Goal: Task Accomplishment & Management: Manage account settings

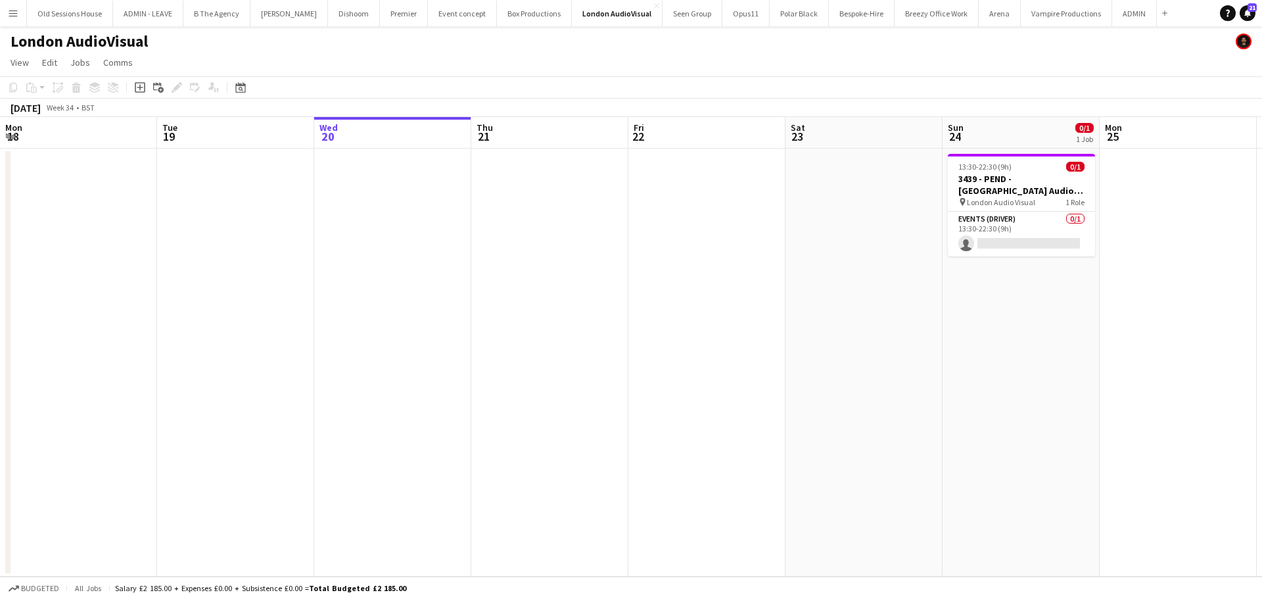
scroll to position [0, 436]
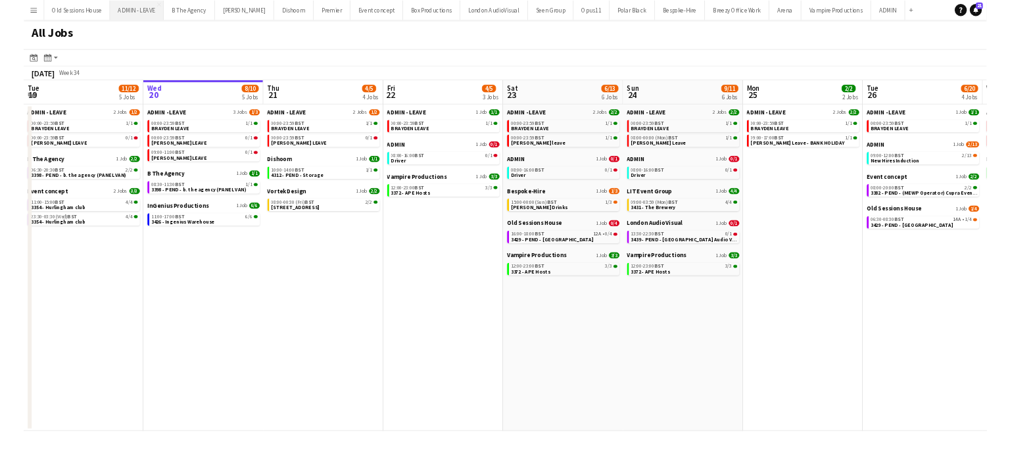
scroll to position [0, 314]
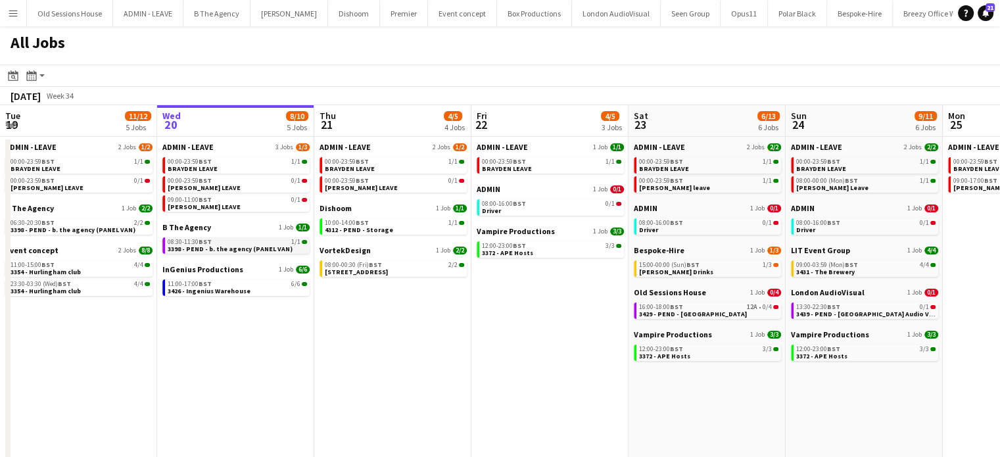
click at [232, 239] on div "08:30-11:30 BST 1/1" at bounding box center [237, 242] width 139 height 7
click at [10, 8] on app-icon "Menu" at bounding box center [13, 13] width 11 height 11
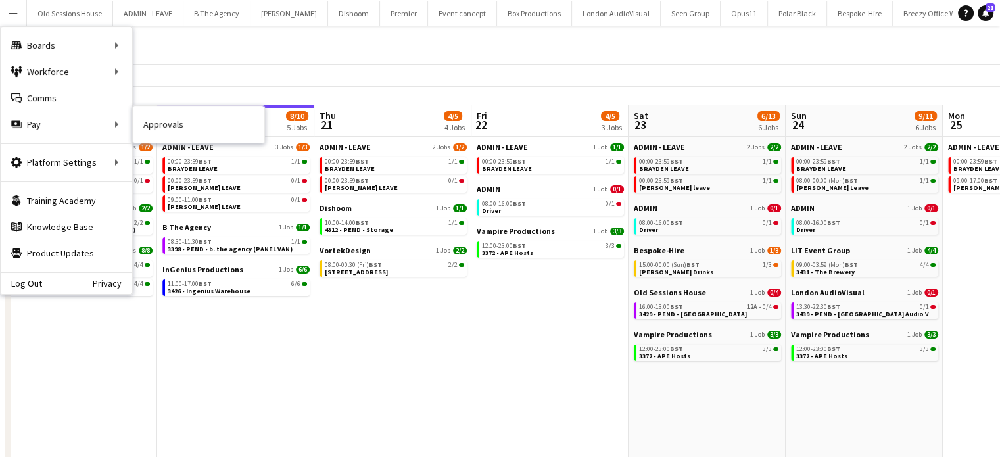
drag, startPoint x: 180, startPoint y: 132, endPoint x: 622, endPoint y: 139, distance: 442.4
click at [181, 132] on link "Approvals" at bounding box center [198, 124] width 131 height 26
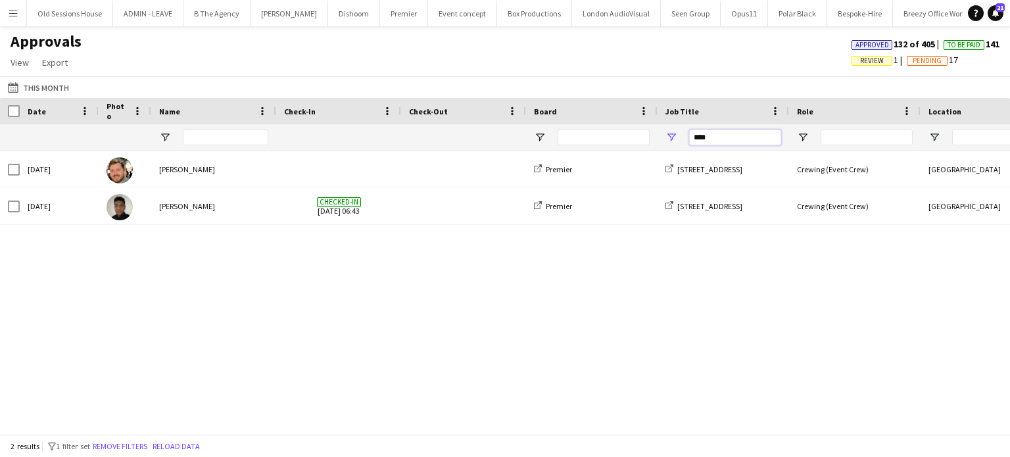
click at [727, 137] on input "****" at bounding box center [735, 137] width 92 height 16
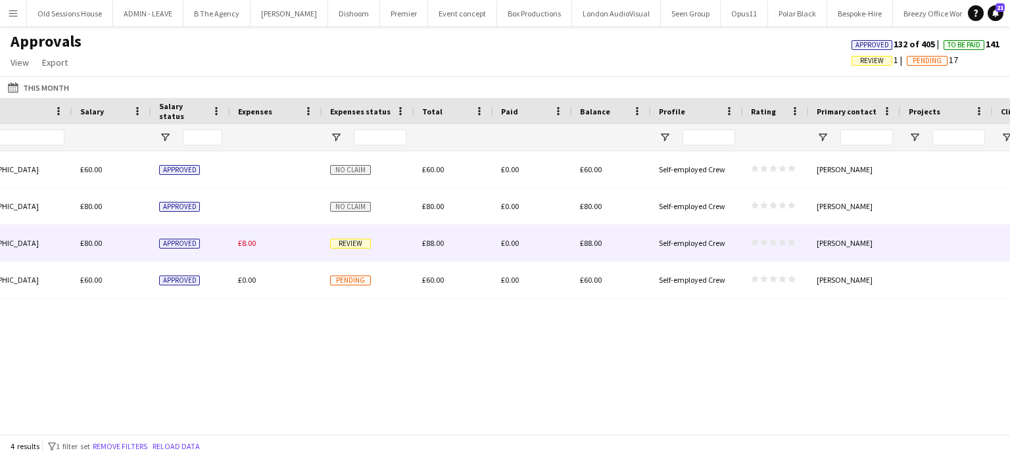
type input "****"
click at [352, 244] on span "Review" at bounding box center [350, 244] width 41 height 10
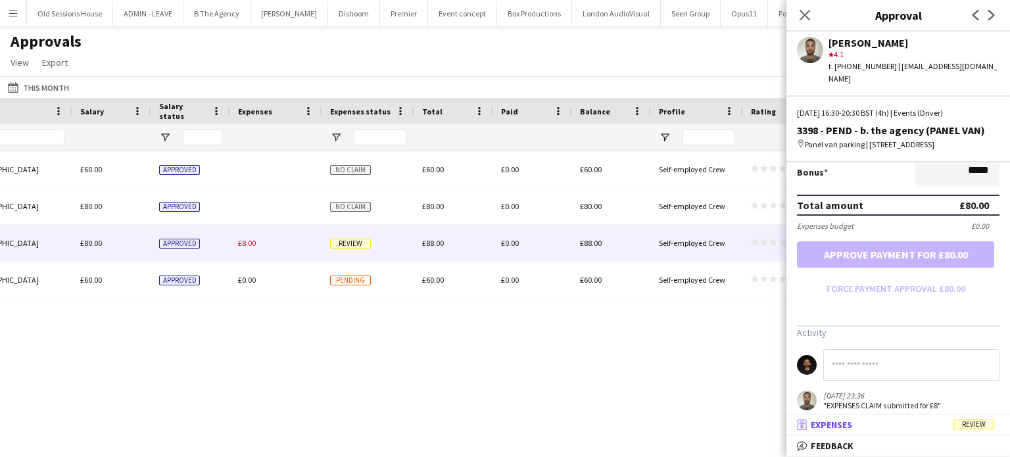
click at [873, 420] on mat-panel-title "receipt Expenses Review" at bounding box center [895, 425] width 218 height 12
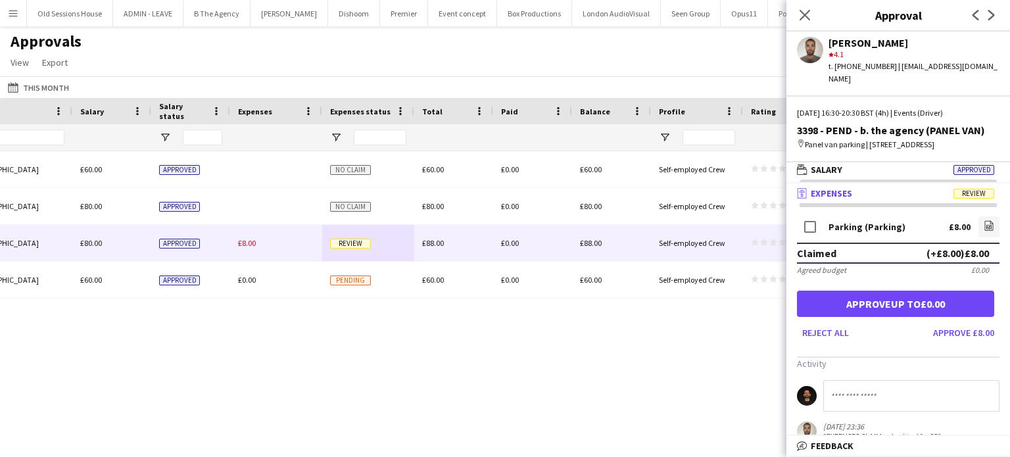
click at [482, 376] on div "15:00 - 18:00 (GMT/BST) London £60.00 Approved No claim £60.00 £0.00 £60.00 Sel…" at bounding box center [505, 287] width 1010 height 273
click at [808, 12] on icon at bounding box center [804, 15] width 12 height 12
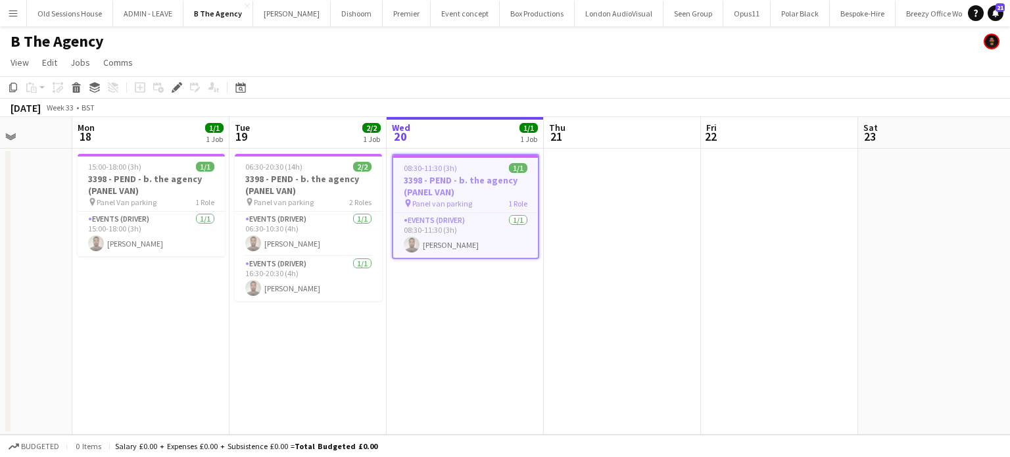
scroll to position [0, 342]
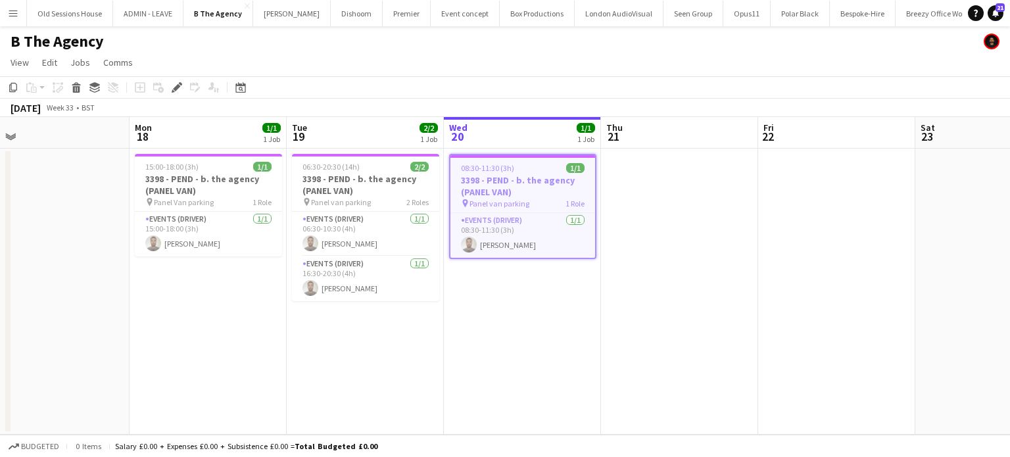
drag, startPoint x: 275, startPoint y: 344, endPoint x: 384, endPoint y: 349, distance: 109.9
click at [384, 349] on app-calendar-viewport "Fri 15 Sat 16 Sun 17 Mon 18 1/1 1 Job Tue 19 2/2 1 Job Wed 20 1/1 1 Job Thu 21 …" at bounding box center [505, 275] width 1010 height 317
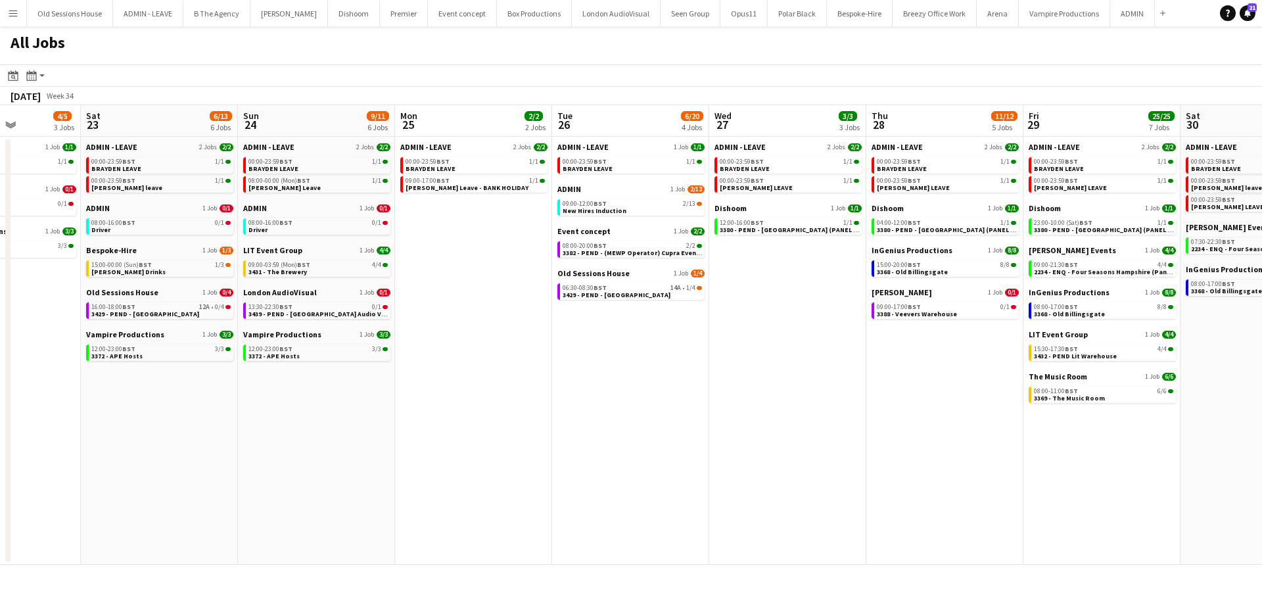
drag, startPoint x: 805, startPoint y: 406, endPoint x: 482, endPoint y: 416, distance: 322.9
click at [483, 417] on app-calendar-viewport "Tue 19 11/12 5 Jobs Wed 20 8/10 5 Jobs Thu 21 4/5 4 Jobs Fri 22 4/5 3 Jobs Sat …" at bounding box center [631, 334] width 1262 height 459
click at [777, 354] on app-date-cell "ADMIN - LEAVE 2 Jobs 2/2 00:00-23:59 BST 1/1 BRAYDEN LEAVE 00:00-23:59 BST 1/1 …" at bounding box center [787, 351] width 157 height 428
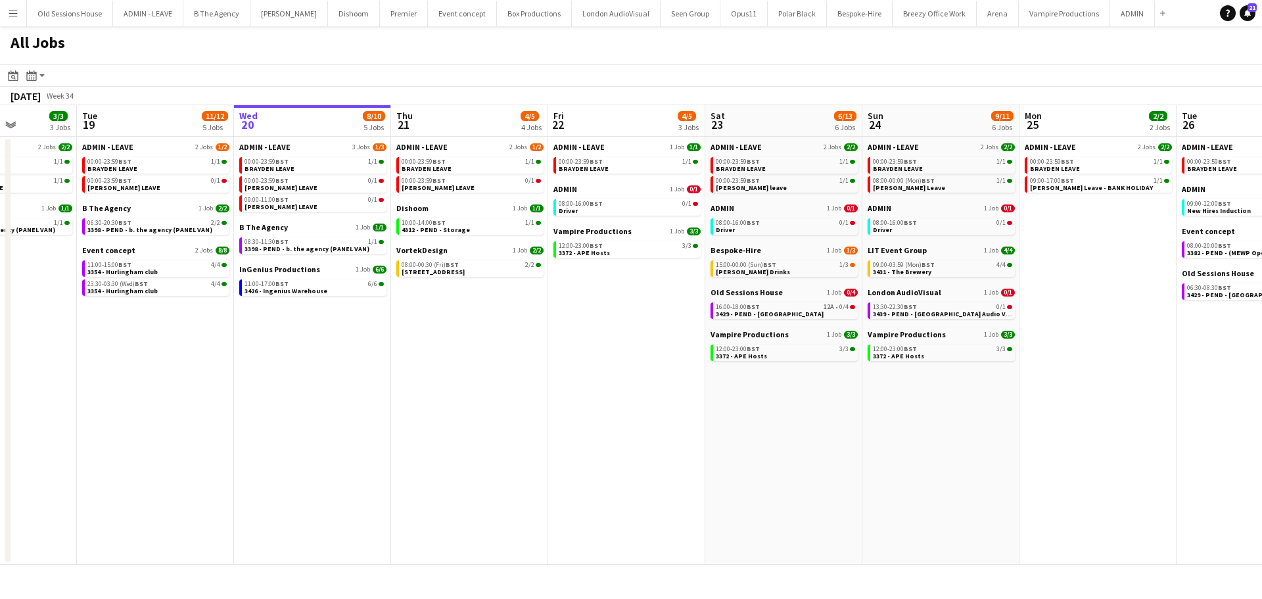
drag, startPoint x: 125, startPoint y: 400, endPoint x: 545, endPoint y: 400, distance: 420.0
click at [749, 394] on app-calendar-viewport "Sat 16 14/14 4 Jobs Sun 17 12/12 6 Jobs Mon 18 3/3 3 Jobs Tue 19 11/12 5 Jobs W…" at bounding box center [631, 334] width 1262 height 459
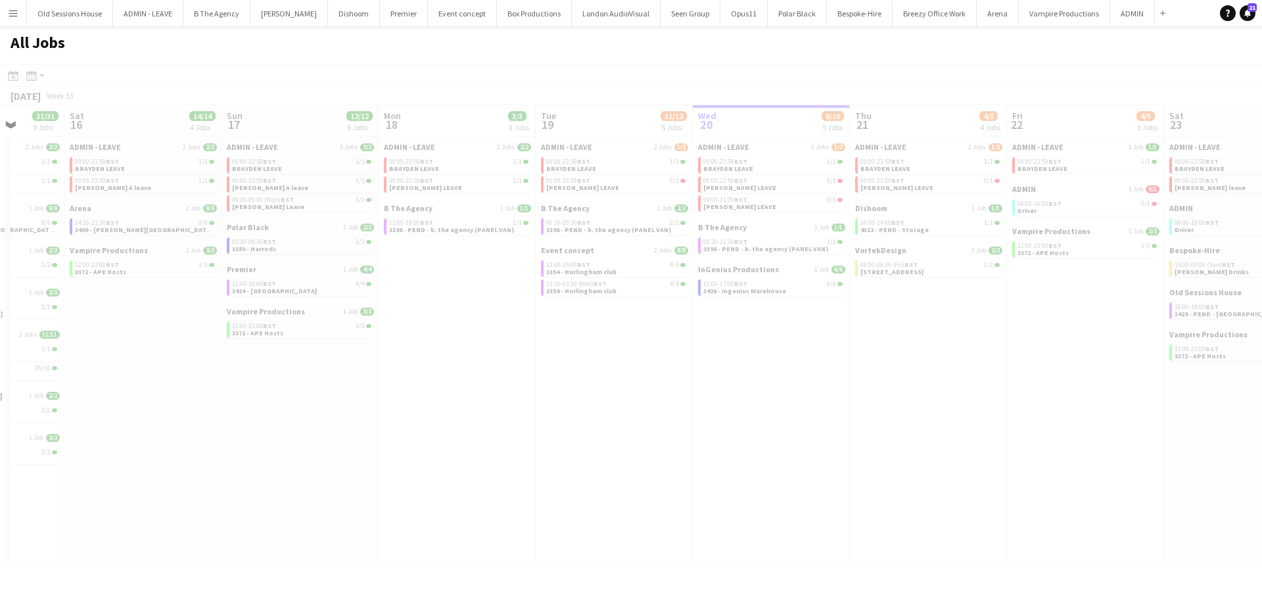
drag, startPoint x: 344, startPoint y: 408, endPoint x: 772, endPoint y: 427, distance: 427.6
click at [796, 431] on app-all-jobs "All Jobs Date picker AUG 2025 AUG 2025 Monday M Tuesday T Wednesday W Thursday …" at bounding box center [631, 295] width 1262 height 538
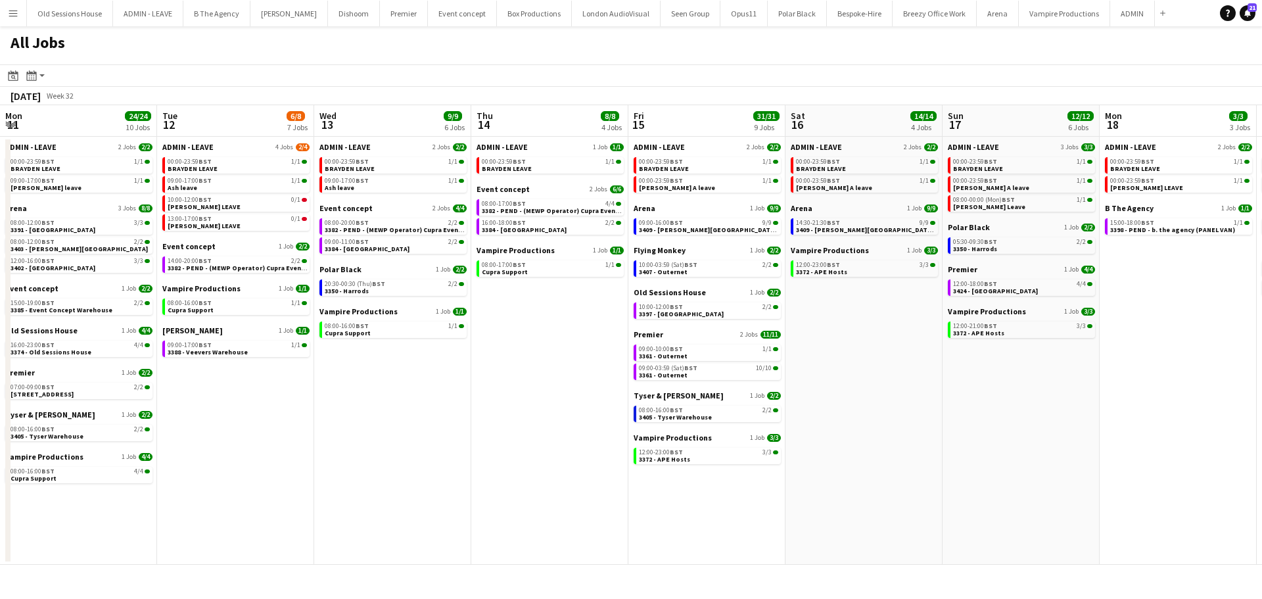
drag, startPoint x: 337, startPoint y: 427, endPoint x: 1060, endPoint y: 432, distance: 723.7
click at [1060, 432] on app-calendar-viewport "Sat 9 6/6 3 Jobs Sun 10 20/20 4 Jobs Mon 11 24/24 10 Jobs Tue 12 6/8 7 Jobs Wed…" at bounding box center [631, 334] width 1262 height 459
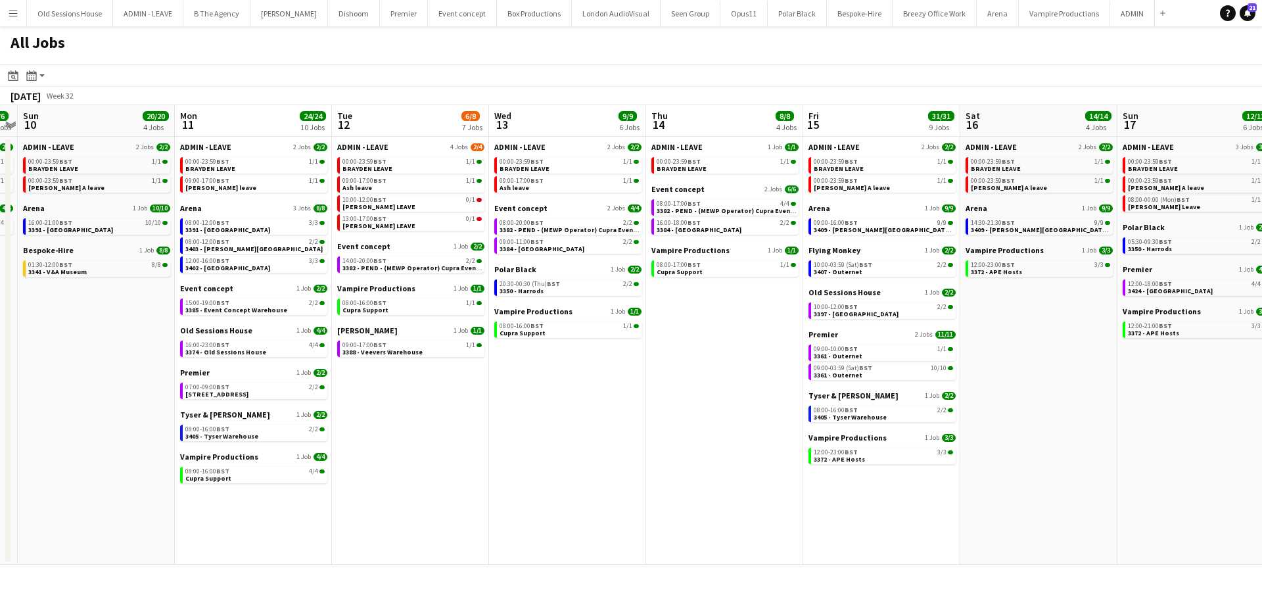
scroll to position [0, 296]
drag, startPoint x: 439, startPoint y: 423, endPoint x: 612, endPoint y: 423, distance: 172.9
click at [612, 423] on app-calendar-viewport "Fri 8 45/63 8 Jobs Sat 9 6/6 3 Jobs Sun 10 20/20 4 Jobs Mon 11 24/24 10 Jobs Tu…" at bounding box center [631, 334] width 1262 height 459
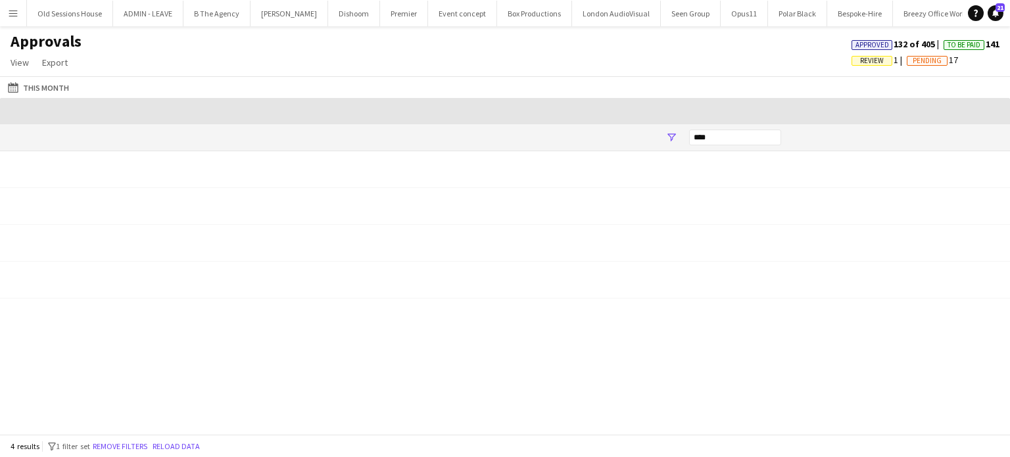
scroll to position [0, 1222]
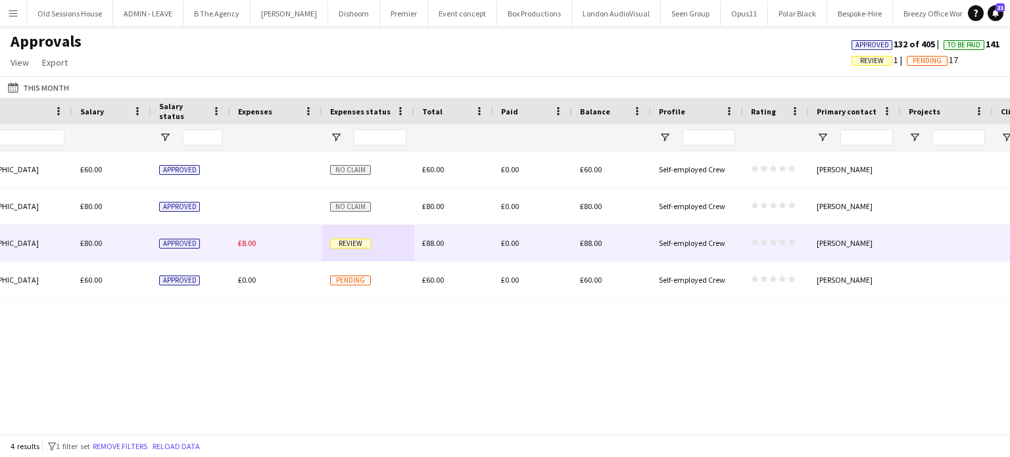
click at [365, 239] on span "Review" at bounding box center [350, 244] width 41 height 10
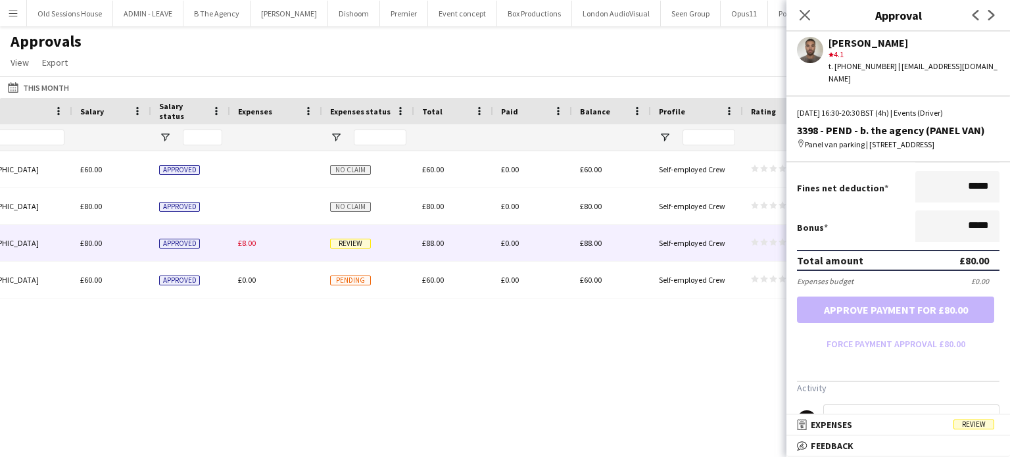
scroll to position [337, 0]
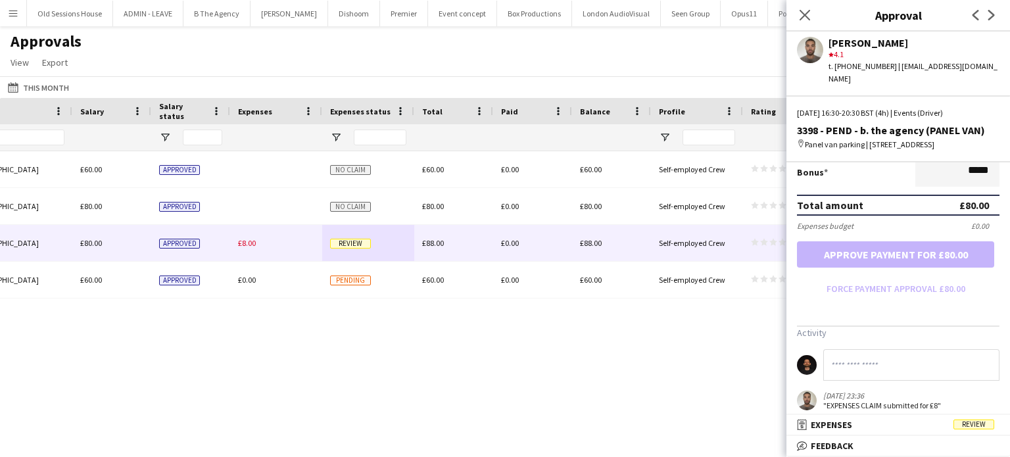
drag, startPoint x: 860, startPoint y: 423, endPoint x: 870, endPoint y: 404, distance: 22.3
click at [860, 423] on mat-panel-title "receipt Expenses Review" at bounding box center [895, 425] width 218 height 12
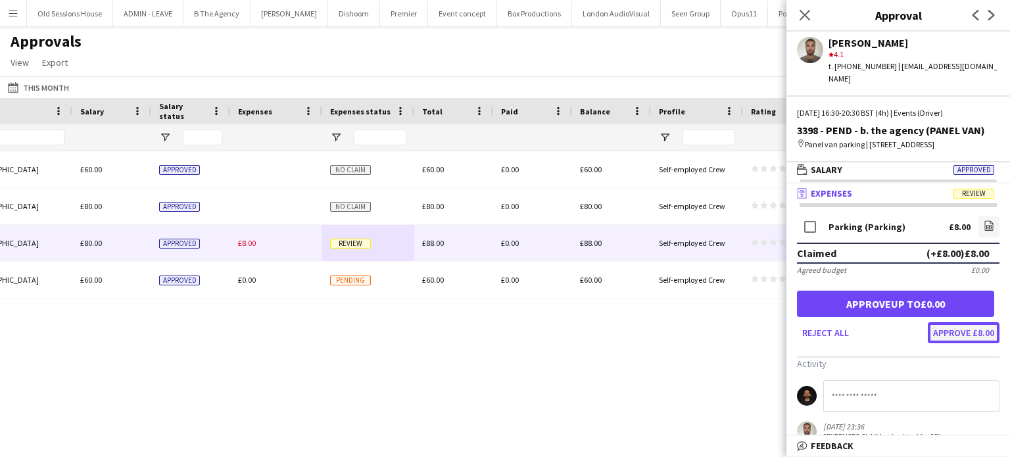
click at [942, 322] on button "Approve £8.00" at bounding box center [963, 332] width 72 height 21
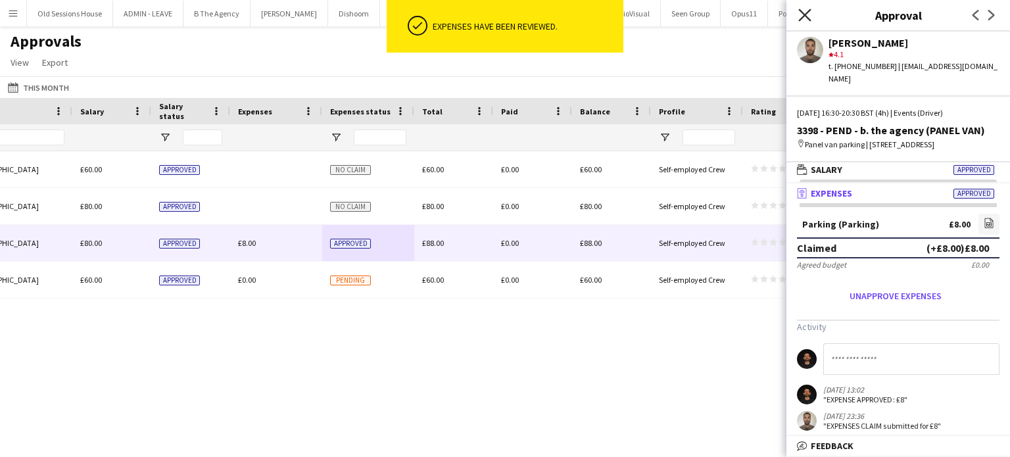
click at [801, 14] on icon "Close pop-in" at bounding box center [804, 15] width 12 height 12
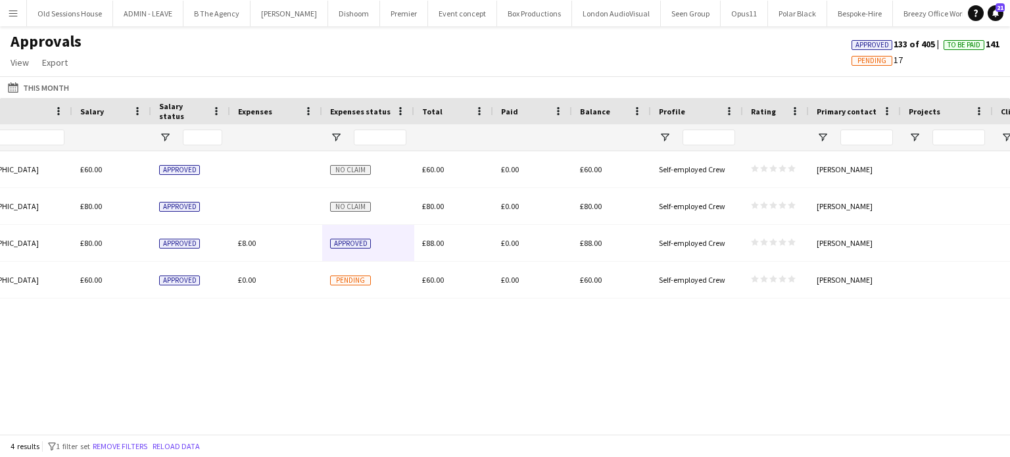
drag, startPoint x: 536, startPoint y: 357, endPoint x: 540, endPoint y: 347, distance: 10.4
click at [566, 349] on div "15:00 - 18:00 (GMT/BST) London £60.00 Approved No claim £60.00 £0.00 £60.00 Sel…" at bounding box center [505, 287] width 1010 height 273
drag, startPoint x: 366, startPoint y: 348, endPoint x: 478, endPoint y: 384, distance: 117.2
click at [429, 349] on div "15:00 - 18:00 (GMT/BST) London £60.00 Approved No claim £60.00 £0.00 £60.00 Sel…" at bounding box center [505, 287] width 1010 height 273
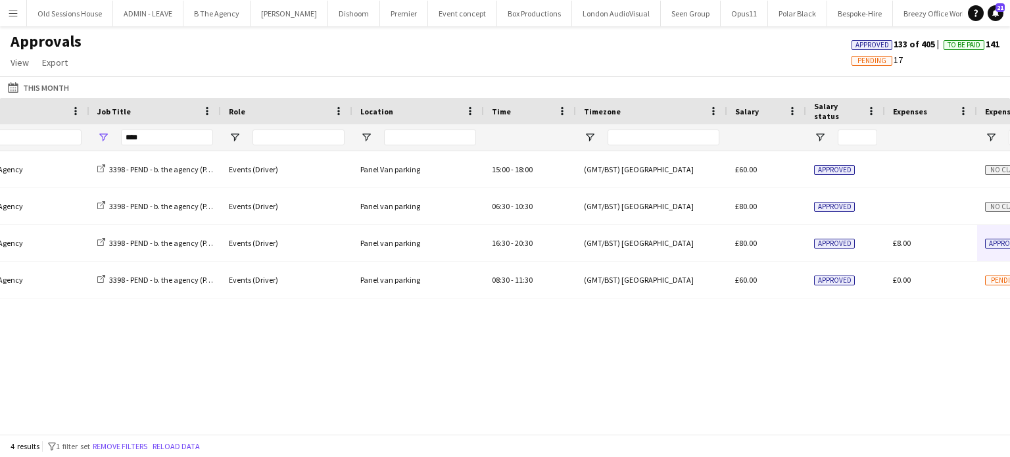
scroll to position [0, 655]
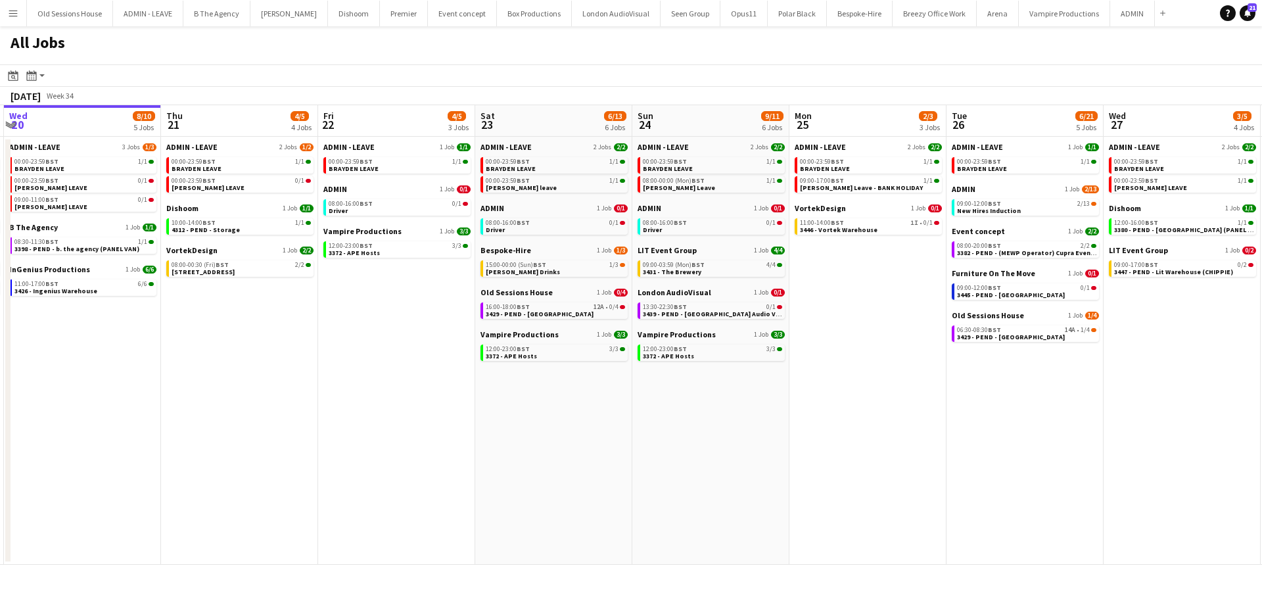
scroll to position [0, 514]
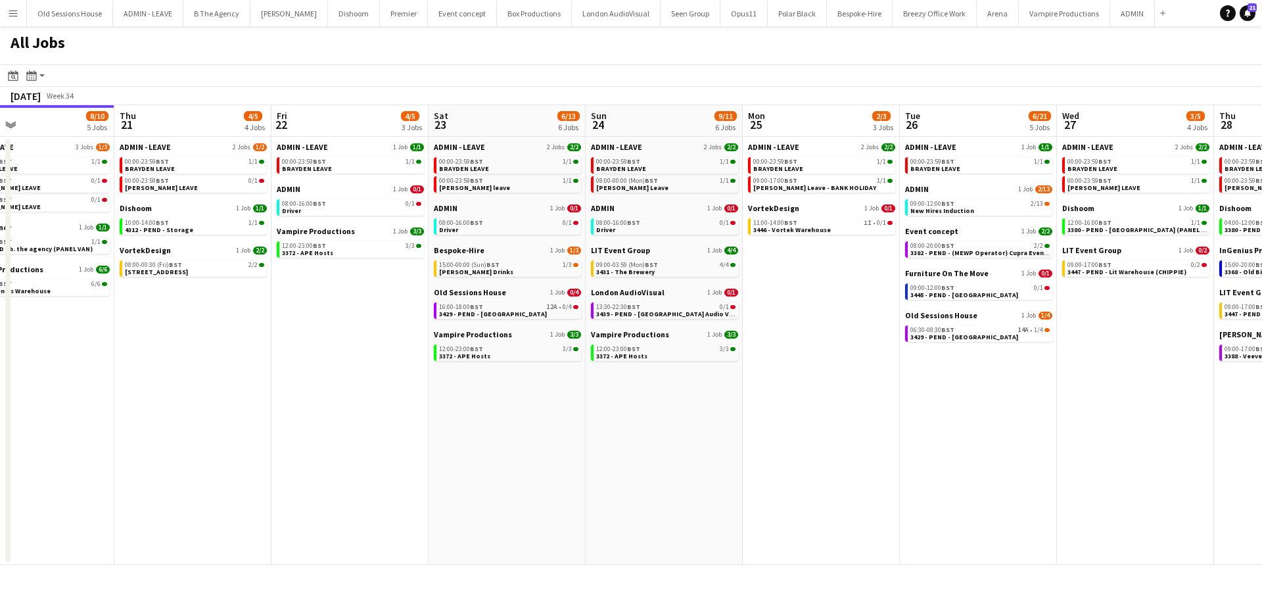
drag, startPoint x: 547, startPoint y: 366, endPoint x: 347, endPoint y: 377, distance: 200.1
click at [347, 377] on app-calendar-viewport "Sun 17 12/12 6 Jobs Mon 18 3/3 3 Jobs Tue 19 11/12 5 Jobs Wed 20 8/10 5 Jobs Th…" at bounding box center [631, 334] width 1262 height 459
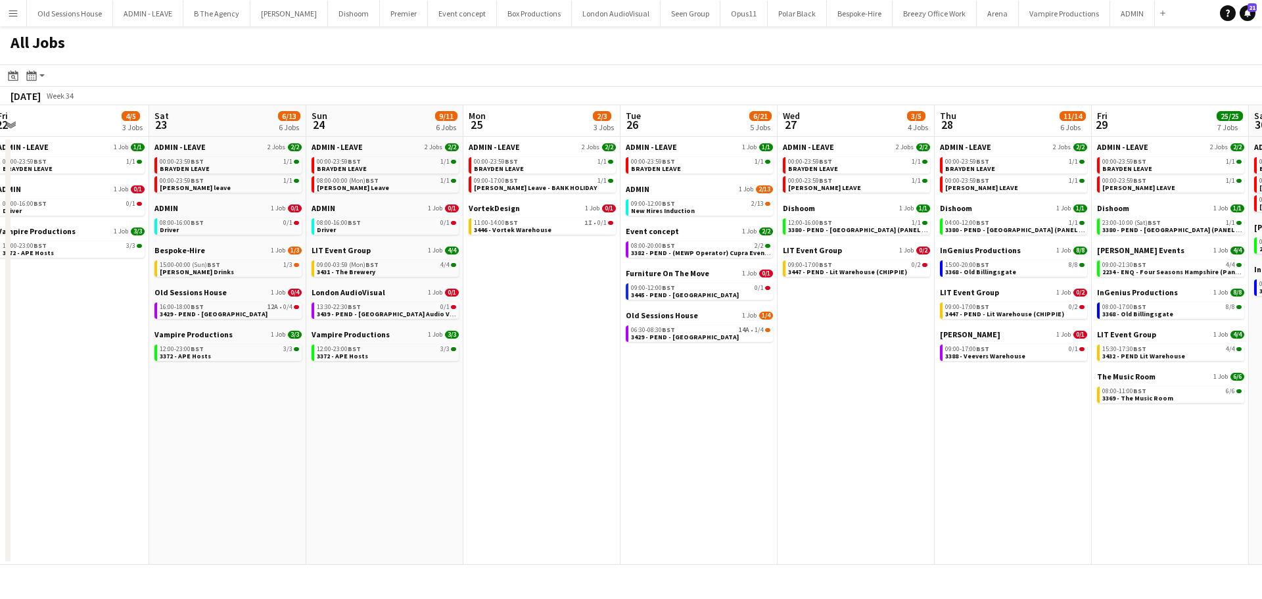
drag, startPoint x: 512, startPoint y: 414, endPoint x: 233, endPoint y: 383, distance: 281.1
click at [233, 383] on app-calendar-viewport "Tue 19 11/12 5 Jobs Wed 20 8/10 5 Jobs Thu 21 4/5 4 Jobs Fri 22 4/5 3 Jobs Sat …" at bounding box center [631, 334] width 1262 height 459
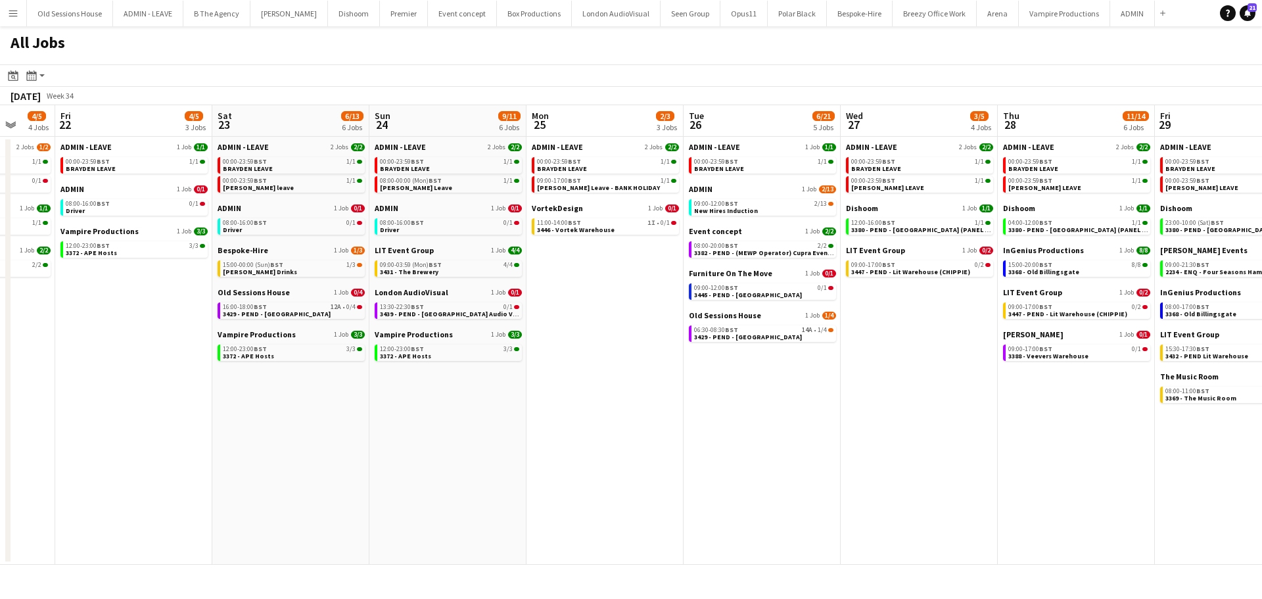
scroll to position [0, 415]
drag, startPoint x: 242, startPoint y: 379, endPoint x: 302, endPoint y: 382, distance: 60.5
click at [302, 382] on app-calendar-viewport "Tue 19 11/12 5 Jobs Wed 20 8/10 5 Jobs Thu 21 4/5 4 Jobs Fri 22 4/5 3 Jobs Sat …" at bounding box center [631, 334] width 1262 height 459
click at [285, 308] on div "16:00-18:00 BST 12A • 0/4" at bounding box center [293, 307] width 139 height 7
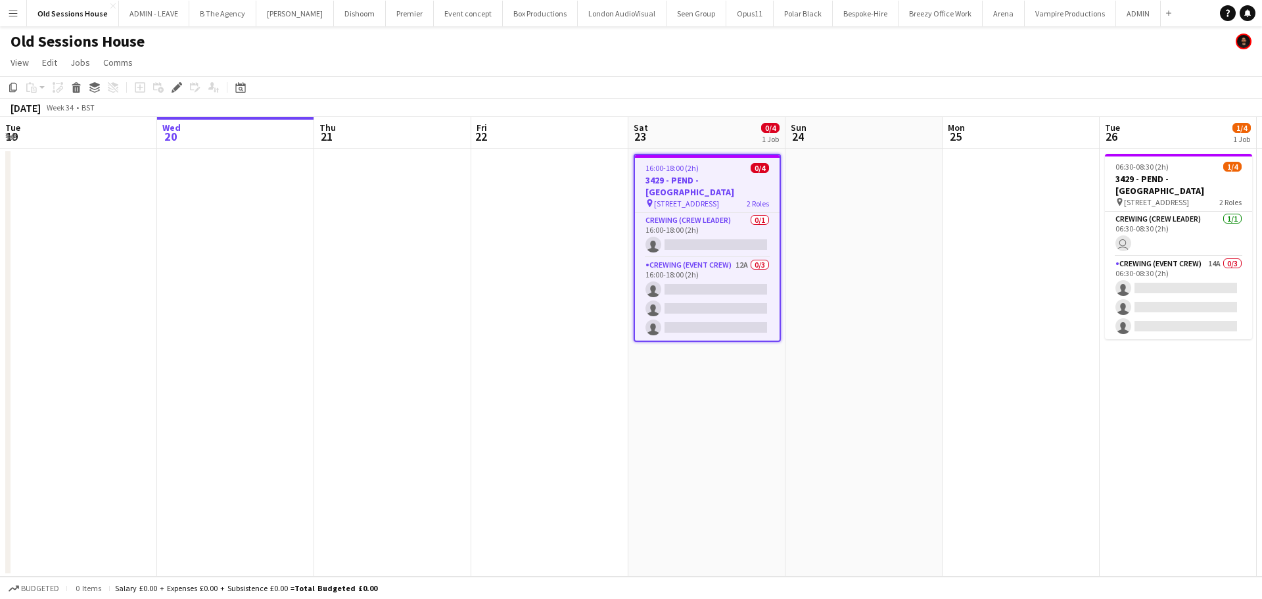
scroll to position [0, 452]
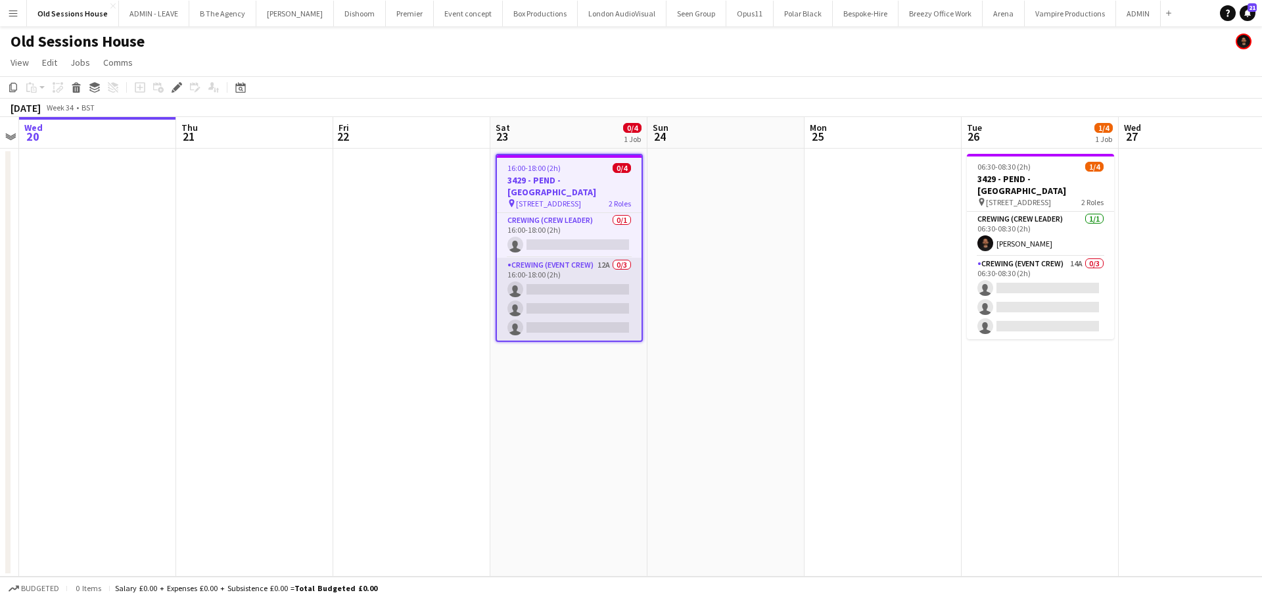
click at [555, 300] on app-card-role "Crewing (Event Crew) 12A 0/3 16:00-18:00 (2h) single-neutral-actions single-neu…" at bounding box center [569, 299] width 145 height 83
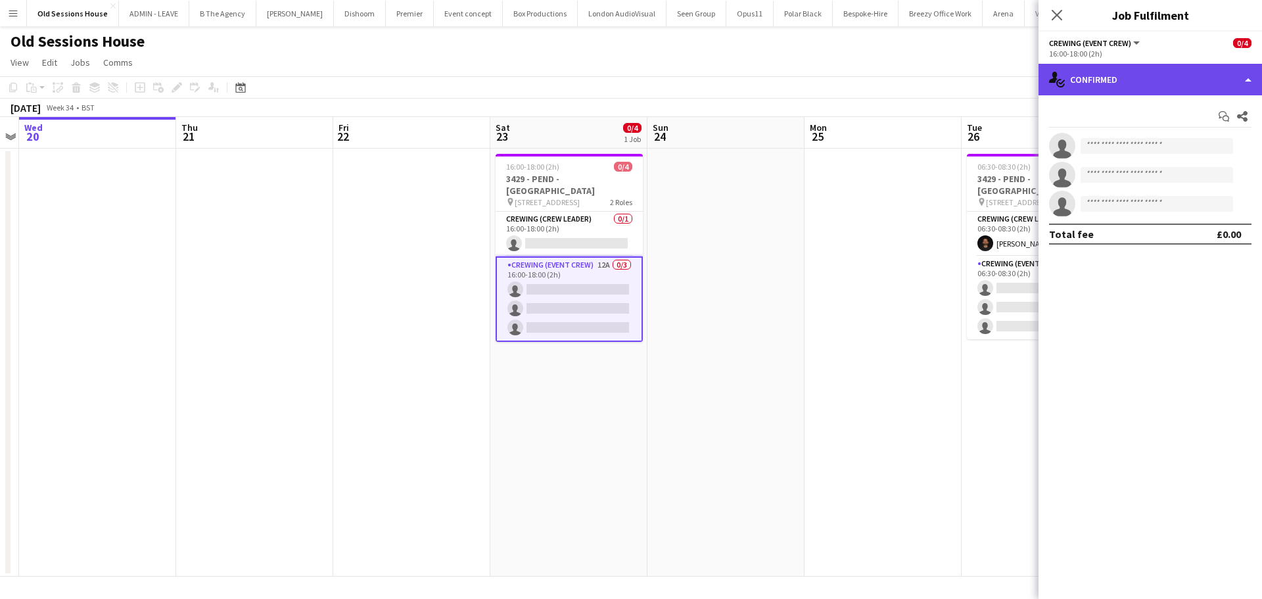
click at [1098, 79] on div "single-neutral-actions-check-2 Confirmed" at bounding box center [1149, 80] width 223 height 32
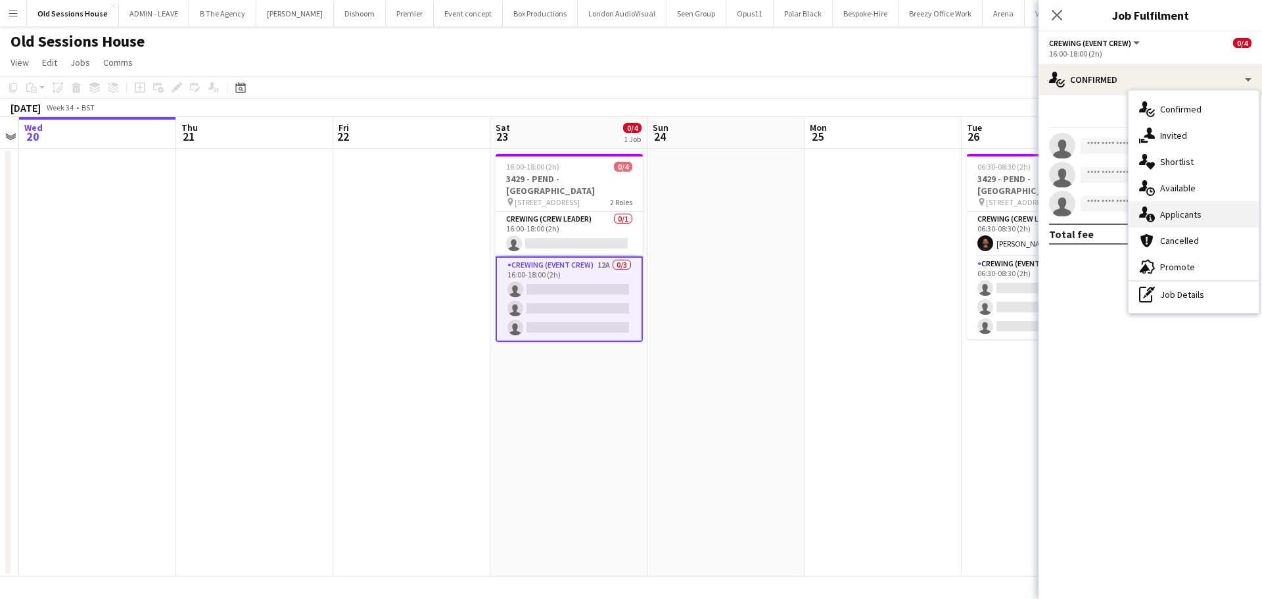
click at [1163, 208] on div "single-neutral-actions-information Applicants" at bounding box center [1194, 214] width 130 height 26
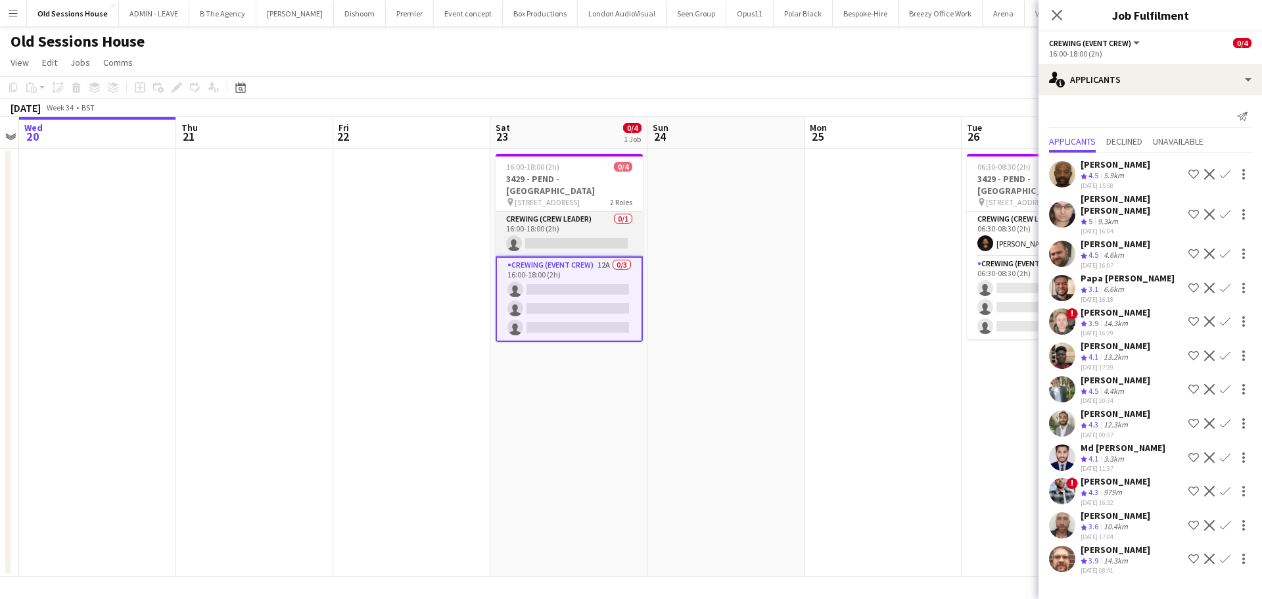
click at [564, 235] on app-card-role "Crewing (Crew Leader) 0/1 16:00-18:00 (2h) single-neutral-actions" at bounding box center [569, 234] width 147 height 45
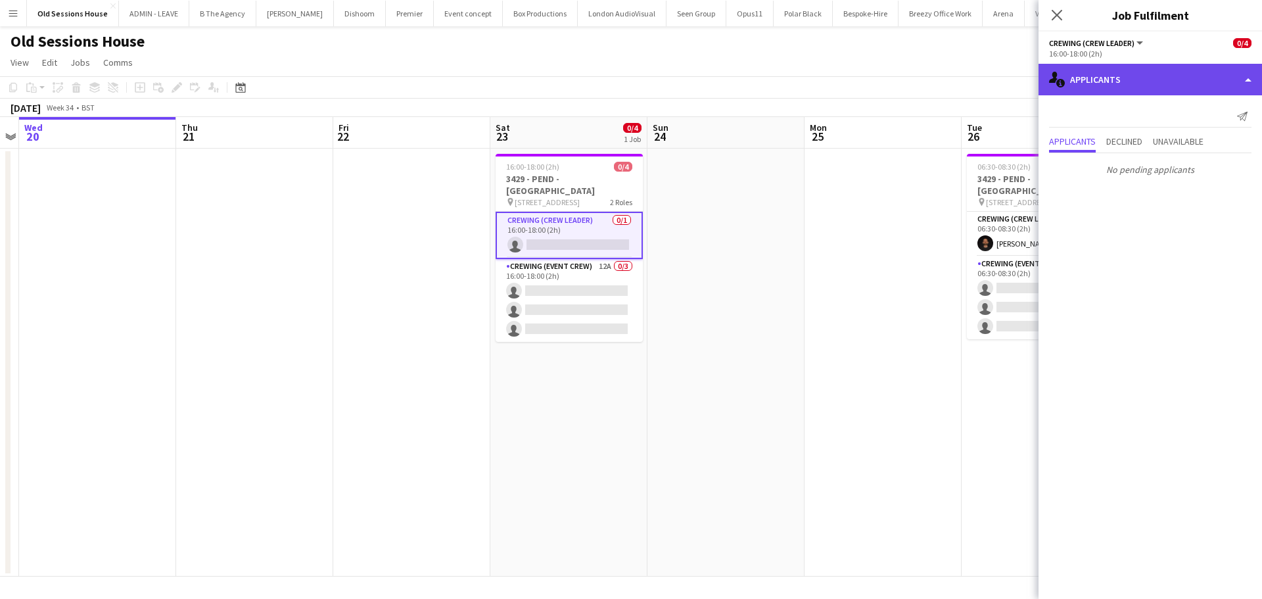
click at [1106, 85] on div "single-neutral-actions-information Applicants" at bounding box center [1149, 80] width 223 height 32
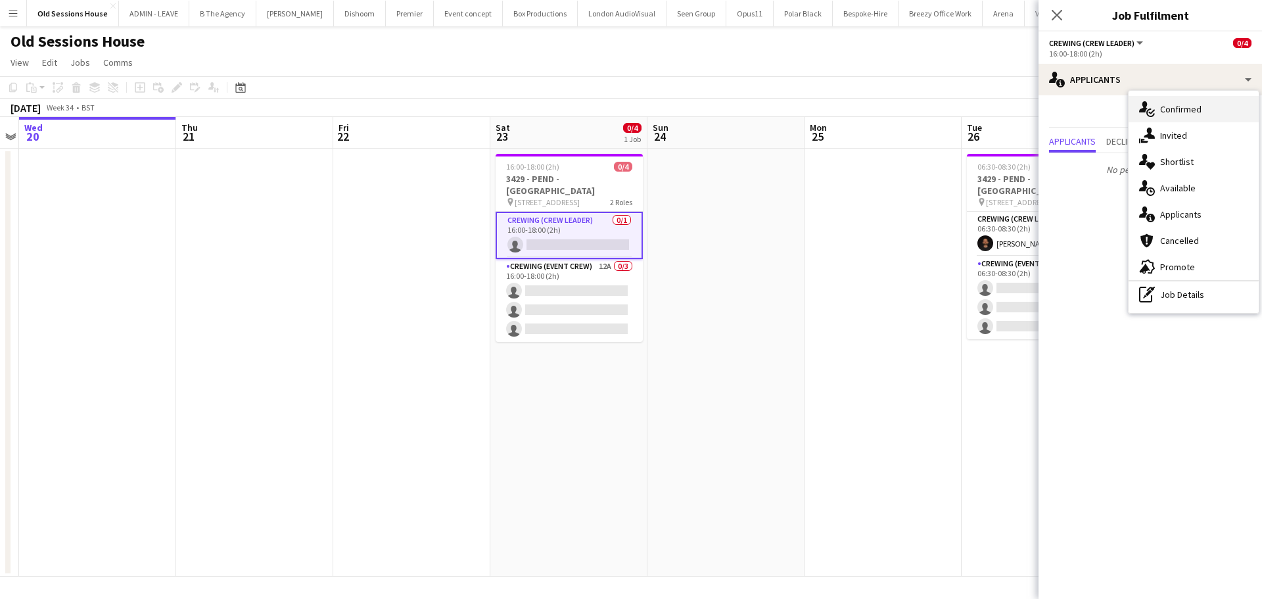
click at [1164, 110] on div "single-neutral-actions-check-2 Confirmed" at bounding box center [1194, 109] width 130 height 26
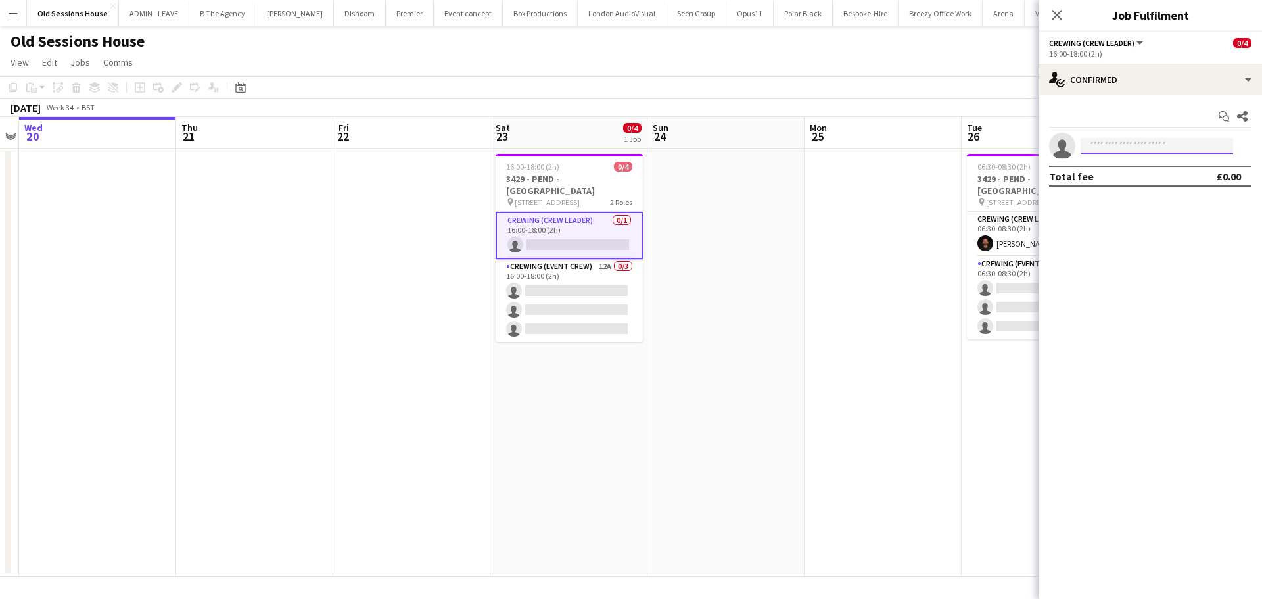
click at [1107, 149] on input at bounding box center [1157, 146] width 152 height 16
type input "****"
click at [1117, 161] on span "Corey Arnold" at bounding box center [1129, 164] width 76 height 11
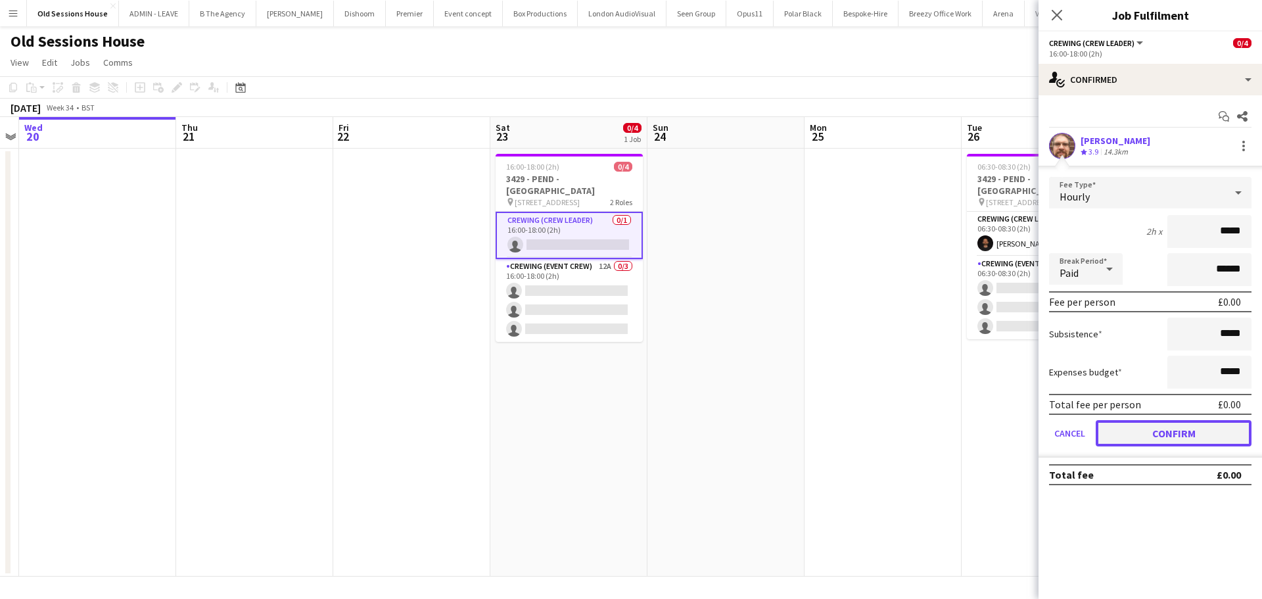
click at [1156, 427] on button "Confirm" at bounding box center [1174, 433] width 156 height 26
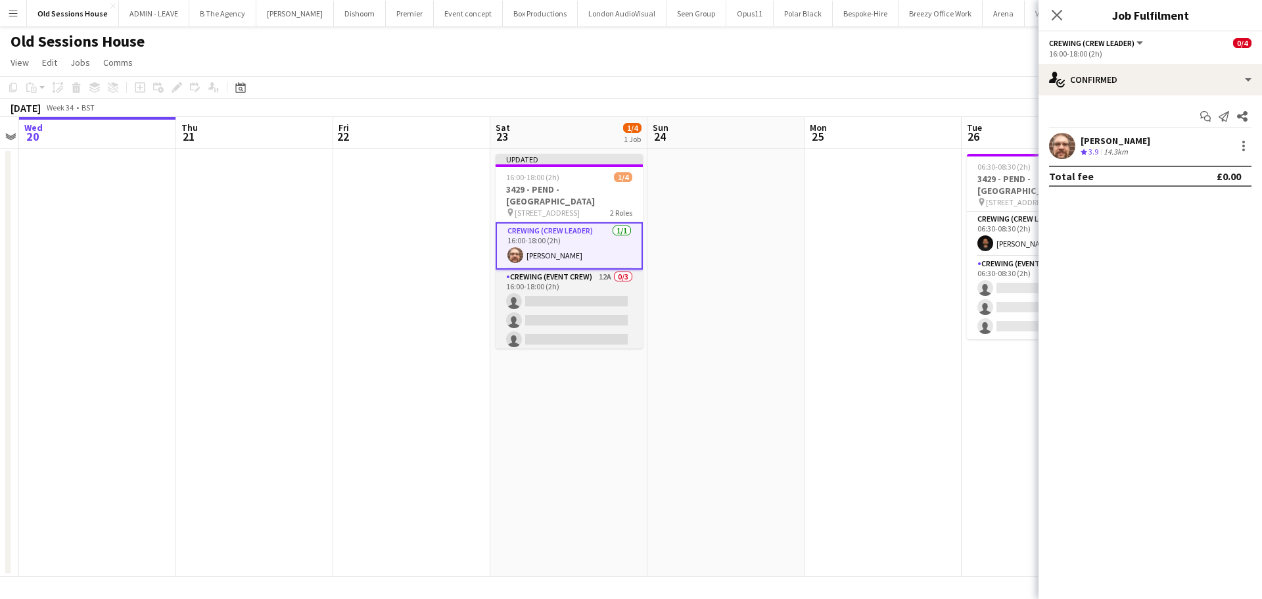
click at [571, 326] on app-card-role "Crewing (Event Crew) 12A 0/3 16:00-18:00 (2h) single-neutral-actions single-neu…" at bounding box center [569, 310] width 147 height 83
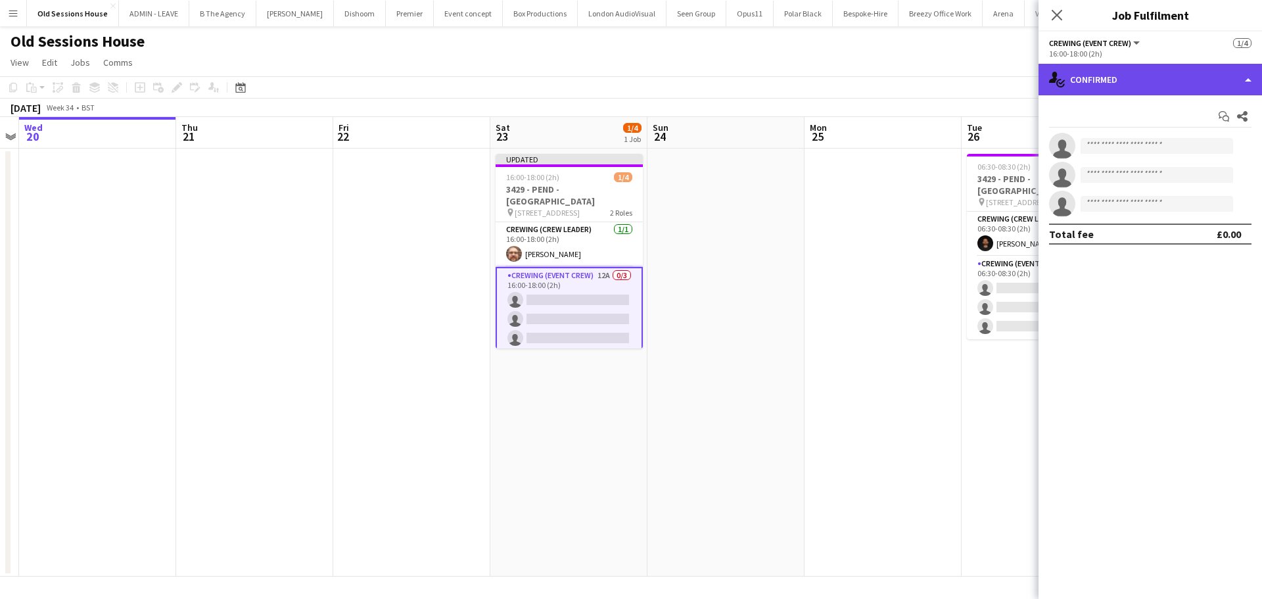
click at [1141, 91] on div "single-neutral-actions-check-2 Confirmed" at bounding box center [1149, 80] width 223 height 32
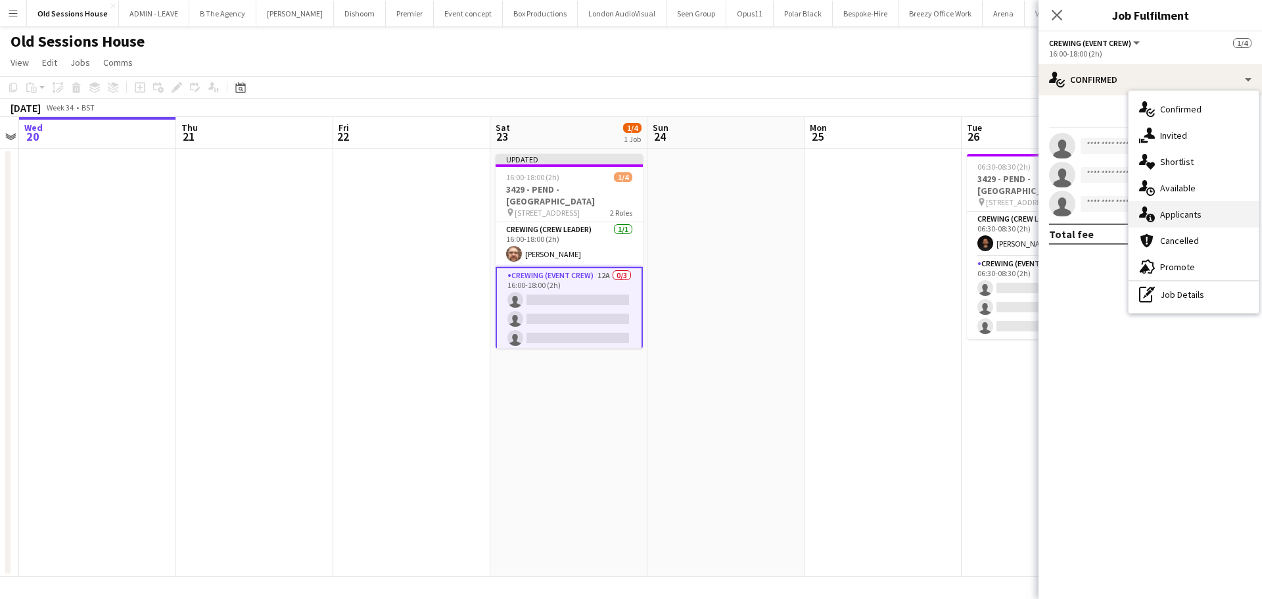
click at [1164, 214] on div "single-neutral-actions-information Applicants" at bounding box center [1194, 214] width 130 height 26
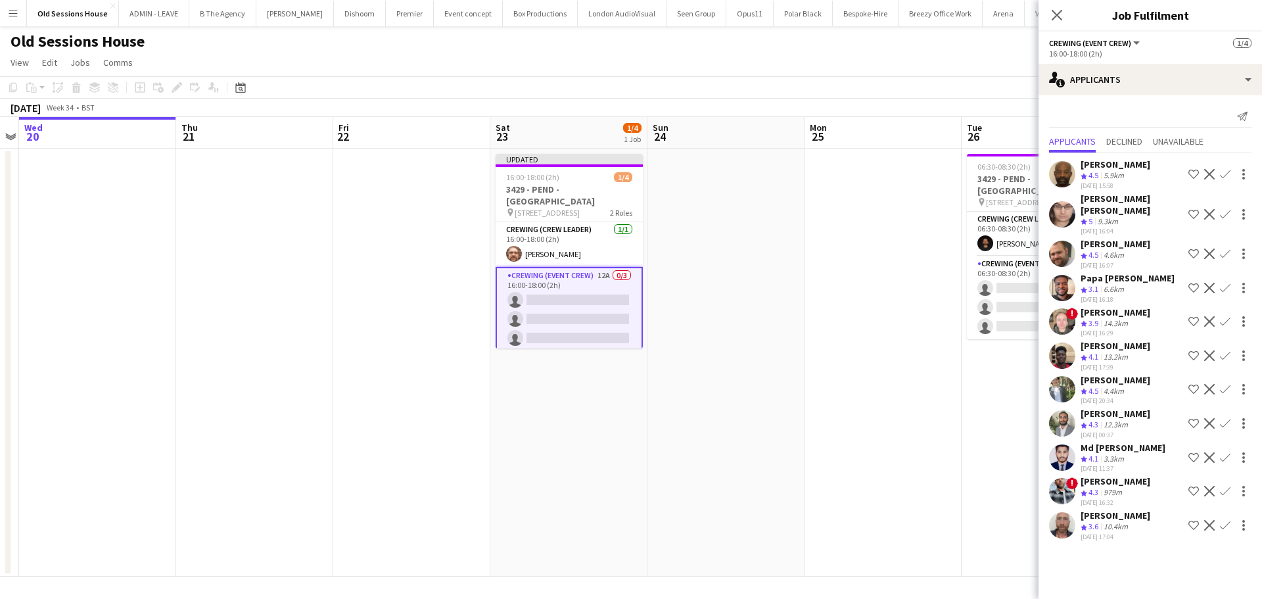
click at [1221, 418] on app-icon "Confirm" at bounding box center [1225, 423] width 11 height 11
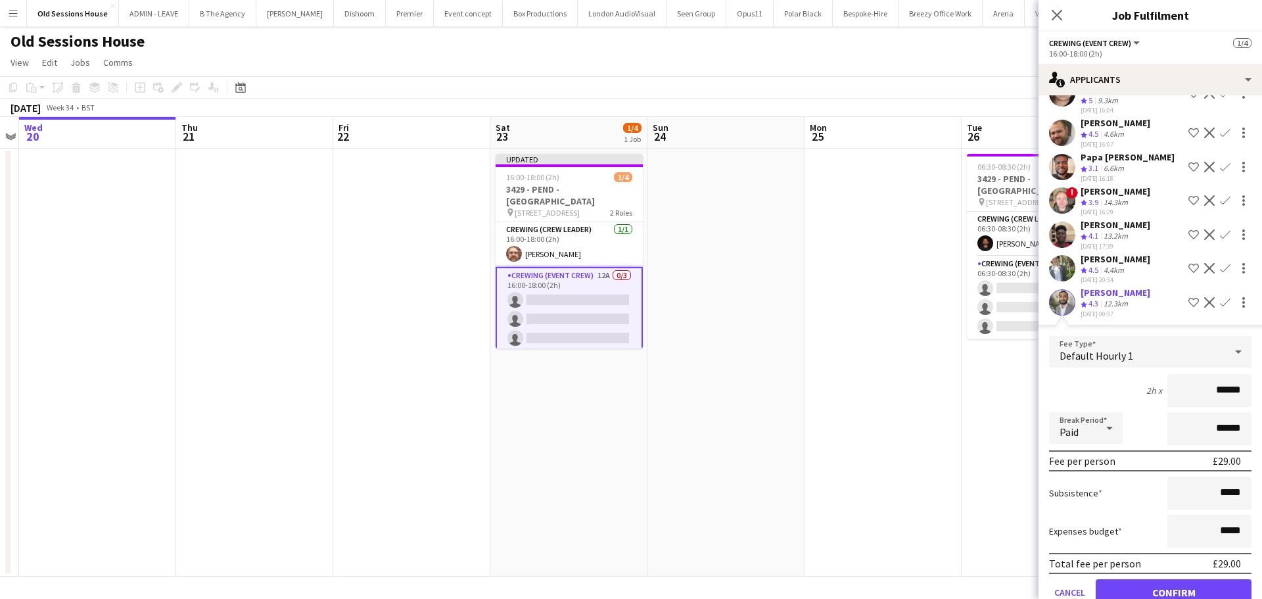
scroll to position [197, 0]
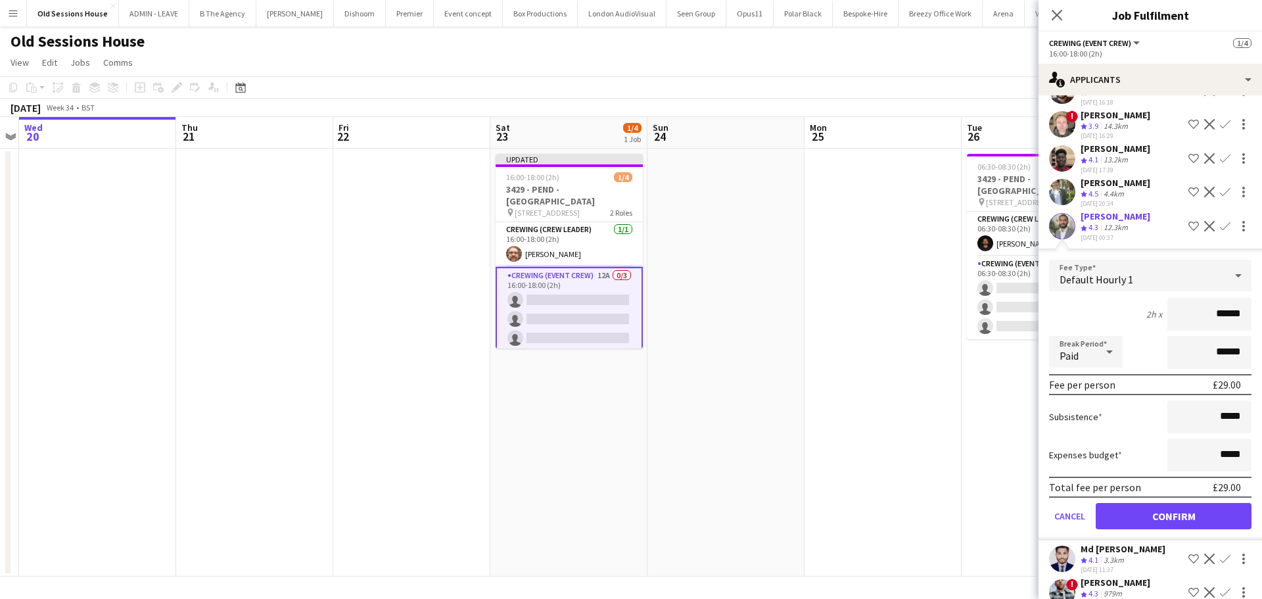
drag, startPoint x: 1236, startPoint y: 296, endPoint x: 1139, endPoint y: 304, distance: 96.9
click at [1139, 304] on div "2h x ******" at bounding box center [1150, 314] width 202 height 33
type input "***"
drag, startPoint x: 1131, startPoint y: 302, endPoint x: 1136, endPoint y: 319, distance: 17.9
click at [1131, 302] on div "2h x ***" at bounding box center [1150, 314] width 202 height 33
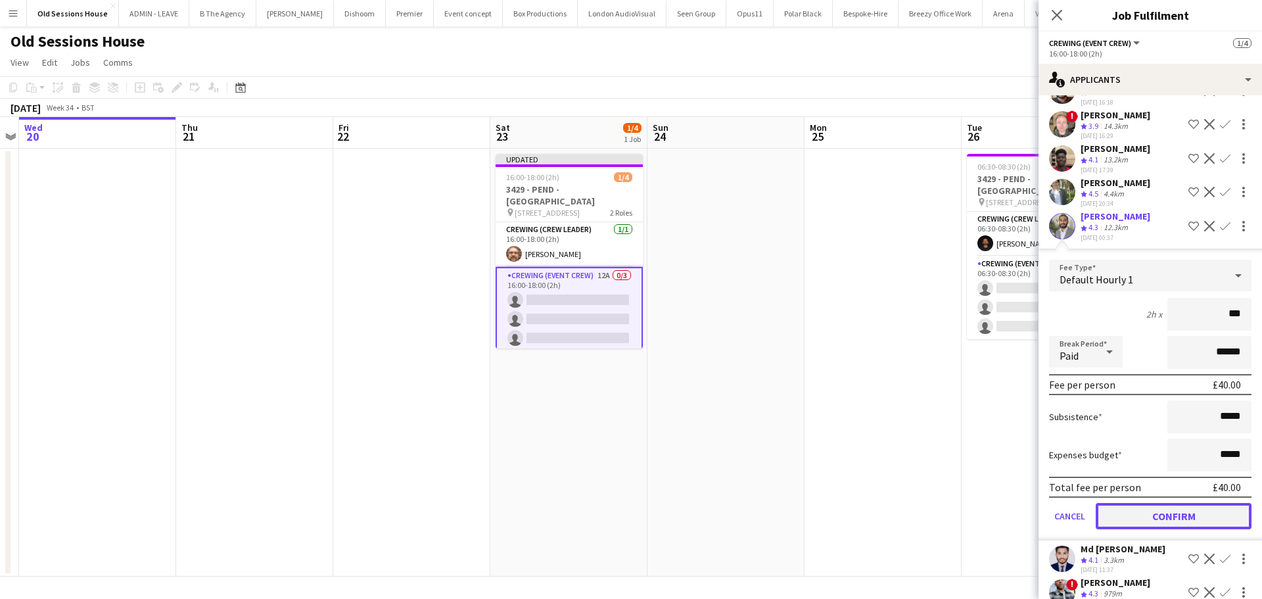
click at [1169, 508] on button "Confirm" at bounding box center [1174, 516] width 156 height 26
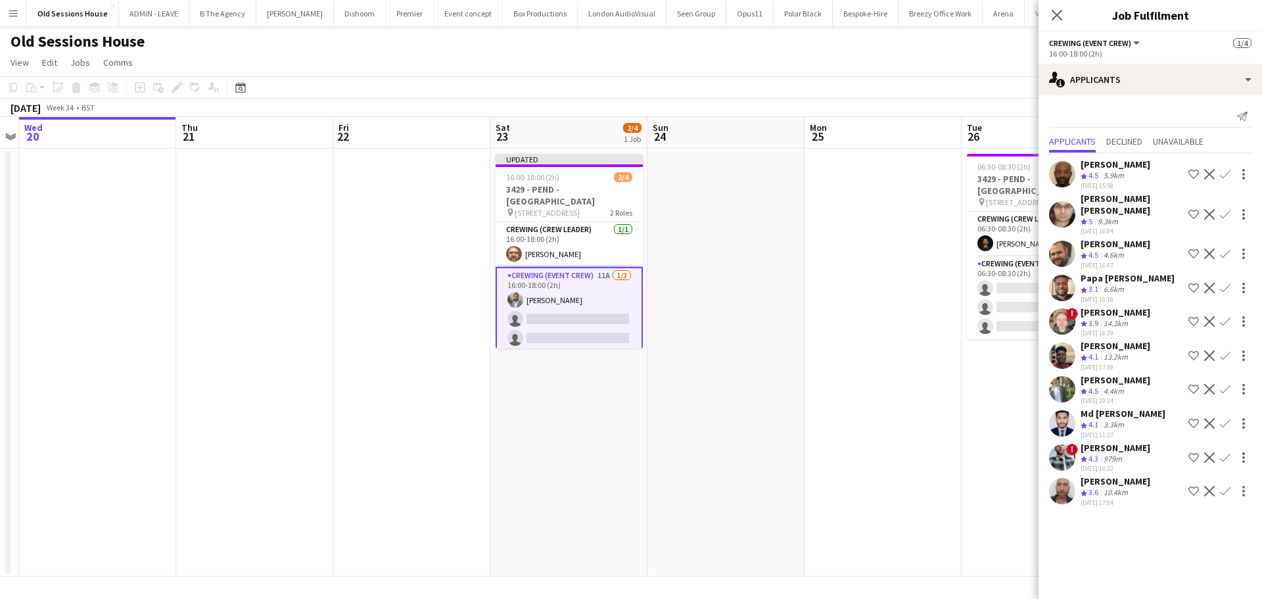
scroll to position [0, 0]
click at [1230, 246] on button "Confirm" at bounding box center [1225, 254] width 16 height 16
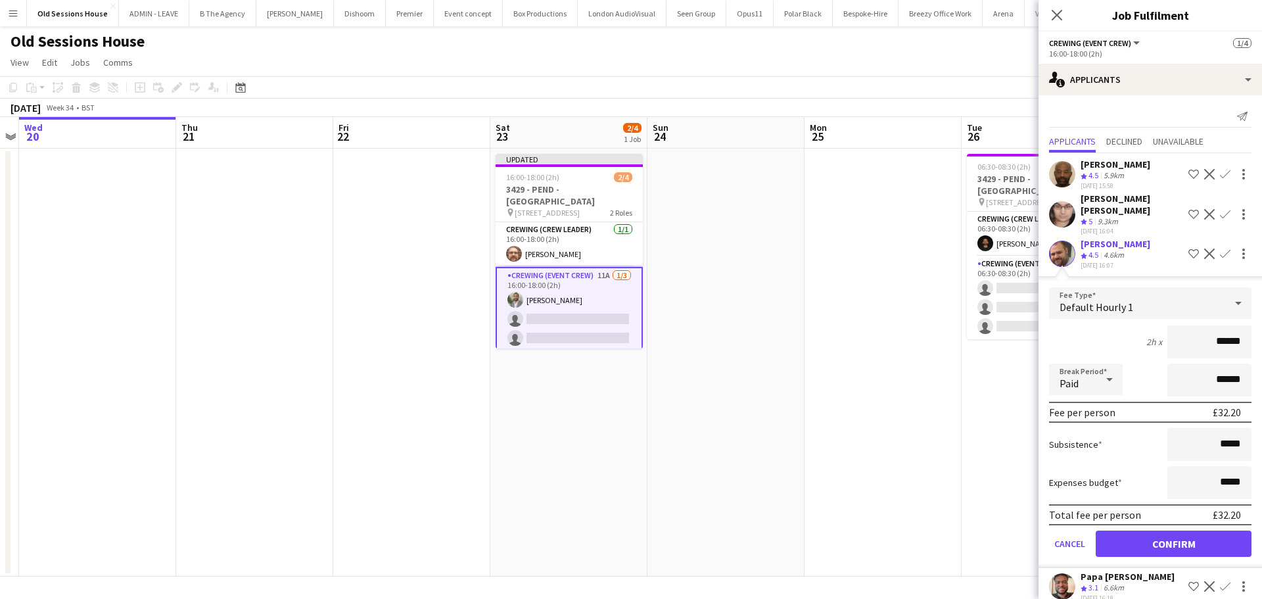
drag, startPoint x: 1231, startPoint y: 327, endPoint x: 1160, endPoint y: 331, distance: 71.1
click at [1167, 331] on input "******" at bounding box center [1209, 341] width 84 height 33
type input "***"
click at [1106, 325] on div "2h x ***" at bounding box center [1150, 341] width 202 height 33
click at [1133, 530] on button "Confirm" at bounding box center [1174, 543] width 156 height 26
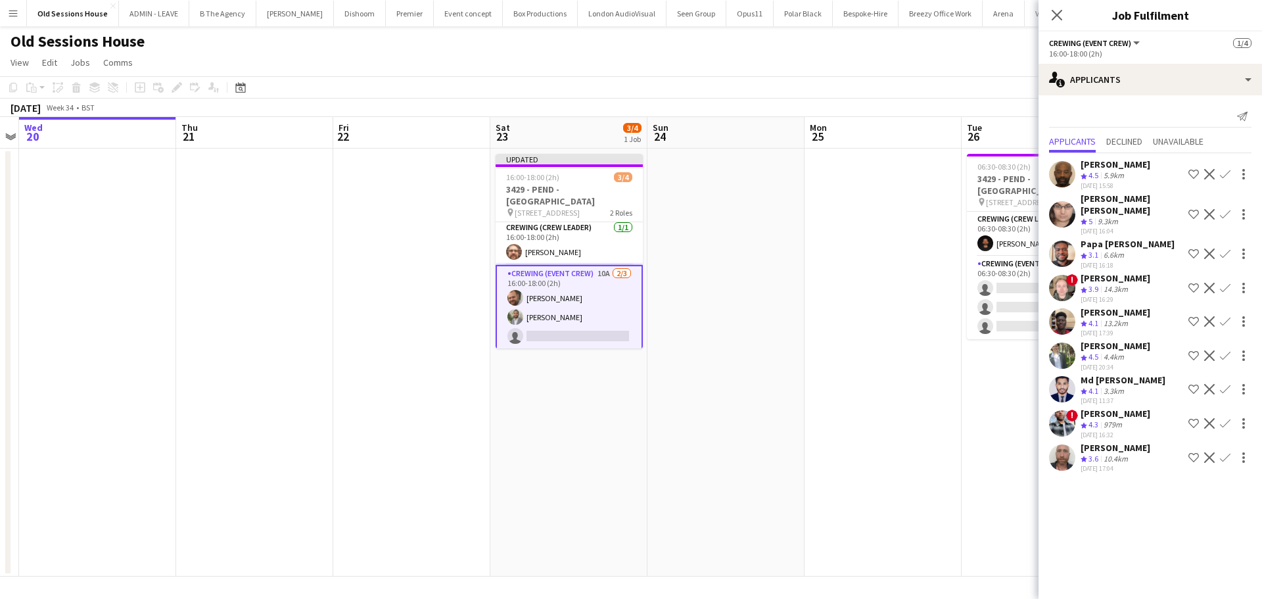
scroll to position [4, 0]
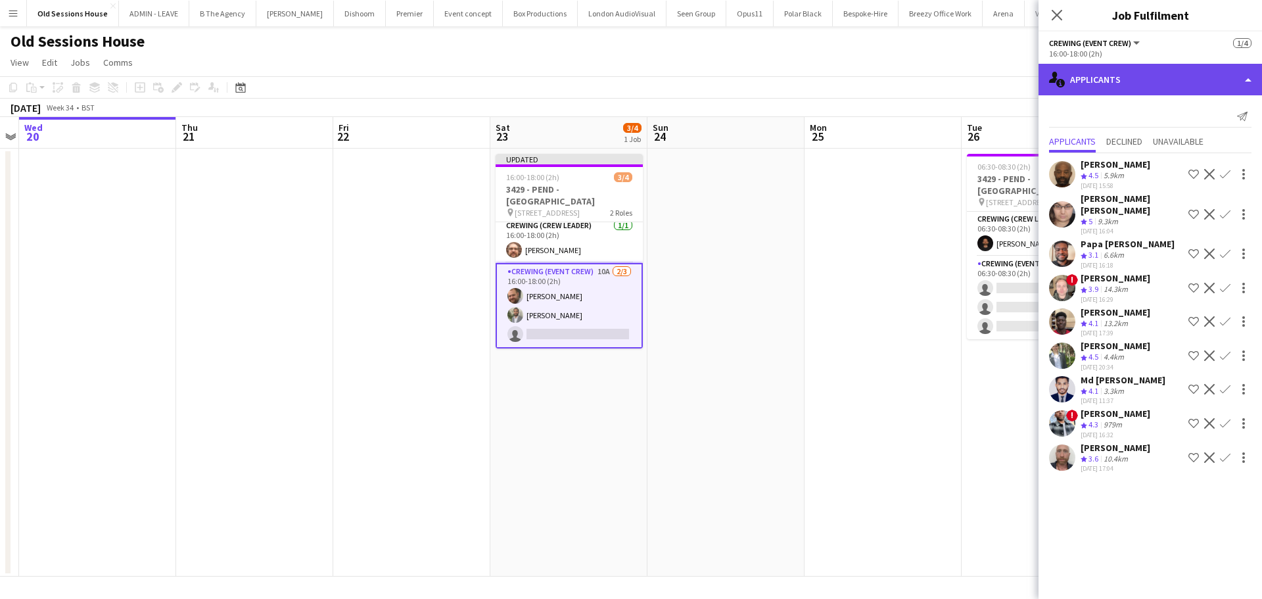
click at [1081, 78] on div "single-neutral-actions-information Applicants" at bounding box center [1149, 80] width 223 height 32
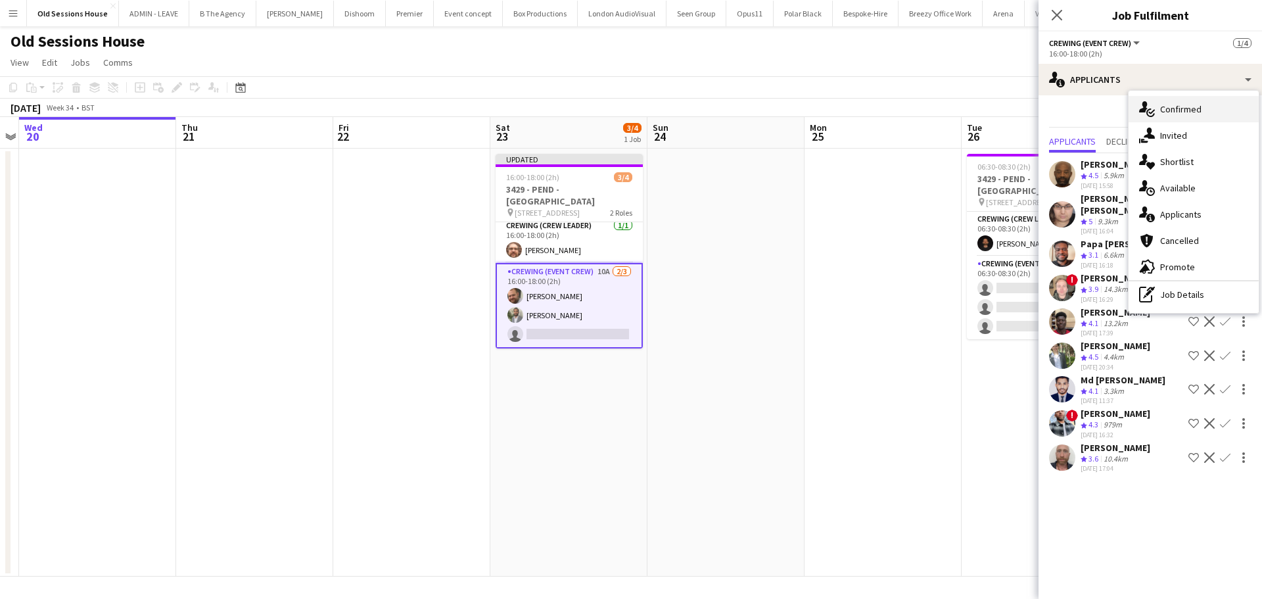
click at [1180, 107] on div "single-neutral-actions-check-2 Confirmed" at bounding box center [1194, 109] width 130 height 26
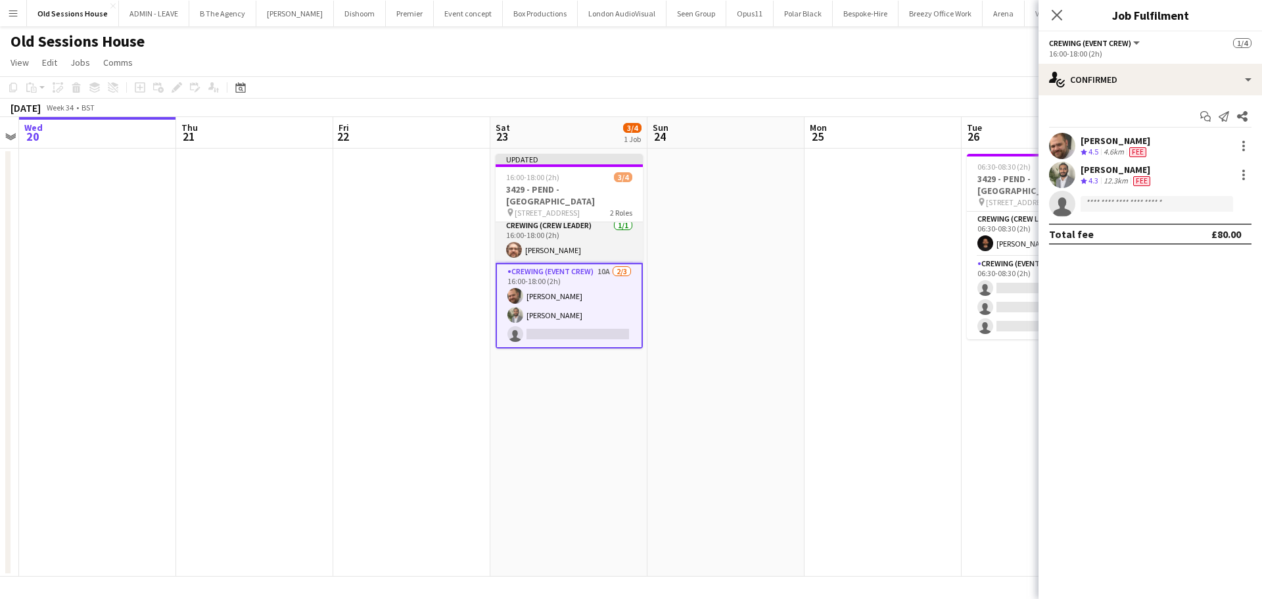
click at [555, 244] on app-card-role "Crewing (Crew Leader) 1/1 16:00-18:00 (2h) Corey Arnold" at bounding box center [569, 240] width 147 height 45
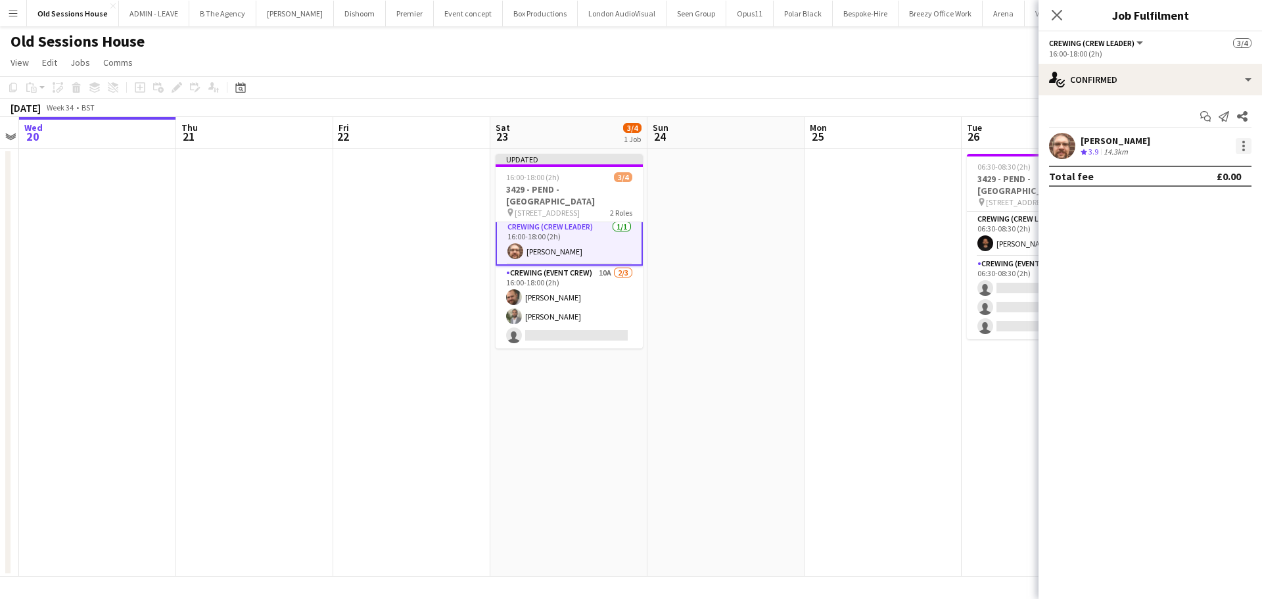
click at [1249, 140] on div at bounding box center [1244, 146] width 16 height 16
click at [1194, 291] on span "Remove" at bounding box center [1178, 296] width 39 height 11
drag, startPoint x: 549, startPoint y: 309, endPoint x: 858, endPoint y: 250, distance: 315.0
click at [549, 309] on app-card-role "Crewing (Event Crew) 10A 2/3 16:00-18:00 (2h) Ben Turner Kian Chauhan single-ne…" at bounding box center [569, 307] width 147 height 83
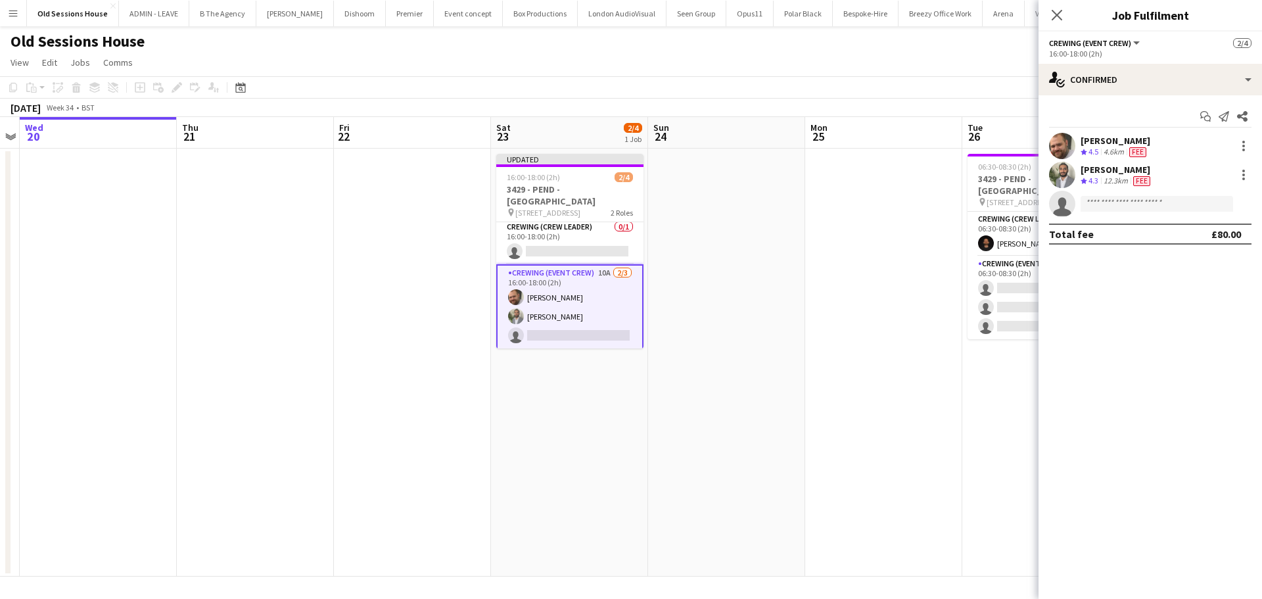
click at [1253, 139] on div "Ben Turner Crew rating 4.5 4.6km Fee" at bounding box center [1149, 146] width 223 height 26
click at [1249, 139] on div at bounding box center [1244, 146] width 16 height 16
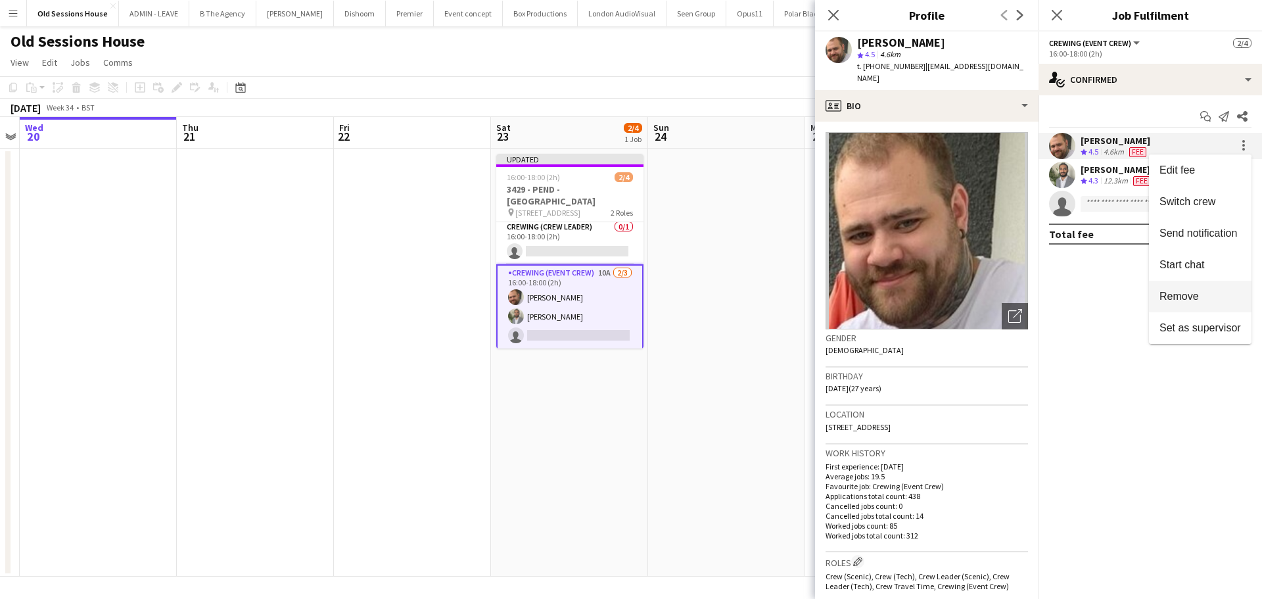
click at [1184, 292] on span "Remove" at bounding box center [1178, 296] width 39 height 11
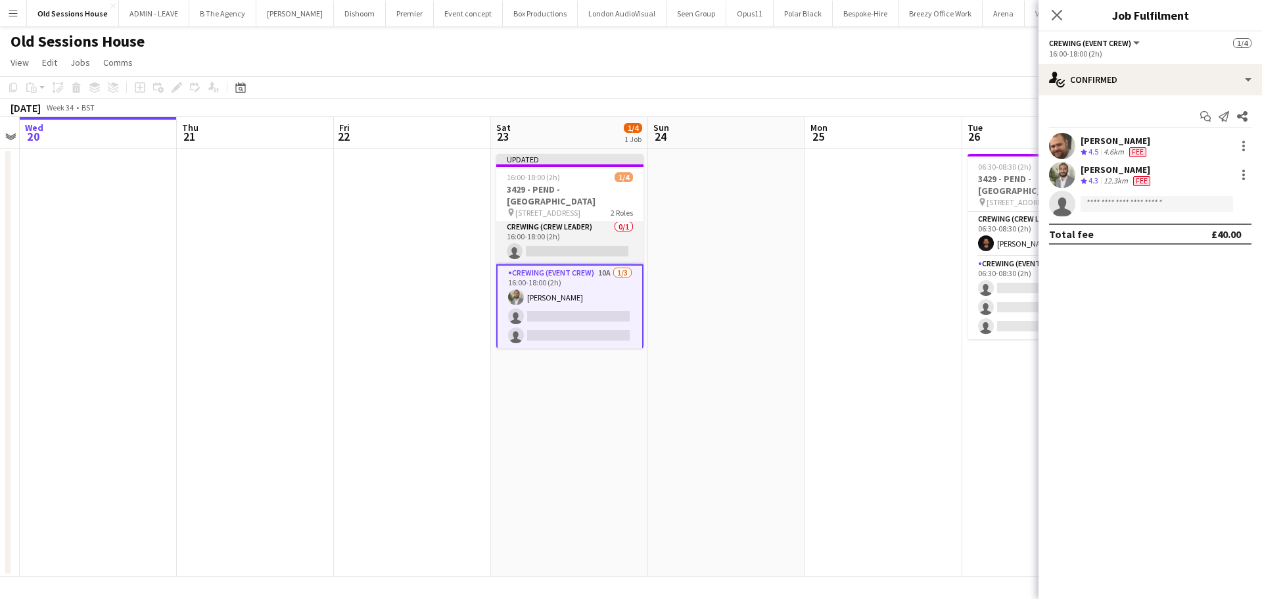
click at [574, 241] on app-card-role "Crewing (Crew Leader) 0/1 16:00-18:00 (2h) single-neutral-actions" at bounding box center [569, 242] width 147 height 45
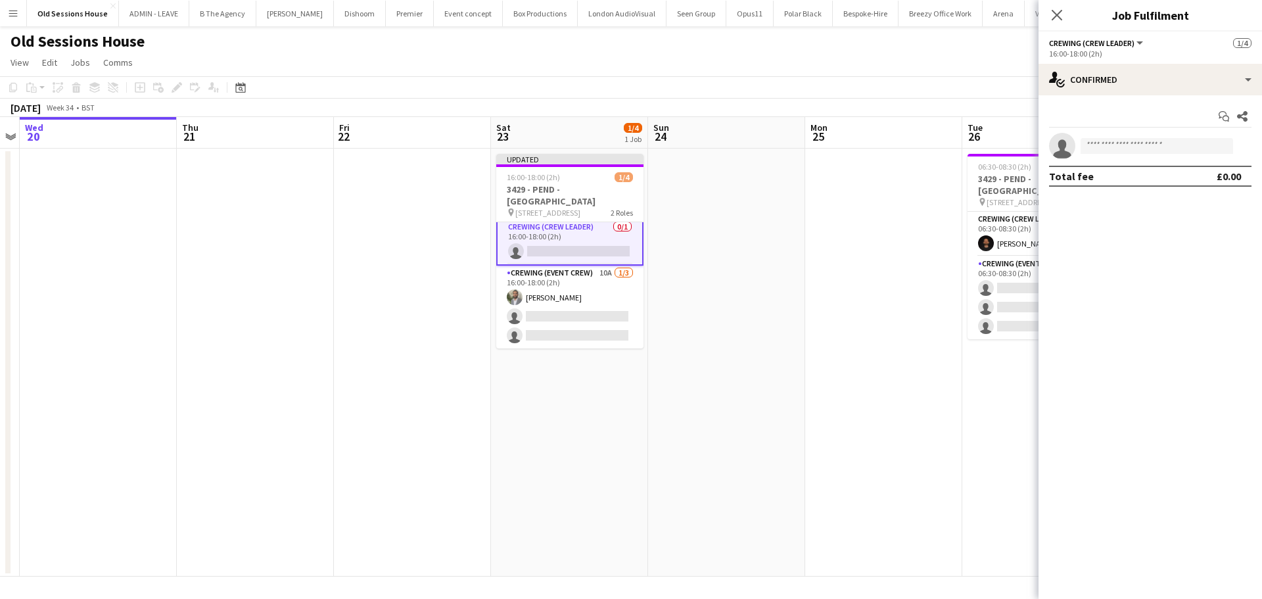
click at [1129, 137] on app-invite-slot "single-neutral-actions" at bounding box center [1149, 146] width 223 height 26
click at [1127, 139] on input at bounding box center [1157, 146] width 152 height 16
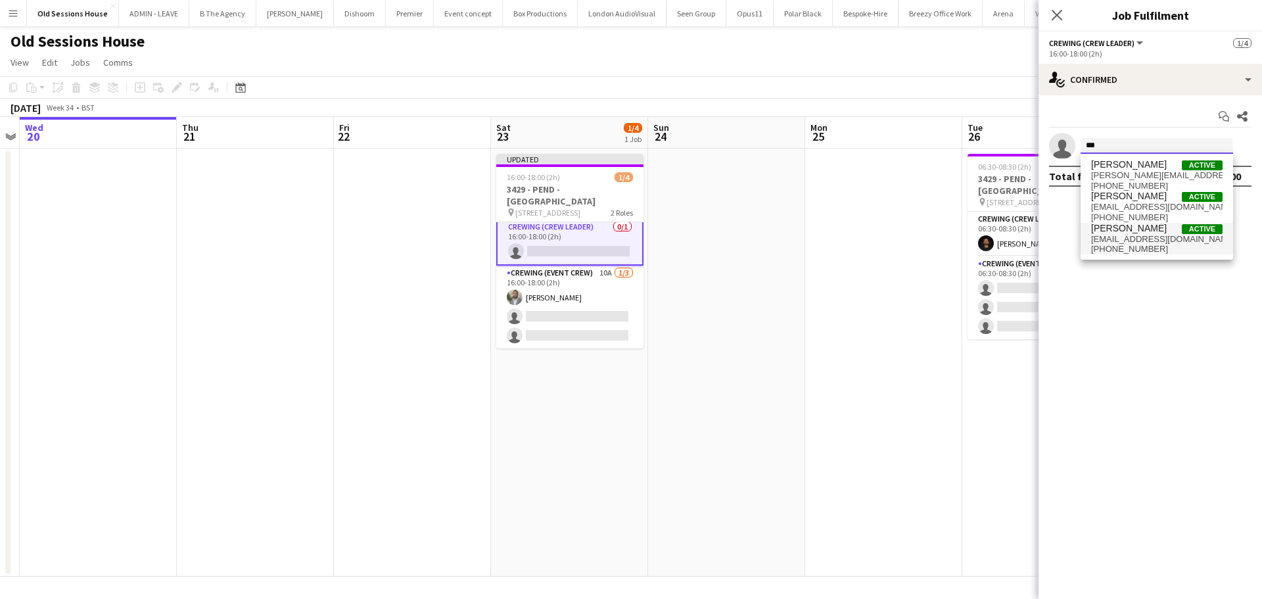
type input "***"
click at [1129, 234] on span "[EMAIL_ADDRESS][DOMAIN_NAME]" at bounding box center [1156, 239] width 131 height 11
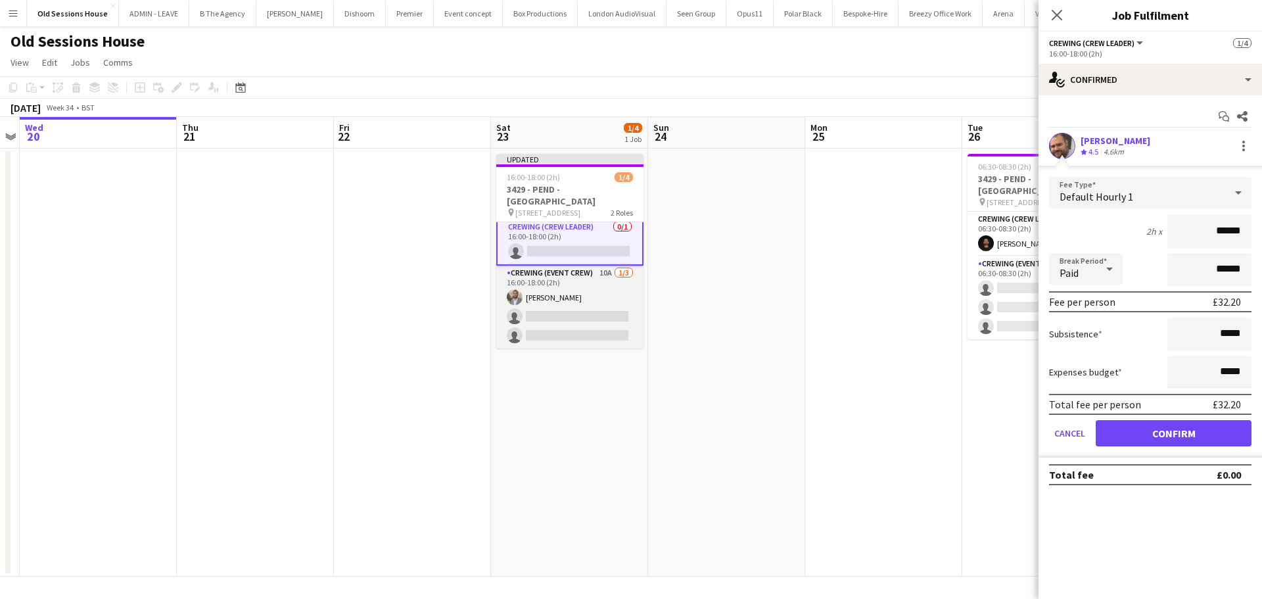
click at [561, 302] on app-card-role "Crewing (Event Crew) 10A 1/3 16:00-18:00 (2h) Kian Chauhan single-neutral-actio…" at bounding box center [569, 307] width 147 height 83
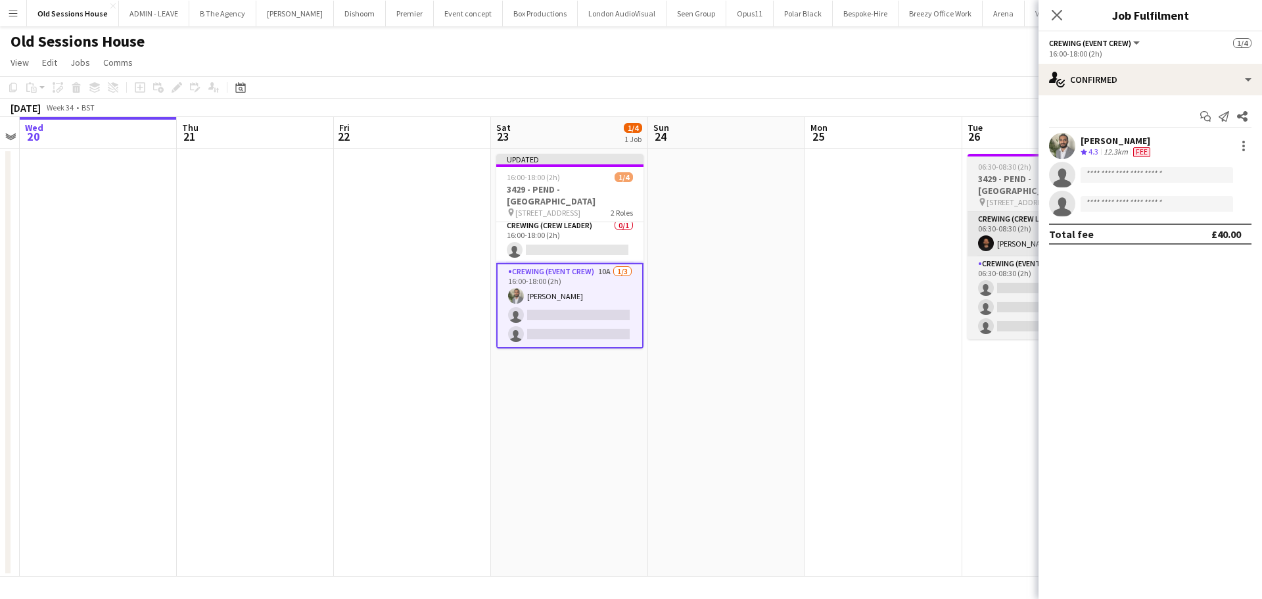
scroll to position [3, 0]
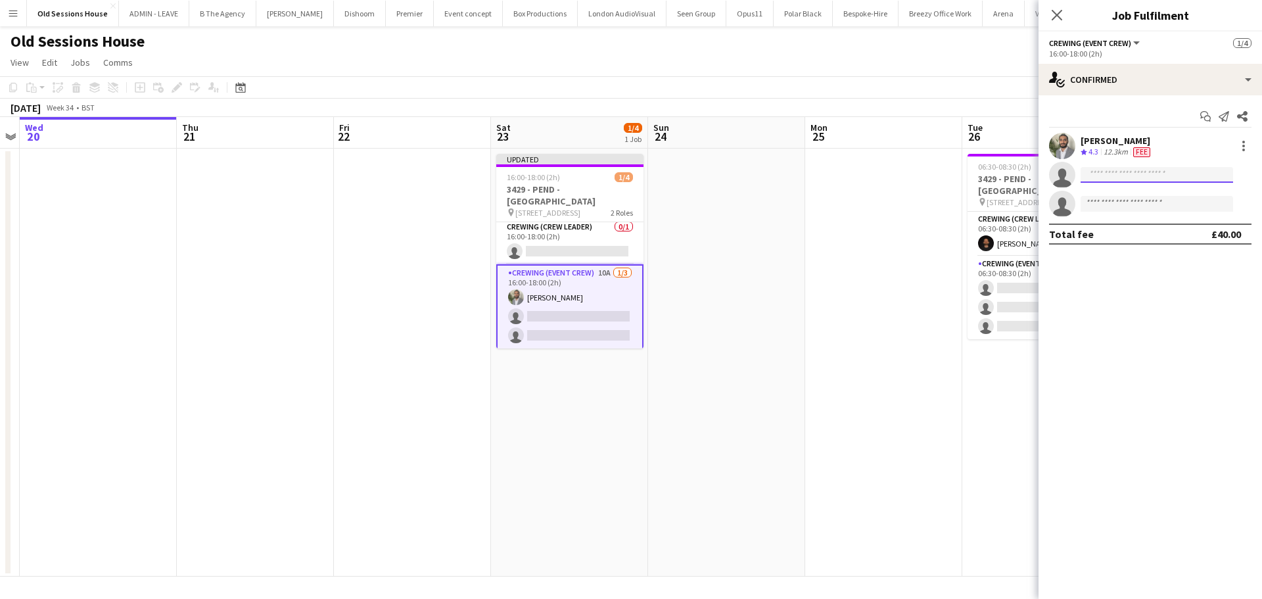
click at [1100, 171] on input at bounding box center [1157, 175] width 152 height 16
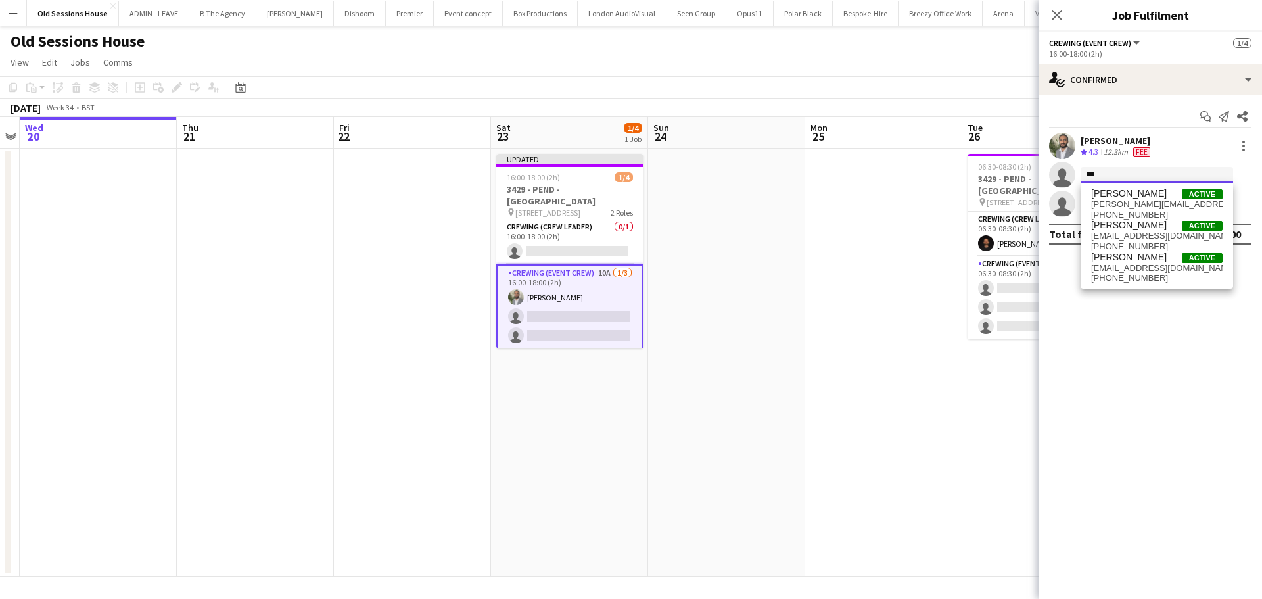
type input "***"
click at [1125, 260] on span "[PERSON_NAME]" at bounding box center [1129, 257] width 76 height 11
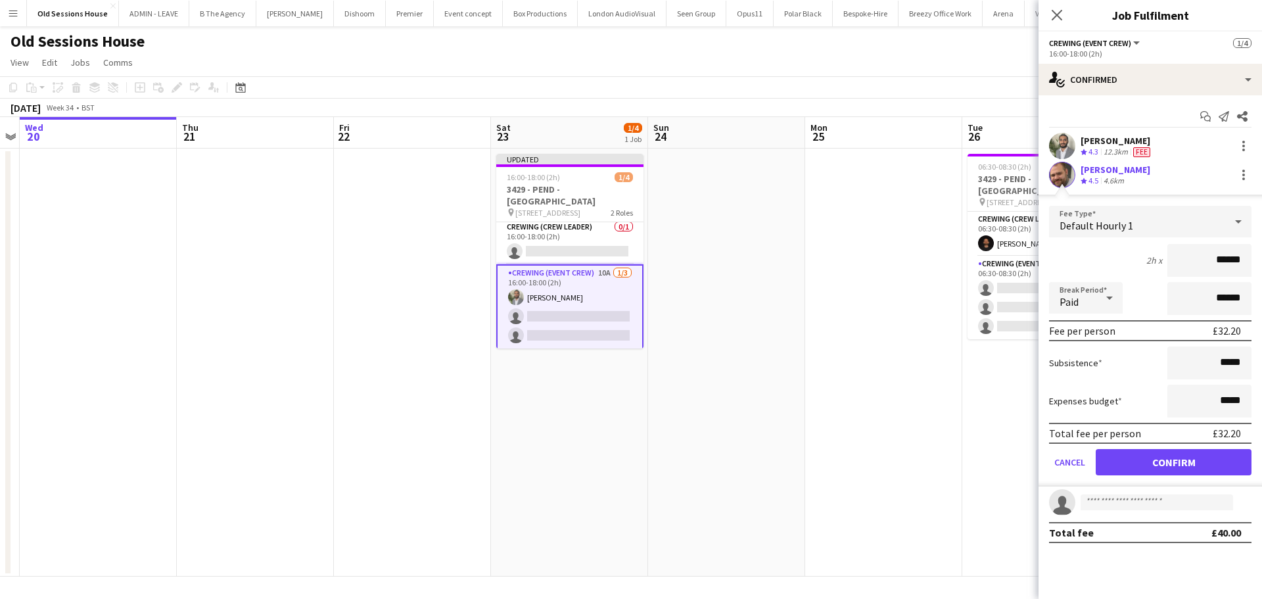
drag, startPoint x: 1242, startPoint y: 262, endPoint x: 1159, endPoint y: 260, distance: 83.5
click at [1159, 260] on div "2h x ******" at bounding box center [1150, 260] width 202 height 33
type input "***"
click at [1109, 253] on div "2h x ***" at bounding box center [1150, 260] width 202 height 33
click at [1148, 461] on button "Confirm" at bounding box center [1174, 462] width 156 height 26
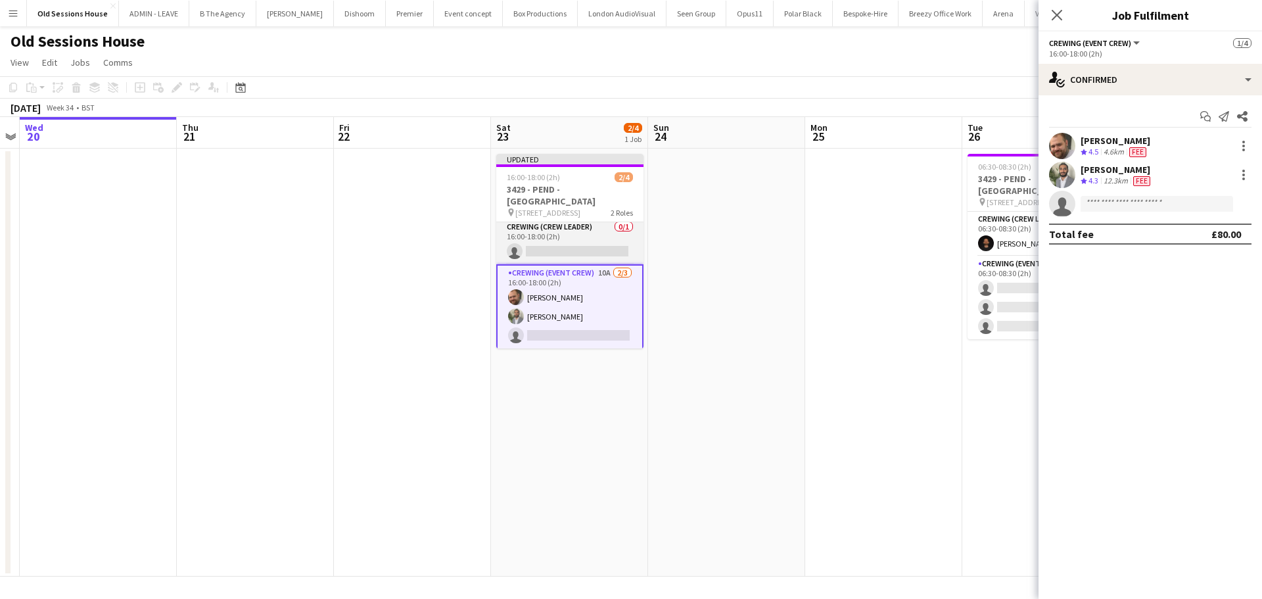
click at [569, 244] on app-card-role "Crewing (Crew Leader) 0/1 16:00-18:00 (2h) single-neutral-actions" at bounding box center [569, 242] width 147 height 45
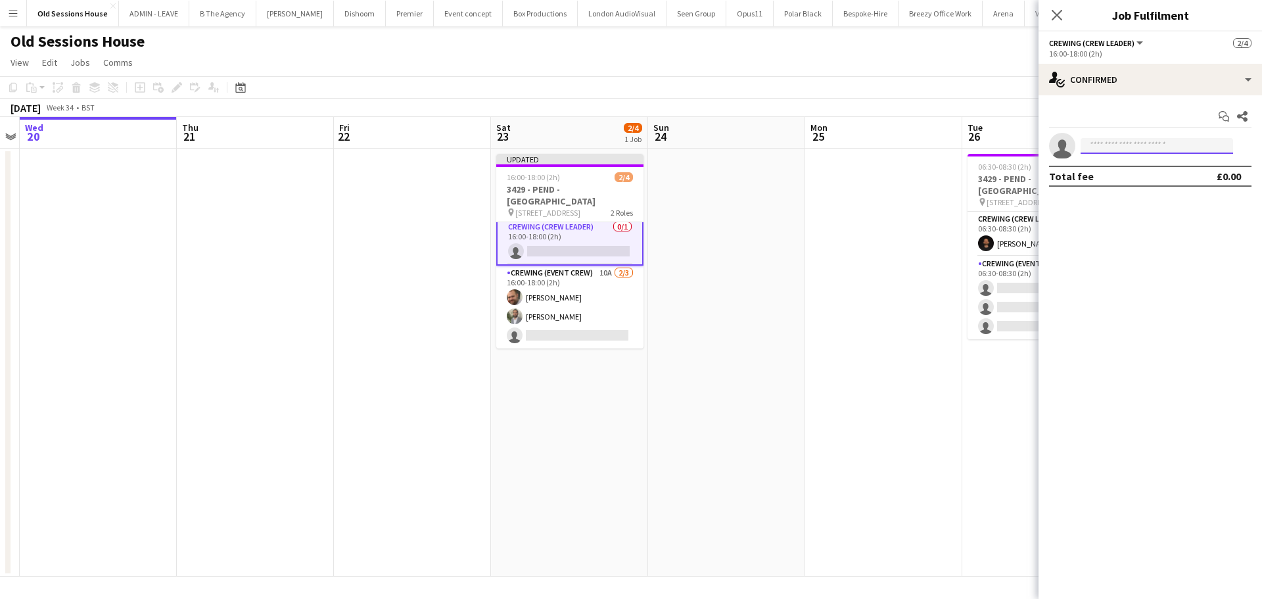
click at [1115, 139] on input at bounding box center [1157, 146] width 152 height 16
type input "****"
drag, startPoint x: 1126, startPoint y: 168, endPoint x: 1138, endPoint y: 179, distance: 16.8
click at [1126, 169] on span "[PERSON_NAME]" at bounding box center [1129, 164] width 76 height 11
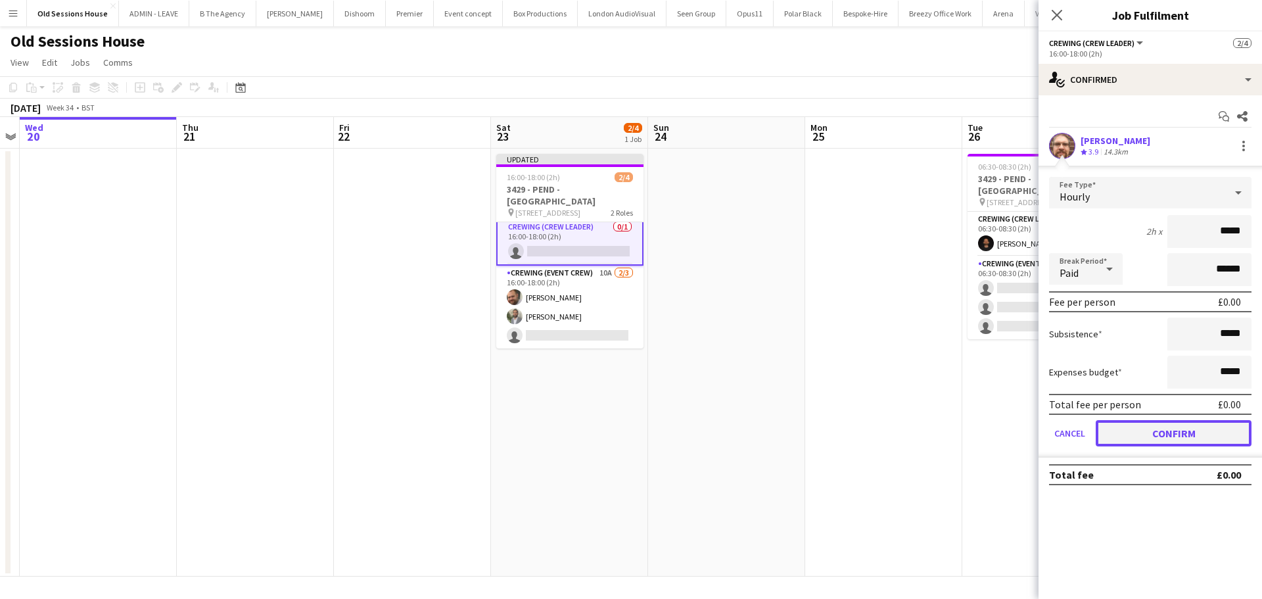
click at [1153, 430] on button "Confirm" at bounding box center [1174, 433] width 156 height 26
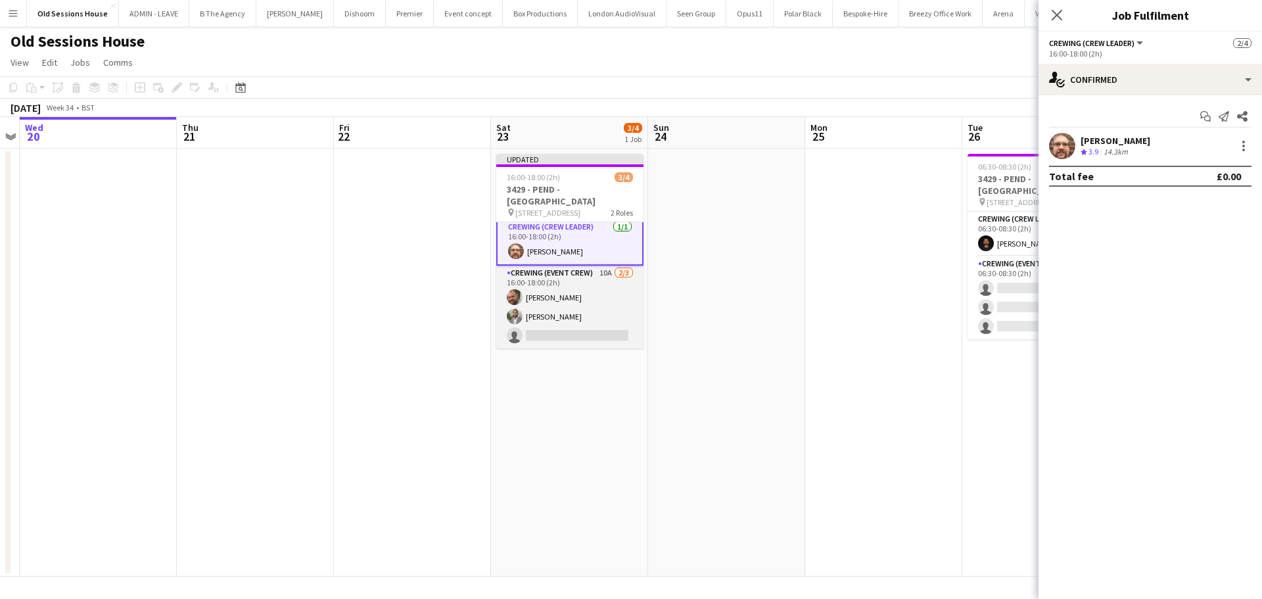
click at [563, 304] on app-card-role "Crewing (Event Crew) 10A 2/3 16:00-18:00 (2h) Ben Turner Kian Chauhan single-ne…" at bounding box center [569, 307] width 147 height 83
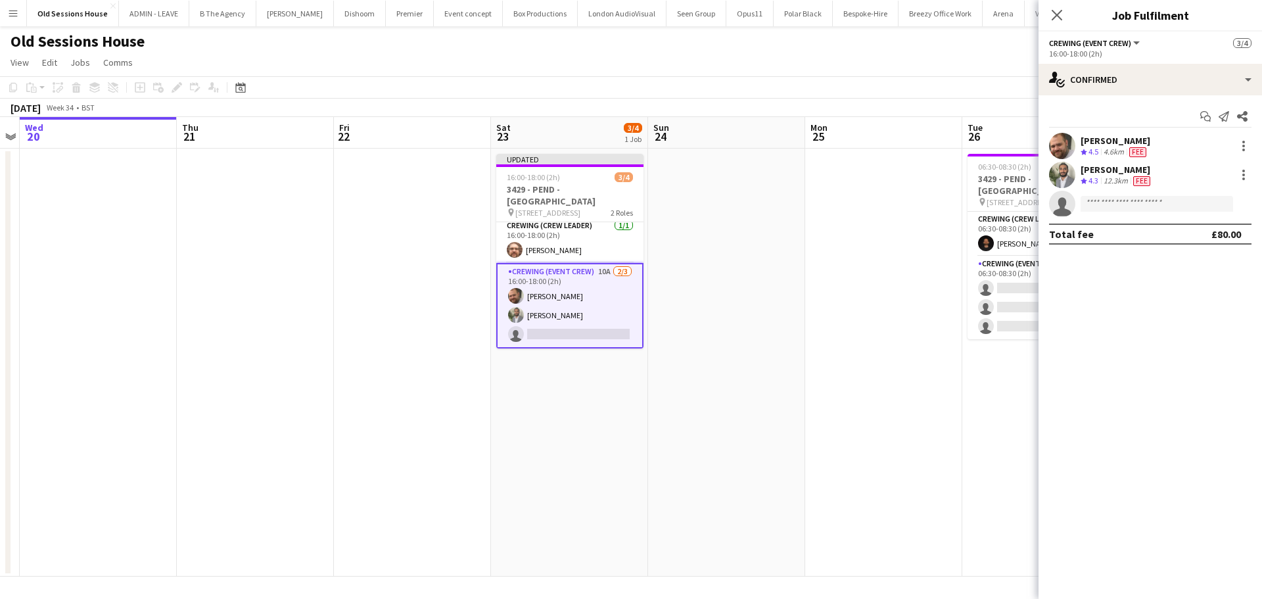
scroll to position [3, 0]
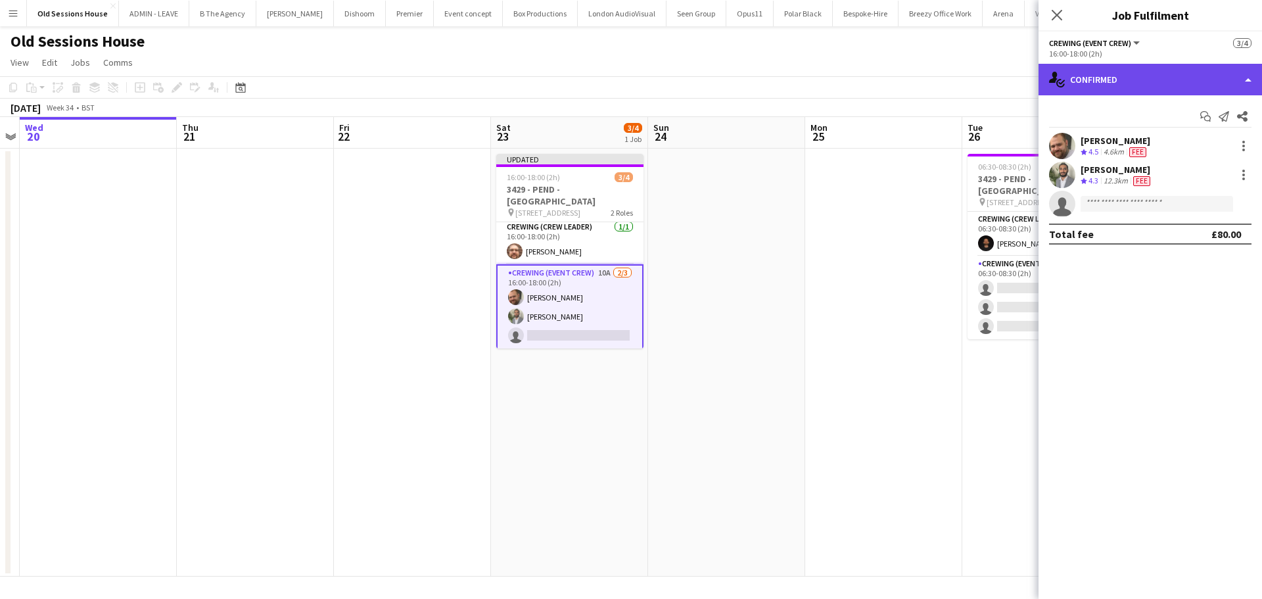
click at [1148, 81] on div "single-neutral-actions-check-2 Confirmed" at bounding box center [1149, 80] width 223 height 32
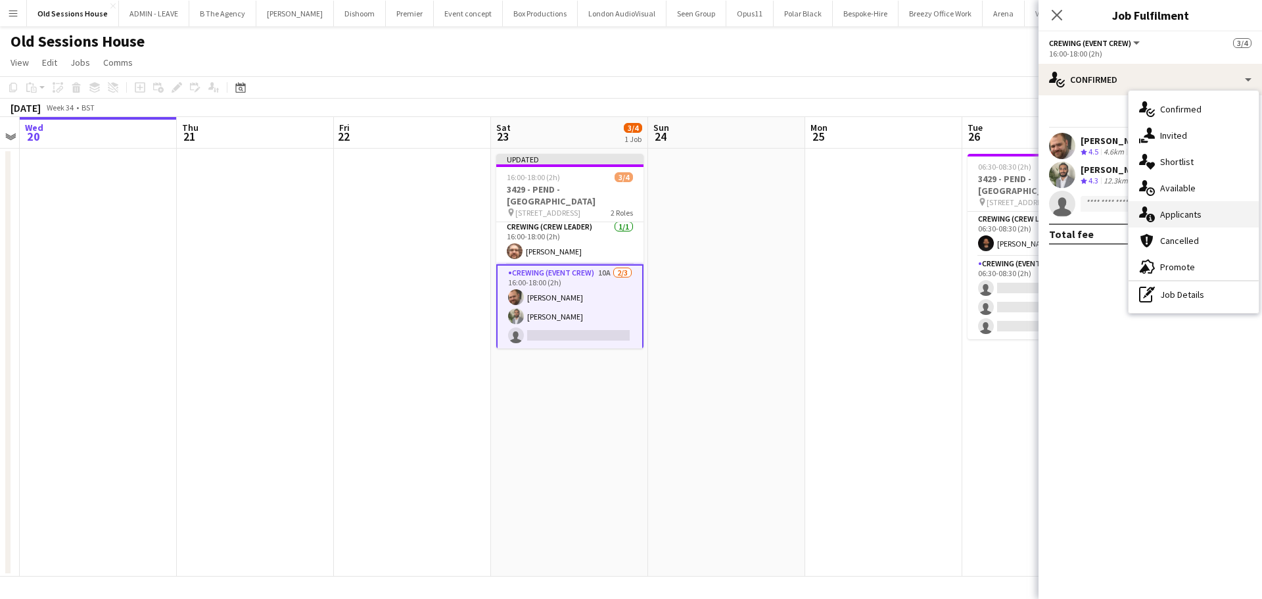
click at [1177, 216] on div "single-neutral-actions-information Applicants" at bounding box center [1194, 214] width 130 height 26
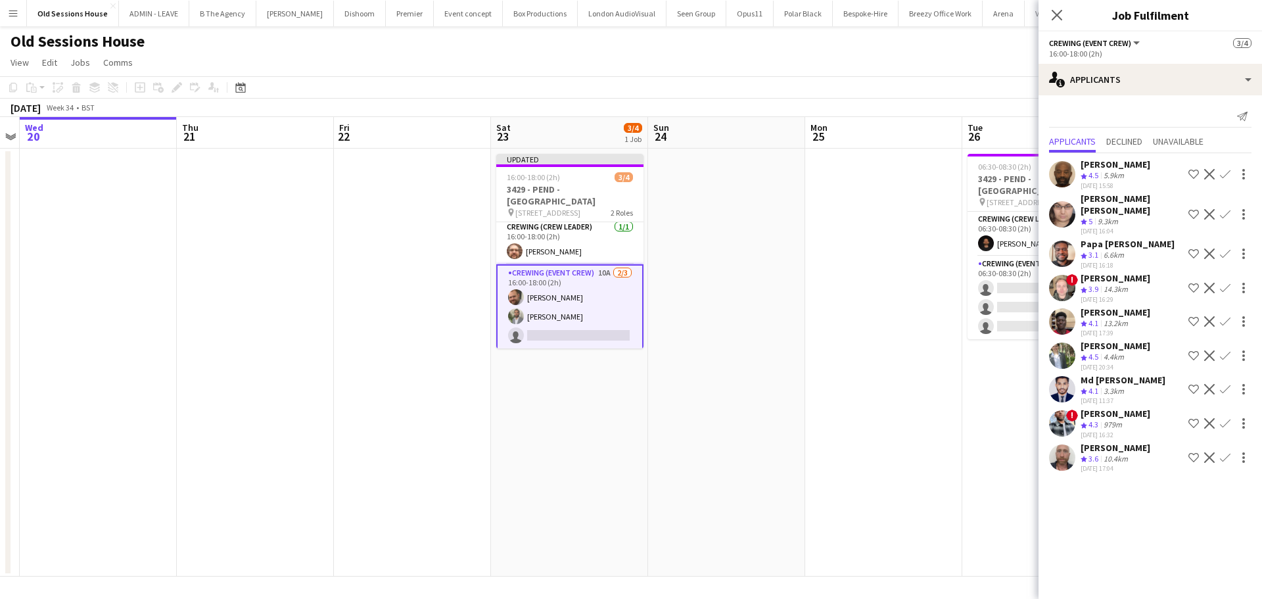
click at [1226, 248] on app-icon "Confirm" at bounding box center [1225, 253] width 11 height 11
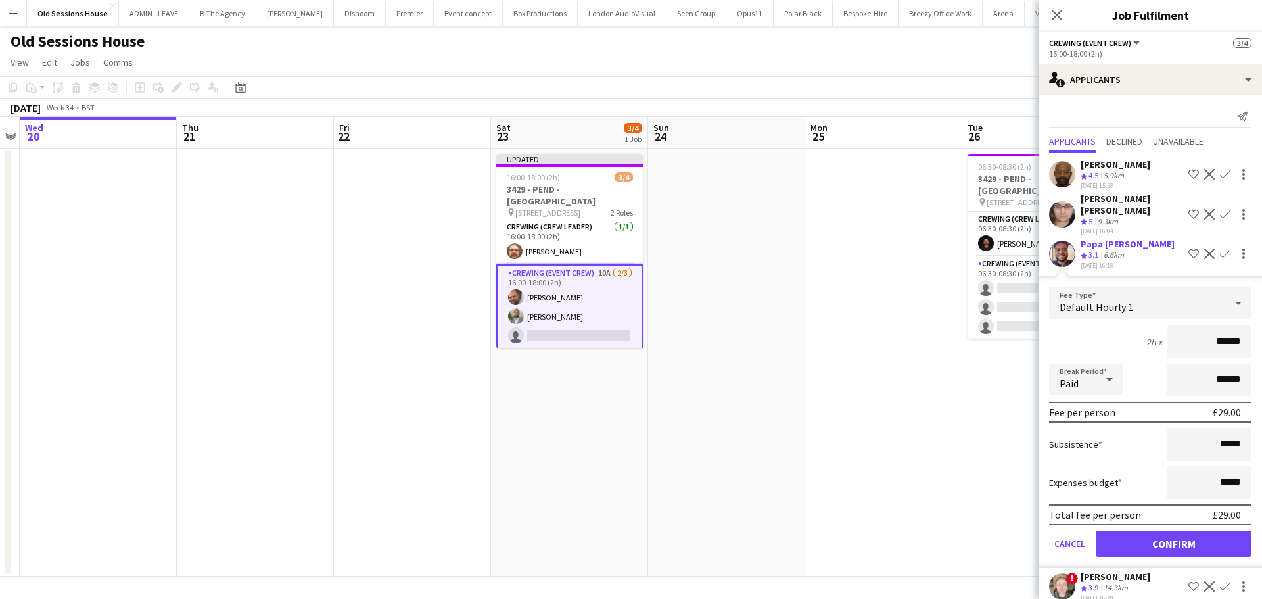
drag, startPoint x: 1234, startPoint y: 329, endPoint x: 1125, endPoint y: 338, distance: 109.5
click at [1125, 338] on div "2h x ******" at bounding box center [1150, 341] width 202 height 33
type input "***"
drag, startPoint x: 1120, startPoint y: 331, endPoint x: 1121, endPoint y: 342, distance: 11.8
click at [1120, 331] on div "2h x ***" at bounding box center [1150, 341] width 202 height 33
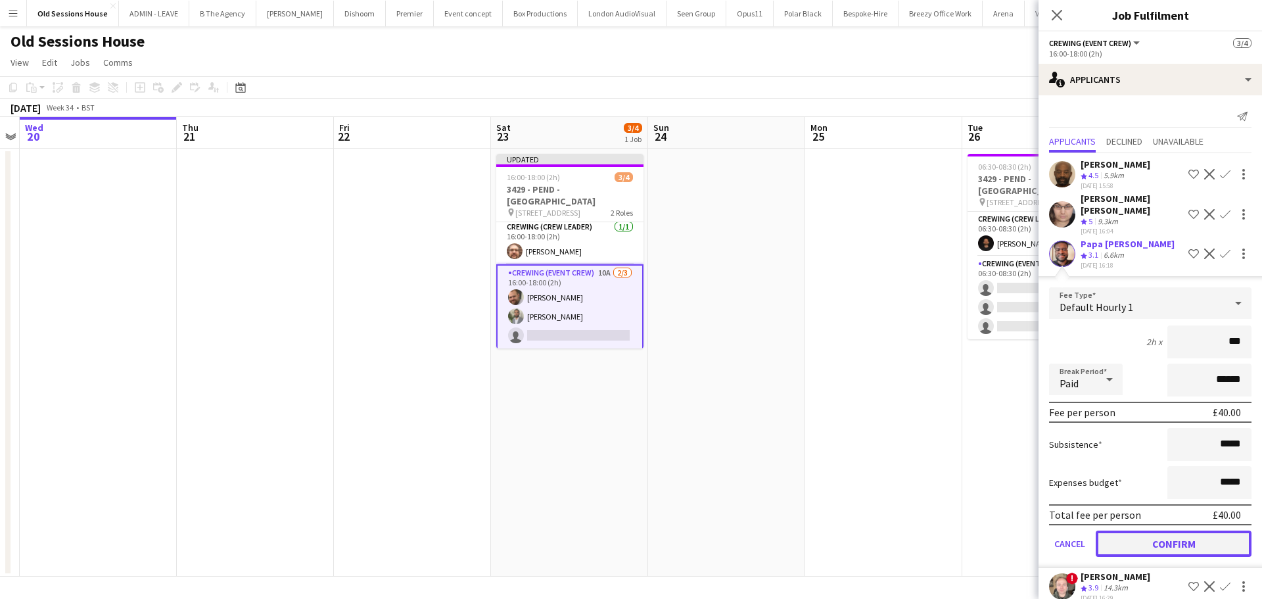
click at [1161, 530] on button "Confirm" at bounding box center [1174, 543] width 156 height 26
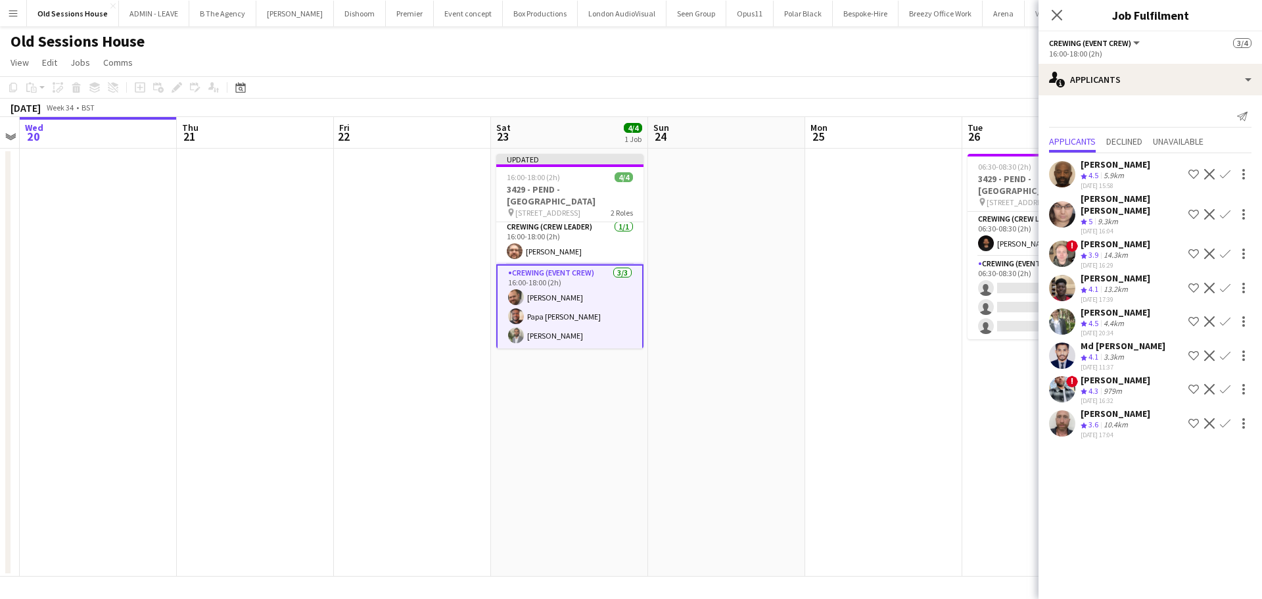
drag, startPoint x: 521, startPoint y: 404, endPoint x: 532, endPoint y: 390, distance: 17.3
click at [520, 404] on app-date-cell "Updated 16:00-18:00 (2h) 4/4 3429 - PEND - Old Sessions House pin Old Sessions …" at bounding box center [569, 363] width 157 height 428
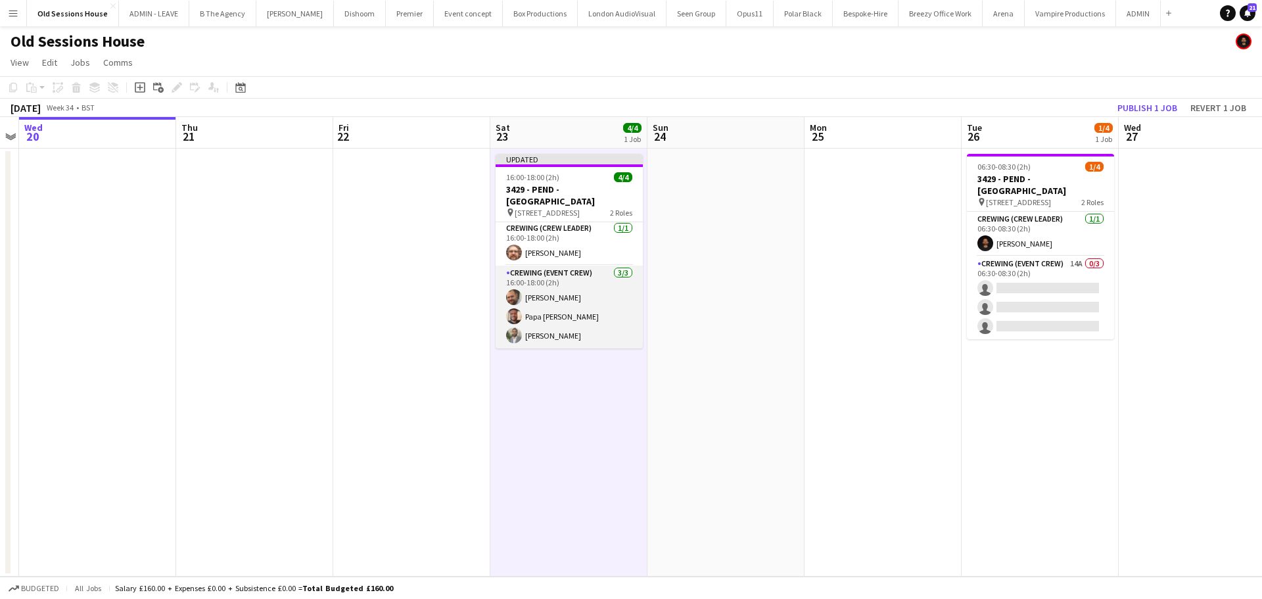
scroll to position [0, 0]
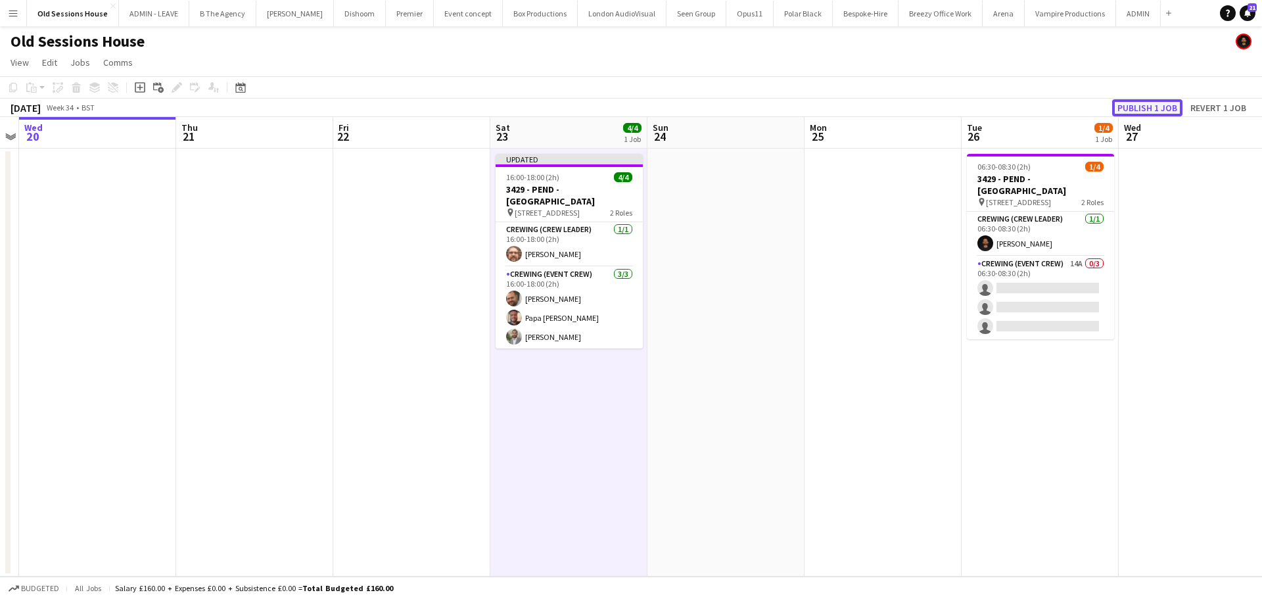
click at [1136, 109] on button "Publish 1 job" at bounding box center [1147, 107] width 70 height 17
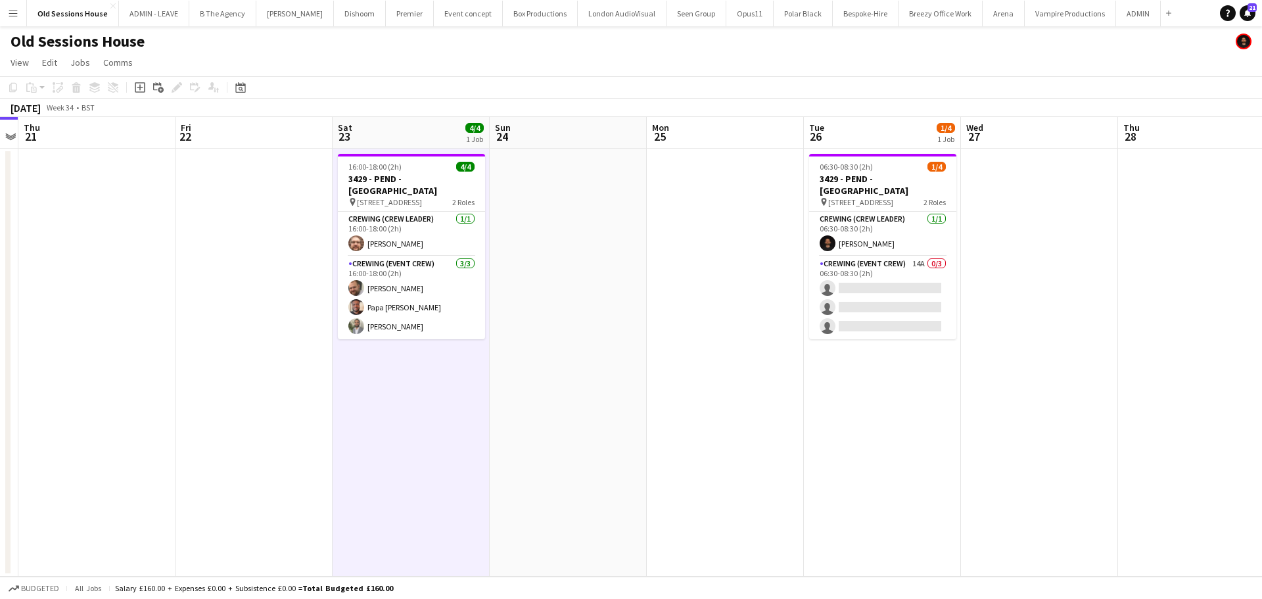
drag, startPoint x: 735, startPoint y: 442, endPoint x: 723, endPoint y: 442, distance: 11.8
click at [723, 442] on app-calendar-viewport "Sun 17 Mon 18 Tue 19 Wed 20 Thu 21 Fri 22 Sat 23 4/4 1 Job Sun 24 Mon 25 Tue 26…" at bounding box center [631, 346] width 1262 height 459
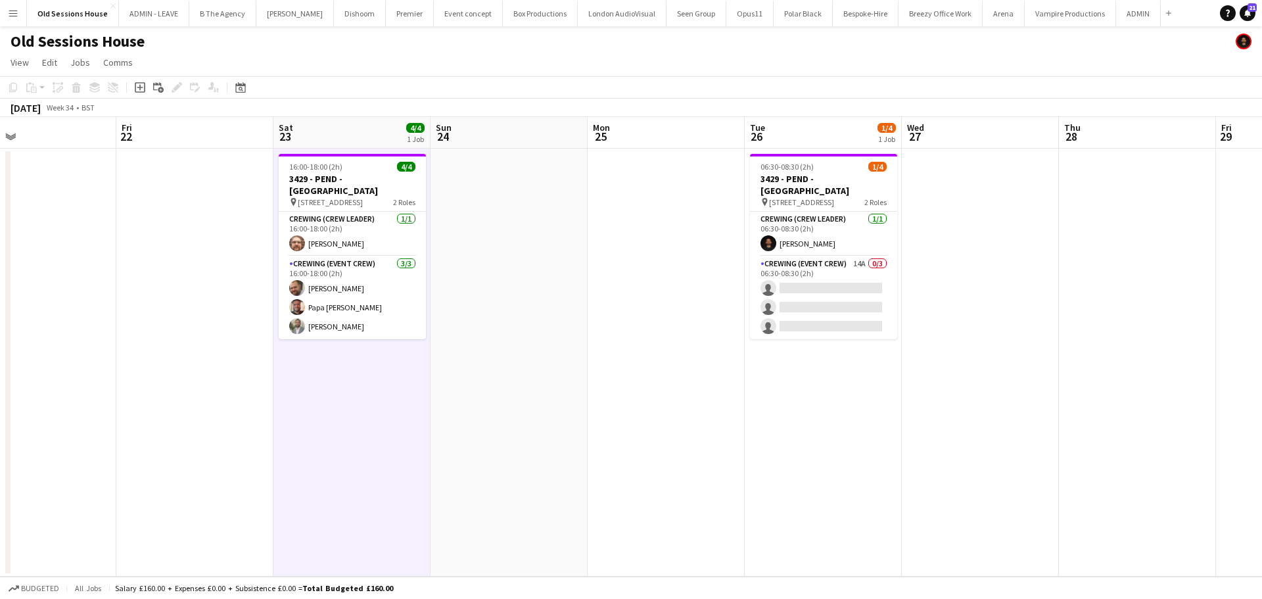
scroll to position [0, 362]
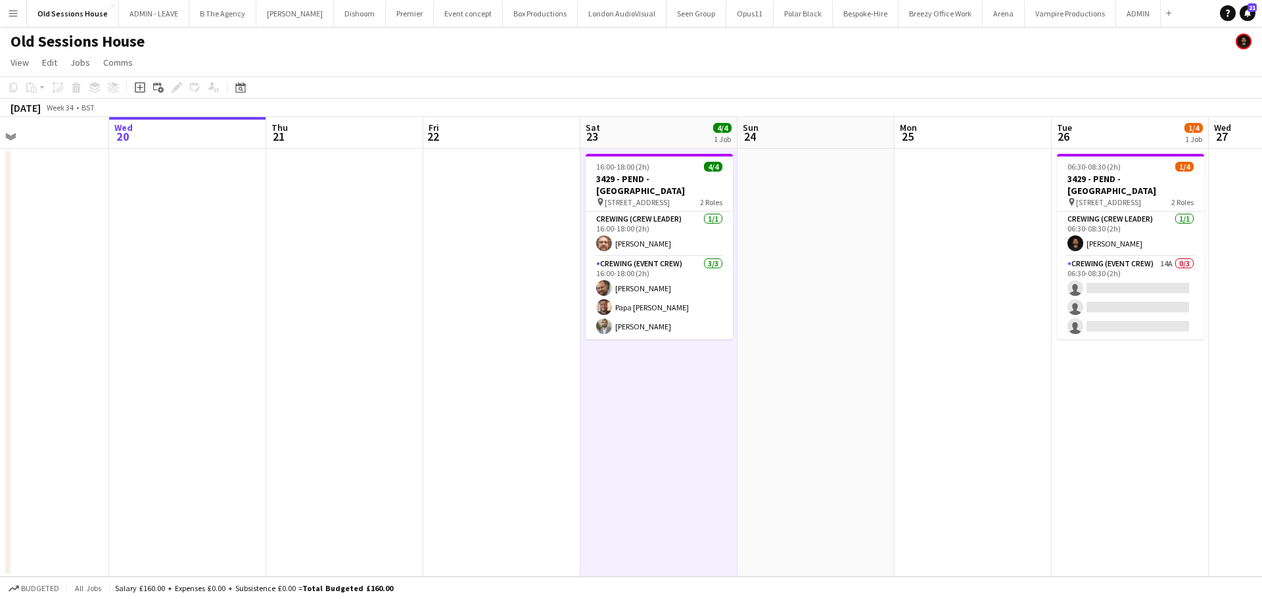
drag, startPoint x: 855, startPoint y: 399, endPoint x: 789, endPoint y: 400, distance: 66.4
click at [789, 400] on app-calendar-viewport "Sun 17 Mon 18 Tue 19 Wed 20 Thu 21 Fri 22 Sat 23 4/4 1 Job Sun 24 Mon 25 Tue 26…" at bounding box center [631, 346] width 1262 height 459
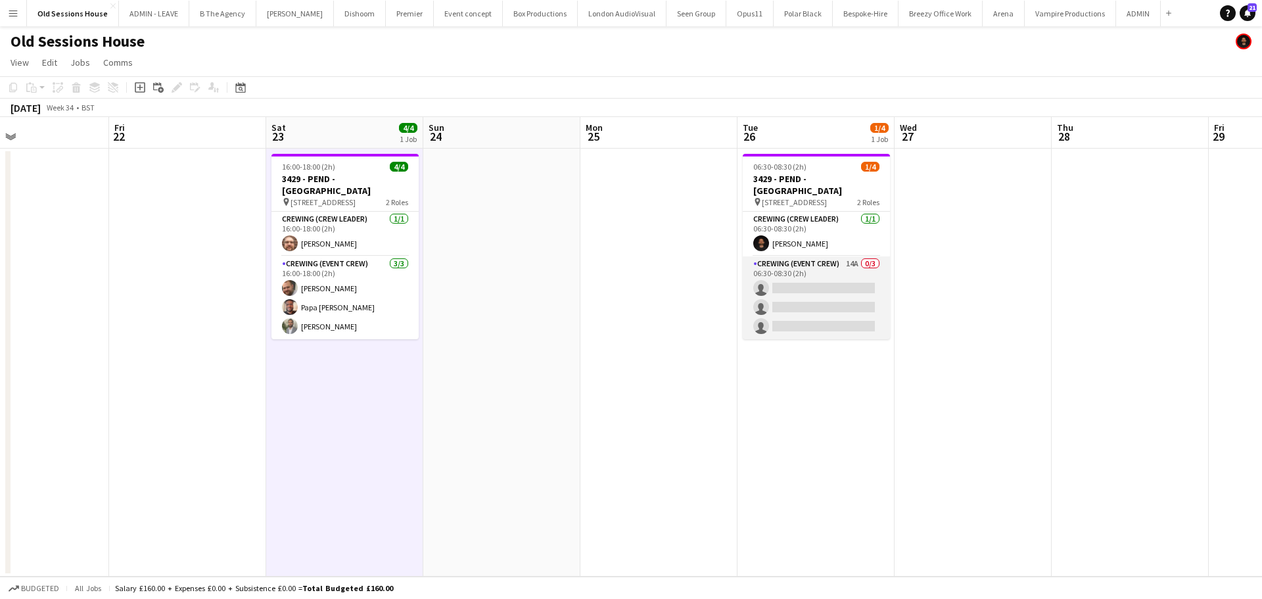
click at [805, 285] on app-card-role "Crewing (Event Crew) 14A 0/3 06:30-08:30 (2h) single-neutral-actions single-neu…" at bounding box center [816, 297] width 147 height 83
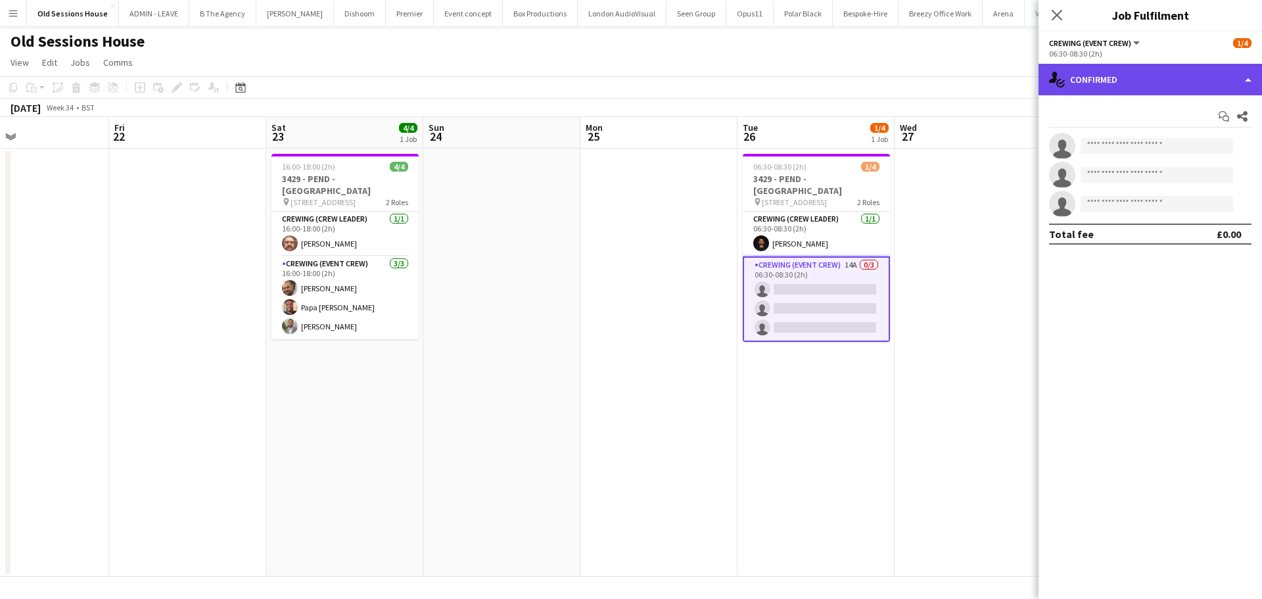
click at [1132, 77] on div "single-neutral-actions-check-2 Confirmed" at bounding box center [1149, 80] width 223 height 32
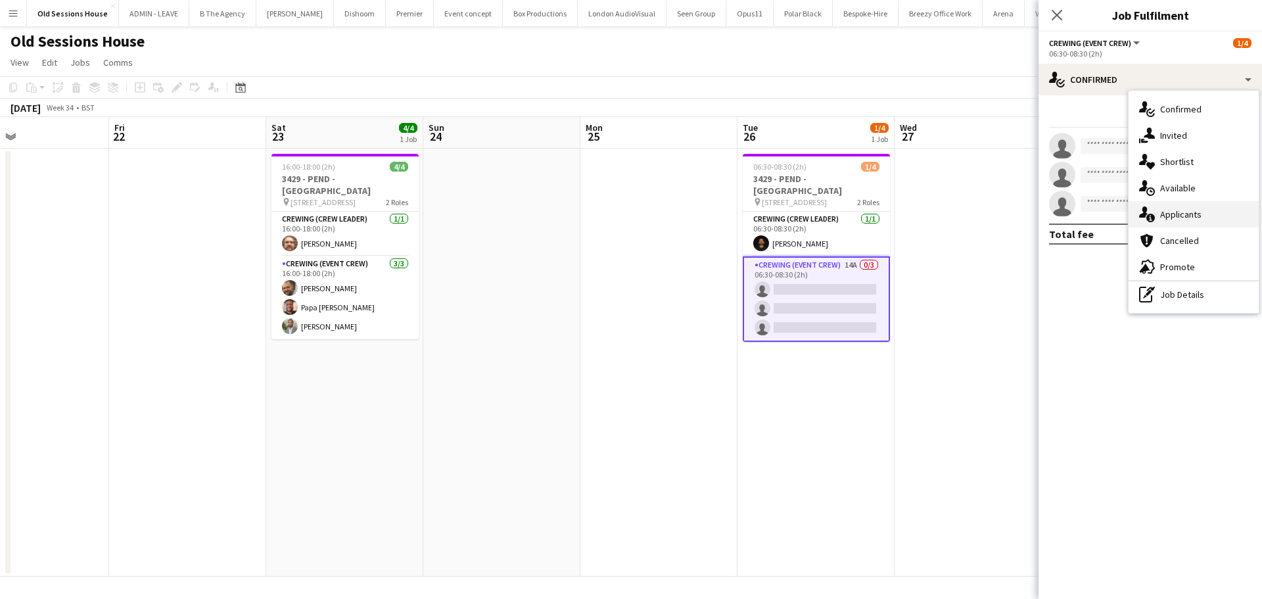
click at [1171, 210] on div "single-neutral-actions-information Applicants" at bounding box center [1194, 214] width 130 height 26
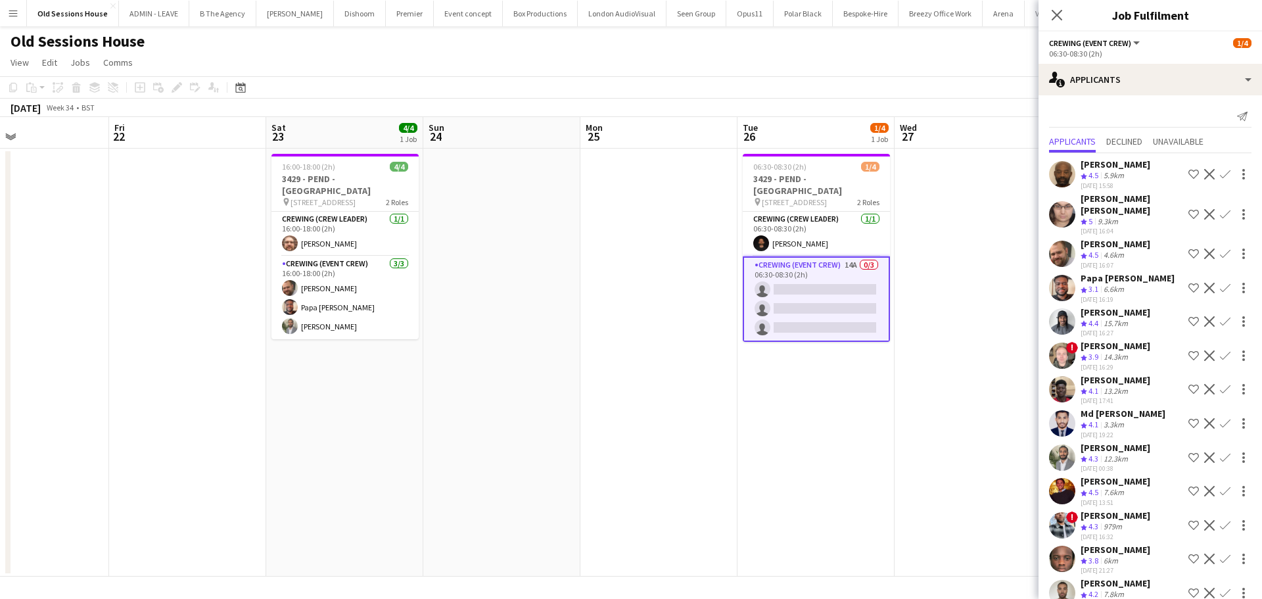
scroll to position [45, 0]
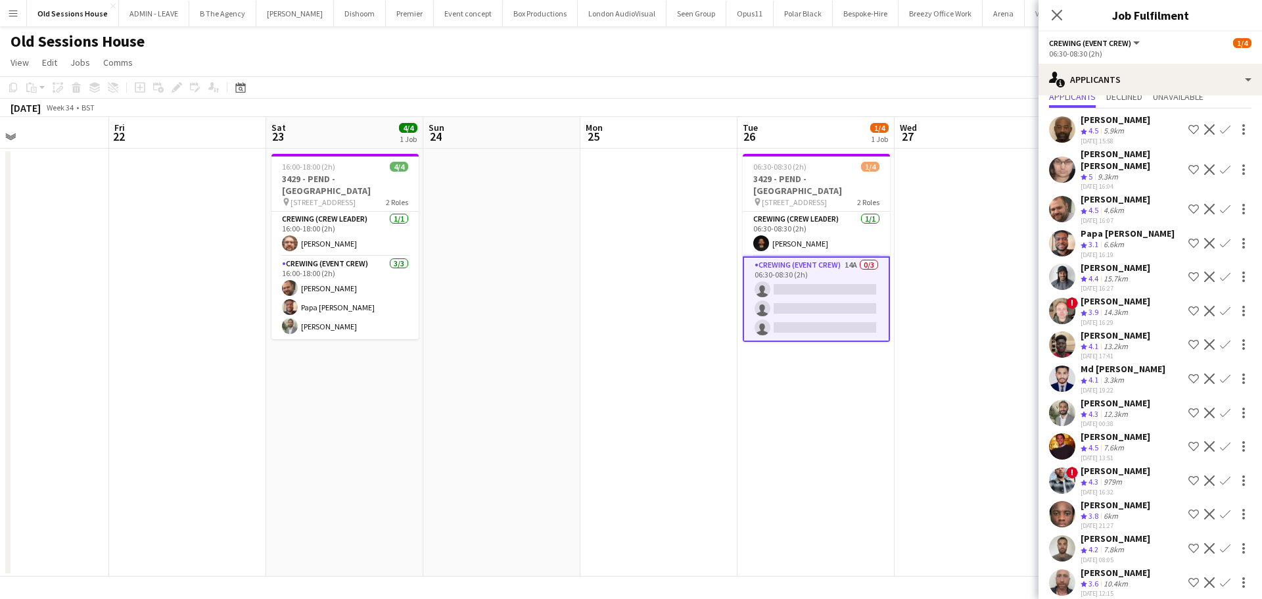
click at [1220, 543] on app-icon "Confirm" at bounding box center [1225, 548] width 11 height 11
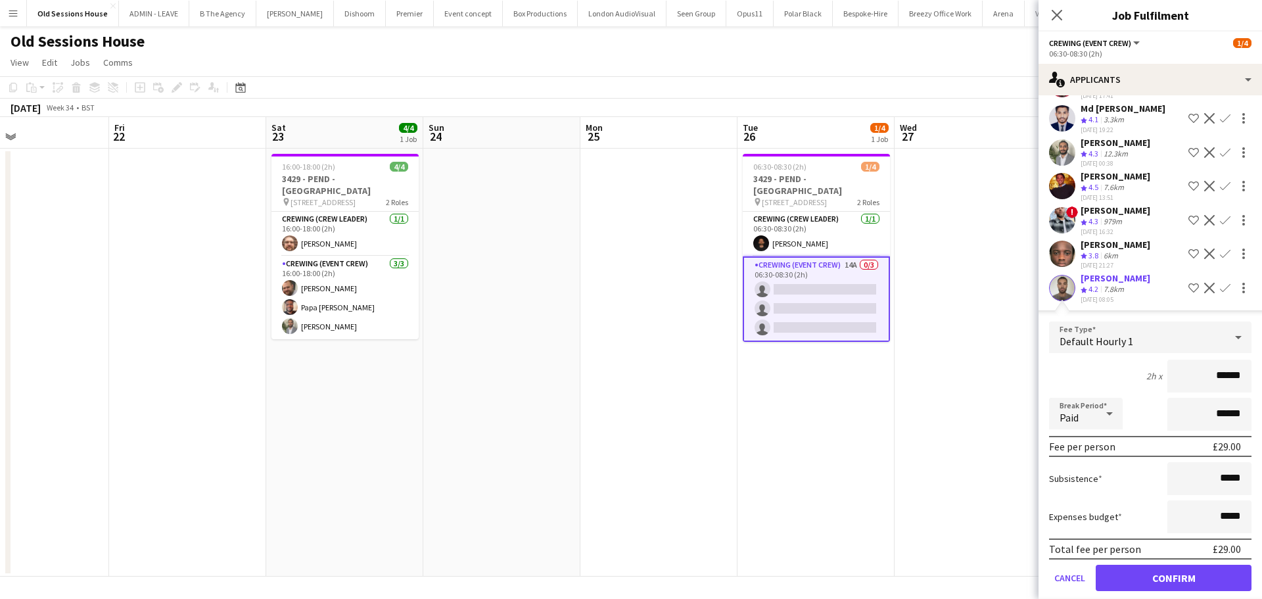
drag, startPoint x: 1236, startPoint y: 364, endPoint x: 1186, endPoint y: 368, distance: 50.1
click at [1186, 368] on input "******" at bounding box center [1209, 376] width 84 height 33
type input "***"
click at [1106, 372] on div "2h x ***" at bounding box center [1150, 376] width 202 height 33
drag, startPoint x: 1147, startPoint y: 558, endPoint x: 1146, endPoint y: 440, distance: 117.7
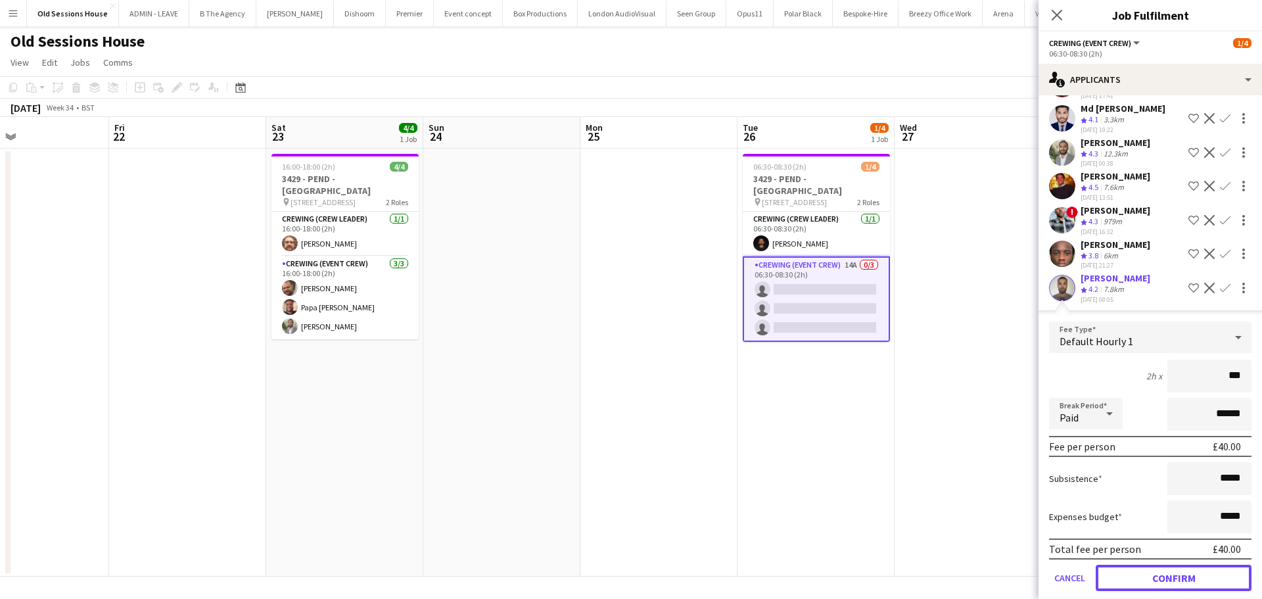
click at [1146, 565] on button "Confirm" at bounding box center [1174, 578] width 156 height 26
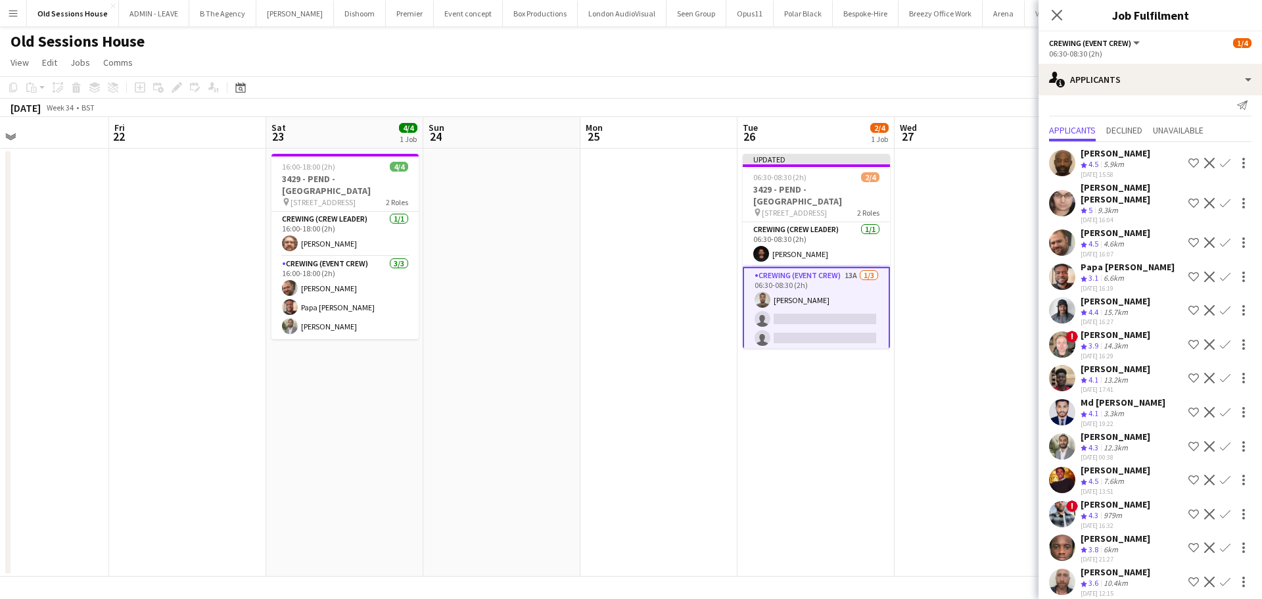
click at [1220, 542] on app-icon "Confirm" at bounding box center [1225, 547] width 11 height 11
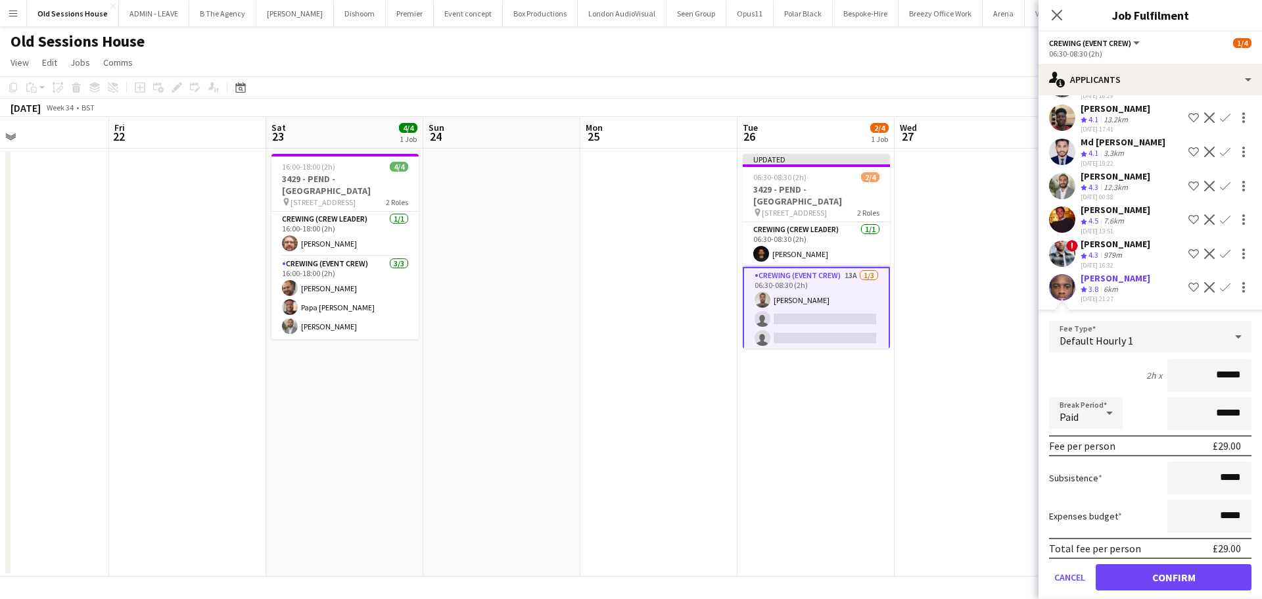
drag, startPoint x: 1233, startPoint y: 358, endPoint x: 1127, endPoint y: 359, distance: 106.5
click at [1127, 359] on div "2h x ******" at bounding box center [1150, 375] width 202 height 33
type input "***"
drag, startPoint x: 1110, startPoint y: 356, endPoint x: 1119, endPoint y: 376, distance: 21.8
click at [1110, 359] on div "2h x ***" at bounding box center [1150, 375] width 202 height 33
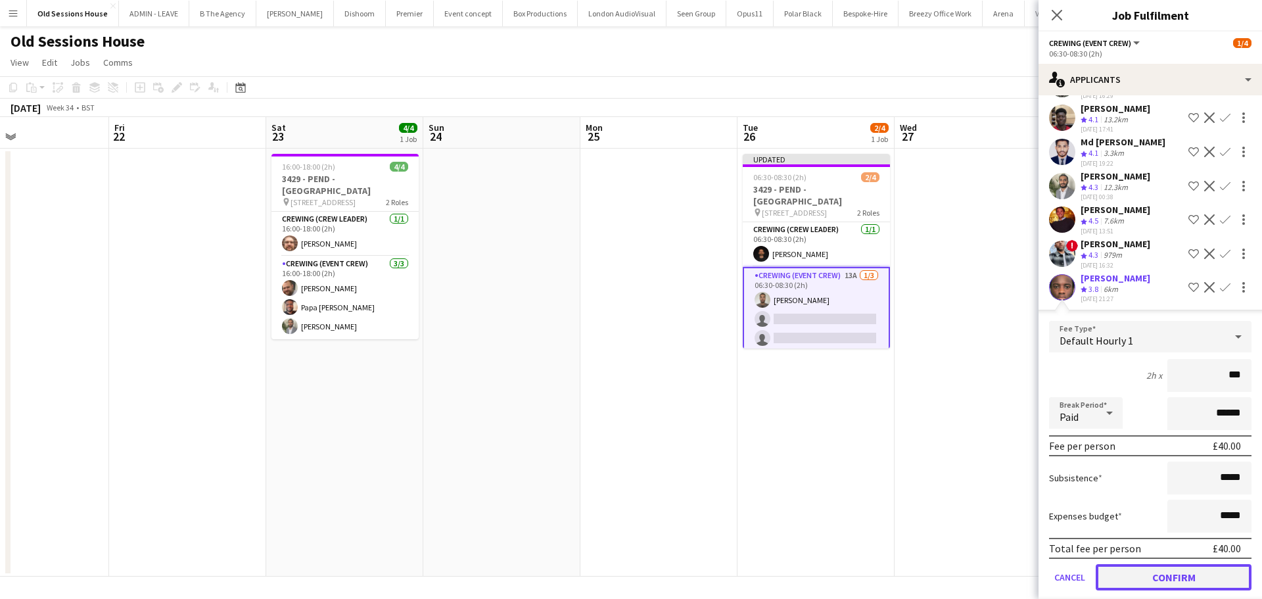
click at [1155, 565] on button "Confirm" at bounding box center [1174, 577] width 156 height 26
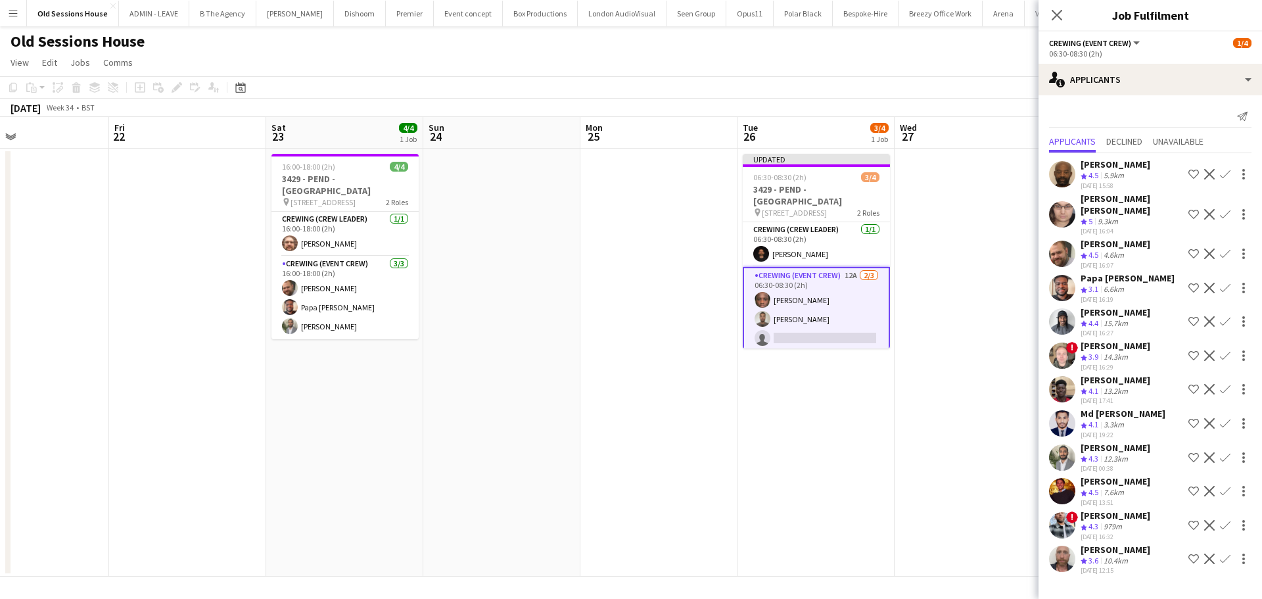
scroll to position [0, 0]
click at [1222, 174] on app-icon "Confirm" at bounding box center [1225, 174] width 11 height 11
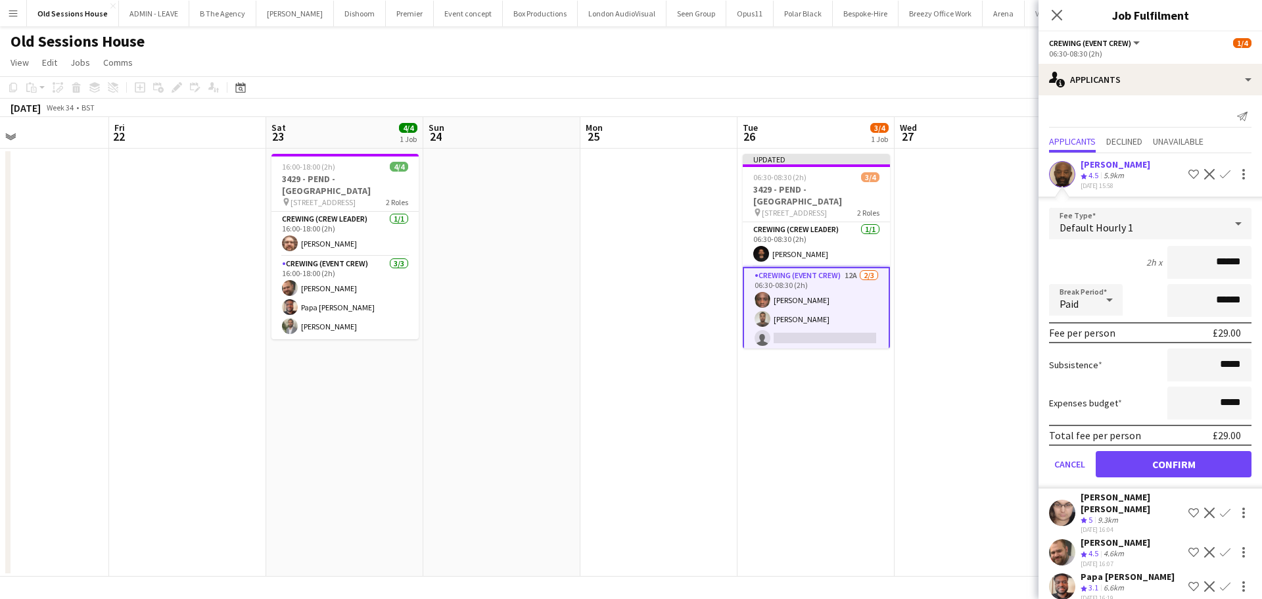
drag, startPoint x: 1217, startPoint y: 261, endPoint x: 1141, endPoint y: 262, distance: 75.6
click at [1141, 262] on div "2h x ******" at bounding box center [1150, 262] width 202 height 33
type input "***"
click at [1119, 253] on div "2h x ***" at bounding box center [1150, 262] width 202 height 33
click at [1154, 457] on button "Confirm" at bounding box center [1174, 464] width 156 height 26
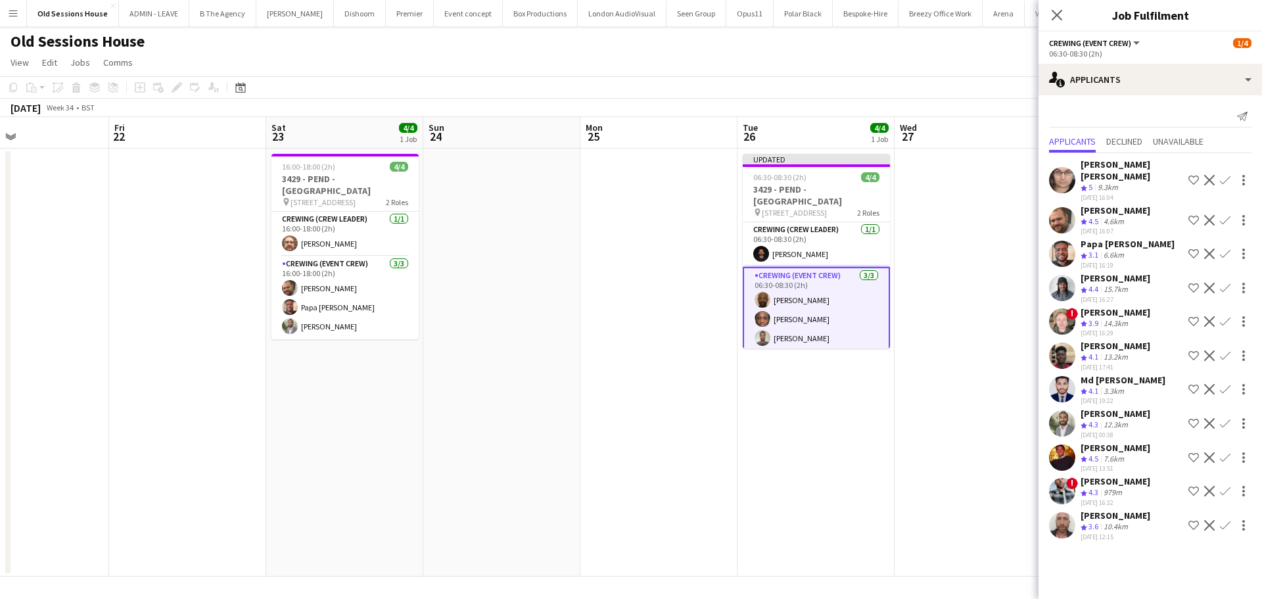
click at [806, 387] on app-date-cell "Updated 06:30-08:30 (2h) 4/4 3429 - PEND - Old Sessions House pin Old Sessions …" at bounding box center [815, 363] width 157 height 428
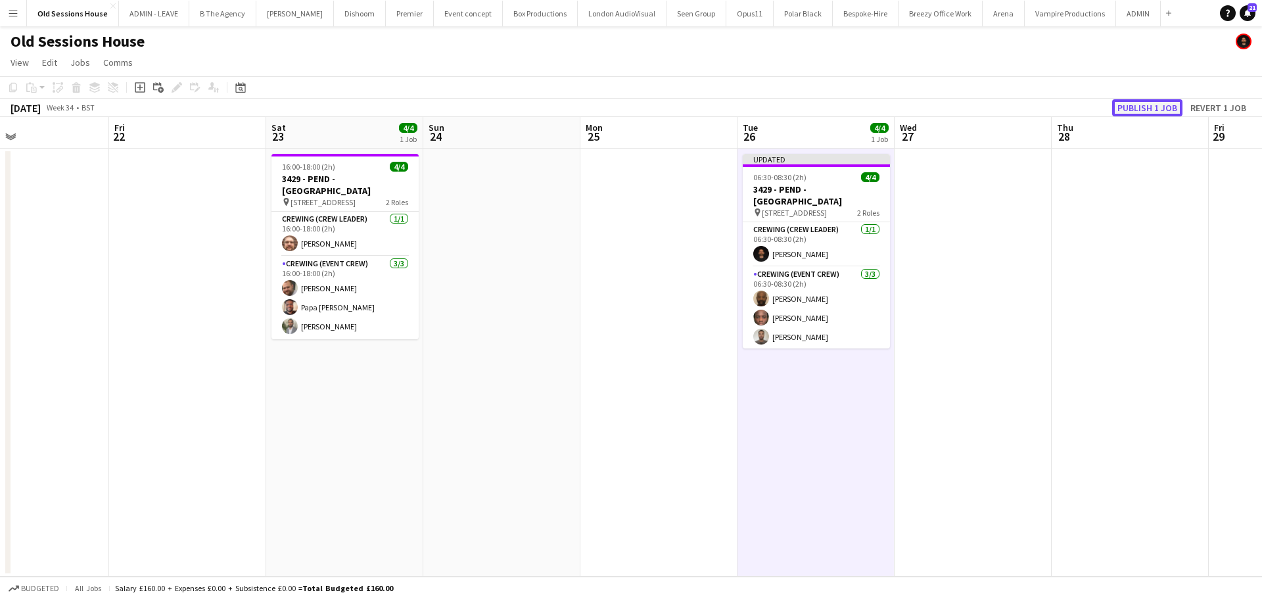
click at [1136, 108] on button "Publish 1 job" at bounding box center [1147, 107] width 70 height 17
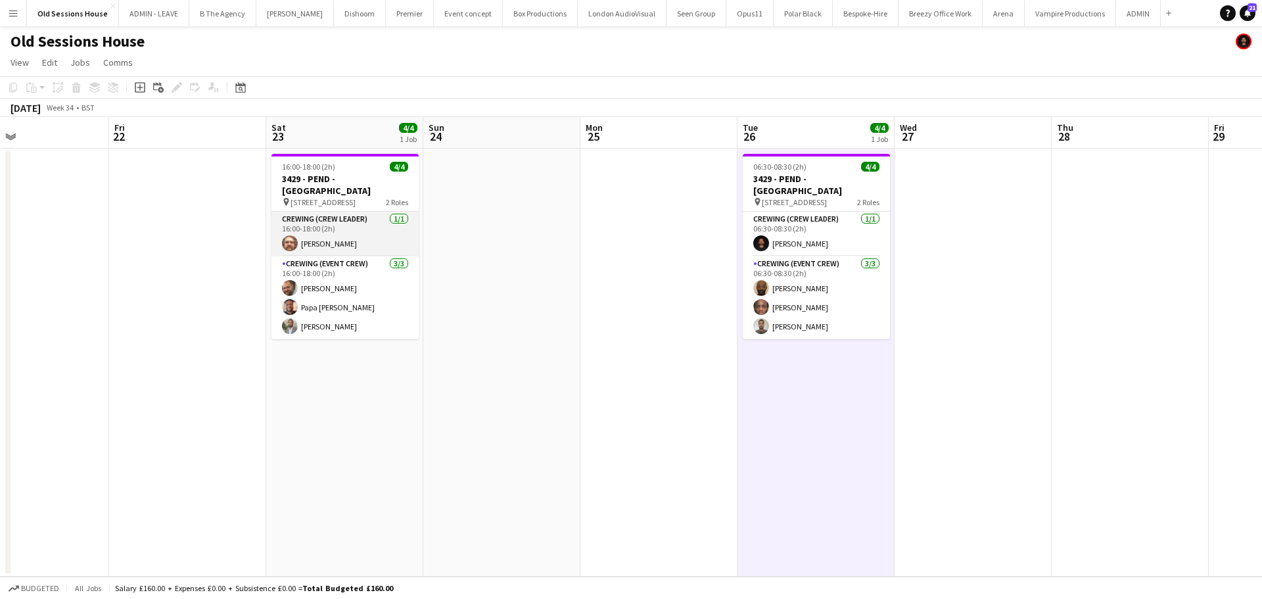
click at [326, 227] on app-card-role "Crewing (Crew Leader) 1/1 16:00-18:00 (2h) Corey Arnold" at bounding box center [344, 234] width 147 height 45
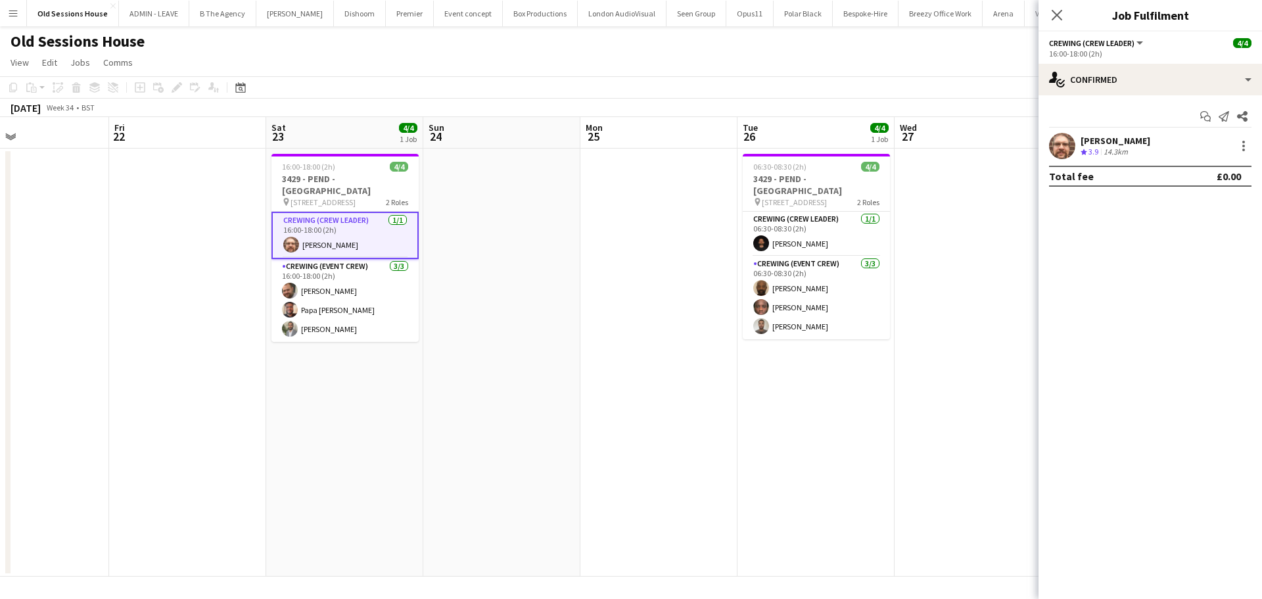
click at [1105, 137] on div "[PERSON_NAME]" at bounding box center [1116, 141] width 70 height 12
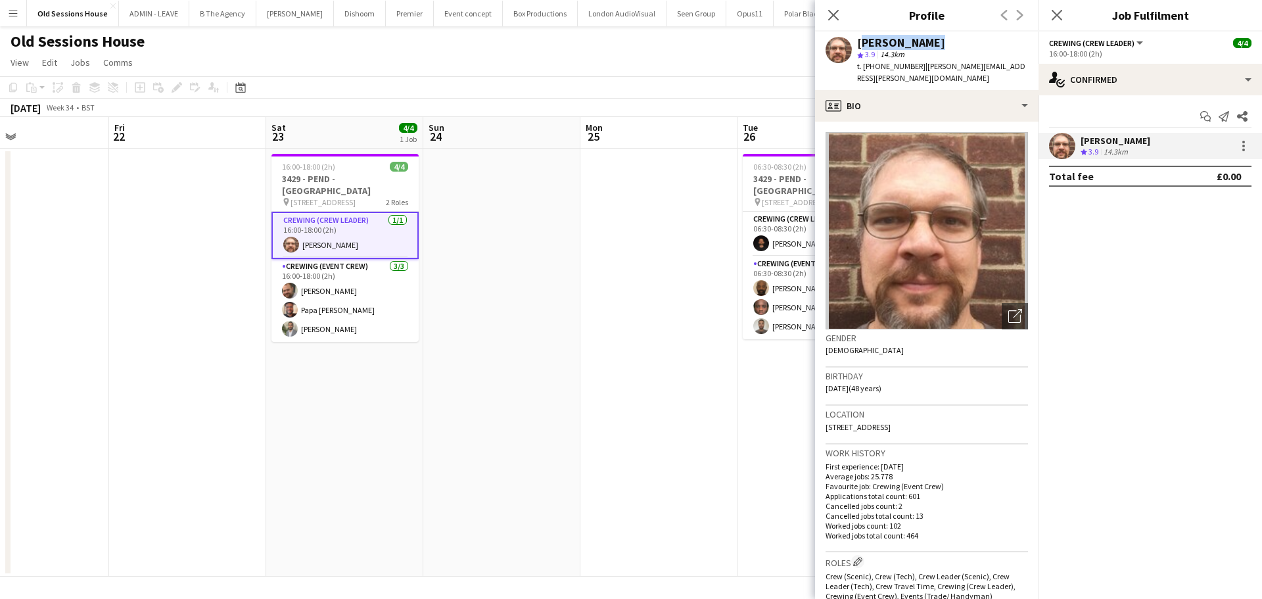
drag, startPoint x: 858, startPoint y: 40, endPoint x: 917, endPoint y: 42, distance: 58.5
click at [946, 41] on div "Corey Arnold star 3.9 14.3km t. +447305480906 | corey.arnold@juno.com" at bounding box center [926, 61] width 223 height 58
copy div "[PERSON_NAME]"
drag, startPoint x: 862, startPoint y: 68, endPoint x: 915, endPoint y: 69, distance: 52.6
click at [915, 69] on span "t. +447305480906" at bounding box center [891, 66] width 68 height 10
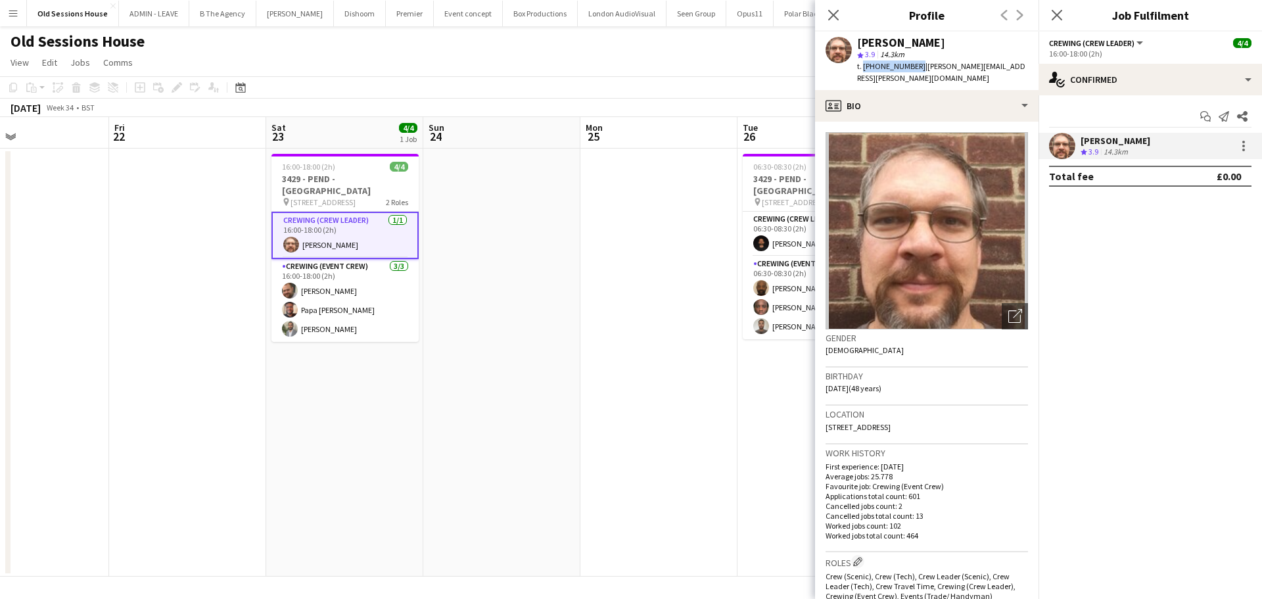
copy span "+447305480906"
click at [337, 305] on app-card-role "Crewing (Event Crew) 3/3 16:00-18:00 (2h) Ben Turner Papa Opoku-Adjei Kian Chau…" at bounding box center [344, 300] width 147 height 83
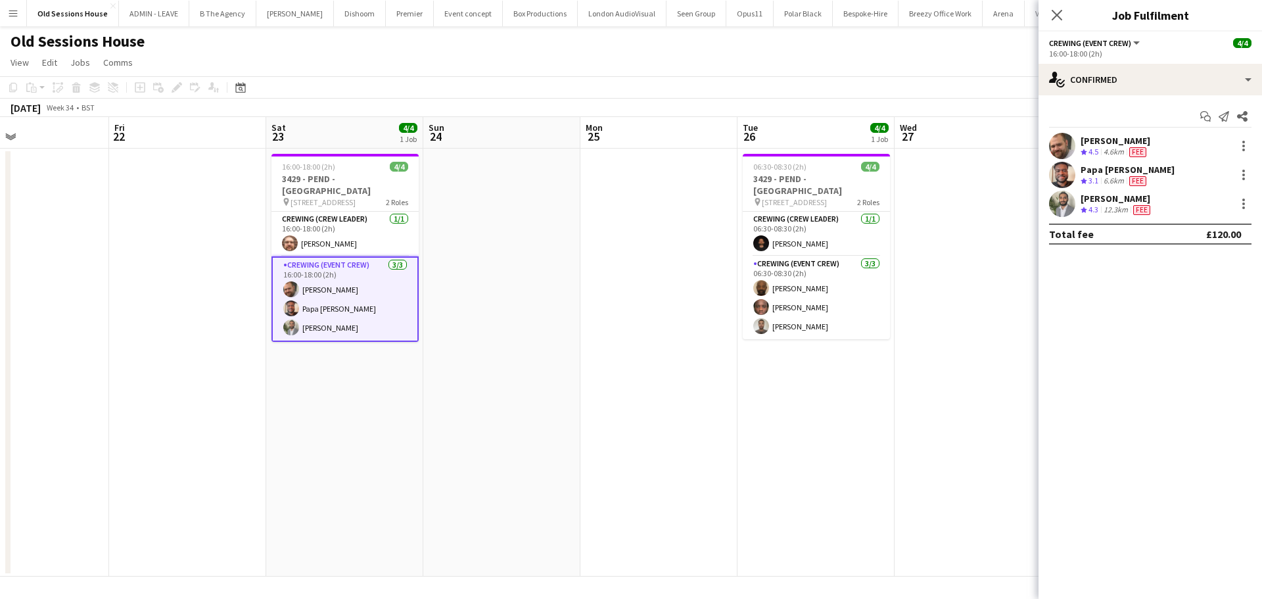
click at [1093, 142] on div "[PERSON_NAME]" at bounding box center [1116, 141] width 70 height 12
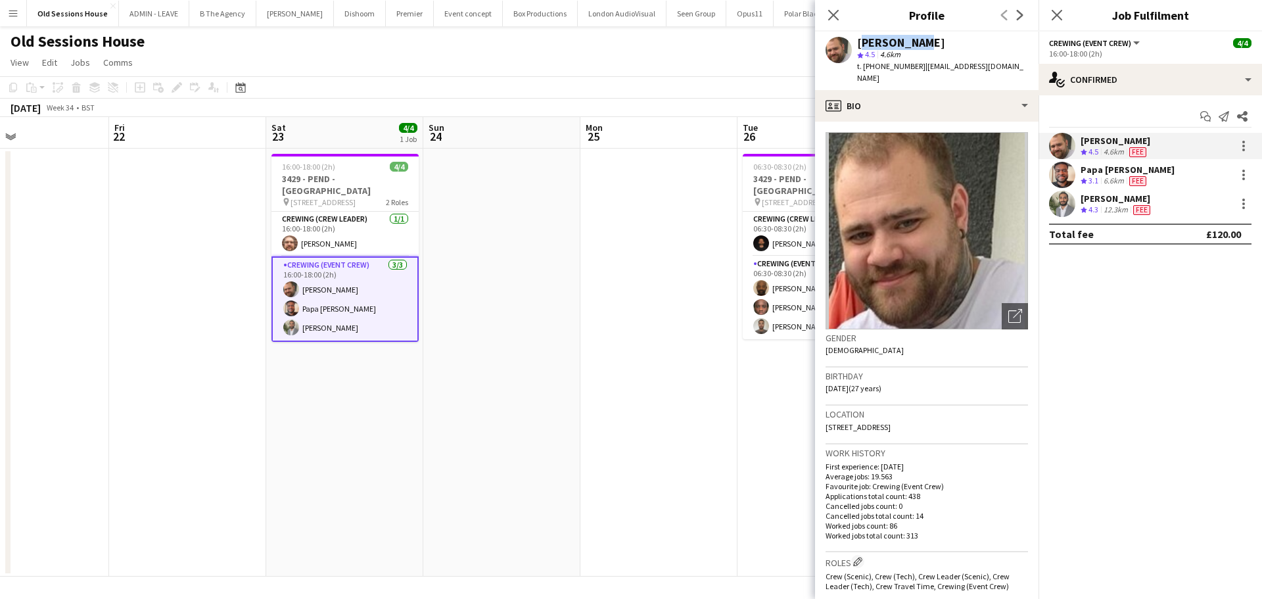
drag, startPoint x: 856, startPoint y: 42, endPoint x: 941, endPoint y: 32, distance: 85.4
click at [941, 32] on div "Ben Turner star 4.5 4.6km t. +447907802000 | benpaulturner0@gmail.com" at bounding box center [926, 61] width 223 height 58
copy div "[PERSON_NAME]"
drag, startPoint x: 866, startPoint y: 64, endPoint x: 904, endPoint y: 68, distance: 38.3
click at [914, 69] on span "t. +447907802000" at bounding box center [891, 66] width 68 height 10
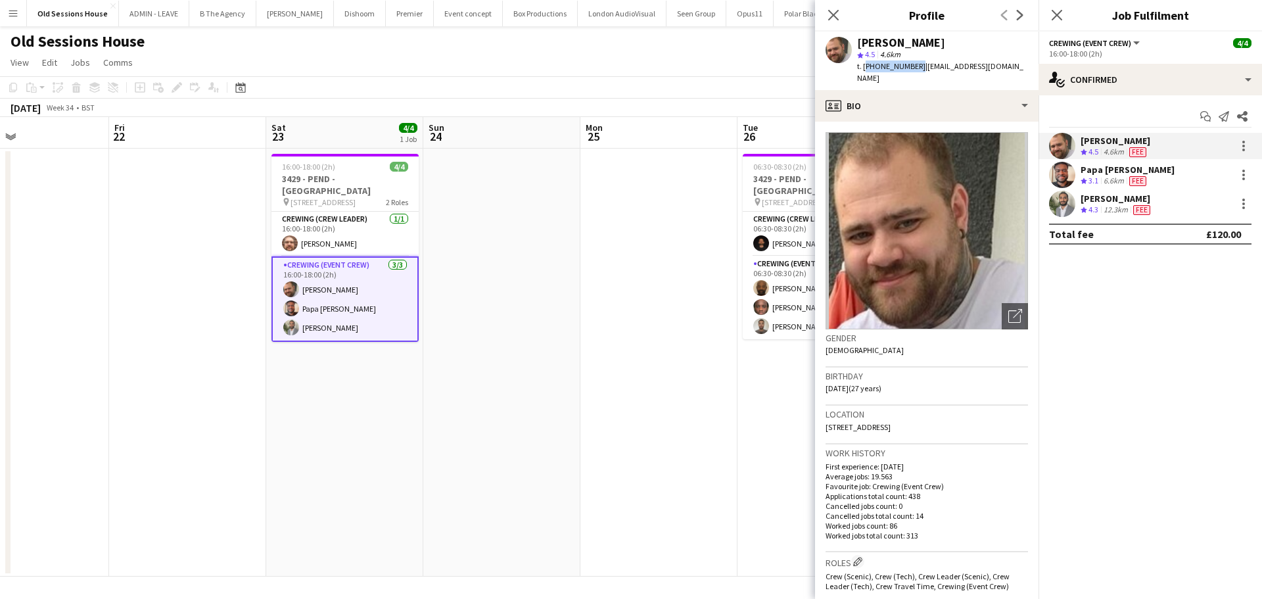
copy span "+447907802000"
click at [1108, 172] on div "Papa Opoku-Adjei" at bounding box center [1128, 170] width 94 height 12
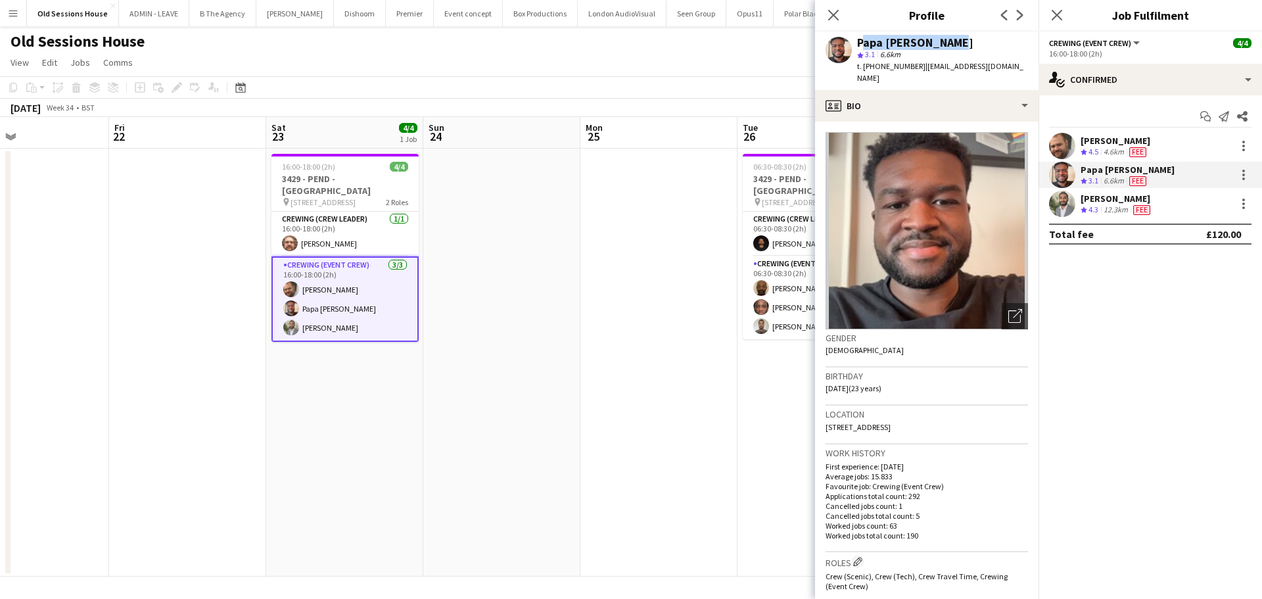
drag, startPoint x: 855, startPoint y: 40, endPoint x: 959, endPoint y: 43, distance: 103.9
click at [959, 43] on div "Papa Opoku-Adjei star 3.1 6.6km t. +447480152787 | papaoadjei@gmail.com" at bounding box center [926, 61] width 223 height 58
copy div "Papa Opoku-Adjei"
drag, startPoint x: 863, startPoint y: 67, endPoint x: 914, endPoint y: 64, distance: 50.7
click at [914, 64] on span "t. +447480152787" at bounding box center [891, 66] width 68 height 10
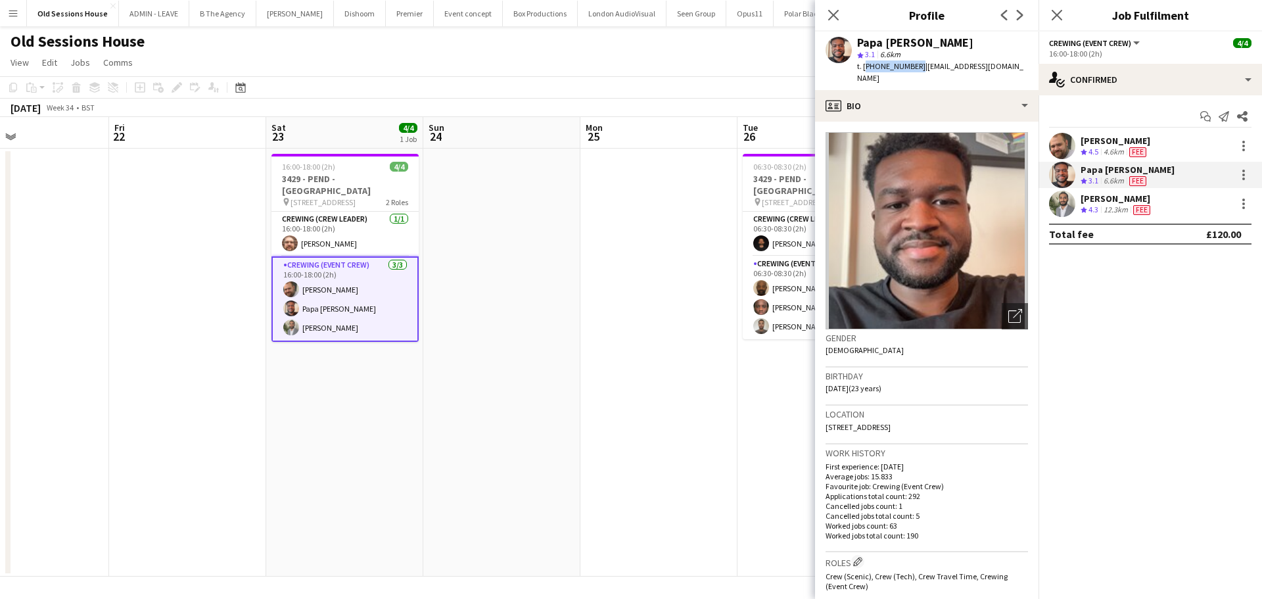
copy span "+447480152787"
click at [1096, 193] on div "[PERSON_NAME]" at bounding box center [1117, 199] width 72 height 12
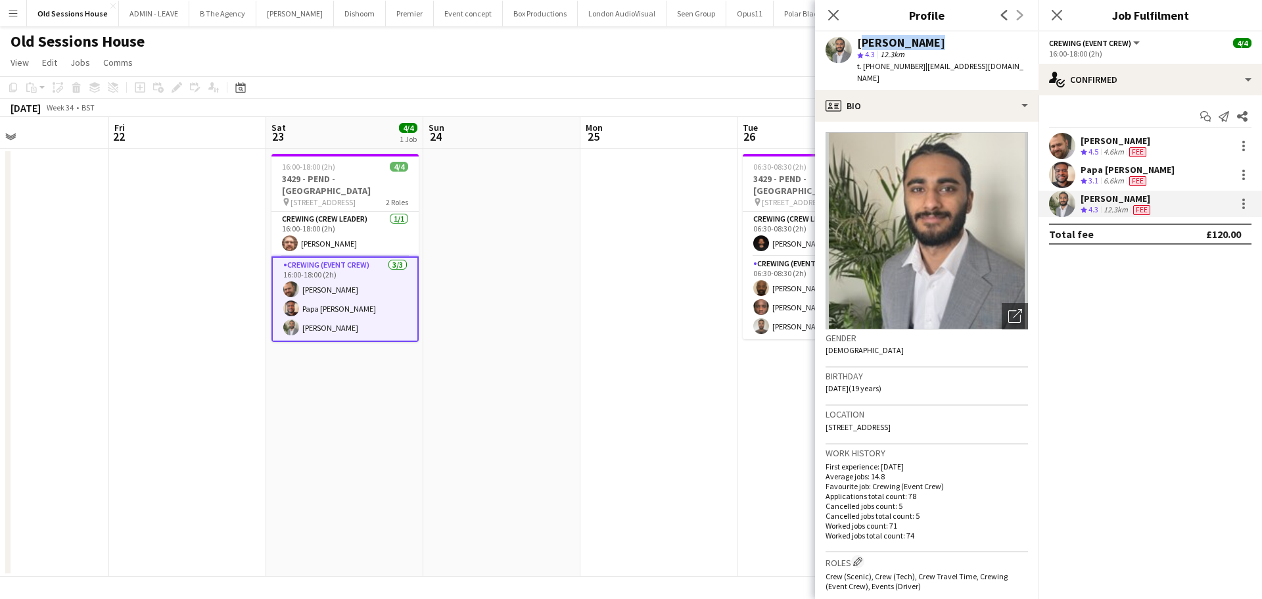
drag, startPoint x: 857, startPoint y: 37, endPoint x: 931, endPoint y: 41, distance: 74.3
click at [942, 41] on div "[PERSON_NAME]" at bounding box center [942, 43] width 171 height 12
copy div "[PERSON_NAME]"
drag, startPoint x: 862, startPoint y: 68, endPoint x: 916, endPoint y: 69, distance: 53.3
click at [916, 69] on div "t. +447908972474 | kian.chauhan@icloud.com" at bounding box center [942, 72] width 171 height 24
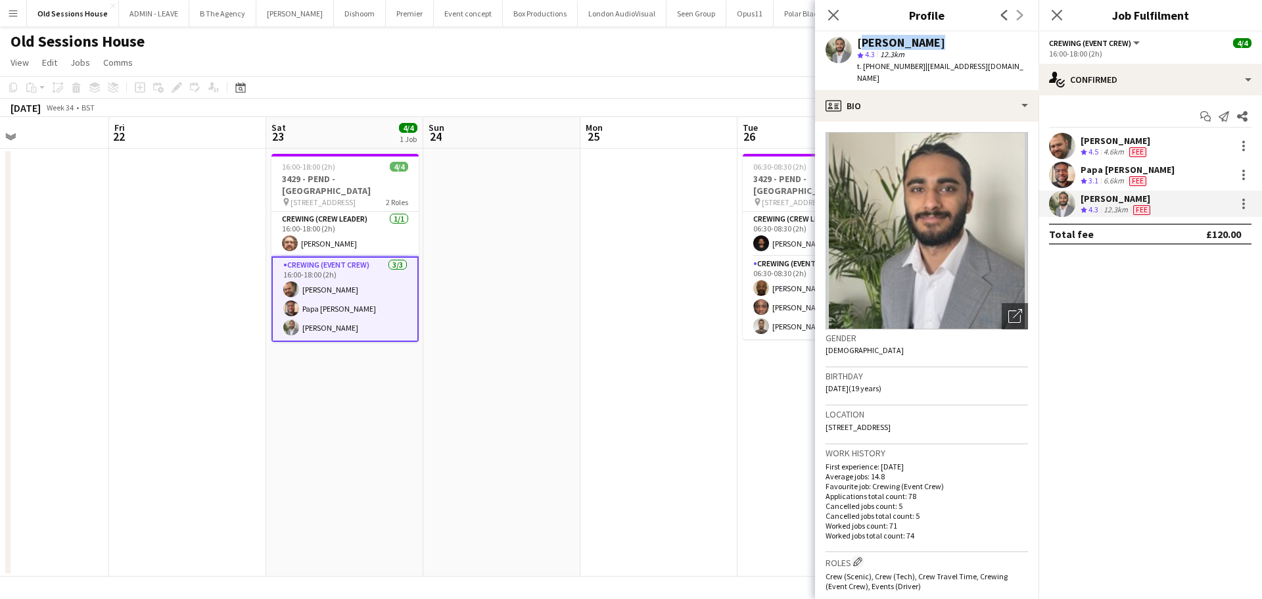
copy span "+447908972474"
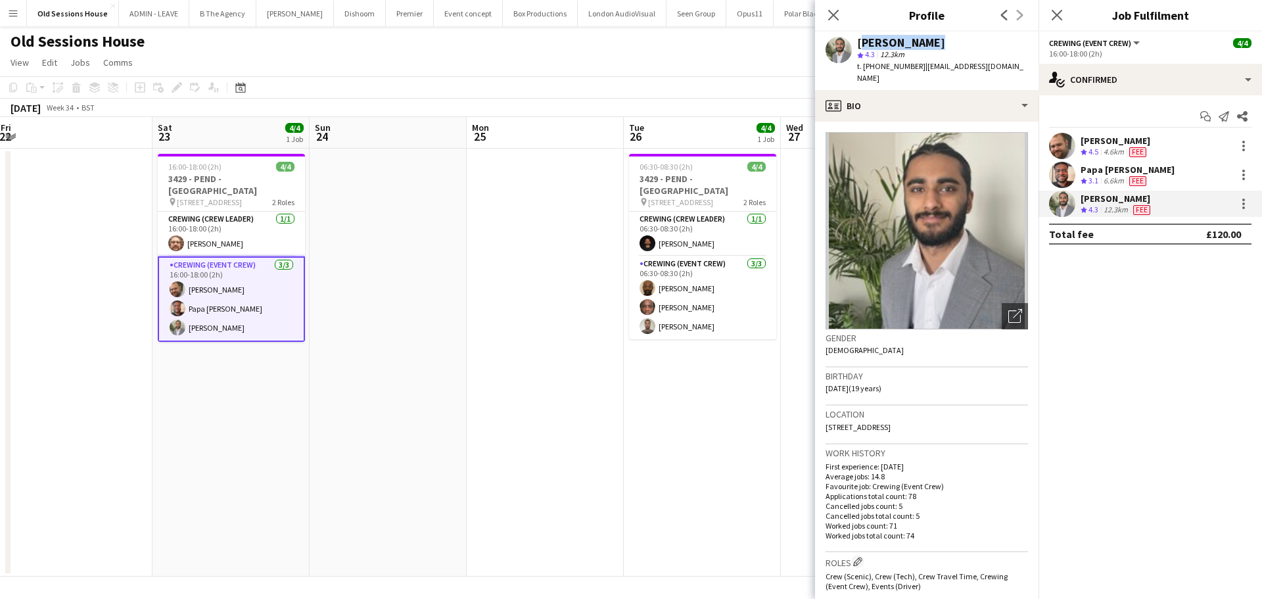
drag, startPoint x: 662, startPoint y: 432, endPoint x: 605, endPoint y: 337, distance: 111.4
click at [547, 436] on app-calendar-viewport "Tue 19 Wed 20 Thu 21 Fri 22 Sat 23 4/4 1 Job Sun 24 Mon 25 Tue 26 4/4 1 Job Wed…" at bounding box center [631, 346] width 1262 height 459
drag, startPoint x: 678, startPoint y: 239, endPoint x: 691, endPoint y: 247, distance: 14.8
click at [679, 239] on app-card-role "Crewing (Crew Leader) 1/1 06:30-08:30 (2h) Christopher Ames" at bounding box center [701, 234] width 147 height 45
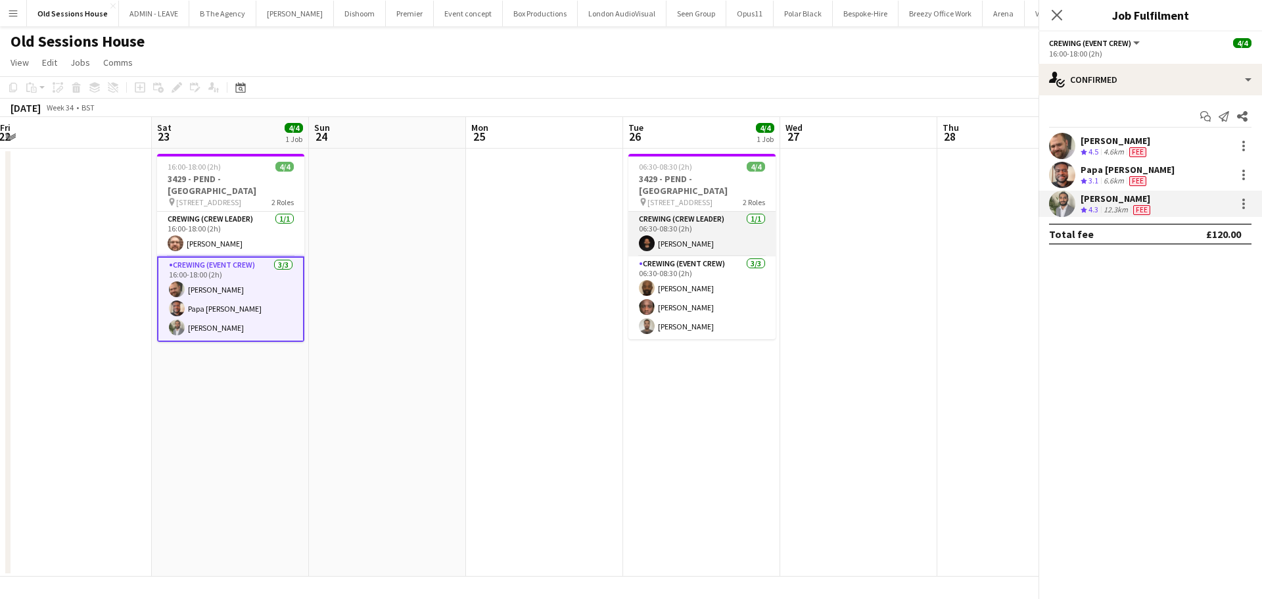
scroll to position [0, 476]
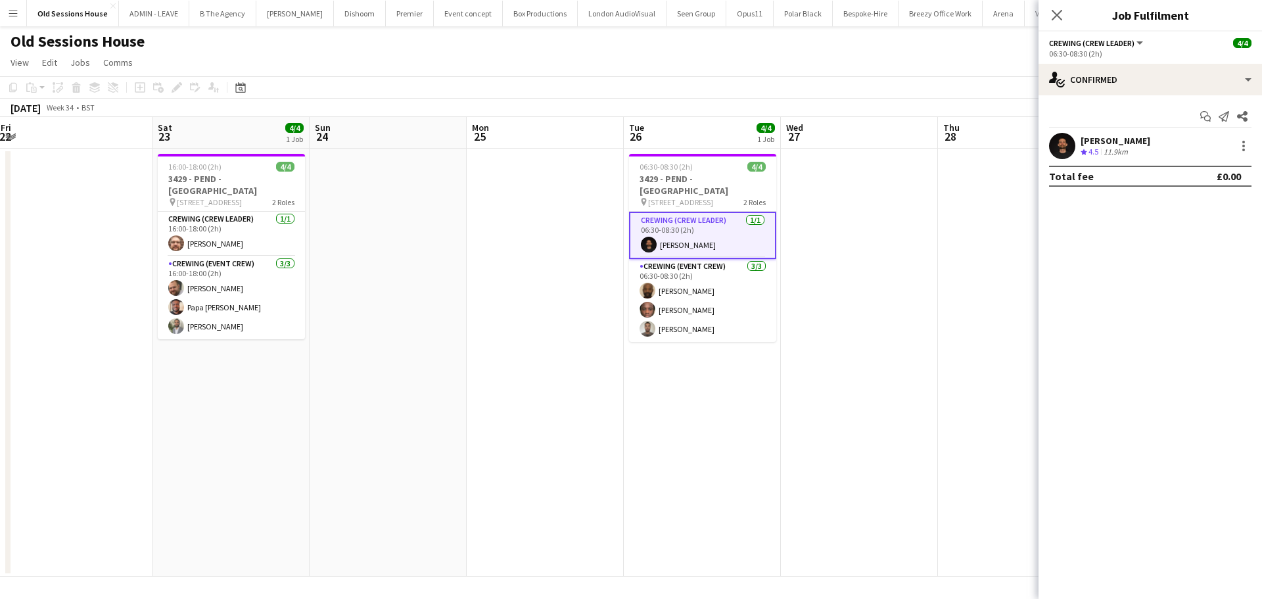
drag, startPoint x: 1090, startPoint y: 141, endPoint x: 1071, endPoint y: 134, distance: 20.2
click at [1090, 140] on div "[PERSON_NAME]" at bounding box center [1116, 141] width 70 height 12
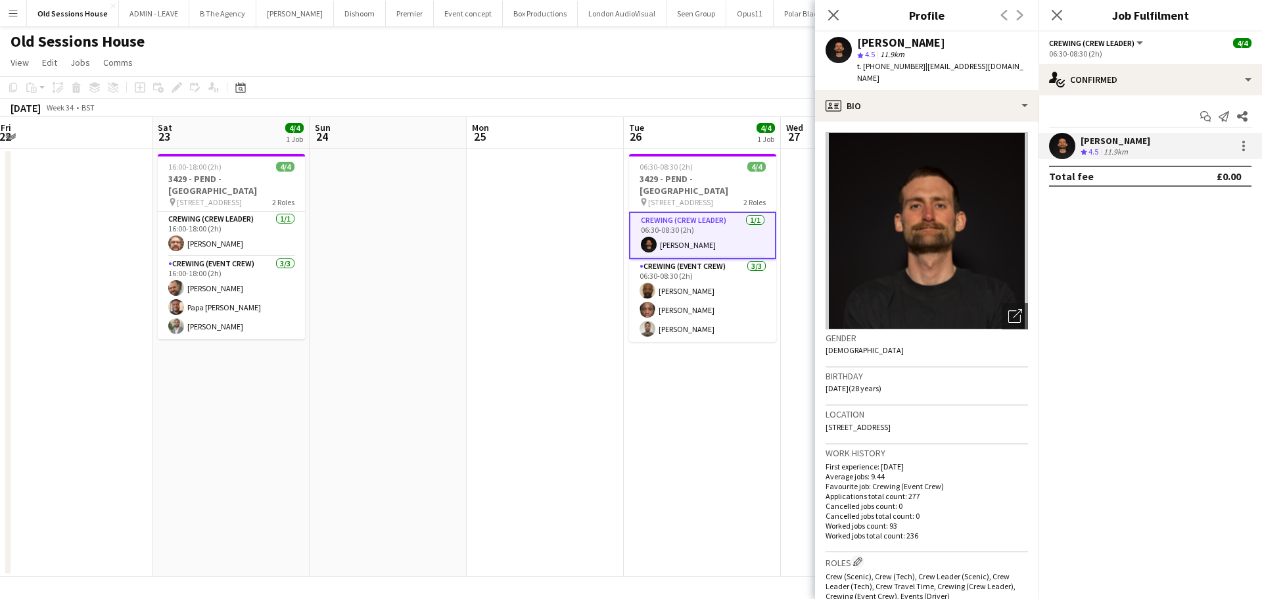
drag, startPoint x: 857, startPoint y: 41, endPoint x: 958, endPoint y: 48, distance: 101.5
click at [996, 44] on div "Christopher Ames star 4.5 11.9km t. +447931872242 | chrisames385@gmail.com" at bounding box center [926, 61] width 223 height 58
copy div "Christopher Ames"
drag, startPoint x: 864, startPoint y: 66, endPoint x: 914, endPoint y: 66, distance: 50.0
click at [914, 66] on span "t. +447931872242" at bounding box center [891, 66] width 68 height 10
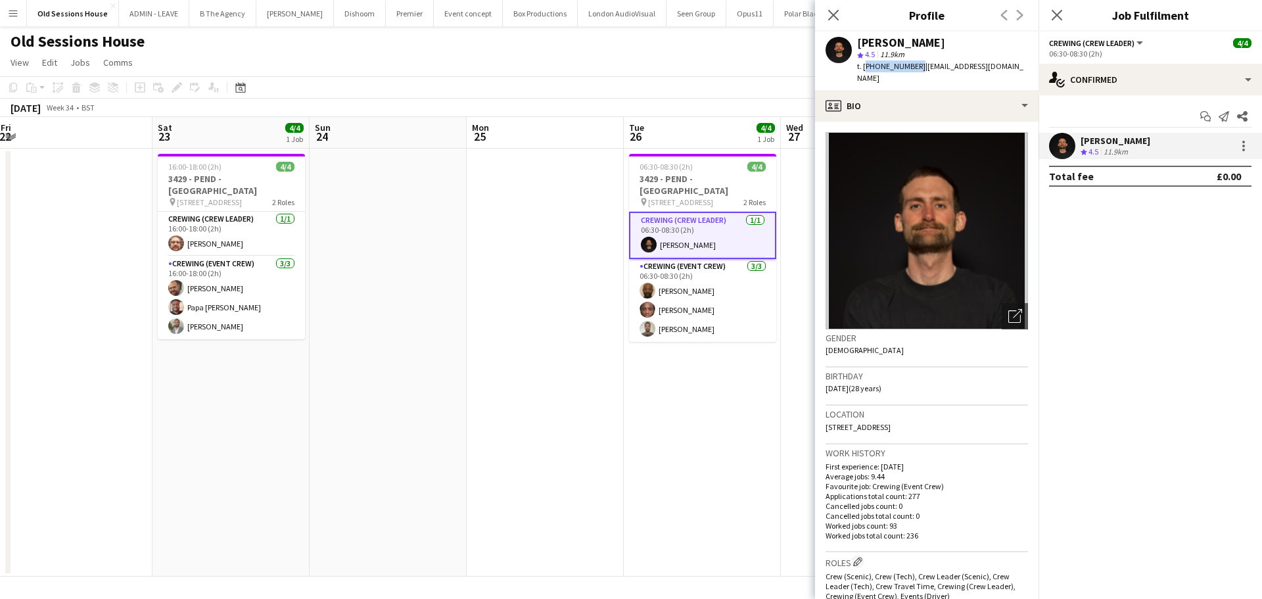
copy span "+447931872242"
click at [684, 269] on app-card-role "Crewing (Event Crew) 3/3 06:30-08:30 (2h) Kevin Olanrewaju Gavin Afriyie Jordan…" at bounding box center [702, 300] width 147 height 83
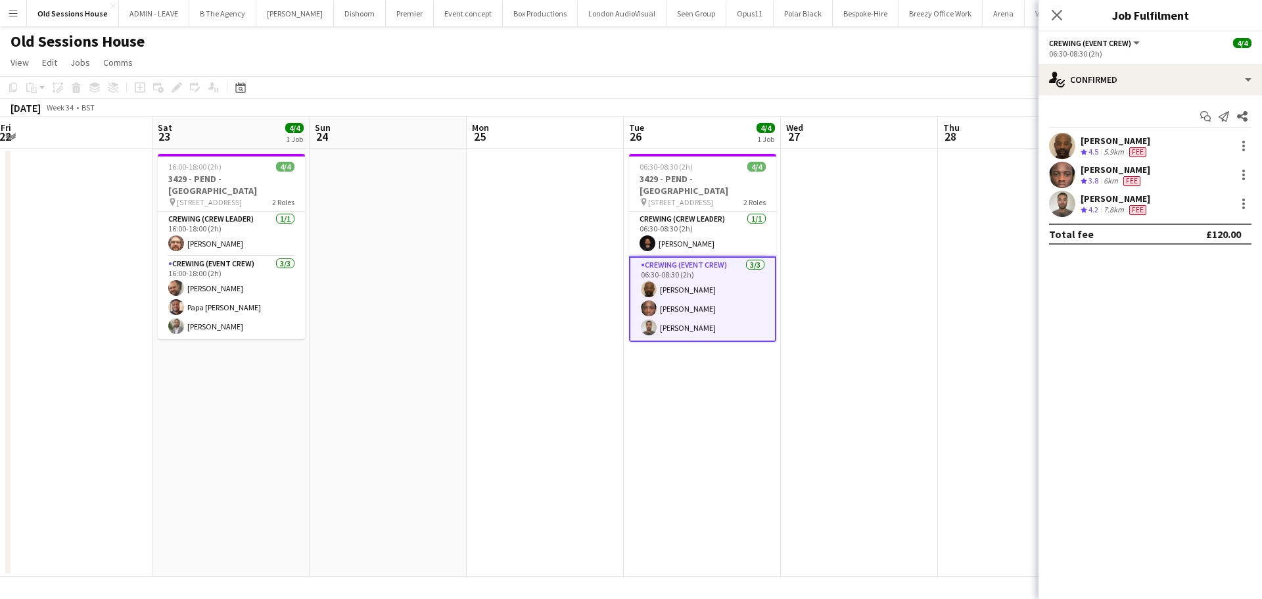
click at [1097, 135] on div "[PERSON_NAME]" at bounding box center [1116, 141] width 70 height 12
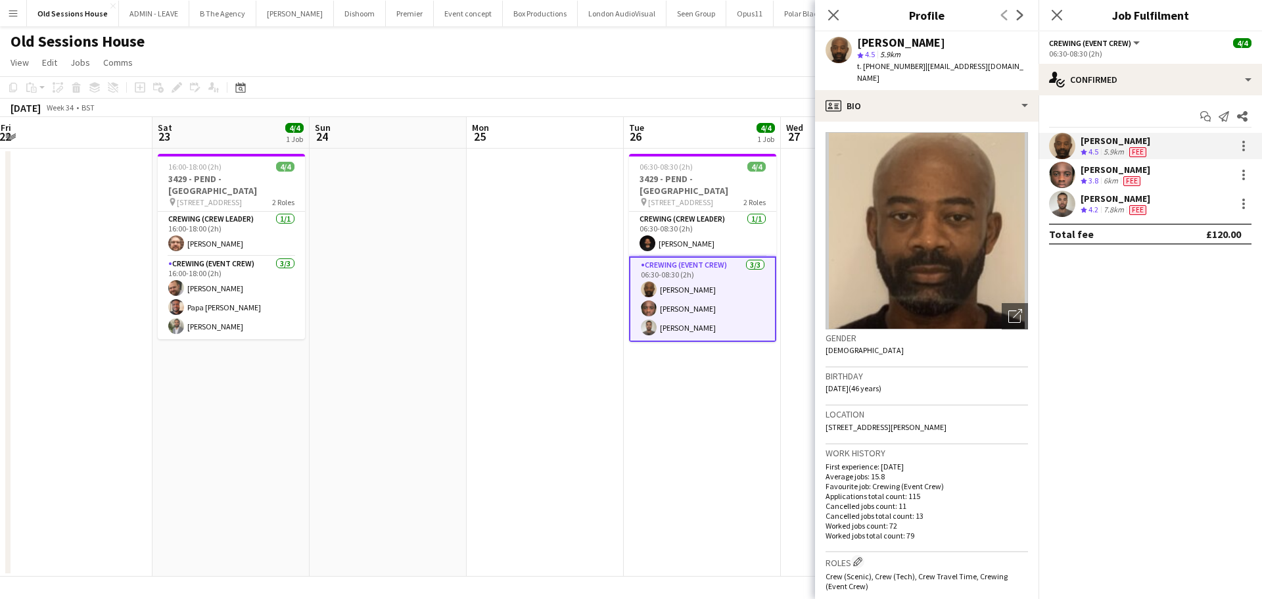
drag, startPoint x: 856, startPoint y: 43, endPoint x: 960, endPoint y: 39, distance: 103.9
click at [960, 39] on div "Kevin Olanrewaju star 4.5 5.9km t. +447446908300 | kevinlanre@googlemail.com" at bounding box center [926, 61] width 223 height 58
drag, startPoint x: 1107, startPoint y: 164, endPoint x: 1094, endPoint y: 160, distance: 14.5
click at [1107, 164] on div "Gavin Afriyie" at bounding box center [1116, 170] width 70 height 12
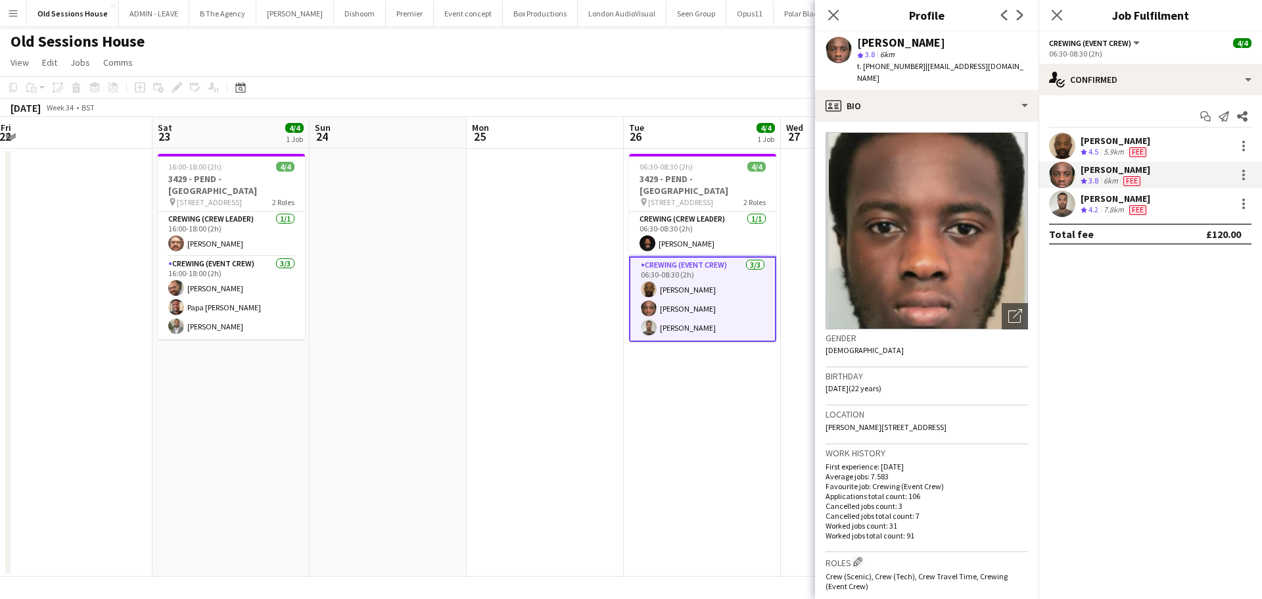
drag, startPoint x: 857, startPoint y: 44, endPoint x: 925, endPoint y: 44, distance: 68.4
click at [925, 44] on div "Gavin Afriyie" at bounding box center [942, 43] width 171 height 12
drag, startPoint x: 1117, startPoint y: 199, endPoint x: 1106, endPoint y: 194, distance: 12.3
click at [1117, 199] on div "[PERSON_NAME]" at bounding box center [1116, 199] width 70 height 12
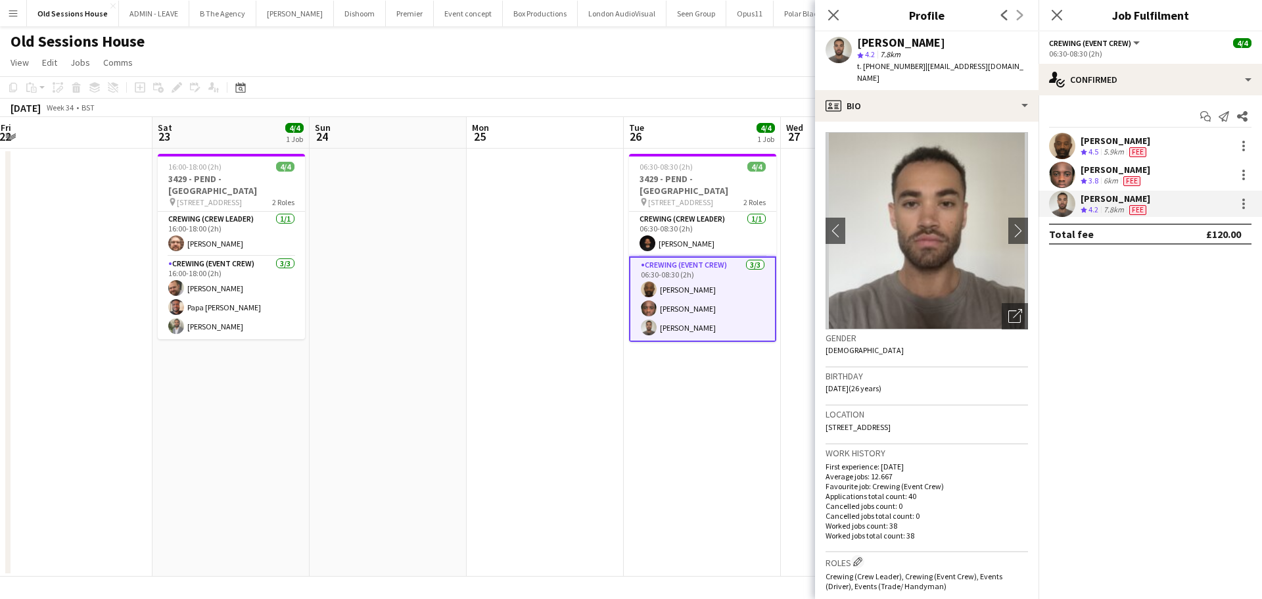
drag, startPoint x: 858, startPoint y: 42, endPoint x: 941, endPoint y: 42, distance: 82.2
click at [964, 43] on div "[PERSON_NAME]" at bounding box center [942, 43] width 171 height 12
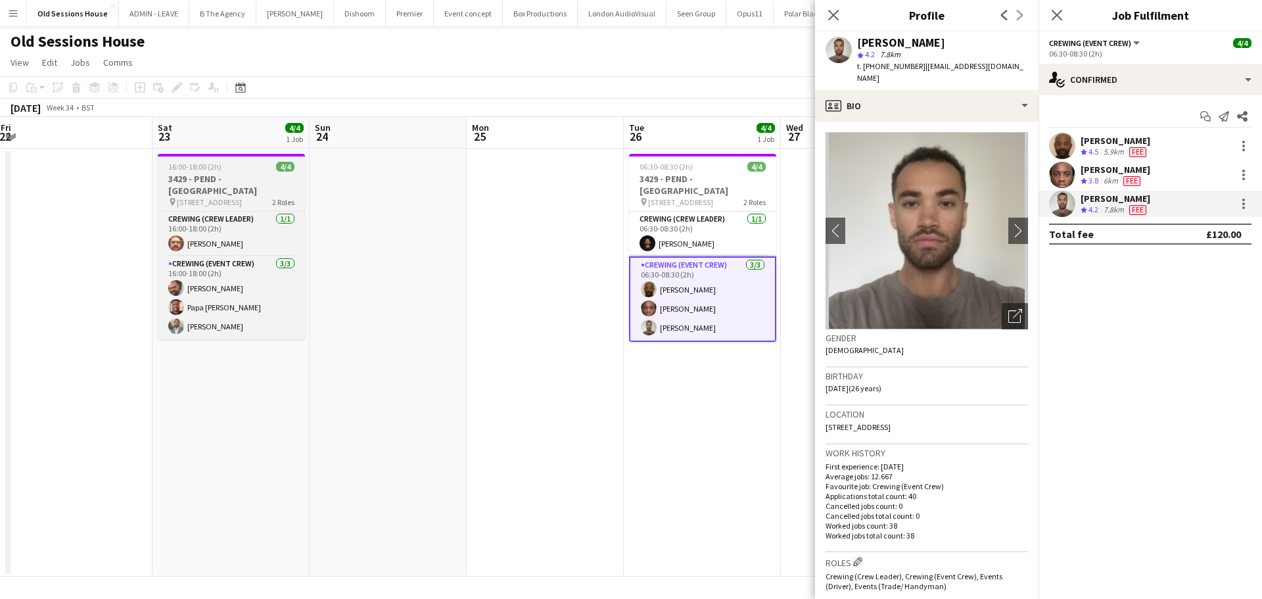
click at [204, 157] on app-job-card "16:00-18:00 (2h) 4/4 3429 - PEND - Old Sessions House pin Old Sessions House, E…" at bounding box center [231, 246] width 147 height 185
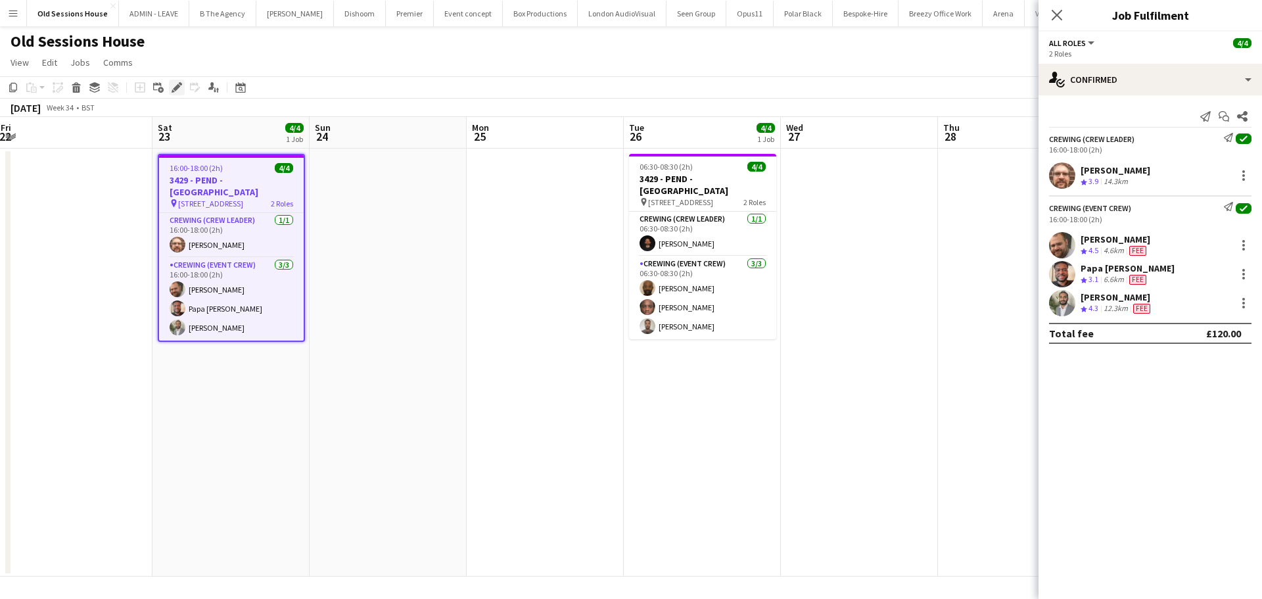
click at [176, 90] on icon at bounding box center [176, 87] width 7 height 7
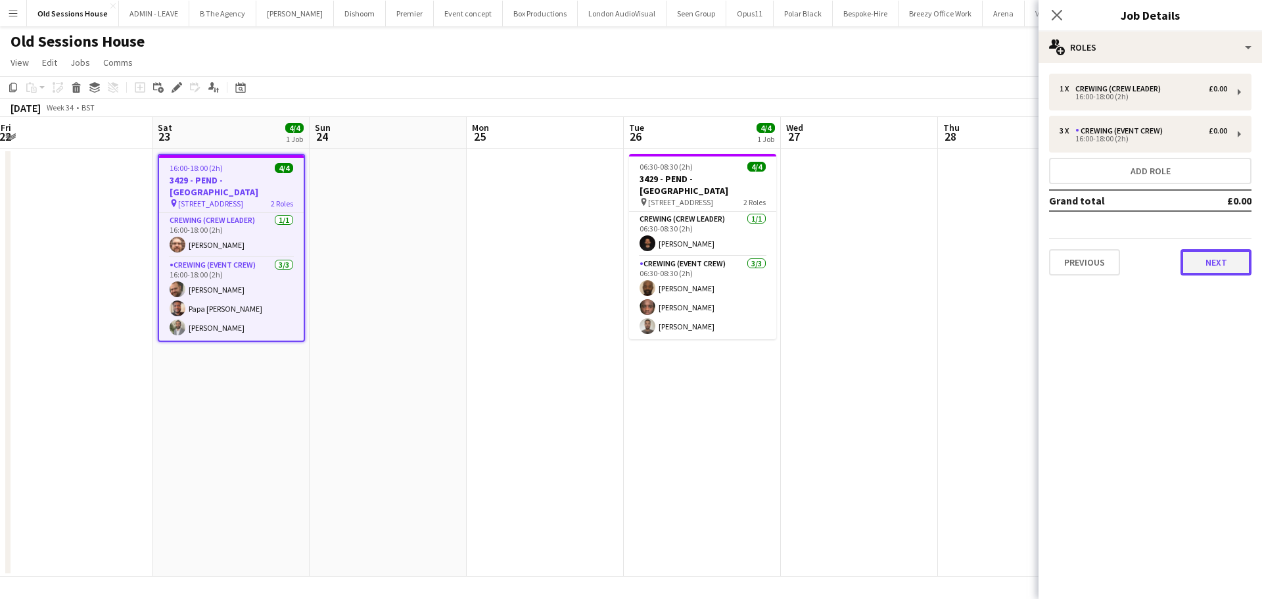
click at [1192, 269] on button "Next" at bounding box center [1215, 262] width 71 height 26
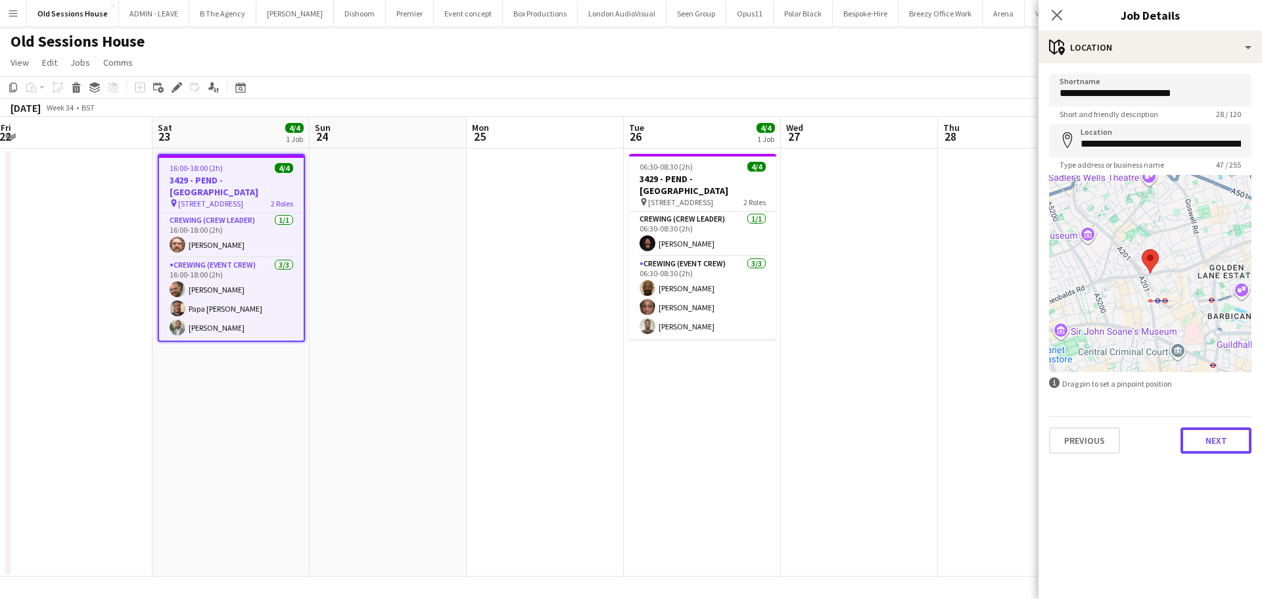
click at [1207, 445] on button "Next" at bounding box center [1215, 440] width 71 height 26
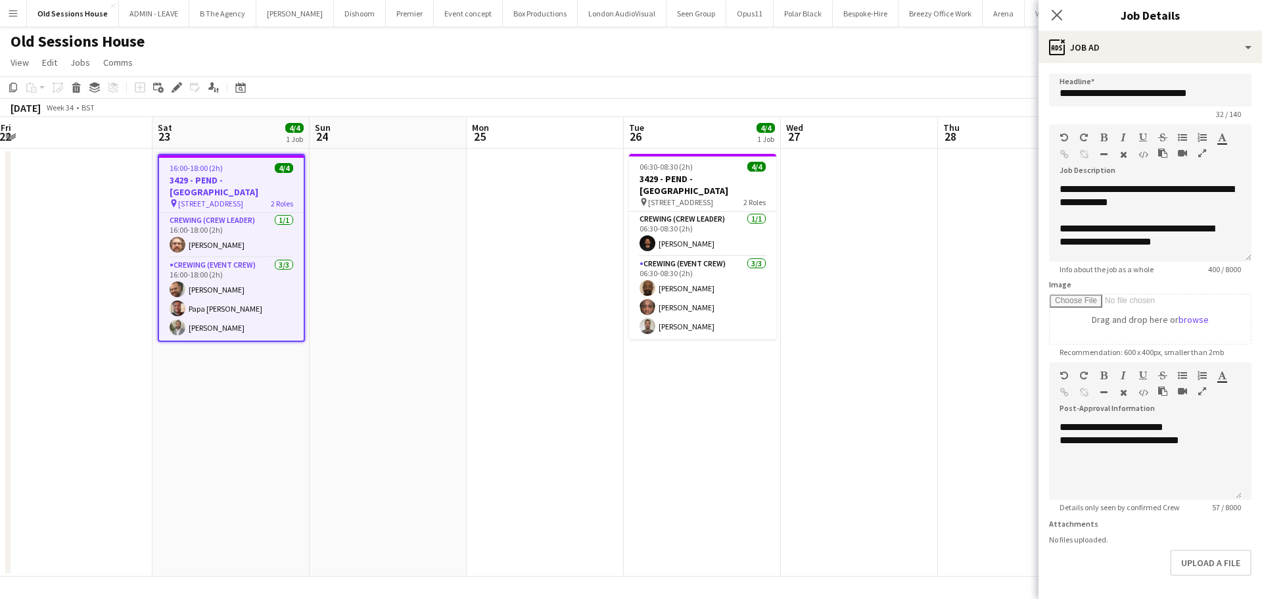
click at [475, 406] on app-date-cell at bounding box center [545, 363] width 157 height 428
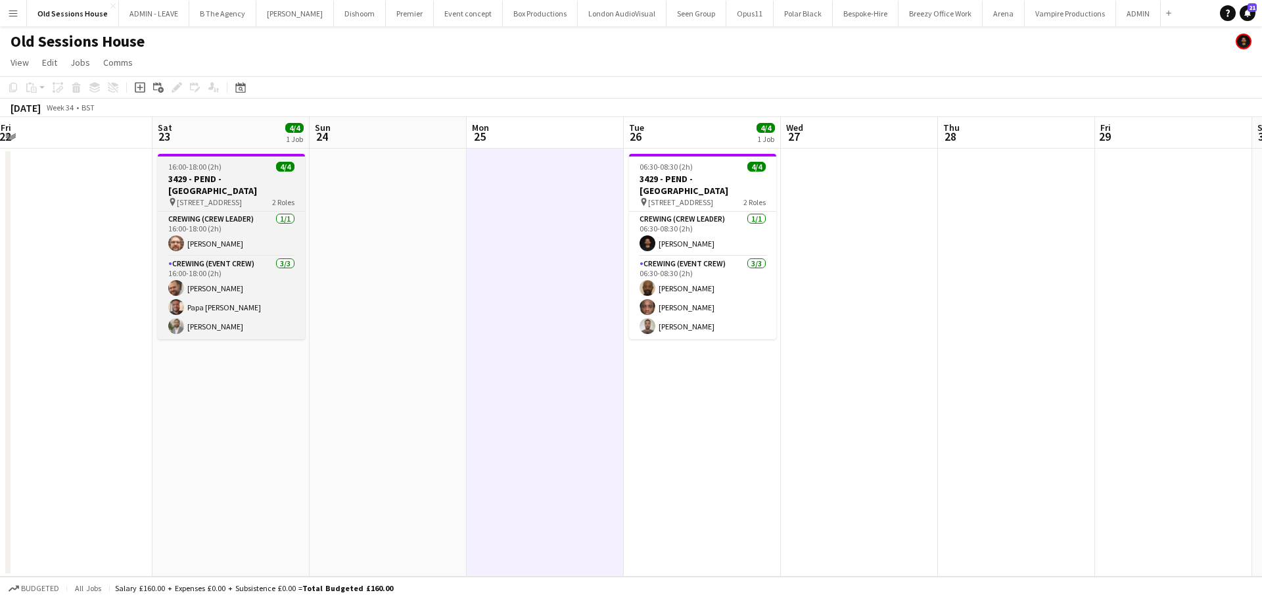
click at [251, 177] on h3 "3429 - PEND - Old Sessions House" at bounding box center [231, 185] width 147 height 24
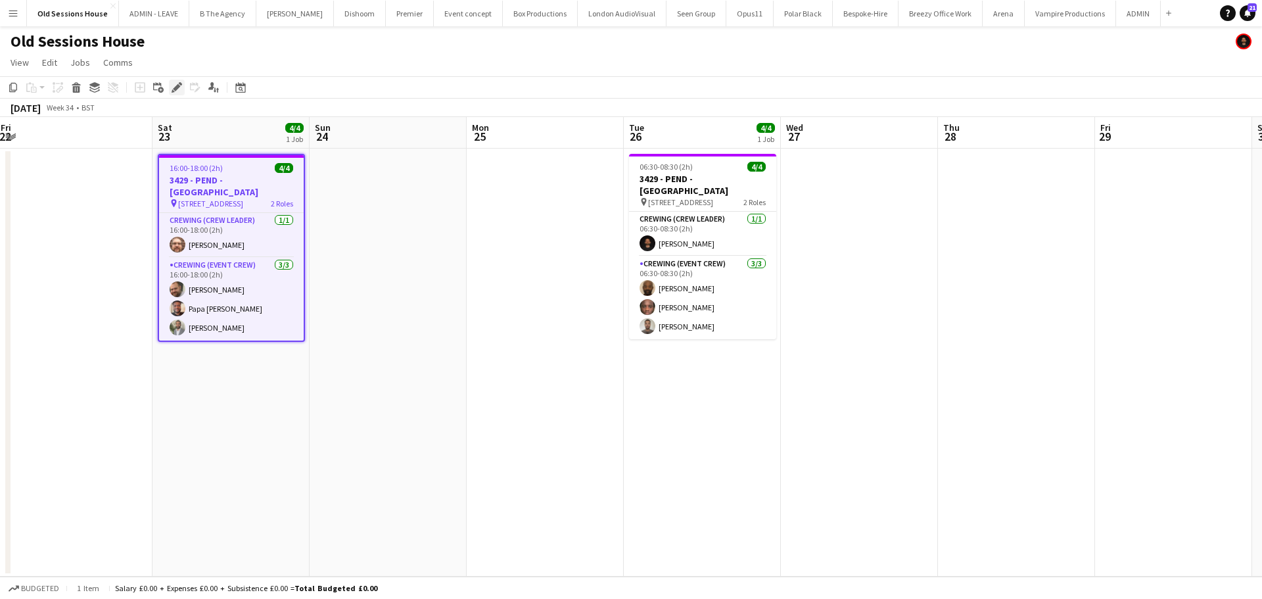
click at [173, 88] on icon "Edit" at bounding box center [177, 87] width 11 height 11
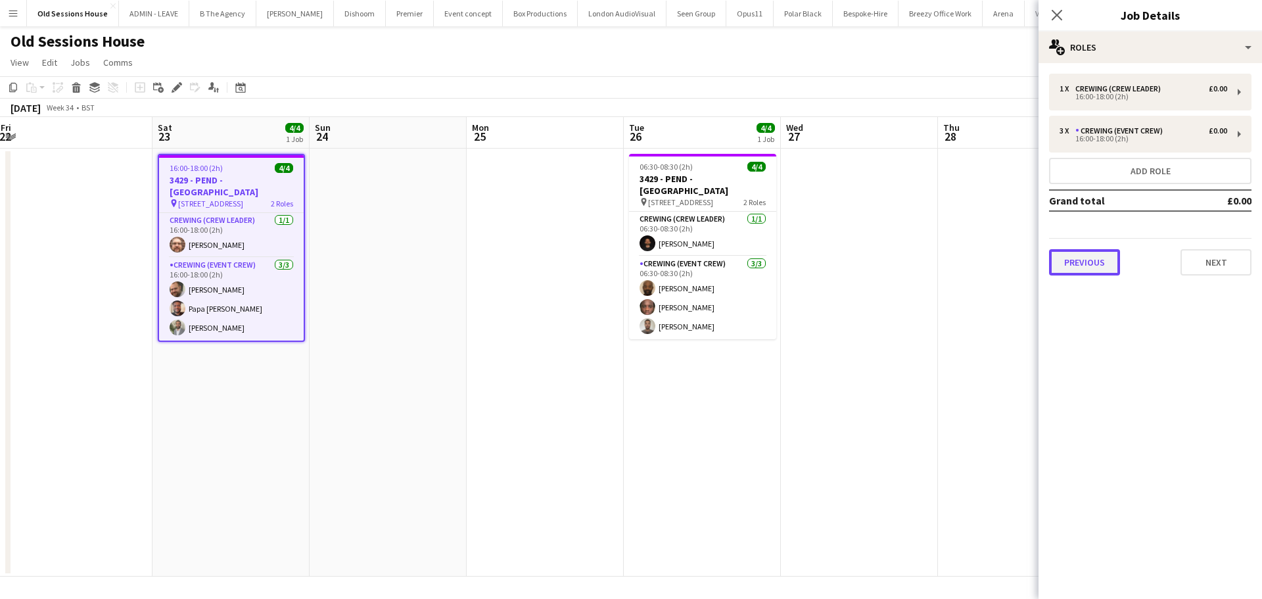
click at [1086, 266] on button "Previous" at bounding box center [1084, 262] width 71 height 26
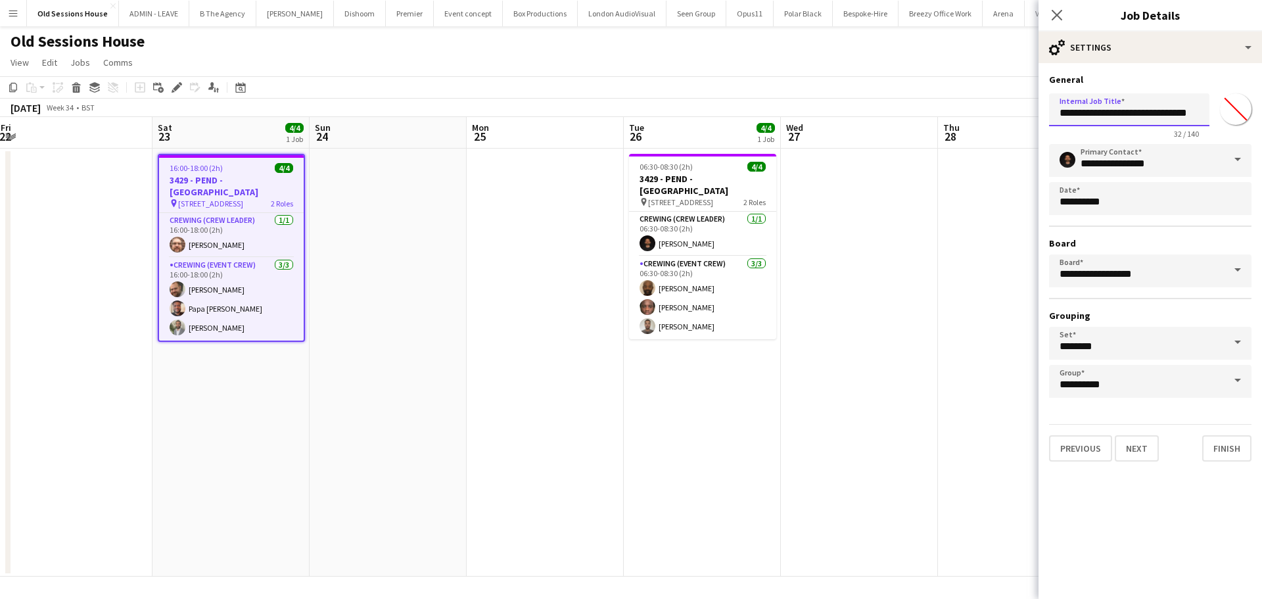
drag, startPoint x: 1112, startPoint y: 114, endPoint x: 1082, endPoint y: 117, distance: 30.3
click at [1082, 117] on input "**********" at bounding box center [1129, 109] width 160 height 33
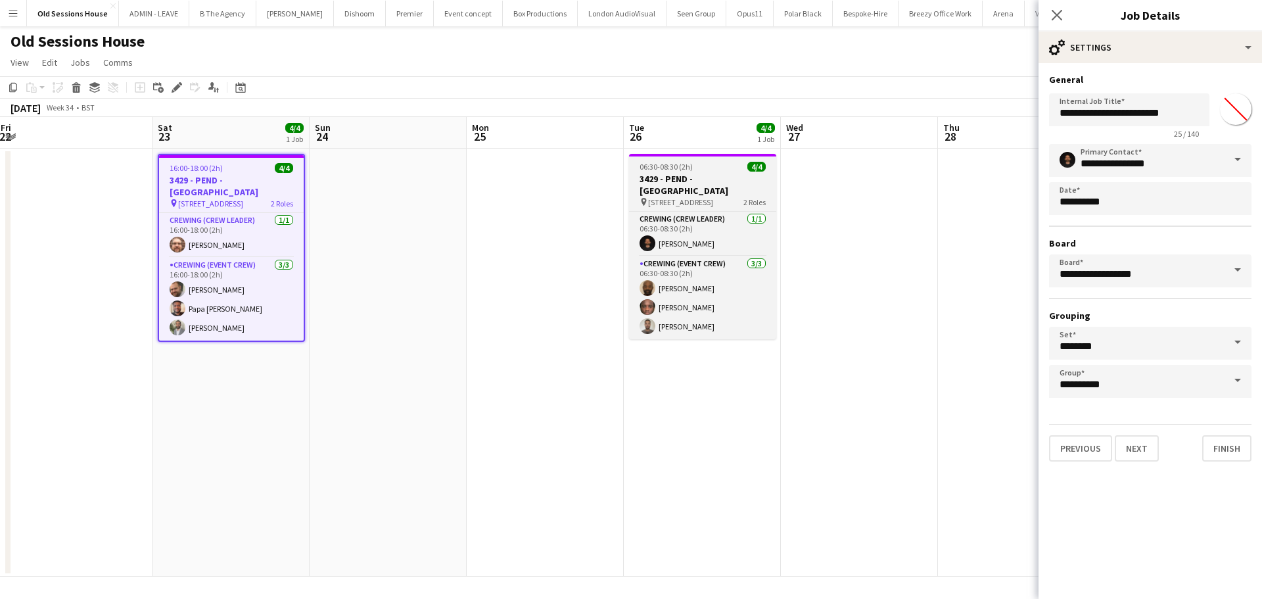
click at [709, 189] on h3 "3429 - PEND - Old Sessions House" at bounding box center [702, 185] width 147 height 24
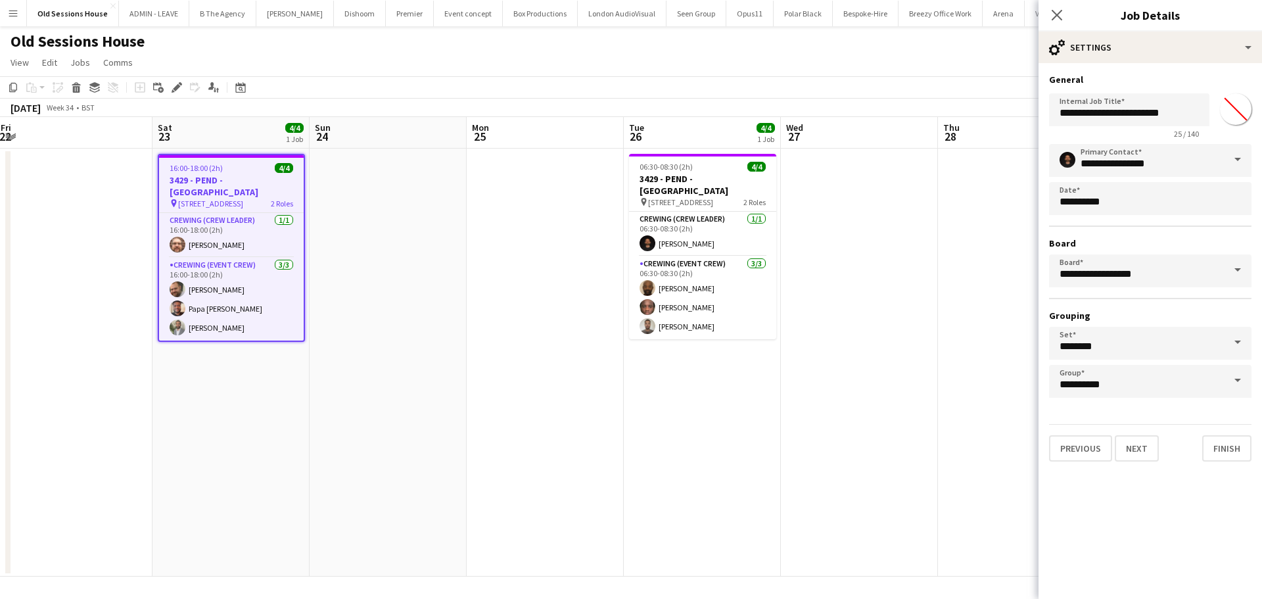
type input "**********"
type input "*******"
type input "**********"
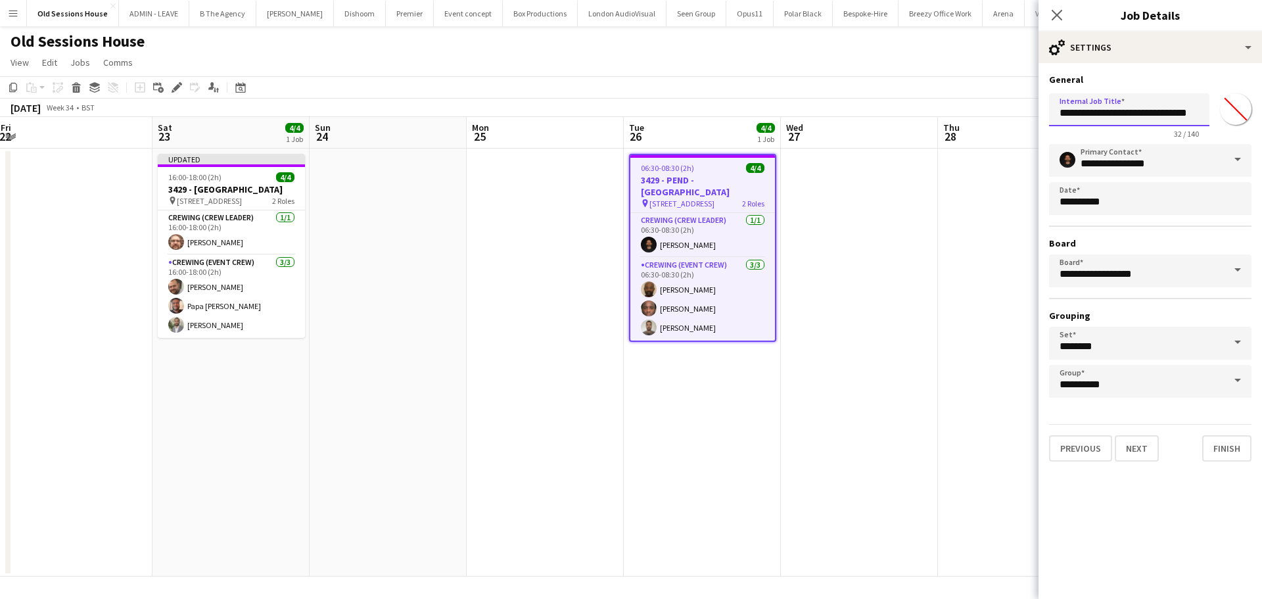
drag, startPoint x: 1112, startPoint y: 112, endPoint x: 1081, endPoint y: 117, distance: 31.3
click at [1081, 117] on input "**********" at bounding box center [1129, 109] width 160 height 33
type input "**********"
click at [718, 466] on app-date-cell "06:30-08:30 (2h) 4/4 3429 - PEND - Old Sessions House pin Old Sessions House, E…" at bounding box center [702, 363] width 157 height 428
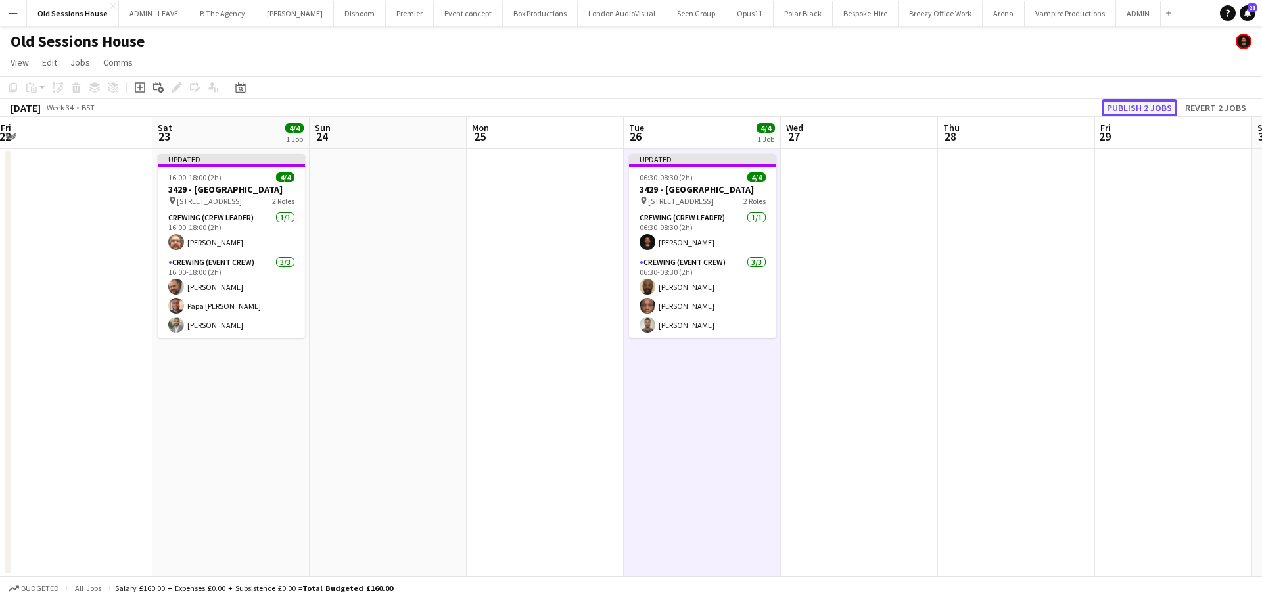
click at [1117, 108] on button "Publish 2 jobs" at bounding box center [1140, 107] width 76 height 17
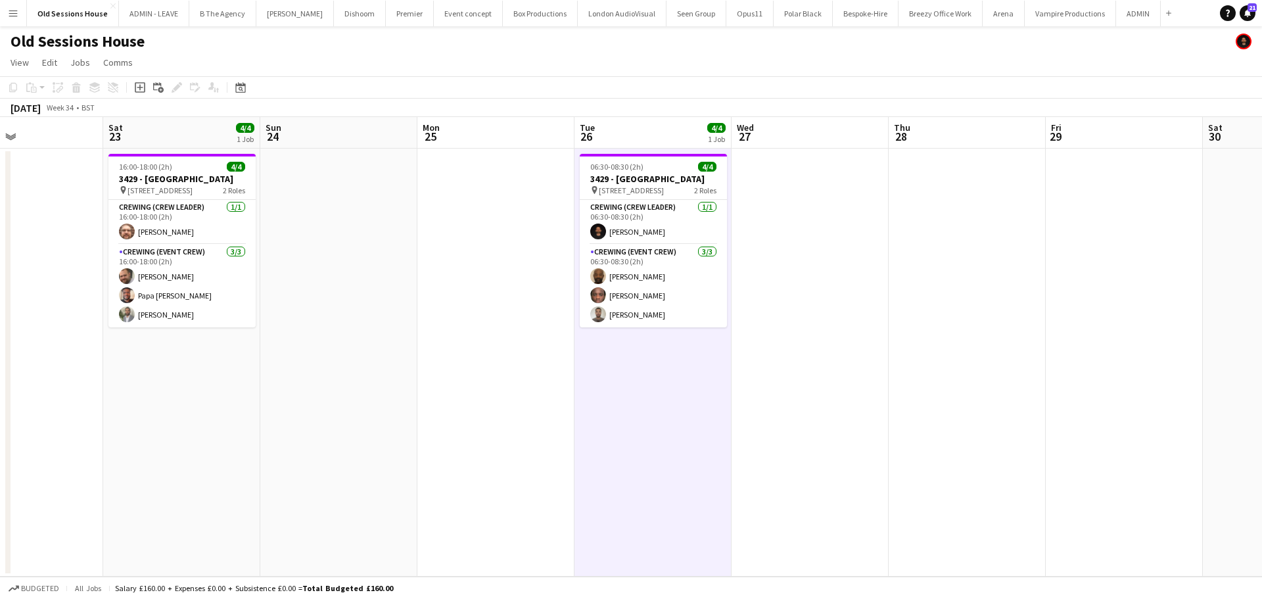
drag, startPoint x: 430, startPoint y: 338, endPoint x: 287, endPoint y: 121, distance: 259.9
click at [380, 337] on app-calendar-viewport "Tue 19 Wed 20 Thu 21 Fri 22 Sat 23 4/4 1 Job Sun 24 Mon 25 Tue 26 4/4 1 Job Wed…" at bounding box center [631, 346] width 1262 height 459
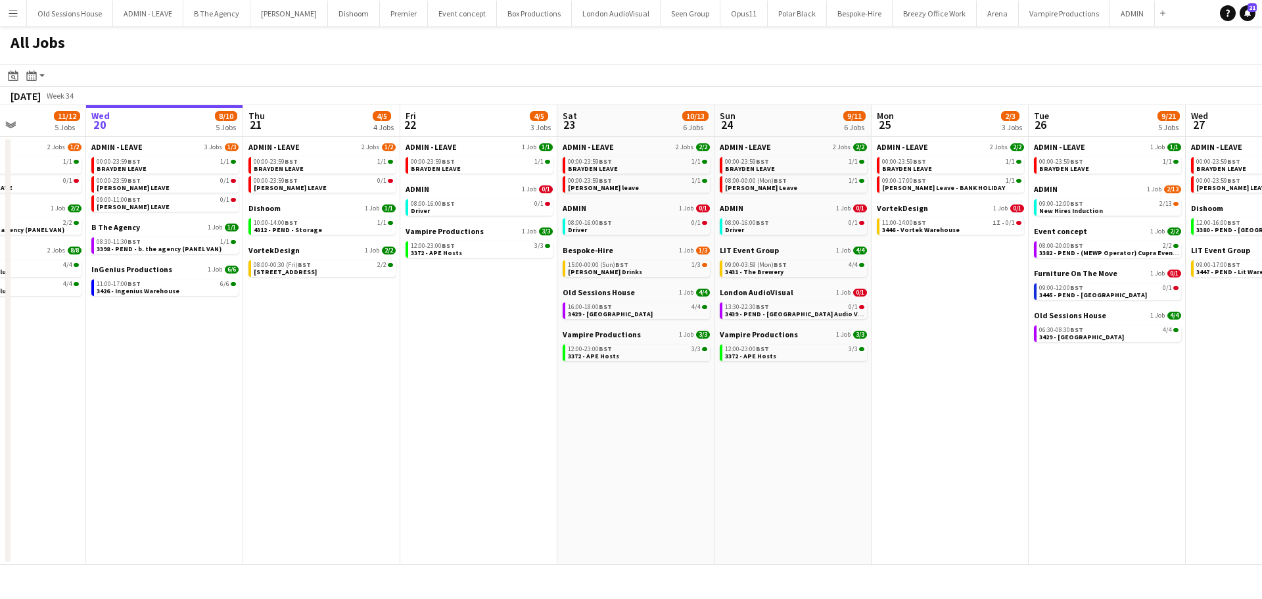
drag, startPoint x: 310, startPoint y: 350, endPoint x: 356, endPoint y: 344, distance: 45.7
click at [356, 344] on app-calendar-viewport "Sun 17 12/12 6 Jobs Mon 18 3/3 3 Jobs Tue 19 11/12 5 Jobs Wed 20 8/10 5 Jobs Th…" at bounding box center [631, 334] width 1262 height 459
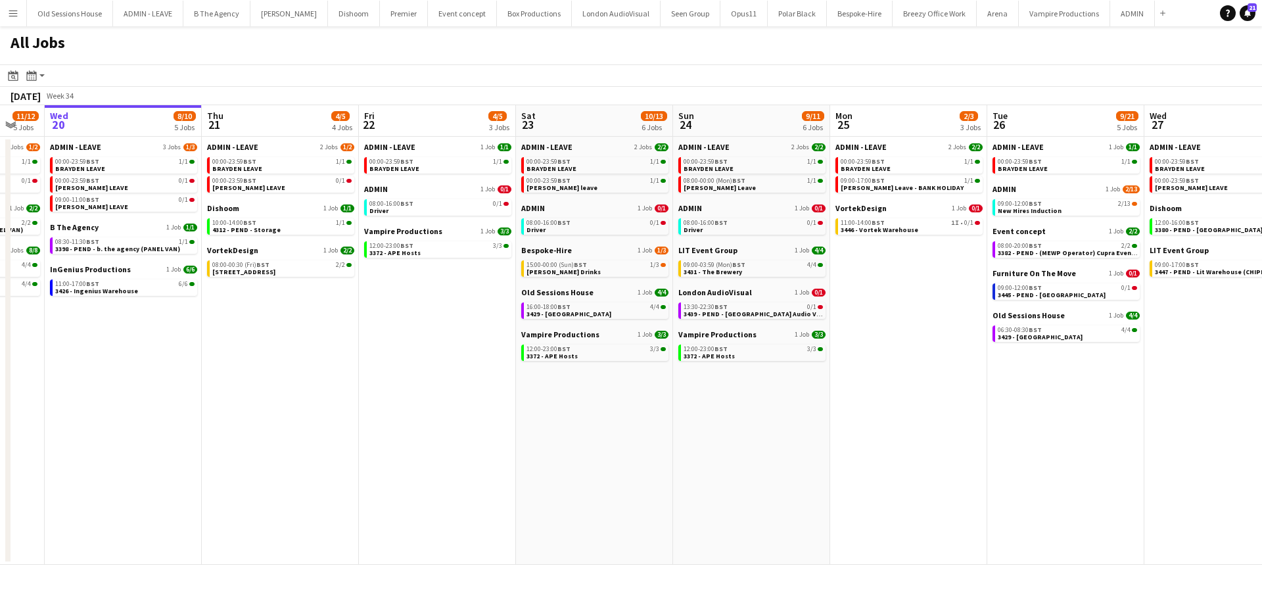
drag, startPoint x: 459, startPoint y: 345, endPoint x: 260, endPoint y: 351, distance: 198.6
click at [260, 351] on app-calendar-viewport "Sat 16 14/14 4 Jobs Sun 17 12/12 6 Jobs Mon 18 3/3 3 Jobs Tue 19 11/12 5 Jobs W…" at bounding box center [631, 334] width 1262 height 459
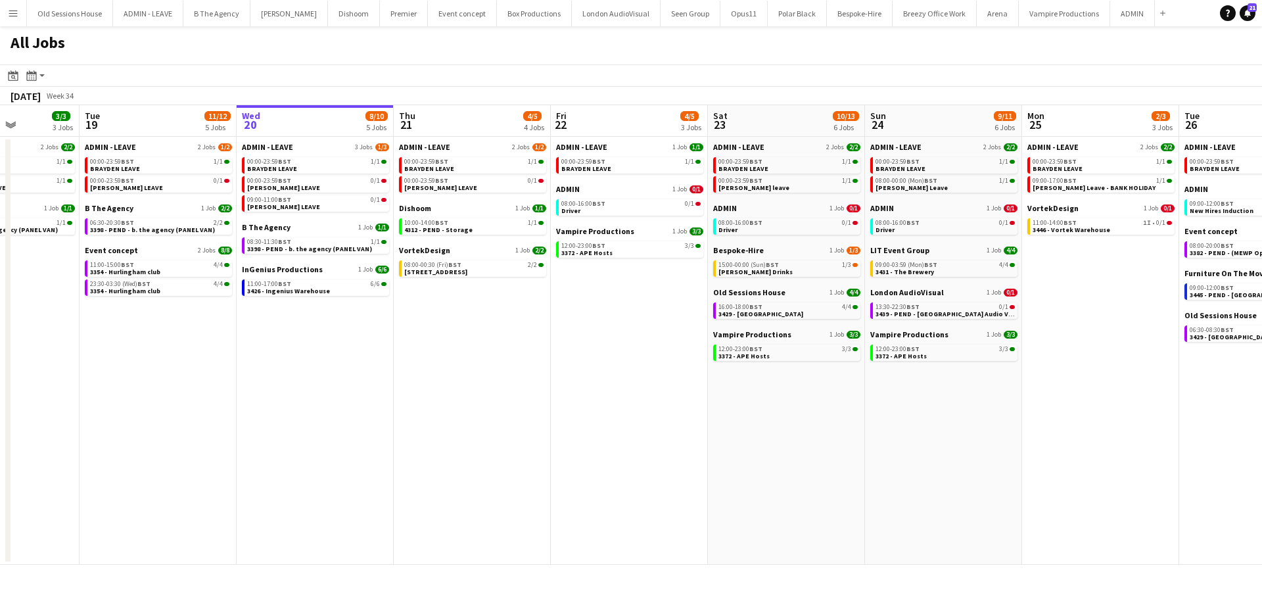
drag, startPoint x: 434, startPoint y: 361, endPoint x: 354, endPoint y: 392, distance: 85.7
click at [311, 379] on app-calendar-viewport "Sat 16 14/14 4 Jobs Sun 17 12/12 6 Jobs Mon 18 3/3 3 Jobs Tue 19 11/12 5 Jobs W…" at bounding box center [631, 334] width 1262 height 459
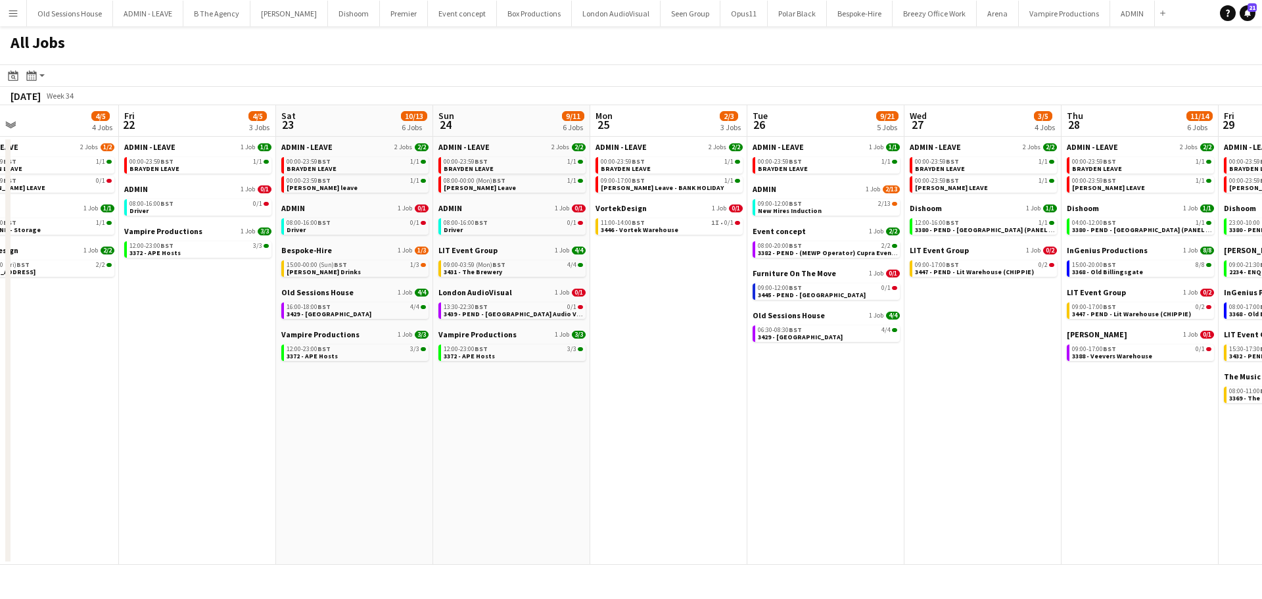
drag, startPoint x: 565, startPoint y: 434, endPoint x: 446, endPoint y: 442, distance: 118.5
click at [448, 443] on app-calendar-viewport "Mon 18 3/3 3 Jobs Tue 19 11/12 5 Jobs Wed 20 8/10 5 Jobs Thu 21 4/5 4 Jobs Fri …" at bounding box center [631, 334] width 1262 height 459
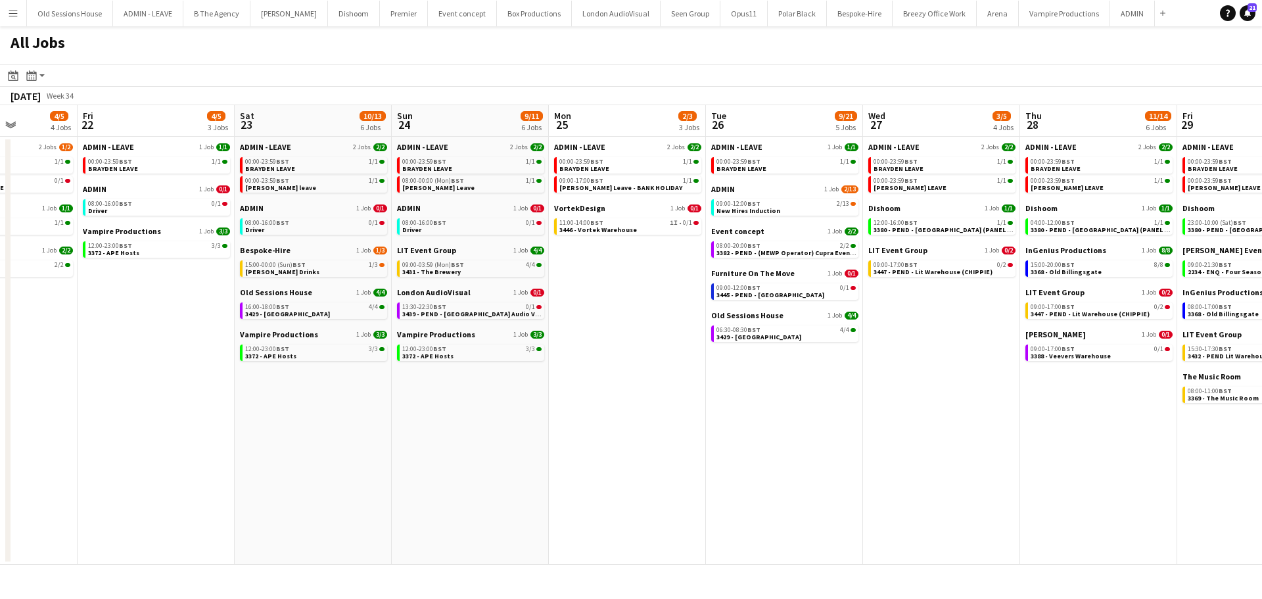
scroll to position [0, 580]
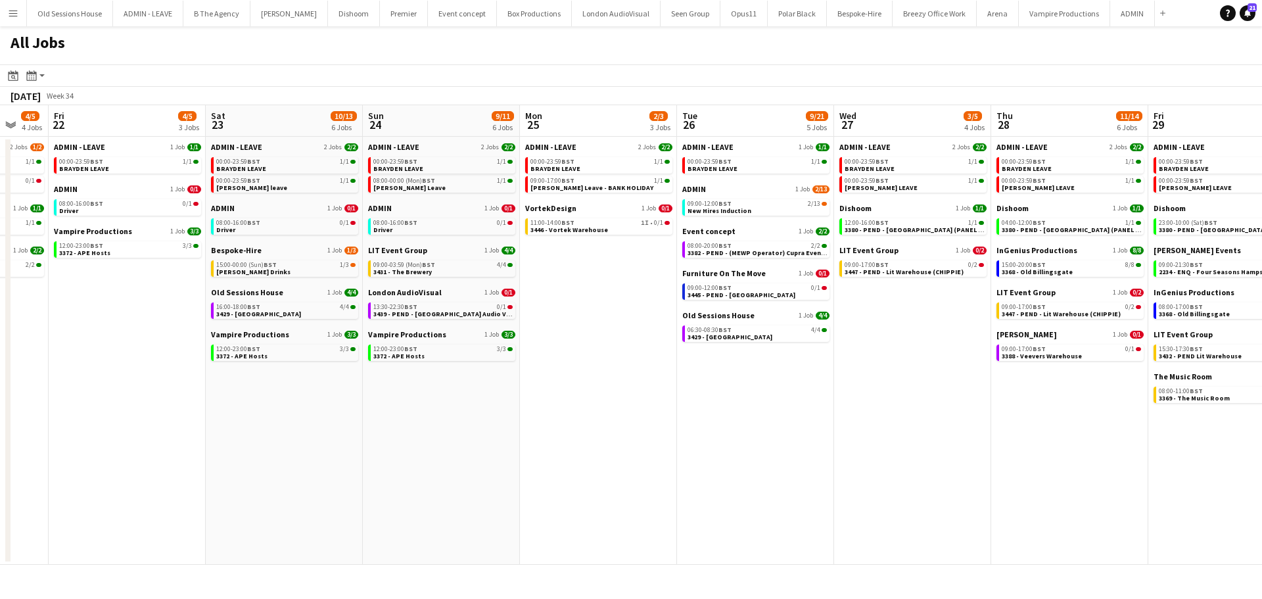
drag, startPoint x: 540, startPoint y: 417, endPoint x: 469, endPoint y: 424, distance: 70.6
click at [469, 424] on app-calendar-viewport "Mon 18 3/3 3 Jobs Tue 19 11/12 5 Jobs Wed 20 8/10 5 Jobs Thu 21 4/5 4 Jobs Fri …" at bounding box center [631, 334] width 1262 height 459
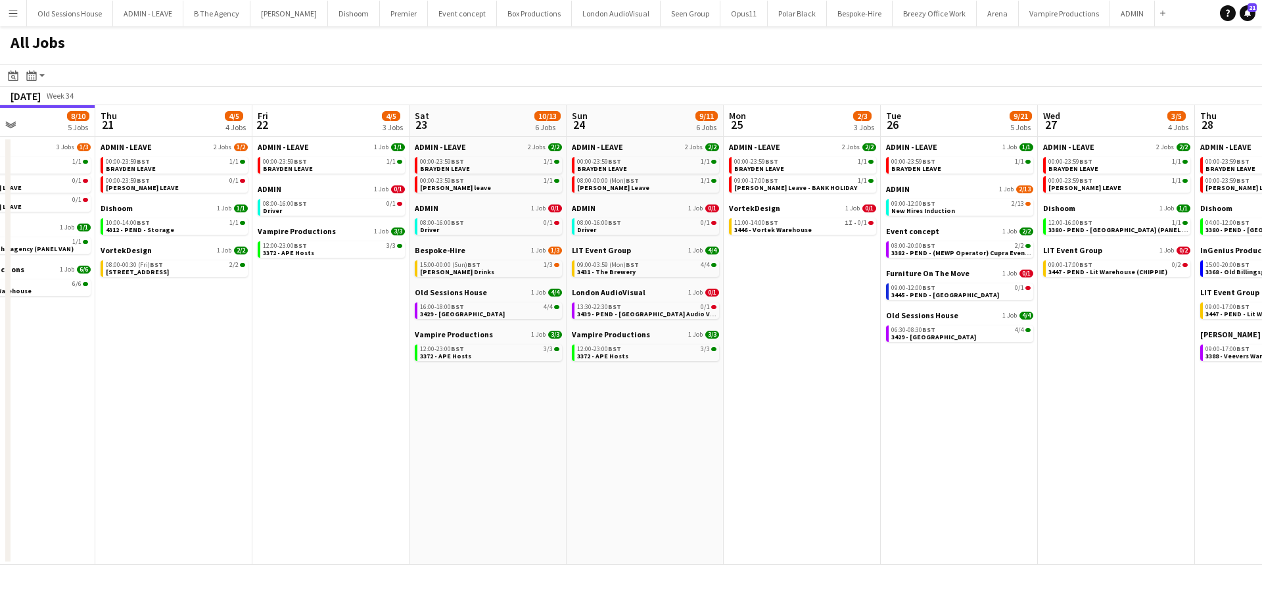
drag, startPoint x: 465, startPoint y: 423, endPoint x: 354, endPoint y: 417, distance: 111.9
click at [354, 417] on app-calendar-viewport "Mon 18 3/3 3 Jobs Tue 19 11/12 5 Jobs Wed 20 8/10 5 Jobs Thu 21 4/5 4 Jobs Fri …" at bounding box center [631, 334] width 1262 height 459
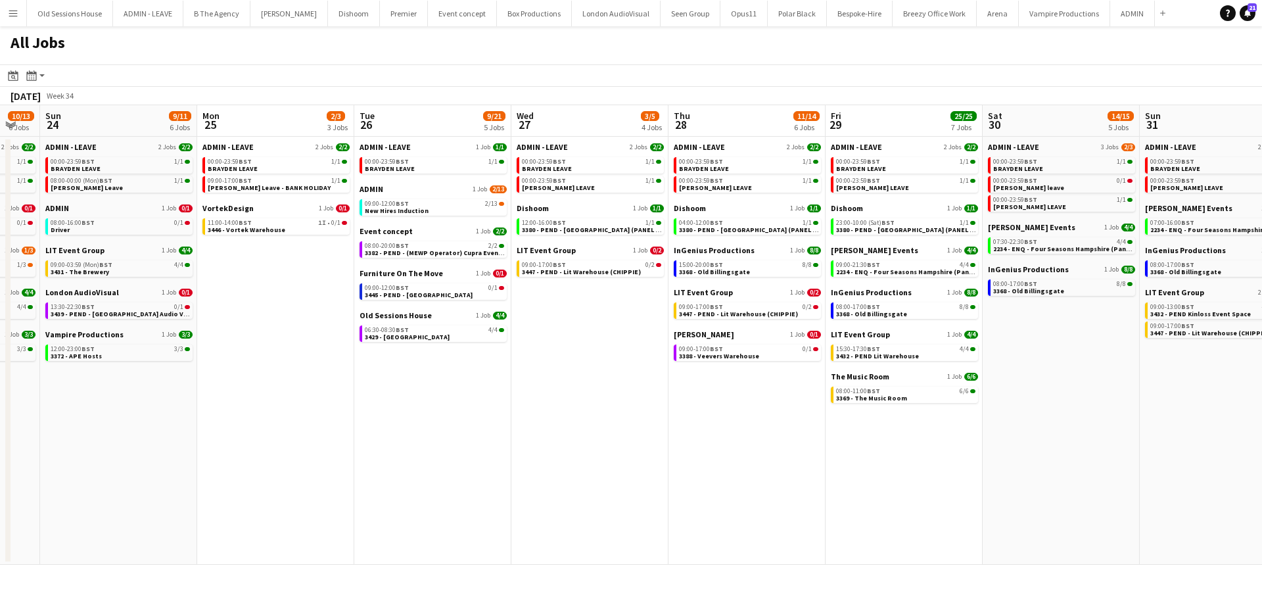
scroll to position [0, 590]
drag, startPoint x: 496, startPoint y: 396, endPoint x: 296, endPoint y: 408, distance: 200.9
click at [291, 412] on app-calendar-viewport "Wed 20 8/10 5 Jobs Thu 21 4/5 4 Jobs Fri 22 4/5 3 Jobs Sat 23 10/13 6 Jobs Sun …" at bounding box center [631, 334] width 1262 height 459
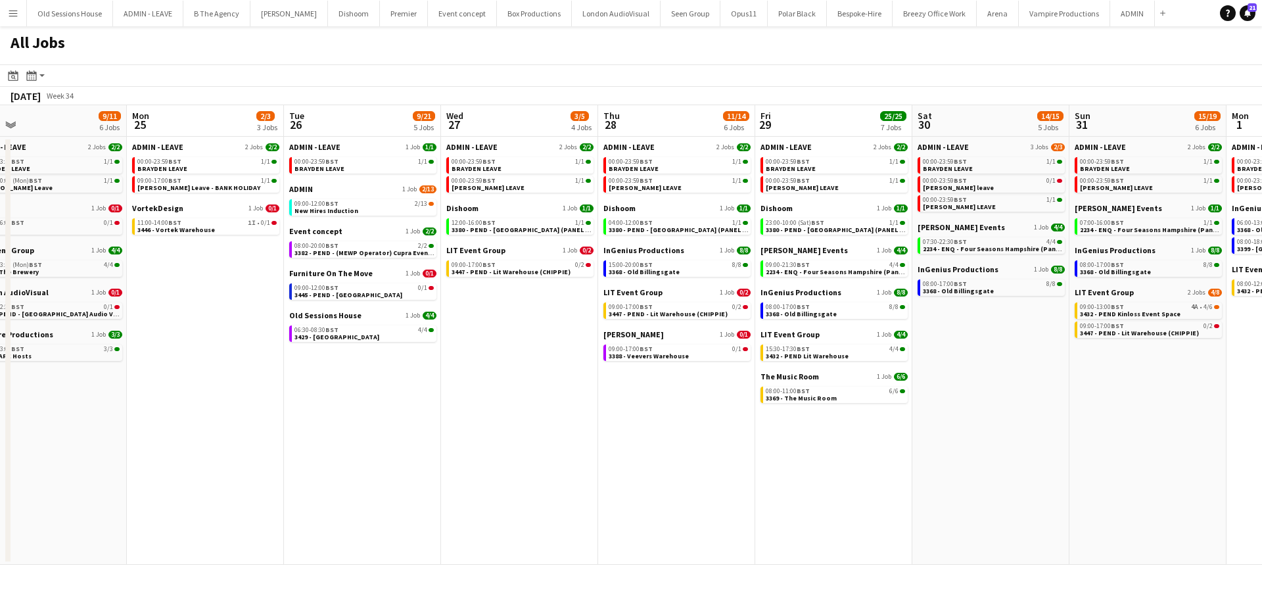
scroll to position [0, 392]
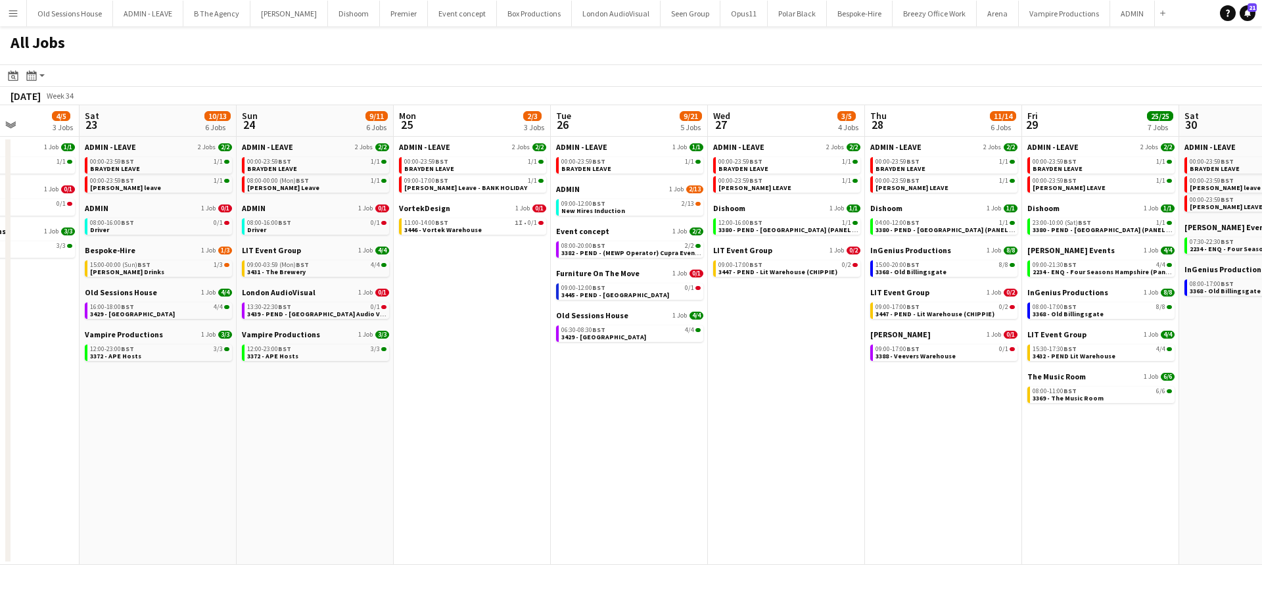
click at [429, 377] on app-all-jobs "All Jobs Date picker AUG 2025 AUG 2025 Monday M Tuesday T Wednesday W Thursday …" at bounding box center [631, 295] width 1262 height 538
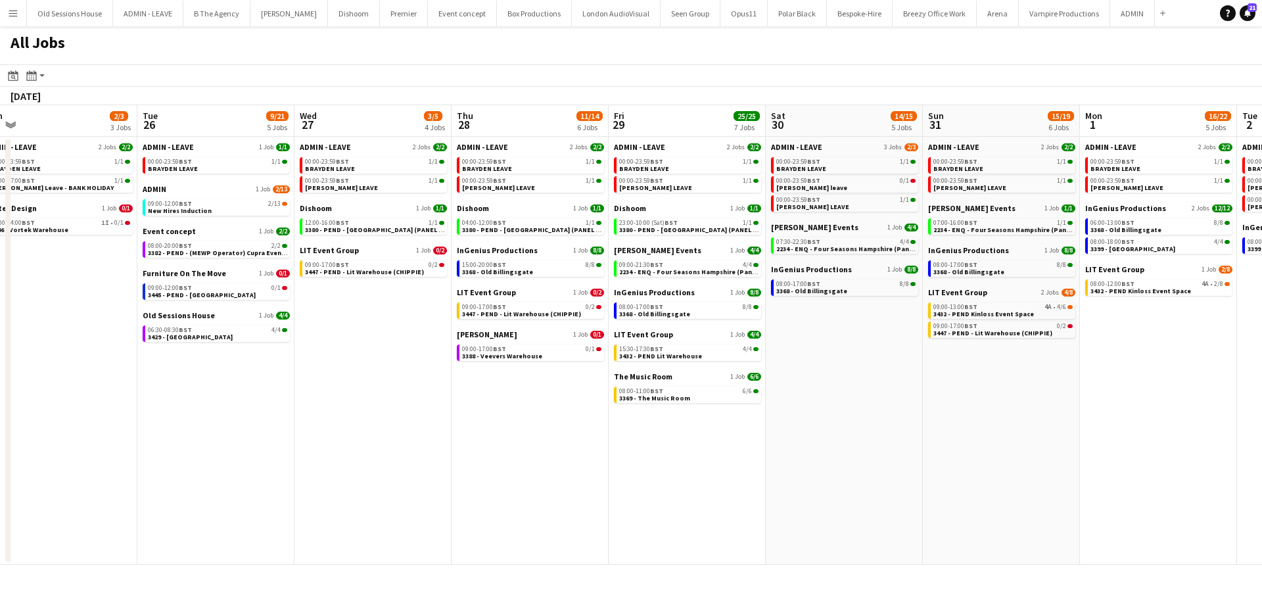
drag, startPoint x: 507, startPoint y: 380, endPoint x: 407, endPoint y: 389, distance: 99.7
click at [407, 389] on app-calendar-viewport "Fri 22 4/5 3 Jobs Sat 23 10/13 6 Jobs Sun 24 9/11 6 Jobs Mon 25 2/3 3 Jobs Tue …" at bounding box center [631, 334] width 1262 height 459
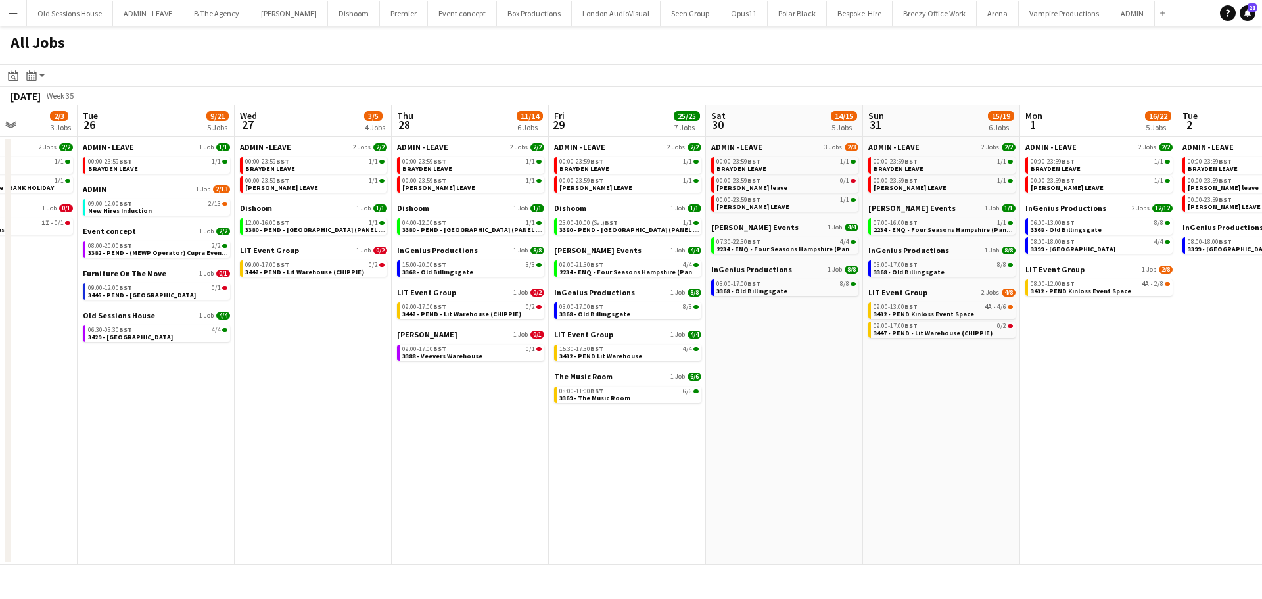
scroll to position [0, 551]
drag, startPoint x: 521, startPoint y: 398, endPoint x: 460, endPoint y: 398, distance: 60.5
click at [460, 398] on app-calendar-viewport "Fri 22 4/5 3 Jobs Sat 23 10/13 6 Jobs Sun 24 9/11 6 Jobs Mon 25 2/3 3 Jobs Tue …" at bounding box center [631, 334] width 1262 height 459
click at [459, 354] on span "3388 - Veevers Warehouse" at bounding box center [442, 356] width 80 height 9
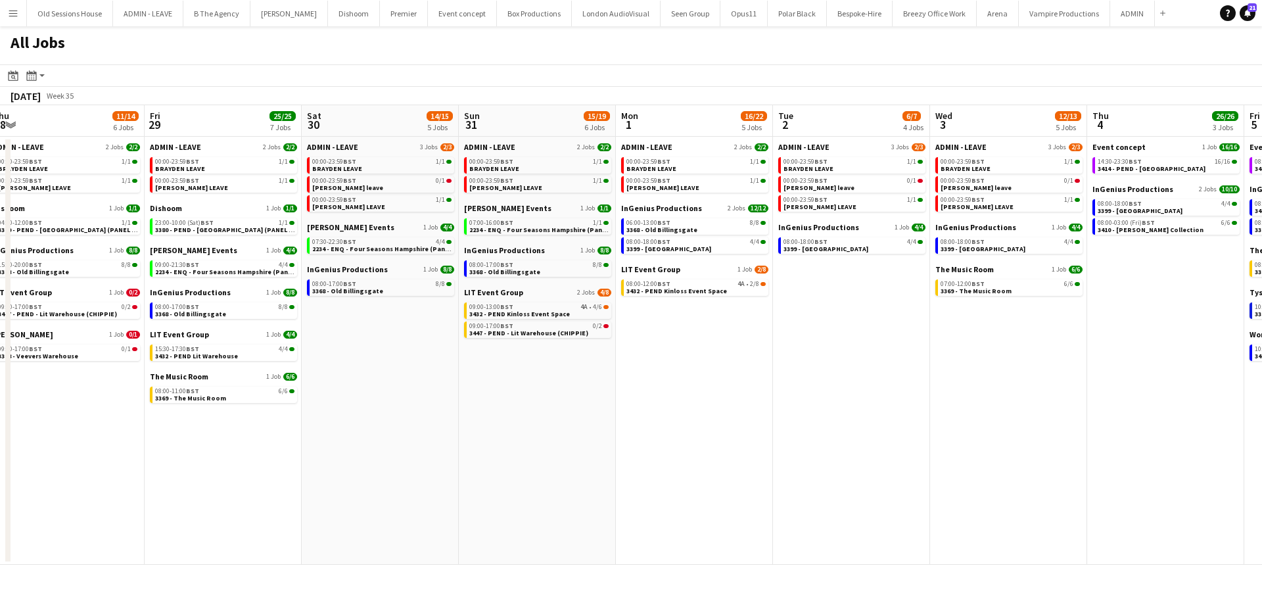
scroll to position [0, 398]
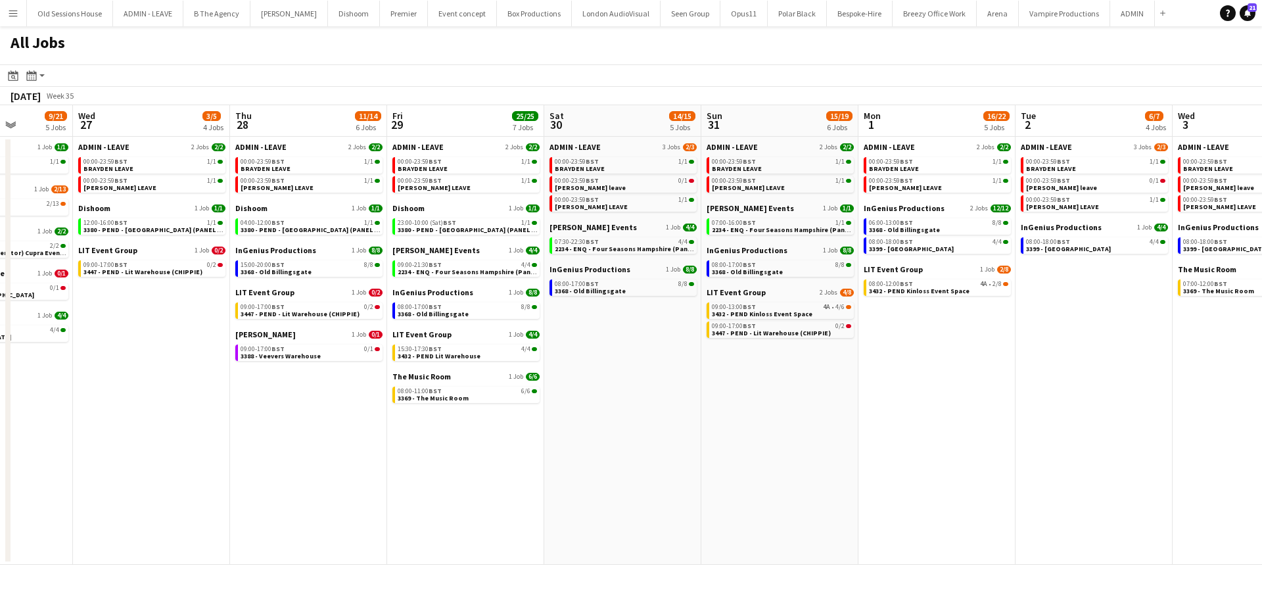
drag, startPoint x: 469, startPoint y: 423, endPoint x: 308, endPoint y: 423, distance: 161.0
click at [308, 423] on app-calendar-viewport "Sun 24 9/11 6 Jobs Mon 25 2/3 3 Jobs Tue 26 9/21 5 Jobs Wed 27 3/5 4 Jobs Thu 2…" at bounding box center [631, 334] width 1262 height 459
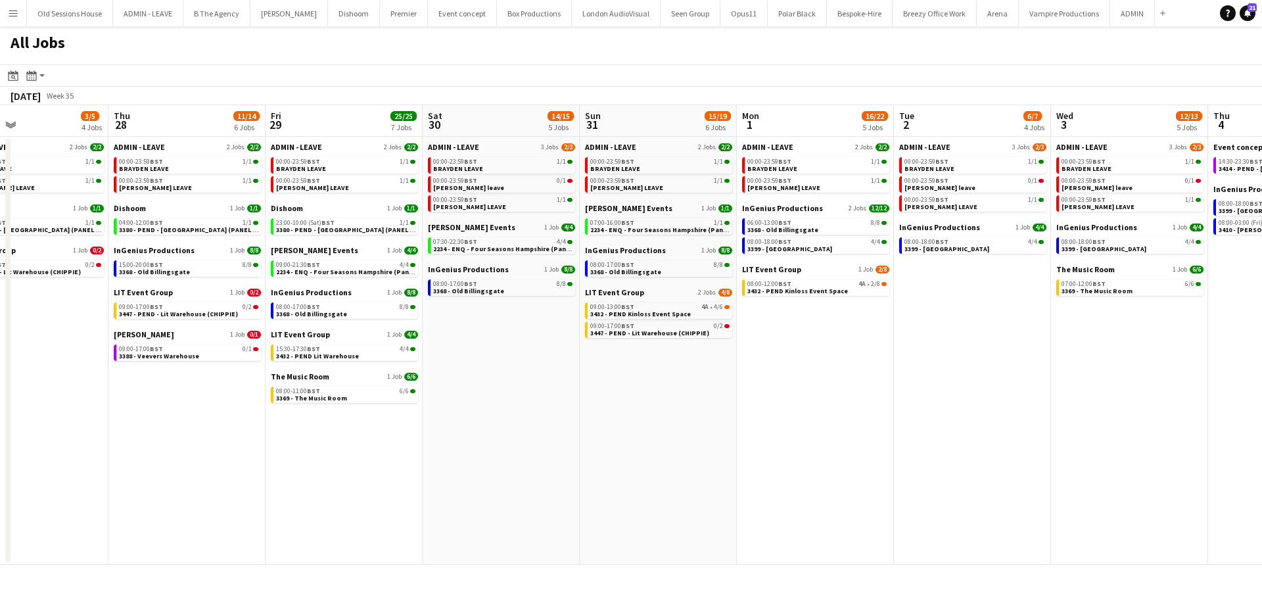
scroll to position [0, 606]
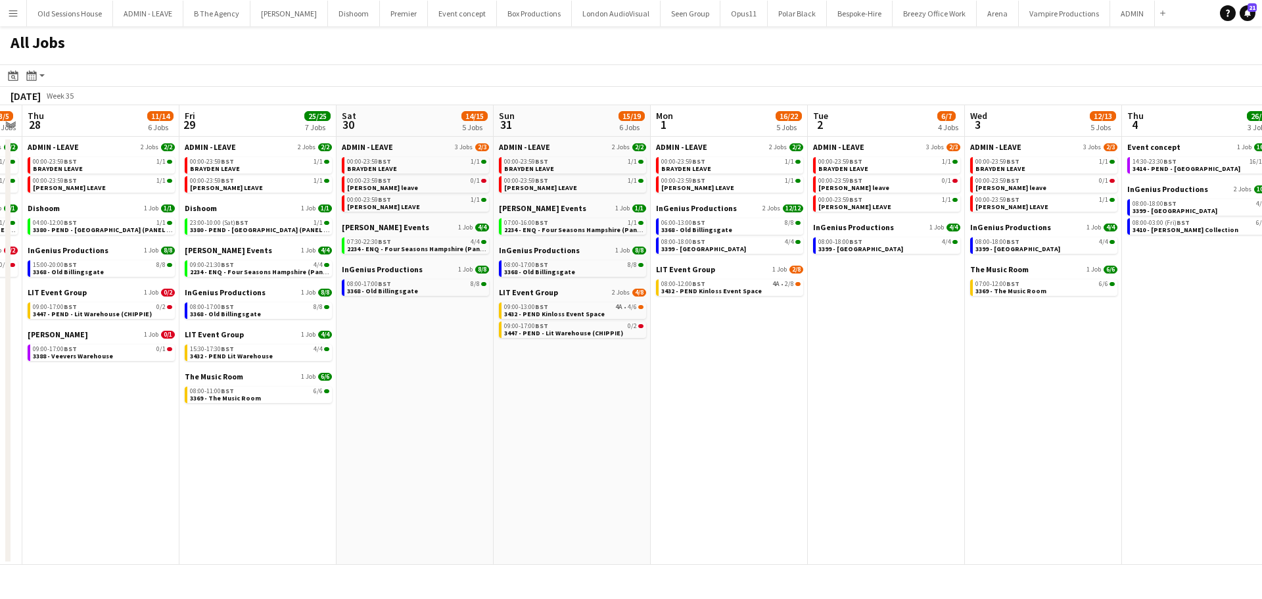
drag, startPoint x: 587, startPoint y: 447, endPoint x: 379, endPoint y: 452, distance: 207.8
click at [379, 452] on app-calendar-viewport "Sun 24 9/11 6 Jobs Mon 25 2/3 3 Jobs Tue 26 9/21 5 Jobs Wed 27 3/5 4 Jobs Thu 2…" at bounding box center [631, 334] width 1262 height 459
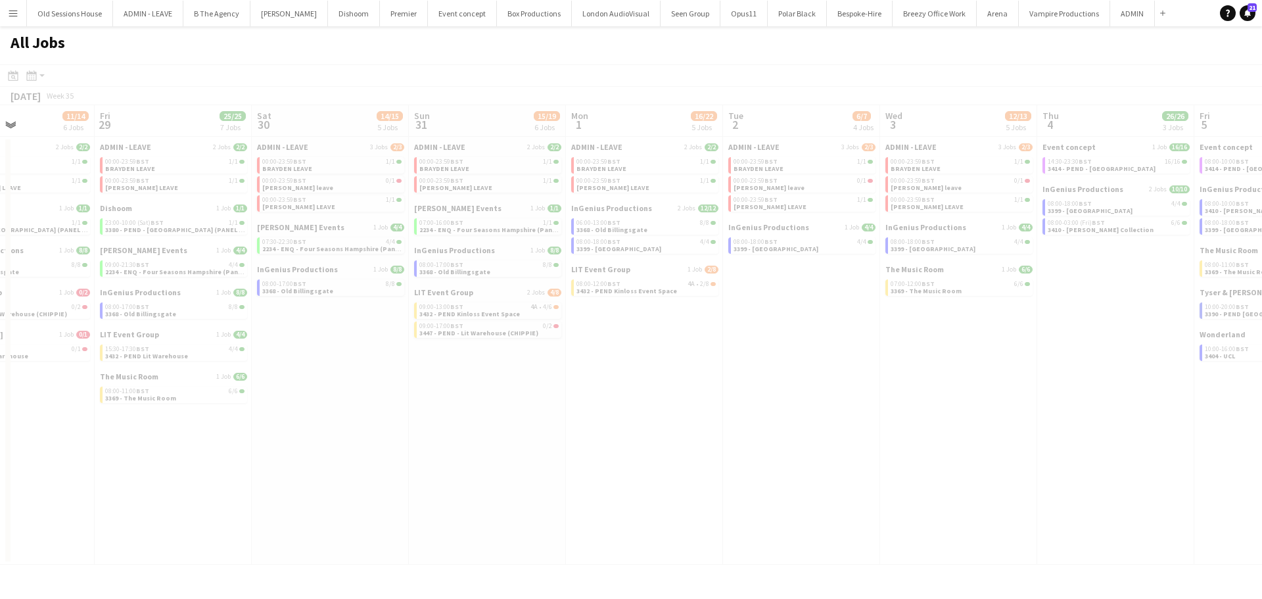
drag, startPoint x: 550, startPoint y: 390, endPoint x: 465, endPoint y: 403, distance: 85.8
click at [427, 403] on app-all-jobs "All Jobs Date picker AUG 2025 AUG 2025 Monday M Tuesday T Wednesday W Thursday …" at bounding box center [631, 295] width 1262 height 538
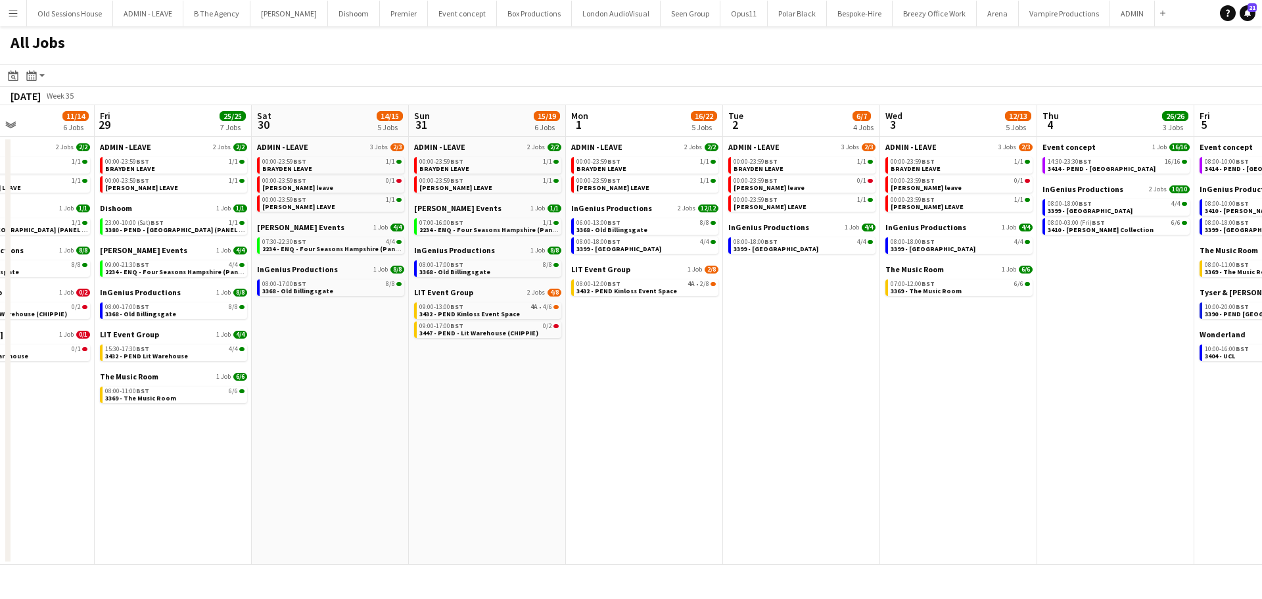
scroll to position [0, 420]
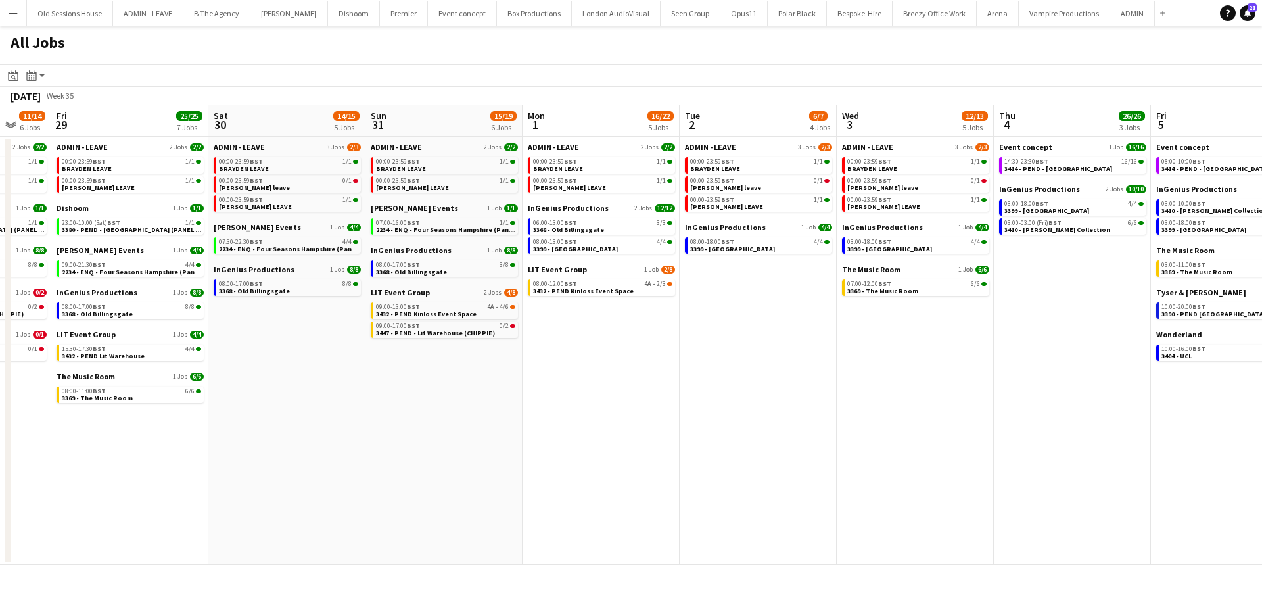
click at [421, 391] on app-calendar-viewport "Tue 26 9/21 5 Jobs Wed 27 3/5 4 Jobs Thu 28 11/14 6 Jobs Fri 29 25/25 7 Jobs Sa…" at bounding box center [631, 334] width 1262 height 459
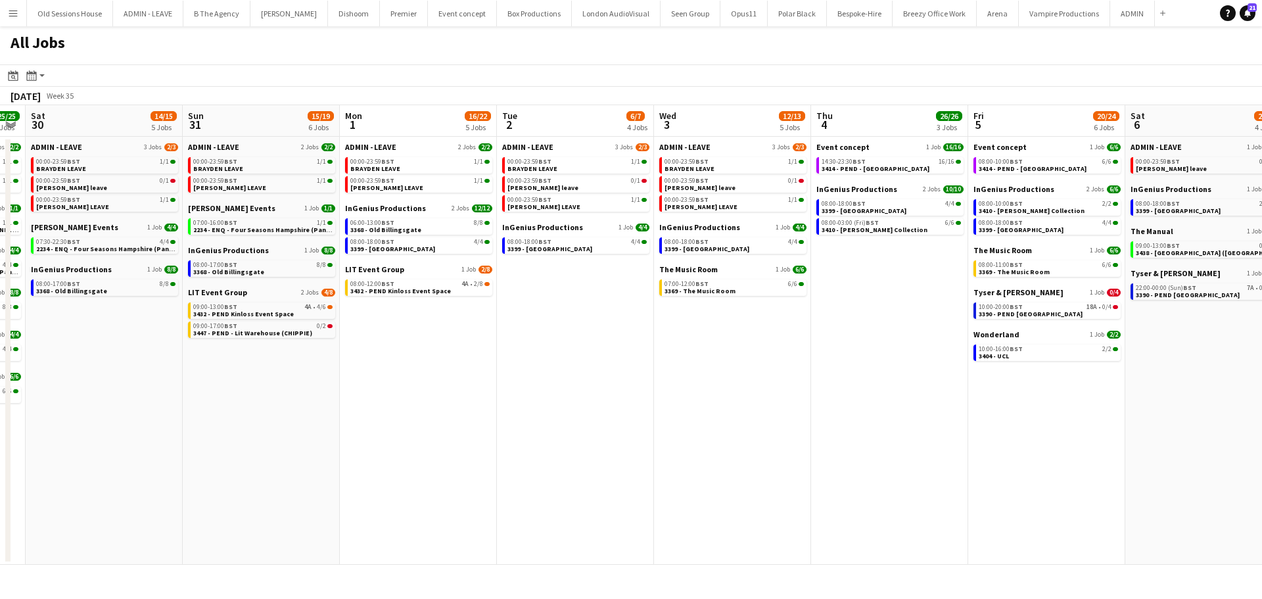
scroll to position [0, 615]
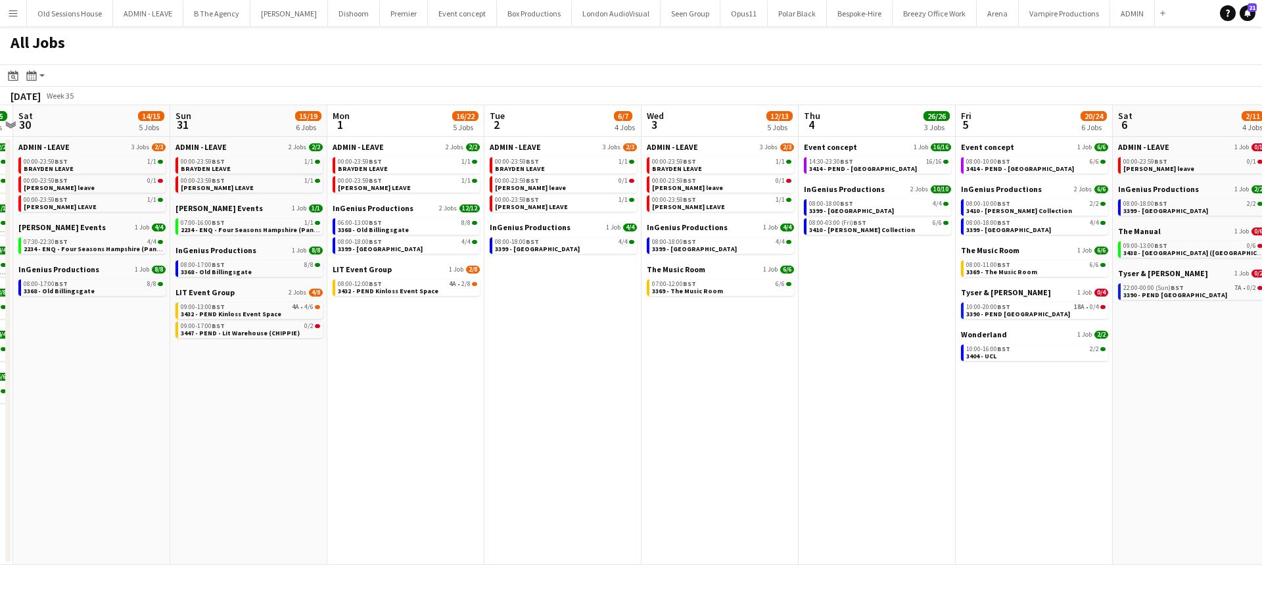
drag, startPoint x: 598, startPoint y: 385, endPoint x: 403, endPoint y: 420, distance: 198.3
click at [403, 420] on app-calendar-viewport "Tue 26 9/21 5 Jobs Wed 27 3/5 4 Jobs Thu 28 11/14 6 Jobs Fri 29 25/25 7 Jobs Sa…" at bounding box center [631, 334] width 1262 height 459
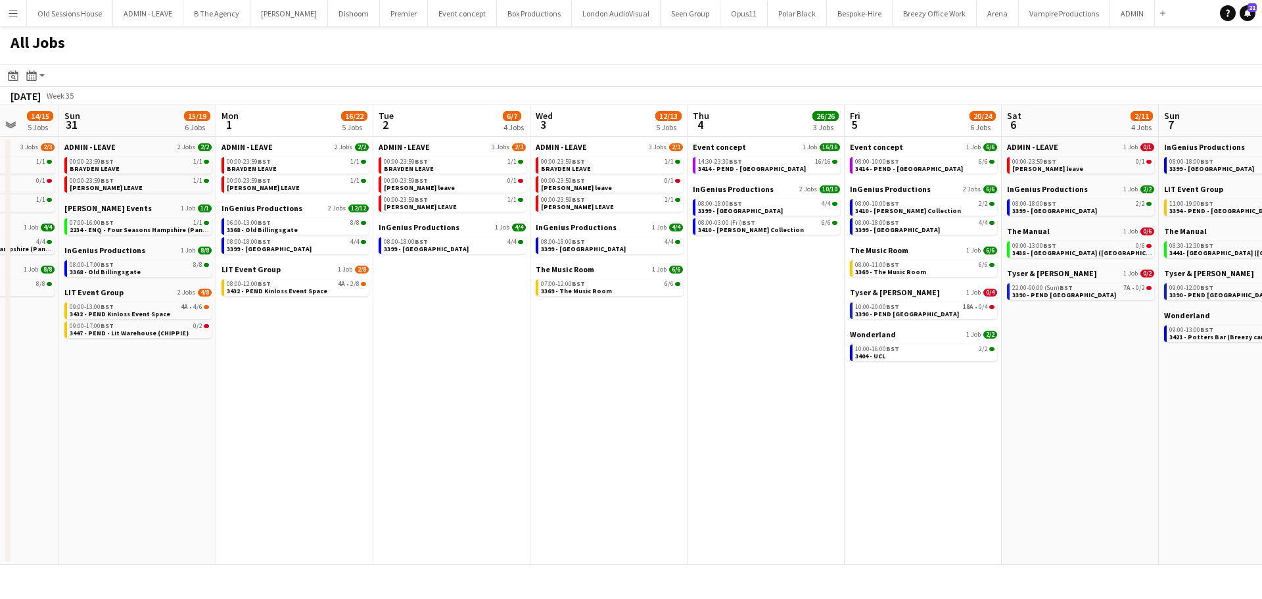
scroll to position [0, 426]
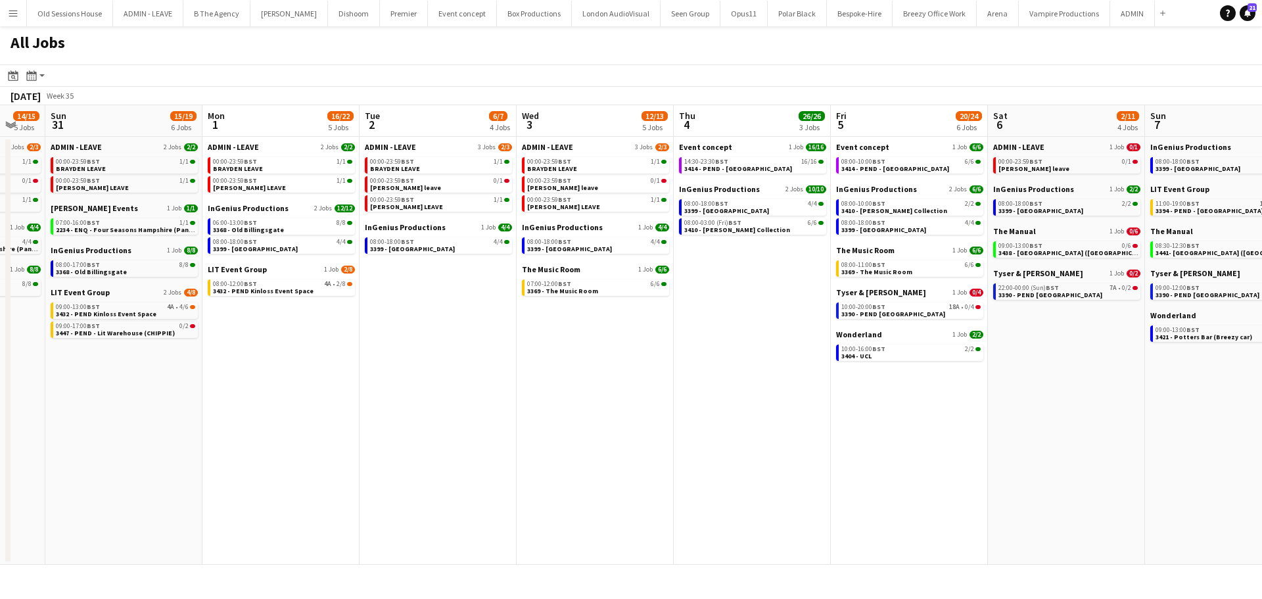
drag, startPoint x: 534, startPoint y: 386, endPoint x: 409, endPoint y: 396, distance: 125.3
click at [409, 396] on app-calendar-viewport "Thu 28 11/14 6 Jobs Fri 29 25/25 7 Jobs Sat 30 14/15 5 Jobs Sun 31 15/19 6 Jobs…" at bounding box center [631, 334] width 1262 height 459
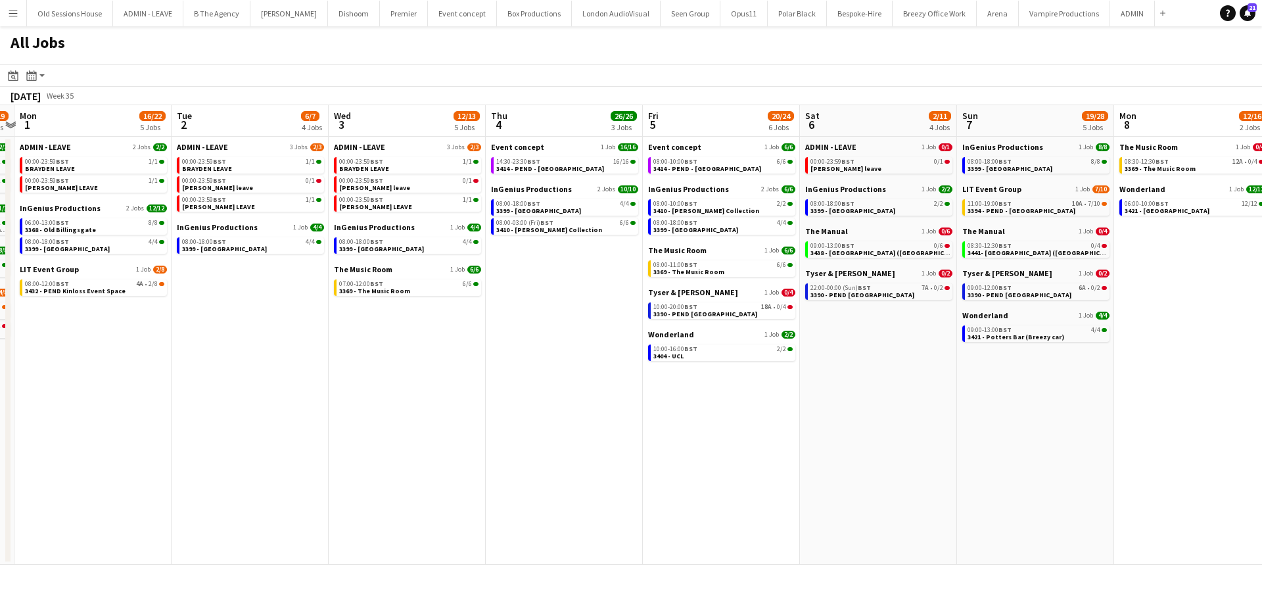
scroll to position [0, 615]
drag, startPoint x: 567, startPoint y: 377, endPoint x: 378, endPoint y: 390, distance: 189.7
click at [378, 390] on app-calendar-viewport "Thu 28 11/14 6 Jobs Fri 29 25/25 7 Jobs Sat 30 14/15 5 Jobs Sun 31 15/19 6 Jobs…" at bounding box center [631, 334] width 1262 height 459
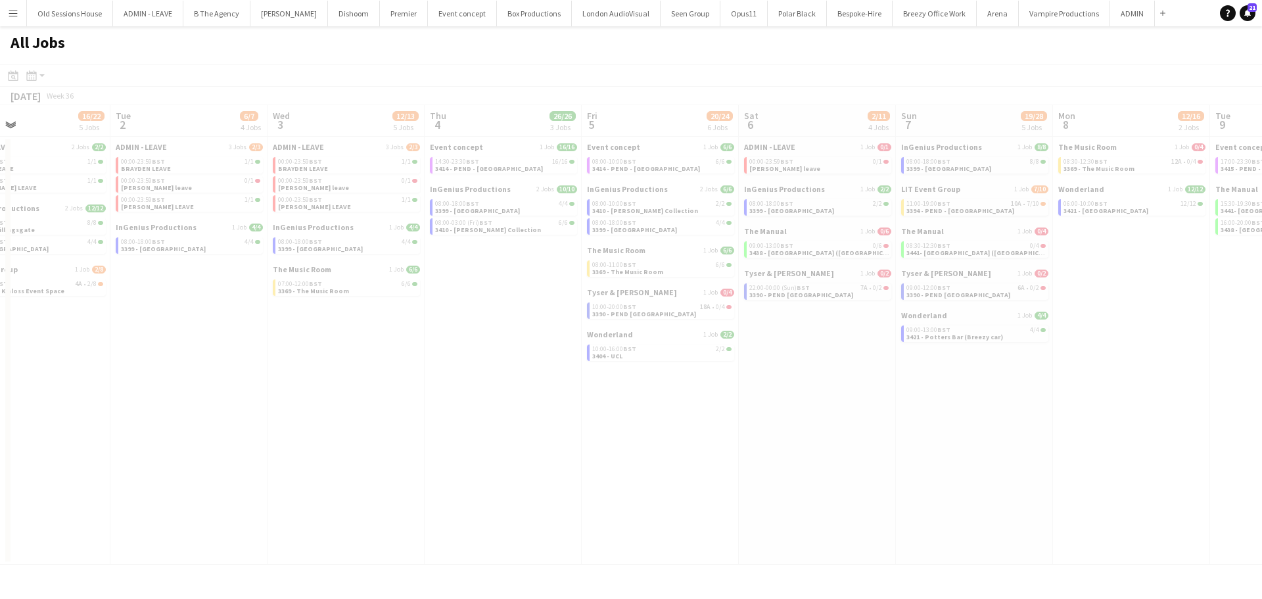
drag, startPoint x: 547, startPoint y: 388, endPoint x: 488, endPoint y: 393, distance: 60.0
click at [460, 395] on app-calendar-viewport "Sat 30 14/15 5 Jobs Sun 31 15/19 6 Jobs Mon 1 16/22 5 Jobs Tue 2 6/7 4 Jobs Wed…" at bounding box center [631, 334] width 1262 height 459
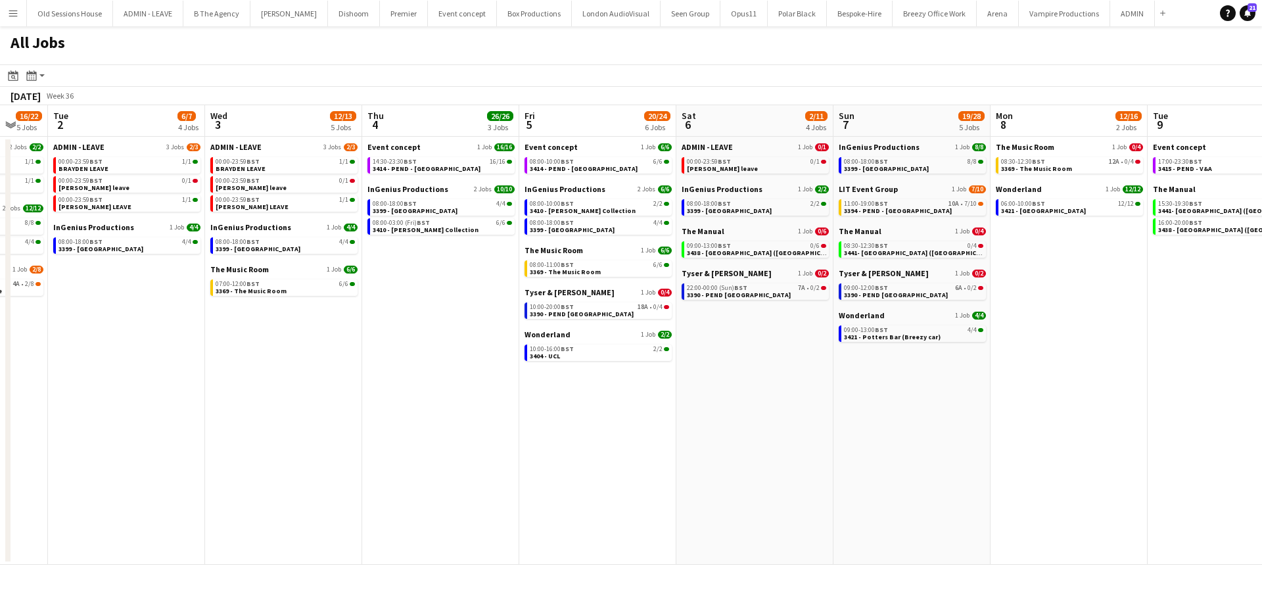
scroll to position [0, 459]
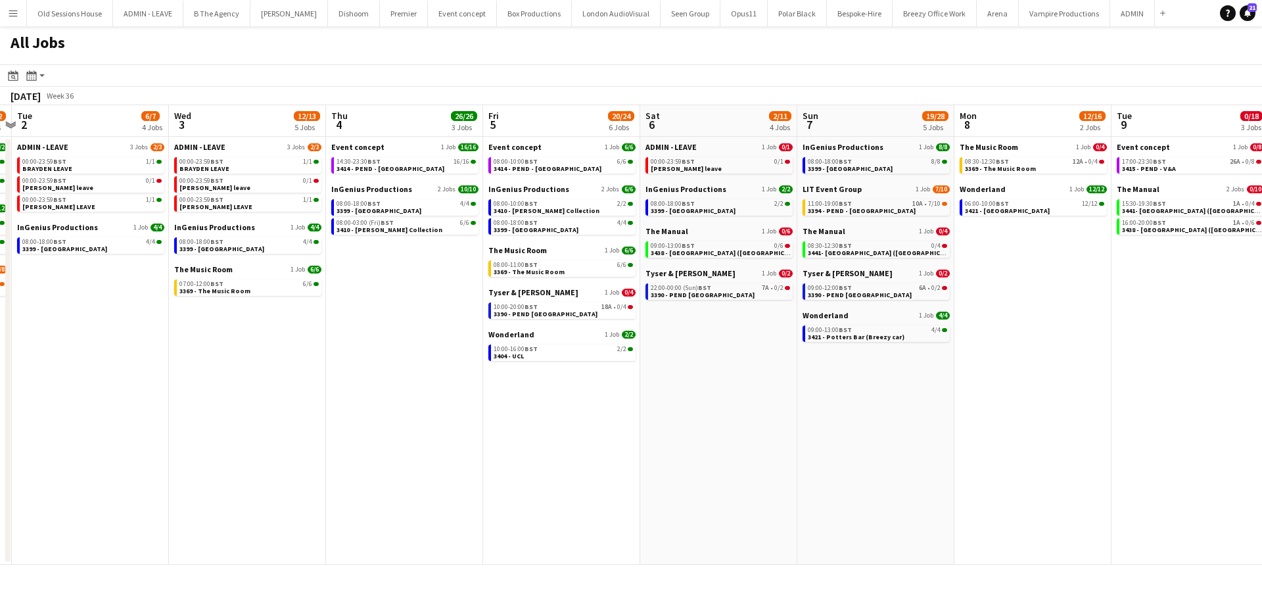
drag, startPoint x: 485, startPoint y: 394, endPoint x: 386, endPoint y: 402, distance: 98.9
click at [386, 402] on app-calendar-viewport "Sat 30 14/15 5 Jobs Sun 31 15/19 6 Jobs Mon 1 16/22 5 Jobs Tue 2 6/7 4 Jobs Wed…" at bounding box center [631, 334] width 1262 height 459
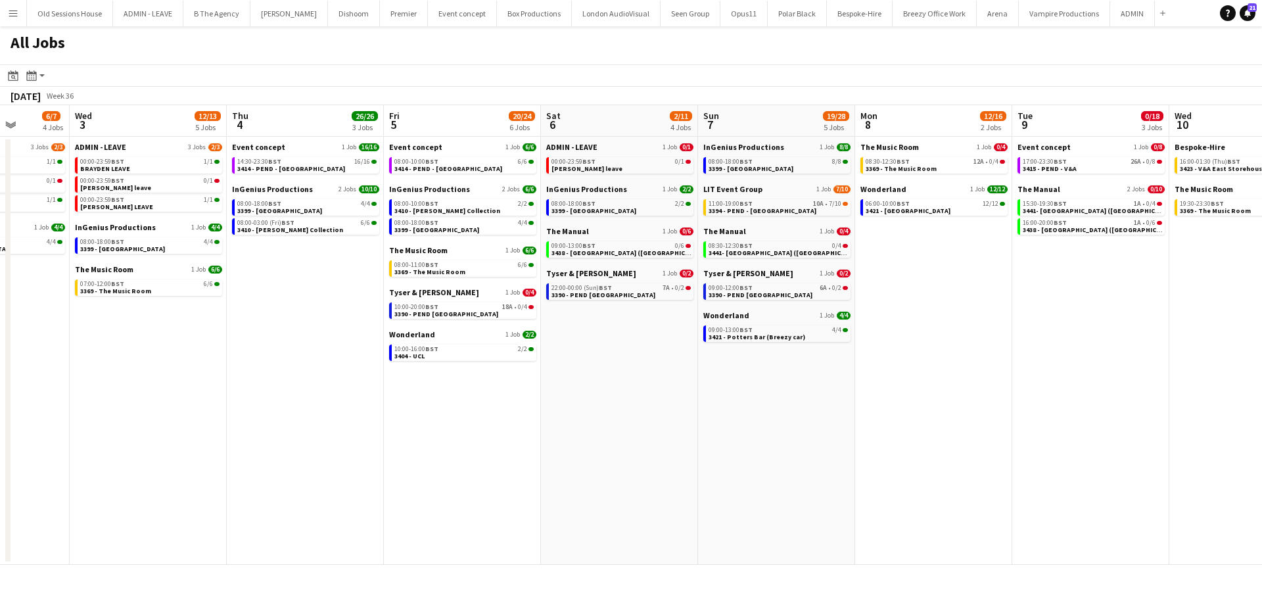
drag, startPoint x: 402, startPoint y: 400, endPoint x: 302, endPoint y: 423, distance: 102.5
click at [302, 423] on app-calendar-viewport "Sat 30 14/15 5 Jobs Sun 31 15/19 6 Jobs Mon 1 16/22 5 Jobs Tue 2 6/7 4 Jobs Wed…" at bounding box center [631, 334] width 1262 height 459
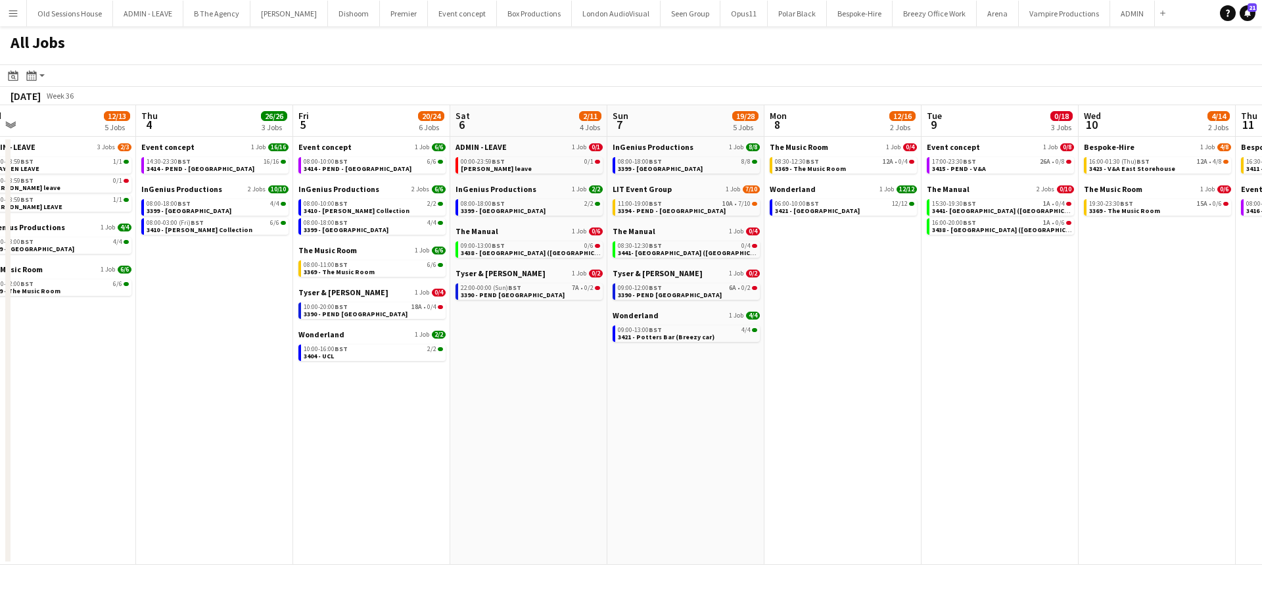
scroll to position [0, 394]
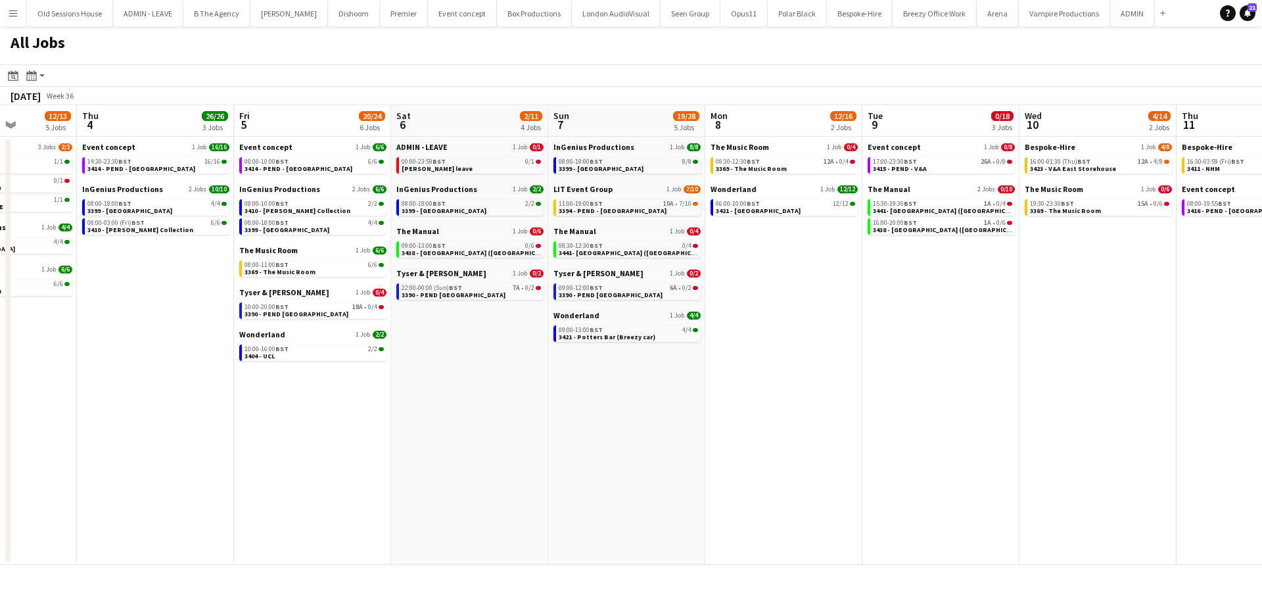
drag, startPoint x: 475, startPoint y: 395, endPoint x: 326, endPoint y: 409, distance: 149.8
click at [326, 409] on app-calendar-viewport "Mon 1 16/22 5 Jobs Tue 2 6/7 4 Jobs Wed 3 12/13 5 Jobs Thu 4 26/26 3 Jobs Fri 5…" at bounding box center [631, 334] width 1262 height 459
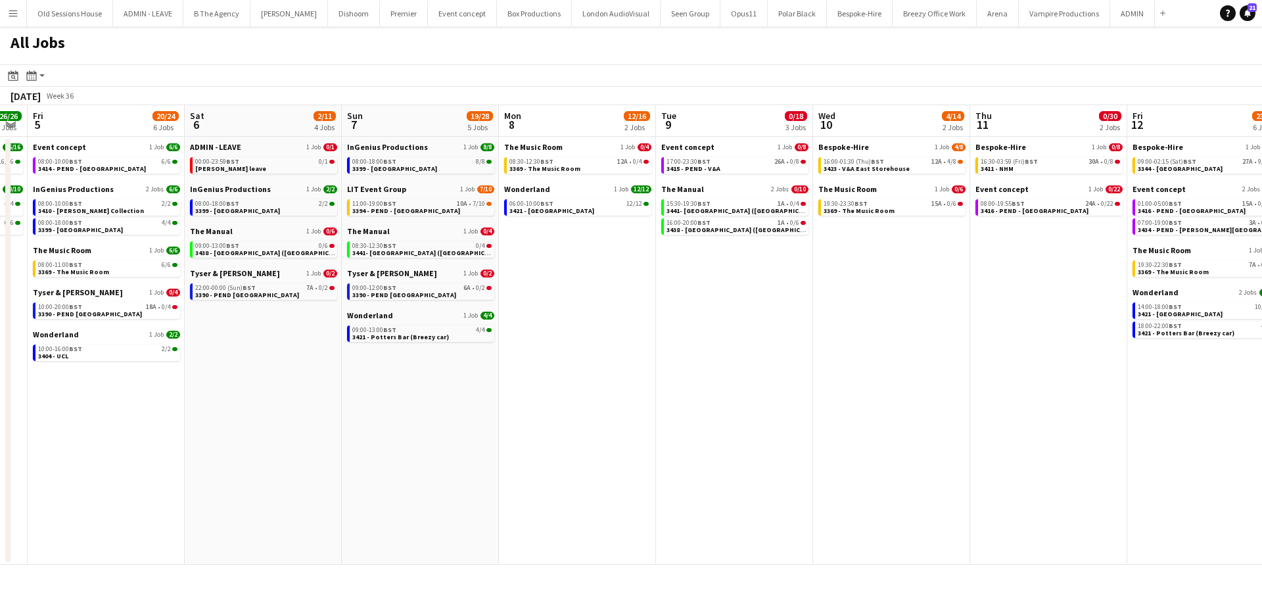
scroll to position [0, 605]
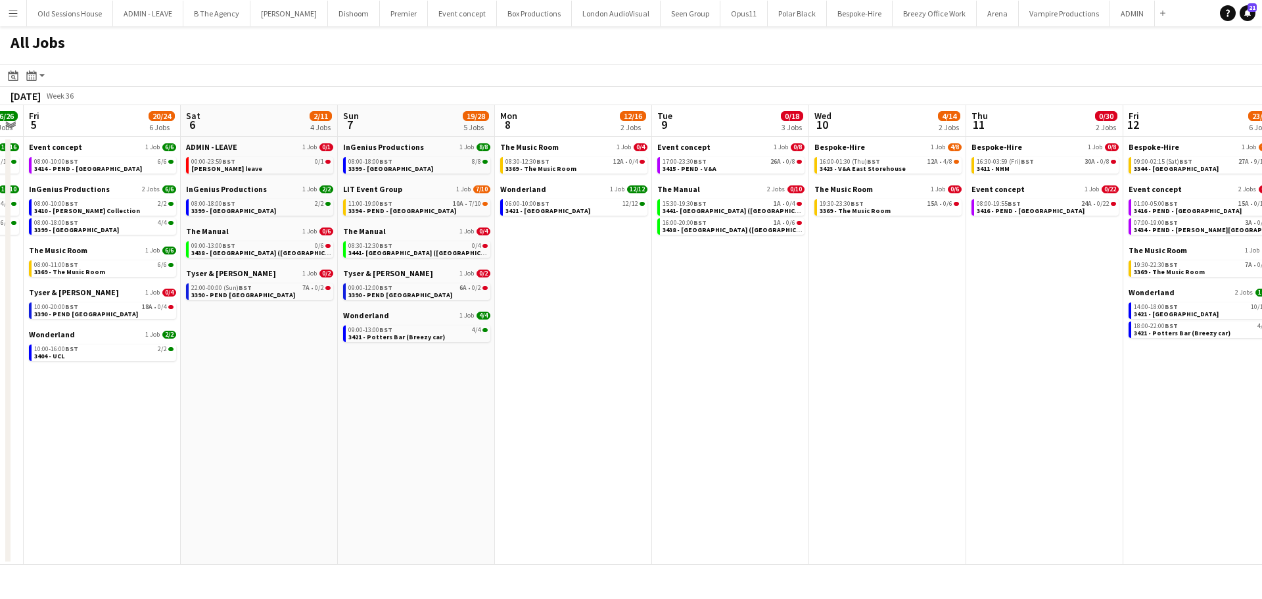
drag, startPoint x: 469, startPoint y: 374, endPoint x: 258, endPoint y: 369, distance: 210.4
click at [258, 369] on app-calendar-viewport "Mon 1 16/22 5 Jobs Tue 2 6/7 4 Jobs Wed 3 12/13 5 Jobs Thu 4 26/26 3 Jobs Fri 5…" at bounding box center [631, 334] width 1262 height 459
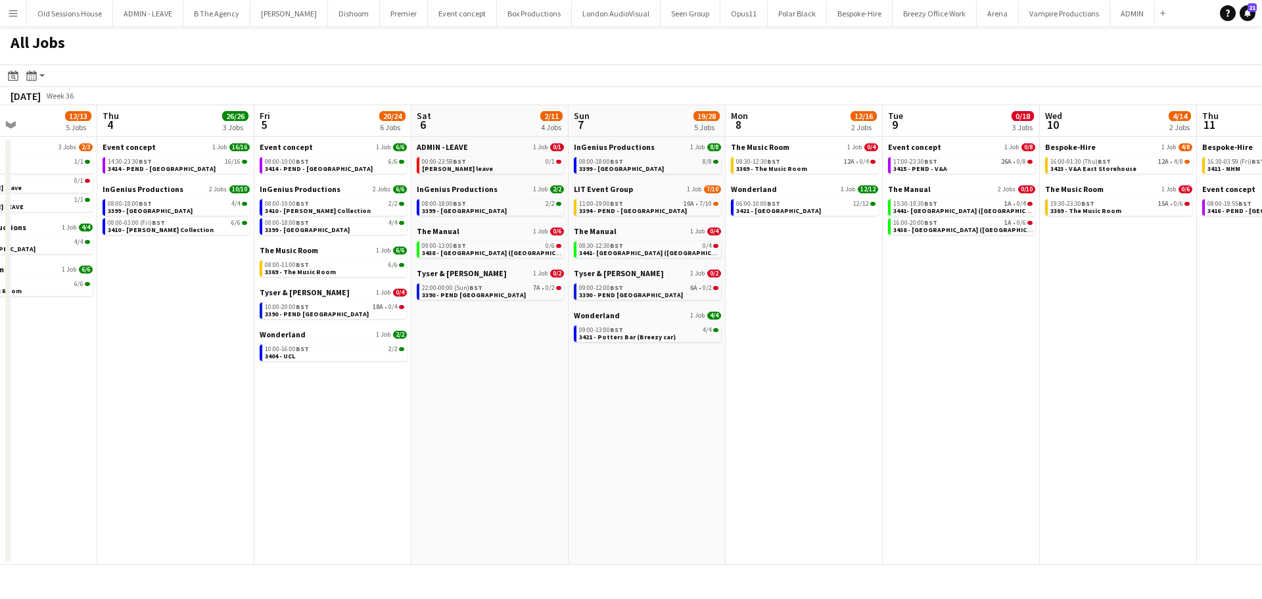
click at [349, 402] on app-all-jobs "All Jobs Date picker AUG 2025 AUG 2025 Monday M Tuesday T Wednesday W Thursday …" at bounding box center [631, 295] width 1262 height 538
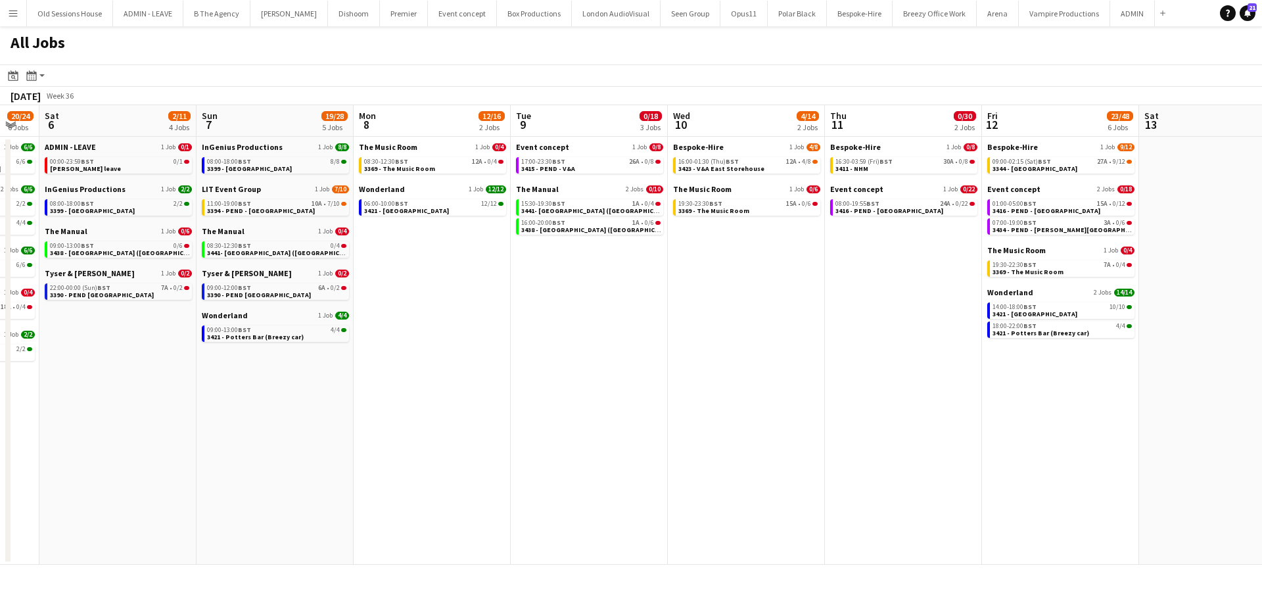
scroll to position [0, 490]
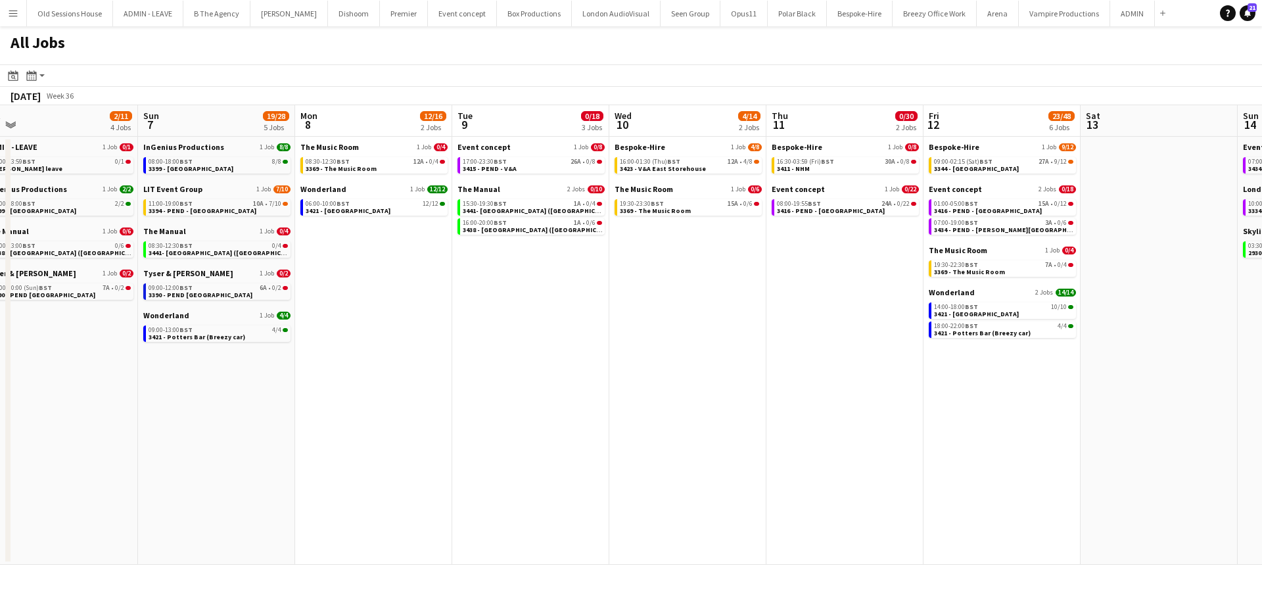
drag, startPoint x: 534, startPoint y: 388, endPoint x: 418, endPoint y: 399, distance: 116.8
click at [418, 399] on app-calendar-viewport "Wed 3 12/13 5 Jobs Thu 4 26/26 3 Jobs Fri 5 20/24 6 Jobs Sat 6 2/11 4 Jobs Sun …" at bounding box center [631, 334] width 1262 height 459
click at [532, 166] on link "17:00-23:30 BST 26A • 0/8 3415 - PEND - V&A" at bounding box center [532, 164] width 139 height 15
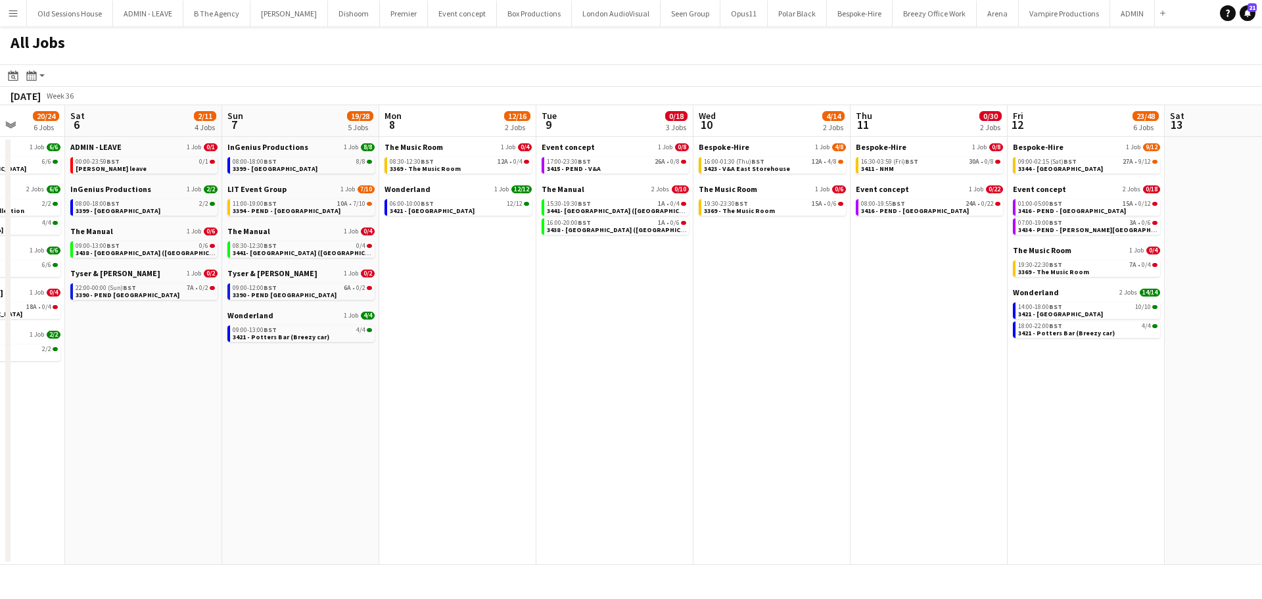
drag, startPoint x: 372, startPoint y: 426, endPoint x: 759, endPoint y: 436, distance: 387.2
click at [762, 436] on app-calendar-viewport "Wed 3 12/13 5 Jobs Thu 4 26/26 3 Jobs Fri 5 20/24 6 Jobs Sat 6 2/11 4 Jobs Sun …" at bounding box center [631, 334] width 1262 height 459
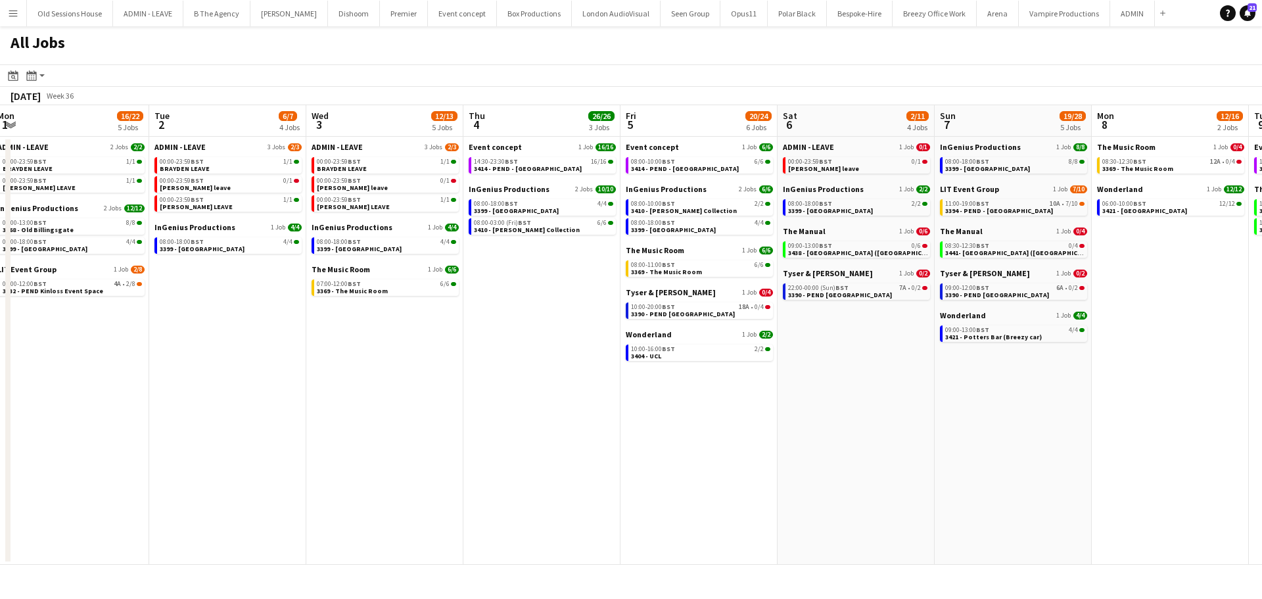
drag, startPoint x: 395, startPoint y: 430, endPoint x: 768, endPoint y: 446, distance: 373.0
click at [784, 449] on app-calendar-viewport "Sat 30 14/15 5 Jobs Sun 31 15/19 6 Jobs Mon 1 16/22 5 Jobs Tue 2 6/7 4 Jobs Wed…" at bounding box center [631, 334] width 1262 height 459
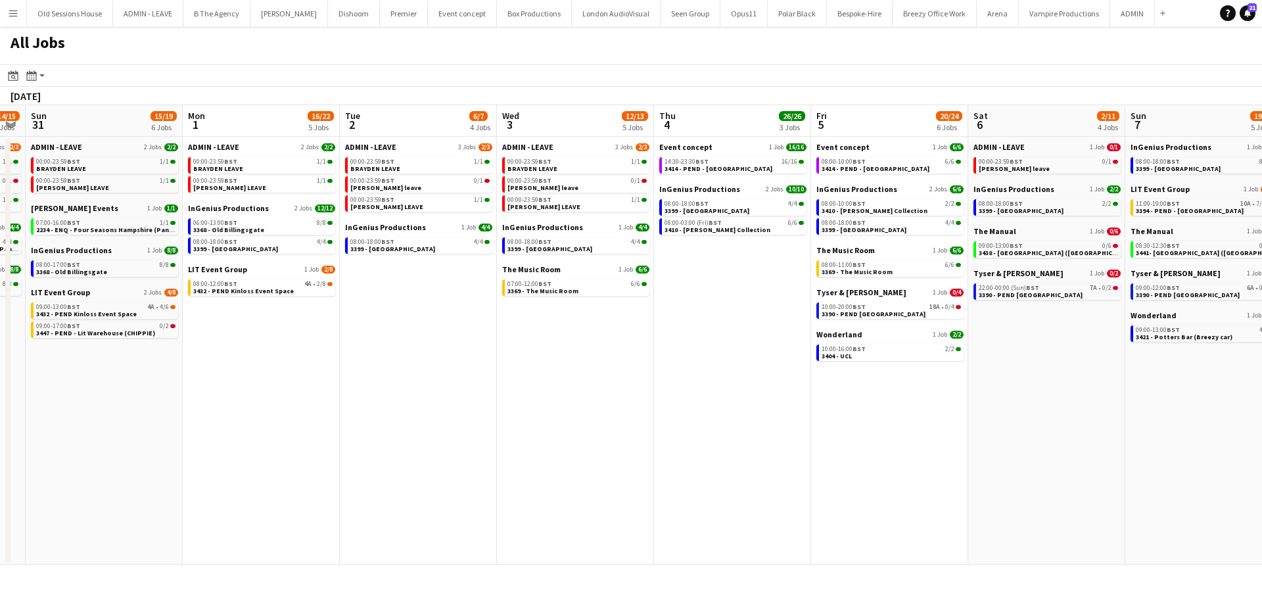
drag, startPoint x: 333, startPoint y: 442, endPoint x: 747, endPoint y: 442, distance: 414.1
click at [749, 442] on app-calendar-viewport "Sat 30 14/15 5 Jobs Sun 31 15/19 6 Jobs Mon 1 16/22 5 Jobs Tue 2 6/7 4 Jobs Wed…" at bounding box center [631, 334] width 1262 height 459
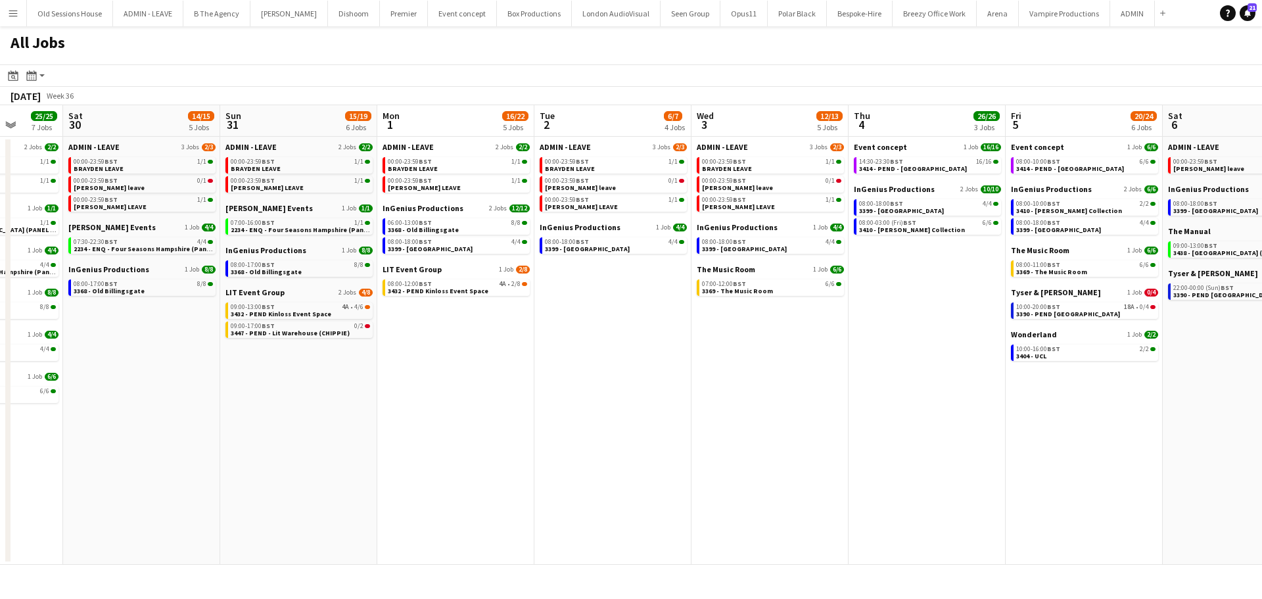
drag, startPoint x: 515, startPoint y: 444, endPoint x: 799, endPoint y: 457, distance: 284.9
click at [799, 457] on app-calendar-viewport "Wed 27 3/5 4 Jobs Thu 28 11/14 6 Jobs Fri 29 25/25 7 Jobs Sat 30 14/15 5 Jobs S…" at bounding box center [631, 334] width 1262 height 459
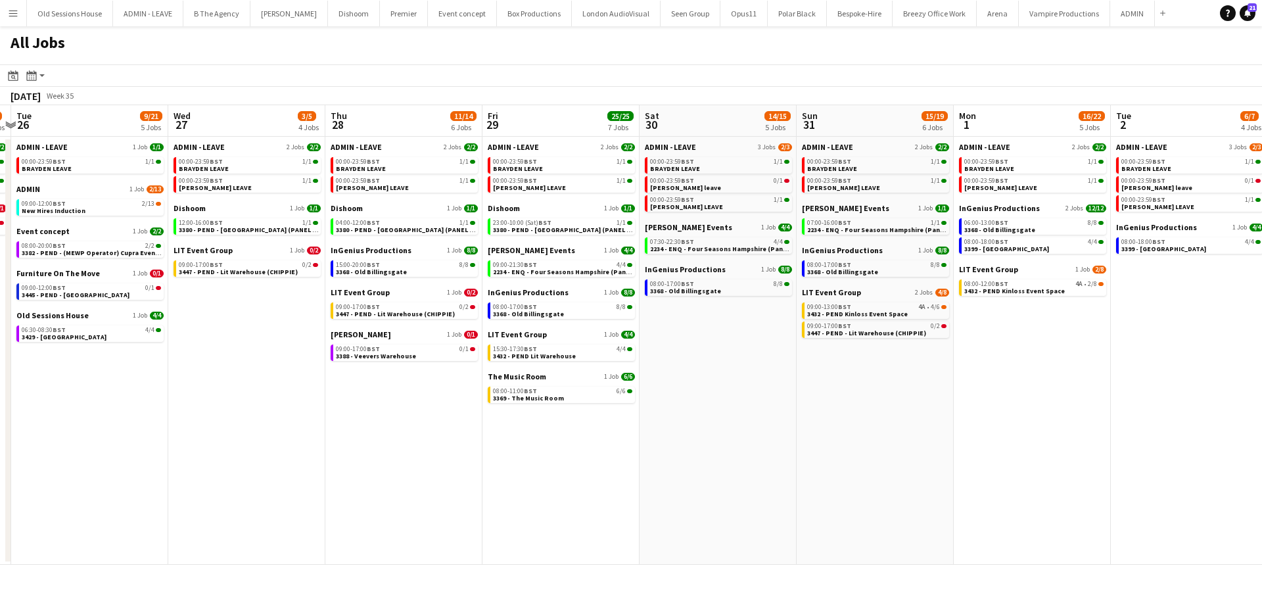
drag, startPoint x: 788, startPoint y: 462, endPoint x: 803, endPoint y: 462, distance: 14.5
click at [803, 462] on app-calendar-viewport "Sun 24 9/11 6 Jobs Mon 25 2/3 3 Jobs Tue 26 9/21 5 Jobs Wed 27 3/5 4 Jobs Thu 2…" at bounding box center [631, 334] width 1262 height 459
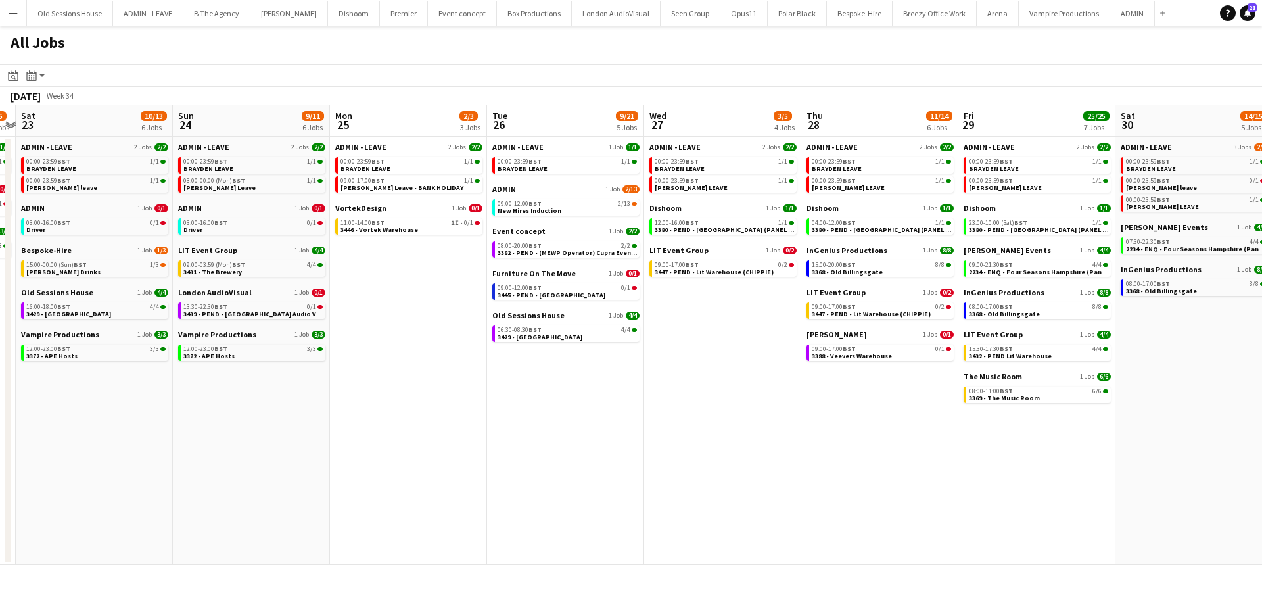
drag, startPoint x: 515, startPoint y: 515, endPoint x: 225, endPoint y: 448, distance: 296.9
click at [987, 515] on app-calendar-viewport "Thu 21 4/5 4 Jobs Fri 22 4/5 3 Jobs Sat 23 10/13 6 Jobs Sun 24 9/11 6 Jobs Mon …" at bounding box center [631, 334] width 1262 height 459
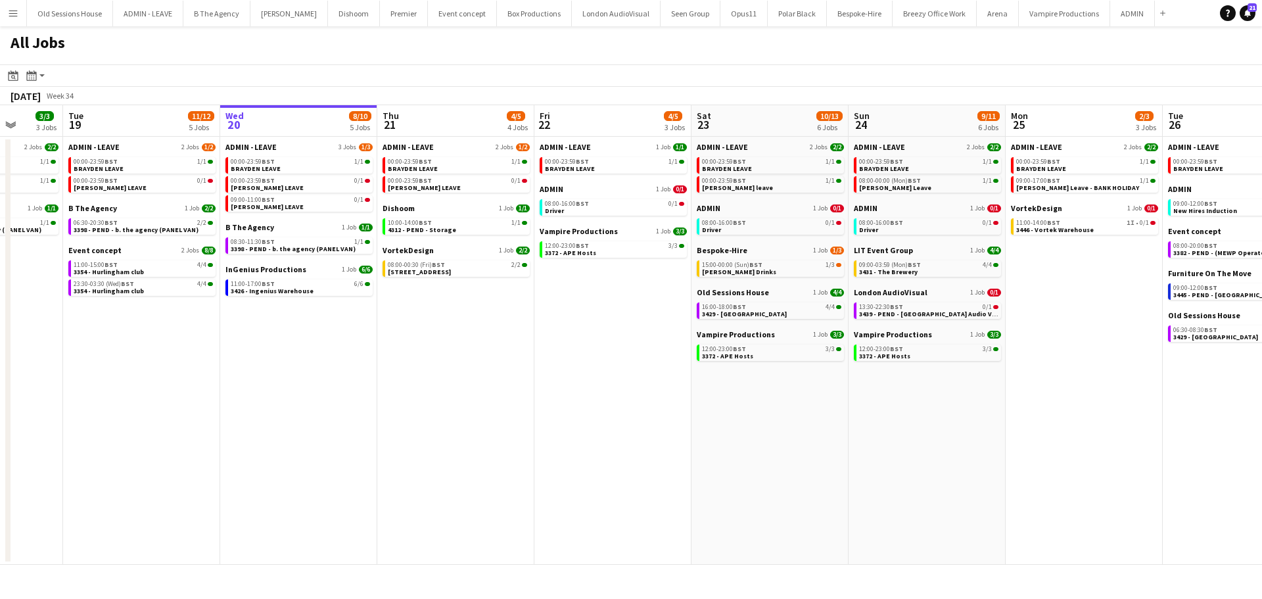
drag, startPoint x: 295, startPoint y: 453, endPoint x: 903, endPoint y: 446, distance: 608.0
click at [903, 446] on app-calendar-viewport "Sat 16 14/14 4 Jobs Sun 17 12/12 6 Jobs Mon 18 3/3 3 Jobs Tue 19 11/12 5 Jobs W…" at bounding box center [631, 334] width 1262 height 459
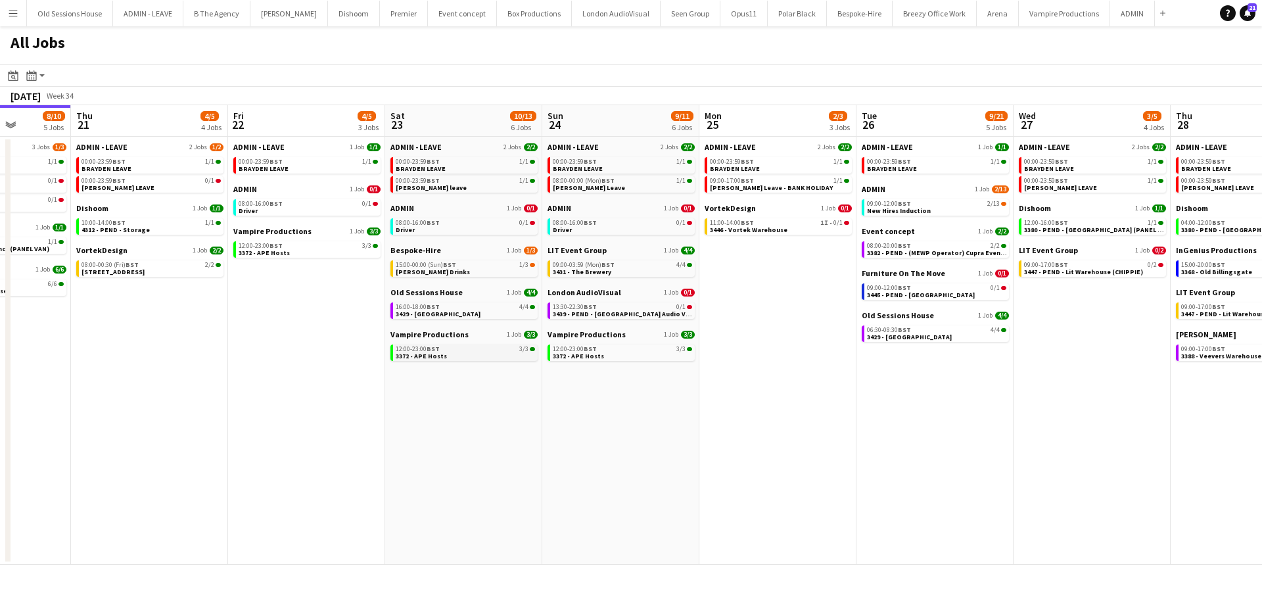
drag, startPoint x: 583, startPoint y: 329, endPoint x: 390, endPoint y: 346, distance: 194.0
click at [349, 342] on app-calendar-viewport "Mon 18 3/3 3 Jobs Tue 19 11/12 5 Jobs Wed 20 8/10 5 Jobs Thu 21 4/5 4 Jobs Fri …" at bounding box center [631, 334] width 1262 height 459
click at [623, 308] on div "13:30-22:30 BST 0/1" at bounding box center [621, 307] width 139 height 7
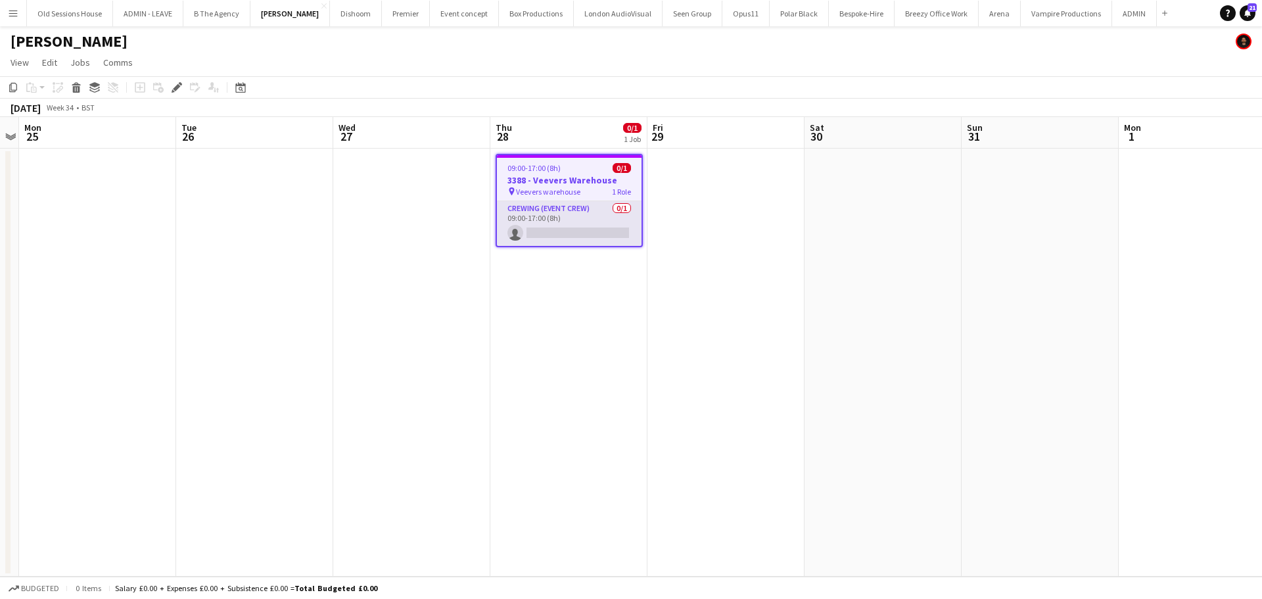
click at [549, 237] on app-card-role "Crewing (Event Crew) 0/1 09:00-17:00 (8h) single-neutral-actions" at bounding box center [569, 223] width 145 height 45
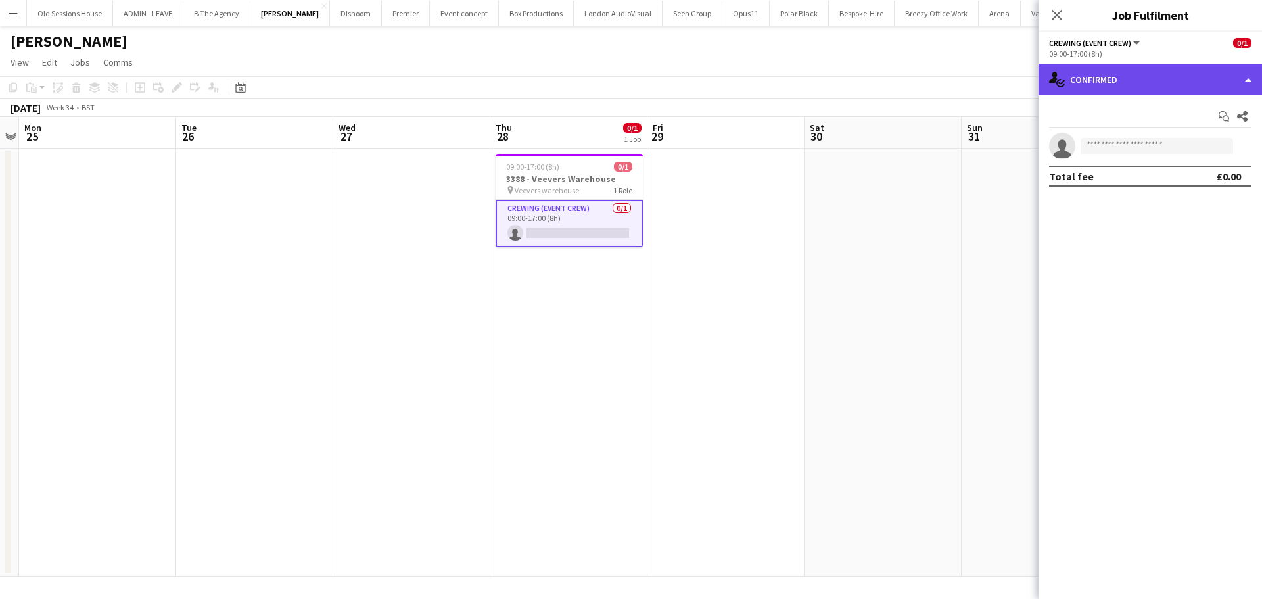
click at [1115, 74] on div "single-neutral-actions-check-2 Confirmed" at bounding box center [1149, 80] width 223 height 32
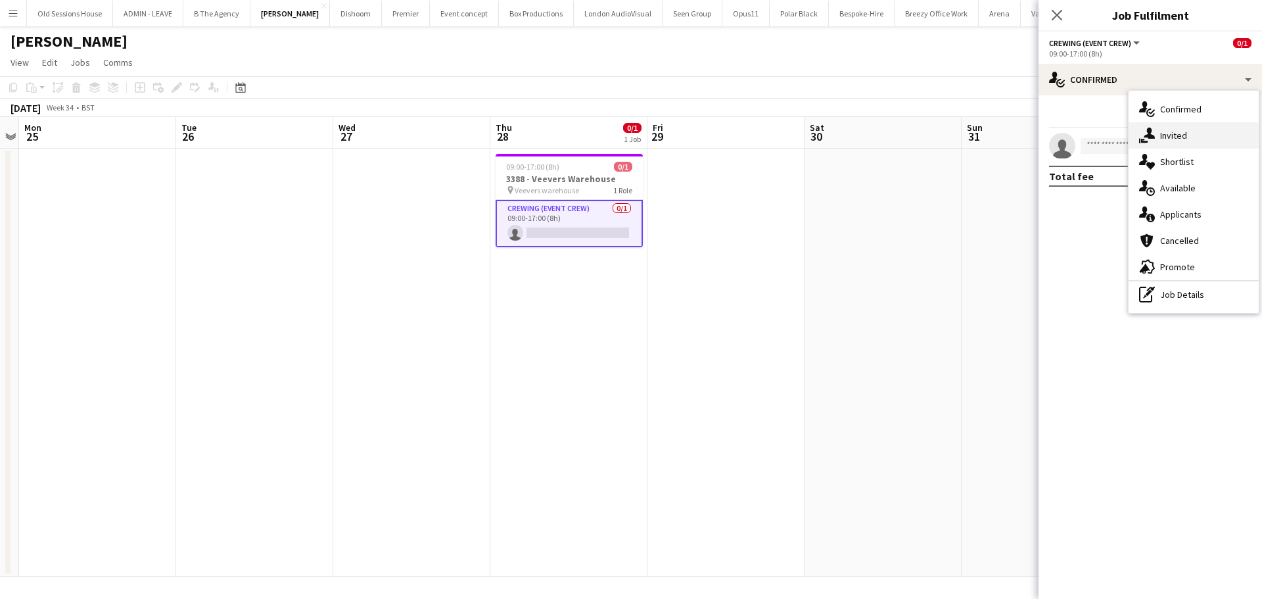
click at [1181, 139] on div "single-neutral-actions-share-1 Invited" at bounding box center [1194, 135] width 130 height 26
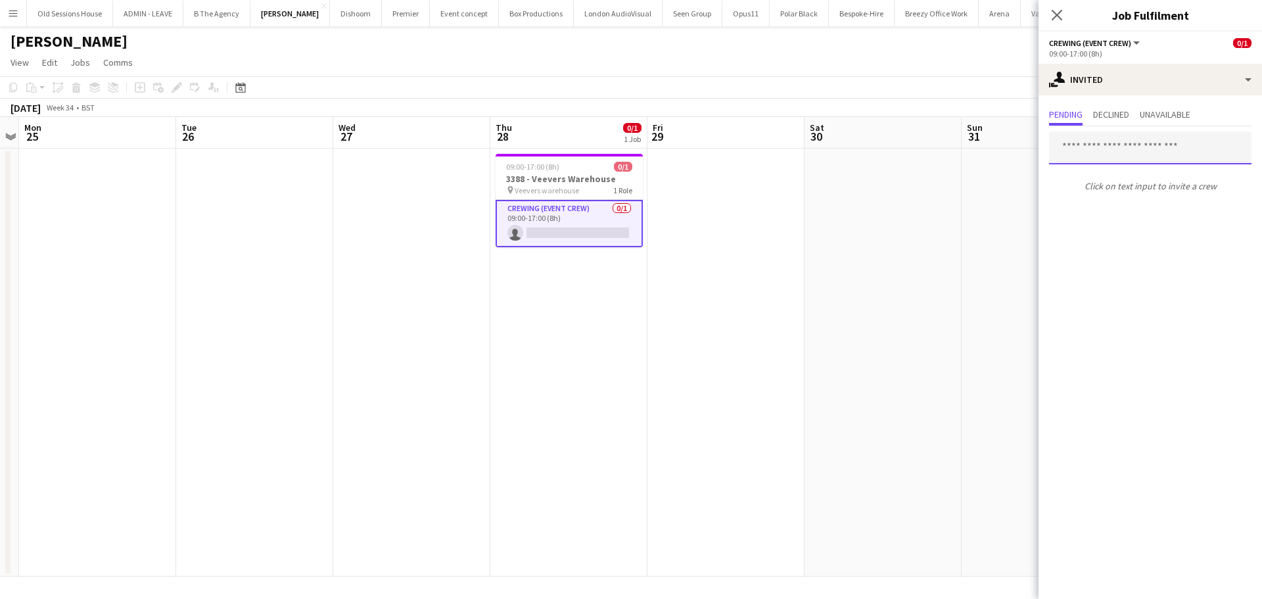
click at [1119, 153] on input "text" at bounding box center [1150, 147] width 202 height 33
type input "****"
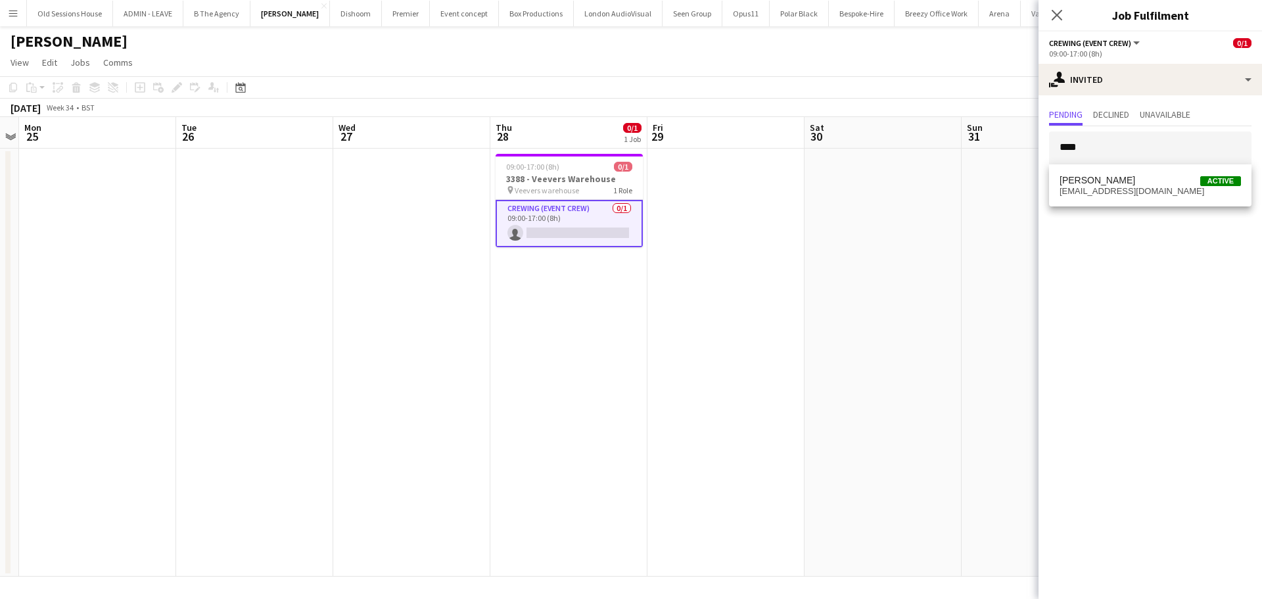
click at [1111, 219] on mat-expansion-panel "user-plus Invited Pending Declined Unavailable **** Click on text input to invi…" at bounding box center [1149, 346] width 223 height 503
click at [1113, 163] on input "****" at bounding box center [1150, 147] width 202 height 33
click at [1098, 182] on span "[PERSON_NAME]" at bounding box center [1097, 180] width 76 height 11
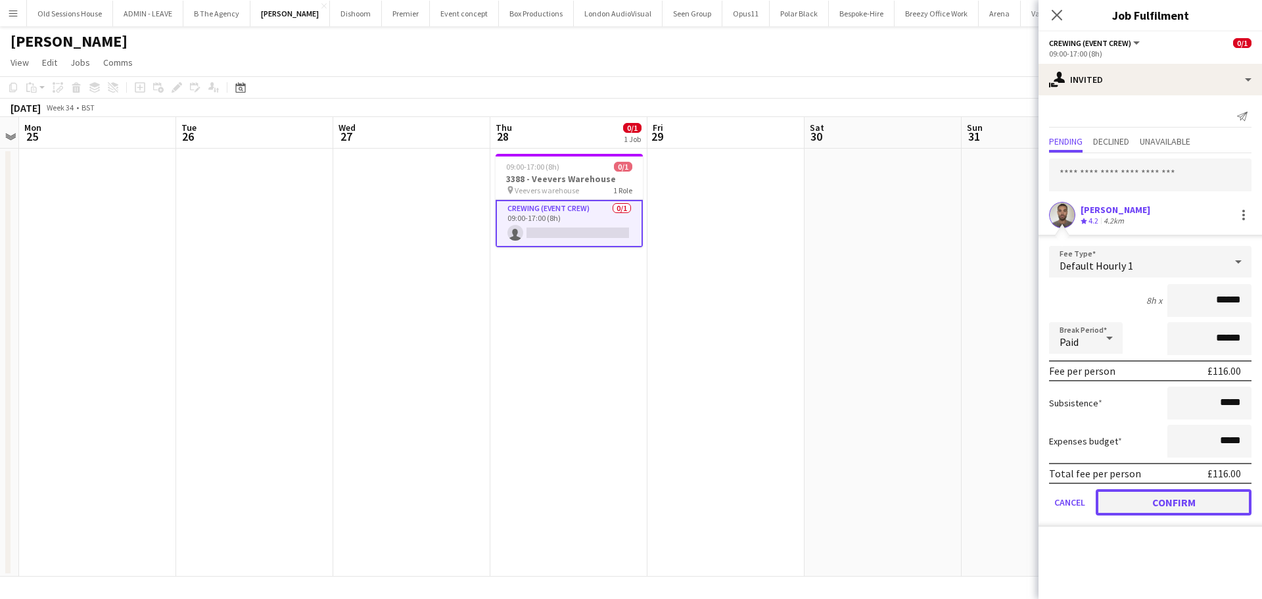
click at [1177, 504] on button "Confirm" at bounding box center [1174, 502] width 156 height 26
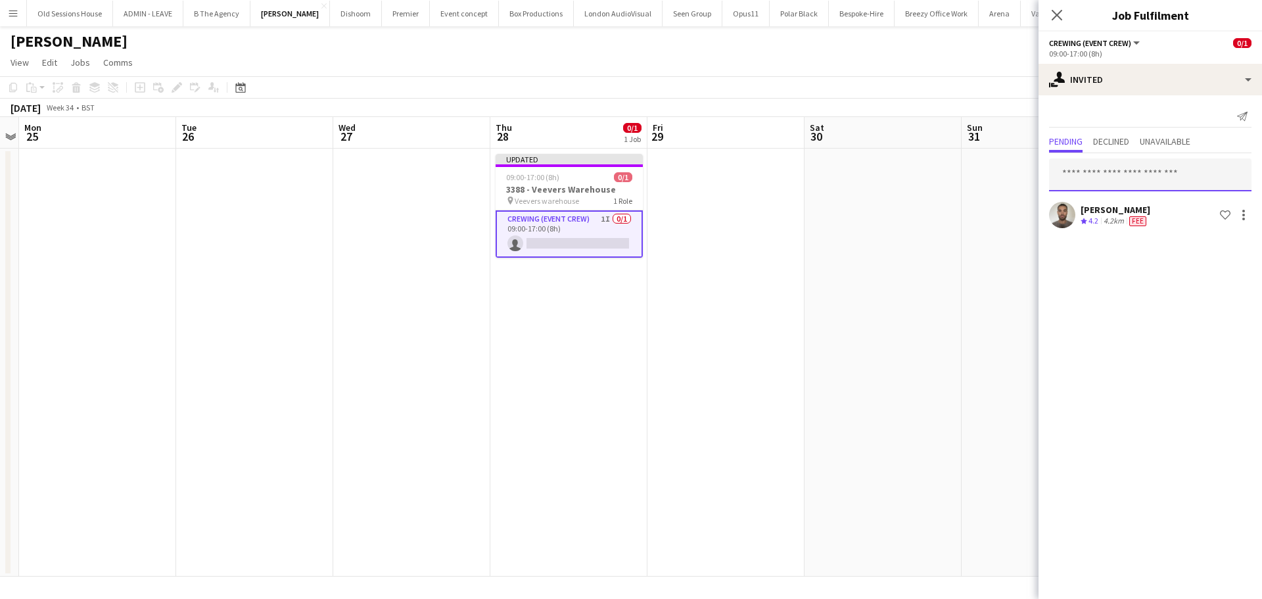
click at [1106, 179] on input "text" at bounding box center [1150, 174] width 202 height 33
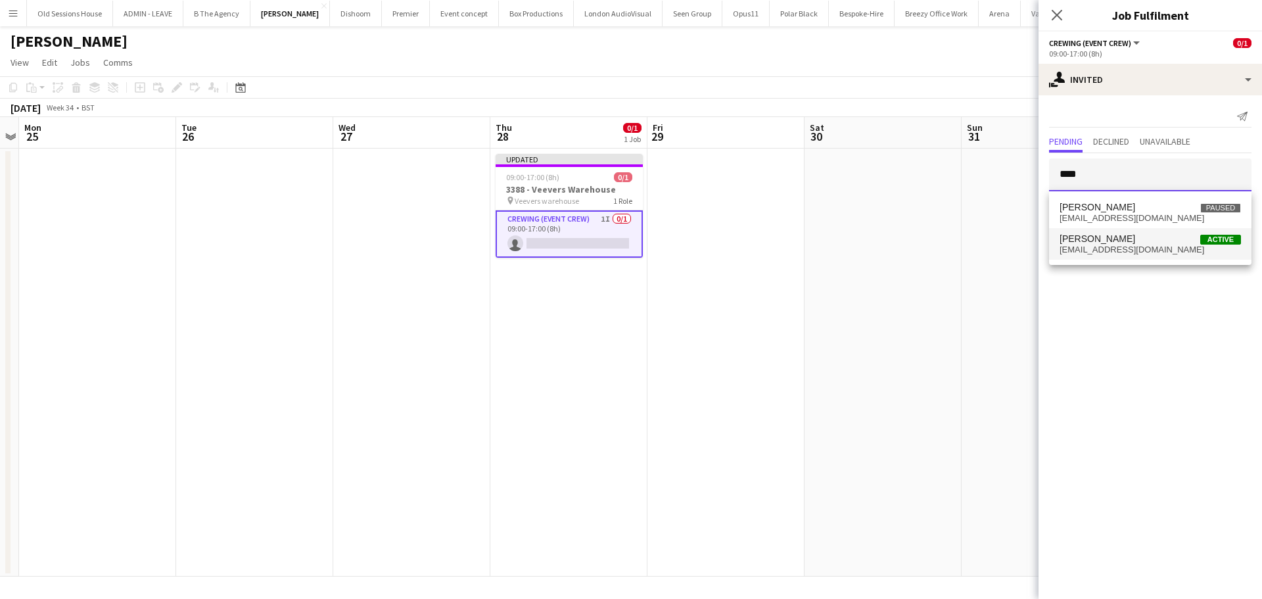
type input "****"
click at [1102, 241] on span "[PERSON_NAME]" at bounding box center [1097, 238] width 76 height 11
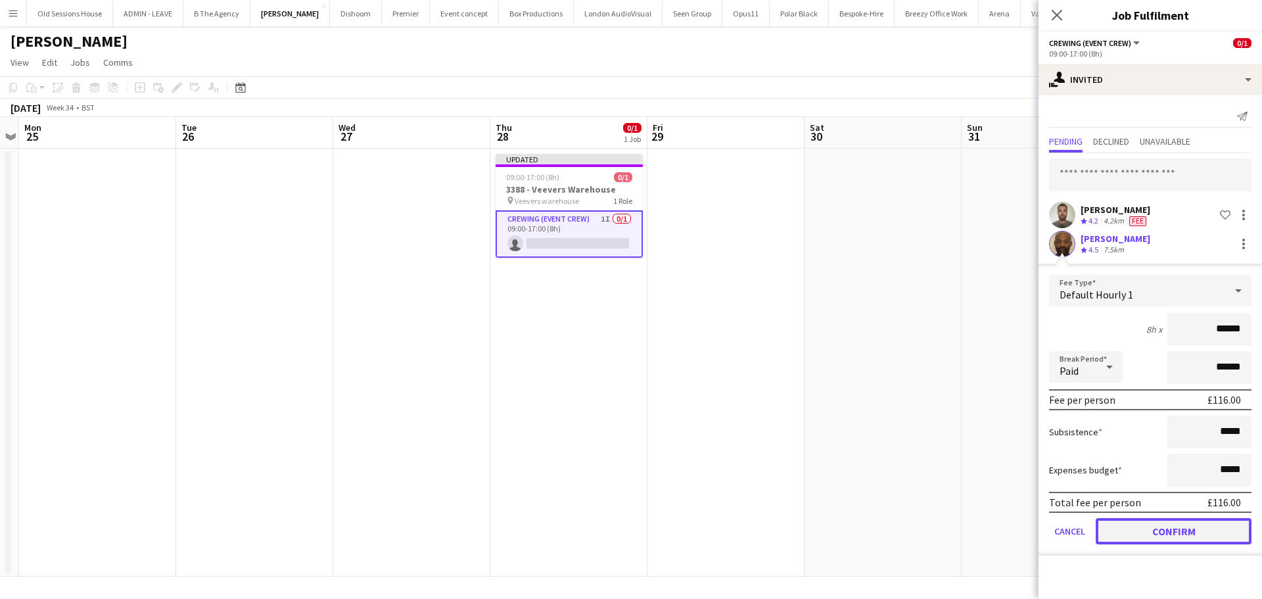
click at [1158, 533] on button "Confirm" at bounding box center [1174, 531] width 156 height 26
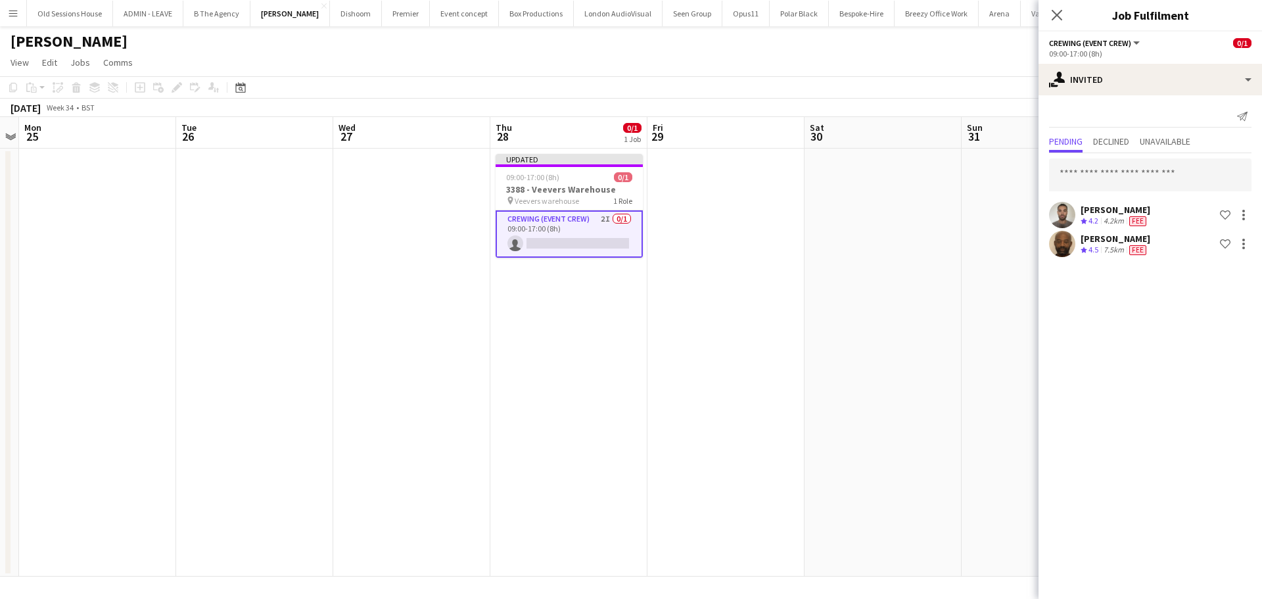
drag, startPoint x: 586, startPoint y: 341, endPoint x: 664, endPoint y: 298, distance: 88.5
click at [587, 337] on app-date-cell "Updated 09:00-17:00 (8h) 0/1 3388 - Veevers Warehouse pin Veevers warehouse 1 R…" at bounding box center [568, 363] width 157 height 428
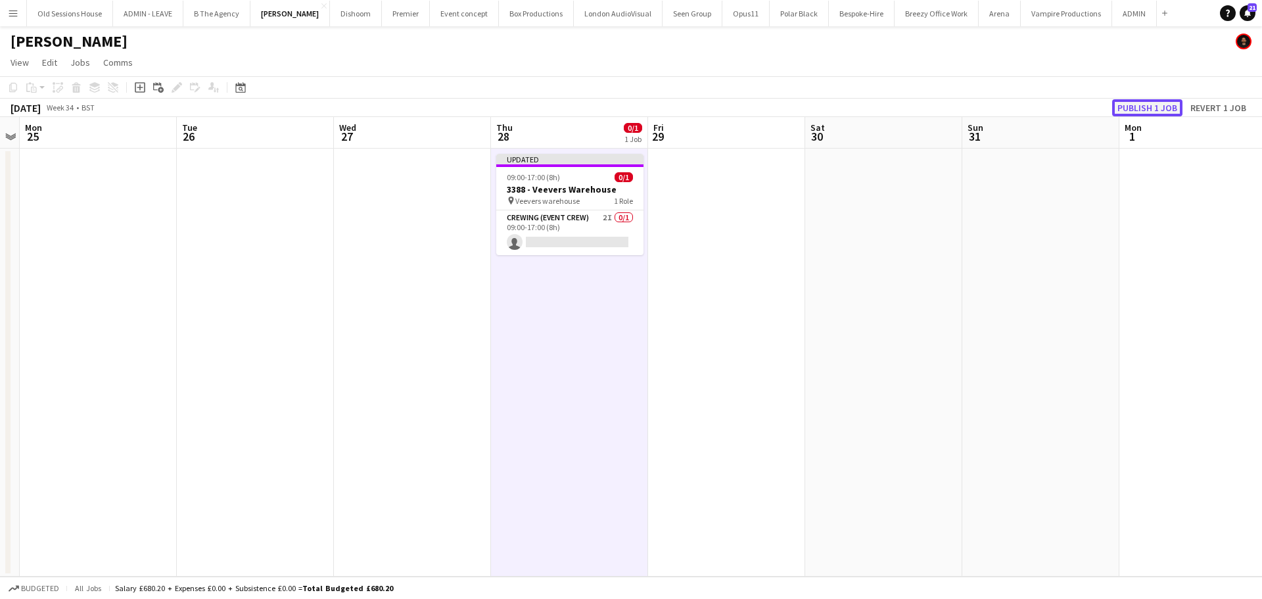
click at [1146, 107] on button "Publish 1 job" at bounding box center [1147, 107] width 70 height 17
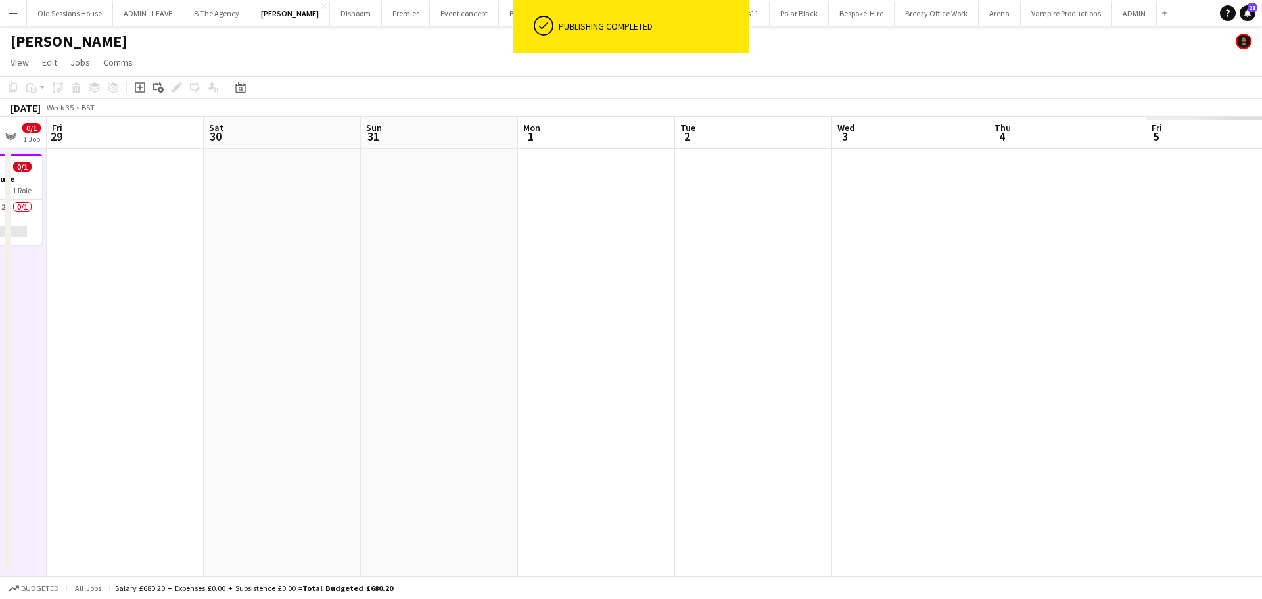
drag, startPoint x: 792, startPoint y: 317, endPoint x: 436, endPoint y: 323, distance: 356.3
click at [436, 323] on app-calendar-viewport "Sun 24 Mon 25 Tue 26 Wed 27 Thu 28 0/1 1 Job Fri 29 Sat 30 Sun 31 Mon 1 Tue 2 W…" at bounding box center [631, 346] width 1262 height 459
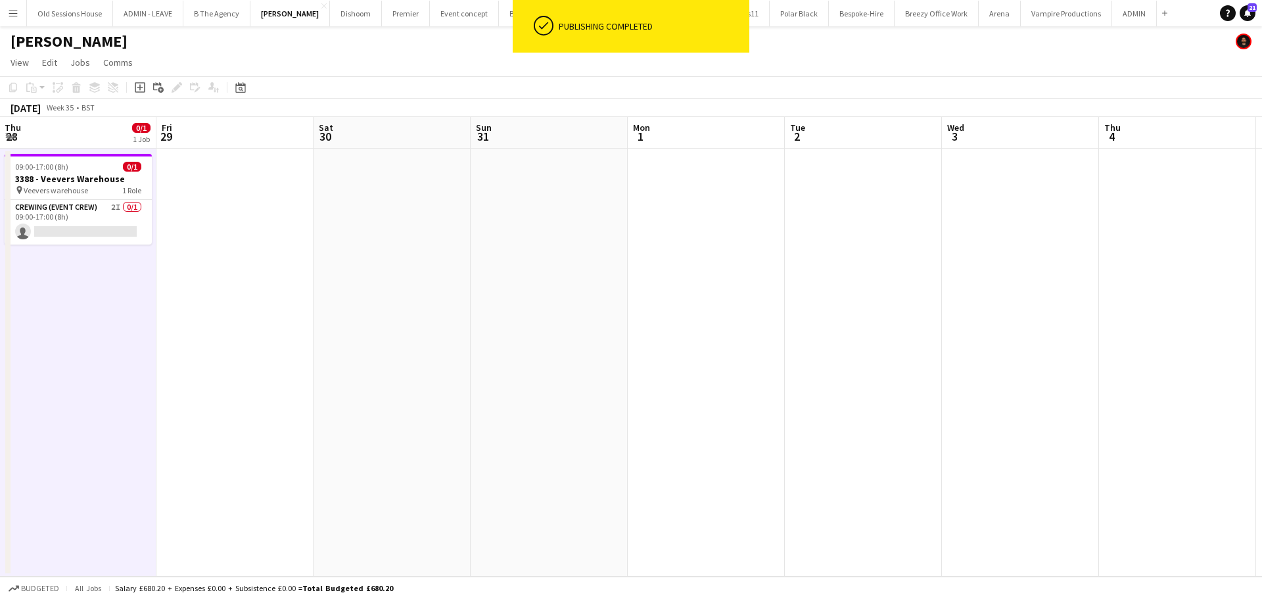
drag, startPoint x: 803, startPoint y: 340, endPoint x: 341, endPoint y: 341, distance: 462.0
click at [344, 341] on app-calendar-viewport "Sun 24 Mon 25 Tue 26 Wed 27 Thu 28 0/1 1 Job Fri 29 Sat 30 Sun 31 Mon 1 Tue 2 W…" at bounding box center [631, 346] width 1262 height 459
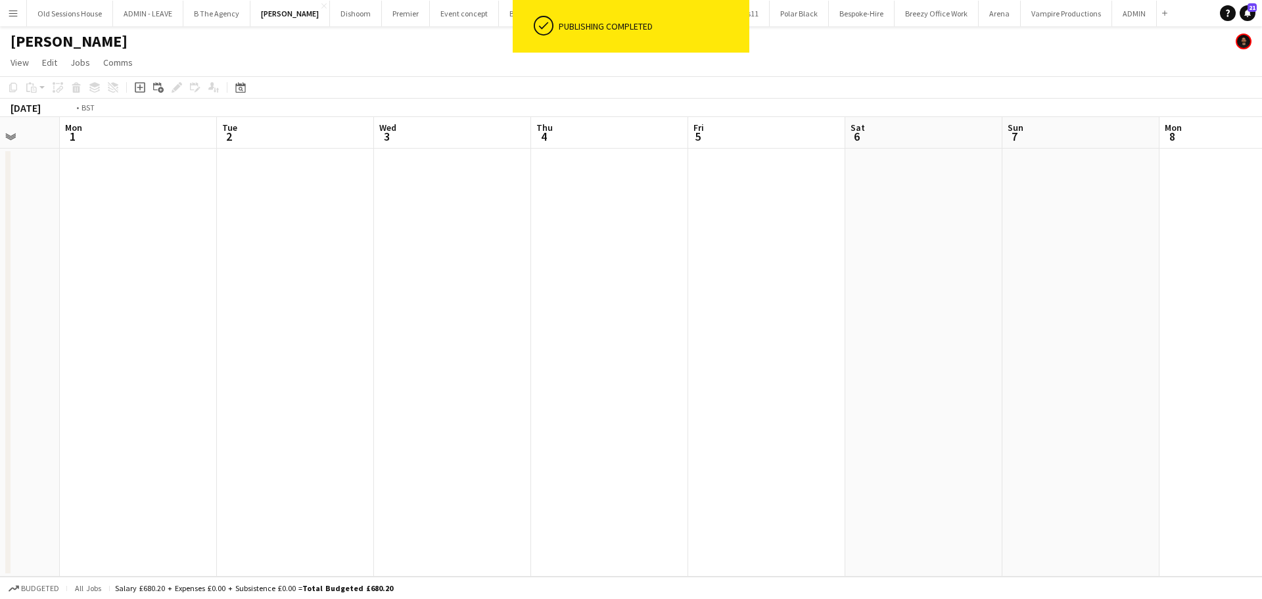
click at [313, 346] on app-calendar-viewport "Thu 28 0/1 1 Job Fri 29 Sat 30 Sun 31 Mon 1 Tue 2 Wed 3 Thu 4 Fri 5 Sat 6 Sun 7…" at bounding box center [631, 346] width 1262 height 459
drag, startPoint x: 772, startPoint y: 340, endPoint x: 107, endPoint y: 351, distance: 664.6
click at [107, 351] on app-calendar-viewport "Fri 5 Sat 6 Sun 7 Mon 8 Tue 9 Wed 10 Thu 11 Fri 12 Sat 13 Sun 14 Mon 15 Tue 16 …" at bounding box center [631, 346] width 1262 height 459
drag, startPoint x: 439, startPoint y: 360, endPoint x: 102, endPoint y: 360, distance: 337.2
click at [107, 360] on app-calendar-viewport "Fri 5 Sat 6 Sun 7 Mon 8 Tue 9 Wed 10 Thu 11 Fri 12 Sat 13 Sun 14 Mon 15 Tue 16 …" at bounding box center [631, 346] width 1262 height 459
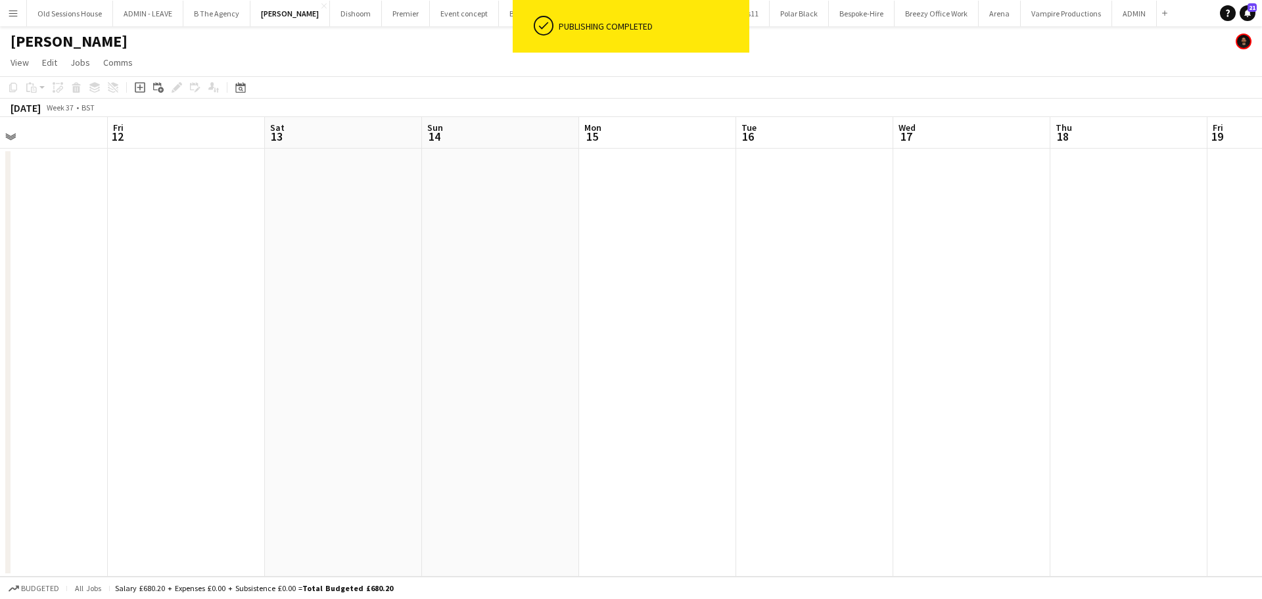
drag, startPoint x: 719, startPoint y: 358, endPoint x: 116, endPoint y: 364, distance: 602.7
click at [116, 364] on app-calendar-viewport "Sun 7 Mon 8 Tue 9 Wed 10 Thu 11 Fri 12 Sat 13 Sun 14 Mon 15 Tue 16 Wed 17 Thu 1…" at bounding box center [631, 346] width 1262 height 459
drag, startPoint x: 503, startPoint y: 348, endPoint x: 61, endPoint y: 352, distance: 442.4
click at [62, 357] on app-calendar-viewport "Thu 11 Fri 12 Sat 13 Sun 14 Mon 15 Tue 16 Wed 17 Thu 18 Fri 19 Sat 20 Sun 21 Mo…" at bounding box center [631, 346] width 1262 height 459
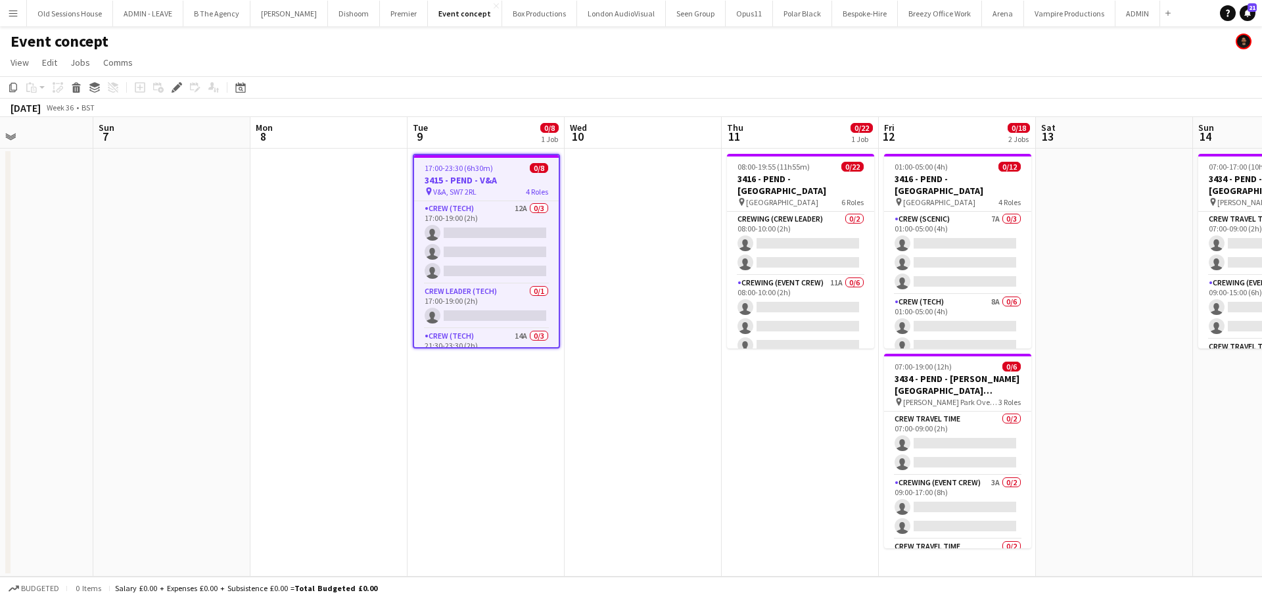
scroll to position [0, 542]
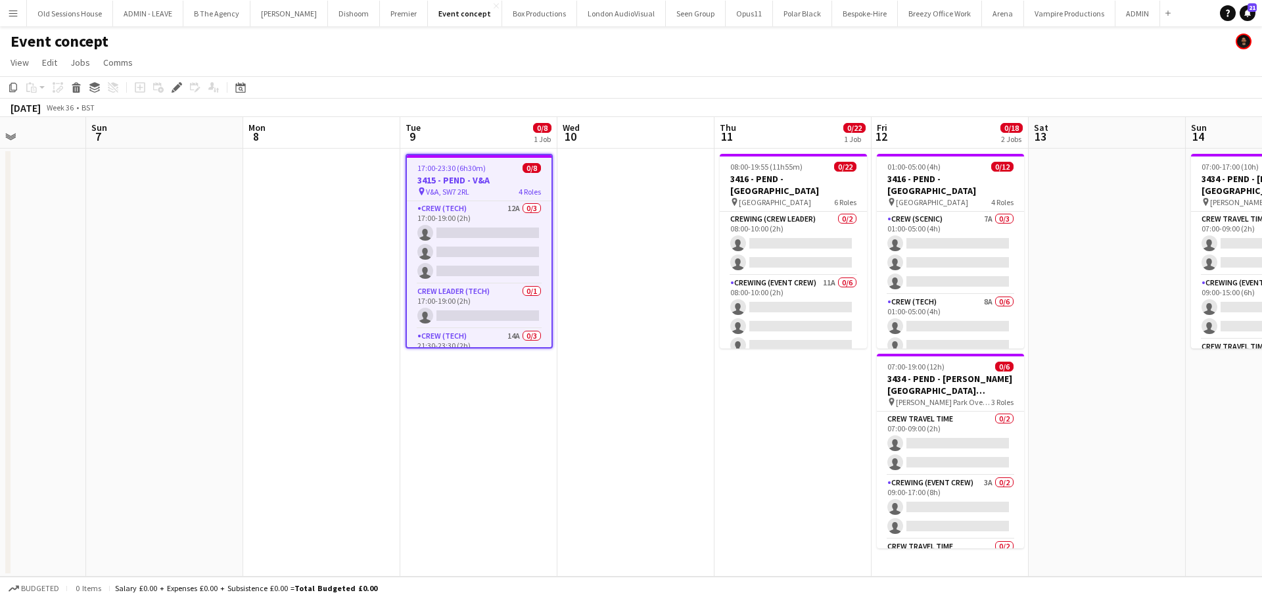
drag, startPoint x: 539, startPoint y: 427, endPoint x: 505, endPoint y: 427, distance: 34.2
click at [505, 427] on app-calendar-viewport "Wed 3 Thu 4 16/16 1 Job Fri 5 6/6 1 Job Sat 6 Sun 7 Mon 8 Tue 9 0/8 1 Job Wed 1…" at bounding box center [631, 346] width 1262 height 459
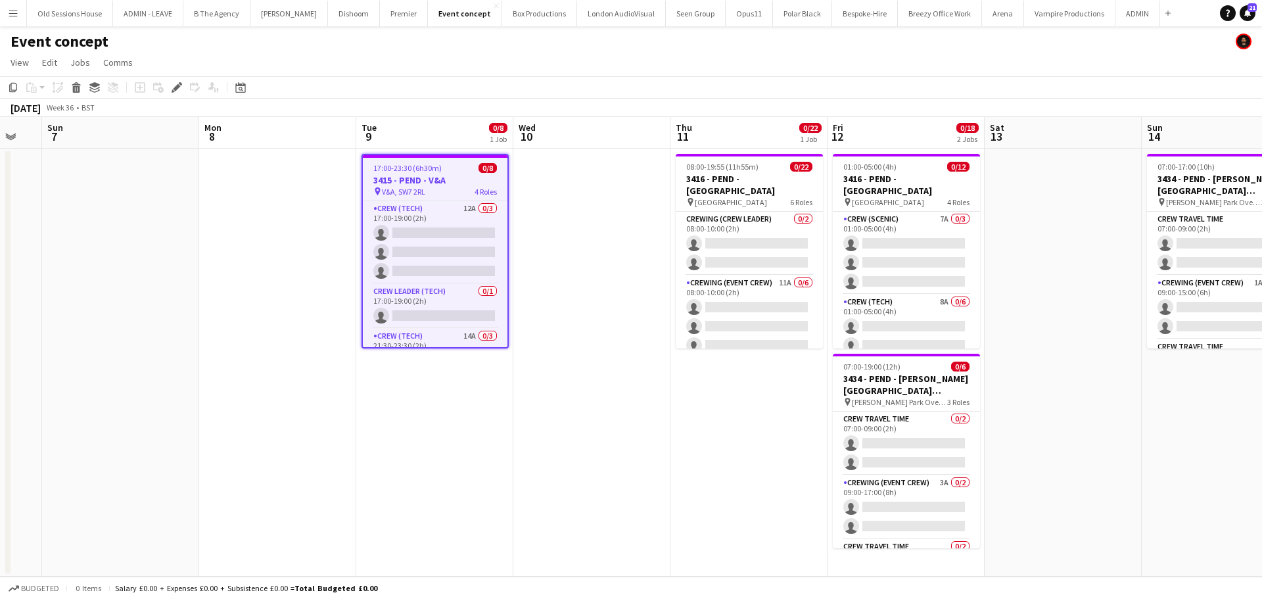
scroll to position [0, 597]
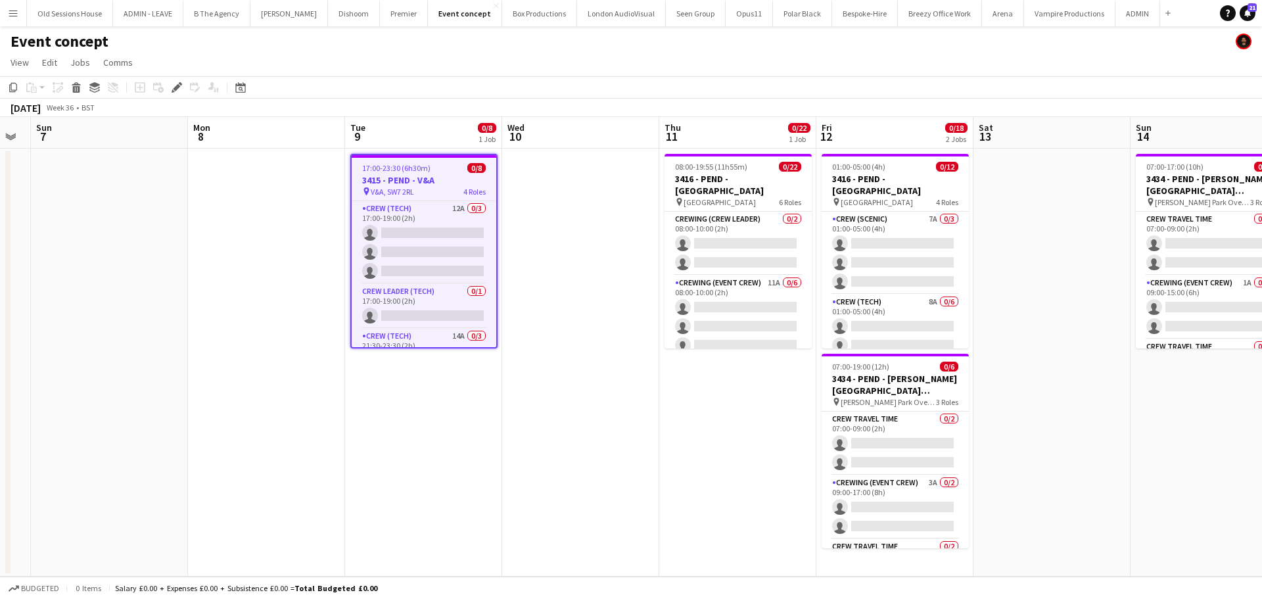
drag, startPoint x: 640, startPoint y: 418, endPoint x: 585, endPoint y: 429, distance: 56.3
click at [585, 429] on app-calendar-viewport "Wed 3 Thu 4 16/16 1 Job Fri 5 6/6 1 Job Sat 6 Sun 7 Mon 8 Tue 9 0/8 1 Job Wed 1…" at bounding box center [631, 346] width 1262 height 459
click at [409, 217] on app-card-role "Crew (Tech) 12A 0/3 17:00-19:00 (2h) single-neutral-actions single-neutral-acti…" at bounding box center [424, 242] width 145 height 83
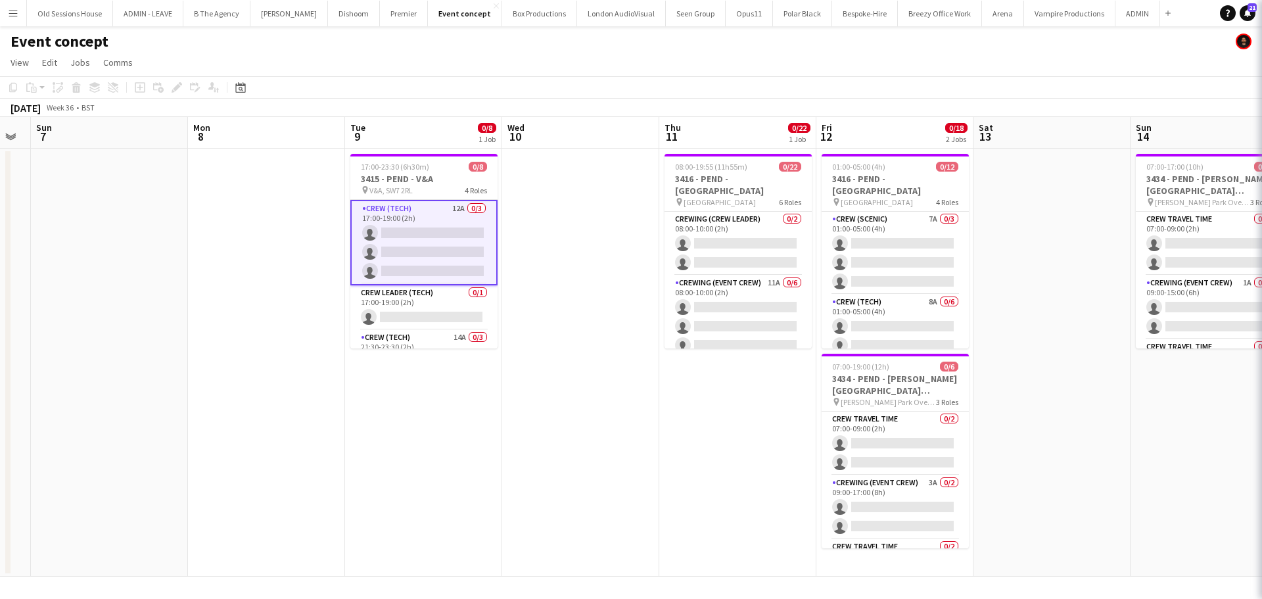
scroll to position [0, 597]
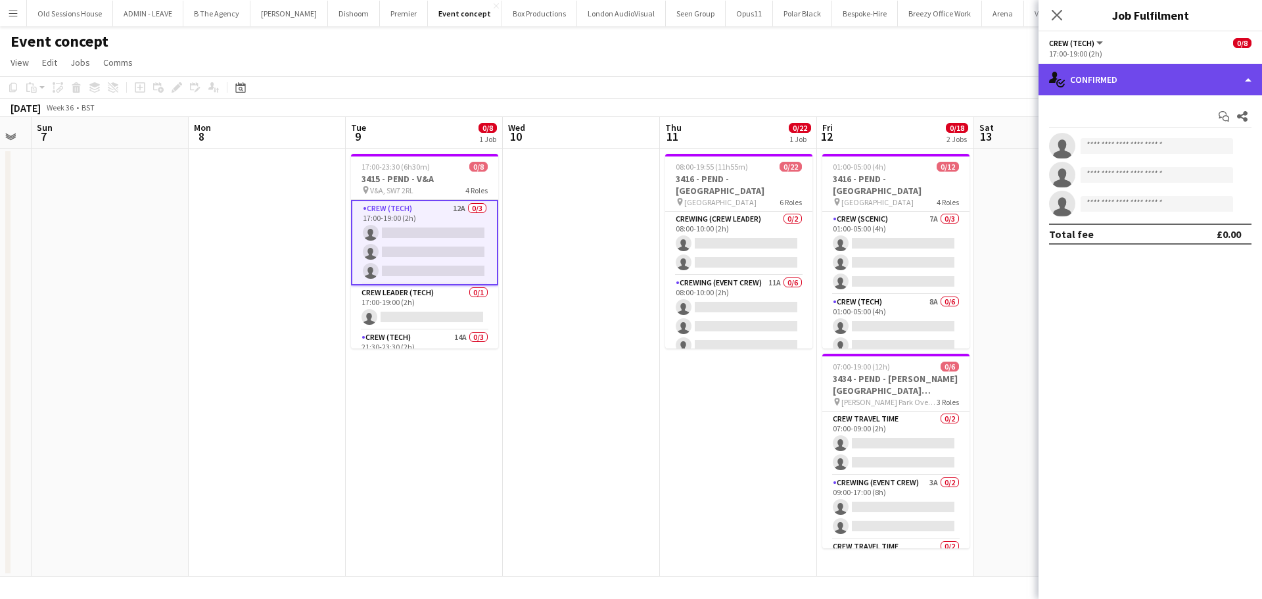
click at [1135, 84] on div "single-neutral-actions-check-2 Confirmed" at bounding box center [1149, 80] width 223 height 32
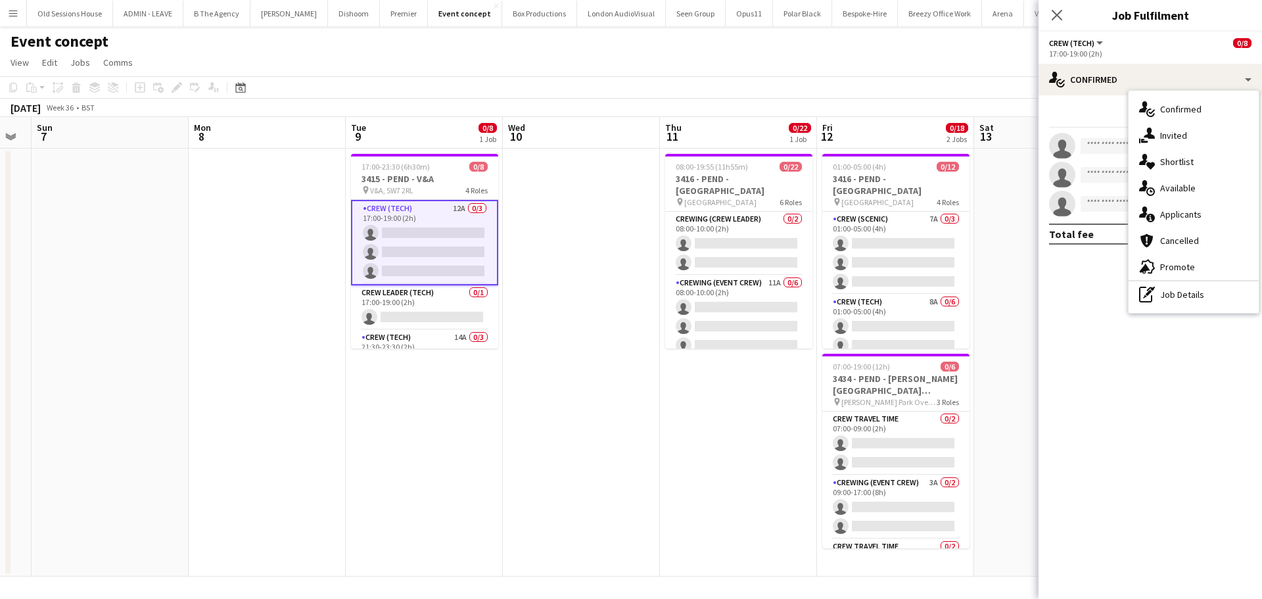
click at [1201, 207] on div "single-neutral-actions-information Applicants" at bounding box center [1194, 214] width 130 height 26
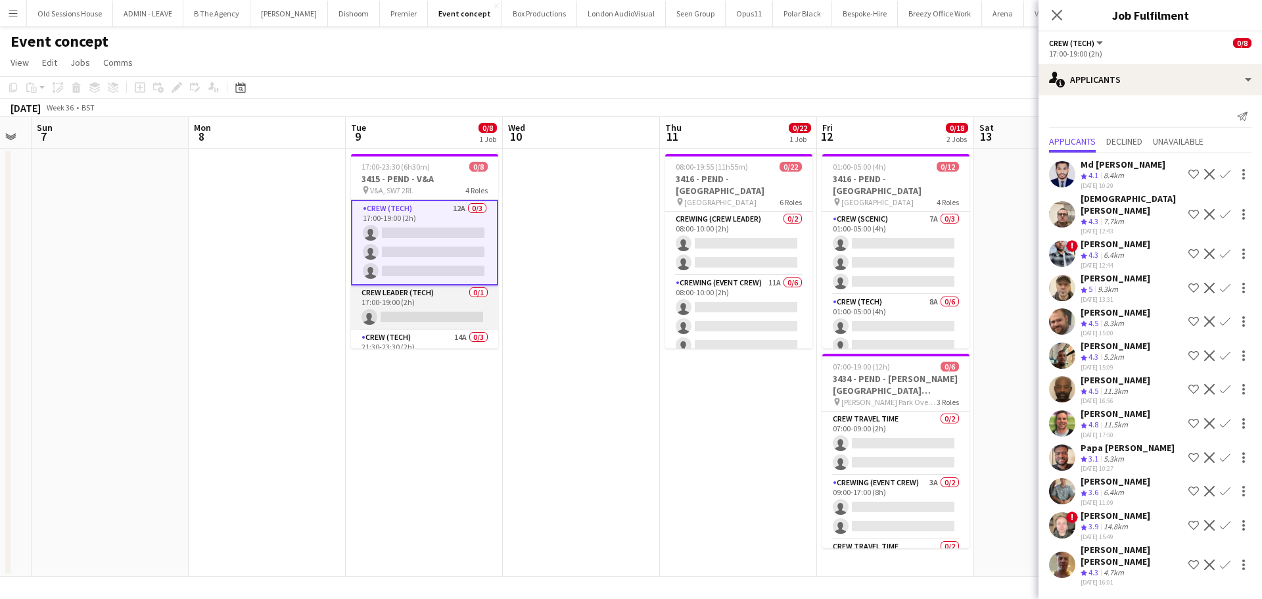
drag, startPoint x: 414, startPoint y: 308, endPoint x: 439, endPoint y: 308, distance: 25.0
click at [413, 307] on app-card-role "Crew Leader (Tech) 0/1 17:00-19:00 (2h) single-neutral-actions" at bounding box center [424, 307] width 147 height 45
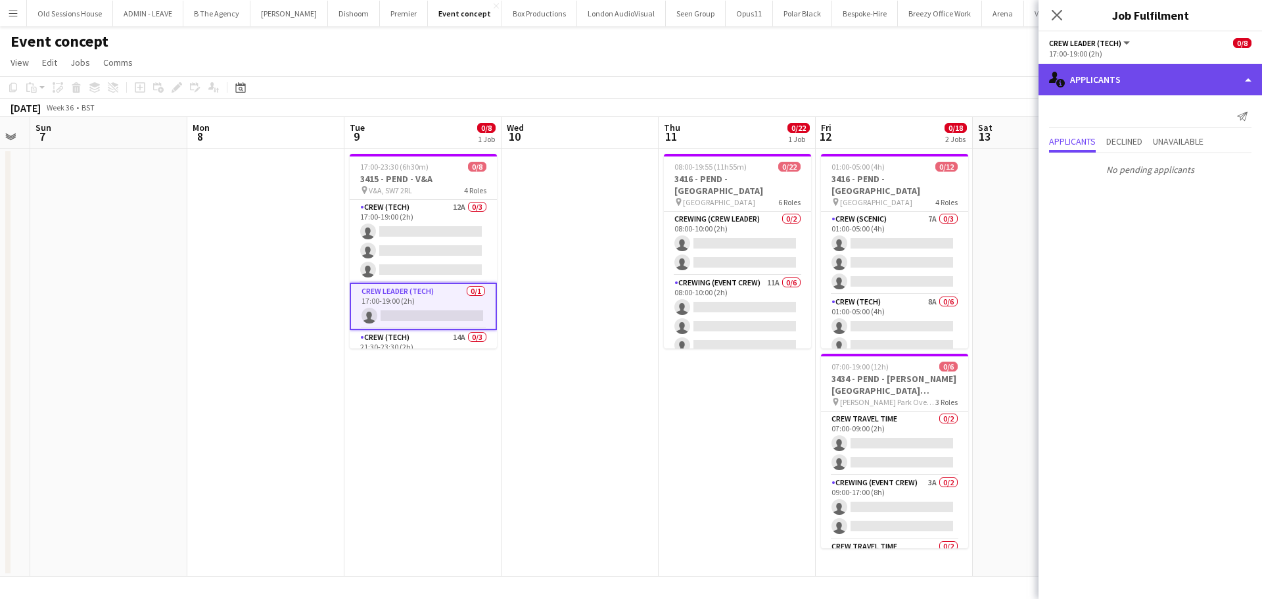
click at [1117, 85] on div "single-neutral-actions-information Applicants" at bounding box center [1149, 80] width 223 height 32
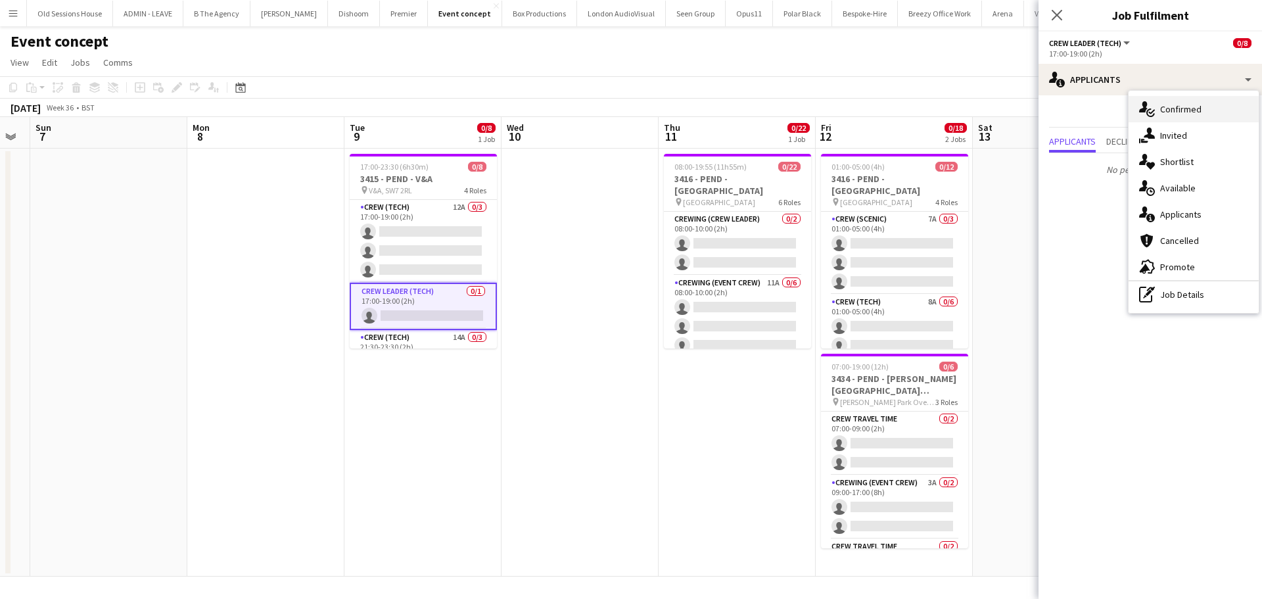
click at [1182, 106] on div "single-neutral-actions-check-2 Confirmed" at bounding box center [1194, 109] width 130 height 26
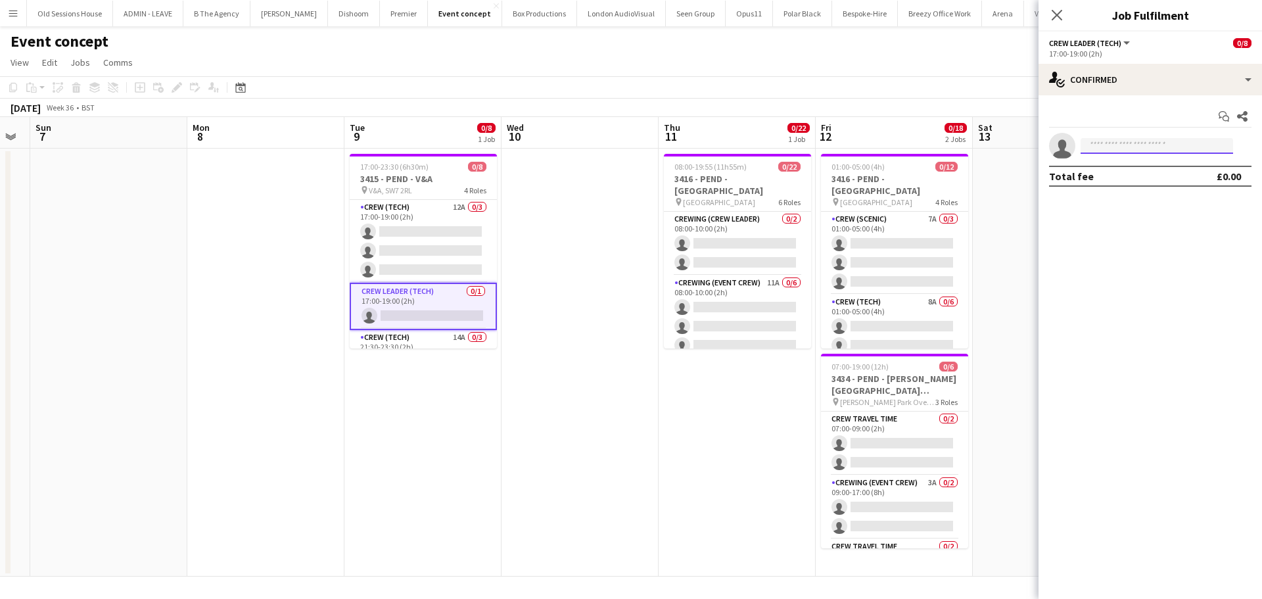
click at [1133, 150] on input at bounding box center [1157, 146] width 152 height 16
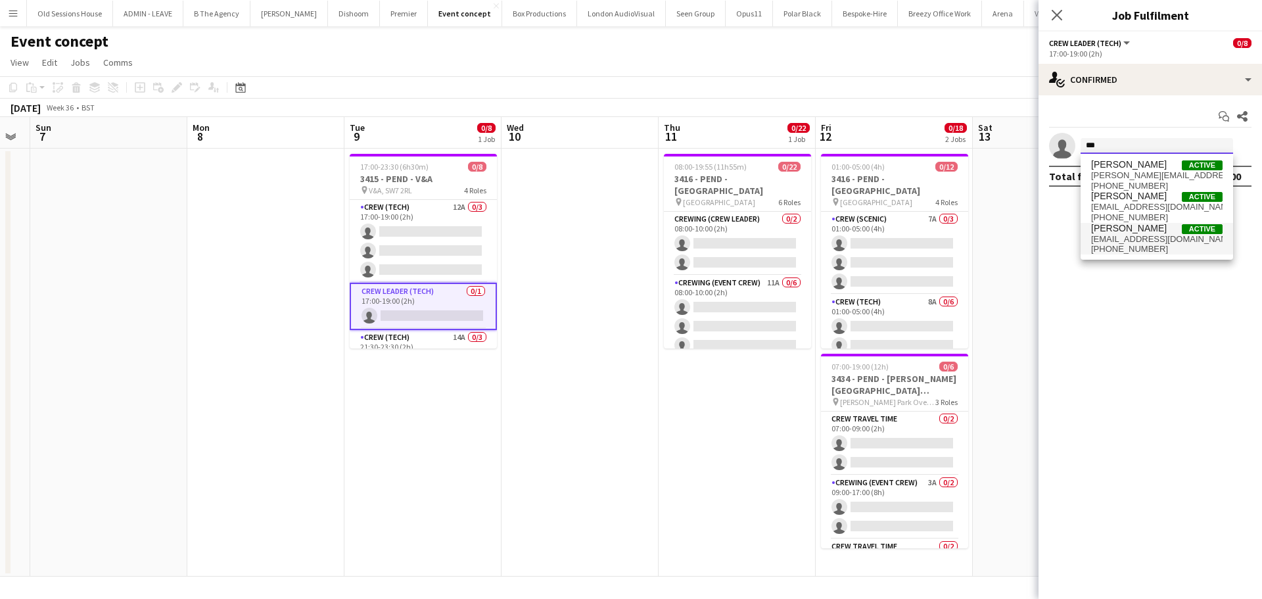
type input "***"
click at [1132, 231] on span "[PERSON_NAME]" at bounding box center [1129, 228] width 76 height 11
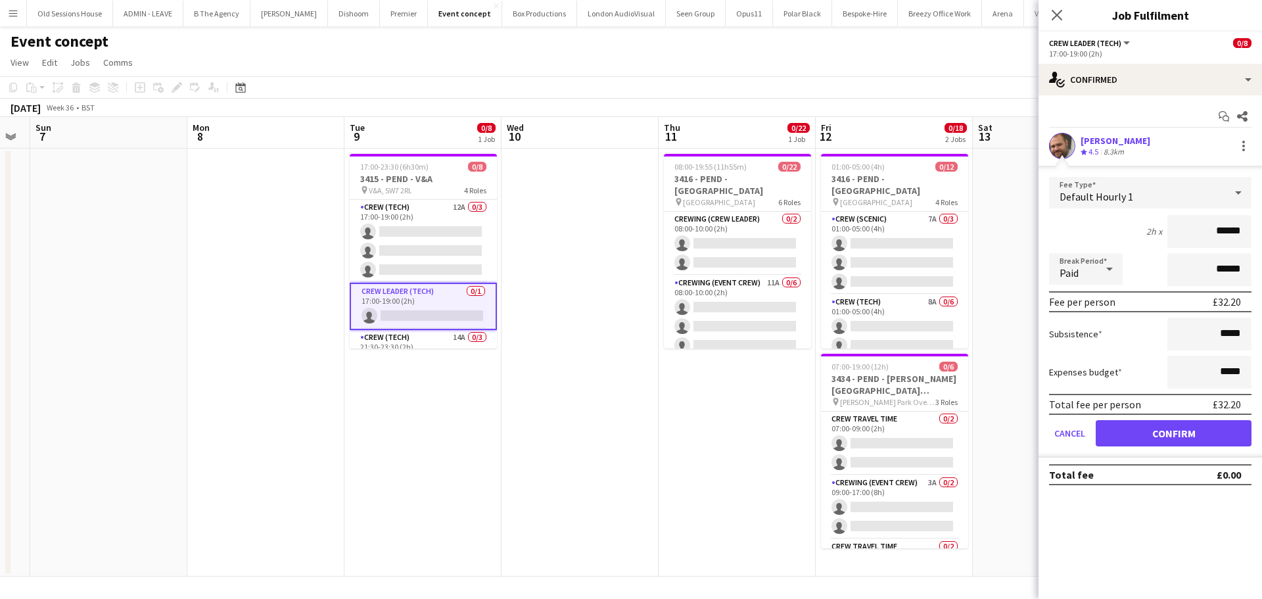
drag, startPoint x: 1238, startPoint y: 229, endPoint x: 1196, endPoint y: 234, distance: 42.3
click at [1196, 234] on input "******" at bounding box center [1209, 231] width 84 height 33
type input "***"
click at [1129, 231] on div "2h x ***" at bounding box center [1150, 231] width 202 height 33
click at [1181, 434] on button "Confirm" at bounding box center [1174, 433] width 156 height 26
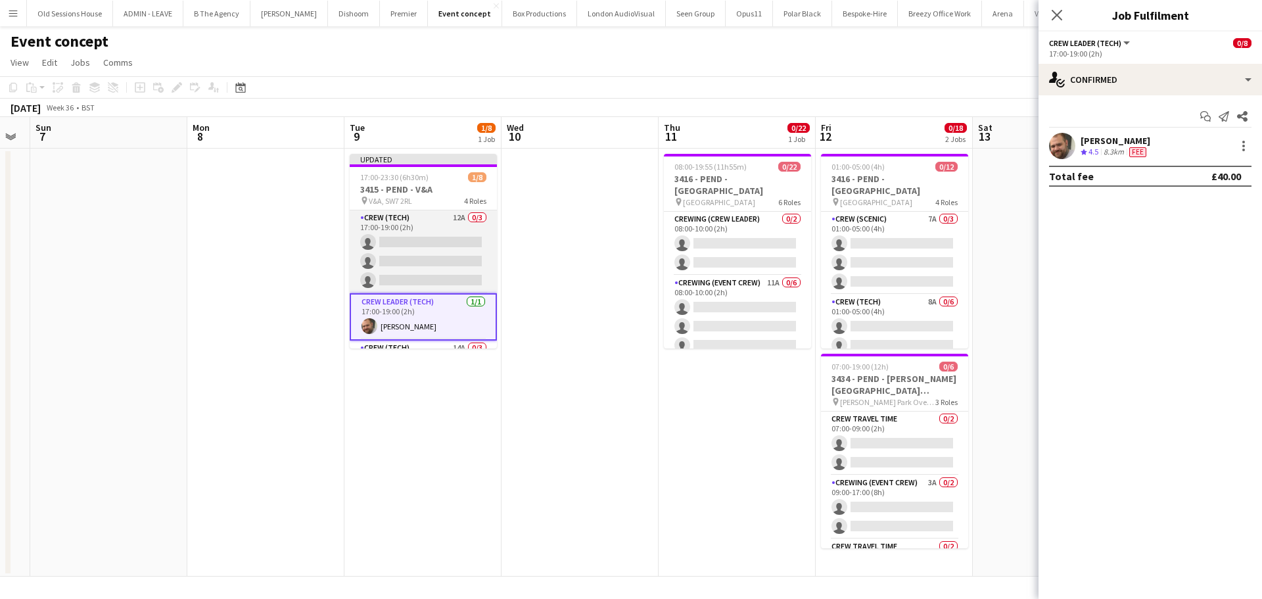
click at [433, 242] on app-card-role "Crew (Tech) 12A 0/3 17:00-19:00 (2h) single-neutral-actions single-neutral-acti…" at bounding box center [423, 251] width 147 height 83
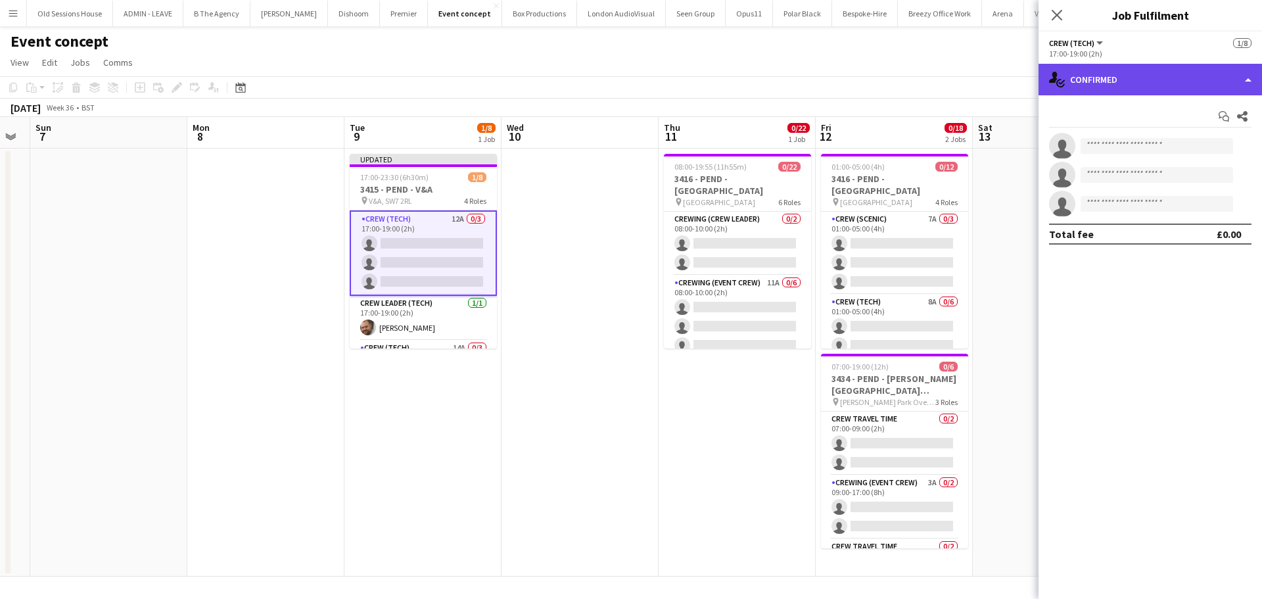
click at [1164, 89] on div "single-neutral-actions-check-2 Confirmed" at bounding box center [1149, 80] width 223 height 32
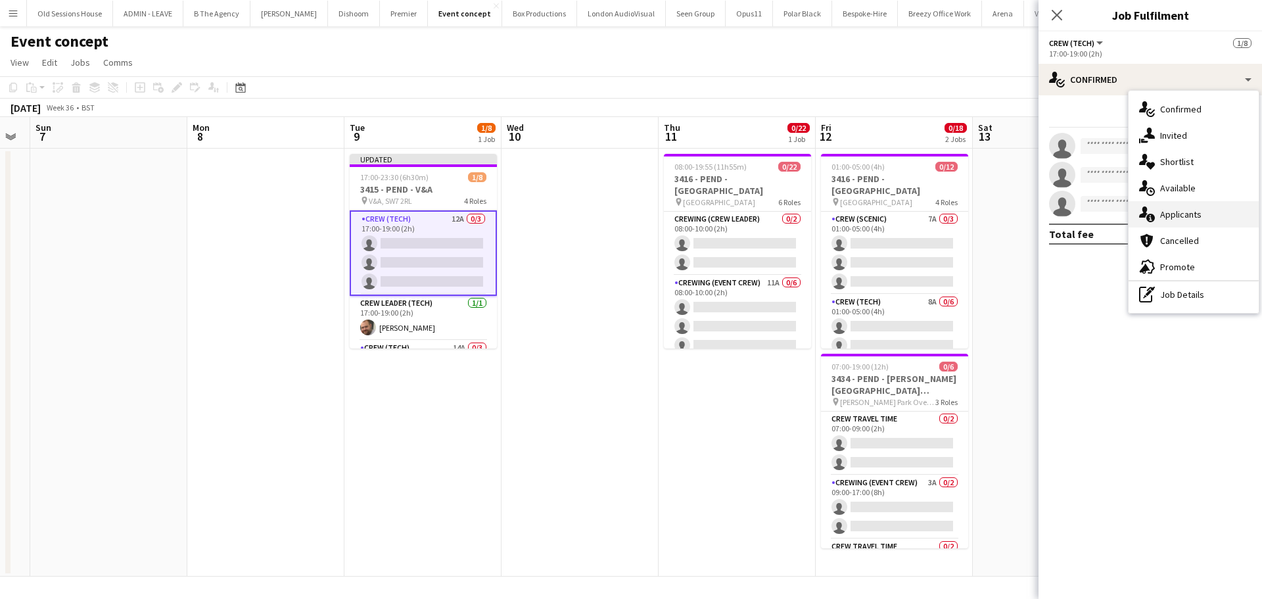
click at [1177, 213] on div "single-neutral-actions-information Applicants" at bounding box center [1194, 214] width 130 height 26
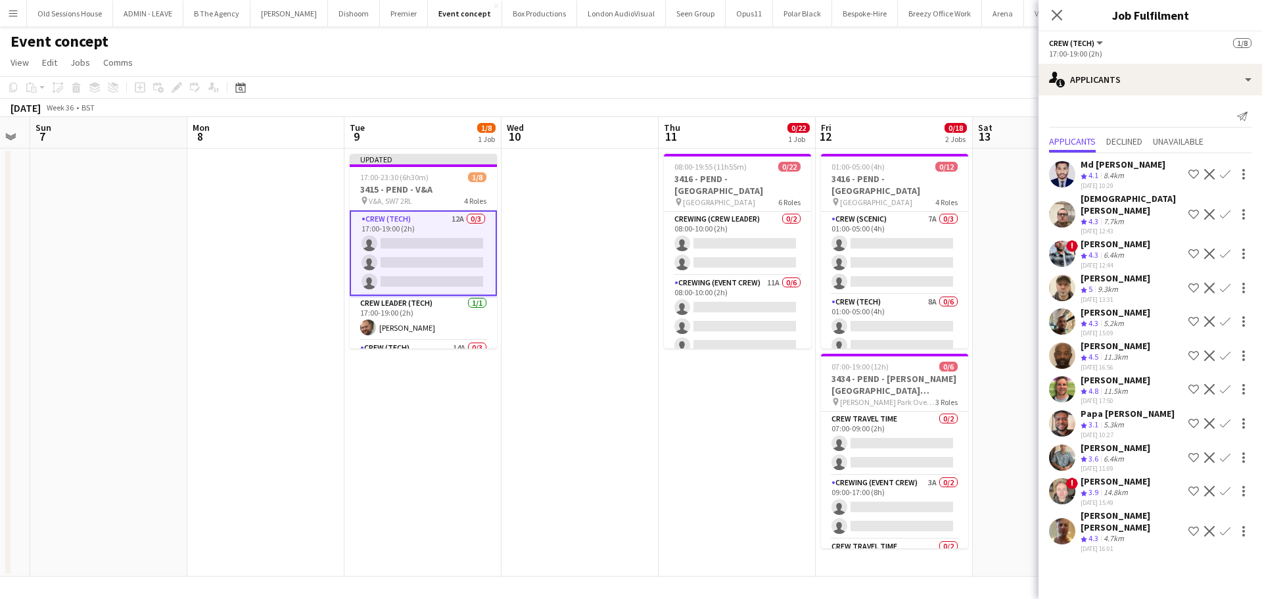
click at [1226, 209] on app-icon "Confirm" at bounding box center [1225, 214] width 11 height 11
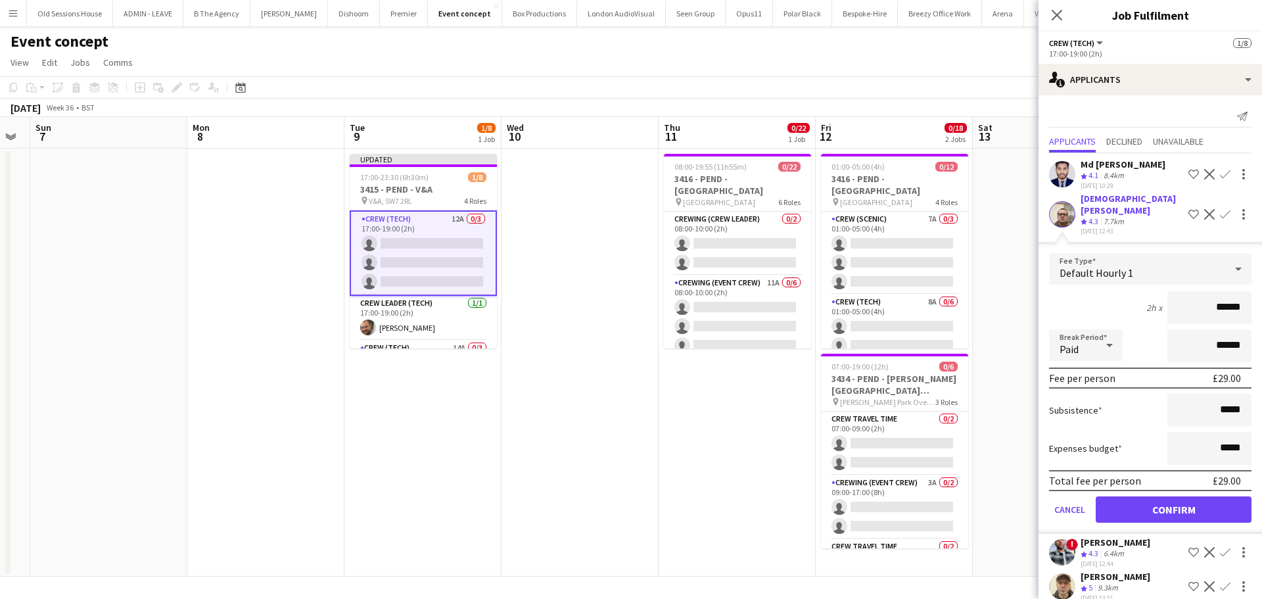
drag, startPoint x: 1239, startPoint y: 299, endPoint x: 1150, endPoint y: 300, distance: 88.7
click at [1150, 300] on div "2h x ******" at bounding box center [1150, 307] width 202 height 33
type input "***"
drag, startPoint x: 1100, startPoint y: 288, endPoint x: 1112, endPoint y: 309, distance: 24.5
click at [1100, 291] on div "2h x ***" at bounding box center [1150, 307] width 202 height 33
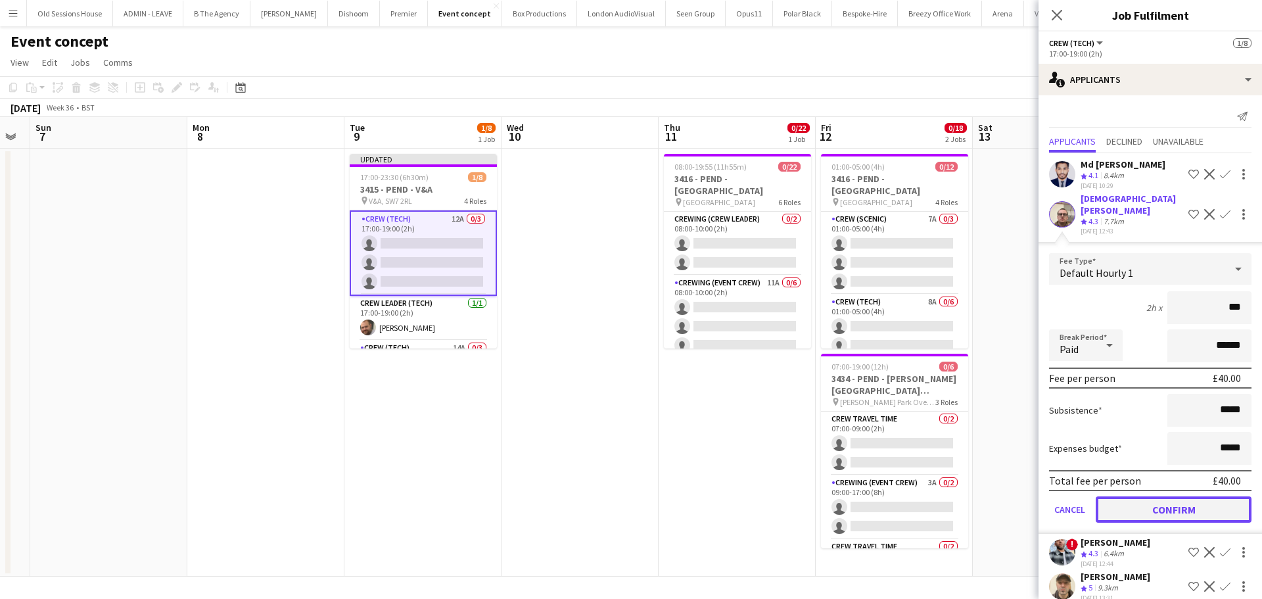
click at [1153, 498] on button "Confirm" at bounding box center [1174, 509] width 156 height 26
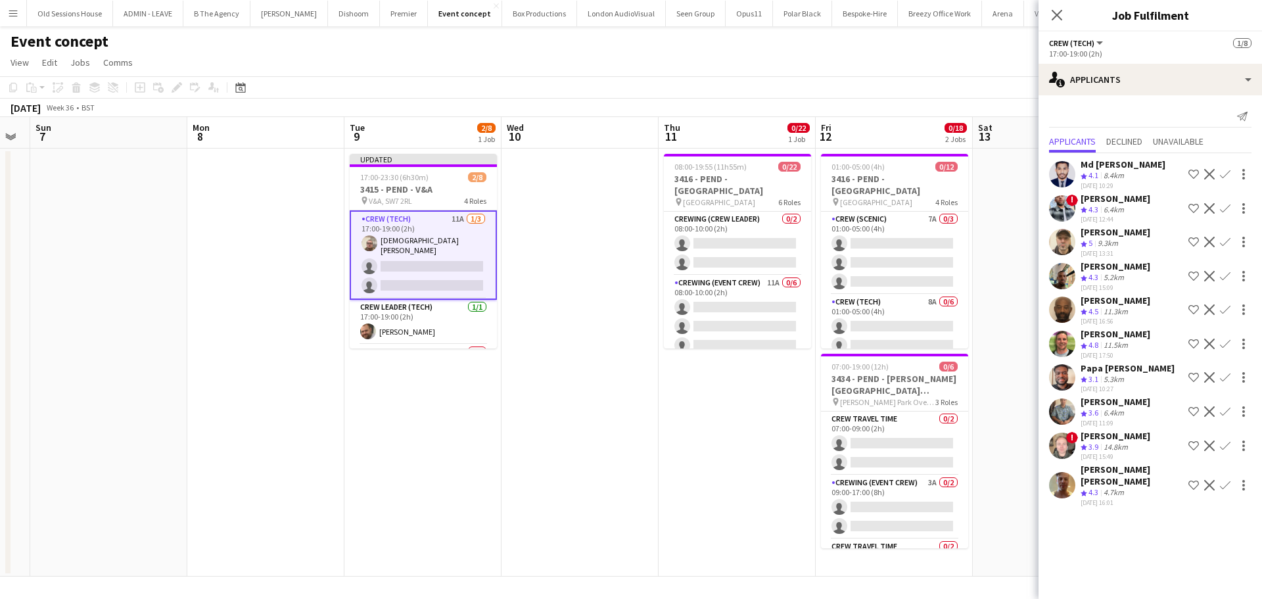
click at [1225, 343] on app-icon "Confirm" at bounding box center [1225, 343] width 11 height 11
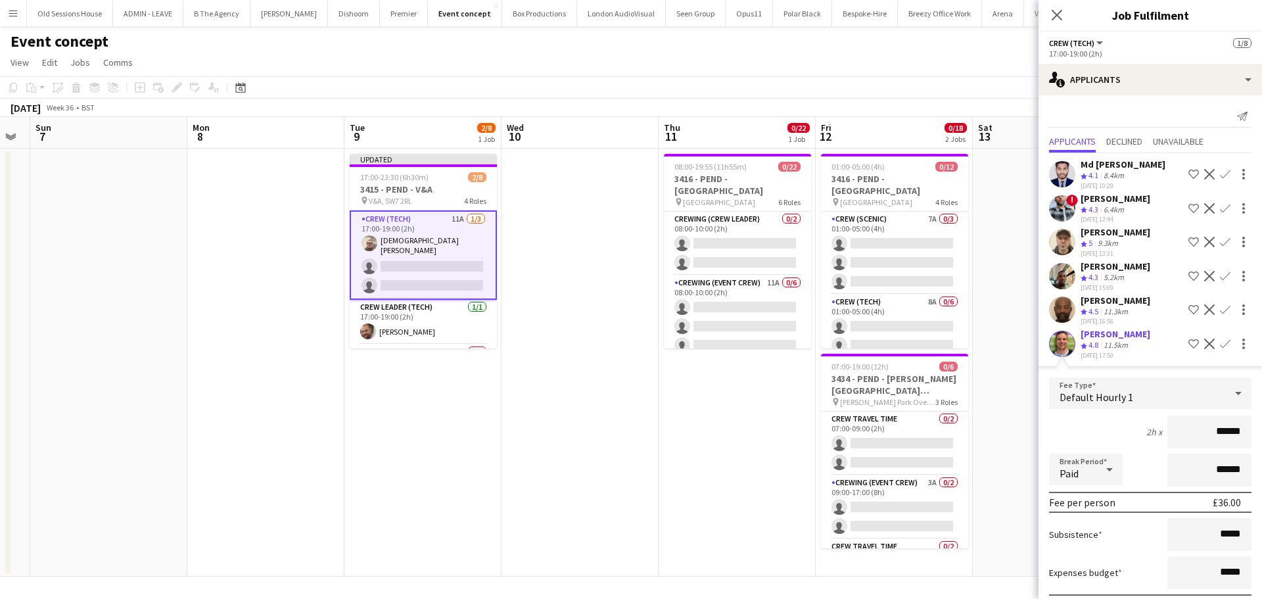
drag, startPoint x: 1236, startPoint y: 434, endPoint x: 1156, endPoint y: 431, distance: 80.3
click at [1156, 433] on div "2h x ******" at bounding box center [1150, 431] width 202 height 33
type input "***"
click at [1117, 428] on div "2h x ***" at bounding box center [1150, 431] width 202 height 33
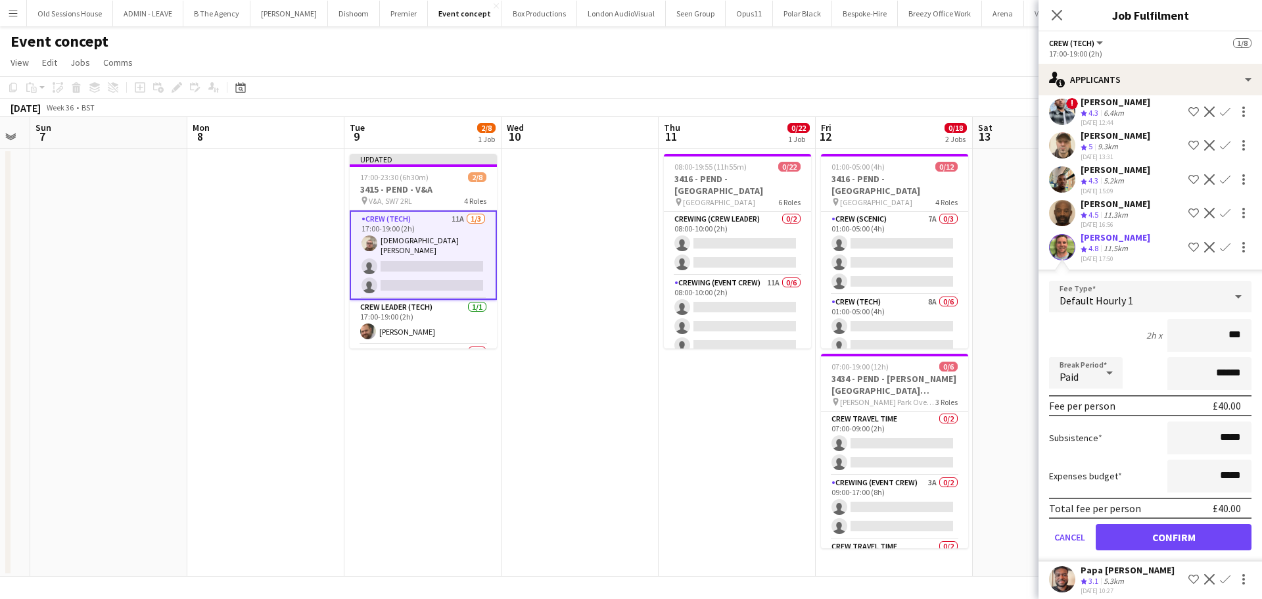
scroll to position [131, 0]
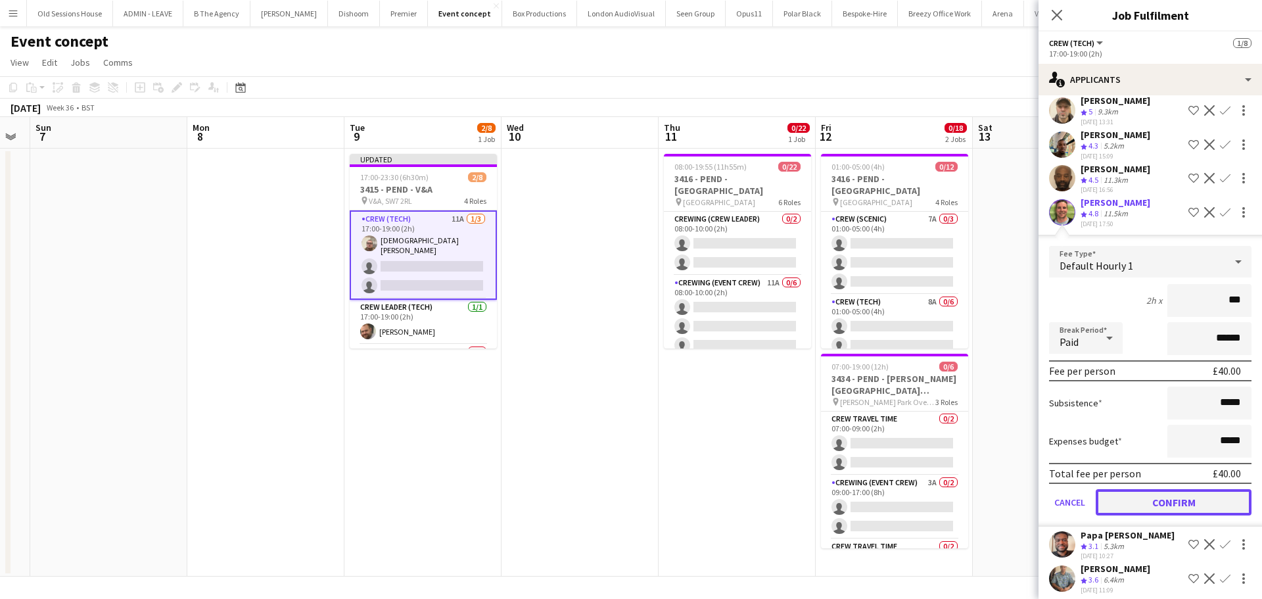
drag, startPoint x: 1138, startPoint y: 501, endPoint x: 1159, endPoint y: 429, distance: 75.9
click at [1140, 501] on button "Confirm" at bounding box center [1174, 502] width 156 height 26
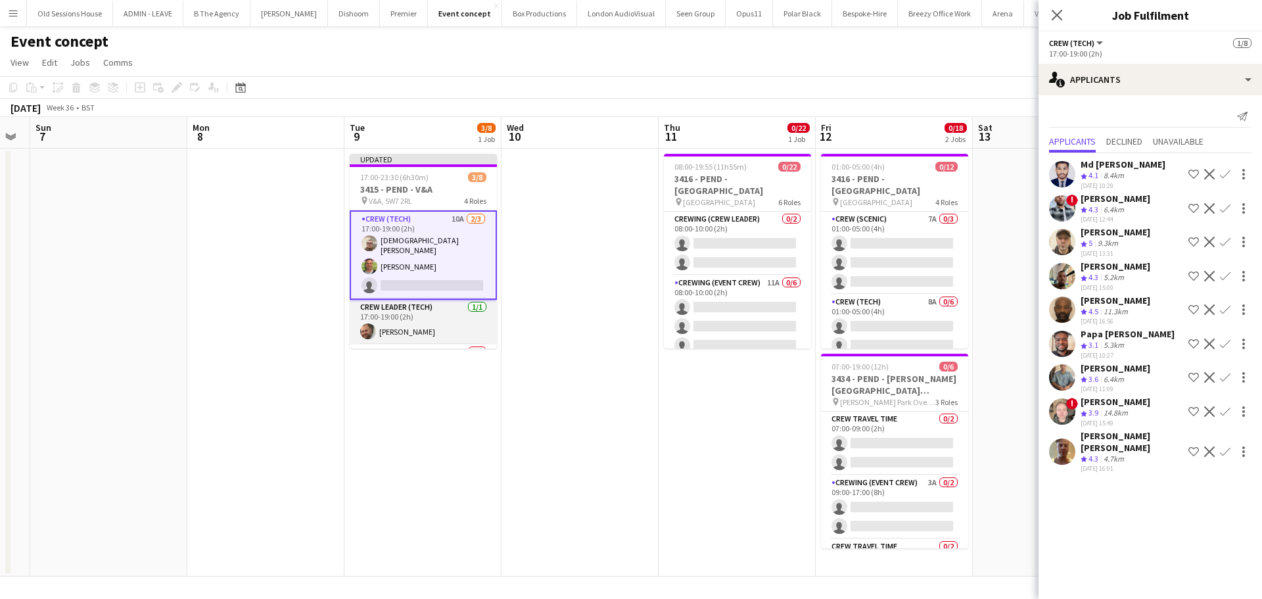
click at [429, 312] on app-card-role "Crew Leader (Tech) 1/1 17:00-19:00 (2h) Ben Turner" at bounding box center [423, 322] width 147 height 45
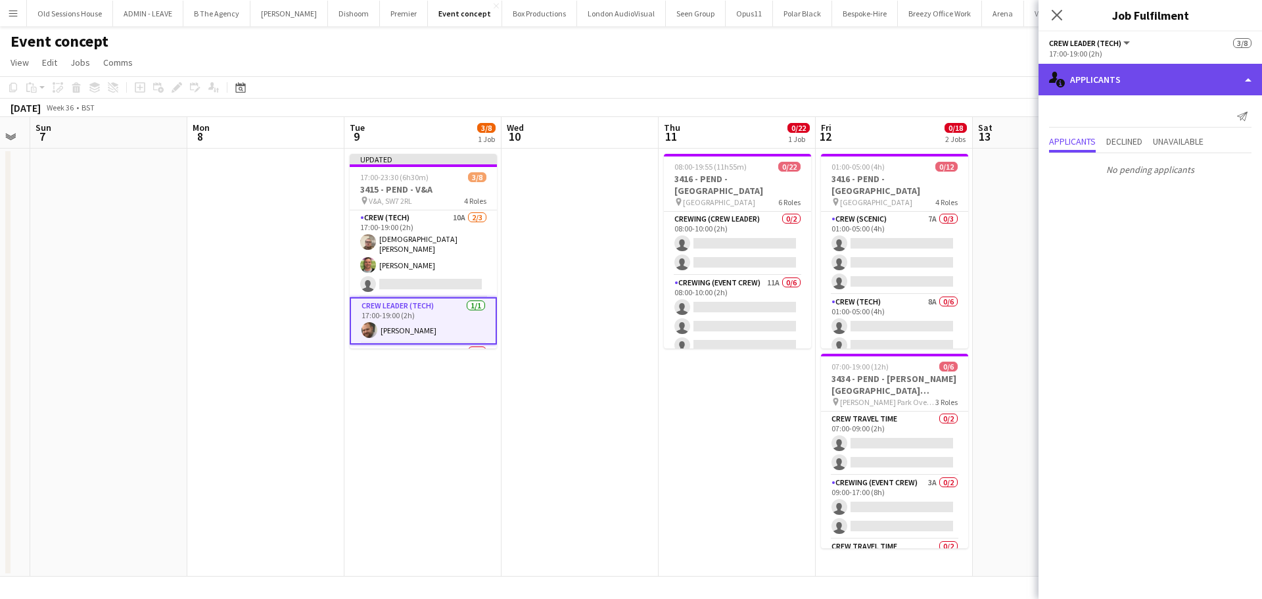
click at [1133, 76] on div "single-neutral-actions-information Applicants" at bounding box center [1149, 80] width 223 height 32
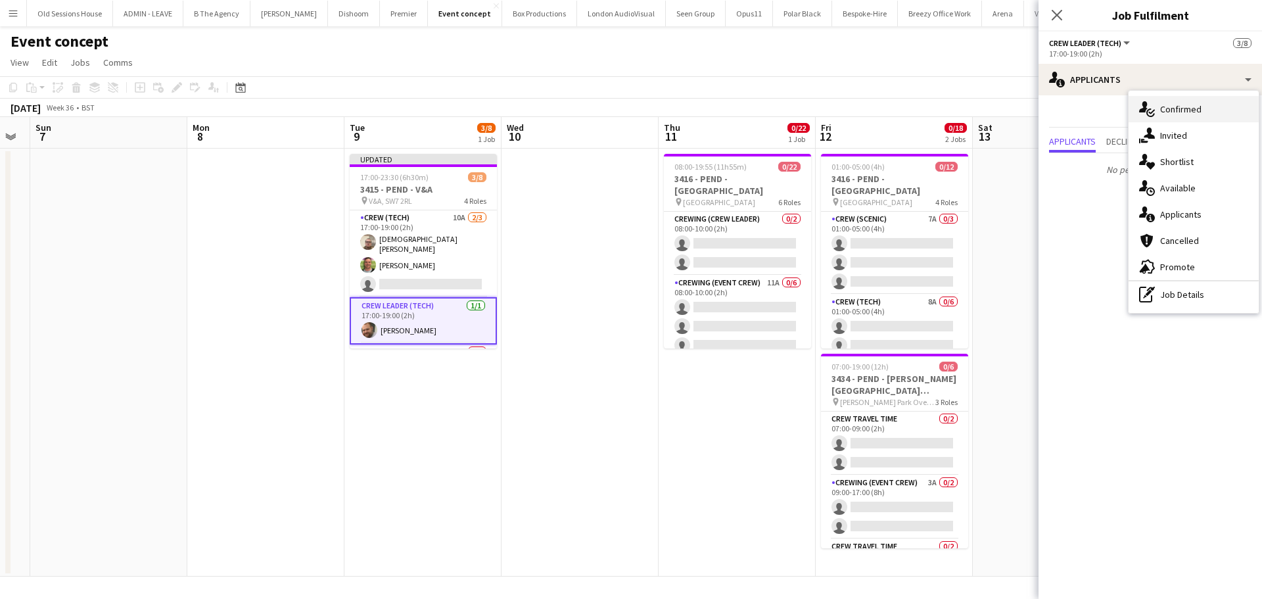
click at [1146, 106] on icon at bounding box center [1143, 106] width 9 height 11
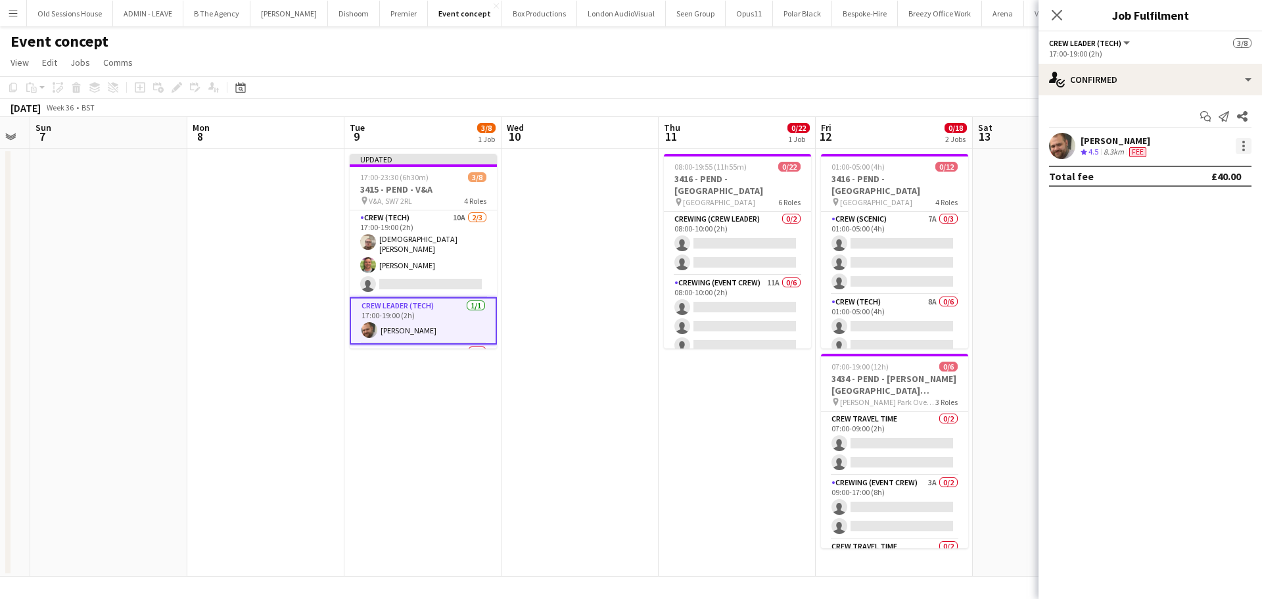
click at [1242, 147] on div at bounding box center [1244, 146] width 16 height 16
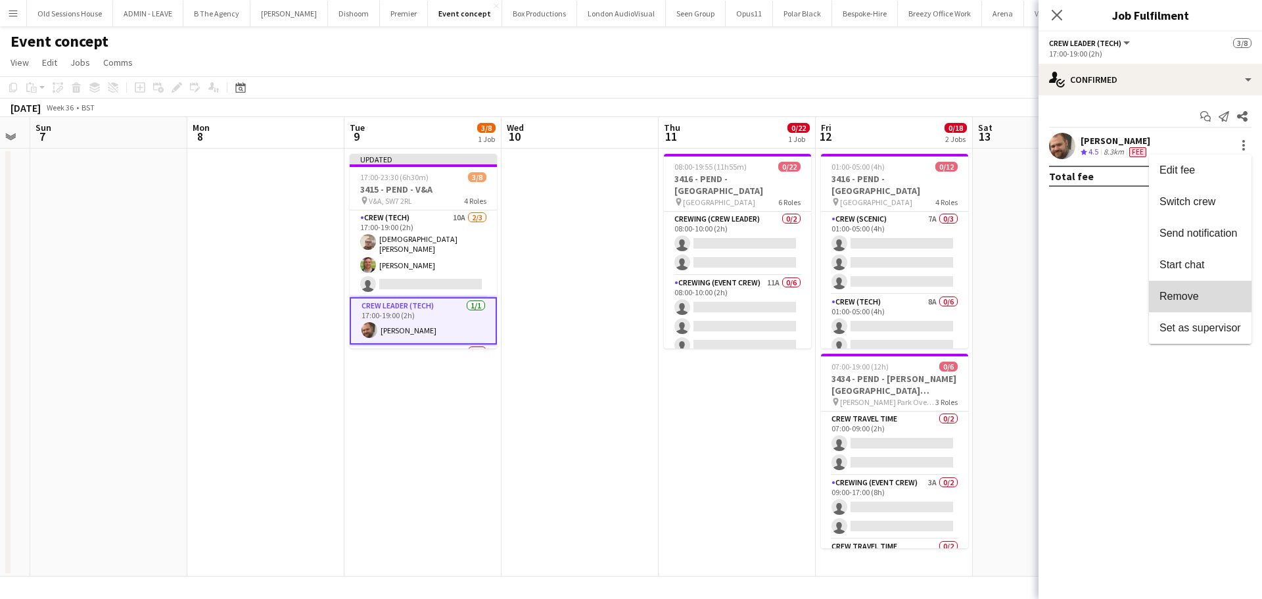
click at [1182, 292] on span "Remove" at bounding box center [1178, 296] width 39 height 11
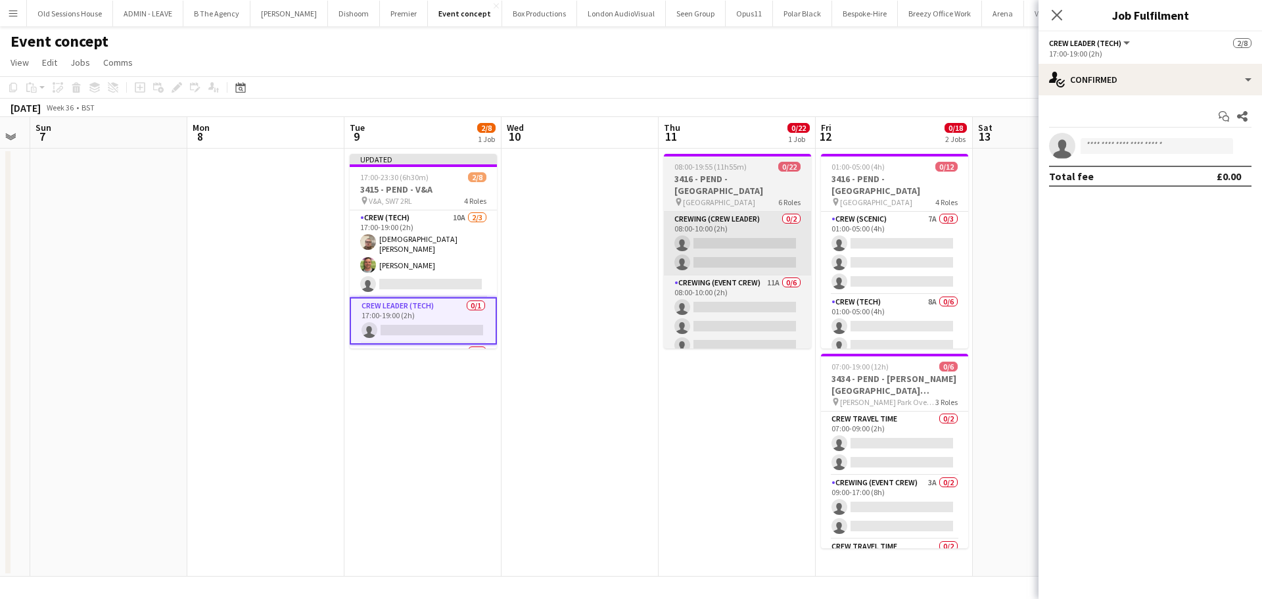
drag, startPoint x: 439, startPoint y: 264, endPoint x: 705, endPoint y: 268, distance: 265.6
click at [442, 263] on app-card-role "Crew (Tech) 10A 2/3 17:00-19:00 (2h) Christian Skinner Allan Horsfield single-n…" at bounding box center [423, 253] width 147 height 87
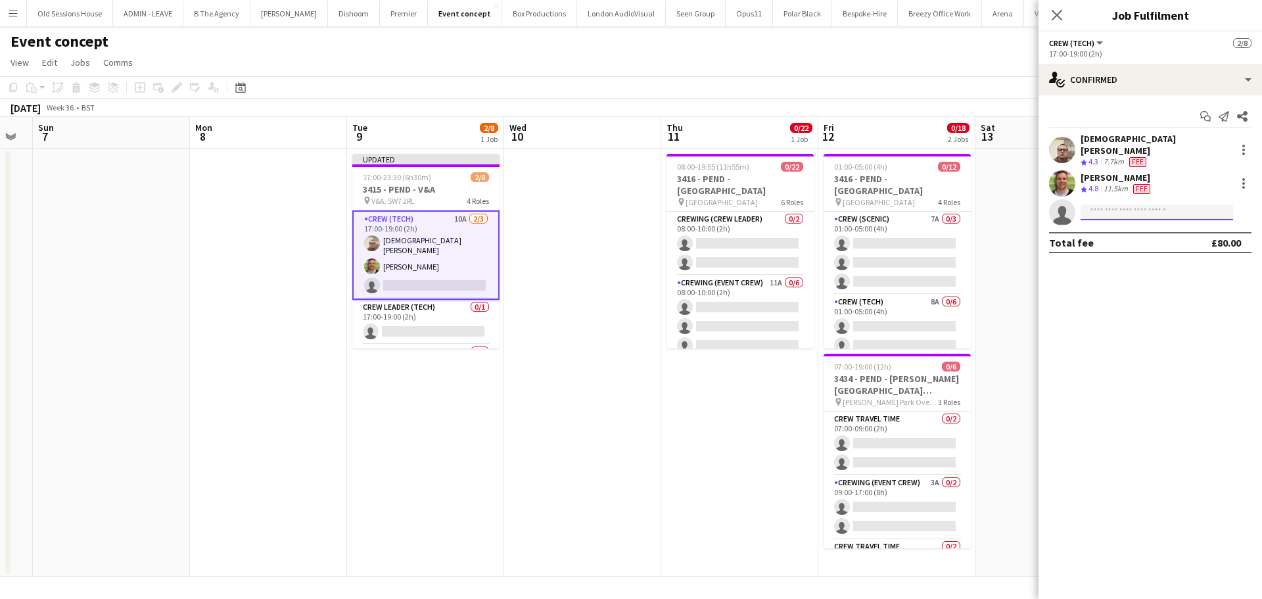
click at [1182, 204] on input at bounding box center [1157, 212] width 152 height 16
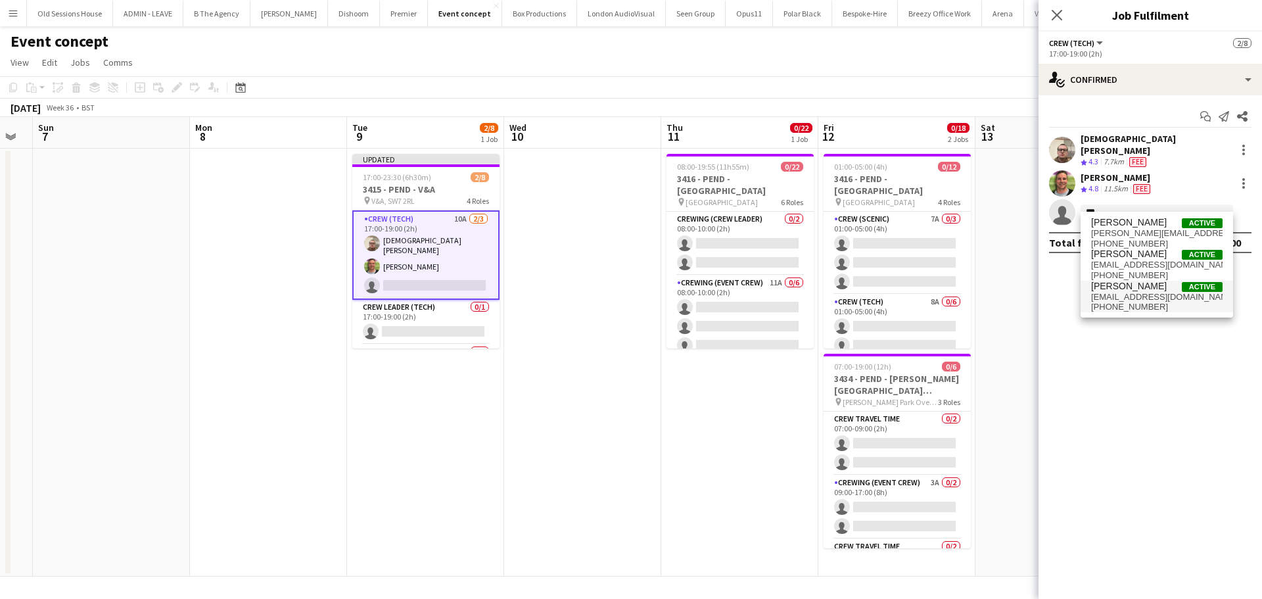
type input "***"
click at [1144, 289] on span "Ben Turner Active" at bounding box center [1156, 286] width 131 height 11
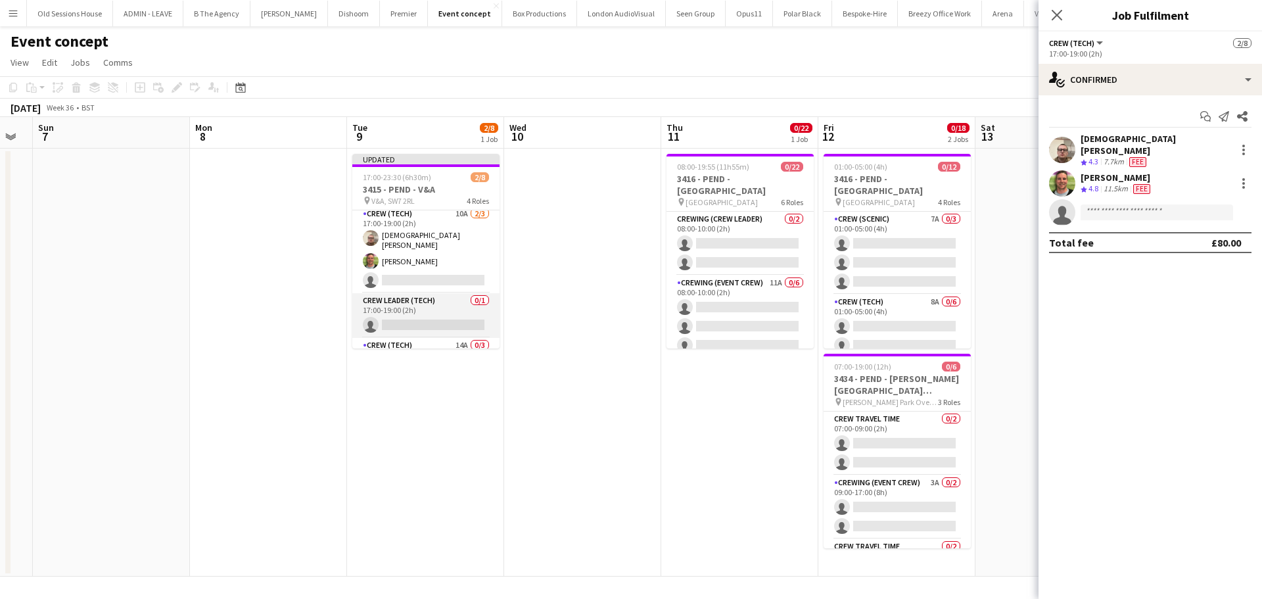
scroll to position [0, 0]
click at [1251, 184] on div "Allan Horsfield Crew rating 4.8 11.5km Fee" at bounding box center [1149, 183] width 223 height 26
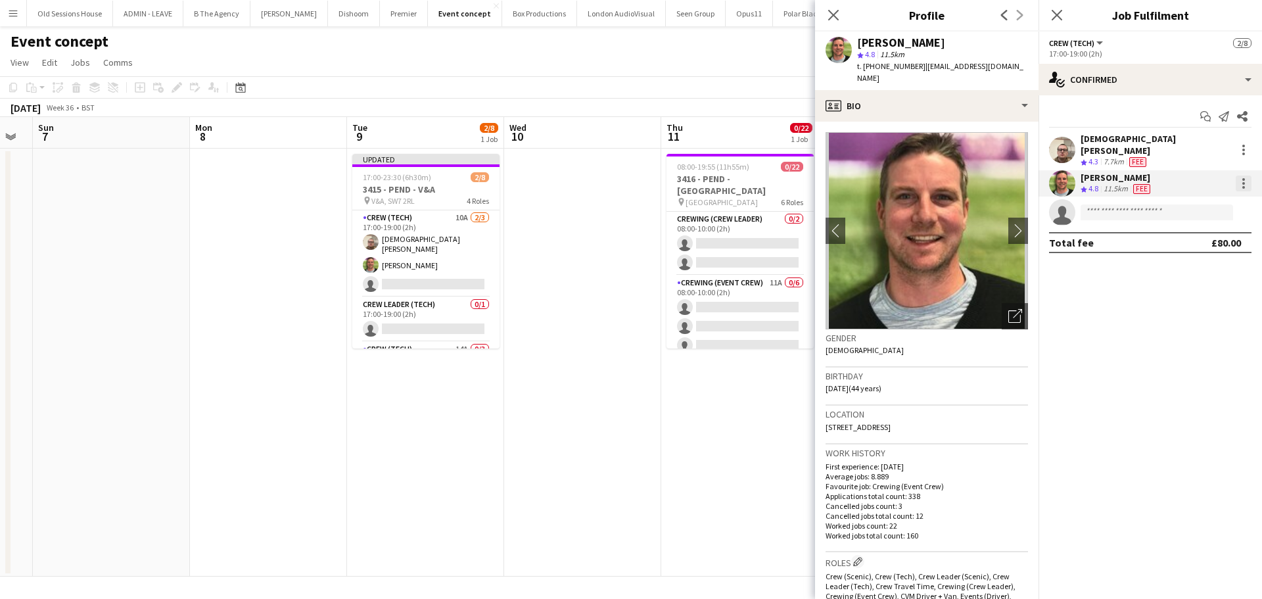
click at [1245, 175] on div at bounding box center [1244, 183] width 16 height 16
click at [1169, 322] on span "Remove" at bounding box center [1178, 324] width 39 height 11
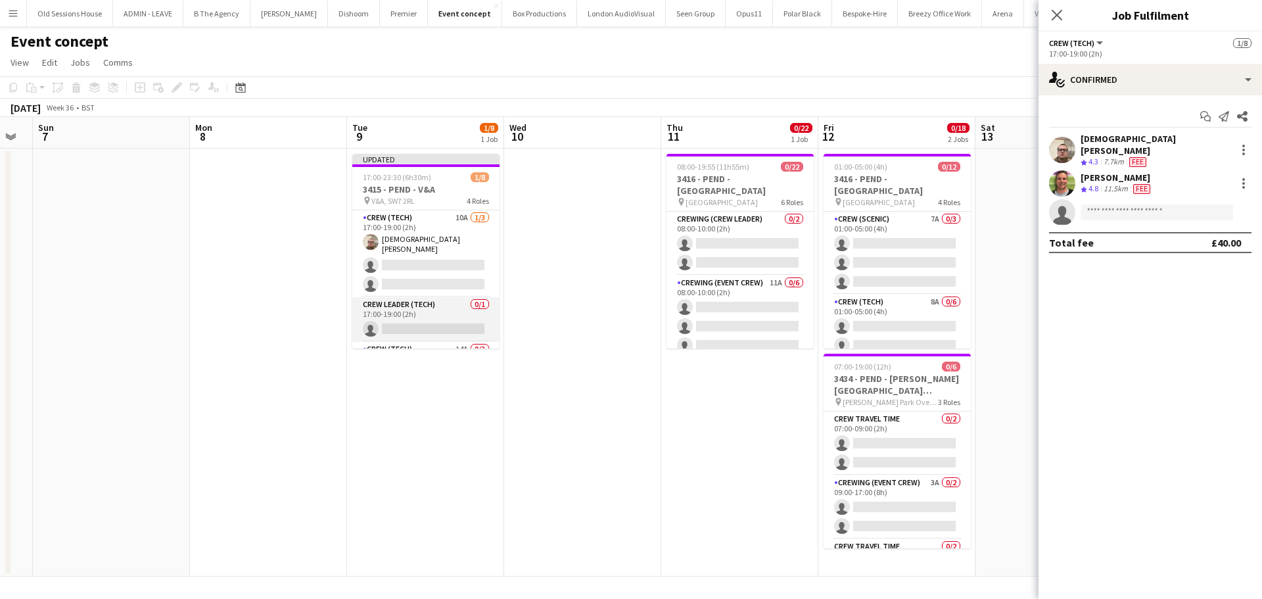
click at [404, 309] on app-card-role "Crew Leader (Tech) 0/1 17:00-19:00 (2h) single-neutral-actions" at bounding box center [425, 319] width 147 height 45
drag, startPoint x: 389, startPoint y: 440, endPoint x: 400, endPoint y: 350, distance: 90.7
click at [390, 439] on app-date-cell "Updated 17:00-23:30 (6h30m) 1/8 3415 - PEND - V&A pin V&A, SW7 2RL 4 Roles Crew…" at bounding box center [425, 363] width 157 height 428
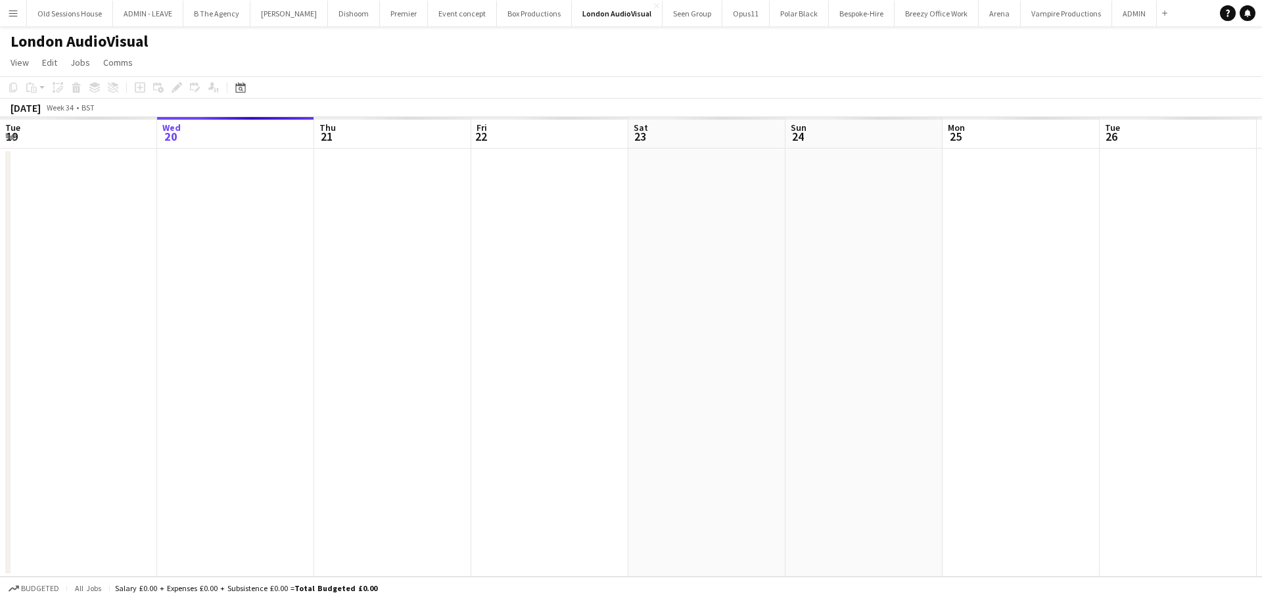
scroll to position [0, 452]
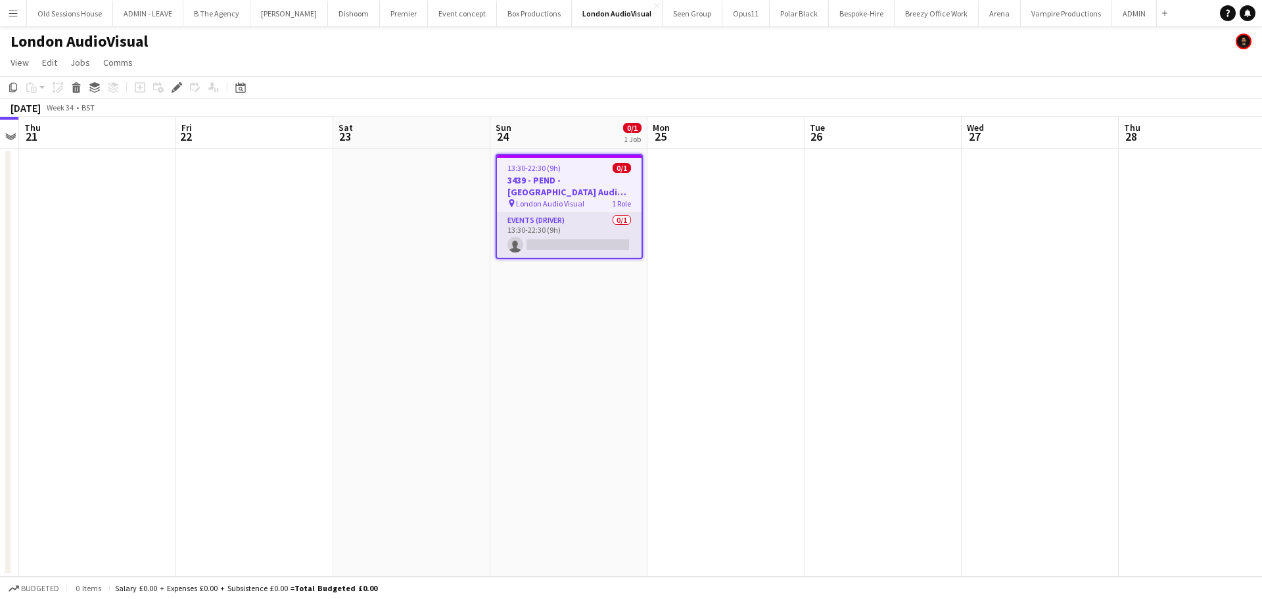
click at [555, 239] on app-card-role "Events (Driver) 0/1 13:30-22:30 (9h) single-neutral-actions" at bounding box center [569, 235] width 145 height 45
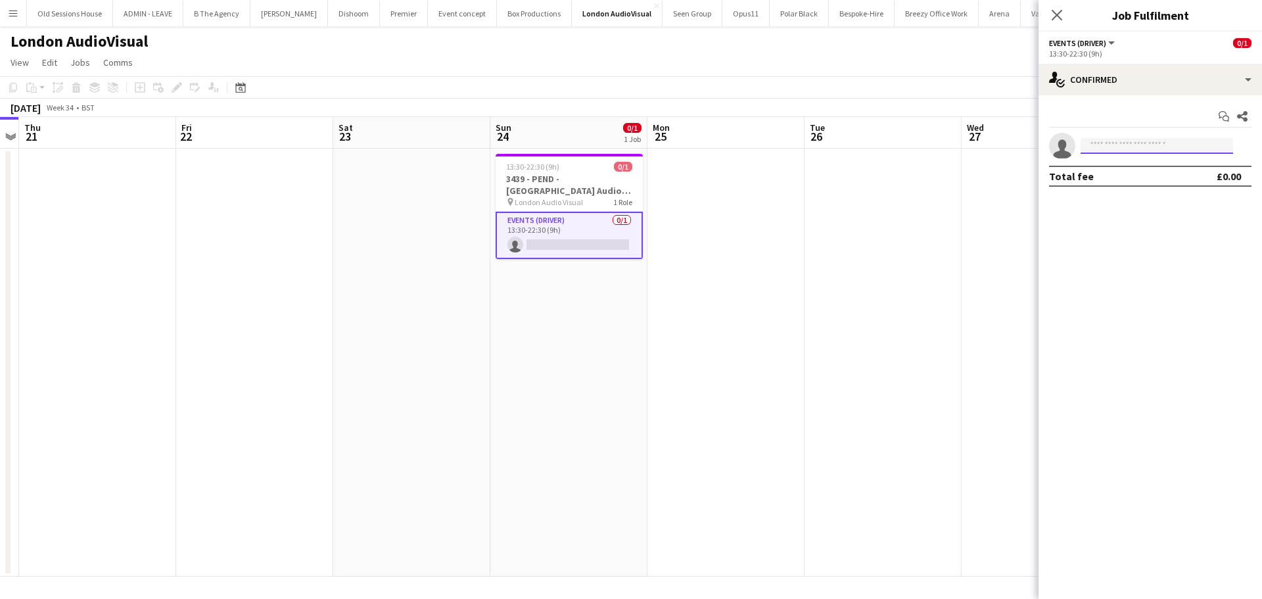
click at [1101, 139] on input at bounding box center [1157, 146] width 152 height 16
type input "***"
click at [1109, 175] on span "[EMAIL_ADDRESS][DOMAIN_NAME]" at bounding box center [1156, 175] width 131 height 11
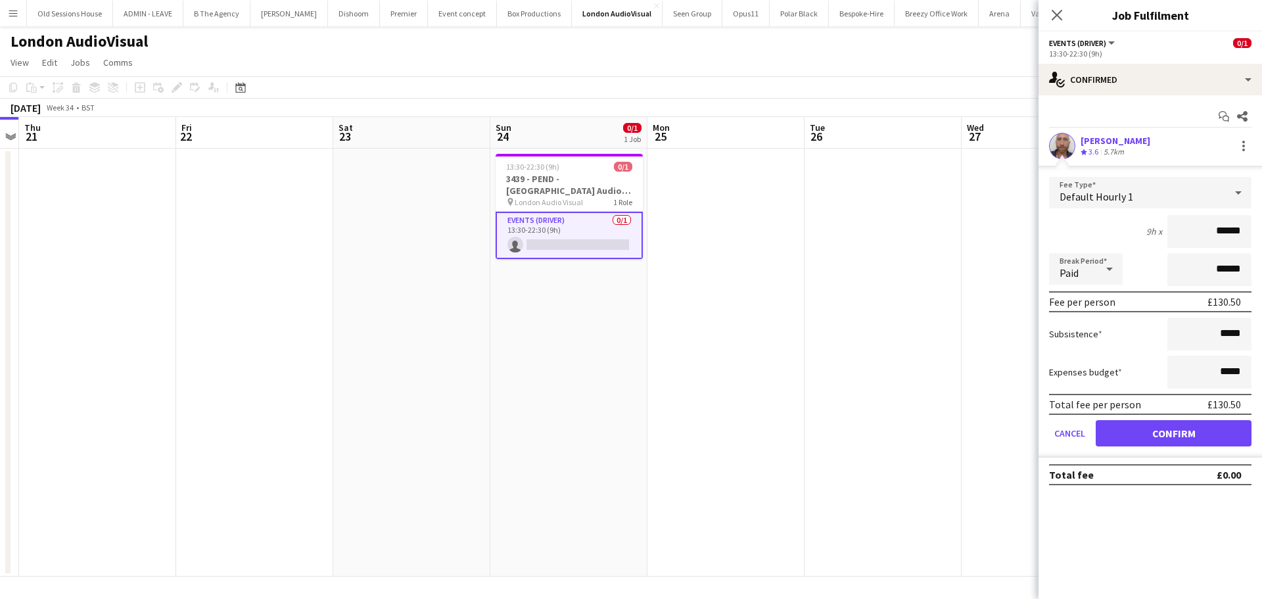
drag, startPoint x: 1244, startPoint y: 231, endPoint x: 1076, endPoint y: 211, distance: 169.4
click at [1076, 211] on form "Fee Type Default Hourly 1 9h x ****** Break Period Paid ****** Fee per person £…" at bounding box center [1149, 317] width 223 height 281
type input "***"
click at [1082, 214] on form "Fee Type Default Hourly 1 9h x *** Break Period Paid ****** Fee per person £180…" at bounding box center [1149, 317] width 223 height 281
click at [1159, 431] on button "Confirm" at bounding box center [1174, 433] width 156 height 26
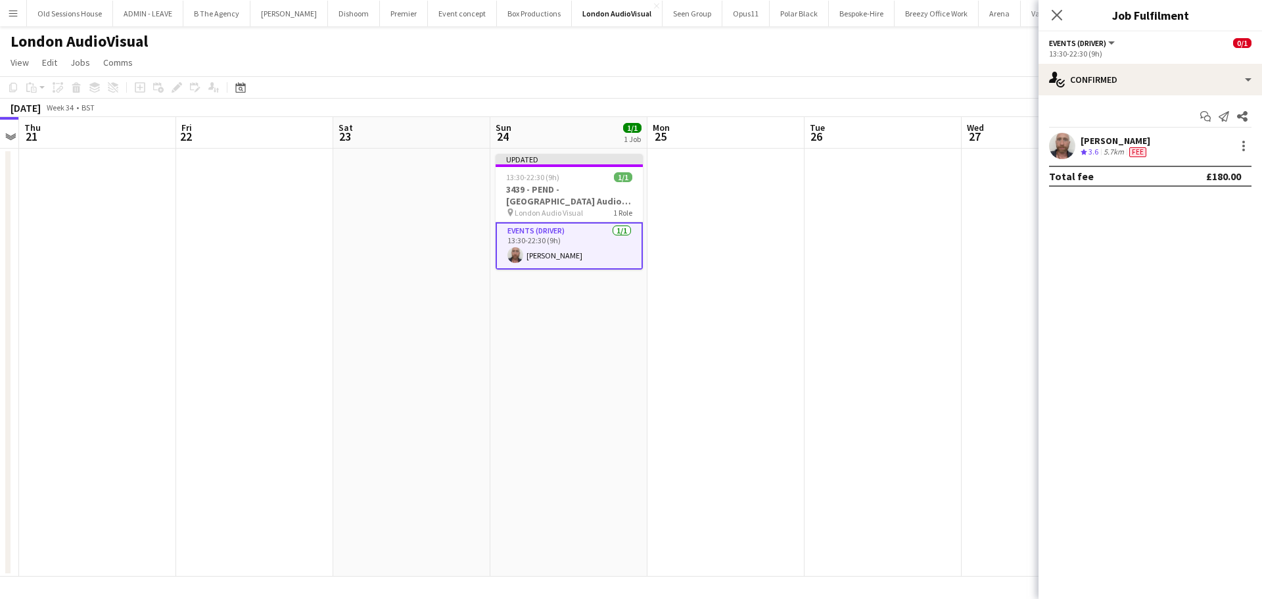
click at [545, 315] on app-date-cell "Updated 13:30-22:30 (9h) 1/1 3439 - PEND - [GEOGRAPHIC_DATA] Audio Visual pin L…" at bounding box center [568, 363] width 157 height 428
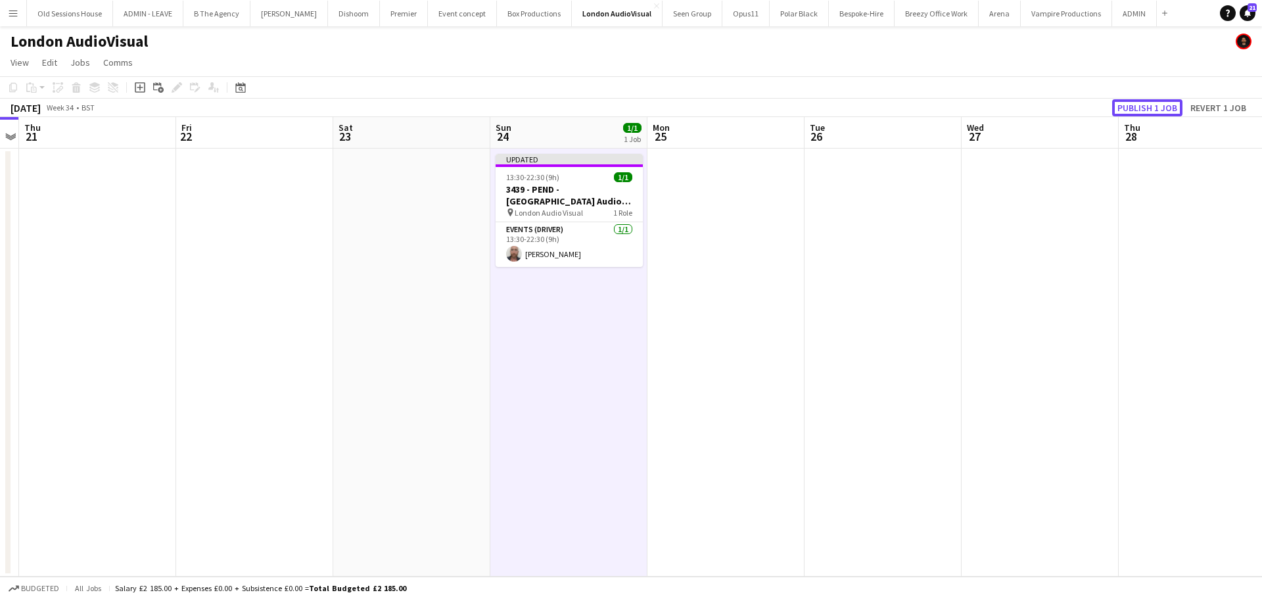
drag, startPoint x: 1134, startPoint y: 107, endPoint x: 1102, endPoint y: 127, distance: 38.3
click at [1134, 107] on button "Publish 1 job" at bounding box center [1147, 107] width 70 height 17
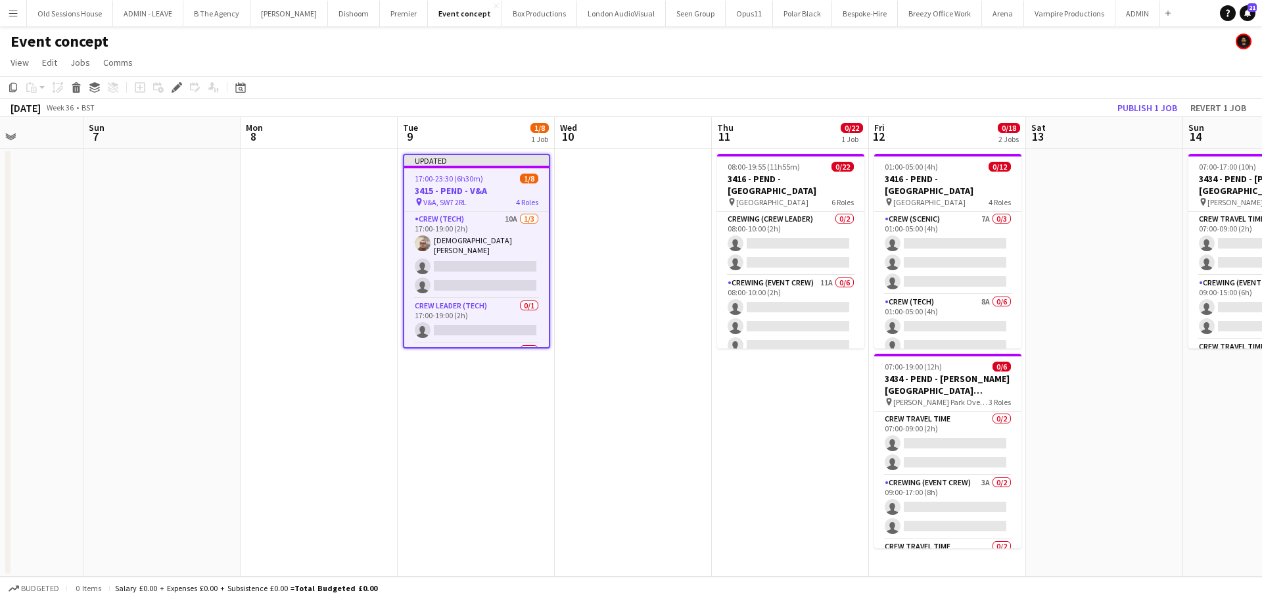
drag, startPoint x: 521, startPoint y: 436, endPoint x: 496, endPoint y: 434, distance: 24.4
click at [512, 438] on app-calendar-viewport "Wed 3 Thu 4 16/16 1 Job Fri 5 6/6 1 Job Sat 6 Sun 7 Mon 8 Tue 9 1/8 1 Job Wed 1…" at bounding box center [631, 346] width 1262 height 459
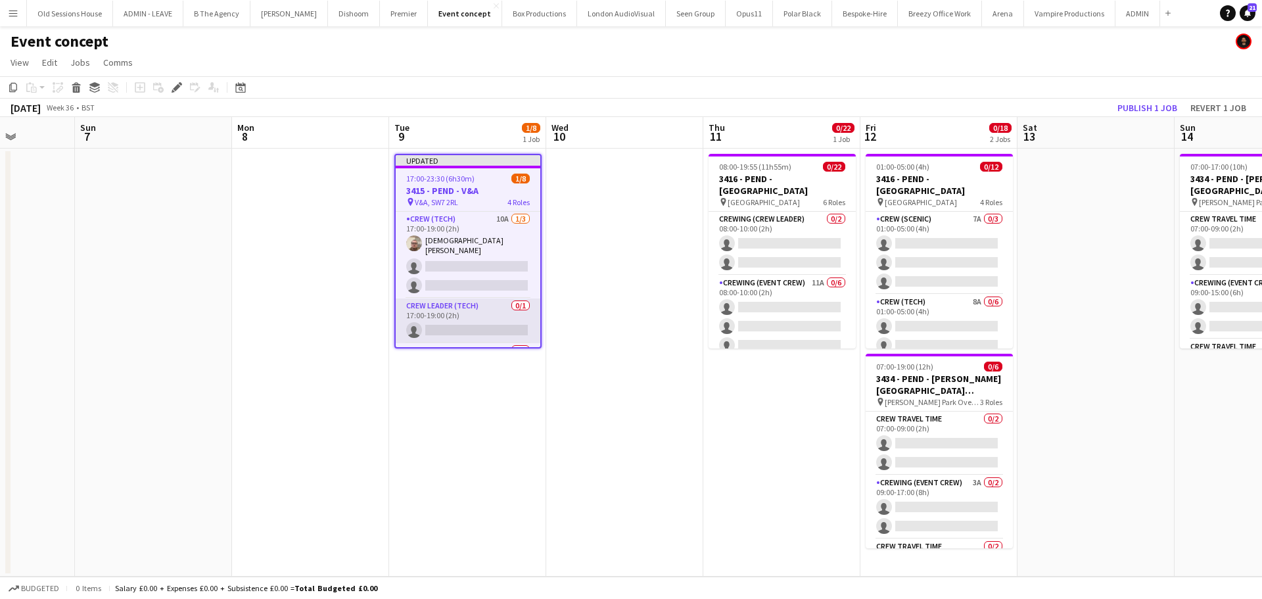
click at [463, 319] on app-card-role "Crew Leader (Tech) 0/1 17:00-19:00 (2h) single-neutral-actions" at bounding box center [468, 320] width 145 height 45
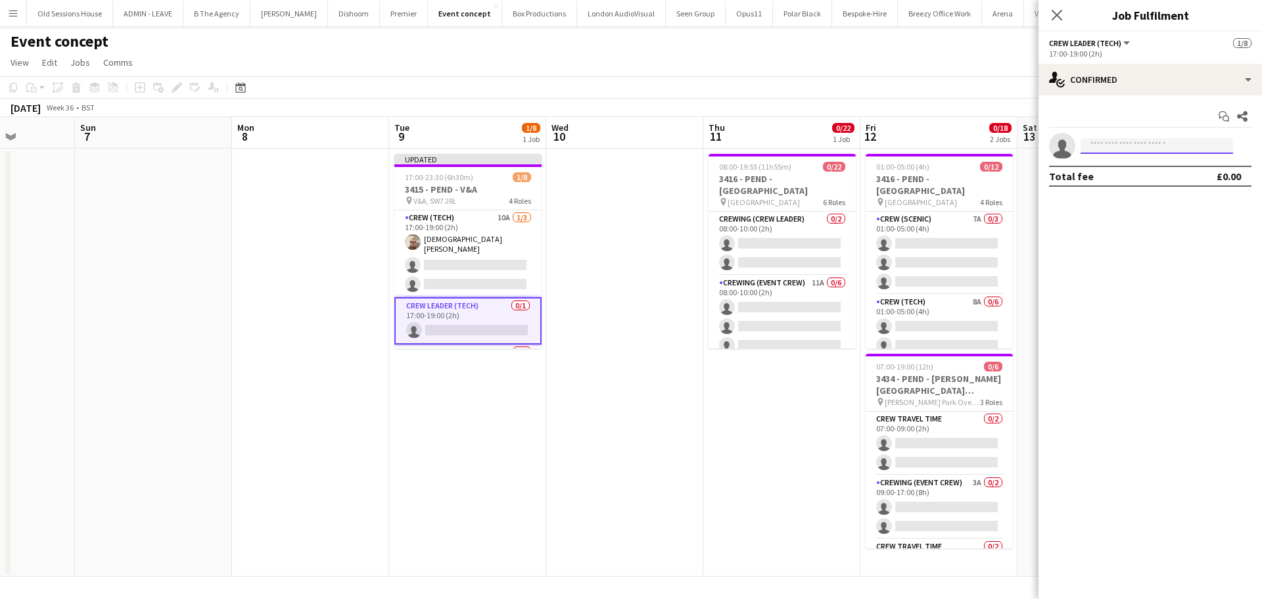
click at [1114, 151] on input at bounding box center [1157, 146] width 152 height 16
type input "***"
click at [1119, 167] on span "[PERSON_NAME]" at bounding box center [1129, 164] width 76 height 11
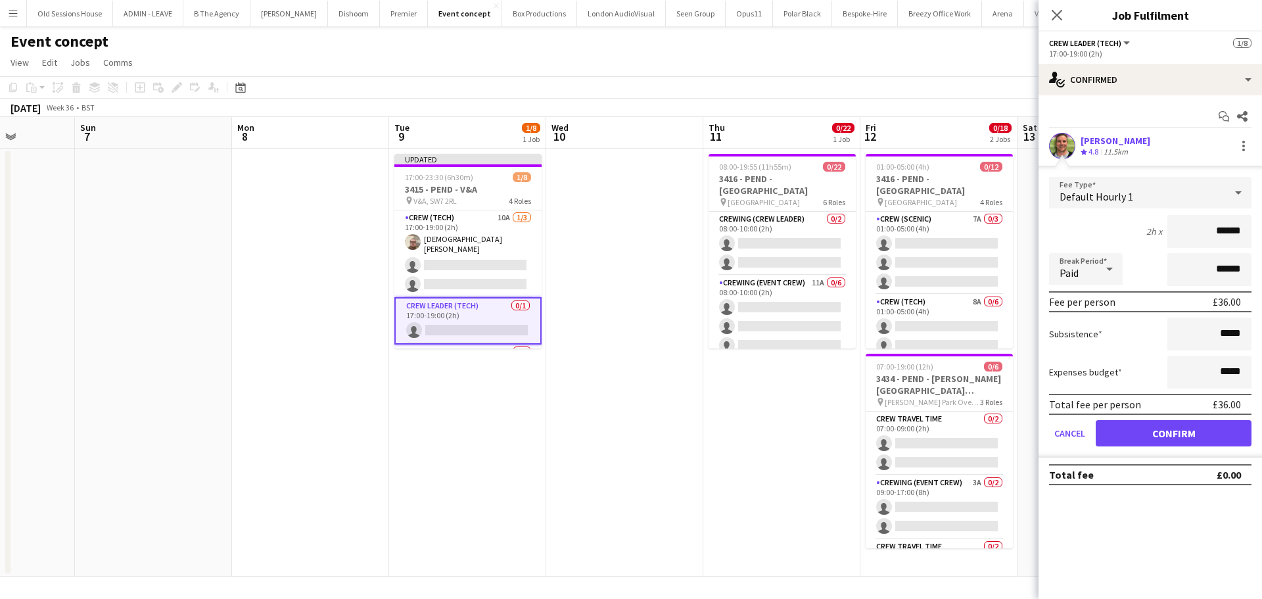
drag, startPoint x: 1244, startPoint y: 228, endPoint x: 1187, endPoint y: 235, distance: 56.9
click at [1187, 235] on input "******" at bounding box center [1209, 231] width 84 height 33
type input "***"
click at [1104, 225] on div "2h x ***" at bounding box center [1150, 231] width 202 height 33
click at [1169, 433] on button "Confirm" at bounding box center [1174, 433] width 156 height 26
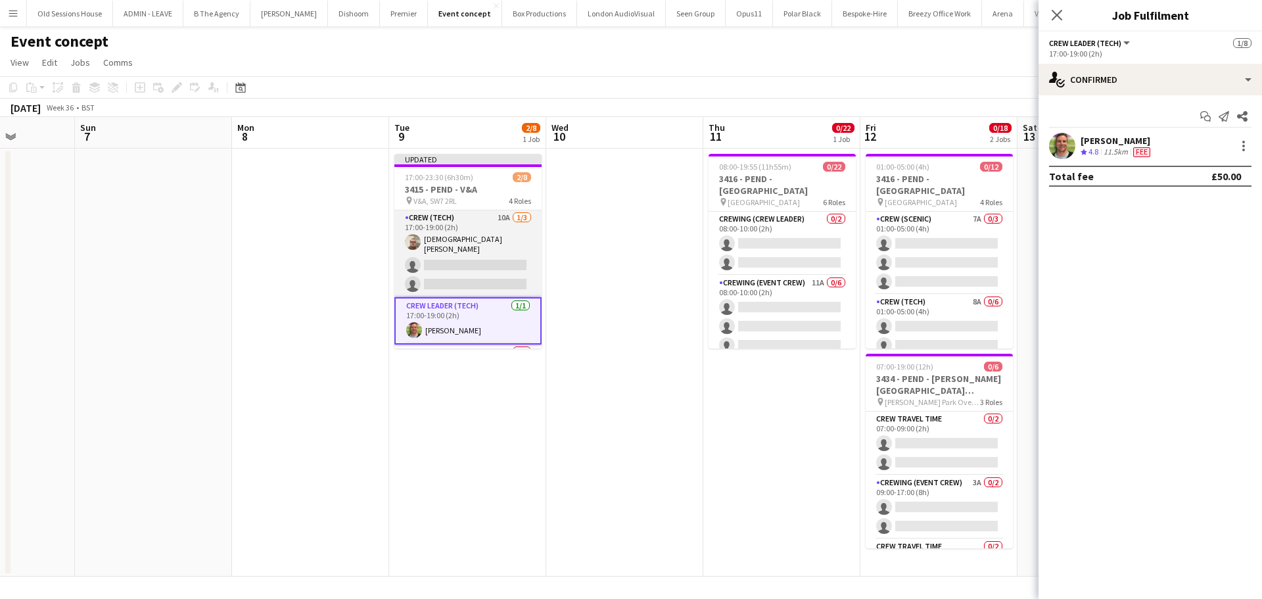
click at [438, 268] on app-card-role "Crew (Tech) 10A [DATE] 17:00-19:00 (2h) [DEMOGRAPHIC_DATA][PERSON_NAME] single-…" at bounding box center [467, 253] width 147 height 87
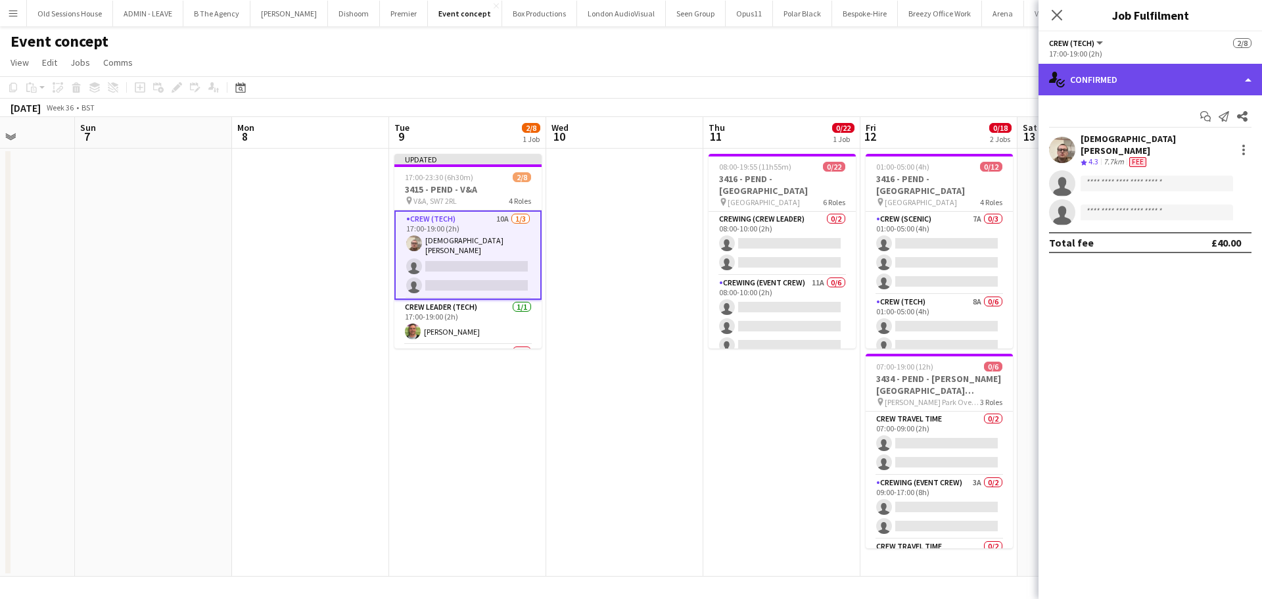
drag, startPoint x: 1113, startPoint y: 93, endPoint x: 1121, endPoint y: 105, distance: 15.1
click at [1113, 92] on div "single-neutral-actions-check-2 Confirmed" at bounding box center [1149, 80] width 223 height 32
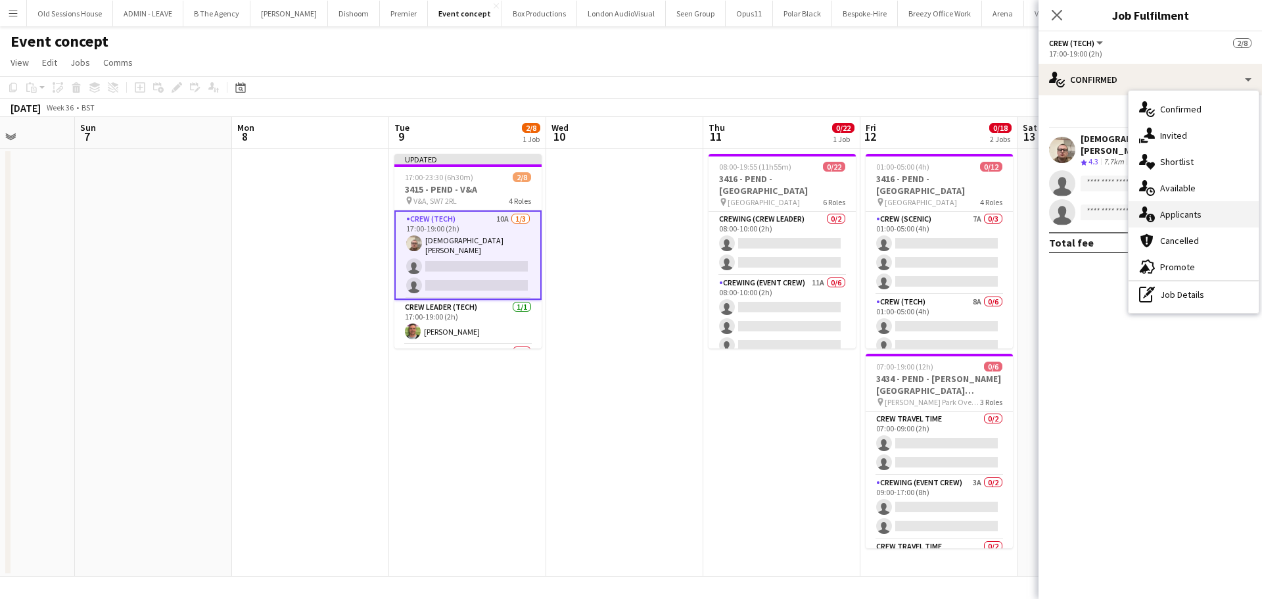
click at [1175, 207] on div "single-neutral-actions-information Applicants" at bounding box center [1194, 214] width 130 height 26
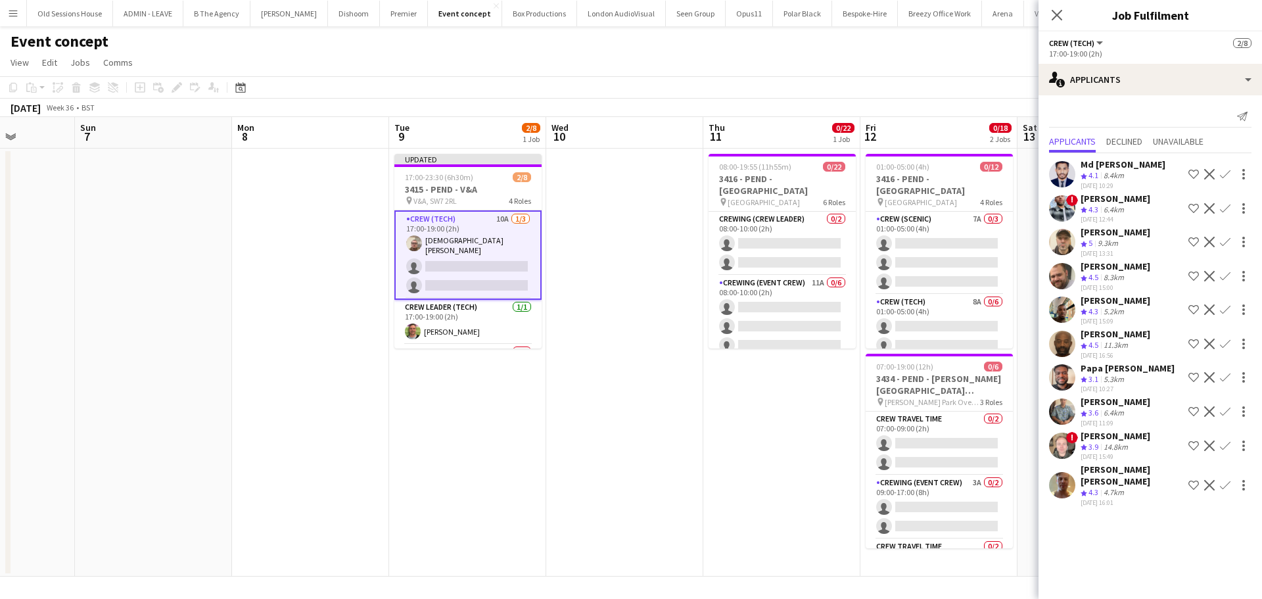
click at [1223, 273] on app-icon "Confirm" at bounding box center [1225, 276] width 11 height 11
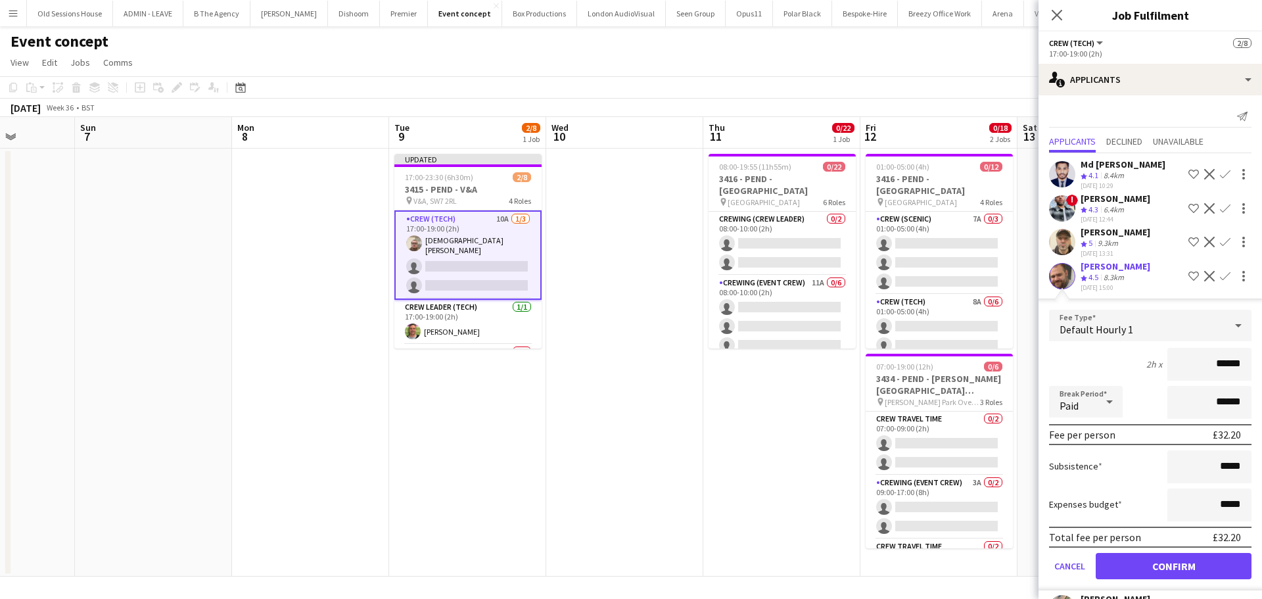
drag, startPoint x: 1233, startPoint y: 367, endPoint x: 1166, endPoint y: 369, distance: 67.1
click at [1167, 369] on input "******" at bounding box center [1209, 364] width 84 height 33
type input "***"
click at [1098, 358] on div "2h x ***" at bounding box center [1150, 364] width 202 height 33
click at [1120, 564] on button "Confirm" at bounding box center [1174, 566] width 156 height 26
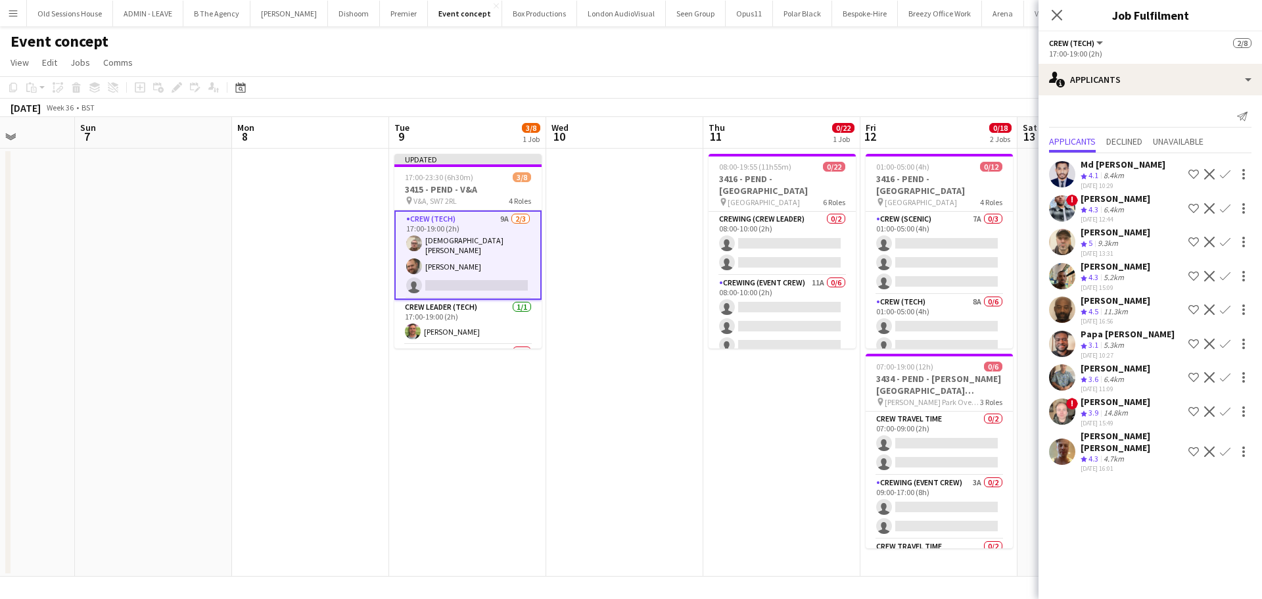
click at [1228, 373] on app-icon "Confirm" at bounding box center [1225, 377] width 11 height 11
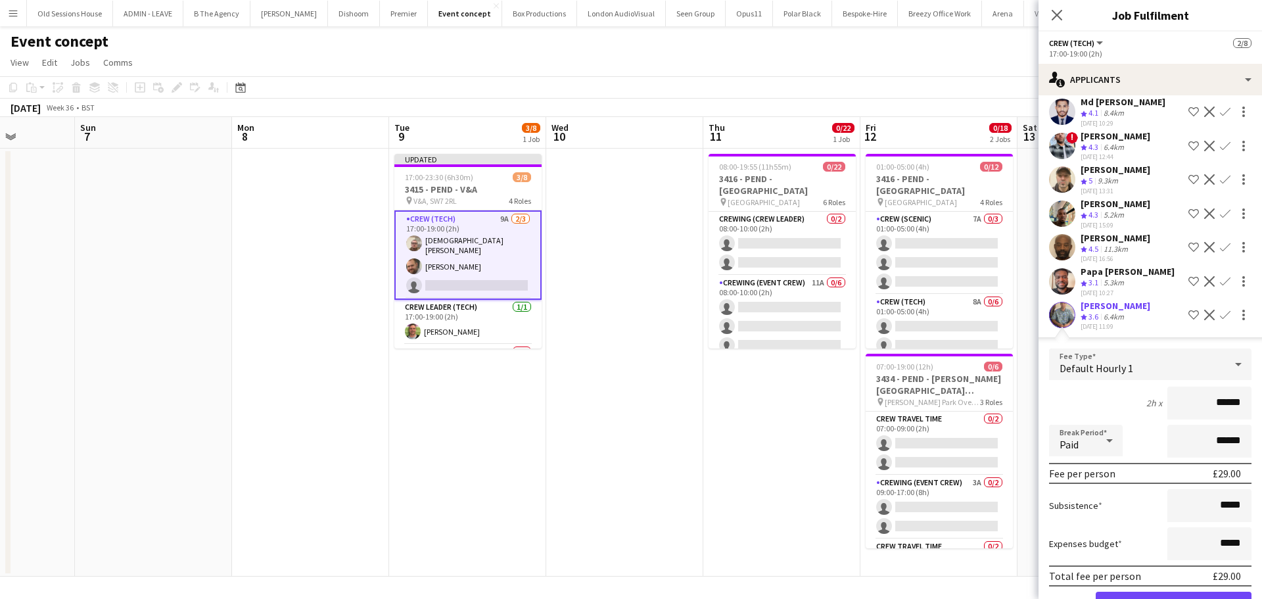
scroll to position [66, 0]
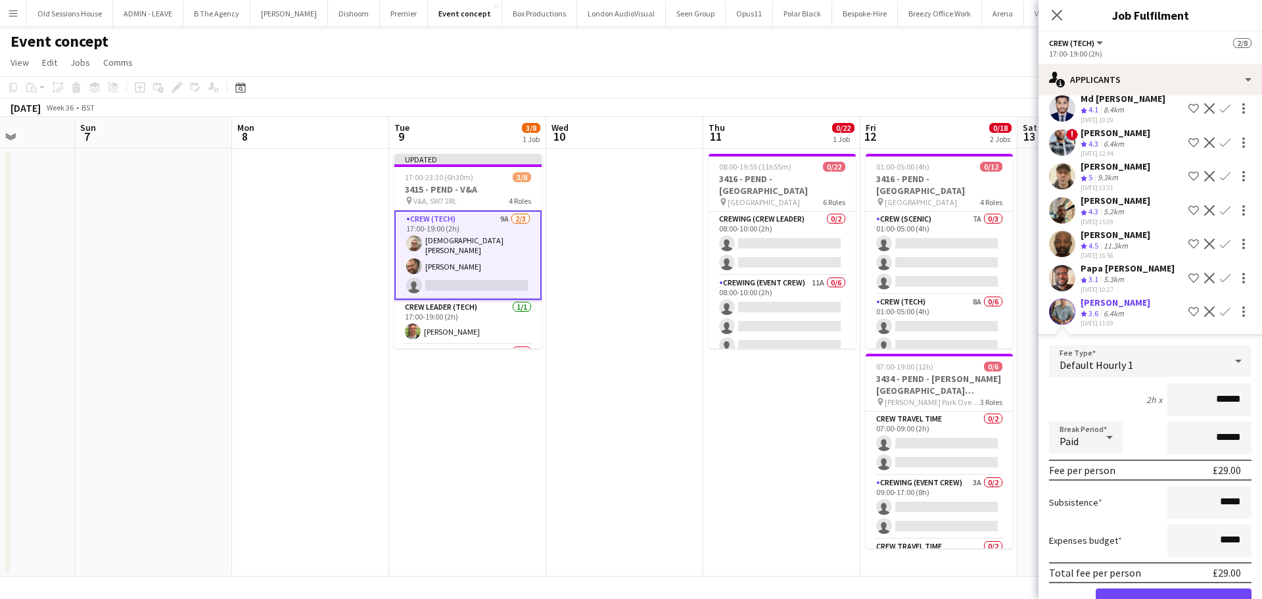
drag, startPoint x: 1234, startPoint y: 404, endPoint x: 1125, endPoint y: 406, distance: 109.1
click at [1125, 406] on div "2h x ******" at bounding box center [1150, 399] width 202 height 33
type input "***"
click at [1115, 404] on div "2h x ***" at bounding box center [1150, 399] width 202 height 33
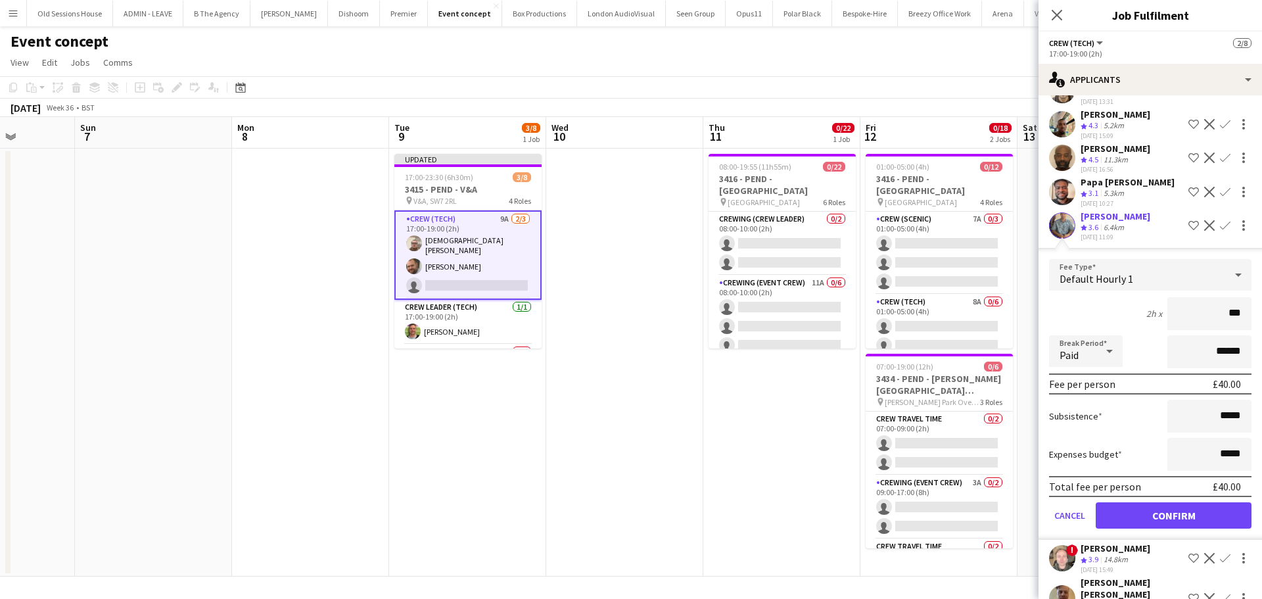
scroll to position [174, 0]
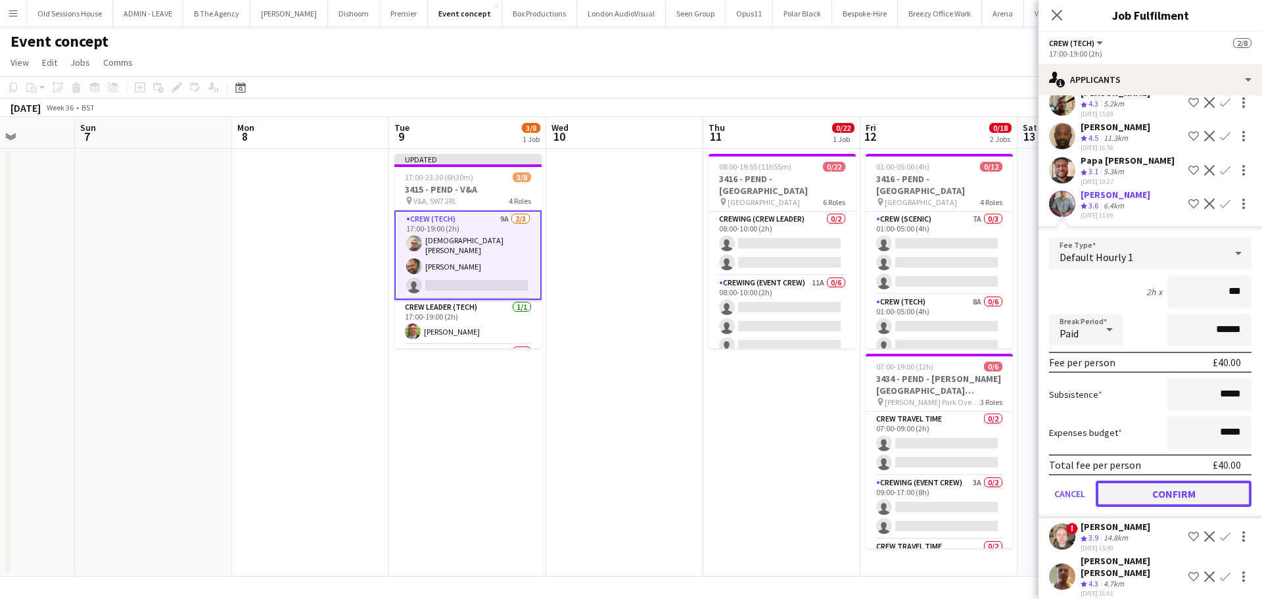
click at [1150, 486] on button "Confirm" at bounding box center [1174, 493] width 156 height 26
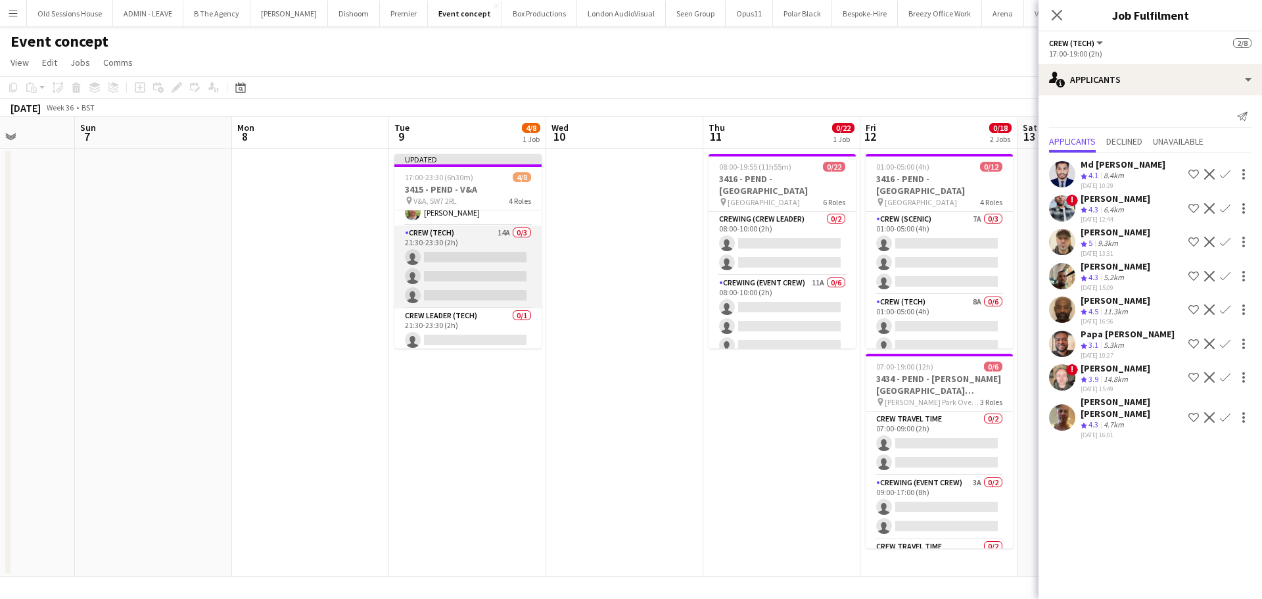
scroll to position [120, 0]
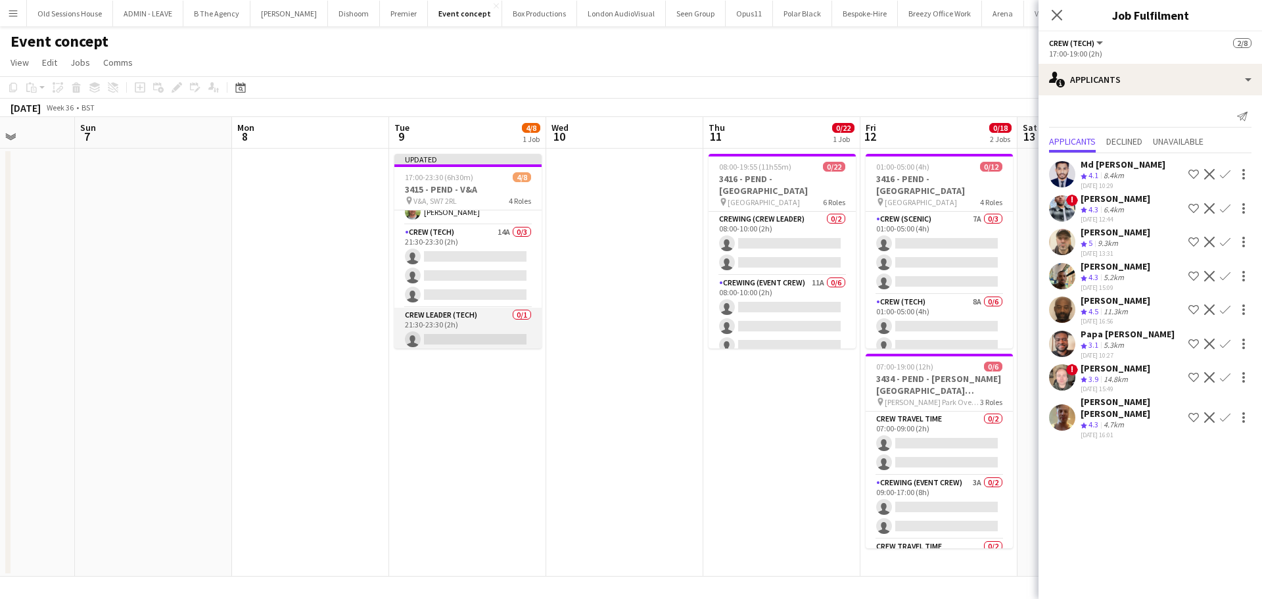
click at [473, 320] on app-card-role "Crew Leader (Tech) 0/1 21:30-23:30 (2h) single-neutral-actions" at bounding box center [467, 330] width 147 height 45
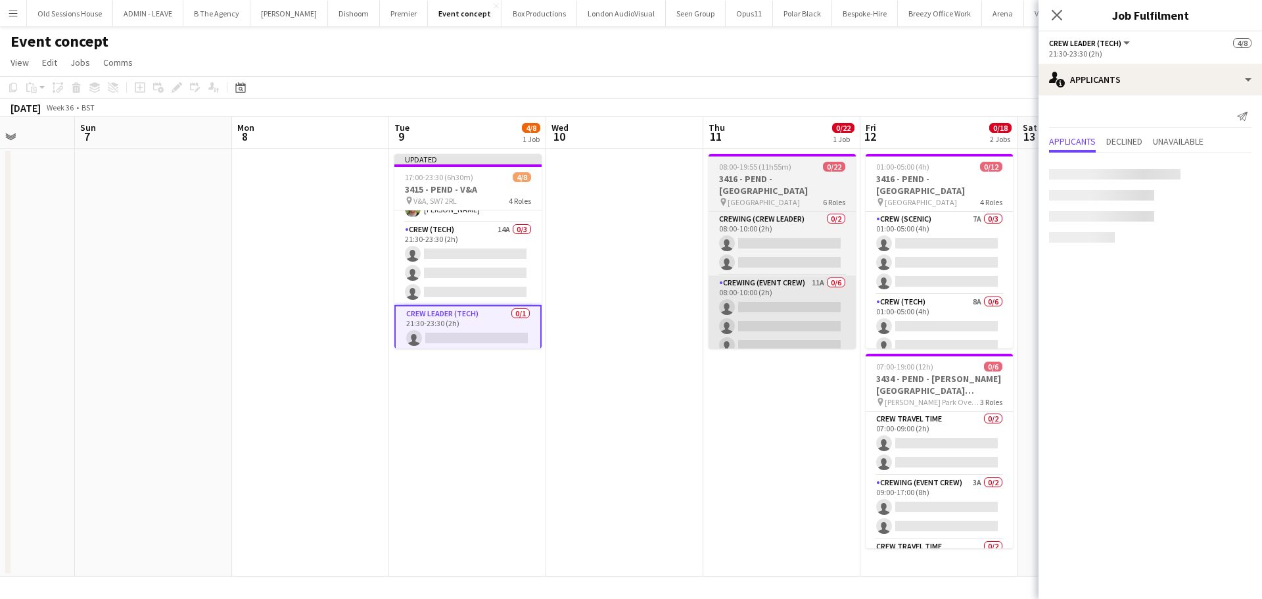
scroll to position [117, 0]
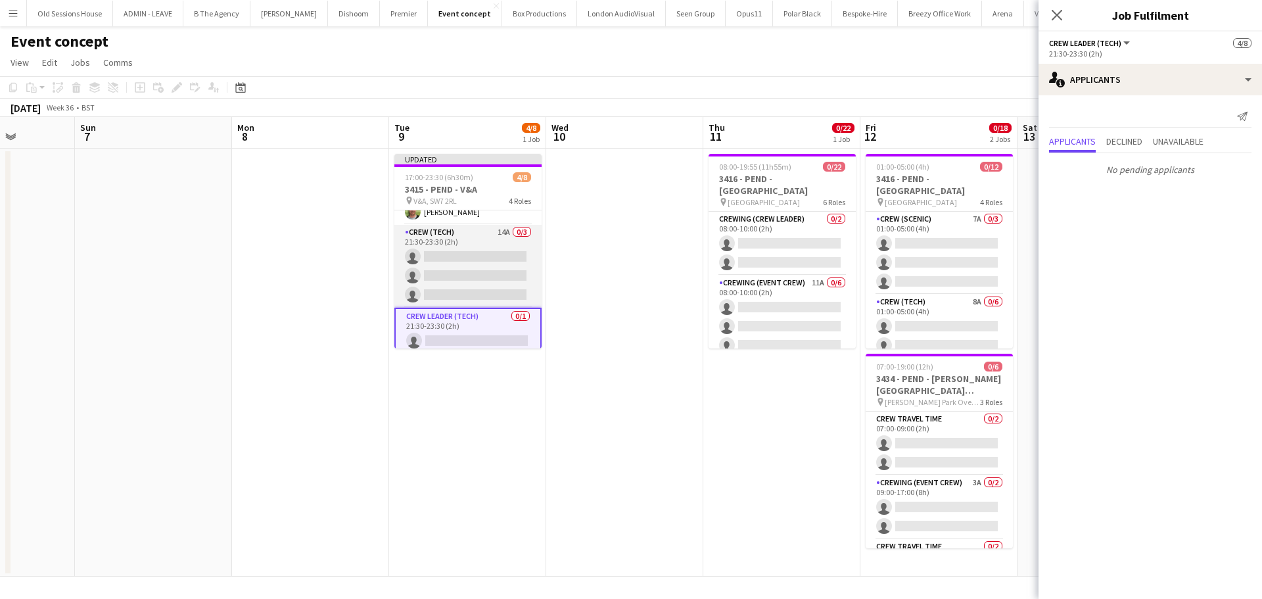
click at [471, 266] on app-card-role "Crew (Tech) 14A 0/3 21:30-23:30 (2h) single-neutral-actions single-neutral-acti…" at bounding box center [467, 266] width 147 height 83
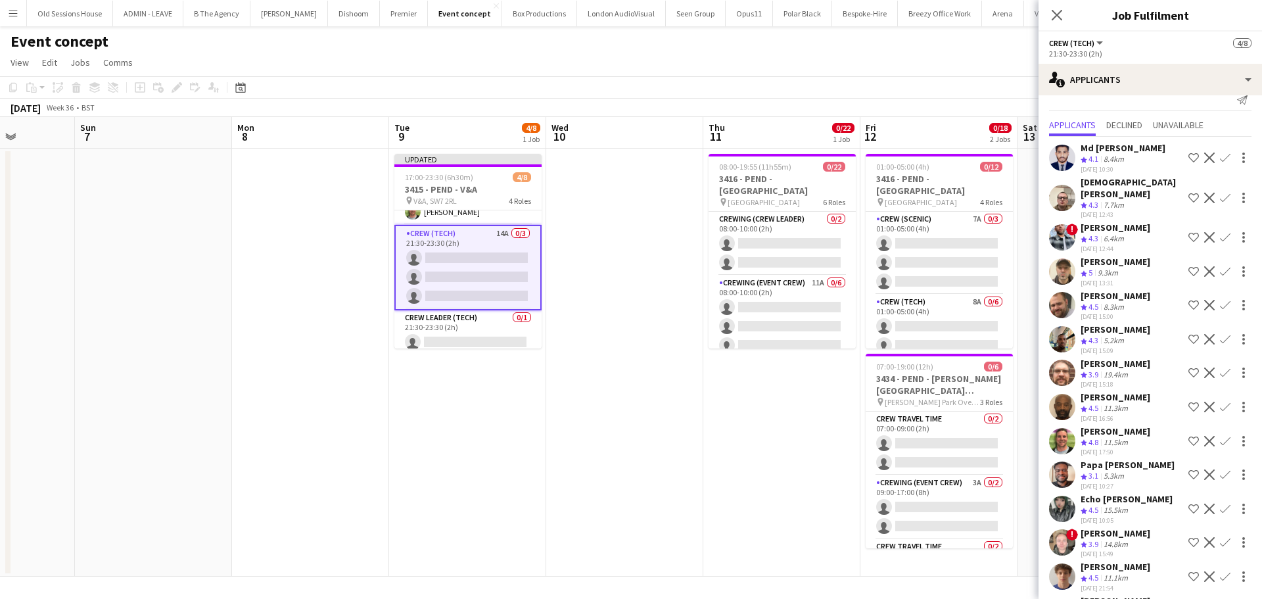
scroll to position [45, 0]
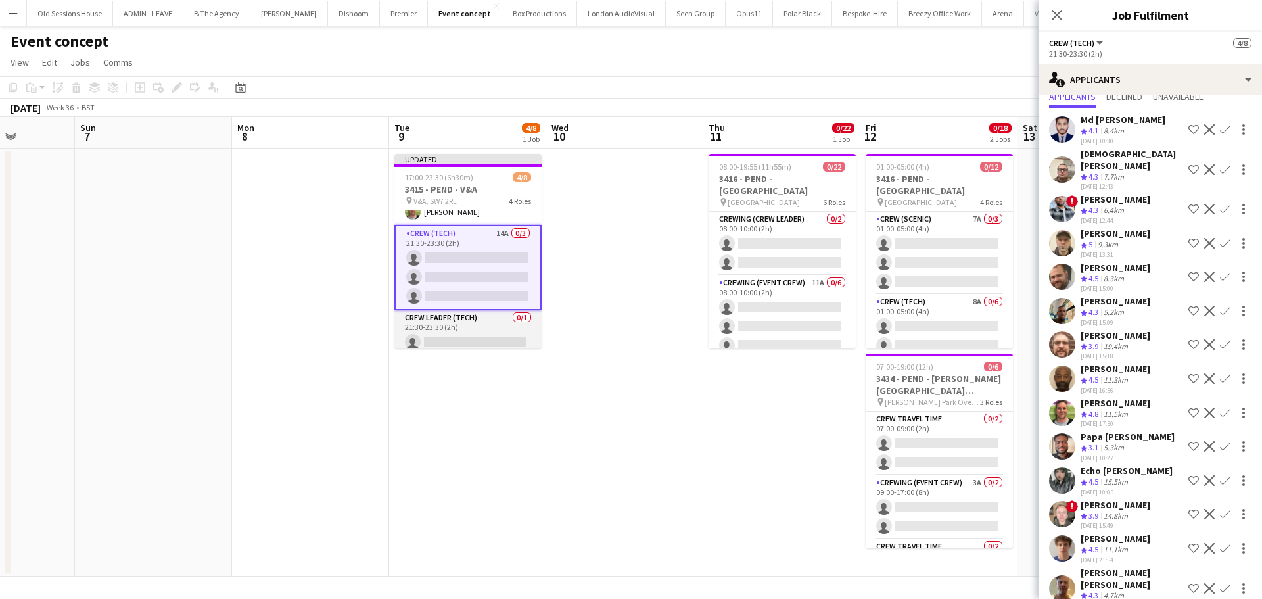
click at [463, 329] on app-card-role "Crew Leader (Tech) 0/1 21:30-23:30 (2h) single-neutral-actions" at bounding box center [467, 332] width 147 height 45
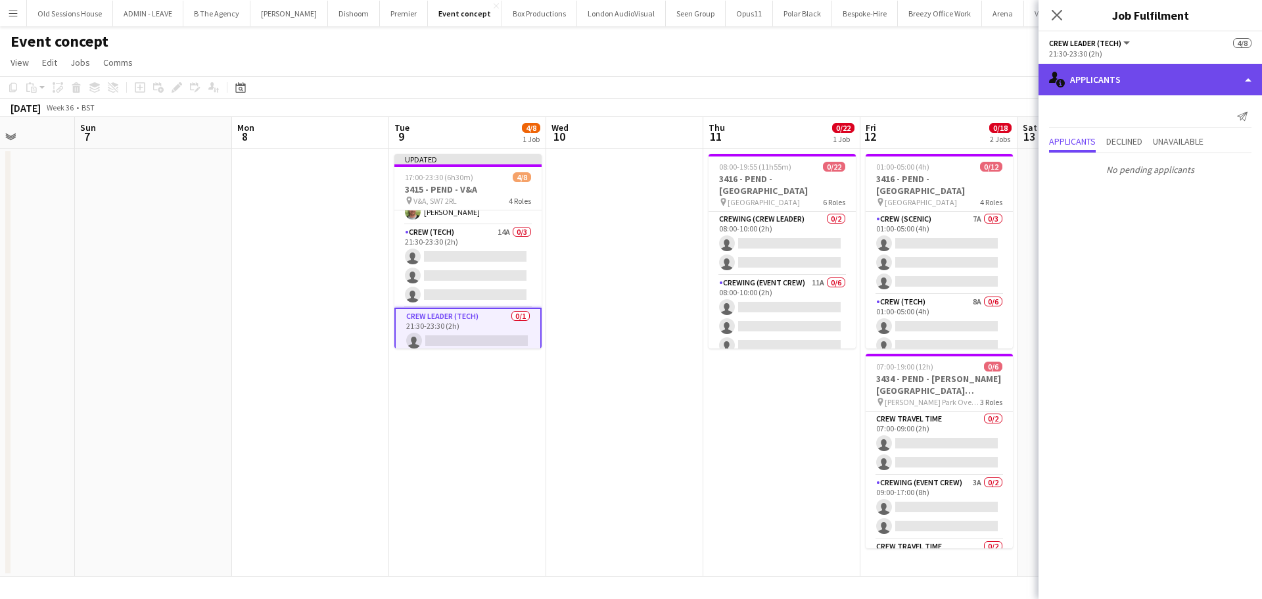
click at [1098, 78] on div "single-neutral-actions-information Applicants" at bounding box center [1149, 80] width 223 height 32
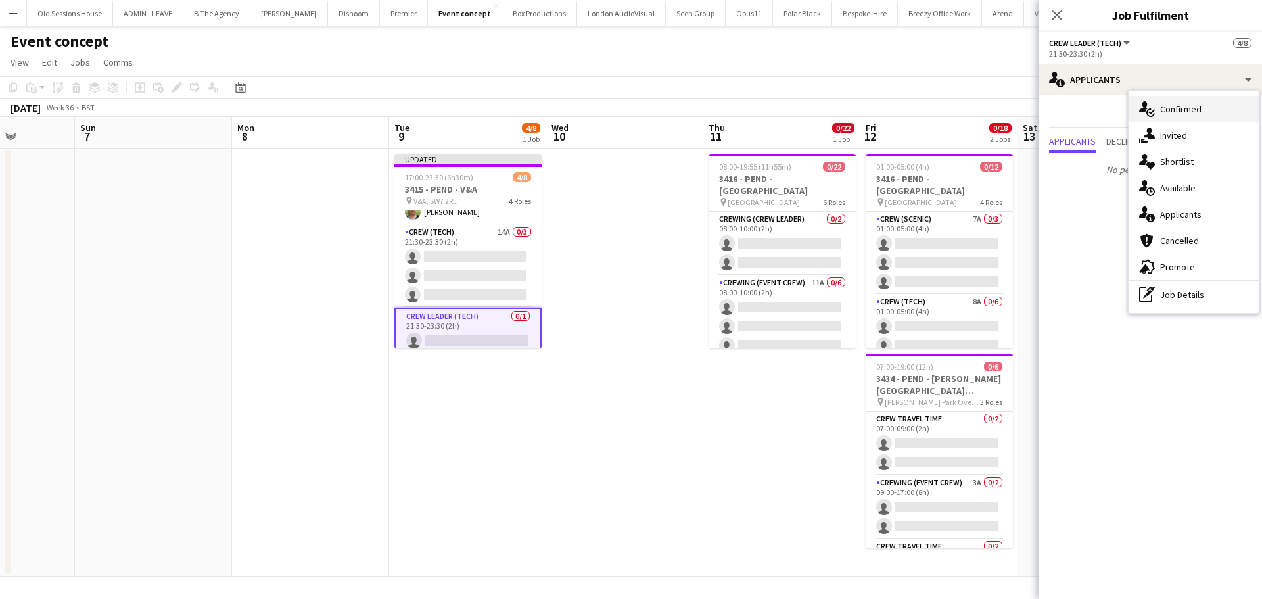
click at [1184, 108] on div "single-neutral-actions-check-2 Confirmed" at bounding box center [1194, 109] width 130 height 26
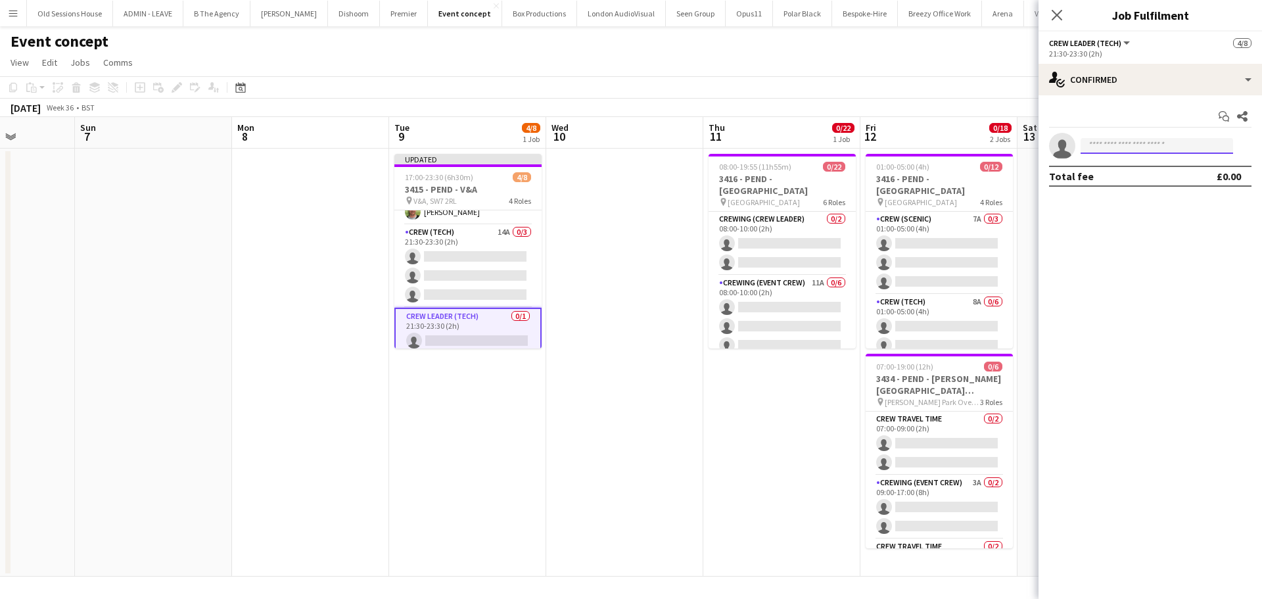
click at [1121, 141] on input at bounding box center [1157, 146] width 152 height 16
type input "***"
click at [1126, 160] on span "Allan Horsfield" at bounding box center [1129, 164] width 76 height 11
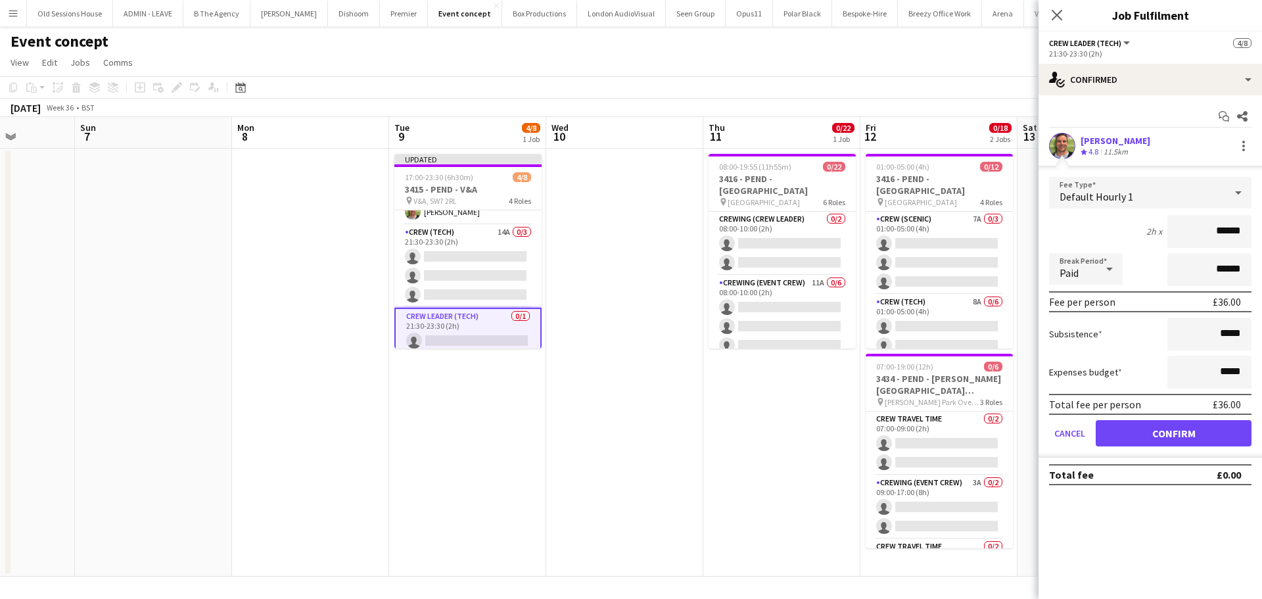
drag, startPoint x: 1226, startPoint y: 228, endPoint x: 1170, endPoint y: 227, distance: 55.9
click at [1170, 227] on input "******" at bounding box center [1209, 231] width 84 height 33
type input "***"
click at [1119, 237] on div "2h x ***" at bounding box center [1150, 231] width 202 height 33
click at [1161, 436] on button "Confirm" at bounding box center [1174, 433] width 156 height 26
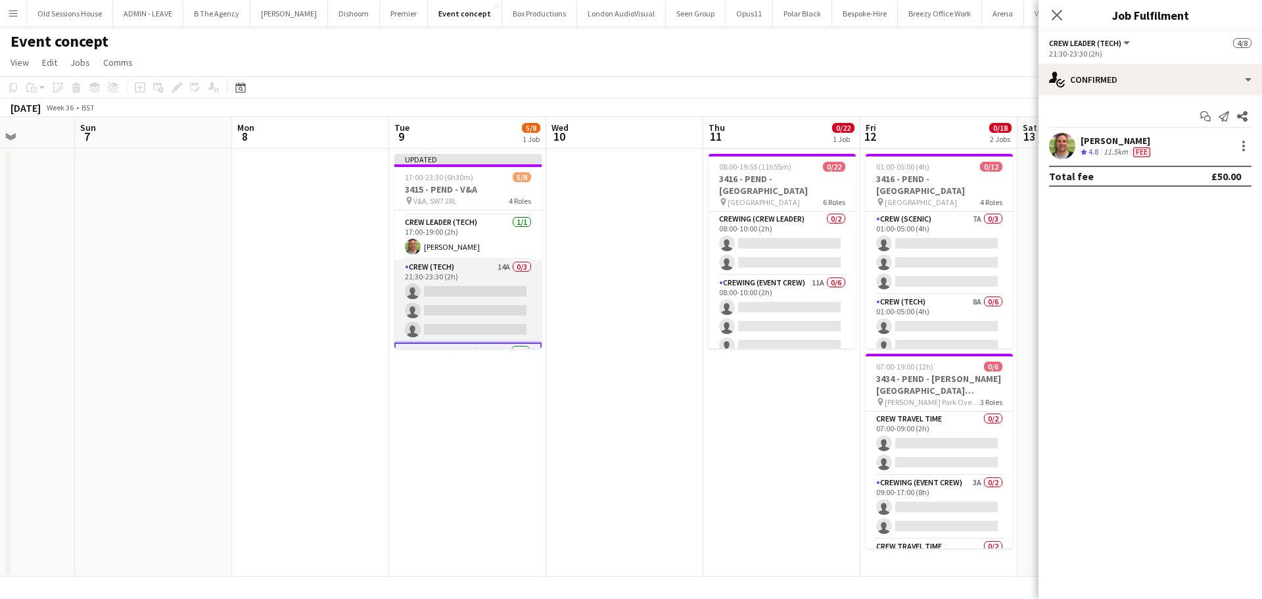
scroll to position [51, 0]
click at [486, 310] on app-card-role "Crew (Tech) 14A 0/3 21:30-23:30 (2h) single-neutral-actions single-neutral-acti…" at bounding box center [467, 332] width 147 height 83
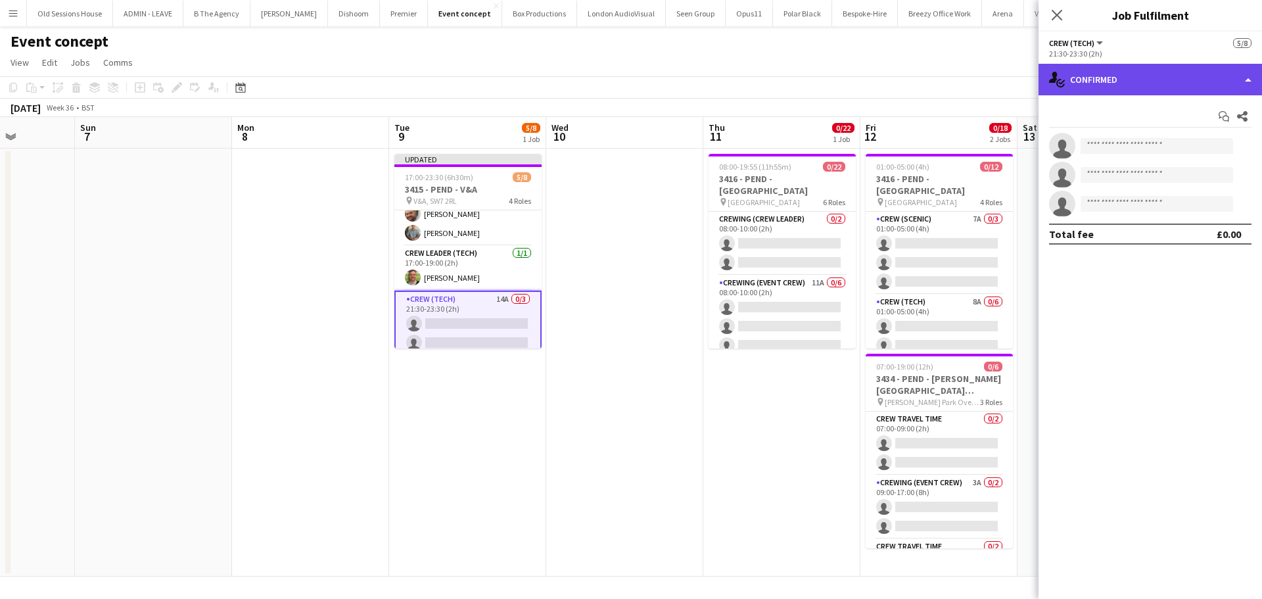
click at [1160, 83] on div "single-neutral-actions-check-2 Confirmed" at bounding box center [1149, 80] width 223 height 32
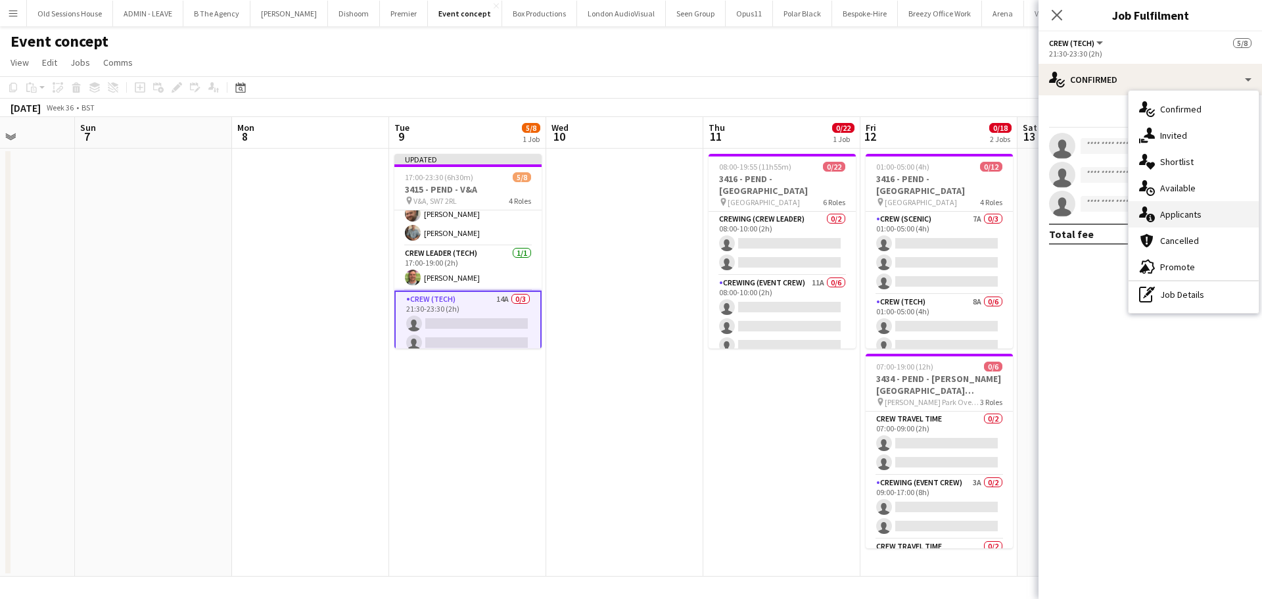
click at [1181, 215] on div "single-neutral-actions-information Applicants" at bounding box center [1194, 214] width 130 height 26
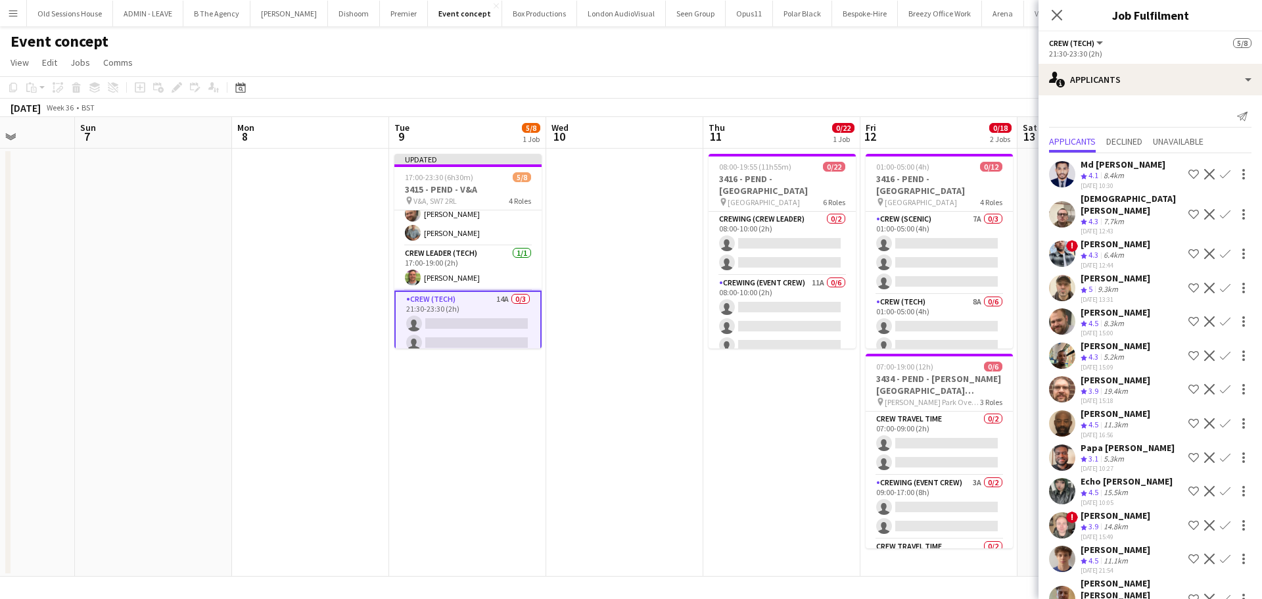
click at [1220, 209] on app-icon "Confirm" at bounding box center [1225, 214] width 11 height 11
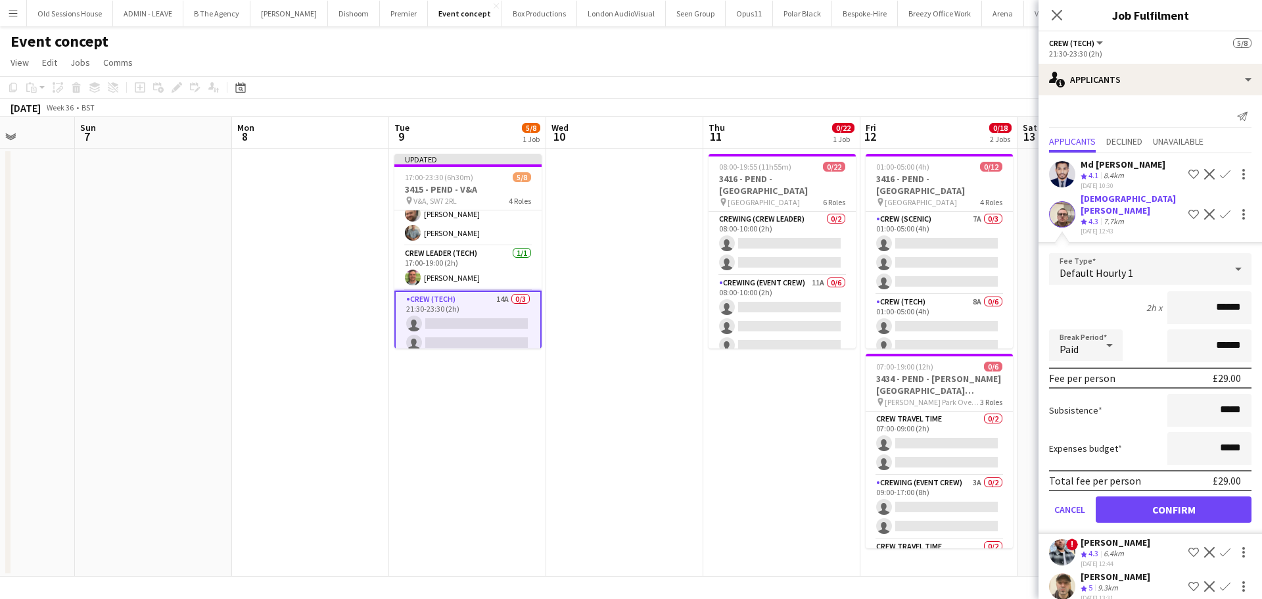
drag, startPoint x: 1238, startPoint y: 292, endPoint x: 1122, endPoint y: 296, distance: 115.7
click at [1122, 296] on div "2h x ******" at bounding box center [1150, 307] width 202 height 33
type input "***"
click at [1091, 294] on div "2h x ***" at bounding box center [1150, 307] width 202 height 33
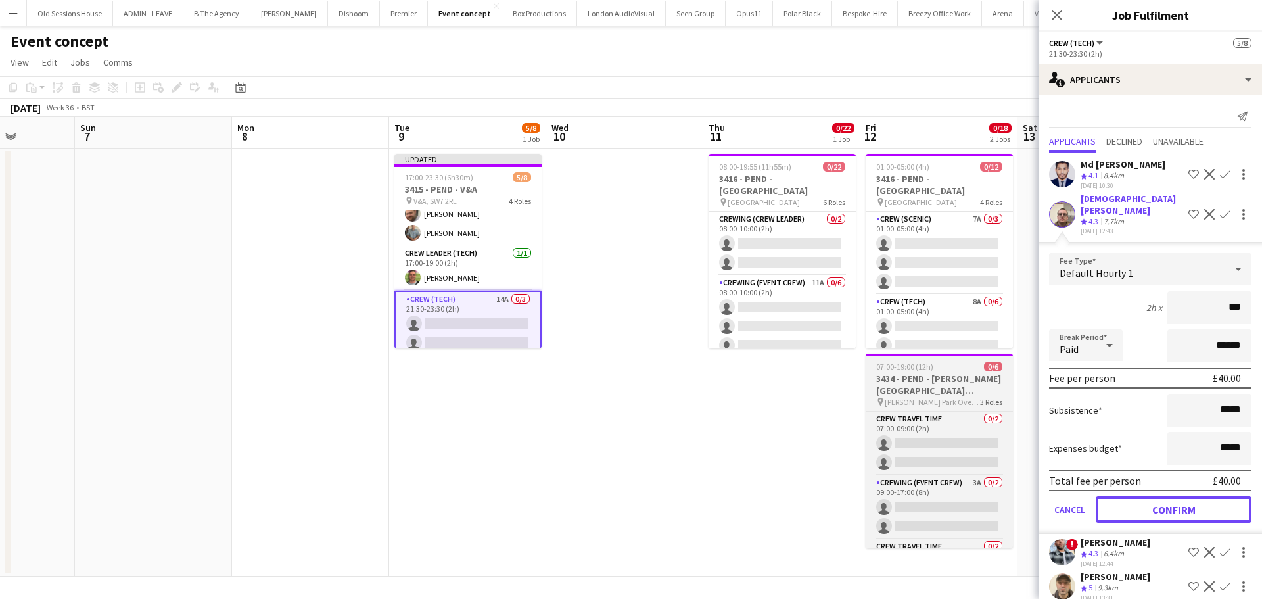
drag, startPoint x: 1136, startPoint y: 493, endPoint x: 910, endPoint y: 396, distance: 245.5
click at [1134, 496] on button "Confirm" at bounding box center [1174, 509] width 156 height 26
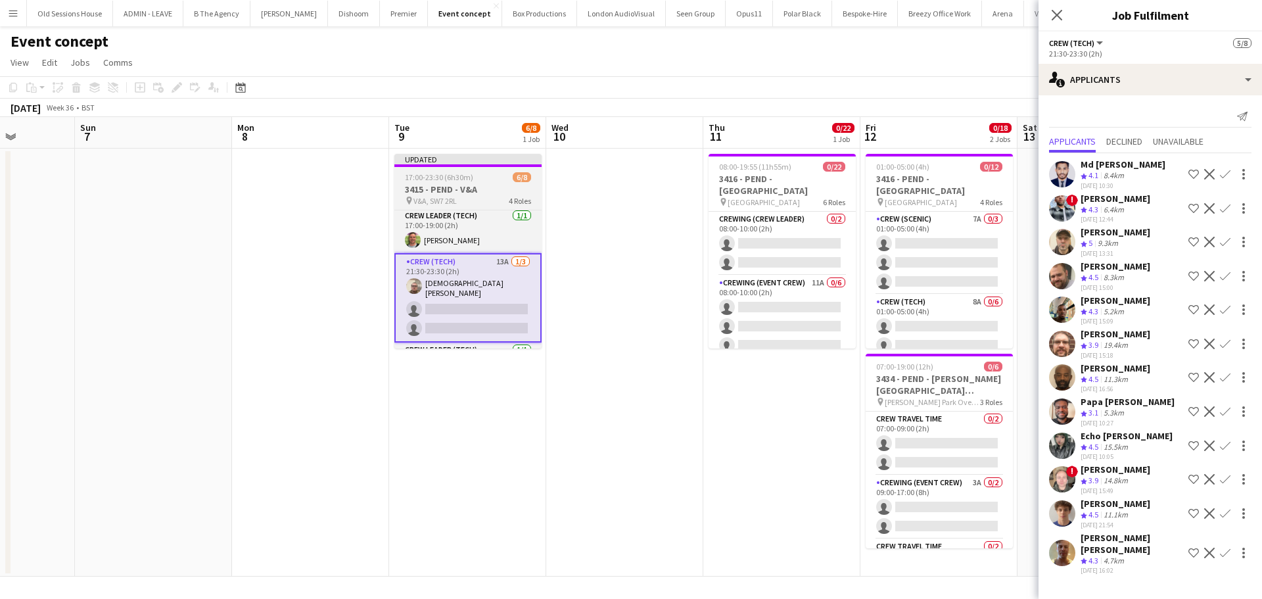
scroll to position [93, 0]
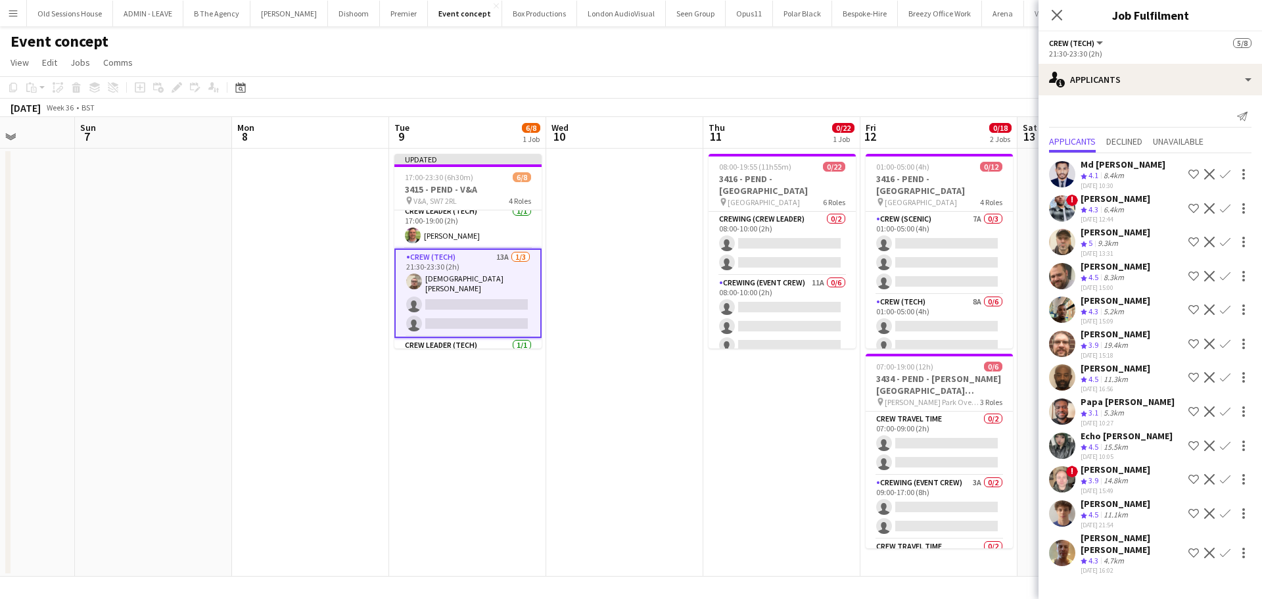
click at [1230, 275] on app-icon "Confirm" at bounding box center [1225, 276] width 11 height 11
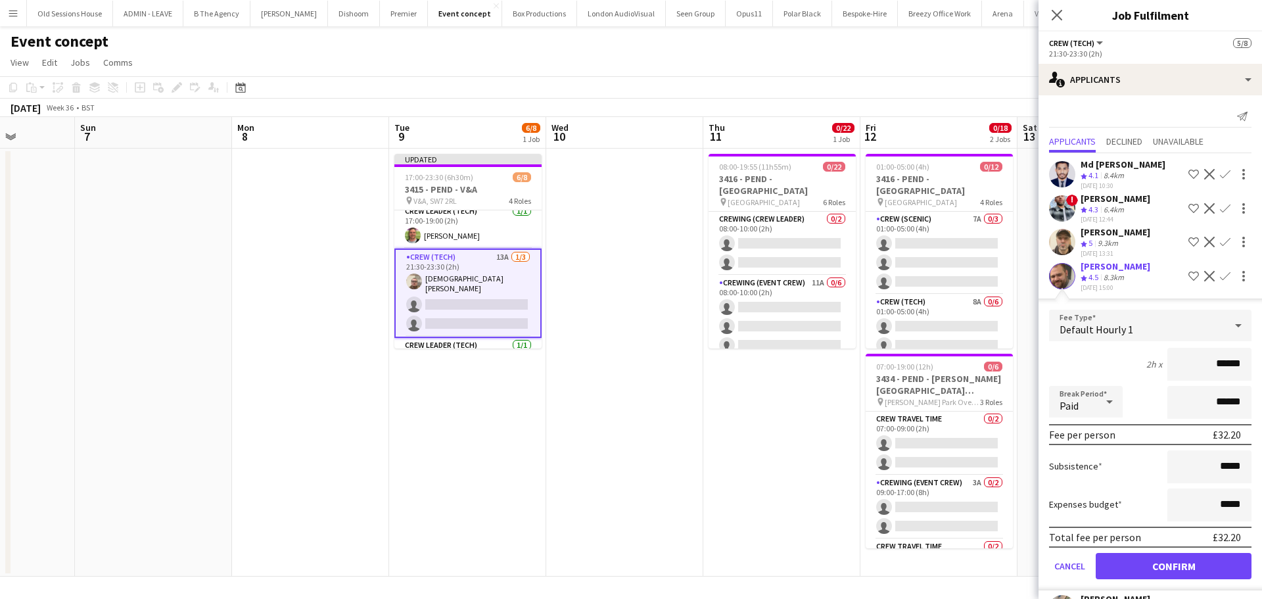
drag, startPoint x: 1230, startPoint y: 356, endPoint x: 1155, endPoint y: 360, distance: 75.1
click at [1155, 360] on div "2h x ******" at bounding box center [1150, 364] width 202 height 33
type input "***"
click at [1100, 350] on div "2h x ***" at bounding box center [1150, 364] width 202 height 33
click at [1196, 567] on button "Confirm" at bounding box center [1174, 566] width 156 height 26
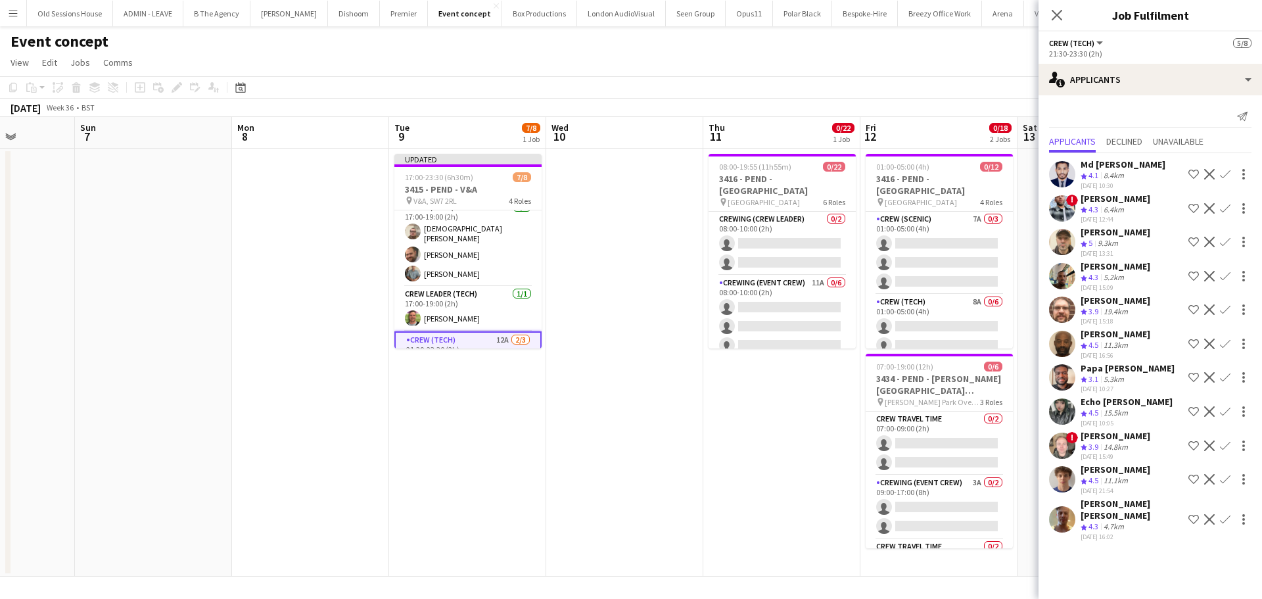
scroll to position [0, 0]
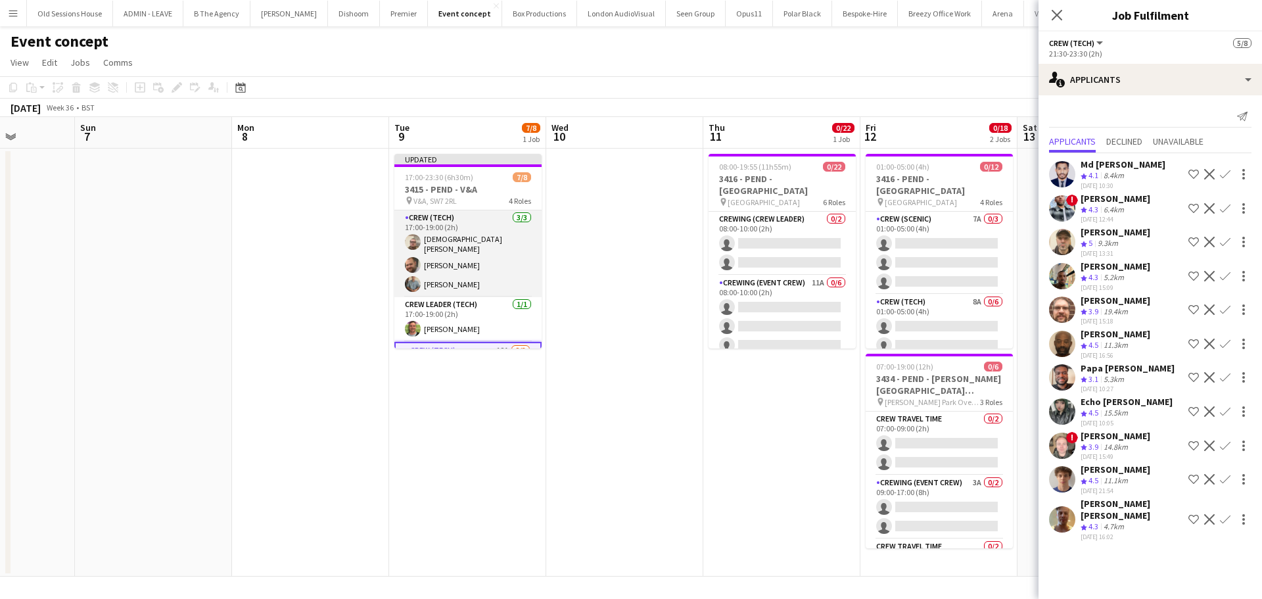
click at [475, 268] on app-card-role "Crew (Tech) 3/3 17:00-19:00 (2h) Christian Skinner Ben Turner Daniel Slack" at bounding box center [467, 253] width 147 height 87
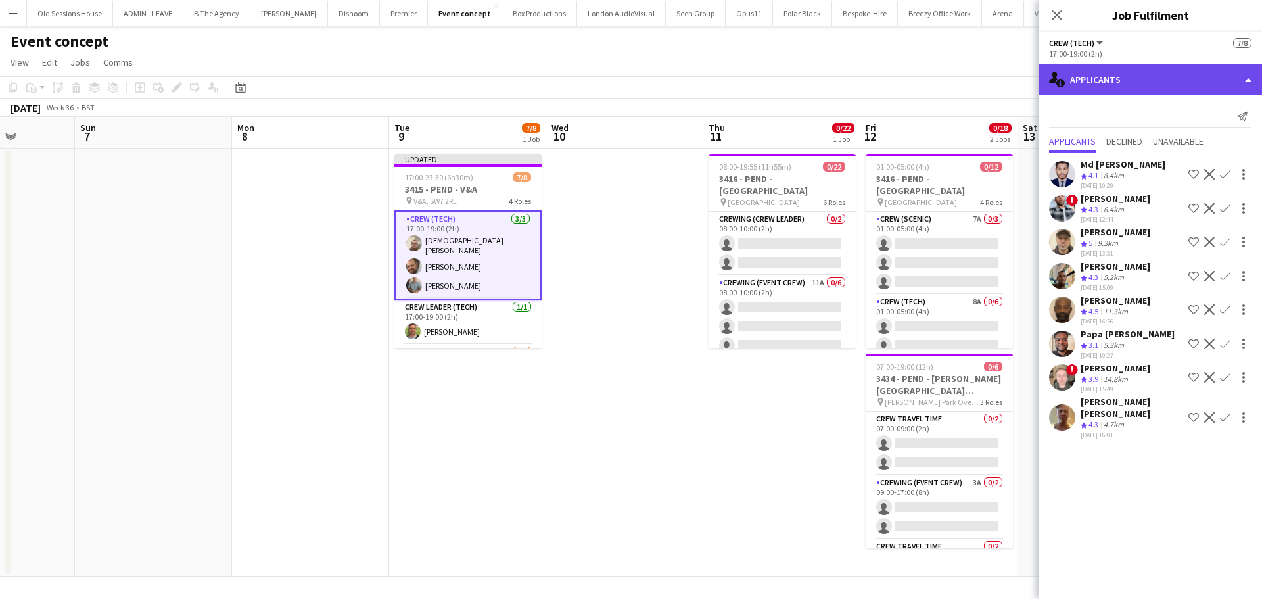
click at [1122, 91] on div "single-neutral-actions-information Applicants" at bounding box center [1149, 80] width 223 height 32
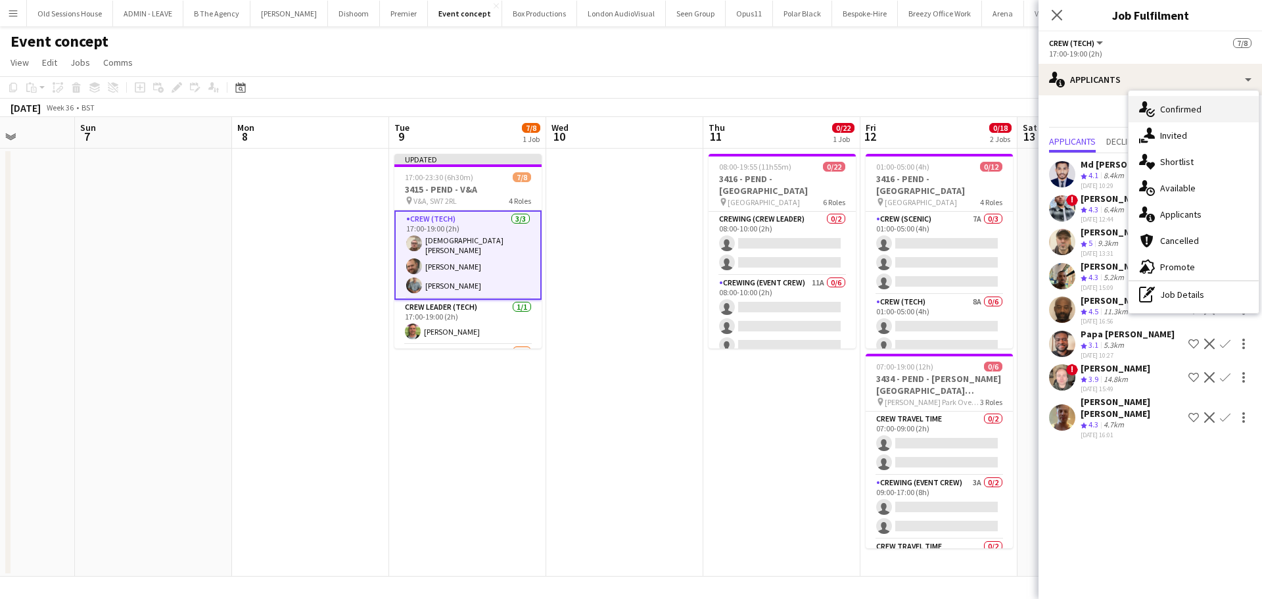
click at [1175, 110] on div "single-neutral-actions-check-2 Confirmed" at bounding box center [1194, 109] width 130 height 26
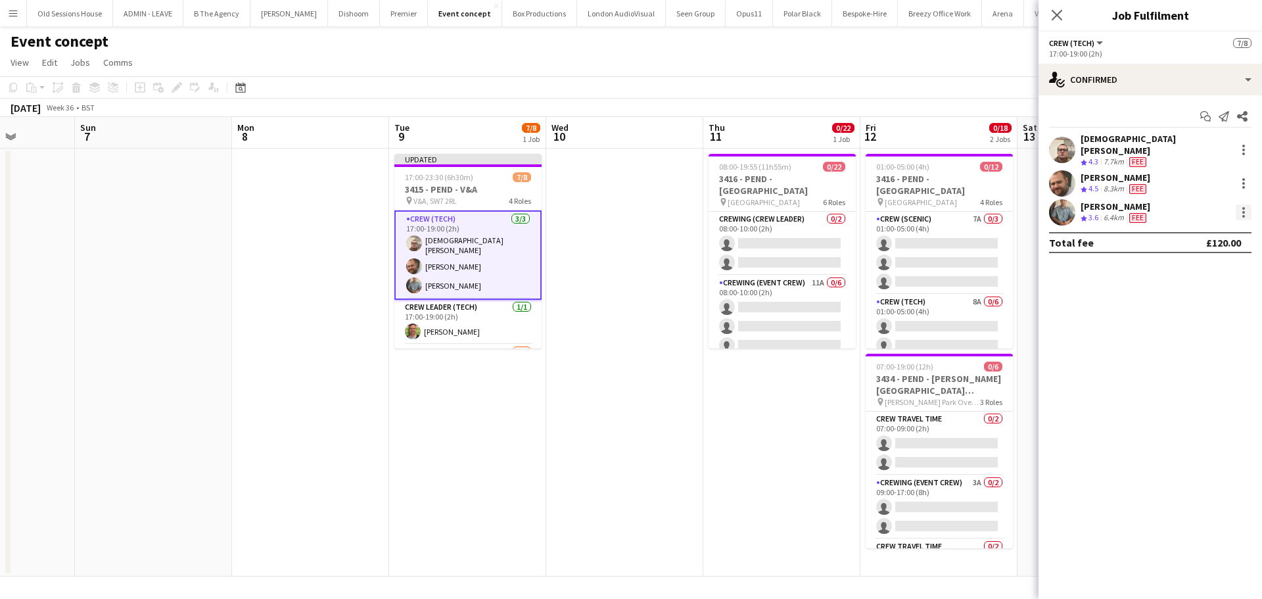
click at [1245, 204] on div at bounding box center [1244, 212] width 16 height 16
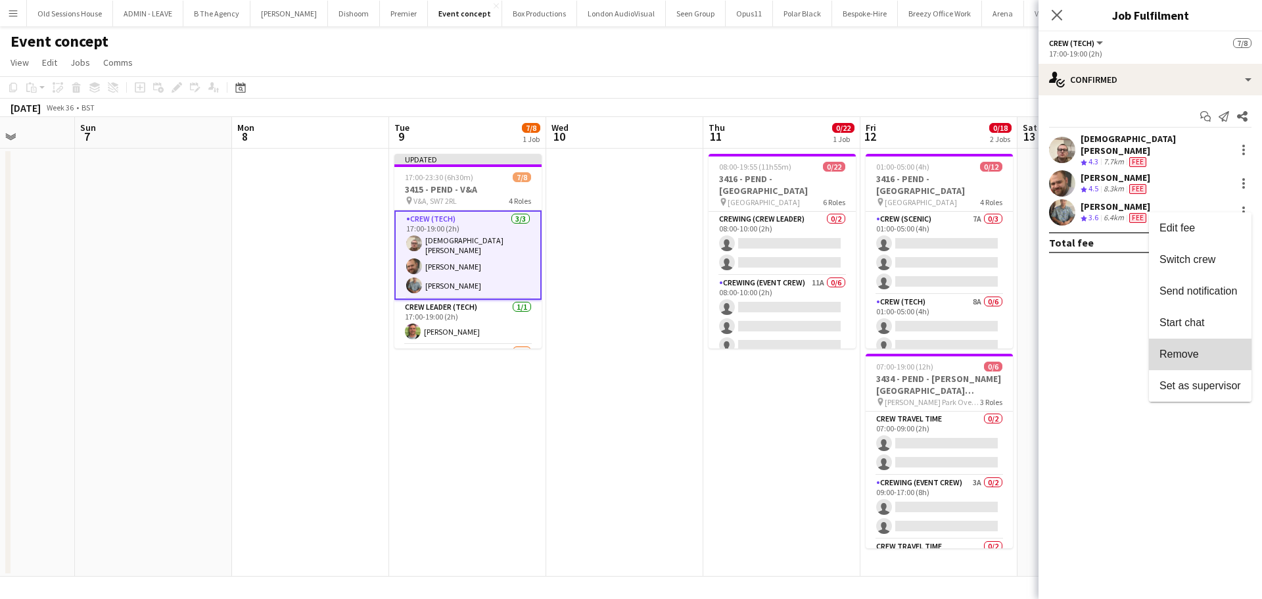
click at [1189, 346] on button "Remove" at bounding box center [1200, 354] width 103 height 32
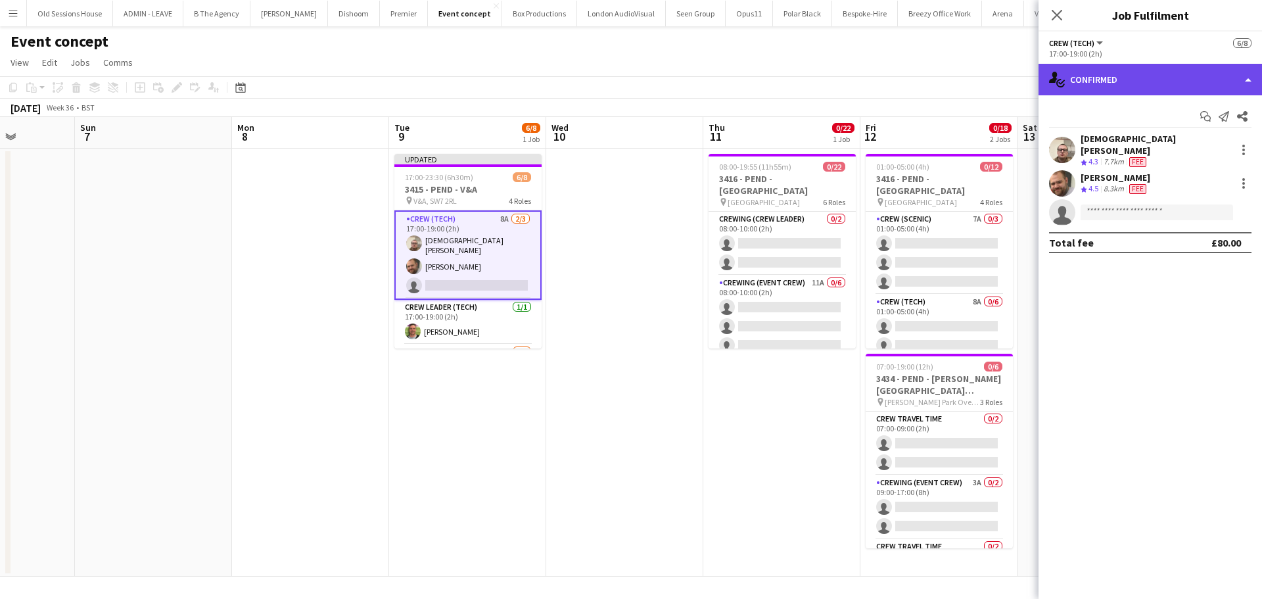
click at [1182, 73] on div "single-neutral-actions-check-2 Confirmed" at bounding box center [1149, 80] width 223 height 32
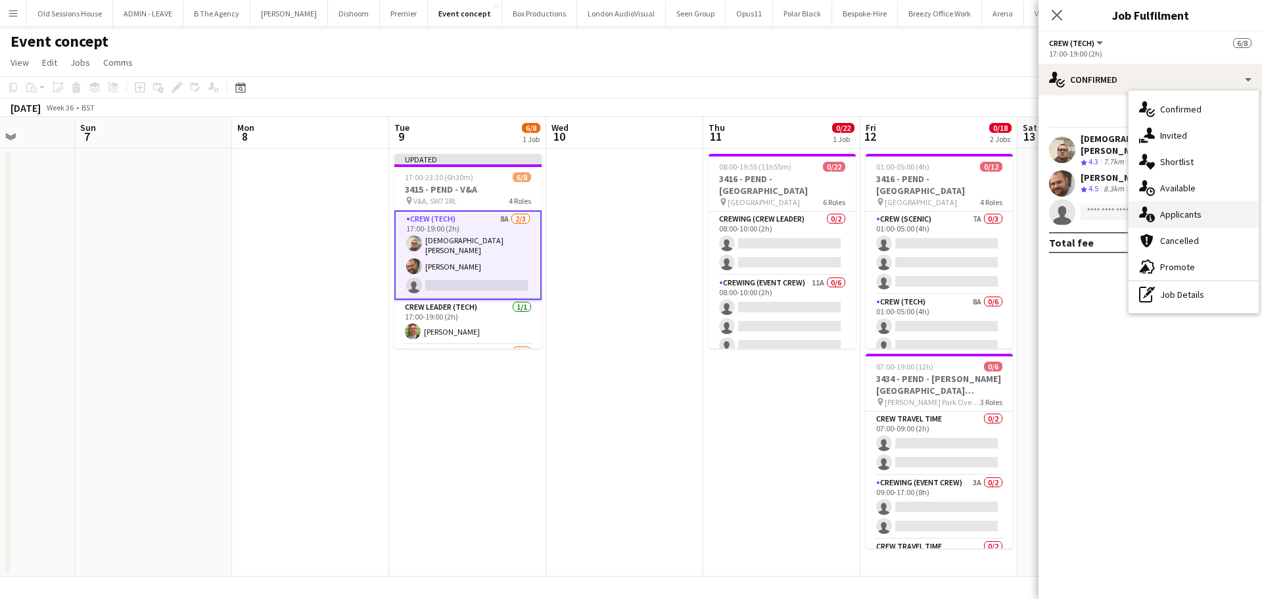
click at [1184, 220] on div "single-neutral-actions-information Applicants" at bounding box center [1194, 214] width 130 height 26
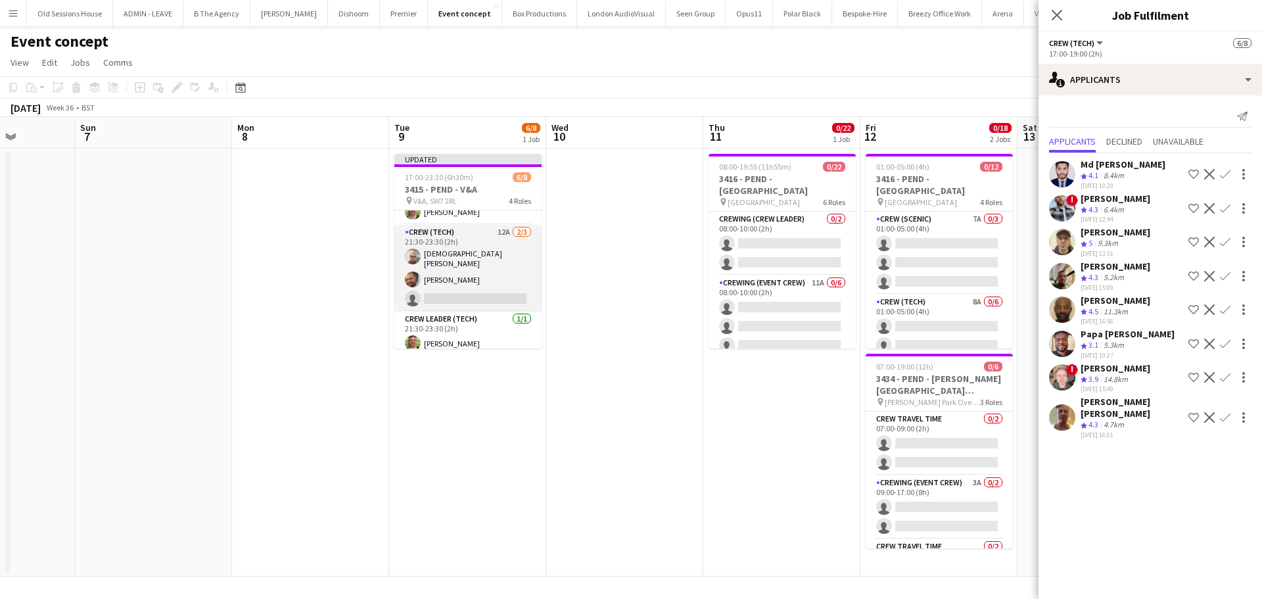
click at [466, 277] on app-card-role "Crew (Tech) 12A 2/3 21:30-23:30 (2h) Christian Skinner Ben Turner single-neutra…" at bounding box center [467, 268] width 147 height 87
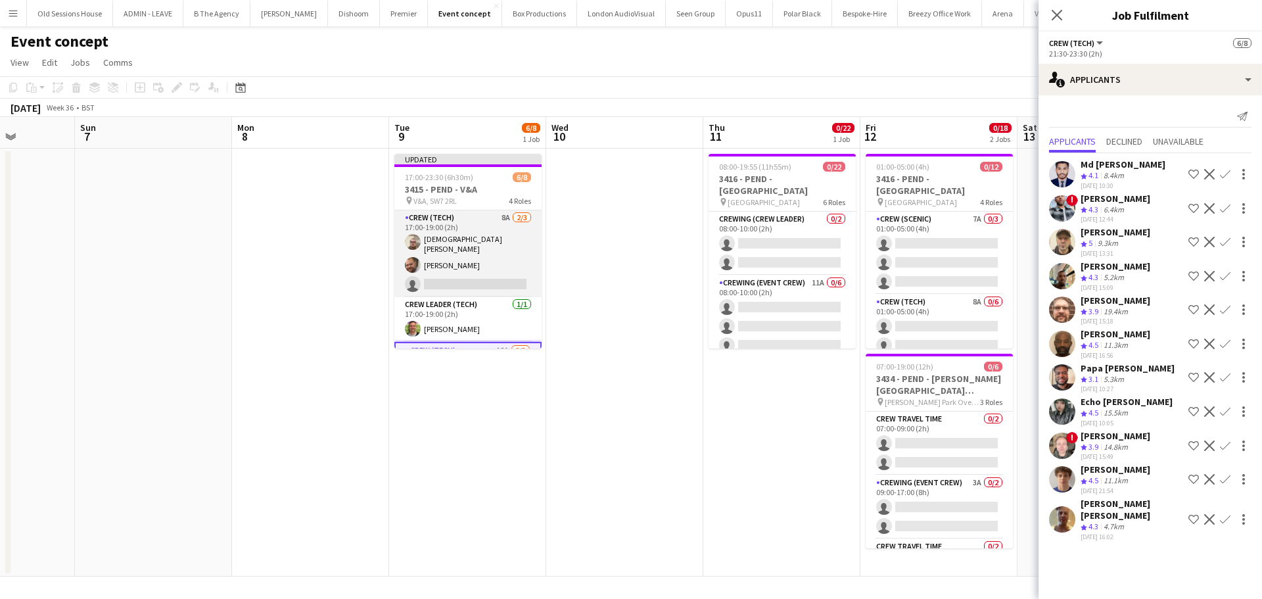
click at [480, 261] on app-card-role "Crew (Tech) 8A 2/3 17:00-19:00 (2h) Christian Skinner Ben Turner single-neutral…" at bounding box center [467, 253] width 147 height 87
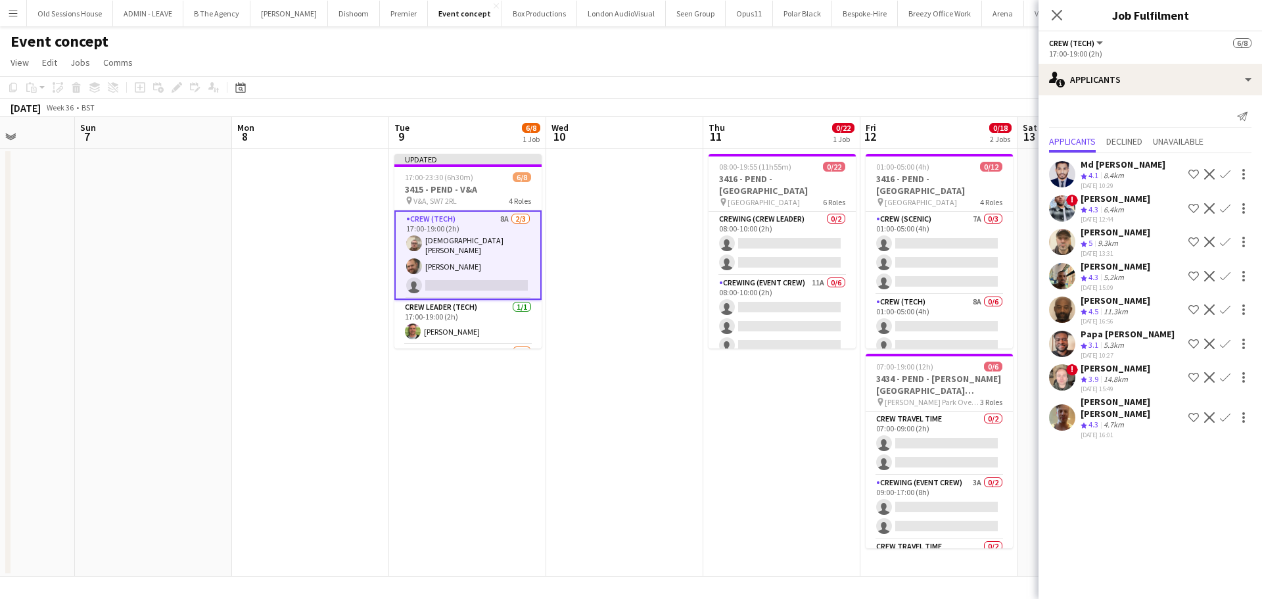
click at [1226, 277] on app-icon "Confirm" at bounding box center [1225, 276] width 11 height 11
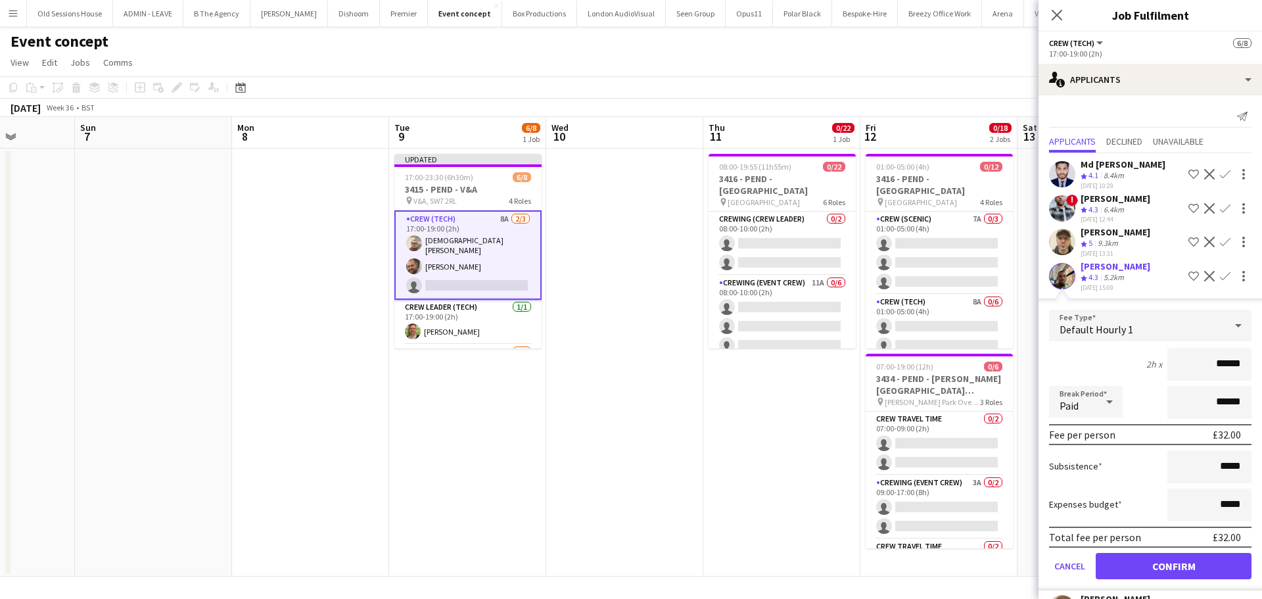
drag, startPoint x: 1236, startPoint y: 361, endPoint x: 1167, endPoint y: 363, distance: 69.7
click at [1167, 363] on input "******" at bounding box center [1209, 364] width 84 height 33
type input "***"
click at [1113, 358] on div "2h x ***" at bounding box center [1150, 364] width 202 height 33
click at [1143, 556] on button "Confirm" at bounding box center [1174, 566] width 156 height 26
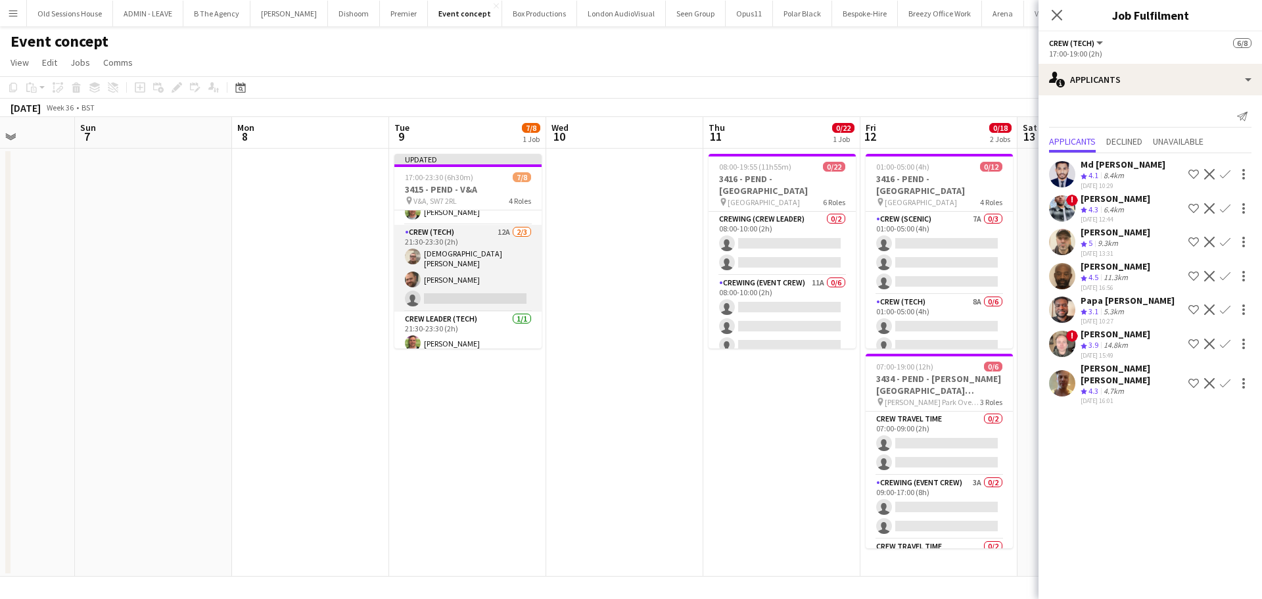
click at [458, 266] on app-card-role "Crew (Tech) 12A 2/3 21:30-23:30 (2h) Christian Skinner Ben Turner single-neutra…" at bounding box center [467, 268] width 147 height 87
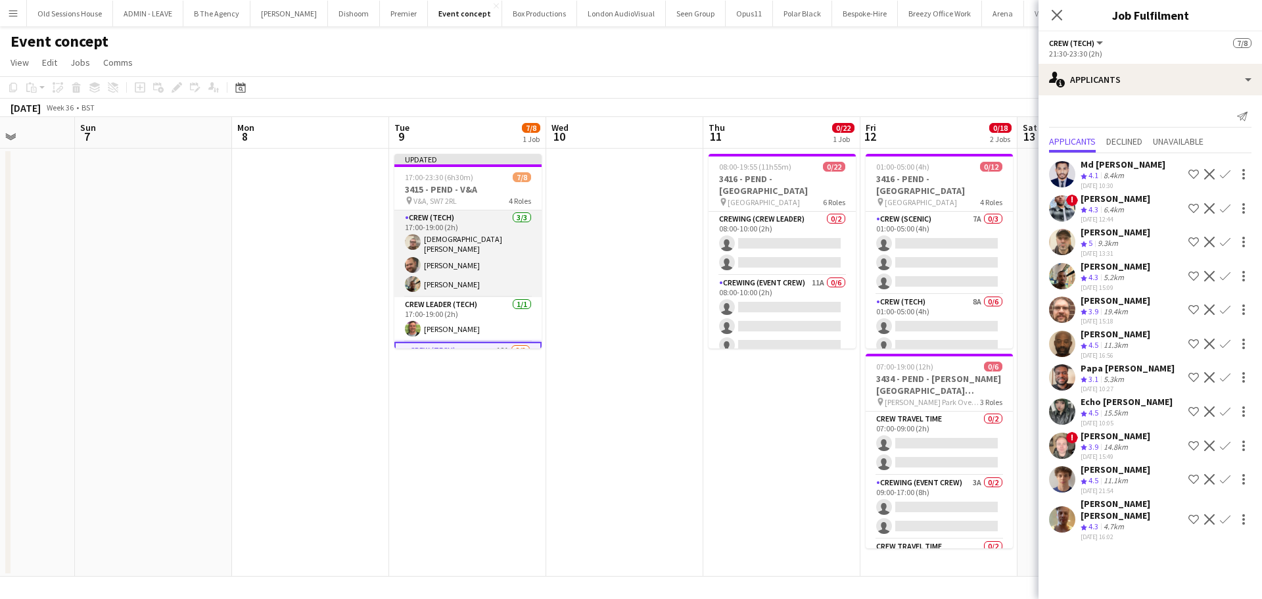
click at [475, 264] on app-card-role "Crew (Tech) 3/3 17:00-19:00 (2h) Christian Skinner Ben Turner Stephon Johnson" at bounding box center [467, 253] width 147 height 87
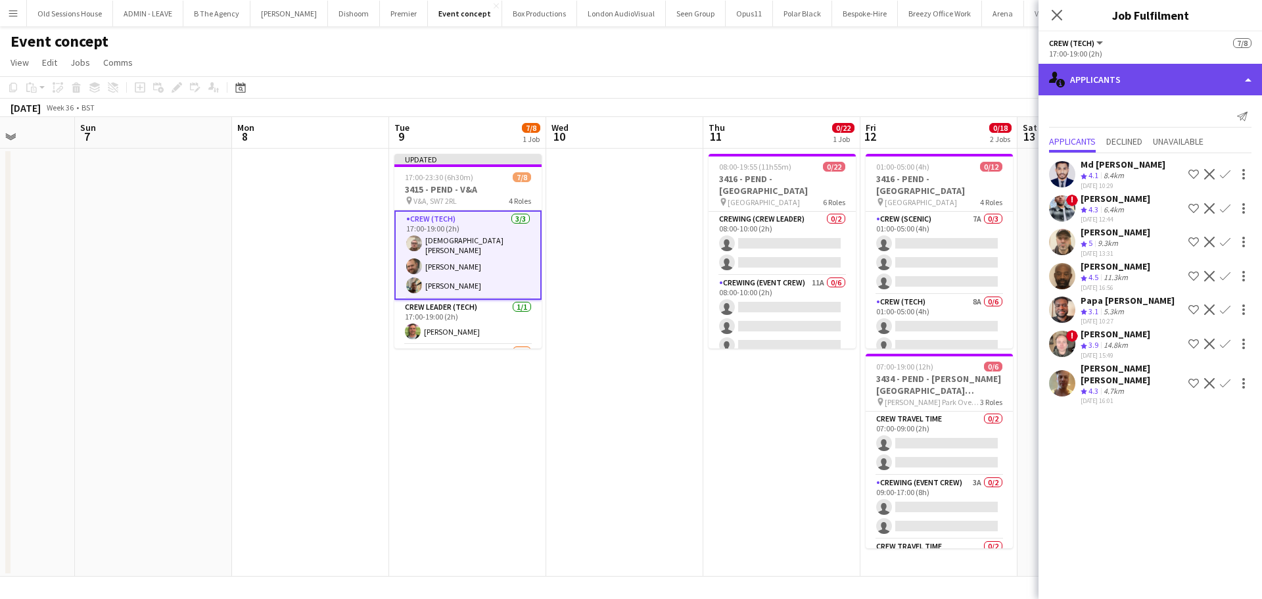
click at [1148, 68] on div "single-neutral-actions-information Applicants" at bounding box center [1149, 80] width 223 height 32
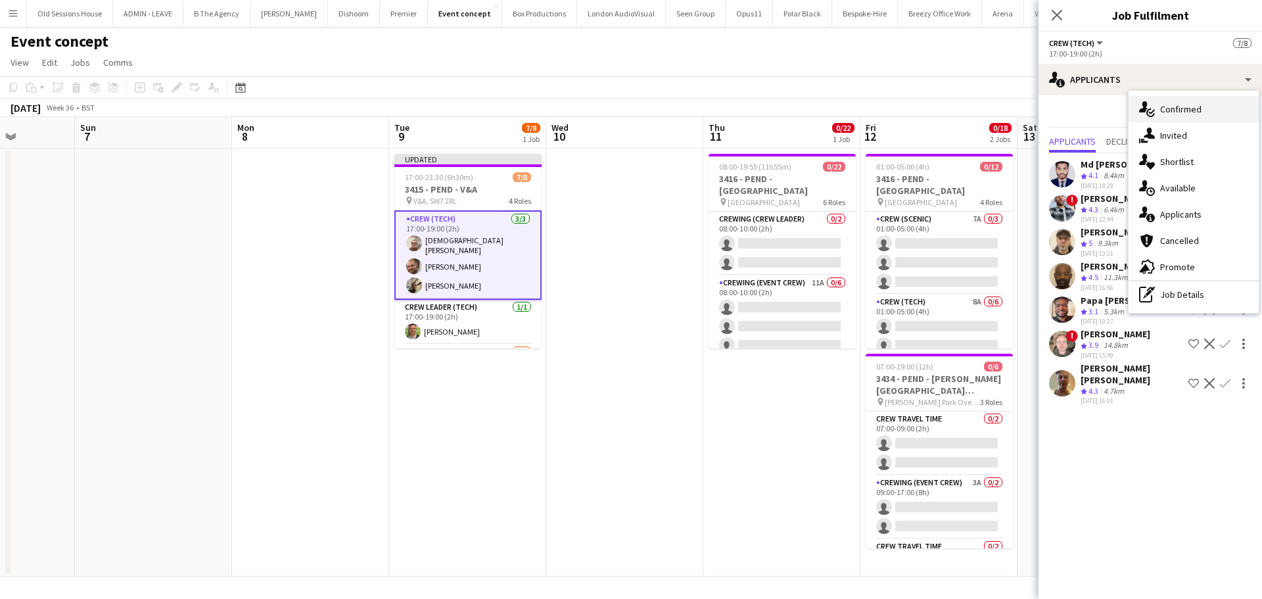
click at [1165, 103] on div "single-neutral-actions-check-2 Confirmed" at bounding box center [1194, 109] width 130 height 26
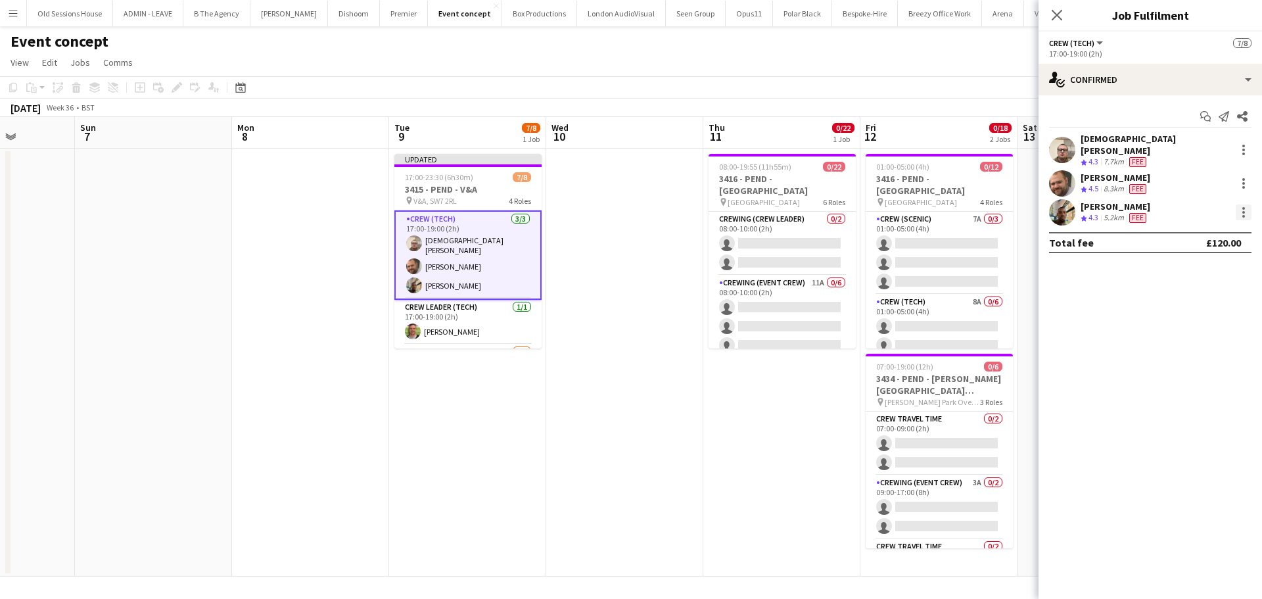
click at [1243, 211] on div at bounding box center [1243, 212] width 3 height 3
click at [1178, 343] on button "Remove" at bounding box center [1200, 354] width 103 height 32
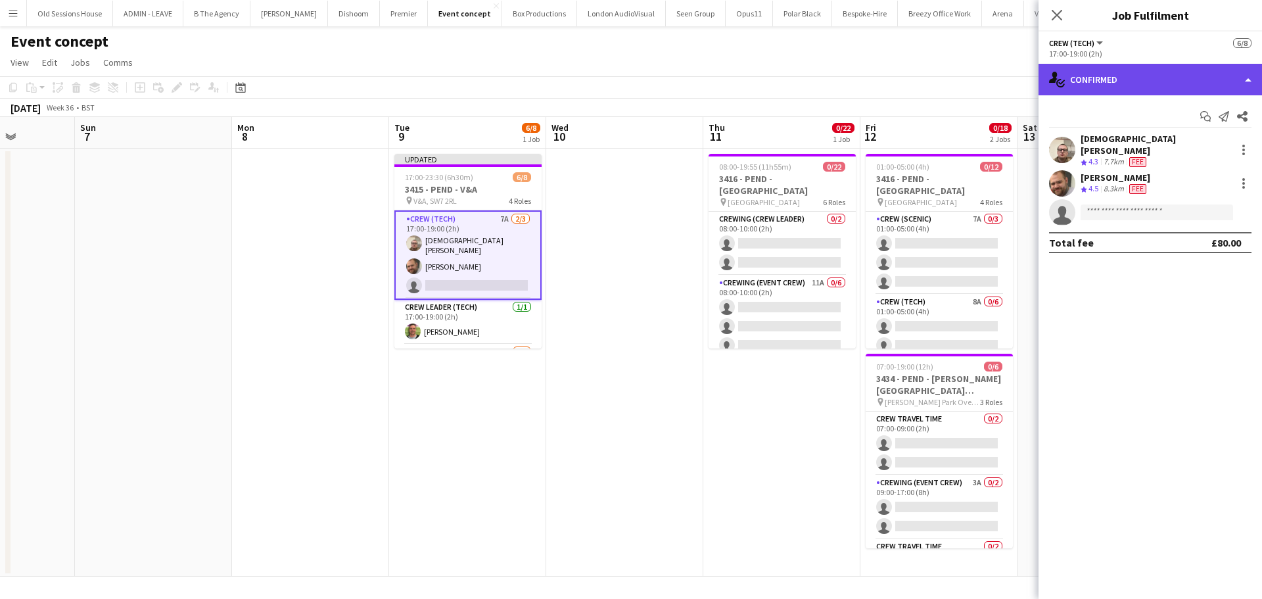
click at [1134, 85] on div "single-neutral-actions-check-2 Confirmed" at bounding box center [1149, 80] width 223 height 32
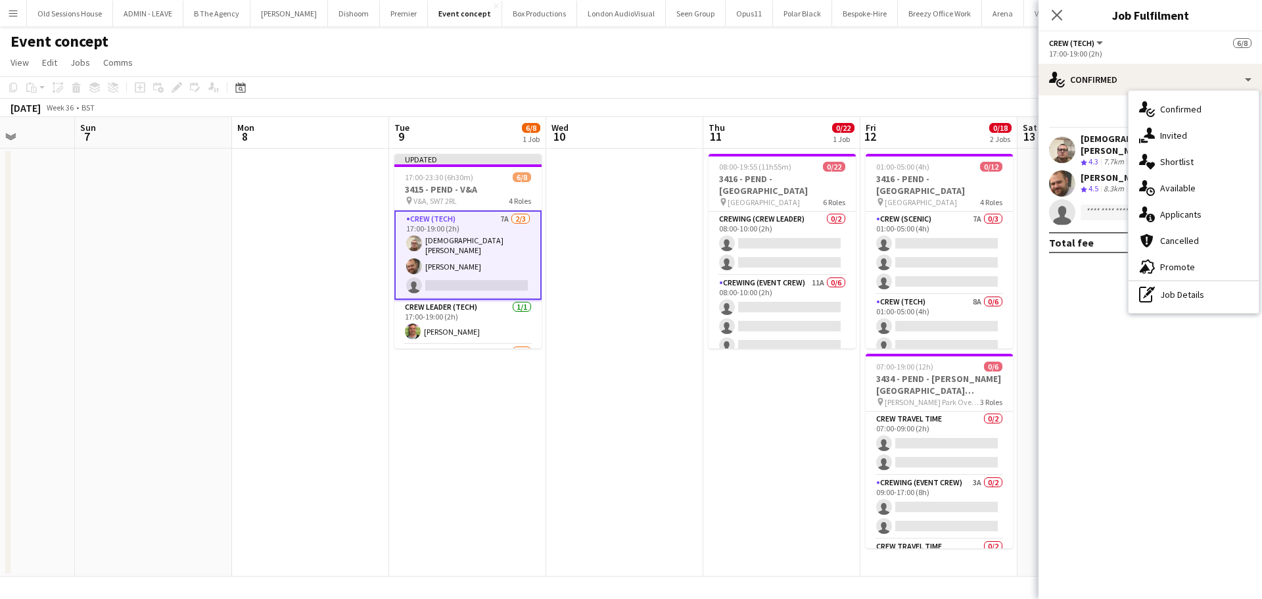
click at [1165, 216] on div "single-neutral-actions-information Applicants" at bounding box center [1194, 214] width 130 height 26
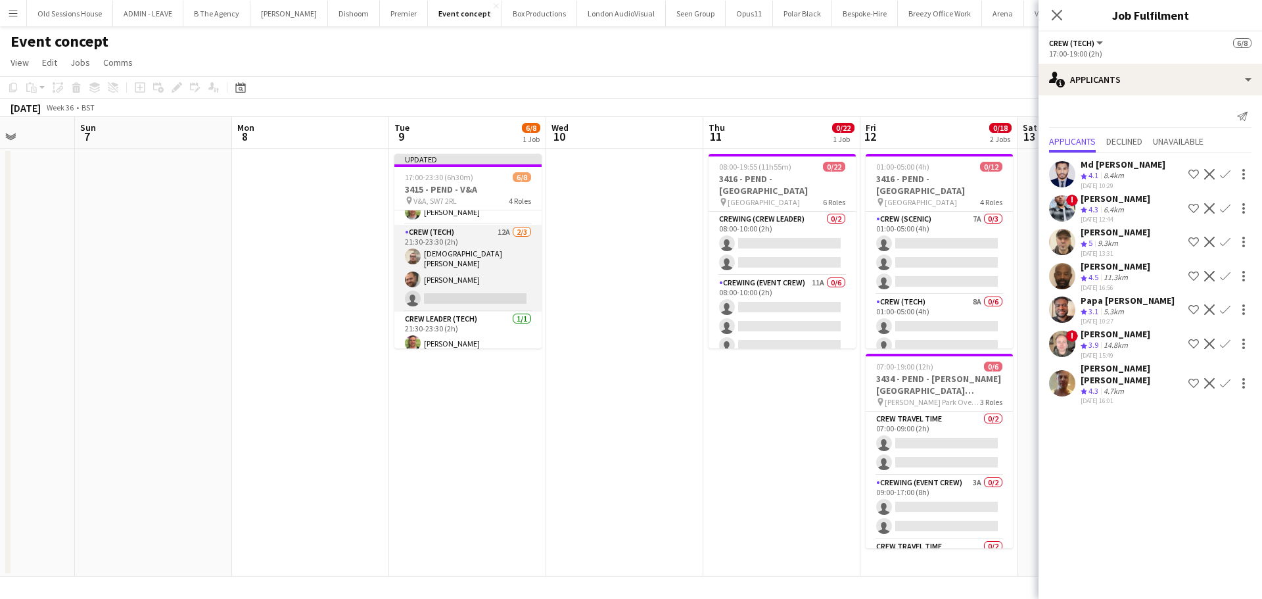
click at [487, 279] on app-card-role "Crew (Tech) 12A 2/3 21:30-23:30 (2h) Christian Skinner Ben Turner single-neutra…" at bounding box center [467, 268] width 147 height 87
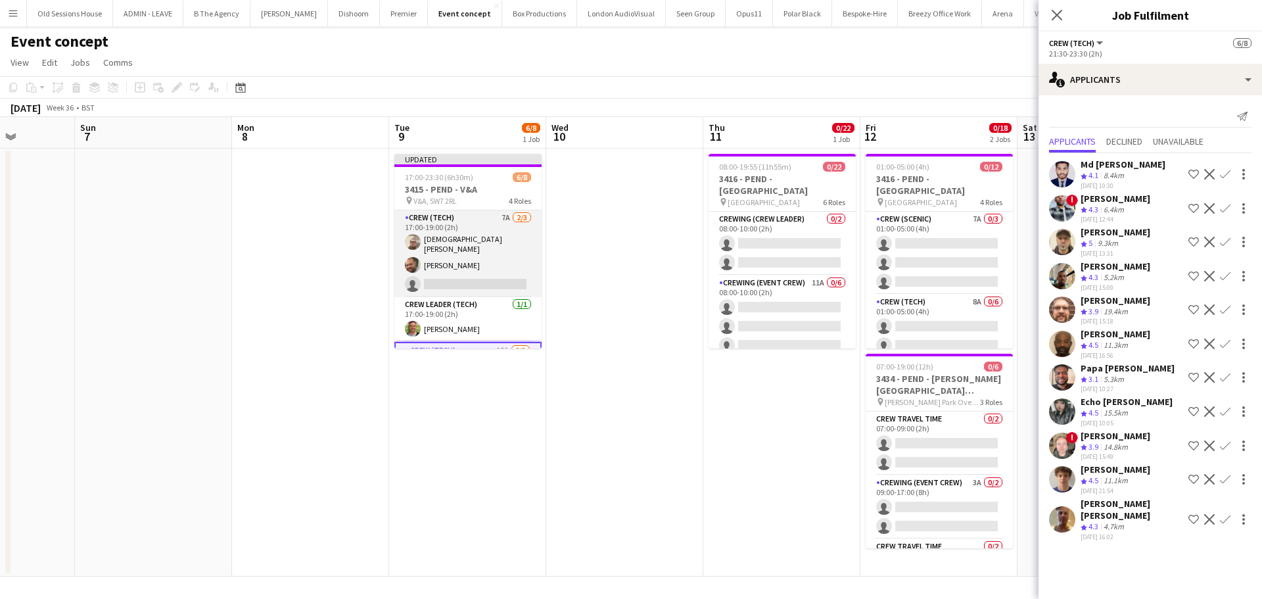
click at [473, 262] on app-card-role "Crew (Tech) 7A 2/3 17:00-19:00 (2h) Christian Skinner Ben Turner single-neutral…" at bounding box center [467, 253] width 147 height 87
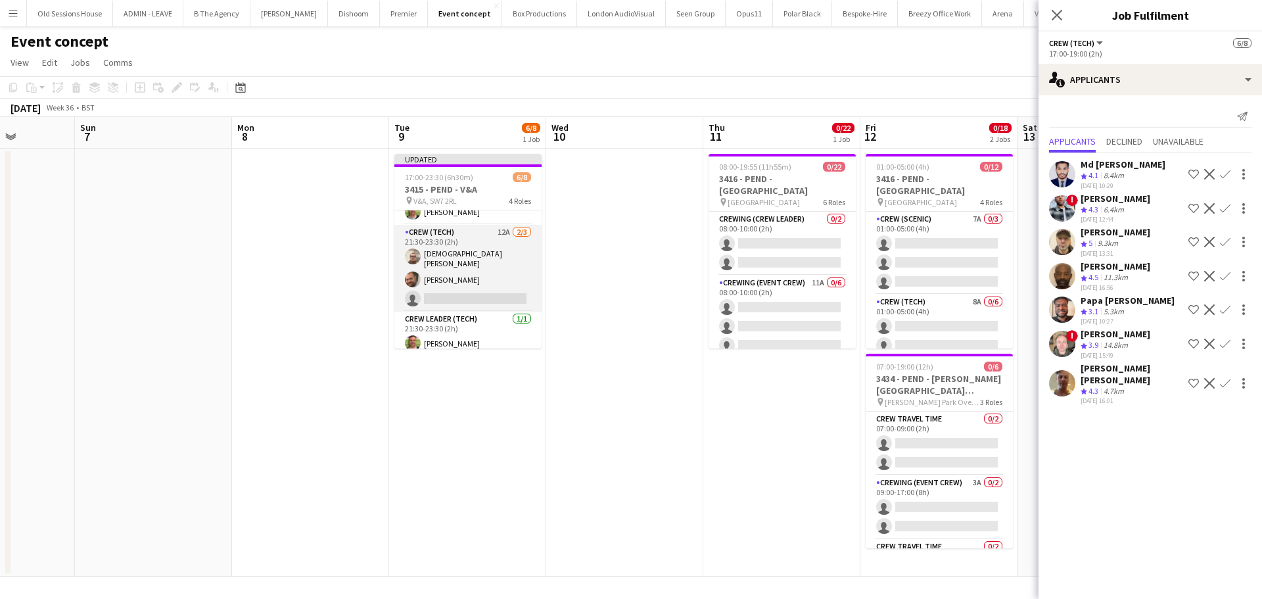
click at [459, 272] on app-card-role "Crew (Tech) 12A 2/3 21:30-23:30 (2h) Christian Skinner Ben Turner single-neutra…" at bounding box center [467, 268] width 147 height 87
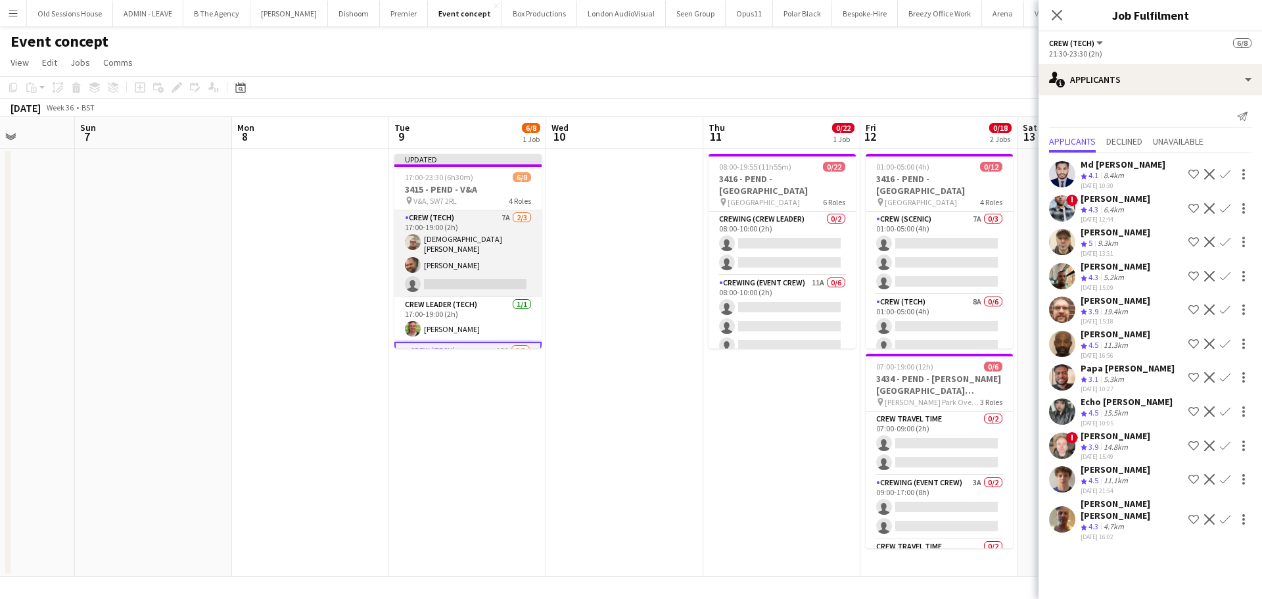
click at [461, 239] on app-card-role "Crew (Tech) 7A 2/3 17:00-19:00 (2h) Christian Skinner Ben Turner single-neutral…" at bounding box center [467, 253] width 147 height 87
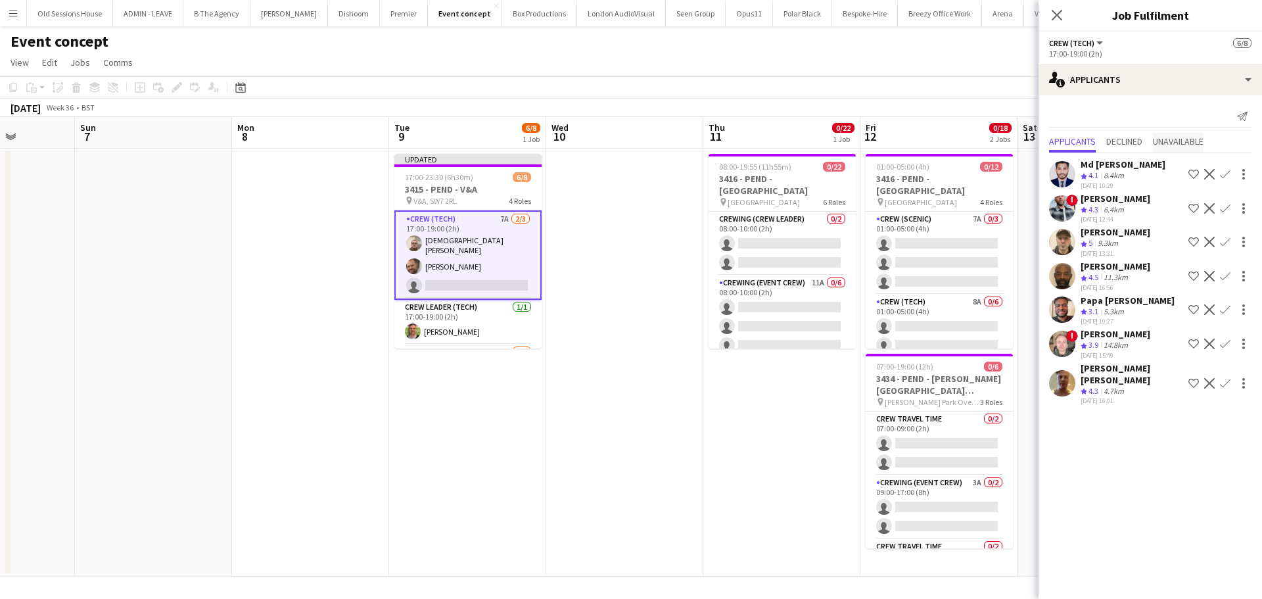
click at [1178, 137] on span "Unavailable" at bounding box center [1178, 141] width 51 height 9
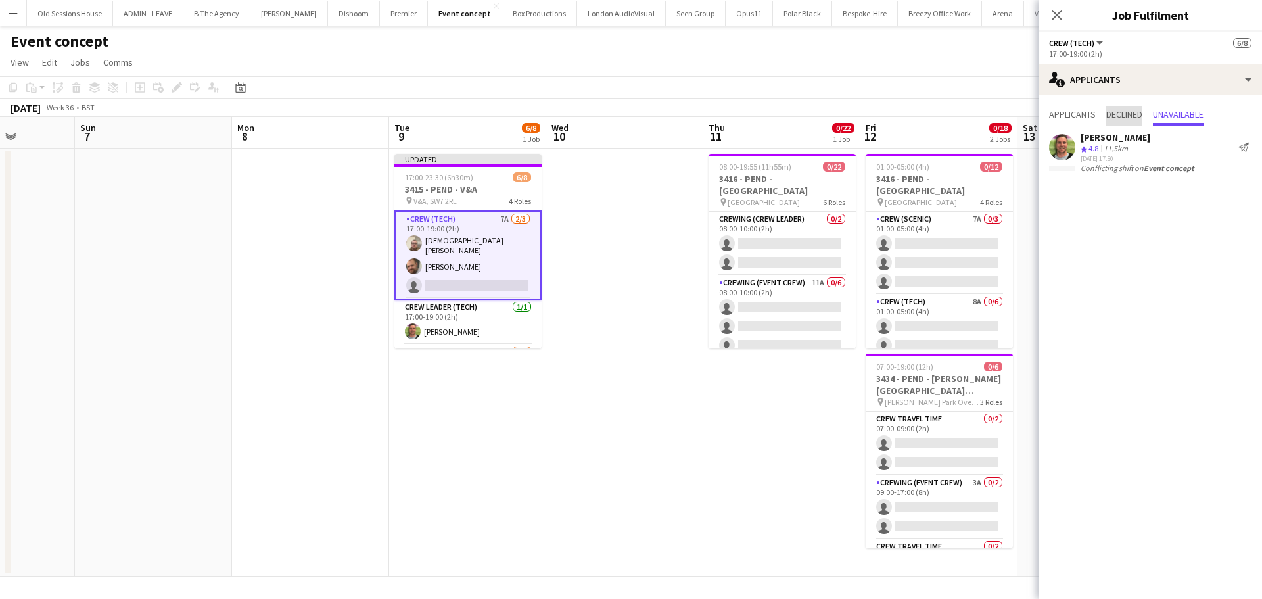
click at [1117, 116] on span "Declined" at bounding box center [1124, 114] width 36 height 9
click at [1224, 147] on app-icon "Confirm" at bounding box center [1227, 147] width 11 height 11
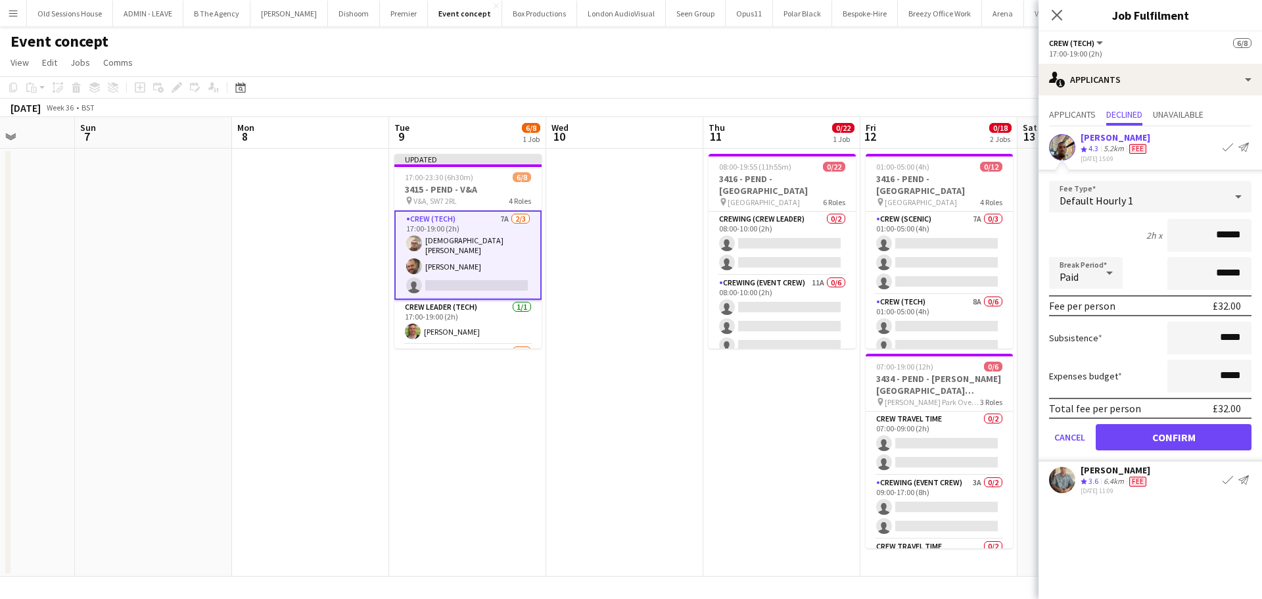
drag, startPoint x: 1245, startPoint y: 233, endPoint x: 1160, endPoint y: 233, distance: 85.4
click at [1160, 233] on div "2h x ******" at bounding box center [1150, 235] width 202 height 33
type input "***"
drag, startPoint x: 1130, startPoint y: 235, endPoint x: 1129, endPoint y: 246, distance: 10.5
click at [1130, 235] on div "2h x ***" at bounding box center [1150, 235] width 202 height 33
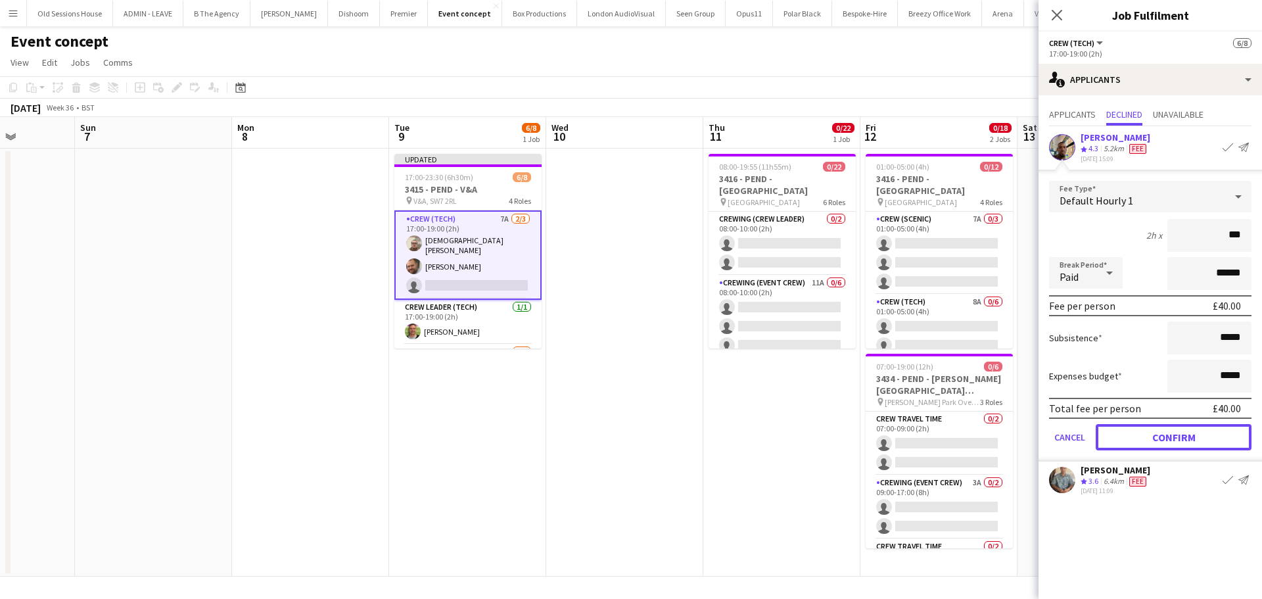
drag, startPoint x: 1152, startPoint y: 440, endPoint x: 1098, endPoint y: 428, distance: 56.0
click at [1152, 440] on button "Confirm" at bounding box center [1174, 437] width 156 height 26
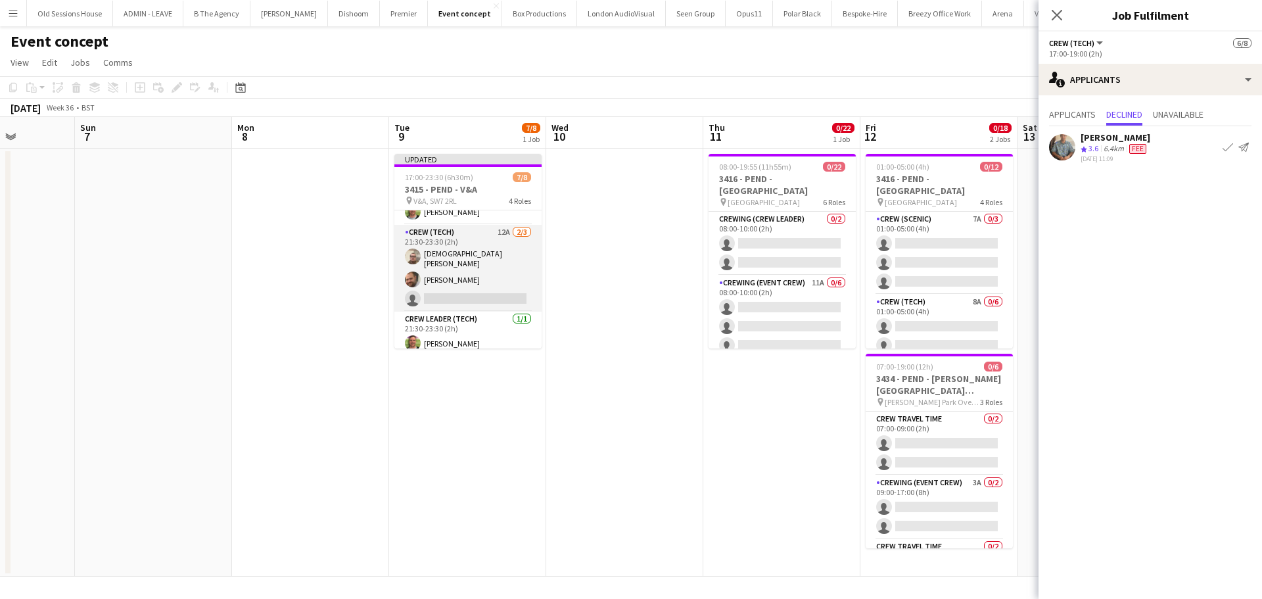
click at [454, 269] on app-card-role "Crew (Tech) 12A 2/3 21:30-23:30 (2h) Christian Skinner Ben Turner single-neutra…" at bounding box center [467, 268] width 147 height 87
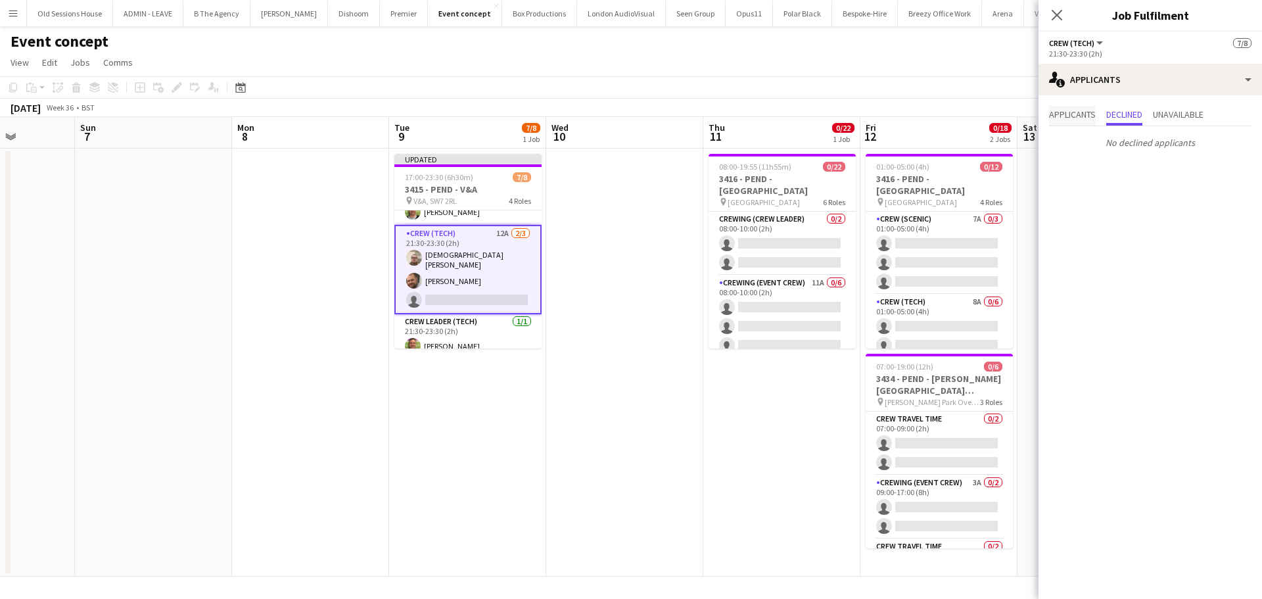
click at [1086, 110] on span "Applicants" at bounding box center [1072, 114] width 47 height 9
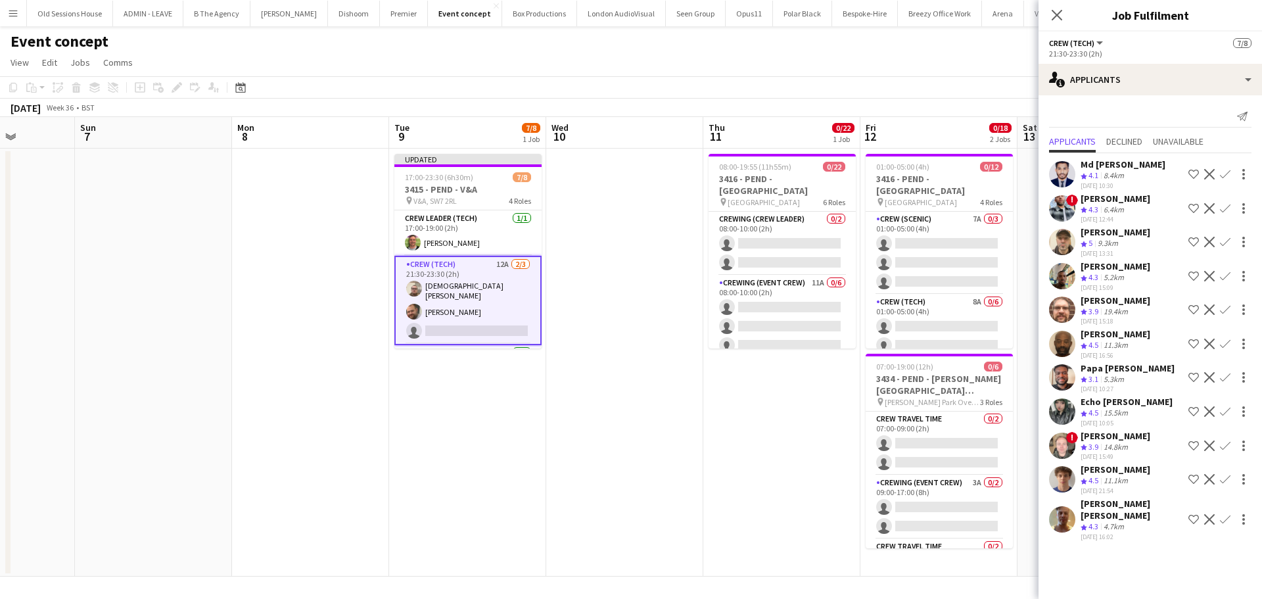
scroll to position [120, 0]
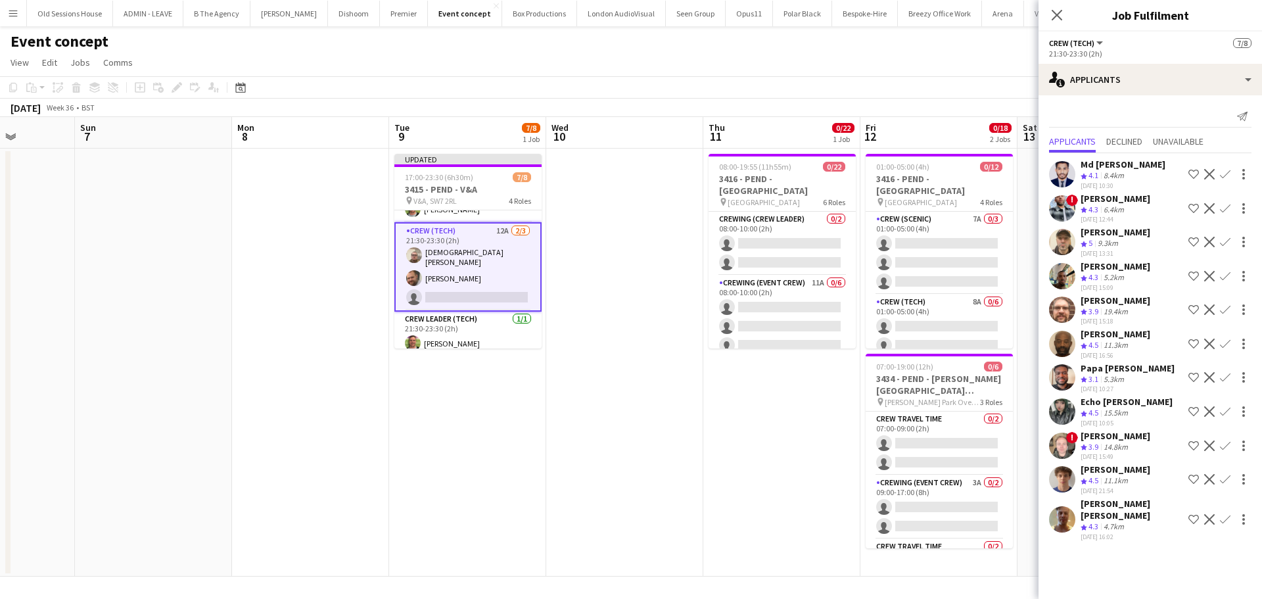
click at [1228, 272] on app-icon "Confirm" at bounding box center [1225, 276] width 11 height 11
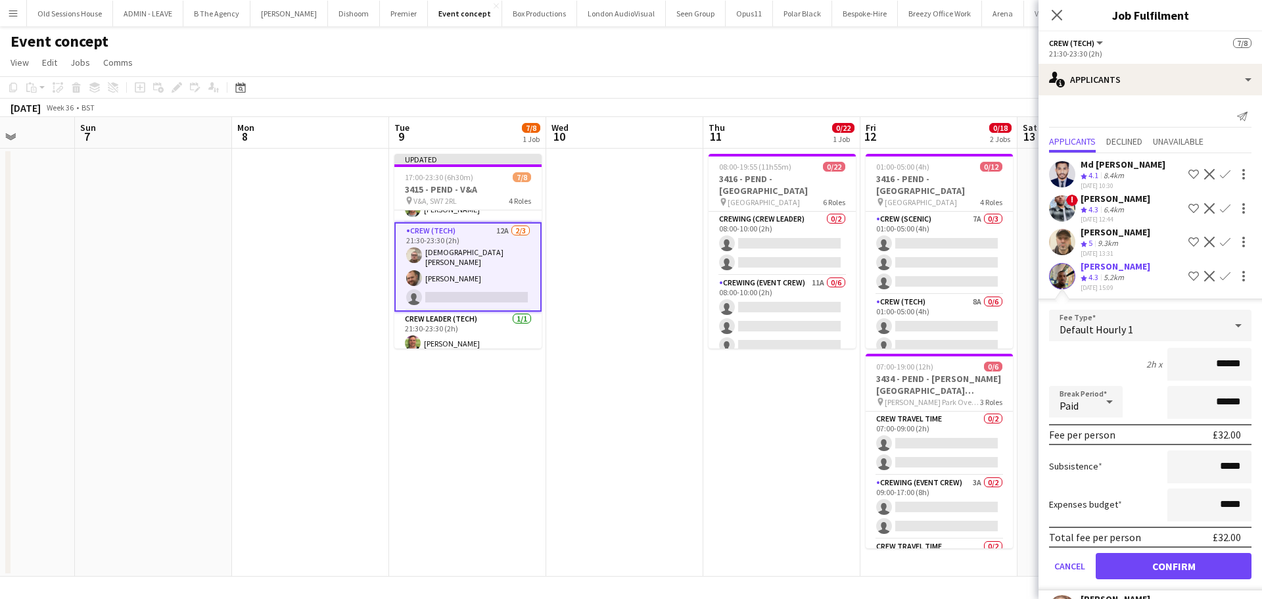
drag, startPoint x: 1234, startPoint y: 367, endPoint x: 1130, endPoint y: 365, distance: 103.9
click at [1130, 366] on div "2h x ******" at bounding box center [1150, 364] width 202 height 33
type input "***"
click at [1113, 361] on div "2h x ***" at bounding box center [1150, 364] width 202 height 33
click at [1083, 565] on button "Cancel" at bounding box center [1069, 566] width 41 height 26
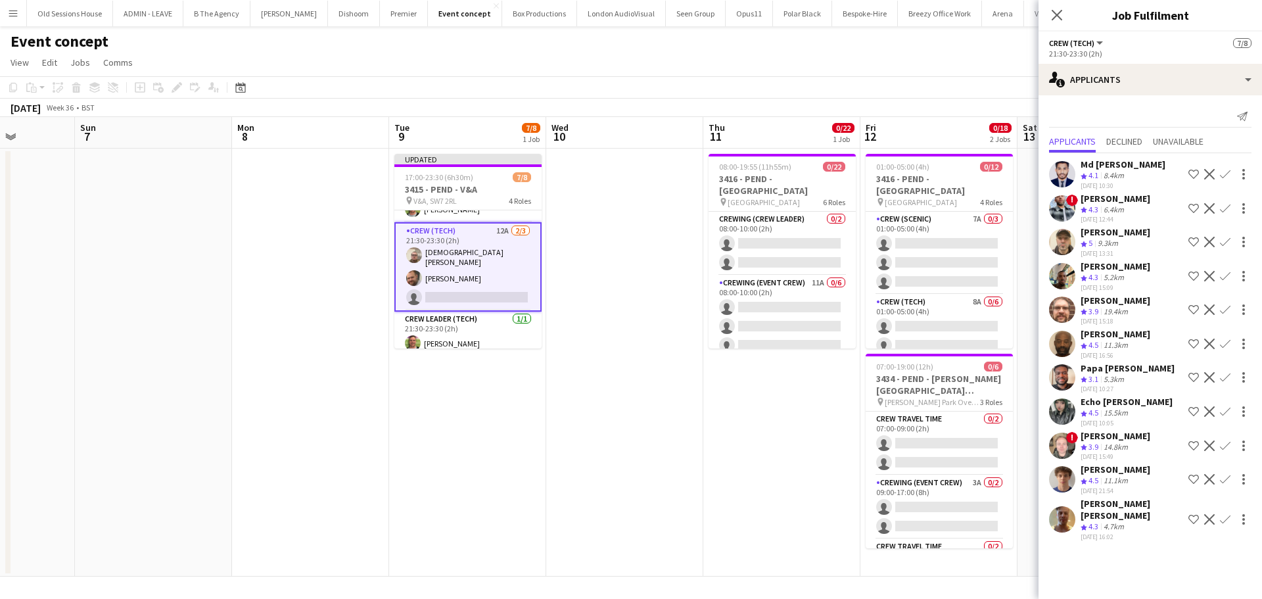
click at [1224, 311] on app-icon "Confirm" at bounding box center [1225, 309] width 11 height 11
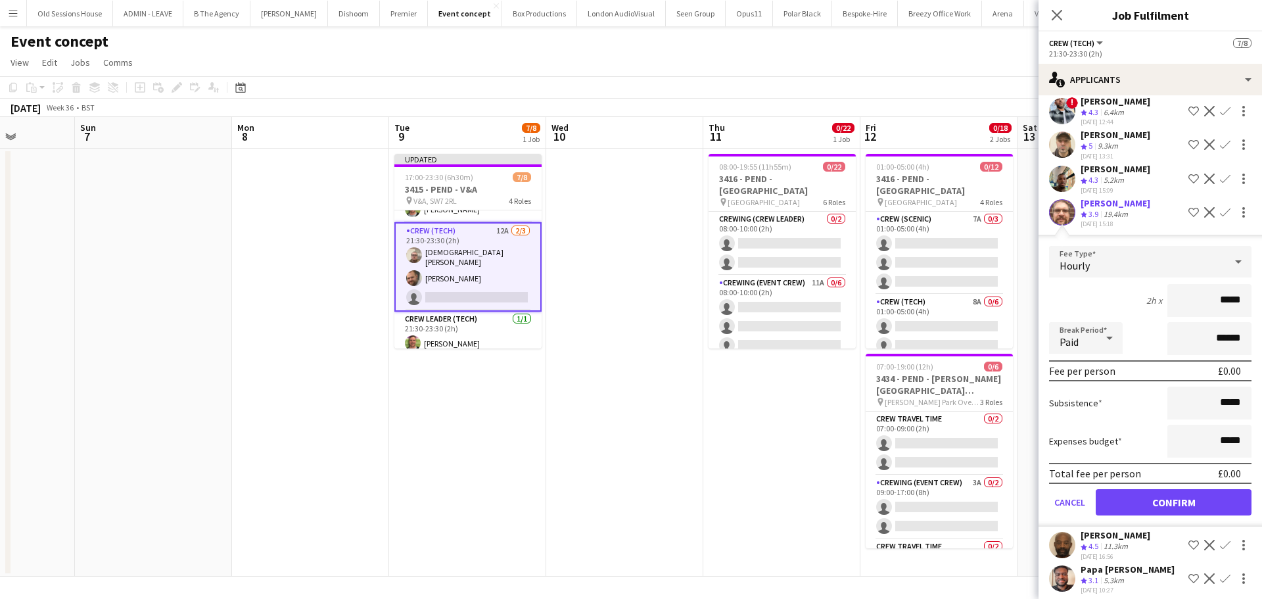
scroll to position [131, 0]
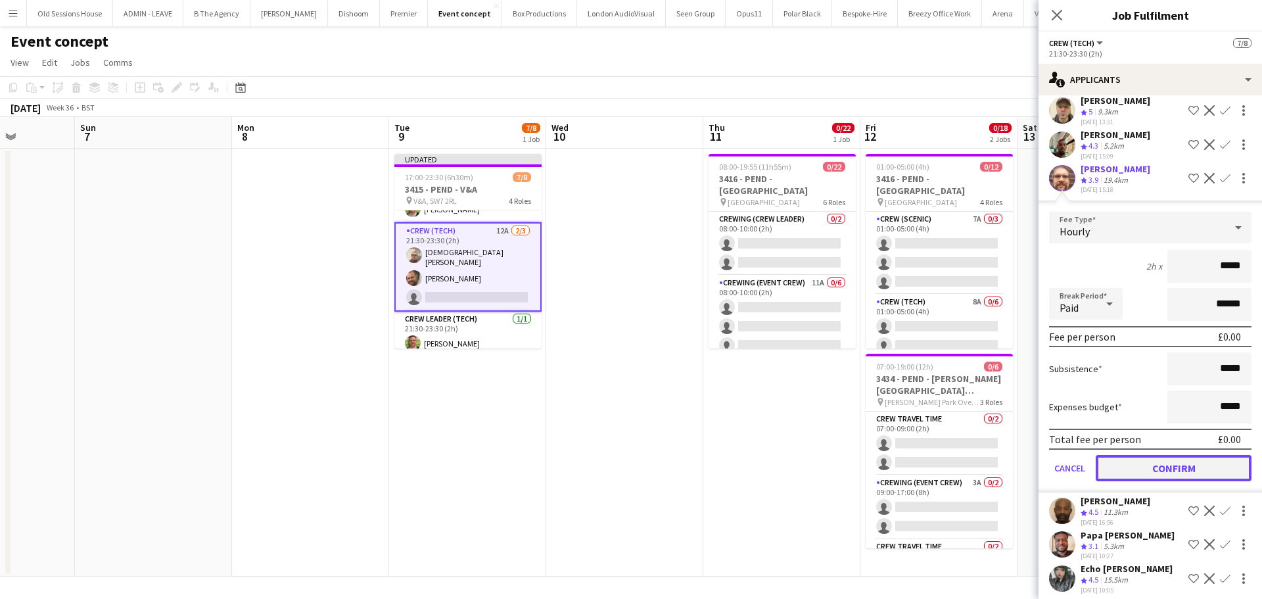
click at [1161, 467] on button "Confirm" at bounding box center [1174, 468] width 156 height 26
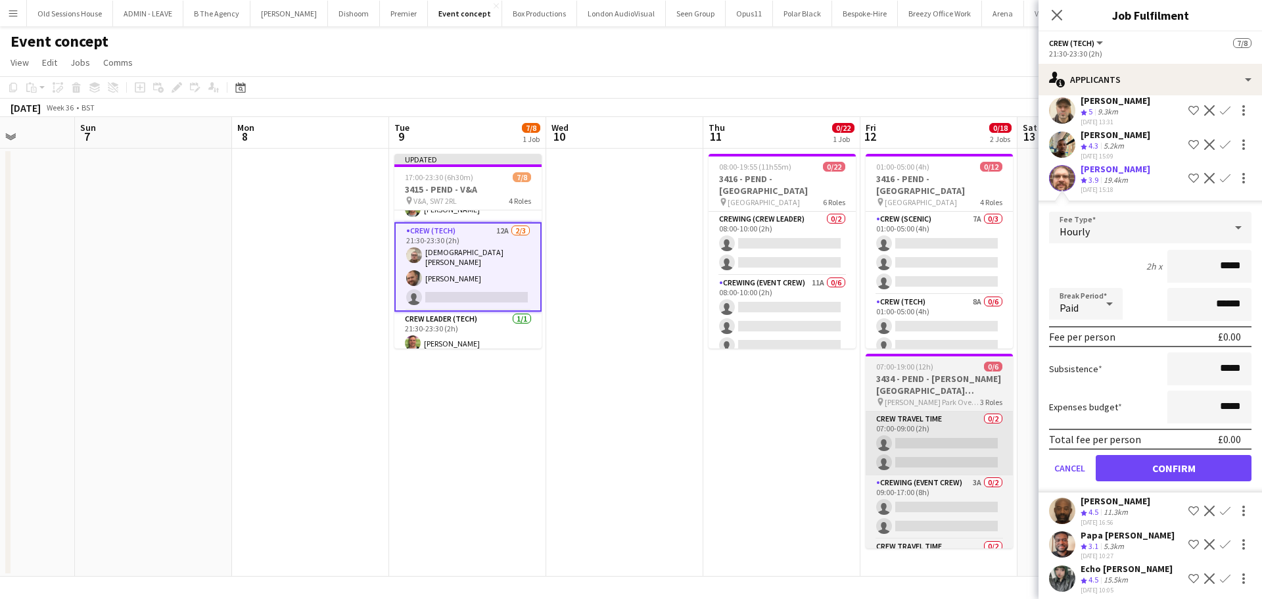
scroll to position [0, 0]
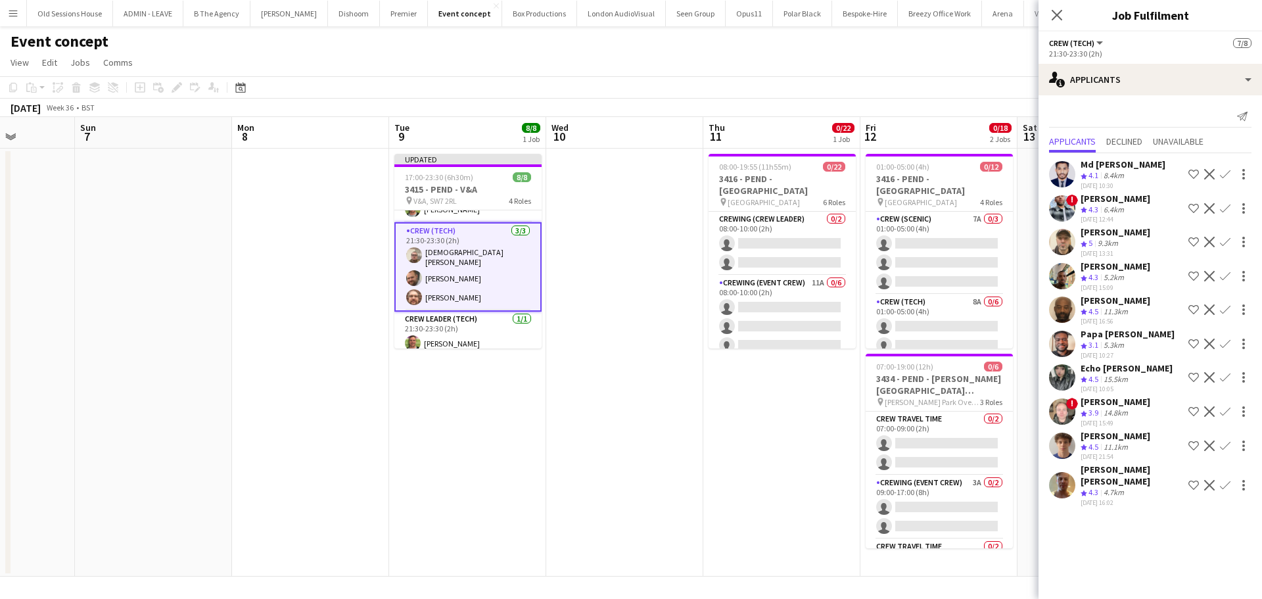
click at [459, 424] on app-date-cell "Updated 17:00-23:30 (6h30m) 8/8 3415 - PEND - V&A pin V&A, SW7 2RL 4 Roles Crew…" at bounding box center [467, 363] width 157 height 428
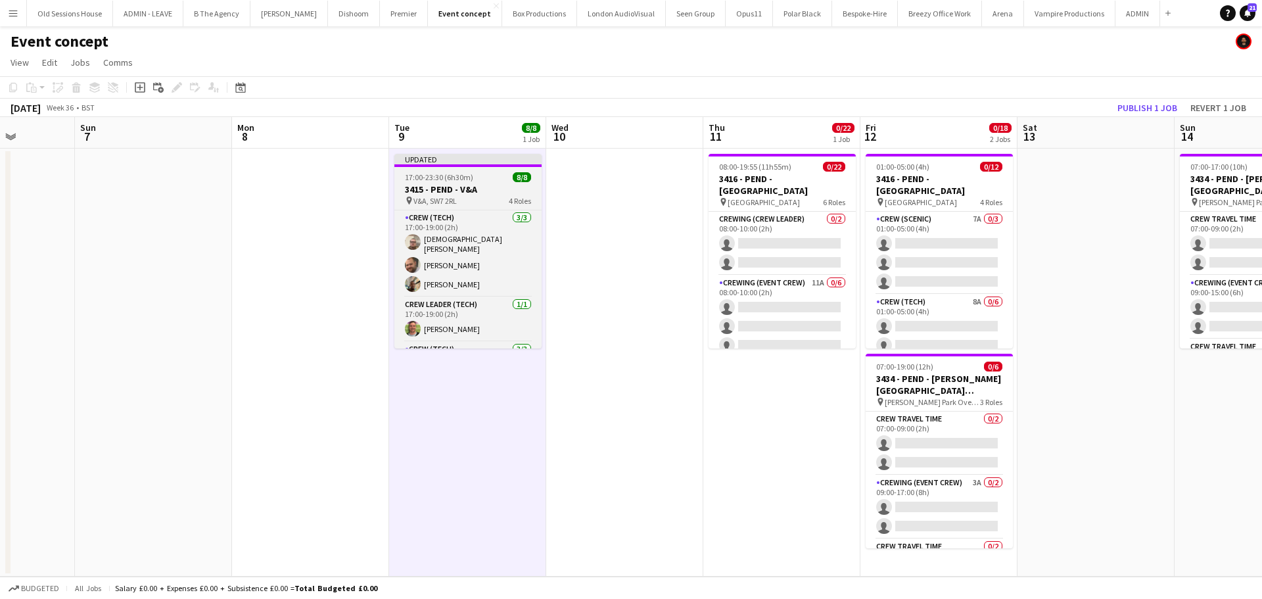
click at [469, 186] on h3 "3415 - PEND - V&A" at bounding box center [467, 189] width 147 height 12
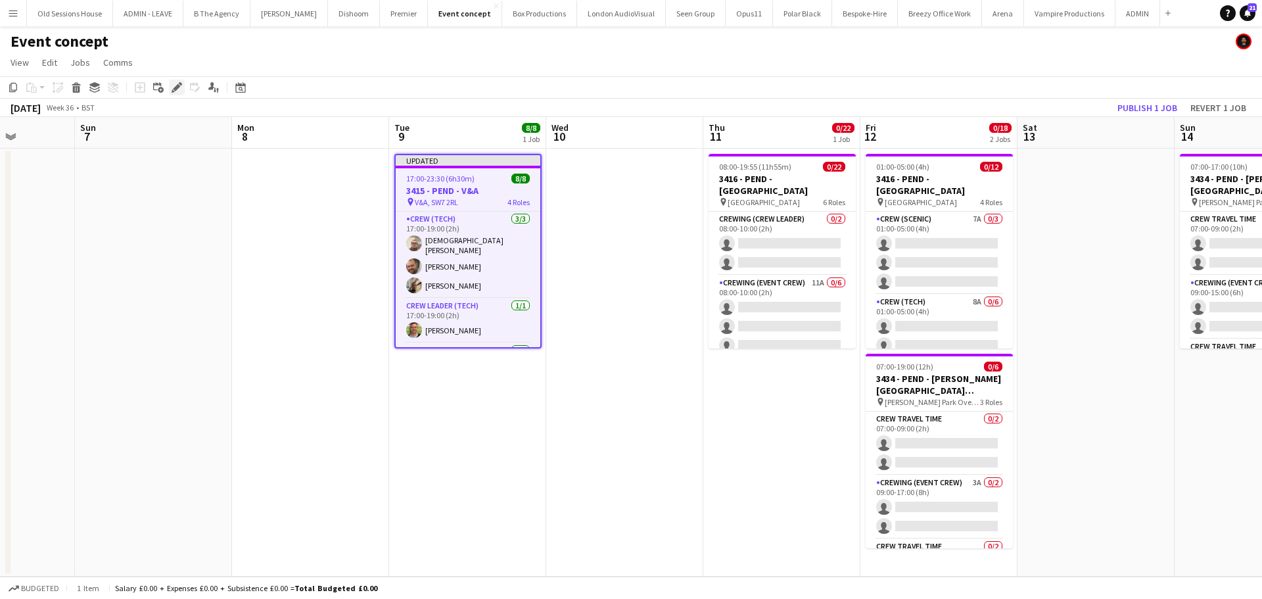
click at [172, 87] on icon "Edit" at bounding box center [177, 87] width 11 height 11
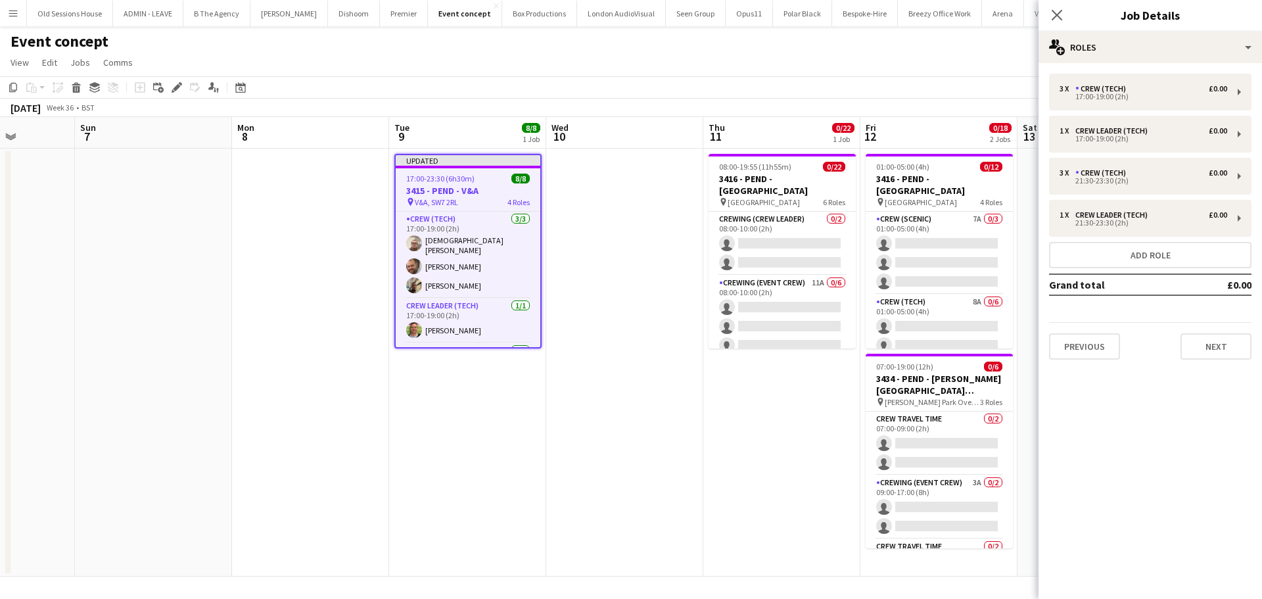
click at [1206, 364] on div "3 x Crew (Tech) £0.00 17:00-19:00 (2h) 1 x Crew Leader (Tech) £0.00 17:00-19:00…" at bounding box center [1149, 216] width 223 height 307
click at [1208, 344] on button "Next" at bounding box center [1215, 346] width 71 height 26
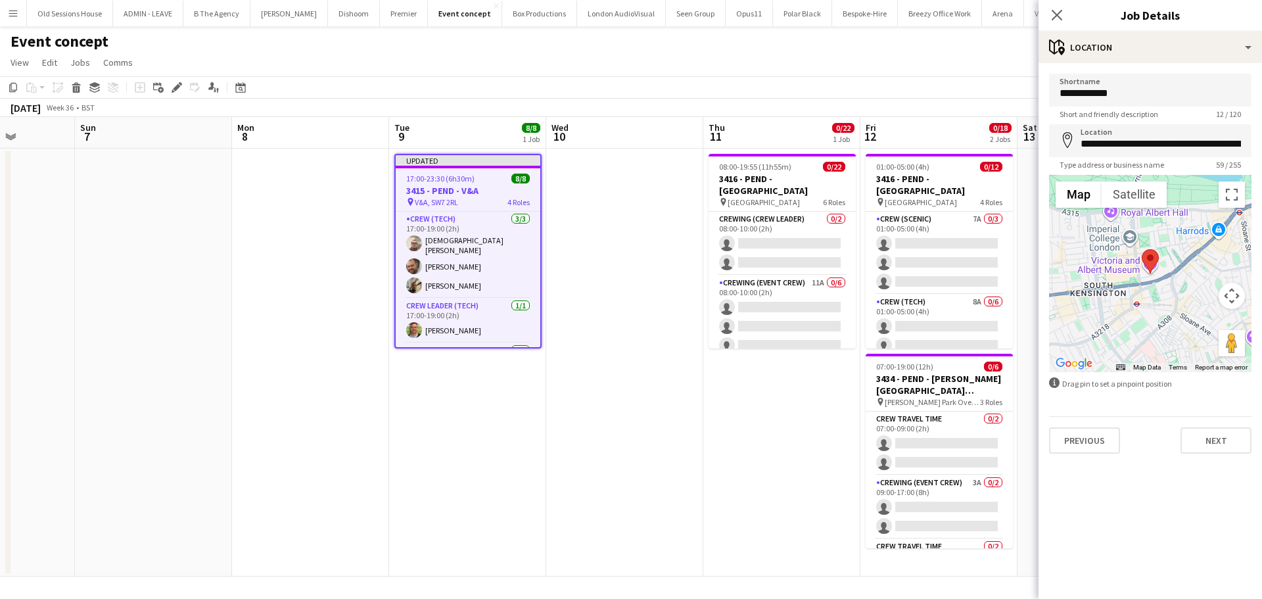
click at [1222, 457] on div "**********" at bounding box center [1149, 263] width 223 height 401
click at [1219, 439] on button "Next" at bounding box center [1215, 440] width 71 height 26
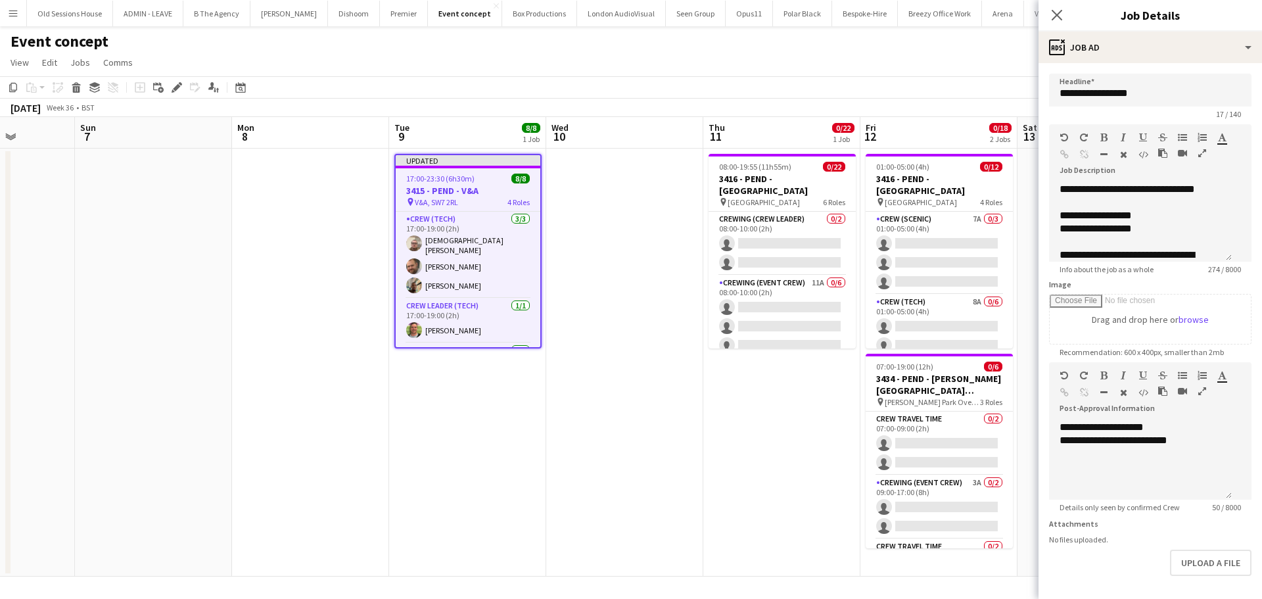
click at [452, 455] on app-date-cell "Updated 17:00-23:30 (6h30m) 8/8 3415 - PEND - V&A pin V&A, SW7 2RL 4 Roles Crew…" at bounding box center [467, 363] width 157 height 428
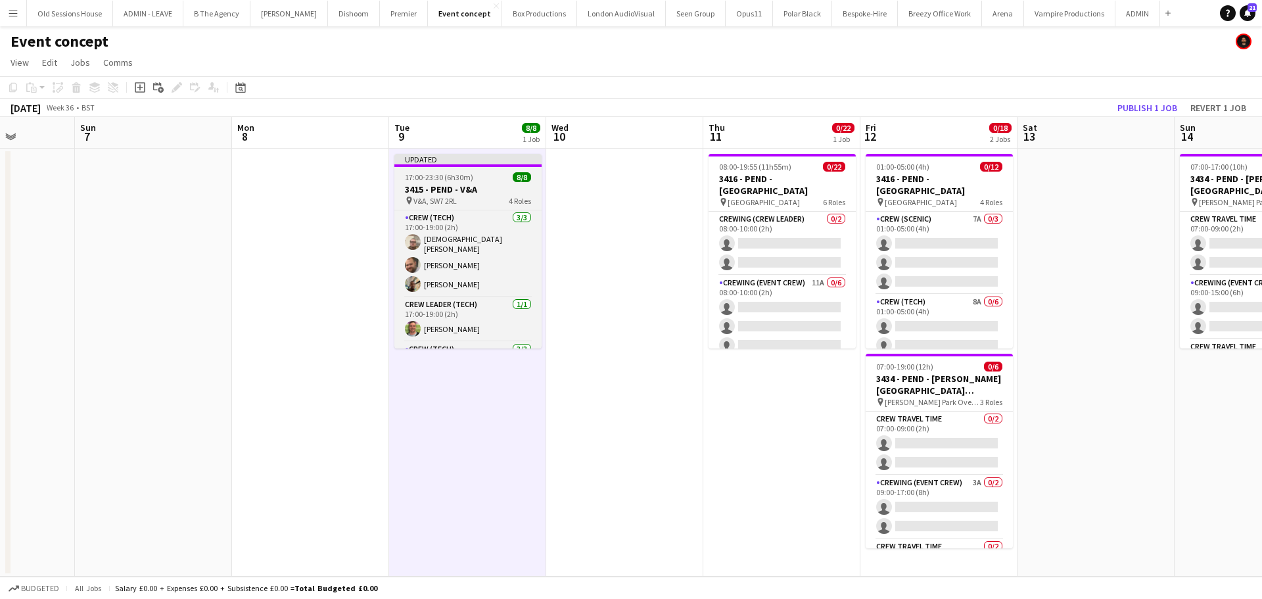
click at [466, 180] on span "17:00-23:30 (6h30m)" at bounding box center [439, 177] width 68 height 10
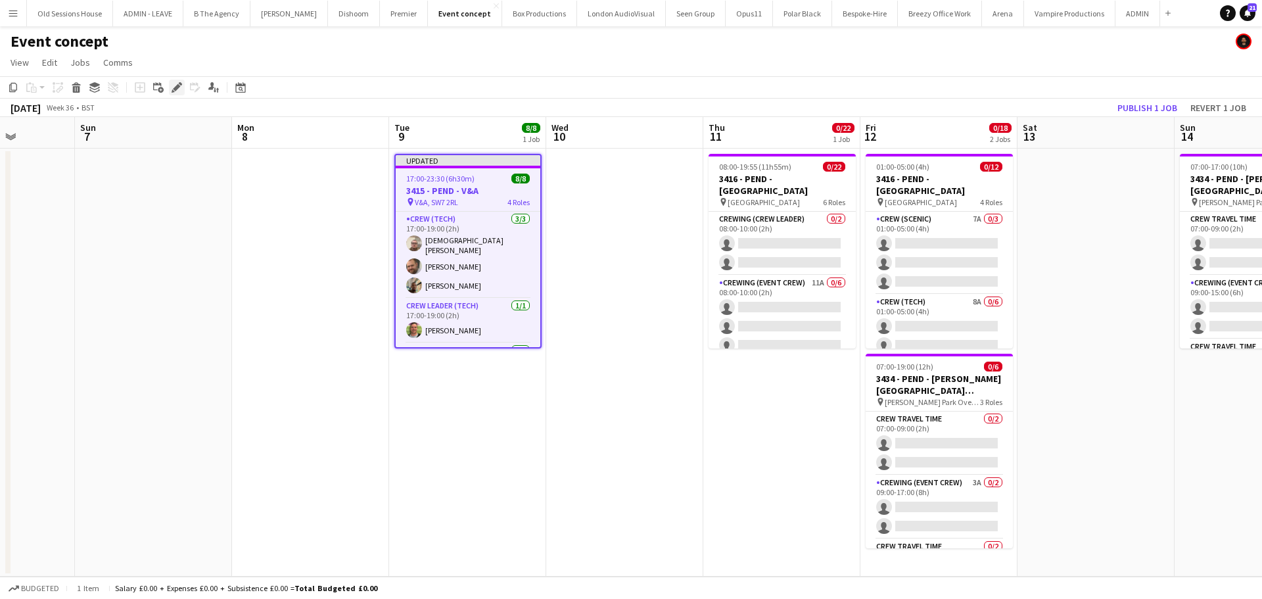
click at [174, 81] on div "Edit" at bounding box center [177, 88] width 16 height 16
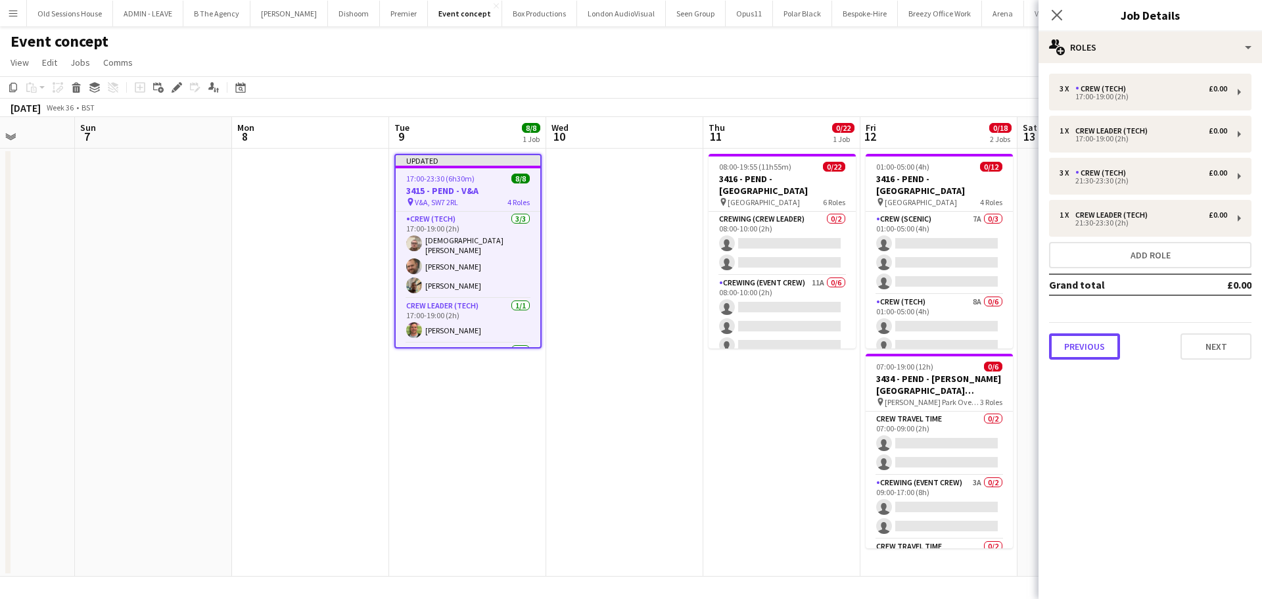
drag, startPoint x: 1093, startPoint y: 344, endPoint x: 1086, endPoint y: 341, distance: 7.1
click at [1092, 344] on button "Previous" at bounding box center [1084, 346] width 71 height 26
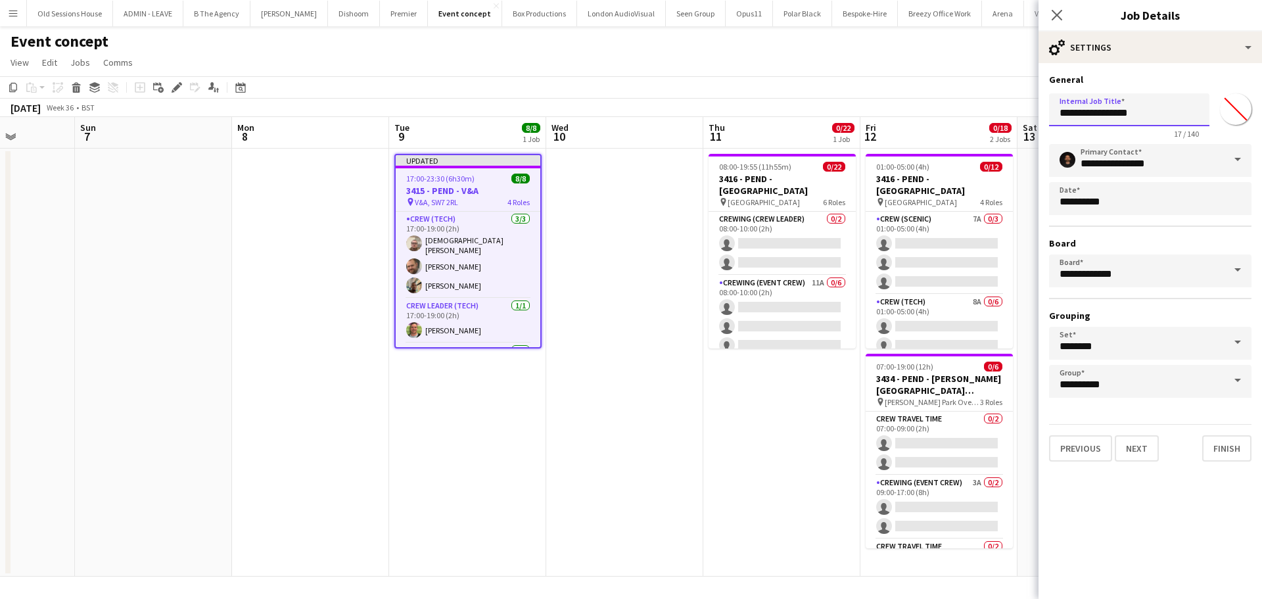
drag, startPoint x: 1110, startPoint y: 113, endPoint x: 1102, endPoint y: 120, distance: 10.3
click at [1081, 115] on input "**********" at bounding box center [1129, 109] width 160 height 33
click at [1125, 115] on input "**********" at bounding box center [1129, 109] width 160 height 33
type input "**********"
click at [1137, 80] on h3 "General" at bounding box center [1150, 80] width 202 height 12
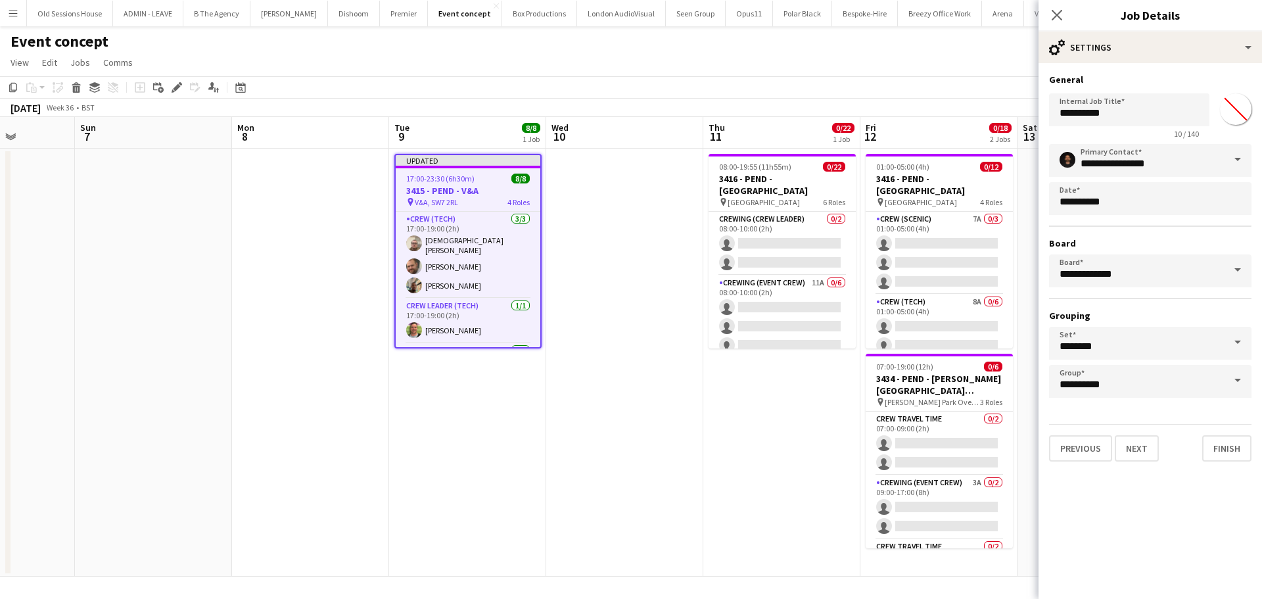
click at [482, 413] on app-date-cell "Updated 17:00-23:30 (6h30m) 8/8 3415 - PEND - V&A pin V&A, SW7 2RL 4 Roles Crew…" at bounding box center [467, 363] width 157 height 428
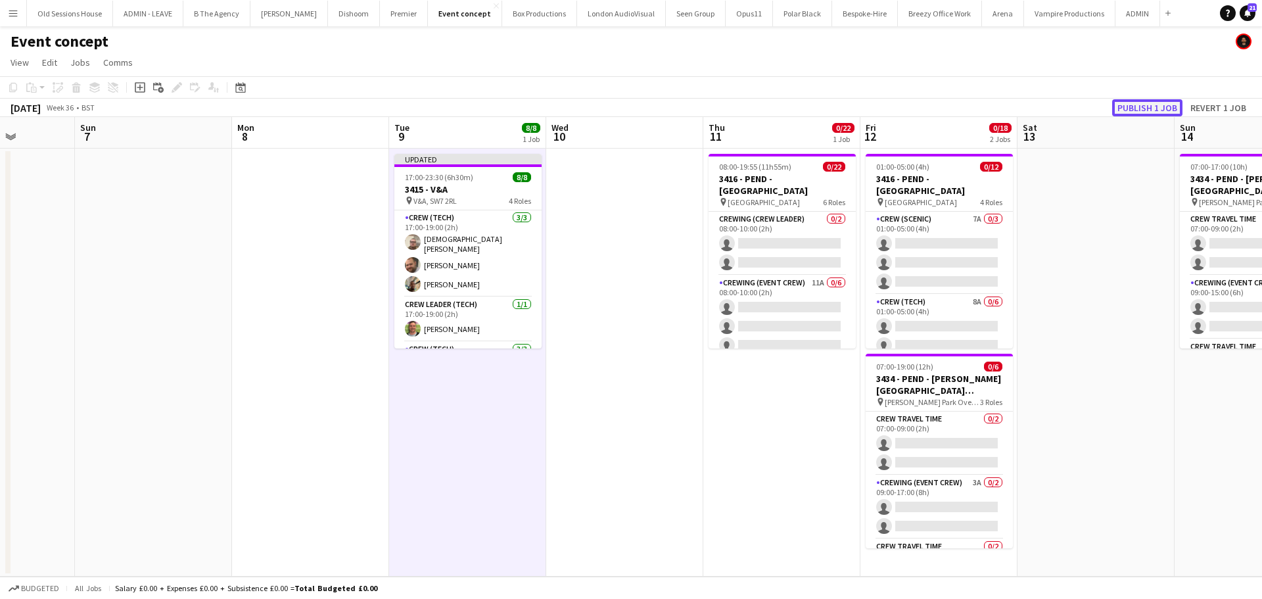
click at [1129, 103] on button "Publish 1 job" at bounding box center [1147, 107] width 70 height 17
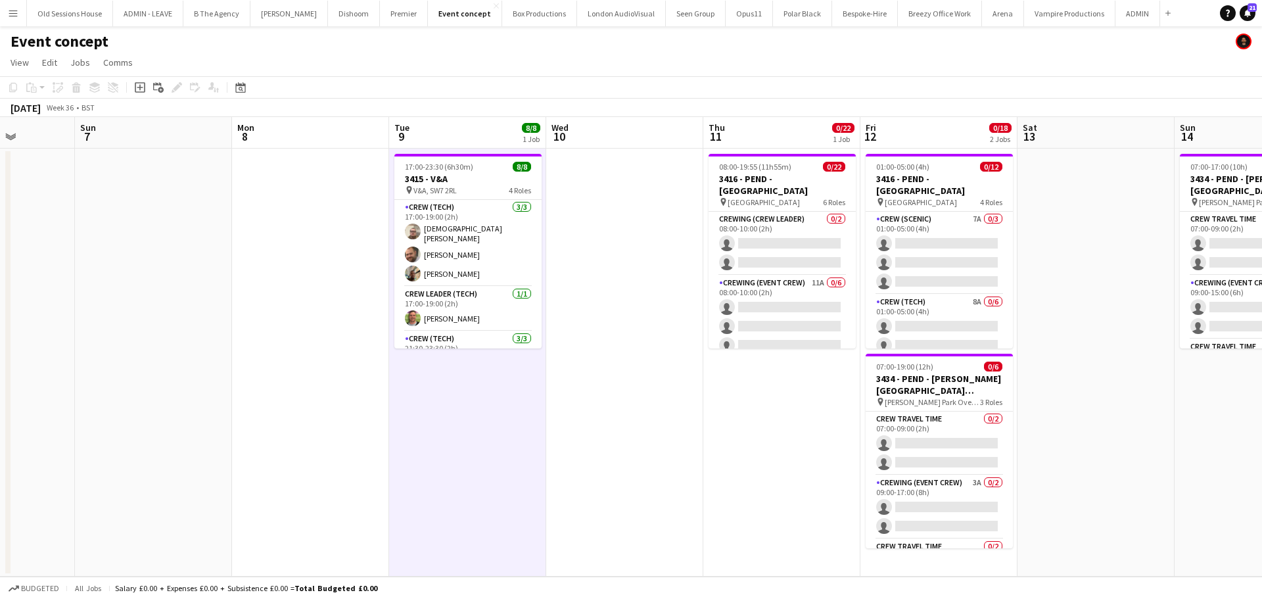
drag, startPoint x: 425, startPoint y: 302, endPoint x: 576, endPoint y: 296, distance: 150.6
click at [426, 300] on app-card-role "Crew Leader (Tech) 1/1 17:00-19:00 (2h) Allan Horsfield" at bounding box center [467, 309] width 147 height 45
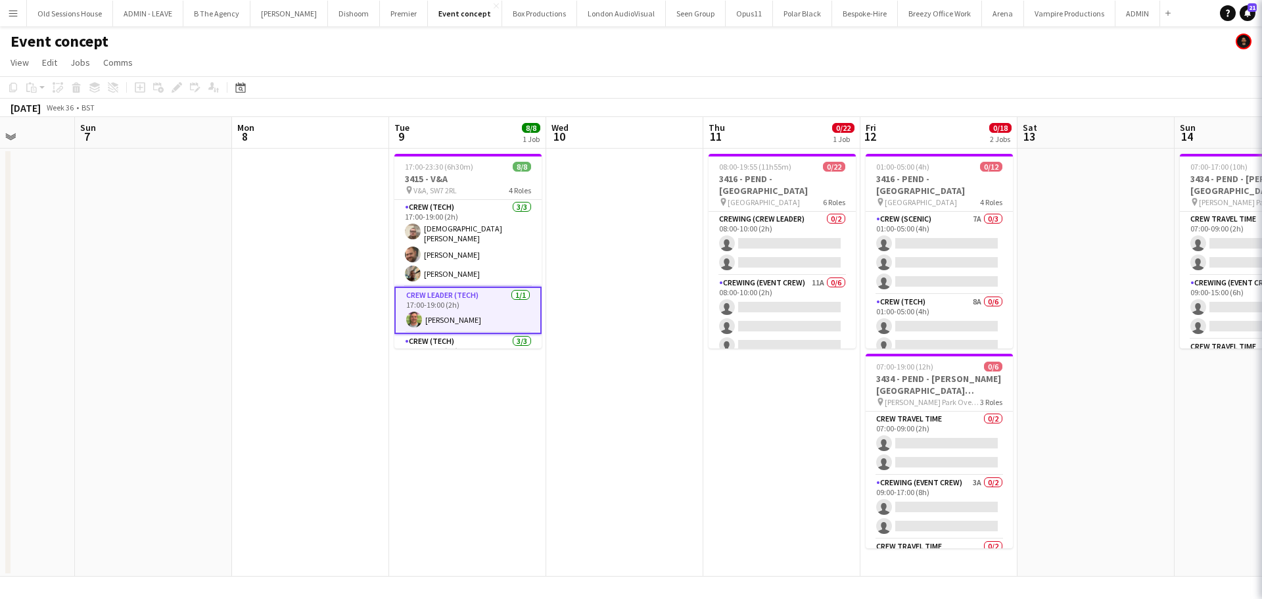
scroll to position [0, 553]
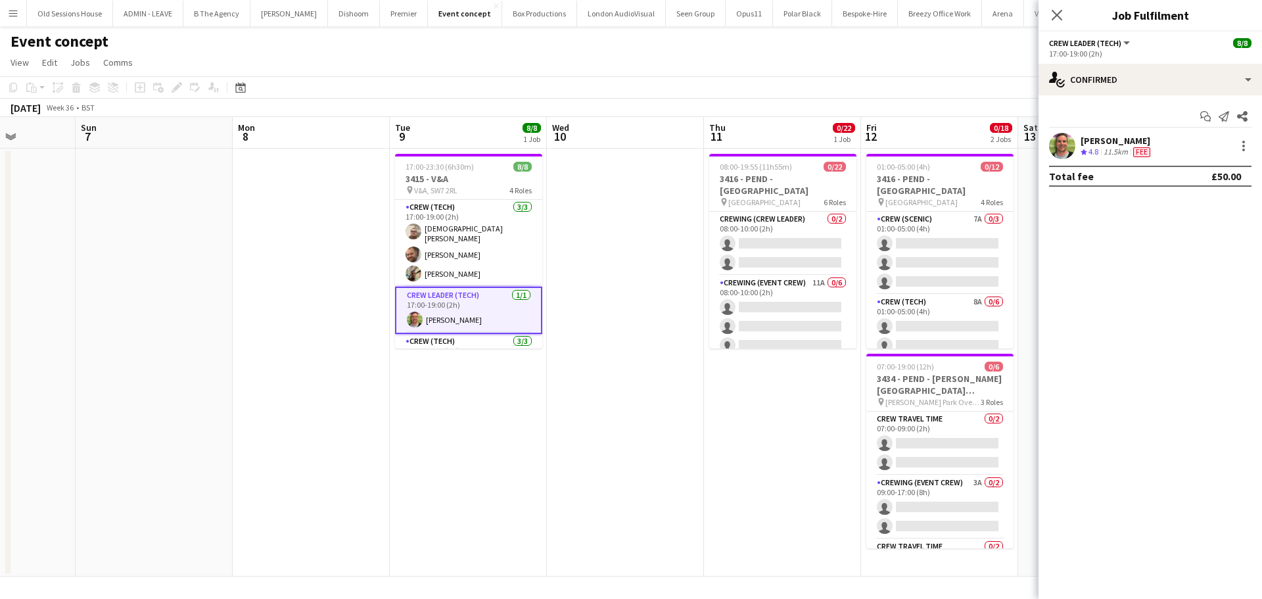
drag, startPoint x: 1102, startPoint y: 138, endPoint x: 1073, endPoint y: 139, distance: 28.9
click at [1103, 137] on div "Allan Horsfield" at bounding box center [1117, 141] width 72 height 12
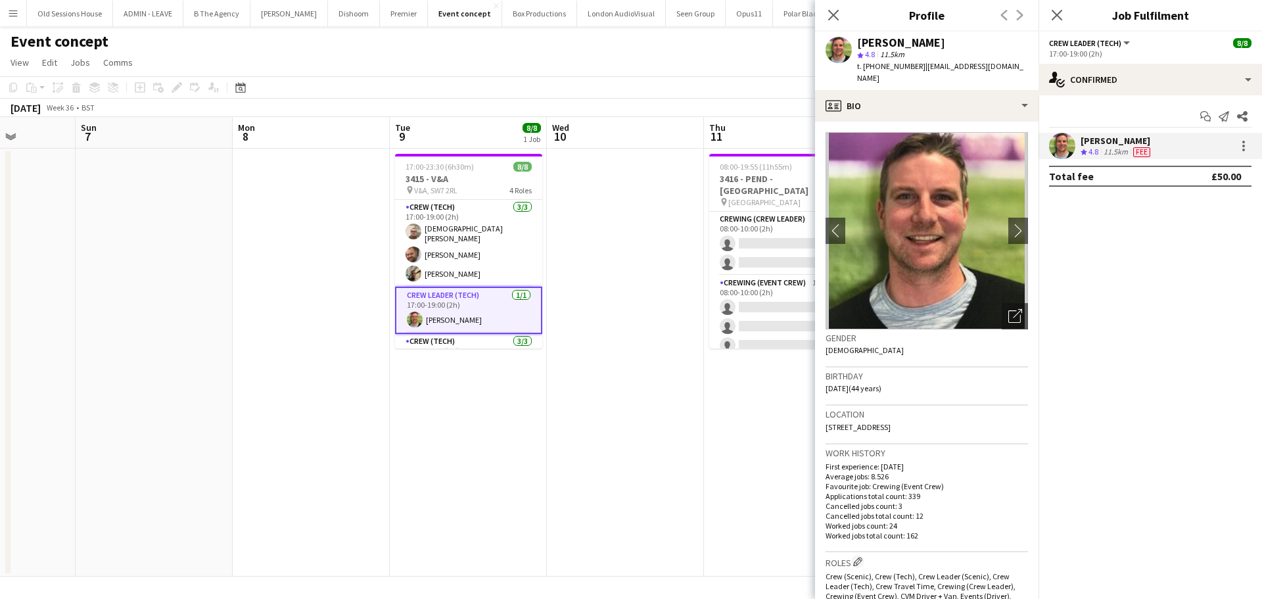
drag, startPoint x: 856, startPoint y: 39, endPoint x: 963, endPoint y: 35, distance: 106.5
click at [963, 35] on div "Allan Horsfield star 4.8 11.5km t. +447770743136 | alhorsfieldlimited@gmail.com" at bounding box center [926, 61] width 223 height 58
copy div "Allan Horsfield"
drag, startPoint x: 878, startPoint y: 66, endPoint x: 911, endPoint y: 66, distance: 32.9
click at [914, 66] on span "t. +447770743136" at bounding box center [891, 66] width 68 height 10
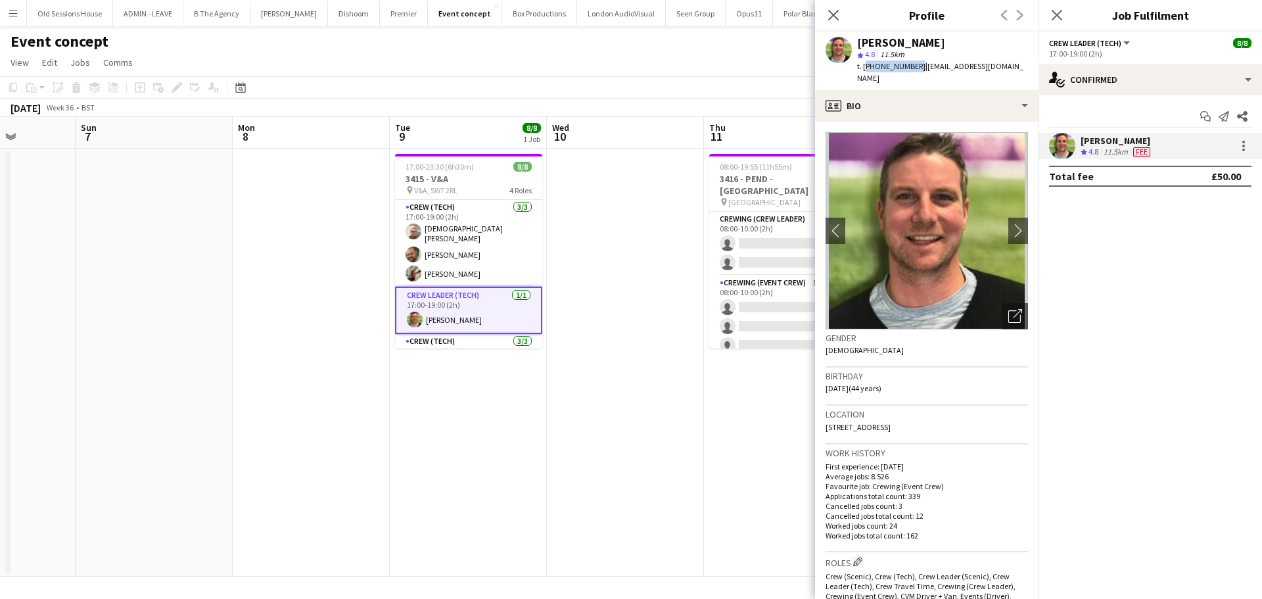
copy span "+447770743136"
drag, startPoint x: 471, startPoint y: 231, endPoint x: 590, endPoint y: 251, distance: 120.6
click at [471, 231] on app-card-role "Crew (Tech) 3/3 17:00-19:00 (2h) Christian Skinner Ben Turner Stephon Johnson" at bounding box center [468, 243] width 147 height 87
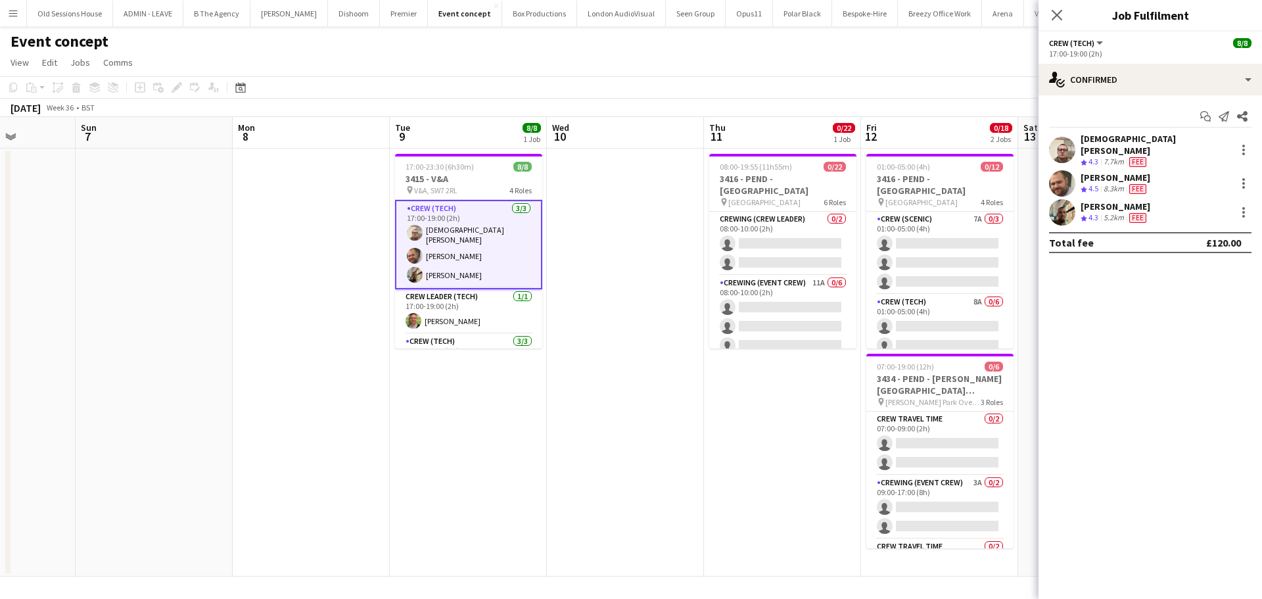
drag, startPoint x: 1100, startPoint y: 141, endPoint x: 1048, endPoint y: 133, distance: 52.4
click at [1100, 141] on div "Christian Skinner" at bounding box center [1156, 145] width 150 height 24
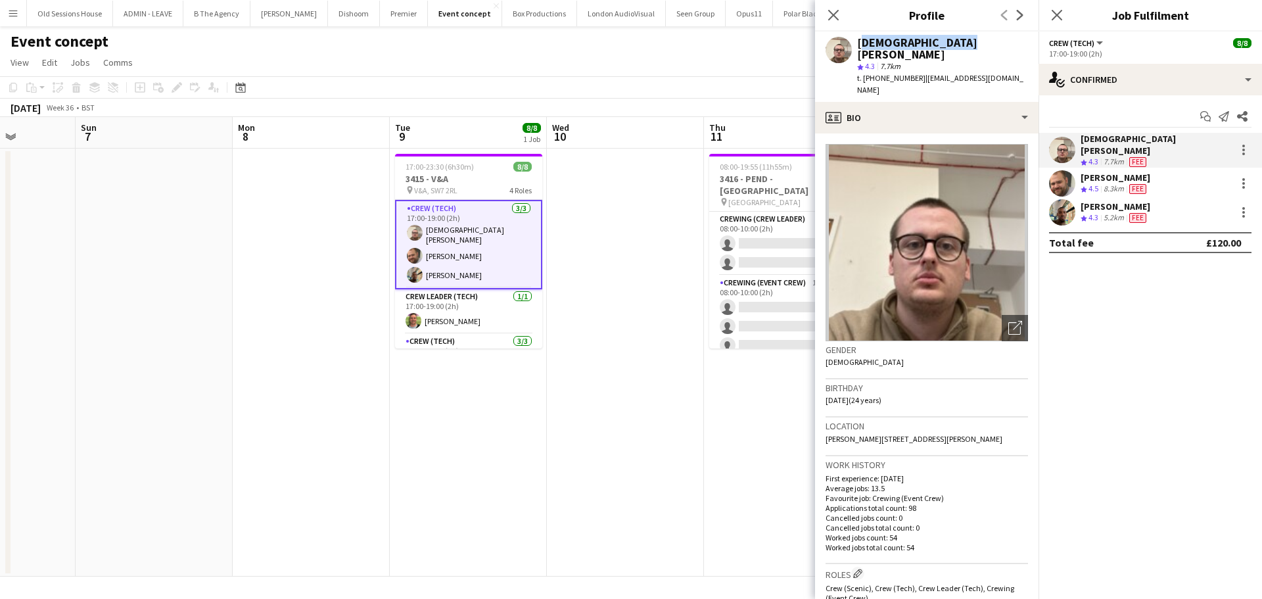
drag, startPoint x: 855, startPoint y: 39, endPoint x: 941, endPoint y: 41, distance: 86.1
click at [958, 43] on div "Christian Skinner star 4.3 7.7km t. +447549225241 | cmskinner21@gmail.com" at bounding box center [926, 67] width 223 height 70
copy div "Christian Skinner"
drag, startPoint x: 1100, startPoint y: 166, endPoint x: 1089, endPoint y: 165, distance: 10.5
click at [1100, 172] on div "Ben Turner" at bounding box center [1116, 178] width 70 height 12
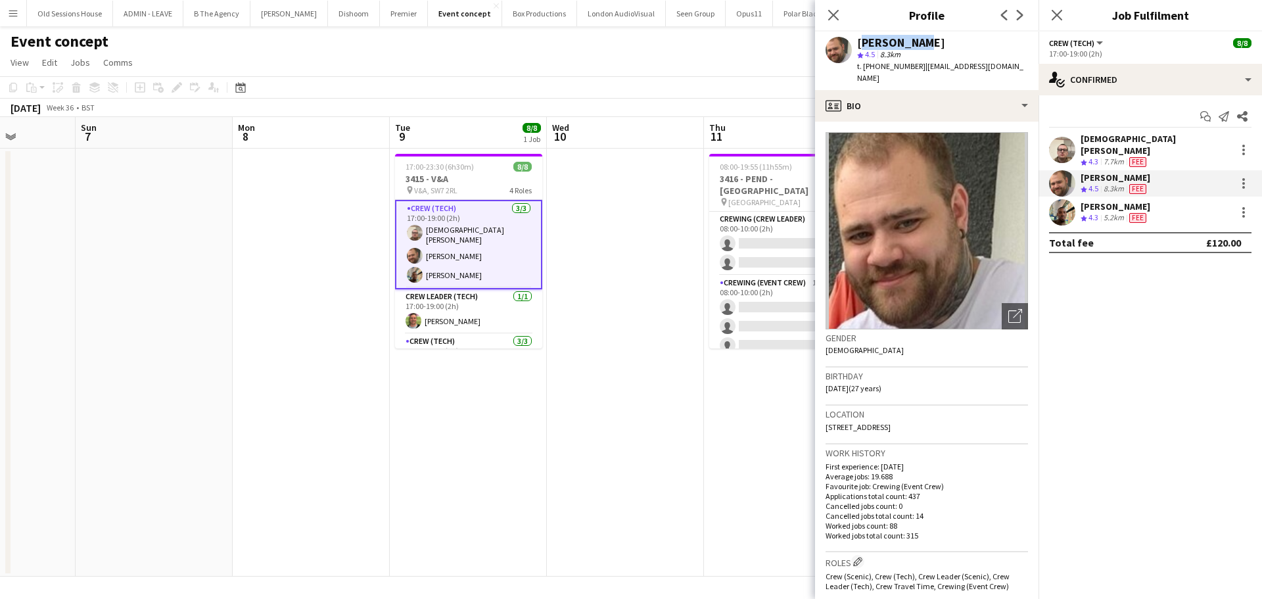
drag, startPoint x: 856, startPoint y: 45, endPoint x: 924, endPoint y: 46, distance: 68.4
click at [924, 46] on div "Ben Turner star 4.5 8.3km t. +447907802000 | benpaulturner0@gmail.com" at bounding box center [926, 61] width 223 height 58
copy div "Ben Turner"
click at [1115, 200] on div "Stephon Johnson" at bounding box center [1116, 206] width 70 height 12
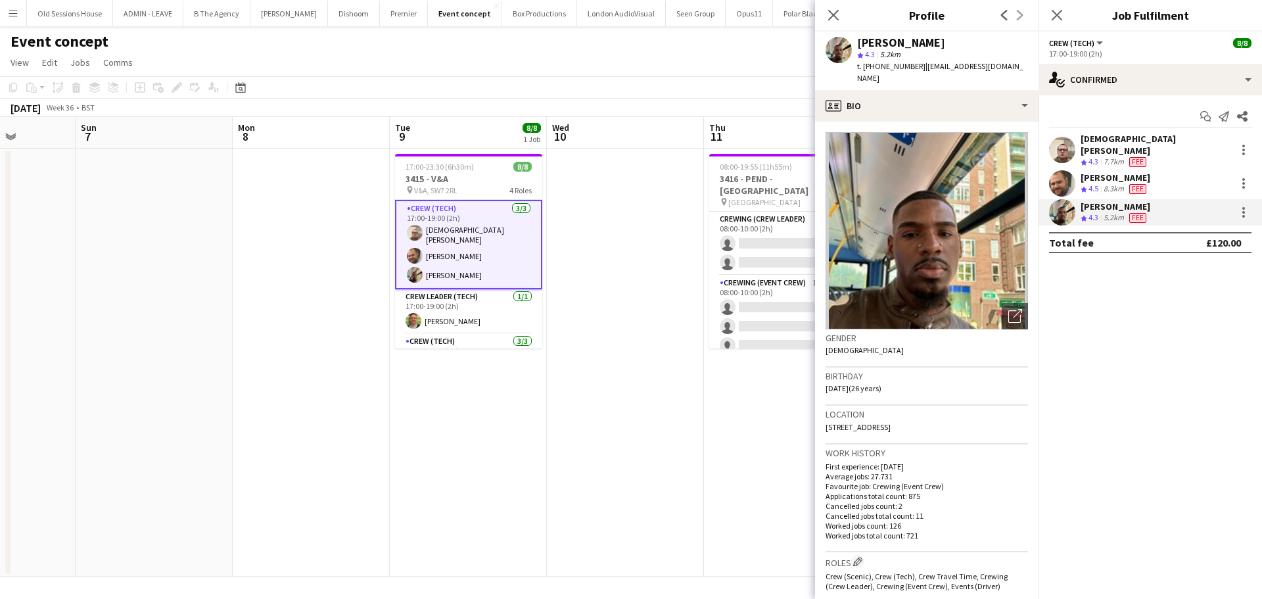
drag, startPoint x: 869, startPoint y: 40, endPoint x: 939, endPoint y: 44, distance: 69.8
click at [971, 43] on div "Stephon Johnson" at bounding box center [942, 43] width 171 height 12
copy div "Stephon Johnson"
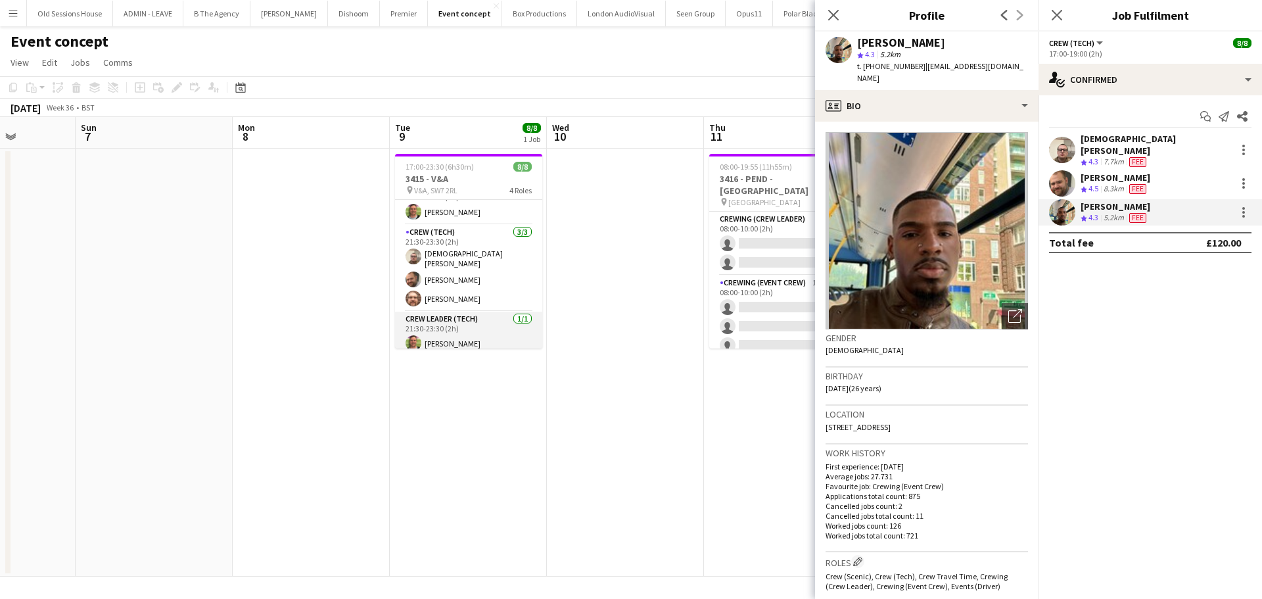
click at [457, 327] on app-card-role "Crew Leader (Tech) 1/1 21:30-23:30 (2h) Allan Horsfield" at bounding box center [468, 334] width 147 height 45
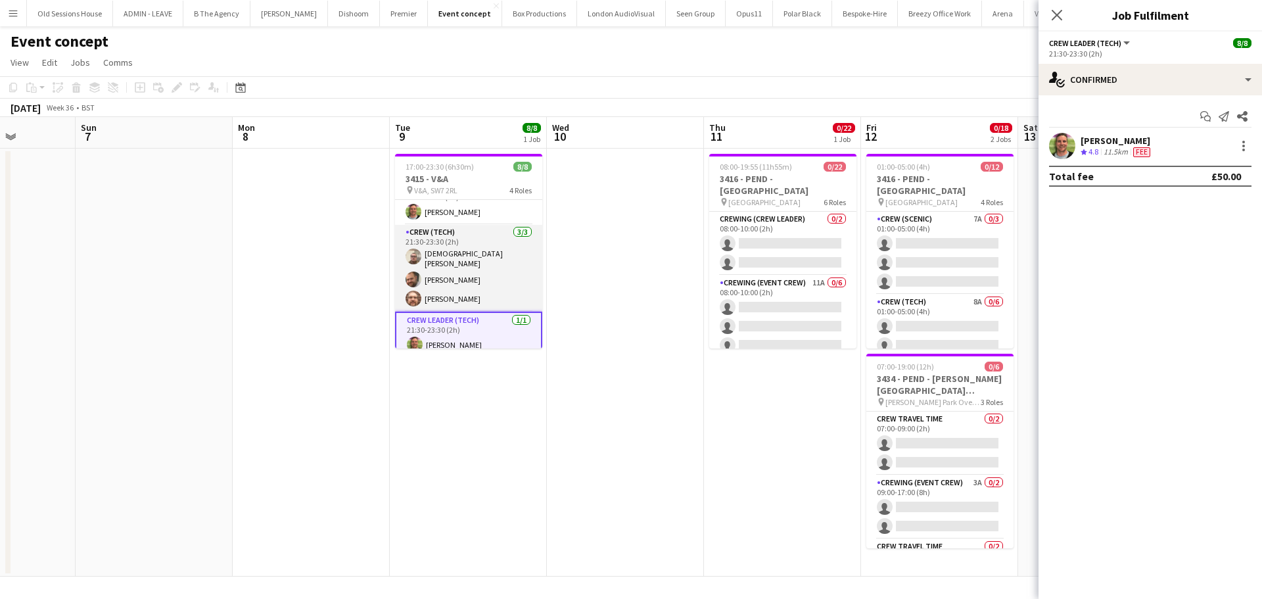
scroll to position [109, 0]
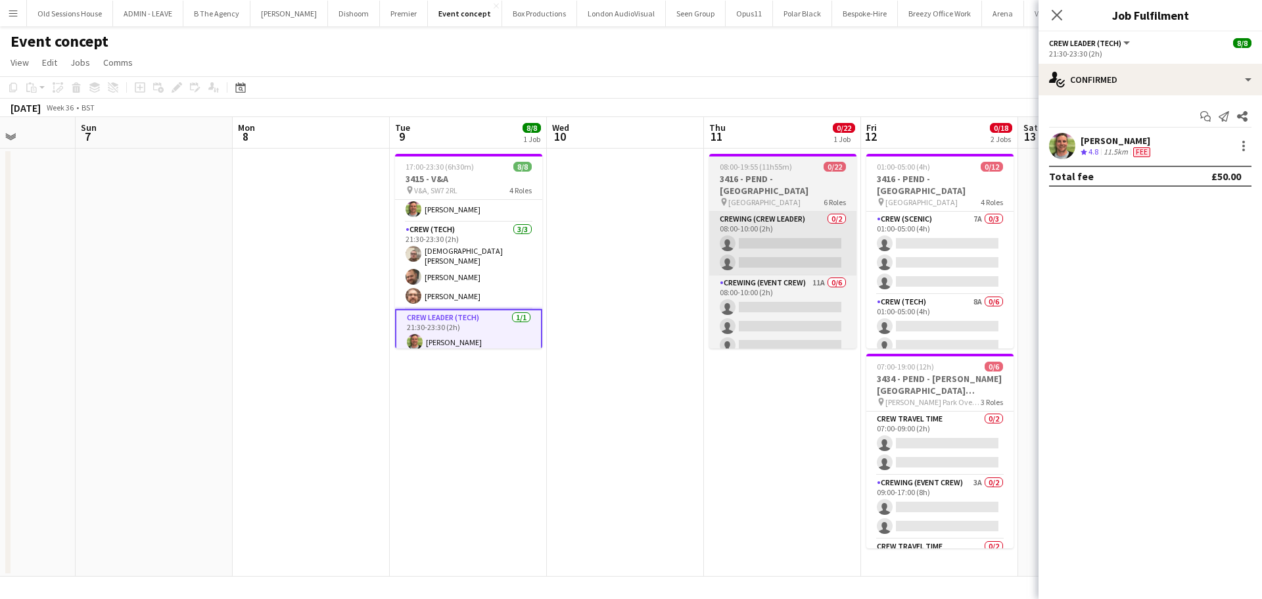
drag, startPoint x: 480, startPoint y: 263, endPoint x: 755, endPoint y: 265, distance: 274.7
click at [480, 263] on app-card-role "Crew (Tech) 3/3 21:30-23:30 (2h) Christian Skinner Ben Turner Corey Arnold" at bounding box center [468, 265] width 147 height 87
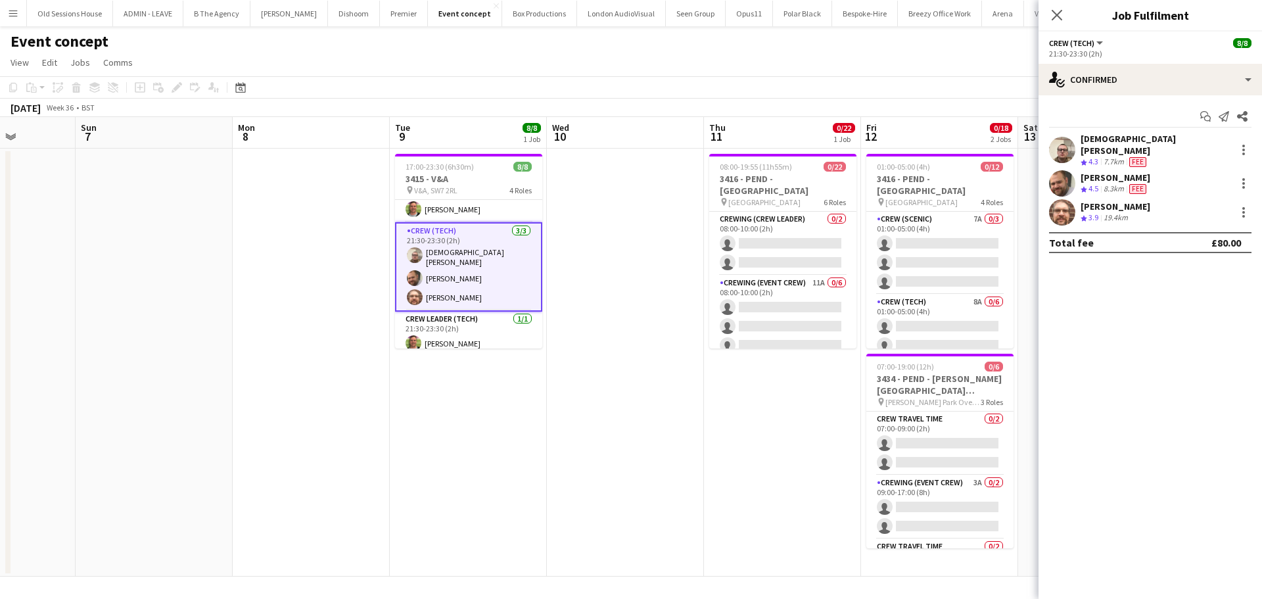
click at [1086, 200] on div "Corey Arnold" at bounding box center [1116, 206] width 70 height 12
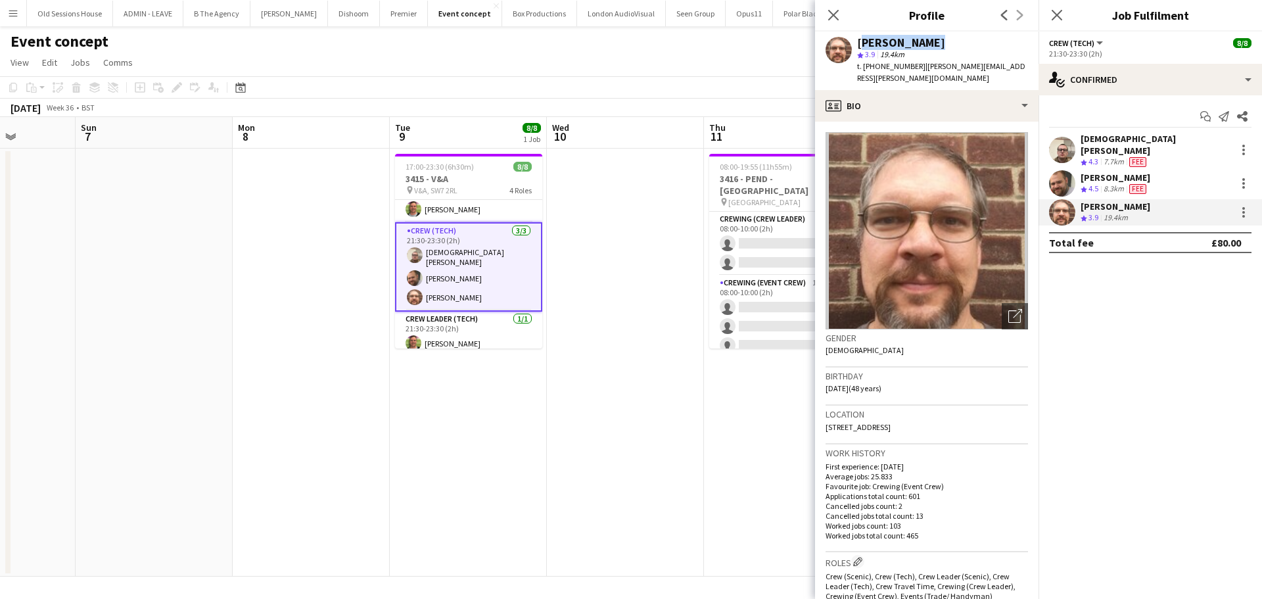
drag, startPoint x: 856, startPoint y: 43, endPoint x: 950, endPoint y: 43, distance: 94.0
click at [950, 43] on div "Corey Arnold star 3.9 19.4km t. +447305480906 | corey.arnold@juno.com" at bounding box center [926, 61] width 223 height 58
copy div "Corey Arnold"
click at [478, 448] on app-date-cell "17:00-23:30 (6h30m) 8/8 3415 - V&A pin V&A, SW7 2RL 4 Roles Crew (Tech) 3/3 17:…" at bounding box center [468, 363] width 157 height 428
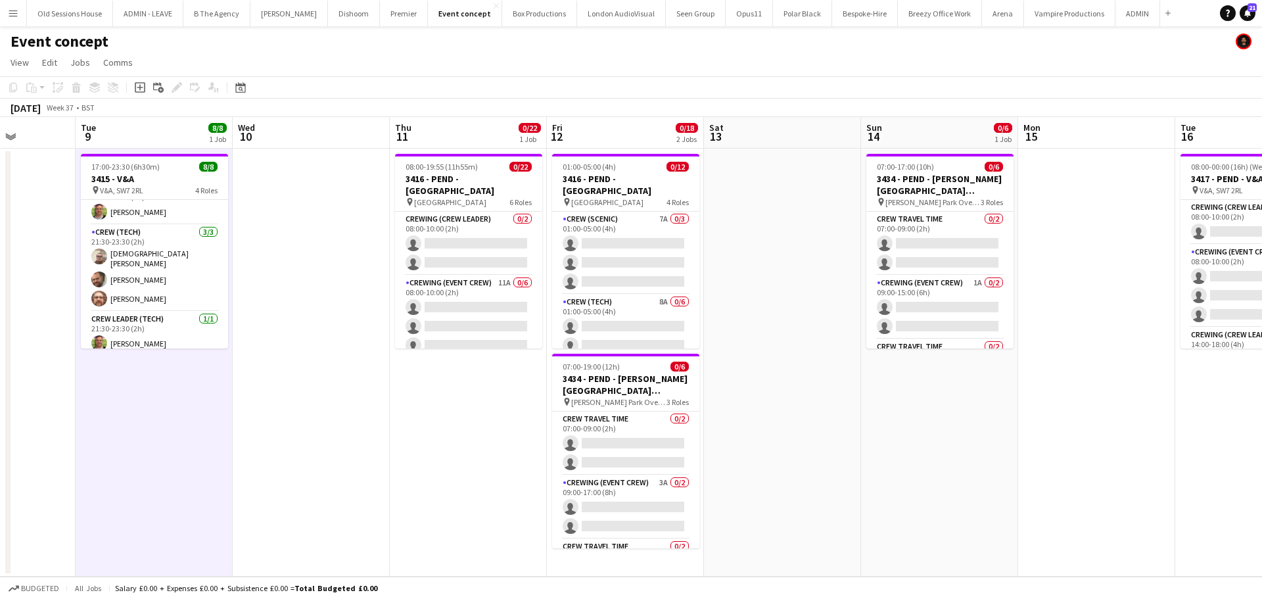
scroll to position [0, 507]
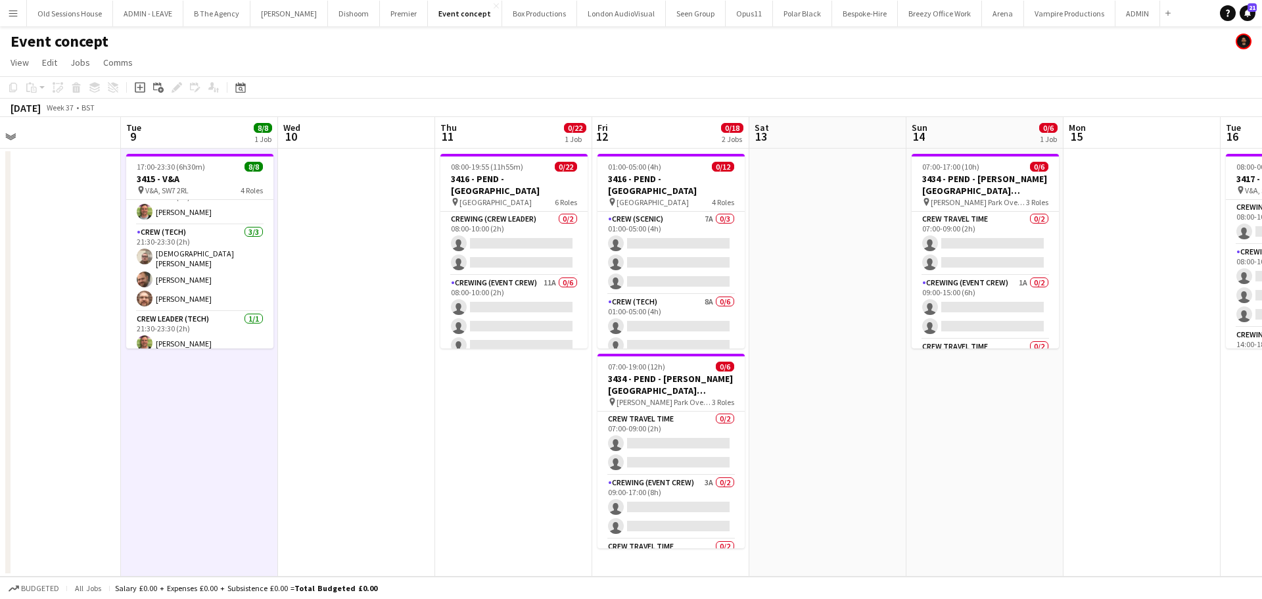
drag, startPoint x: 769, startPoint y: 412, endPoint x: 500, endPoint y: 447, distance: 271.1
click at [500, 447] on app-calendar-viewport "Fri 5 6/6 1 Job Sat 6 Sun 7 Mon 8 Tue 9 8/8 1 Job Wed 10 Thu 11 0/22 1 Job Fri …" at bounding box center [631, 346] width 1262 height 459
click at [507, 248] on app-card-role "Crewing (Crew Leader) 0/2 08:00-10:00 (2h) single-neutral-actions single-neutra…" at bounding box center [513, 244] width 147 height 64
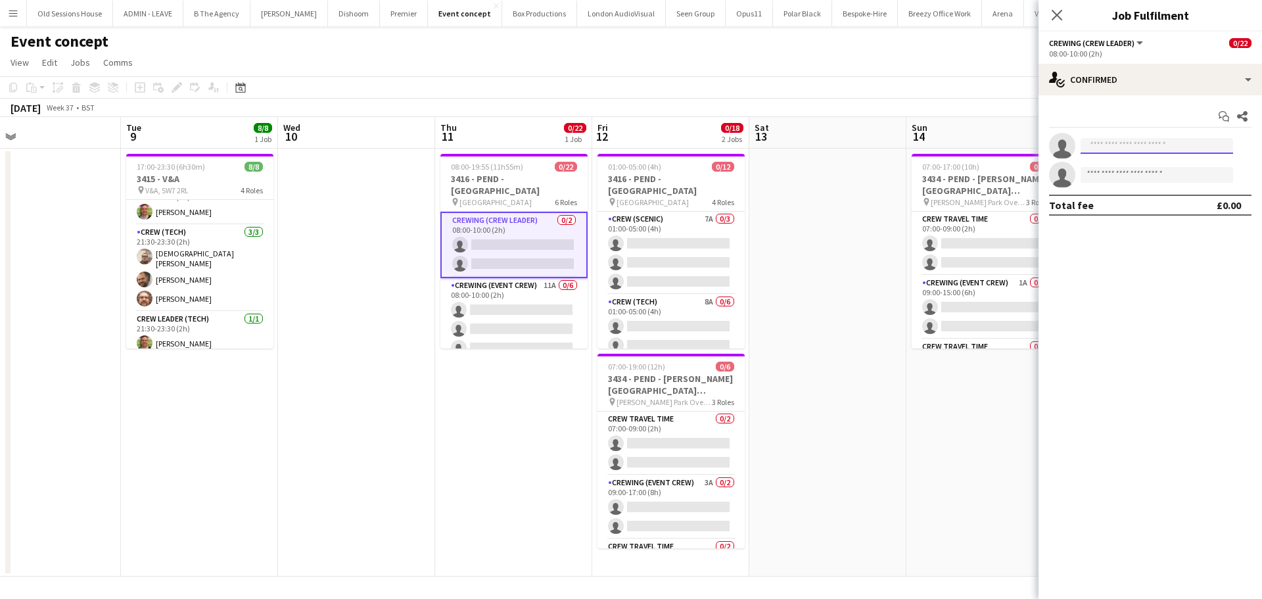
click at [1102, 147] on input at bounding box center [1157, 146] width 152 height 16
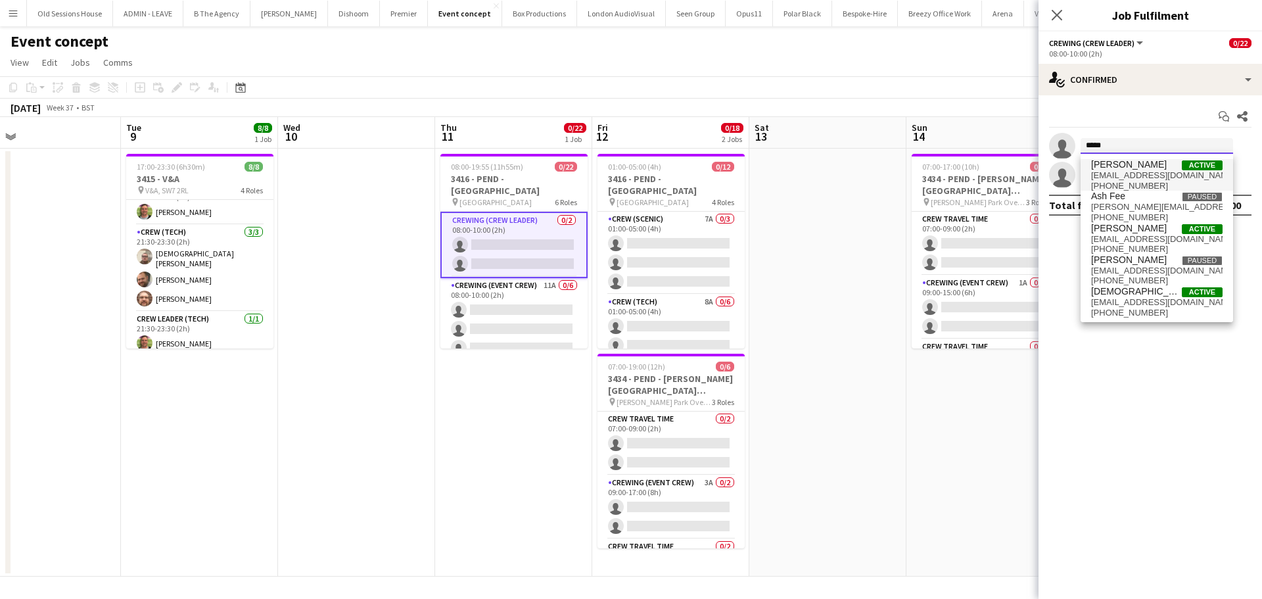
type input "*****"
drag, startPoint x: 1120, startPoint y: 166, endPoint x: 1117, endPoint y: 156, distance: 9.8
click at [1119, 161] on span "Christopher Ames" at bounding box center [1129, 164] width 76 height 11
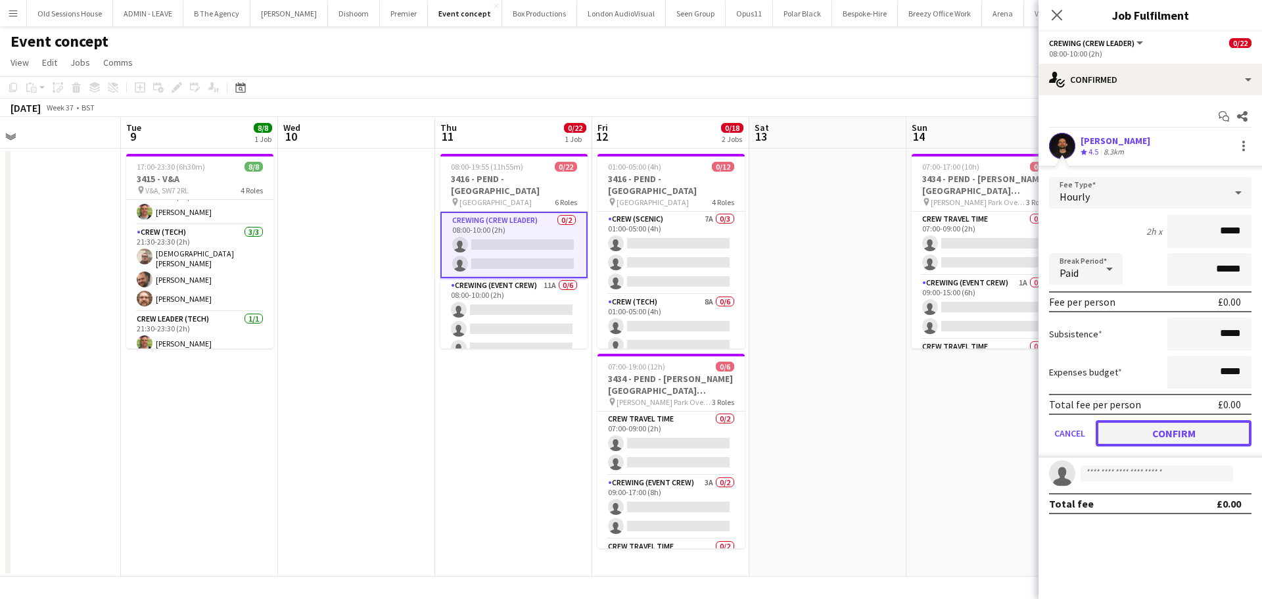
click at [1177, 433] on button "Confirm" at bounding box center [1174, 433] width 156 height 26
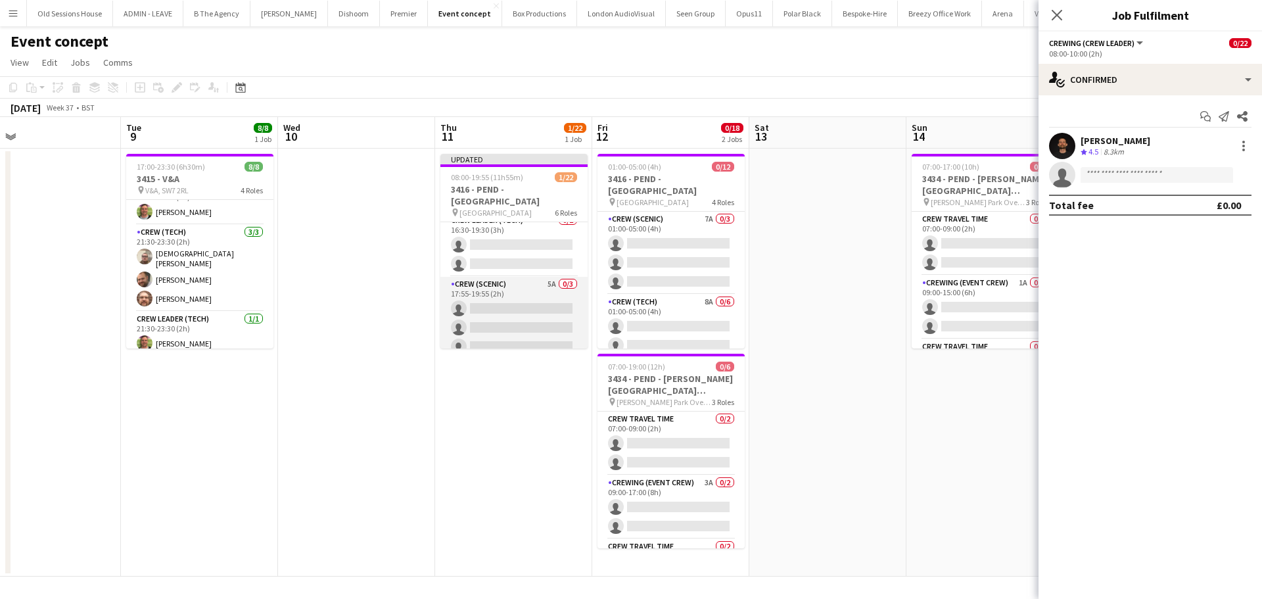
scroll to position [394, 0]
click at [519, 306] on app-card-role "Crew Leader (Tech) 0/2 16:30-19:30 (3h) single-neutral-actions single-neutral-a…" at bounding box center [513, 310] width 147 height 64
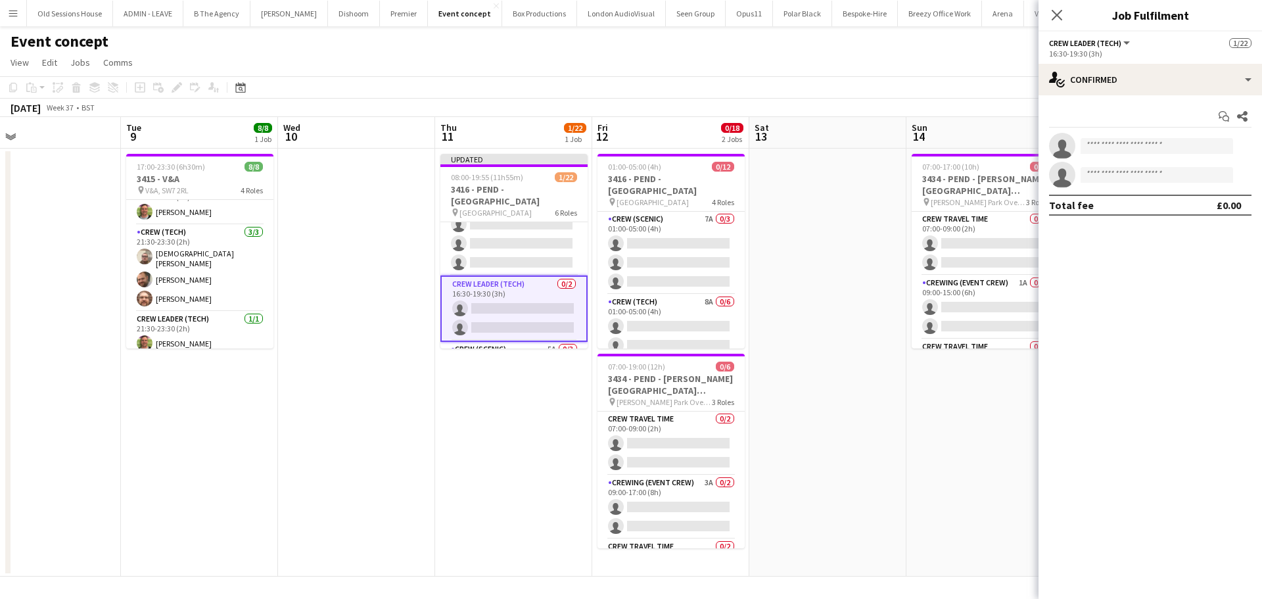
scroll to position [326, 0]
click at [1111, 139] on input at bounding box center [1157, 146] width 152 height 16
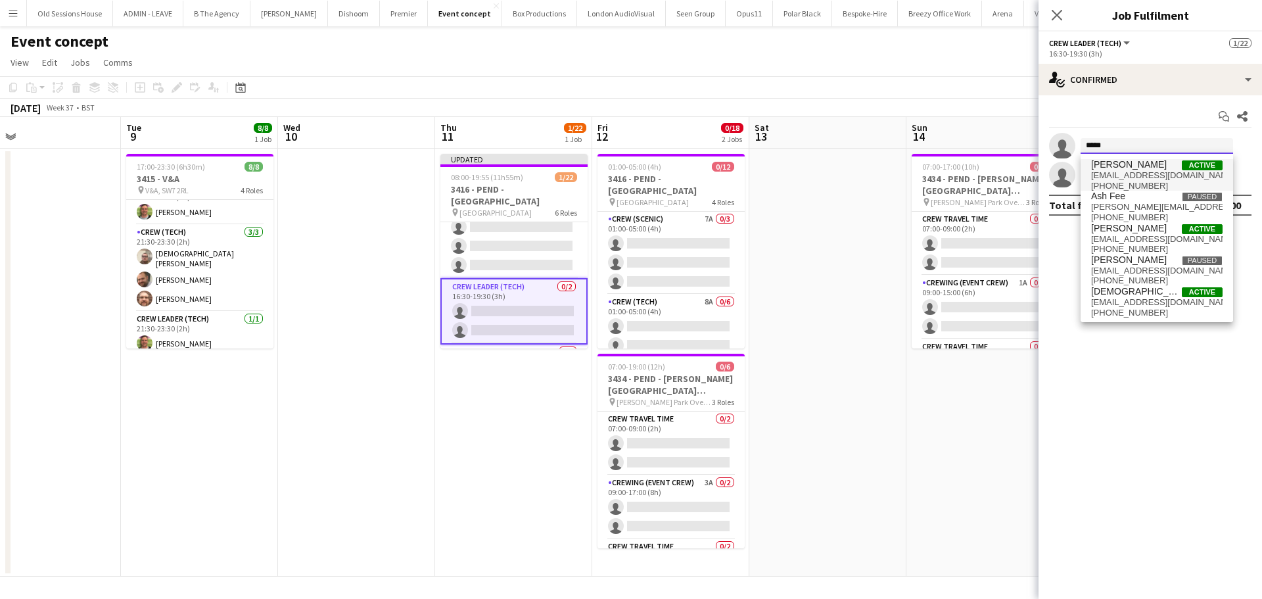
type input "*****"
click at [1115, 172] on span "chrisames385@gmail.com" at bounding box center [1156, 175] width 131 height 11
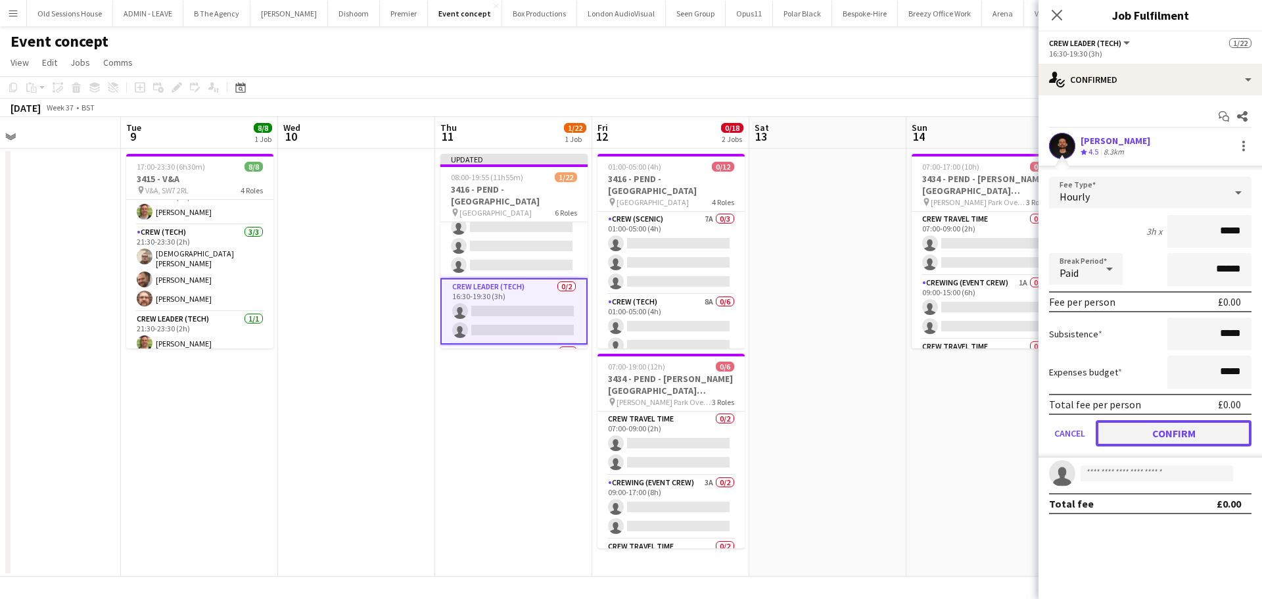
click at [1169, 428] on button "Confirm" at bounding box center [1174, 433] width 156 height 26
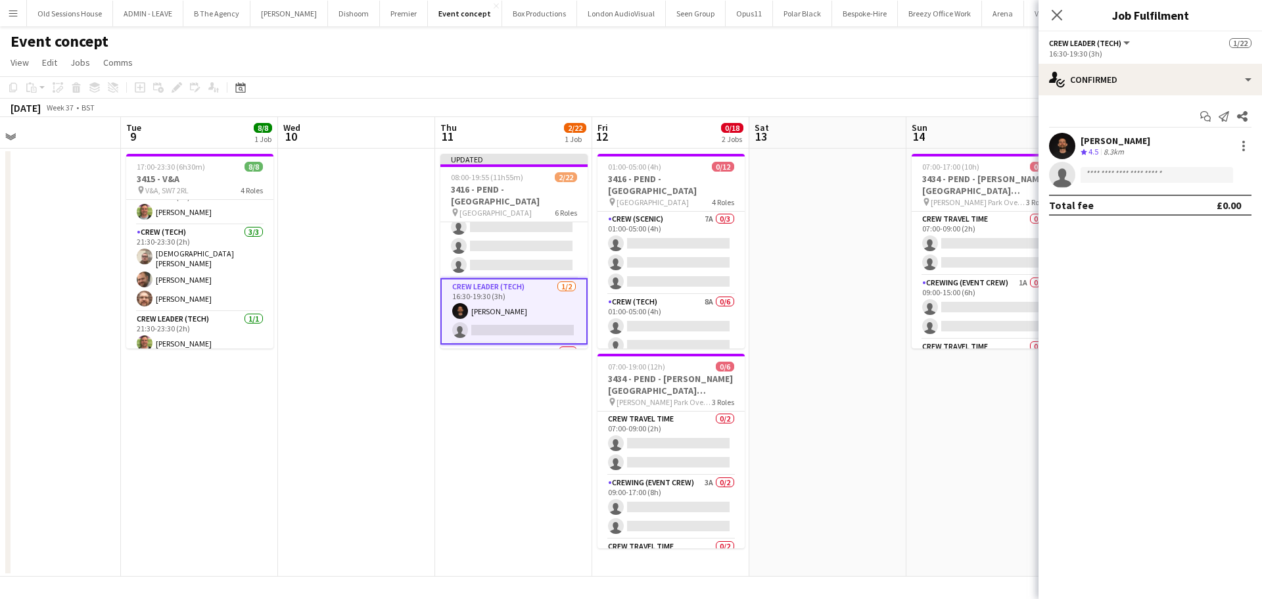
click at [523, 437] on app-date-cell "Updated 08:00-19:55 (11h55m) 2/22 3416 - PEND - Natural History Museum pin Natu…" at bounding box center [513, 363] width 157 height 428
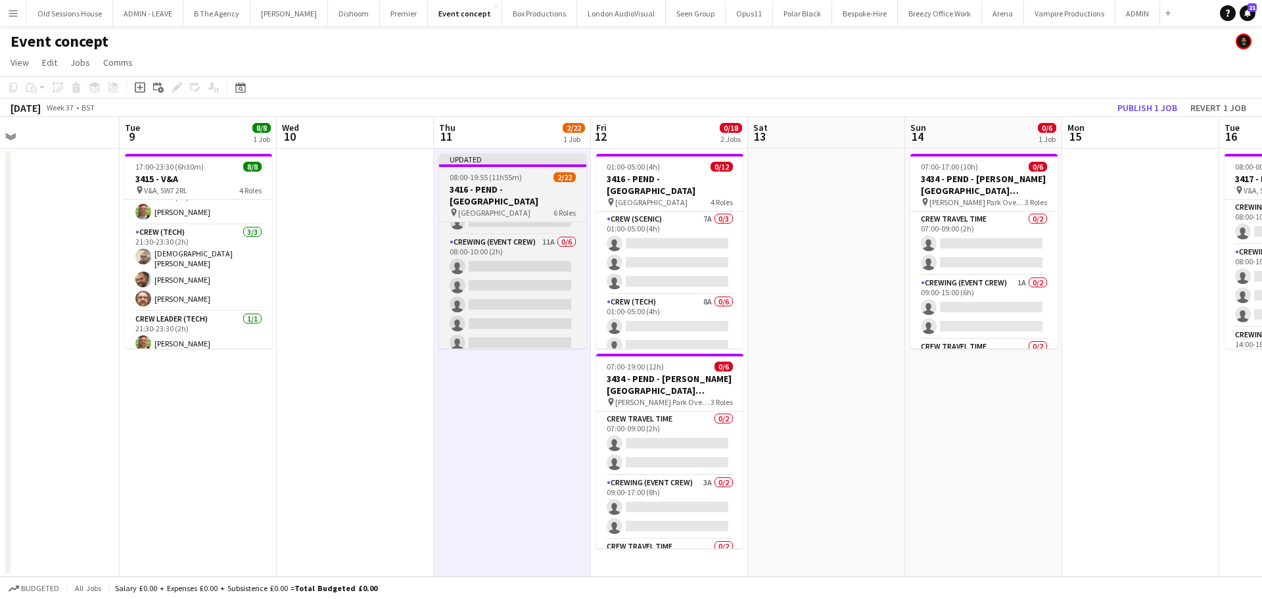
scroll to position [58, 0]
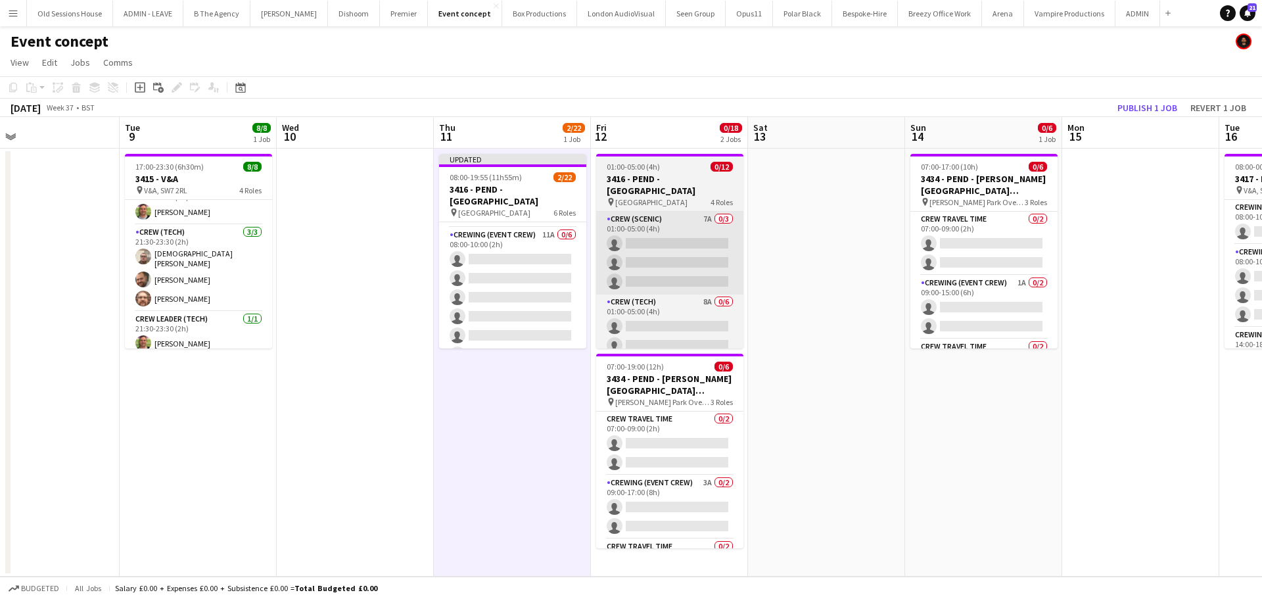
click at [549, 278] on app-card-role "Crewing (Event Crew) 11A 0/6 08:00-10:00 (2h) single-neutral-actions single-neu…" at bounding box center [512, 297] width 147 height 140
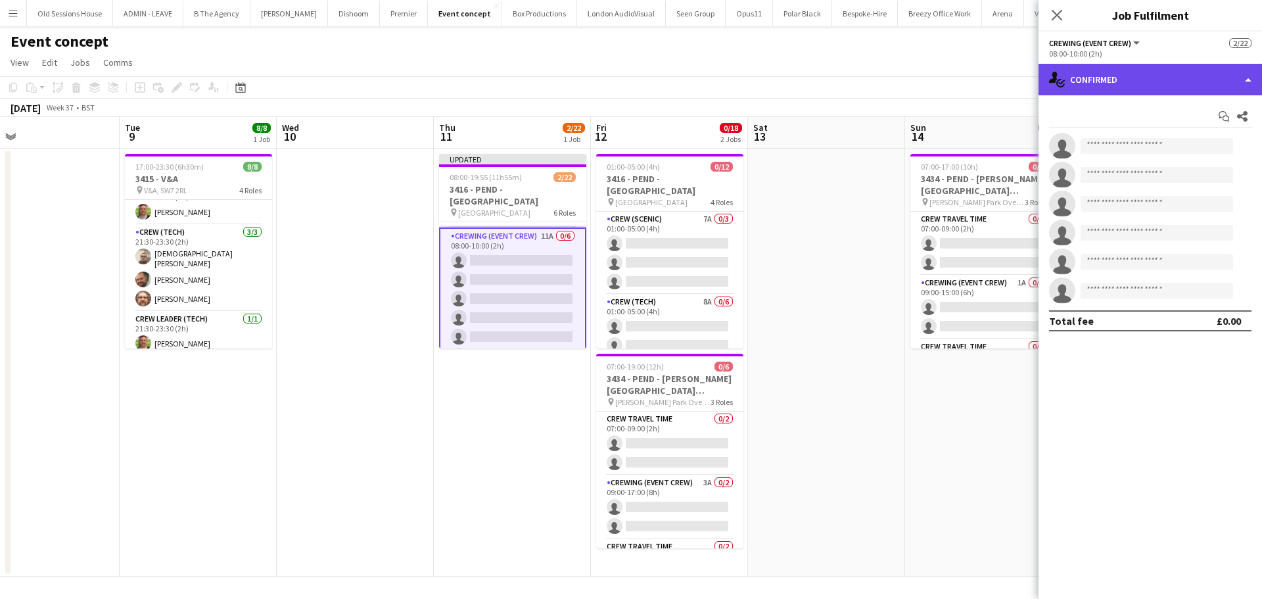
click at [1176, 85] on div "single-neutral-actions-check-2 Confirmed" at bounding box center [1149, 80] width 223 height 32
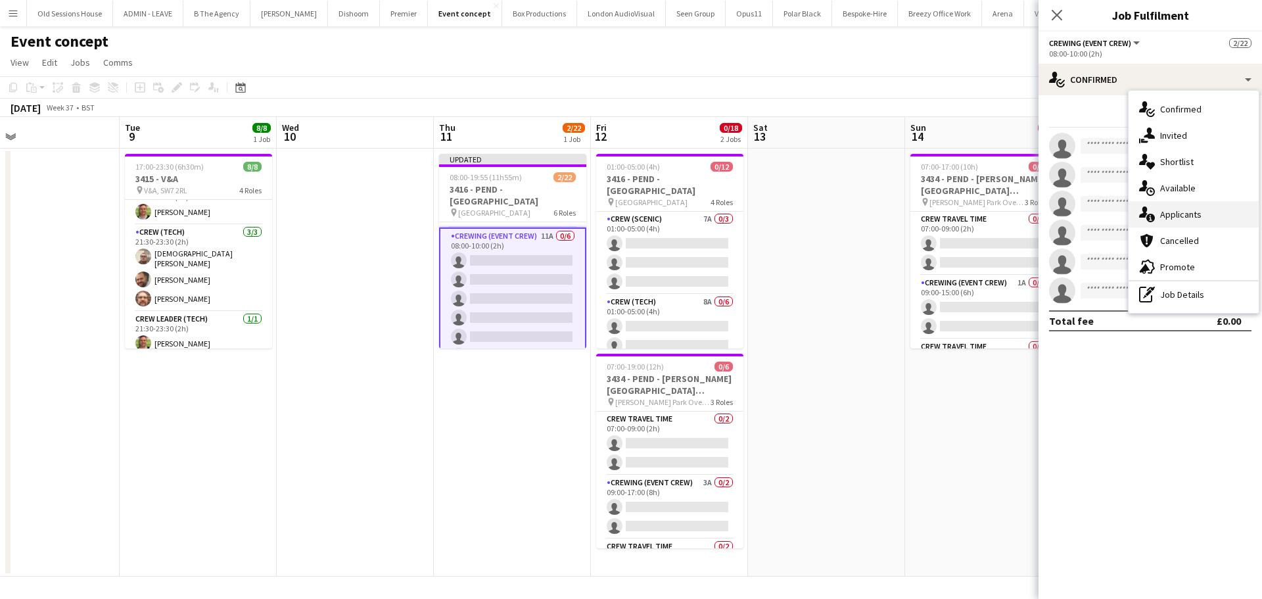
click at [1203, 217] on div "single-neutral-actions-information Applicants" at bounding box center [1194, 214] width 130 height 26
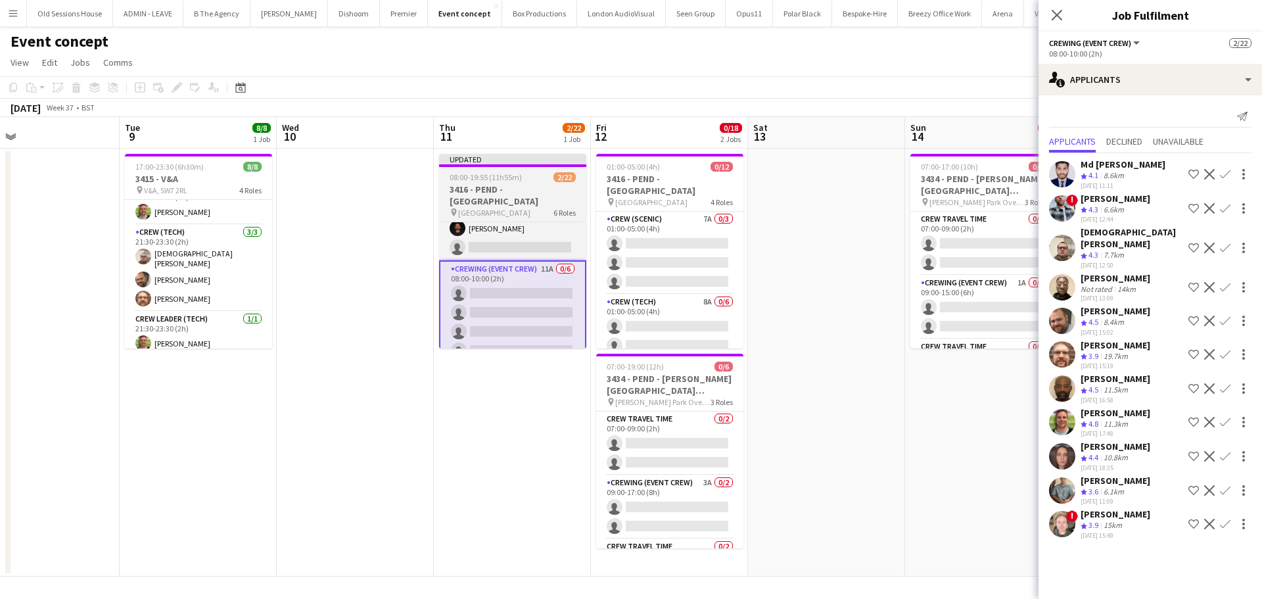
scroll to position [18, 0]
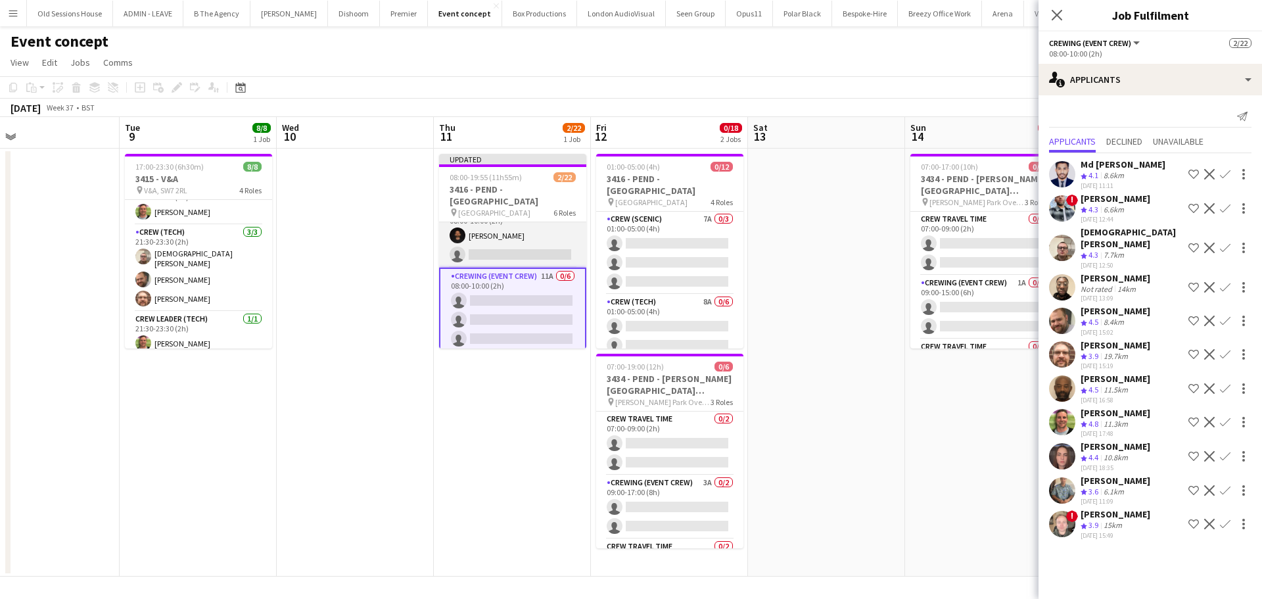
click at [525, 249] on app-card-role "Crewing (Crew Leader) 1/2 08:00-10:00 (2h) Christopher Ames single-neutral-acti…" at bounding box center [512, 236] width 147 height 64
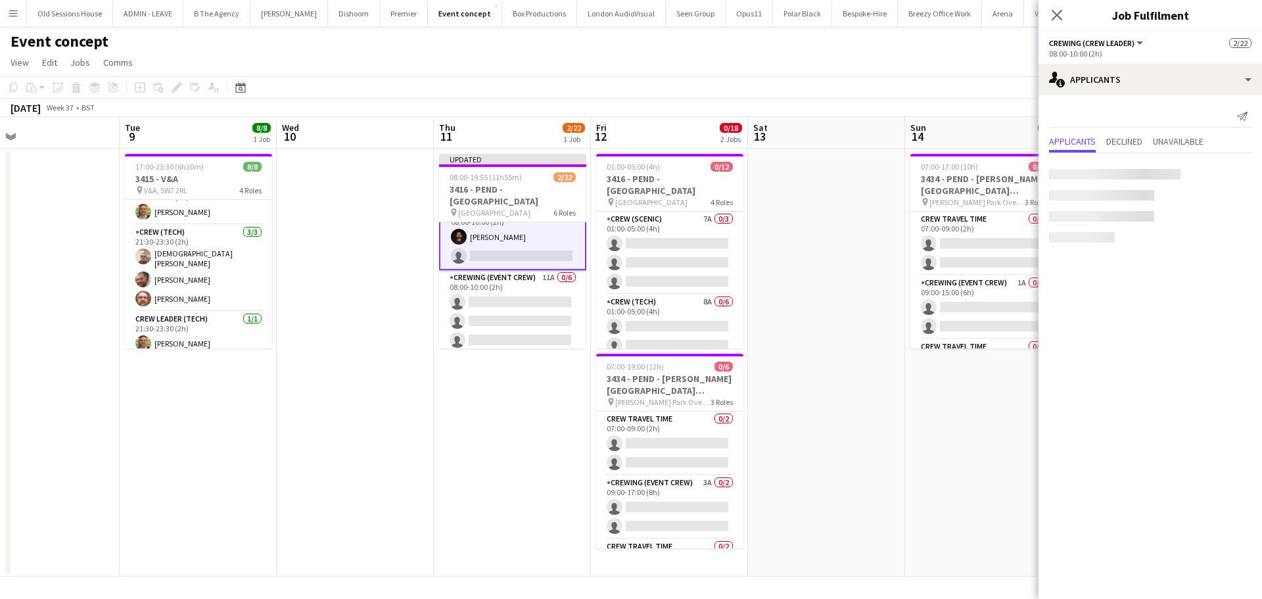
scroll to position [20, 0]
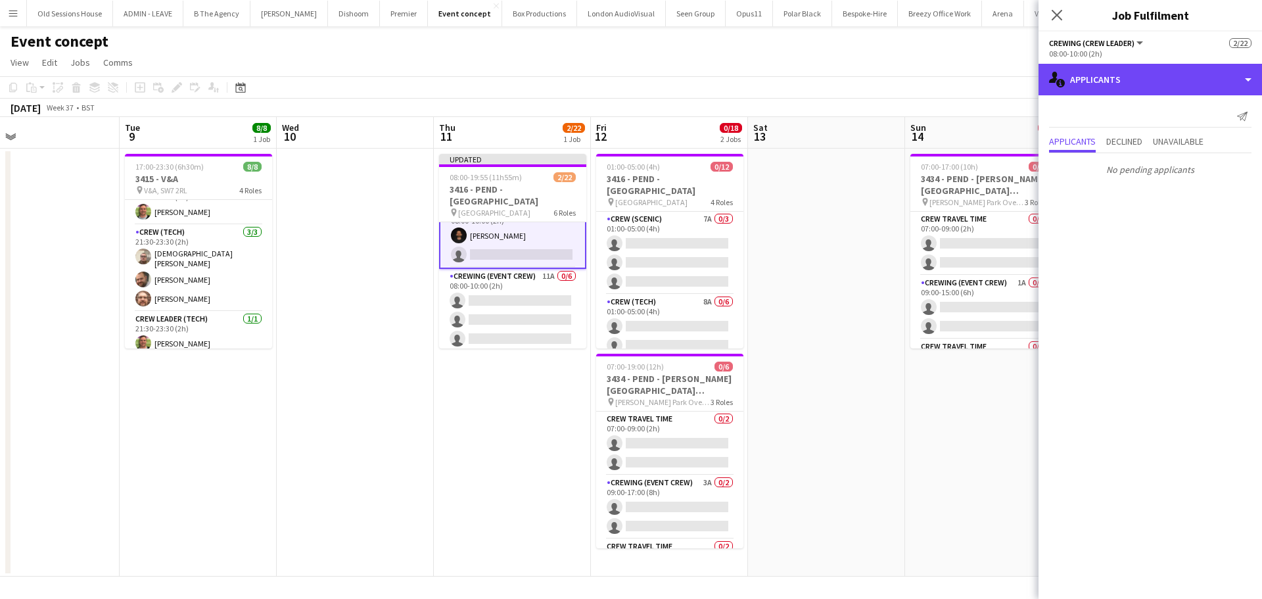
drag, startPoint x: 1118, startPoint y: 90, endPoint x: 1139, endPoint y: 132, distance: 47.0
click at [1119, 89] on div "single-neutral-actions-information Applicants" at bounding box center [1149, 80] width 223 height 32
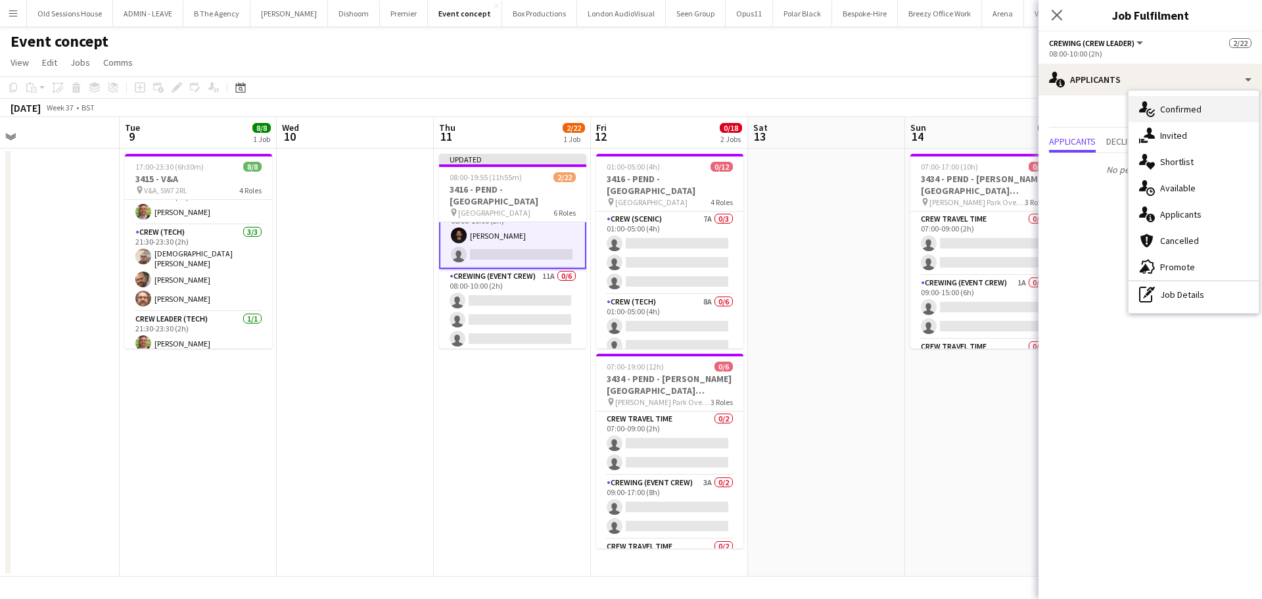
click at [1183, 110] on div "single-neutral-actions-check-2 Confirmed" at bounding box center [1194, 109] width 130 height 26
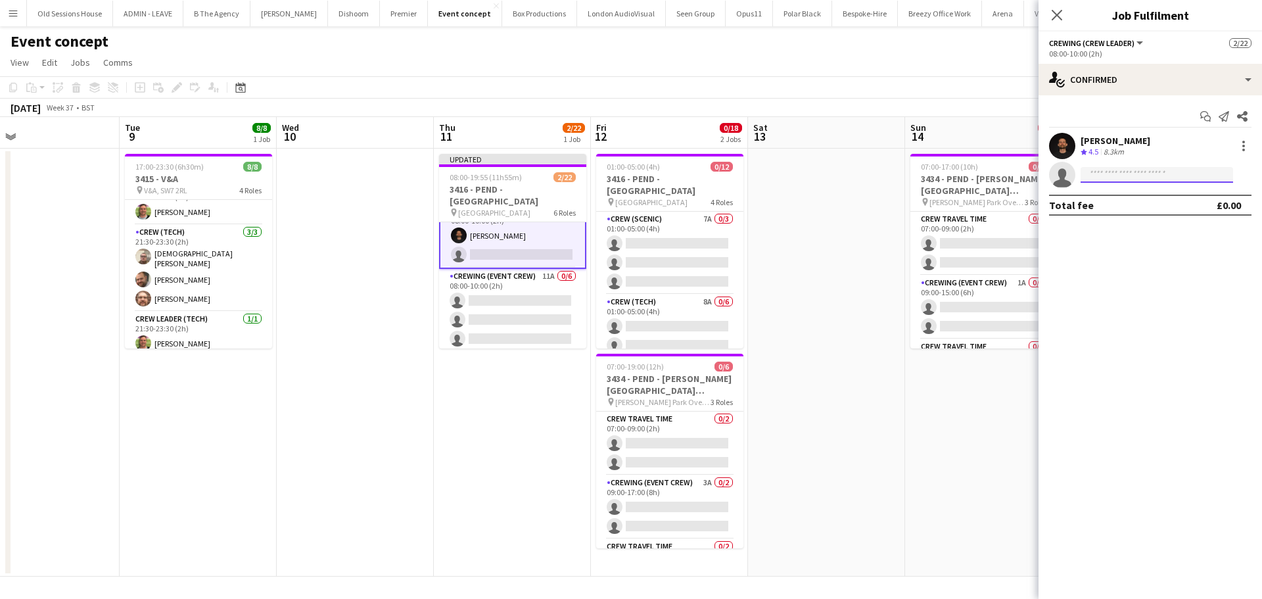
click at [1121, 169] on input at bounding box center [1157, 175] width 152 height 16
type input "****"
click at [1120, 211] on span "+447305480906" at bounding box center [1156, 215] width 131 height 11
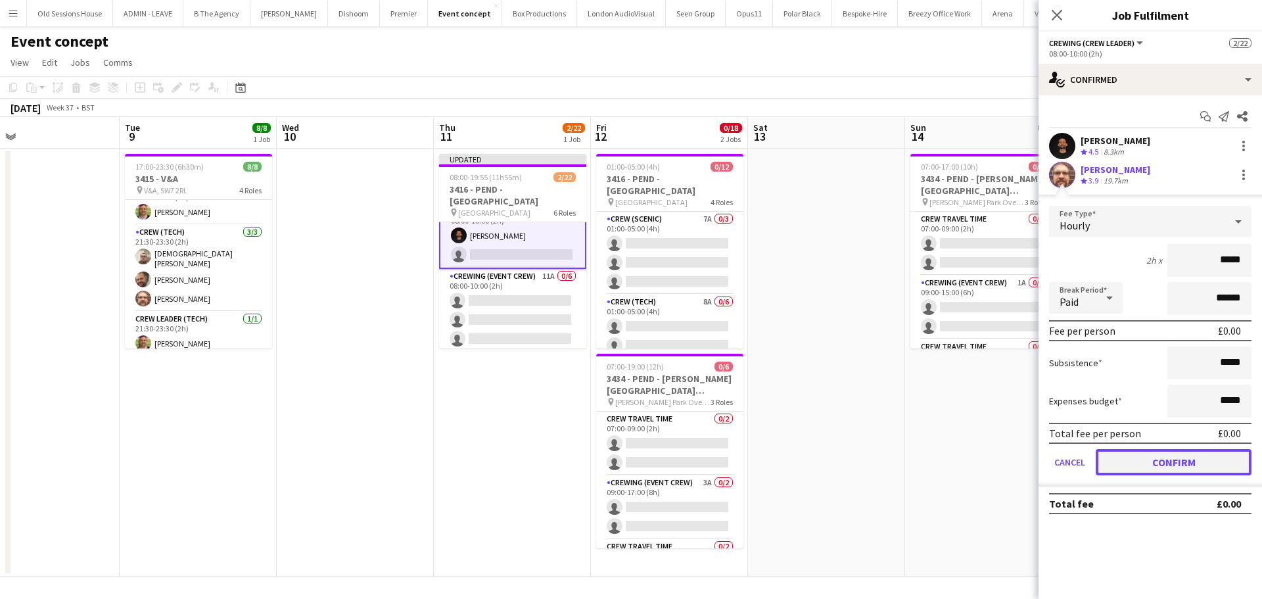
click at [1144, 462] on button "Confirm" at bounding box center [1174, 462] width 156 height 26
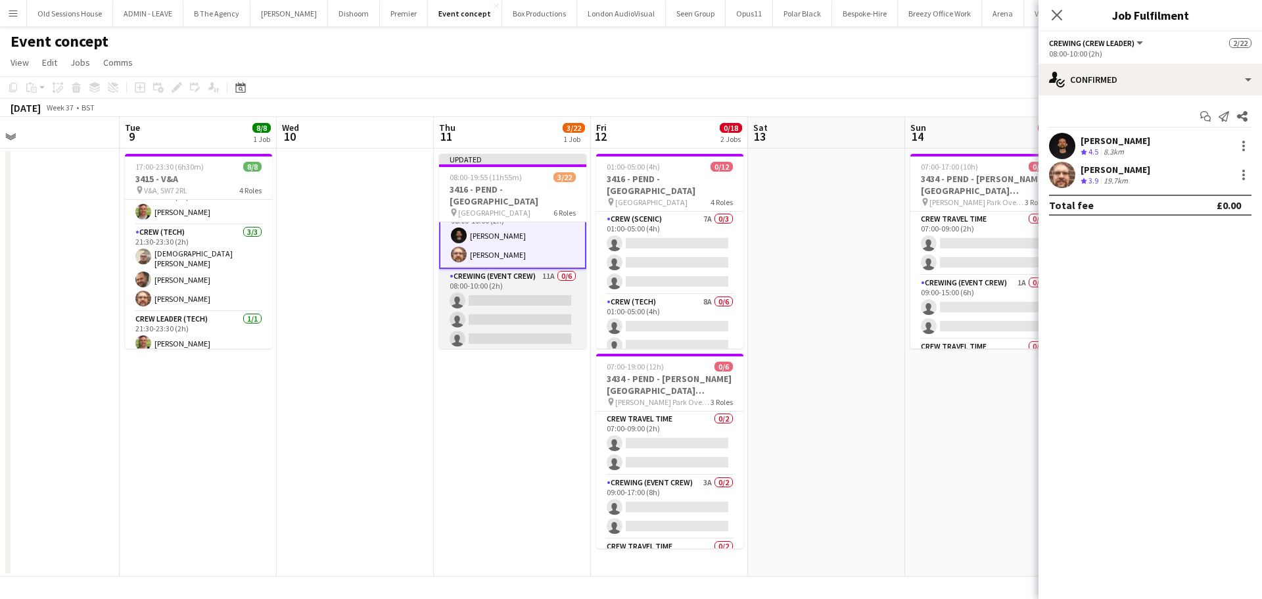
click at [521, 311] on app-card-role "Crewing (Event Crew) 11A 0/6 08:00-10:00 (2h) single-neutral-actions single-neu…" at bounding box center [512, 339] width 147 height 140
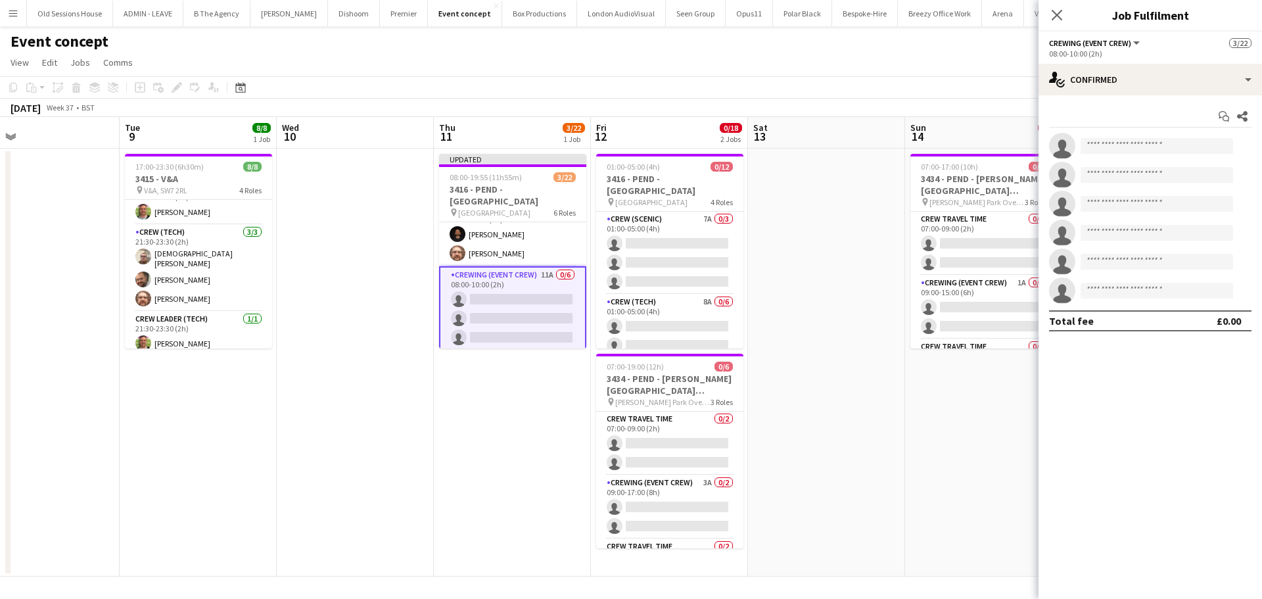
scroll to position [18, 0]
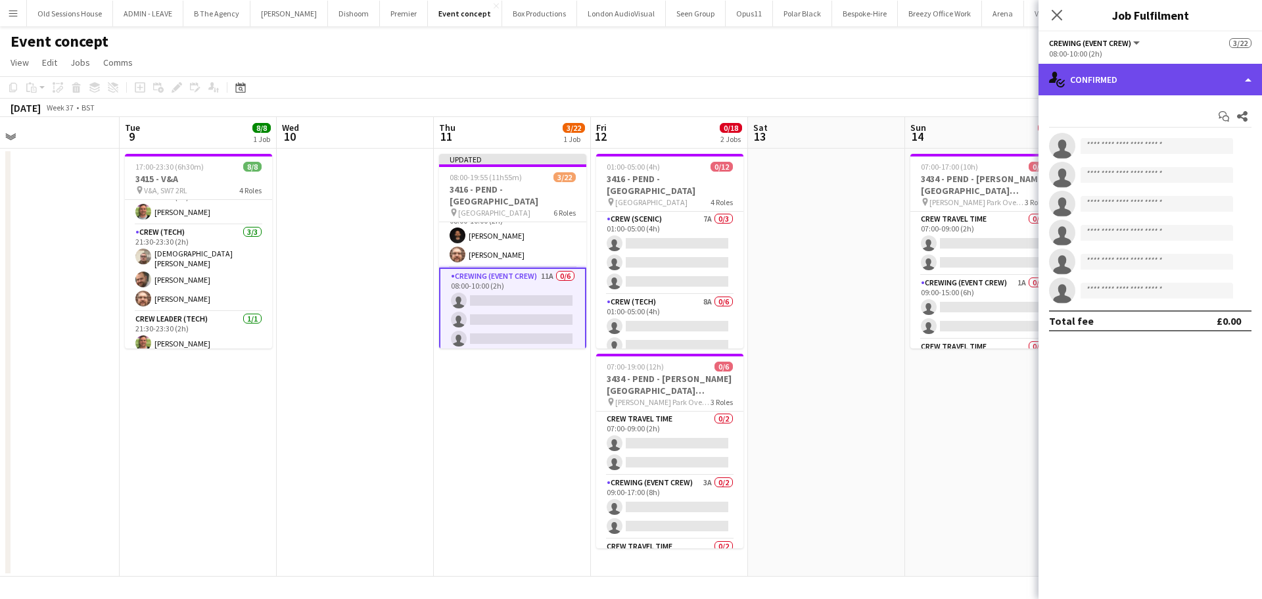
click at [1134, 85] on div "single-neutral-actions-check-2 Confirmed" at bounding box center [1149, 80] width 223 height 32
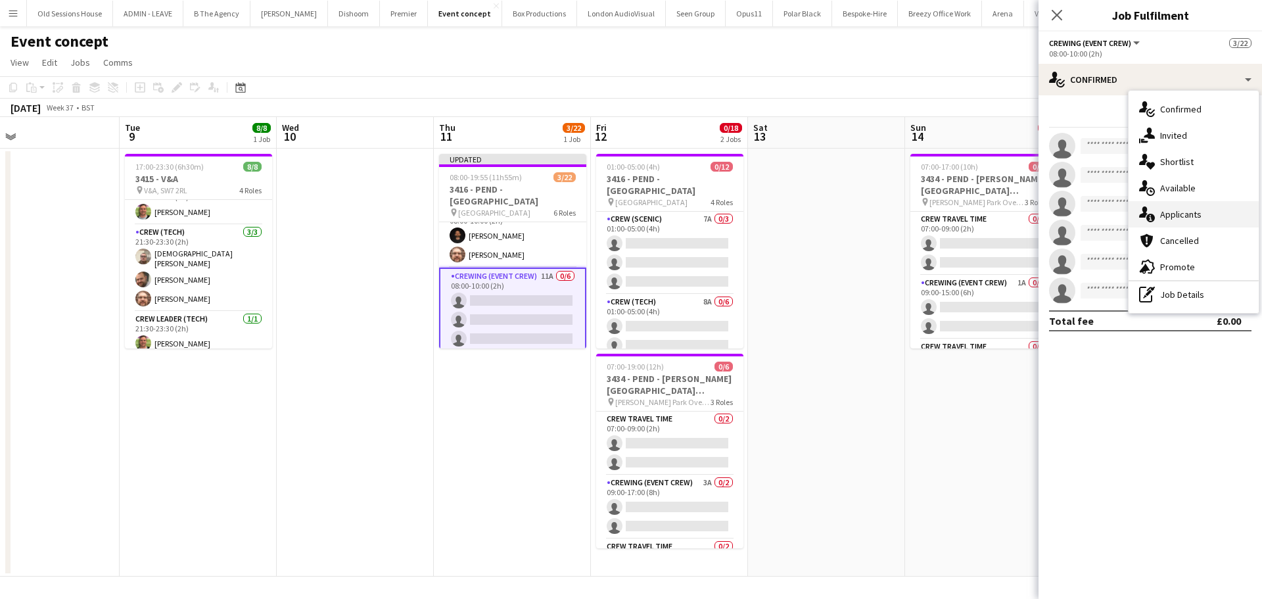
click at [1179, 218] on div "single-neutral-actions-information Applicants" at bounding box center [1194, 214] width 130 height 26
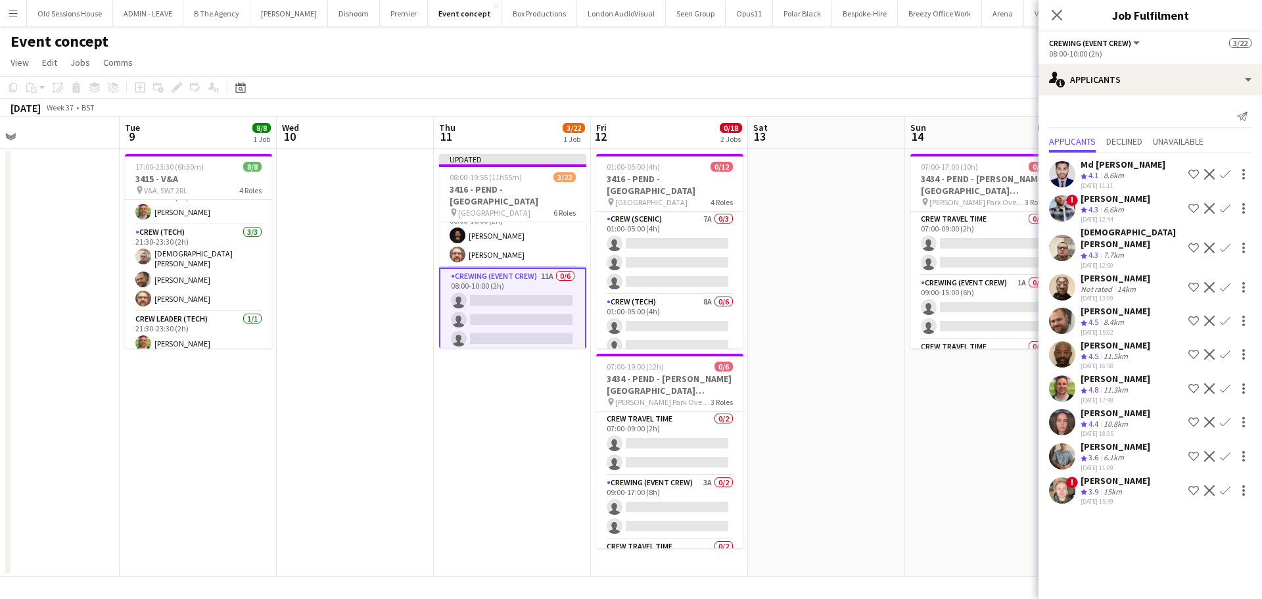
click at [1220, 172] on app-icon "Confirm" at bounding box center [1225, 174] width 11 height 11
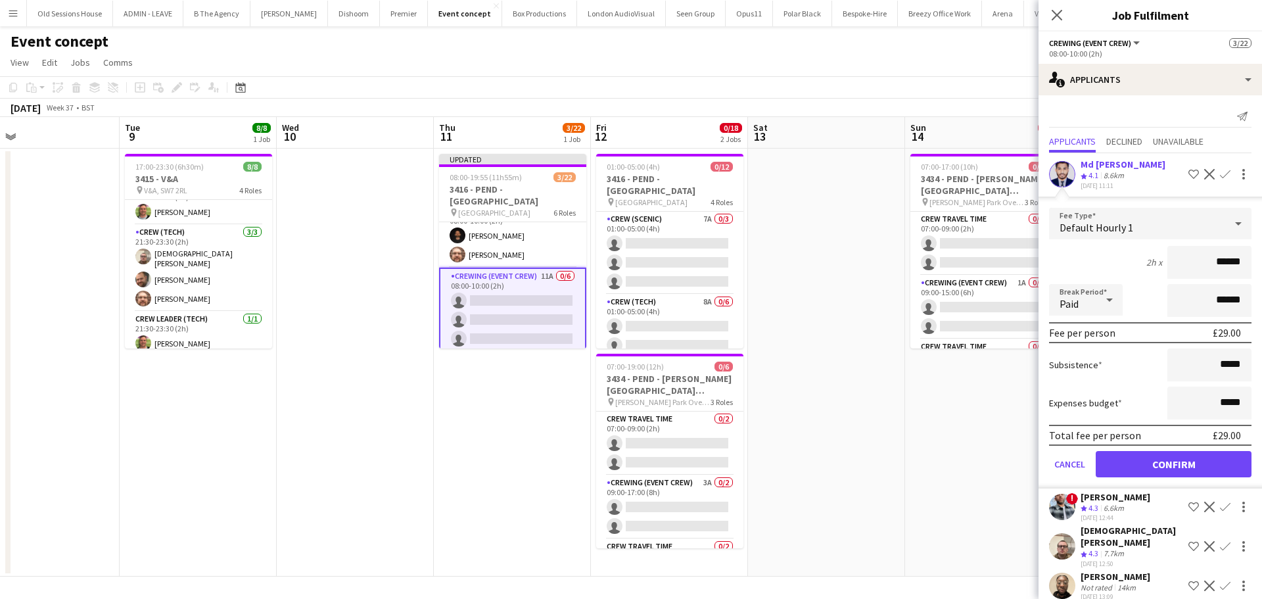
drag, startPoint x: 1236, startPoint y: 268, endPoint x: 1164, endPoint y: 262, distance: 72.5
click at [1167, 262] on input "******" at bounding box center [1209, 262] width 84 height 33
type input "***"
click at [1120, 260] on div "2h x ***" at bounding box center [1150, 262] width 202 height 33
click at [1150, 456] on button "Confirm" at bounding box center [1174, 464] width 156 height 26
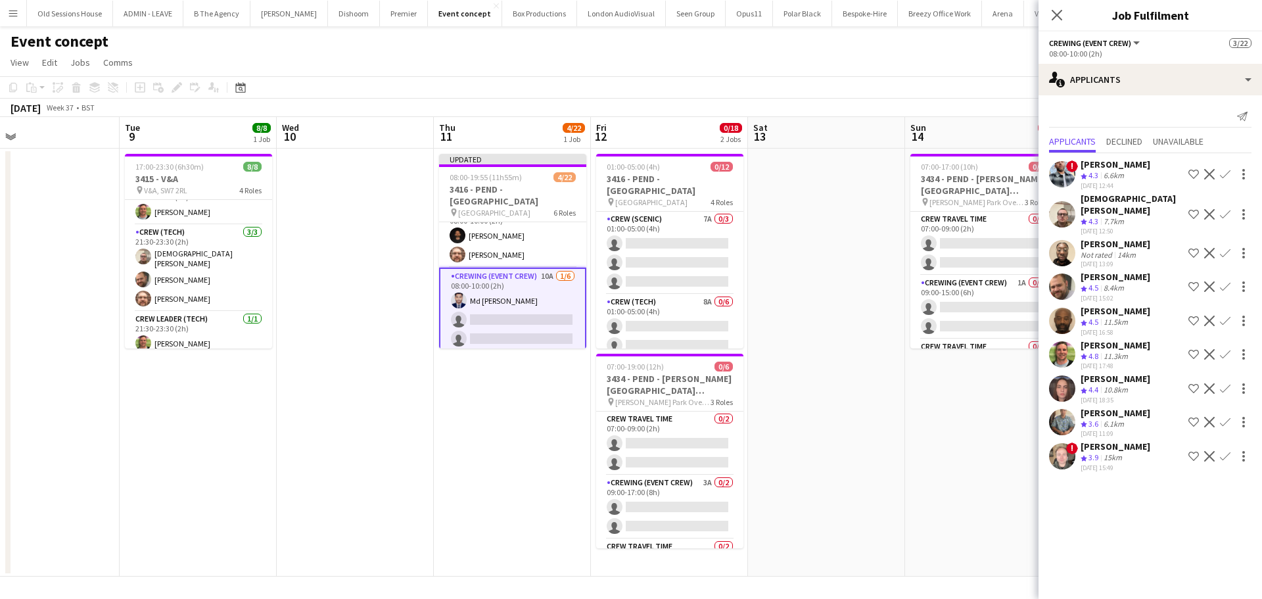
click at [1225, 209] on app-icon "Confirm" at bounding box center [1225, 214] width 11 height 11
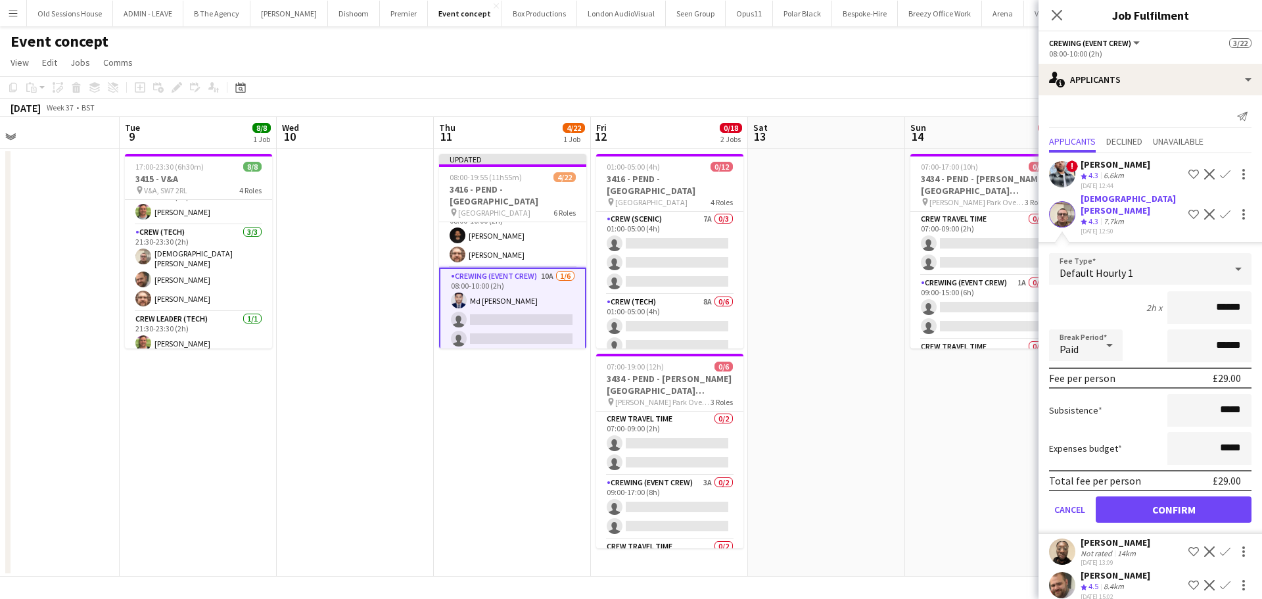
drag, startPoint x: 1227, startPoint y: 298, endPoint x: 1142, endPoint y: 303, distance: 85.6
click at [1142, 303] on div "2h x ******" at bounding box center [1150, 307] width 202 height 33
type input "***"
drag, startPoint x: 1113, startPoint y: 283, endPoint x: 1173, endPoint y: 404, distance: 135.5
click at [1113, 291] on div "2h x ***" at bounding box center [1150, 307] width 202 height 33
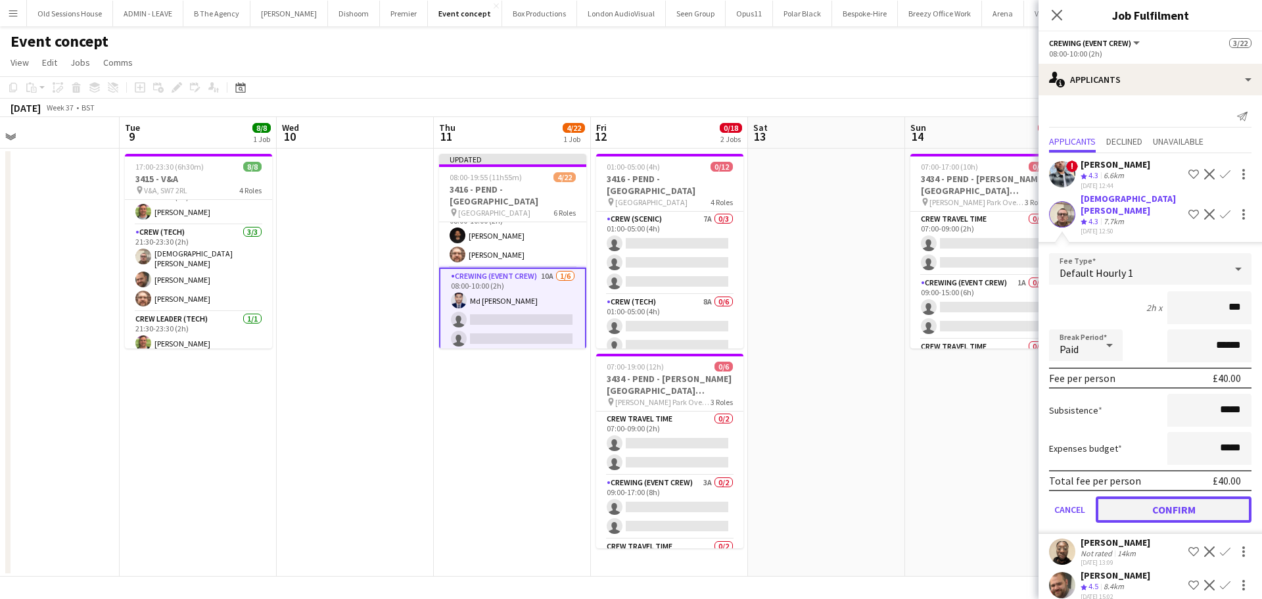
click at [1171, 496] on button "Confirm" at bounding box center [1174, 509] width 156 height 26
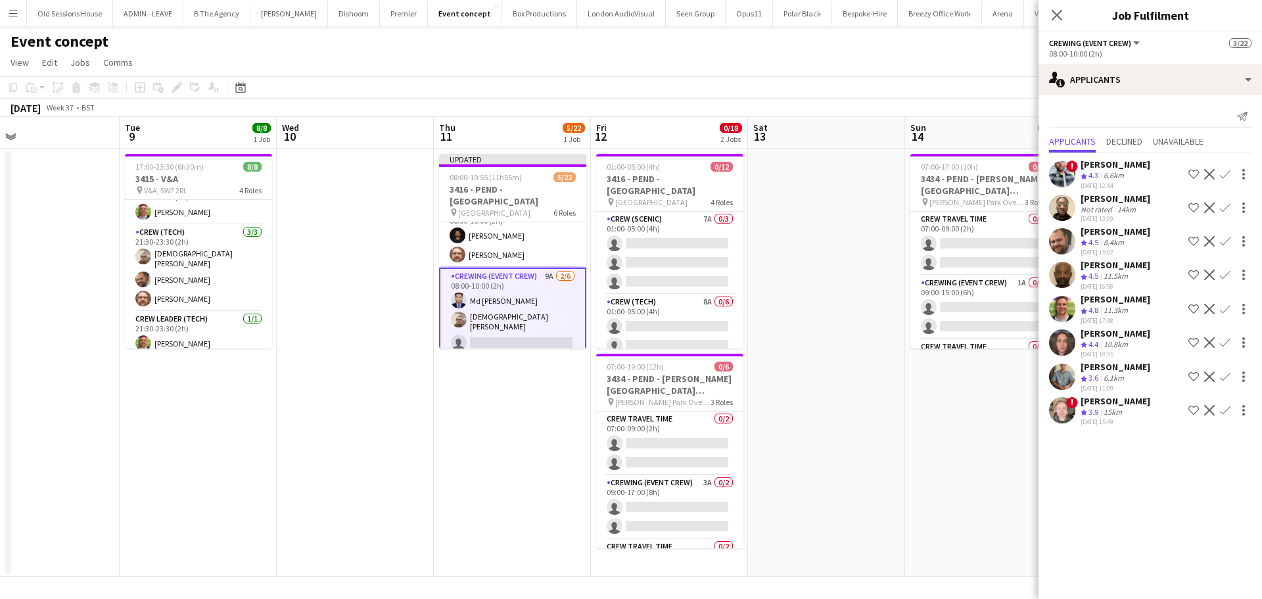
click at [1226, 241] on app-icon "Confirm" at bounding box center [1225, 241] width 11 height 11
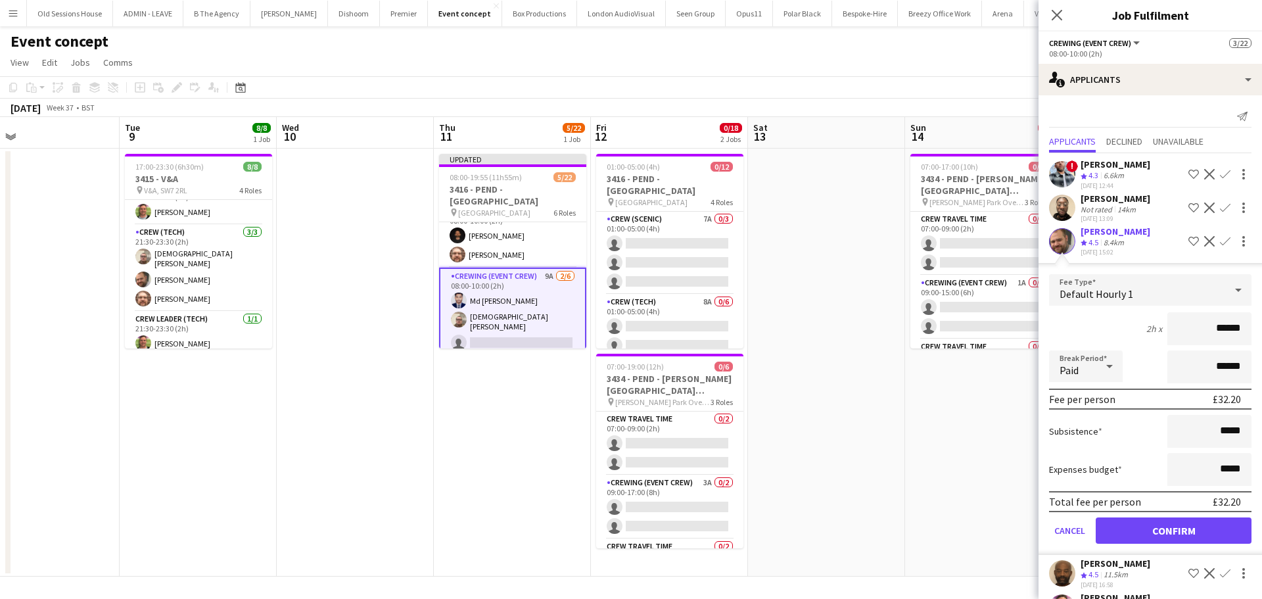
drag, startPoint x: 1232, startPoint y: 340, endPoint x: 1151, endPoint y: 346, distance: 81.7
click at [1152, 345] on div "2h x ******" at bounding box center [1150, 328] width 202 height 33
type input "***"
click at [1106, 333] on div "2h x ***" at bounding box center [1150, 328] width 202 height 33
click at [1155, 541] on button "Confirm" at bounding box center [1174, 530] width 156 height 26
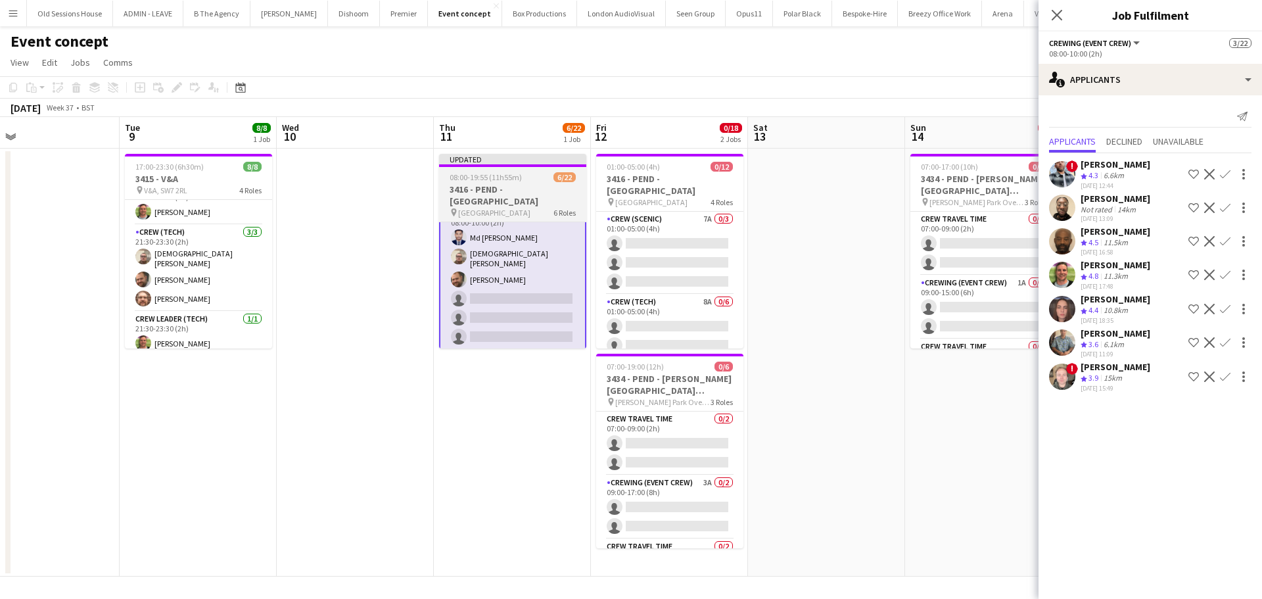
scroll to position [84, 0]
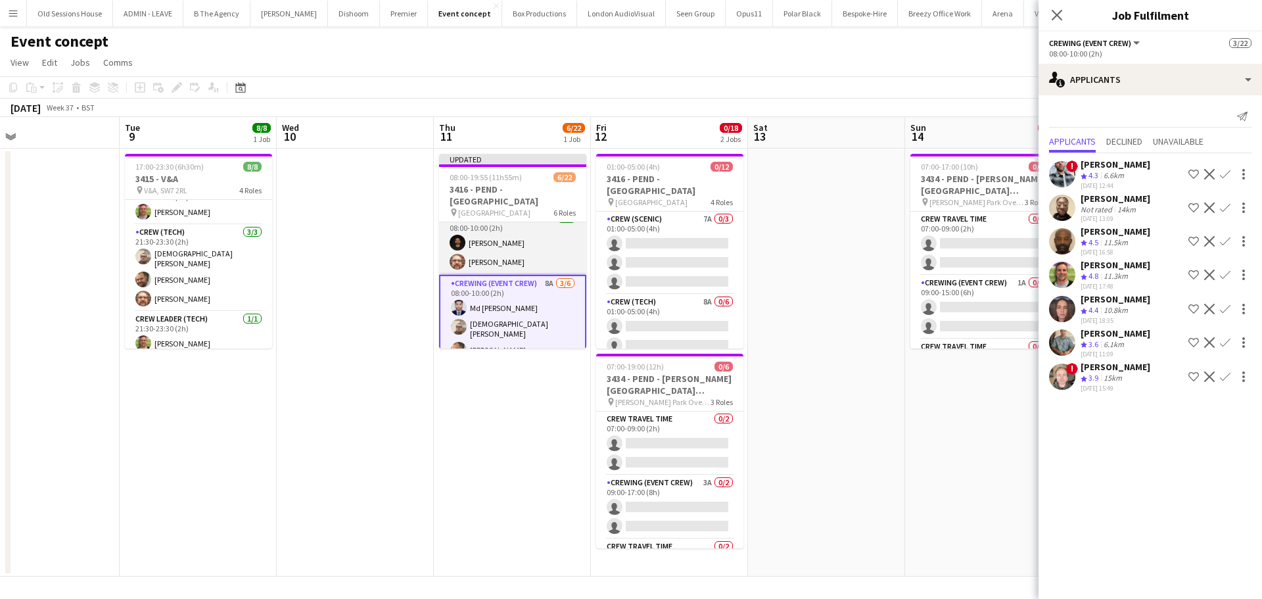
click at [528, 246] on app-card-role "Crewing (Crew Leader) 2/2 08:00-10:00 (2h) Christopher Ames Corey Arnold" at bounding box center [512, 243] width 147 height 64
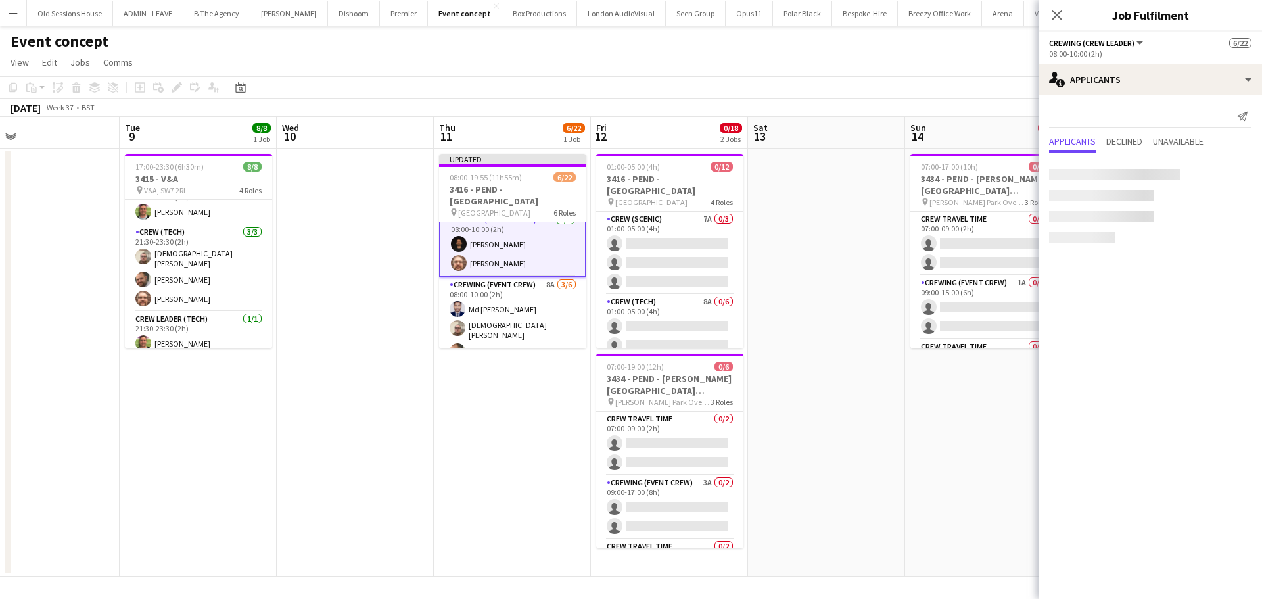
scroll to position [12, 0]
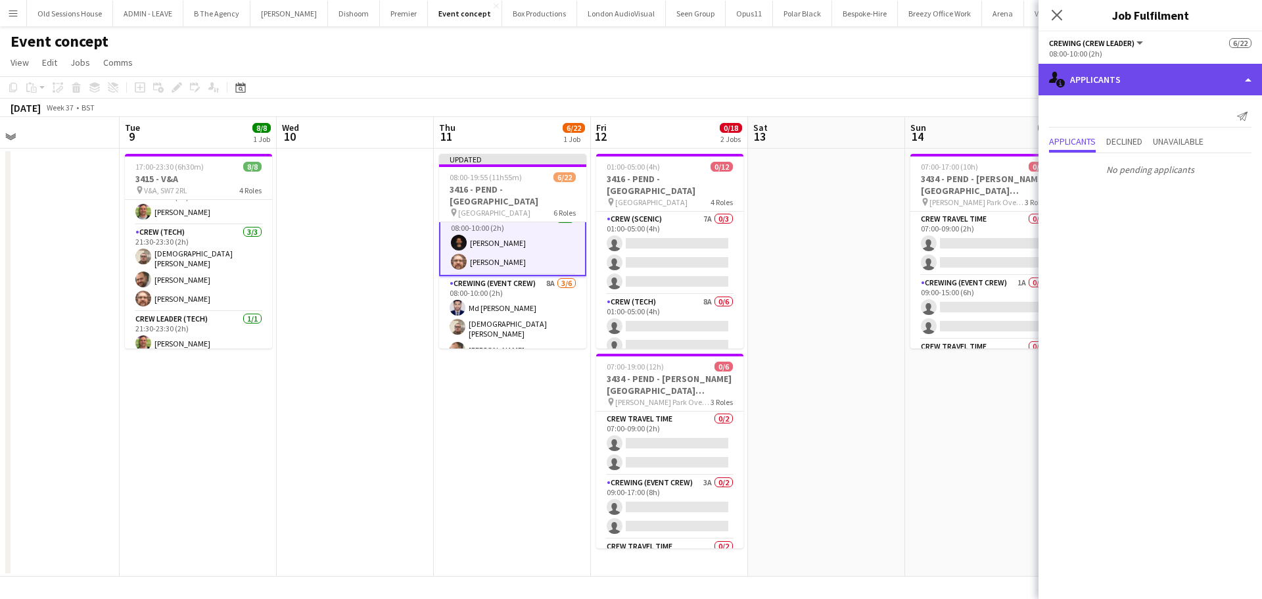
click at [1135, 84] on div "single-neutral-actions-information Applicants" at bounding box center [1149, 80] width 223 height 32
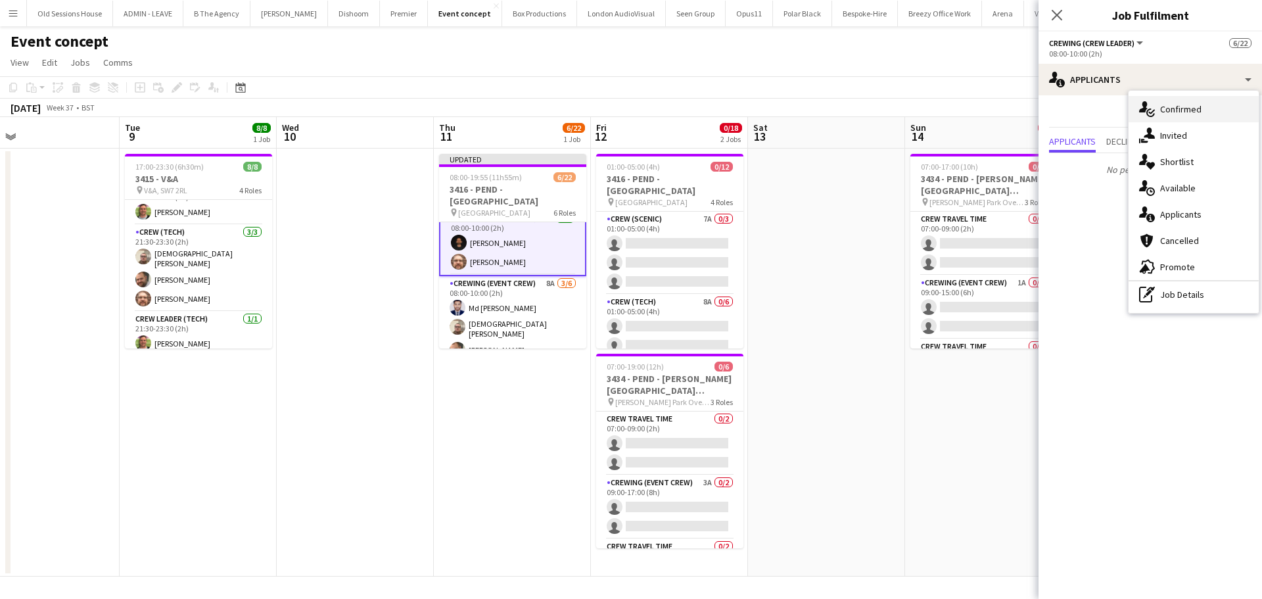
click at [1193, 106] on div "single-neutral-actions-check-2 Confirmed" at bounding box center [1194, 109] width 130 height 26
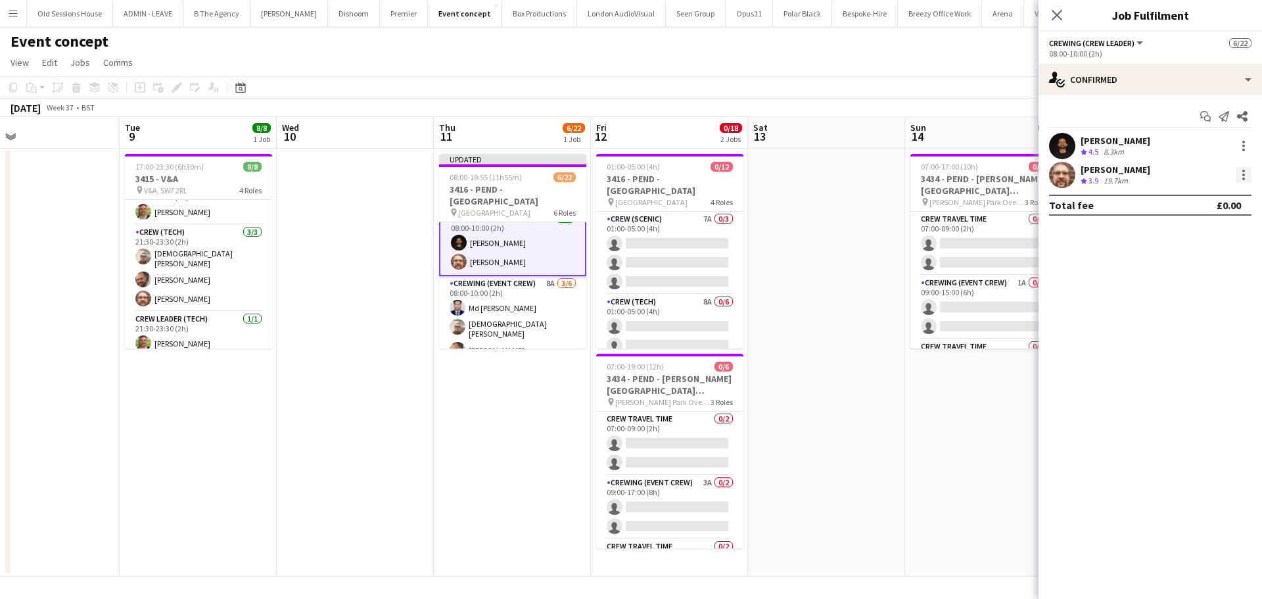
click at [1243, 177] on div at bounding box center [1244, 175] width 16 height 16
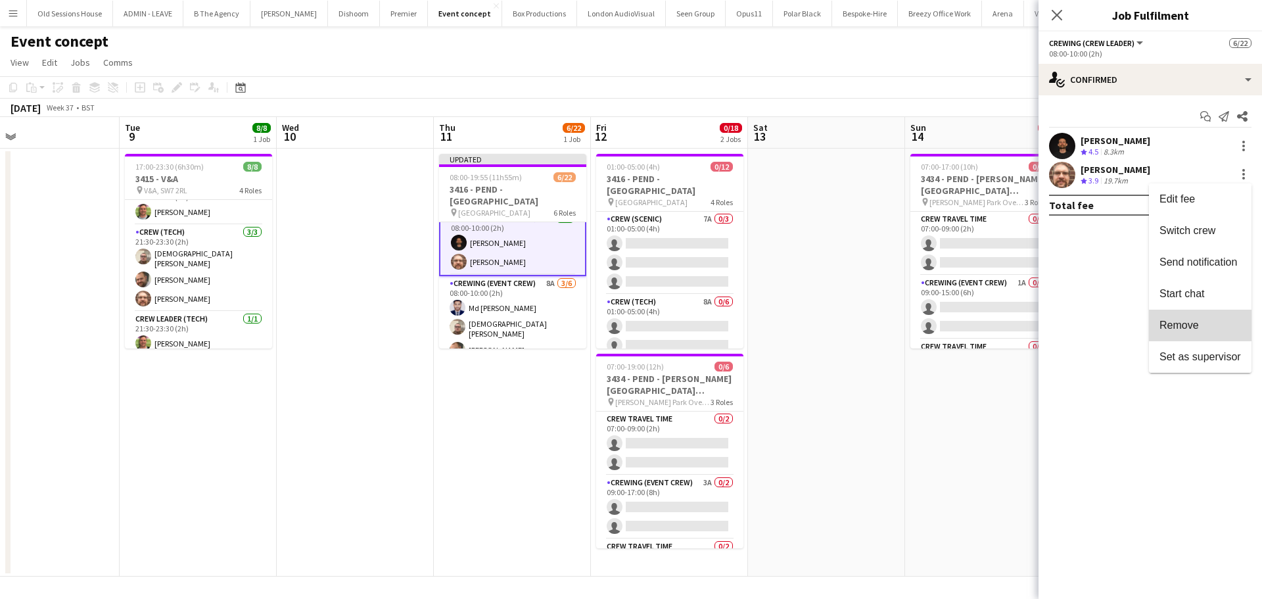
click at [1182, 325] on span "Remove" at bounding box center [1178, 324] width 39 height 11
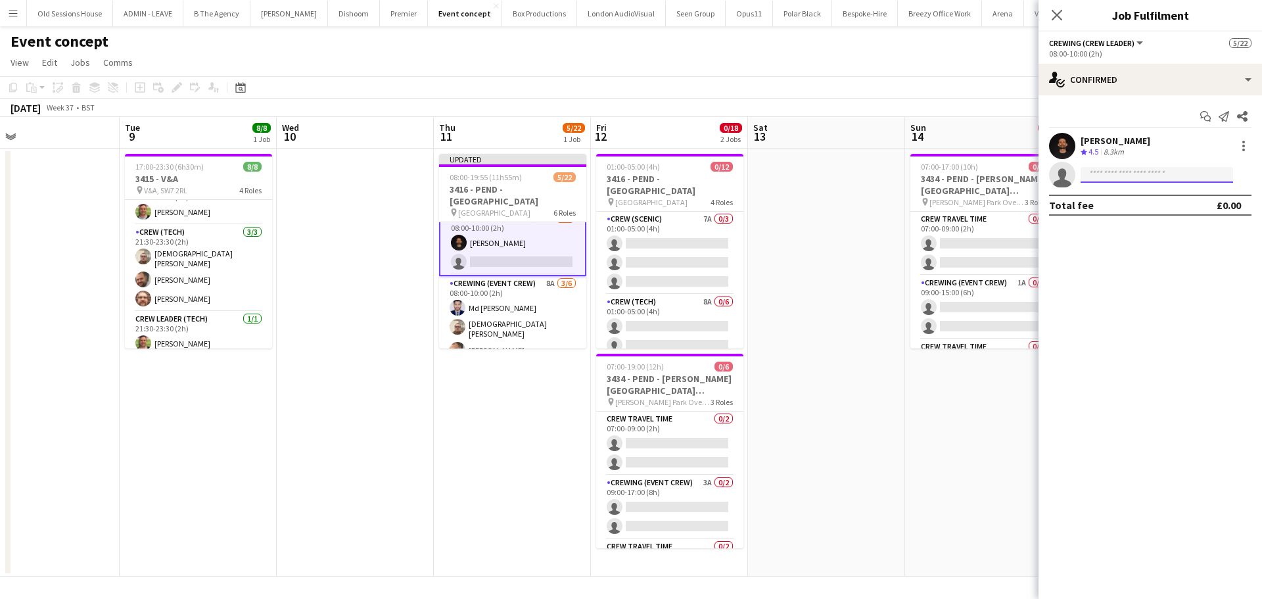
click at [1140, 179] on input at bounding box center [1157, 175] width 152 height 16
type input "****"
click at [1129, 196] on span "Allan Horsfield" at bounding box center [1129, 193] width 76 height 11
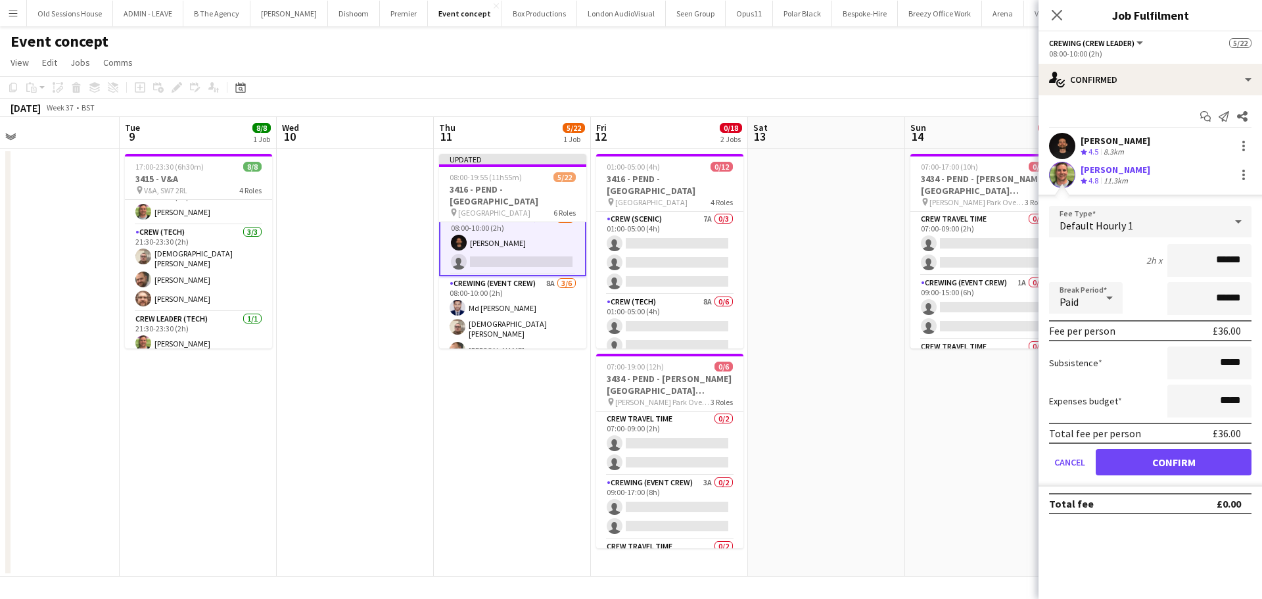
drag, startPoint x: 1247, startPoint y: 259, endPoint x: 1173, endPoint y: 261, distance: 75.0
click at [1173, 261] on input "******" at bounding box center [1209, 260] width 84 height 33
type input "***"
click at [1116, 264] on div "2h x ***" at bounding box center [1150, 260] width 202 height 33
click at [1138, 459] on button "Confirm" at bounding box center [1174, 462] width 156 height 26
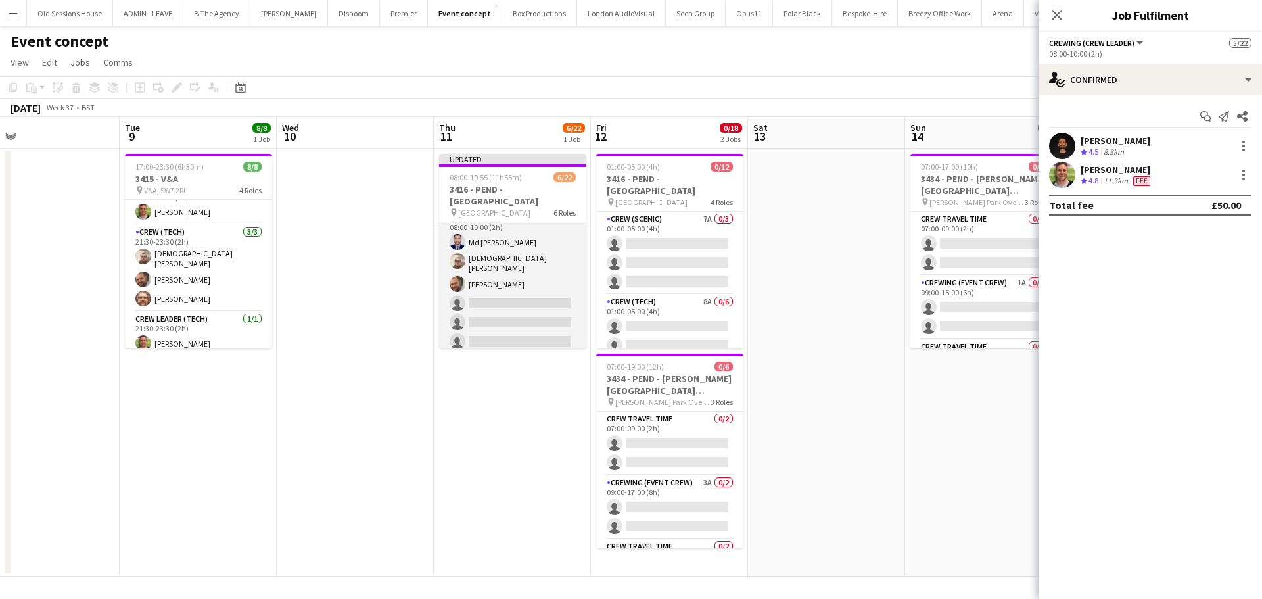
click at [506, 275] on app-card-role "Crewing (Event Crew) 8A 3/6 08:00-10:00 (2h) Md Mosabbit Hridoy Christian Skinn…" at bounding box center [512, 282] width 147 height 144
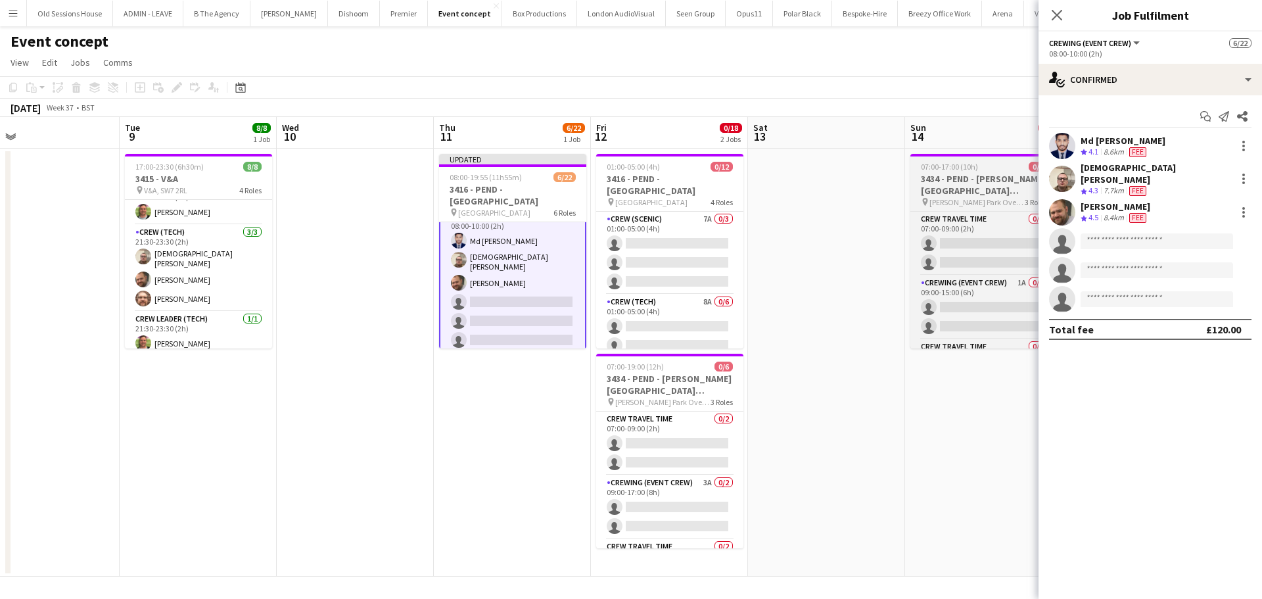
scroll to position [77, 0]
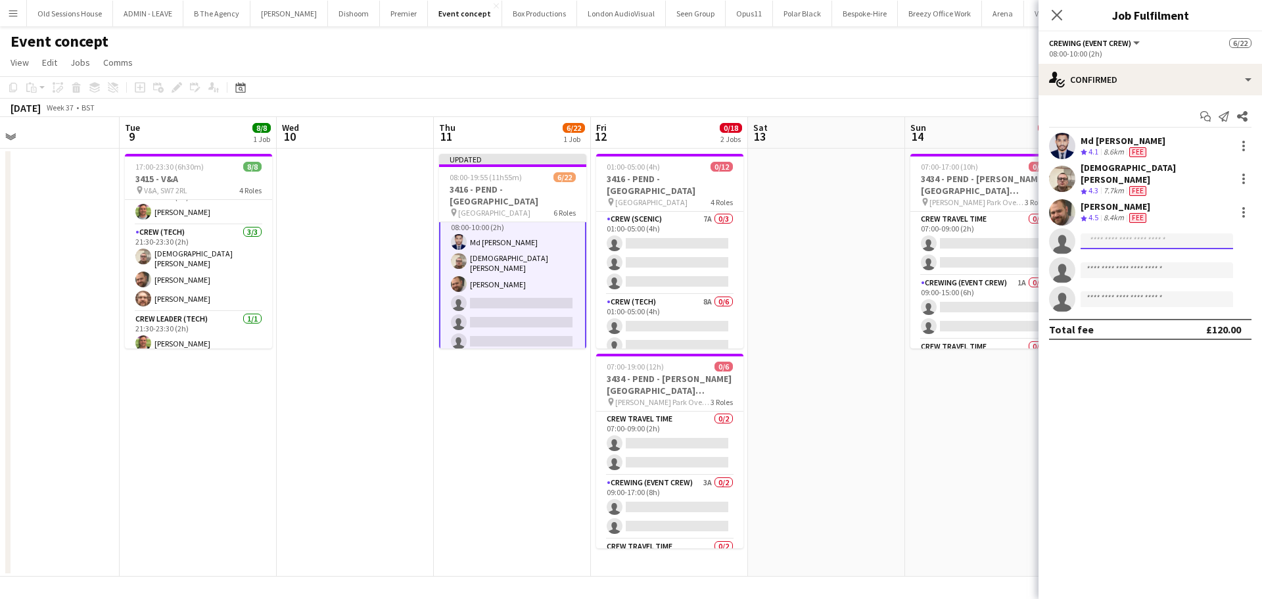
click at [1122, 233] on input at bounding box center [1157, 241] width 152 height 16
type input "****"
click at [1127, 250] on span "Corey Arnold" at bounding box center [1129, 251] width 76 height 11
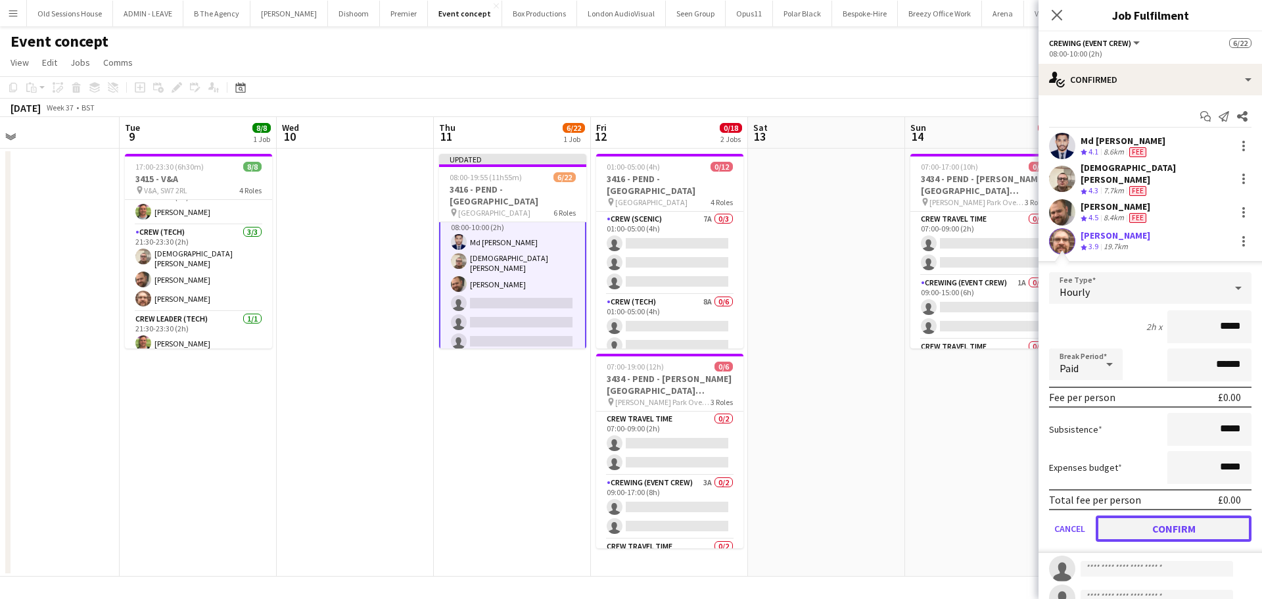
click at [1163, 517] on button "Confirm" at bounding box center [1174, 528] width 156 height 26
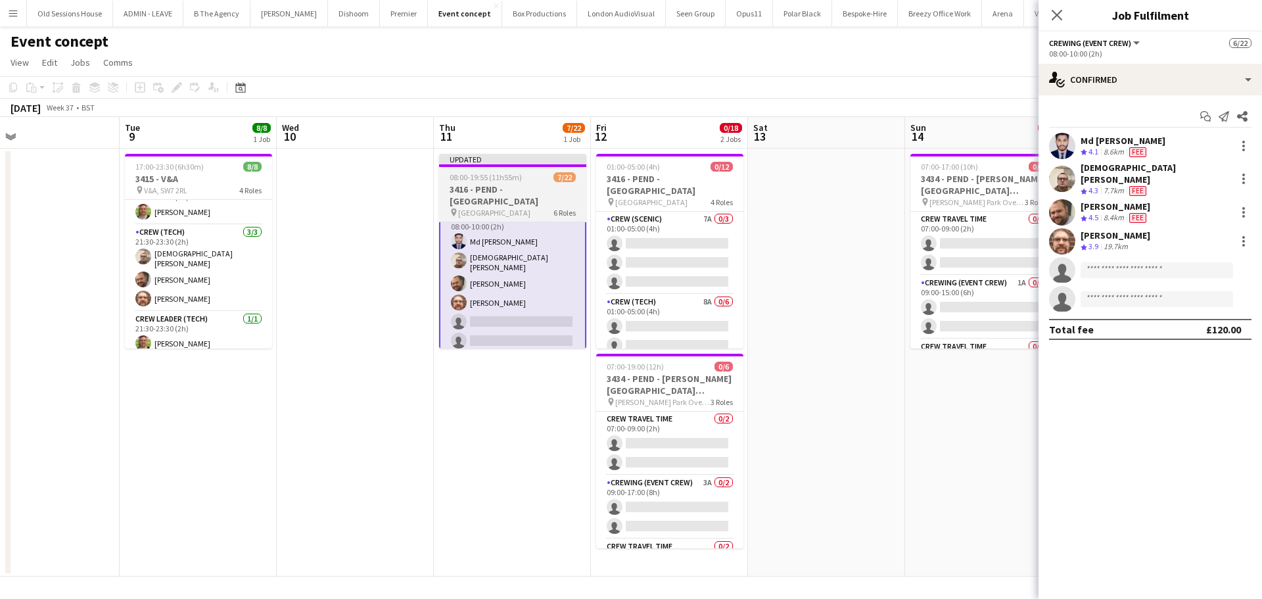
scroll to position [92, 0]
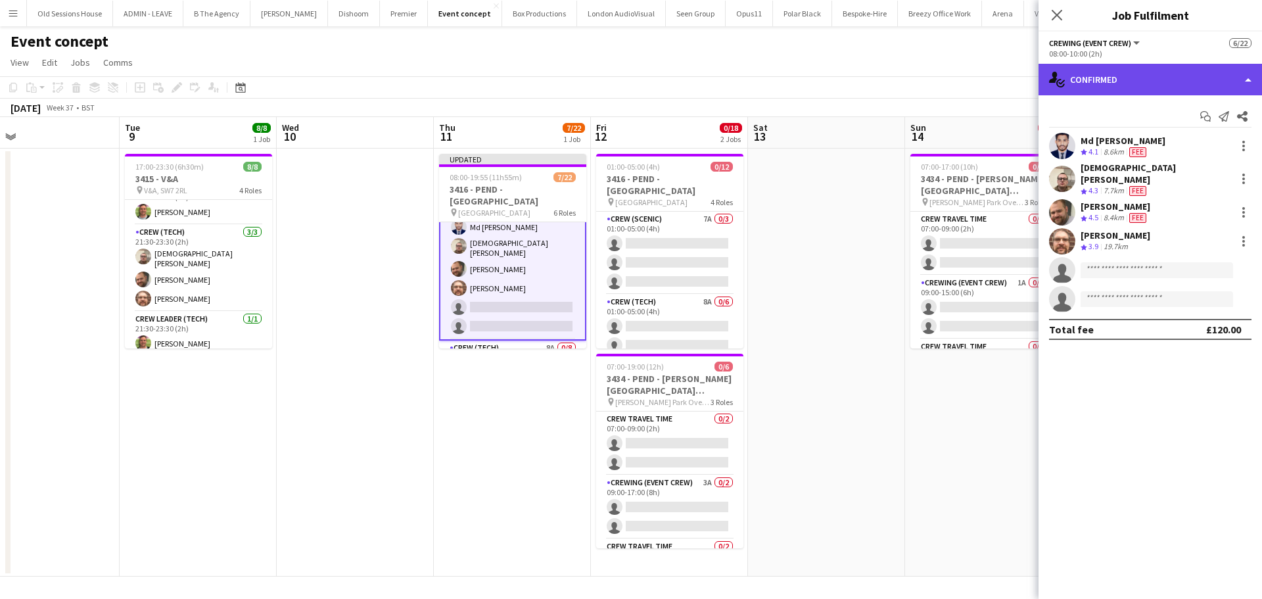
click at [1133, 85] on div "single-neutral-actions-check-2 Confirmed" at bounding box center [1149, 80] width 223 height 32
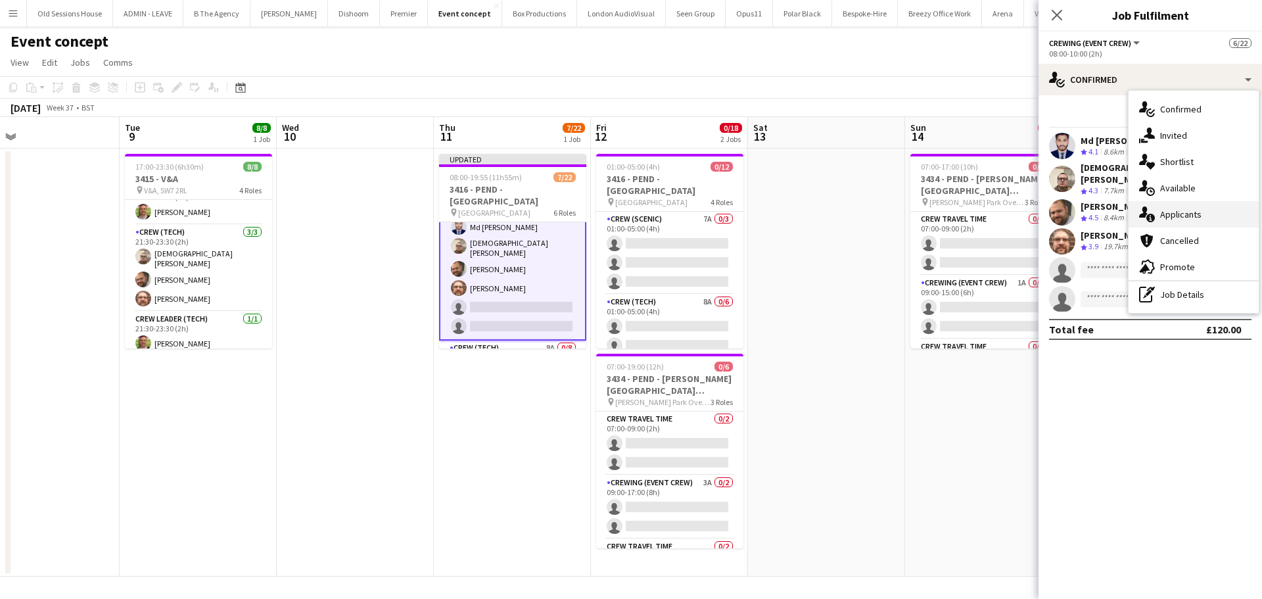
click at [1181, 212] on div "single-neutral-actions-information Applicants" at bounding box center [1194, 214] width 130 height 26
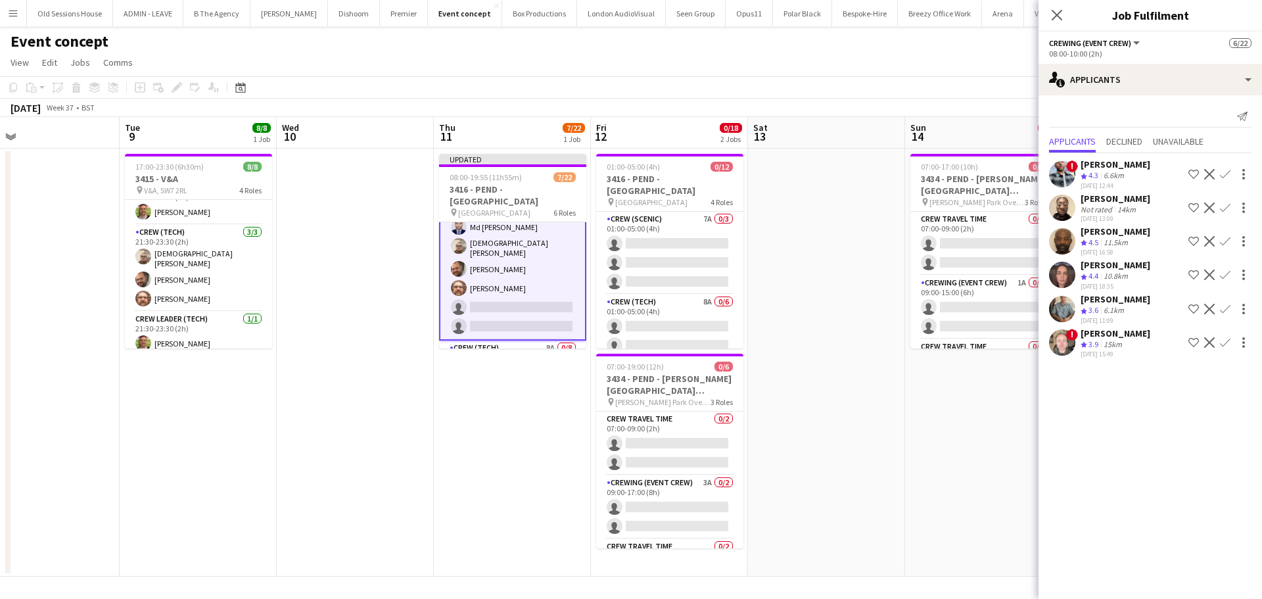
click at [1220, 246] on app-icon "Confirm" at bounding box center [1225, 241] width 11 height 11
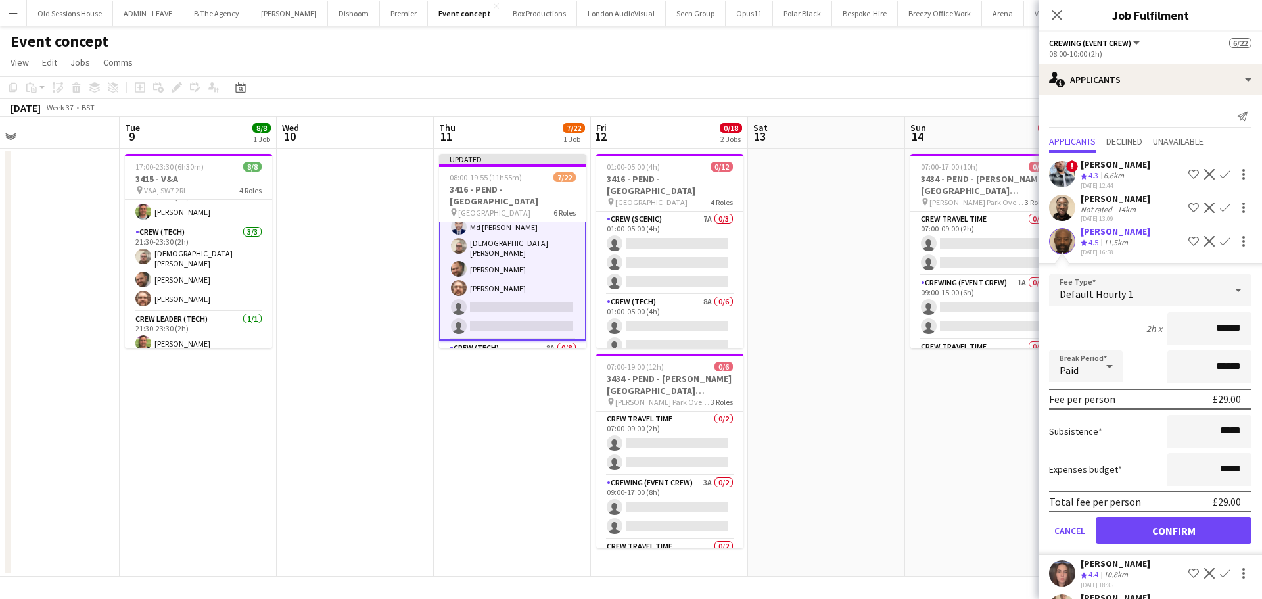
drag, startPoint x: 1240, startPoint y: 345, endPoint x: 1171, endPoint y: 344, distance: 69.0
click at [1171, 344] on input "******" at bounding box center [1209, 328] width 84 height 33
type input "***"
click at [1127, 333] on div "2h x ***" at bounding box center [1150, 328] width 202 height 33
click at [1139, 540] on button "Confirm" at bounding box center [1174, 530] width 156 height 26
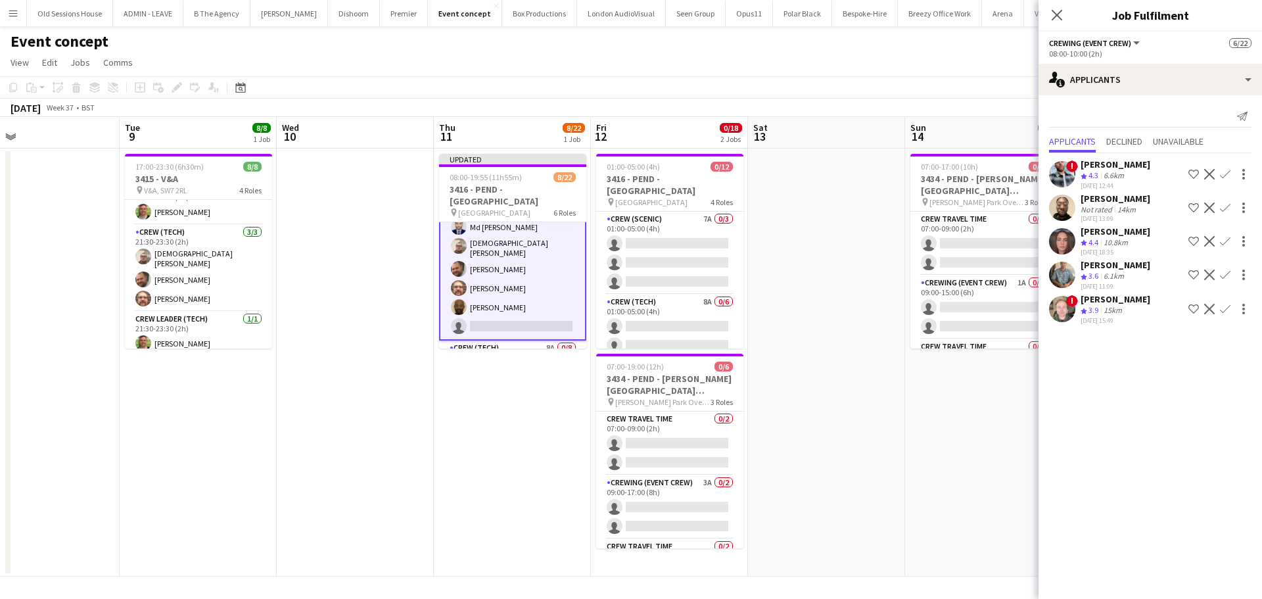
click at [1226, 205] on app-icon "Confirm" at bounding box center [1225, 207] width 11 height 11
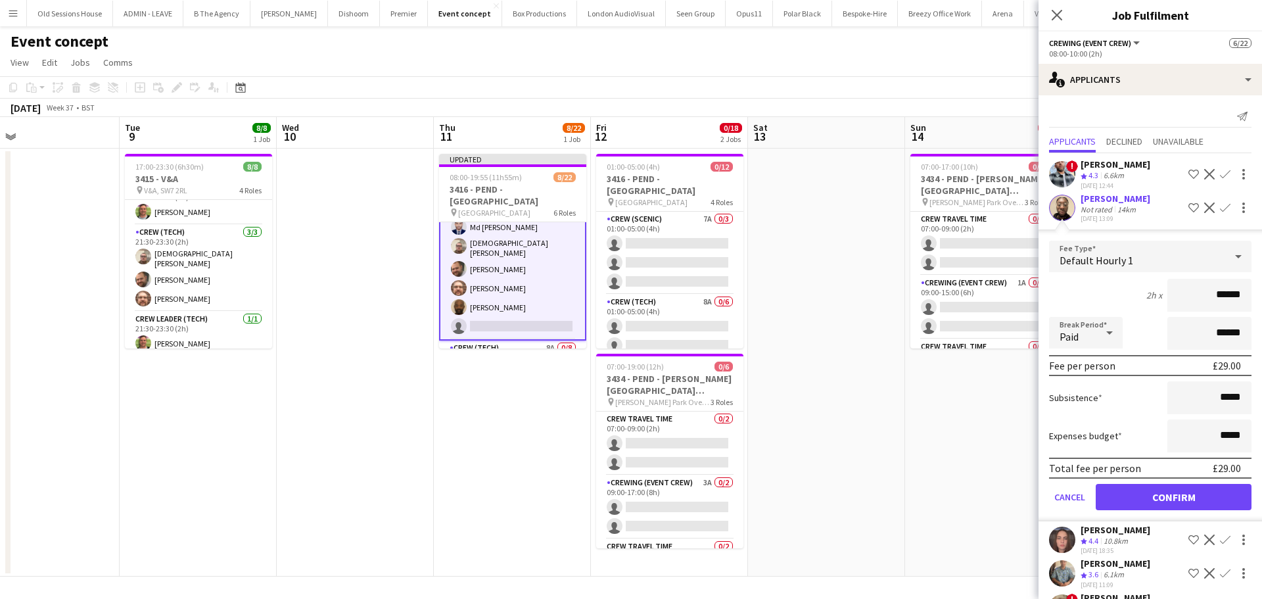
click at [1123, 298] on div "2h x ******" at bounding box center [1150, 295] width 202 height 33
type input "***"
click at [1096, 296] on div "2h x ***" at bounding box center [1150, 295] width 202 height 33
click at [1167, 504] on button "Confirm" at bounding box center [1174, 497] width 156 height 26
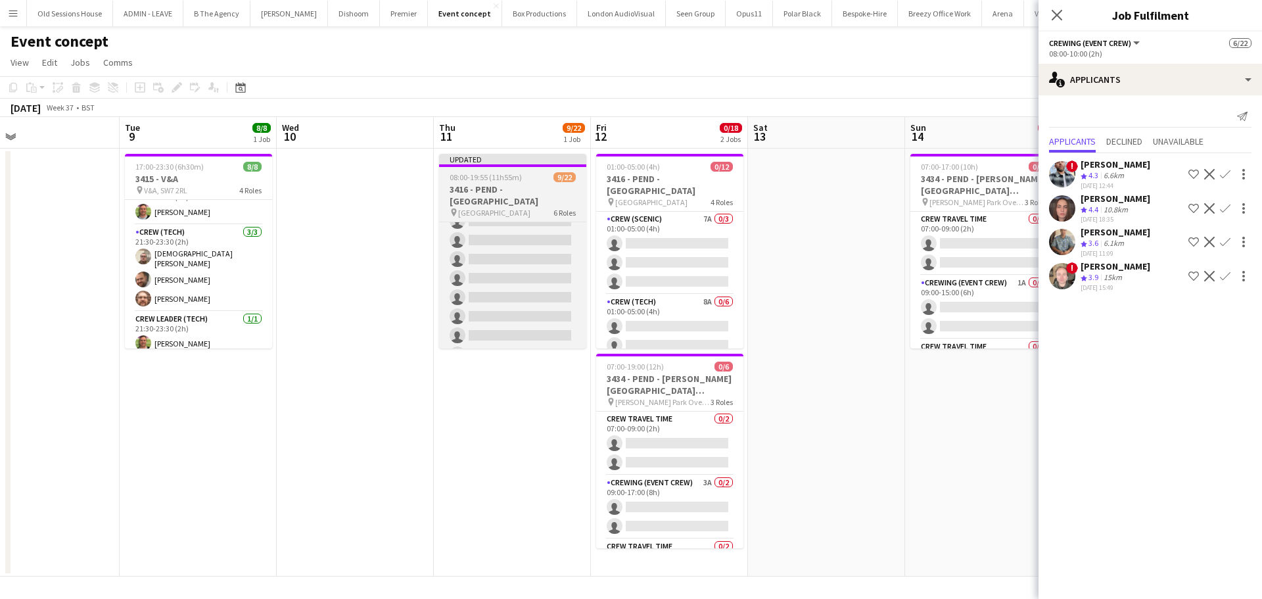
scroll to position [262, 0]
click at [565, 279] on app-card-role "Crew (Tech) 8A 0/8 16:30-19:30 (3h) single-neutral-actions single-neutral-actio…" at bounding box center [512, 260] width 147 height 178
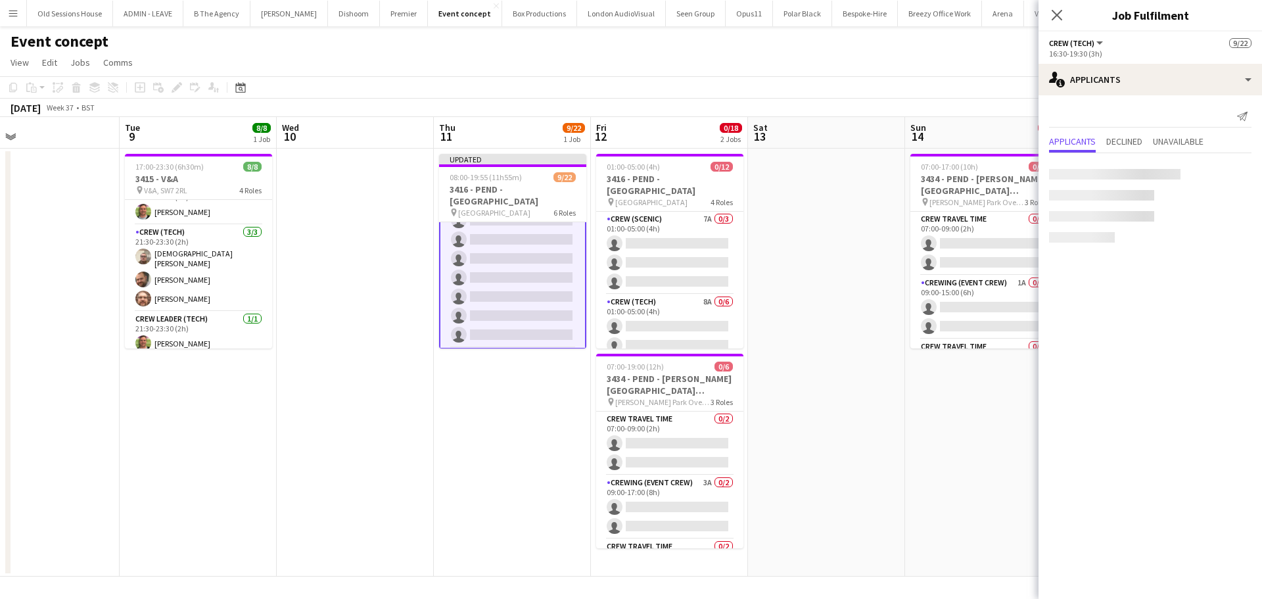
scroll to position [260, 0]
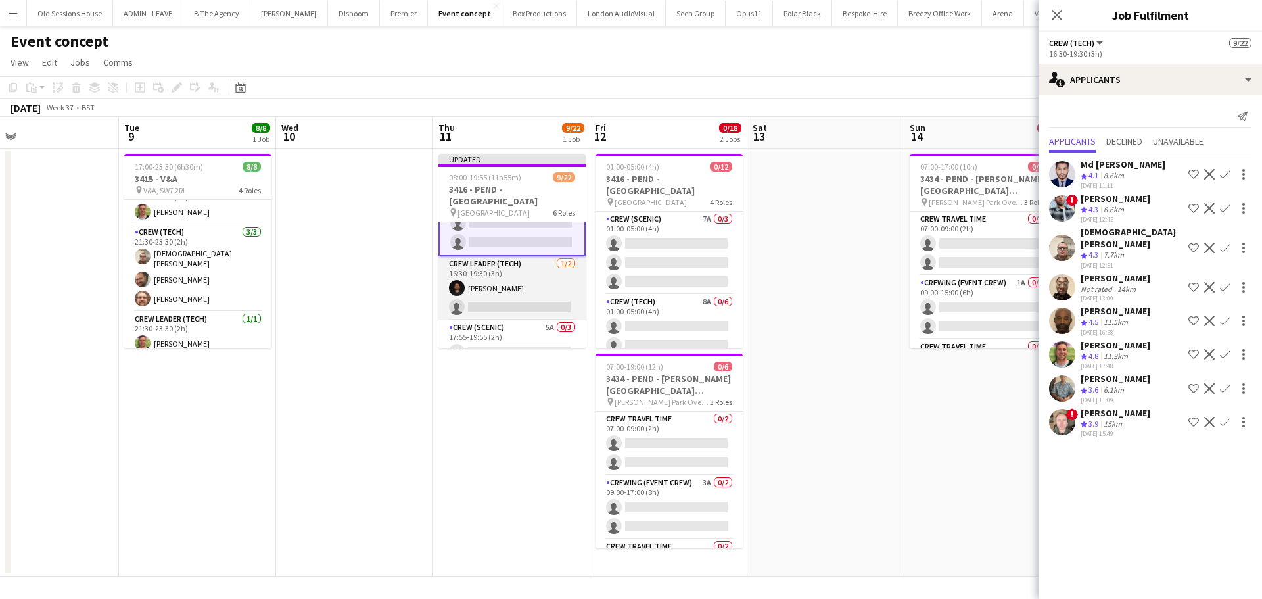
click at [525, 289] on app-card-role "Crew Leader (Tech) 1/2 16:30-19:30 (3h) Christopher Ames single-neutral-actions" at bounding box center [511, 288] width 147 height 64
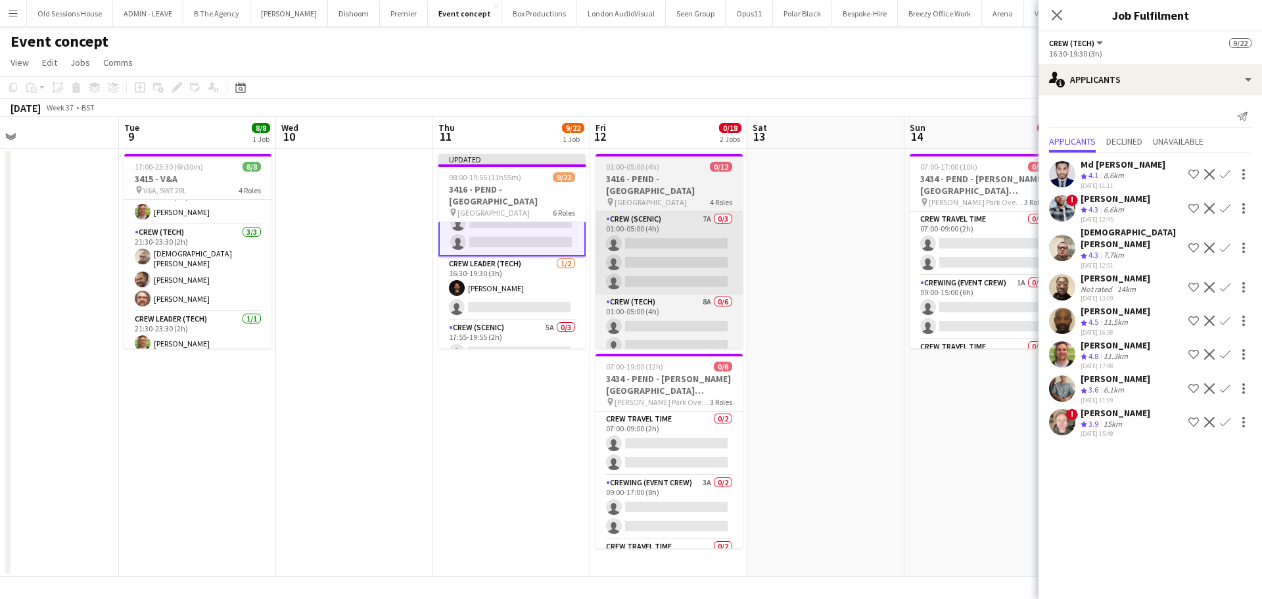
scroll to position [353, 0]
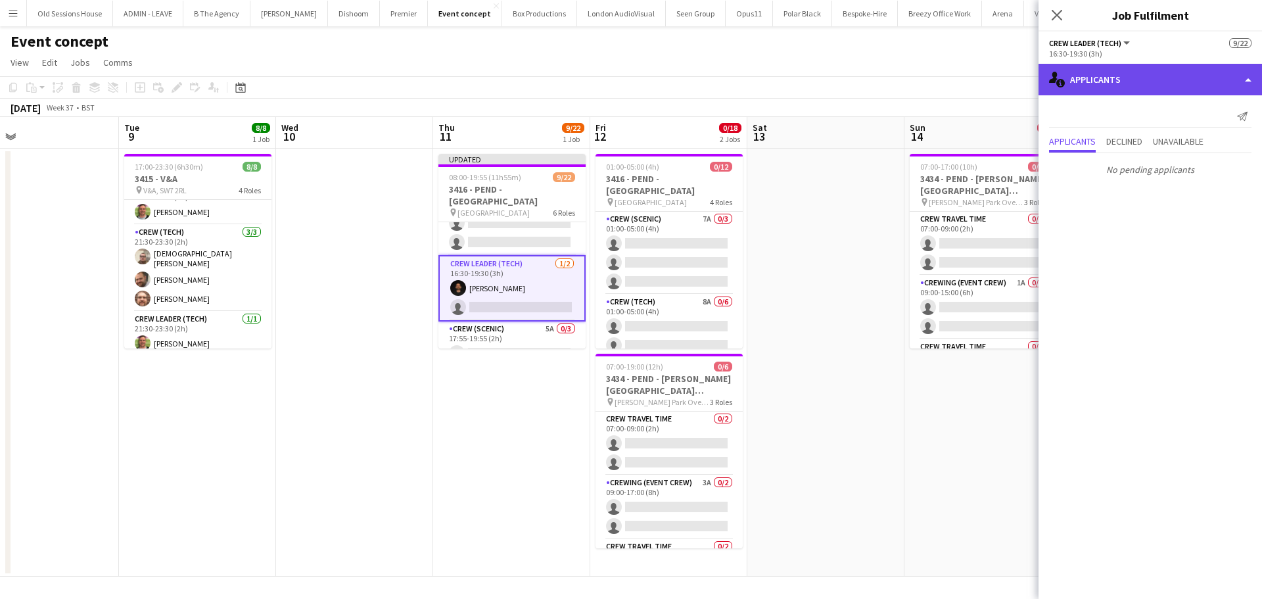
click at [1121, 85] on div "single-neutral-actions-information Applicants" at bounding box center [1149, 80] width 223 height 32
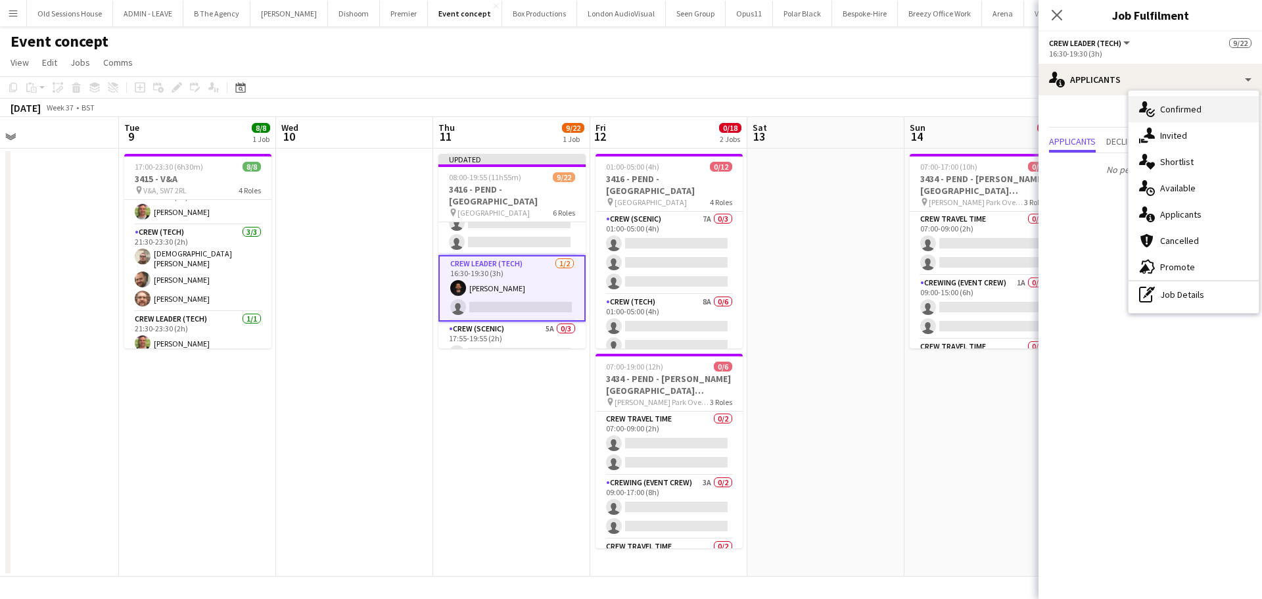
click at [1157, 109] on div "single-neutral-actions-check-2 Confirmed" at bounding box center [1194, 109] width 130 height 26
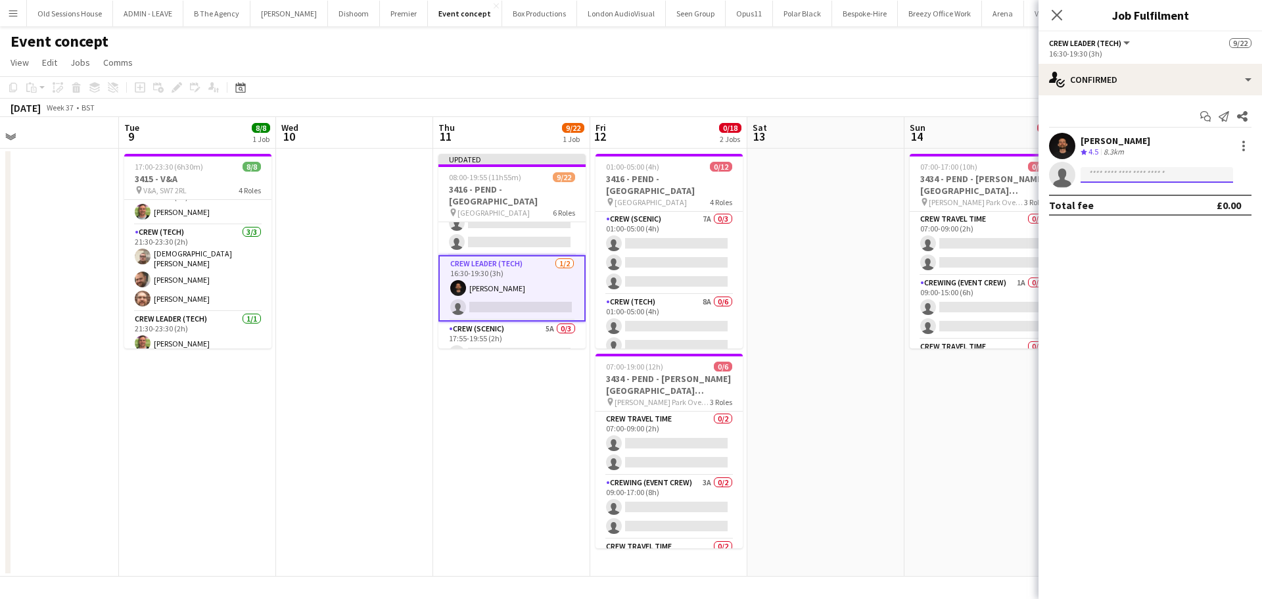
click at [1108, 176] on input at bounding box center [1157, 175] width 152 height 16
type input "****"
click at [1109, 198] on span "Allan Horsfield" at bounding box center [1129, 193] width 76 height 11
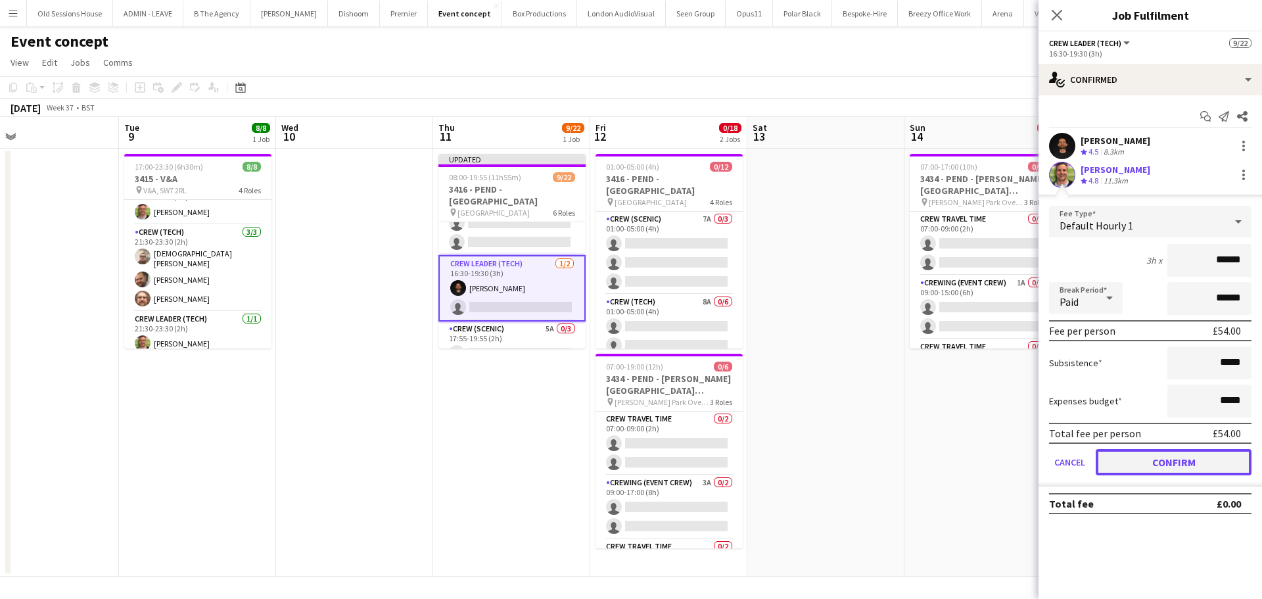
click at [1175, 460] on button "Confirm" at bounding box center [1174, 462] width 156 height 26
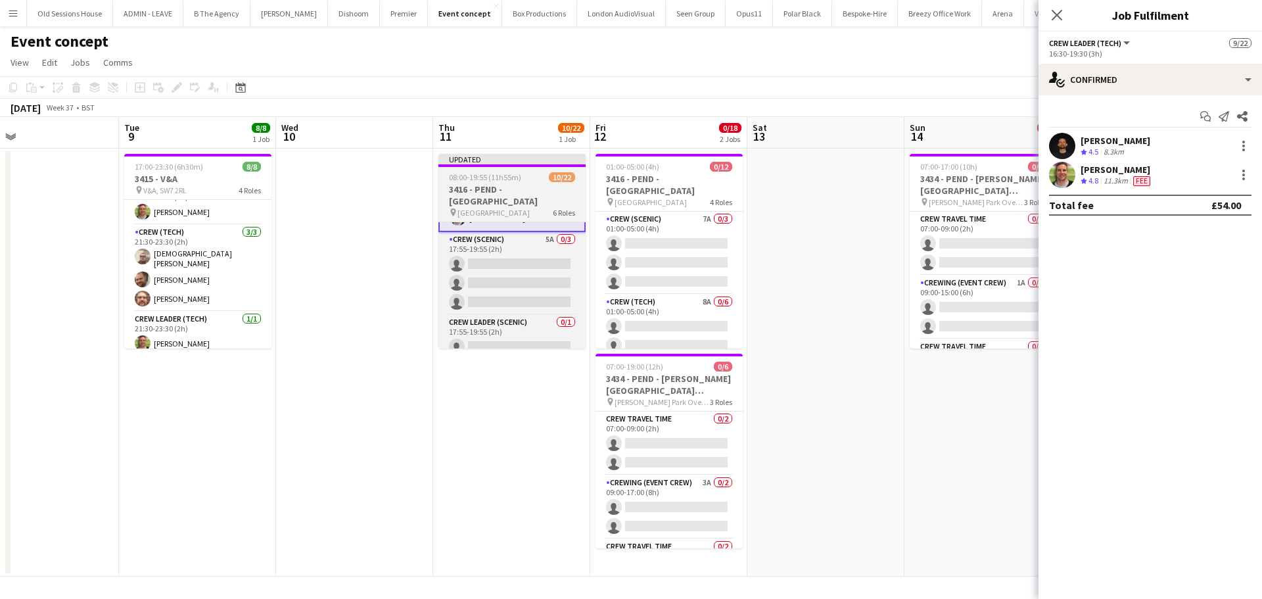
scroll to position [450, 0]
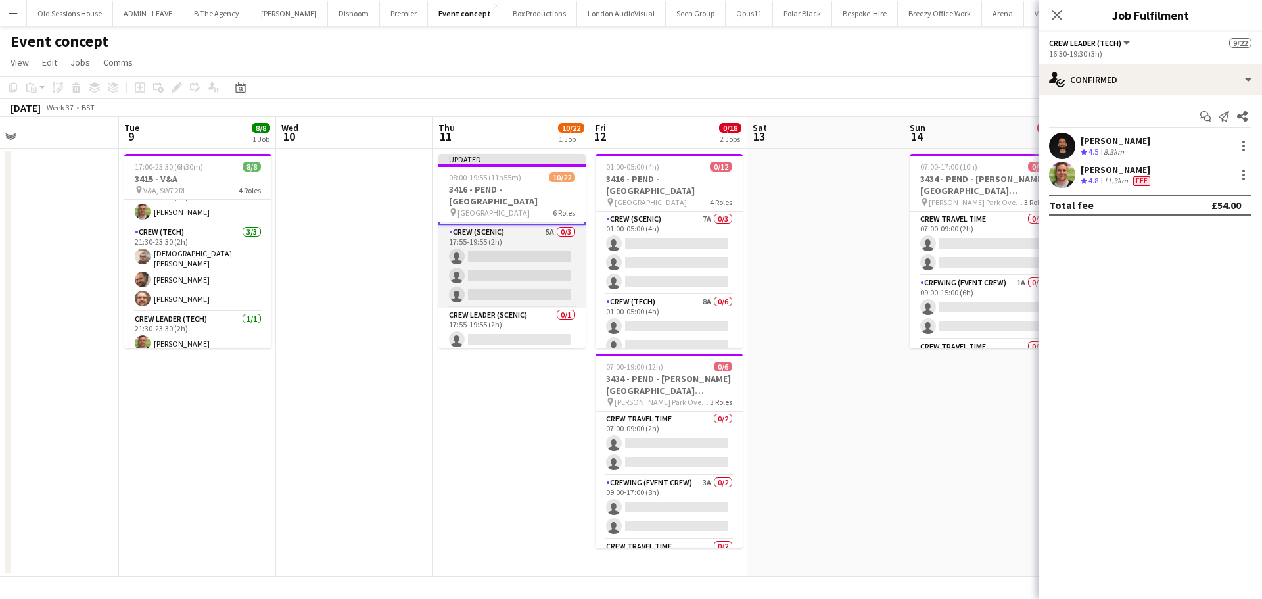
click at [528, 274] on app-card-role "Crew (Scenic) 5A 0/3 17:55-19:55 (2h) single-neutral-actions single-neutral-act…" at bounding box center [511, 266] width 147 height 83
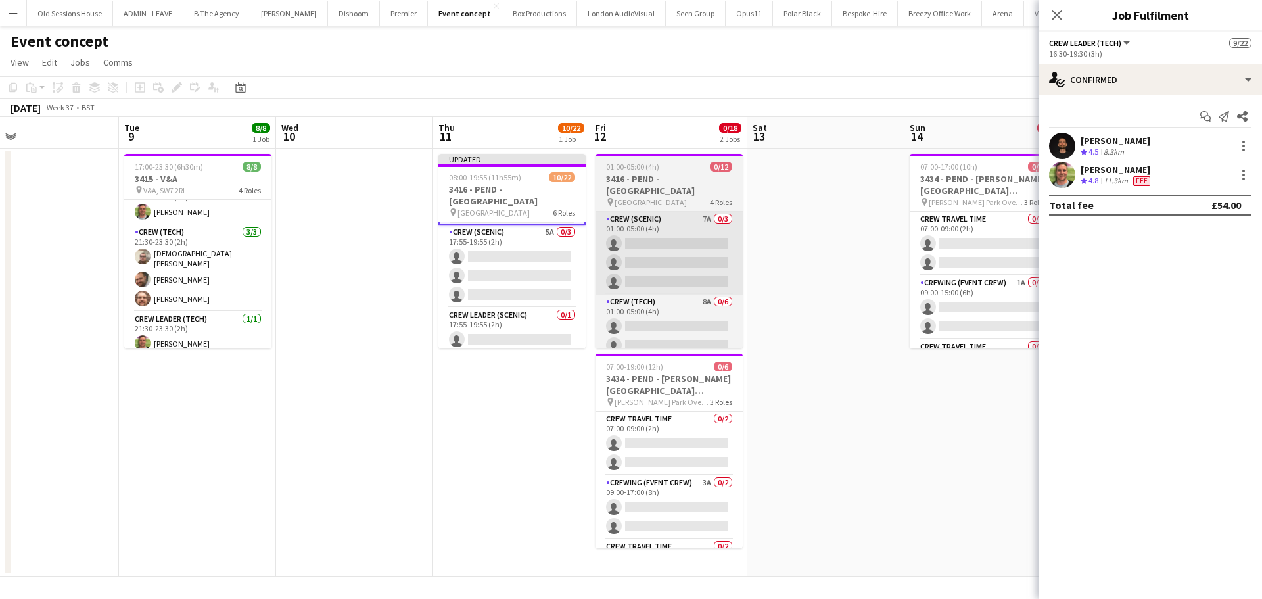
scroll to position [448, 0]
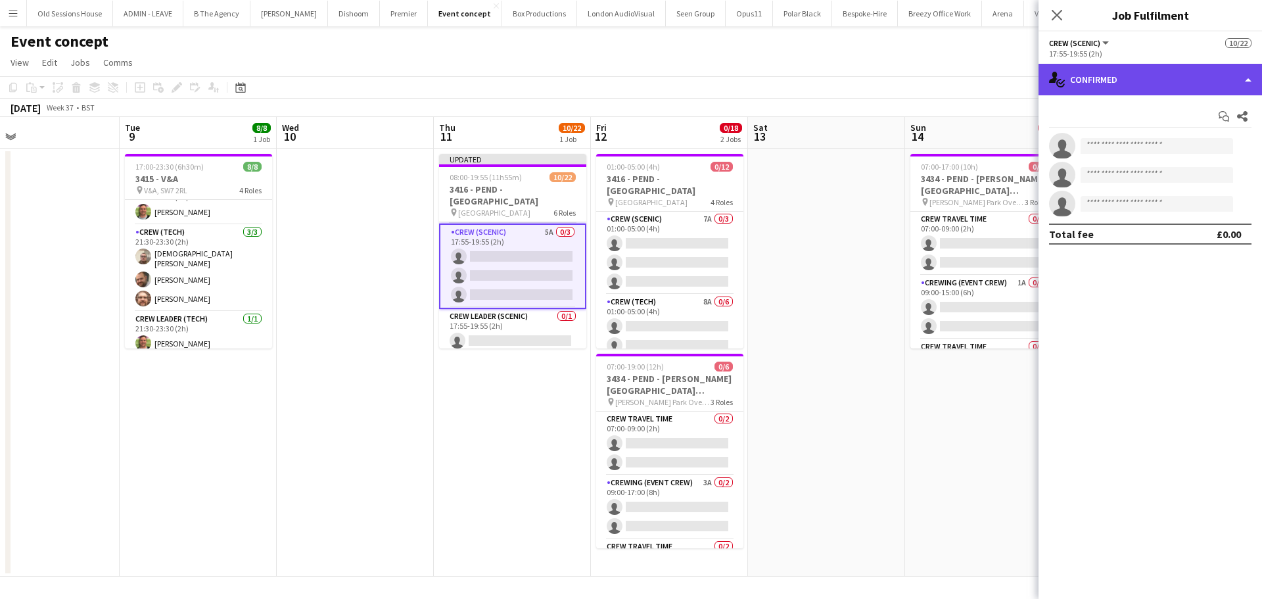
click at [1121, 78] on div "single-neutral-actions-check-2 Confirmed" at bounding box center [1149, 80] width 223 height 32
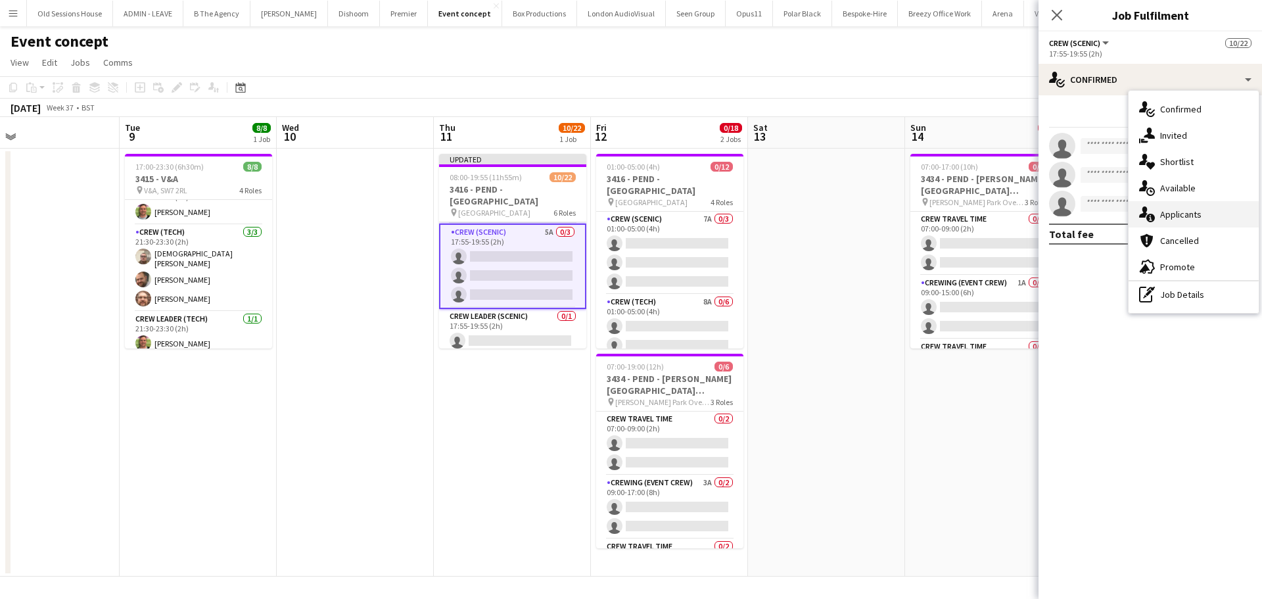
click at [1164, 211] on div "single-neutral-actions-information Applicants" at bounding box center [1194, 214] width 130 height 26
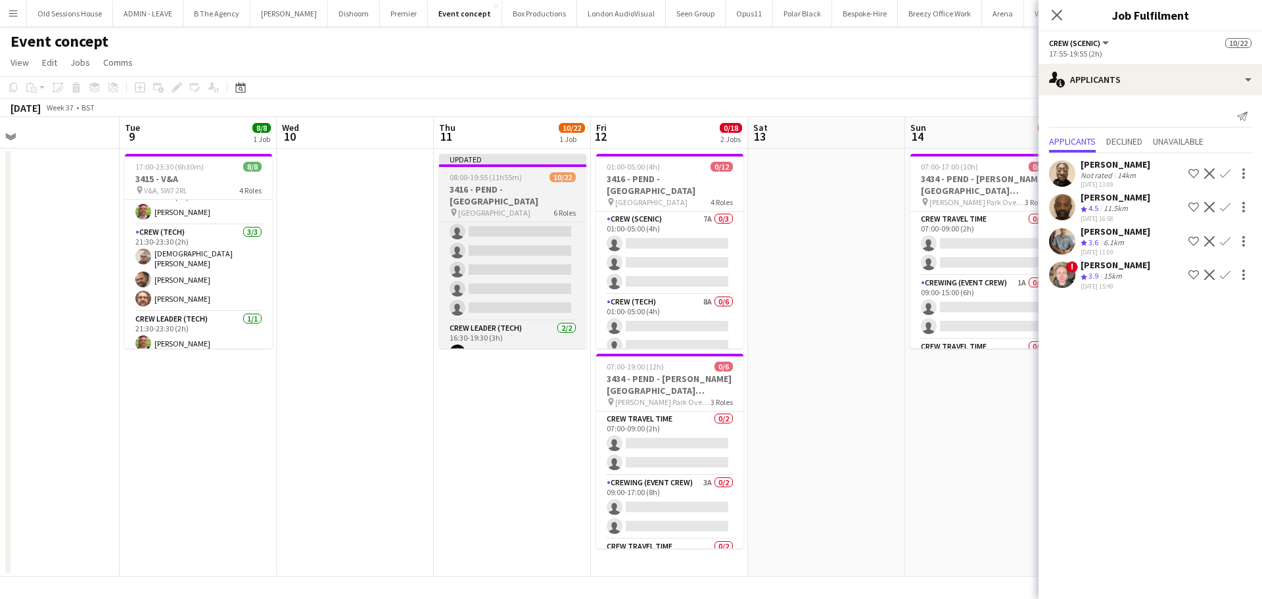
scroll to position [361, 0]
click at [532, 286] on app-card-role "Crew (Tech) 8A 0/8 16:30-19:30 (3h) single-neutral-actions single-neutral-actio…" at bounding box center [512, 302] width 147 height 178
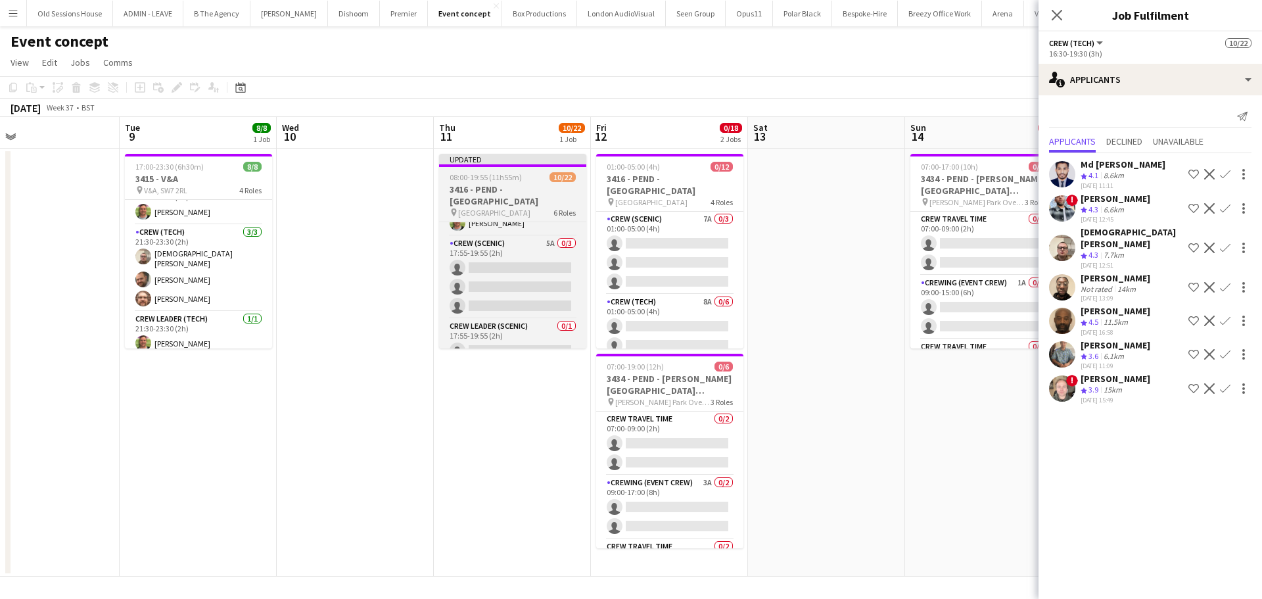
scroll to position [450, 0]
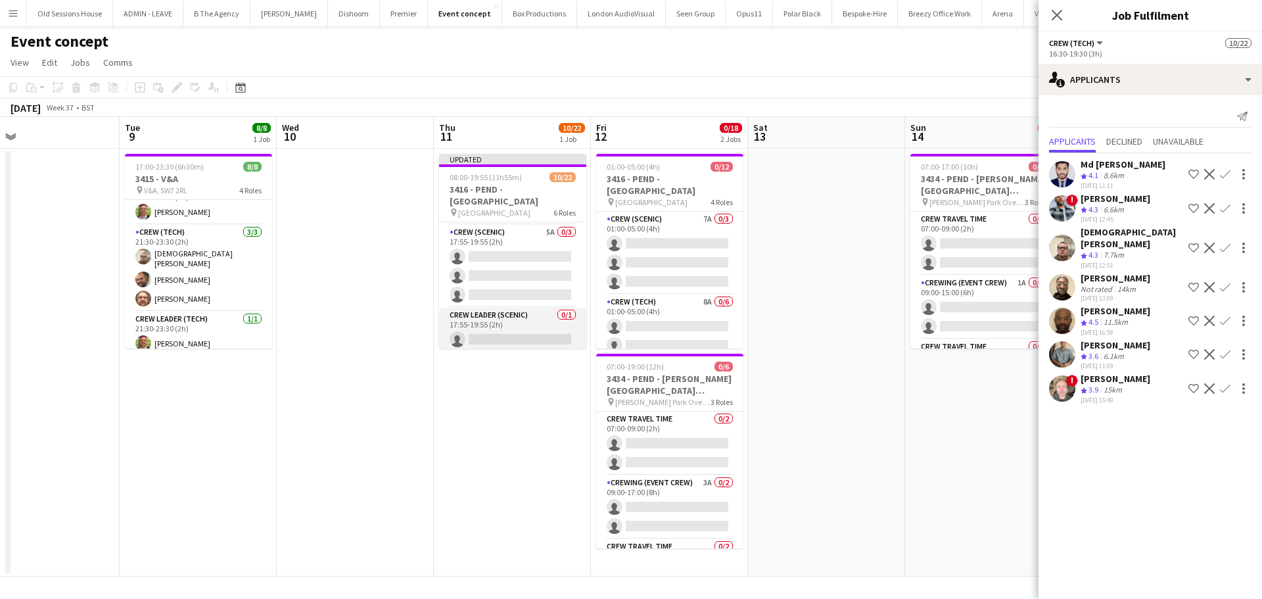
click at [531, 328] on app-card-role "Crew Leader (Scenic) 0/1 17:55-19:55 (2h) single-neutral-actions" at bounding box center [512, 330] width 147 height 45
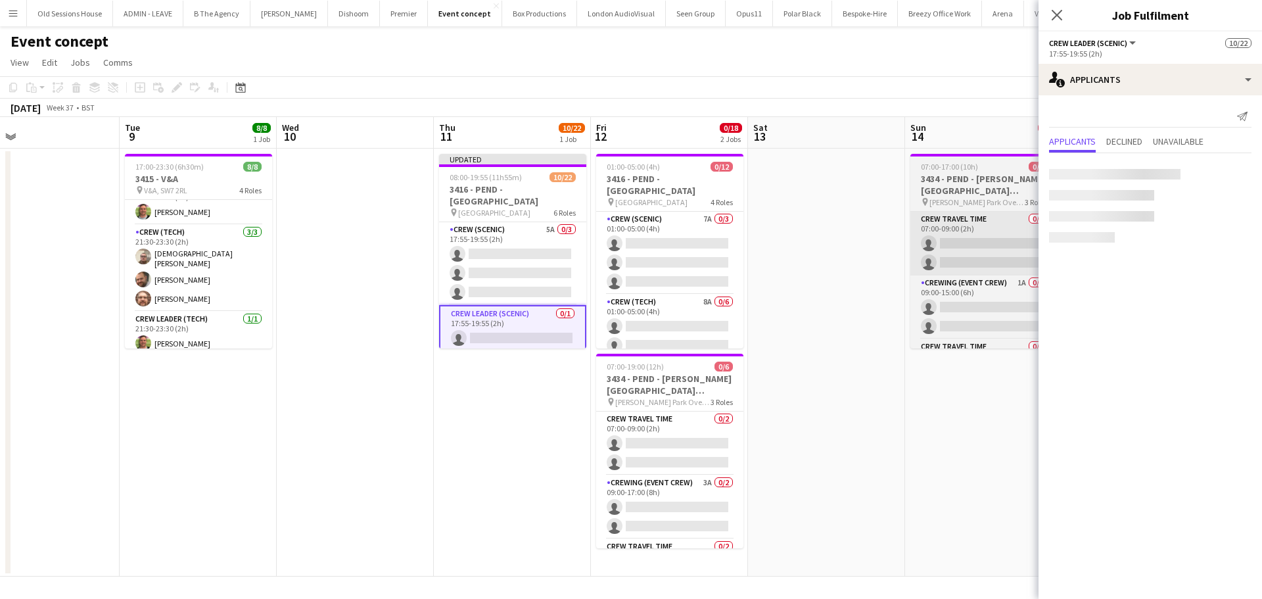
scroll to position [447, 0]
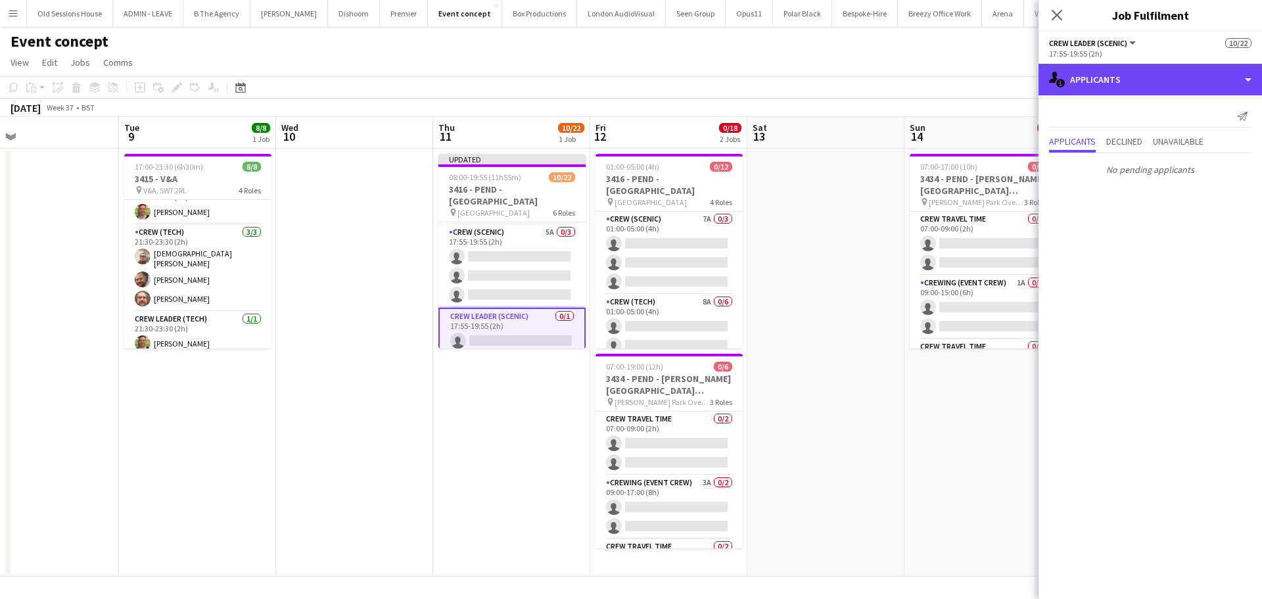
drag, startPoint x: 1173, startPoint y: 86, endPoint x: 1169, endPoint y: 105, distance: 19.5
click at [1173, 85] on div "single-neutral-actions-information Applicants" at bounding box center [1149, 80] width 223 height 32
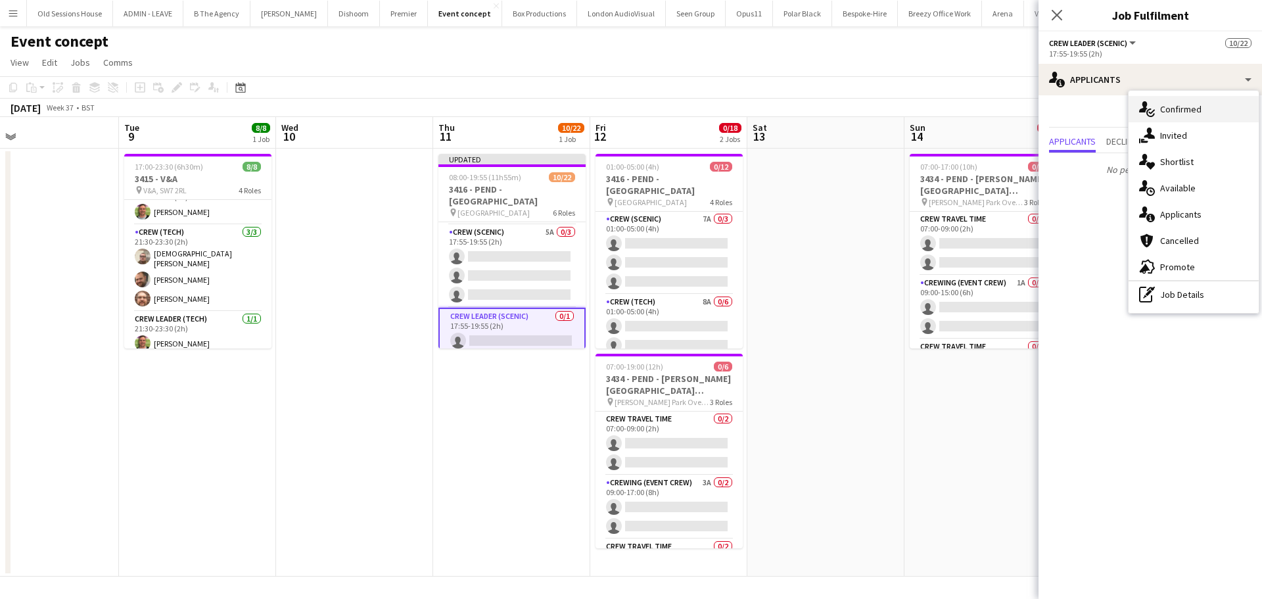
click at [1170, 110] on div "single-neutral-actions-check-2 Confirmed" at bounding box center [1194, 109] width 130 height 26
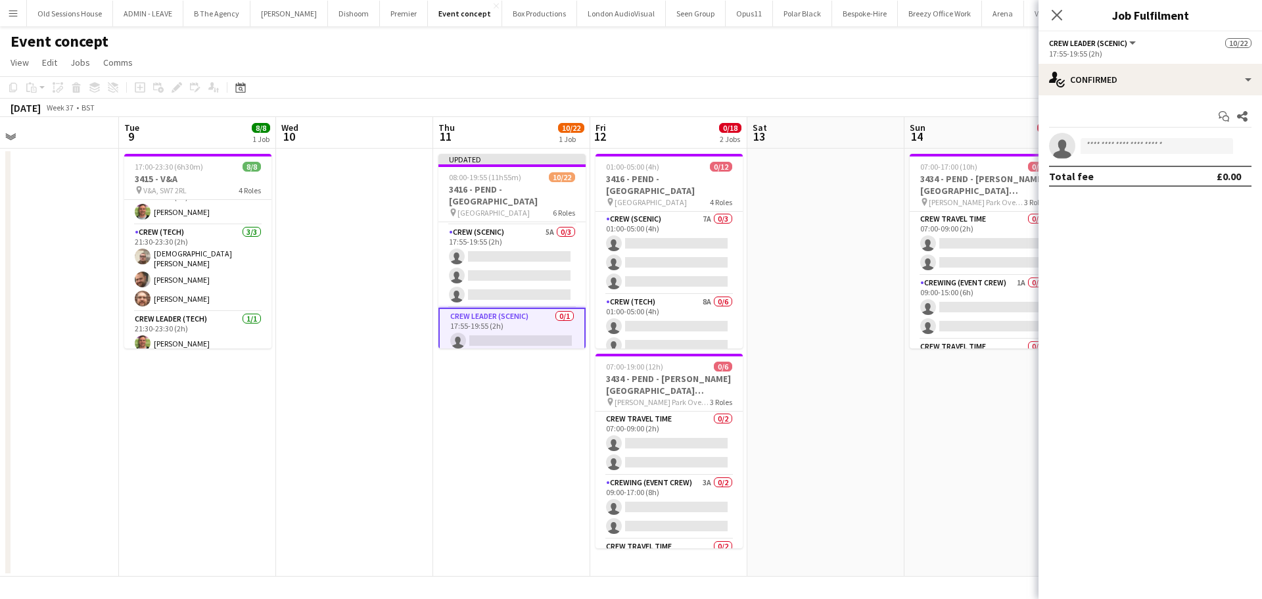
click at [1119, 157] on app-invite-slot "single-neutral-actions" at bounding box center [1149, 146] width 223 height 26
click at [1124, 150] on input at bounding box center [1157, 146] width 152 height 16
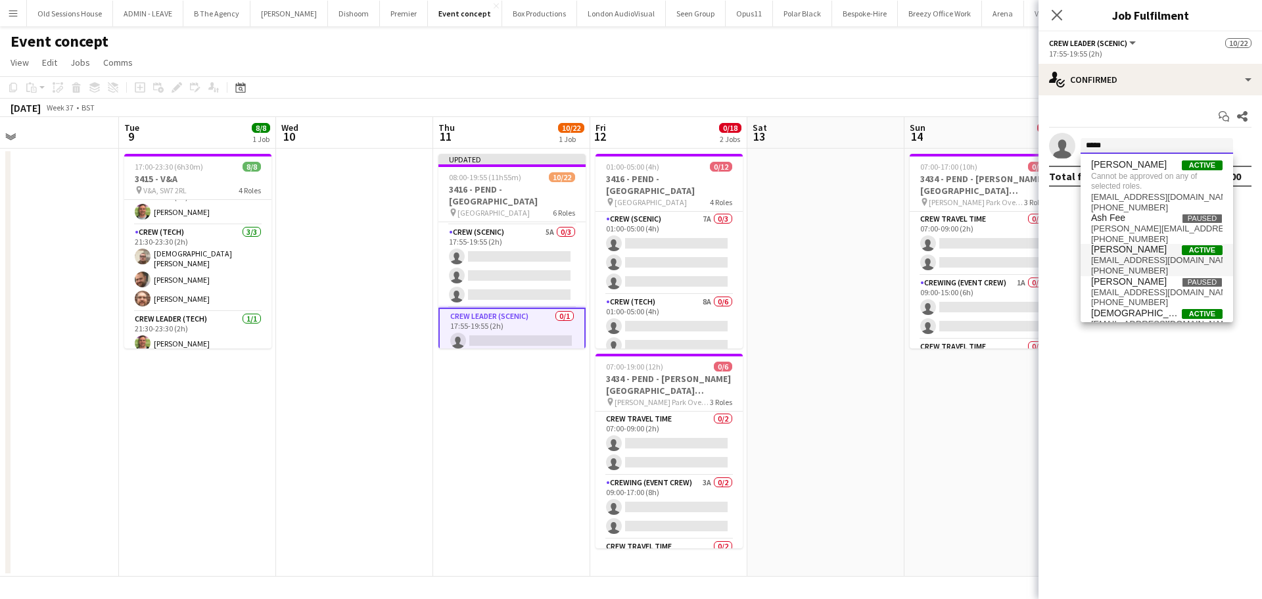
scroll to position [22, 0]
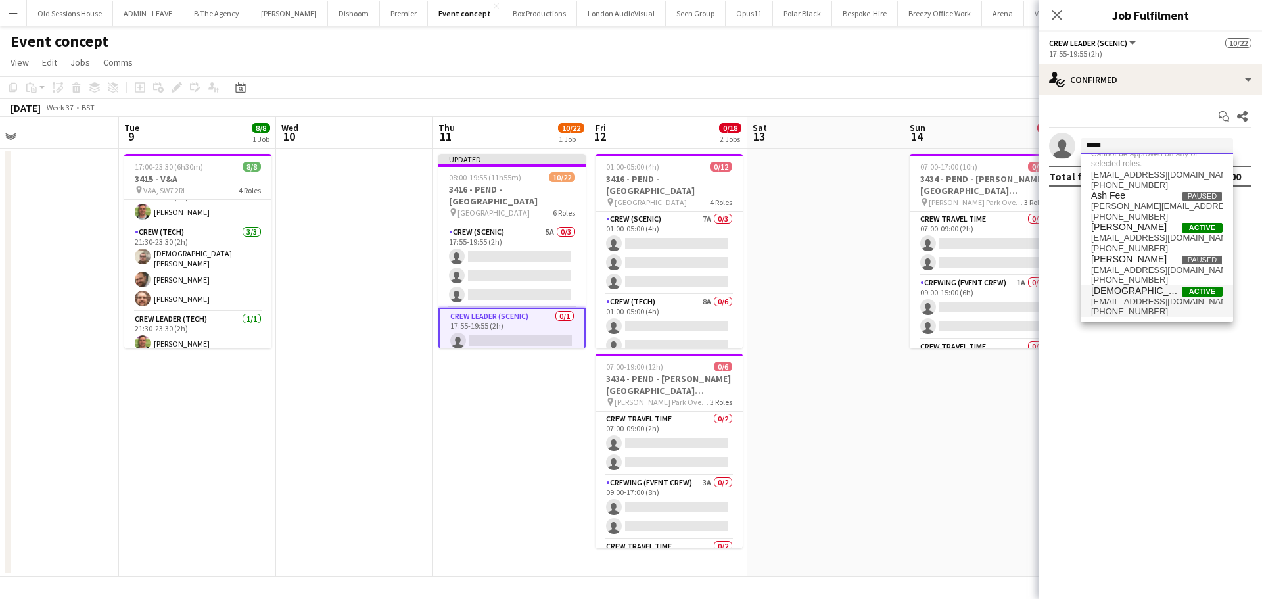
type input "*****"
click at [1129, 295] on span "Christian Skinner" at bounding box center [1136, 290] width 91 height 11
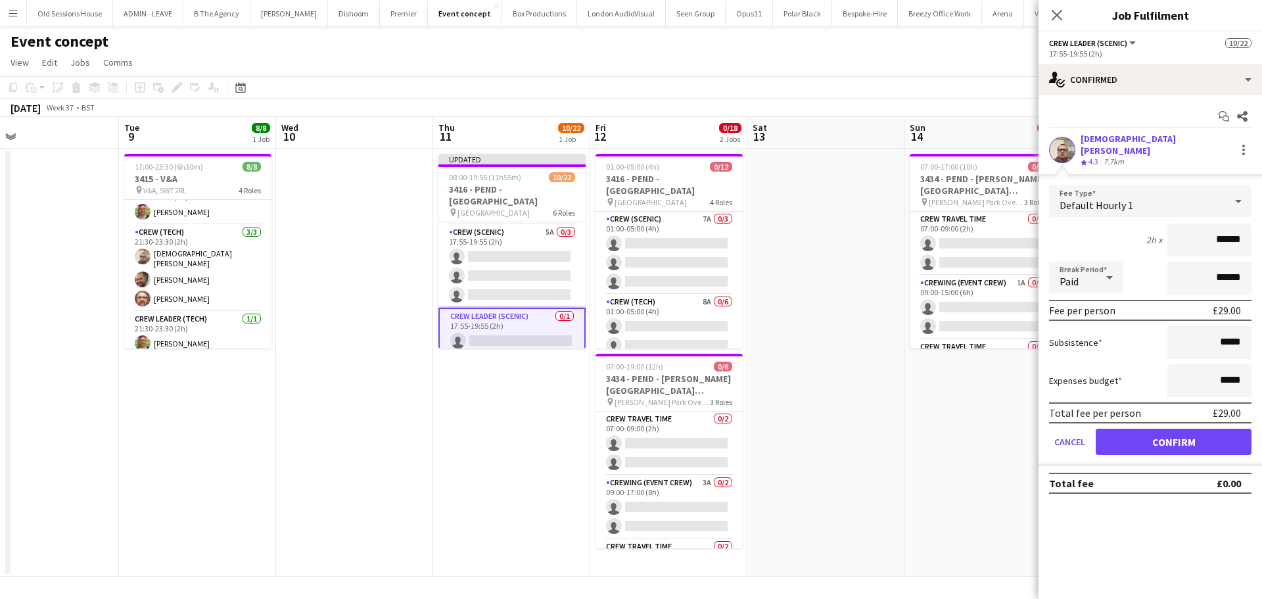
drag, startPoint x: 1244, startPoint y: 235, endPoint x: 1158, endPoint y: 229, distance: 85.6
click at [1159, 231] on div "2h x ******" at bounding box center [1150, 239] width 202 height 33
type input "***"
click at [1126, 231] on div "2h x ***" at bounding box center [1150, 239] width 202 height 33
click at [1175, 434] on button "Confirm" at bounding box center [1174, 442] width 156 height 26
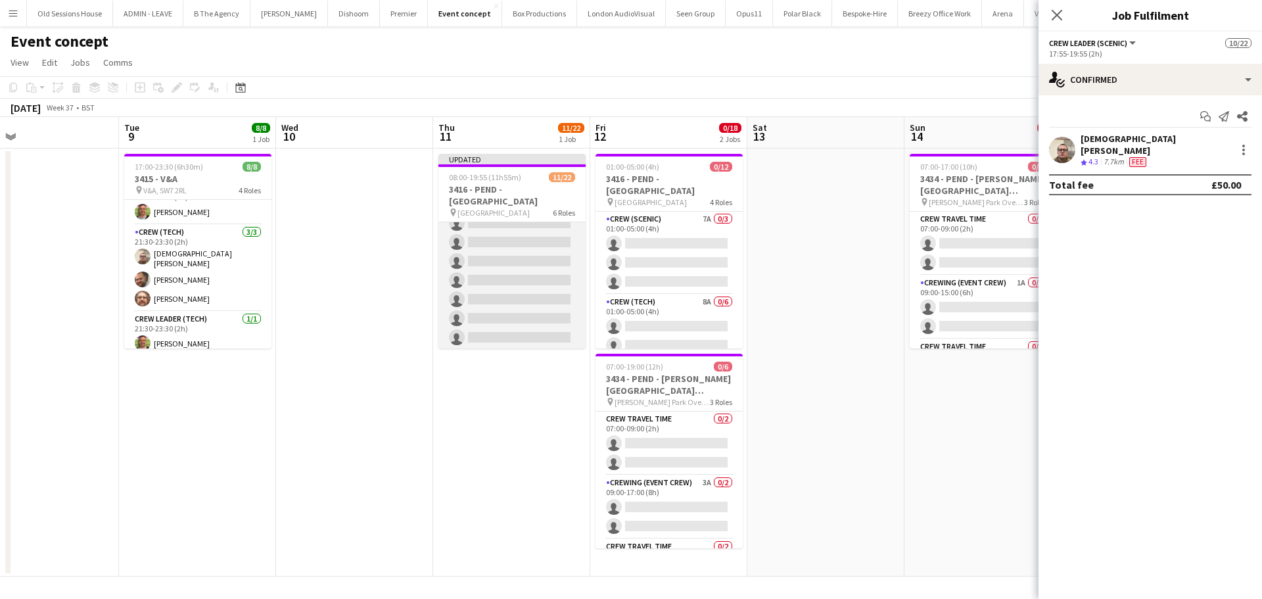
click at [533, 279] on app-card-role "Crew (Tech) 8A 0/8 16:30-19:30 (3h) single-neutral-actions single-neutral-actio…" at bounding box center [511, 261] width 147 height 178
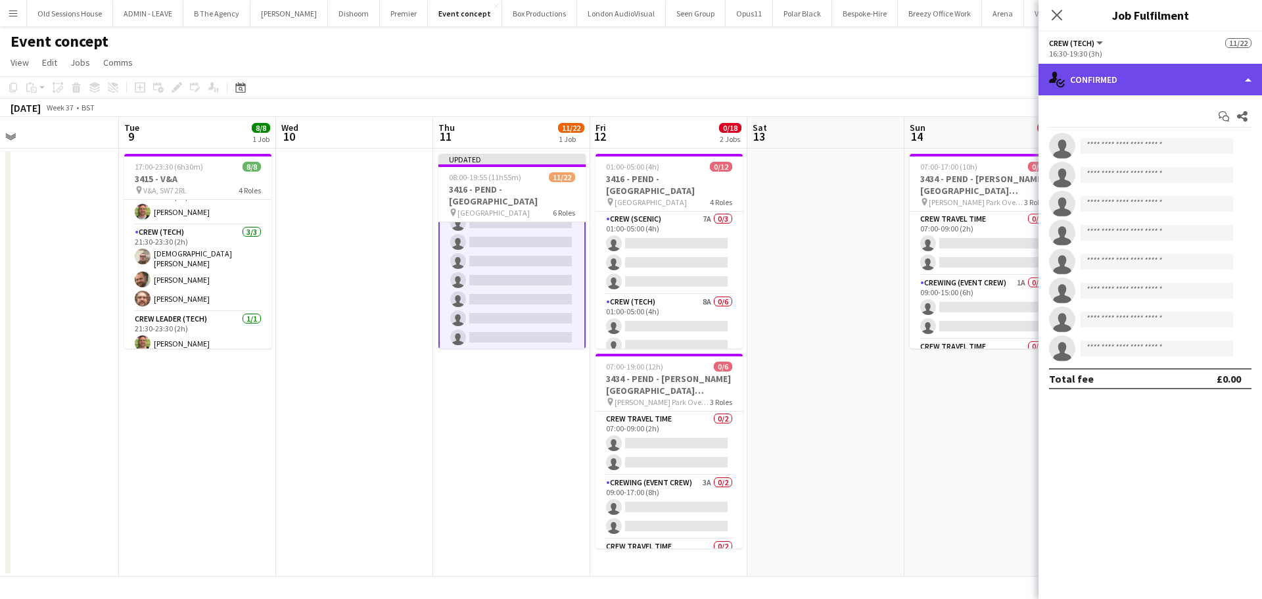
click at [1147, 66] on div "single-neutral-actions-check-2 Confirmed" at bounding box center [1149, 80] width 223 height 32
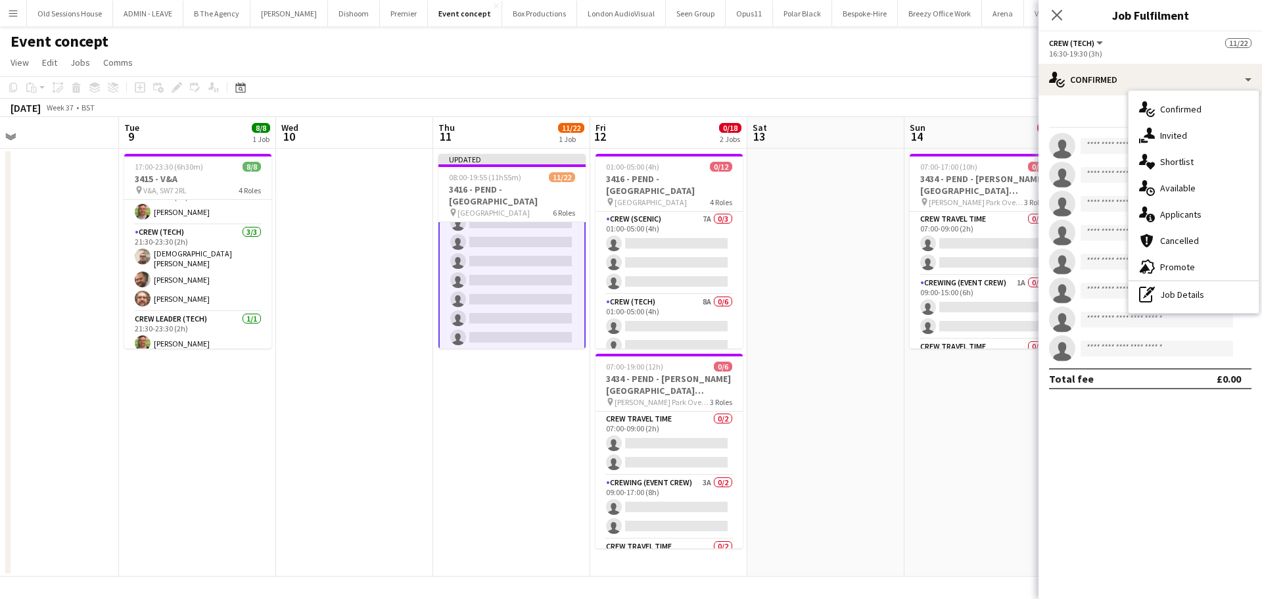
click at [1178, 215] on div "single-neutral-actions-information Applicants" at bounding box center [1194, 214] width 130 height 26
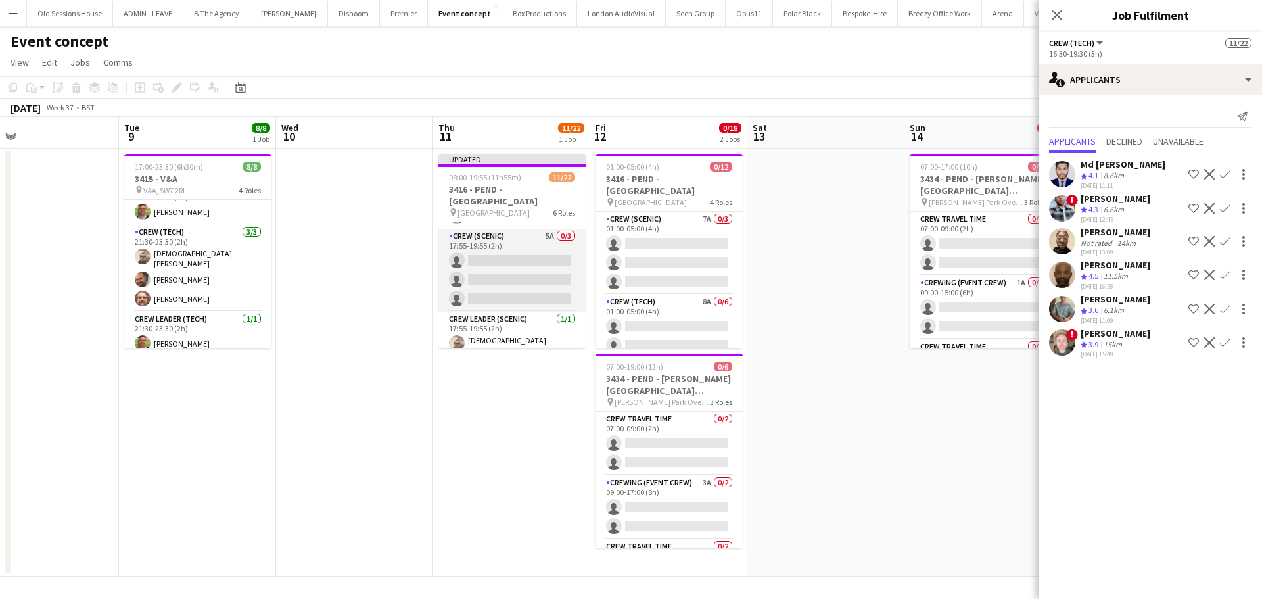
click at [526, 277] on app-card-role "Crew (Scenic) 5A 0/3 17:55-19:55 (2h) single-neutral-actions single-neutral-act…" at bounding box center [511, 270] width 147 height 83
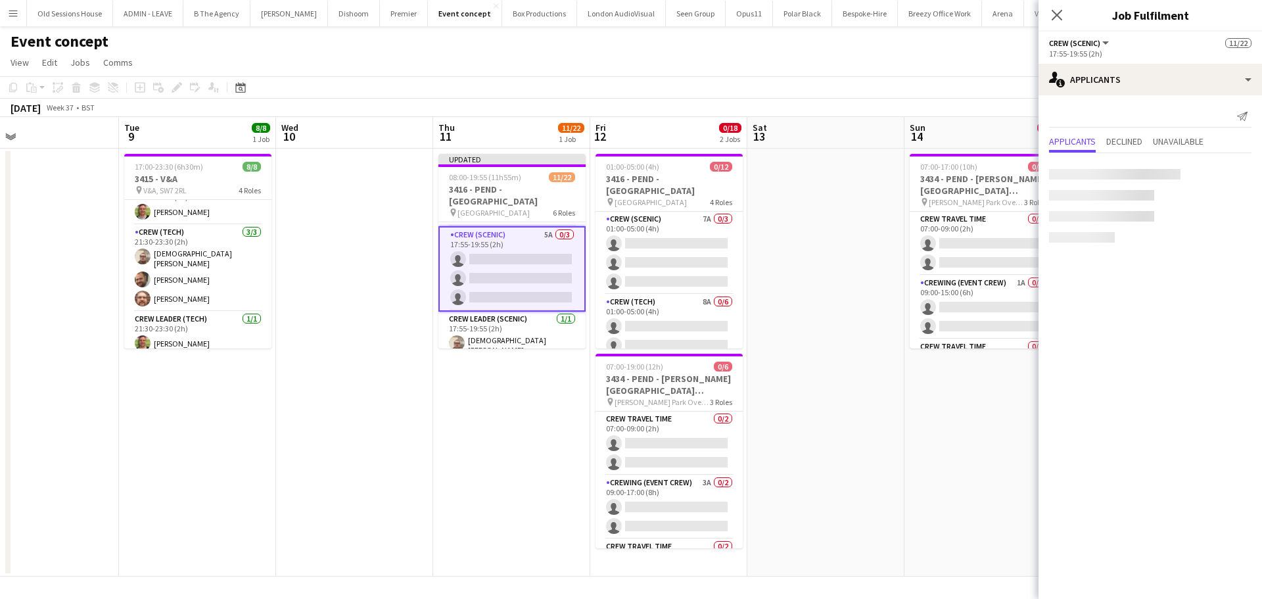
scroll to position [443, 0]
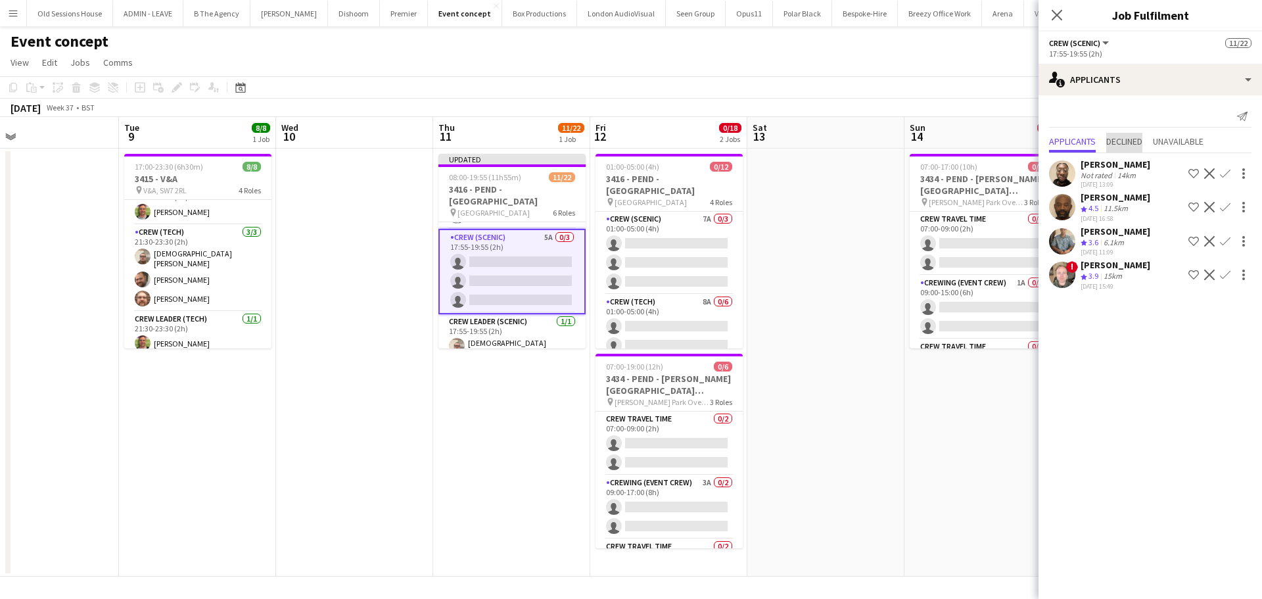
click at [1136, 134] on span "Declined" at bounding box center [1124, 143] width 36 height 20
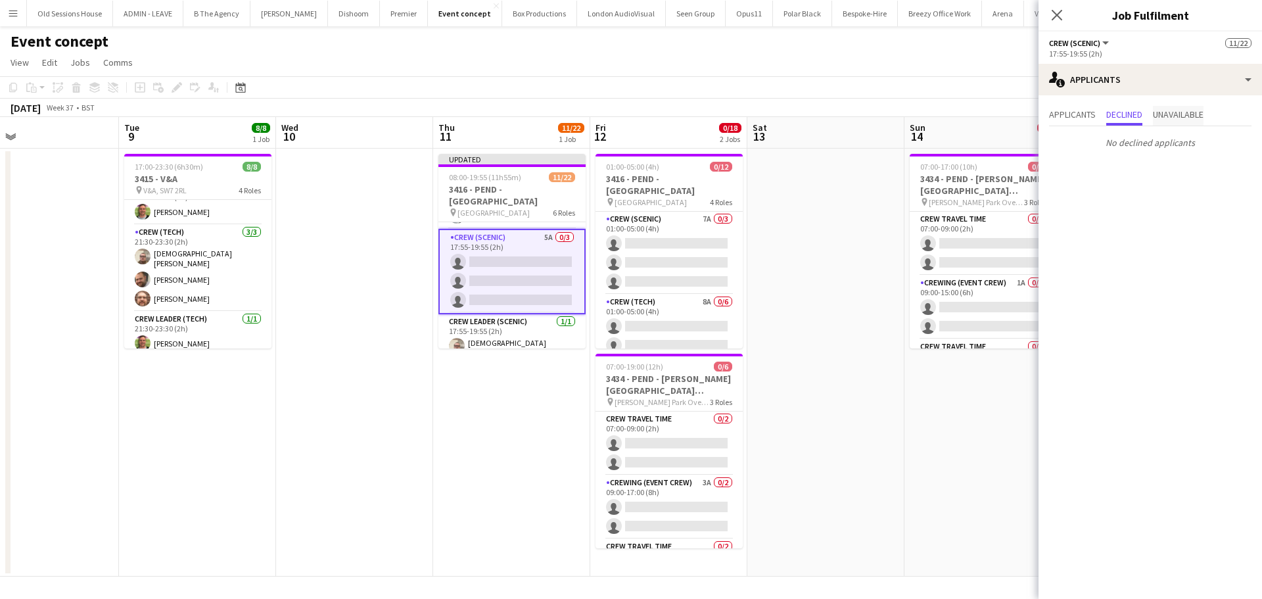
click at [1180, 119] on span "Unavailable" at bounding box center [1178, 114] width 51 height 9
click at [1069, 110] on span "Applicants" at bounding box center [1072, 114] width 47 height 9
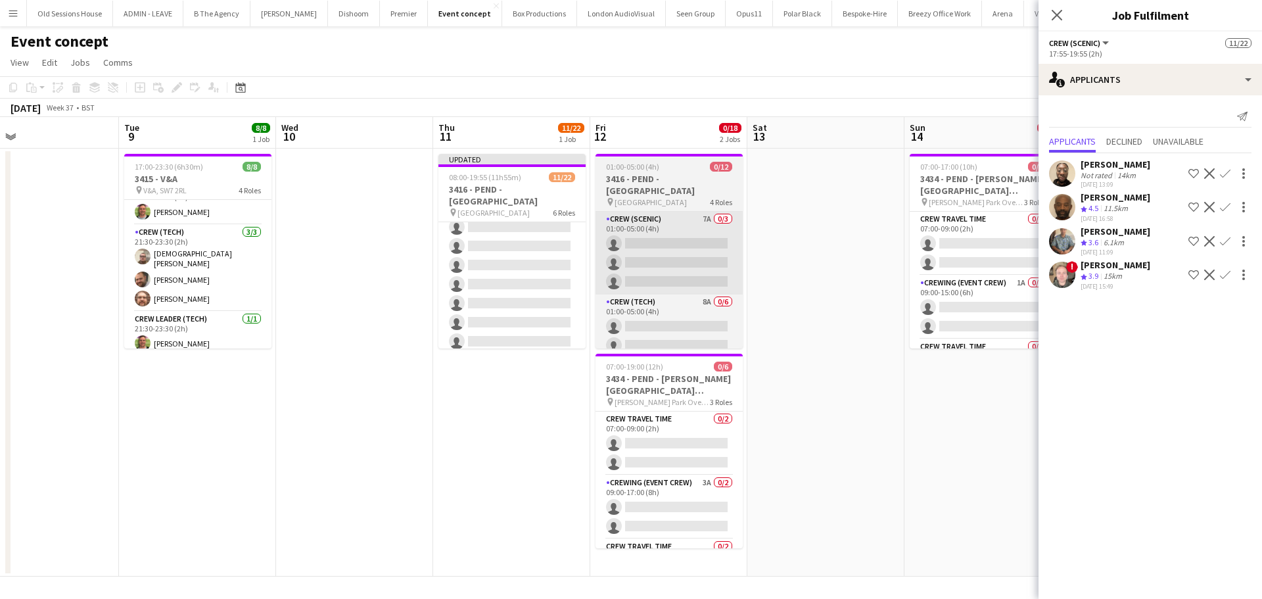
drag, startPoint x: 532, startPoint y: 281, endPoint x: 617, endPoint y: 268, distance: 85.7
click at [532, 280] on app-card-role "Crew (Tech) 8A 0/8 16:30-19:30 (3h) single-neutral-actions single-neutral-actio…" at bounding box center [511, 265] width 147 height 178
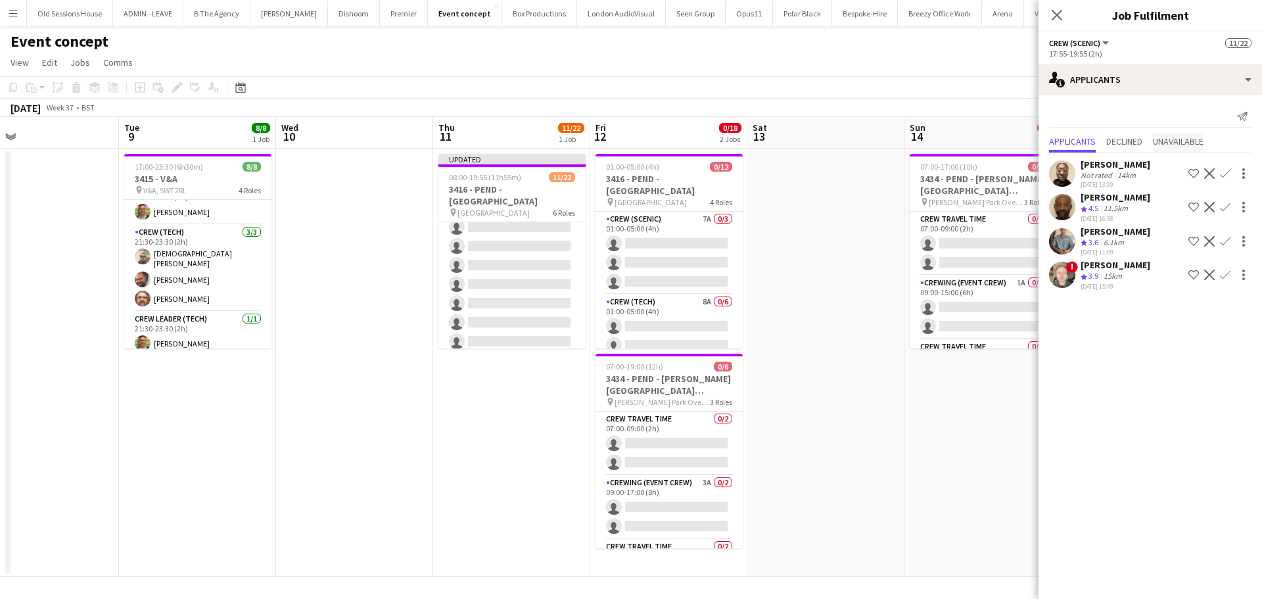
scroll to position [255, 0]
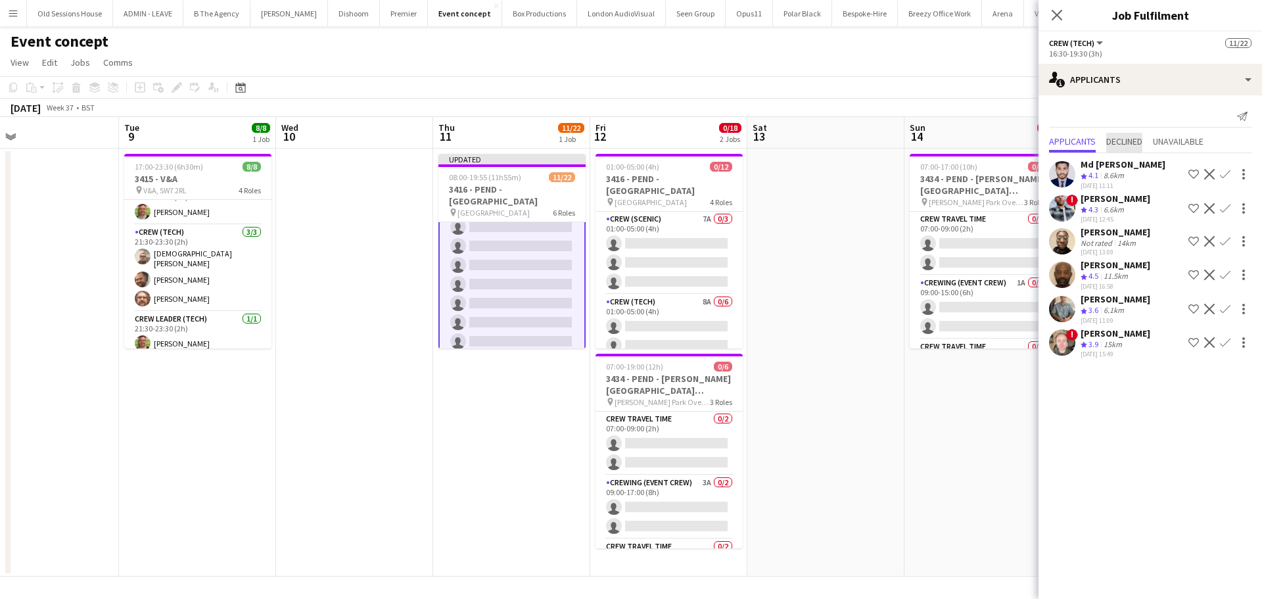
click at [1125, 142] on span "Declined" at bounding box center [1124, 141] width 36 height 9
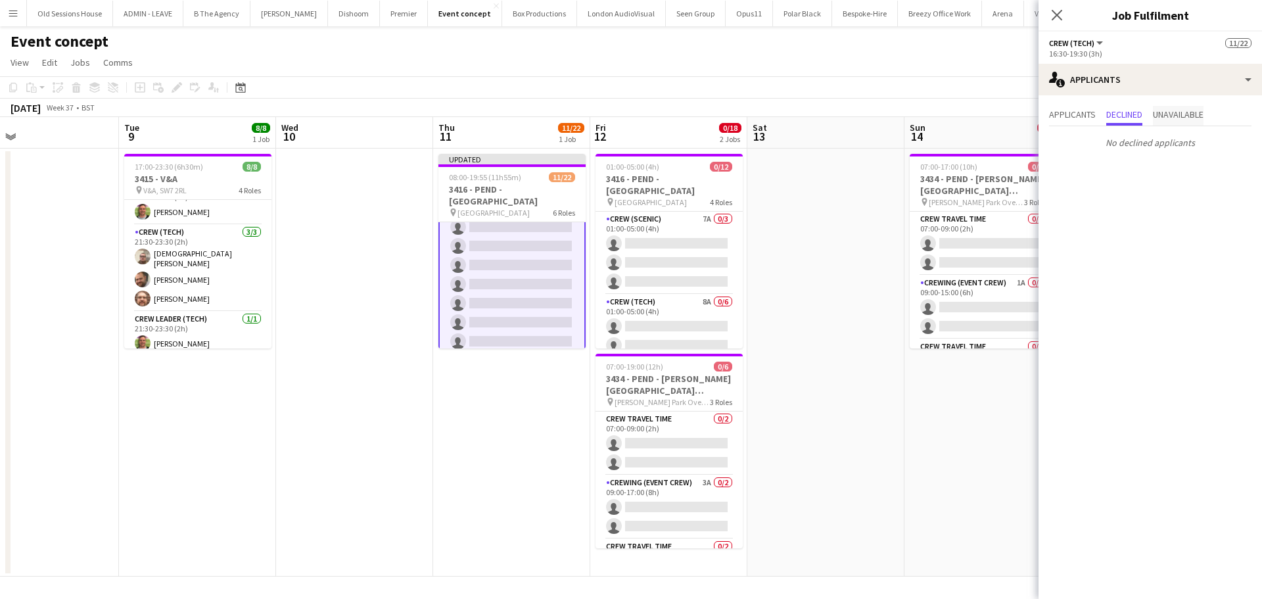
click at [1194, 132] on p "No declined applicants" at bounding box center [1149, 142] width 223 height 22
click at [1194, 116] on span "Unavailable" at bounding box center [1178, 114] width 51 height 9
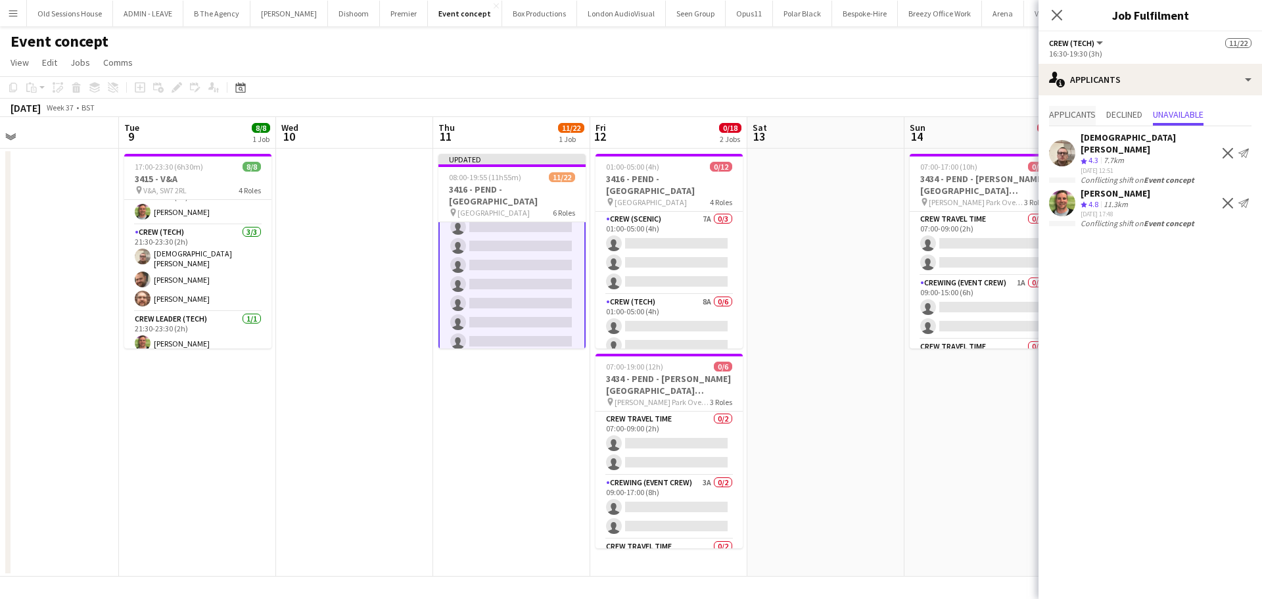
click at [1063, 110] on span "Applicants" at bounding box center [1072, 114] width 47 height 9
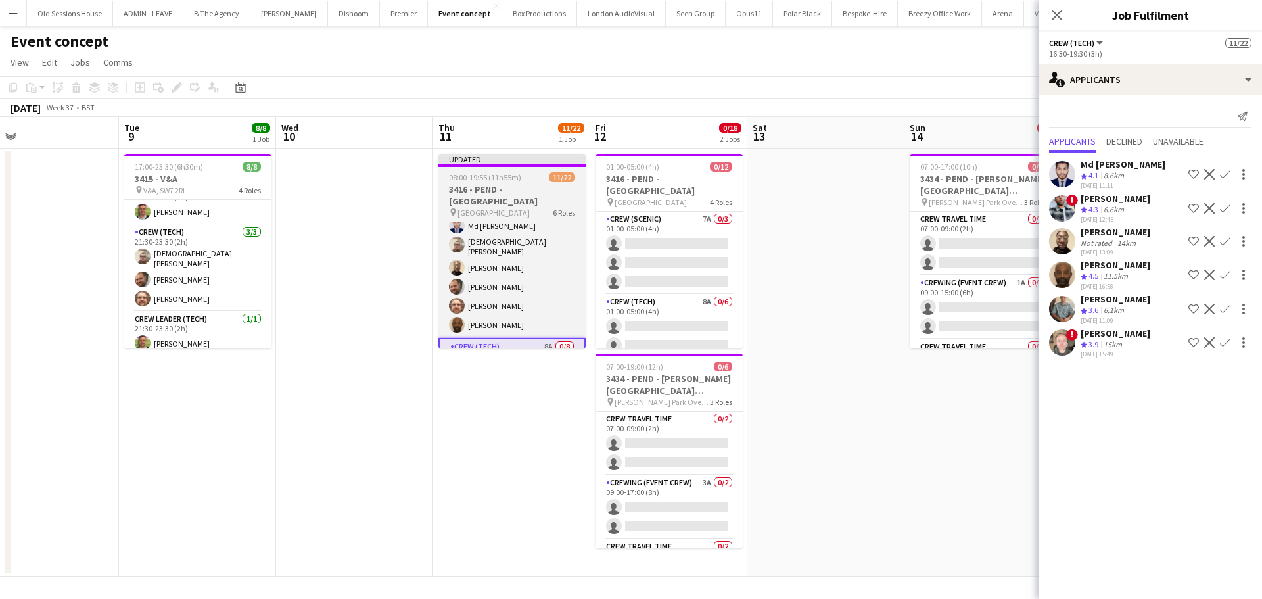
scroll to position [0, 0]
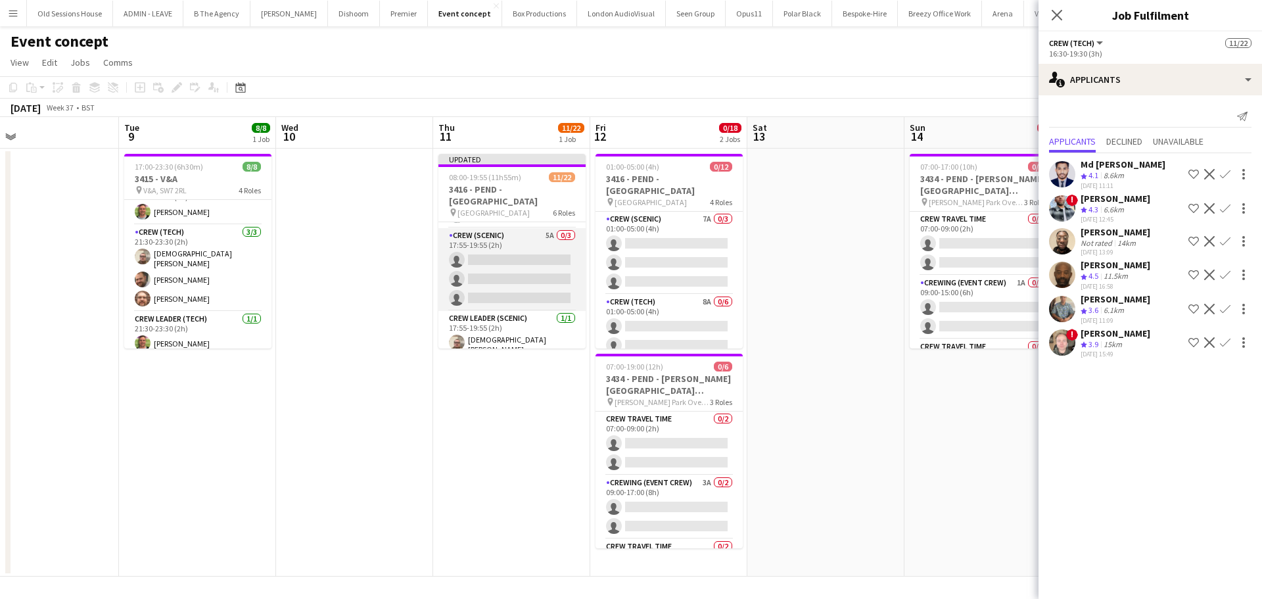
click at [543, 273] on app-card-role "Crew (Scenic) 5A 0/3 17:55-19:55 (2h) single-neutral-actions single-neutral-act…" at bounding box center [511, 269] width 147 height 83
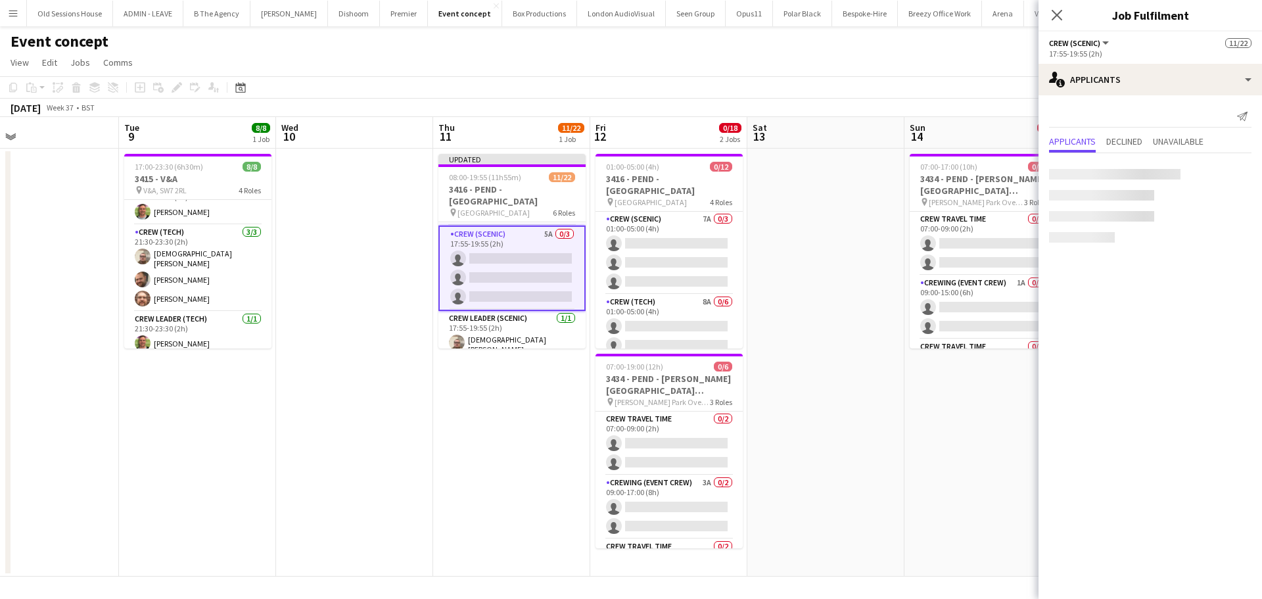
scroll to position [444, 0]
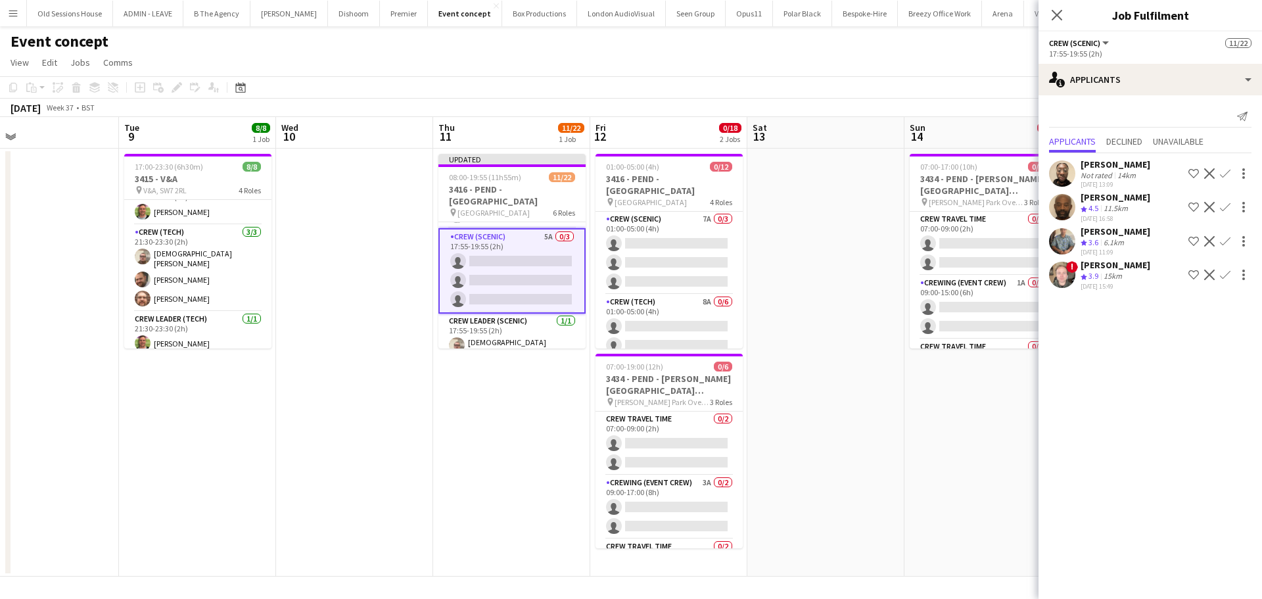
click at [1223, 173] on app-icon "Confirm" at bounding box center [1225, 173] width 11 height 11
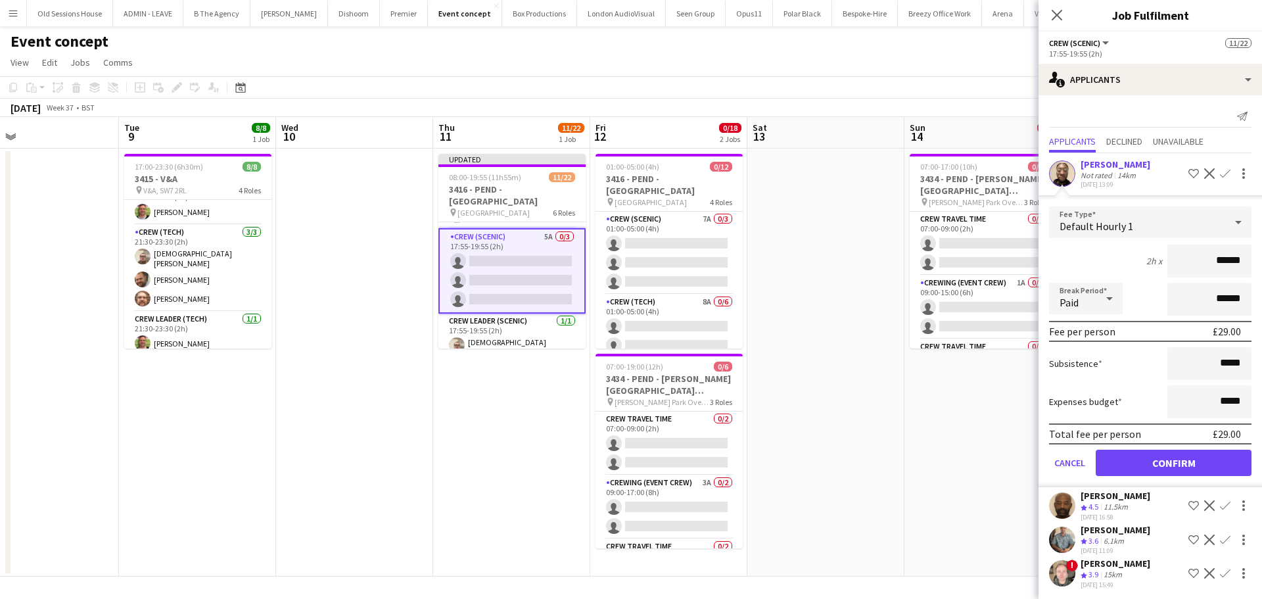
drag, startPoint x: 1232, startPoint y: 272, endPoint x: 1177, endPoint y: 275, distance: 55.3
click at [1177, 275] on input "******" at bounding box center [1209, 260] width 84 height 33
type input "***"
click at [1098, 268] on div "2h x ***" at bounding box center [1150, 260] width 202 height 33
click at [1178, 476] on button "Confirm" at bounding box center [1174, 463] width 156 height 26
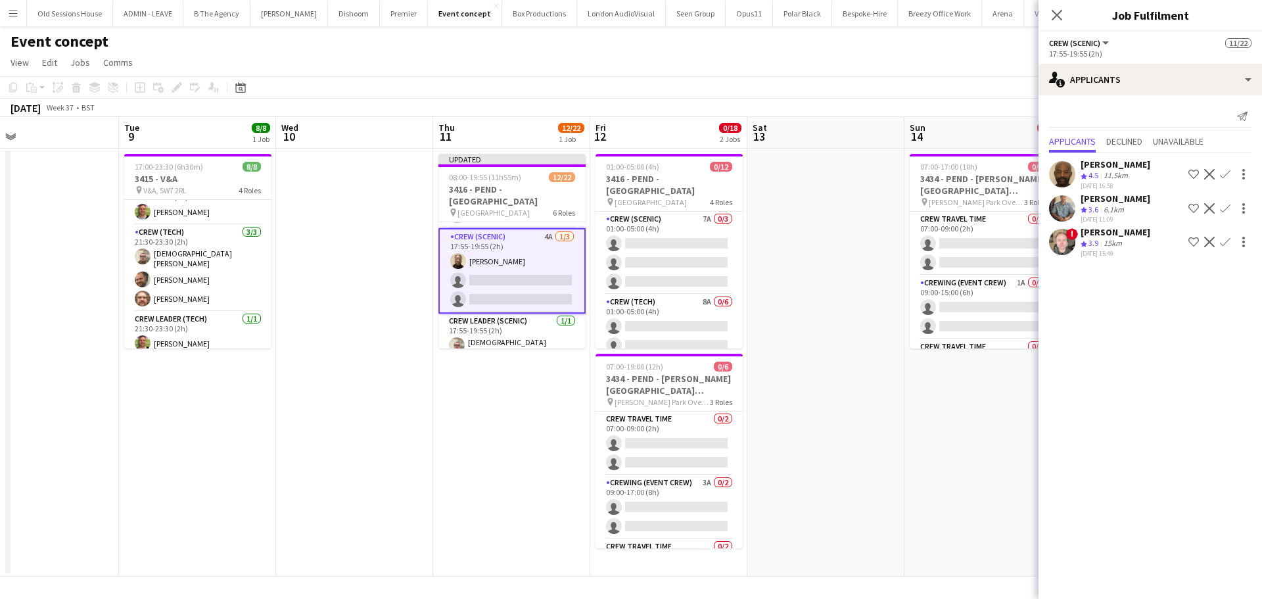
click at [1225, 173] on app-icon "Confirm" at bounding box center [1225, 174] width 11 height 11
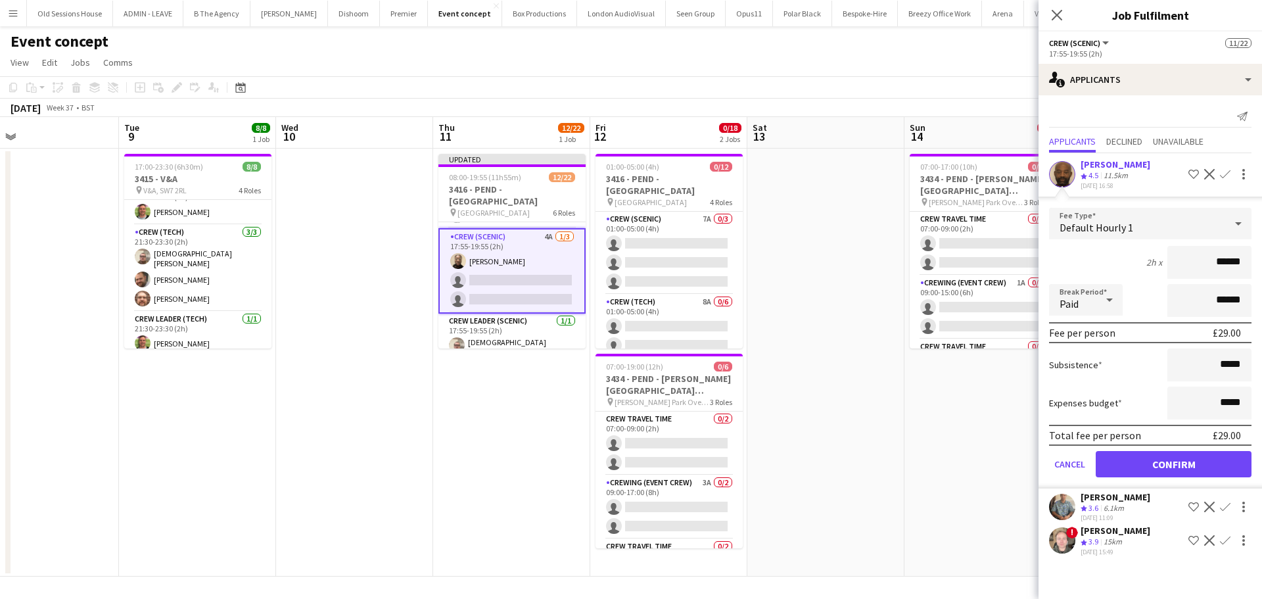
drag, startPoint x: 1242, startPoint y: 262, endPoint x: 1180, endPoint y: 262, distance: 61.8
click at [1180, 262] on input "******" at bounding box center [1209, 262] width 84 height 33
type input "***"
drag, startPoint x: 1118, startPoint y: 260, endPoint x: 1119, endPoint y: 277, distance: 17.8
click at [1118, 260] on div "2h x ***" at bounding box center [1150, 262] width 202 height 33
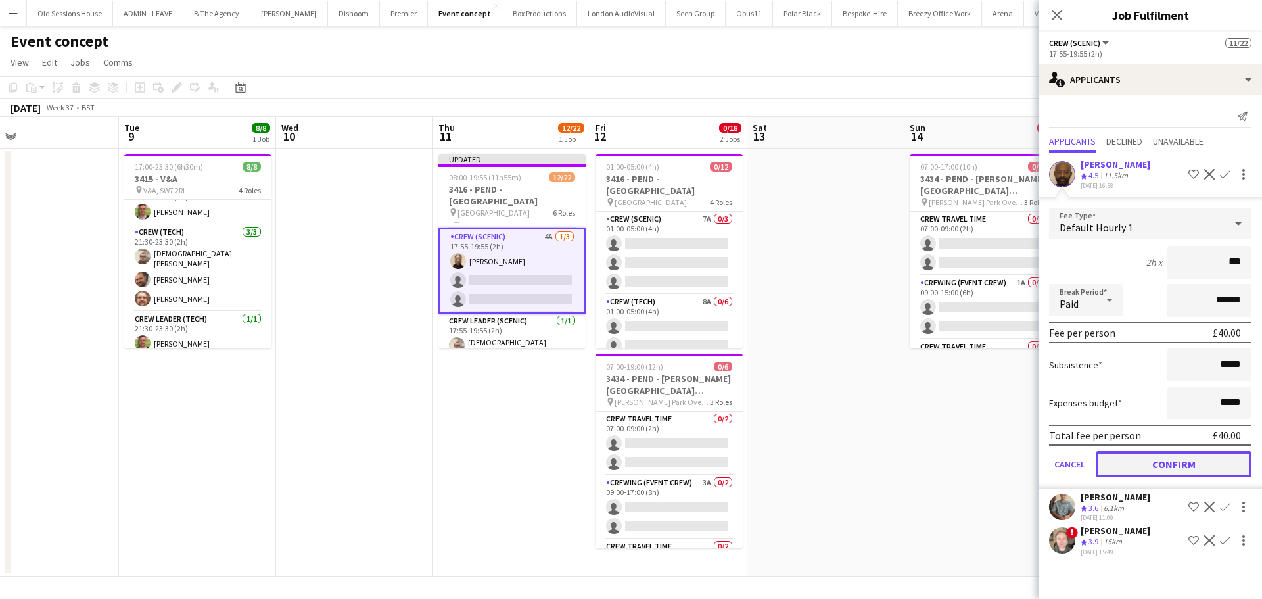
click at [1165, 457] on button "Confirm" at bounding box center [1174, 464] width 156 height 26
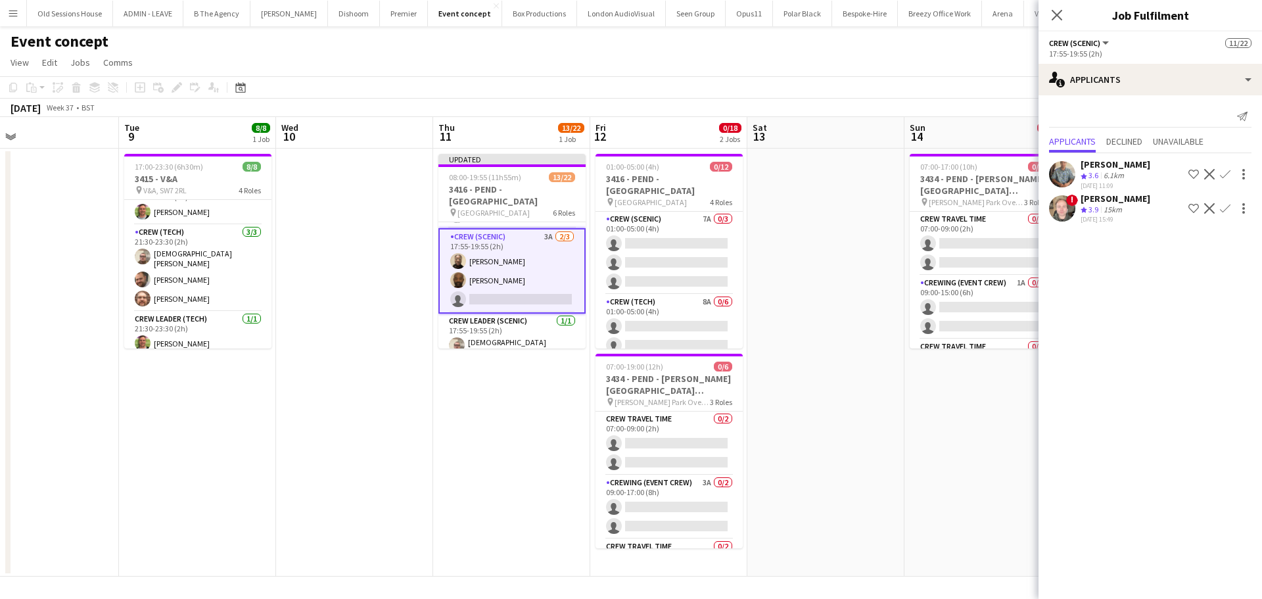
click at [1222, 173] on app-icon "Confirm" at bounding box center [1225, 174] width 11 height 11
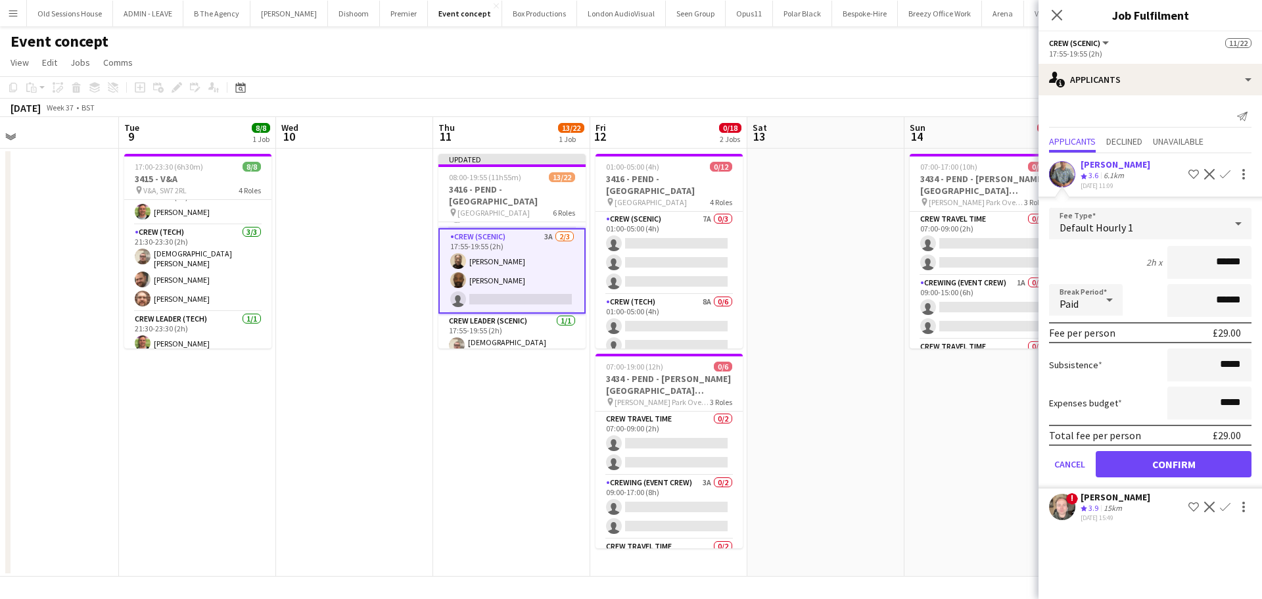
drag, startPoint x: 1231, startPoint y: 266, endPoint x: 1139, endPoint y: 252, distance: 93.0
click at [1139, 252] on div "2h x ******" at bounding box center [1150, 262] width 202 height 33
type input "***"
click at [1110, 258] on div "2h x ***" at bounding box center [1150, 262] width 202 height 33
click at [1130, 469] on button "Confirm" at bounding box center [1174, 464] width 156 height 26
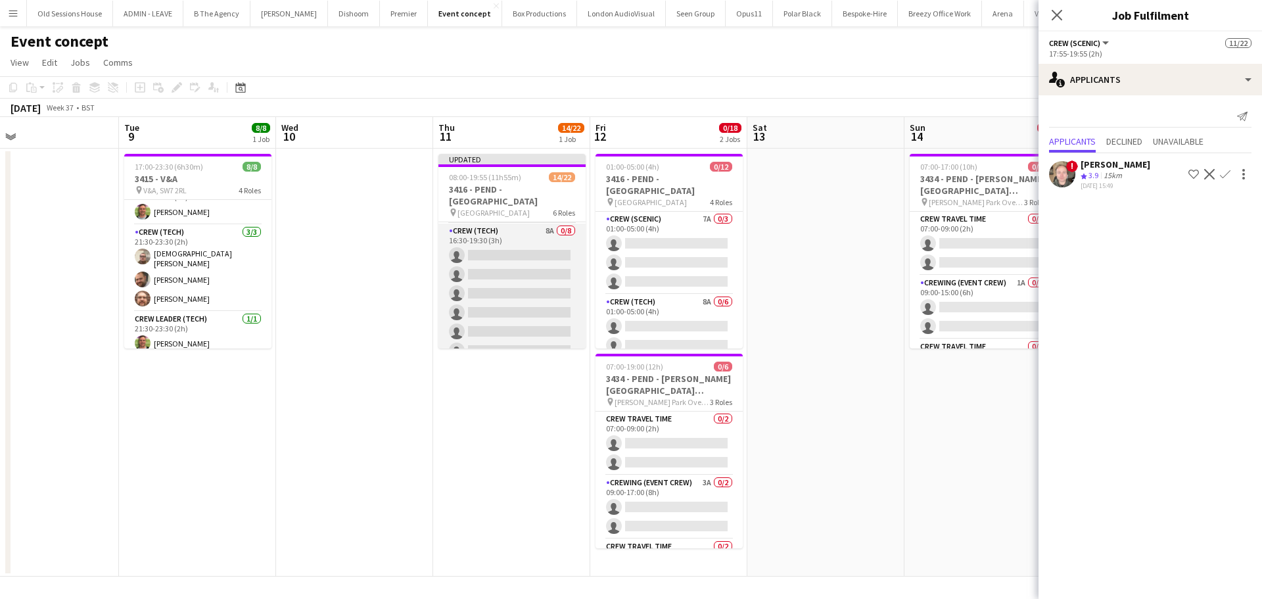
click at [543, 279] on app-card-role "Crew (Tech) 8A 0/8 16:30-19:30 (3h) single-neutral-actions single-neutral-actio…" at bounding box center [511, 312] width 147 height 178
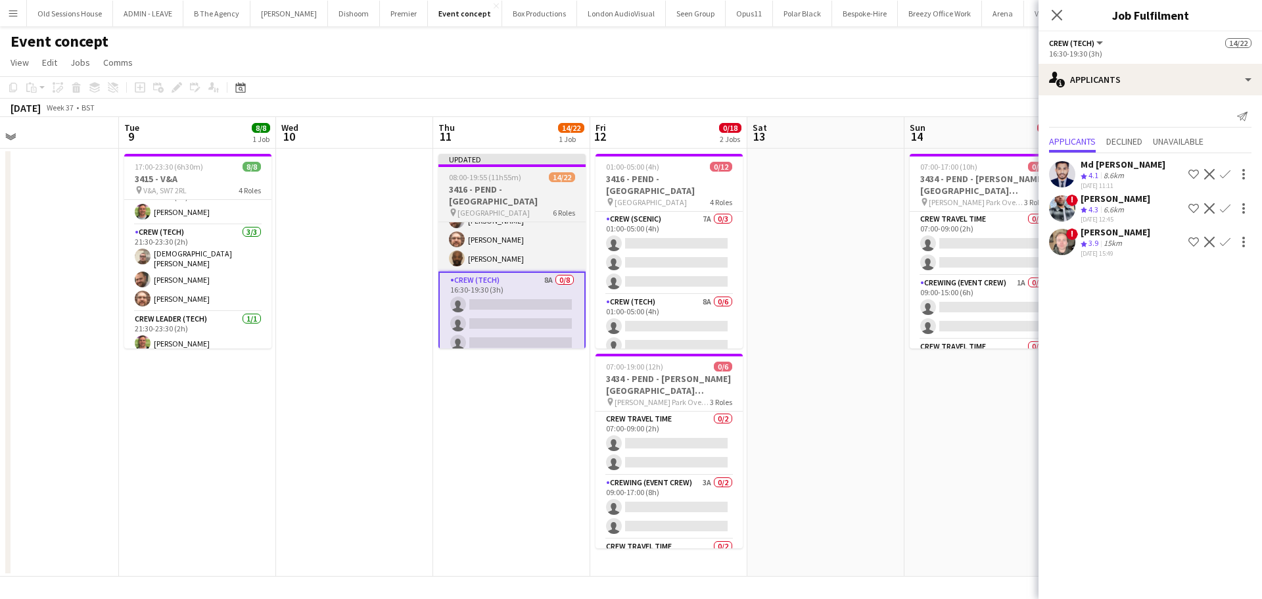
scroll to position [180, 0]
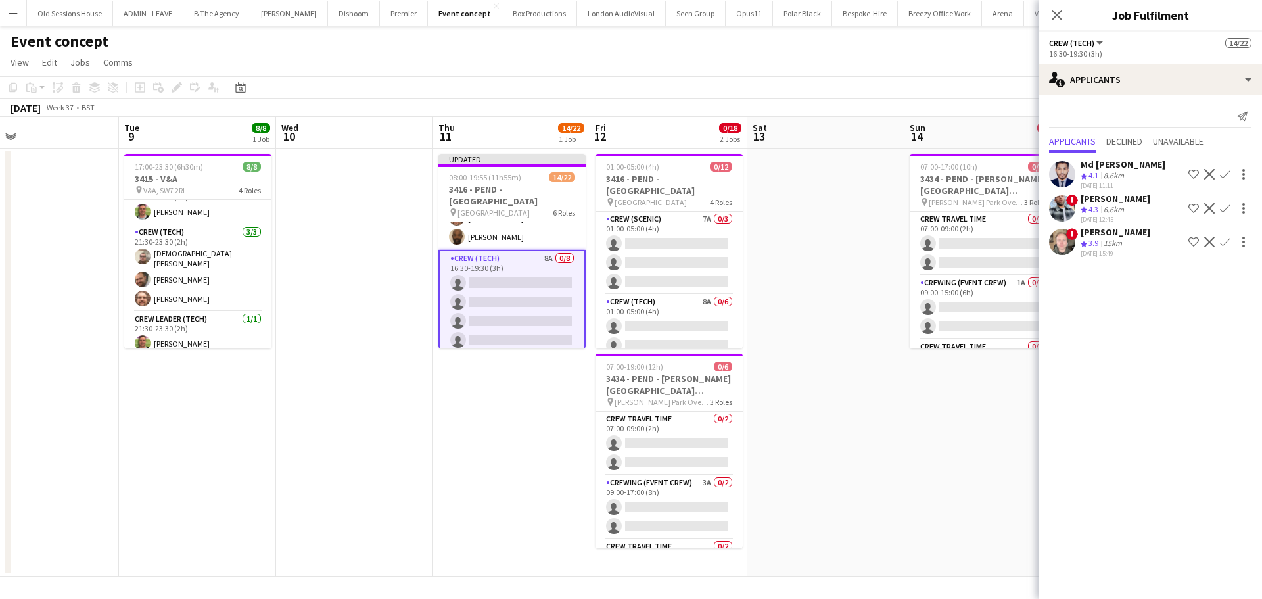
click at [1224, 173] on app-icon "Confirm" at bounding box center [1225, 174] width 11 height 11
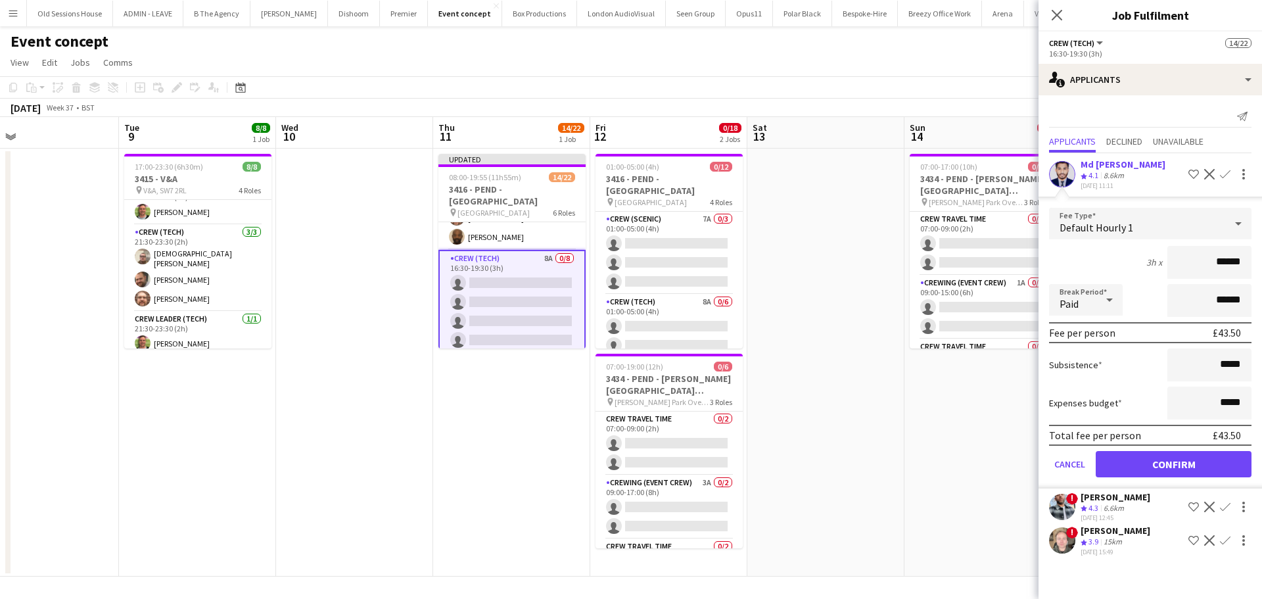
click at [1228, 260] on input "******" at bounding box center [1209, 262] width 84 height 33
click at [1139, 467] on button "Confirm" at bounding box center [1174, 464] width 156 height 26
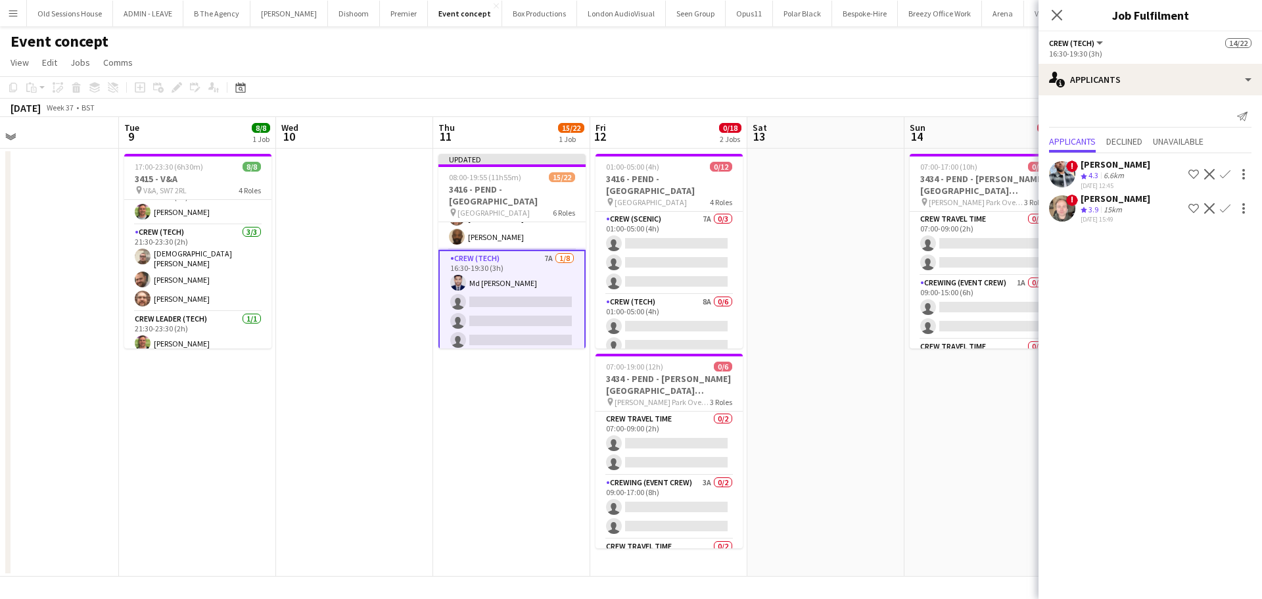
click at [1222, 175] on app-icon "Confirm" at bounding box center [1225, 174] width 11 height 11
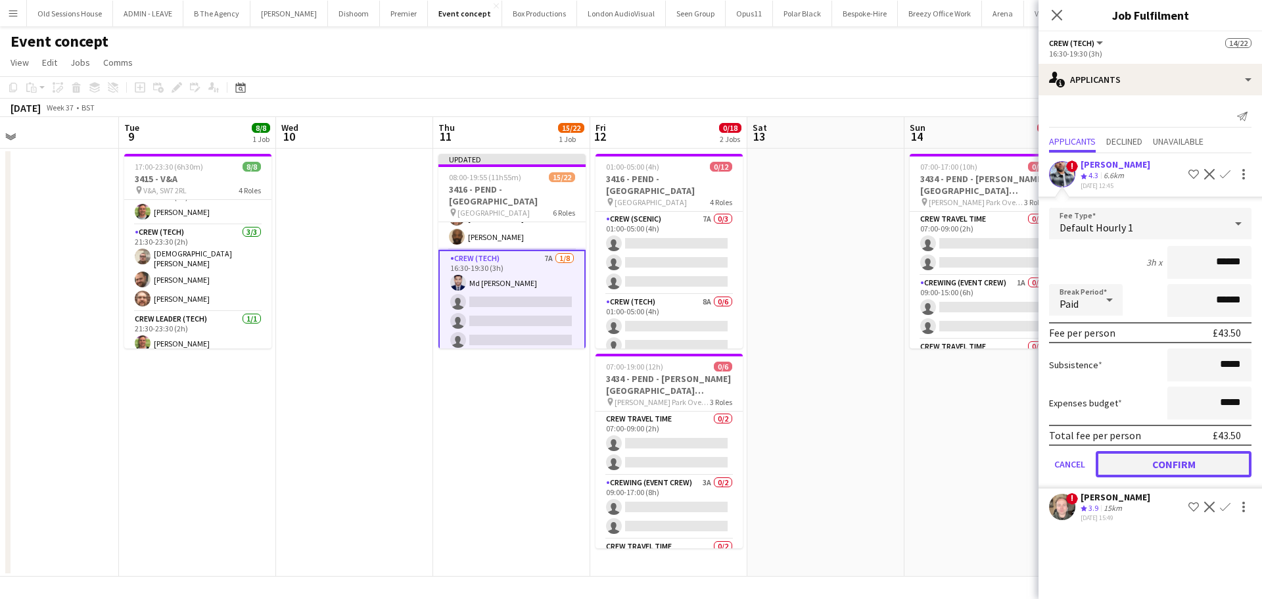
drag, startPoint x: 1175, startPoint y: 459, endPoint x: 1193, endPoint y: 406, distance: 56.1
click at [1176, 455] on button "Confirm" at bounding box center [1174, 464] width 156 height 26
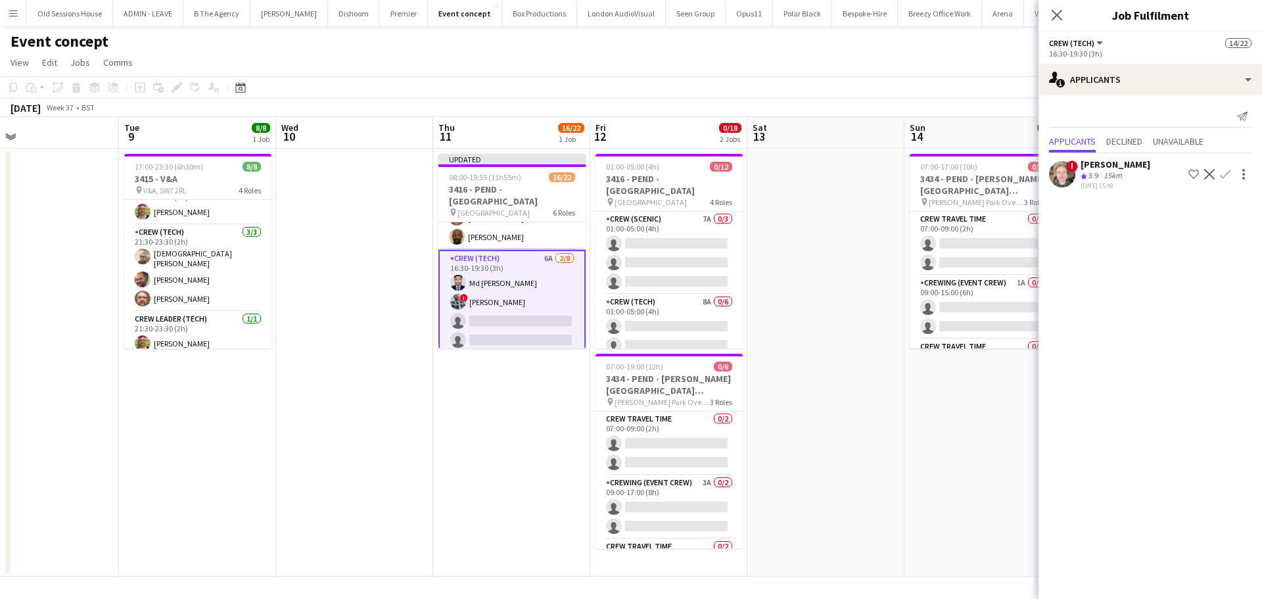
click at [1222, 175] on app-icon "Confirm" at bounding box center [1225, 174] width 11 height 11
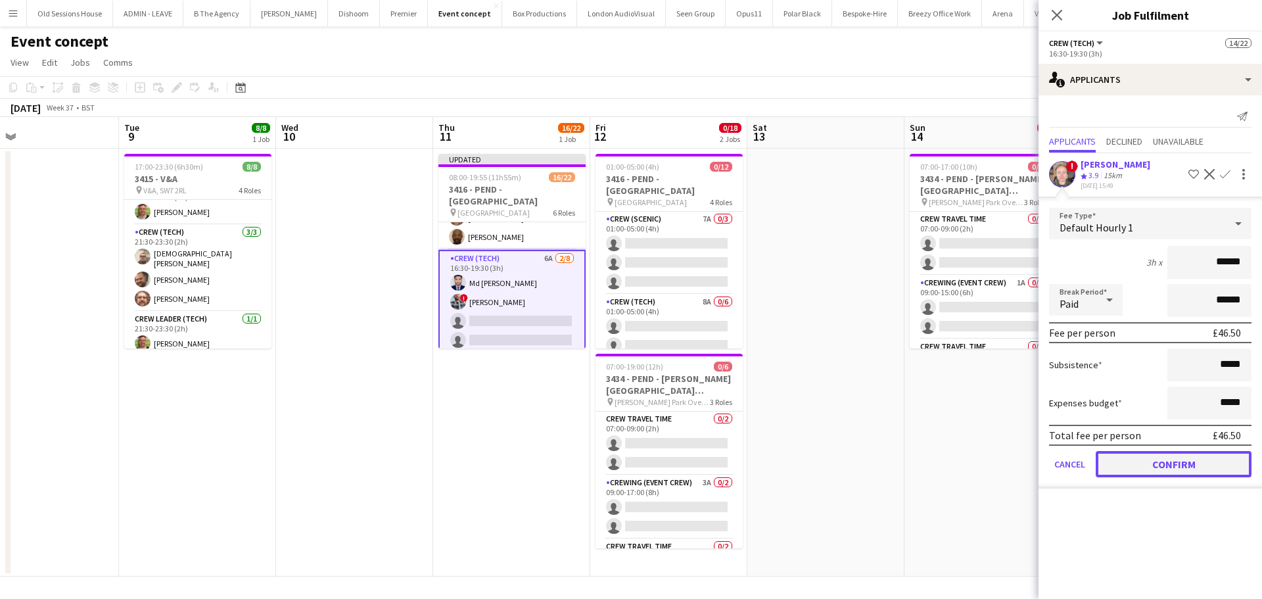
click at [1150, 459] on button "Confirm" at bounding box center [1174, 464] width 156 height 26
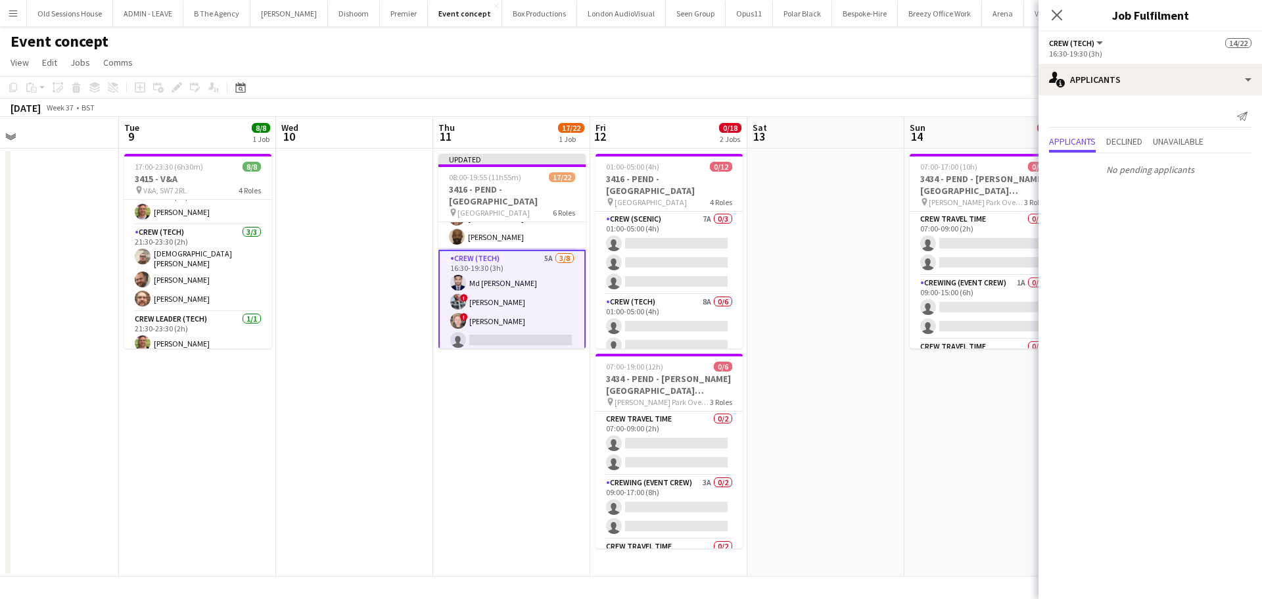
click at [500, 434] on app-date-cell "Updated 08:00-19:55 (11h55m) 17/22 3416 - PEND - Natural History Museum pin Nat…" at bounding box center [511, 363] width 157 height 428
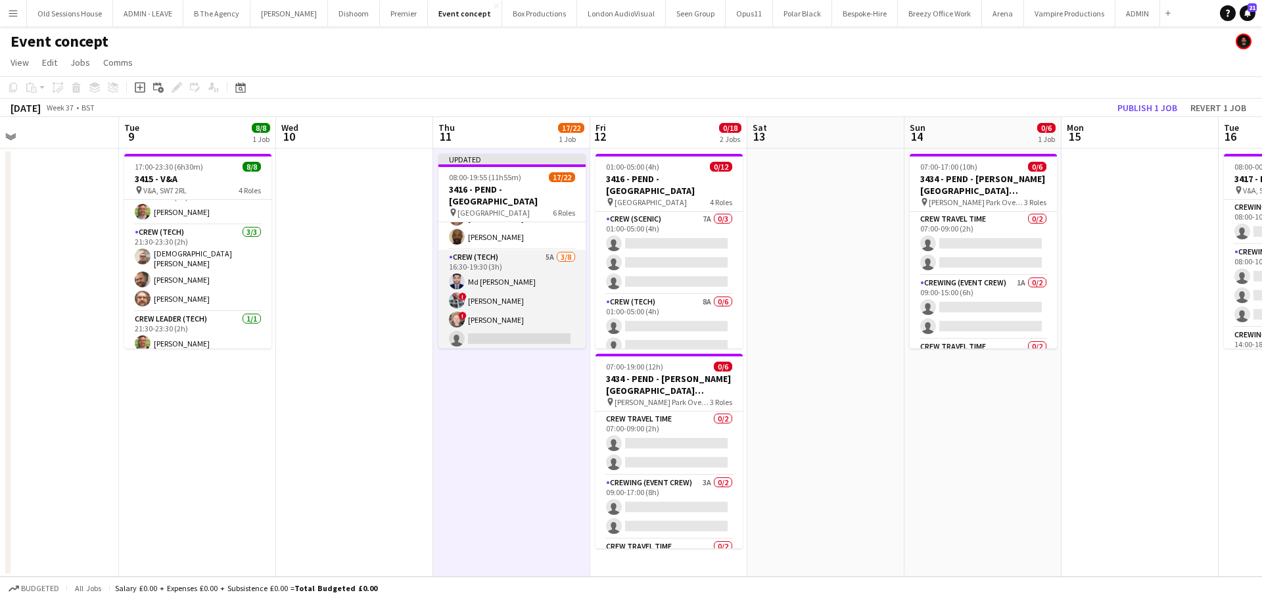
click at [530, 294] on app-card-role "Crew (Tech) 5A 3/8 16:30-19:30 (3h) Md Mosabbit Hridoy ! Kieran Brooks ! Calum …" at bounding box center [511, 339] width 147 height 178
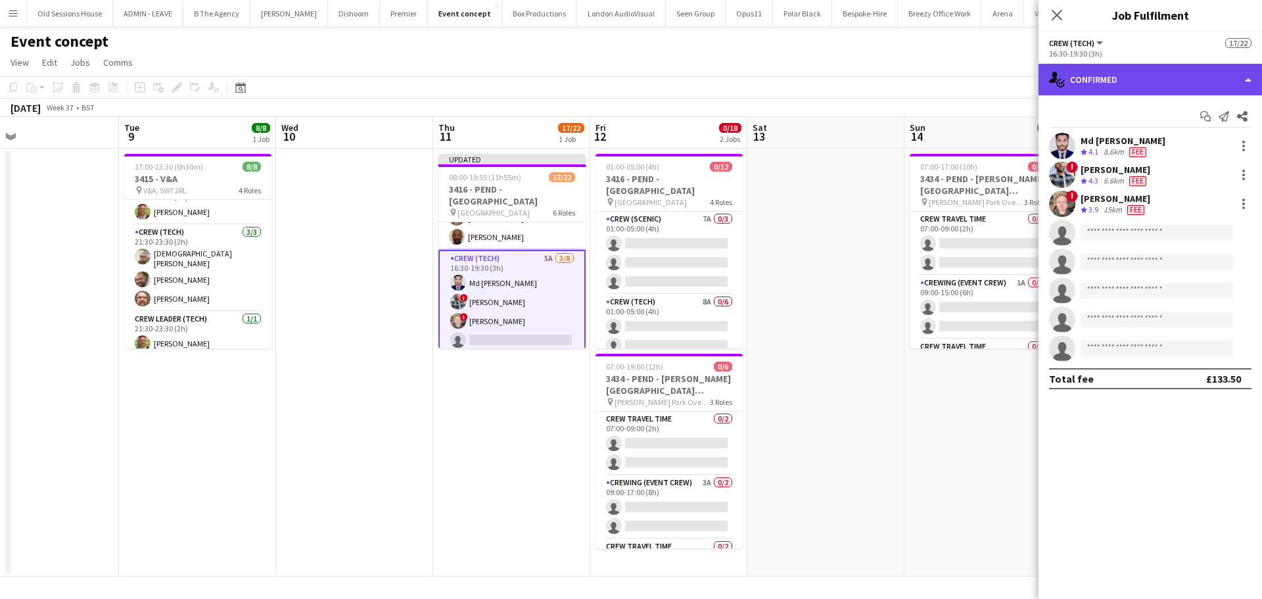
click at [1148, 82] on div "single-neutral-actions-check-2 Confirmed" at bounding box center [1149, 80] width 223 height 32
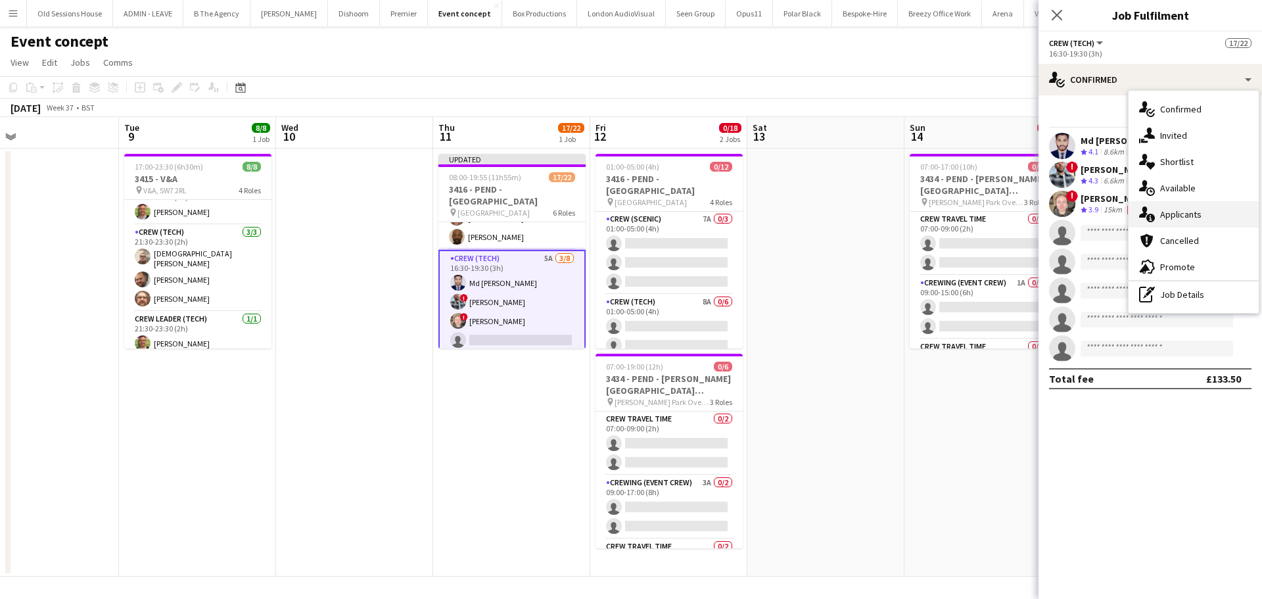
click at [1182, 219] on div "single-neutral-actions-information Applicants" at bounding box center [1194, 214] width 130 height 26
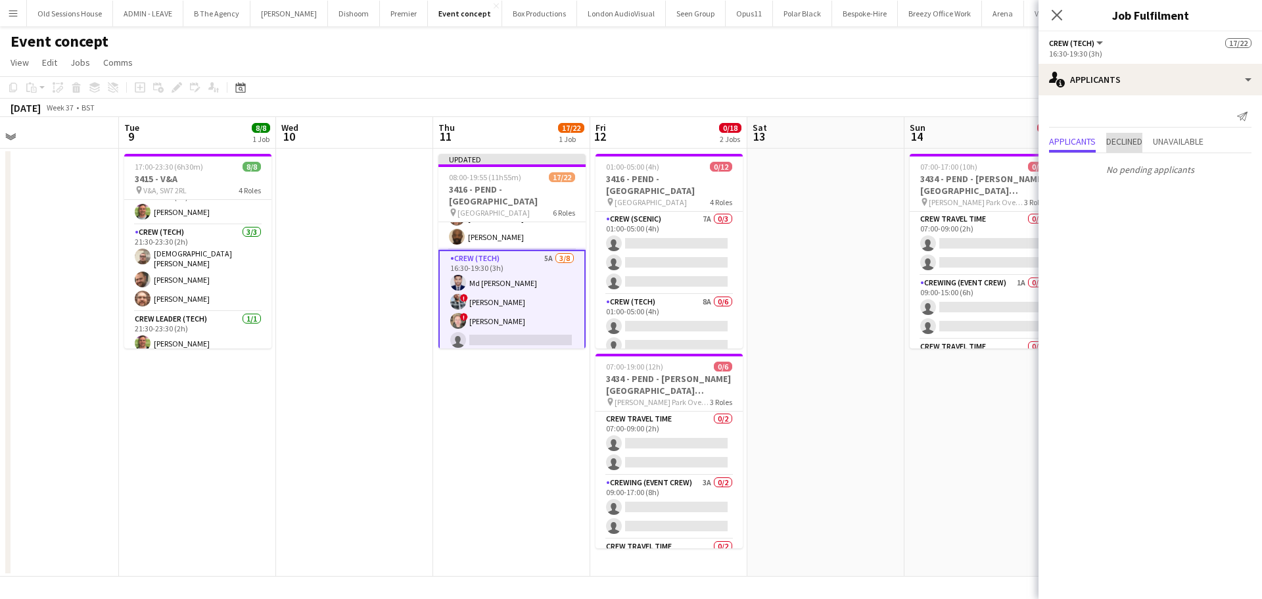
drag, startPoint x: 1119, startPoint y: 144, endPoint x: 1181, endPoint y: 140, distance: 62.6
click at [1119, 143] on span "Declined" at bounding box center [1124, 141] width 36 height 9
click at [1180, 110] on span "Unavailable" at bounding box center [1178, 114] width 51 height 9
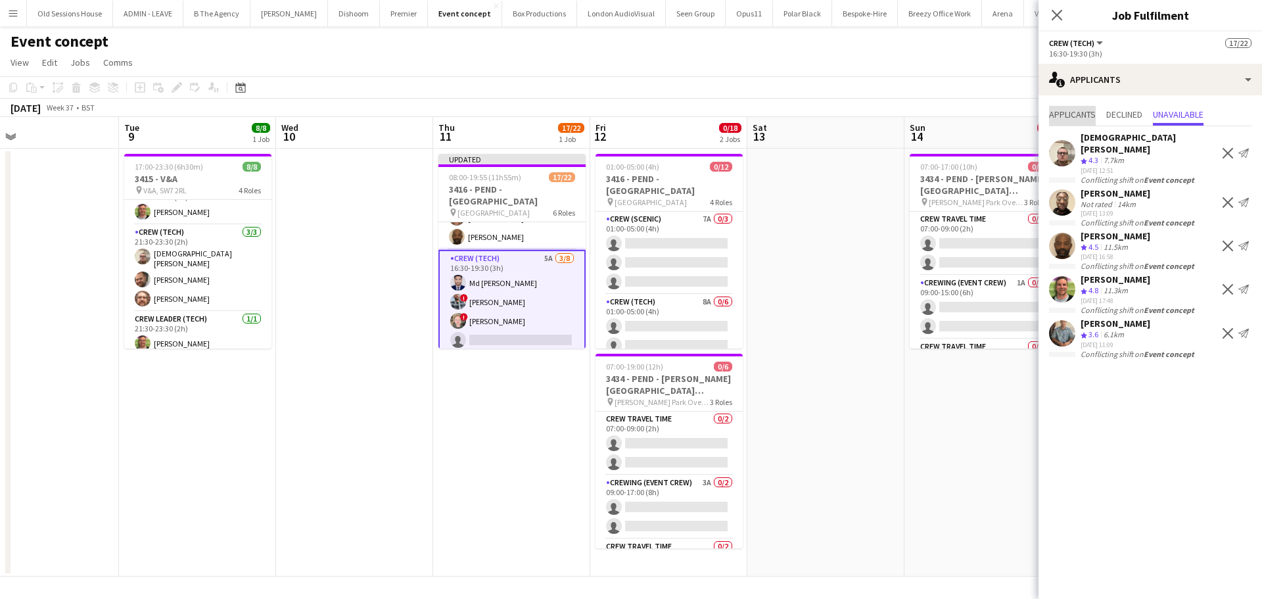
click at [1071, 113] on span "Applicants" at bounding box center [1072, 114] width 47 height 9
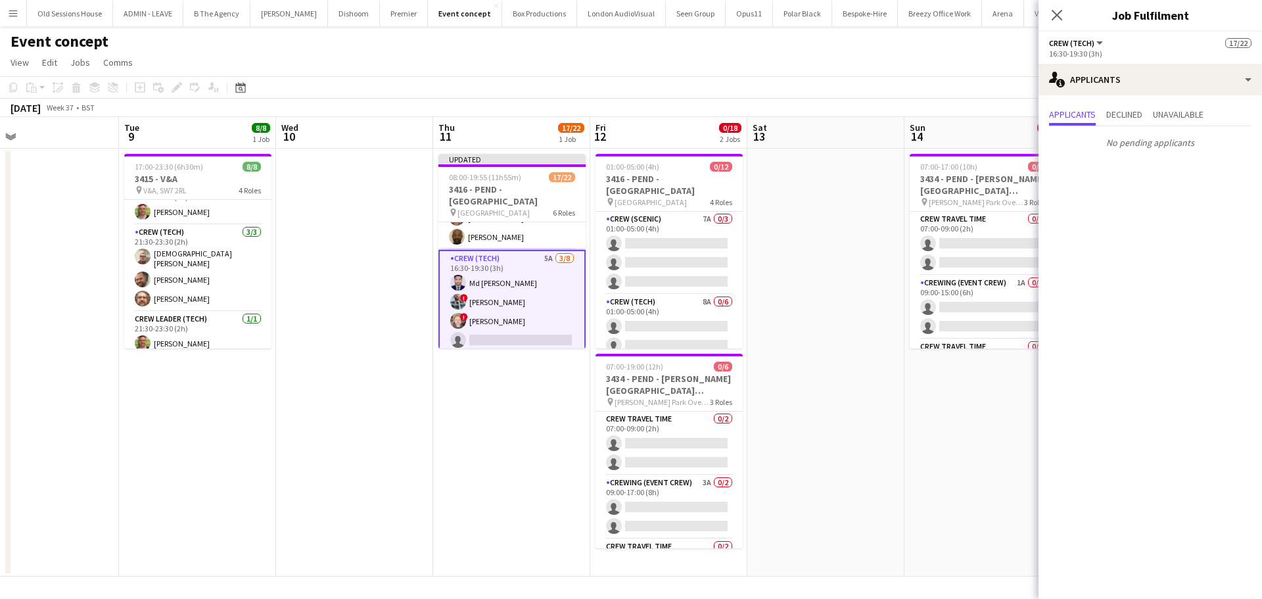
click at [502, 404] on app-date-cell "Updated 08:00-19:55 (11h55m) 17/22 3416 - PEND - Natural History Museum pin Nat…" at bounding box center [511, 363] width 157 height 428
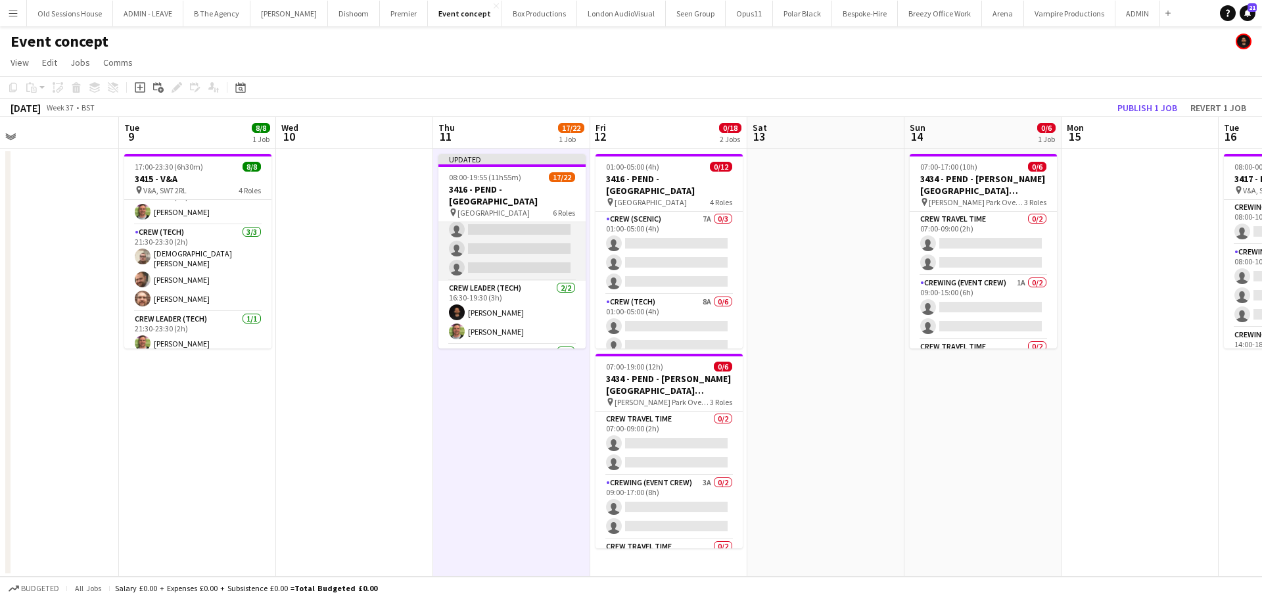
scroll to position [329, 0]
click at [1158, 105] on button "Publish 1 job" at bounding box center [1147, 107] width 70 height 17
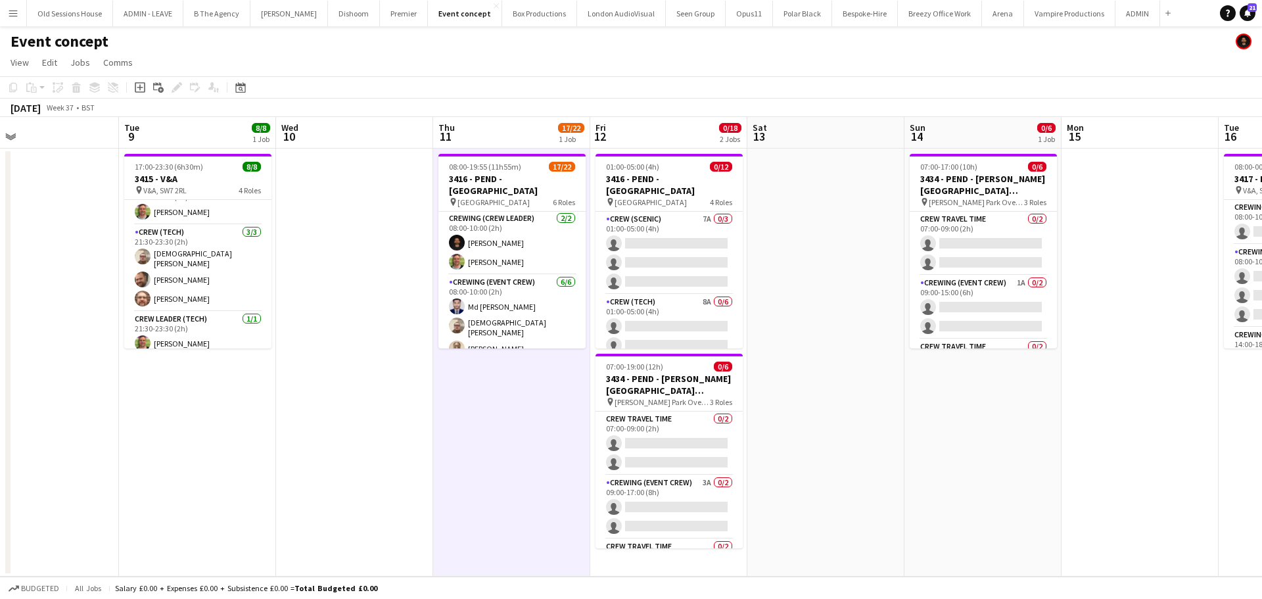
scroll to position [0, 0]
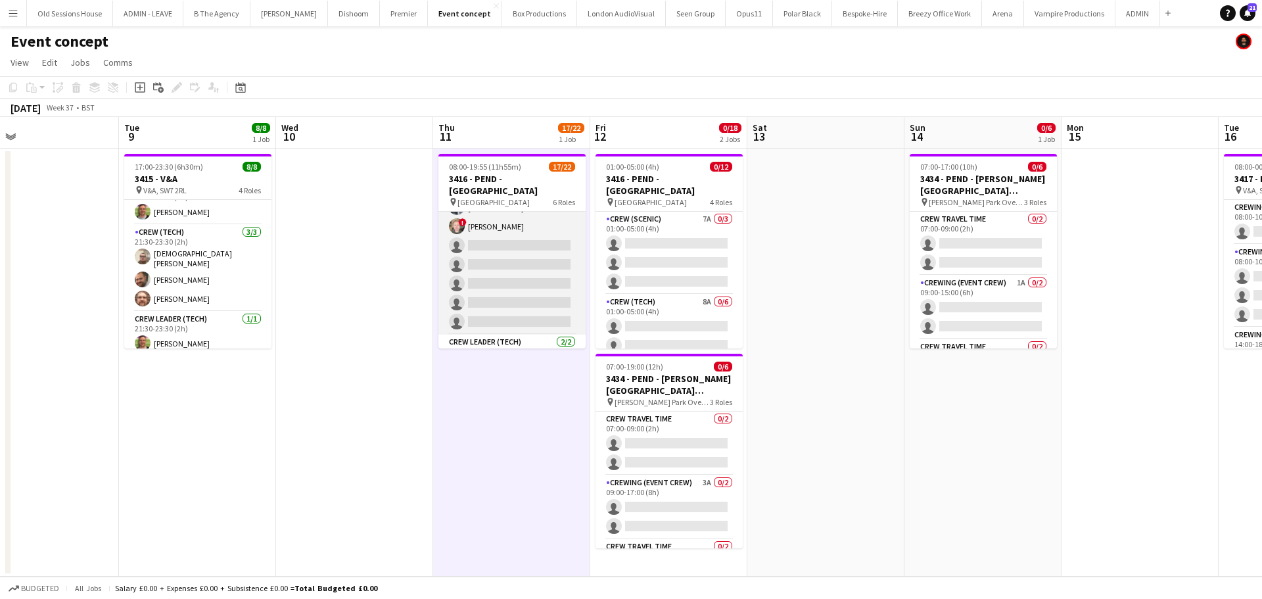
click at [517, 280] on app-card-role "Crew (Tech) 5A 3/8 16:30-19:30 (3h) Md Mosabbit Hridoy ! Kieran Brooks ! Calum …" at bounding box center [511, 245] width 147 height 178
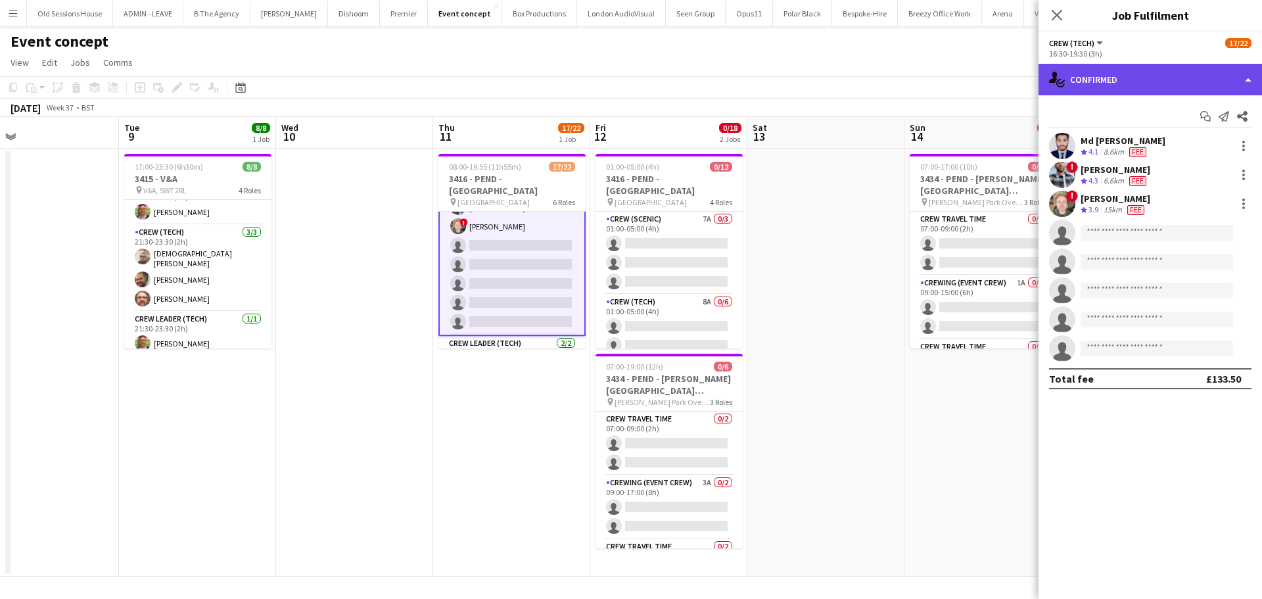
click at [1104, 89] on div "single-neutral-actions-check-2 Confirmed" at bounding box center [1149, 80] width 223 height 32
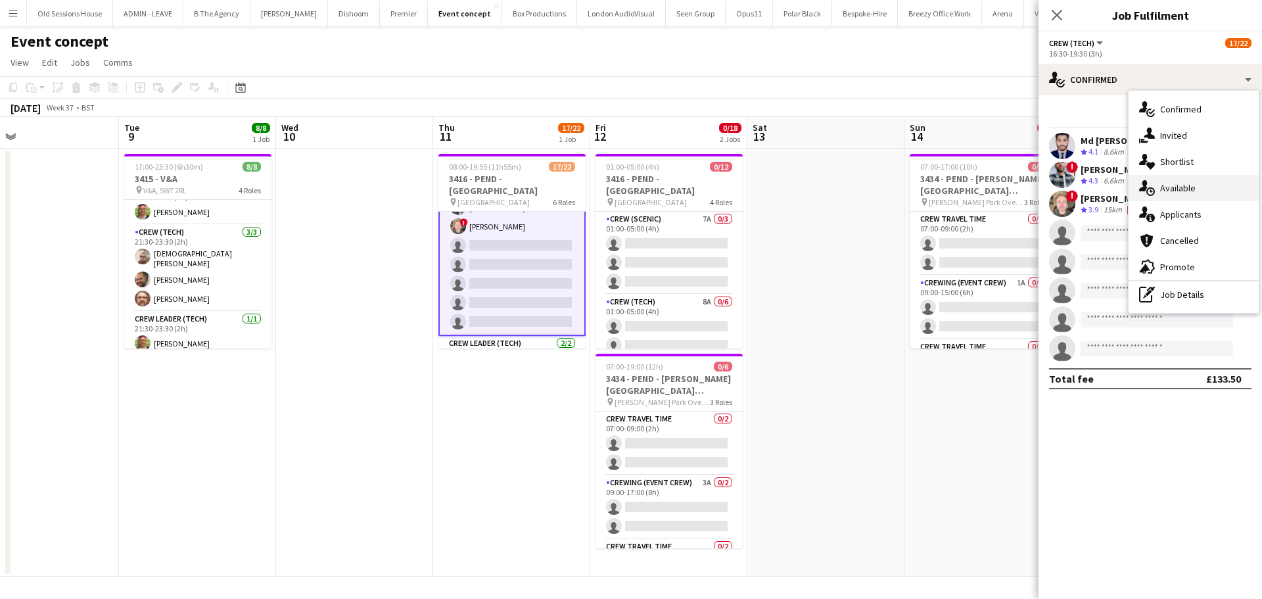
click at [1173, 183] on div "single-neutral-actions-upload Available" at bounding box center [1194, 188] width 130 height 26
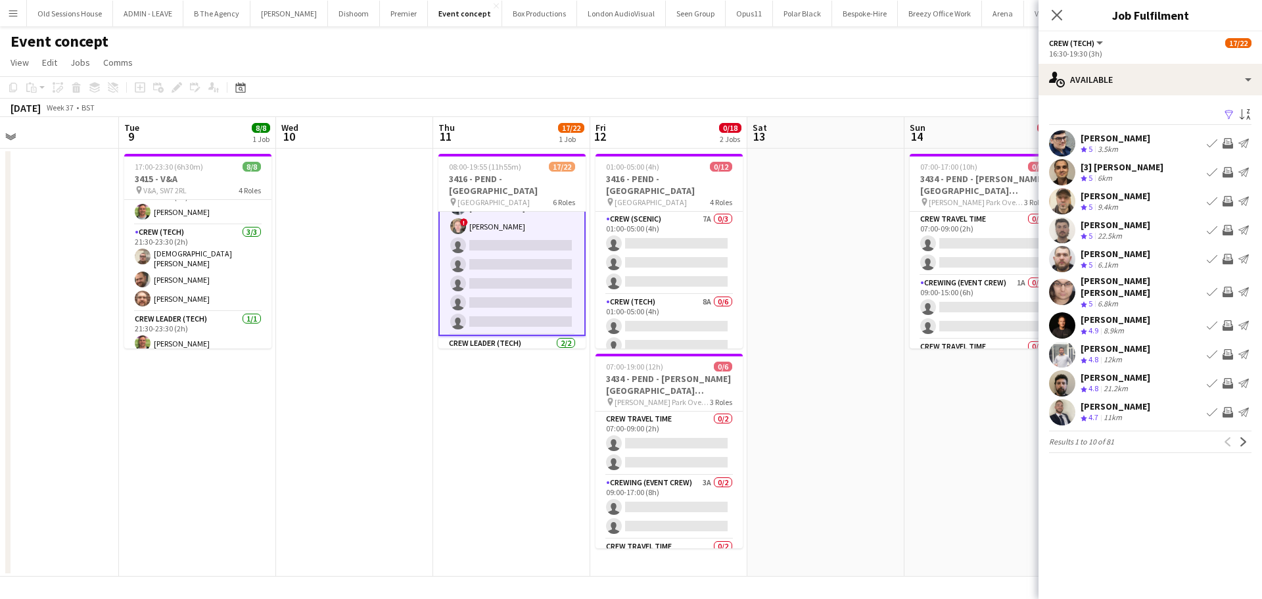
click at [1226, 199] on app-icon "Invite crew" at bounding box center [1227, 201] width 11 height 11
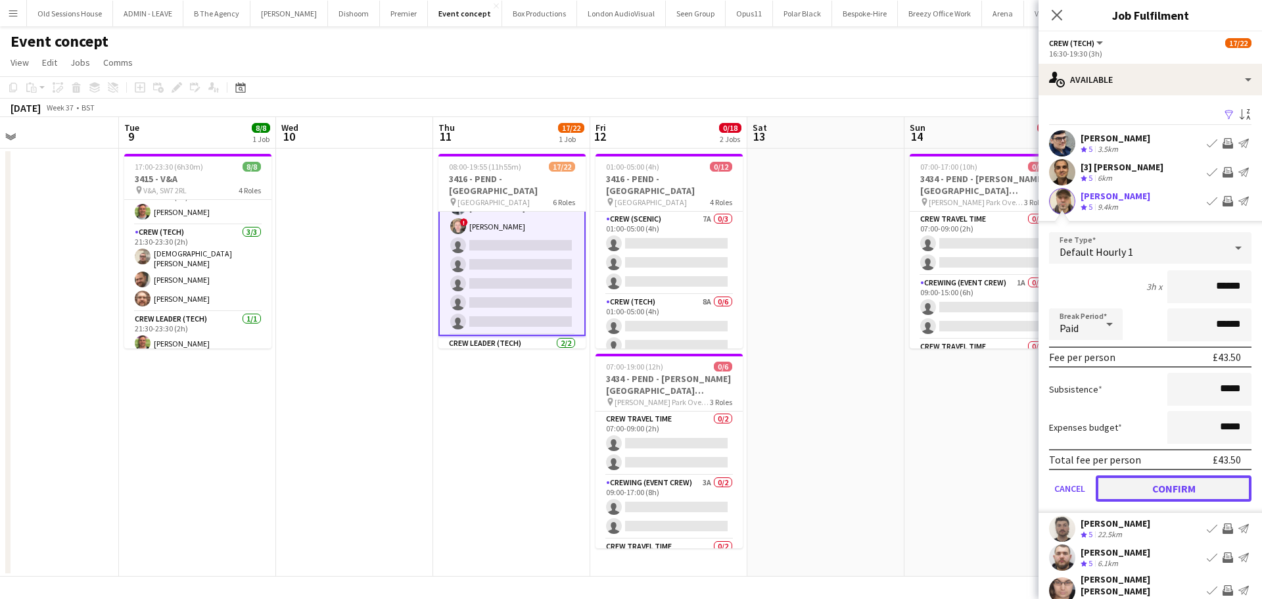
click at [1150, 484] on button "Confirm" at bounding box center [1174, 488] width 156 height 26
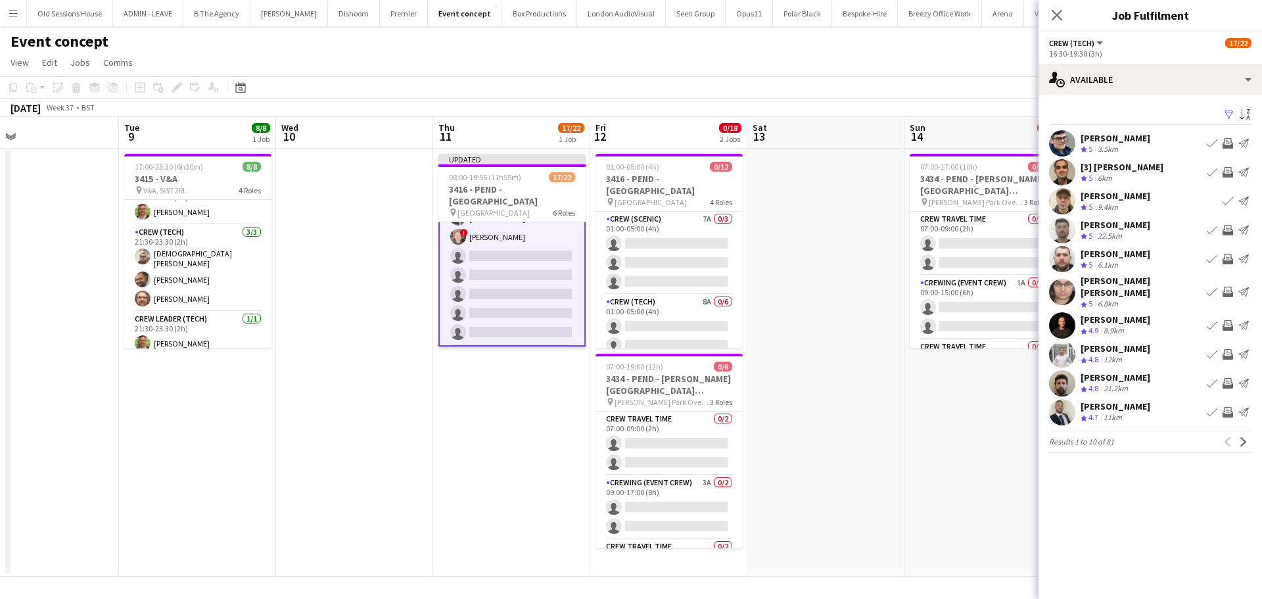
click at [1226, 231] on app-icon "Invite crew" at bounding box center [1227, 230] width 11 height 11
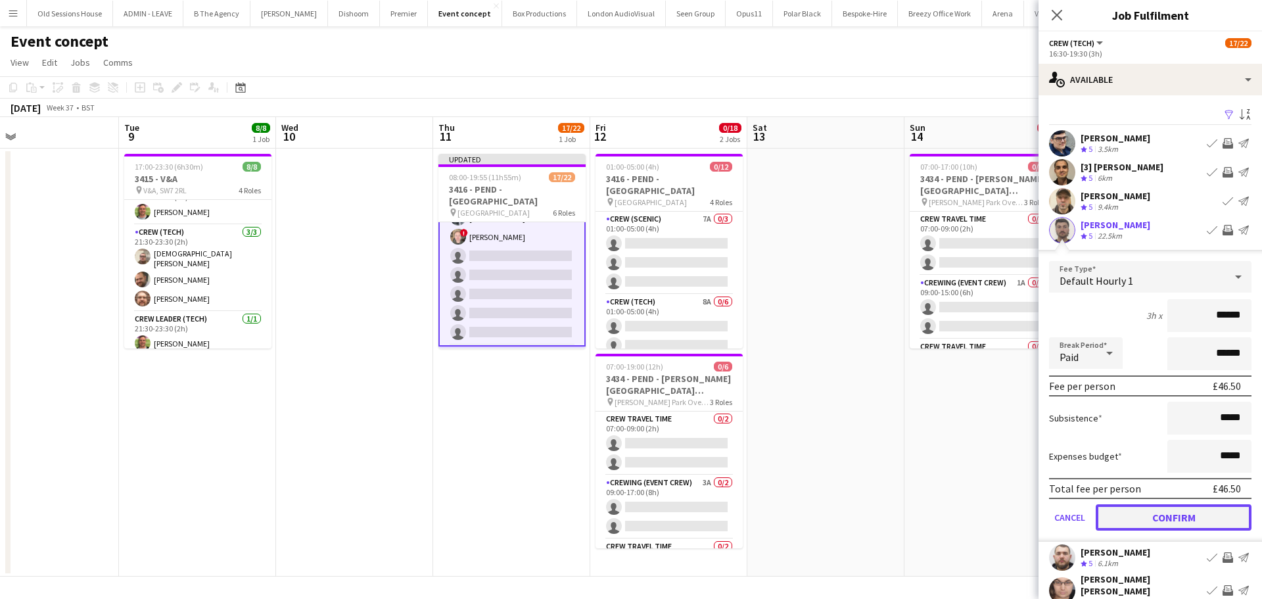
click at [1165, 512] on button "Confirm" at bounding box center [1174, 517] width 156 height 26
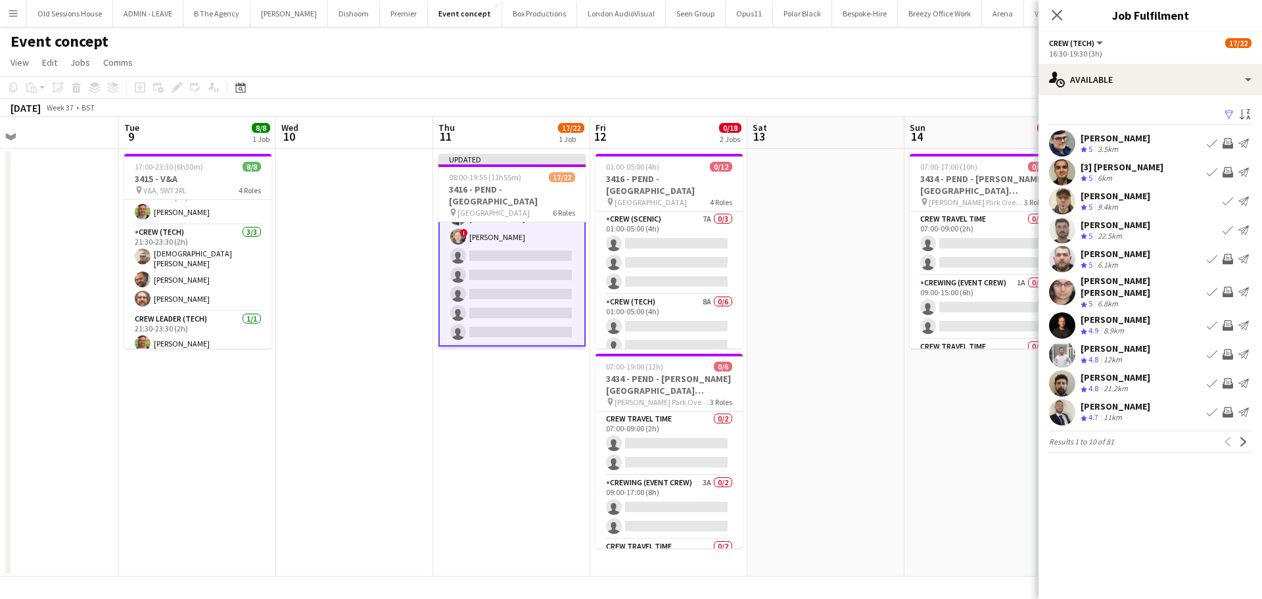
click at [1227, 258] on app-icon "Invite crew" at bounding box center [1227, 259] width 11 height 11
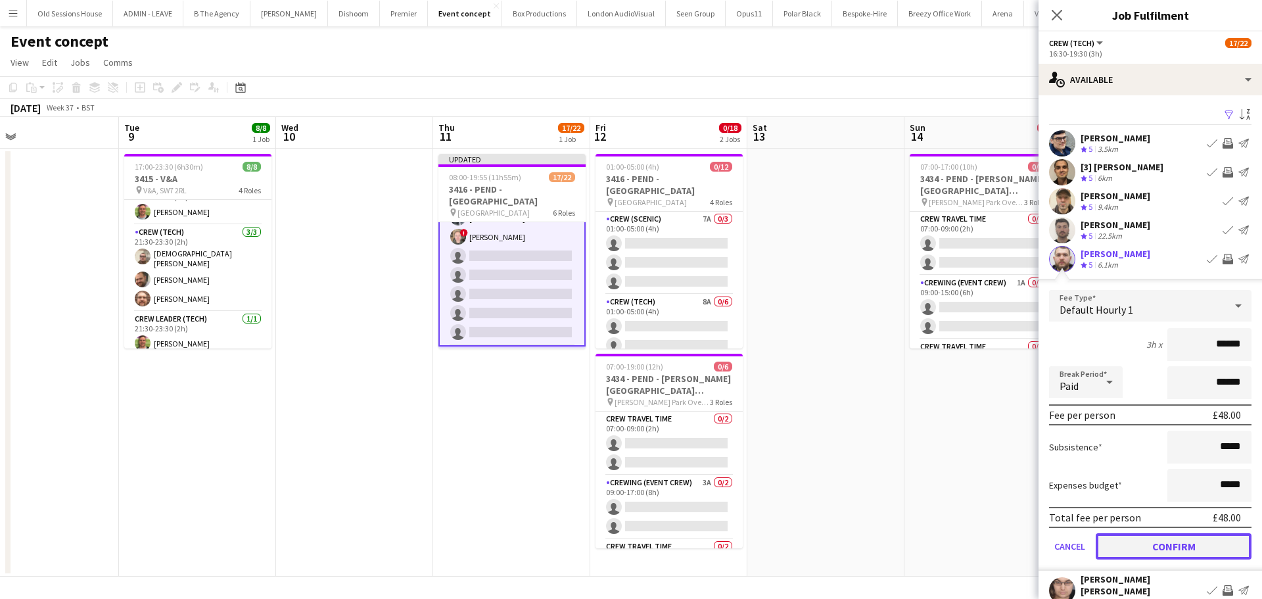
click at [1140, 536] on button "Confirm" at bounding box center [1174, 546] width 156 height 26
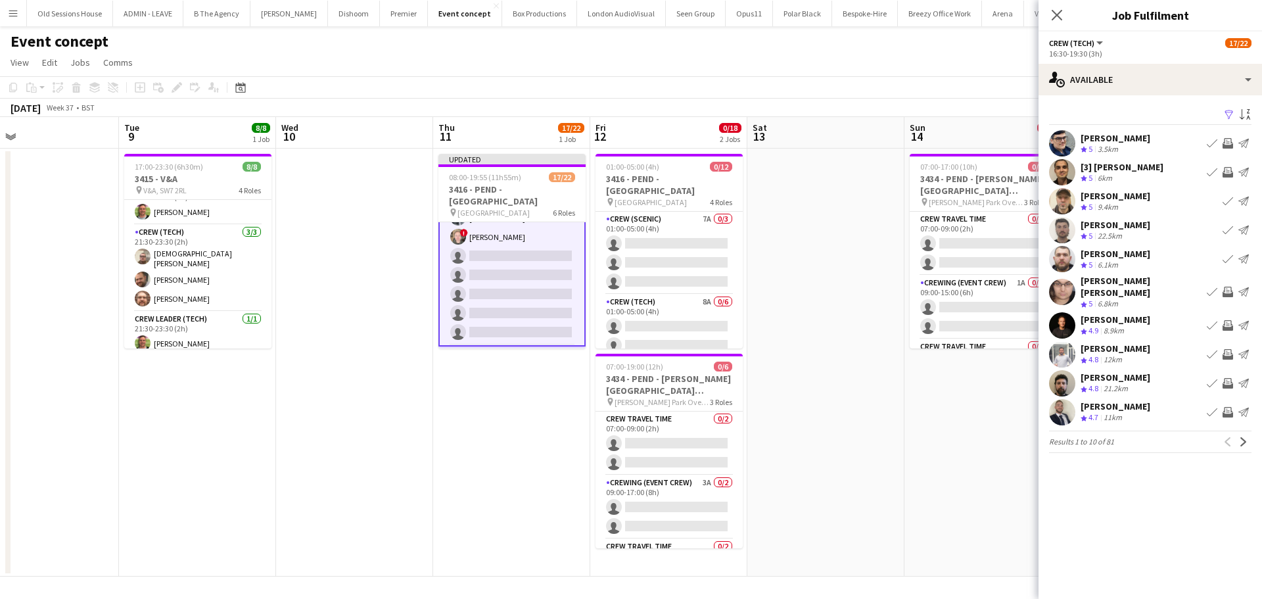
click at [1226, 288] on app-icon "Invite crew" at bounding box center [1227, 292] width 11 height 11
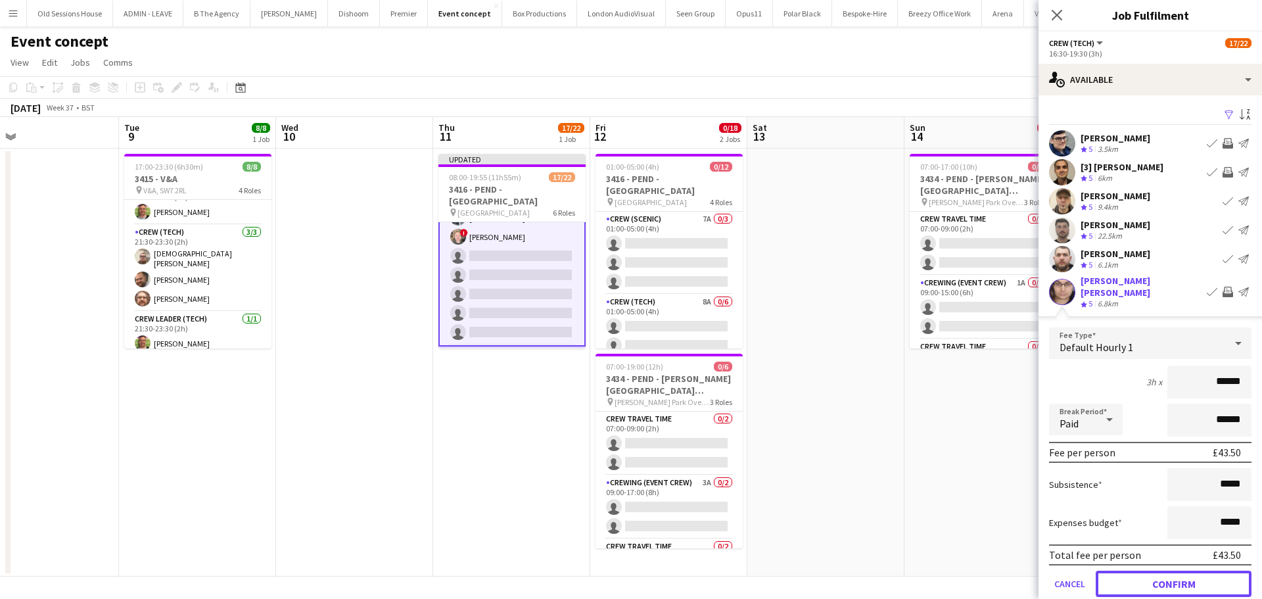
click at [1133, 572] on button "Confirm" at bounding box center [1174, 583] width 156 height 26
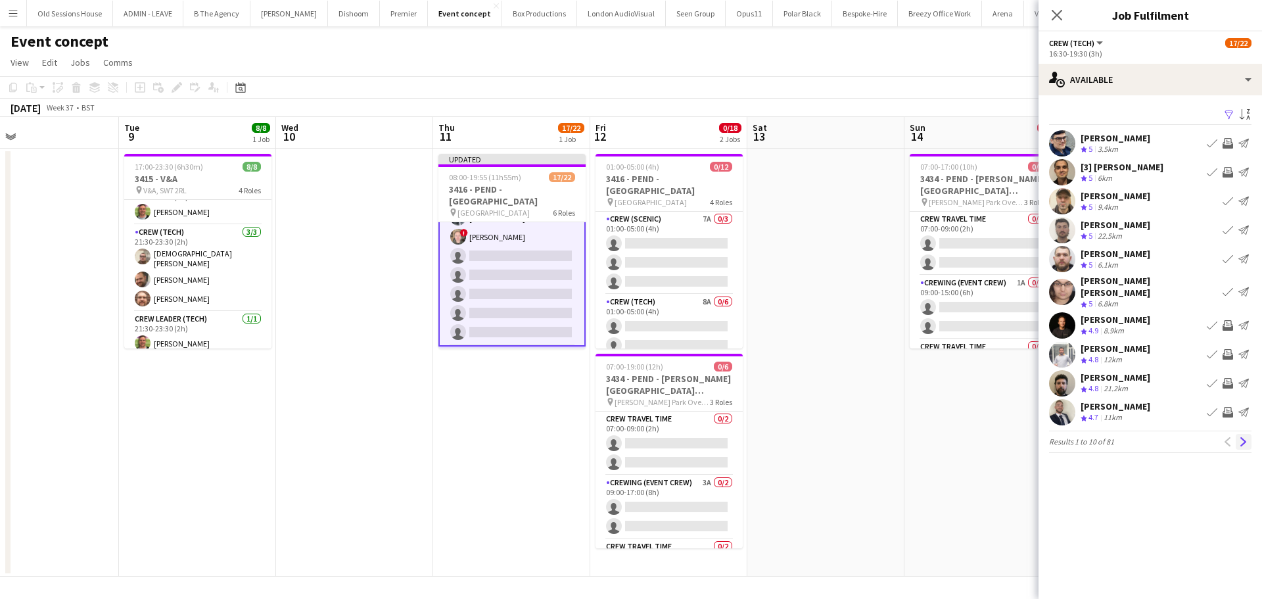
click at [1244, 437] on app-icon "Next" at bounding box center [1243, 441] width 9 height 9
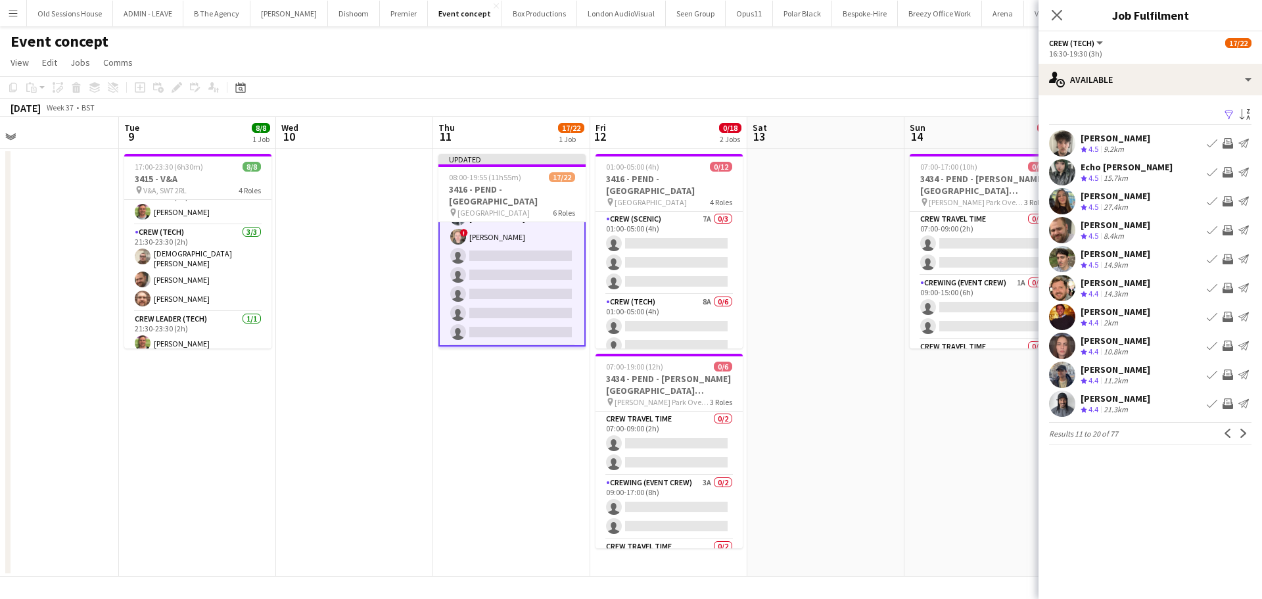
click at [1228, 172] on app-icon "Invite crew" at bounding box center [1227, 172] width 11 height 11
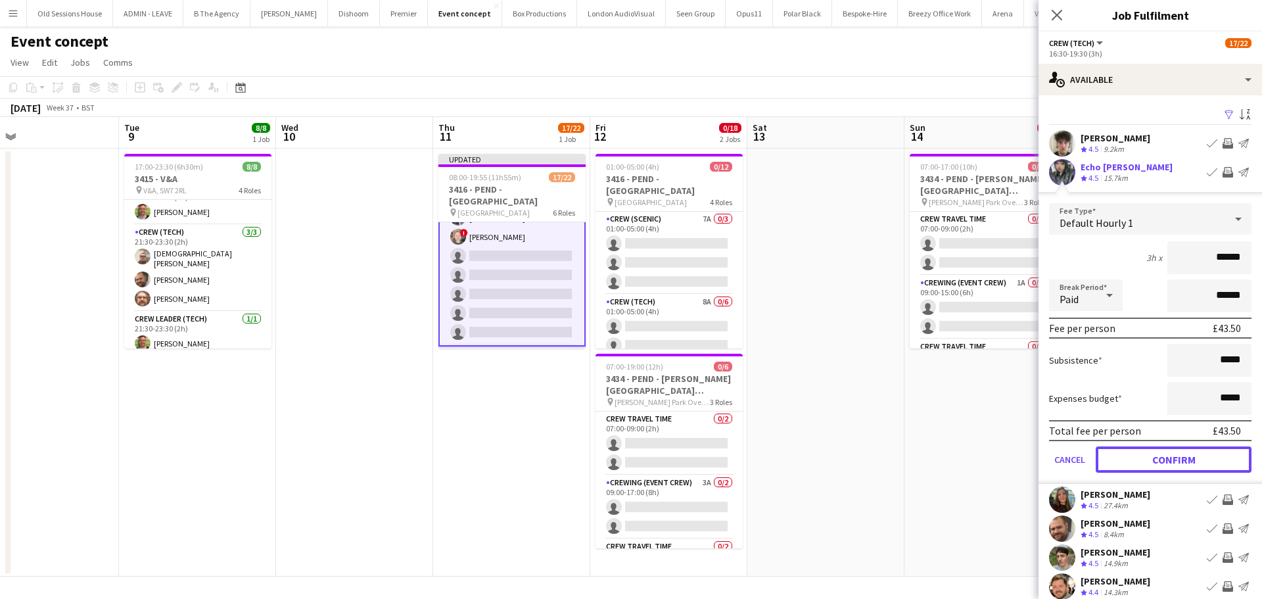
click at [1167, 450] on button "Confirm" at bounding box center [1174, 459] width 156 height 26
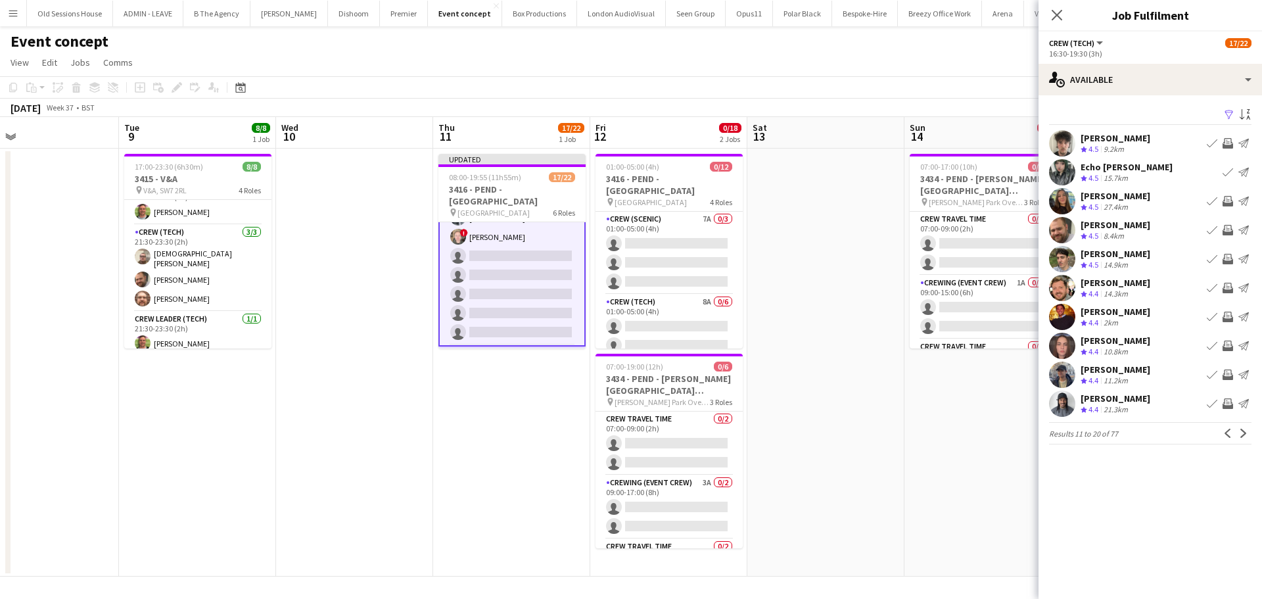
click at [1228, 229] on app-icon "Invite crew" at bounding box center [1227, 230] width 11 height 11
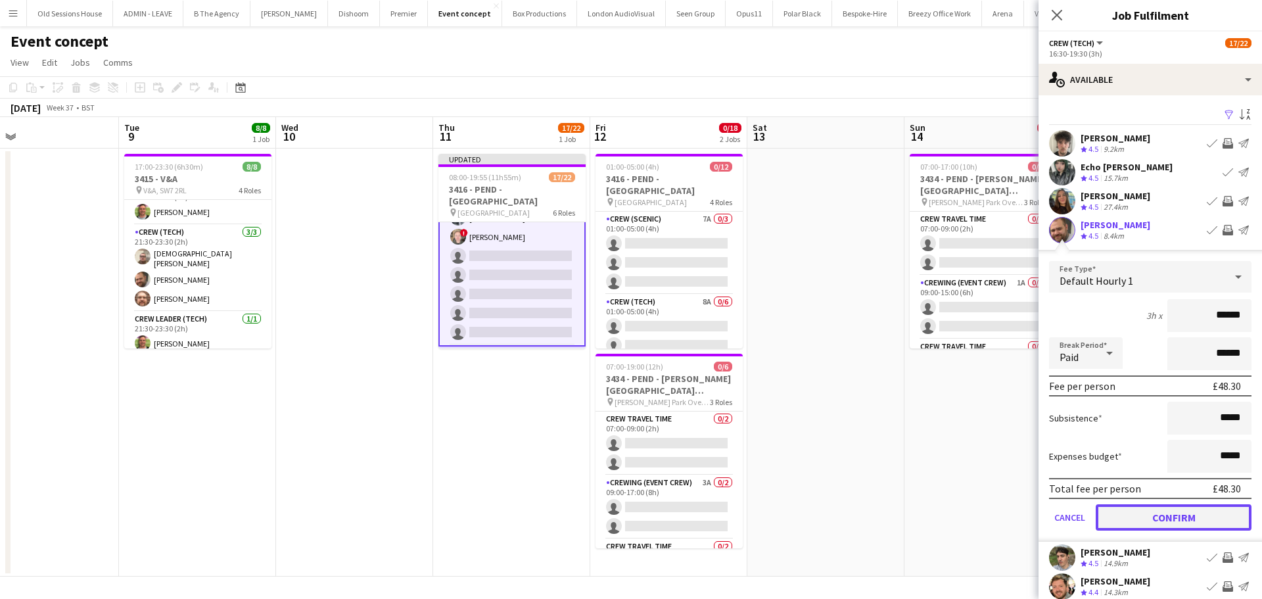
click at [1158, 517] on button "Confirm" at bounding box center [1174, 517] width 156 height 26
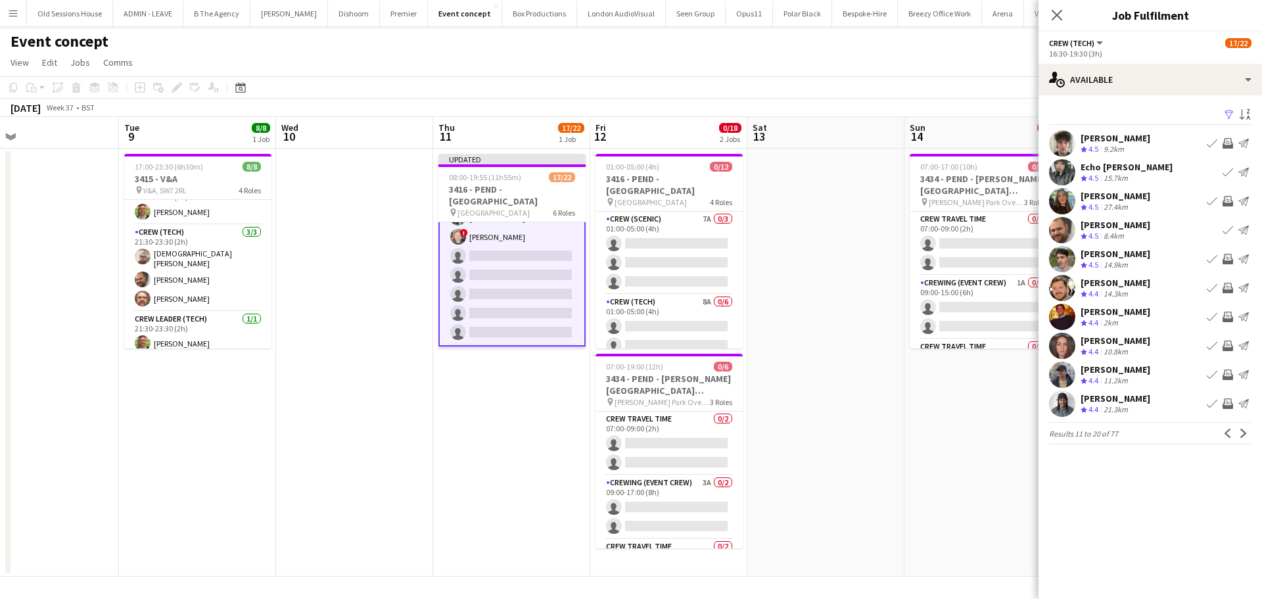
click at [1227, 288] on app-icon "Invite crew" at bounding box center [1227, 288] width 11 height 11
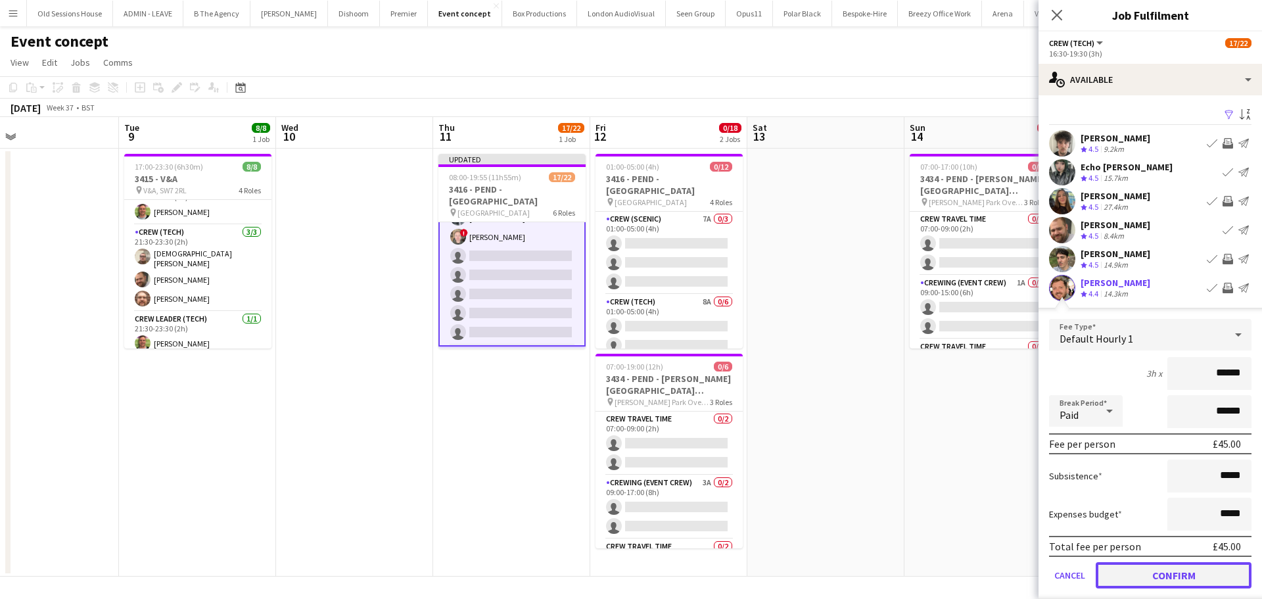
click at [1146, 570] on button "Confirm" at bounding box center [1174, 575] width 156 height 26
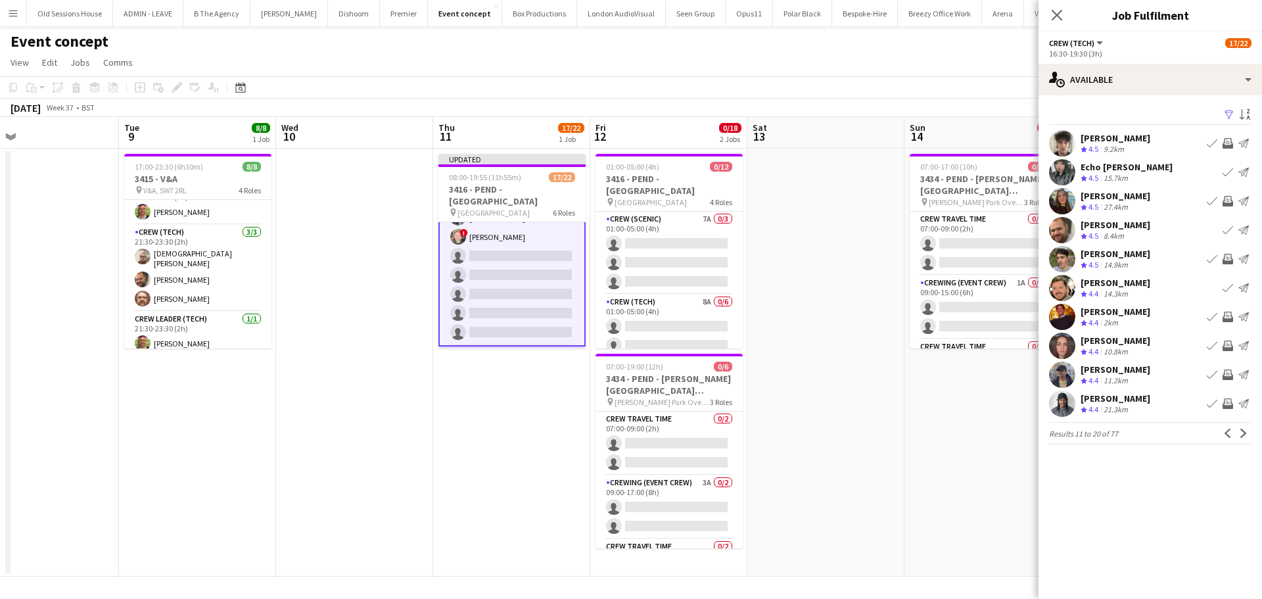
click at [1228, 316] on app-icon "Invite crew" at bounding box center [1227, 317] width 11 height 11
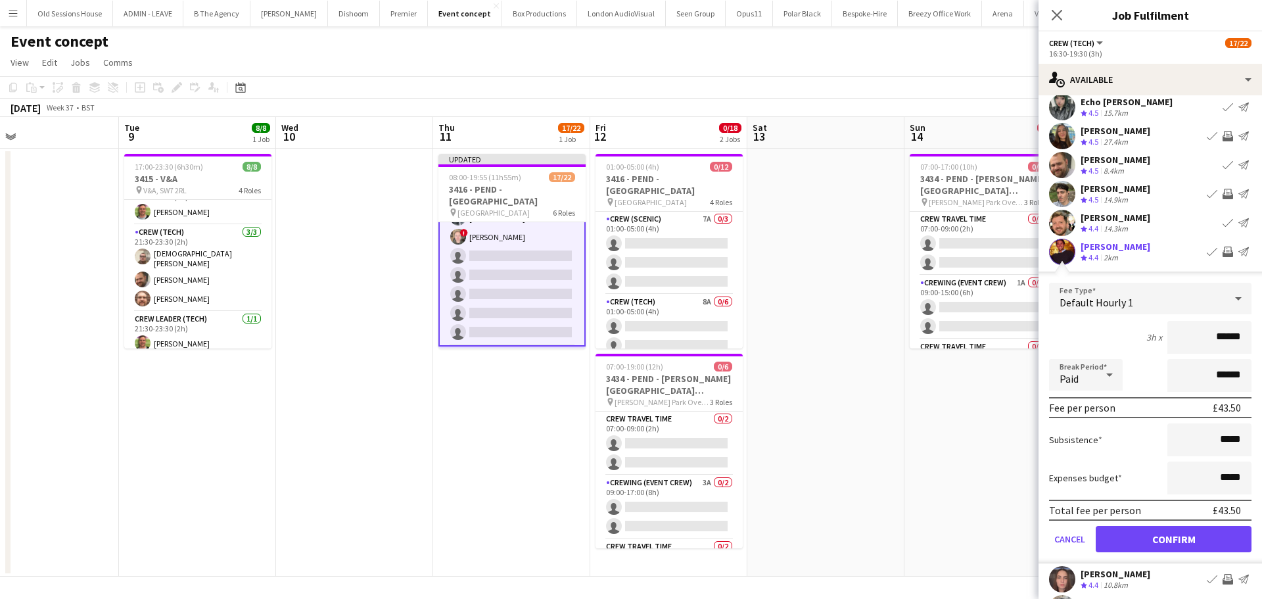
scroll to position [66, 0]
drag, startPoint x: 1144, startPoint y: 537, endPoint x: 1171, endPoint y: 420, distance: 120.1
click at [1145, 536] on button "Confirm" at bounding box center [1174, 538] width 156 height 26
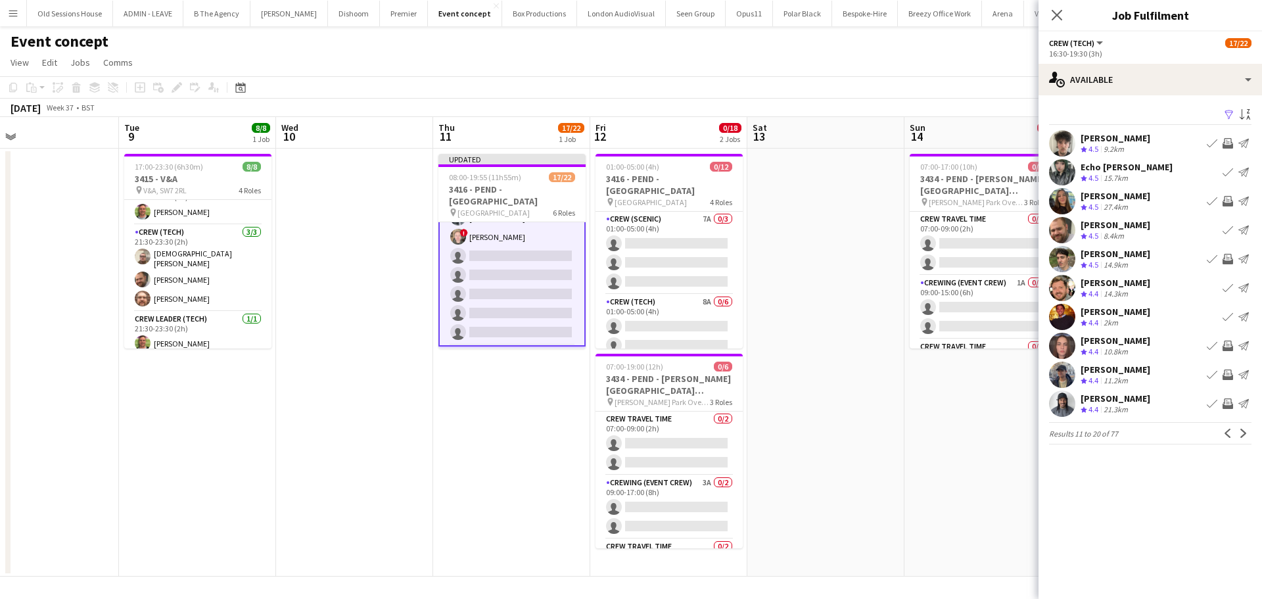
click at [1227, 345] on app-icon "Invite crew" at bounding box center [1227, 345] width 11 height 11
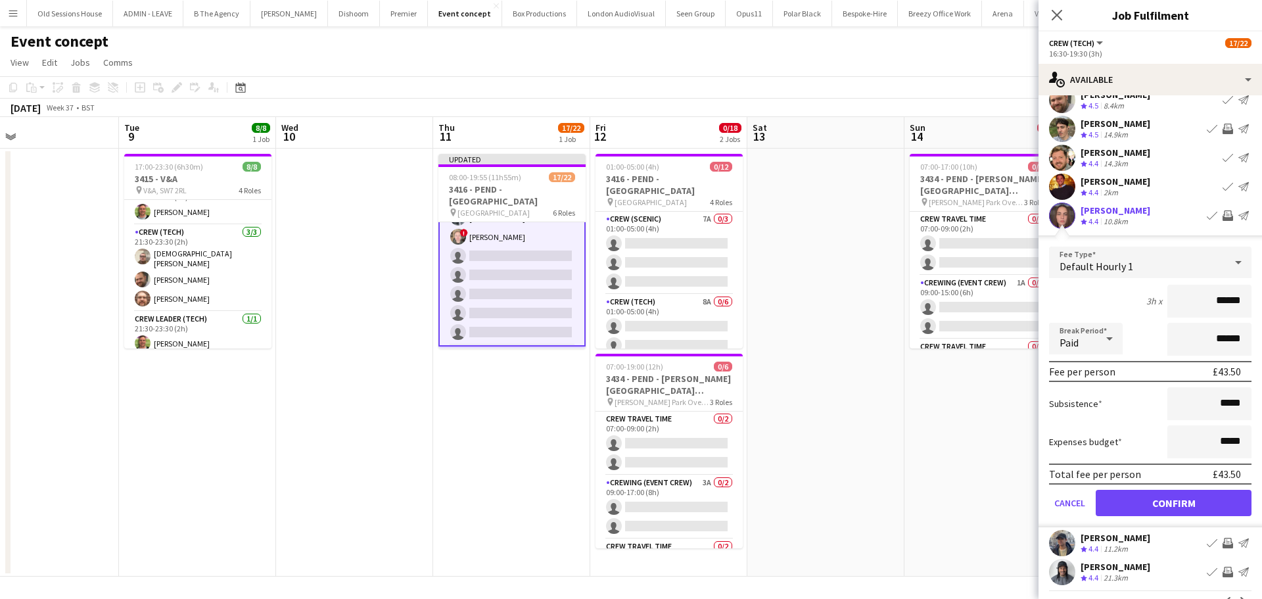
scroll to position [131, 0]
drag, startPoint x: 1164, startPoint y: 505, endPoint x: 1171, endPoint y: 480, distance: 25.4
click at [1164, 504] on button "Confirm" at bounding box center [1174, 501] width 156 height 26
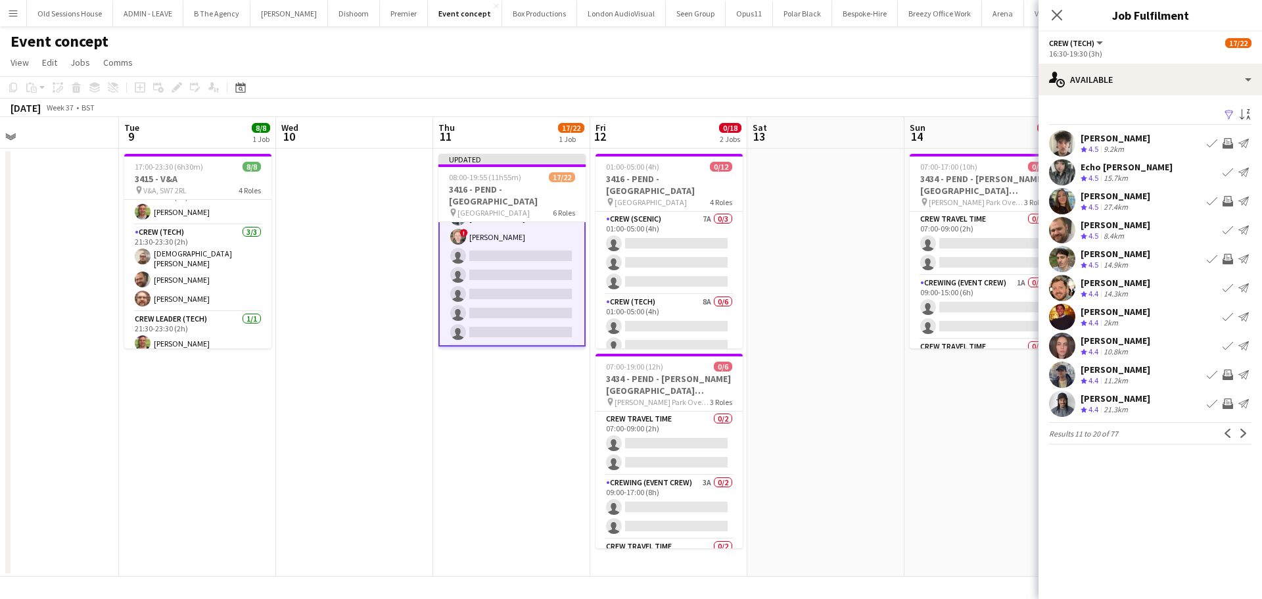
click at [1229, 374] on app-icon "Invite crew" at bounding box center [1227, 374] width 11 height 11
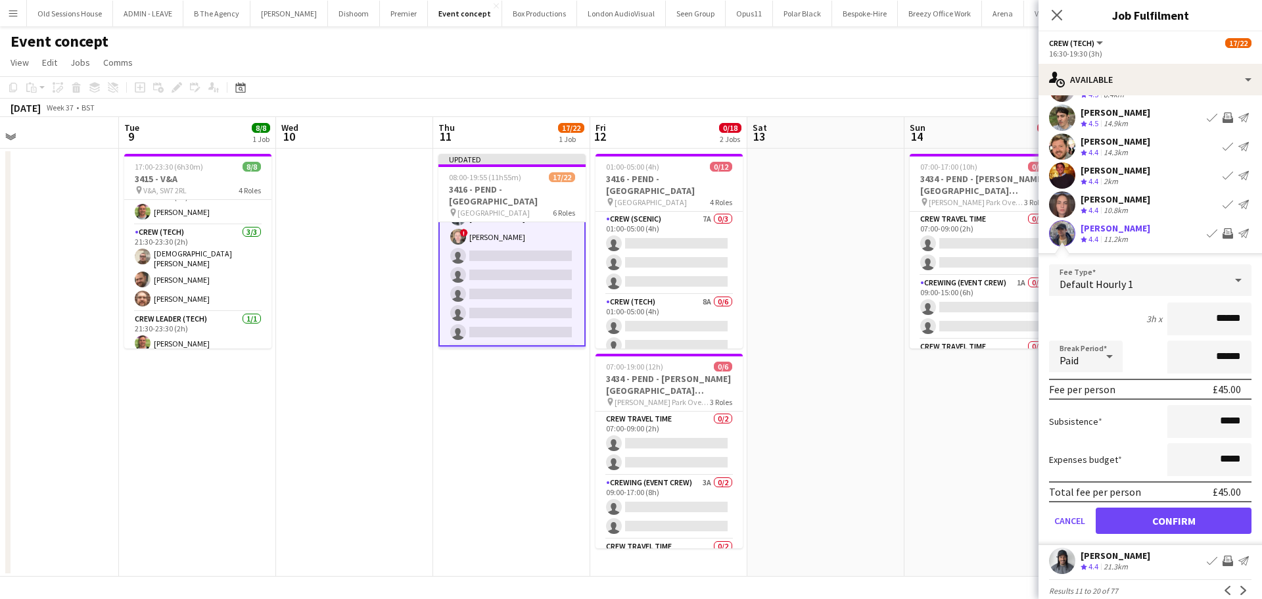
scroll to position [160, 0]
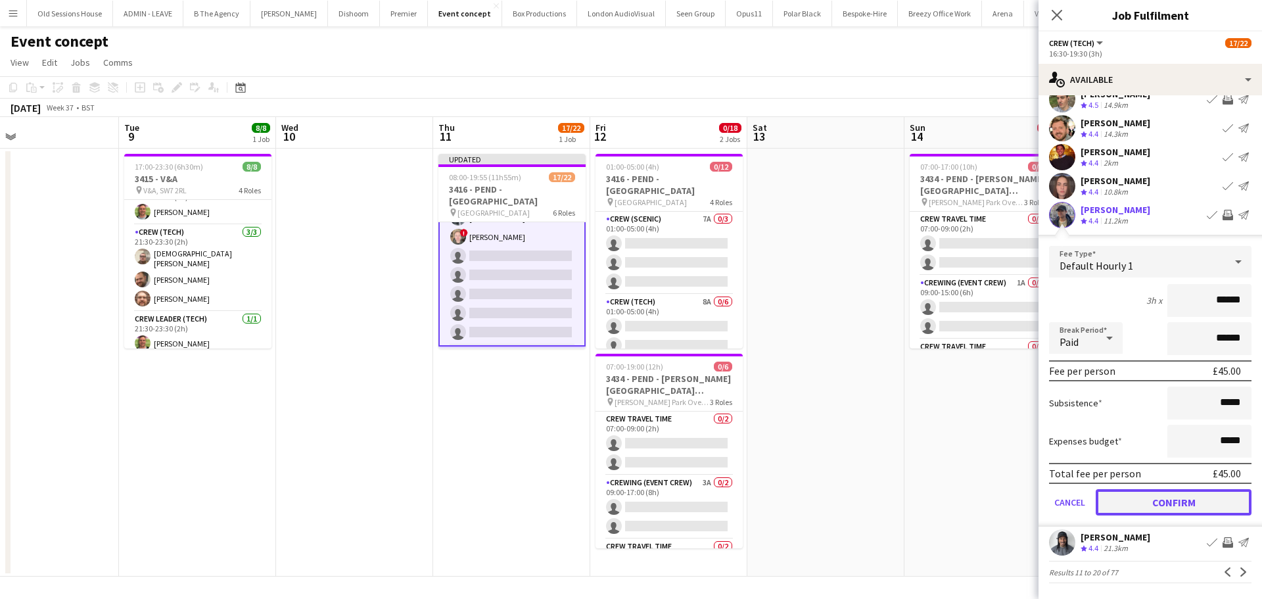
click at [1145, 499] on button "Confirm" at bounding box center [1174, 502] width 156 height 26
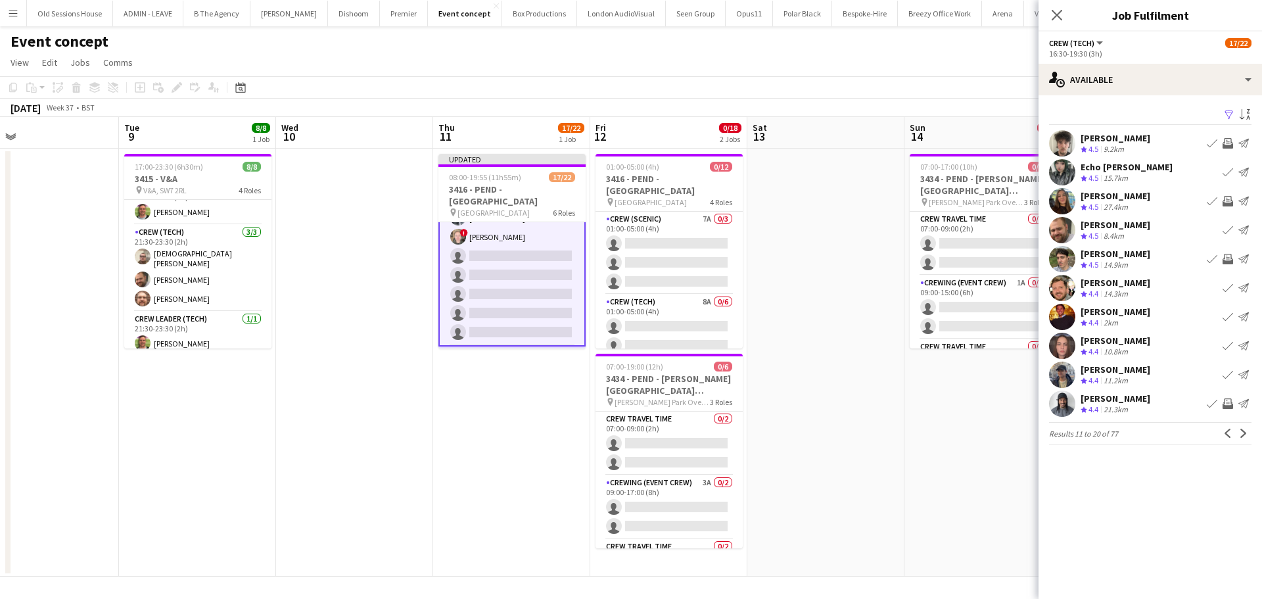
drag, startPoint x: 1228, startPoint y: 406, endPoint x: 1202, endPoint y: 415, distance: 27.2
click at [1227, 406] on app-icon "Invite crew" at bounding box center [1227, 403] width 11 height 11
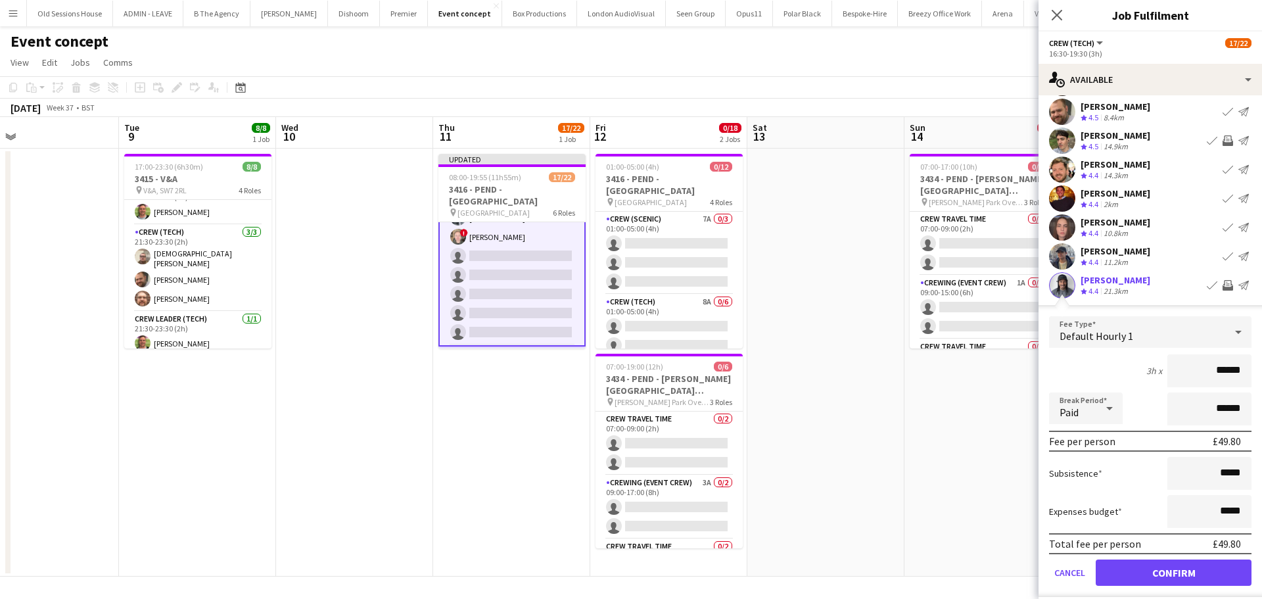
scroll to position [160, 0]
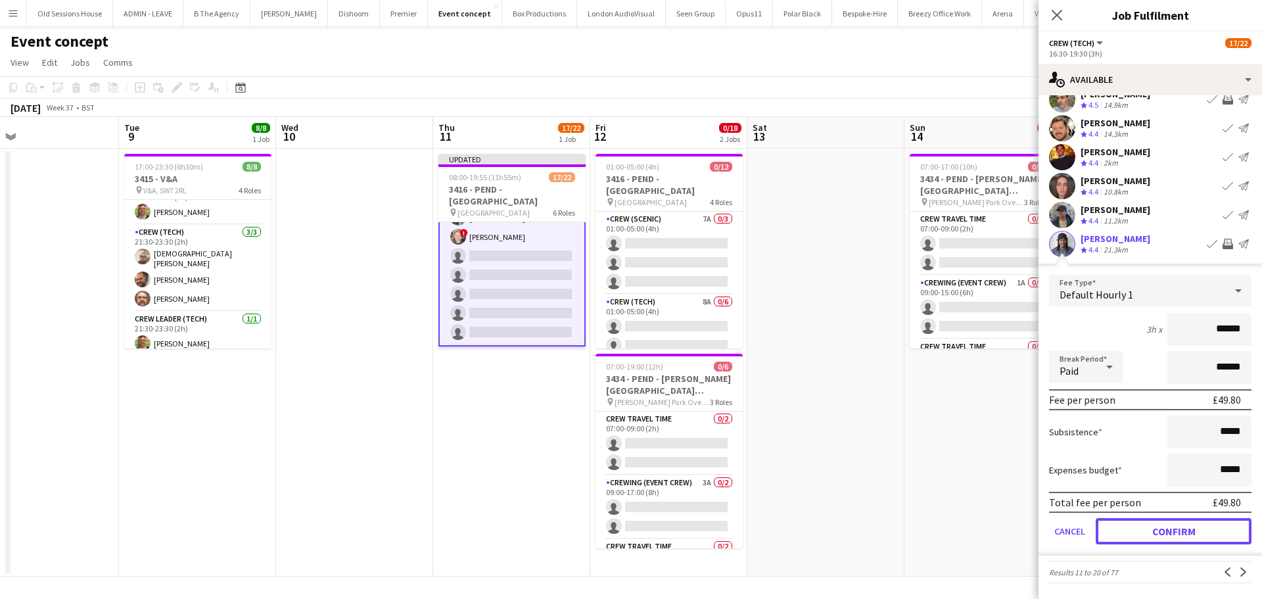
drag, startPoint x: 1161, startPoint y: 534, endPoint x: 1189, endPoint y: 484, distance: 57.4
click at [1161, 533] on button "Confirm" at bounding box center [1174, 531] width 156 height 26
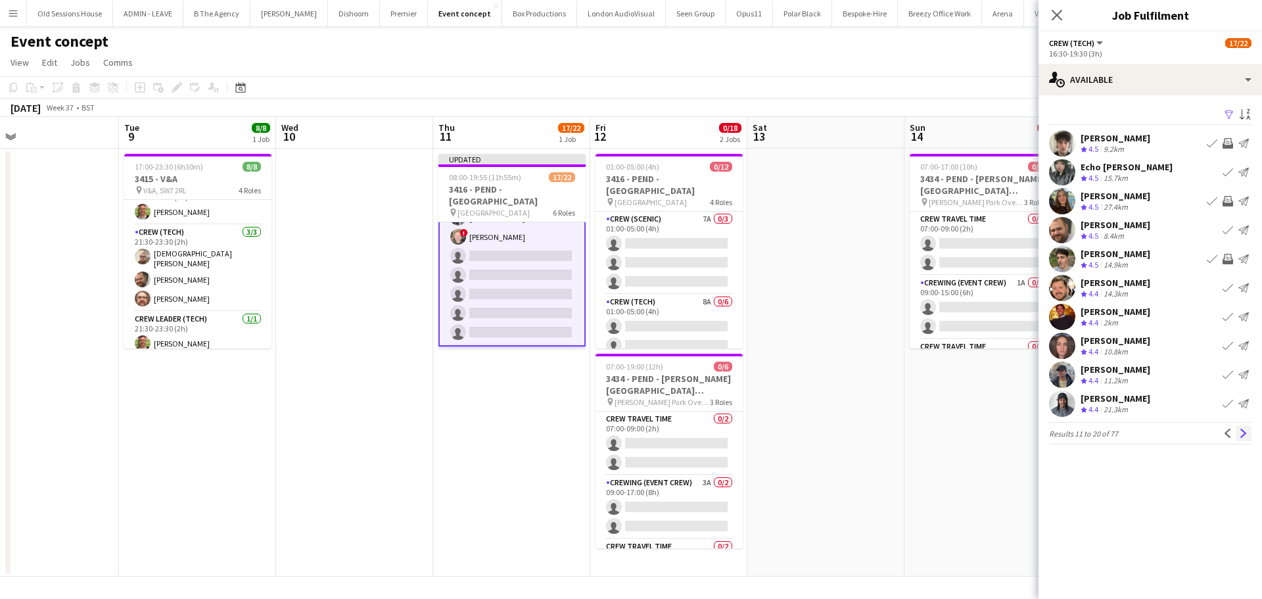
click at [1241, 434] on app-icon "Next" at bounding box center [1243, 433] width 9 height 9
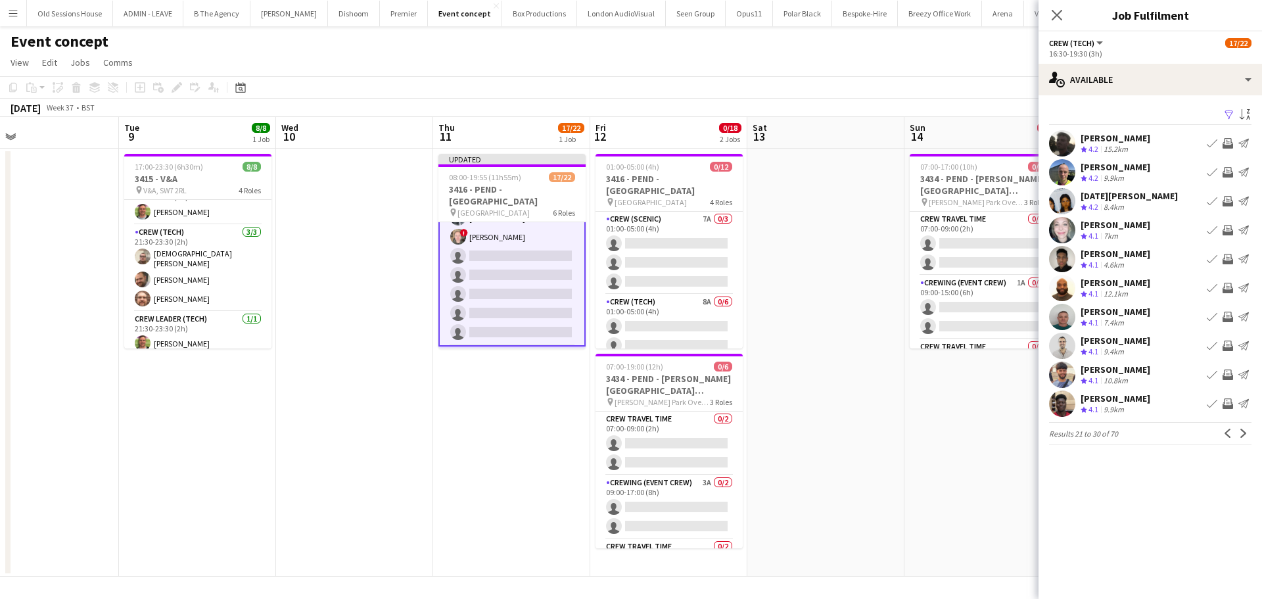
click at [1230, 145] on app-icon "Invite crew" at bounding box center [1227, 143] width 11 height 11
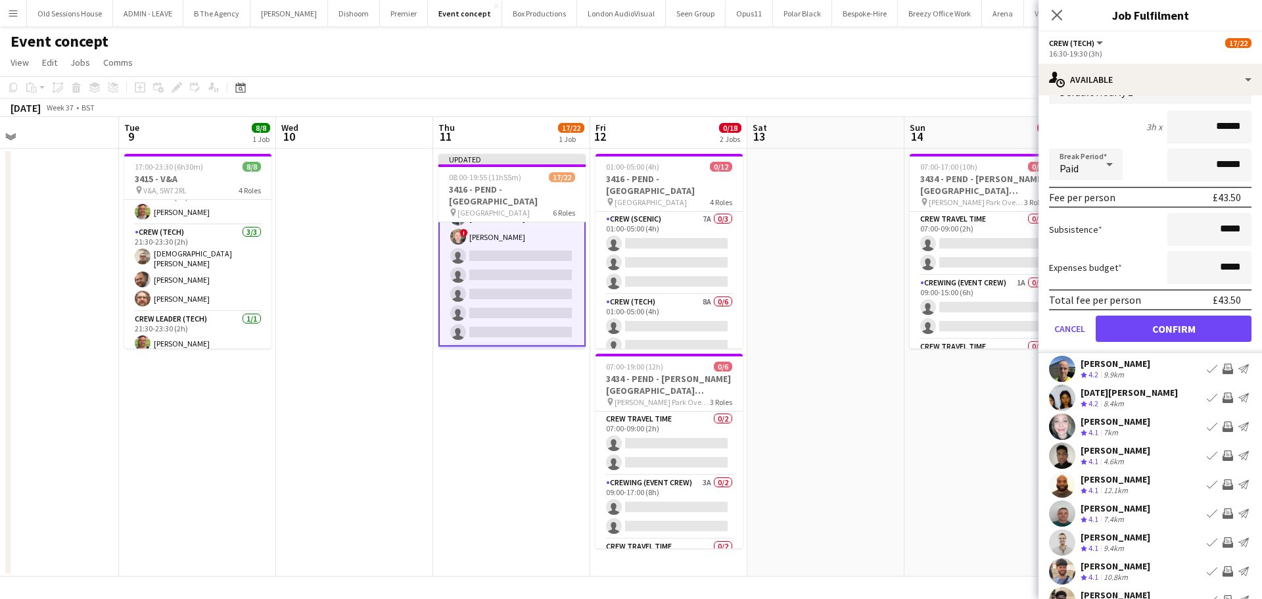
scroll to position [131, 0]
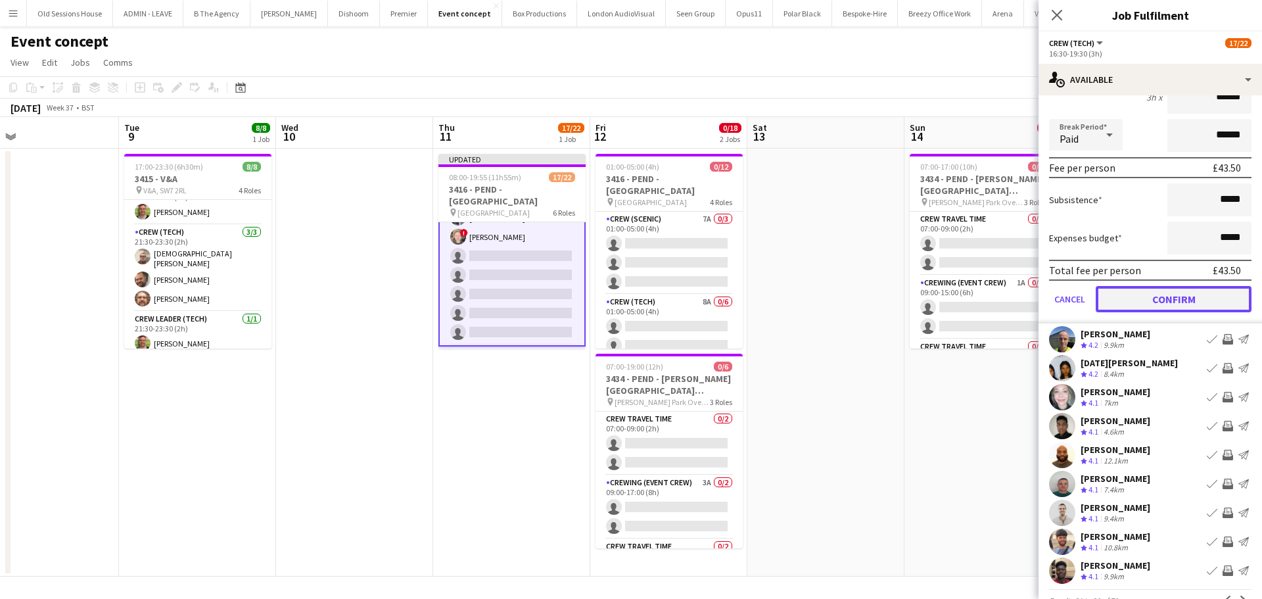
click at [1161, 296] on button "Confirm" at bounding box center [1174, 299] width 156 height 26
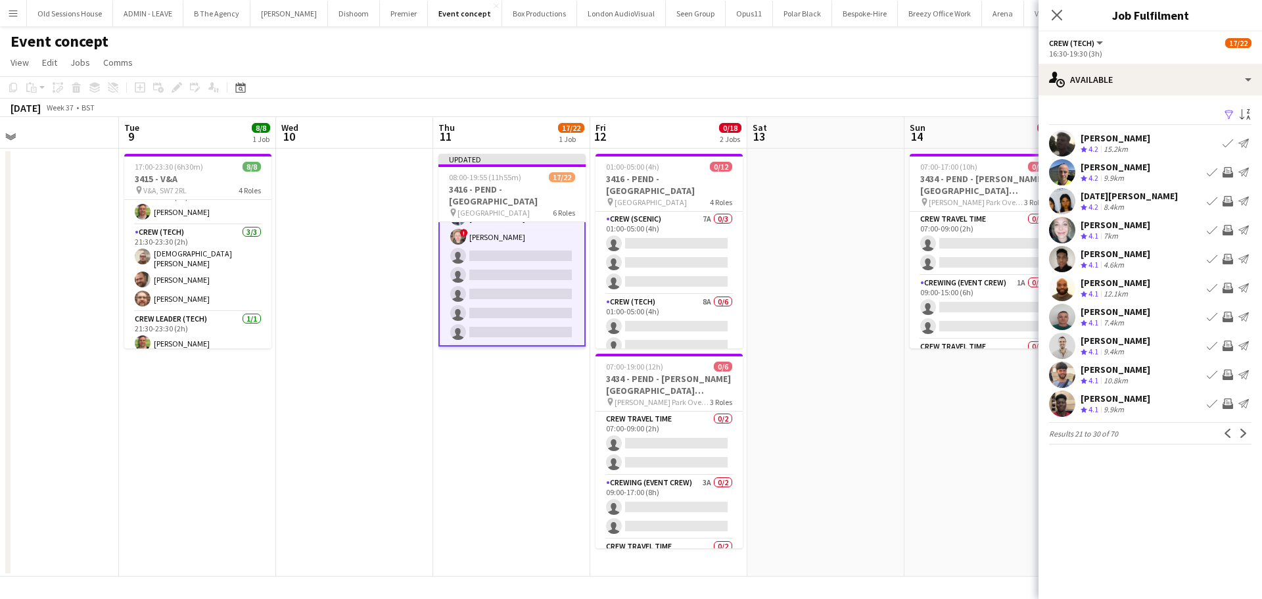
scroll to position [0, 0]
click at [1228, 201] on app-icon "Invite crew" at bounding box center [1227, 201] width 11 height 11
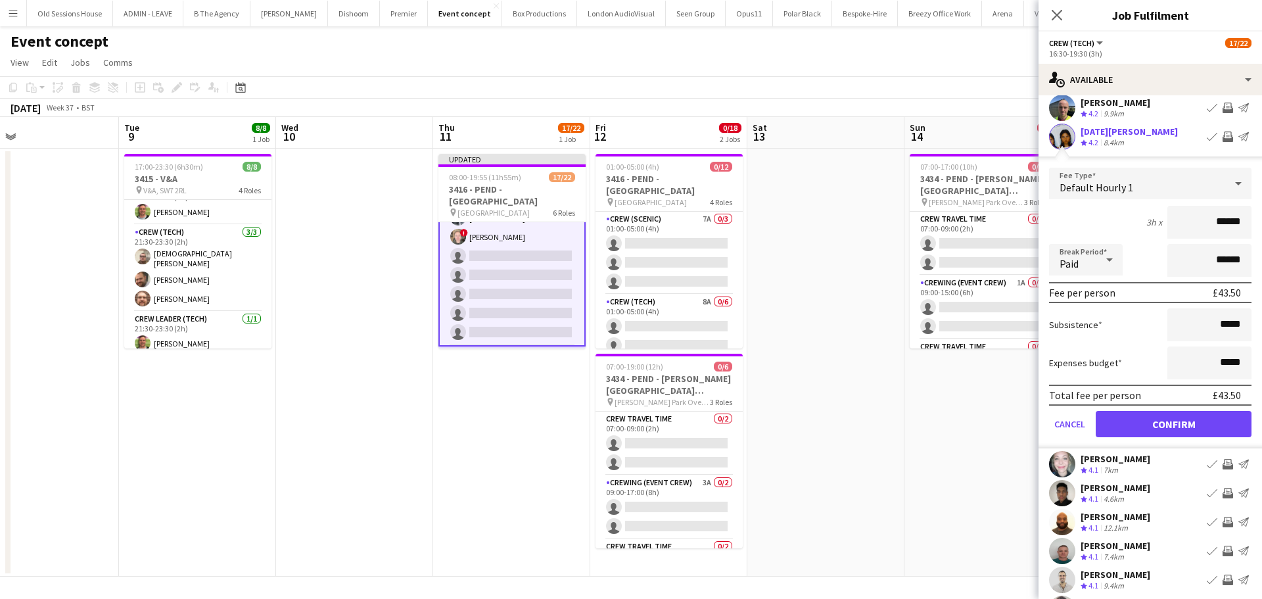
scroll to position [66, 0]
click at [1151, 422] on button "Confirm" at bounding box center [1174, 422] width 156 height 26
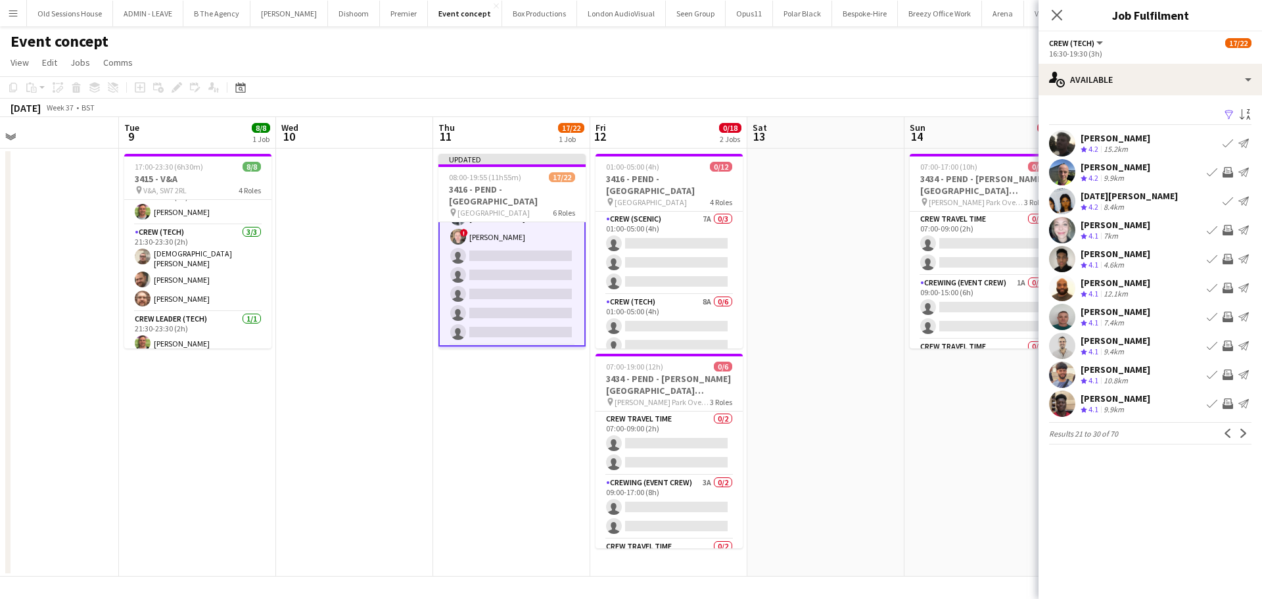
scroll to position [0, 0]
click at [1228, 231] on app-icon "Invite crew" at bounding box center [1227, 230] width 11 height 11
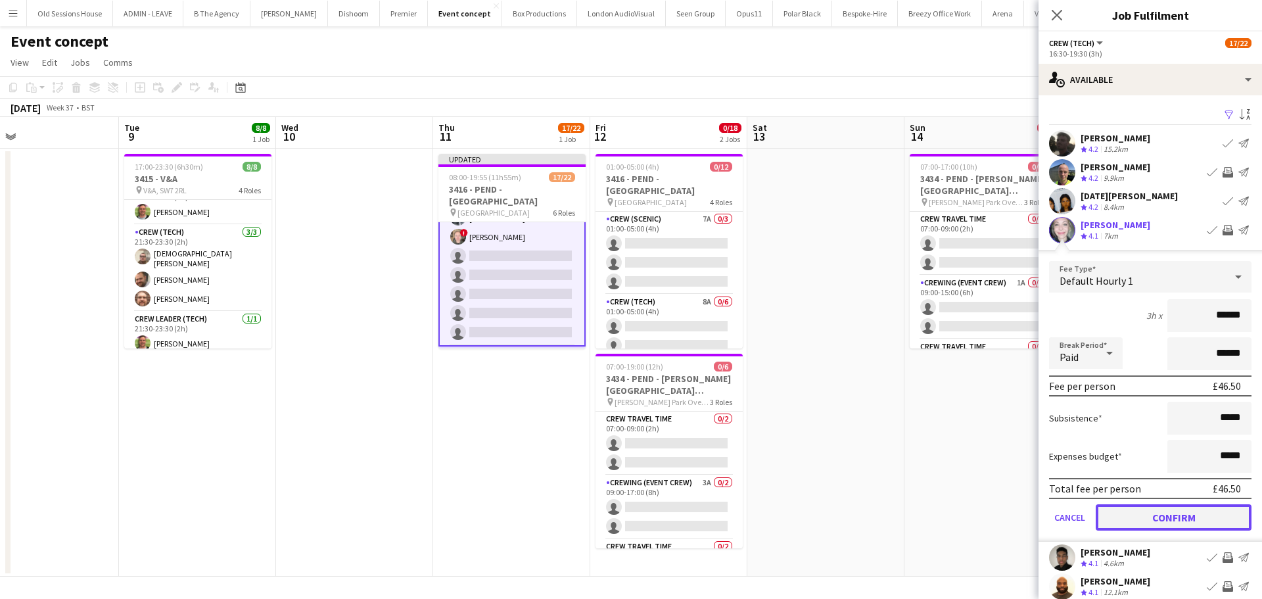
click at [1132, 511] on button "Confirm" at bounding box center [1174, 517] width 156 height 26
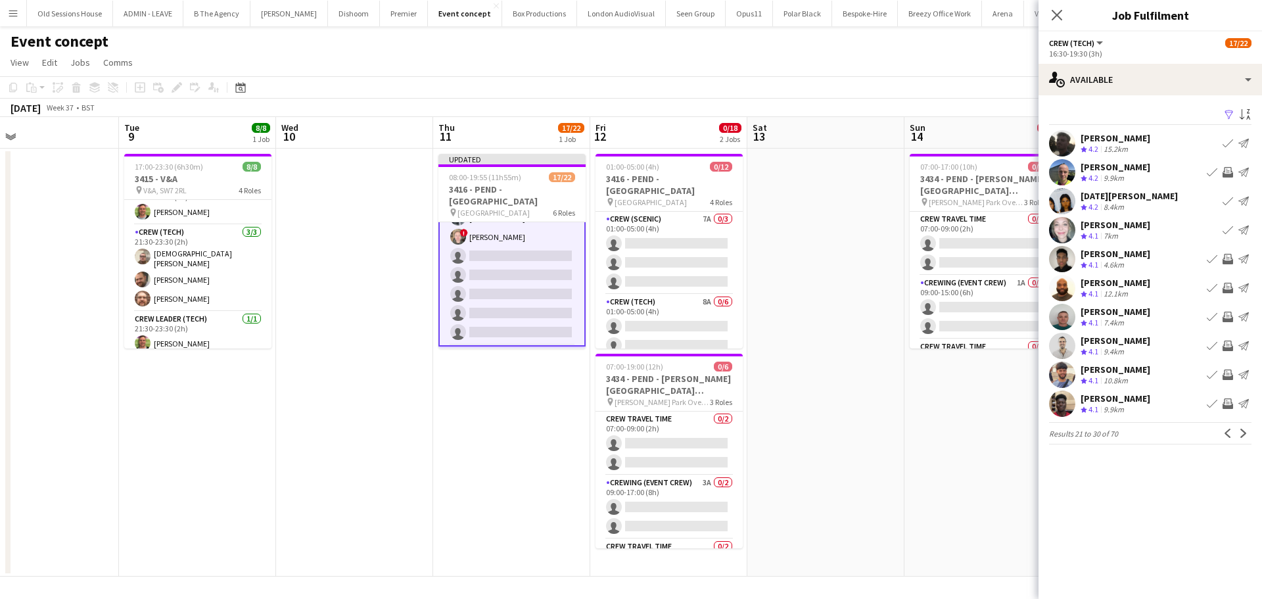
click at [1226, 258] on app-icon "Invite crew" at bounding box center [1227, 259] width 11 height 11
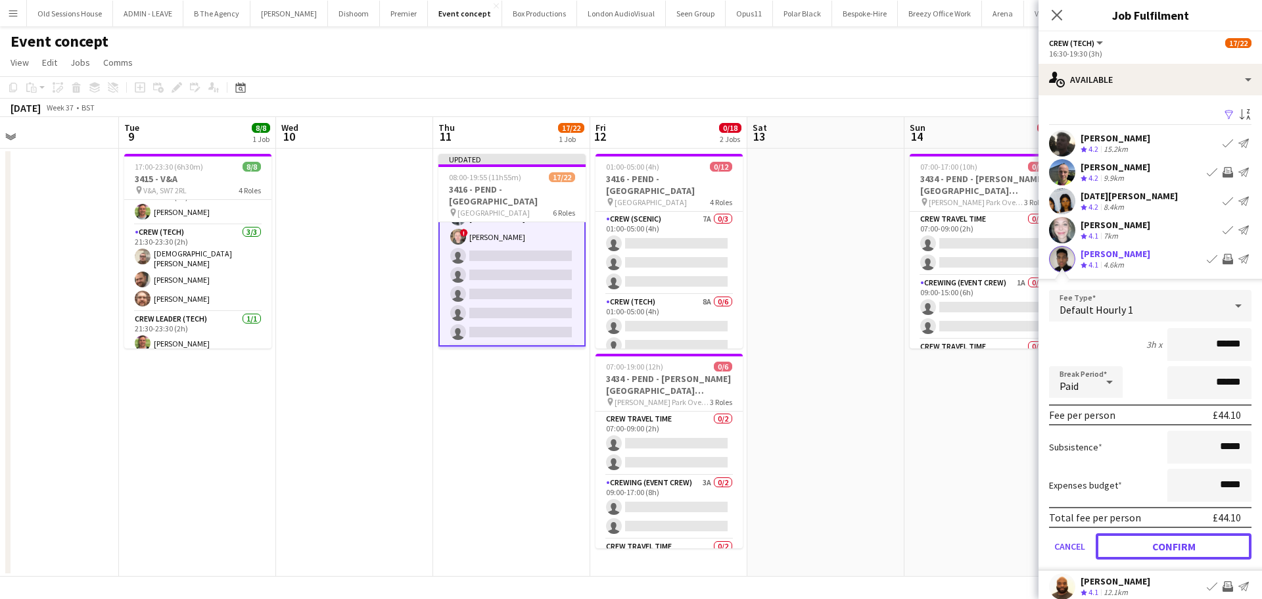
drag, startPoint x: 1143, startPoint y: 547, endPoint x: 1161, endPoint y: 469, distance: 79.7
click at [1143, 547] on button "Confirm" at bounding box center [1174, 546] width 156 height 26
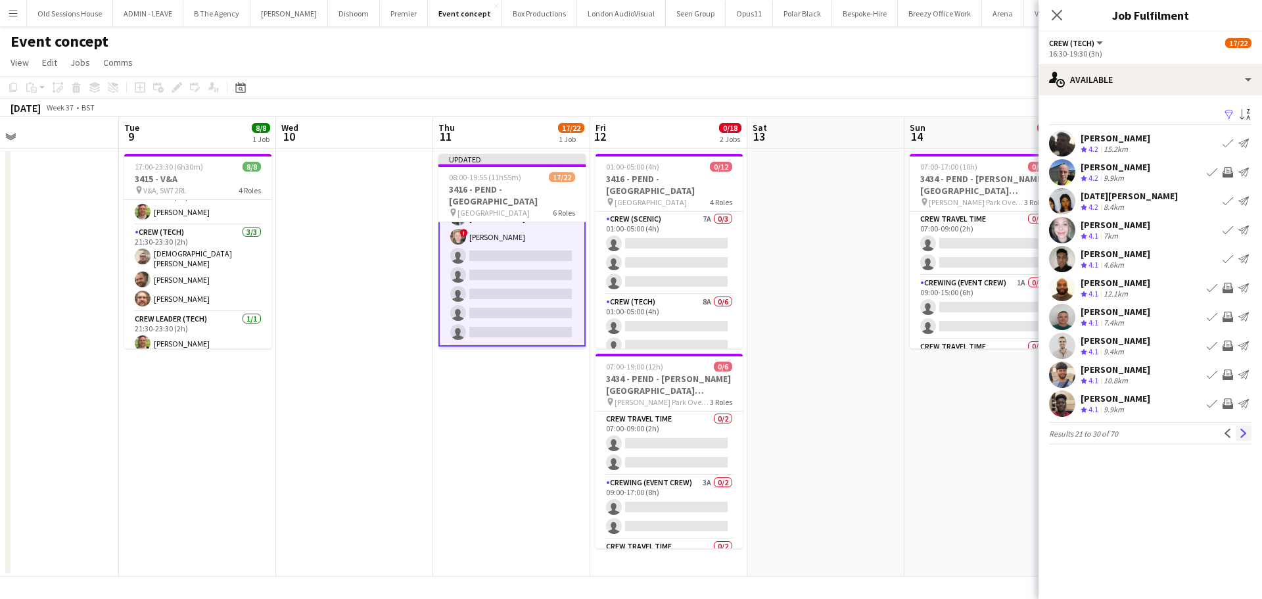
click at [1242, 436] on app-icon "Next" at bounding box center [1243, 433] width 9 height 9
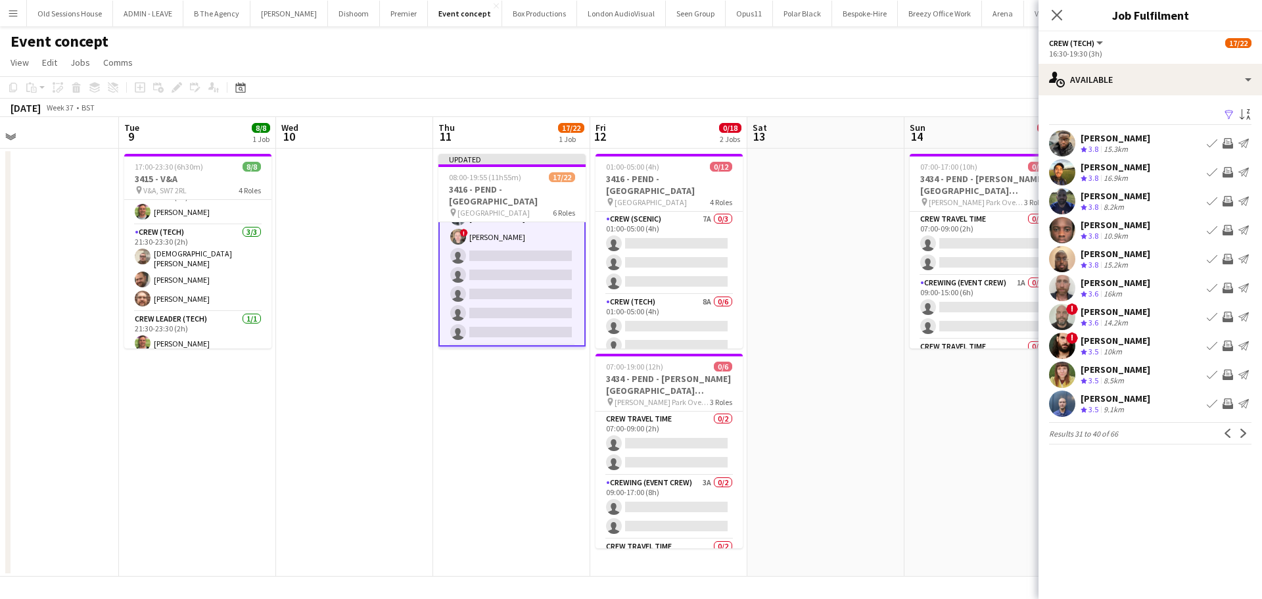
click at [1226, 145] on app-icon "Invite crew" at bounding box center [1227, 143] width 11 height 11
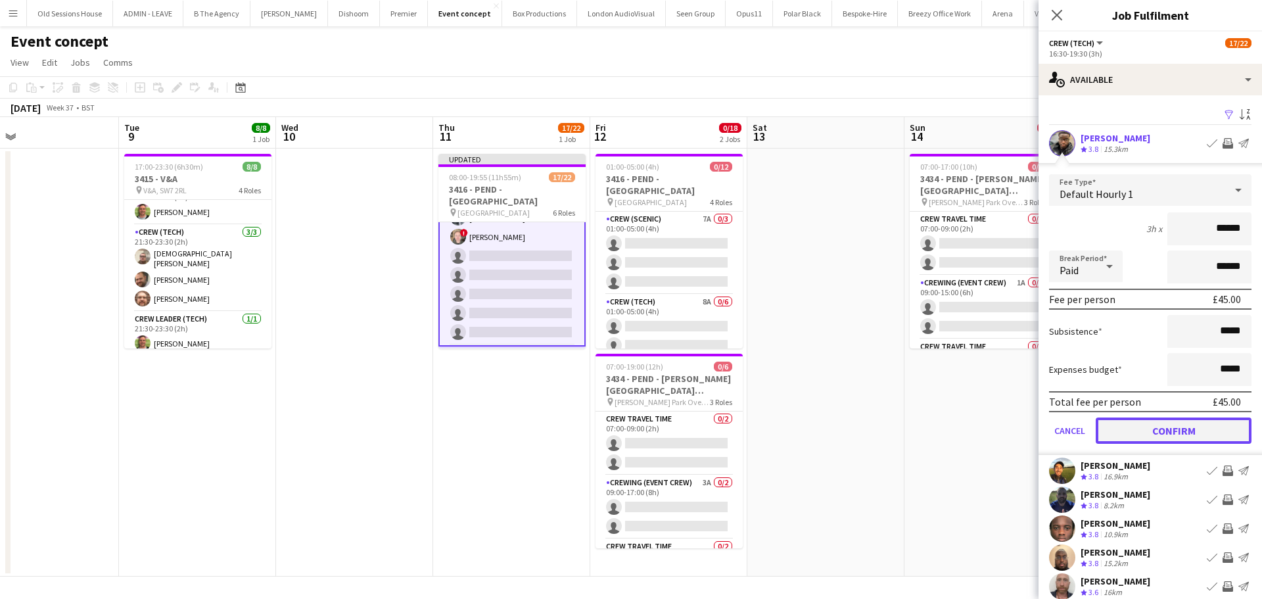
click at [1180, 428] on button "Confirm" at bounding box center [1174, 430] width 156 height 26
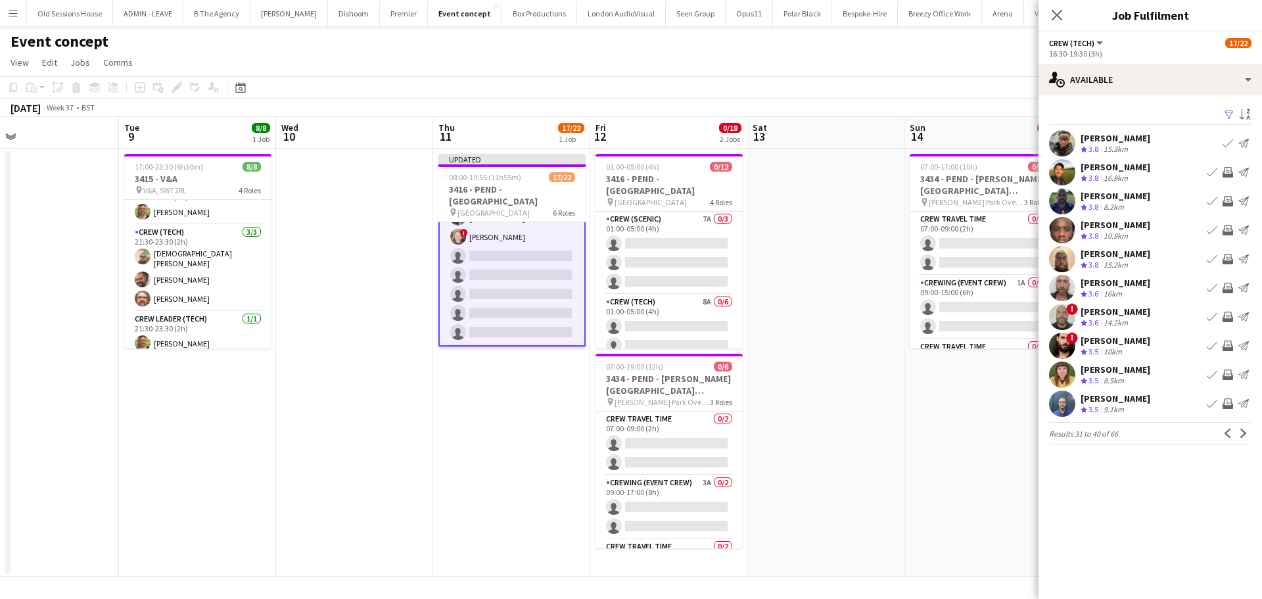
click at [1226, 228] on app-icon "Invite crew" at bounding box center [1227, 230] width 11 height 11
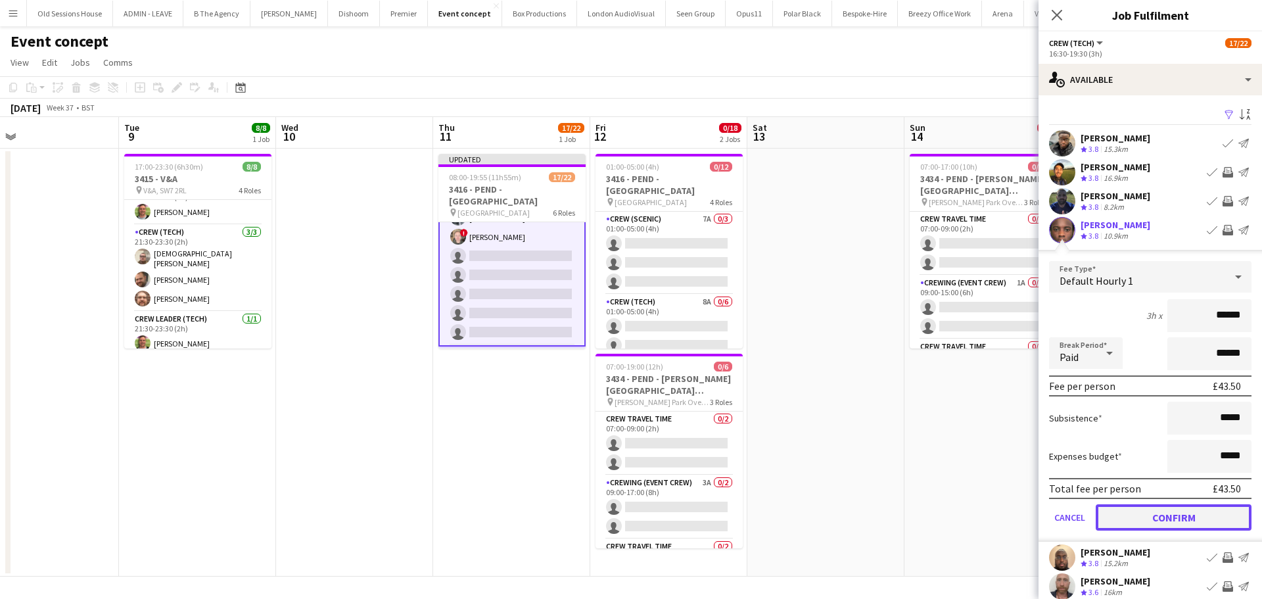
click at [1159, 517] on button "Confirm" at bounding box center [1174, 517] width 156 height 26
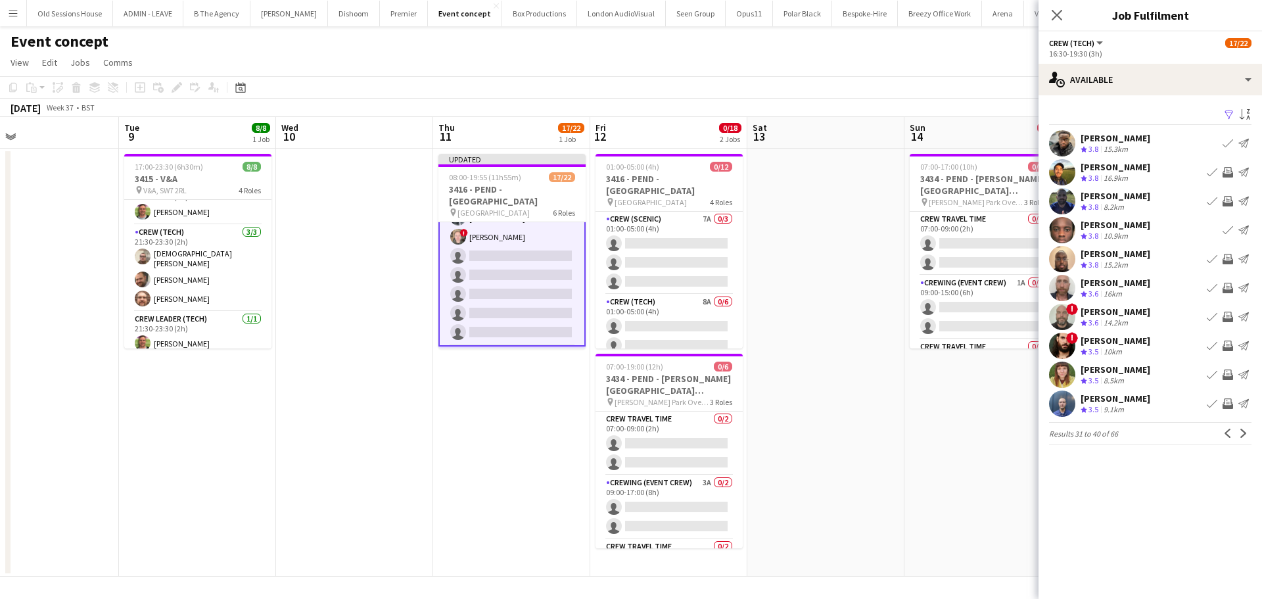
click at [1228, 287] on app-icon "Invite crew" at bounding box center [1227, 288] width 11 height 11
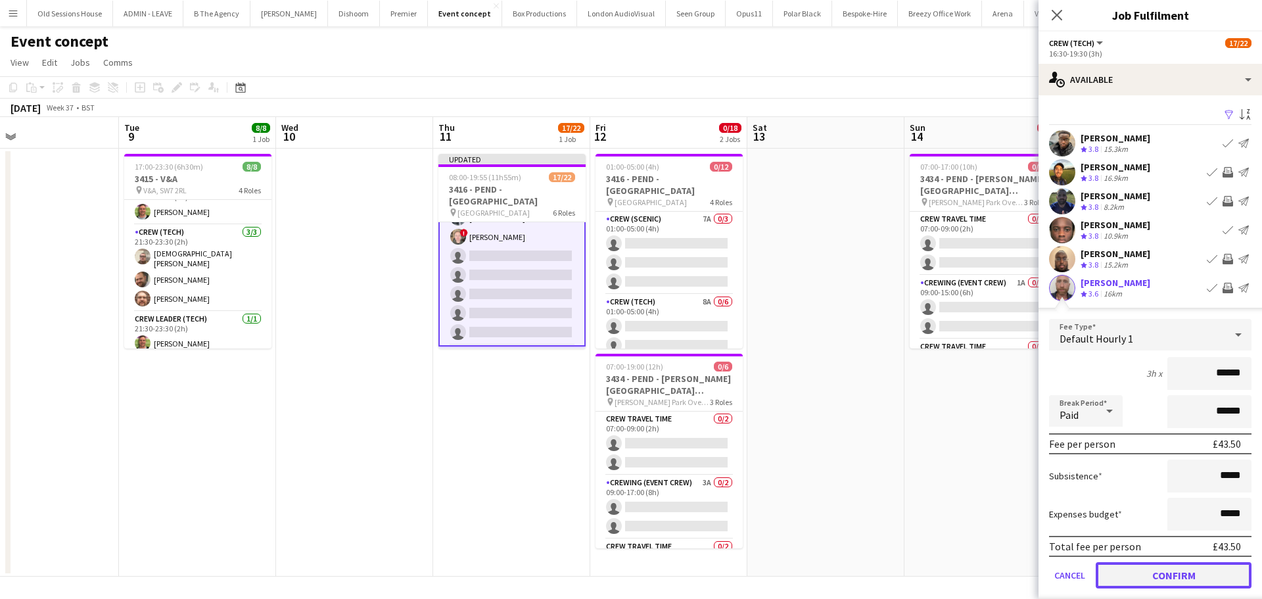
click at [1150, 573] on button "Confirm" at bounding box center [1174, 575] width 156 height 26
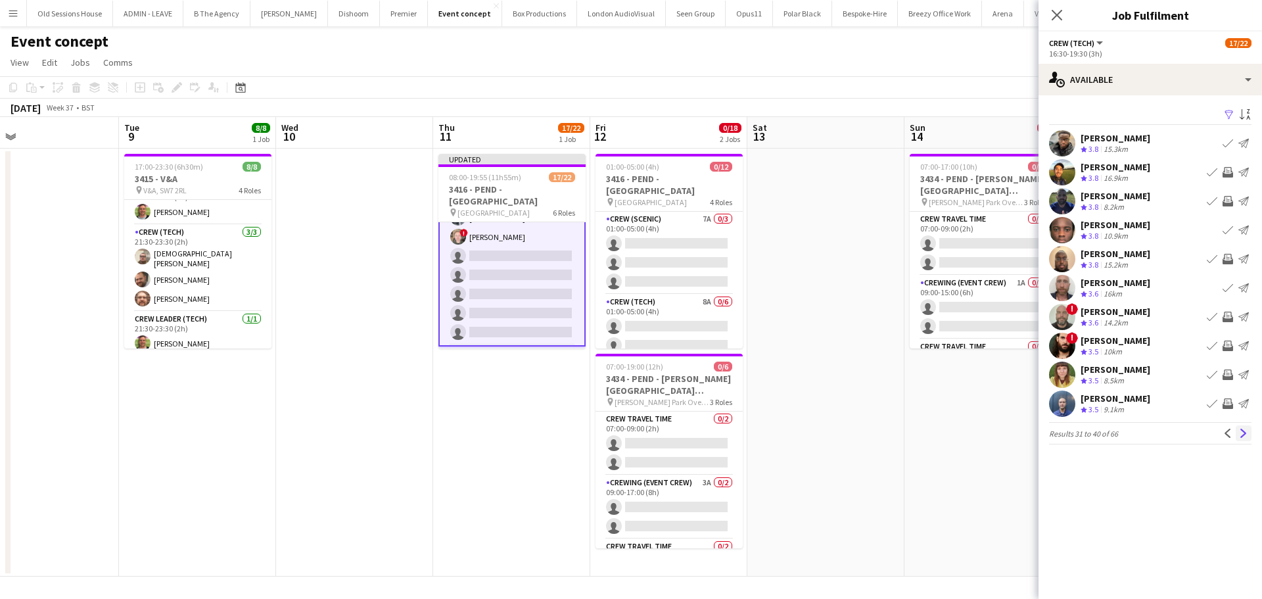
click at [1244, 432] on app-icon "Next" at bounding box center [1243, 433] width 9 height 9
click at [1228, 377] on app-icon "Invite crew" at bounding box center [1227, 374] width 11 height 11
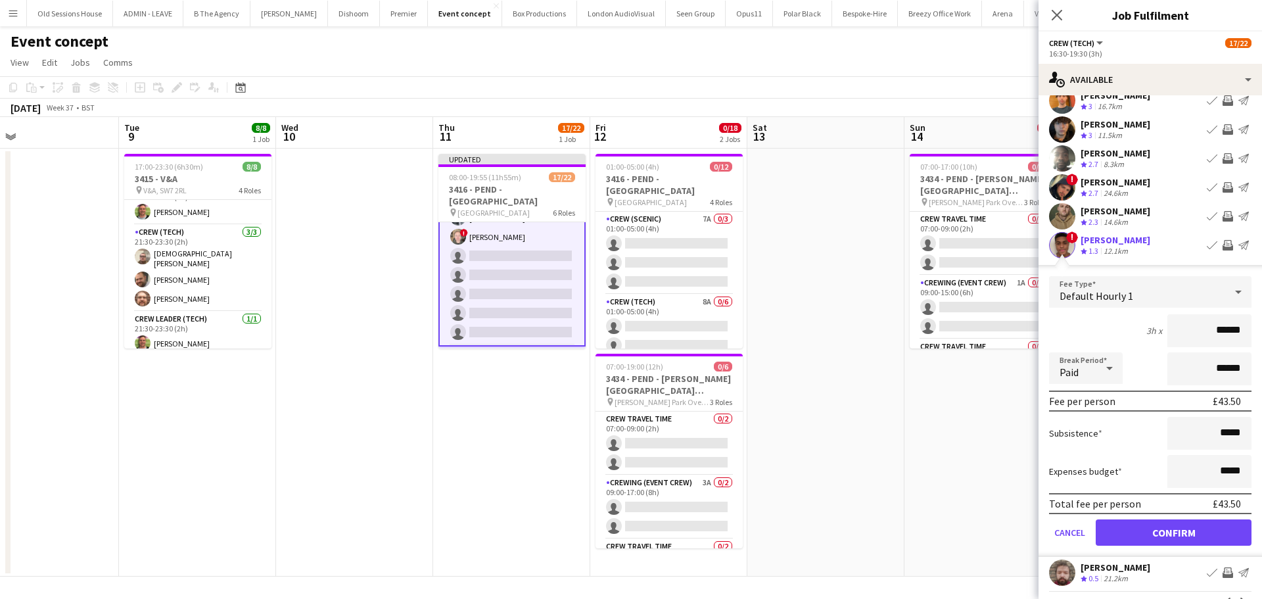
scroll to position [131, 0]
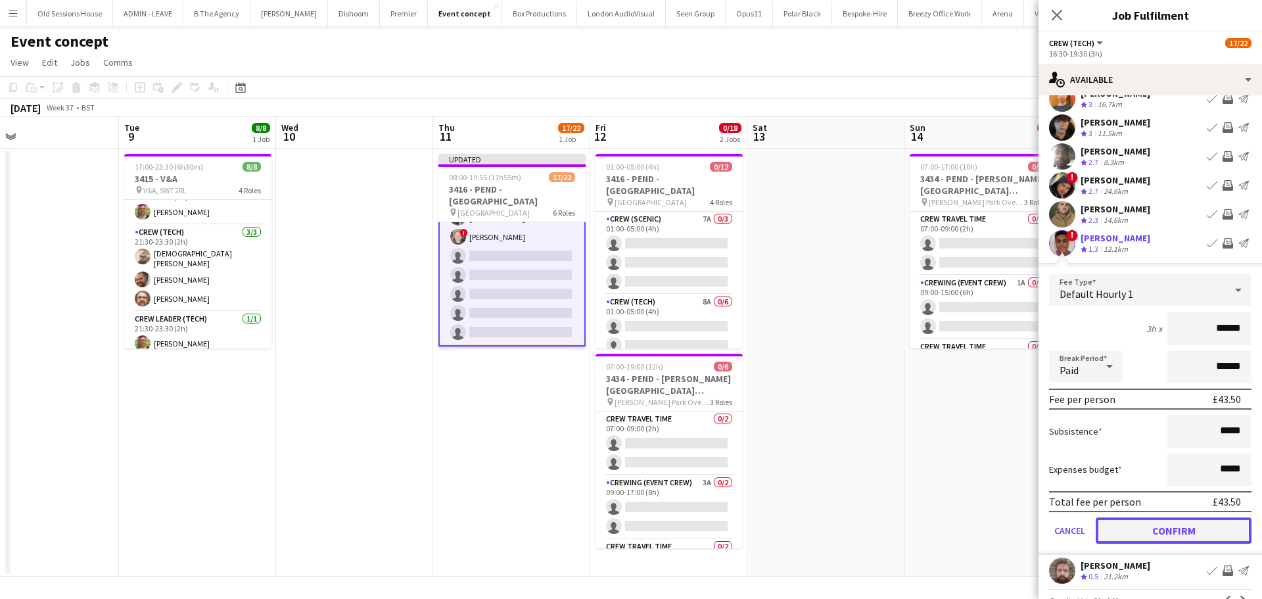
click at [1146, 527] on button "Confirm" at bounding box center [1174, 530] width 156 height 26
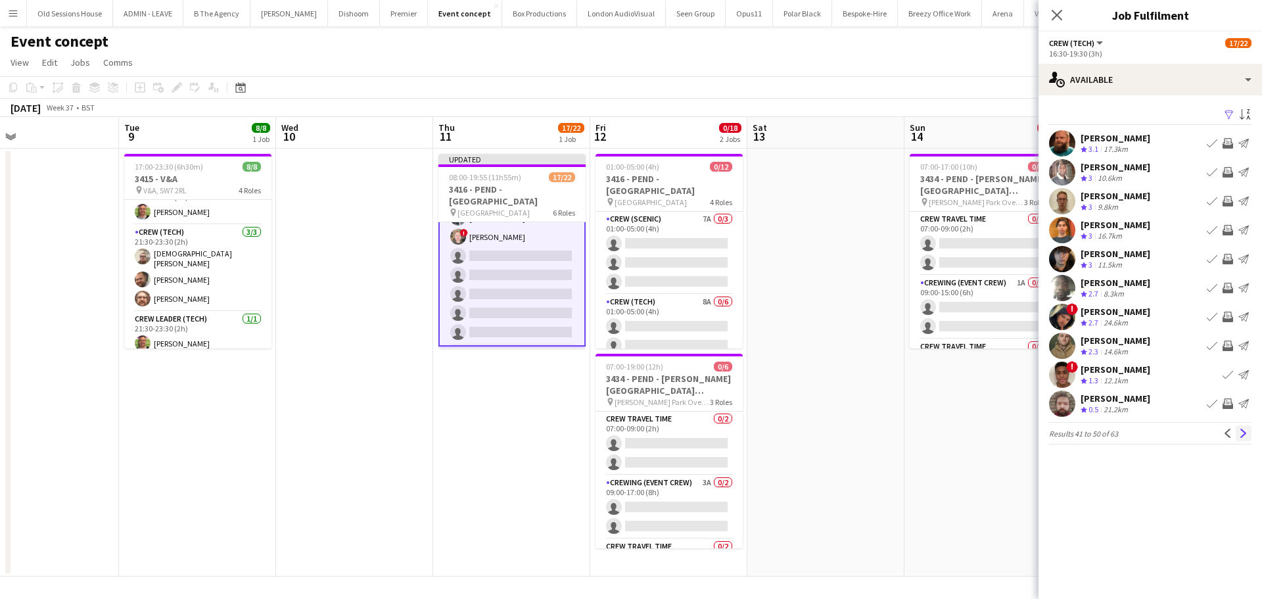
click at [1243, 432] on app-icon "Next" at bounding box center [1243, 433] width 9 height 9
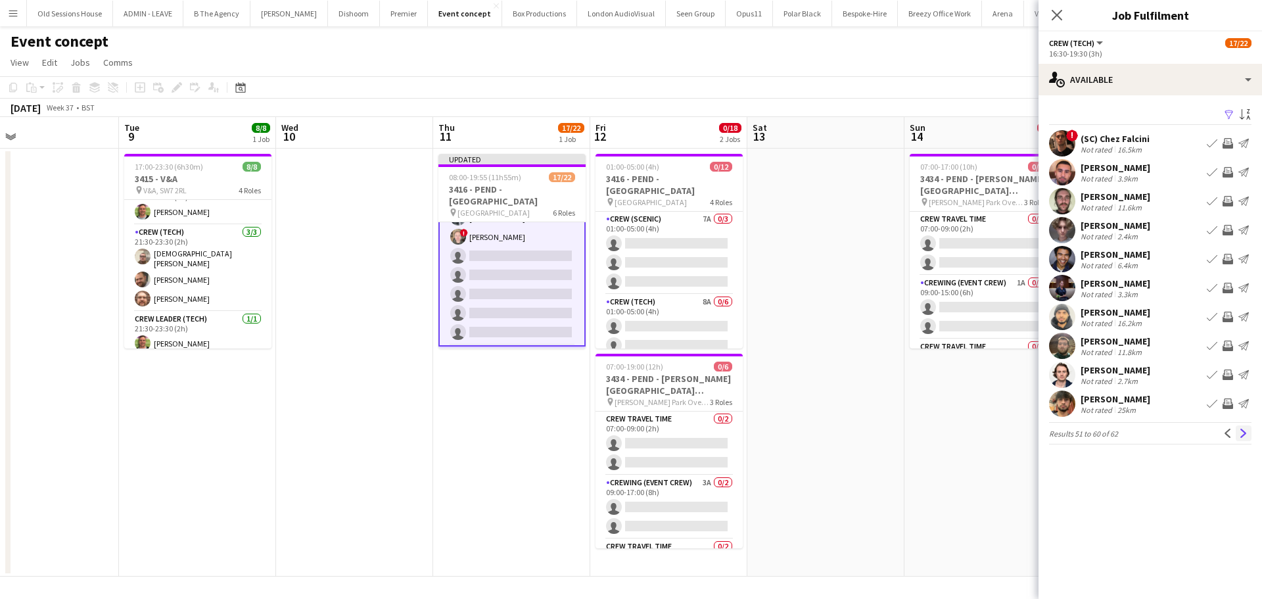
click at [1242, 433] on app-icon "Next" at bounding box center [1243, 433] width 9 height 9
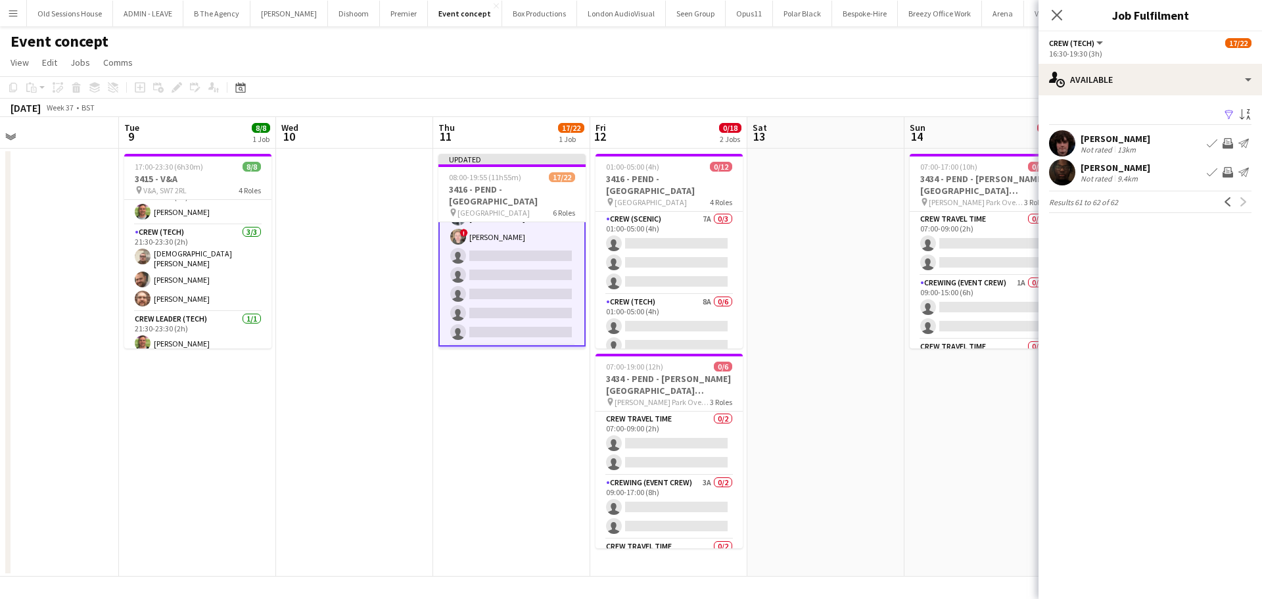
click at [490, 428] on app-date-cell "Updated 08:00-19:55 (11h55m) 17/22 3416 - PEND - Natural History Museum pin Nat…" at bounding box center [511, 363] width 157 height 428
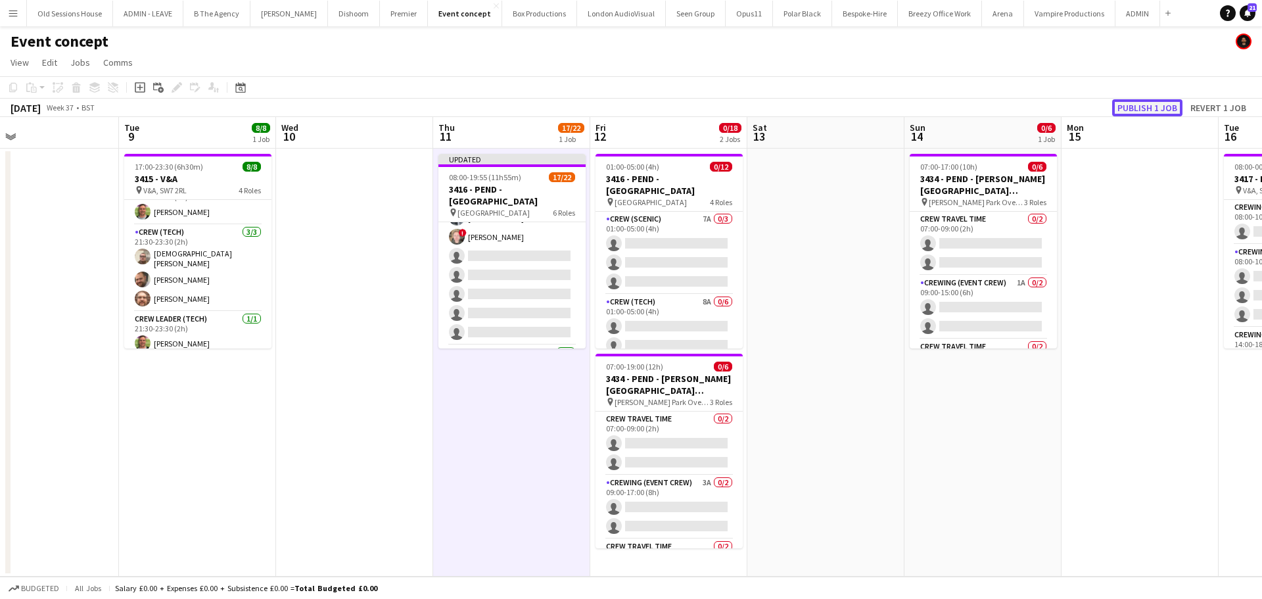
click at [1139, 102] on button "Publish 1 job" at bounding box center [1147, 107] width 70 height 17
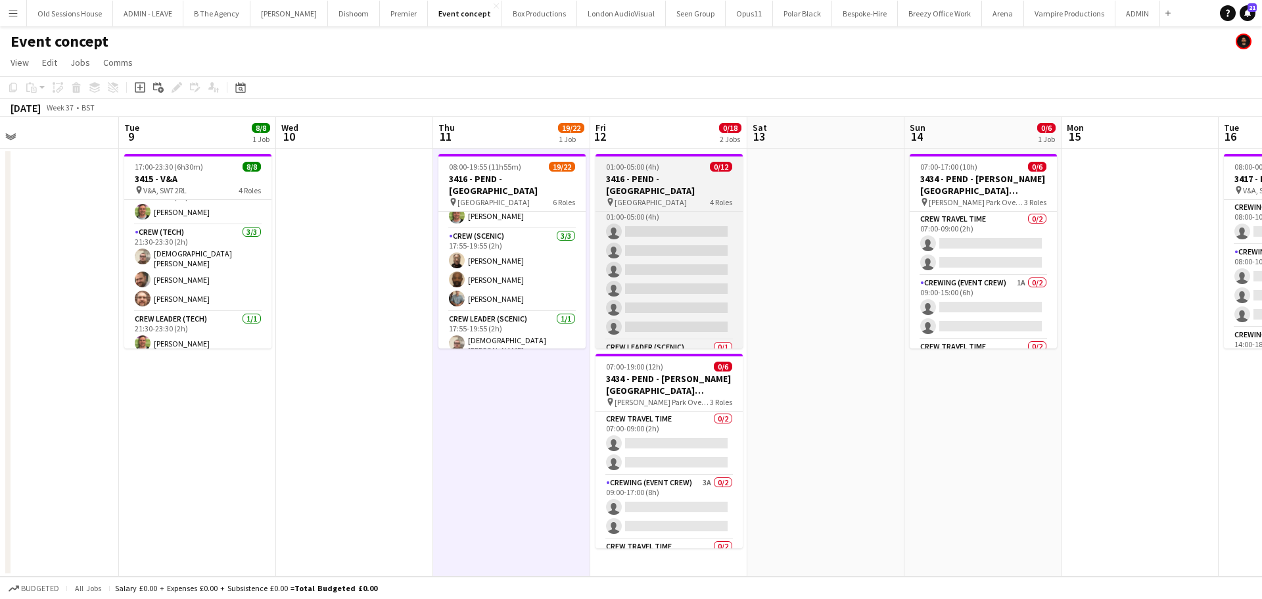
scroll to position [73, 0]
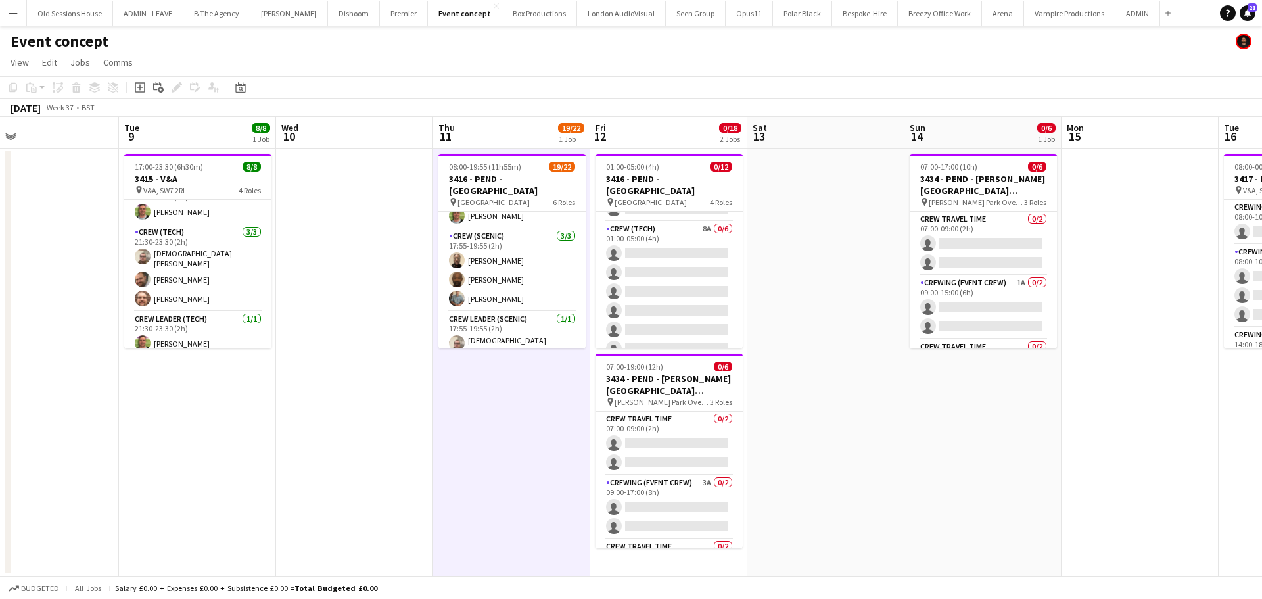
drag, startPoint x: 707, startPoint y: 275, endPoint x: 744, endPoint y: 256, distance: 42.0
click at [706, 274] on app-card-role "Crew (Tech) 8A 0/6 01:00-05:00 (4h) single-neutral-actions single-neutral-actio…" at bounding box center [668, 291] width 147 height 140
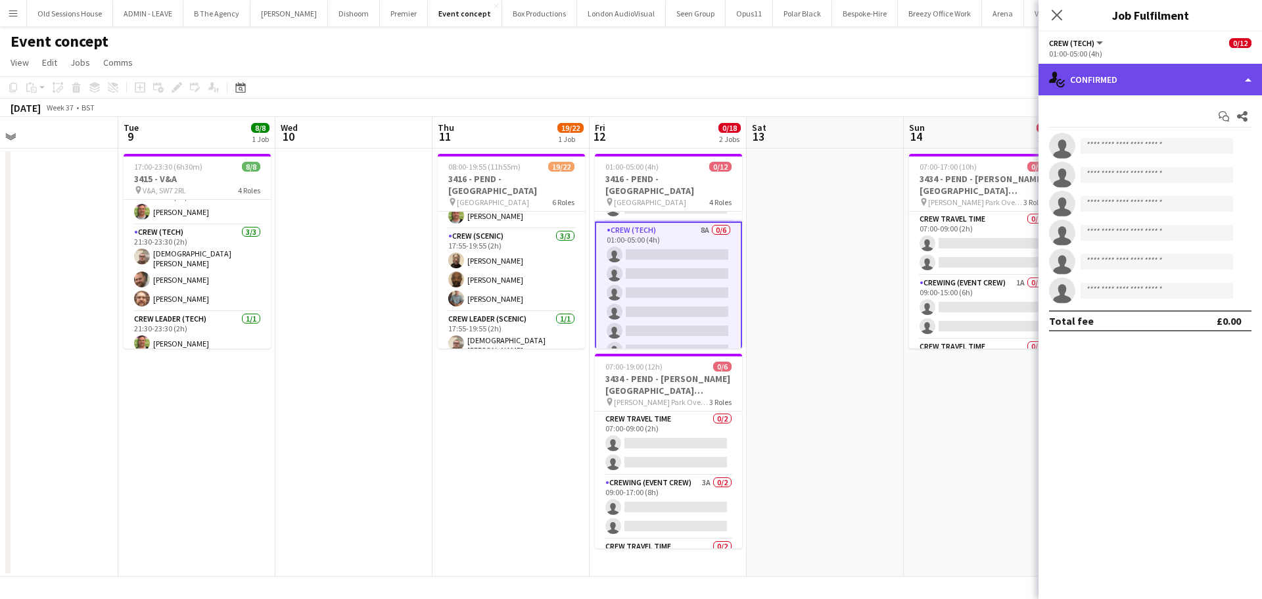
click at [1081, 82] on div "single-neutral-actions-check-2 Confirmed" at bounding box center [1149, 80] width 223 height 32
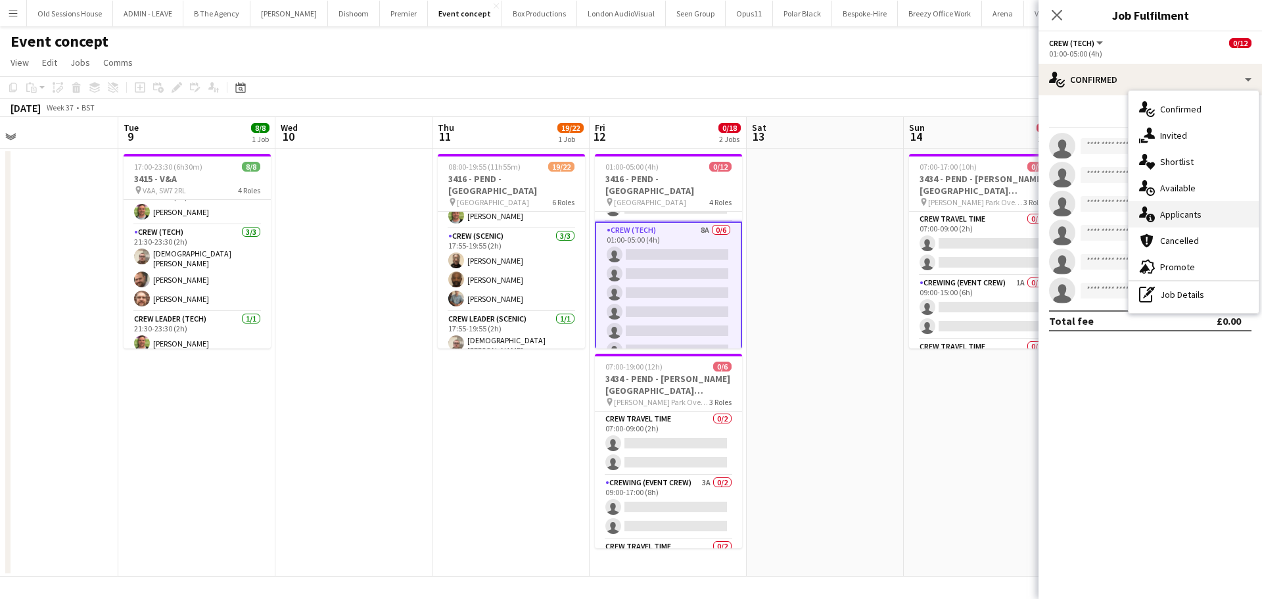
click at [1176, 210] on div "single-neutral-actions-information Applicants" at bounding box center [1194, 214] width 130 height 26
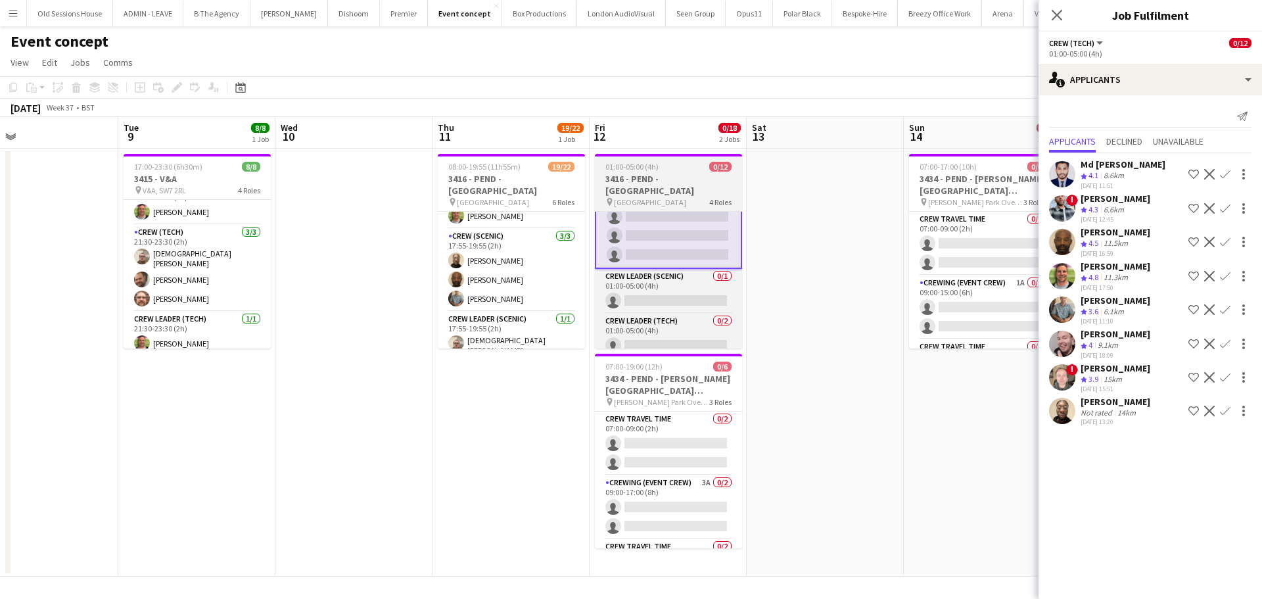
scroll to position [197, 0]
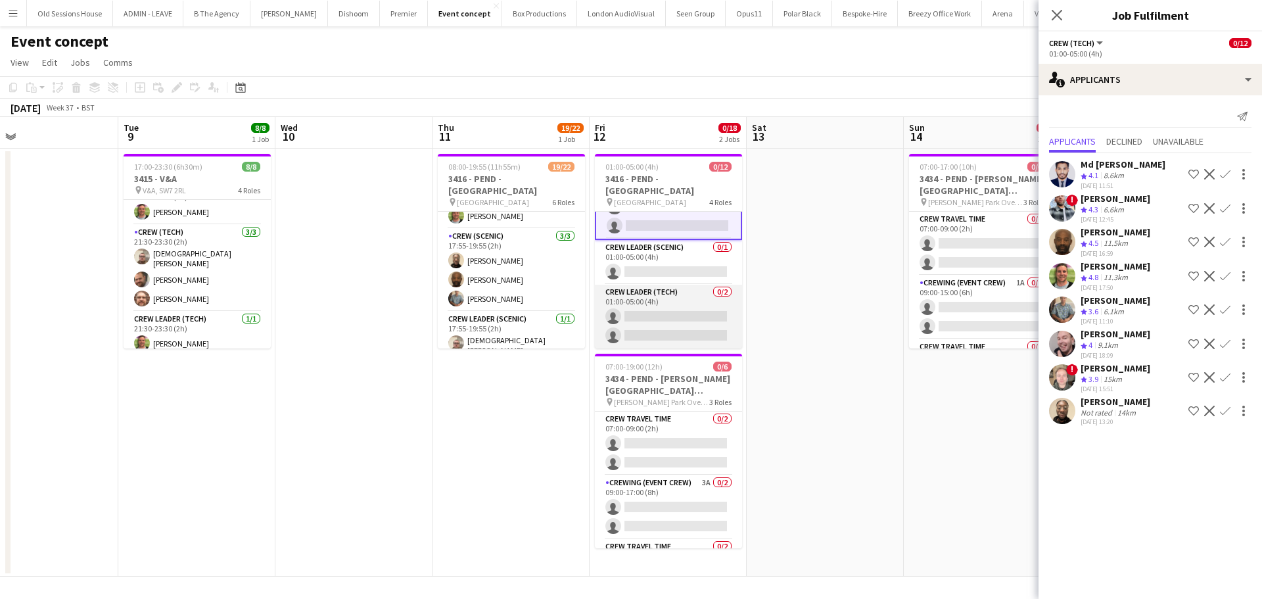
click at [678, 325] on app-card-role "Crew Leader (Tech) 0/2 01:00-05:00 (4h) single-neutral-actions single-neutral-a…" at bounding box center [668, 317] width 147 height 64
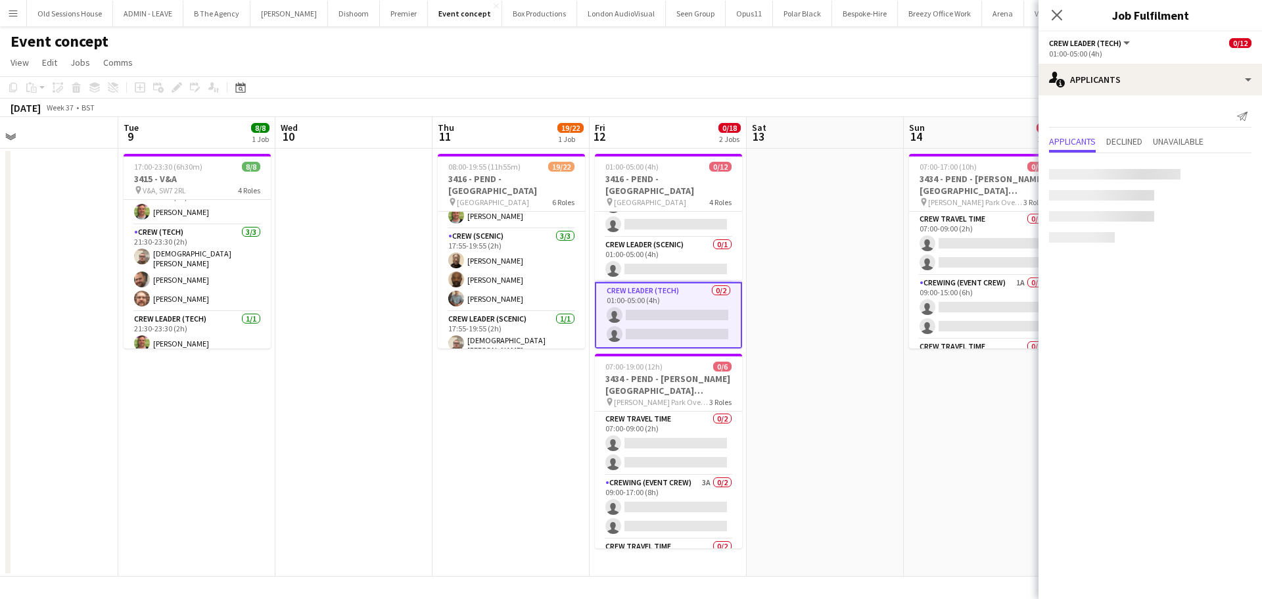
scroll to position [196, 0]
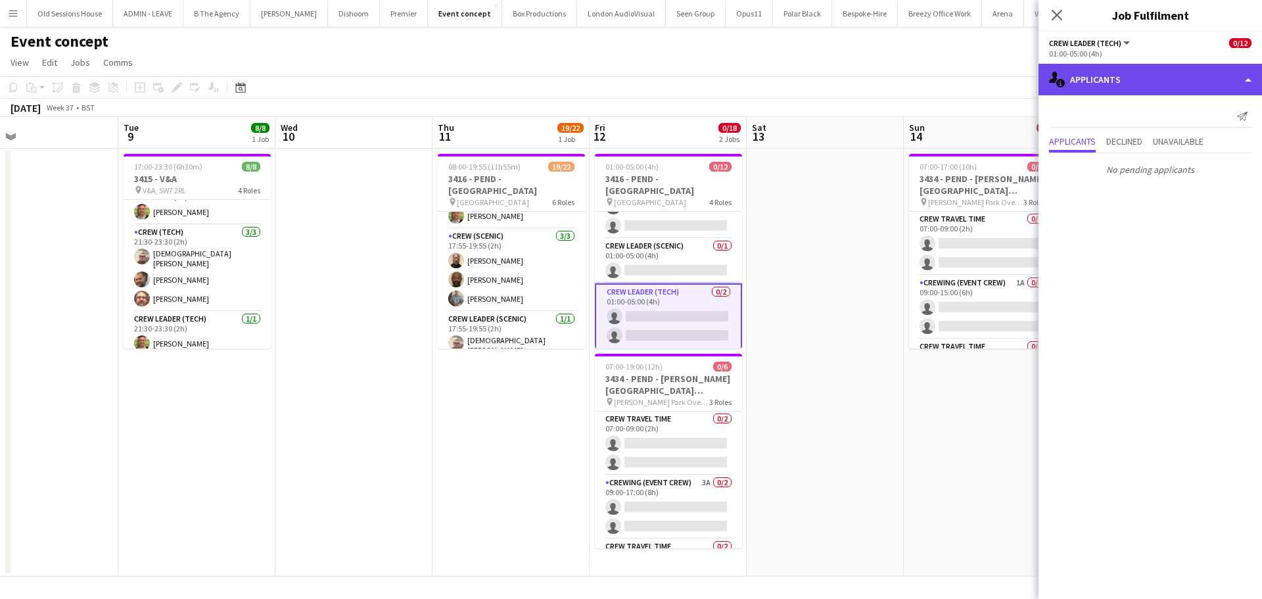
click at [1138, 66] on div "single-neutral-actions-information Applicants" at bounding box center [1149, 80] width 223 height 32
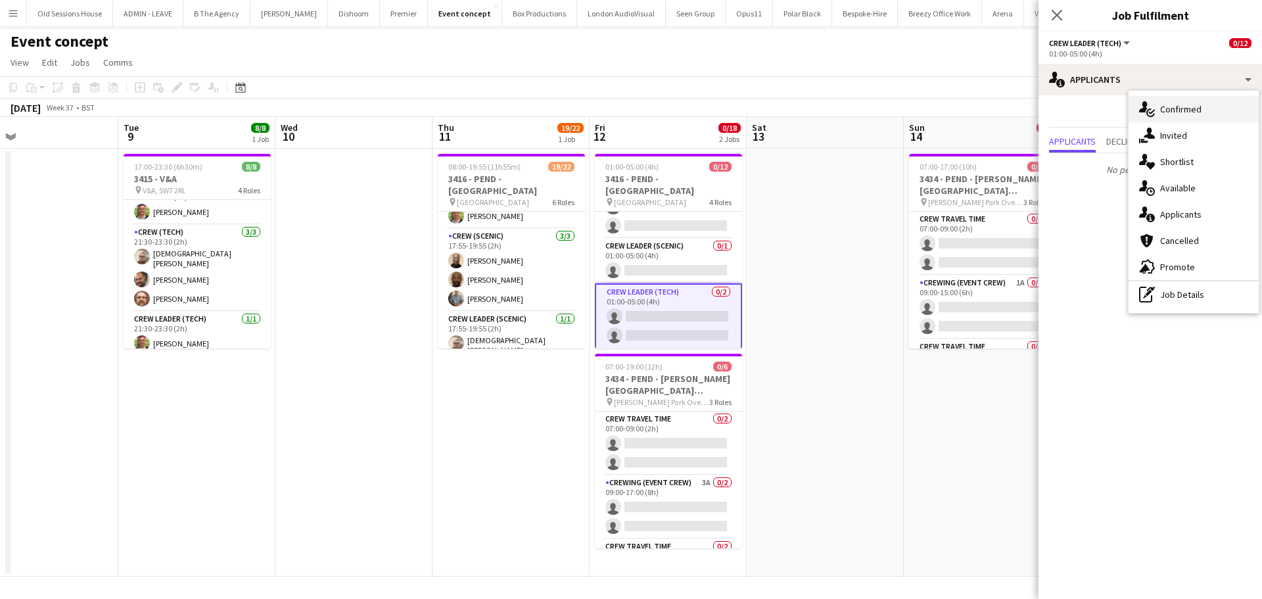
click at [1165, 110] on div "single-neutral-actions-check-2 Confirmed" at bounding box center [1194, 109] width 130 height 26
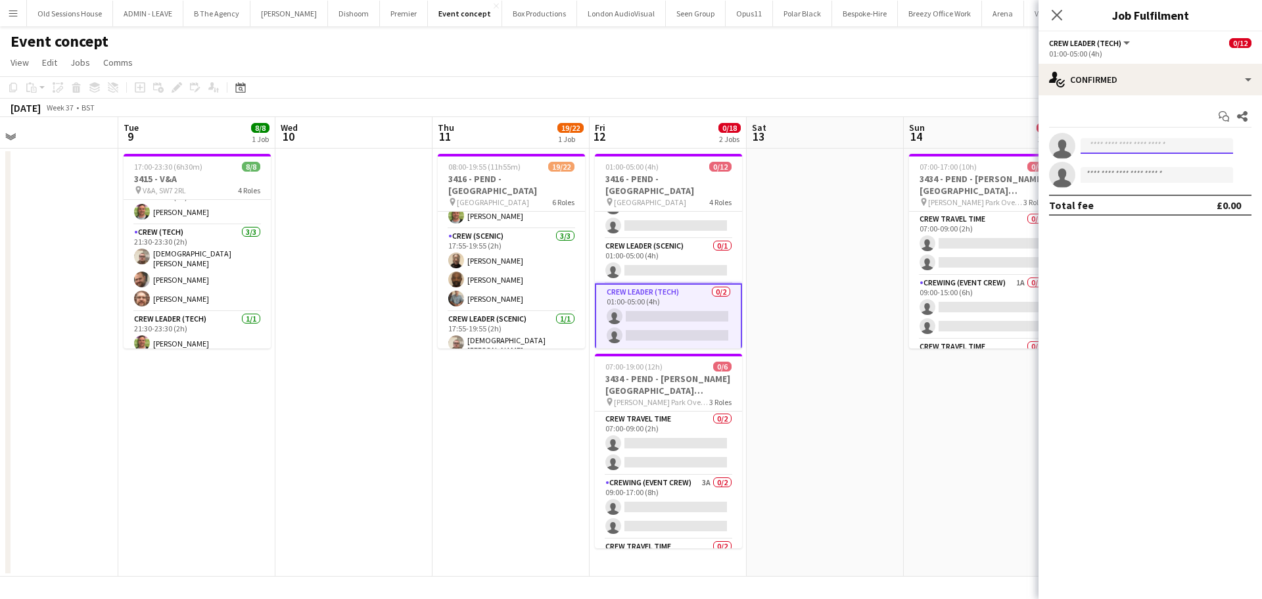
click at [1108, 151] on input at bounding box center [1157, 146] width 152 height 16
type input "*****"
click at [1122, 181] on span "+447770743136" at bounding box center [1156, 186] width 131 height 11
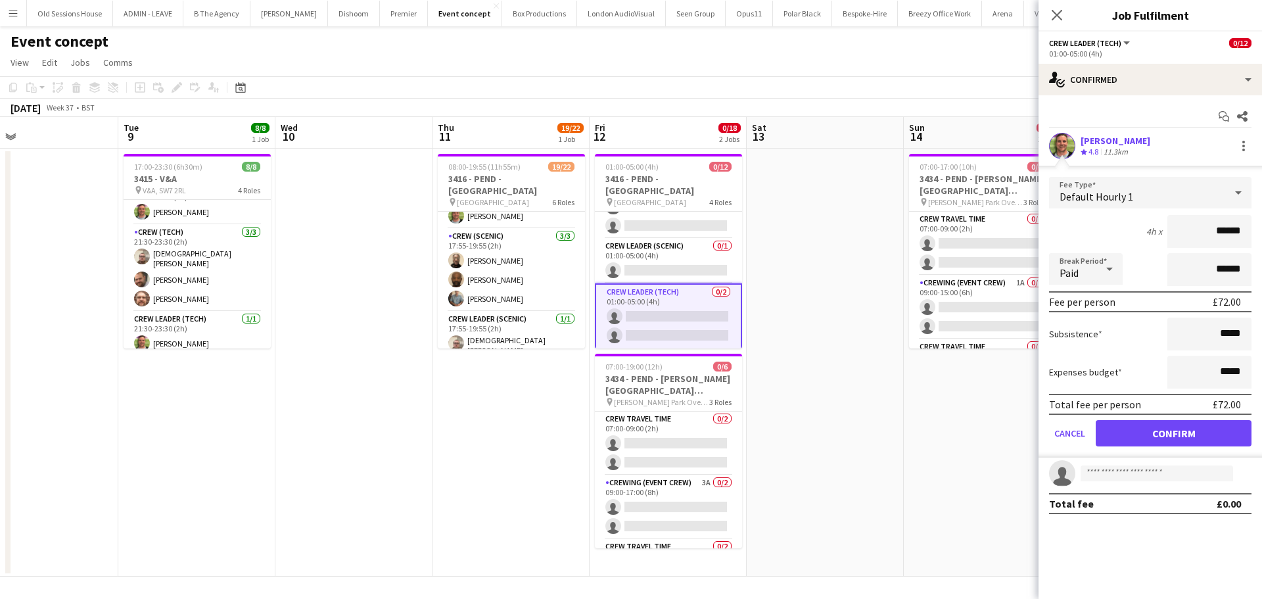
drag, startPoint x: 1246, startPoint y: 231, endPoint x: 1160, endPoint y: 241, distance: 86.7
click at [1160, 241] on div "4h x ******" at bounding box center [1150, 231] width 202 height 33
type input "***"
click at [1125, 229] on div "4h x ***" at bounding box center [1150, 231] width 202 height 33
click at [1157, 431] on button "Confirm" at bounding box center [1174, 433] width 156 height 26
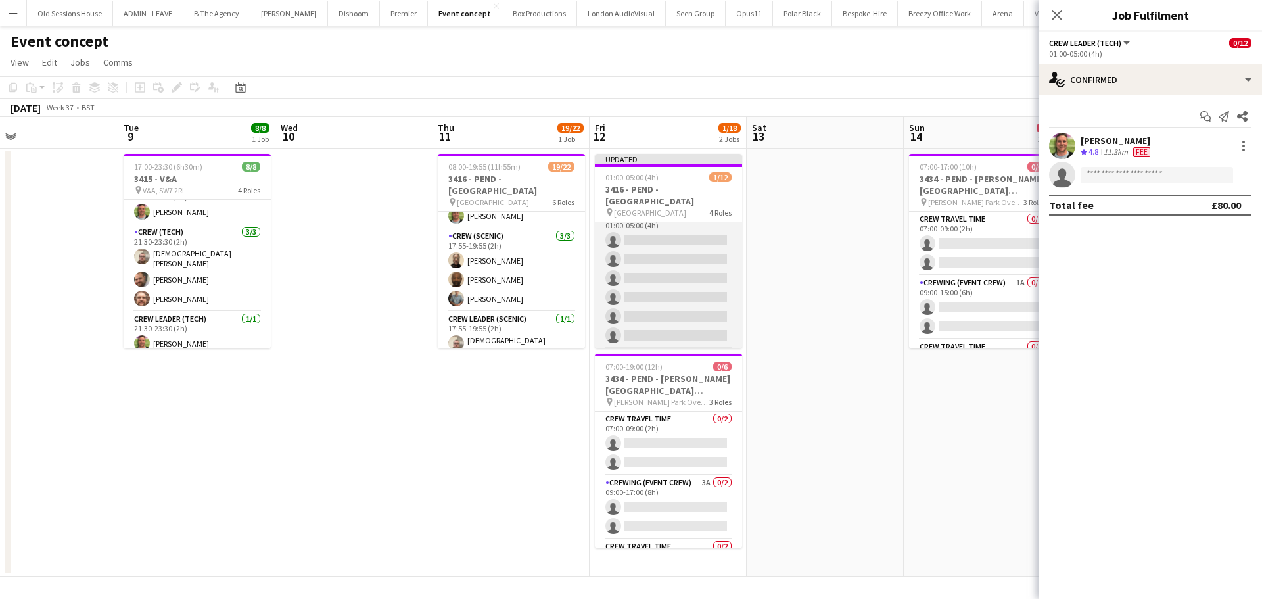
click at [687, 272] on app-card-role "Crew (Tech) 8A 0/6 01:00-05:00 (4h) single-neutral-actions single-neutral-actio…" at bounding box center [668, 278] width 147 height 140
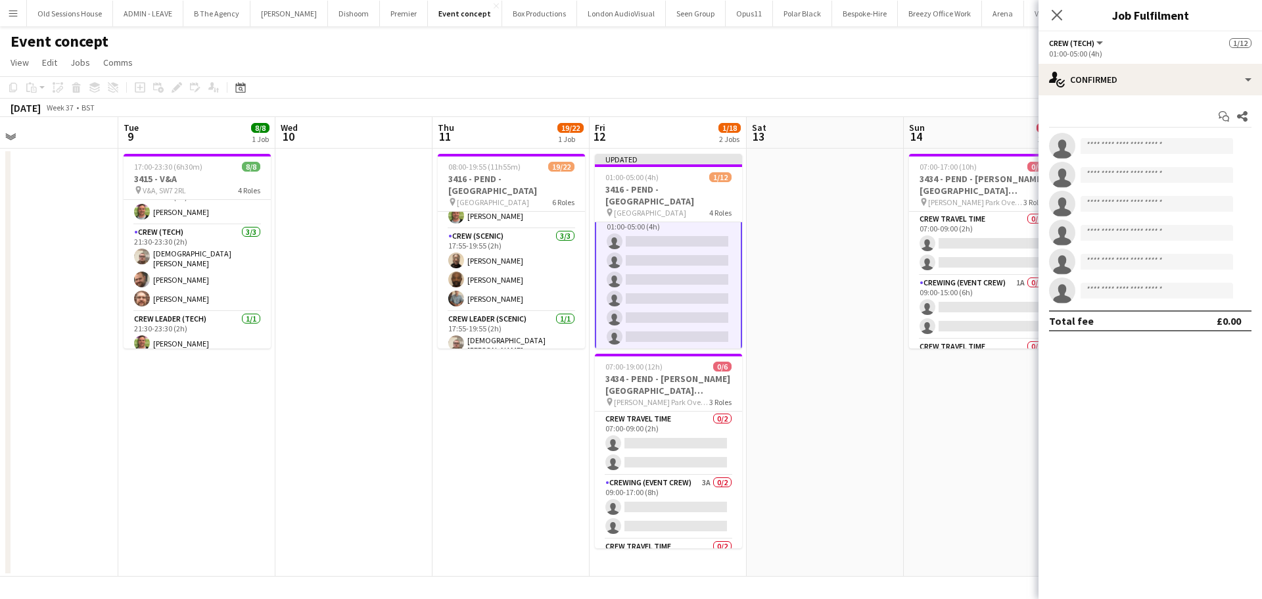
scroll to position [98, 0]
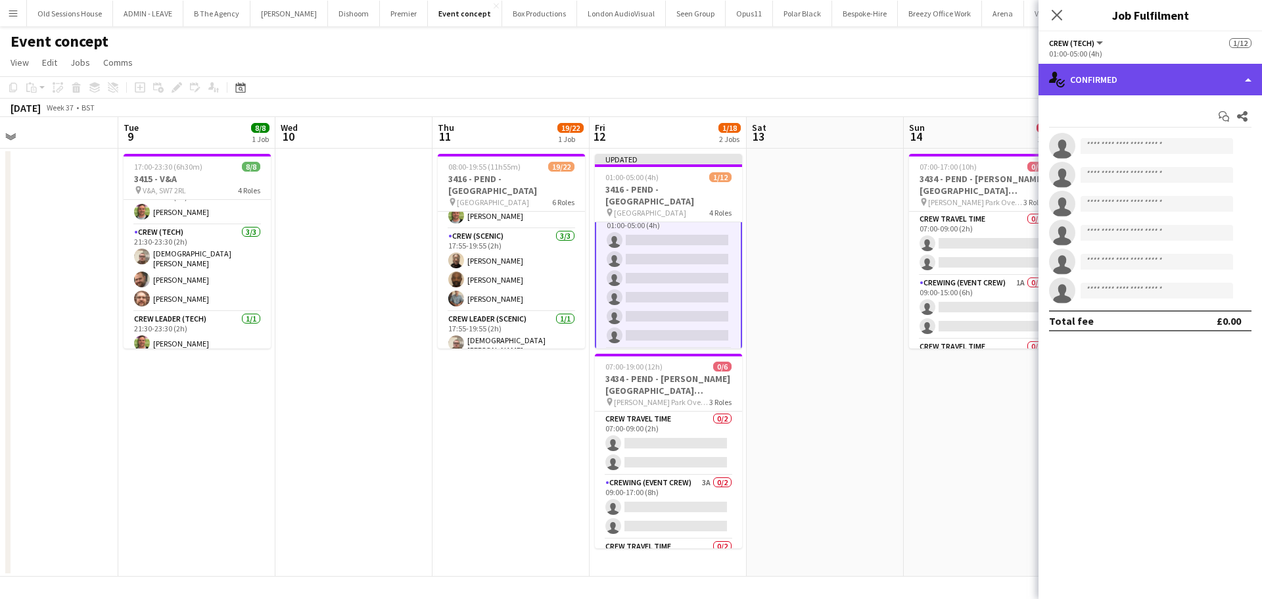
click at [1109, 87] on div "single-neutral-actions-check-2 Confirmed" at bounding box center [1149, 80] width 223 height 32
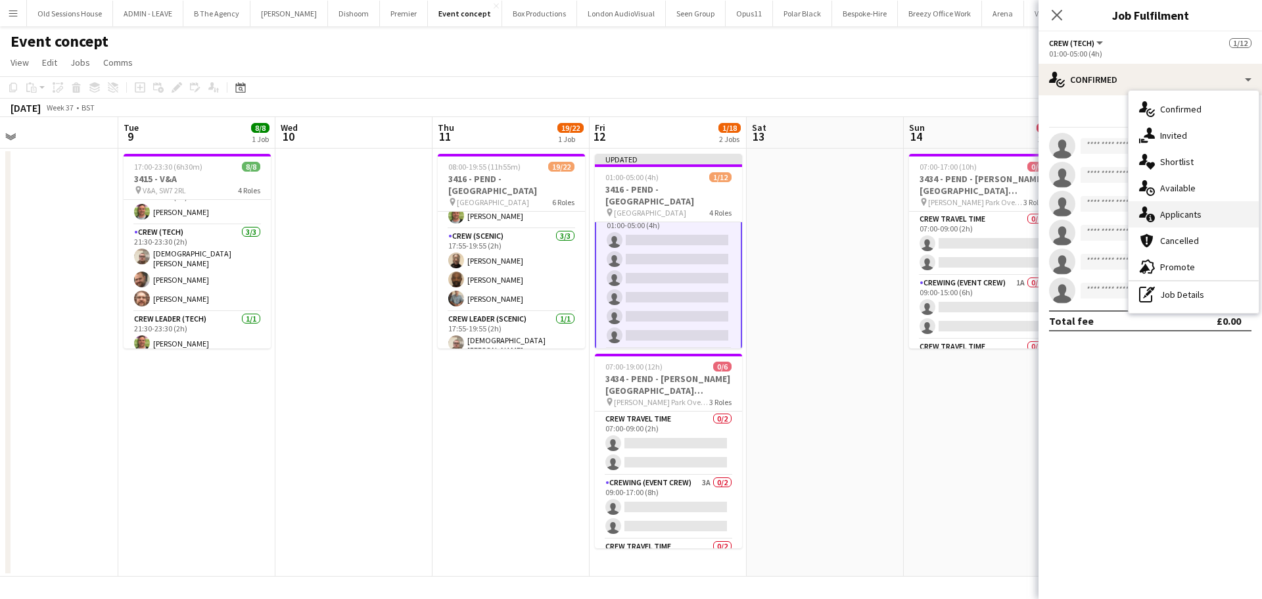
click at [1166, 216] on div "single-neutral-actions-information Applicants" at bounding box center [1194, 214] width 130 height 26
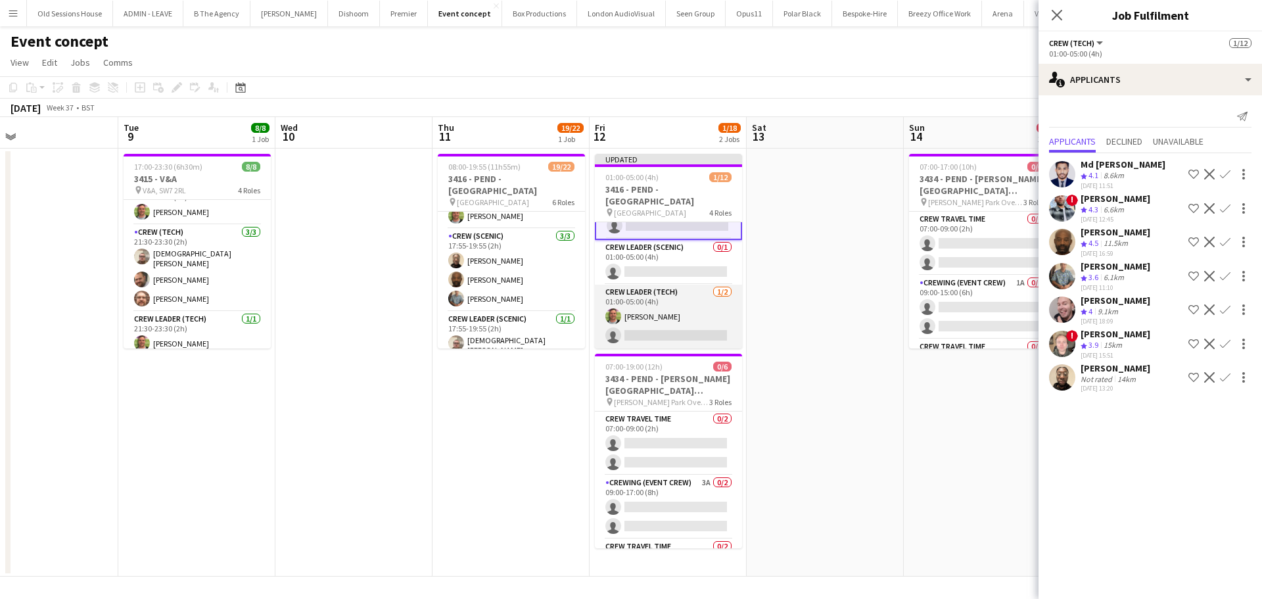
click at [668, 327] on app-card-role "Crew Leader (Tech) 1/2 01:00-05:00 (4h) Allan Horsfield single-neutral-actions" at bounding box center [668, 317] width 147 height 64
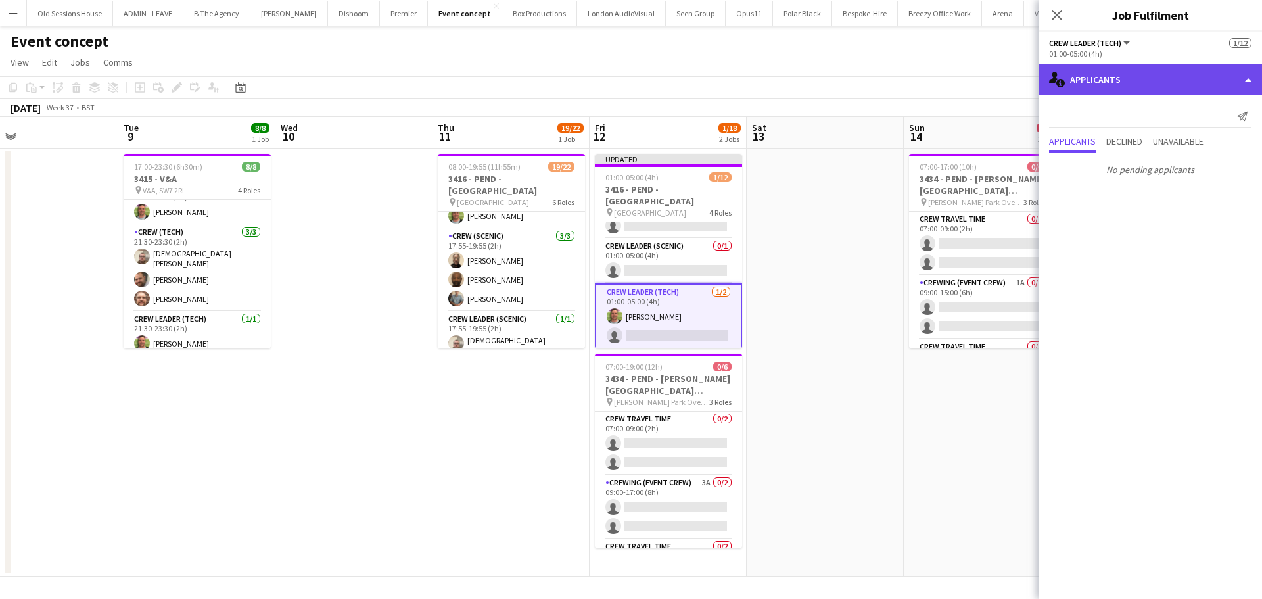
click at [1119, 83] on div "single-neutral-actions-information Applicants" at bounding box center [1149, 80] width 223 height 32
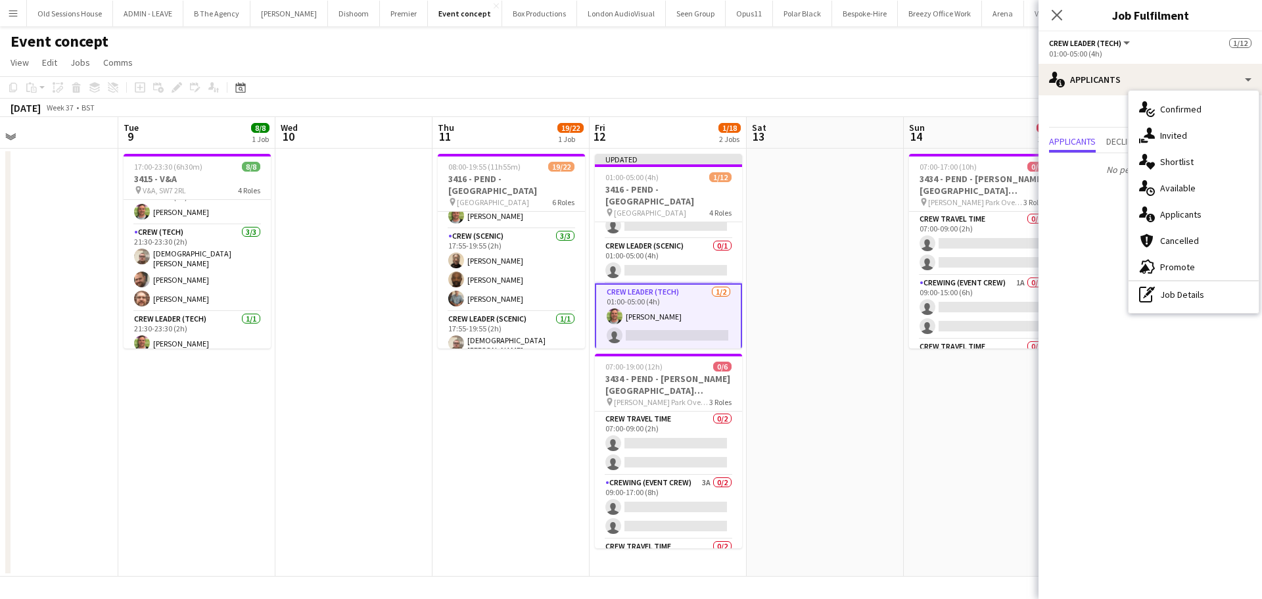
click at [1150, 102] on icon "single-neutral-actions-check-2" at bounding box center [1147, 109] width 16 height 16
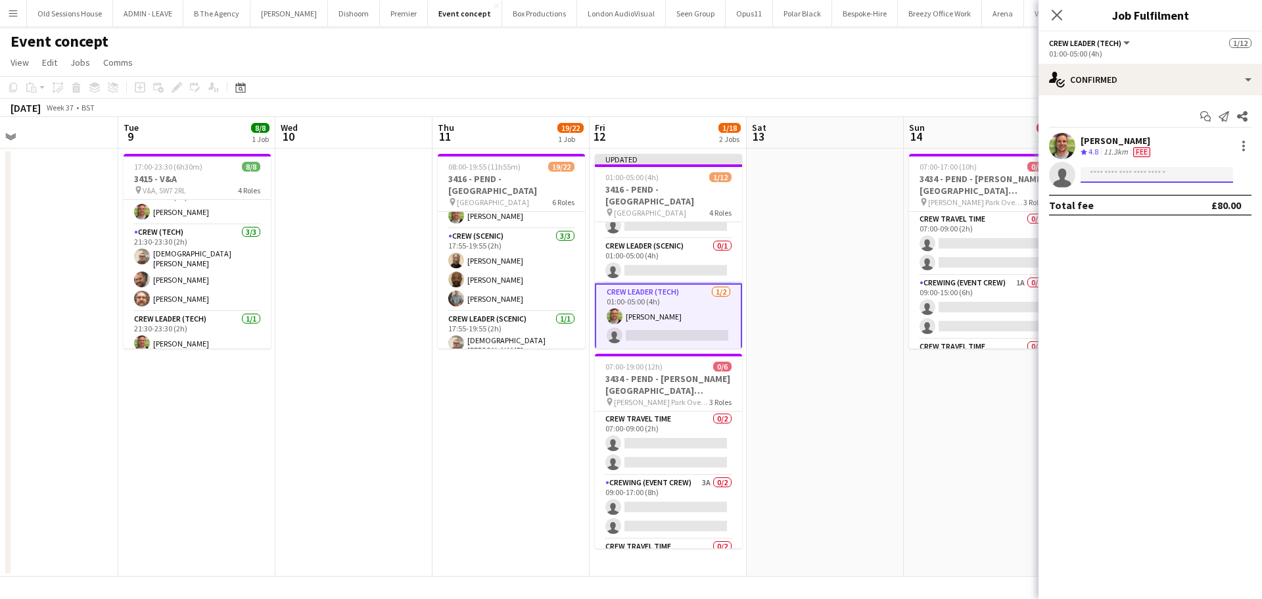
click at [1125, 178] on input at bounding box center [1157, 175] width 152 height 16
type input "****"
click at [1123, 193] on span "Eldon Taylor" at bounding box center [1129, 193] width 76 height 11
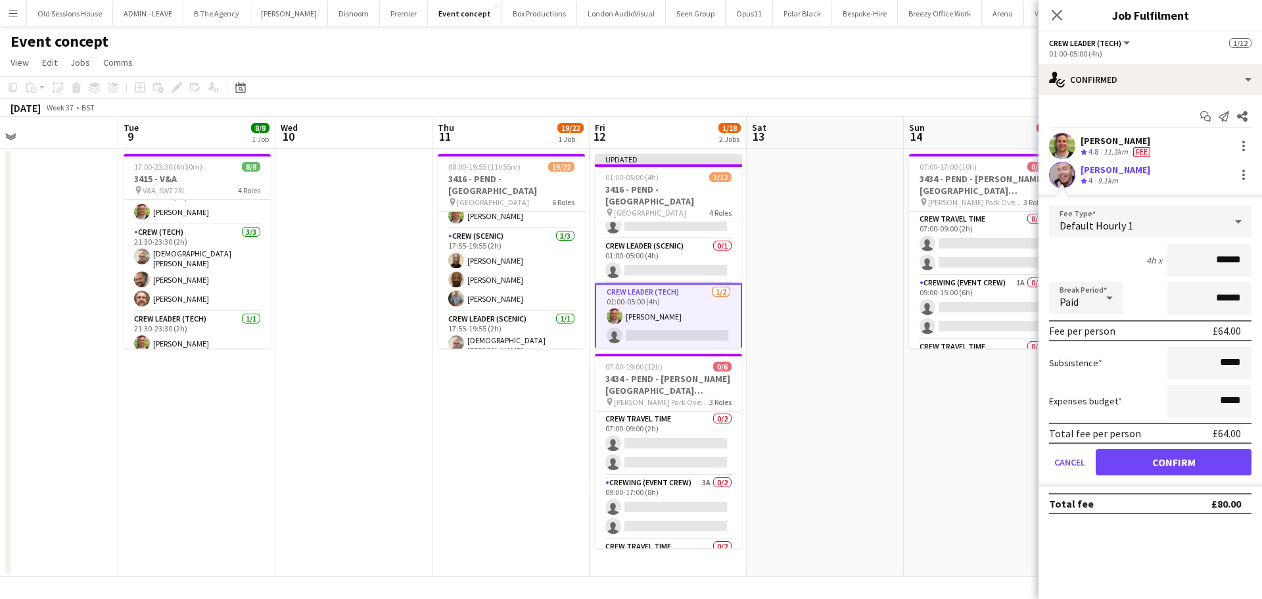
drag, startPoint x: 1243, startPoint y: 261, endPoint x: 1173, endPoint y: 262, distance: 69.7
click at [1173, 262] on input "******" at bounding box center [1209, 260] width 84 height 33
type input "***"
click at [1124, 260] on div "4h x ***" at bounding box center [1150, 260] width 202 height 33
drag, startPoint x: 1141, startPoint y: 460, endPoint x: 1130, endPoint y: 457, distance: 11.0
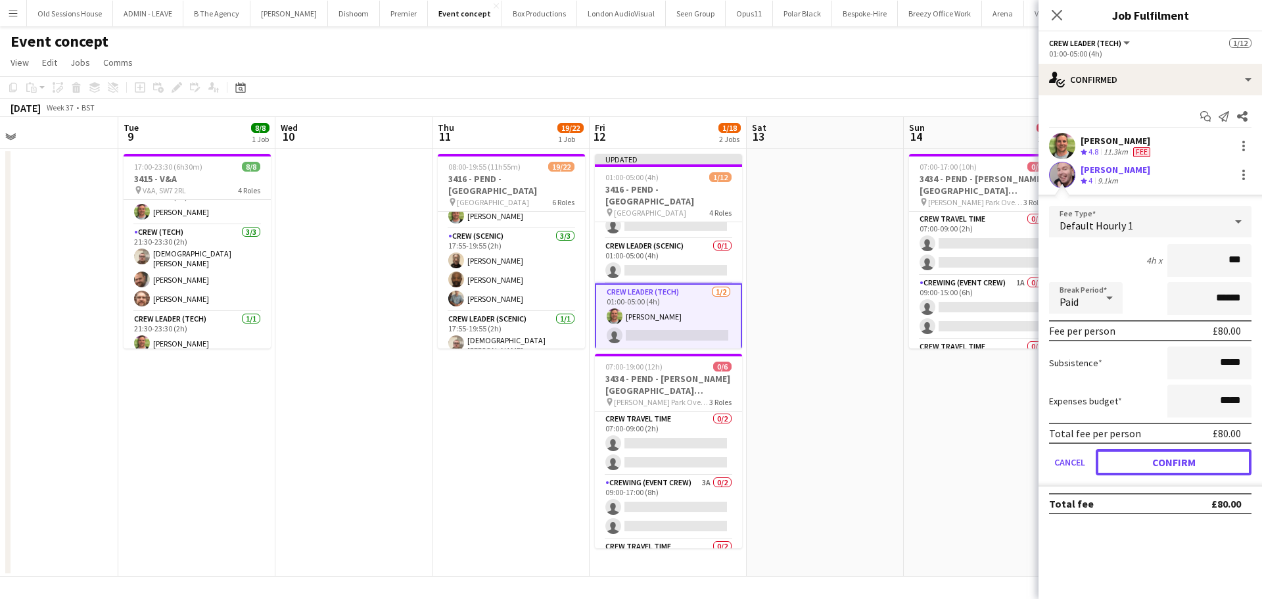
click at [1140, 461] on button "Confirm" at bounding box center [1174, 462] width 156 height 26
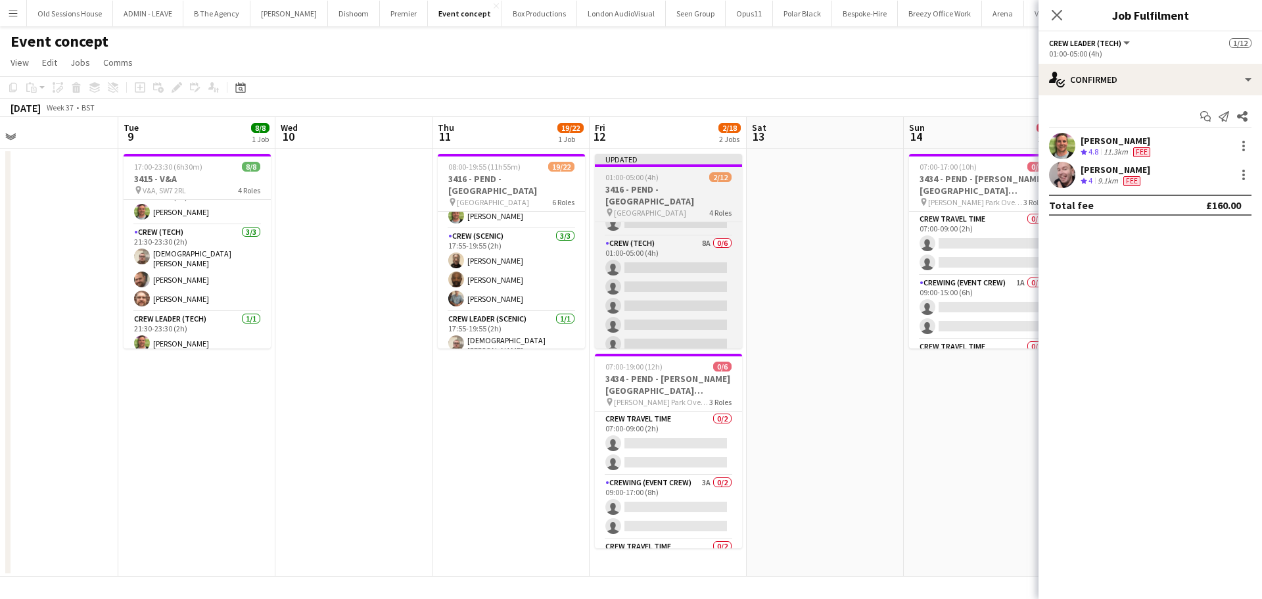
scroll to position [73, 0]
click at [671, 277] on app-card-role "Crew (Tech) 8A 0/6 01:00-05:00 (4h) single-neutral-actions single-neutral-actio…" at bounding box center [668, 302] width 147 height 140
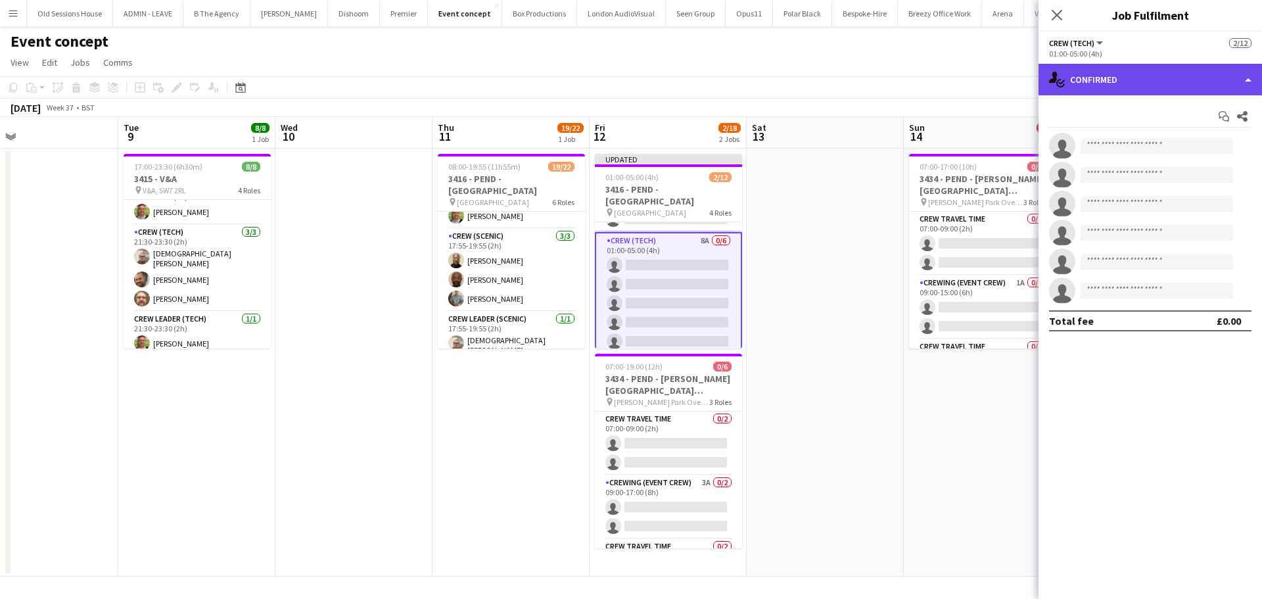
click at [1175, 85] on div "single-neutral-actions-check-2 Confirmed" at bounding box center [1149, 80] width 223 height 32
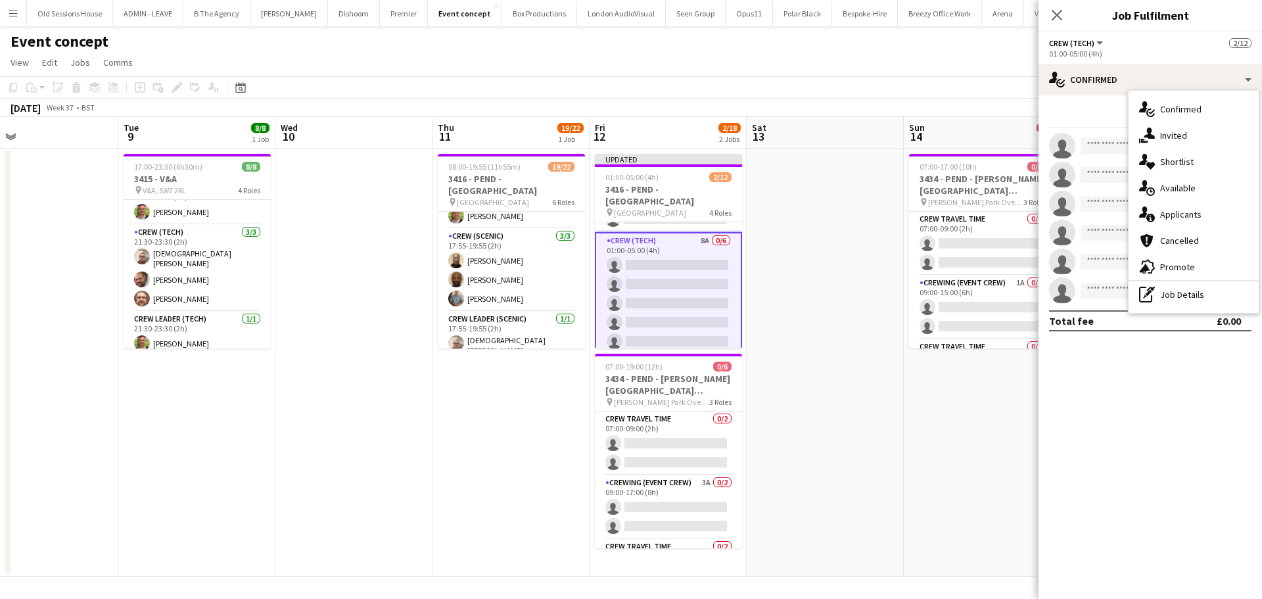
click at [1167, 218] on div "single-neutral-actions-information Applicants" at bounding box center [1194, 214] width 130 height 26
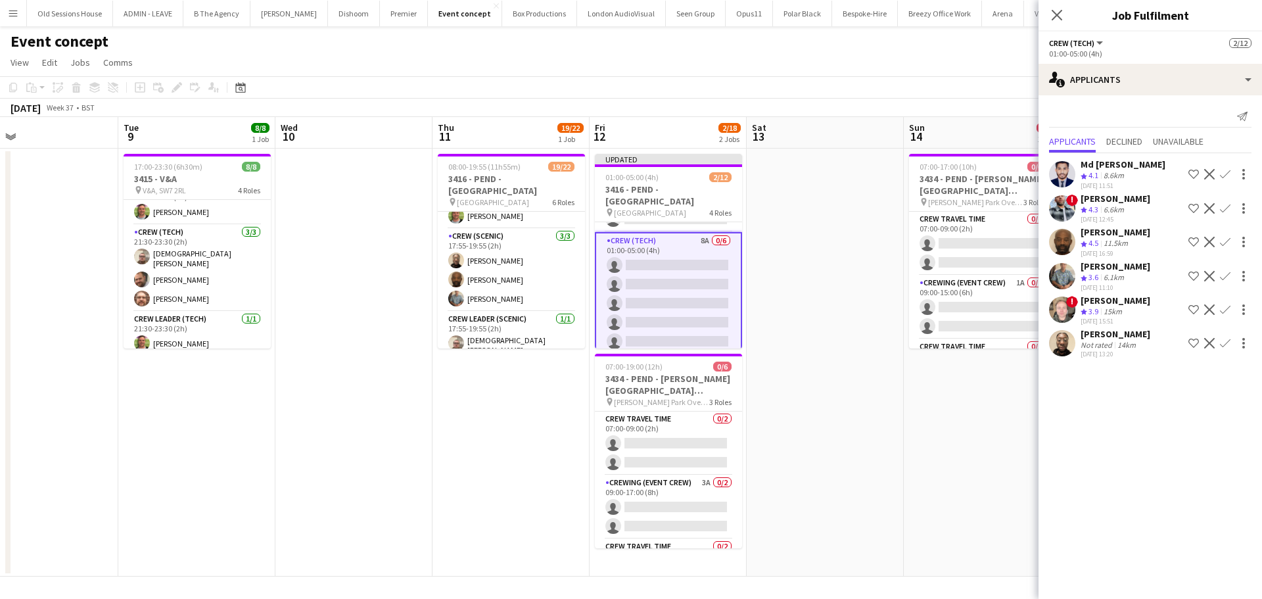
click at [1220, 172] on app-icon "Confirm" at bounding box center [1225, 174] width 11 height 11
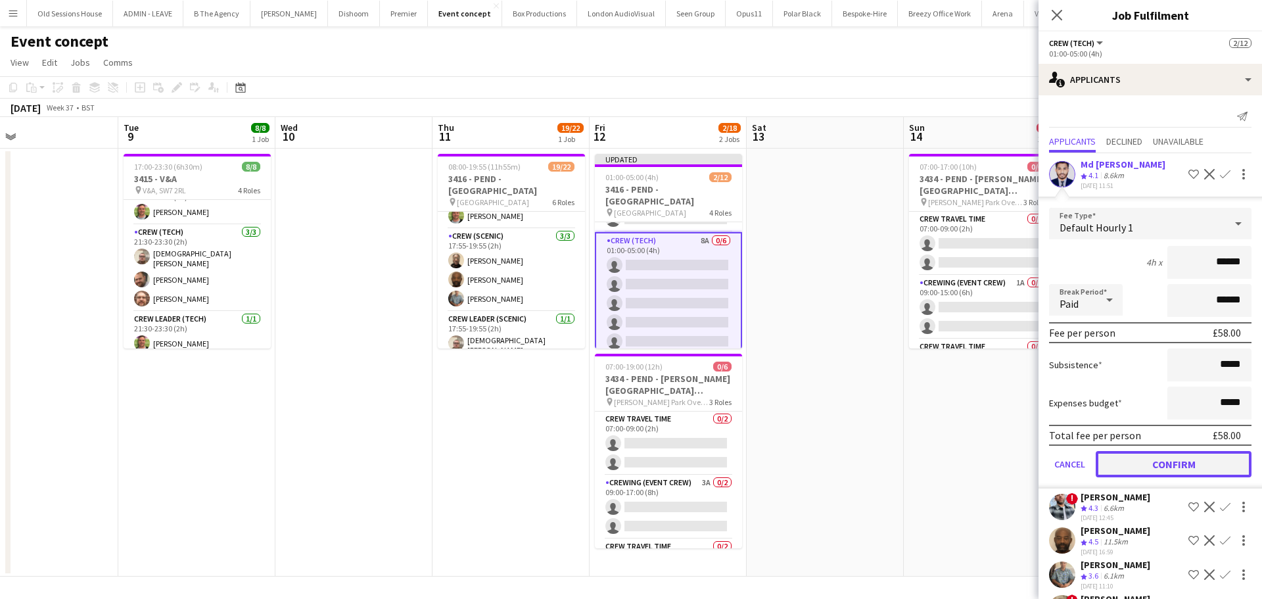
click at [1163, 465] on button "Confirm" at bounding box center [1174, 464] width 156 height 26
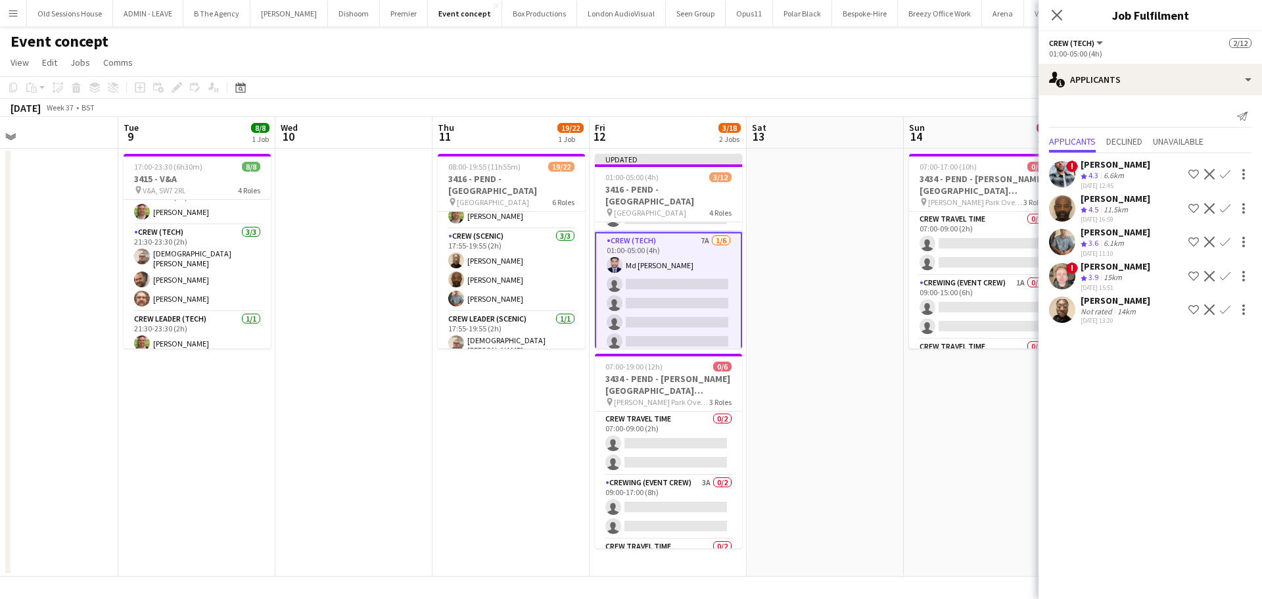
click at [1224, 174] on app-icon "Confirm" at bounding box center [1225, 174] width 11 height 11
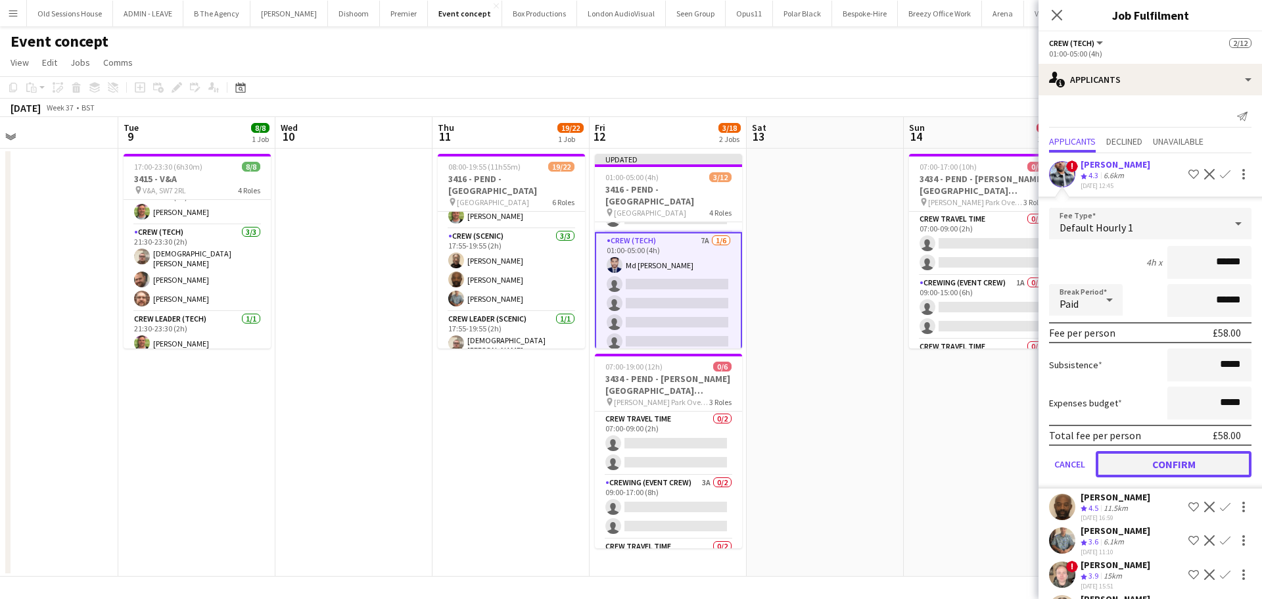
click at [1165, 465] on button "Confirm" at bounding box center [1174, 464] width 156 height 26
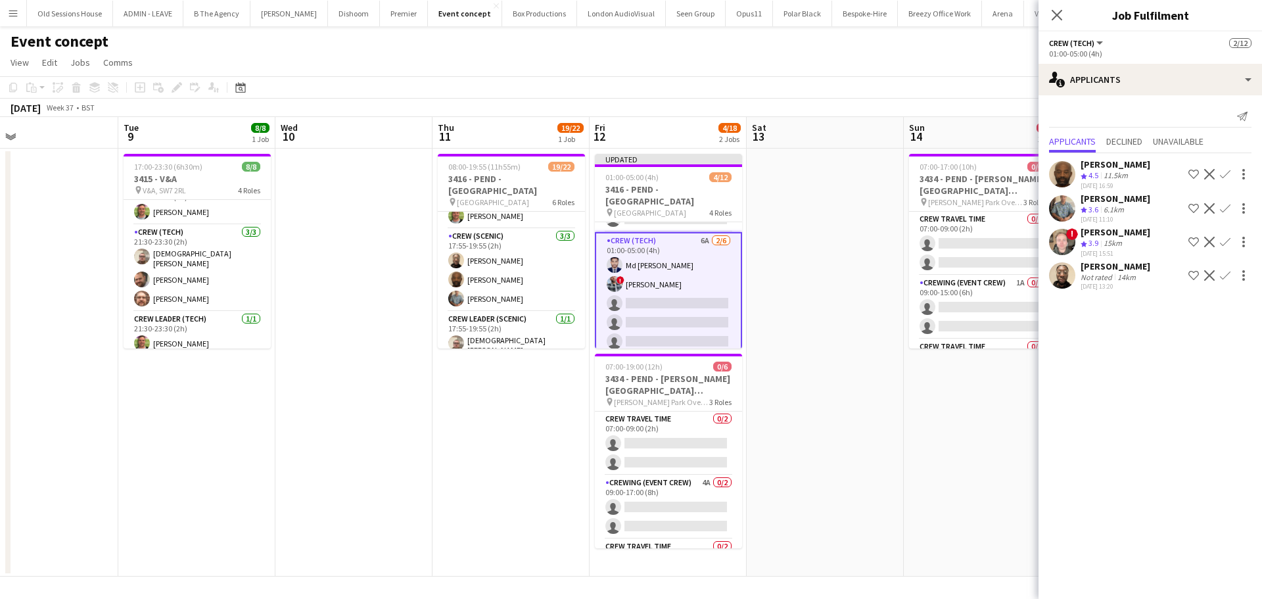
click at [1225, 172] on app-icon "Confirm" at bounding box center [1225, 174] width 11 height 11
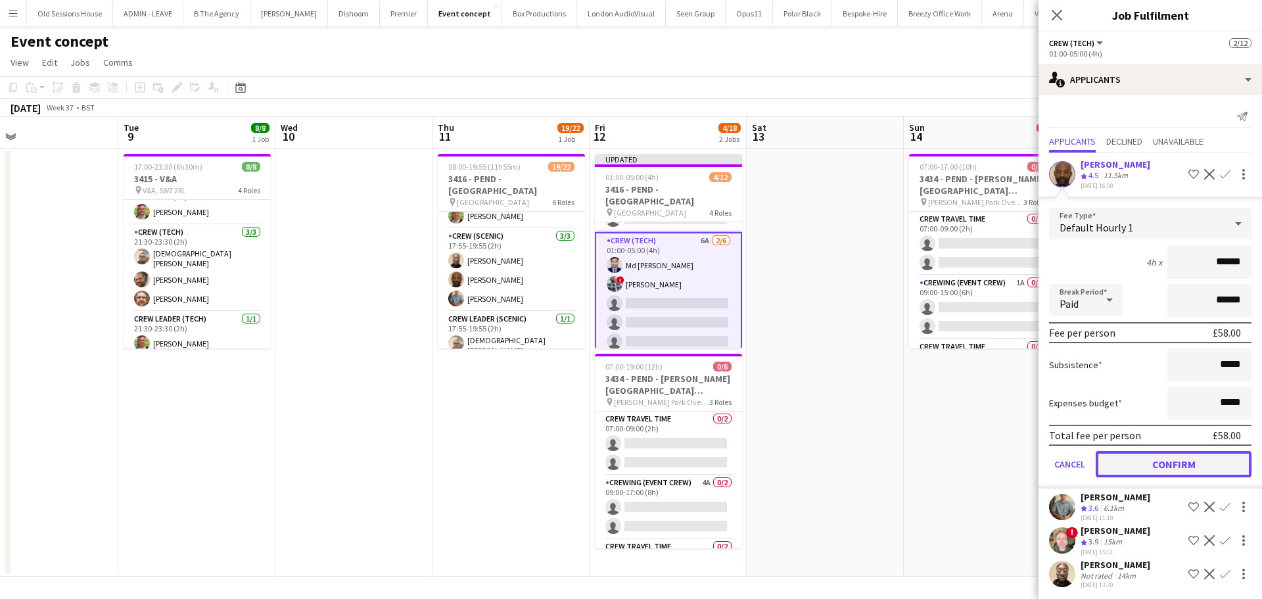
click at [1148, 462] on button "Confirm" at bounding box center [1174, 464] width 156 height 26
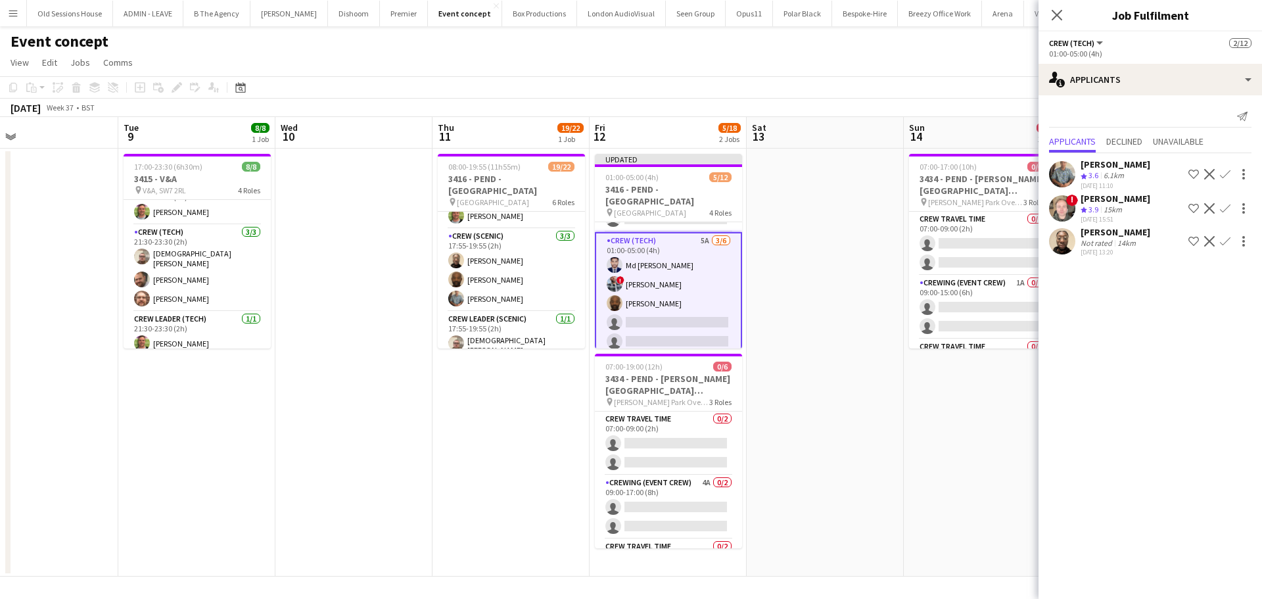
click at [1224, 172] on app-icon "Confirm" at bounding box center [1225, 174] width 11 height 11
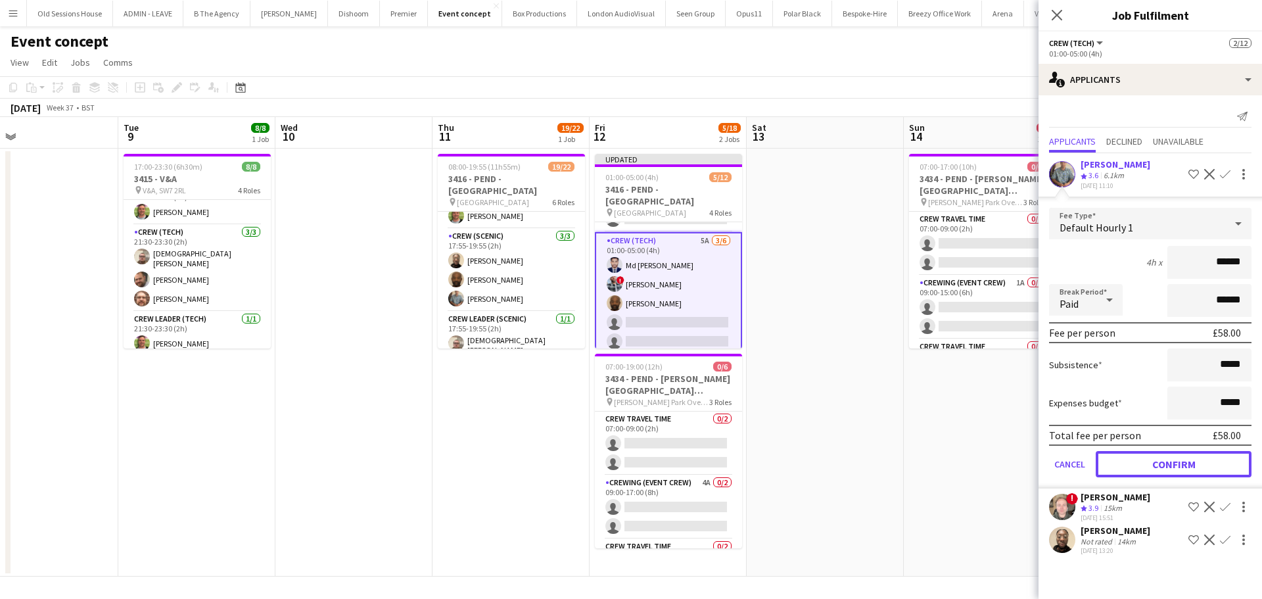
click at [1149, 458] on button "Confirm" at bounding box center [1174, 464] width 156 height 26
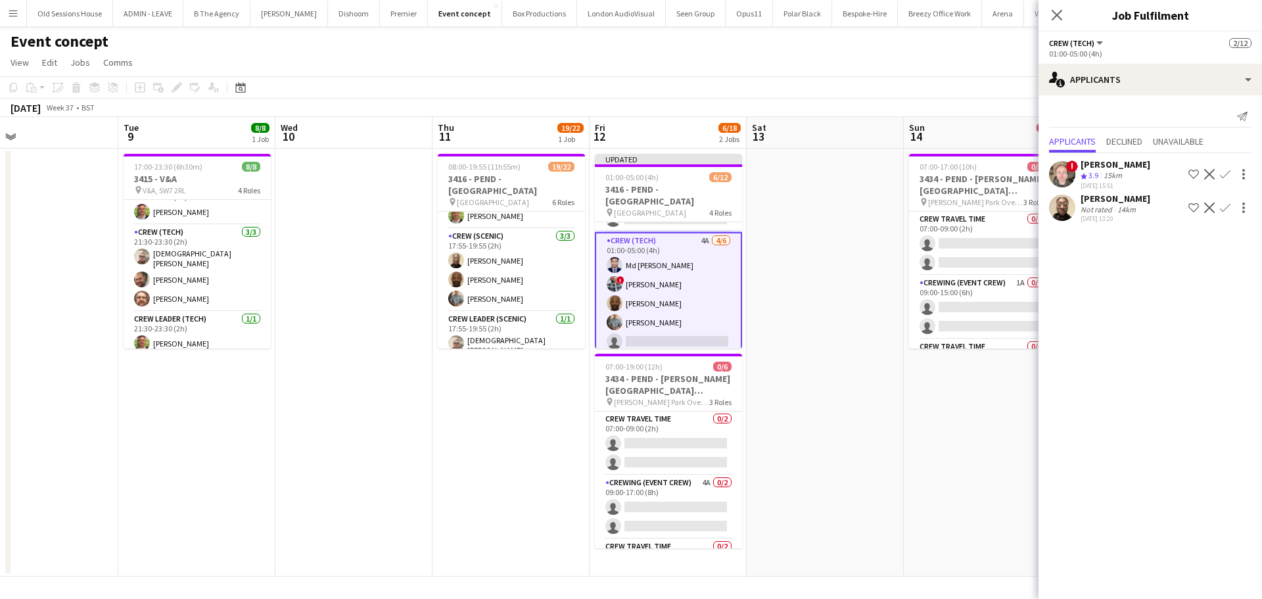
click at [1227, 175] on app-icon "Confirm" at bounding box center [1225, 174] width 11 height 11
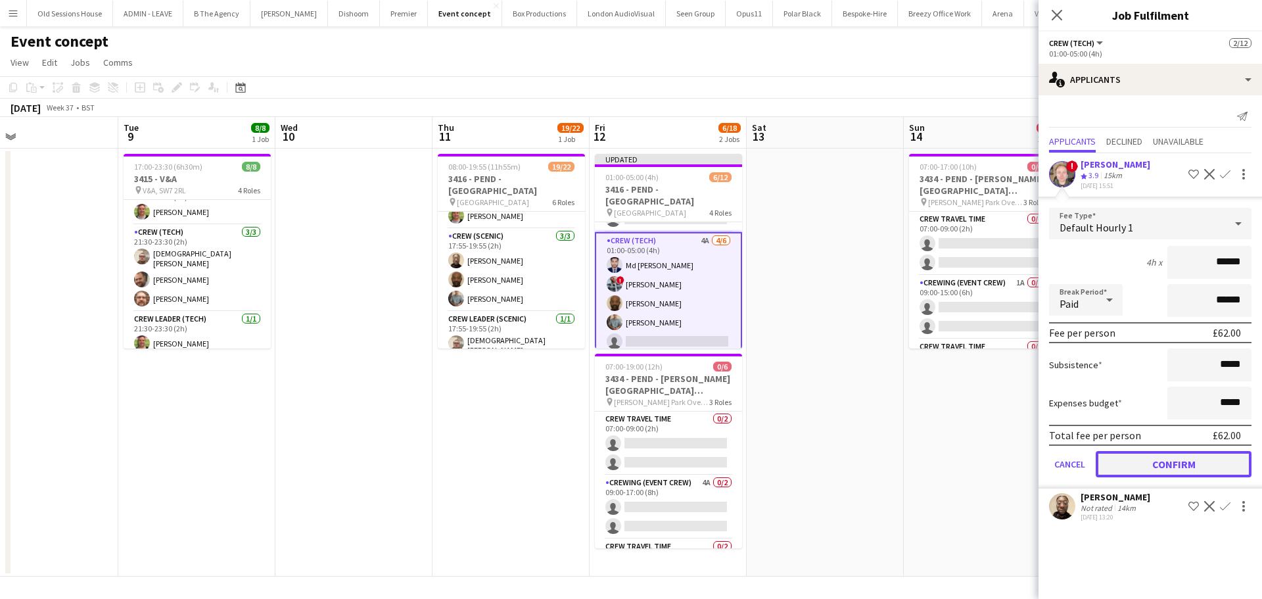
click at [1150, 457] on button "Confirm" at bounding box center [1174, 464] width 156 height 26
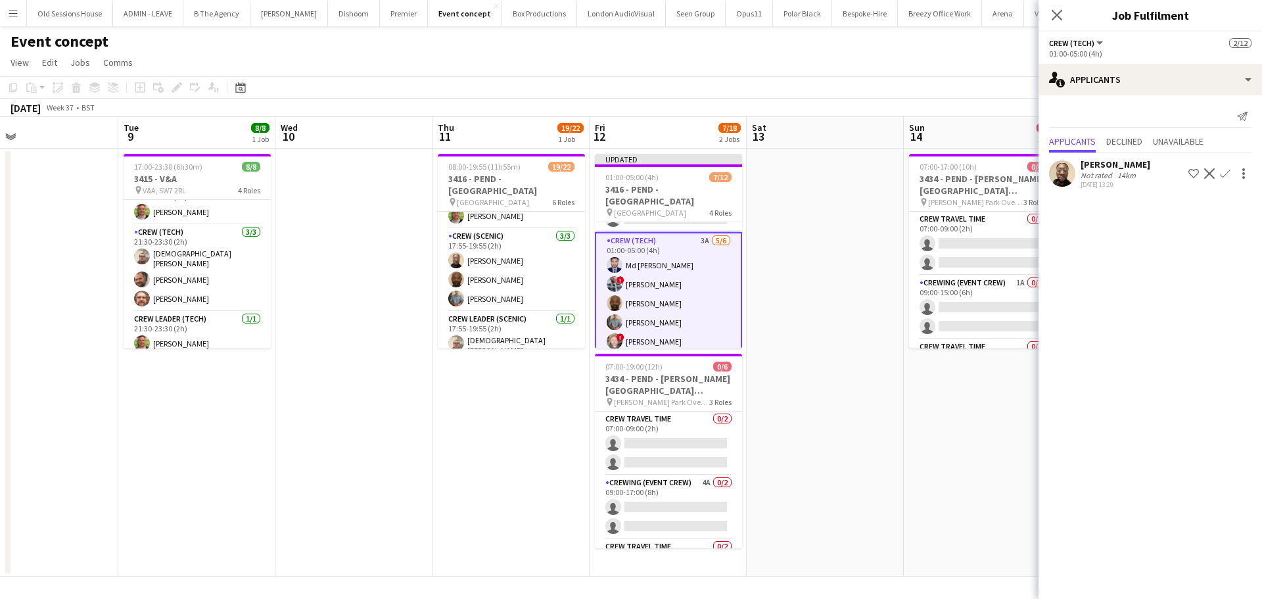
click at [1226, 170] on app-icon "Confirm" at bounding box center [1225, 173] width 11 height 11
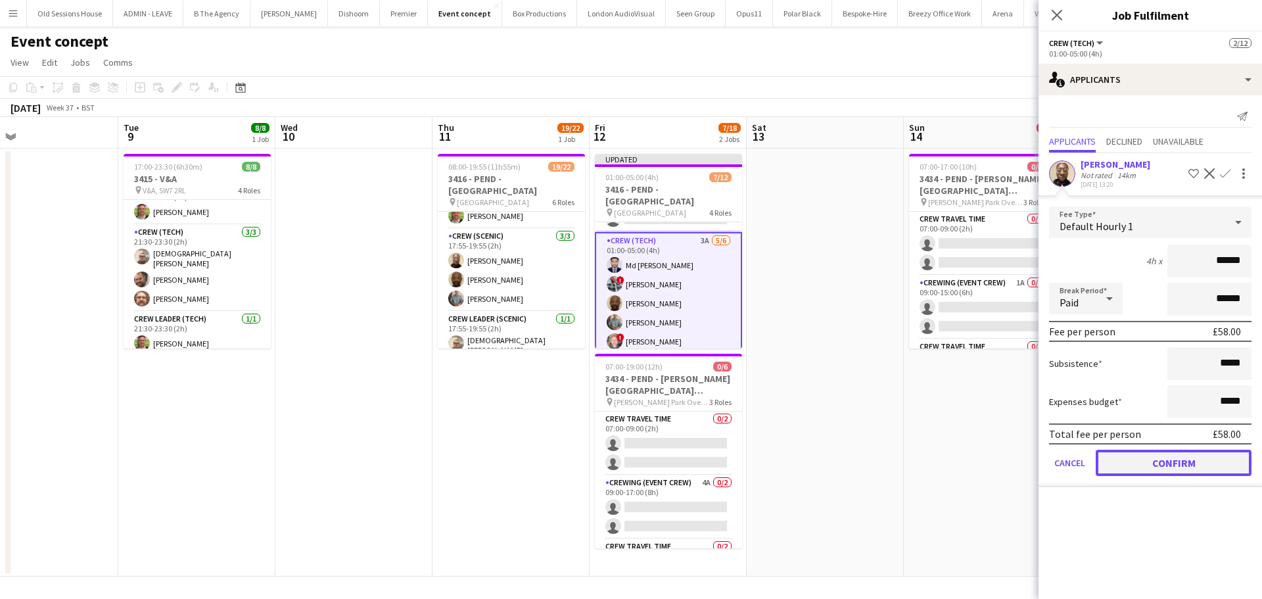
click at [1154, 459] on button "Confirm" at bounding box center [1174, 463] width 156 height 26
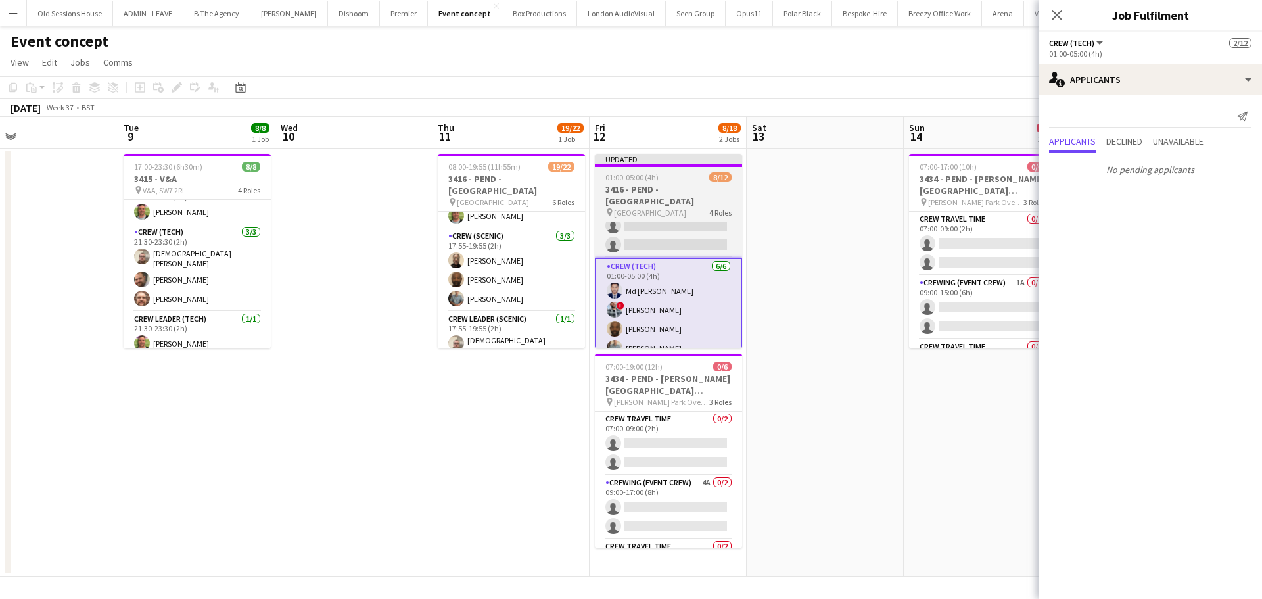
scroll to position [0, 0]
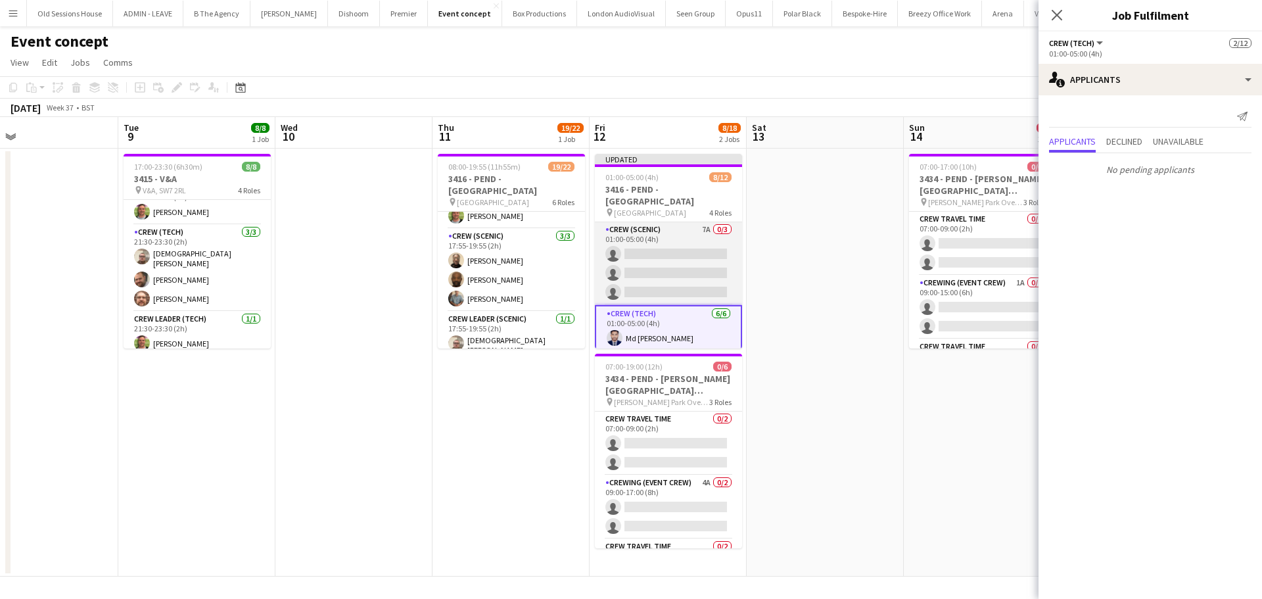
click at [687, 254] on app-card-role "Crew (Scenic) 7A 0/3 01:00-05:00 (4h) single-neutral-actions single-neutral-act…" at bounding box center [668, 263] width 147 height 83
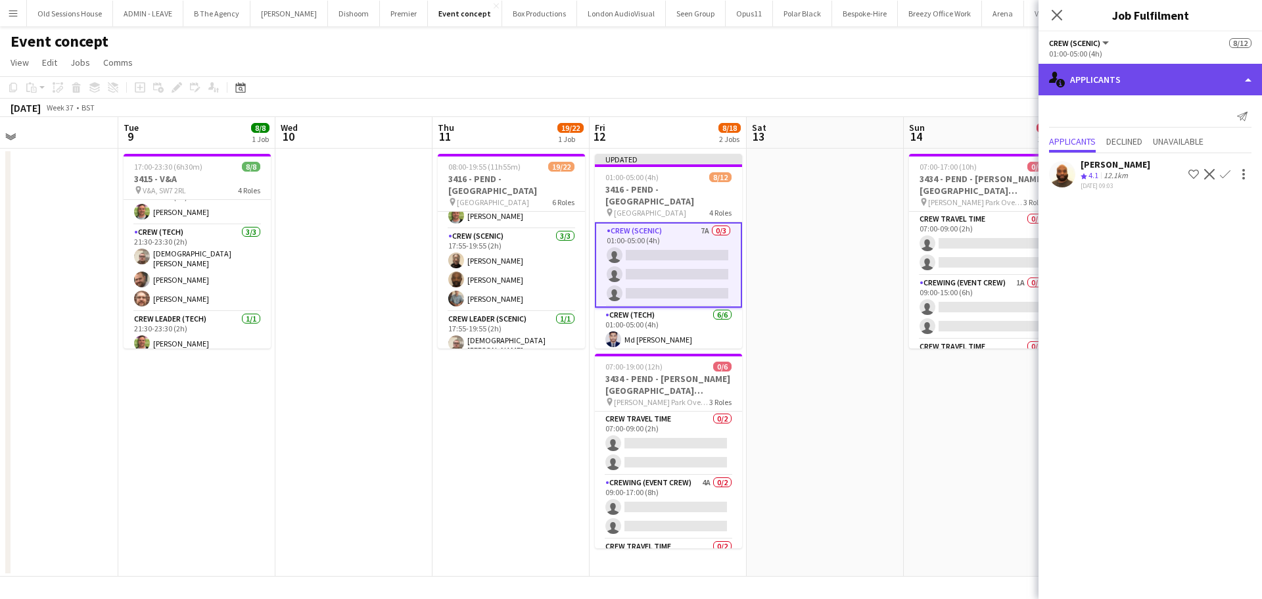
click at [1156, 74] on div "single-neutral-actions-information Applicants" at bounding box center [1149, 80] width 223 height 32
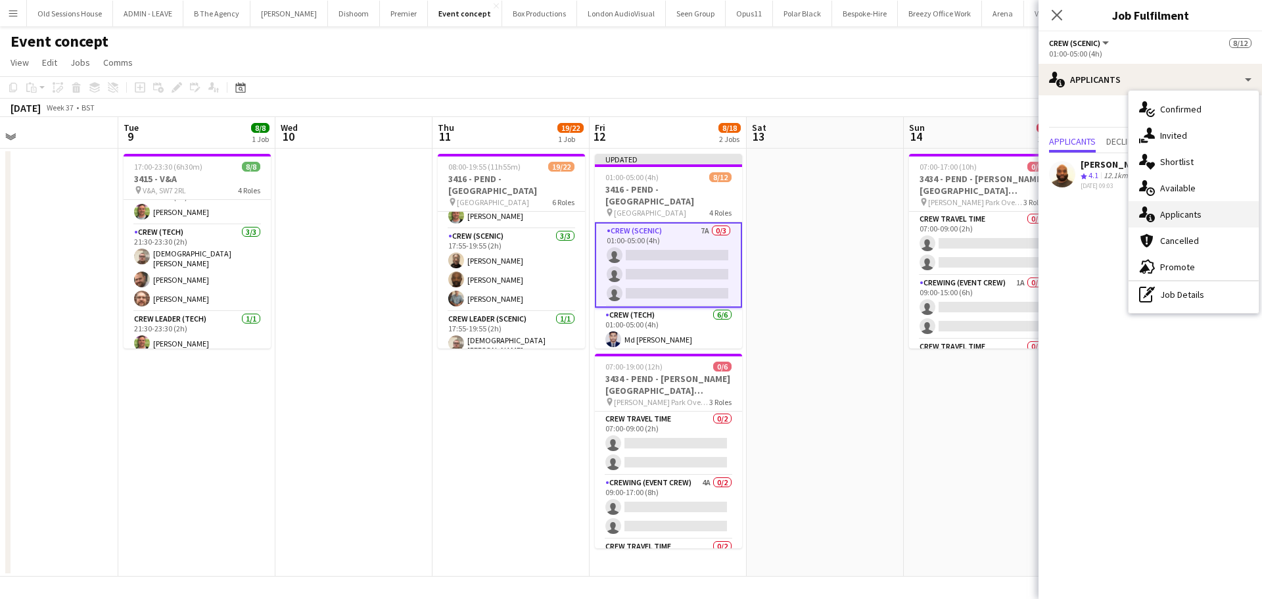
click at [1180, 218] on div "single-neutral-actions-information Applicants" at bounding box center [1194, 214] width 130 height 26
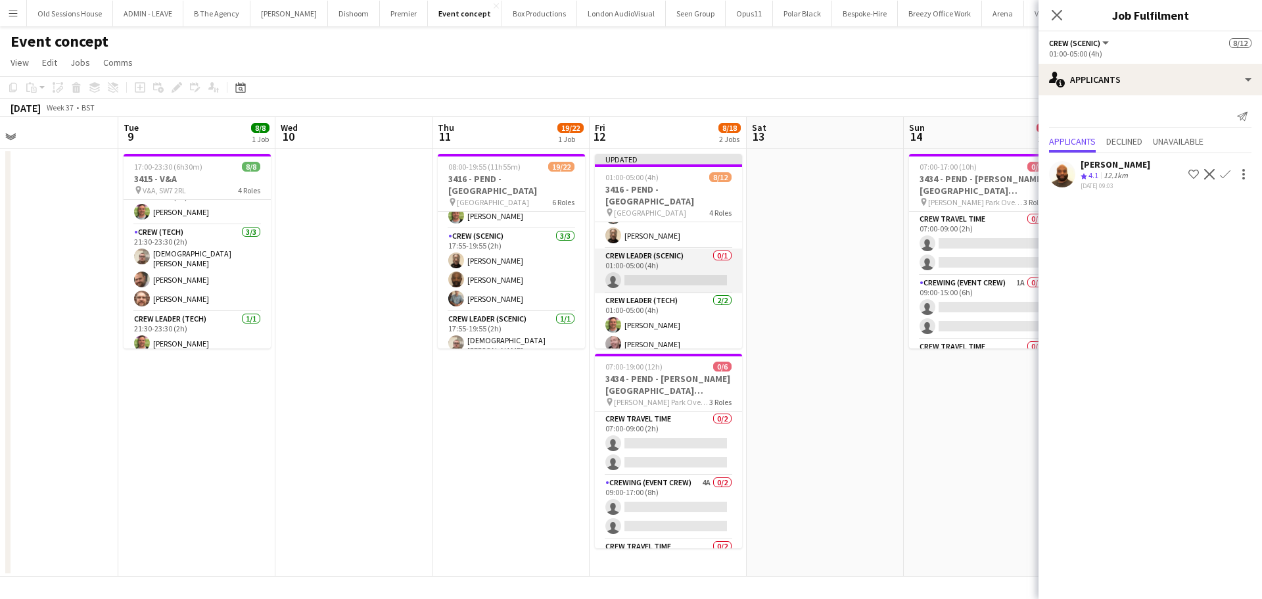
click at [670, 275] on app-card-role "Crew Leader (Scenic) 0/1 01:00-05:00 (4h) single-neutral-actions" at bounding box center [668, 270] width 147 height 45
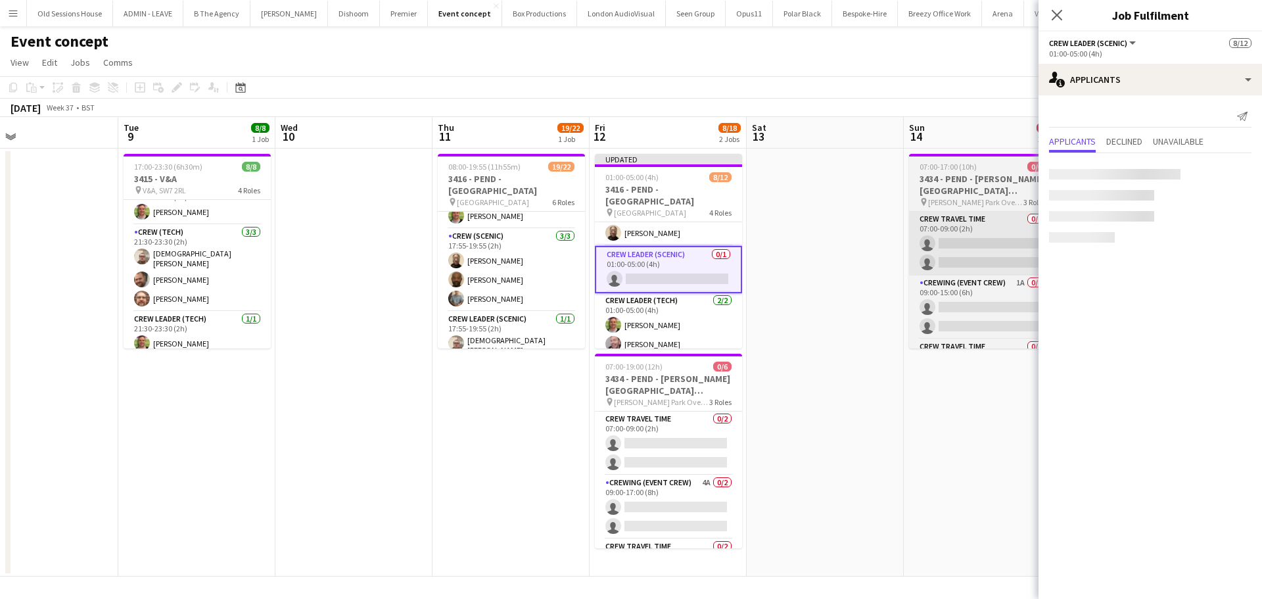
scroll to position [197, 0]
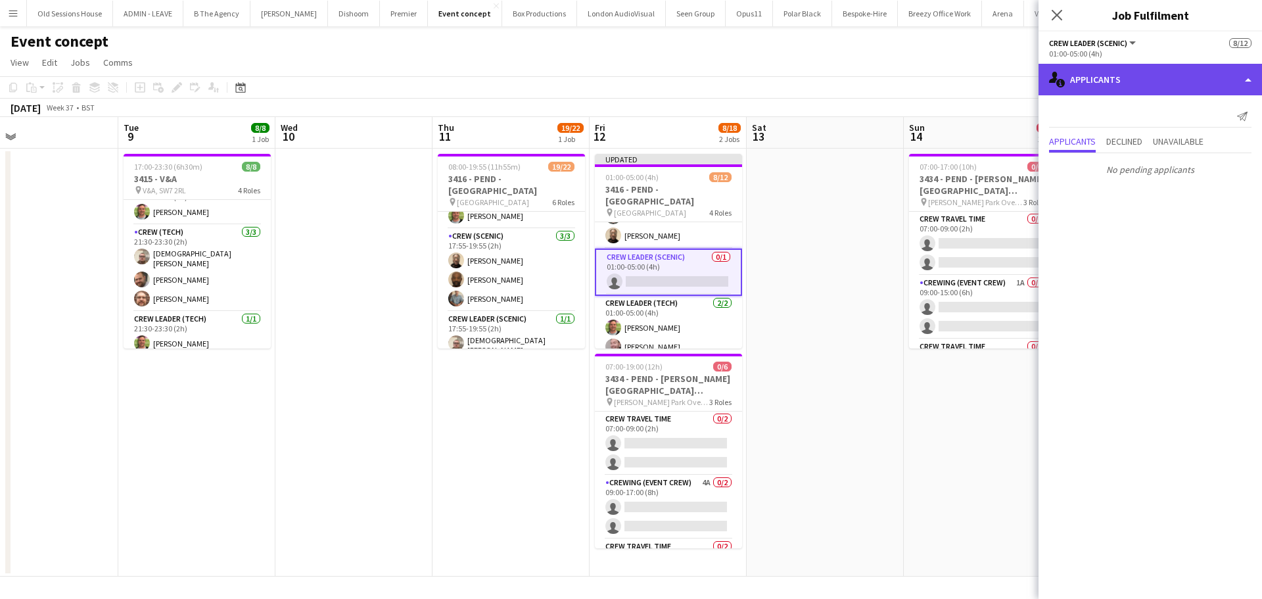
click at [1104, 80] on div "single-neutral-actions-information Applicants" at bounding box center [1149, 80] width 223 height 32
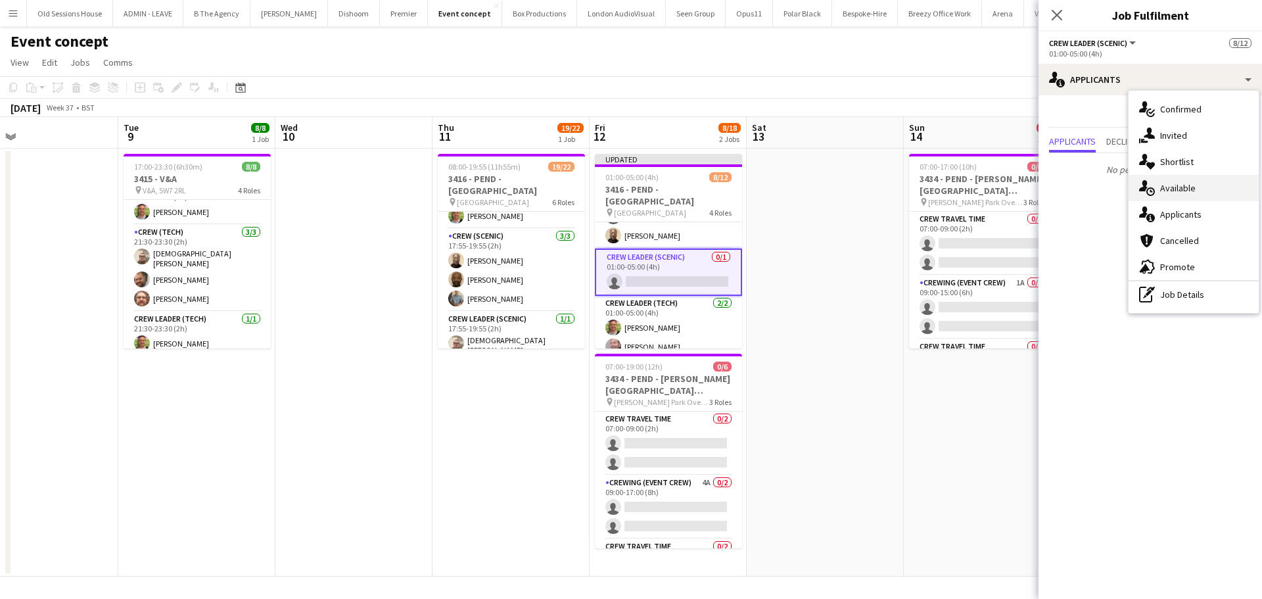
click at [1182, 192] on div "single-neutral-actions-upload Available" at bounding box center [1194, 188] width 130 height 26
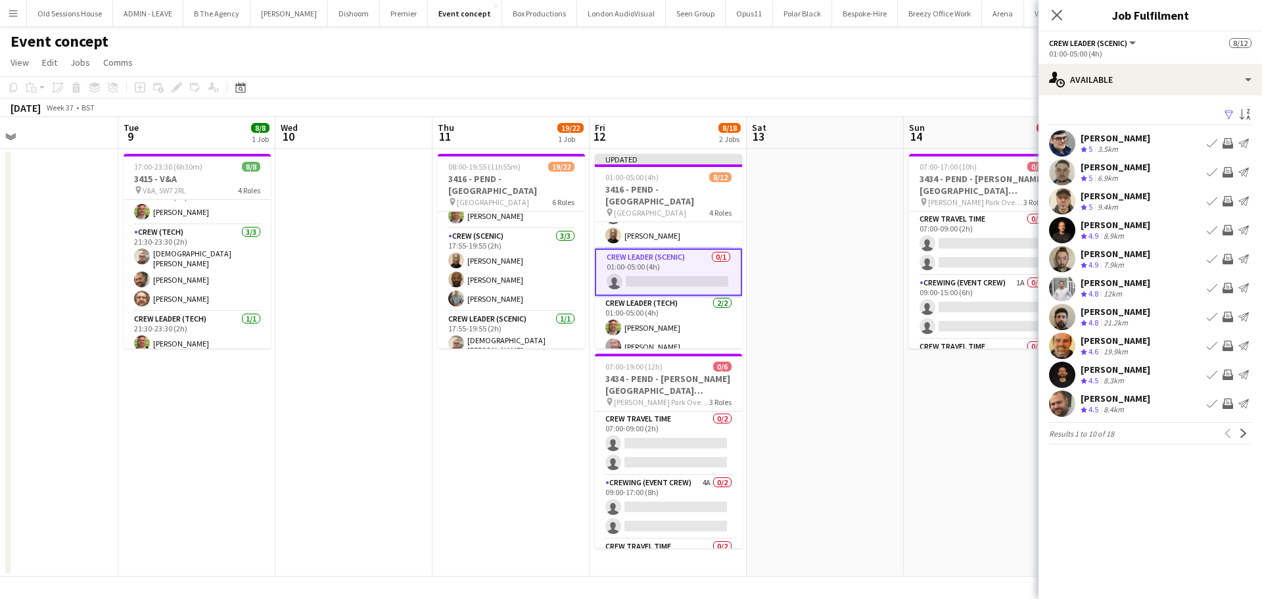
click at [1228, 260] on app-icon "Invite crew" at bounding box center [1227, 259] width 11 height 11
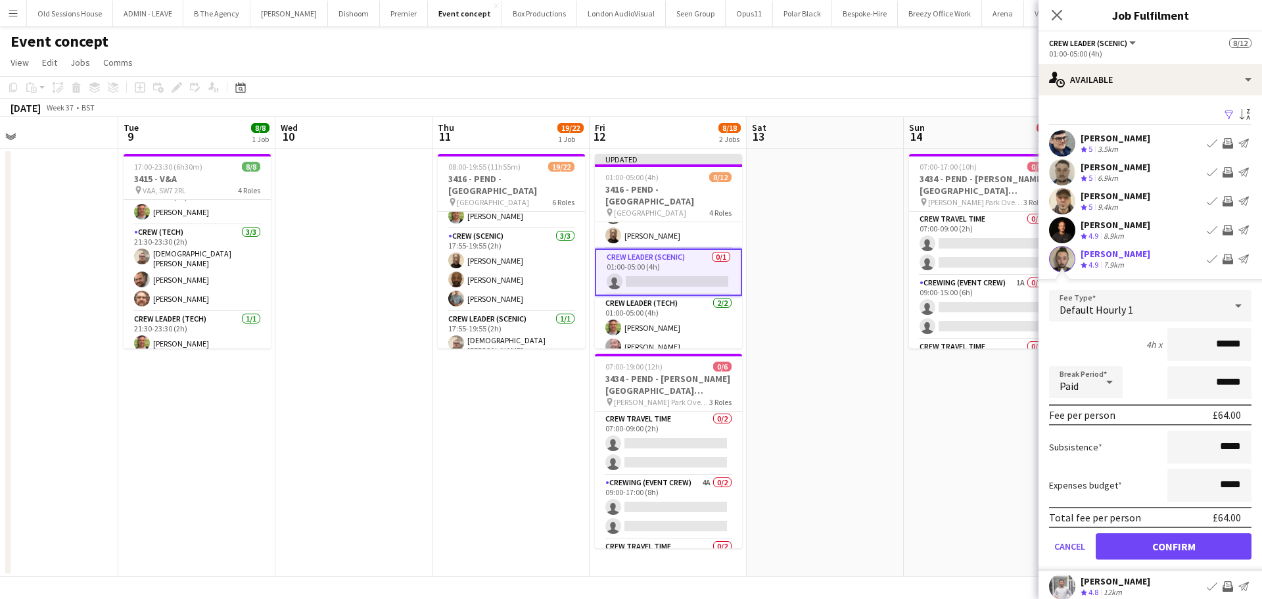
drag, startPoint x: 1223, startPoint y: 348, endPoint x: 1169, endPoint y: 351, distance: 54.6
click at [1169, 351] on input "******" at bounding box center [1209, 344] width 84 height 33
type input "***"
click at [1128, 344] on div "4h x ***" at bounding box center [1150, 344] width 202 height 33
click at [1167, 545] on button "Confirm" at bounding box center [1174, 546] width 156 height 26
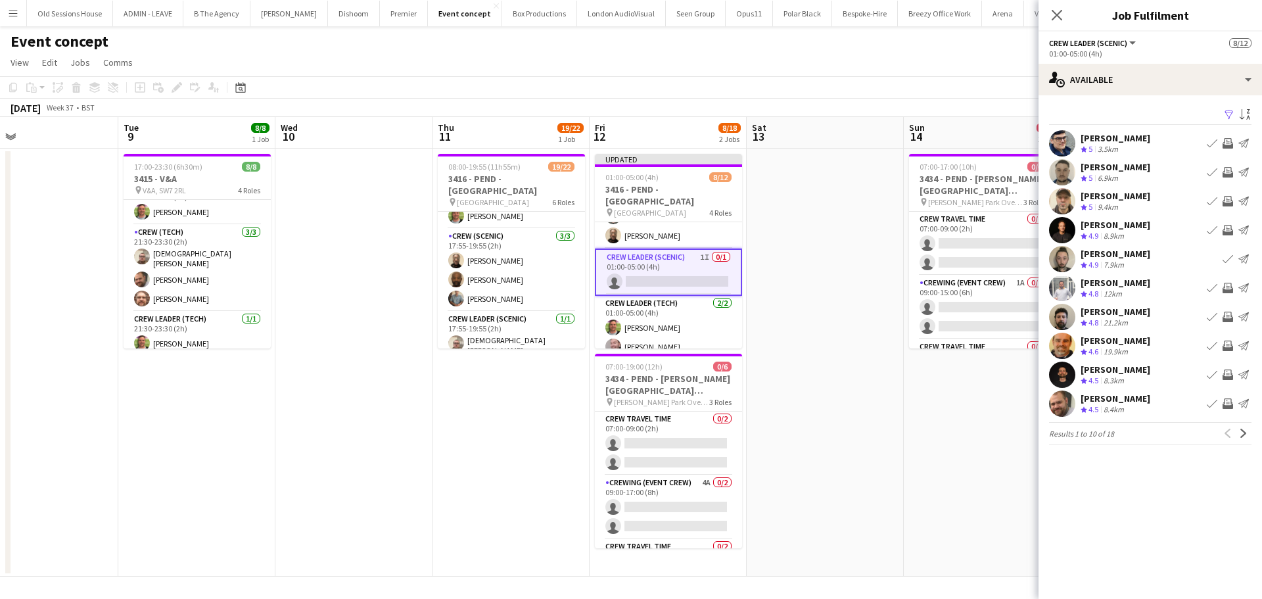
click at [1227, 288] on app-icon "Invite crew" at bounding box center [1227, 288] width 11 height 11
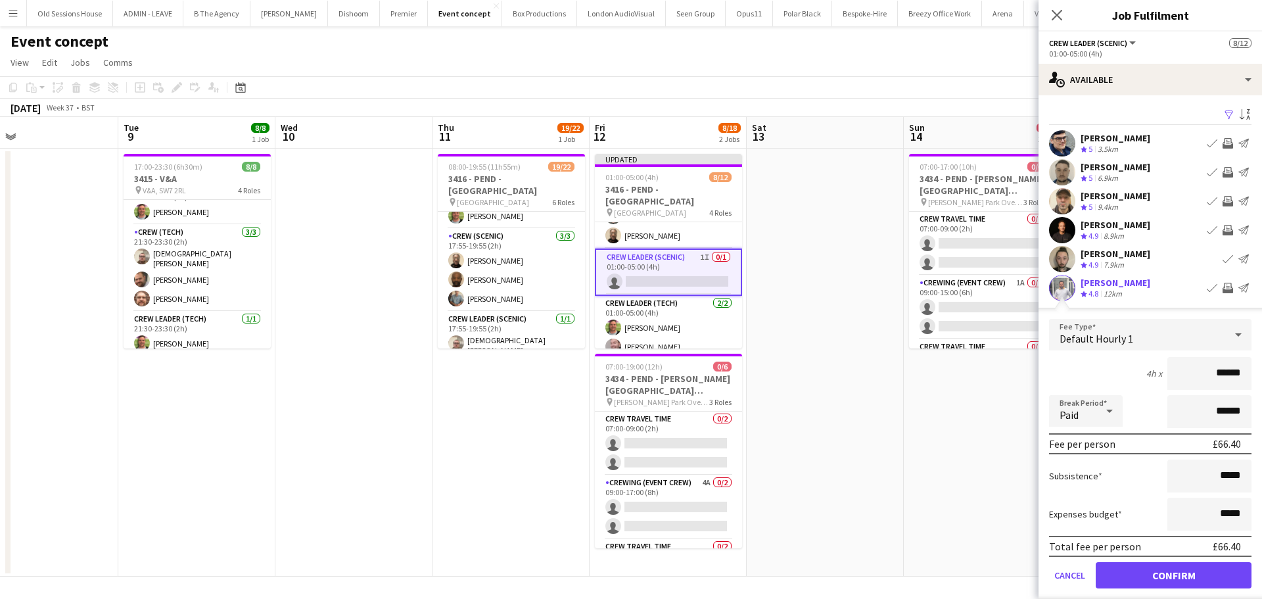
drag, startPoint x: 1232, startPoint y: 374, endPoint x: 1136, endPoint y: 372, distance: 96.0
click at [1136, 372] on div "4h x ******" at bounding box center [1150, 373] width 202 height 33
type input "***"
click at [1108, 366] on div "4h x ***" at bounding box center [1150, 373] width 202 height 33
click at [1161, 569] on button "Confirm" at bounding box center [1174, 575] width 156 height 26
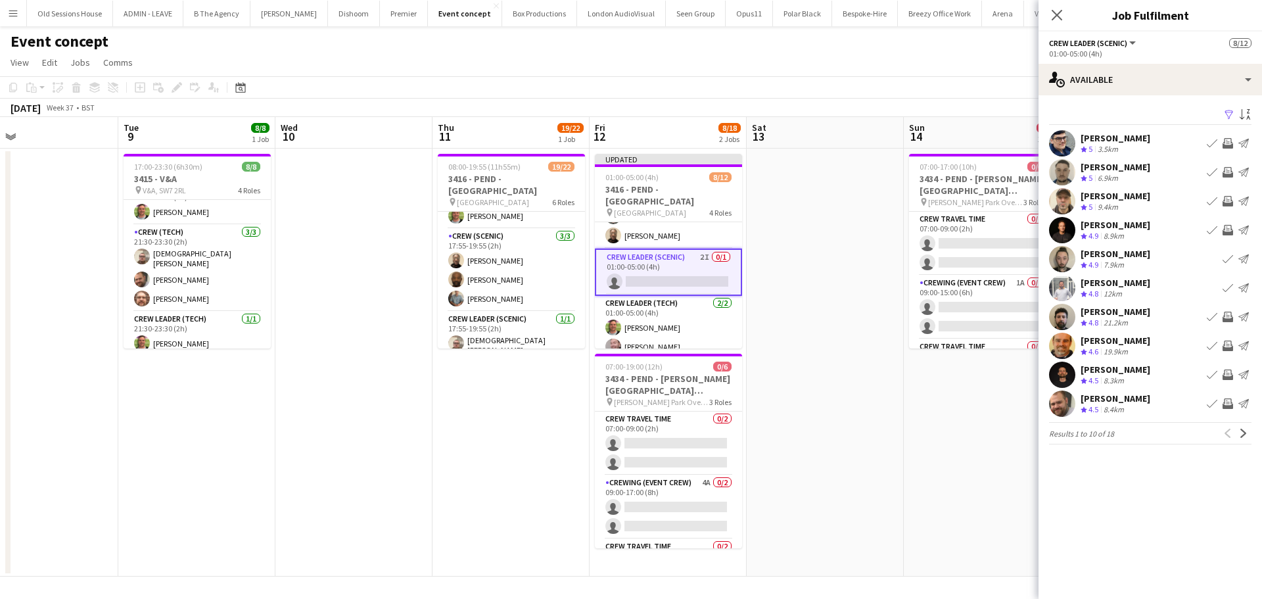
click at [1226, 402] on app-icon "Invite crew" at bounding box center [1227, 403] width 11 height 11
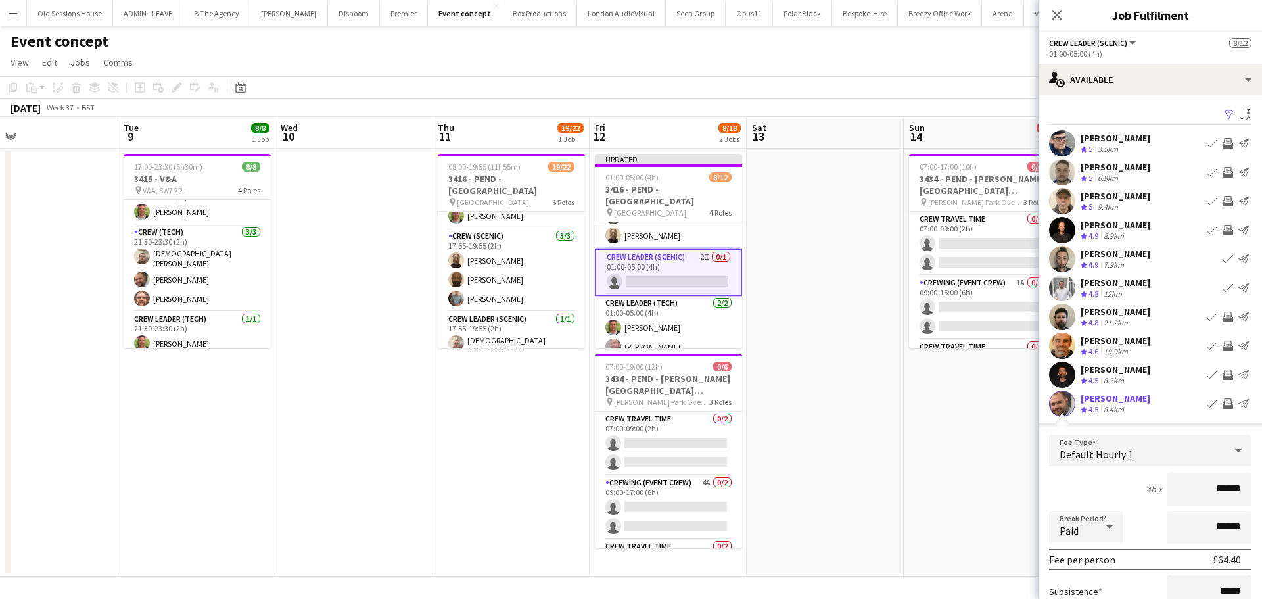
drag, startPoint x: 1235, startPoint y: 488, endPoint x: 1151, endPoint y: 493, distance: 84.3
click at [1151, 493] on div "4h x ******" at bounding box center [1150, 489] width 202 height 33
type input "***"
click at [1094, 473] on div "4h x ***" at bounding box center [1150, 489] width 202 height 33
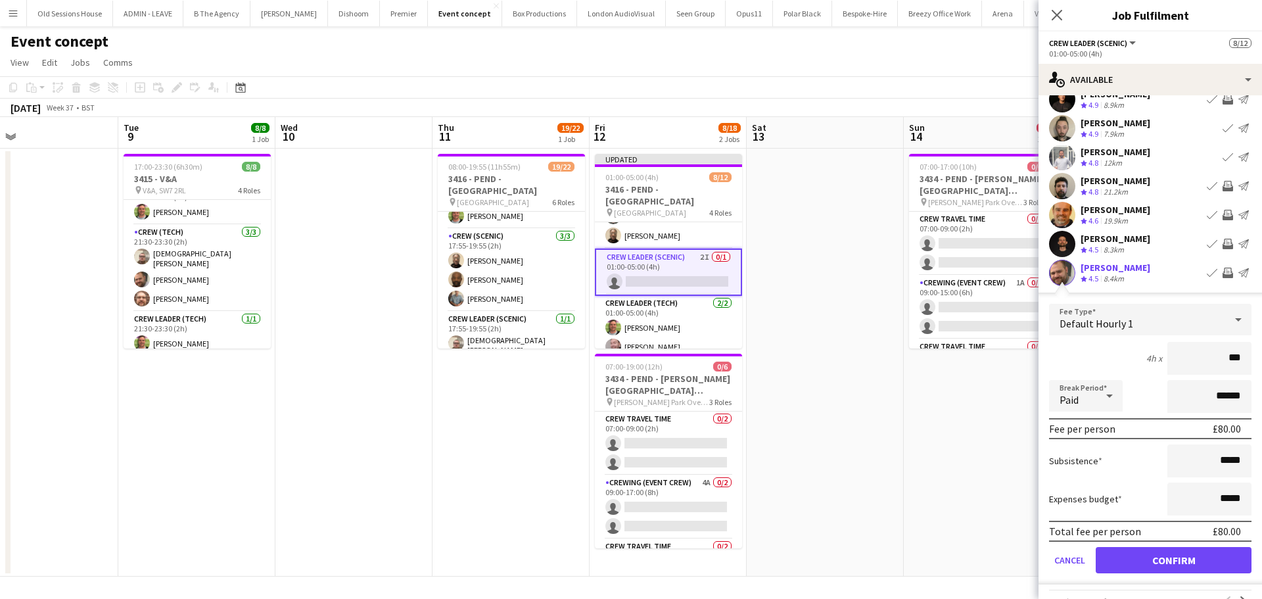
scroll to position [131, 0]
click at [1150, 560] on button "Confirm" at bounding box center [1174, 559] width 156 height 26
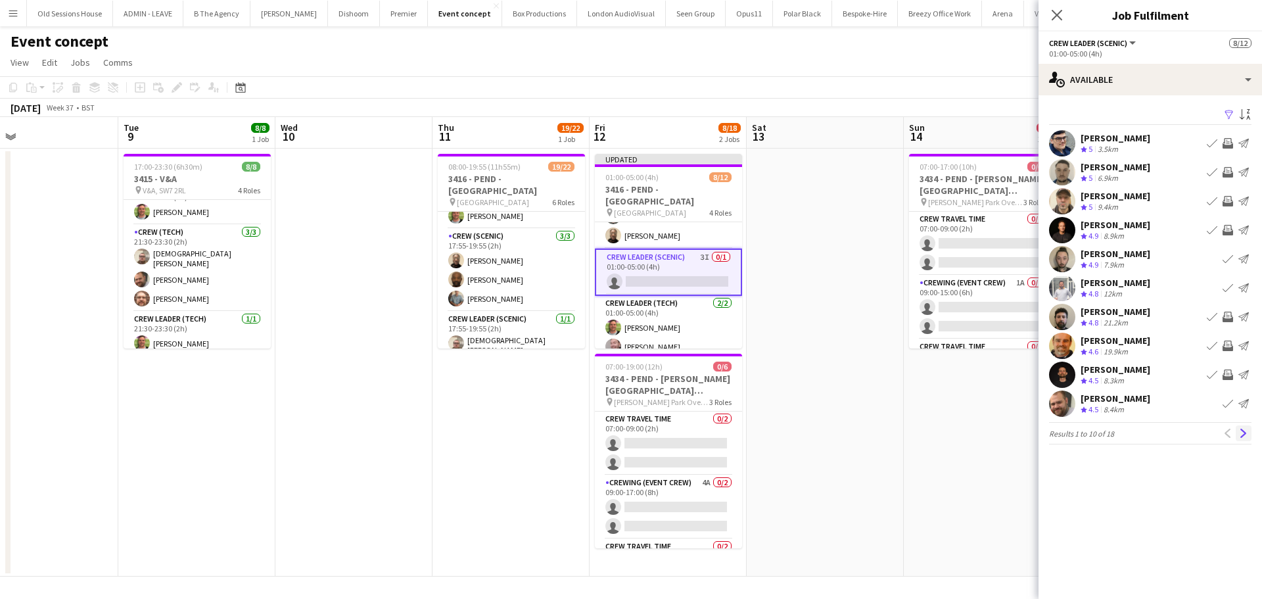
click at [1247, 434] on app-icon "Next" at bounding box center [1243, 433] width 9 height 9
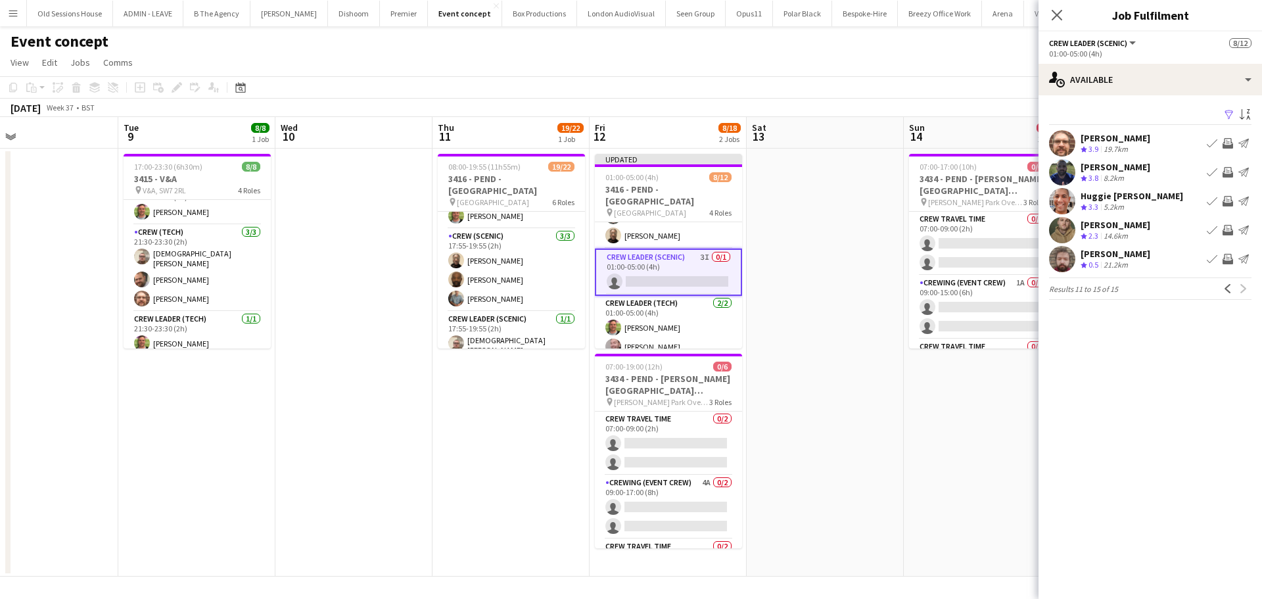
click at [1230, 136] on button "Invite crew" at bounding box center [1228, 143] width 16 height 16
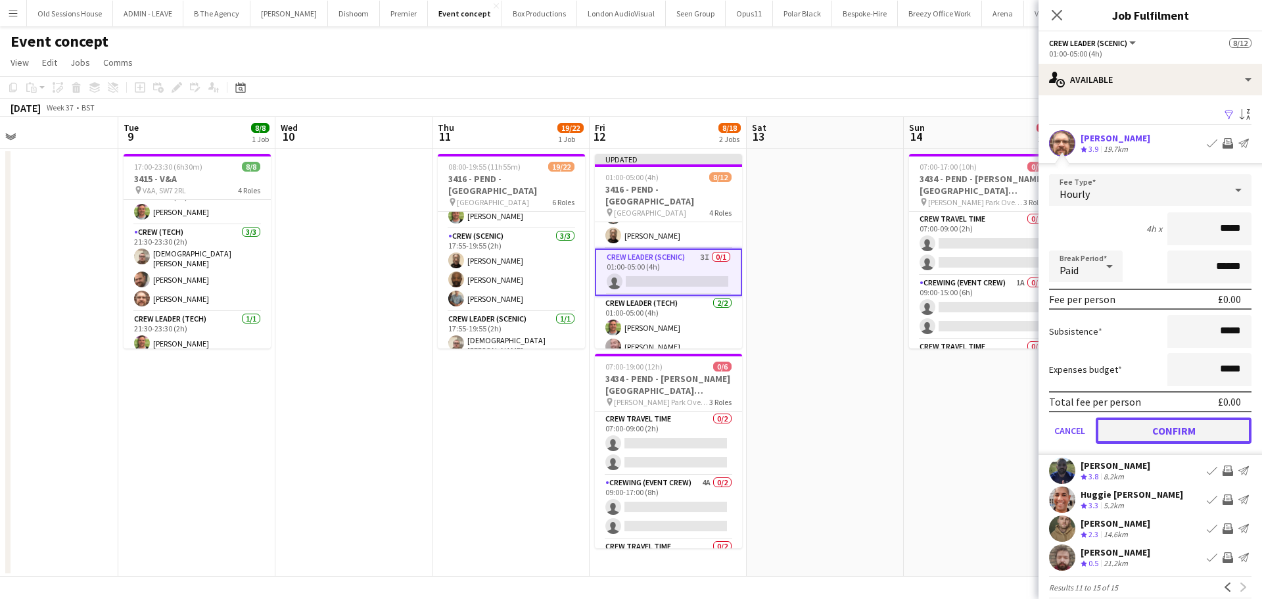
click at [1146, 427] on button "Confirm" at bounding box center [1174, 430] width 156 height 26
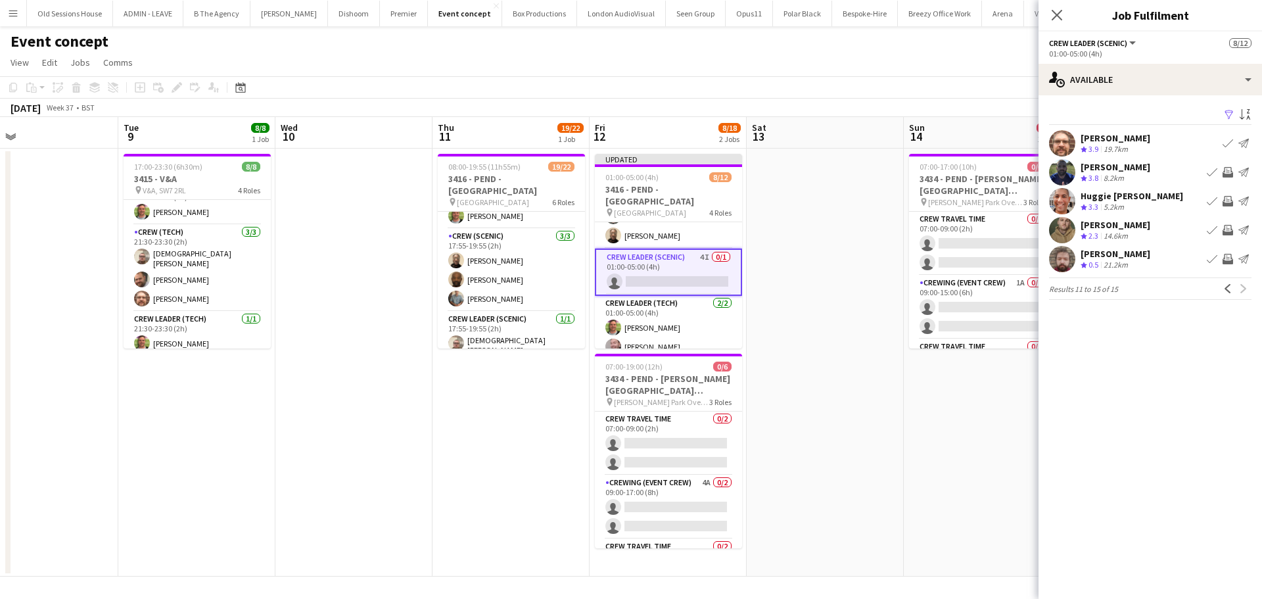
drag, startPoint x: 787, startPoint y: 338, endPoint x: 856, endPoint y: 268, distance: 99.0
click at [788, 337] on app-date-cell at bounding box center [825, 363] width 157 height 428
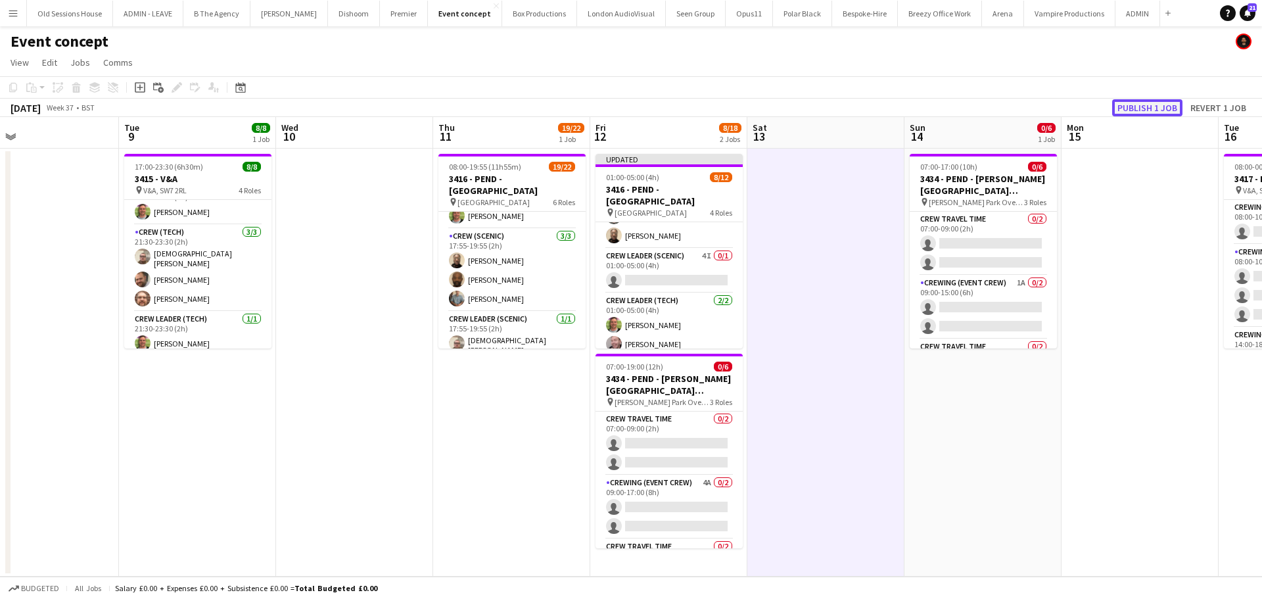
click at [1138, 108] on button "Publish 1 job" at bounding box center [1147, 107] width 70 height 17
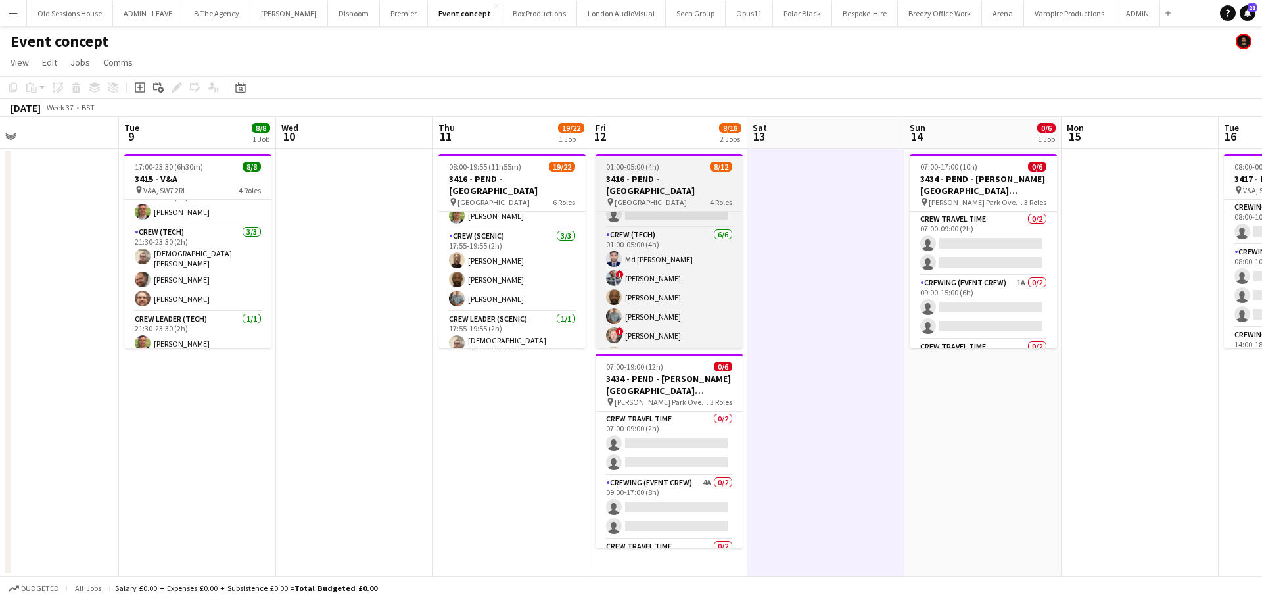
scroll to position [0, 0]
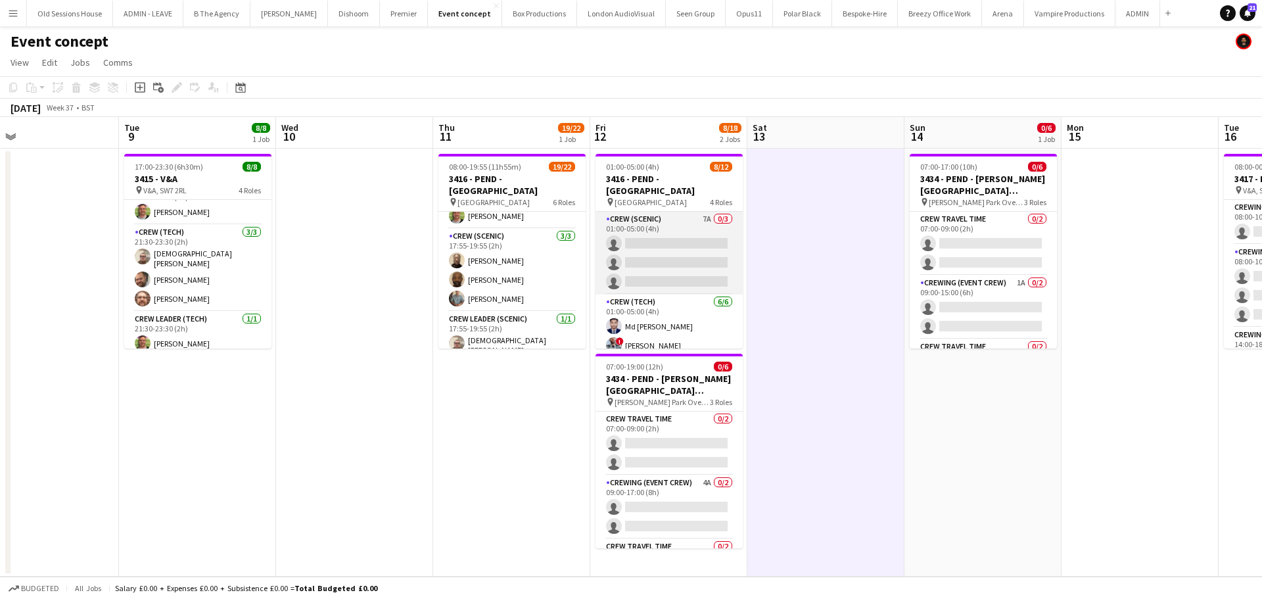
click at [681, 237] on app-card-role "Crew (Scenic) 7A 0/3 01:00-05:00 (4h) single-neutral-actions single-neutral-act…" at bounding box center [668, 253] width 147 height 83
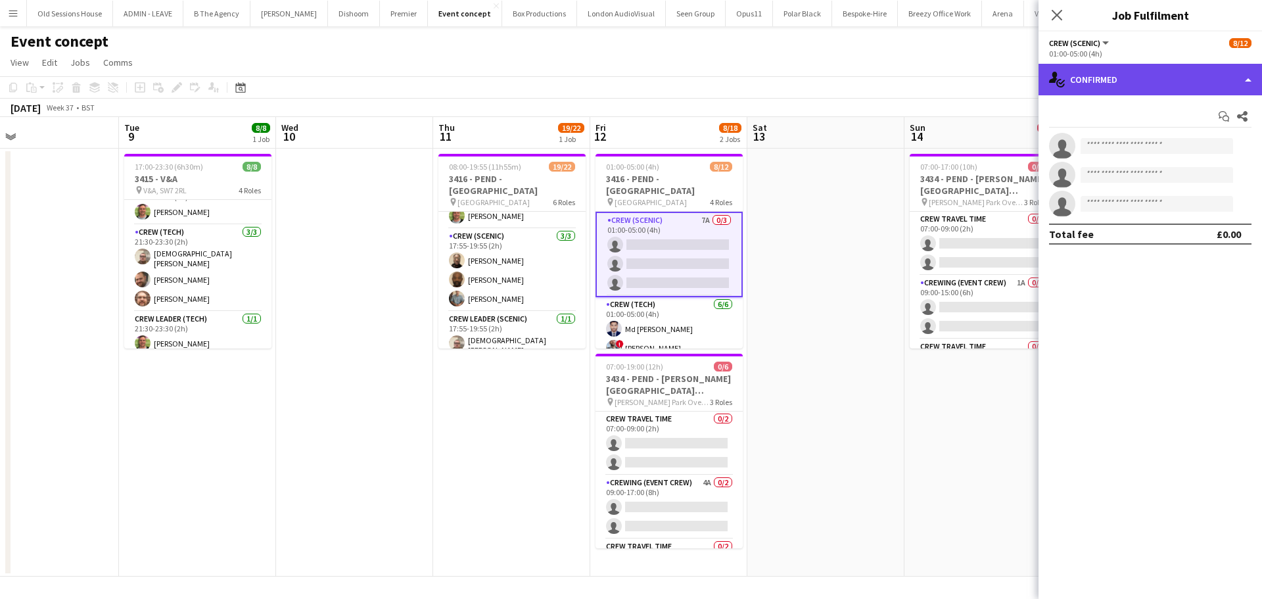
click at [1118, 79] on div "single-neutral-actions-check-2 Confirmed" at bounding box center [1149, 80] width 223 height 32
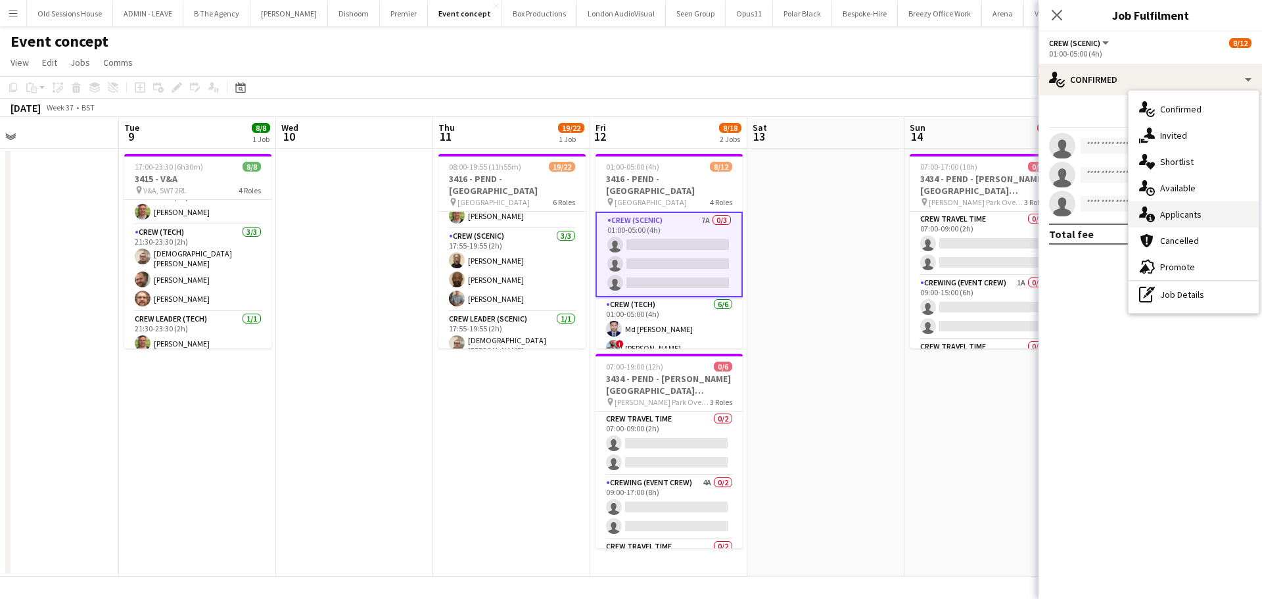
click at [1167, 208] on div "single-neutral-actions-information Applicants" at bounding box center [1194, 214] width 130 height 26
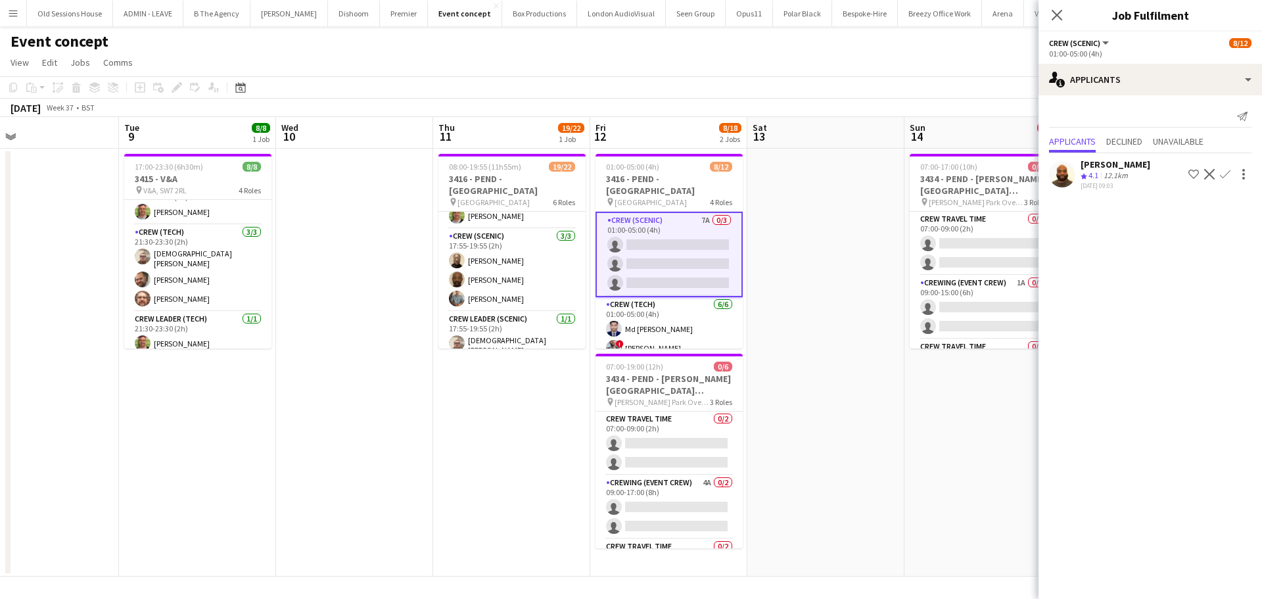
click at [1222, 175] on app-icon "Confirm" at bounding box center [1225, 174] width 11 height 11
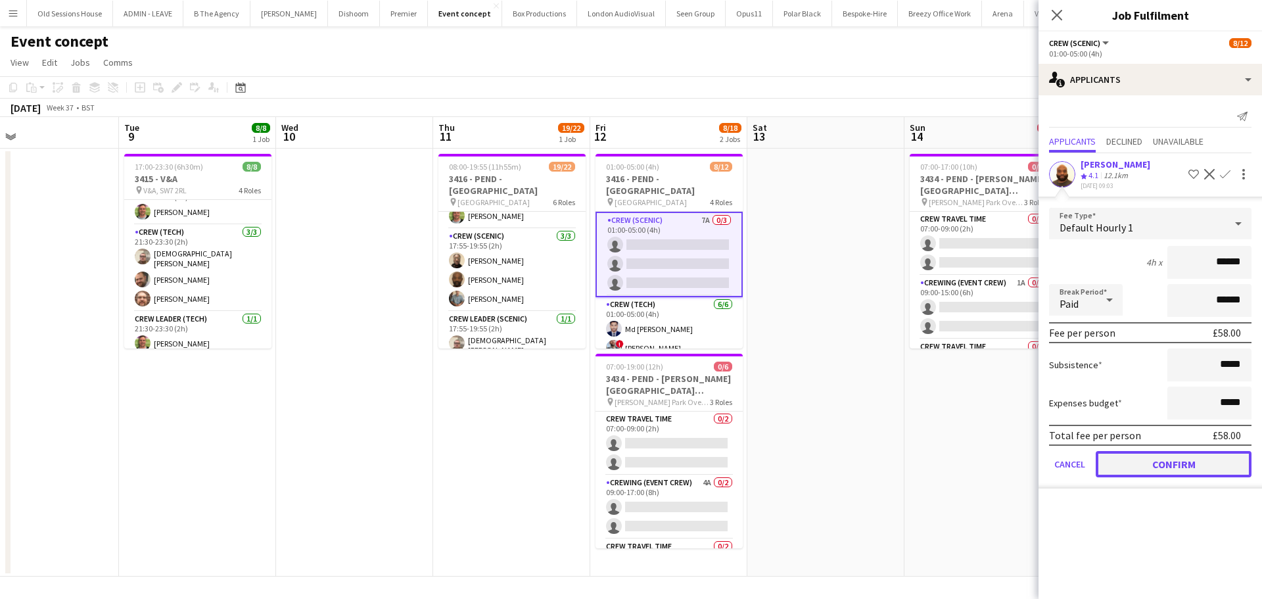
click at [1169, 466] on button "Confirm" at bounding box center [1174, 464] width 156 height 26
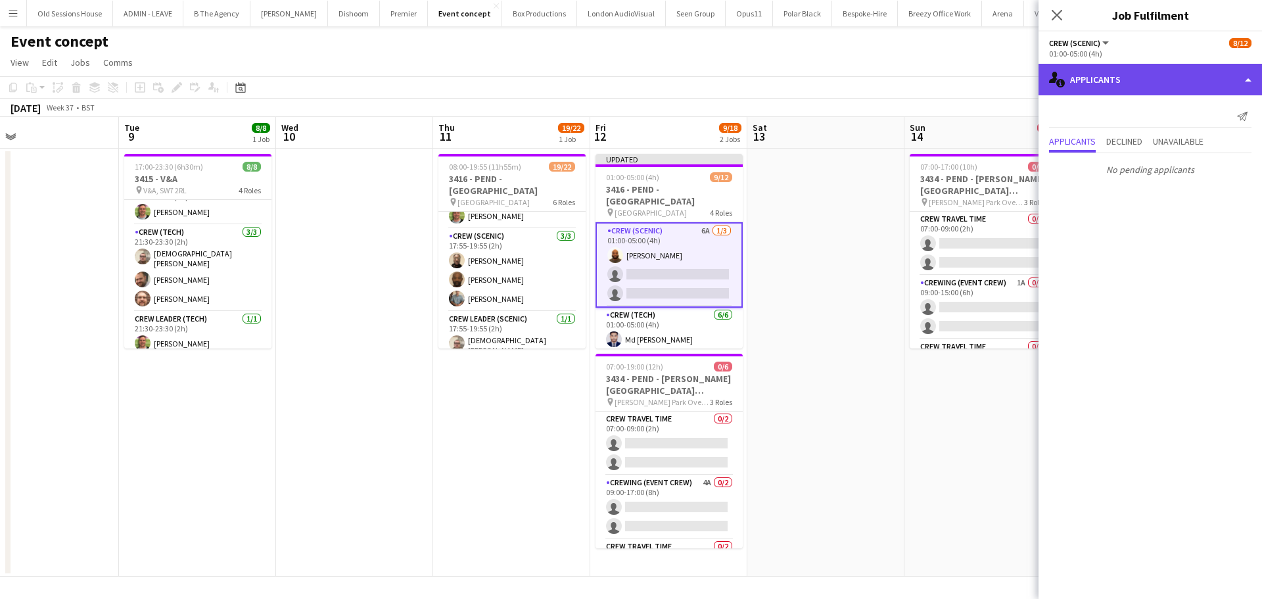
click at [1153, 84] on div "single-neutral-actions-information Applicants" at bounding box center [1149, 80] width 223 height 32
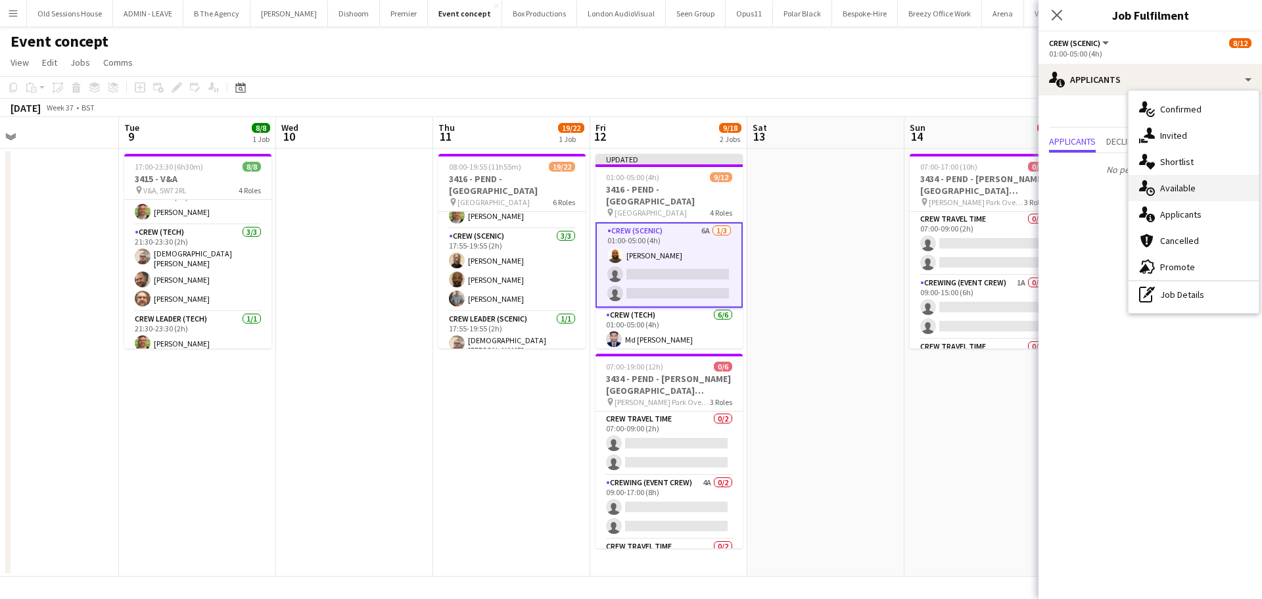
click at [1188, 190] on div "single-neutral-actions-upload Available" at bounding box center [1194, 188] width 130 height 26
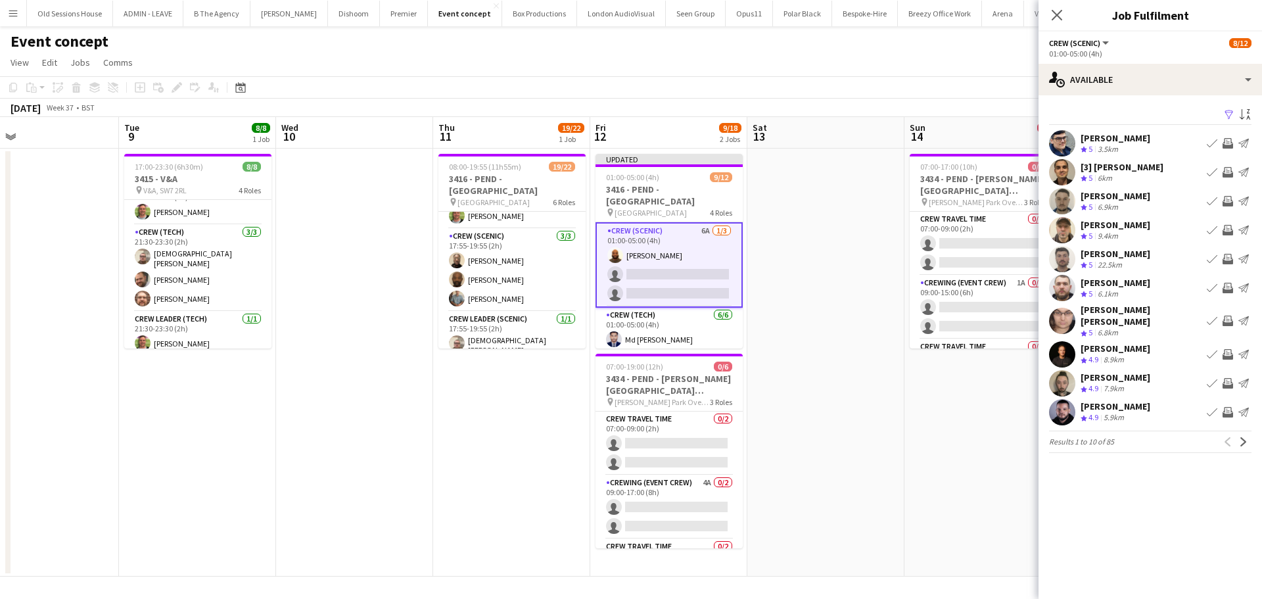
click at [1229, 232] on app-icon "Invite crew" at bounding box center [1227, 230] width 11 height 11
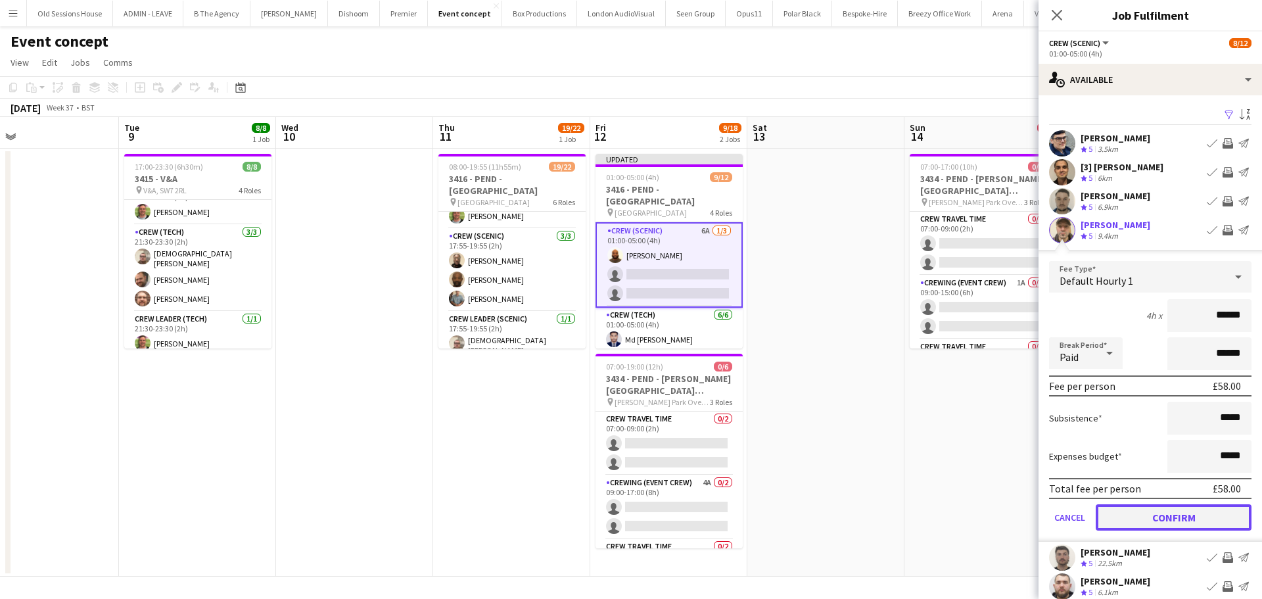
click at [1158, 514] on button "Confirm" at bounding box center [1174, 517] width 156 height 26
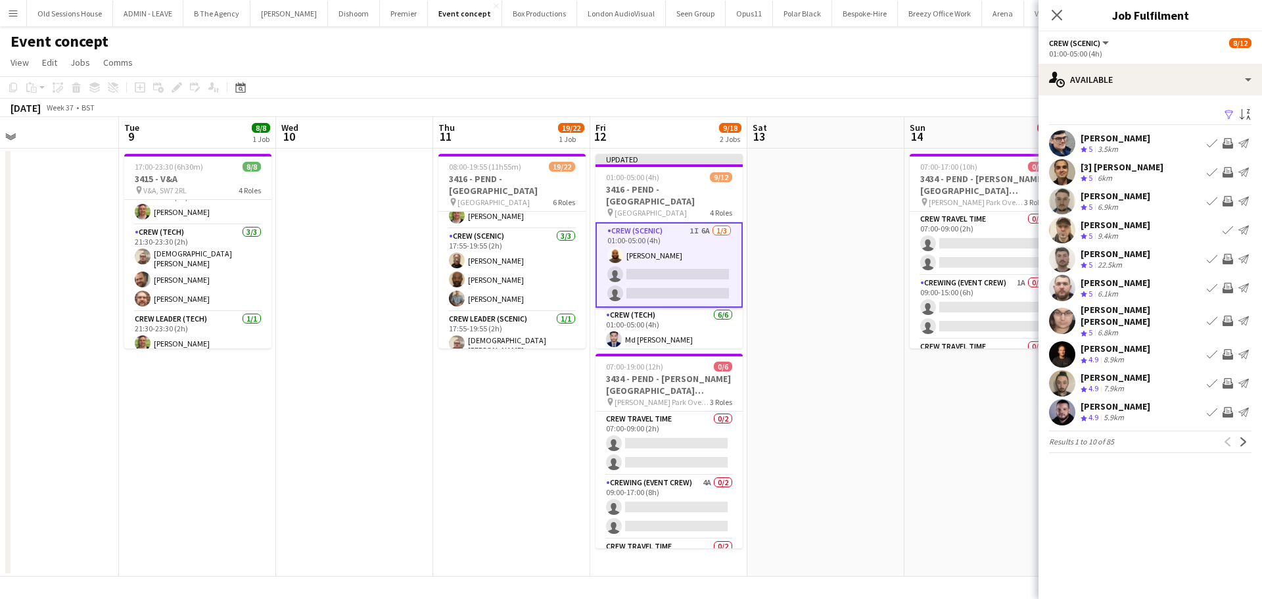
click at [1229, 407] on app-icon "Invite crew" at bounding box center [1227, 412] width 11 height 11
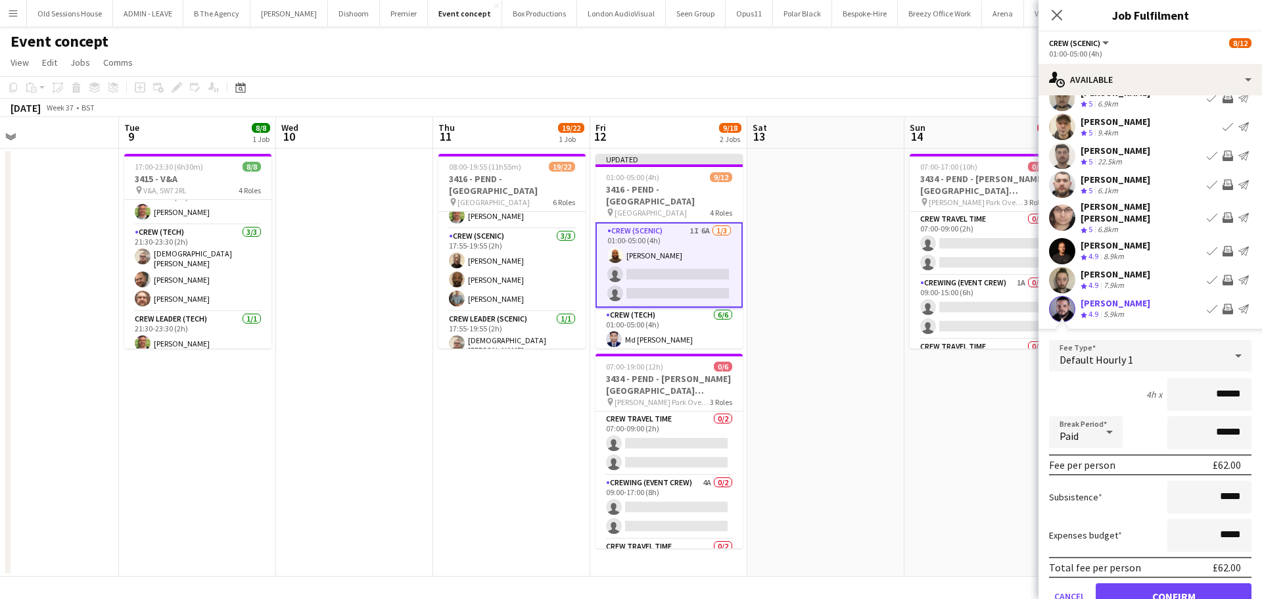
scroll to position [131, 0]
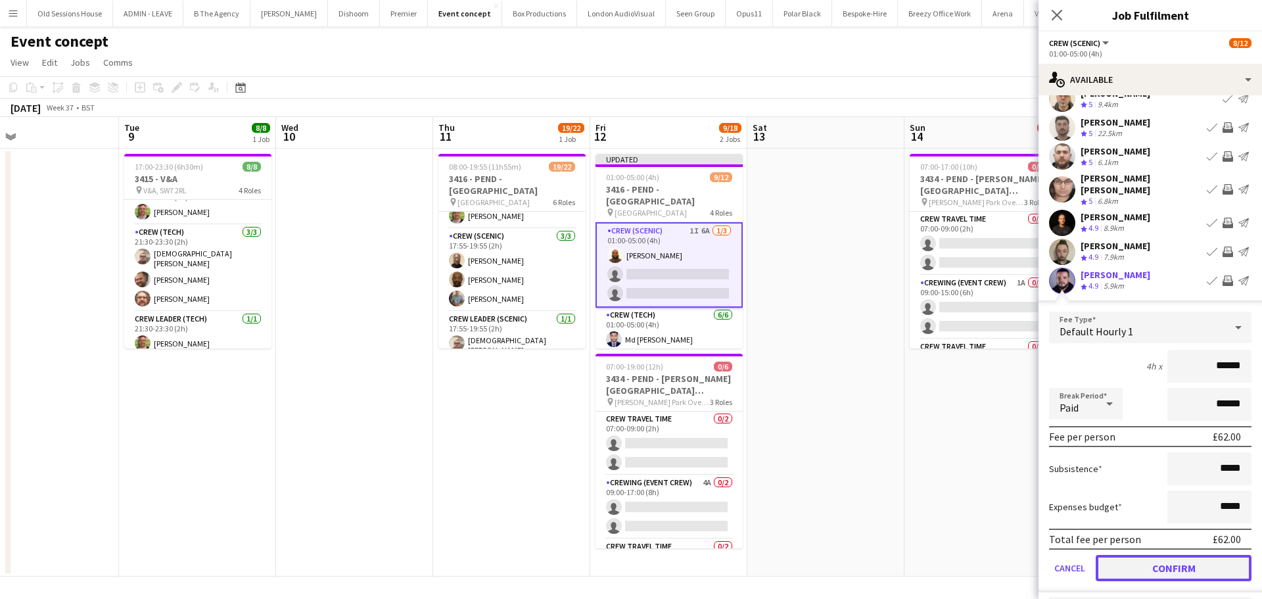
click at [1131, 555] on button "Confirm" at bounding box center [1174, 568] width 156 height 26
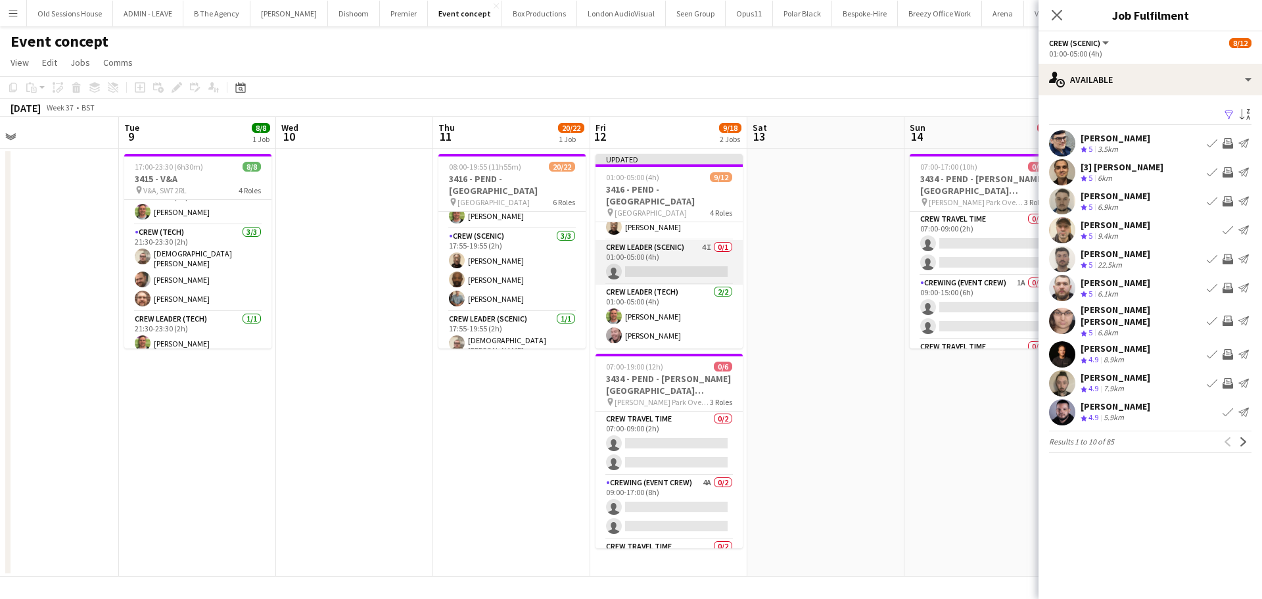
drag, startPoint x: 649, startPoint y: 266, endPoint x: 711, endPoint y: 265, distance: 62.5
click at [649, 266] on app-card-role "Crew Leader (Scenic) 4I 0/1 01:00-05:00 (4h) single-neutral-actions" at bounding box center [668, 262] width 147 height 45
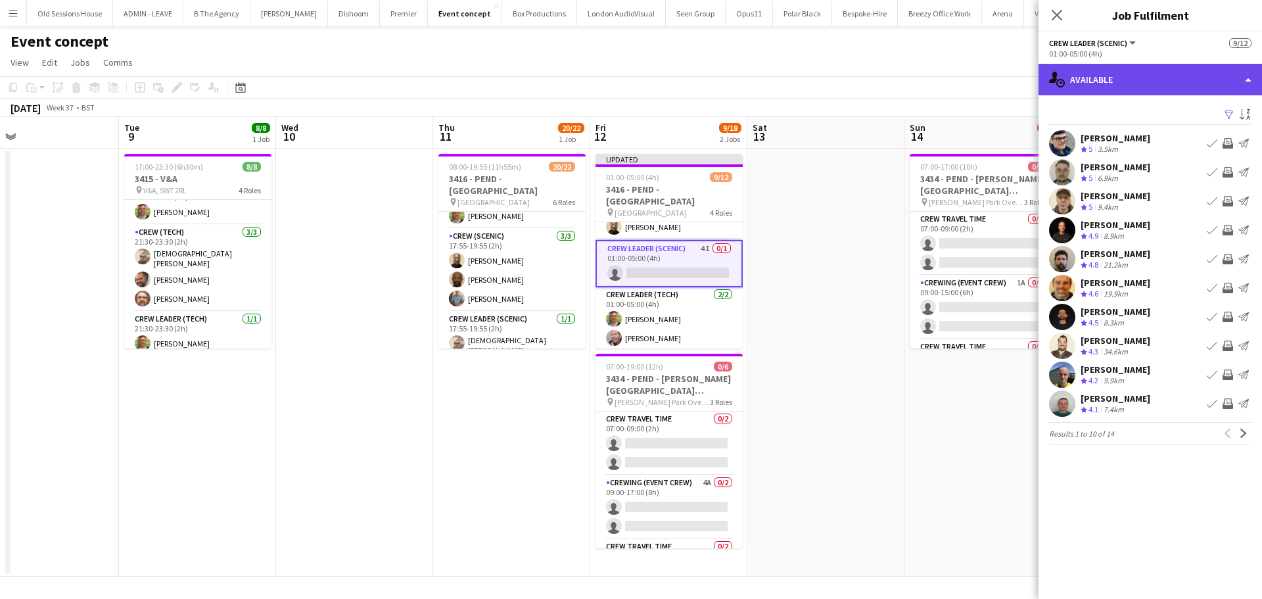
click at [1143, 77] on div "single-neutral-actions-upload Available" at bounding box center [1149, 80] width 223 height 32
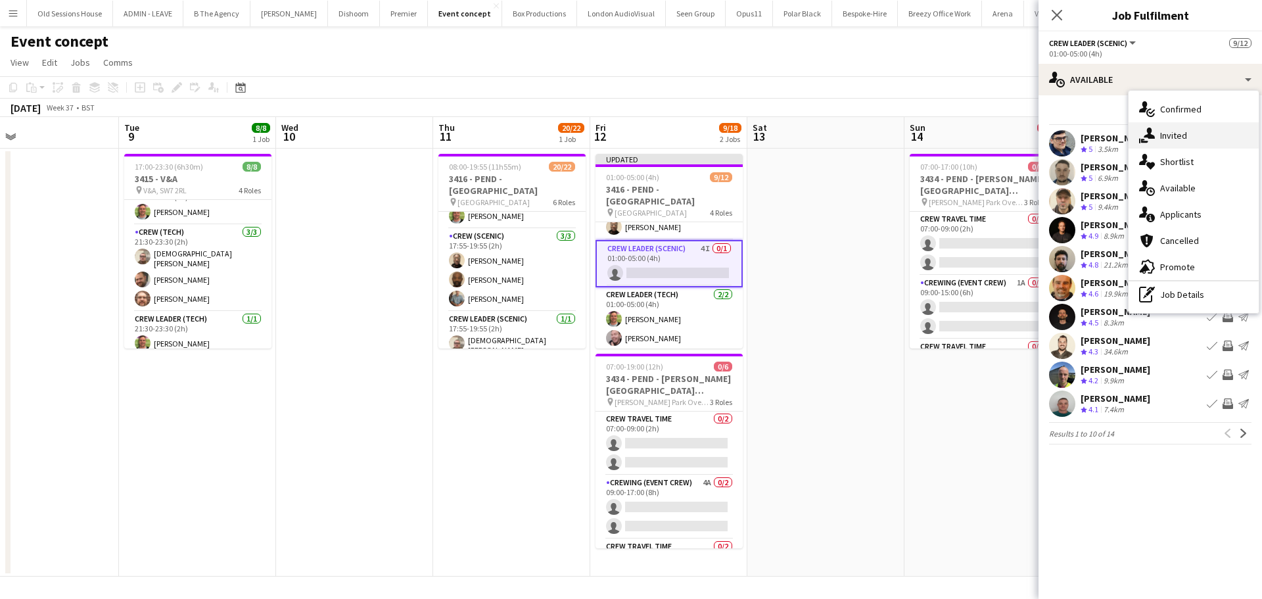
click at [1185, 140] on div "single-neutral-actions-share-1 Invited" at bounding box center [1194, 135] width 130 height 26
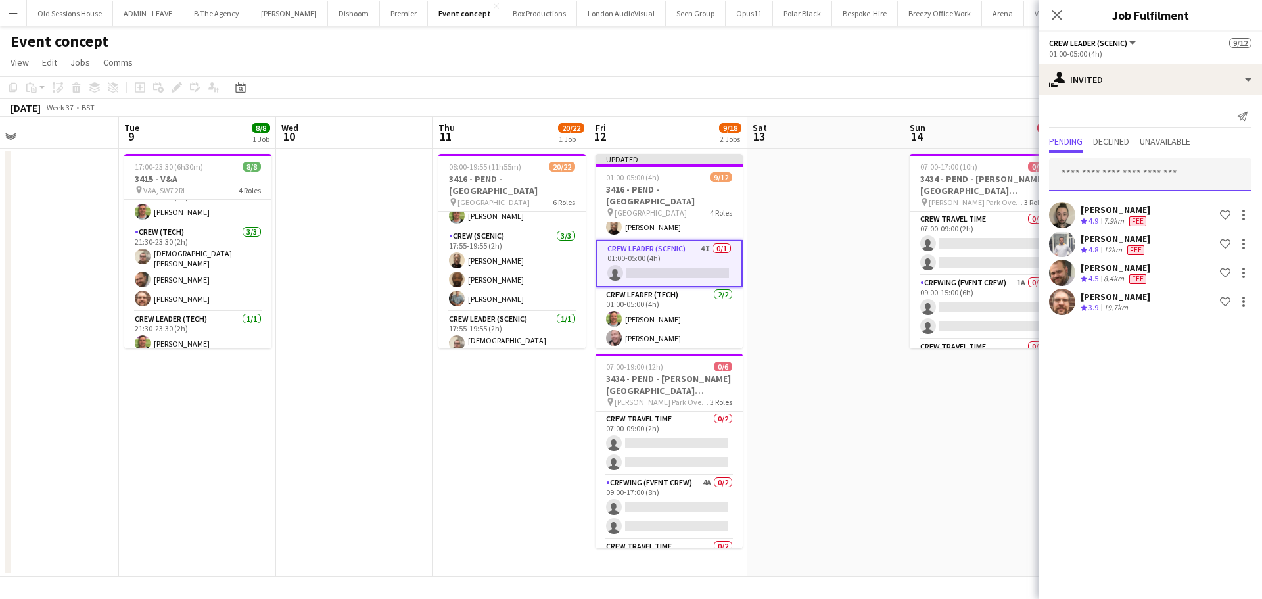
click at [1098, 177] on input "text" at bounding box center [1150, 174] width 202 height 33
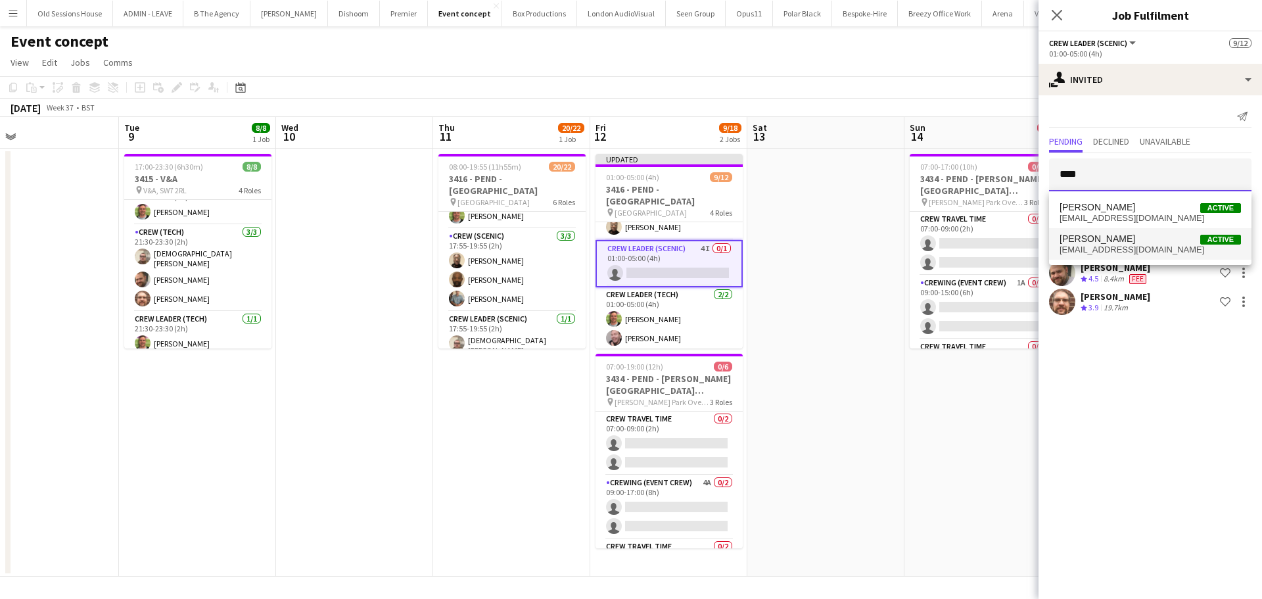
type input "****"
click at [1102, 250] on span "fiskymusic01@gmail.com" at bounding box center [1149, 249] width 181 height 11
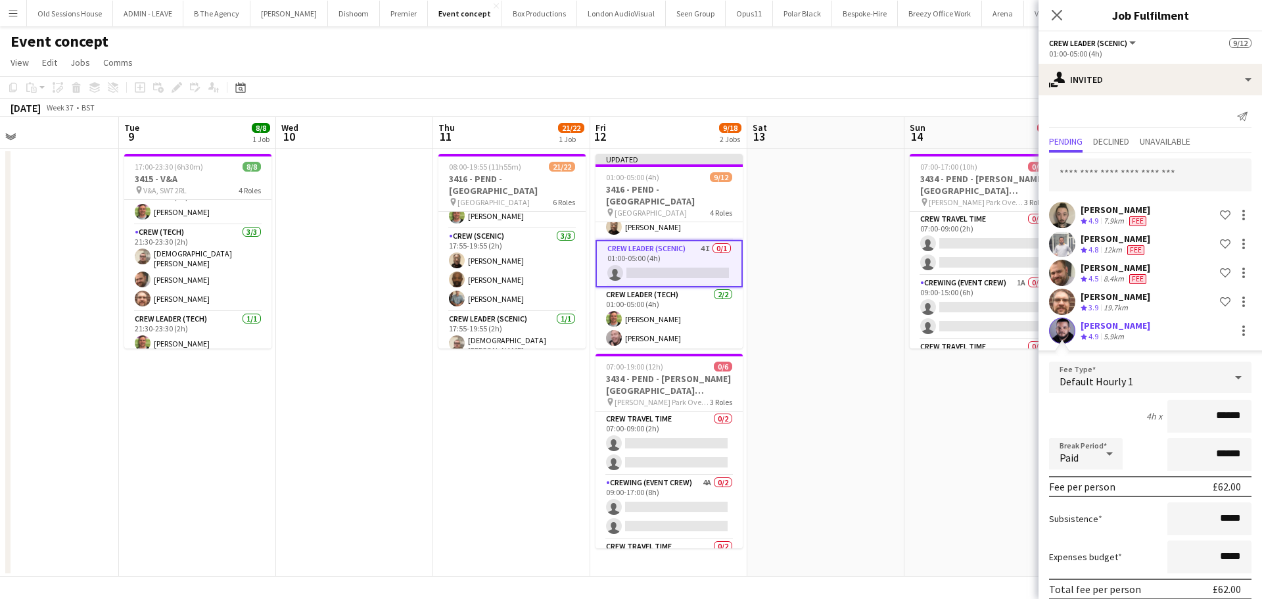
drag, startPoint x: 1232, startPoint y: 413, endPoint x: 1142, endPoint y: 417, distance: 89.5
click at [1144, 421] on div "4h x ******" at bounding box center [1150, 416] width 202 height 33
type input "***"
click at [1102, 408] on div "4h x ***" at bounding box center [1150, 416] width 202 height 33
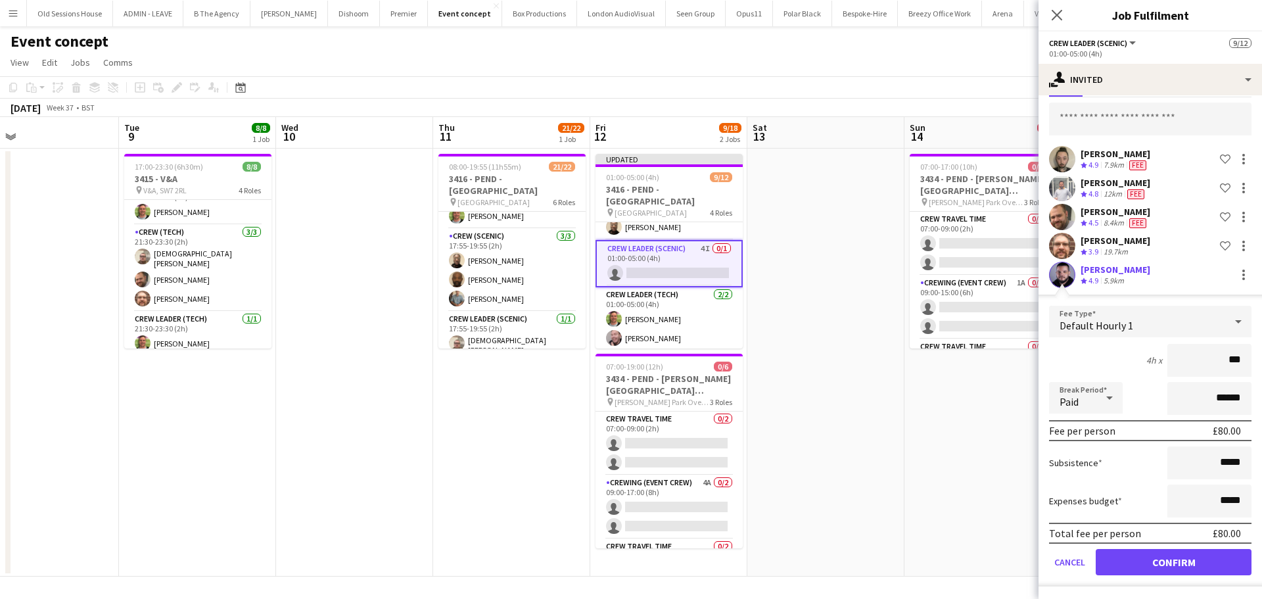
scroll to position [57, 0]
drag, startPoint x: 1136, startPoint y: 566, endPoint x: 1130, endPoint y: 553, distance: 13.8
click at [1136, 565] on button "Confirm" at bounding box center [1174, 561] width 156 height 26
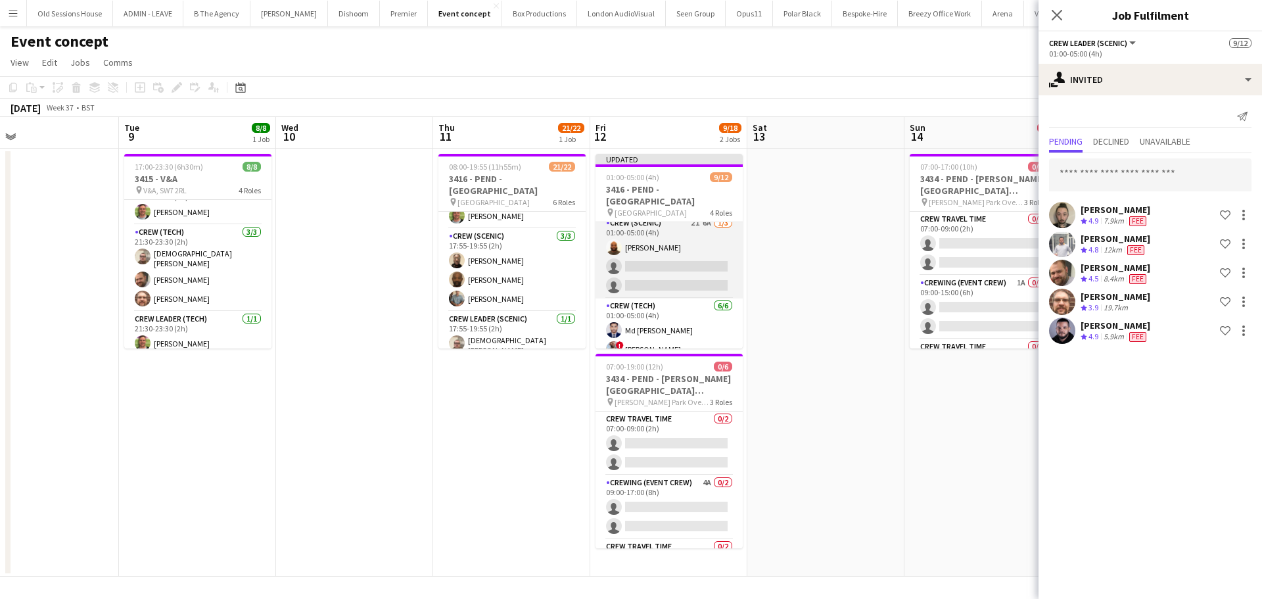
scroll to position [0, 0]
drag, startPoint x: 667, startPoint y: 263, endPoint x: 706, endPoint y: 260, distance: 38.9
click at [669, 263] on app-card-role "Crew (Scenic) 2I 6A 1/3 01:00-05:00 (4h) Mark Dear single-neutral-actions singl…" at bounding box center [668, 263] width 147 height 83
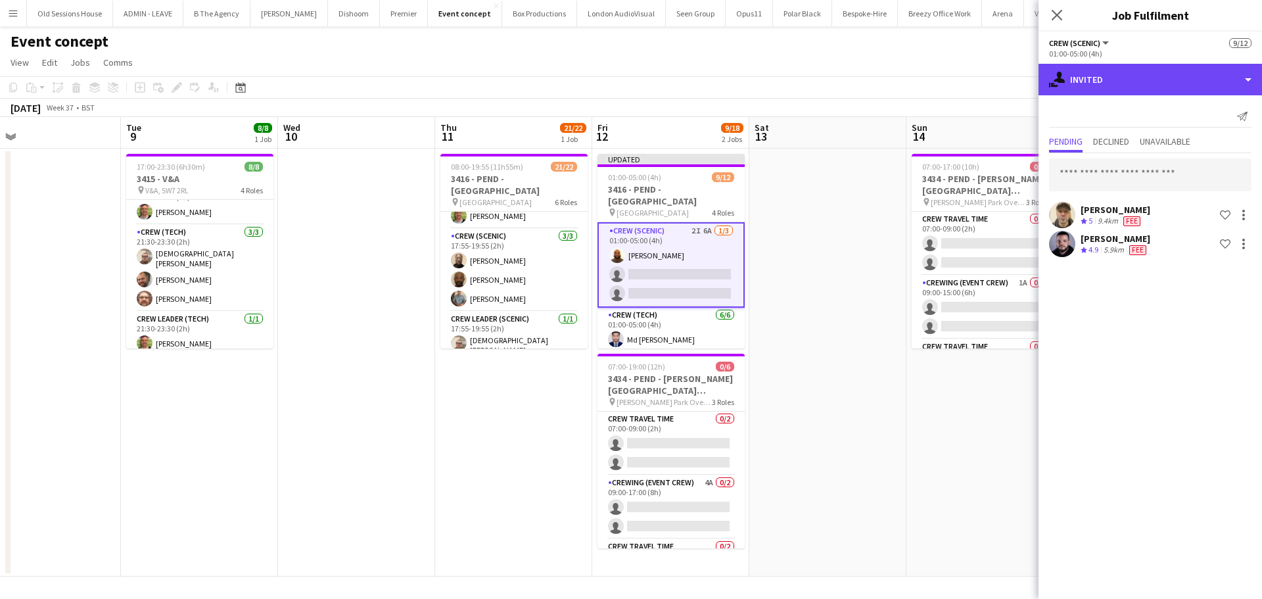
drag, startPoint x: 1124, startPoint y: 85, endPoint x: 1145, endPoint y: 103, distance: 27.1
click at [1124, 85] on div "single-neutral-actions-share-1 Invited" at bounding box center [1149, 80] width 223 height 32
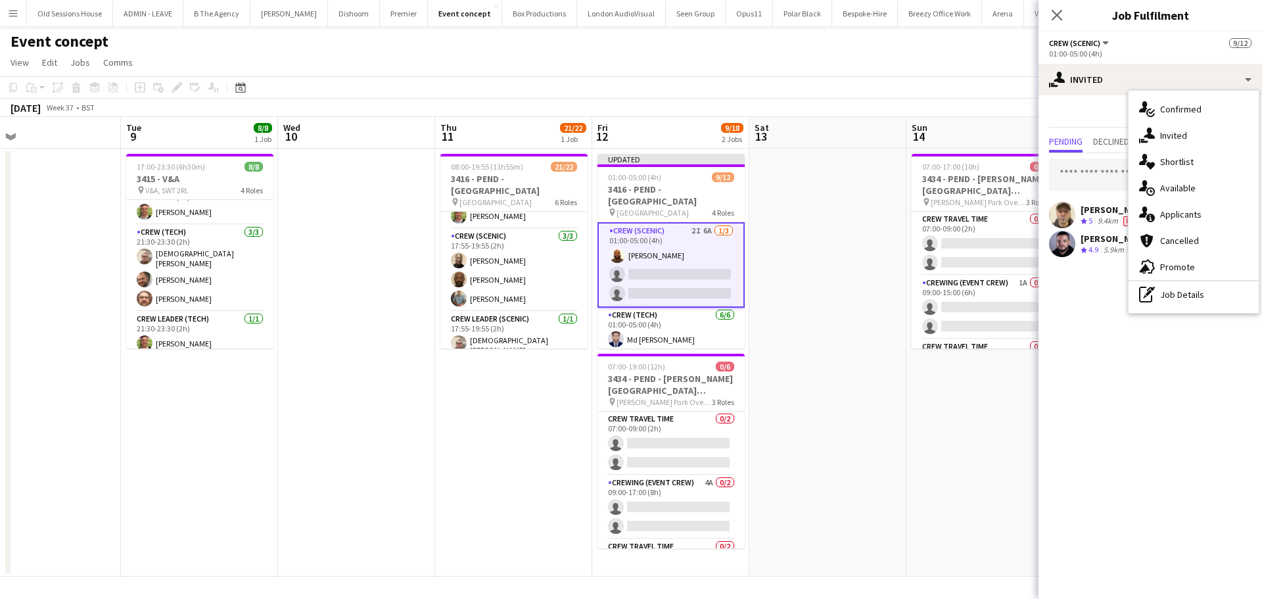
click at [1178, 215] on div "single-neutral-actions-information Applicants" at bounding box center [1194, 214] width 130 height 26
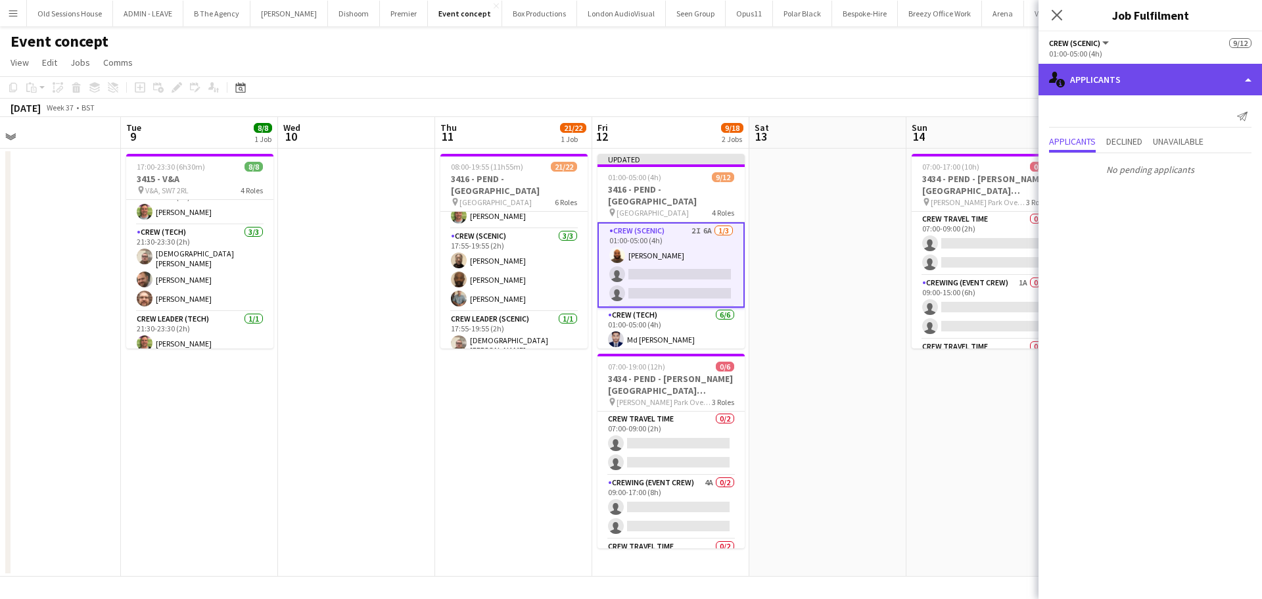
click at [1134, 89] on div "single-neutral-actions-information Applicants" at bounding box center [1149, 80] width 223 height 32
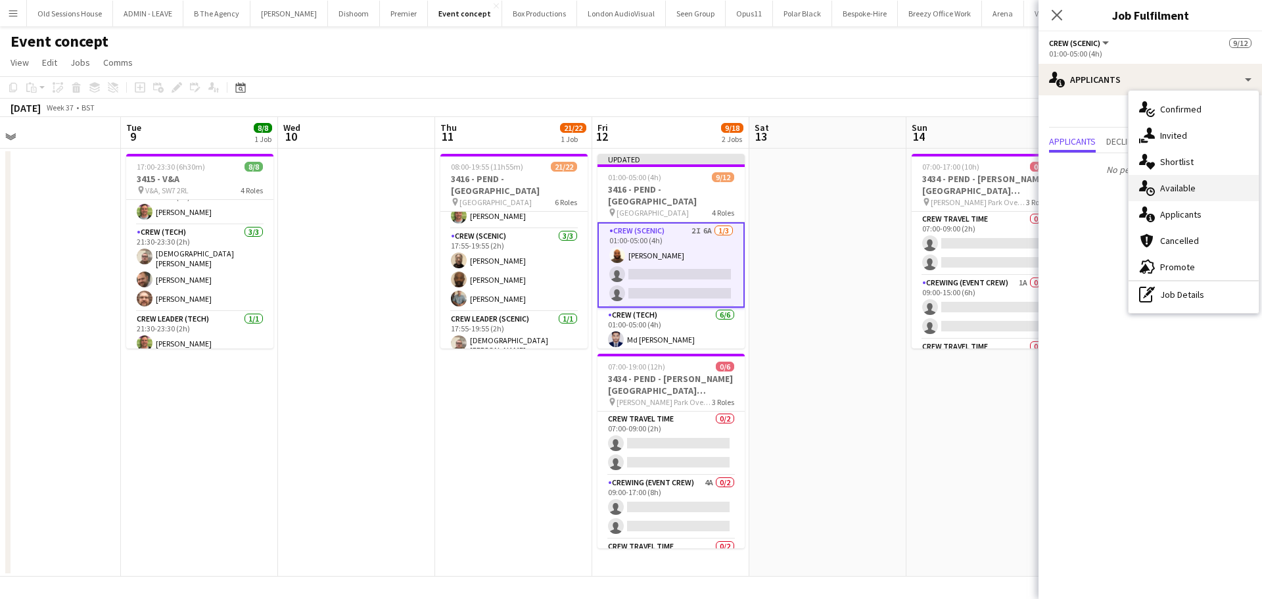
click at [1184, 190] on div "single-neutral-actions-upload Available" at bounding box center [1194, 188] width 130 height 26
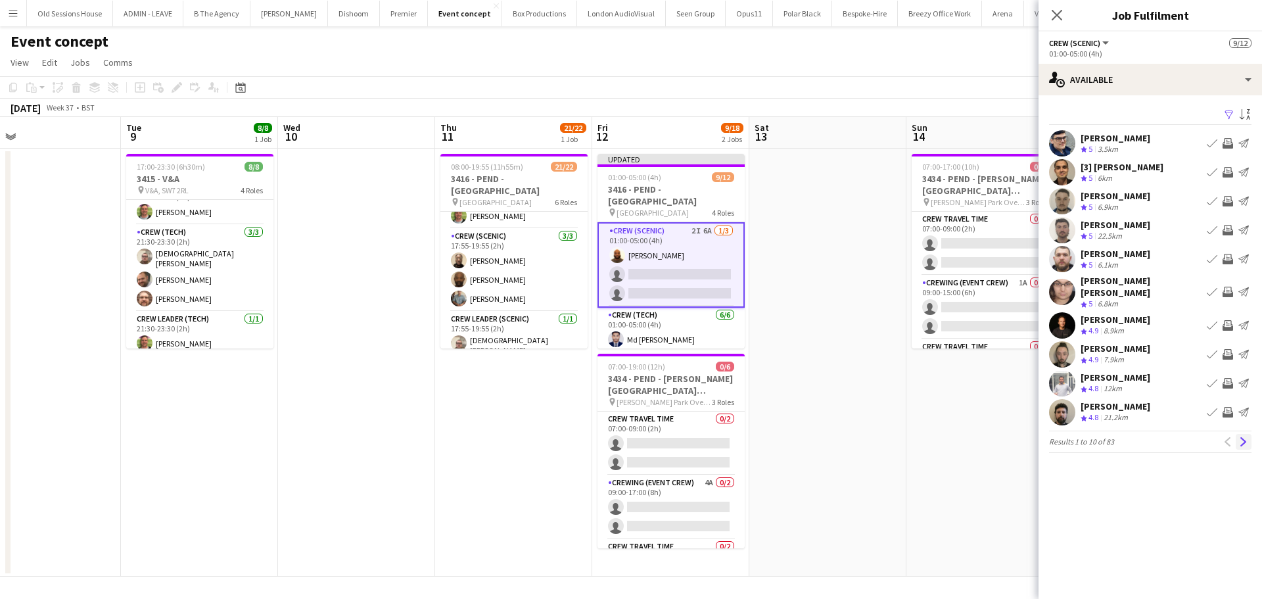
click at [1247, 437] on app-icon "Next" at bounding box center [1243, 441] width 9 height 9
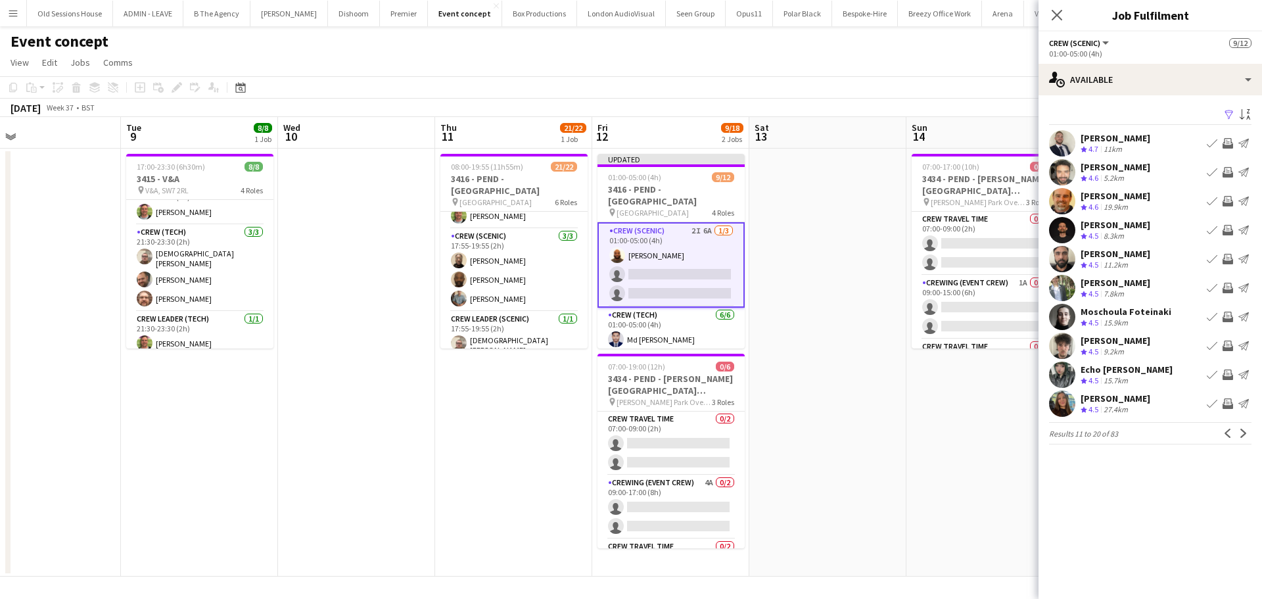
click at [1227, 175] on app-icon "Invite crew" at bounding box center [1227, 172] width 11 height 11
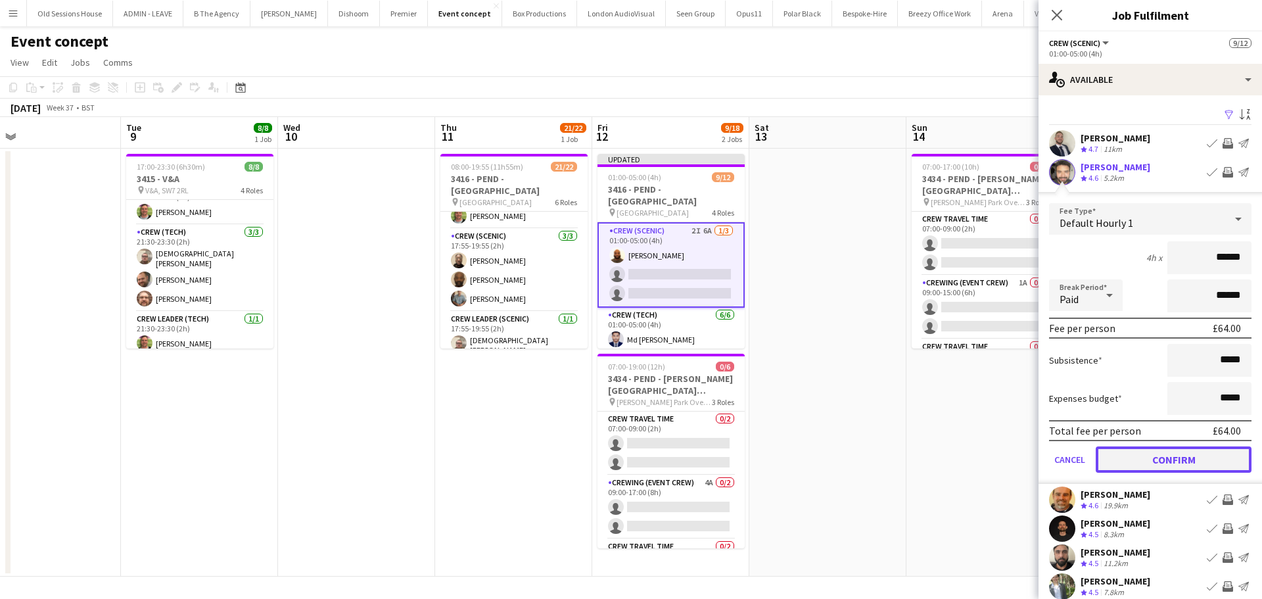
click at [1156, 452] on button "Confirm" at bounding box center [1174, 459] width 156 height 26
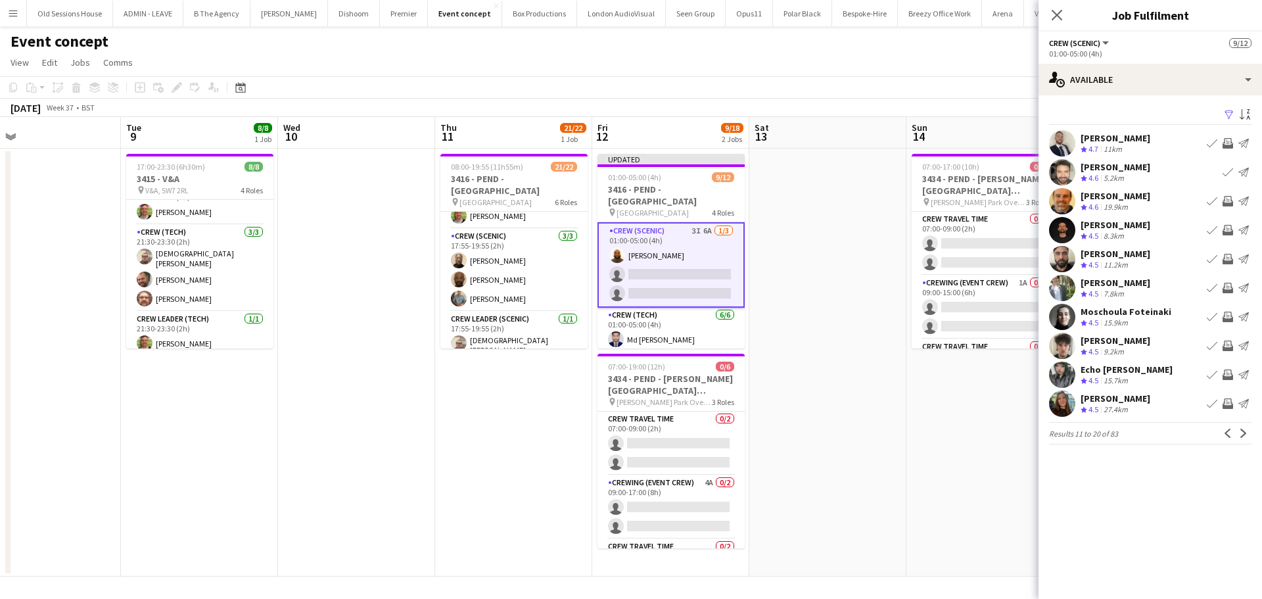
drag, startPoint x: 1227, startPoint y: 262, endPoint x: 1219, endPoint y: 278, distance: 18.5
click at [1227, 261] on app-icon "Invite crew" at bounding box center [1227, 259] width 11 height 11
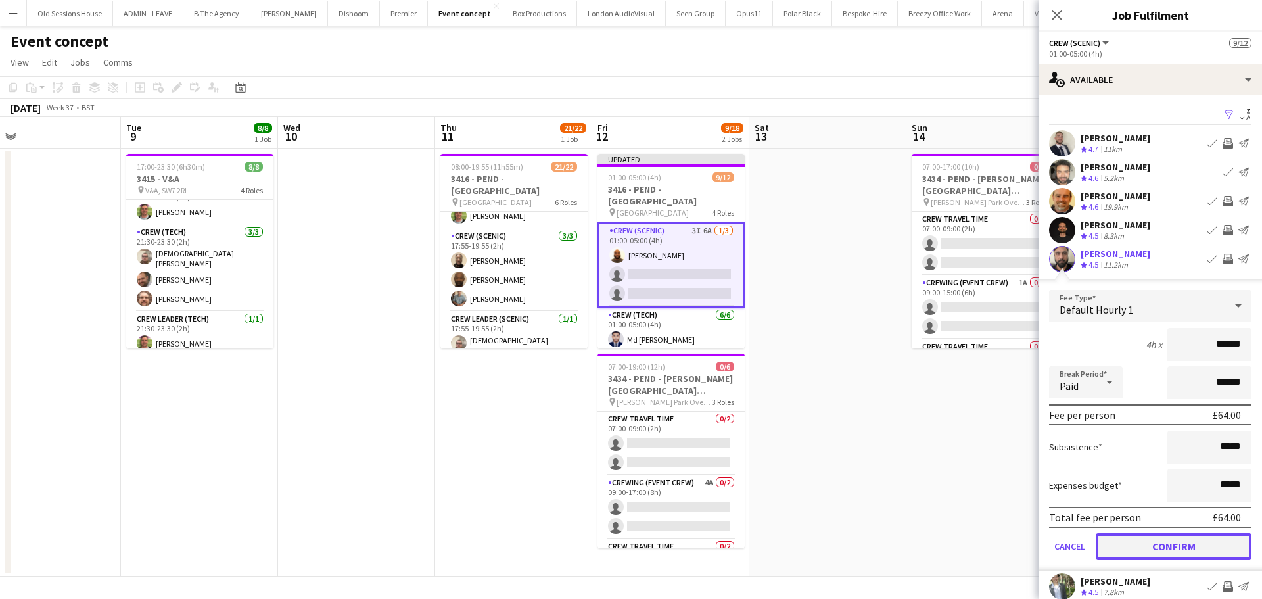
click at [1134, 543] on button "Confirm" at bounding box center [1174, 546] width 156 height 26
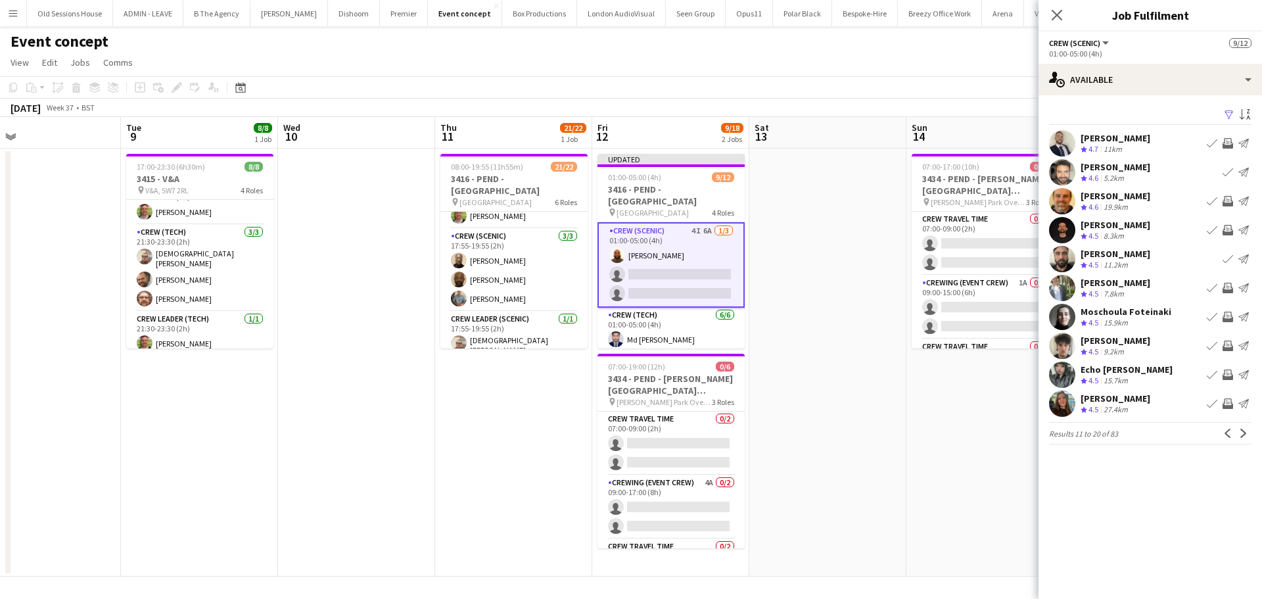
click at [1228, 283] on app-icon "Invite crew" at bounding box center [1227, 288] width 11 height 11
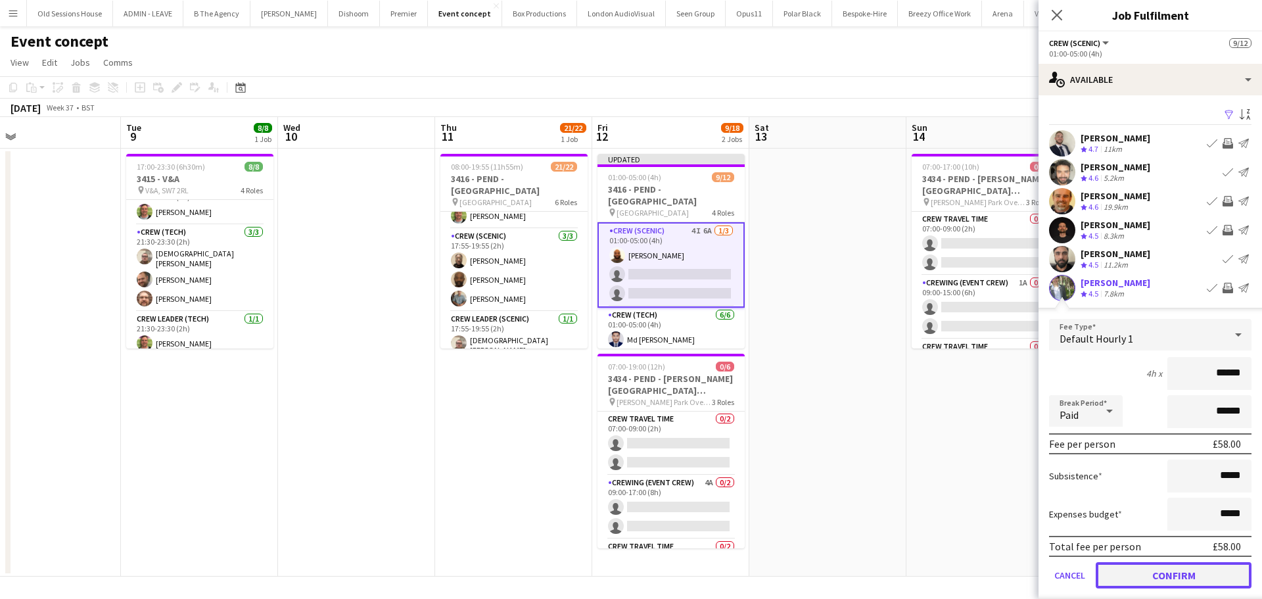
click at [1145, 570] on button "Confirm" at bounding box center [1174, 575] width 156 height 26
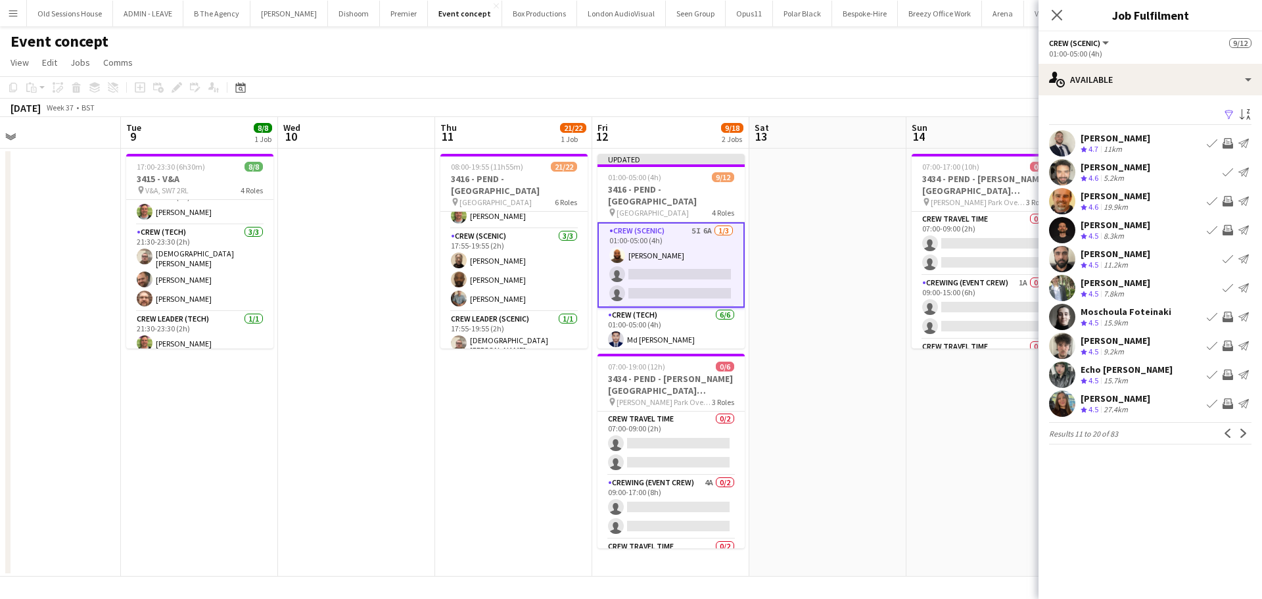
click at [1230, 316] on app-icon "Invite crew" at bounding box center [1227, 317] width 11 height 11
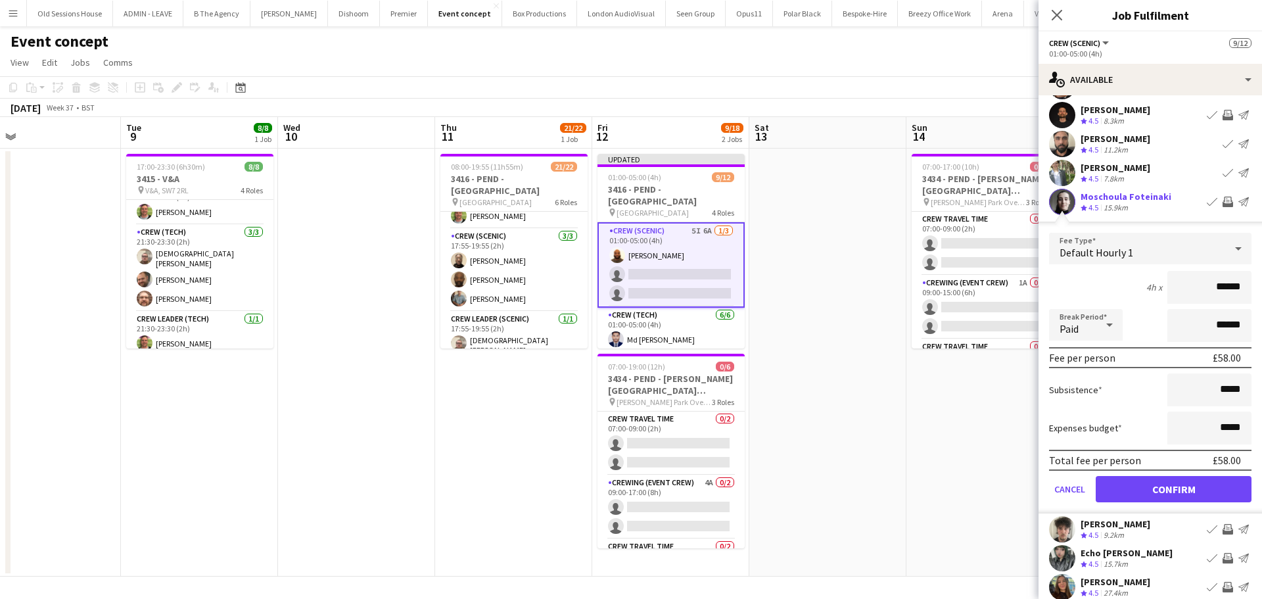
scroll to position [160, 0]
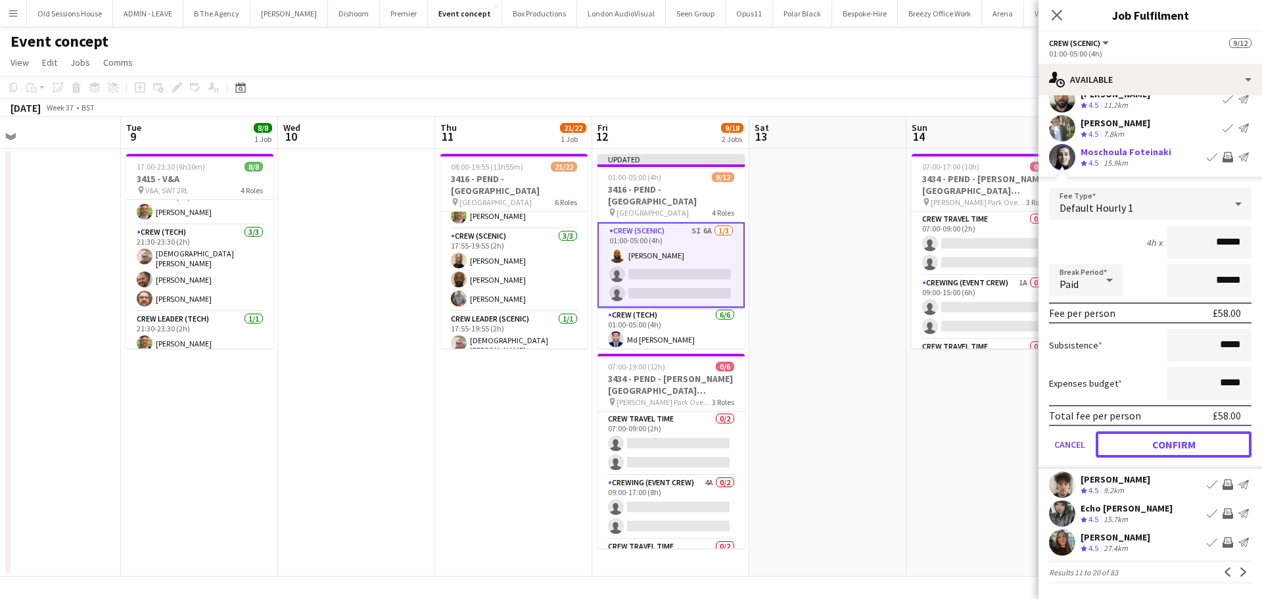
drag, startPoint x: 1155, startPoint y: 443, endPoint x: 1167, endPoint y: 399, distance: 45.6
click at [1155, 442] on button "Confirm" at bounding box center [1174, 444] width 156 height 26
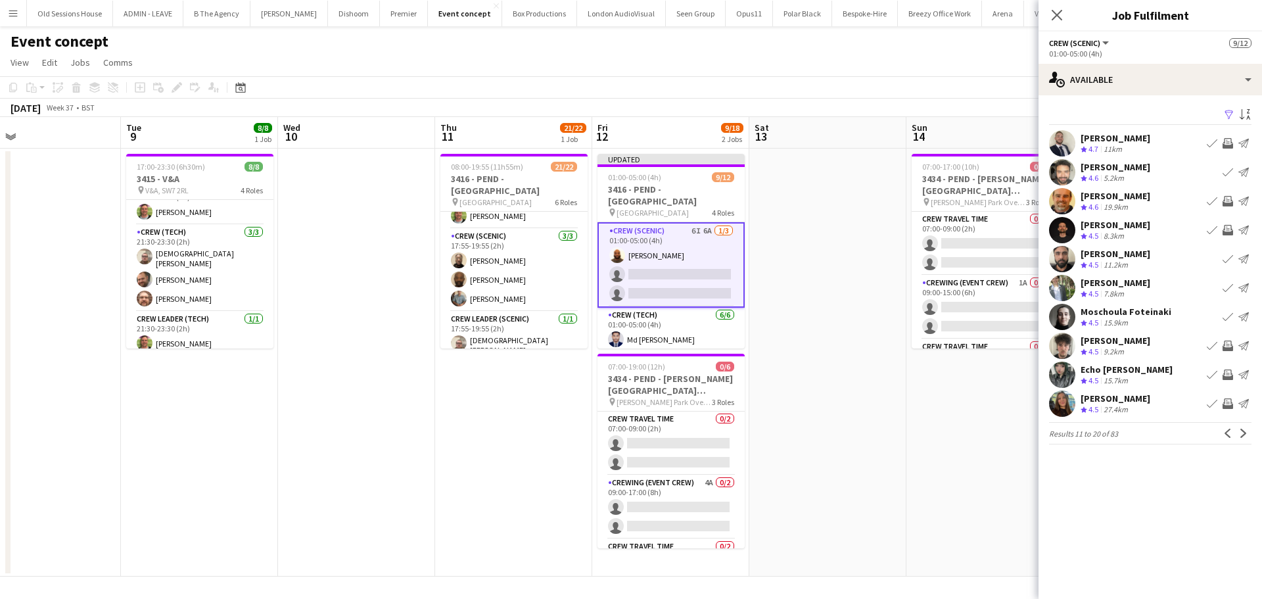
click at [1229, 370] on app-icon "Invite crew" at bounding box center [1227, 374] width 11 height 11
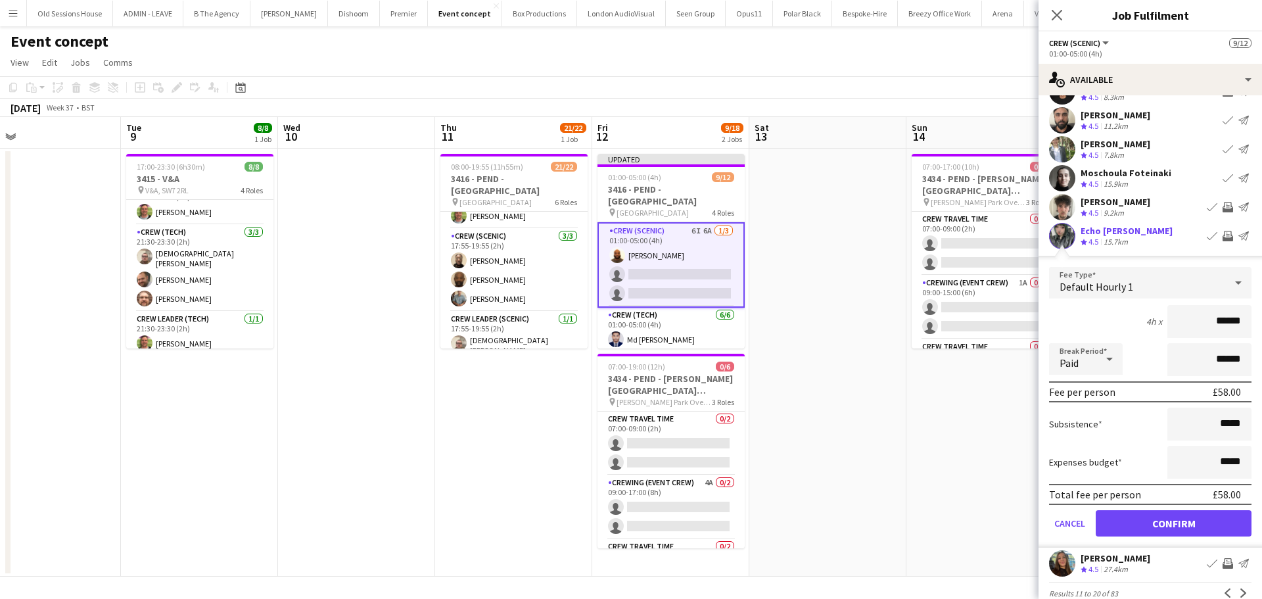
scroll to position [160, 0]
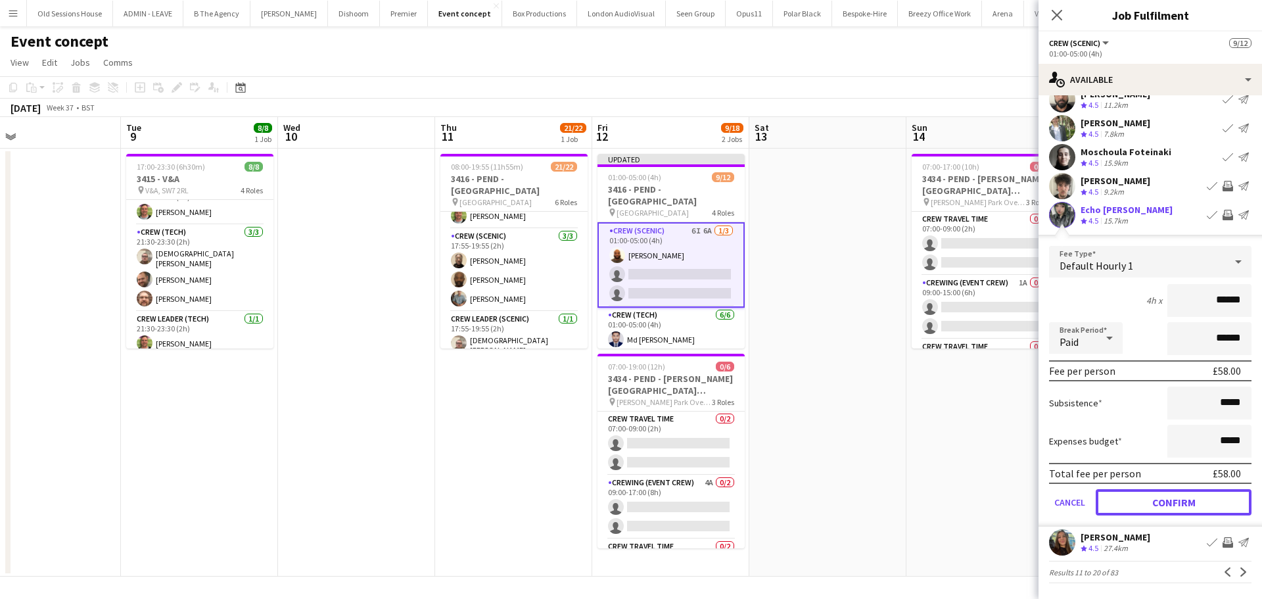
click at [1132, 501] on button "Confirm" at bounding box center [1174, 502] width 156 height 26
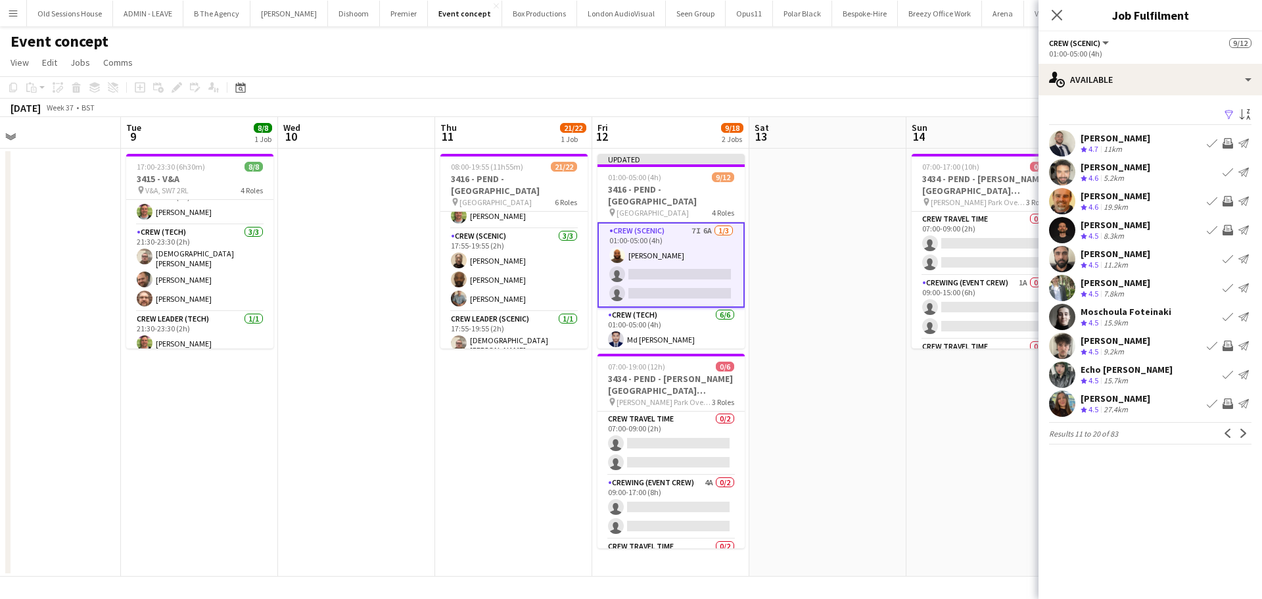
scroll to position [0, 0]
drag, startPoint x: 1242, startPoint y: 434, endPoint x: 1230, endPoint y: 409, distance: 27.0
click at [1242, 433] on app-icon "Next" at bounding box center [1243, 433] width 9 height 9
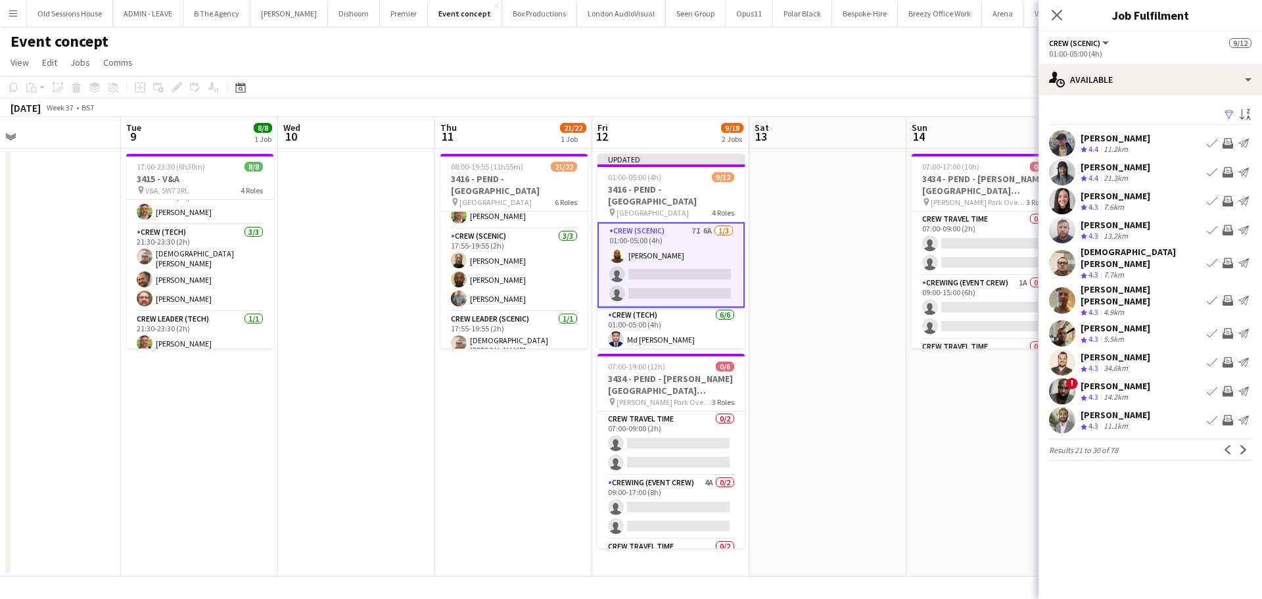
click at [1226, 143] on app-icon "Invite crew" at bounding box center [1227, 143] width 11 height 11
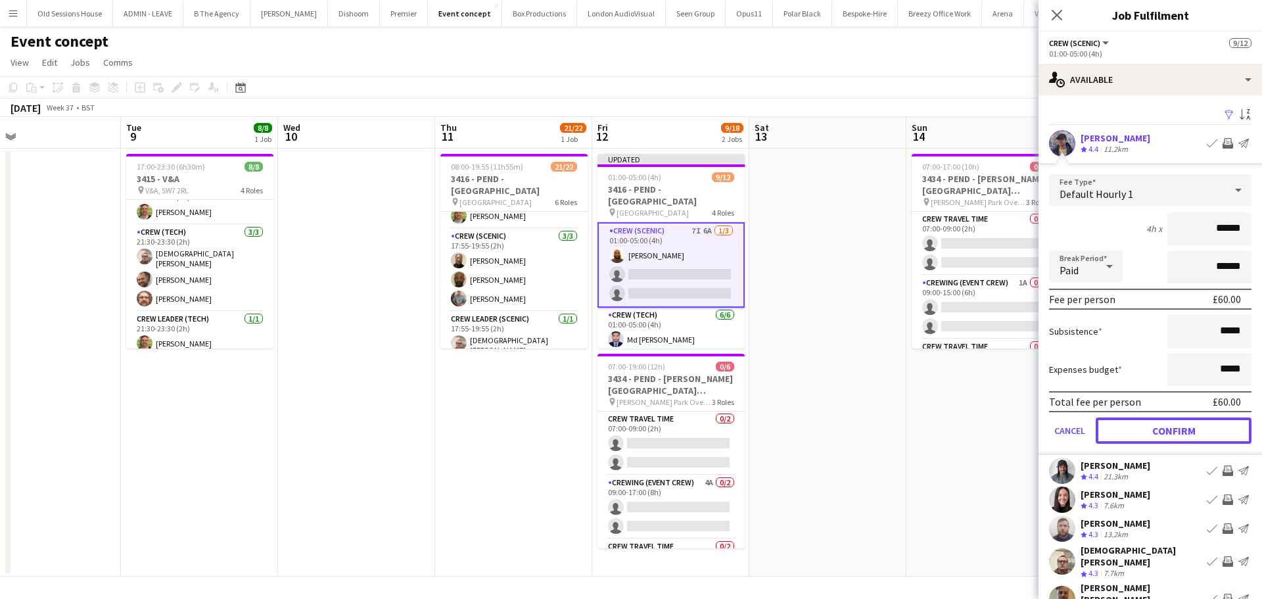
click at [1144, 427] on button "Confirm" at bounding box center [1174, 430] width 156 height 26
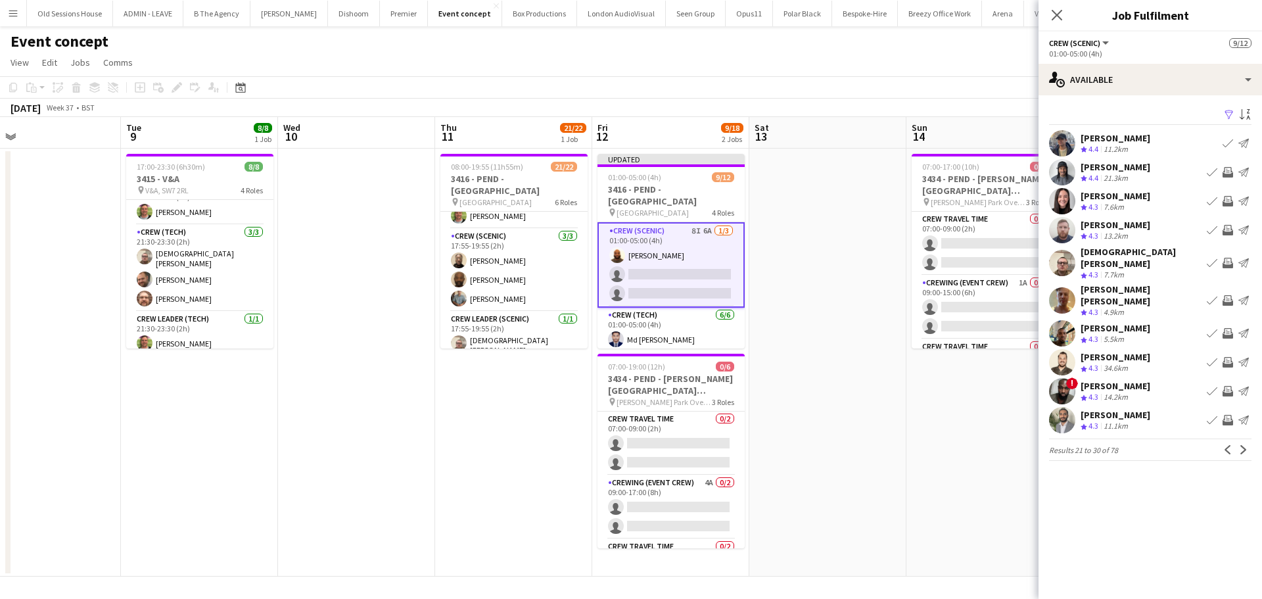
click at [1226, 172] on app-icon "Invite crew" at bounding box center [1227, 172] width 11 height 11
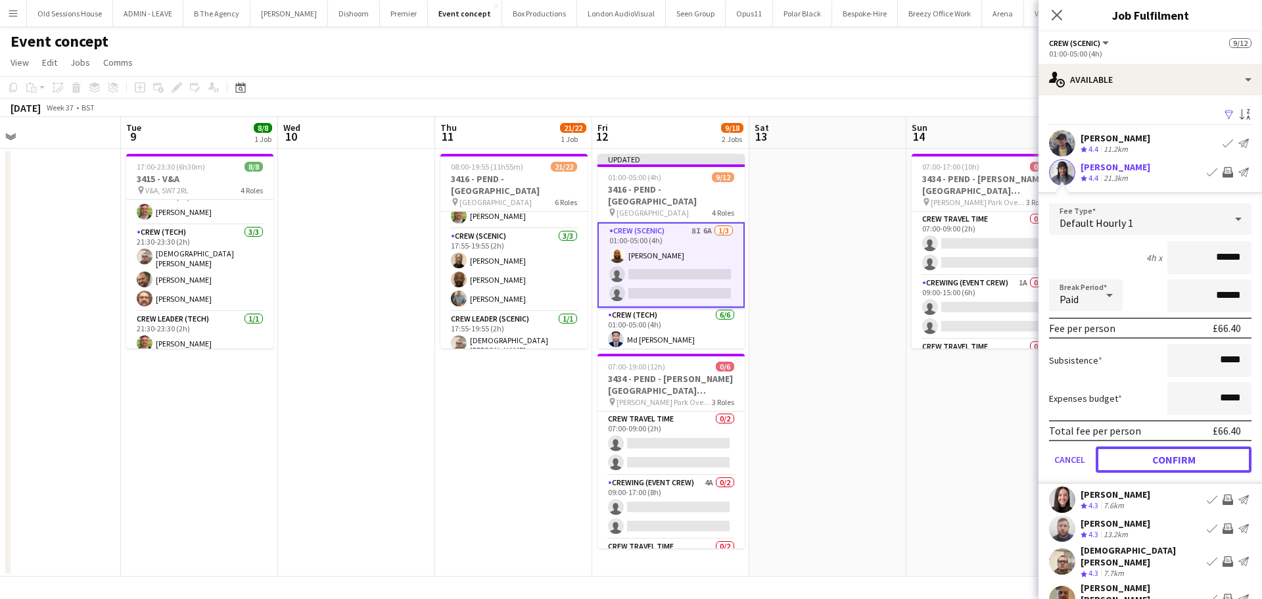
drag, startPoint x: 1162, startPoint y: 457, endPoint x: 1165, endPoint y: 418, distance: 39.6
click at [1162, 455] on button "Confirm" at bounding box center [1174, 459] width 156 height 26
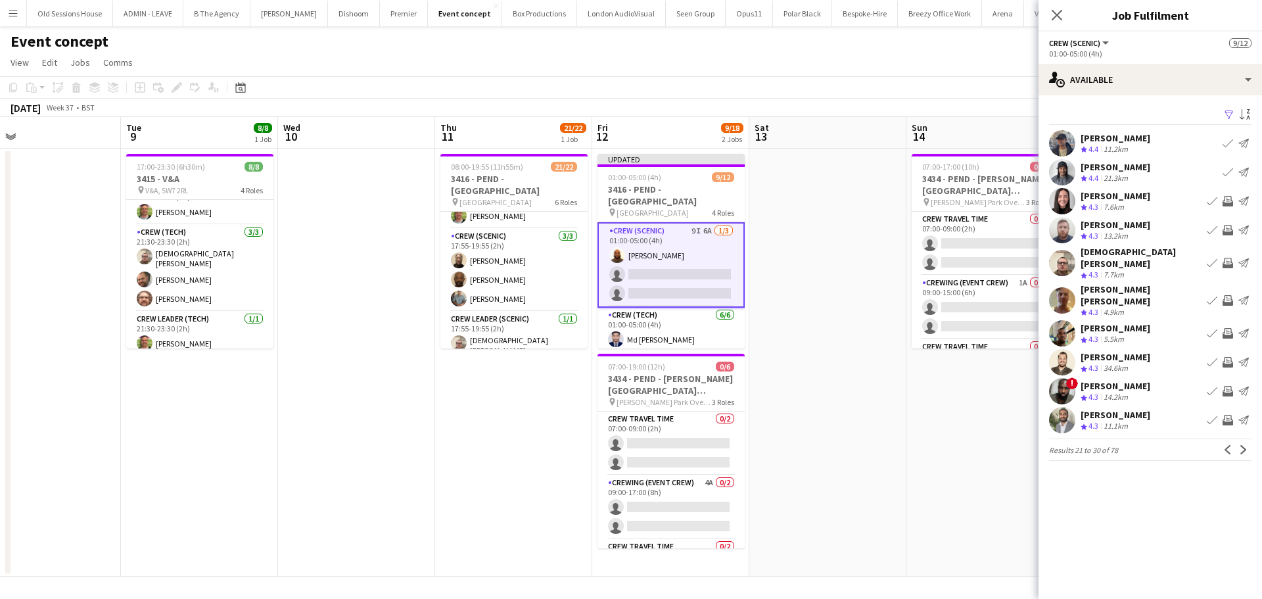
click at [1230, 232] on app-icon "Invite crew" at bounding box center [1227, 230] width 11 height 11
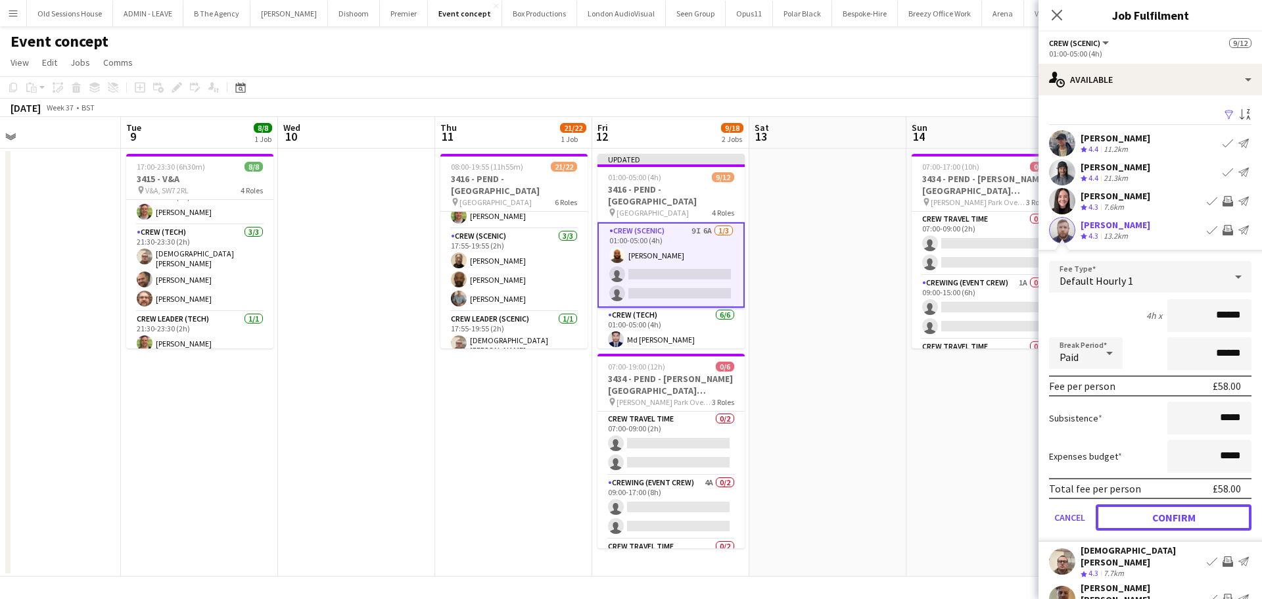
click at [1140, 509] on button "Confirm" at bounding box center [1174, 517] width 156 height 26
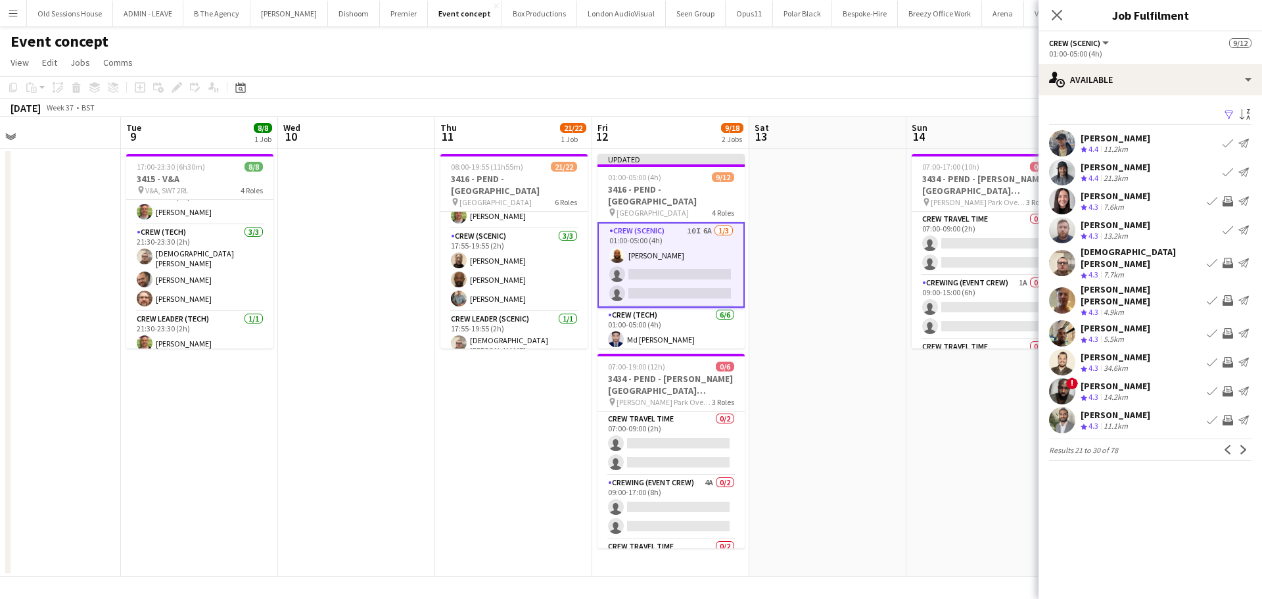
click at [1227, 258] on app-icon "Invite crew" at bounding box center [1227, 263] width 11 height 11
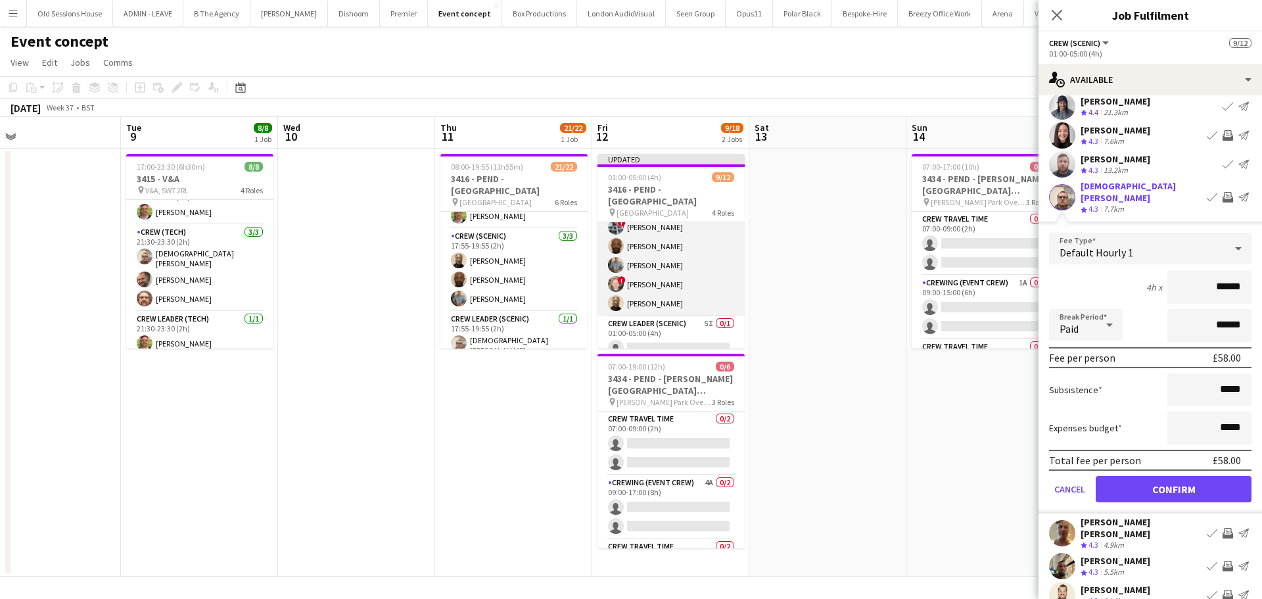
scroll to position [197, 0]
click at [674, 269] on app-card-role "Crew Leader (Scenic) 5I 0/1 01:00-05:00 (4h) single-neutral-actions" at bounding box center [670, 272] width 147 height 45
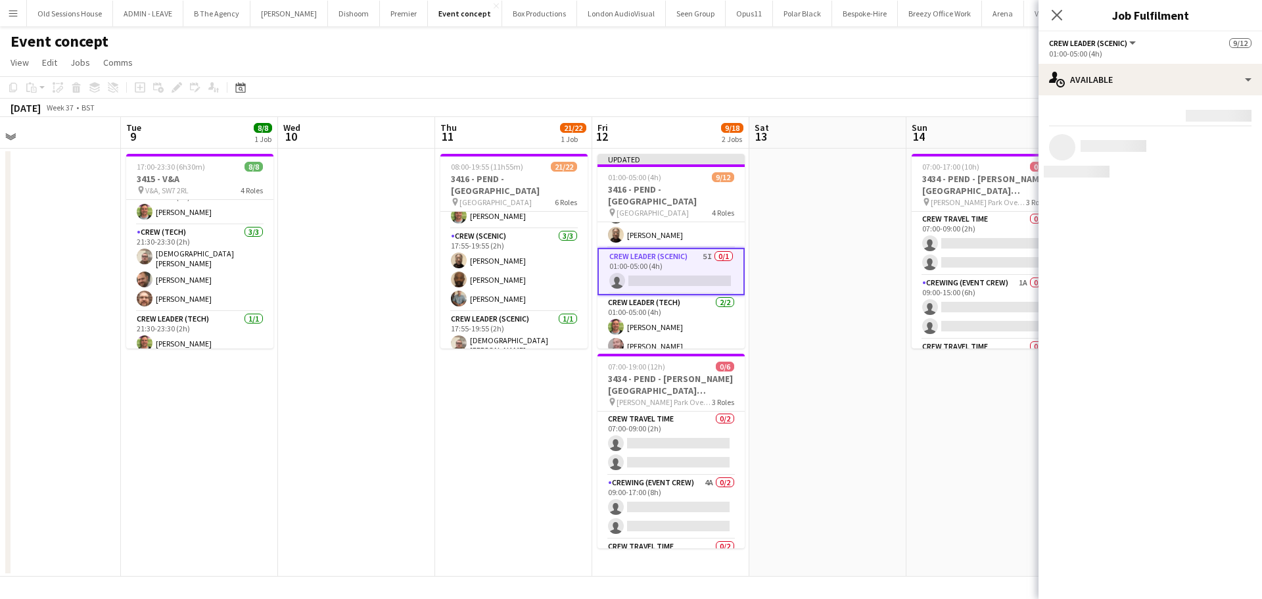
scroll to position [195, 0]
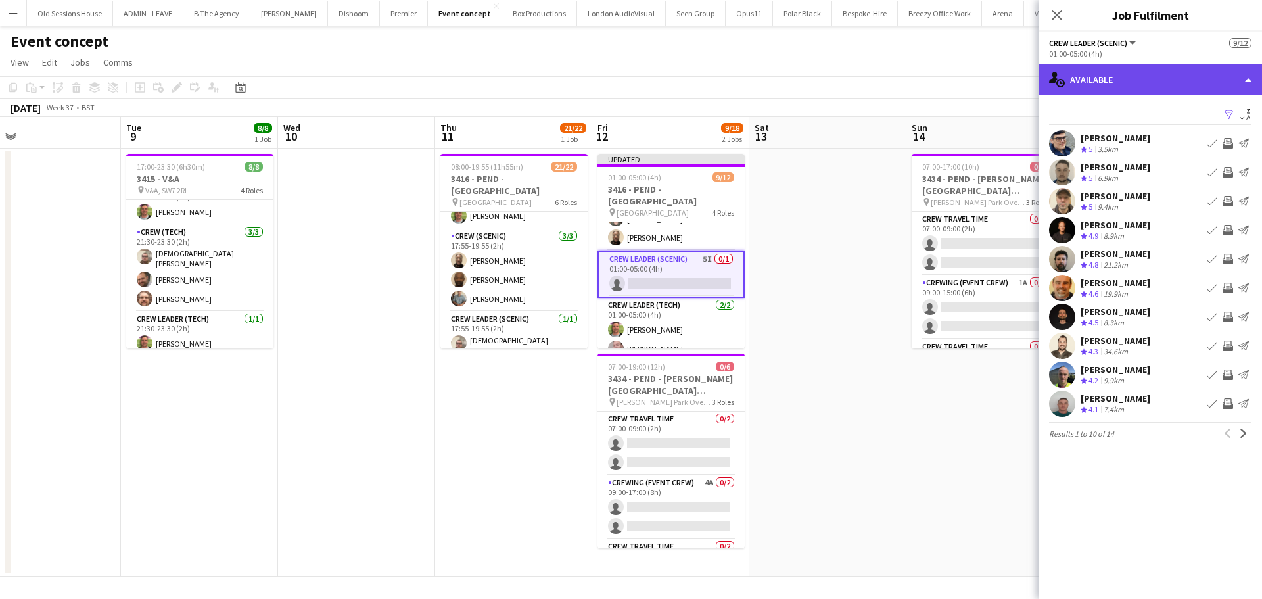
click at [1134, 79] on div "single-neutral-actions-upload Available" at bounding box center [1149, 80] width 223 height 32
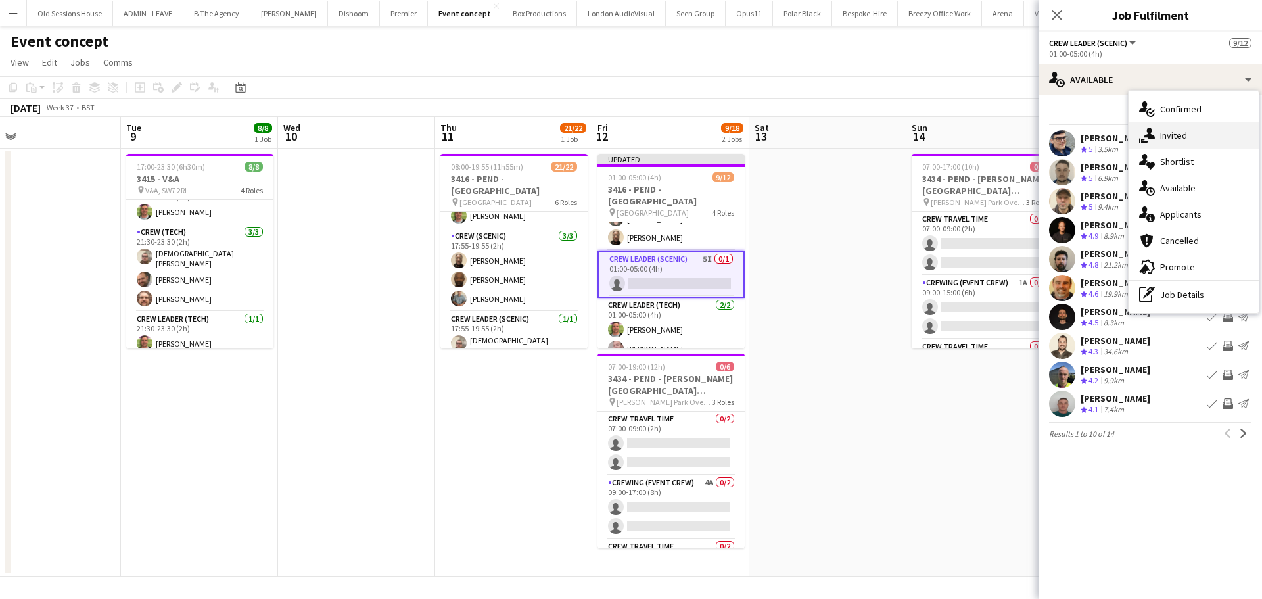
click at [1178, 135] on div "single-neutral-actions-share-1 Invited" at bounding box center [1194, 135] width 130 height 26
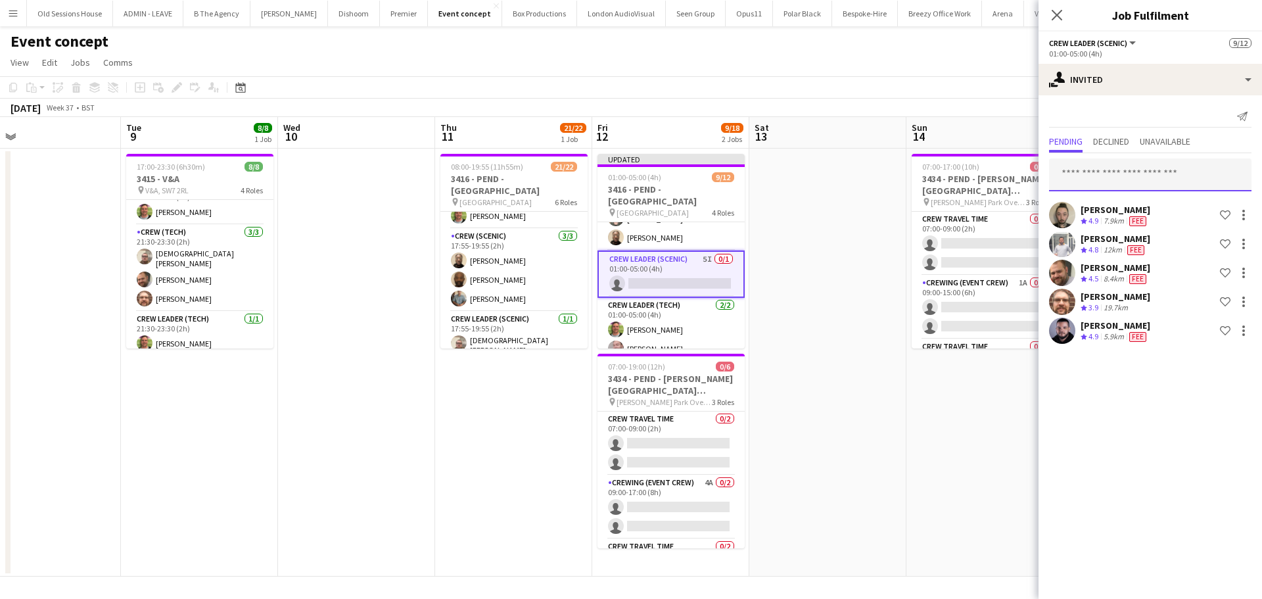
click at [1109, 186] on input "text" at bounding box center [1150, 174] width 202 height 33
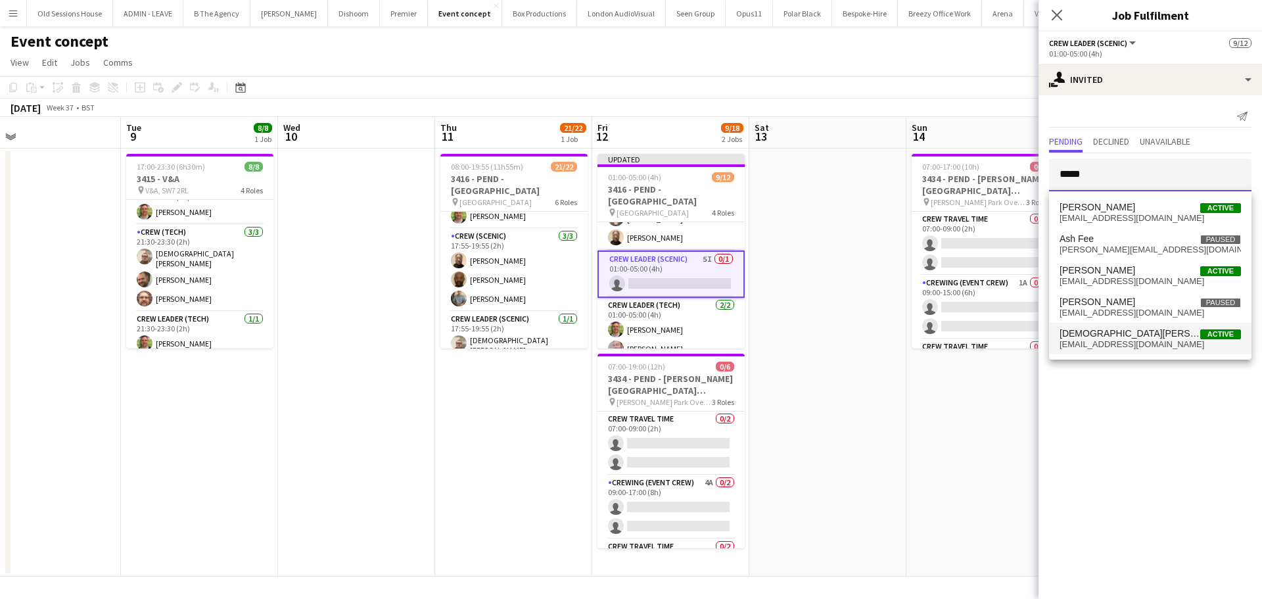
type input "*****"
click at [1112, 339] on span "cmskinner21@gmail.com" at bounding box center [1149, 344] width 181 height 11
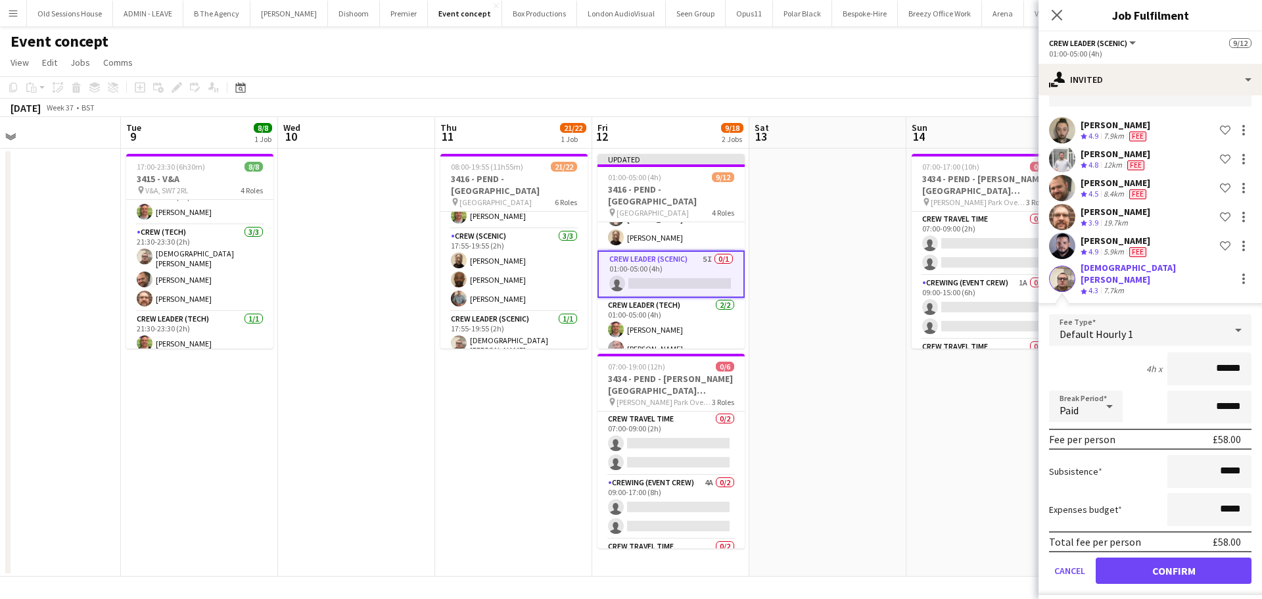
scroll to position [85, 0]
drag, startPoint x: 1234, startPoint y: 361, endPoint x: 1140, endPoint y: 361, distance: 94.0
click at [1140, 361] on div "4h x ******" at bounding box center [1150, 368] width 202 height 33
type input "***"
drag, startPoint x: 1119, startPoint y: 359, endPoint x: 1139, endPoint y: 463, distance: 105.7
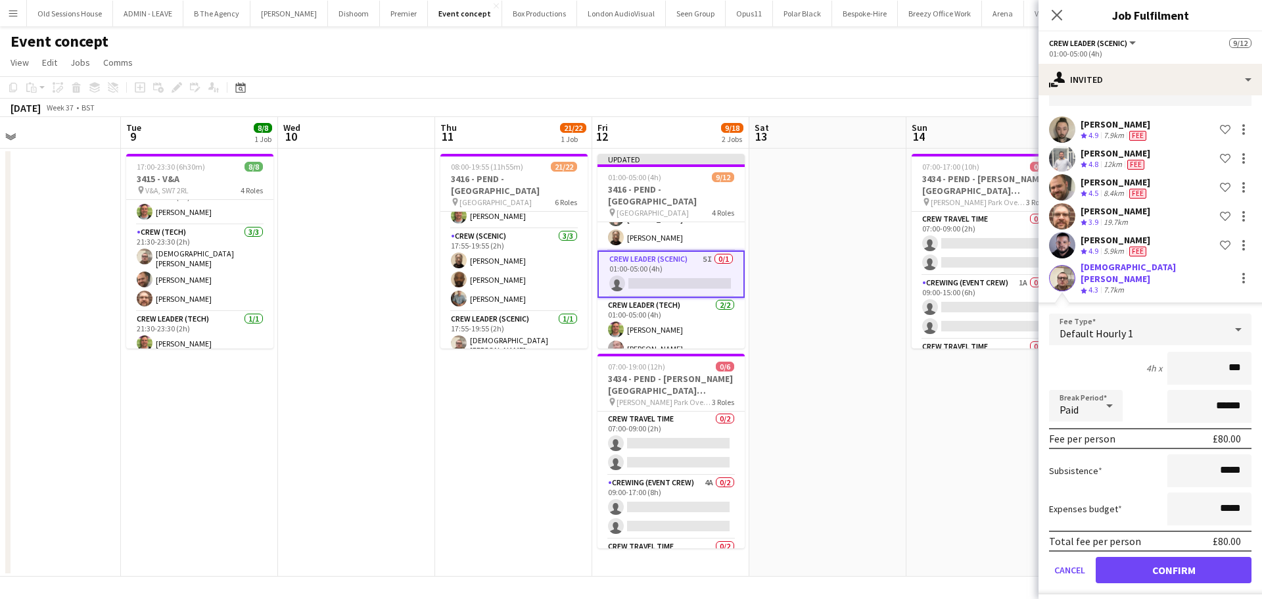
click at [1119, 358] on div "4h x ***" at bounding box center [1150, 368] width 202 height 33
click at [1155, 565] on button "Confirm" at bounding box center [1174, 570] width 156 height 26
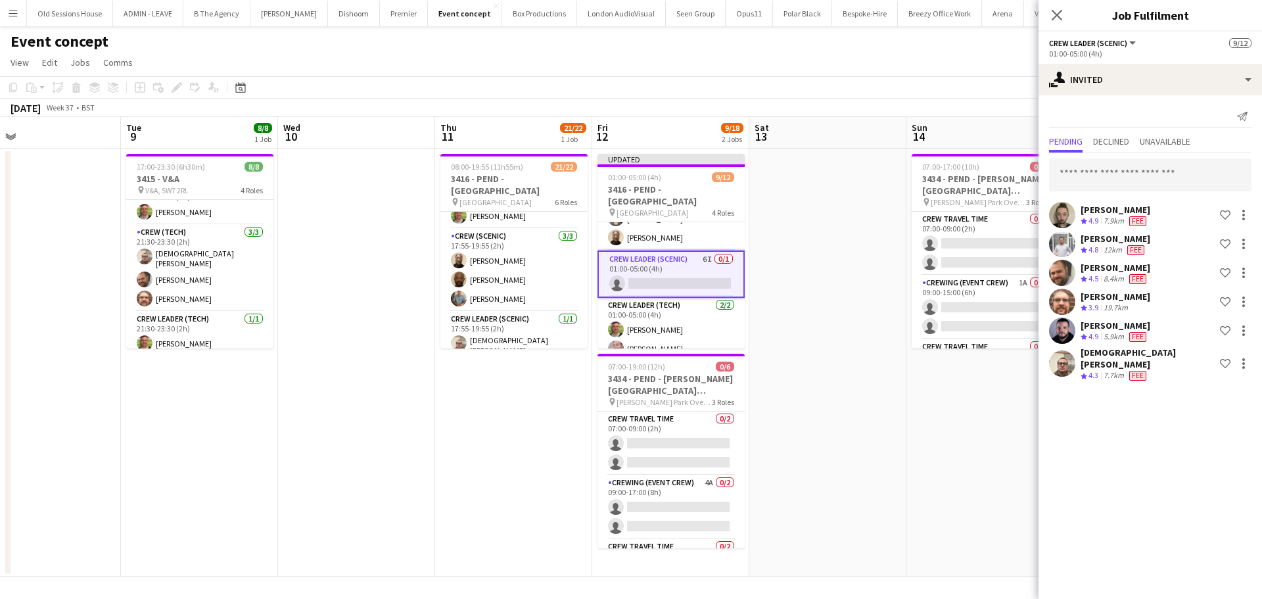
click at [817, 283] on app-date-cell at bounding box center [827, 363] width 157 height 428
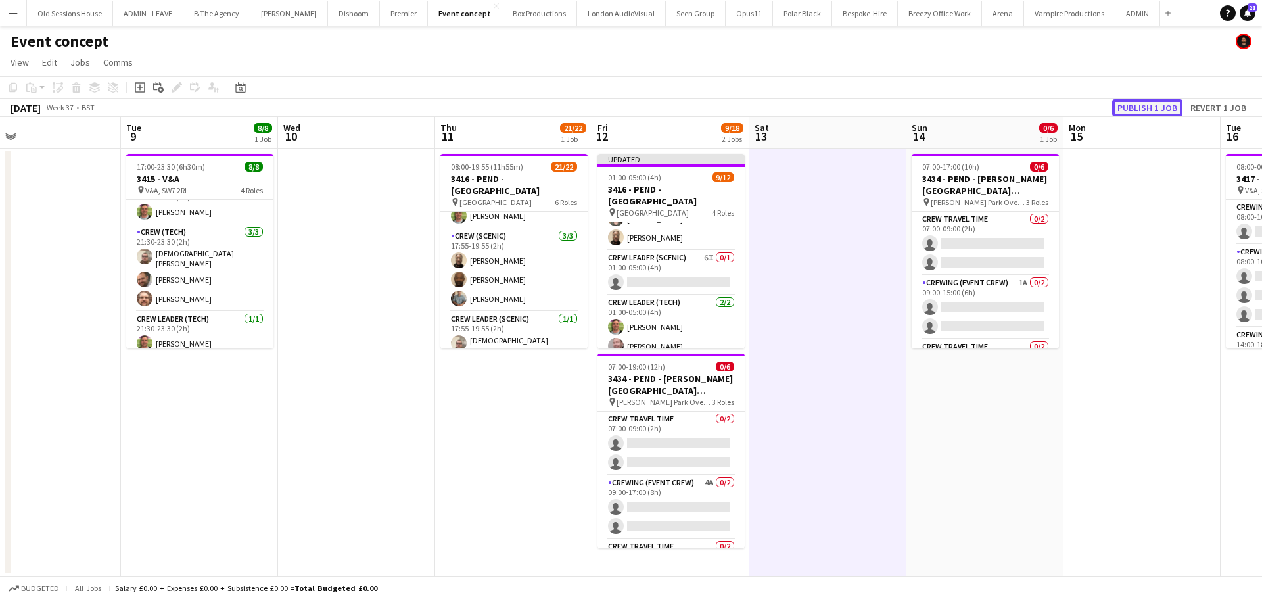
click at [1135, 104] on button "Publish 1 job" at bounding box center [1147, 107] width 70 height 17
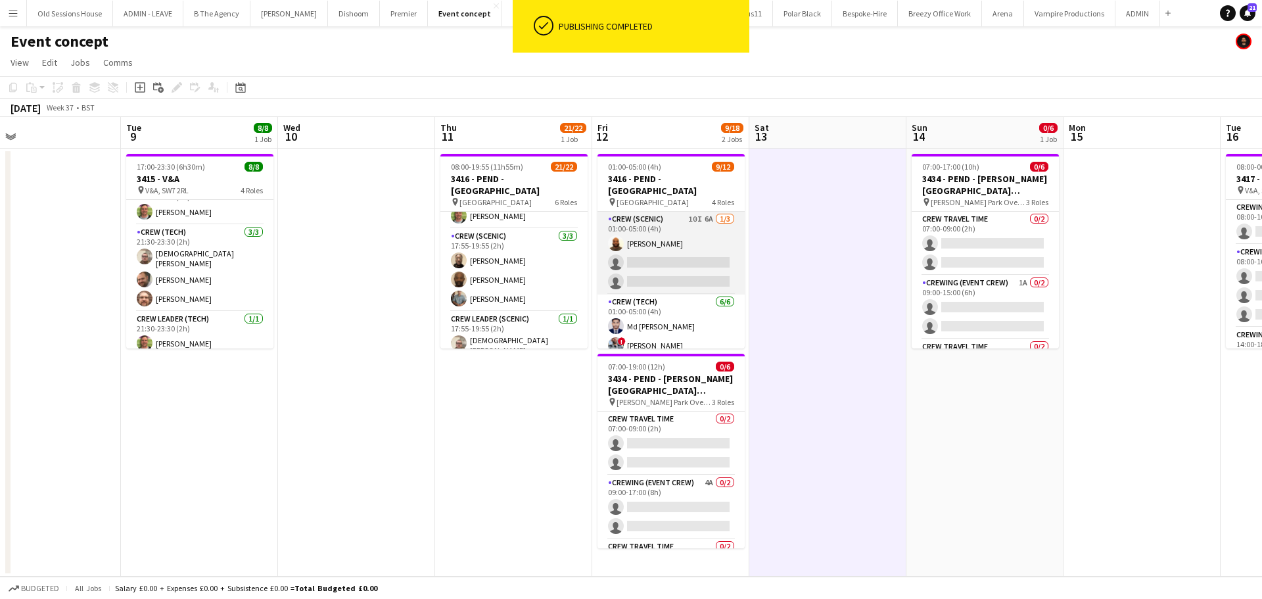
click at [680, 261] on app-card-role "Crew (Scenic) 10I 6A 1/3 01:00-05:00 (4h) Mark Dear single-neutral-actions sing…" at bounding box center [670, 253] width 147 height 83
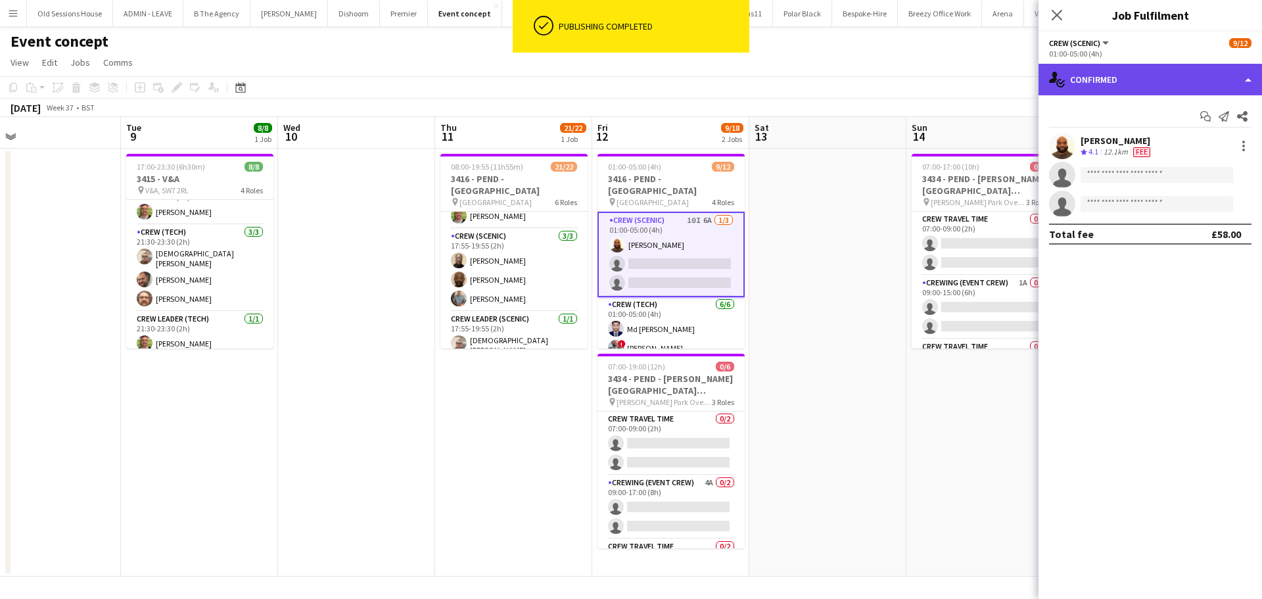
click at [1107, 79] on div "single-neutral-actions-check-2 Confirmed" at bounding box center [1149, 80] width 223 height 32
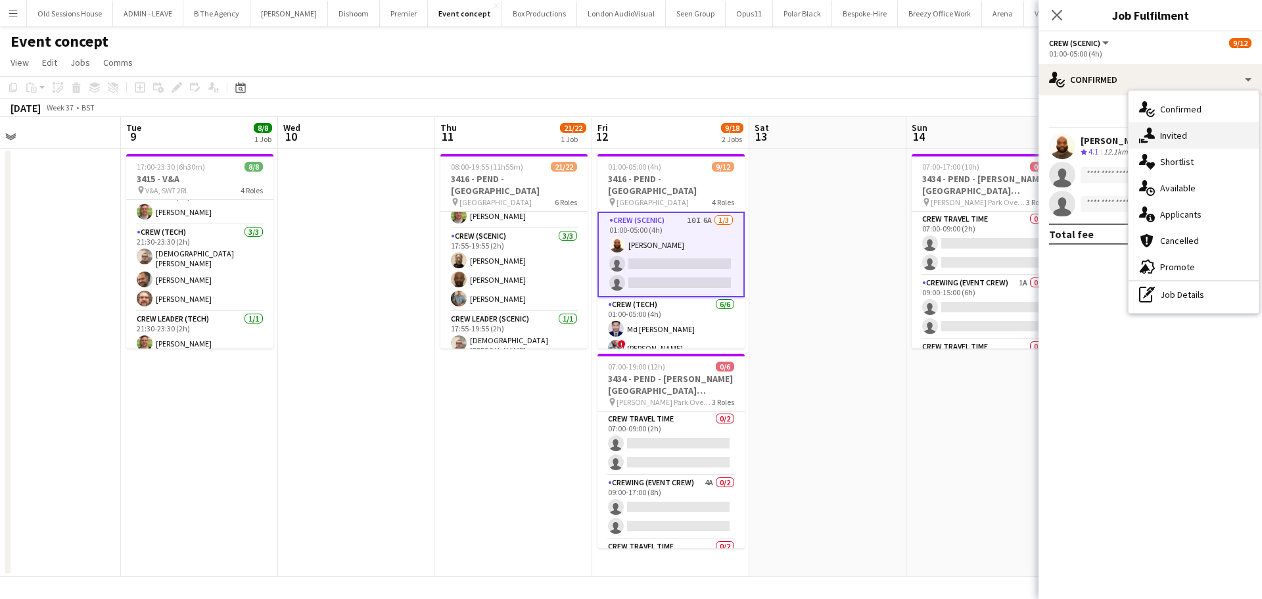
click at [1182, 136] on div "single-neutral-actions-share-1 Invited" at bounding box center [1194, 135] width 130 height 26
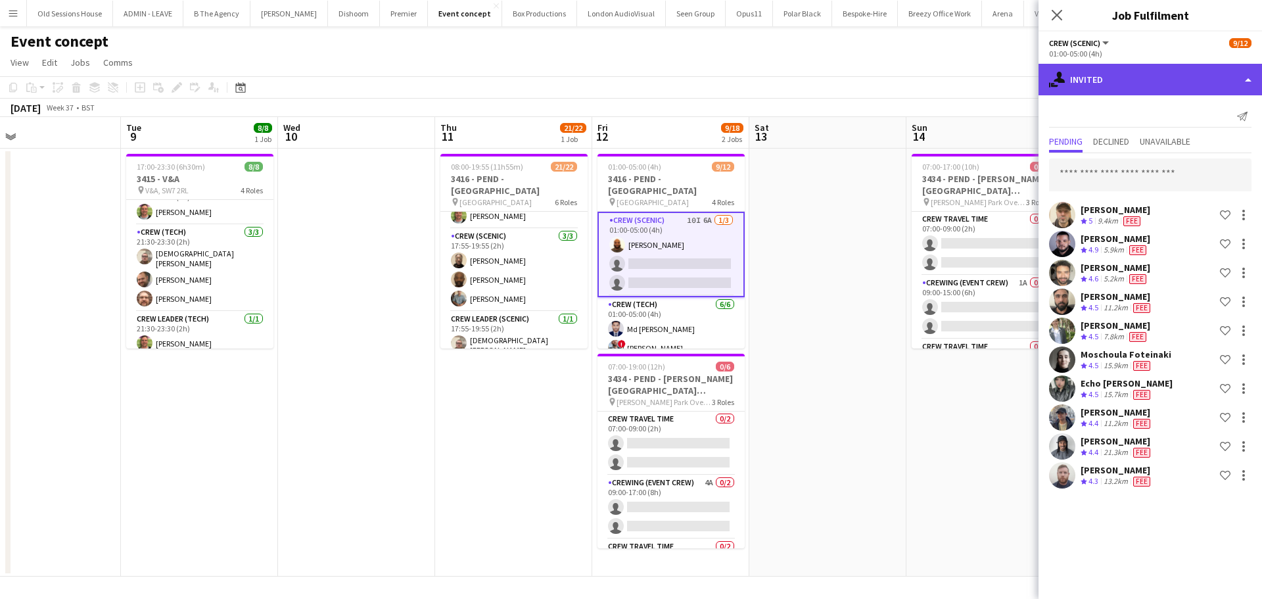
click at [1134, 83] on div "single-neutral-actions-share-1 Invited" at bounding box center [1149, 80] width 223 height 32
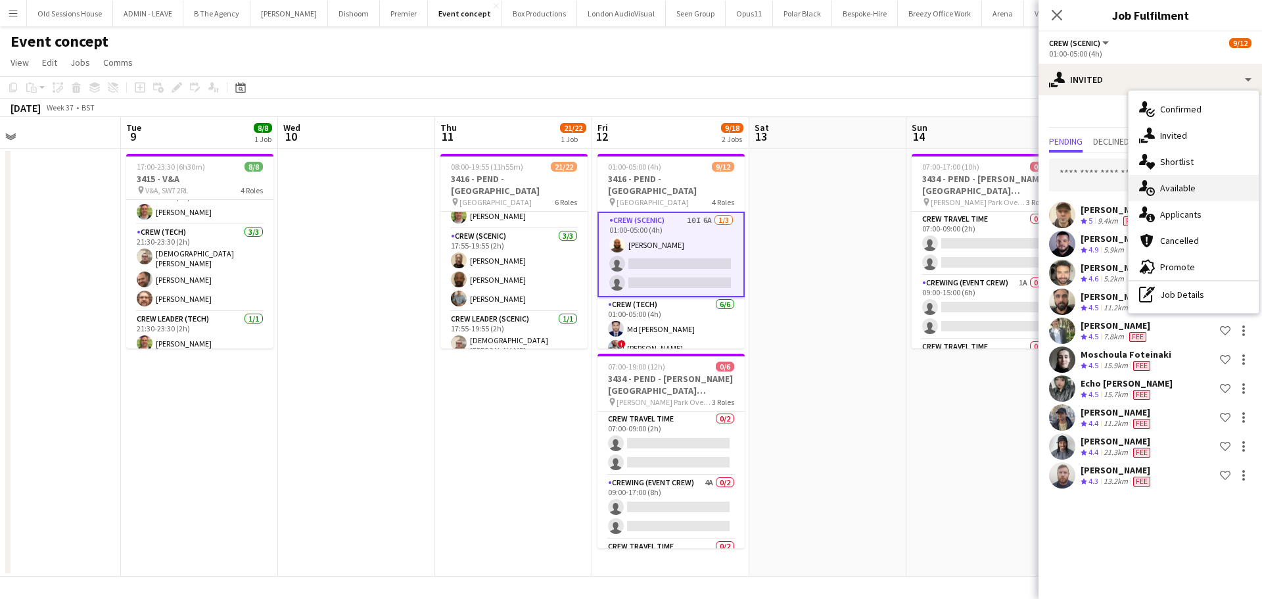
click at [1187, 186] on div "single-neutral-actions-upload Available" at bounding box center [1194, 188] width 130 height 26
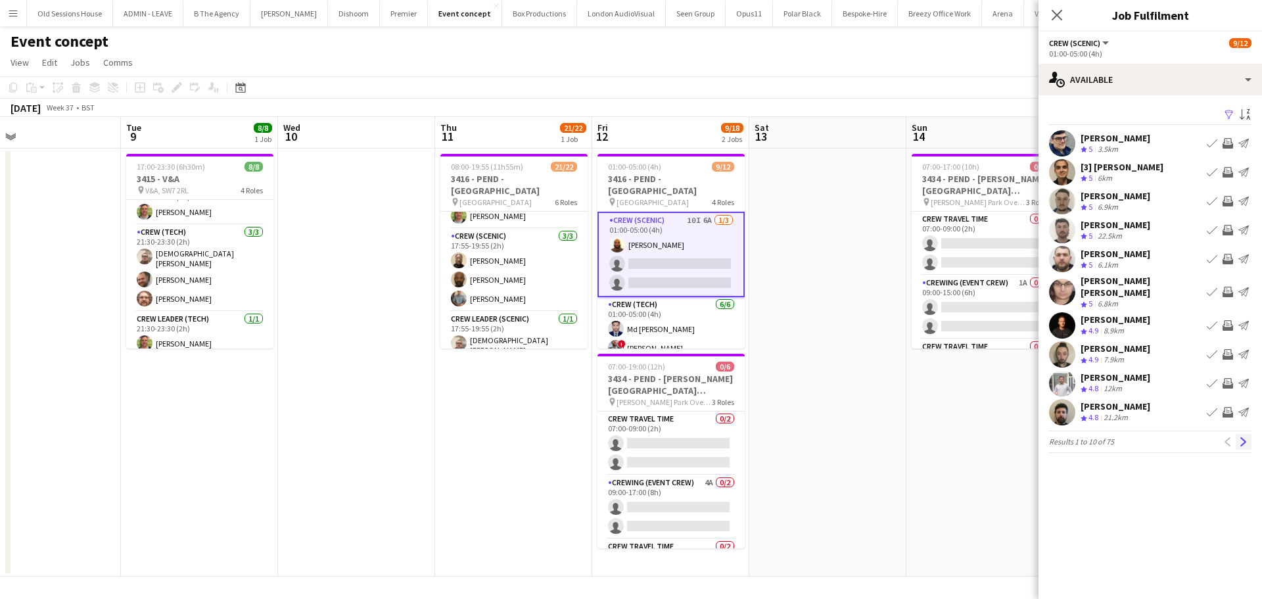
click at [1249, 434] on button "Next" at bounding box center [1244, 442] width 16 height 16
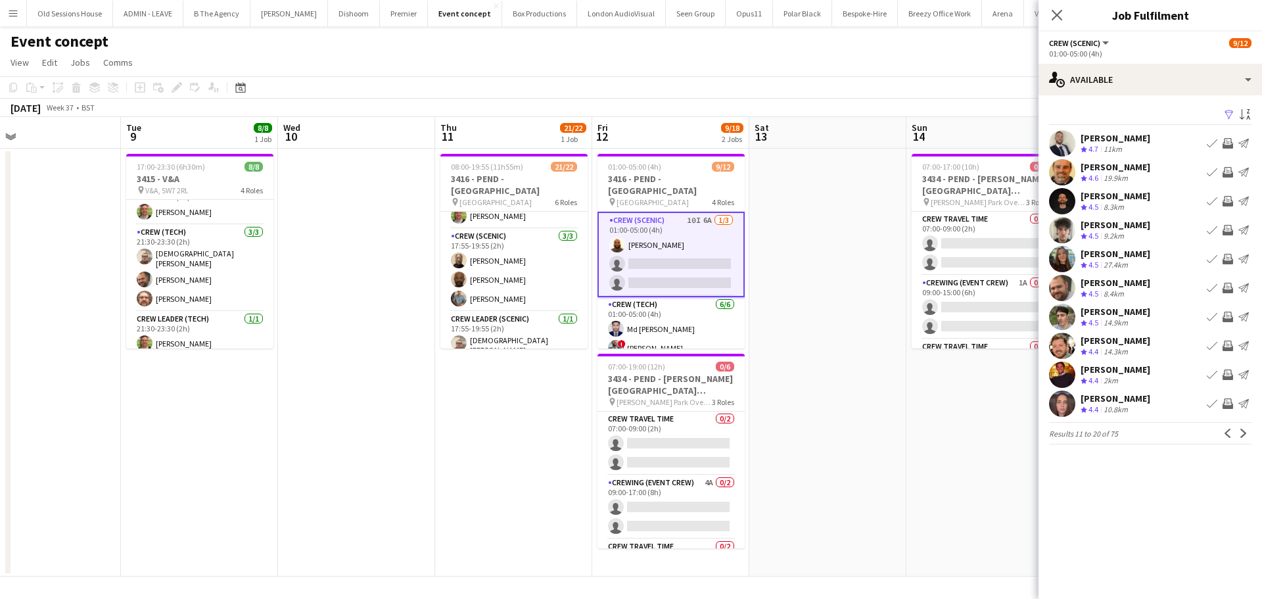
click at [1228, 375] on app-icon "Invite crew" at bounding box center [1227, 374] width 11 height 11
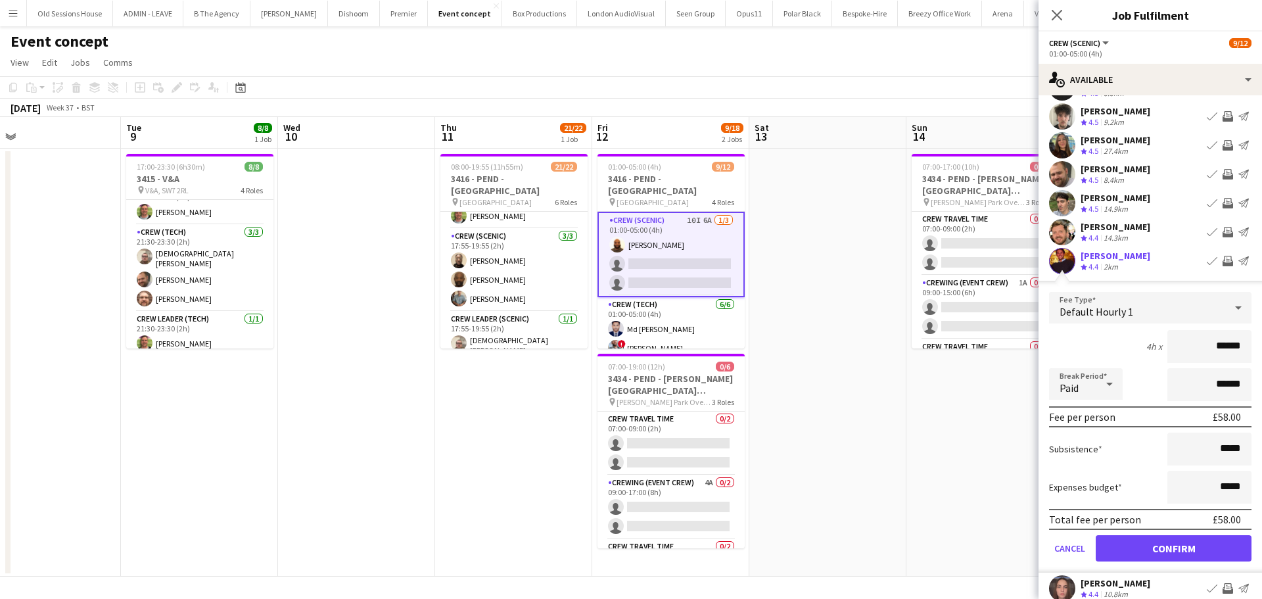
scroll to position [131, 0]
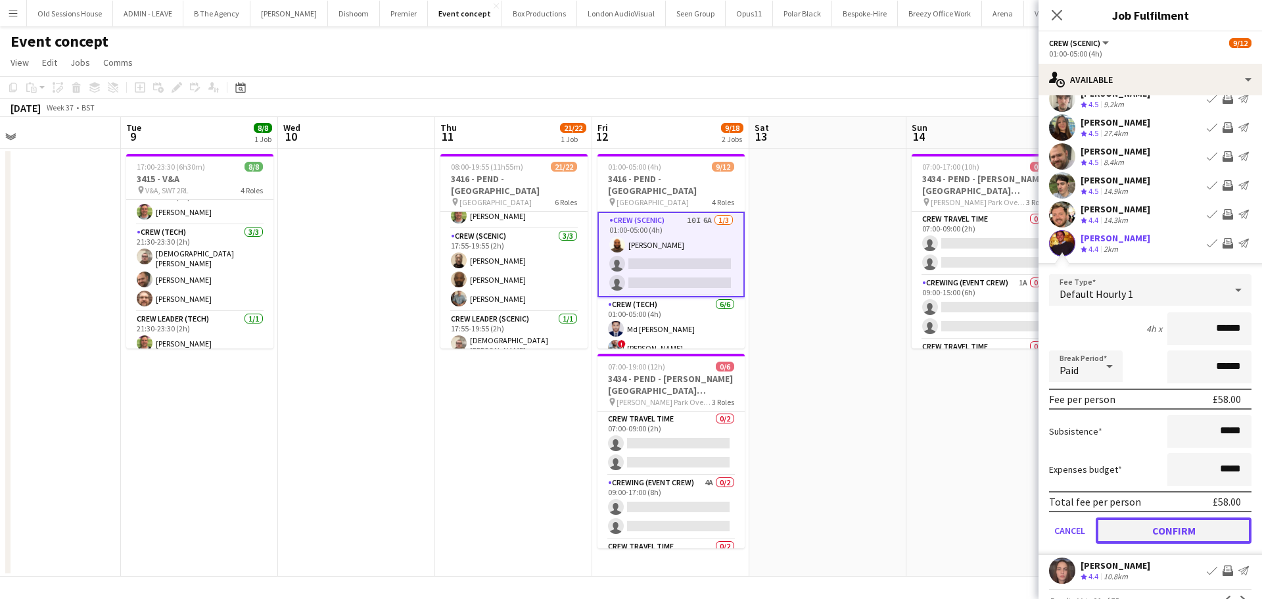
click at [1150, 532] on button "Confirm" at bounding box center [1174, 530] width 156 height 26
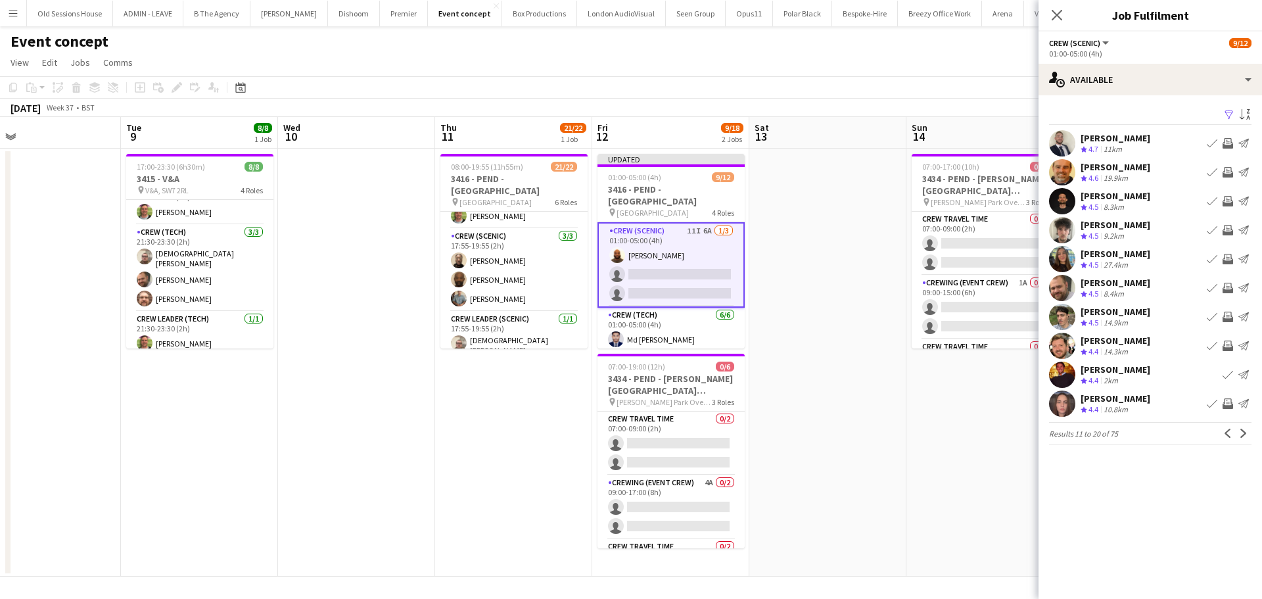
scroll to position [0, 0]
click at [1229, 346] on app-icon "Invite crew" at bounding box center [1227, 345] width 11 height 11
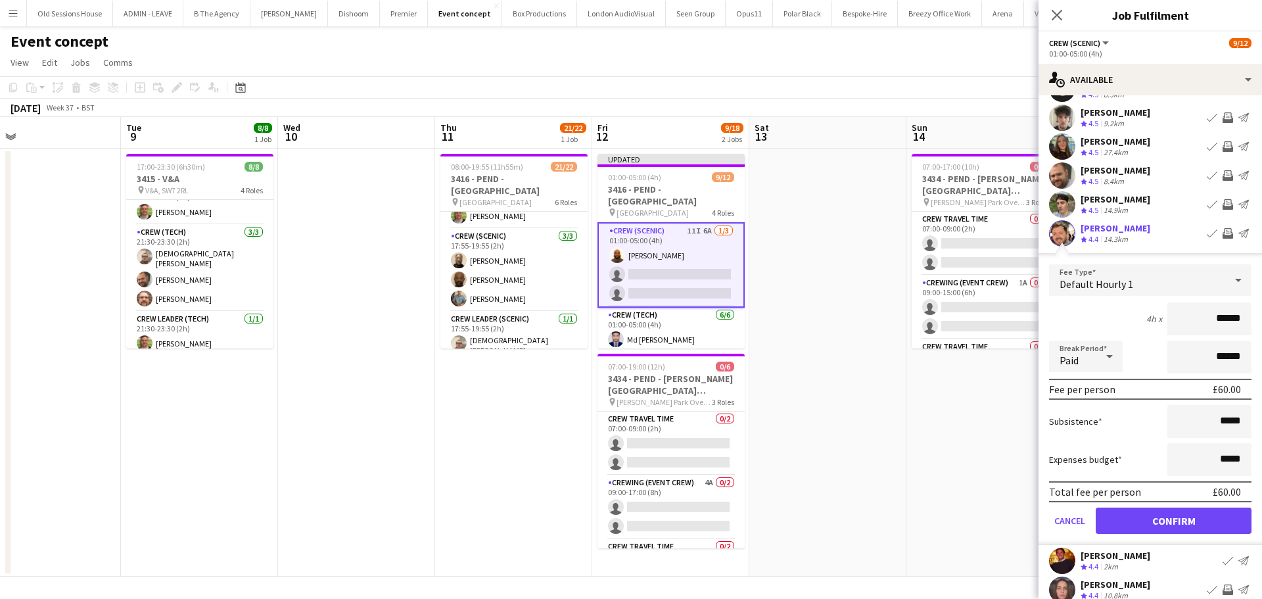
scroll to position [131, 0]
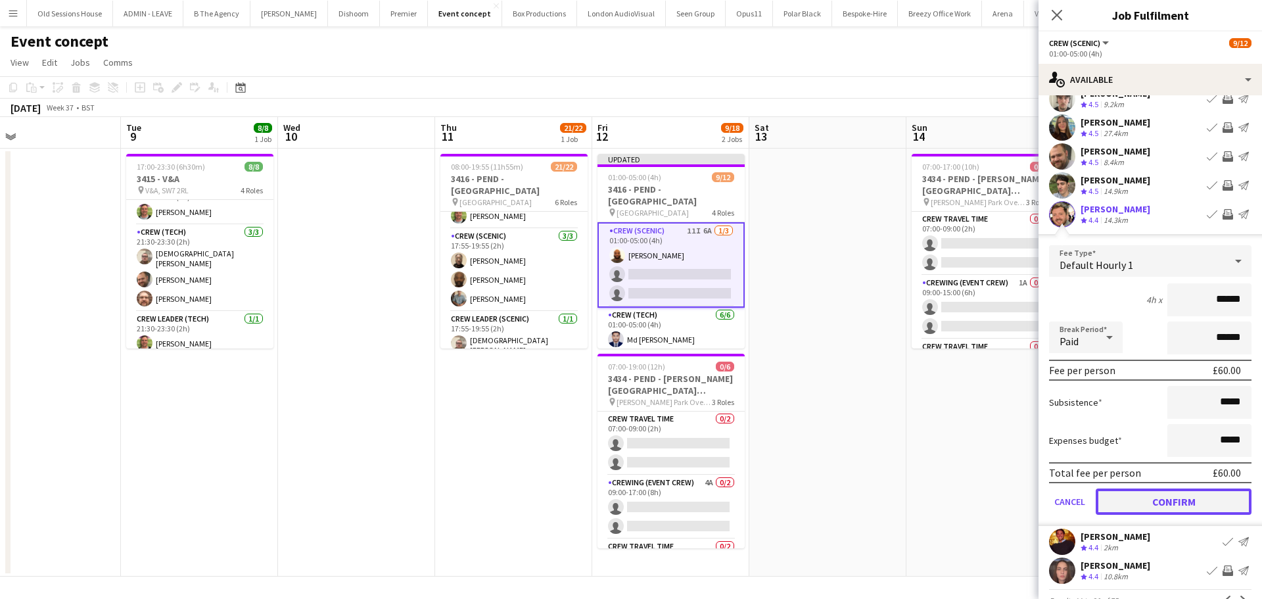
click at [1144, 501] on button "Confirm" at bounding box center [1174, 501] width 156 height 26
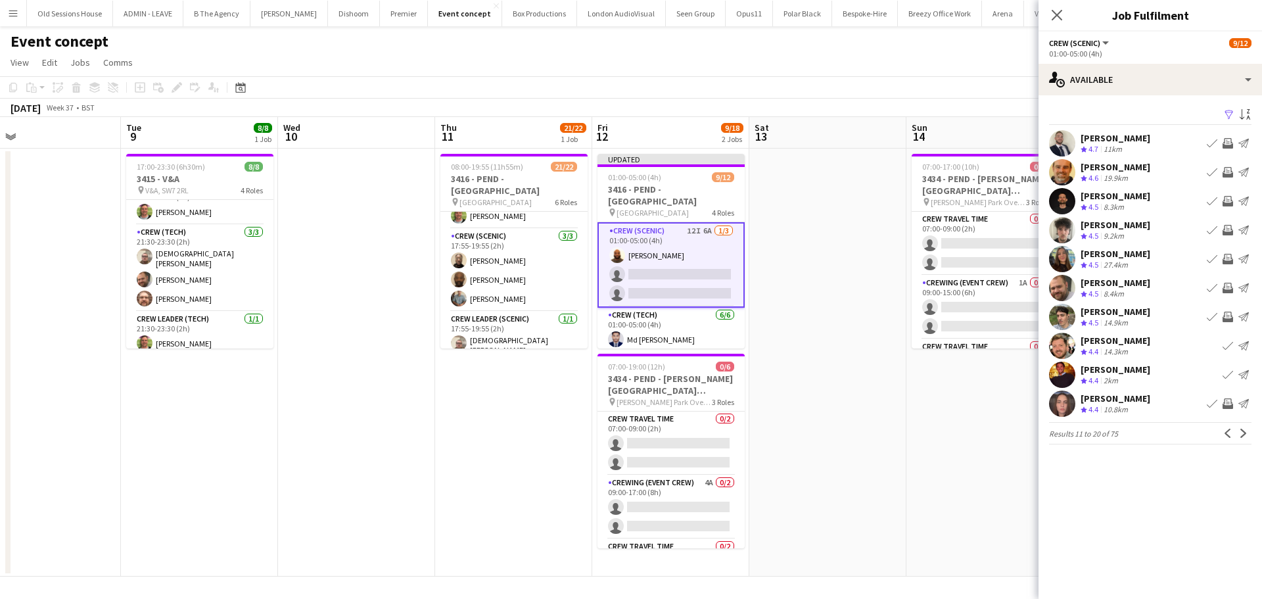
click at [1228, 402] on app-icon "Invite crew" at bounding box center [1227, 403] width 11 height 11
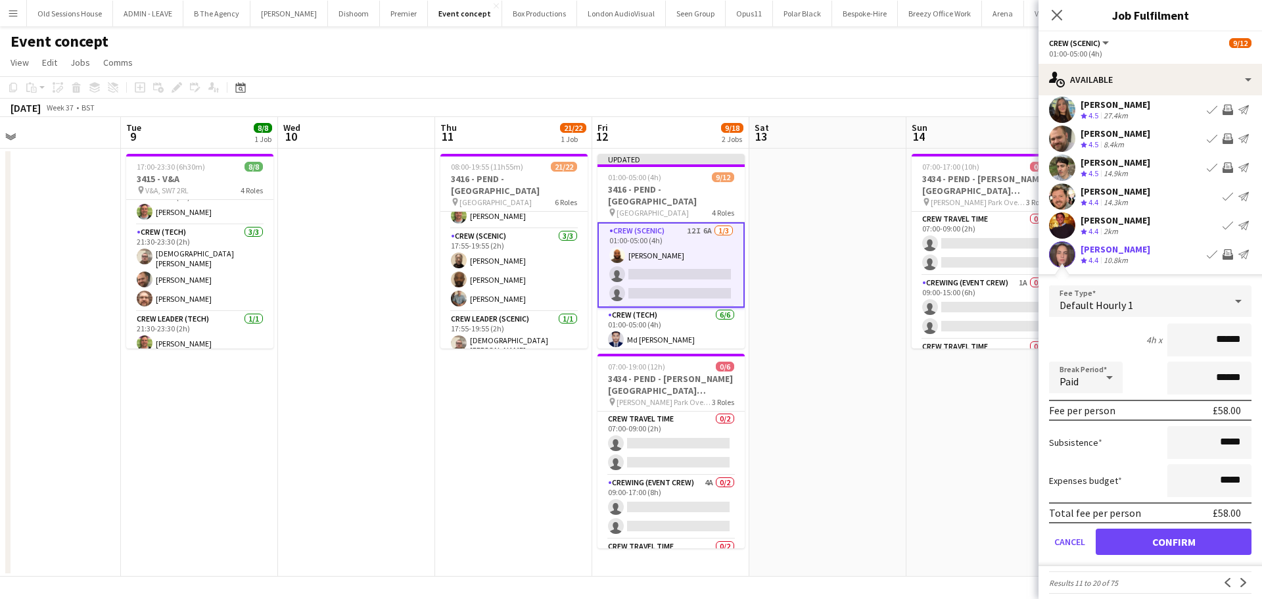
scroll to position [160, 0]
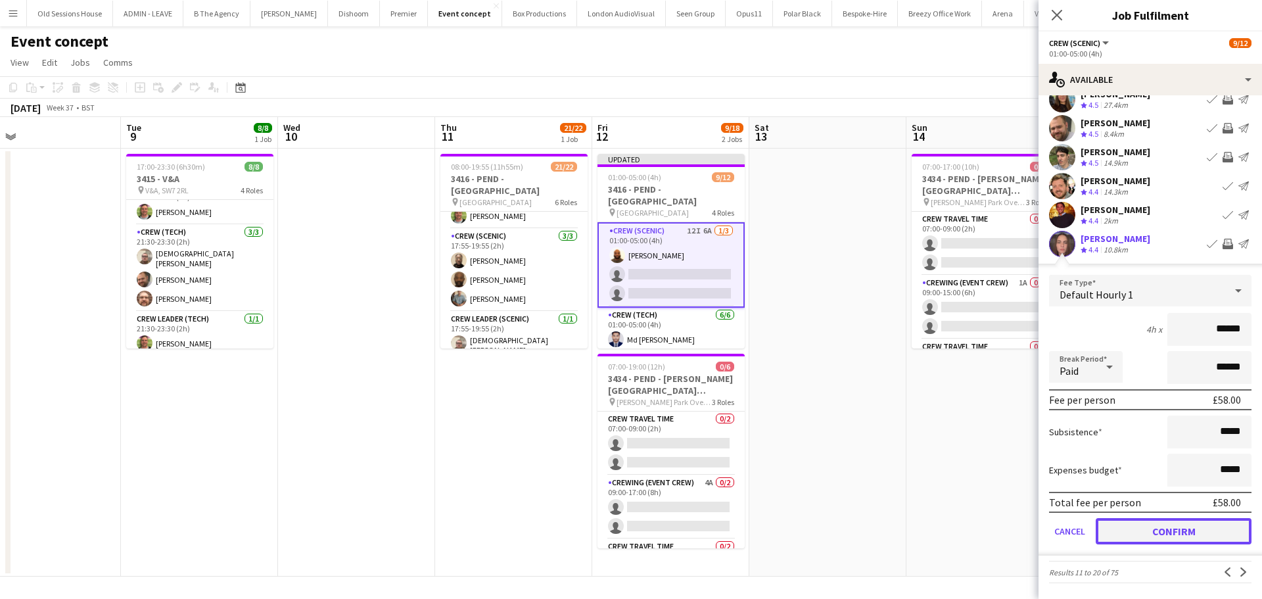
click at [1136, 529] on button "Confirm" at bounding box center [1174, 531] width 156 height 26
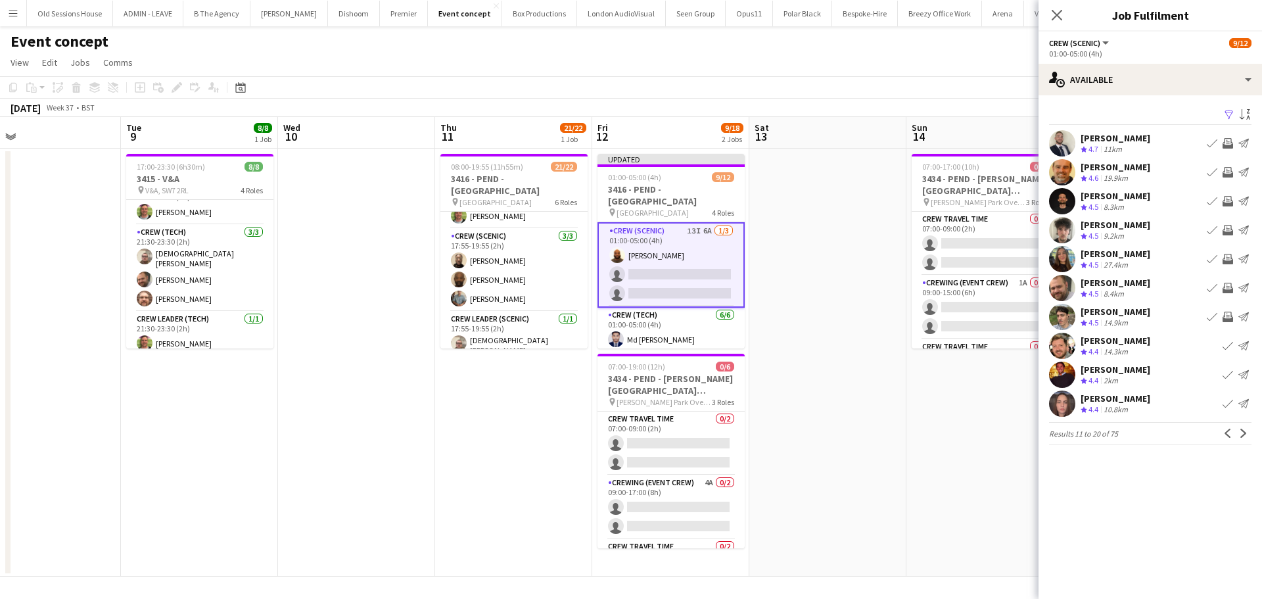
scroll to position [0, 0]
drag, startPoint x: 1244, startPoint y: 434, endPoint x: 1238, endPoint y: 425, distance: 10.9
click at [1244, 435] on app-icon "Next" at bounding box center [1243, 433] width 9 height 9
click at [1226, 141] on app-icon "Invite crew" at bounding box center [1227, 143] width 11 height 11
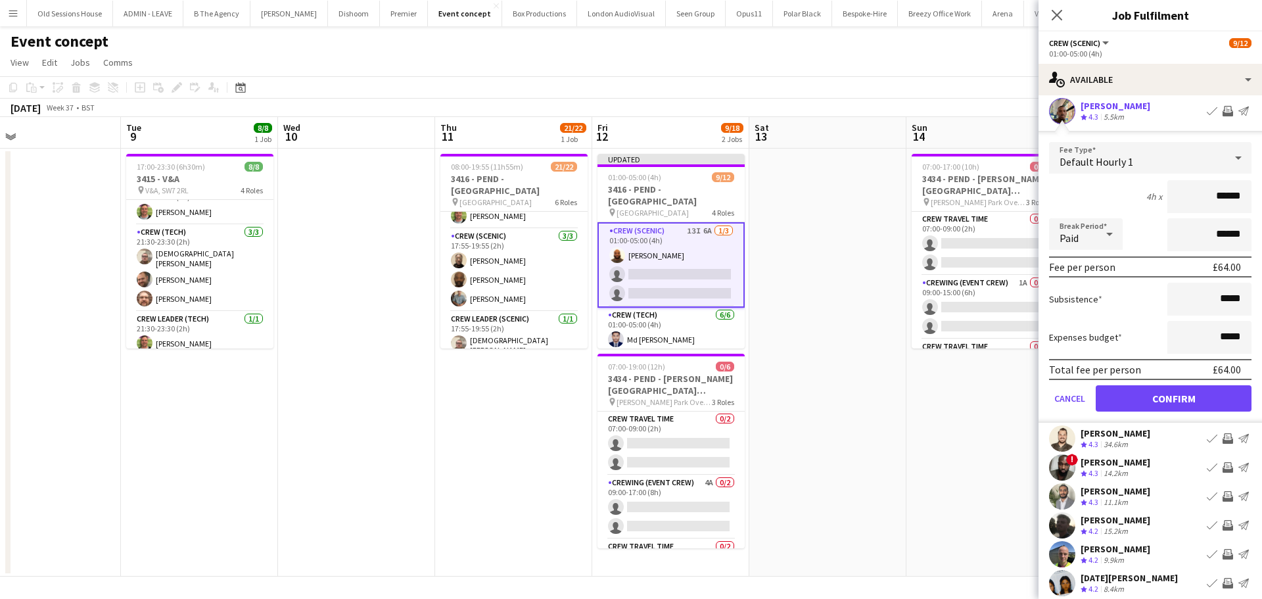
scroll to position [66, 0]
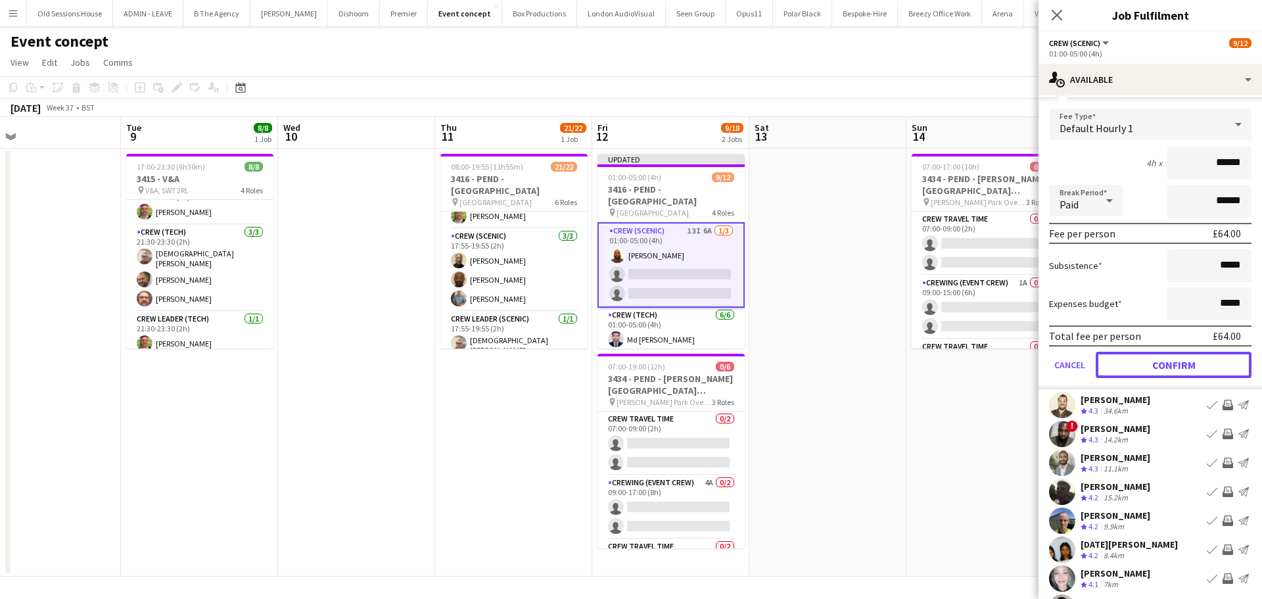
drag, startPoint x: 1157, startPoint y: 365, endPoint x: 1171, endPoint y: 300, distance: 66.7
click at [1157, 364] on button "Confirm" at bounding box center [1174, 365] width 156 height 26
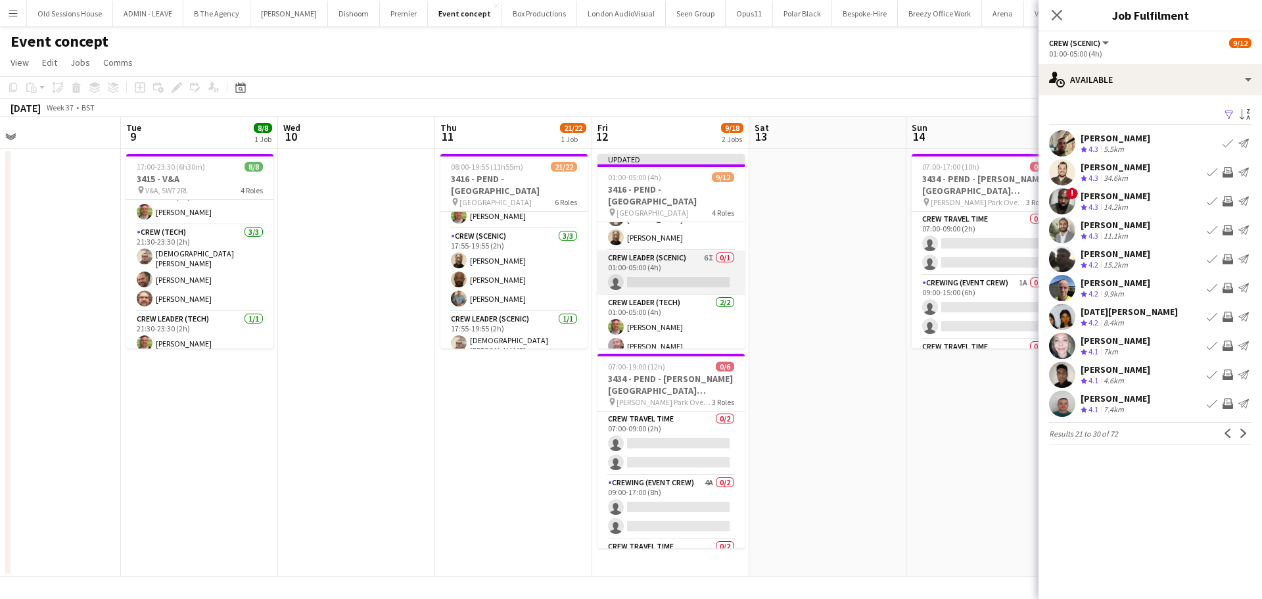
click at [677, 267] on app-card-role "Crew Leader (Scenic) 6I 0/1 01:00-05:00 (4h) single-neutral-actions" at bounding box center [670, 272] width 147 height 45
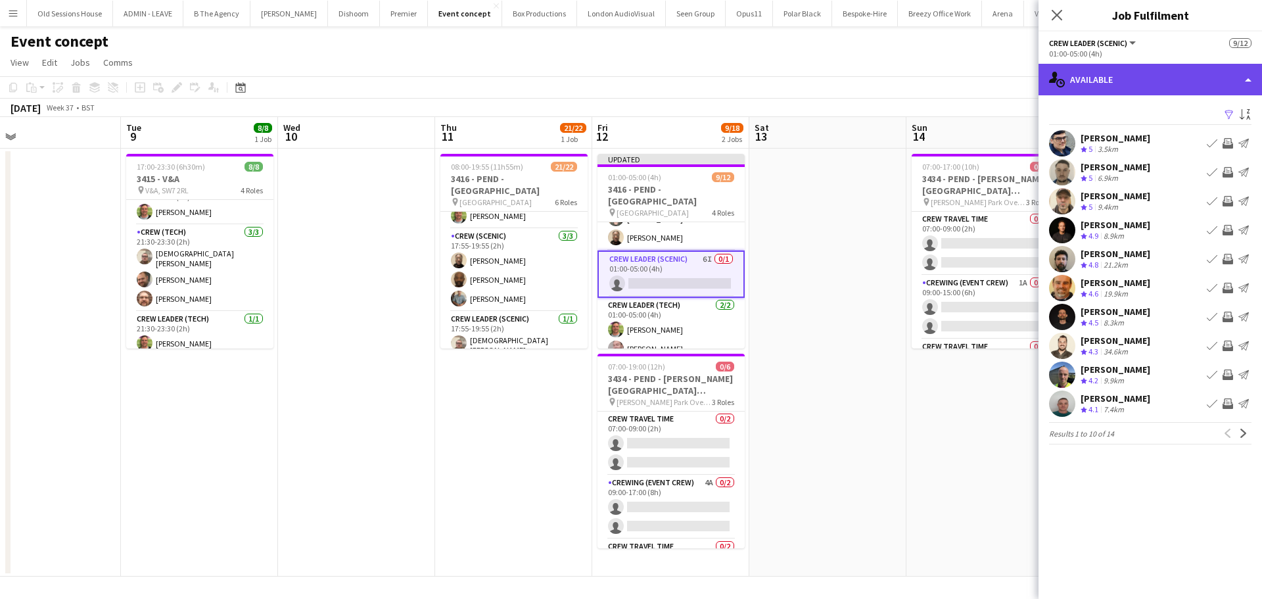
click at [1125, 83] on div "single-neutral-actions-upload Available" at bounding box center [1149, 80] width 223 height 32
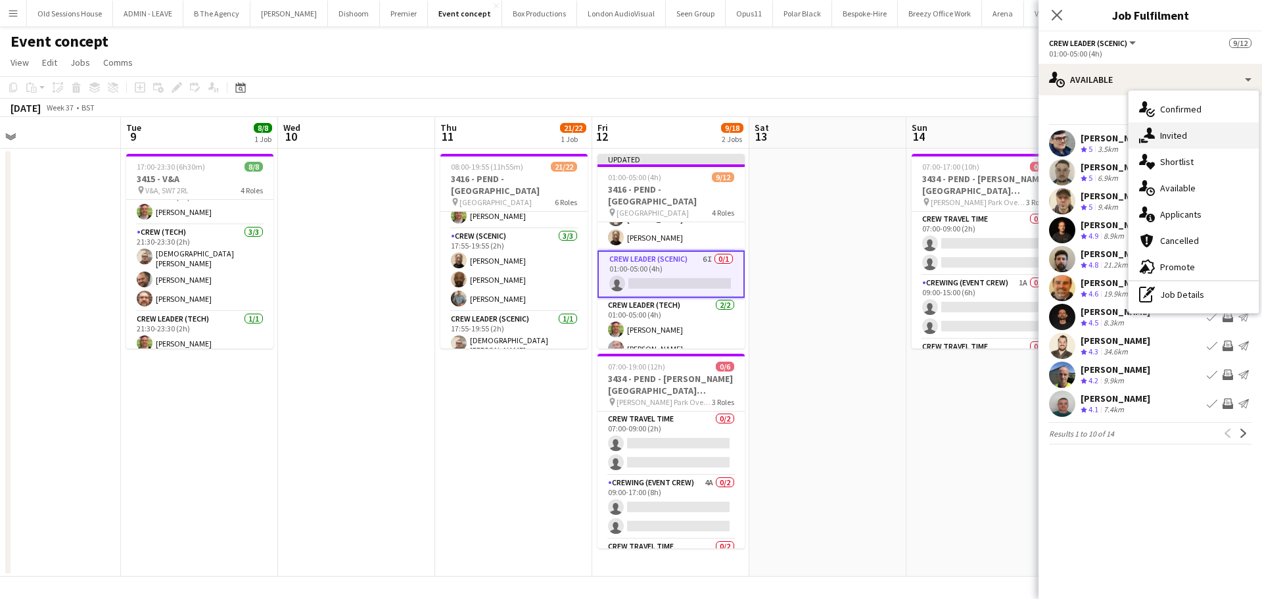
click at [1161, 133] on div "single-neutral-actions-share-1 Invited" at bounding box center [1194, 135] width 130 height 26
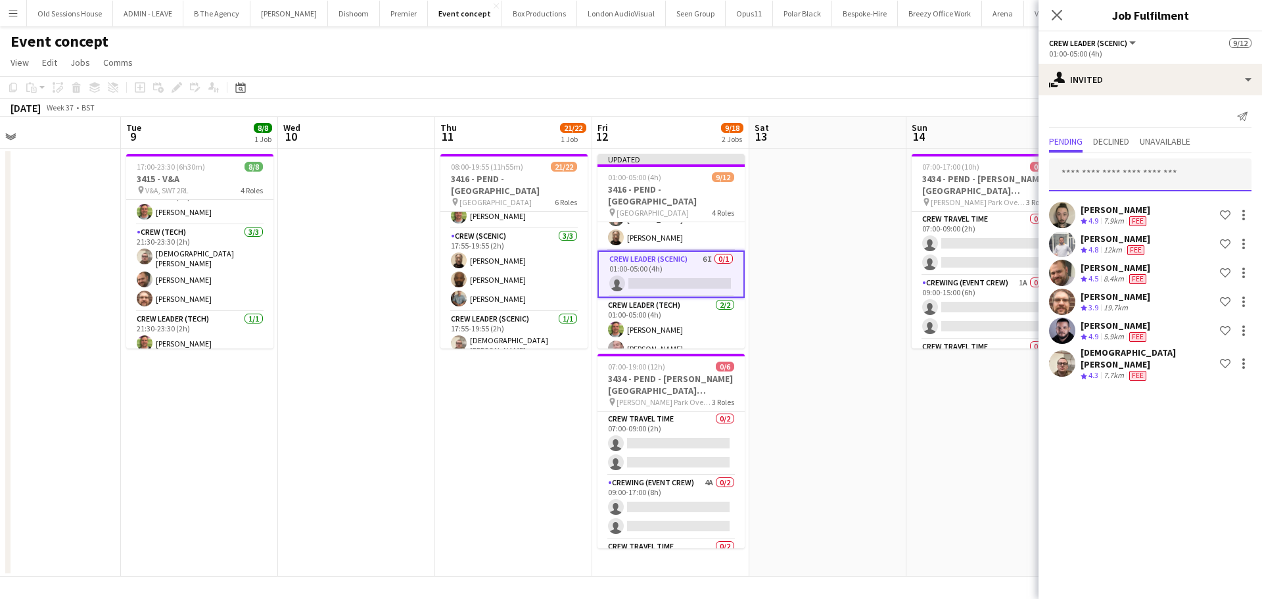
click at [1090, 177] on input "text" at bounding box center [1150, 174] width 202 height 33
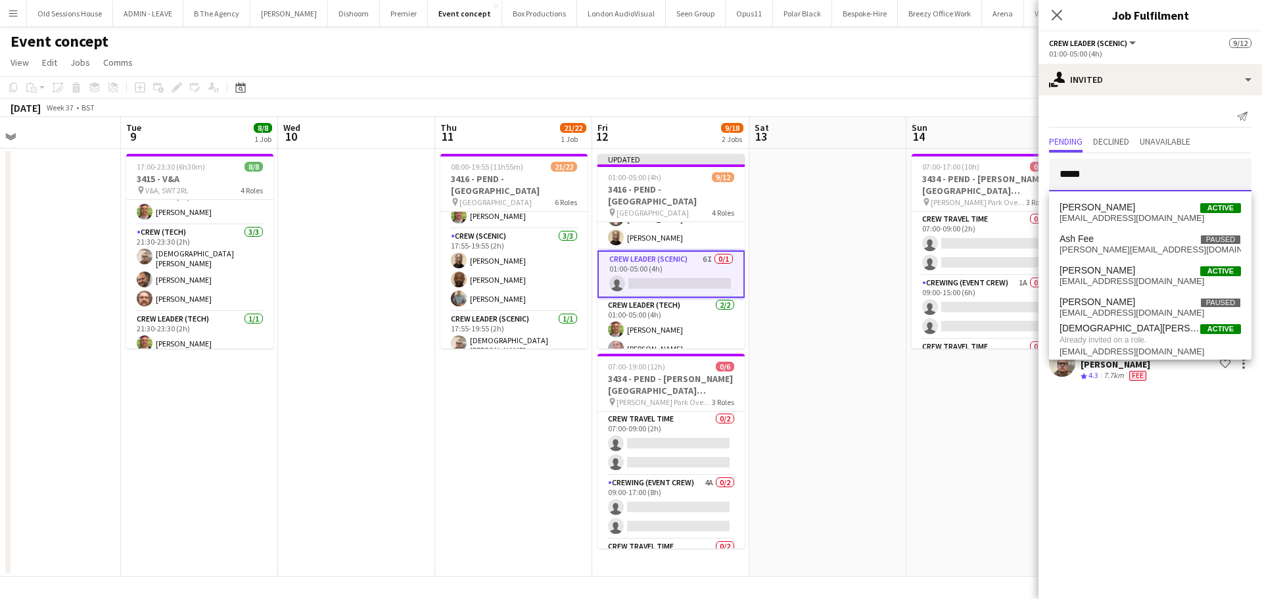
type input "*****"
click at [819, 296] on app-date-cell at bounding box center [827, 363] width 157 height 428
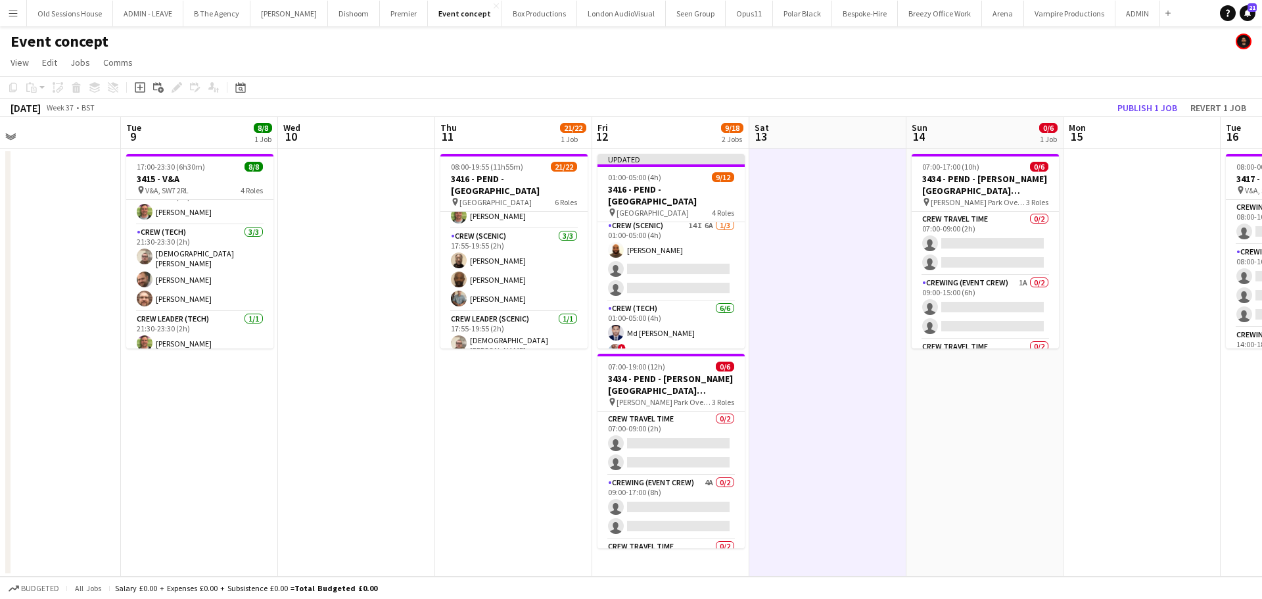
scroll to position [0, 0]
click at [682, 264] on app-card-role "Crew (Scenic) 14I 6A 1/3 01:00-05:00 (4h) Mark Dear single-neutral-actions sing…" at bounding box center [670, 263] width 147 height 83
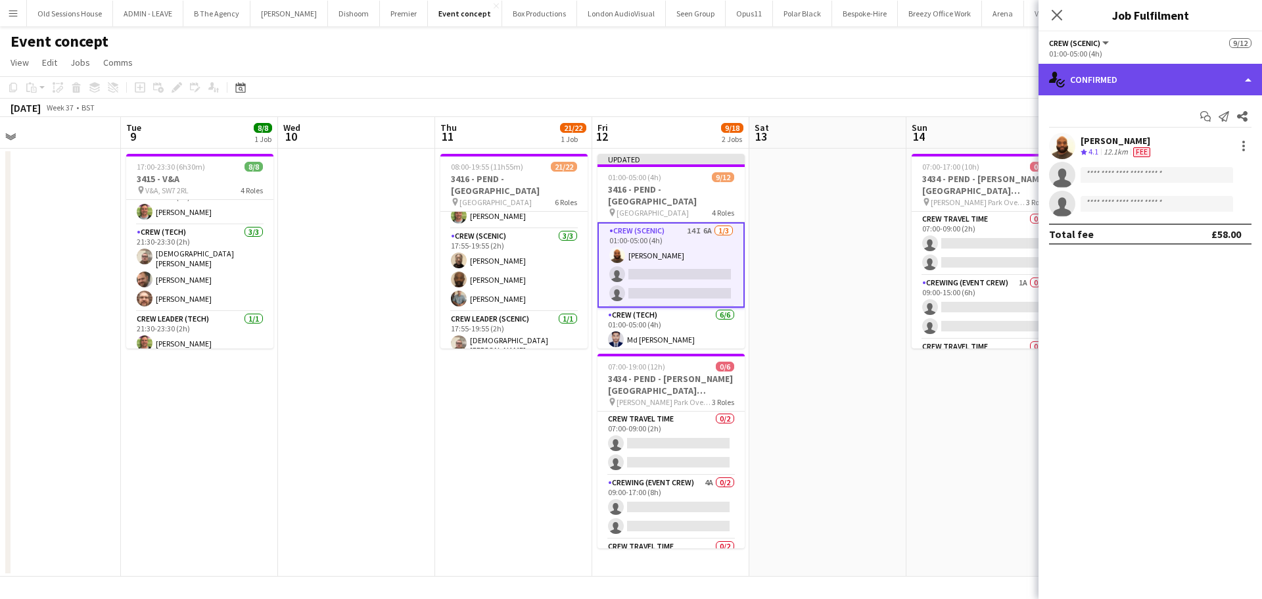
click at [1152, 88] on div "single-neutral-actions-check-2 Confirmed" at bounding box center [1149, 80] width 223 height 32
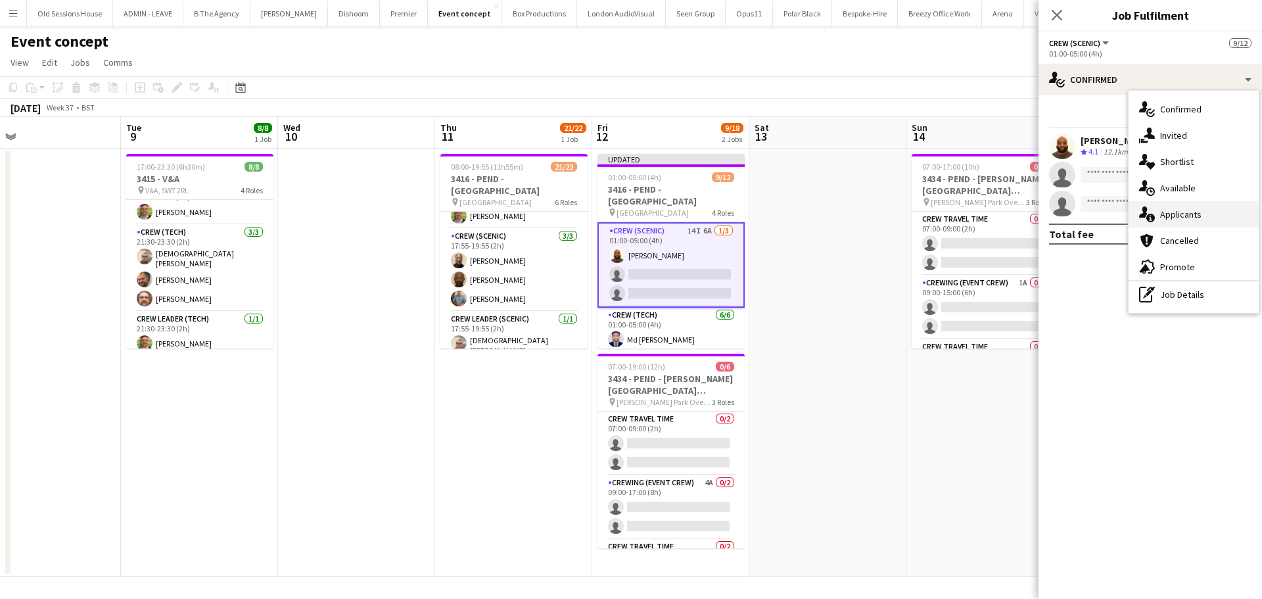
click at [1188, 214] on div "single-neutral-actions-information Applicants" at bounding box center [1194, 214] width 130 height 26
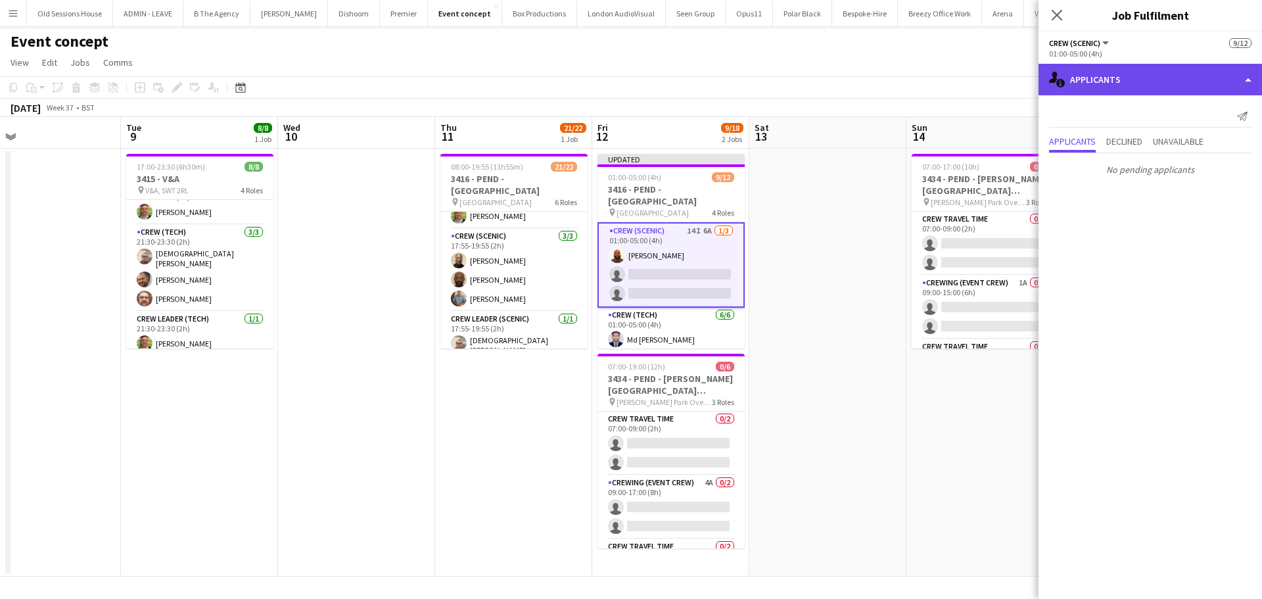
click at [1141, 86] on div "single-neutral-actions-information Applicants" at bounding box center [1149, 80] width 223 height 32
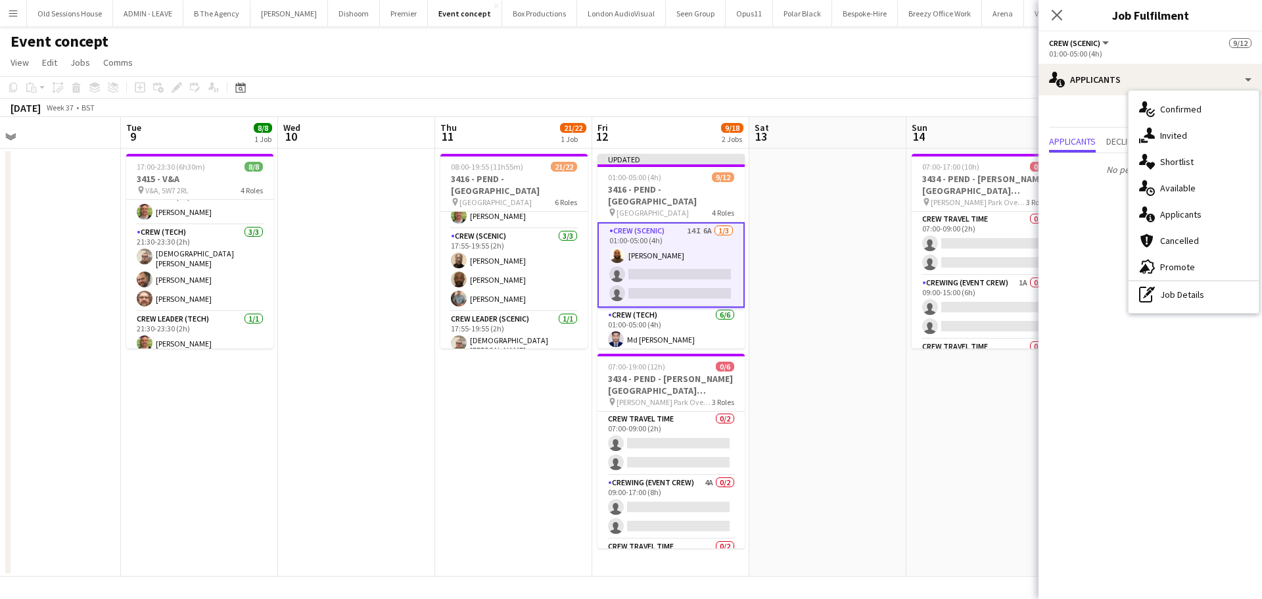
click at [1182, 182] on div "single-neutral-actions-upload Available" at bounding box center [1194, 188] width 130 height 26
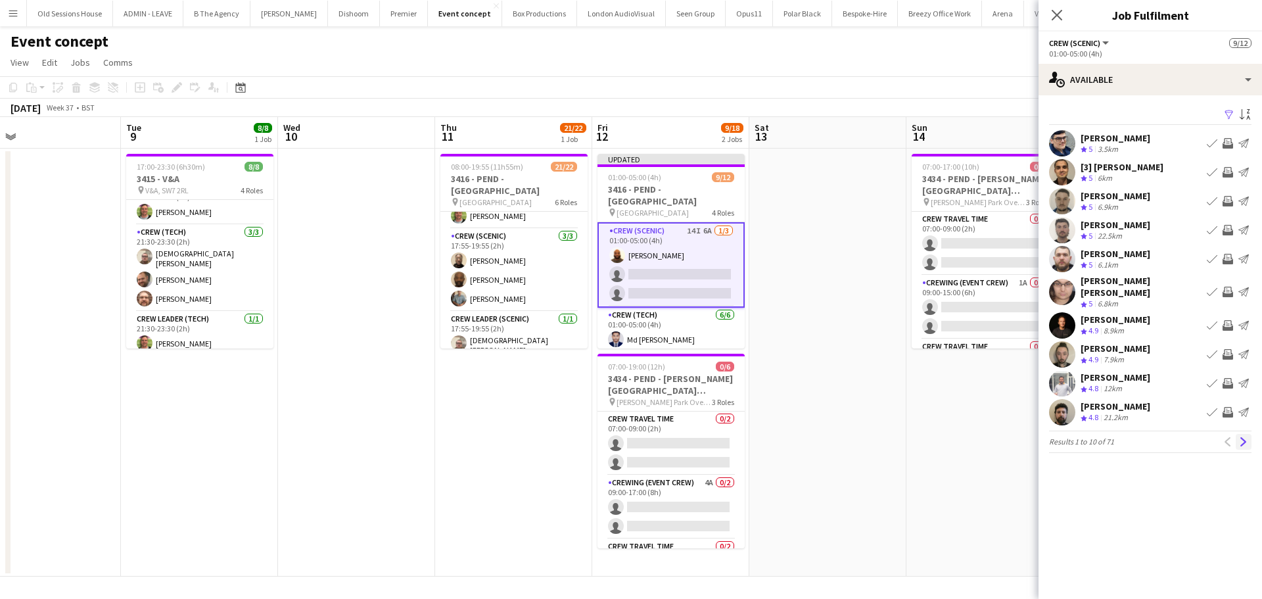
click at [1244, 437] on app-icon "Next" at bounding box center [1243, 441] width 9 height 9
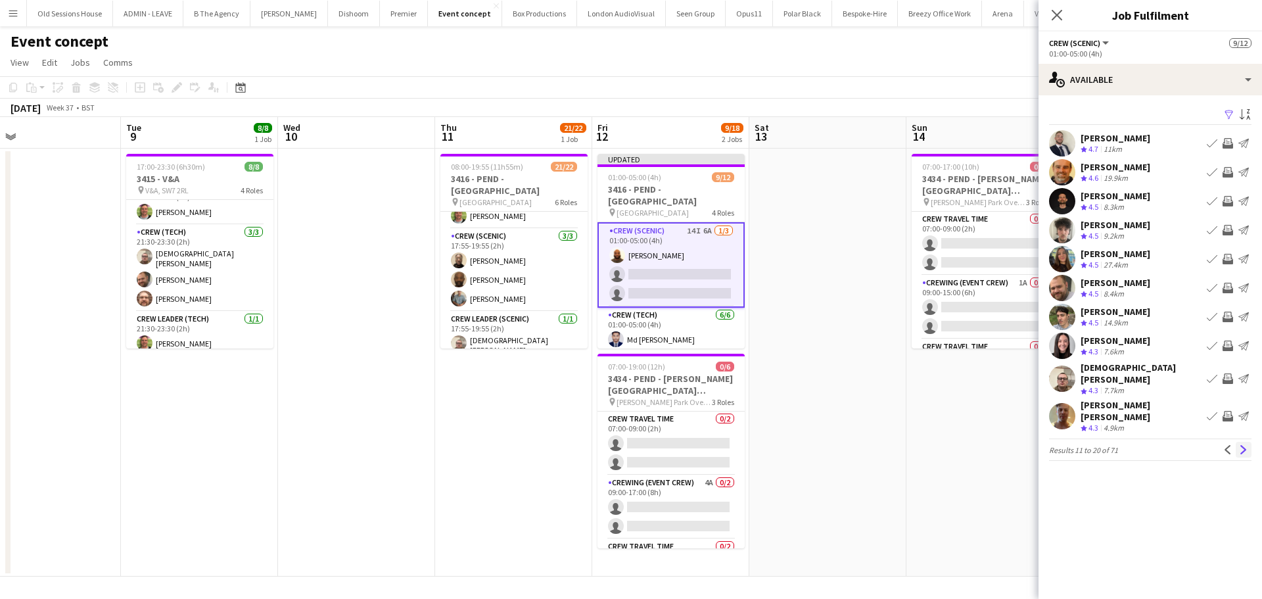
click at [1244, 445] on app-icon "Next" at bounding box center [1243, 449] width 9 height 9
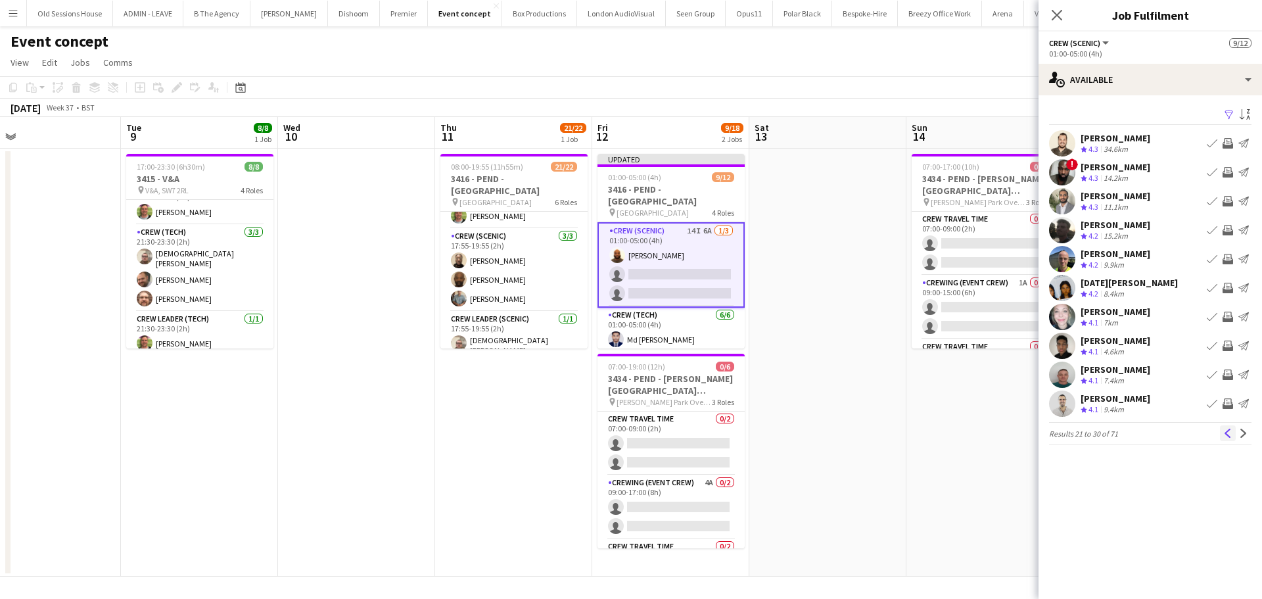
click at [1221, 442] on app-pager "Results 21 to 30 of 71 Previous Next" at bounding box center [1150, 433] width 202 height 22
click at [1228, 427] on button "Previous" at bounding box center [1228, 433] width 16 height 16
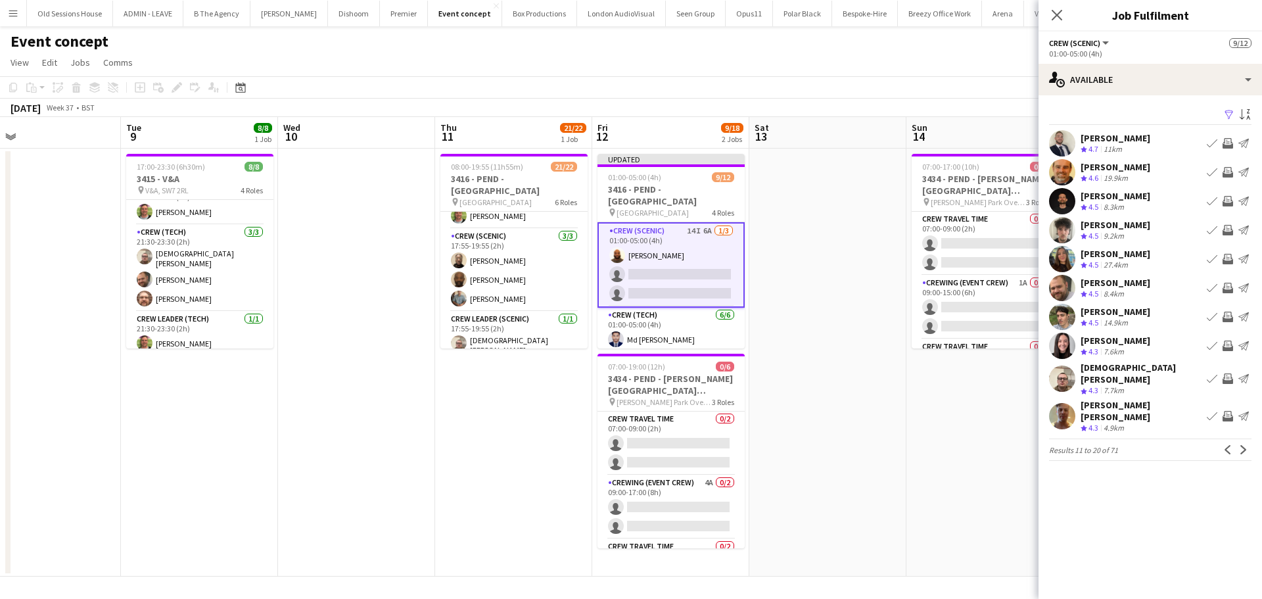
click at [1226, 411] on app-icon "Invite crew" at bounding box center [1227, 416] width 11 height 11
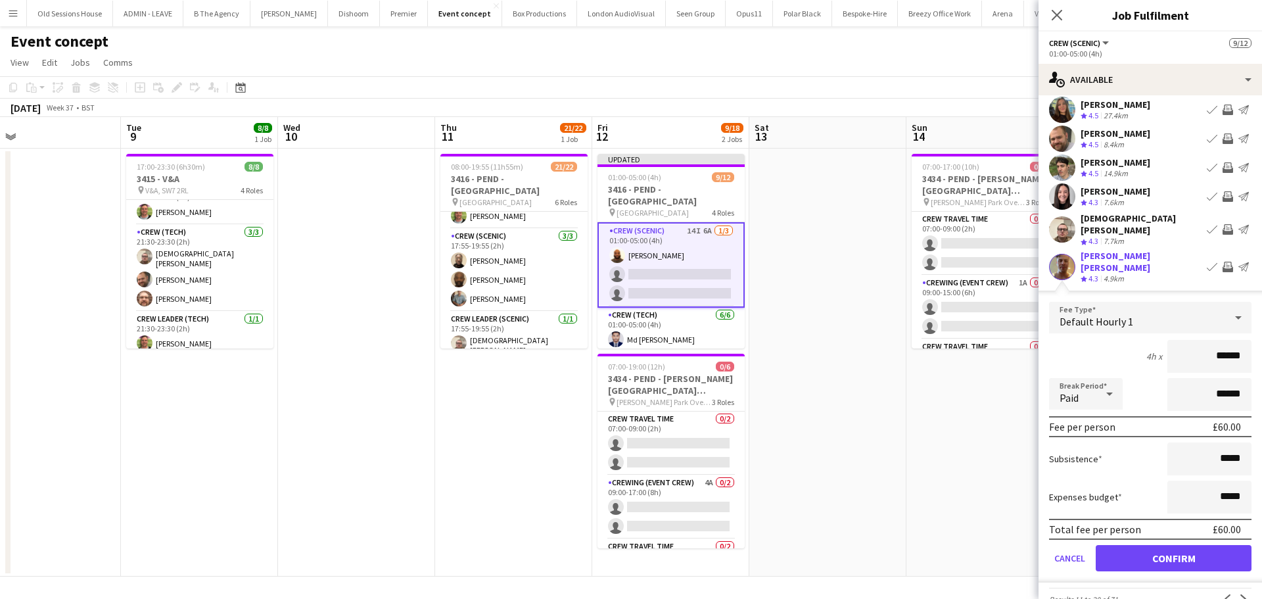
scroll to position [160, 0]
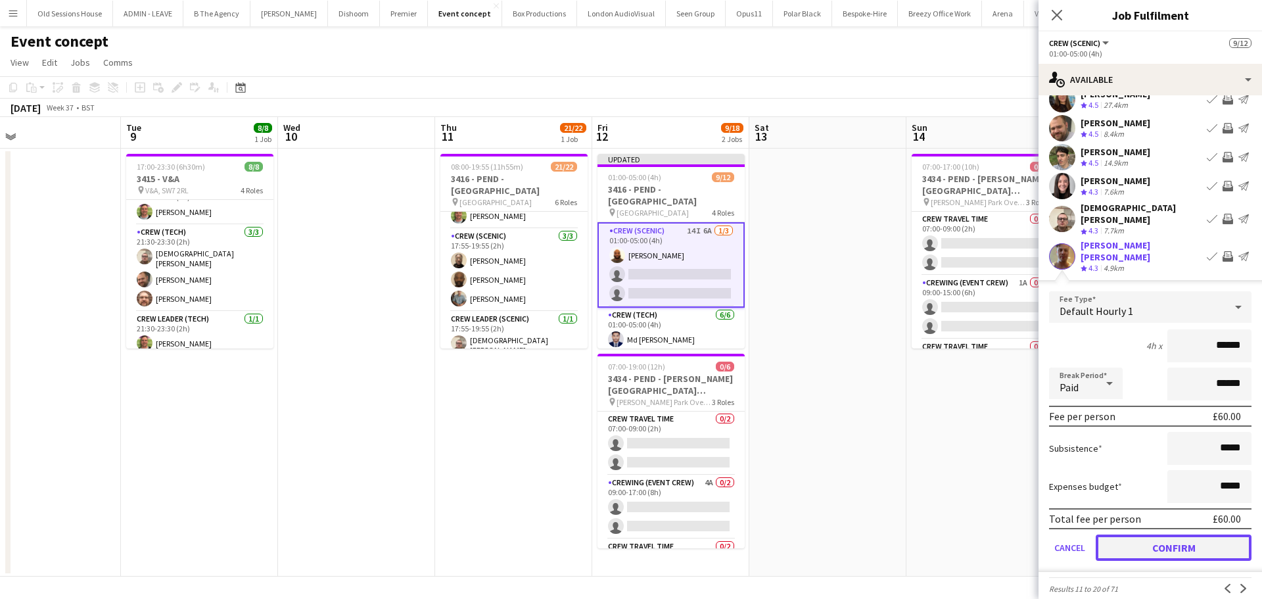
click at [1157, 534] on button "Confirm" at bounding box center [1174, 547] width 156 height 26
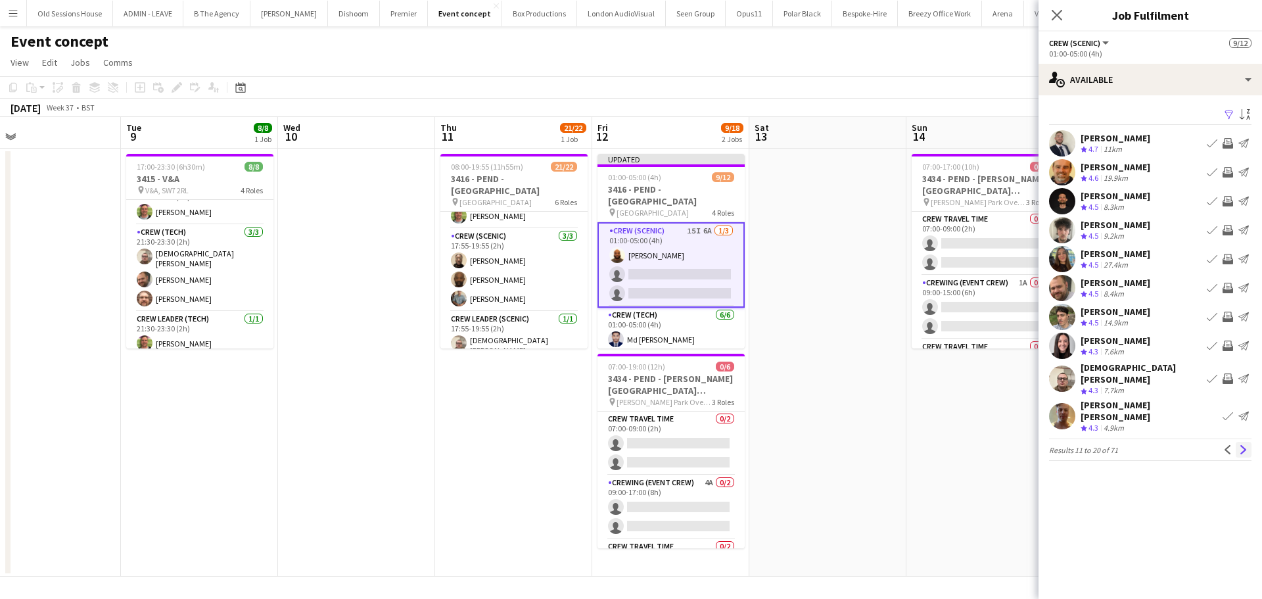
click at [1242, 445] on app-icon "Next" at bounding box center [1243, 449] width 9 height 9
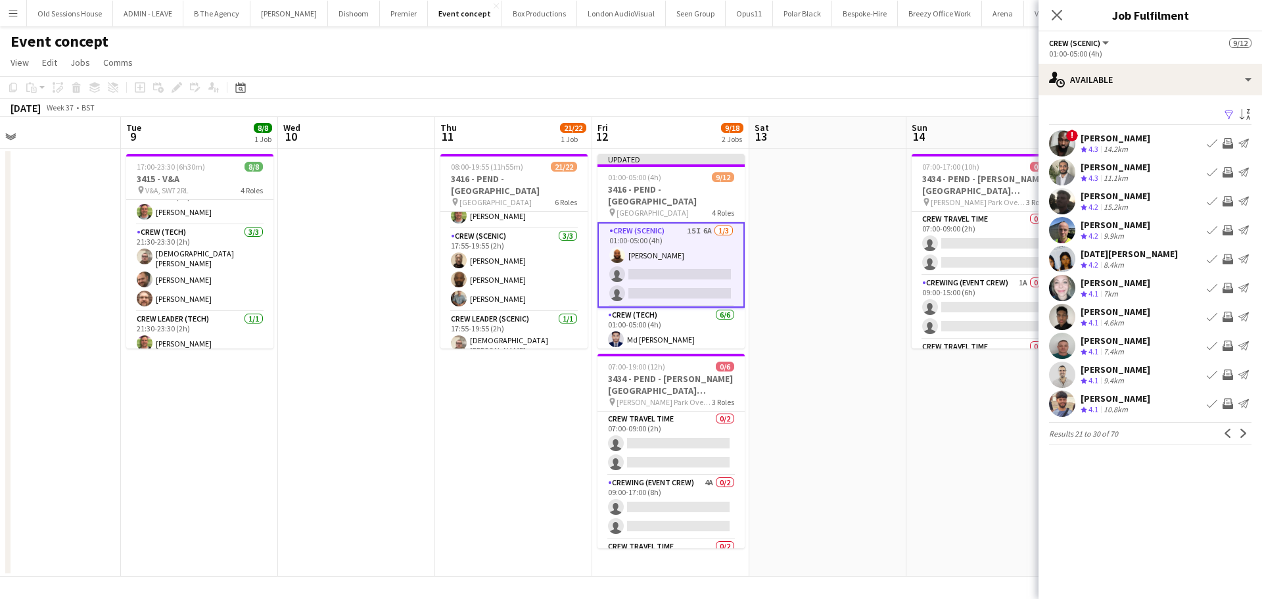
click at [1234, 172] on button "Invite crew" at bounding box center [1228, 172] width 16 height 16
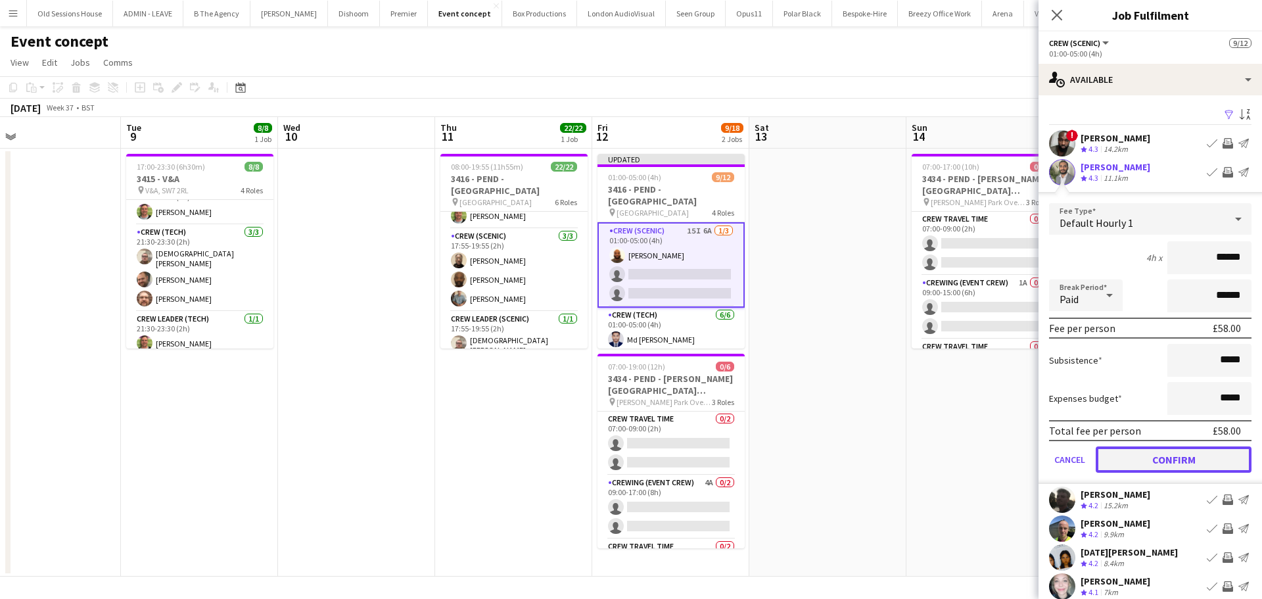
click at [1170, 456] on button "Confirm" at bounding box center [1174, 459] width 156 height 26
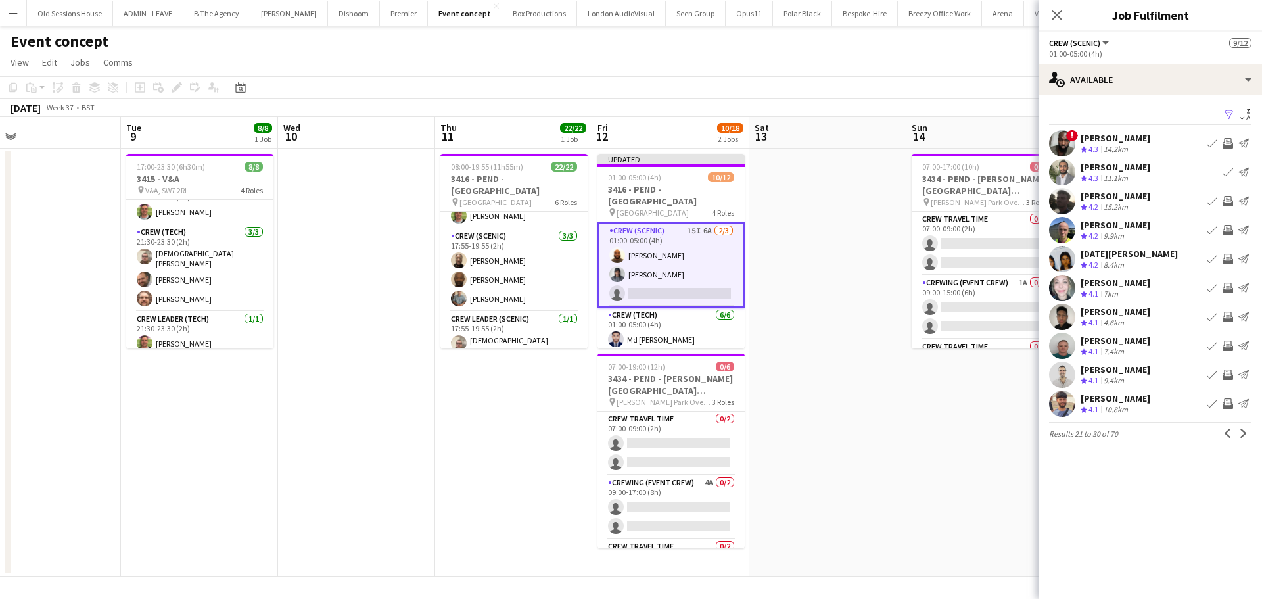
click at [1228, 200] on app-icon "Invite crew" at bounding box center [1227, 201] width 11 height 11
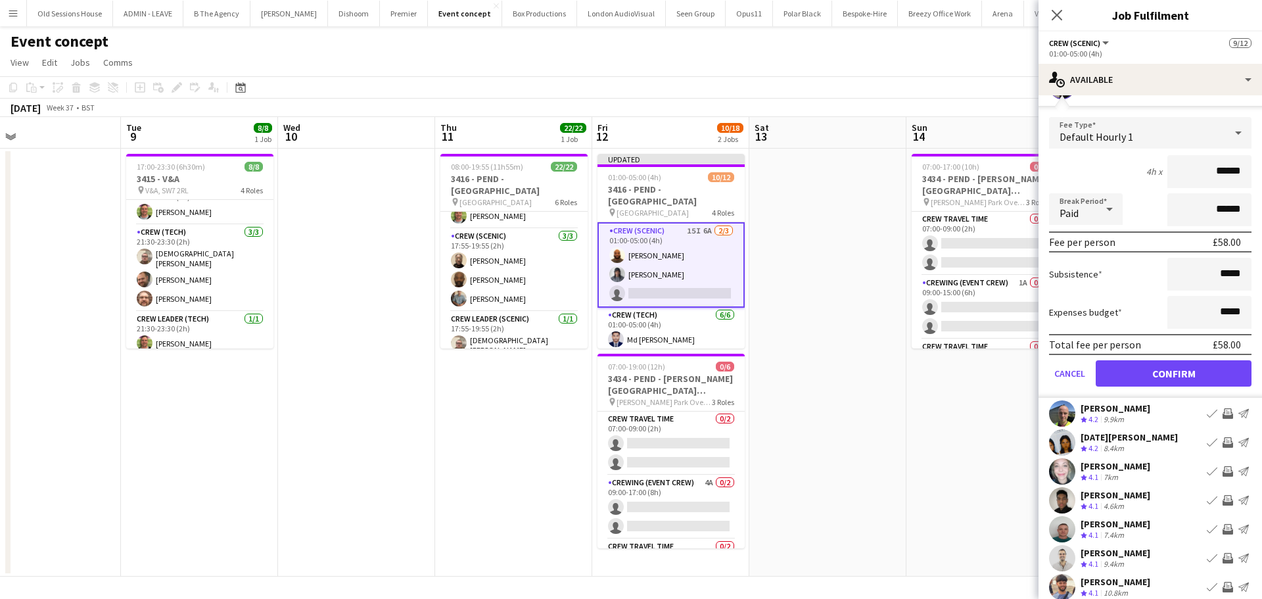
scroll to position [131, 0]
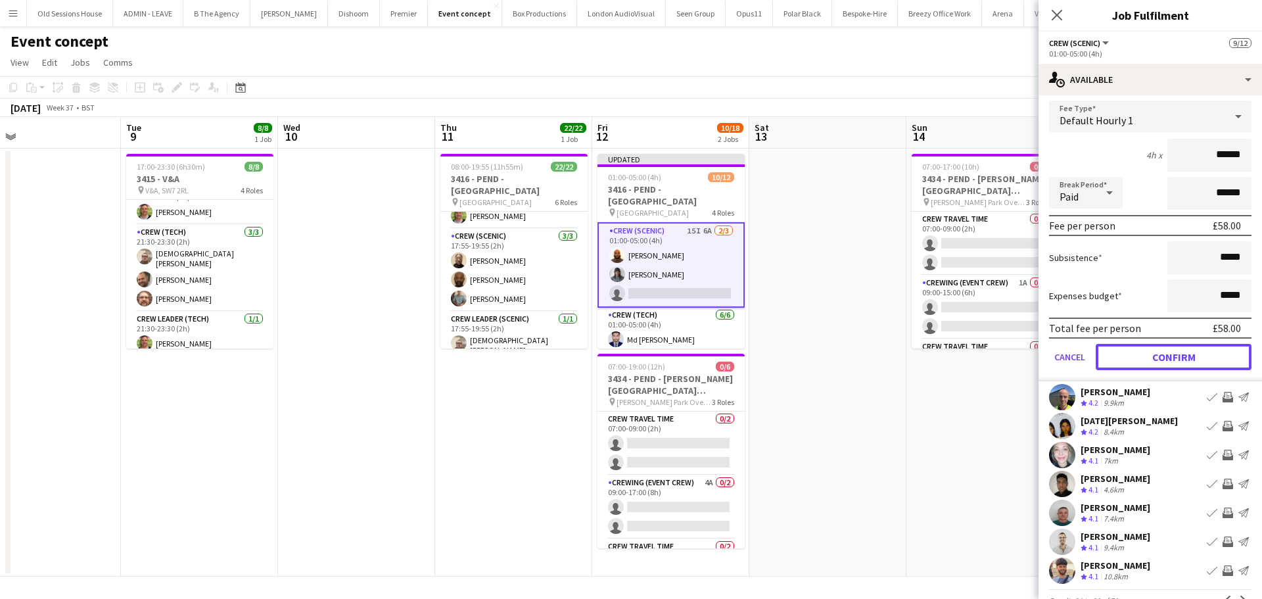
drag, startPoint x: 1153, startPoint y: 357, endPoint x: 1153, endPoint y: 325, distance: 31.5
click at [1153, 356] on button "Confirm" at bounding box center [1174, 357] width 156 height 26
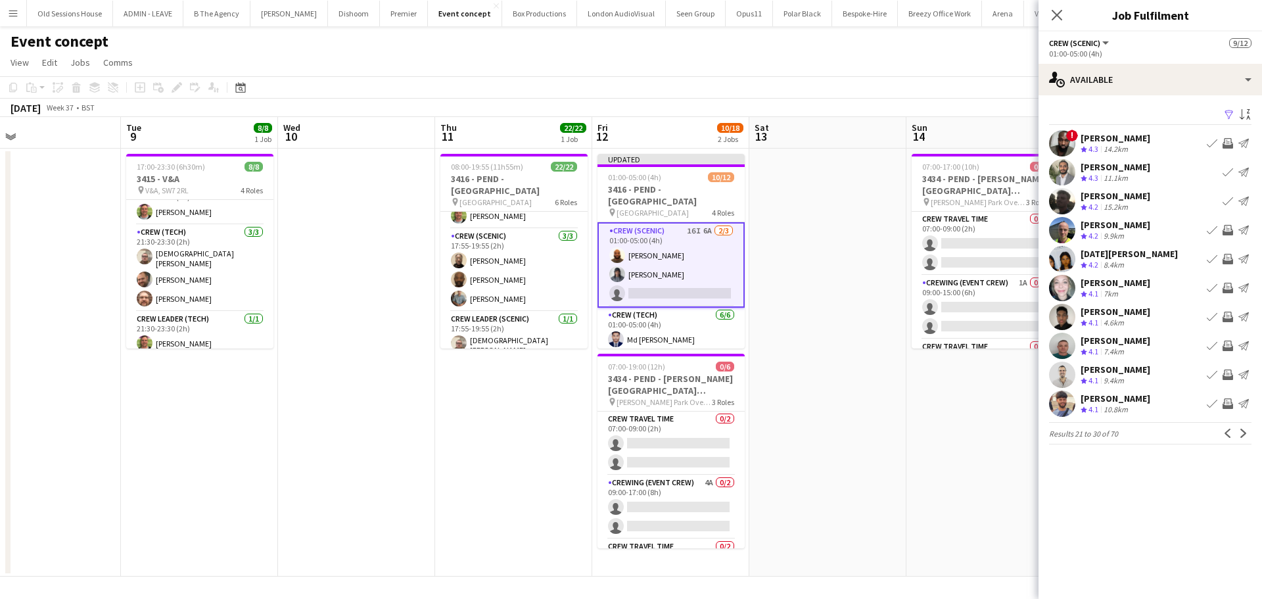
drag, startPoint x: 1228, startPoint y: 258, endPoint x: 1209, endPoint y: 275, distance: 25.6
click at [1228, 257] on app-icon "Invite crew" at bounding box center [1227, 259] width 11 height 11
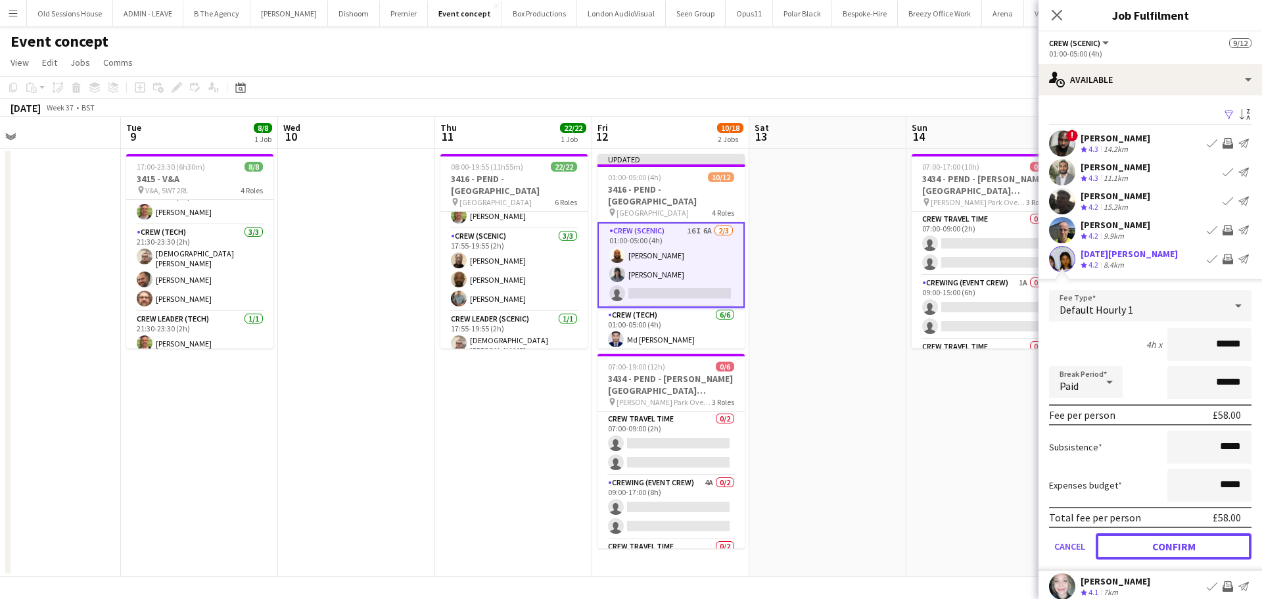
click at [1142, 542] on button "Confirm" at bounding box center [1174, 546] width 156 height 26
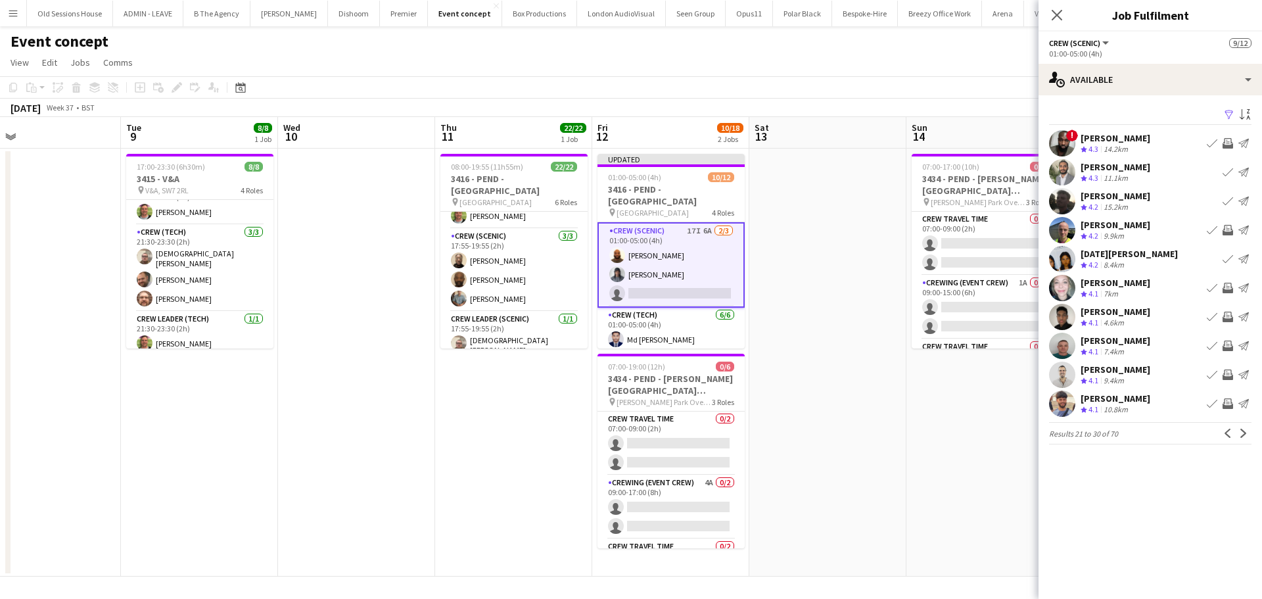
click at [1230, 287] on app-icon "Invite crew" at bounding box center [1227, 288] width 11 height 11
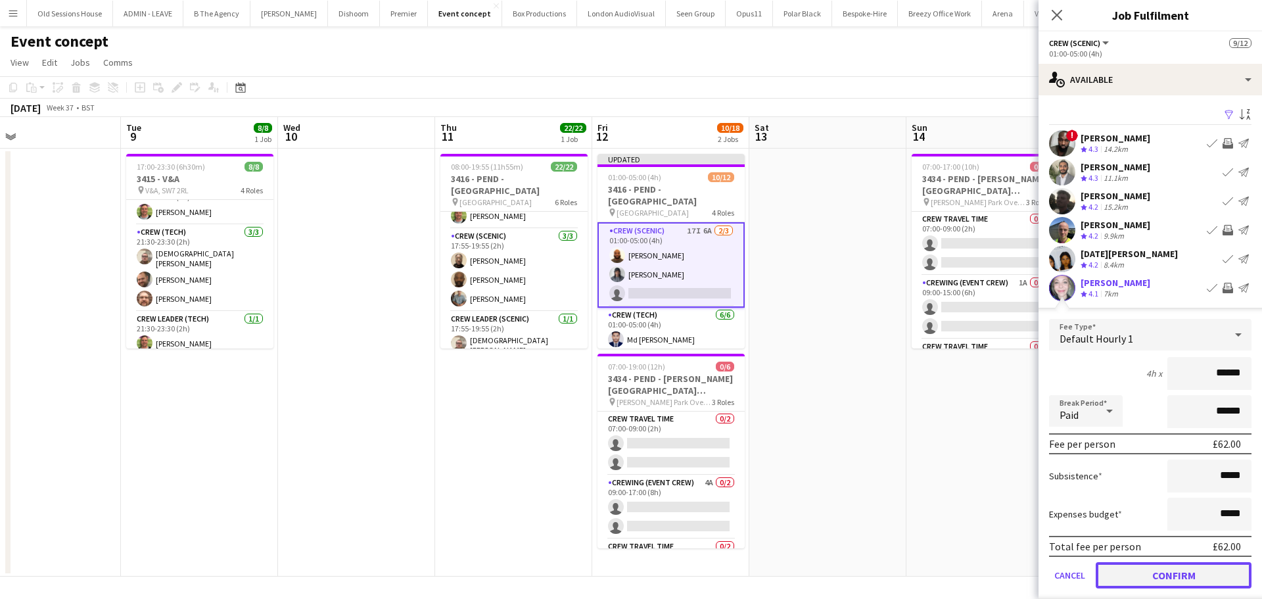
click at [1137, 573] on button "Confirm" at bounding box center [1174, 575] width 156 height 26
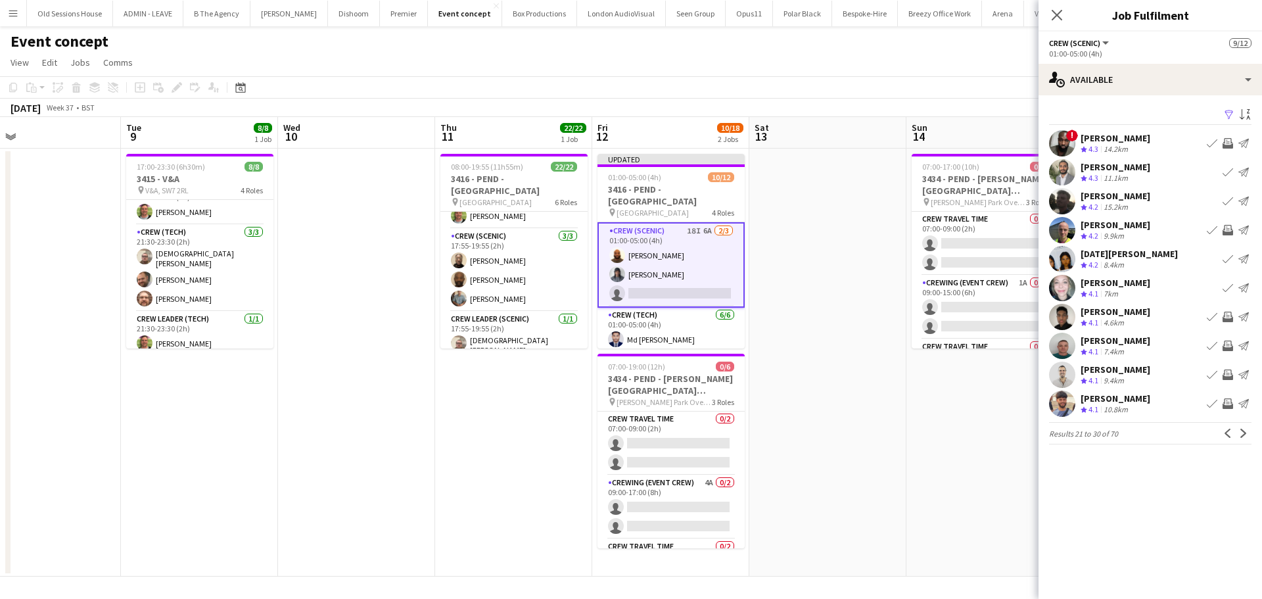
click at [1228, 316] on app-icon "Invite crew" at bounding box center [1227, 317] width 11 height 11
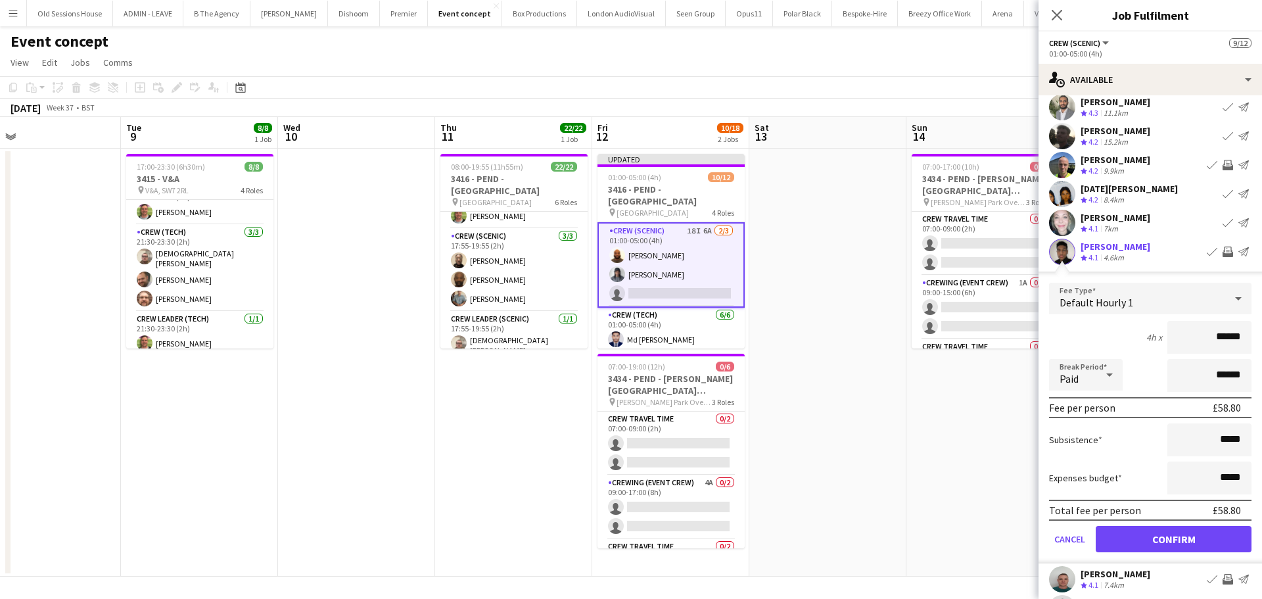
scroll to position [66, 0]
click at [1141, 535] on button "Confirm" at bounding box center [1174, 538] width 156 height 26
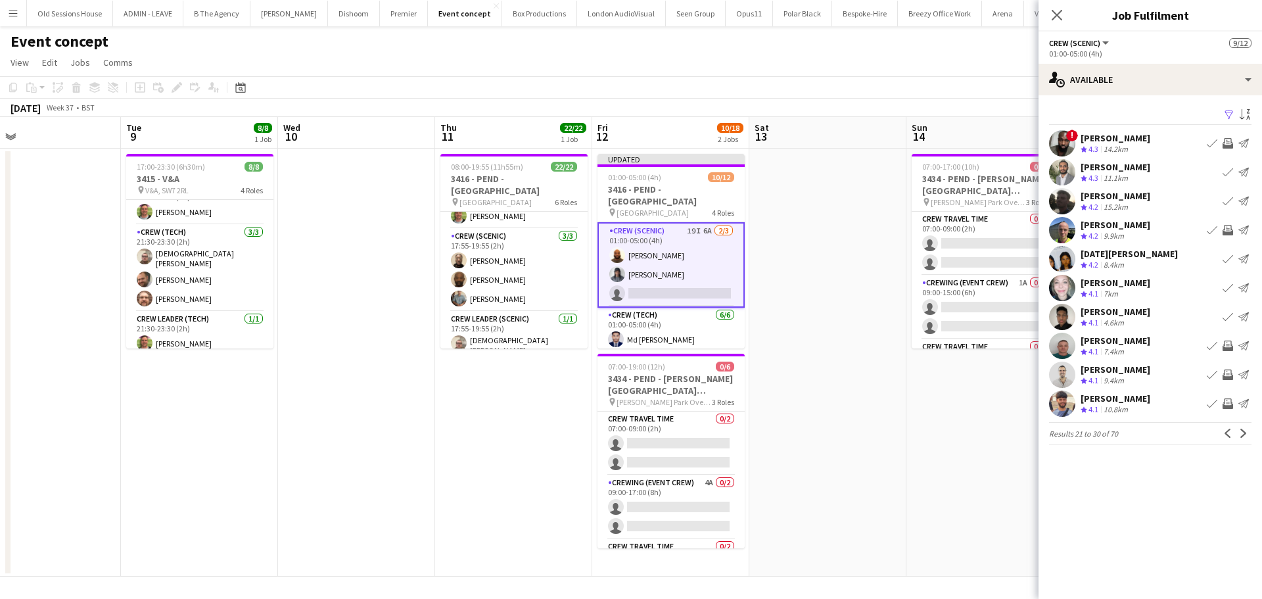
click at [789, 296] on app-date-cell at bounding box center [827, 363] width 157 height 428
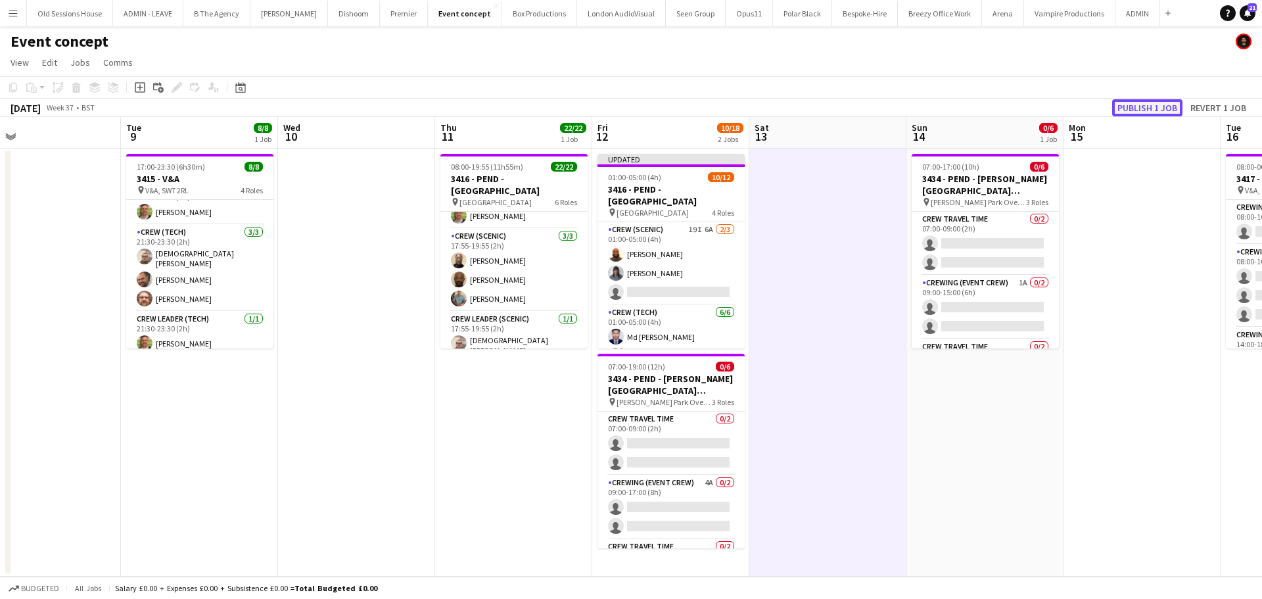
click at [1142, 110] on button "Publish 1 job" at bounding box center [1147, 107] width 70 height 17
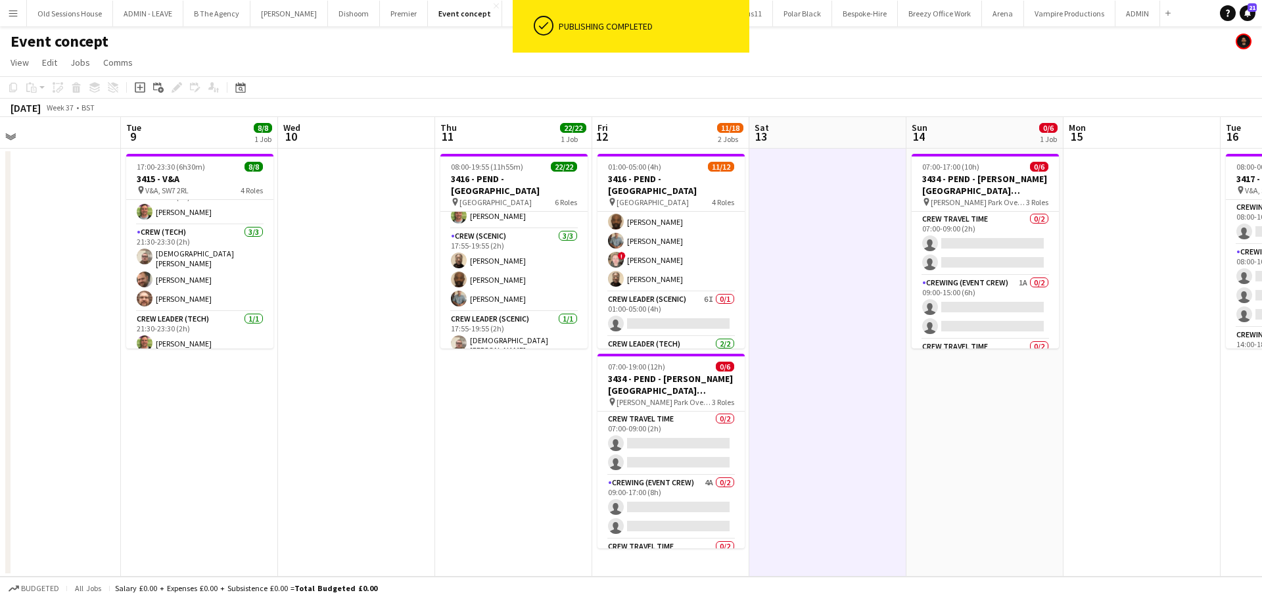
scroll to position [195, 0]
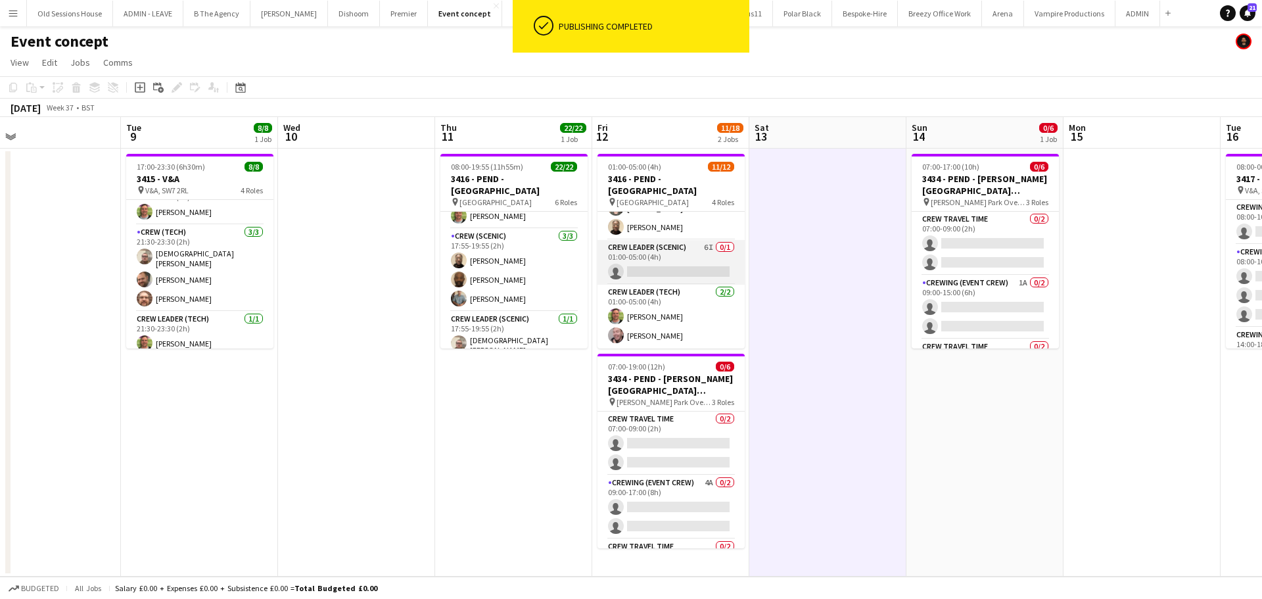
click at [679, 260] on app-card-role "Crew Leader (Scenic) 6I 0/1 01:00-05:00 (4h) single-neutral-actions" at bounding box center [670, 262] width 147 height 45
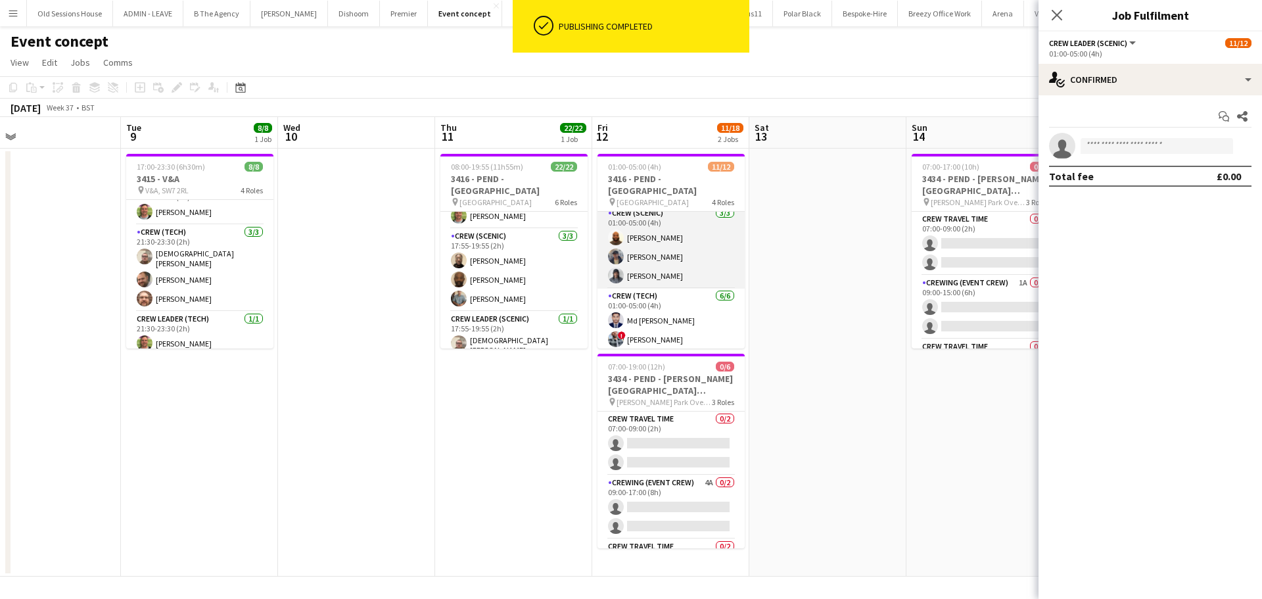
scroll to position [0, 0]
click at [666, 266] on app-card-role "Crew (Scenic) 3/3 01:00-05:00 (4h) Mark Dear William Connor Kaine Caldeira" at bounding box center [670, 253] width 147 height 83
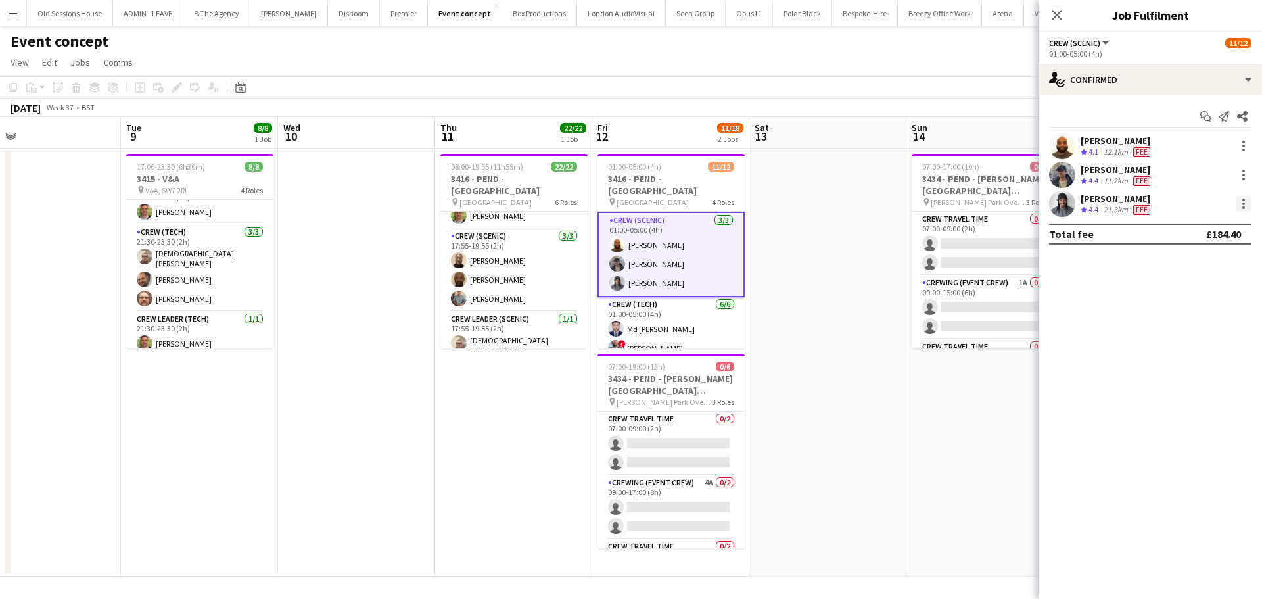
click at [1239, 204] on div at bounding box center [1244, 204] width 16 height 16
click at [1178, 348] on span "Remove" at bounding box center [1178, 353] width 39 height 11
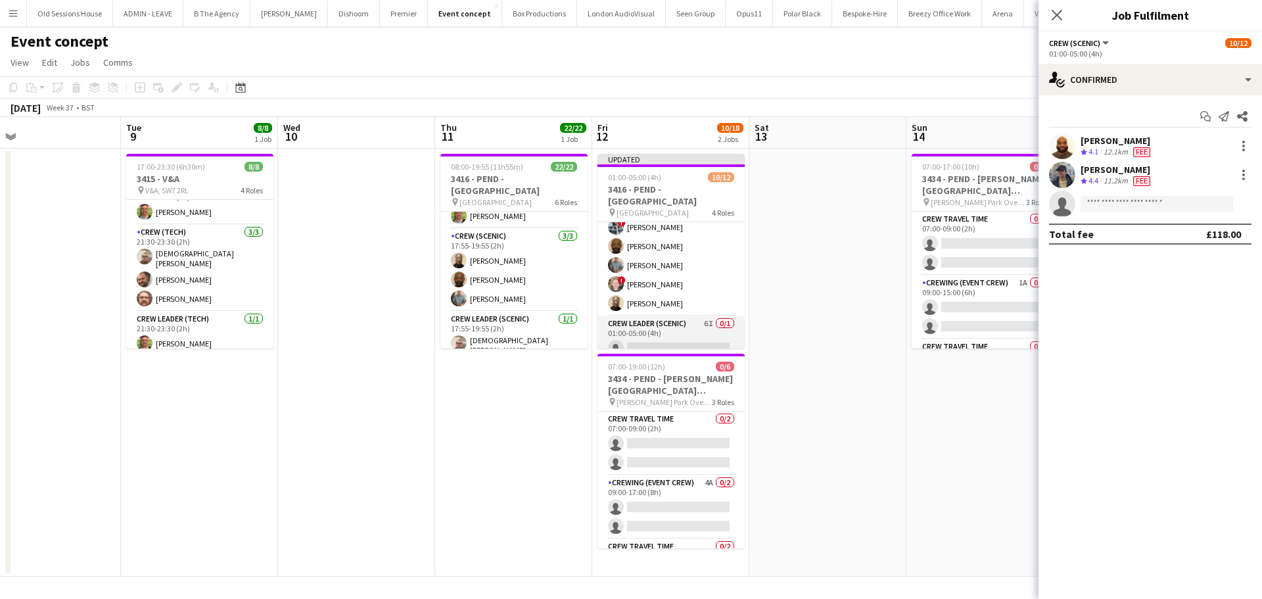
click at [659, 335] on app-card-role "Crew Leader (Scenic) 6I 0/1 01:00-05:00 (4h) single-neutral-actions" at bounding box center [670, 338] width 147 height 45
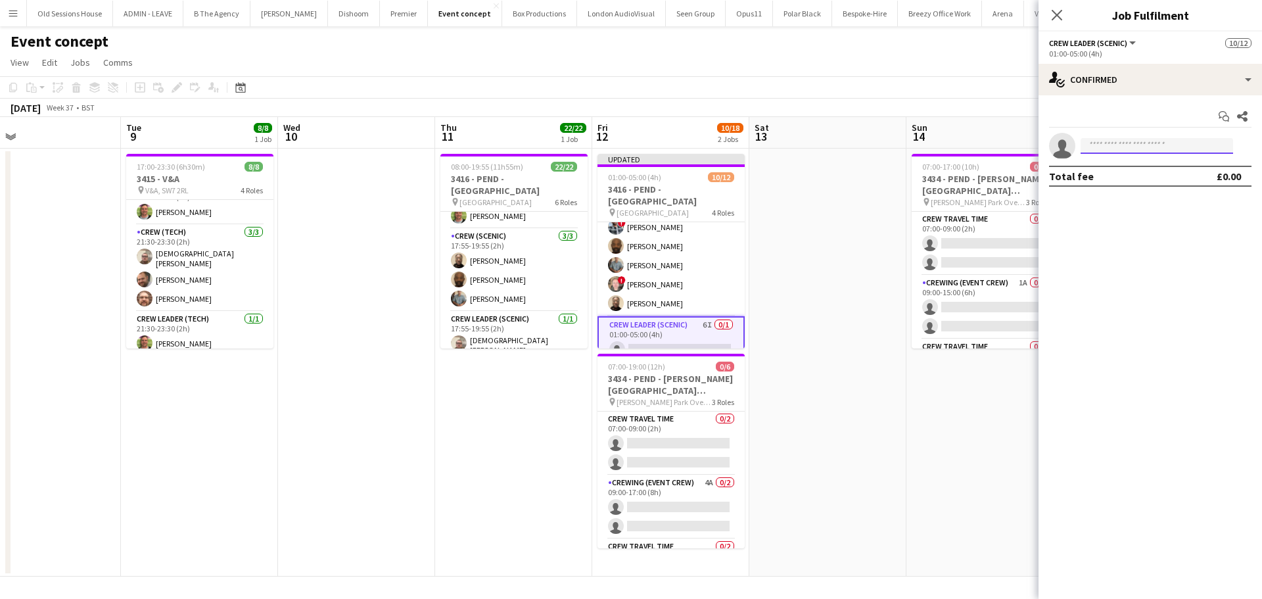
click at [1117, 150] on input at bounding box center [1157, 146] width 152 height 16
type input "***"
click at [821, 321] on app-date-cell at bounding box center [827, 363] width 157 height 428
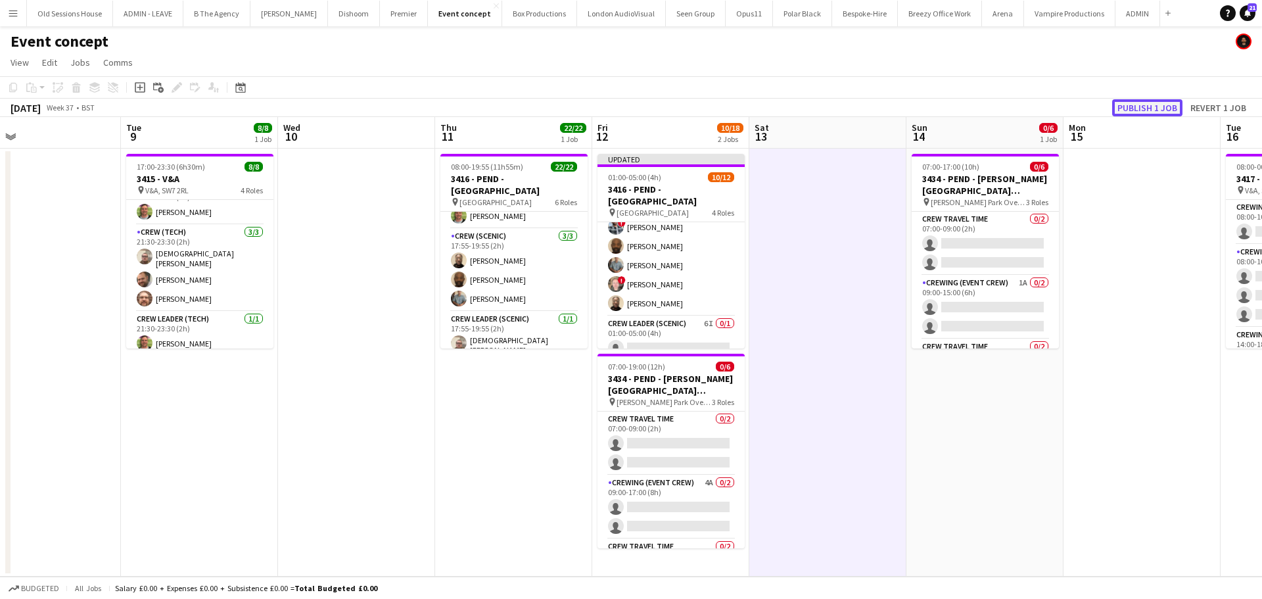
click at [1135, 103] on button "Publish 1 job" at bounding box center [1147, 107] width 70 height 17
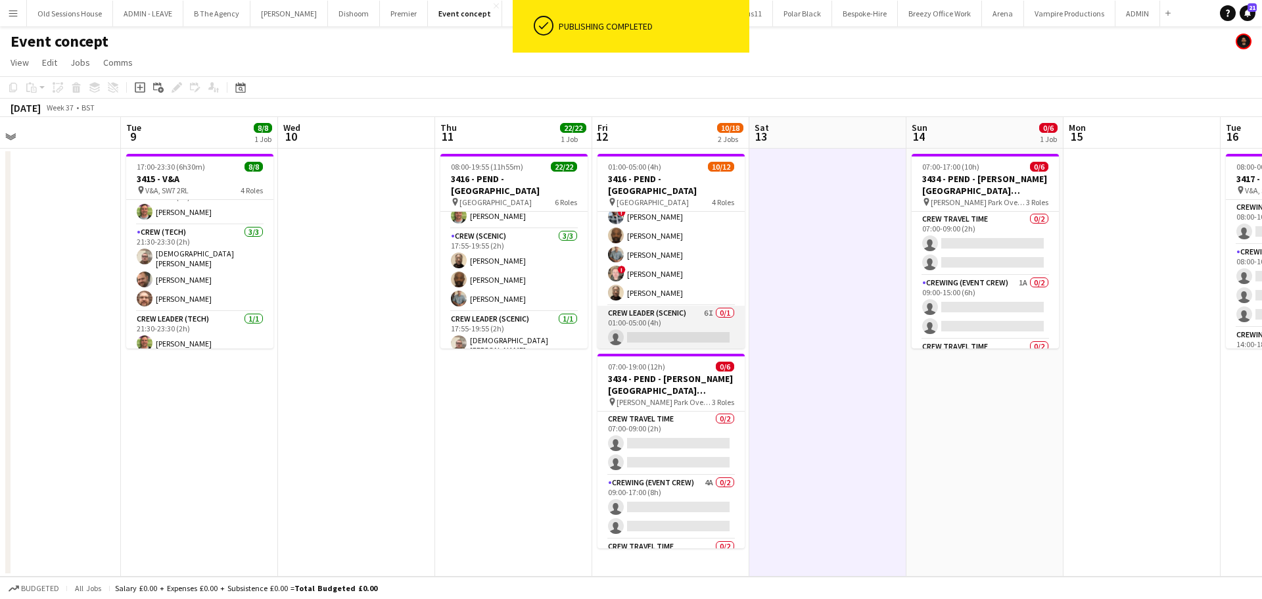
click at [662, 319] on app-card-role "Crew Leader (Scenic) 6I 0/1 01:00-05:00 (4h) single-neutral-actions" at bounding box center [670, 328] width 147 height 45
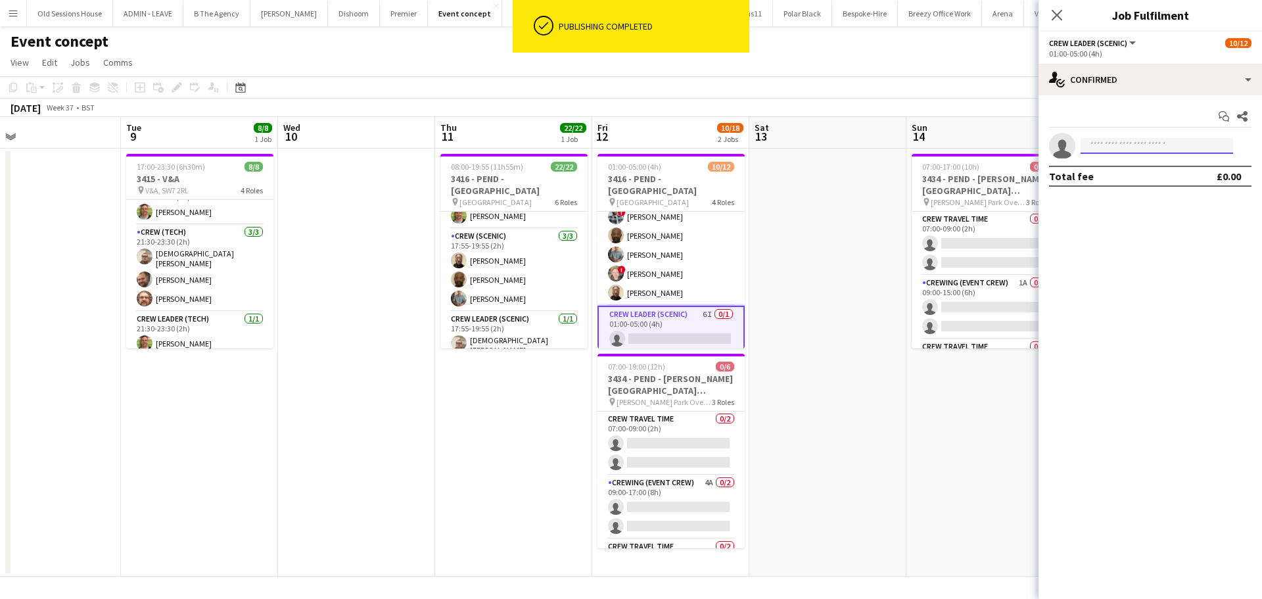
click at [1133, 146] on input at bounding box center [1157, 146] width 152 height 16
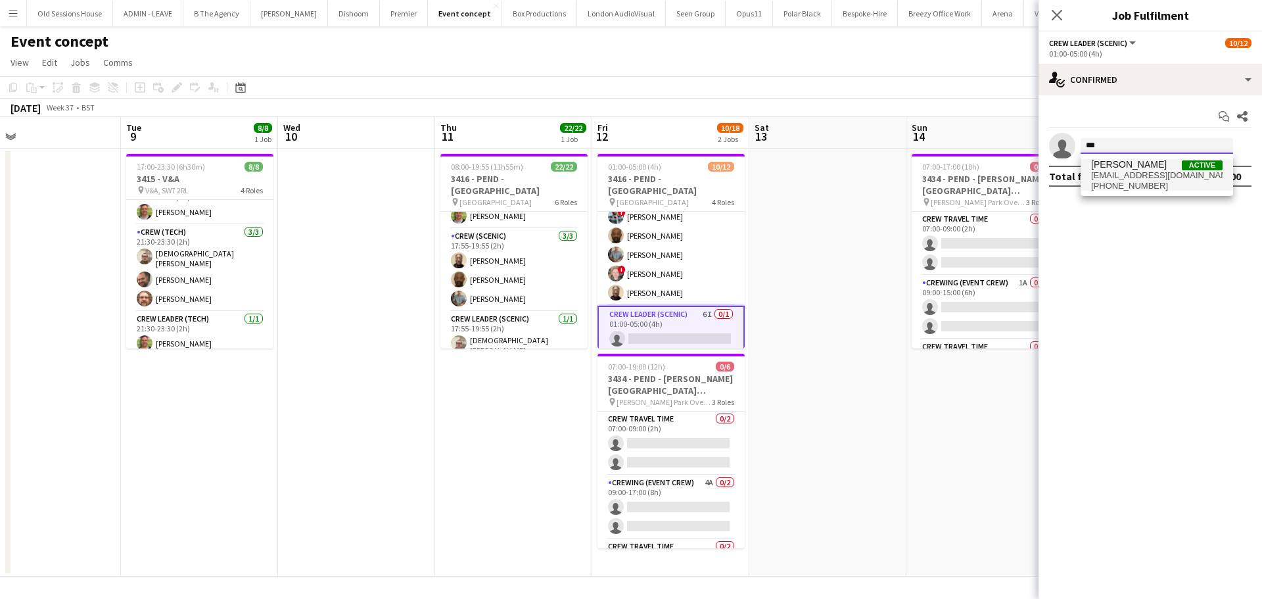
type input "***"
click at [1128, 179] on span "kainecaldeira@hotmail.co.uk" at bounding box center [1156, 175] width 131 height 11
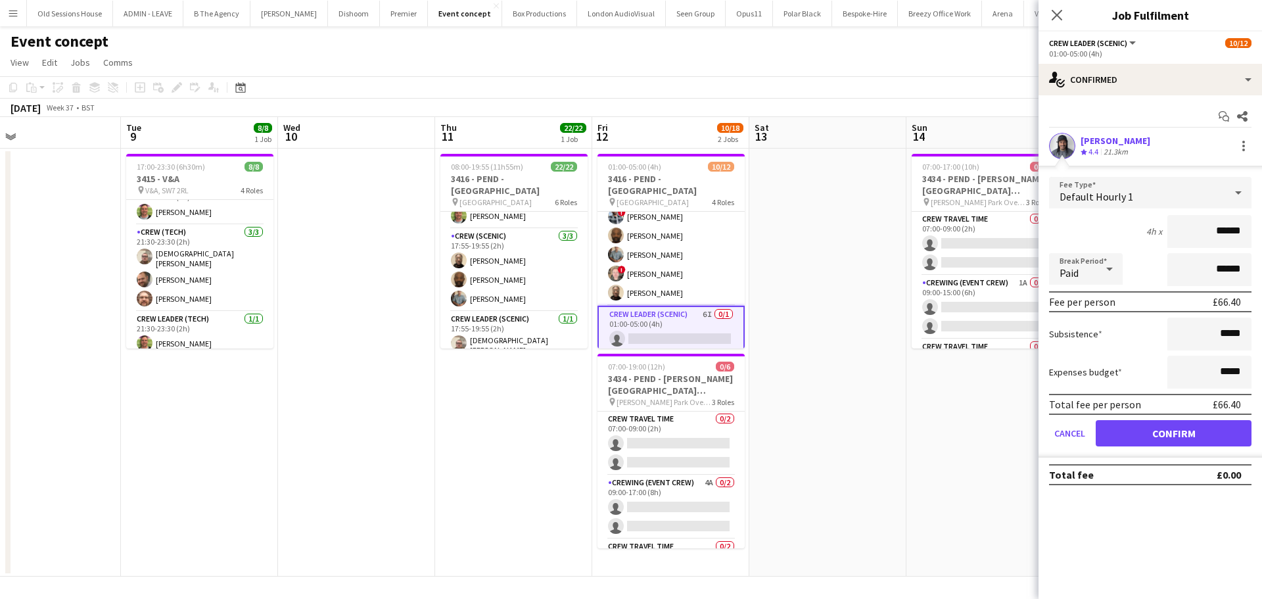
drag, startPoint x: 1244, startPoint y: 234, endPoint x: 1171, endPoint y: 234, distance: 73.0
click at [1171, 234] on input "******" at bounding box center [1209, 231] width 84 height 33
type input "***"
click at [1122, 227] on div "4h x ***" at bounding box center [1150, 231] width 202 height 33
click at [1136, 434] on button "Confirm" at bounding box center [1174, 433] width 156 height 26
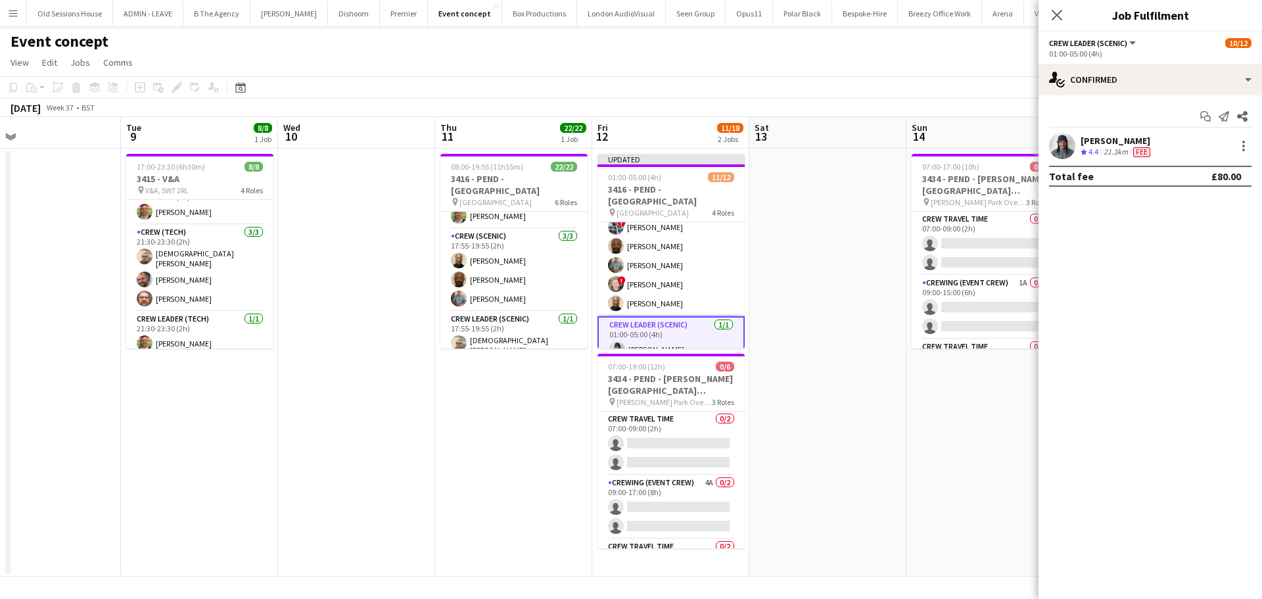
click at [816, 340] on app-date-cell at bounding box center [827, 363] width 157 height 428
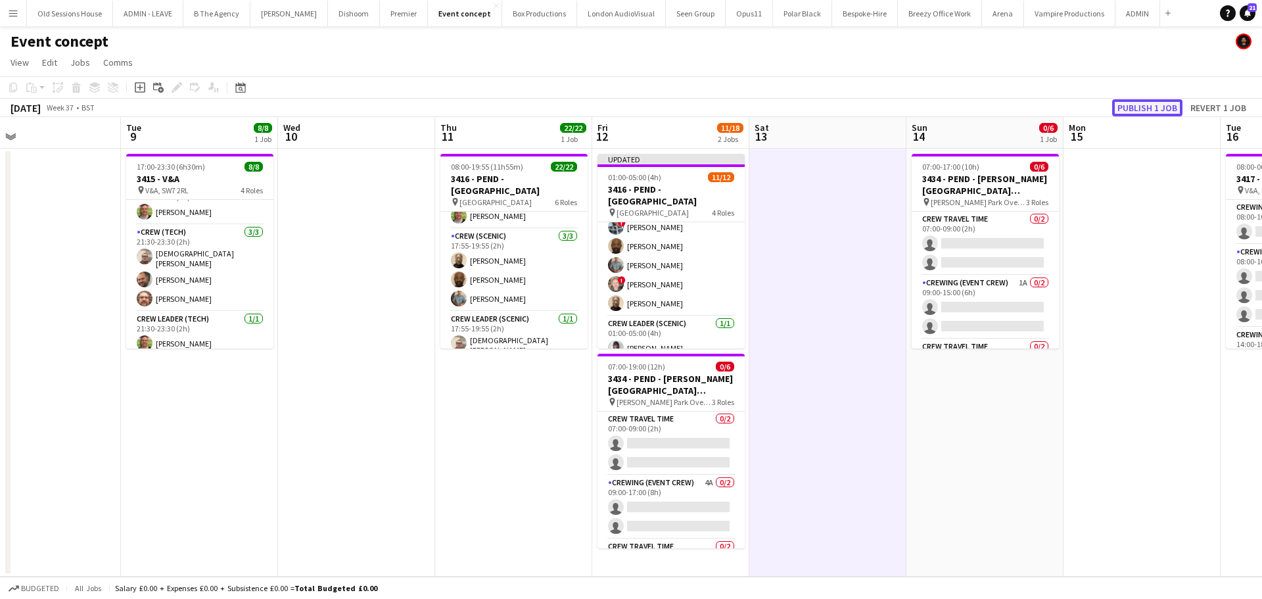
click at [1138, 105] on button "Publish 1 job" at bounding box center [1147, 107] width 70 height 17
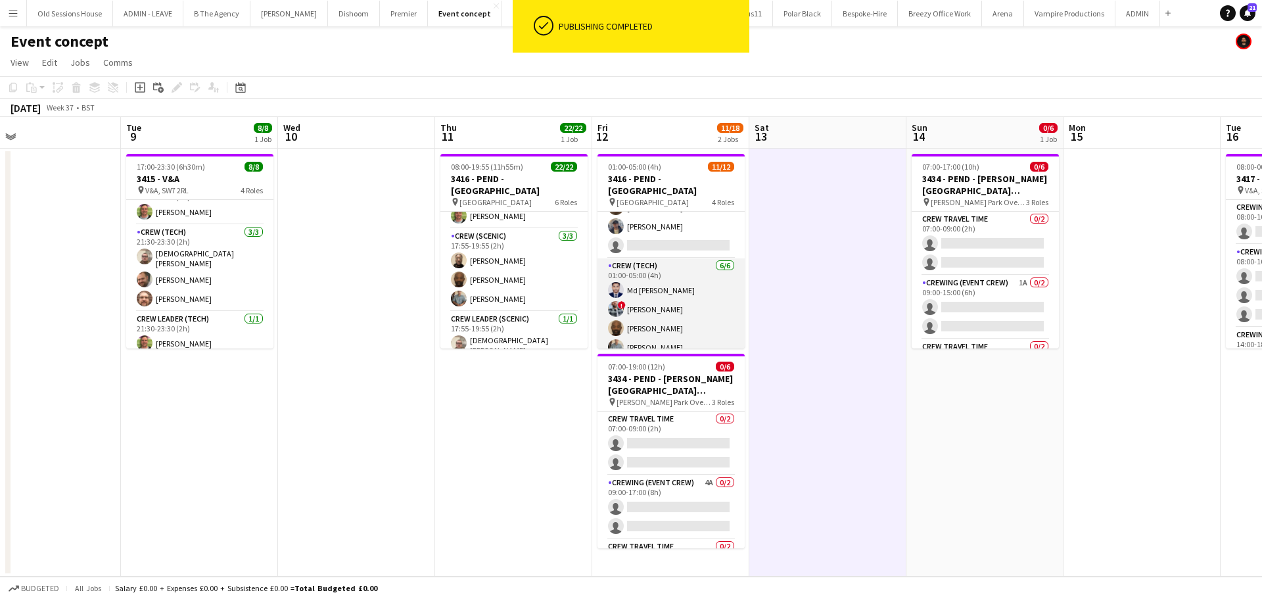
scroll to position [0, 0]
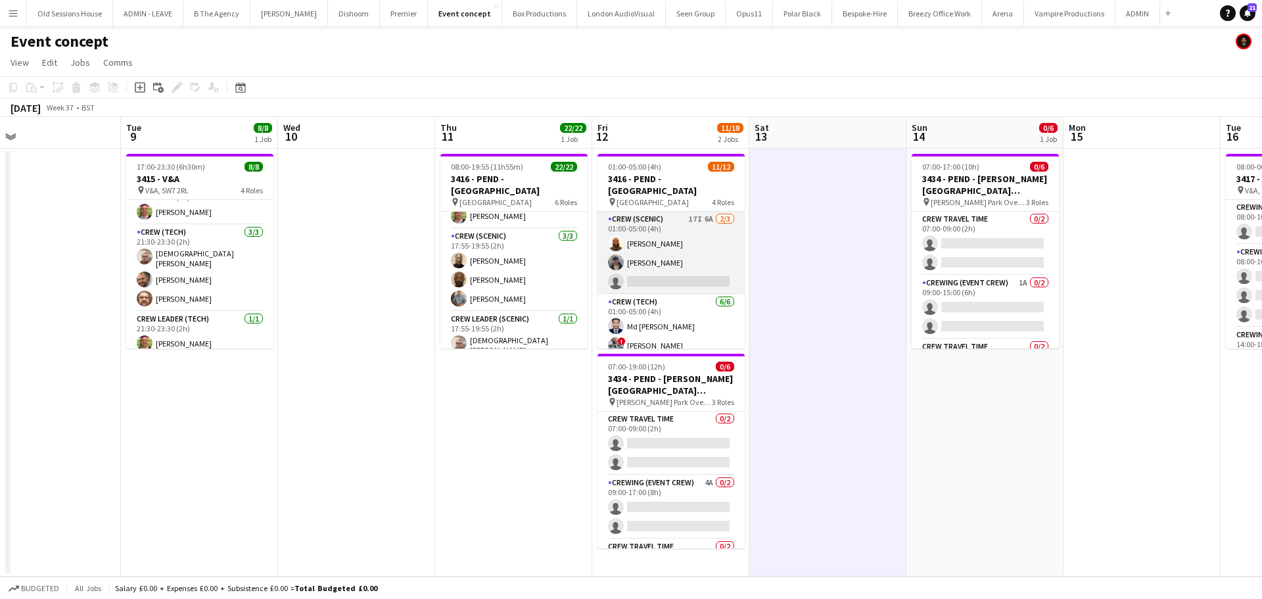
click at [695, 257] on app-card-role "Crew (Scenic) 17I 6A 2/3 01:00-05:00 (4h) Mark Dear William Connor single-neutr…" at bounding box center [670, 253] width 147 height 83
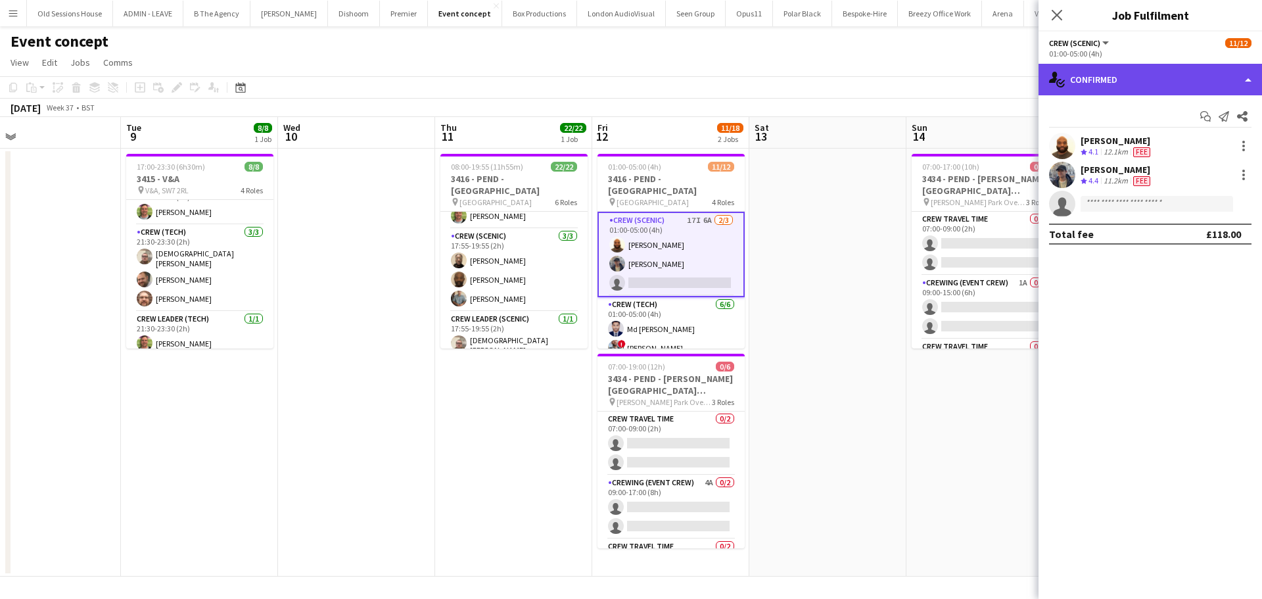
click at [1146, 74] on div "single-neutral-actions-check-2 Confirmed" at bounding box center [1149, 80] width 223 height 32
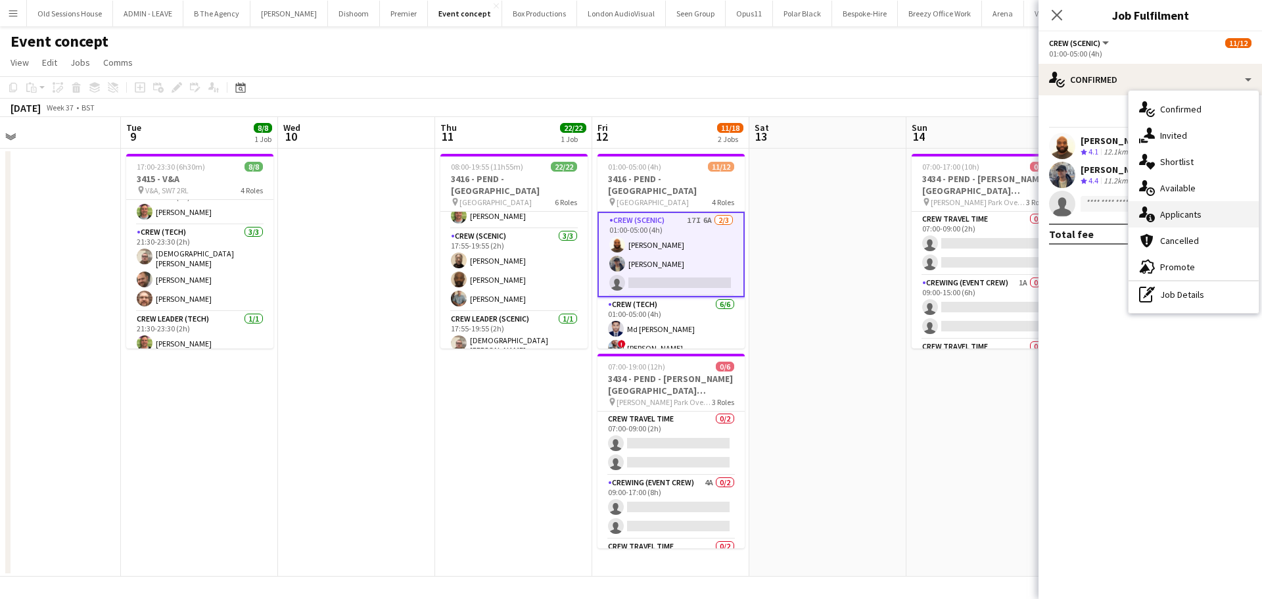
click at [1182, 212] on div "single-neutral-actions-information Applicants" at bounding box center [1194, 214] width 130 height 26
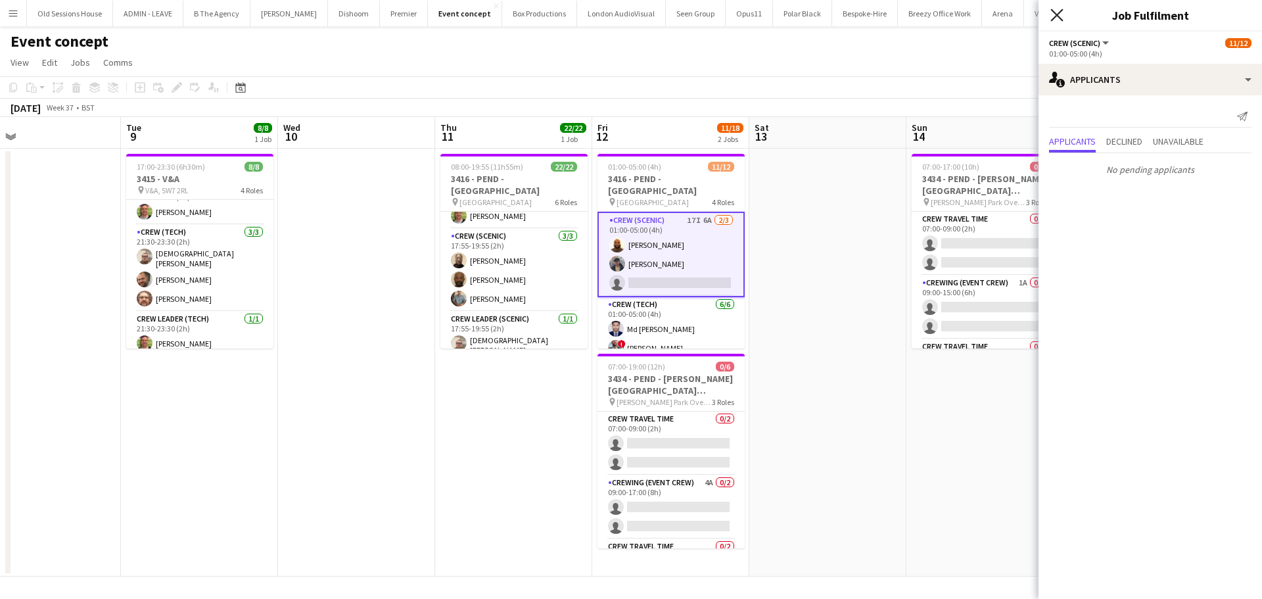
click at [1056, 12] on icon "Close pop-in" at bounding box center [1056, 15] width 12 height 12
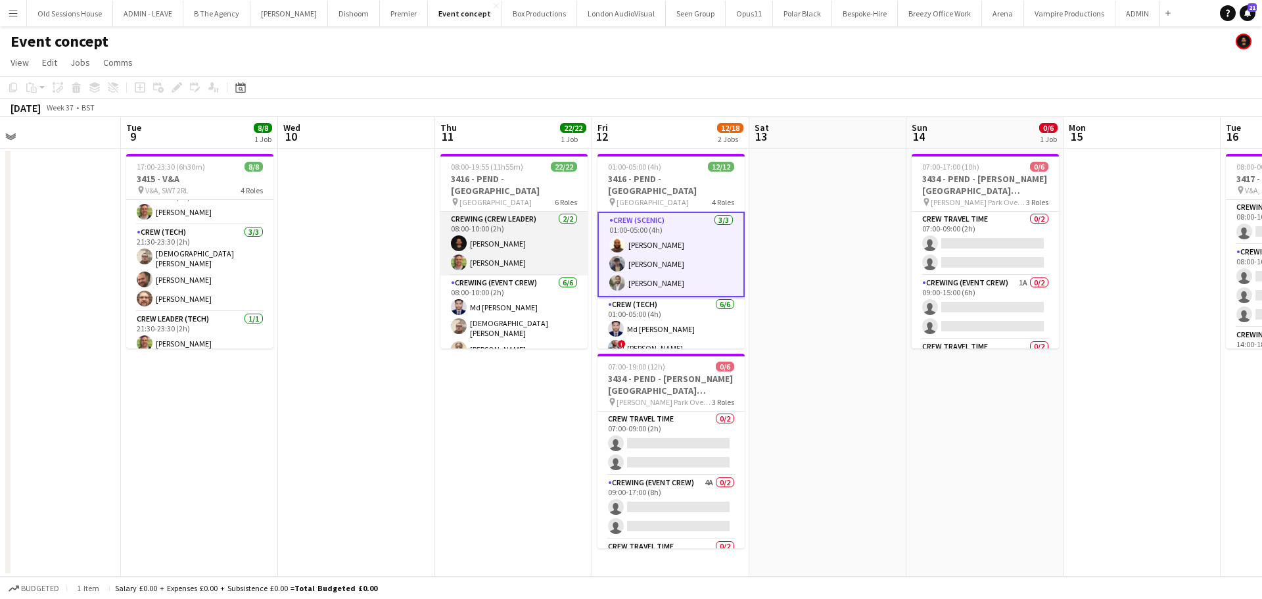
click at [498, 238] on app-card-role "Crewing (Crew Leader) 2/2 08:00-10:00 (2h) Christopher Ames Allan Horsfield" at bounding box center [513, 244] width 147 height 64
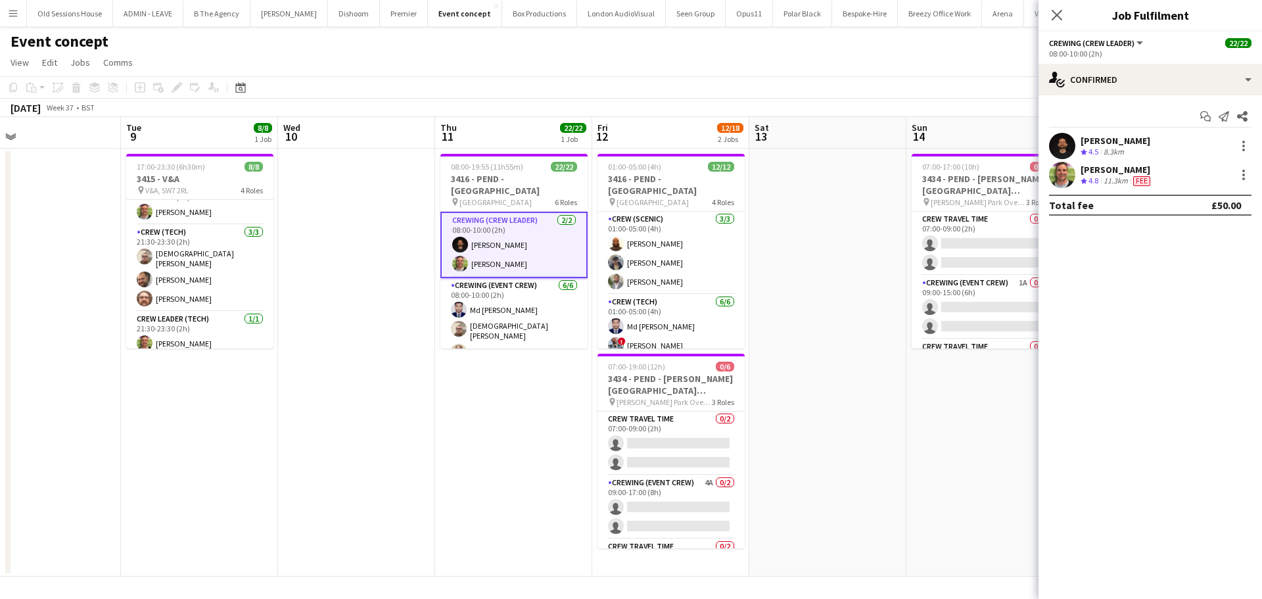
drag, startPoint x: 1121, startPoint y: 139, endPoint x: 913, endPoint y: 71, distance: 219.1
click at [1121, 139] on div "Christopher Ames" at bounding box center [1116, 141] width 70 height 12
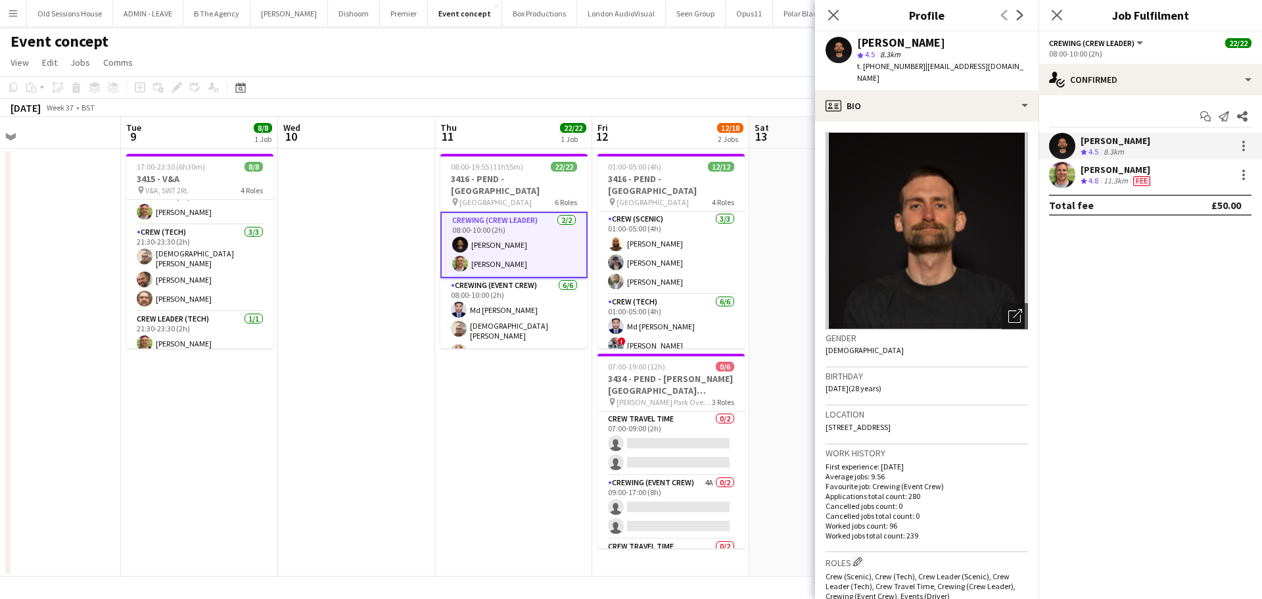
drag, startPoint x: 875, startPoint y: 43, endPoint x: 938, endPoint y: 41, distance: 62.5
click at [962, 45] on div "Christopher Ames" at bounding box center [942, 43] width 171 height 12
copy div "Christopher Ames"
drag, startPoint x: 864, startPoint y: 68, endPoint x: 914, endPoint y: 68, distance: 50.0
click at [914, 68] on span "t. +447931872242" at bounding box center [891, 66] width 68 height 10
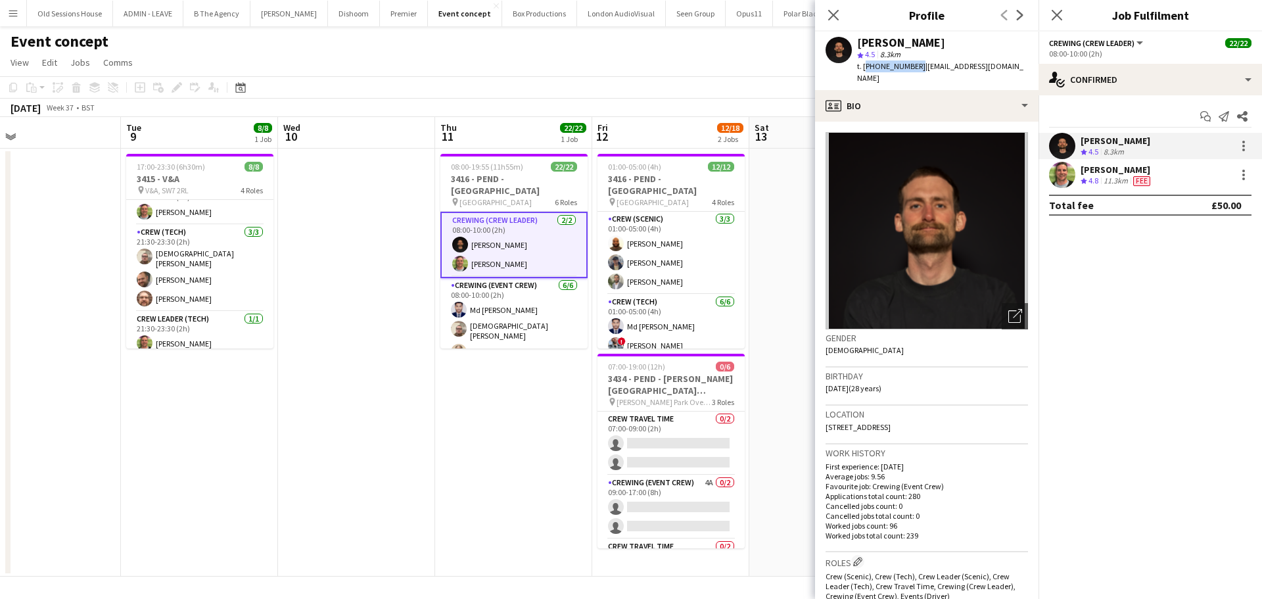
copy span "+447931872242"
click at [1100, 168] on div "Allan Horsfield" at bounding box center [1117, 170] width 72 height 12
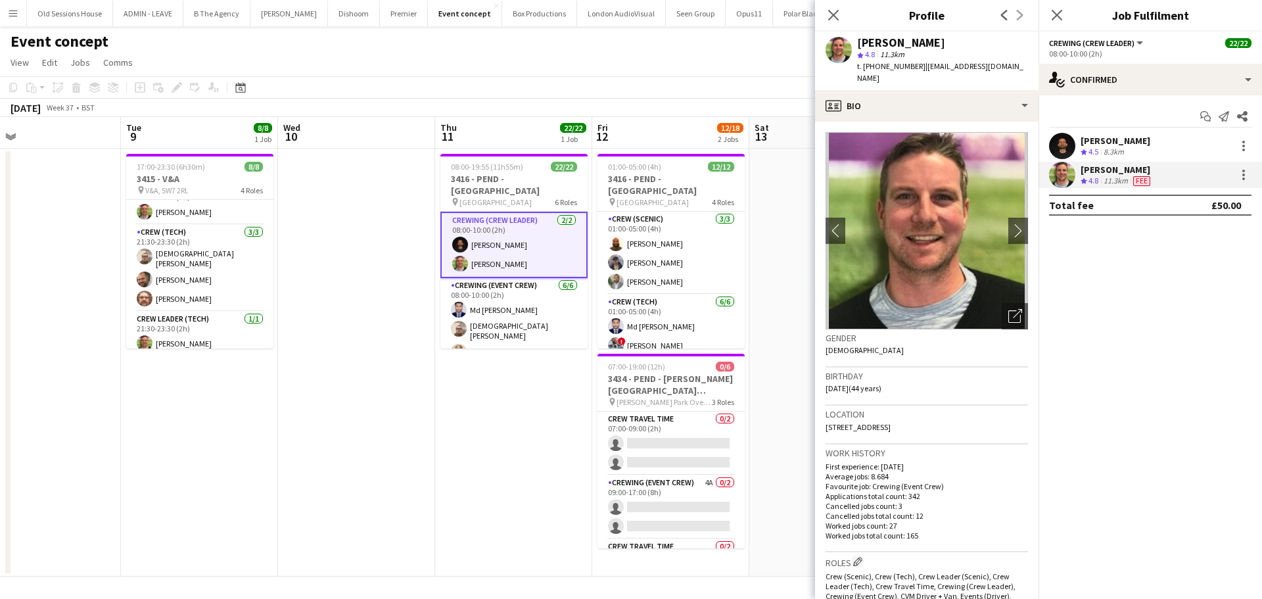
drag, startPoint x: 906, startPoint y: 48, endPoint x: 941, endPoint y: 49, distance: 35.5
click at [958, 52] on div "Allan Horsfield star 4.8 11.3km t. +447770743136 | alhorsfieldlimited@gmail.com" at bounding box center [926, 61] width 223 height 58
click at [933, 46] on div "Allan Horsfield" at bounding box center [901, 43] width 88 height 12
click at [868, 42] on div "Allan Horsfield" at bounding box center [901, 43] width 88 height 12
click at [862, 41] on div "Allan Horsfield" at bounding box center [901, 43] width 88 height 12
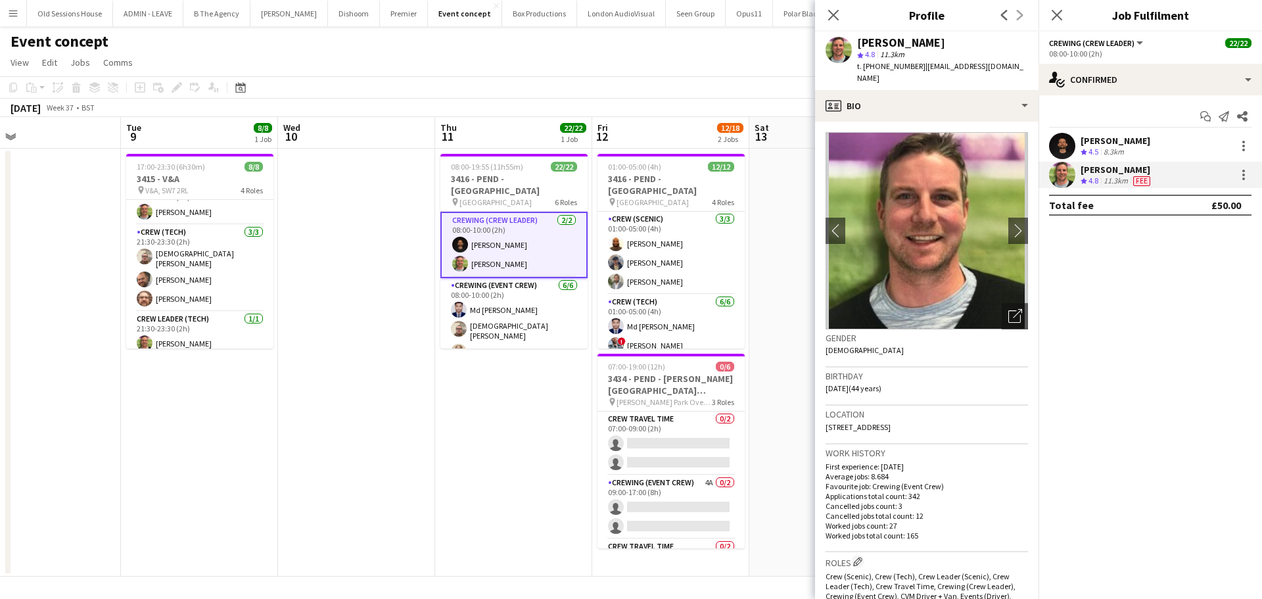
drag, startPoint x: 856, startPoint y: 43, endPoint x: 934, endPoint y: 44, distance: 77.6
click at [934, 44] on div "Allan Horsfield star 4.8 11.3km t. +447770743136 | alhorsfieldlimited@gmail.com" at bounding box center [926, 61] width 223 height 58
copy div "Allan Horsfield"
drag, startPoint x: 888, startPoint y: 69, endPoint x: 908, endPoint y: 66, distance: 20.0
click at [914, 70] on span "t. +447770743136" at bounding box center [891, 66] width 68 height 10
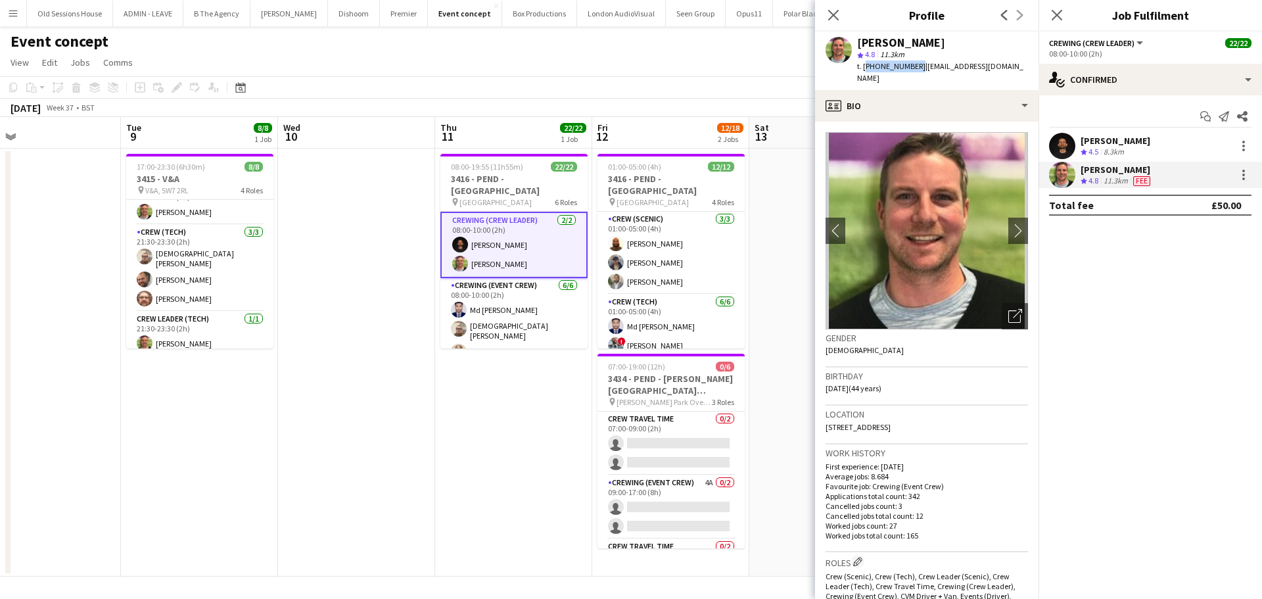
copy span "+447770743136"
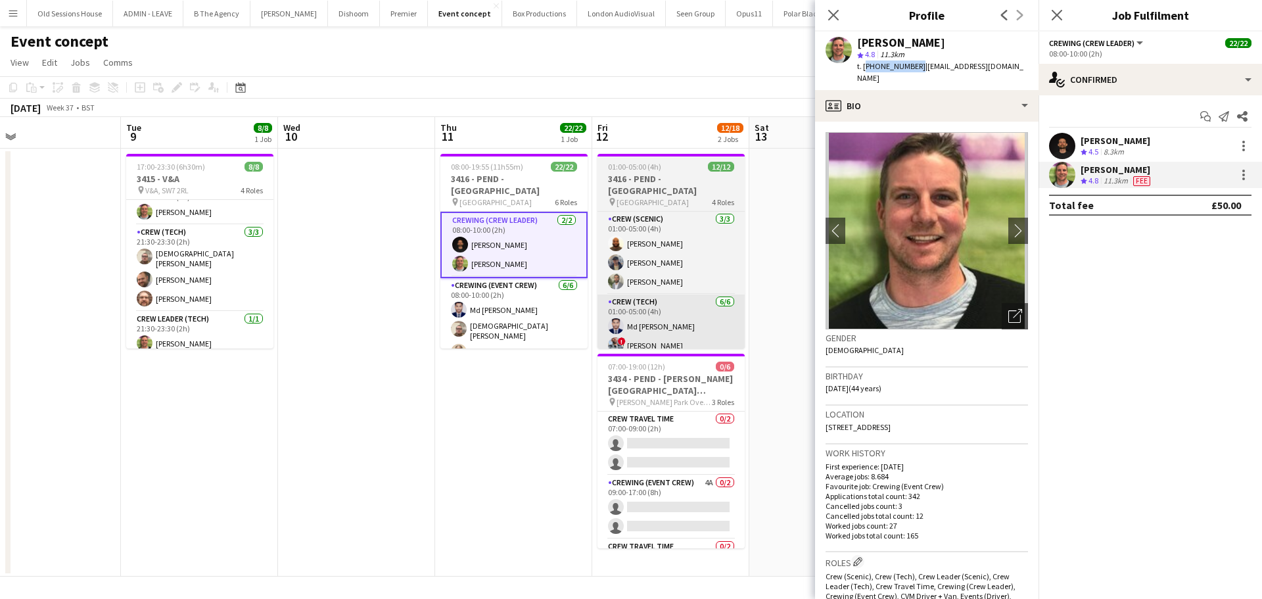
drag, startPoint x: 486, startPoint y: 308, endPoint x: 655, endPoint y: 308, distance: 168.9
click at [486, 308] on app-card-role "Crewing (Event Crew) 6/6 08:00-10:00 (2h) Md Mosabbit Hridoy Christian Skinner …" at bounding box center [513, 350] width 147 height 144
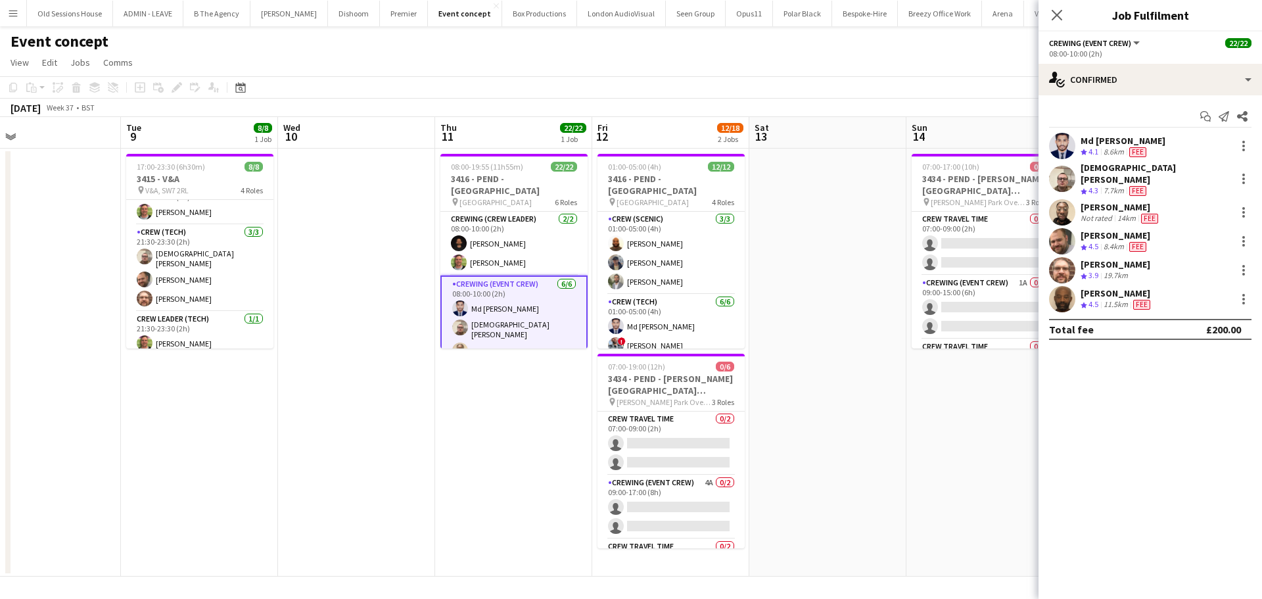
click at [1088, 139] on div "Md Mosabbit Hridoy" at bounding box center [1123, 141] width 85 height 12
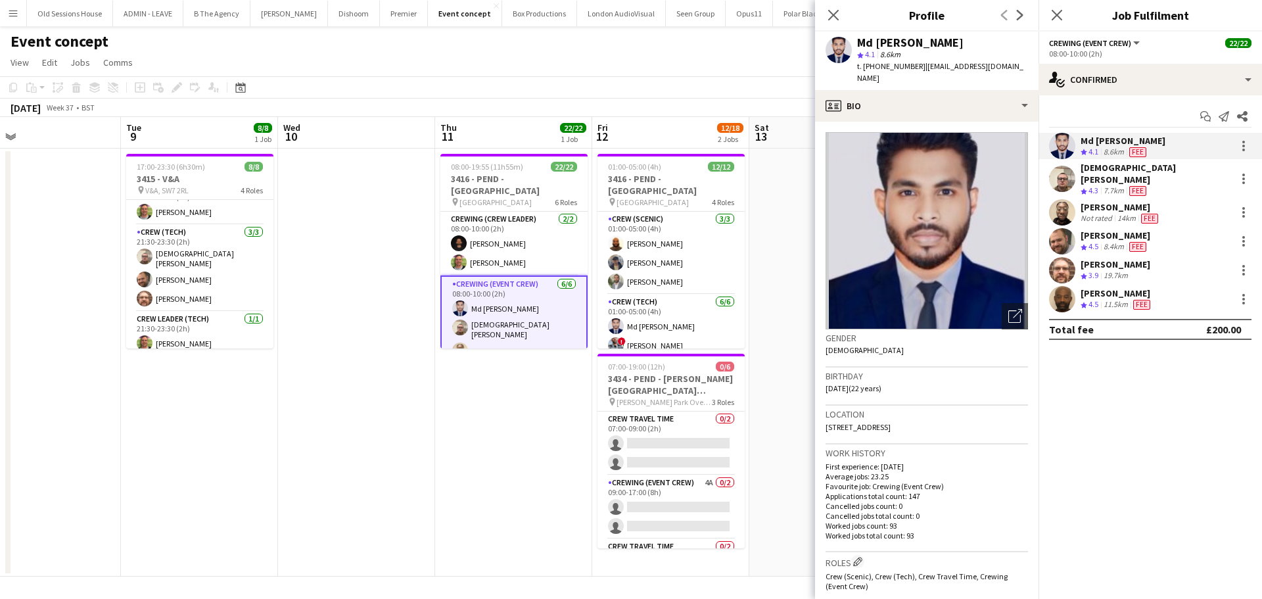
drag, startPoint x: 855, startPoint y: 39, endPoint x: 953, endPoint y: 43, distance: 98.0
click at [981, 43] on div "Md Mosabbit Hridoy star 4.1 8.6km t. +447940749875 | mosabbithridoy22@gmail.com" at bounding box center [926, 61] width 223 height 58
click at [1105, 167] on div "Christian Skinner" at bounding box center [1156, 174] width 150 height 24
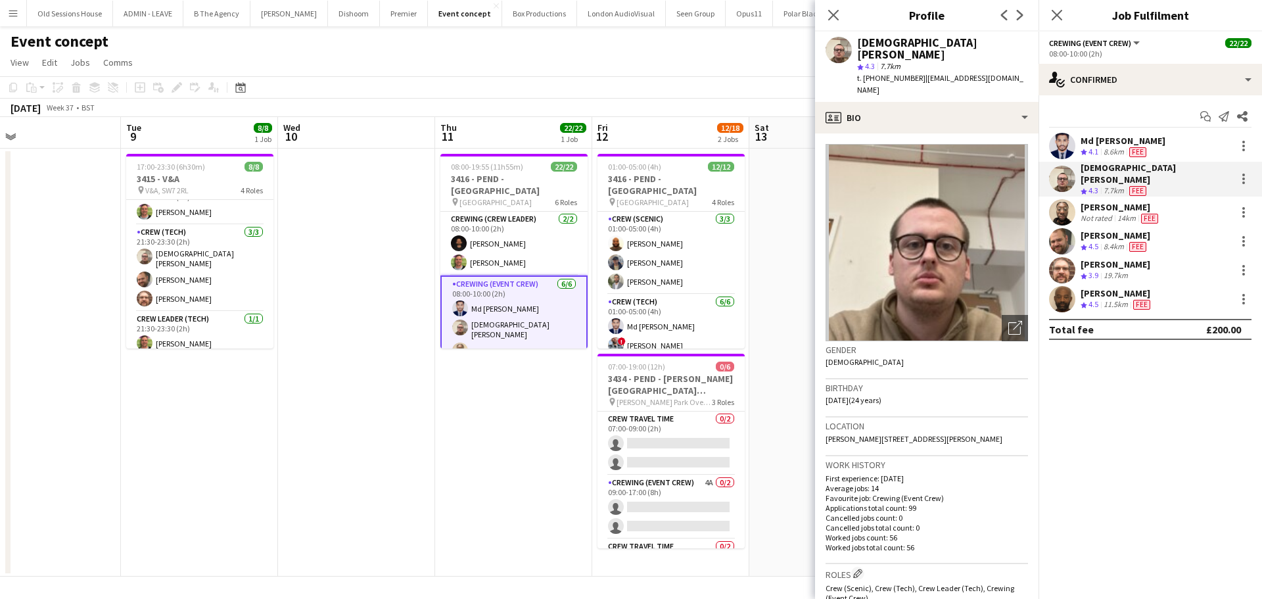
drag, startPoint x: 856, startPoint y: 44, endPoint x: 973, endPoint y: 53, distance: 118.0
click at [973, 53] on div "Christian Skinner star 4.3 7.7km t. +447549225241 | cmskinner21@gmail.com" at bounding box center [926, 67] width 223 height 70
click at [936, 45] on div "Christian Skinner" at bounding box center [942, 49] width 171 height 24
click at [935, 44] on div "Christian Skinner" at bounding box center [942, 49] width 171 height 24
drag, startPoint x: 858, startPoint y: 44, endPoint x: 929, endPoint y: 35, distance: 71.6
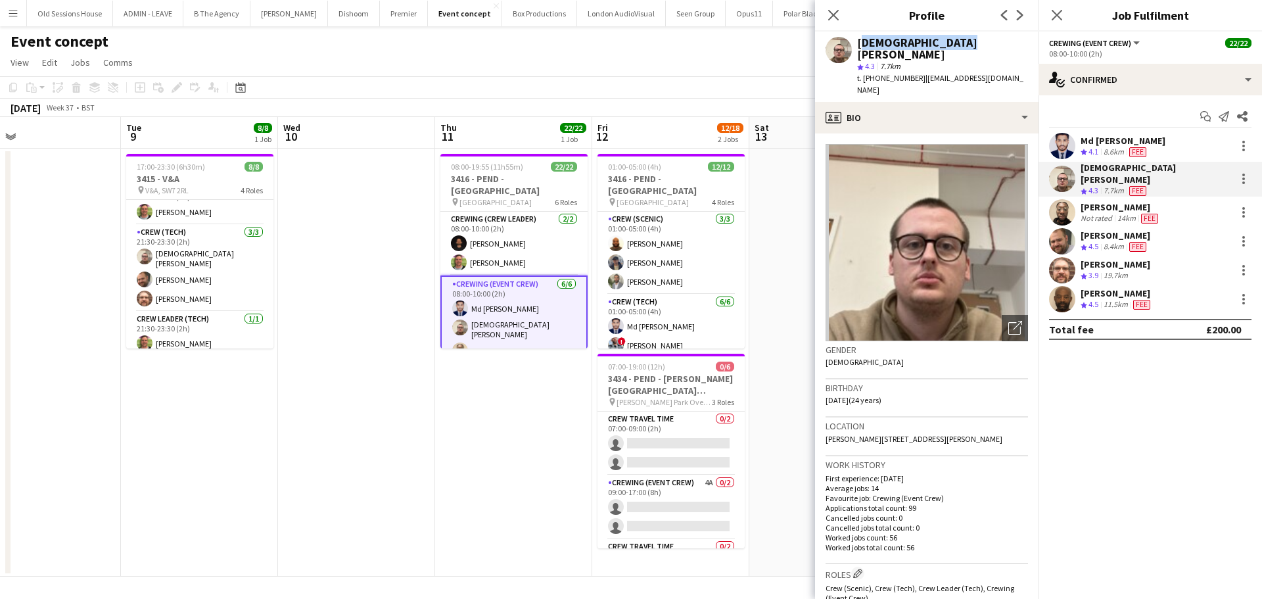
click at [977, 44] on div "Christian Skinner" at bounding box center [942, 49] width 171 height 24
drag, startPoint x: 1129, startPoint y: 197, endPoint x: 1123, endPoint y: 193, distance: 6.8
click at [1129, 201] on div "Phillip Dimonga Okandju" at bounding box center [1121, 207] width 80 height 12
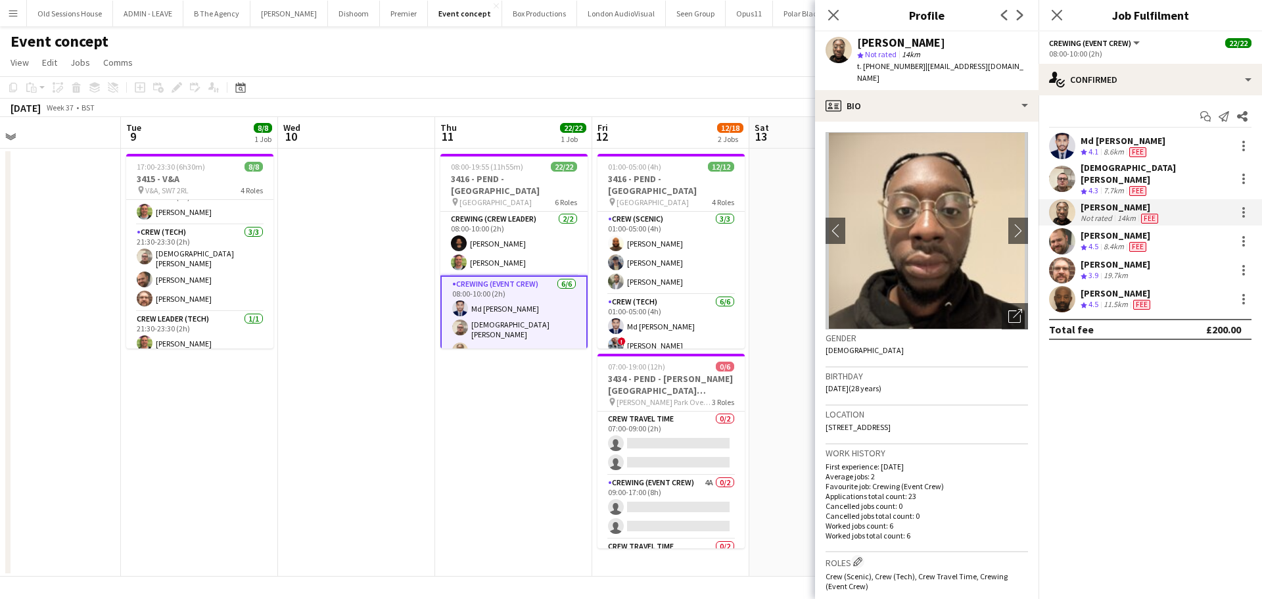
drag, startPoint x: 855, startPoint y: 39, endPoint x: 1010, endPoint y: 34, distance: 154.6
click at [1010, 34] on div "Phillip Dimonga Okandju star Not rated 14km t. +447916963987 | phillipokandju@g…" at bounding box center [926, 61] width 223 height 58
click at [1098, 231] on div "Ben Turner" at bounding box center [1116, 235] width 70 height 12
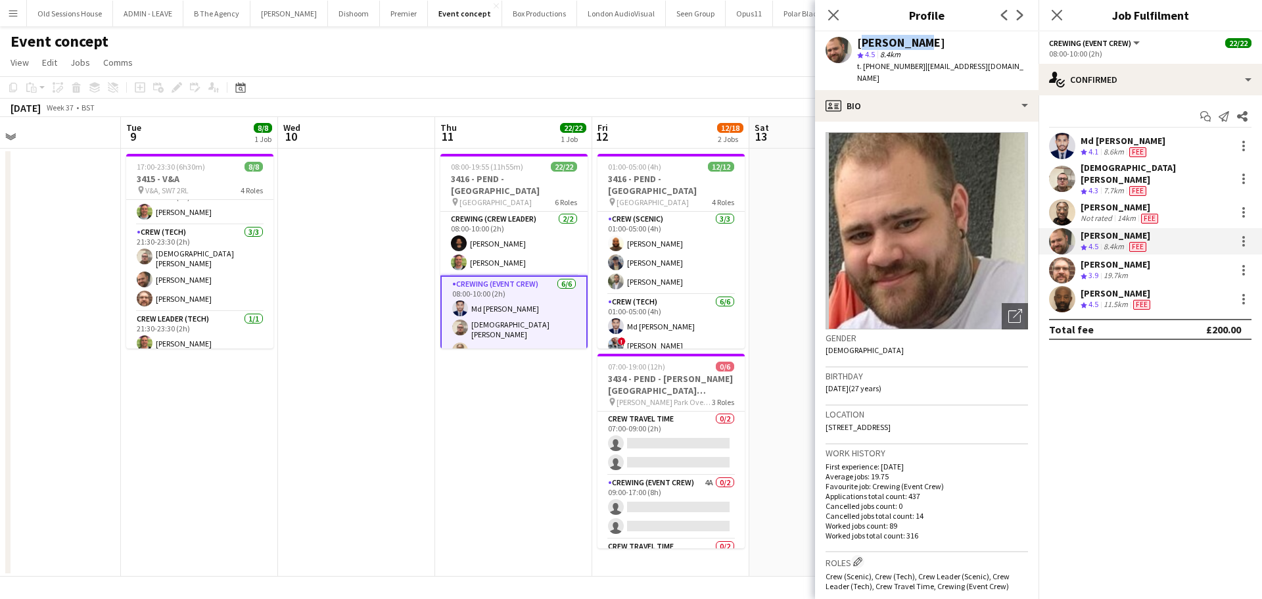
drag, startPoint x: 856, startPoint y: 43, endPoint x: 948, endPoint y: 41, distance: 92.7
click at [984, 42] on div "Ben Turner star 4.5 8.4km t. +447907802000 | benpaulturner0@gmail.com" at bounding box center [926, 61] width 223 height 58
drag, startPoint x: 1088, startPoint y: 257, endPoint x: 1080, endPoint y: 243, distance: 15.9
click at [1088, 258] on div "Corey Arnold" at bounding box center [1116, 264] width 70 height 12
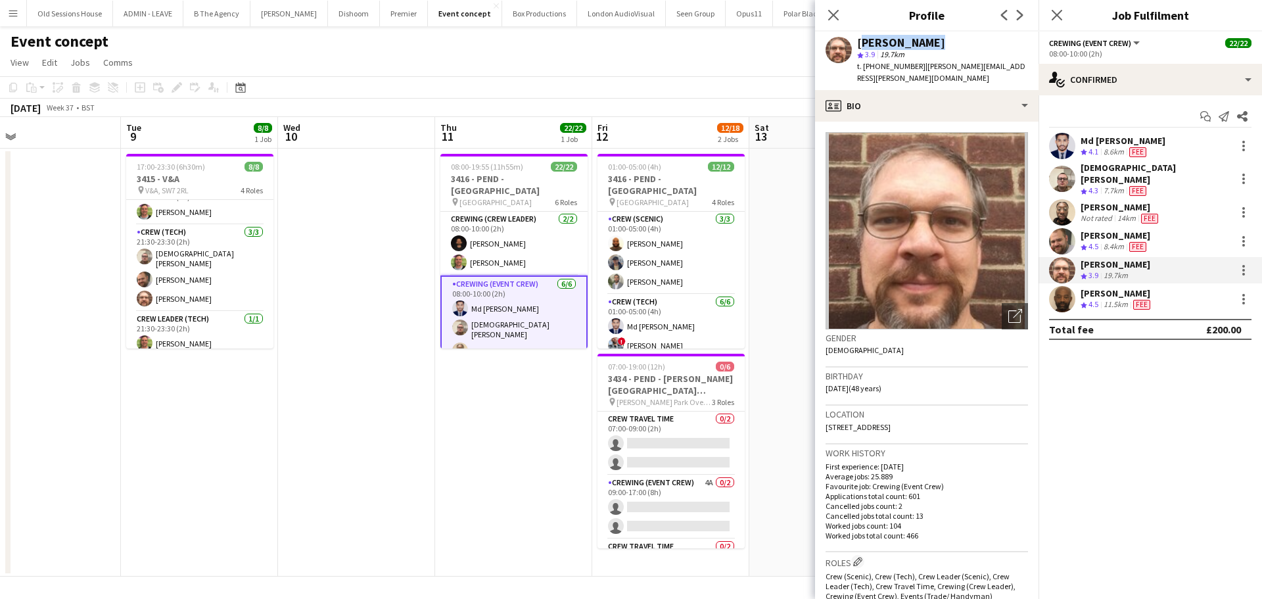
drag, startPoint x: 858, startPoint y: 41, endPoint x: 933, endPoint y: 41, distance: 75.6
click at [977, 46] on div "Corey Arnold" at bounding box center [942, 43] width 171 height 12
drag, startPoint x: 1100, startPoint y: 283, endPoint x: 909, endPoint y: 185, distance: 214.9
click at [1100, 287] on div "Kevin Olanrewaju" at bounding box center [1117, 293] width 72 height 12
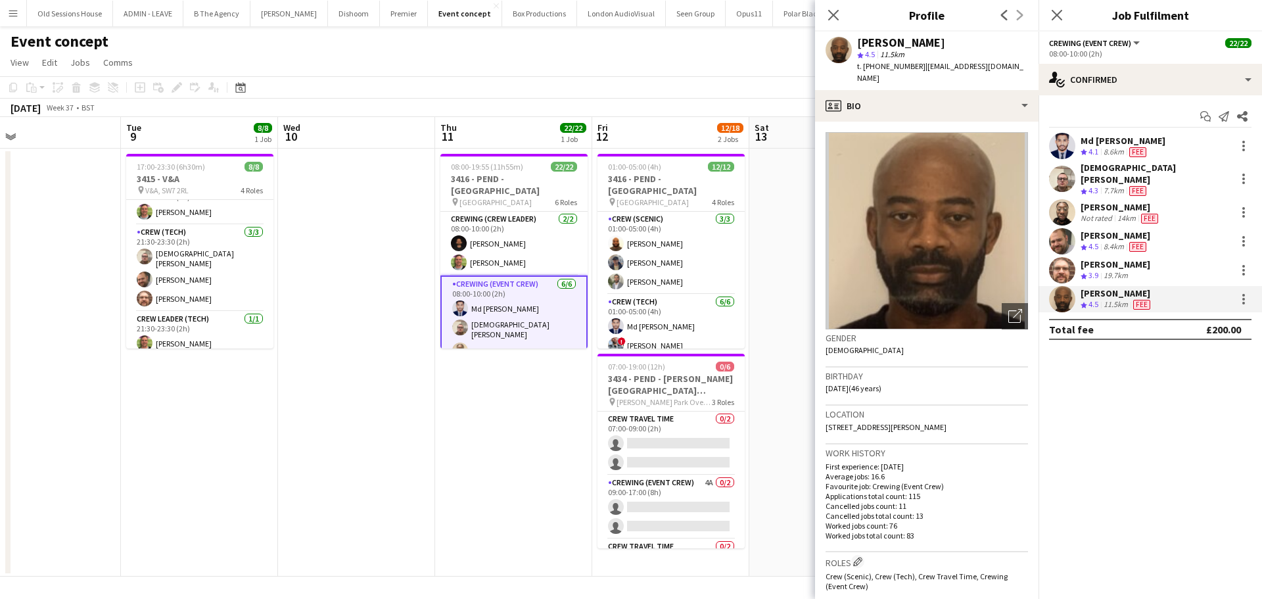
drag, startPoint x: 854, startPoint y: 41, endPoint x: 977, endPoint y: 40, distance: 123.6
click at [988, 40] on div "Kevin Olanrewaju star 4.5 11.5km t. +447446908300 | kevinlanre@googlemail.com" at bounding box center [926, 61] width 223 height 58
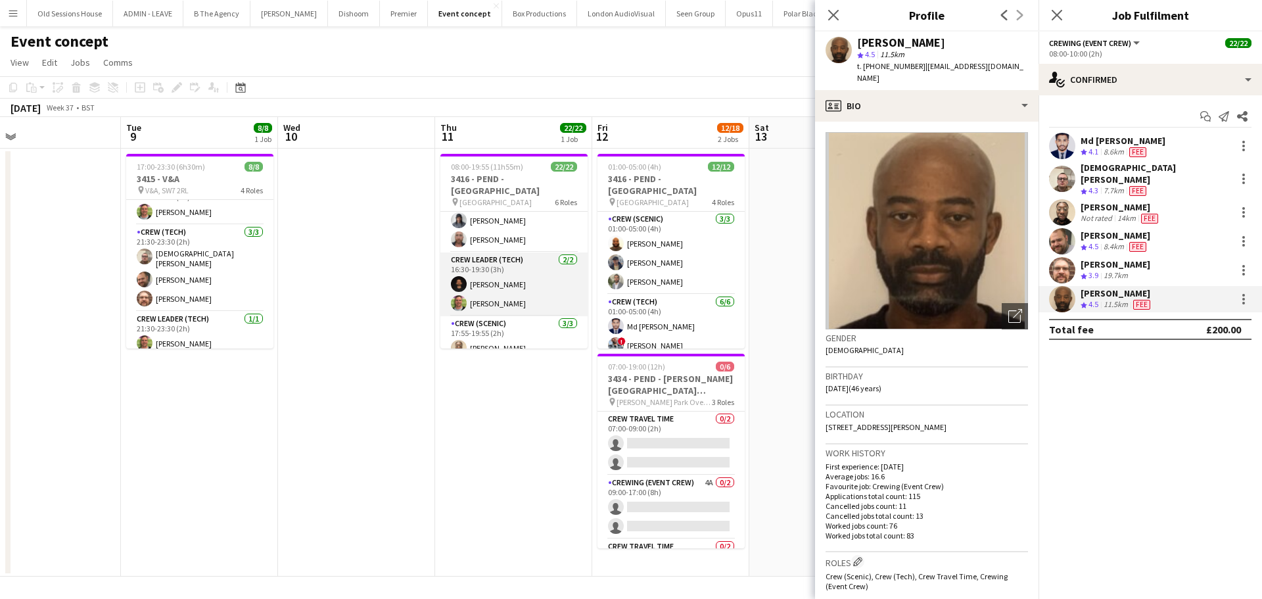
scroll to position [355, 0]
click at [521, 269] on app-card-role "Crew (Tech) 8/8 16:30-19:30 (3h) Md Mosabbit Hridoy ! Kieran Brooks ! Calum War…" at bounding box center [513, 295] width 147 height 182
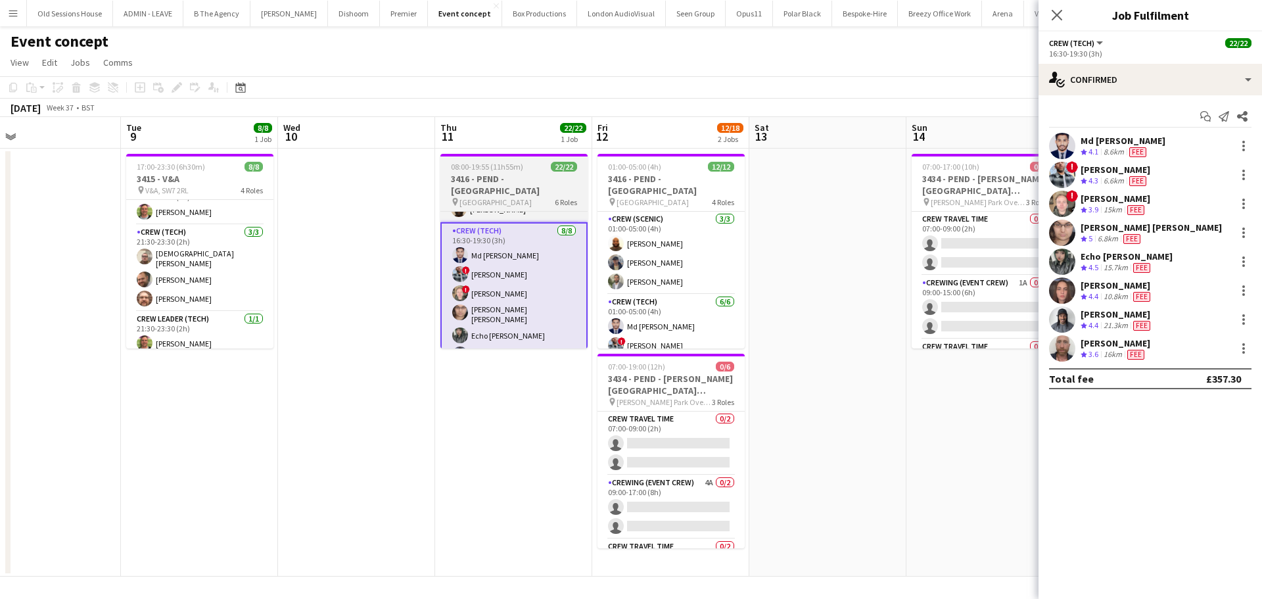
scroll to position [201, 0]
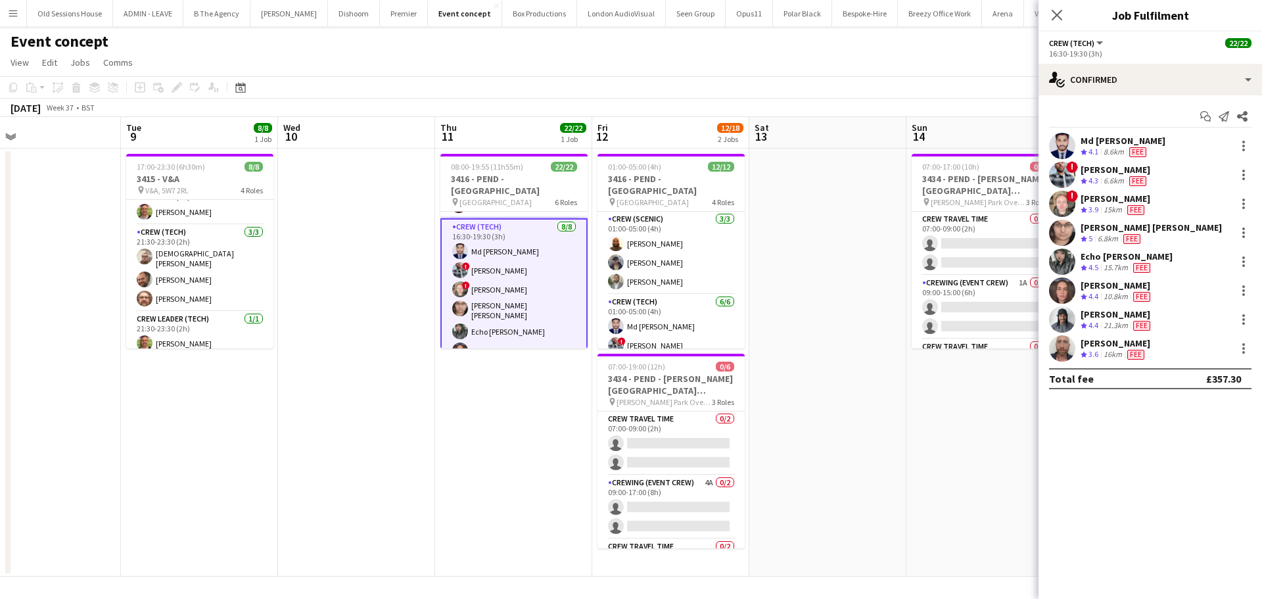
click at [1129, 140] on div "Md Mosabbit Hridoy" at bounding box center [1123, 141] width 85 height 12
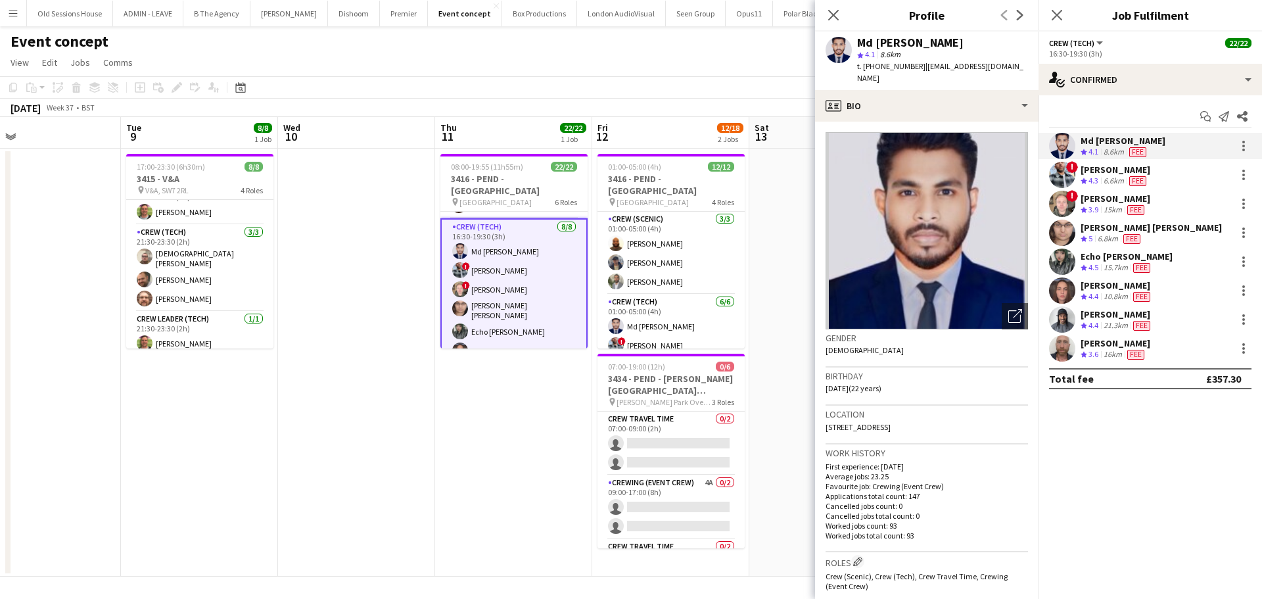
drag, startPoint x: 856, startPoint y: 42, endPoint x: 979, endPoint y: 35, distance: 123.1
click at [979, 35] on div "Md Mosabbit Hridoy star 4.1 8.6km t. +447940749875 | mosabbithridoy22@gmail.com" at bounding box center [926, 61] width 223 height 58
drag, startPoint x: 1095, startPoint y: 172, endPoint x: 1088, endPoint y: 168, distance: 8.0
click at [1095, 172] on div "Kieran Brooks" at bounding box center [1116, 170] width 70 height 12
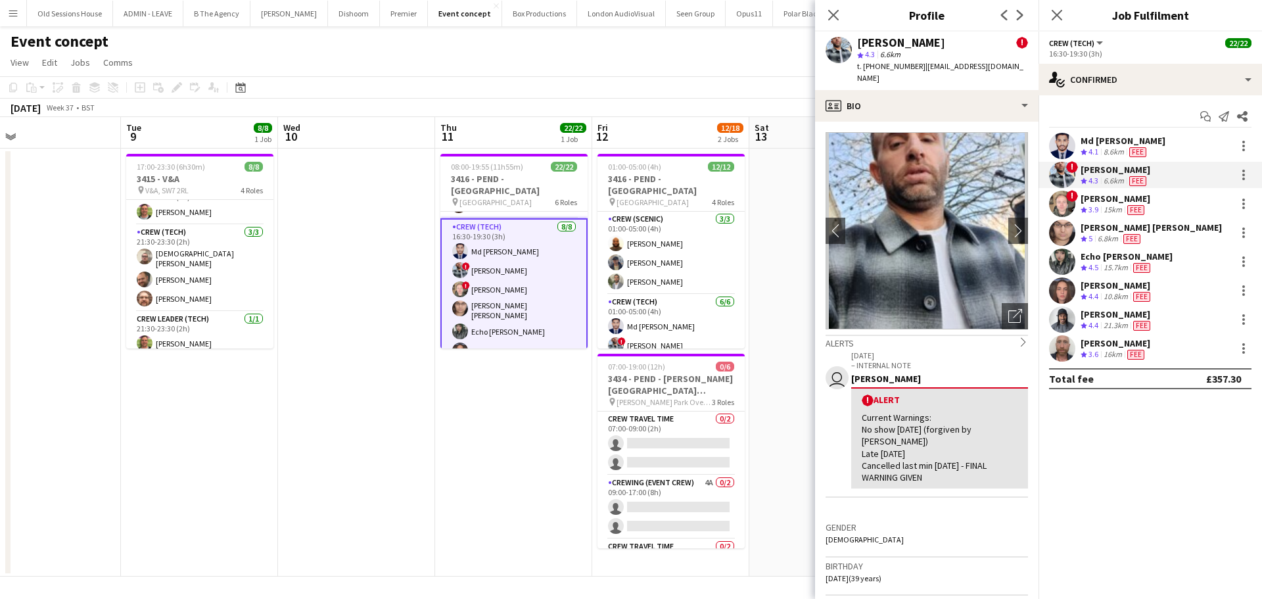
drag, startPoint x: 871, startPoint y: 39, endPoint x: 934, endPoint y: 39, distance: 63.1
click at [934, 39] on div "Kieran Brooks !" at bounding box center [942, 43] width 171 height 12
drag, startPoint x: 1099, startPoint y: 198, endPoint x: 1087, endPoint y: 196, distance: 12.0
click at [1099, 198] on div "Calum Ward" at bounding box center [1116, 199] width 70 height 12
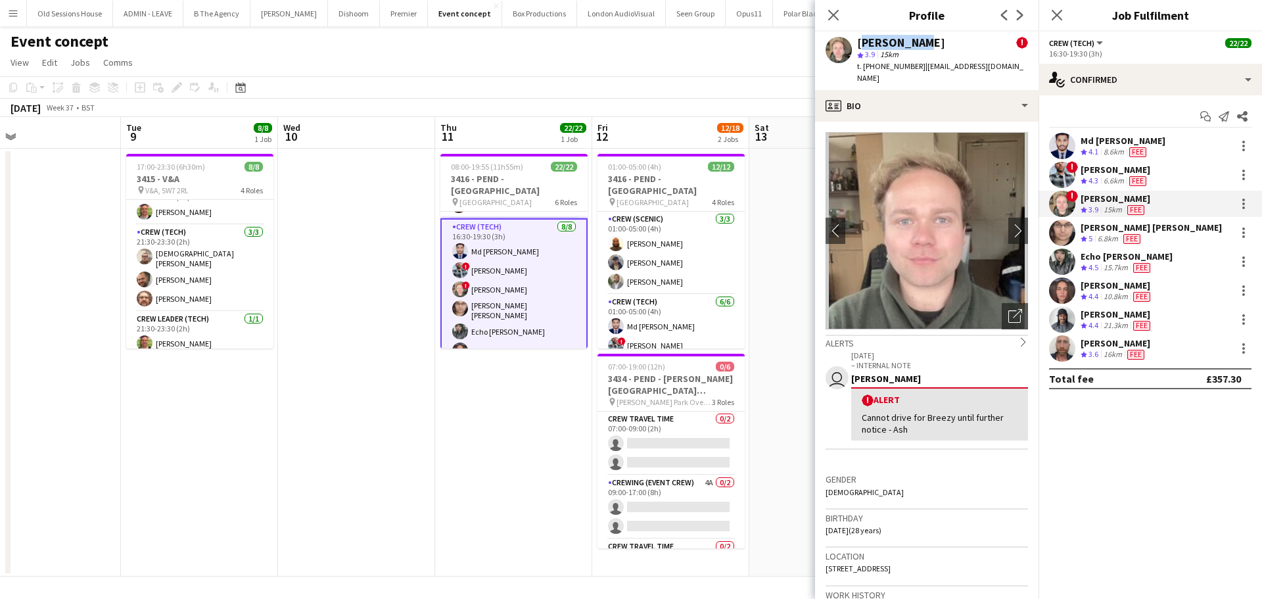
drag, startPoint x: 858, startPoint y: 43, endPoint x: 928, endPoint y: 43, distance: 69.7
click at [928, 43] on div "Calum Ward !" at bounding box center [942, 43] width 171 height 12
click at [1104, 221] on div "Ells Jones" at bounding box center [1151, 227] width 141 height 12
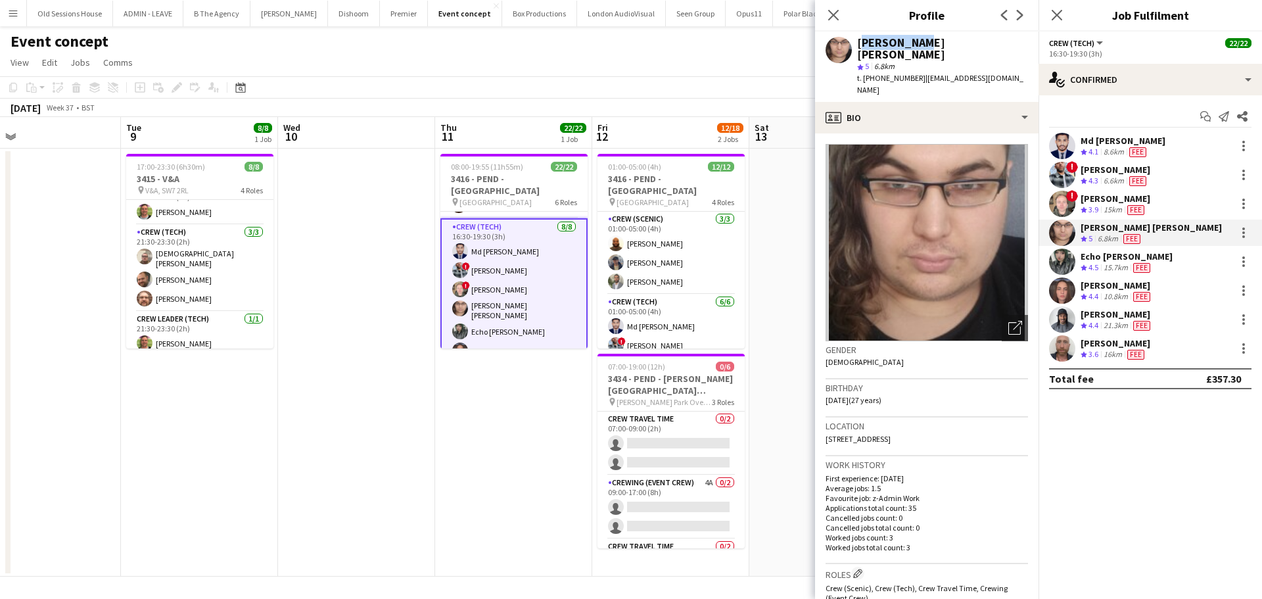
drag, startPoint x: 860, startPoint y: 39, endPoint x: 914, endPoint y: 35, distance: 54.0
click at [914, 35] on div "Ells Jones star 5 6.8km t. +447454492751 | elizamarshall117@gmail.com" at bounding box center [926, 67] width 223 height 70
drag, startPoint x: 1098, startPoint y: 256, endPoint x: 1086, endPoint y: 246, distance: 15.4
click at [1098, 256] on div "Echo Aldhous" at bounding box center [1127, 256] width 92 height 12
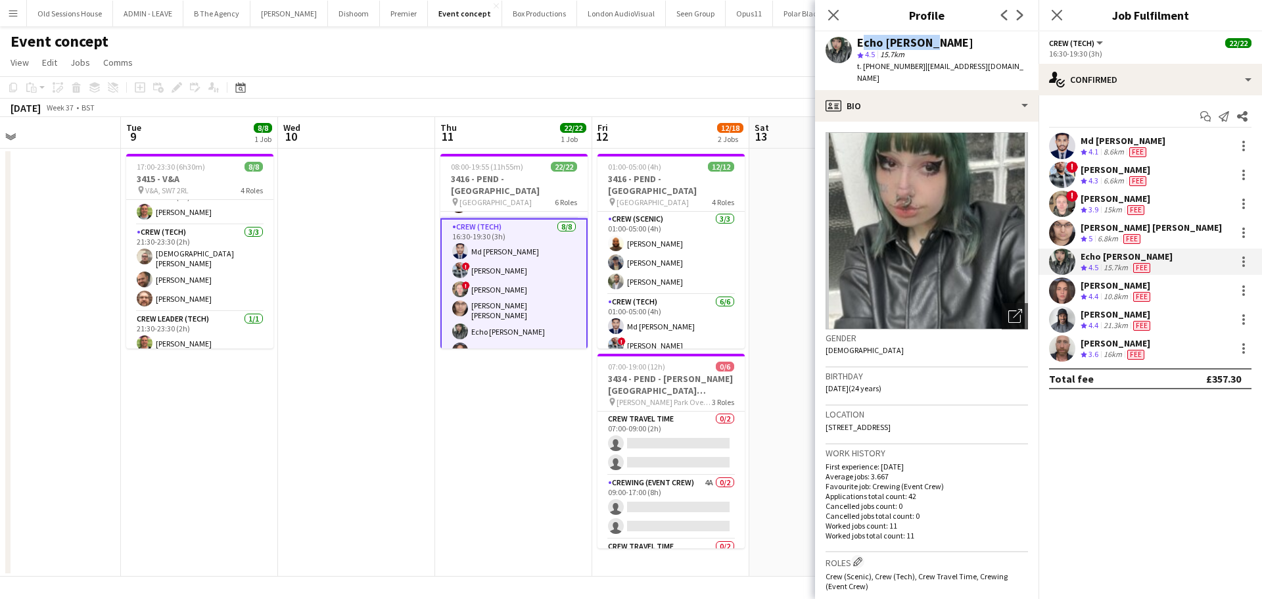
drag, startPoint x: 877, startPoint y: 44, endPoint x: 938, endPoint y: 43, distance: 60.5
click at [938, 43] on div "Echo Aldhous star 4.5 15.7km t. +4407932549826 | aldhousmain615@gmail.com" at bounding box center [926, 61] width 223 height 58
drag, startPoint x: 1104, startPoint y: 281, endPoint x: 1074, endPoint y: 283, distance: 30.3
click at [1104, 281] on div "Jekaterina Berezina" at bounding box center [1117, 285] width 72 height 12
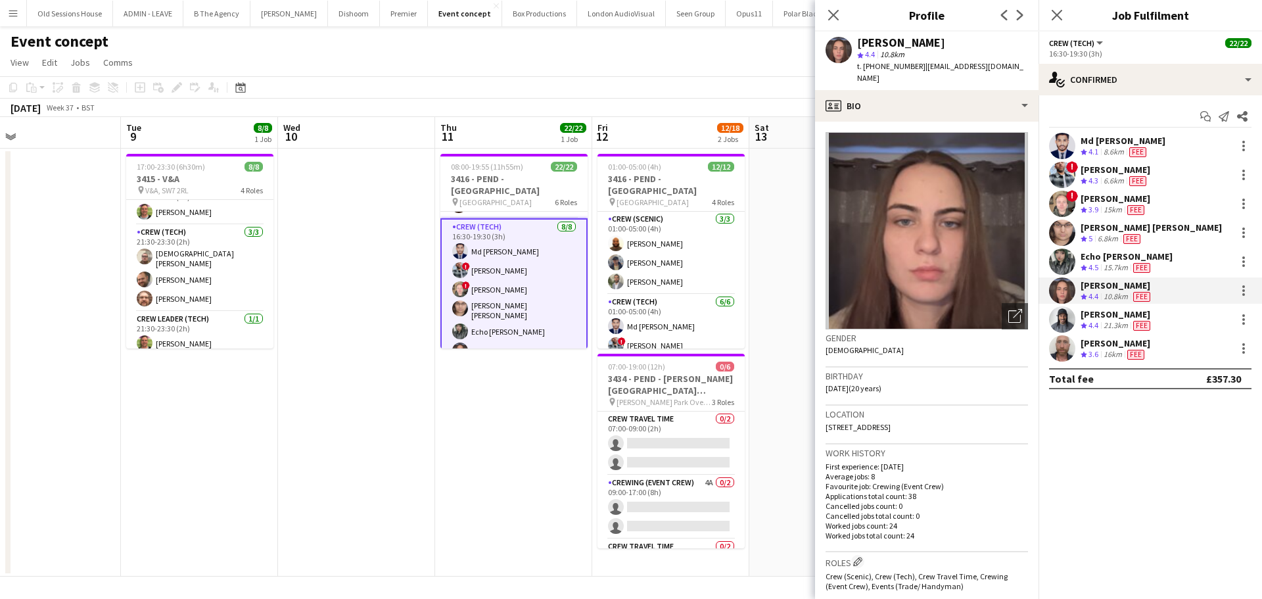
drag, startPoint x: 856, startPoint y: 40, endPoint x: 973, endPoint y: 43, distance: 116.4
click at [973, 43] on div "Jekaterina Berezina star 4.4 10.8km t. +447498966647 | k.berezina05@gmail.com" at bounding box center [926, 61] width 223 height 58
drag, startPoint x: 1093, startPoint y: 317, endPoint x: 1093, endPoint y: 308, distance: 9.2
click at [1093, 317] on div "Kaine Caldeira" at bounding box center [1117, 314] width 72 height 12
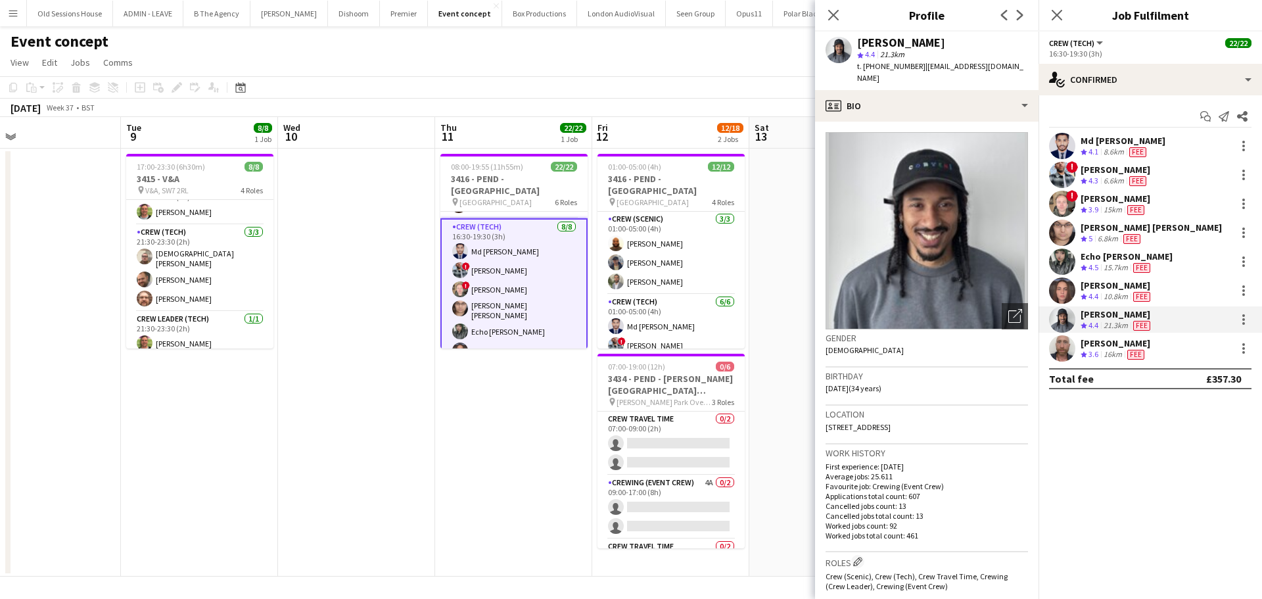
drag, startPoint x: 854, startPoint y: 44, endPoint x: 933, endPoint y: 44, distance: 79.5
click at [947, 45] on div "Kaine Caldeira star 4.4 21.3km t. +4407507381322 | kainecaldeira@hotmail.co.uk" at bounding box center [926, 61] width 223 height 58
drag, startPoint x: 1113, startPoint y: 341, endPoint x: 1084, endPoint y: 283, distance: 64.7
click at [1113, 341] on div "[PERSON_NAME]" at bounding box center [1116, 343] width 70 height 12
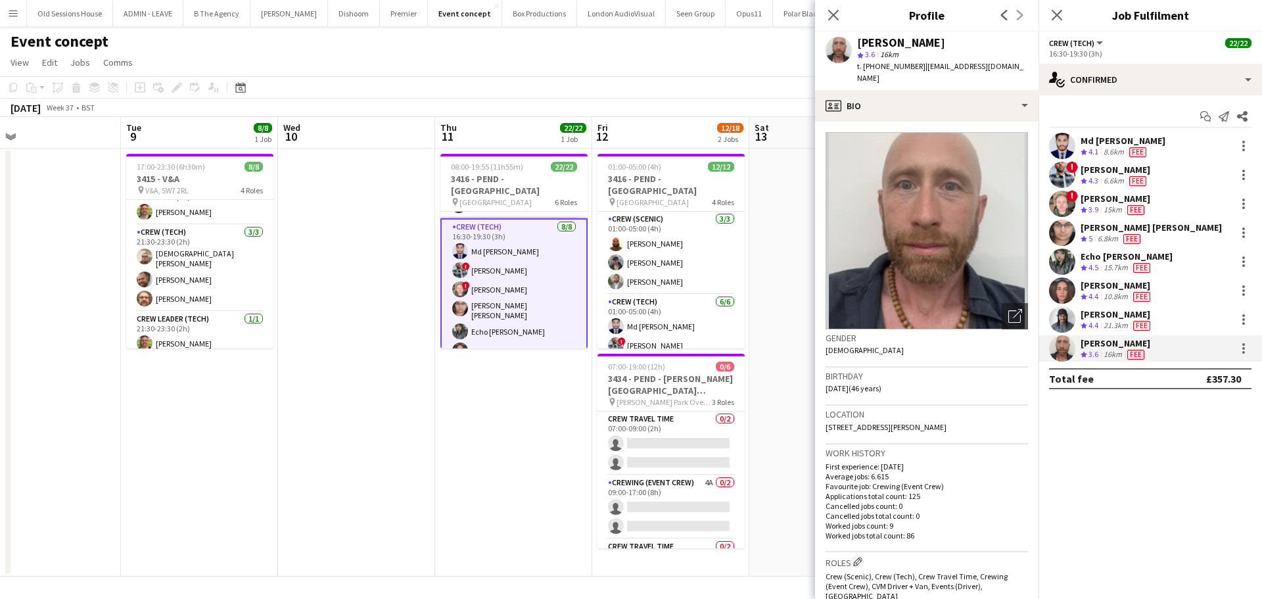
drag, startPoint x: 855, startPoint y: 43, endPoint x: 950, endPoint y: 43, distance: 95.3
click at [950, 43] on div "Sandy Grierson star 3.6 16km t. +447973334527 | alexbgrierson@hotmail.com" at bounding box center [926, 61] width 223 height 58
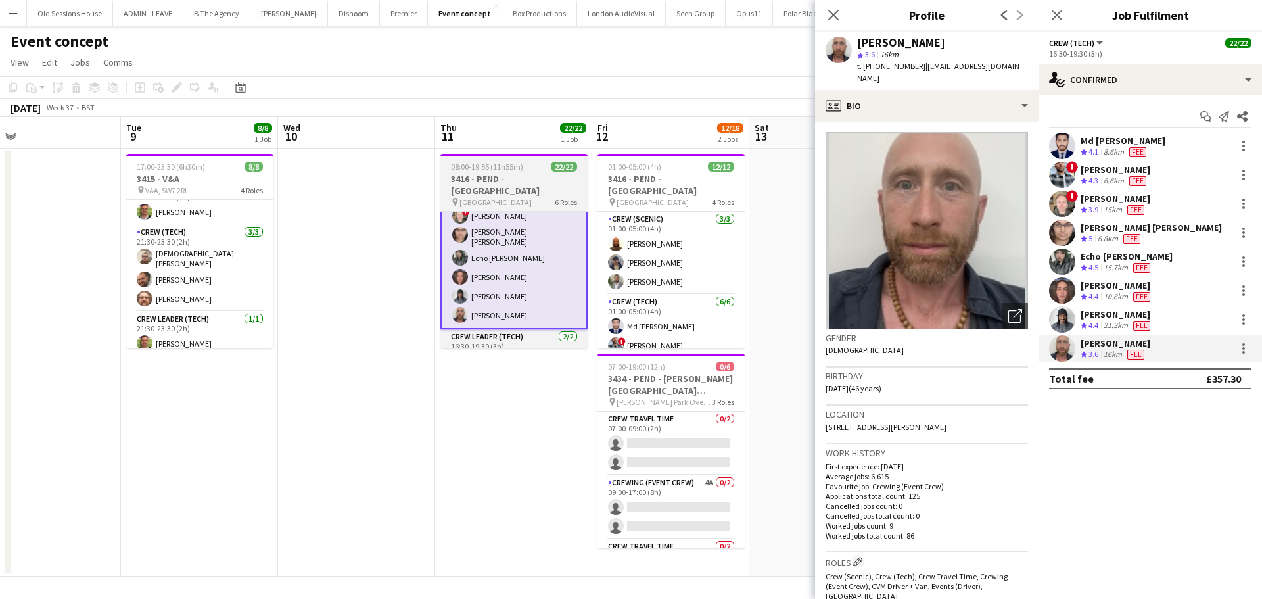
scroll to position [282, 0]
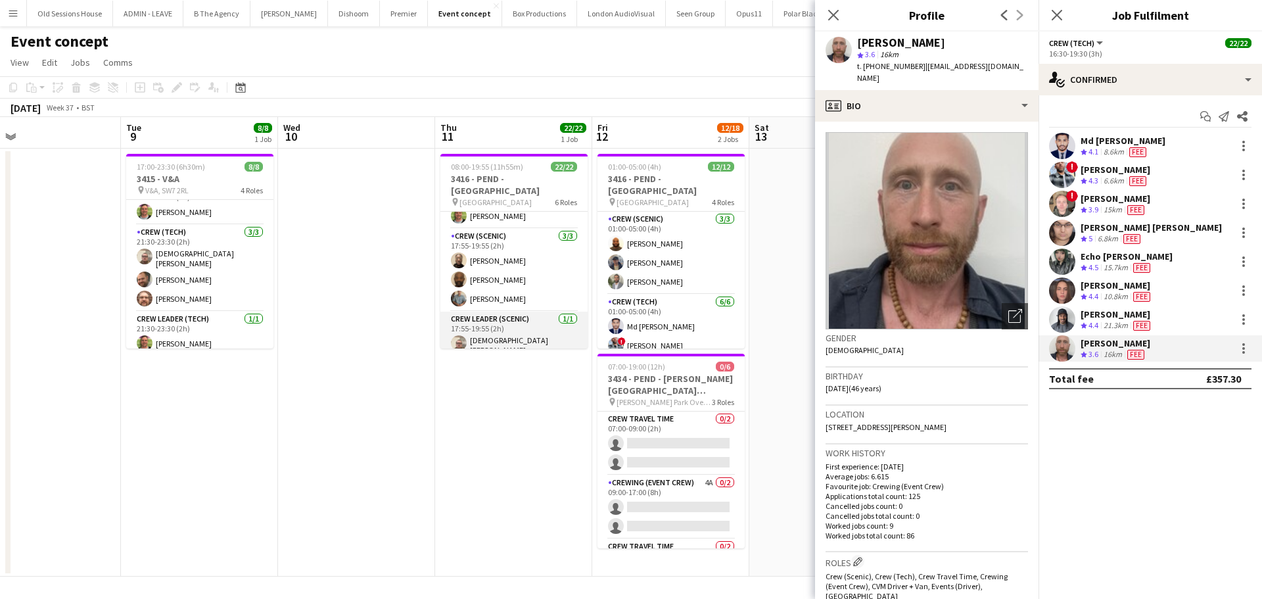
drag, startPoint x: 508, startPoint y: 323, endPoint x: 526, endPoint y: 337, distance: 22.5
click at [508, 323] on app-card-role "Crew Leader (Scenic) 1/1 17:55-19:55 (2h) Christian Skinner" at bounding box center [513, 336] width 147 height 49
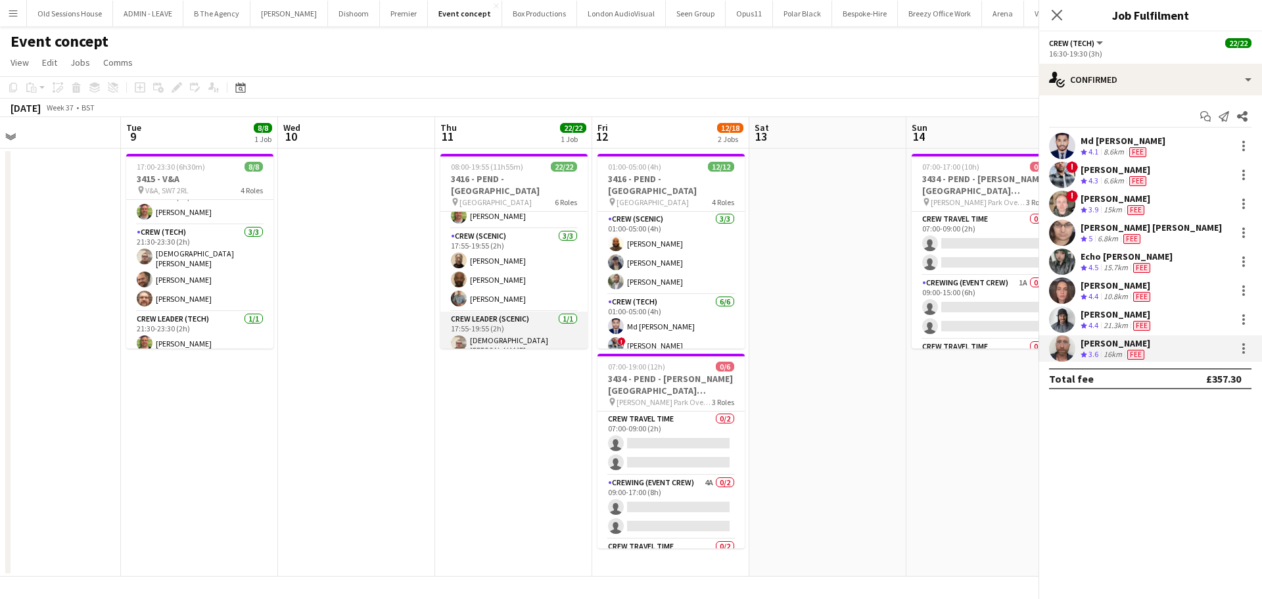
scroll to position [436, 0]
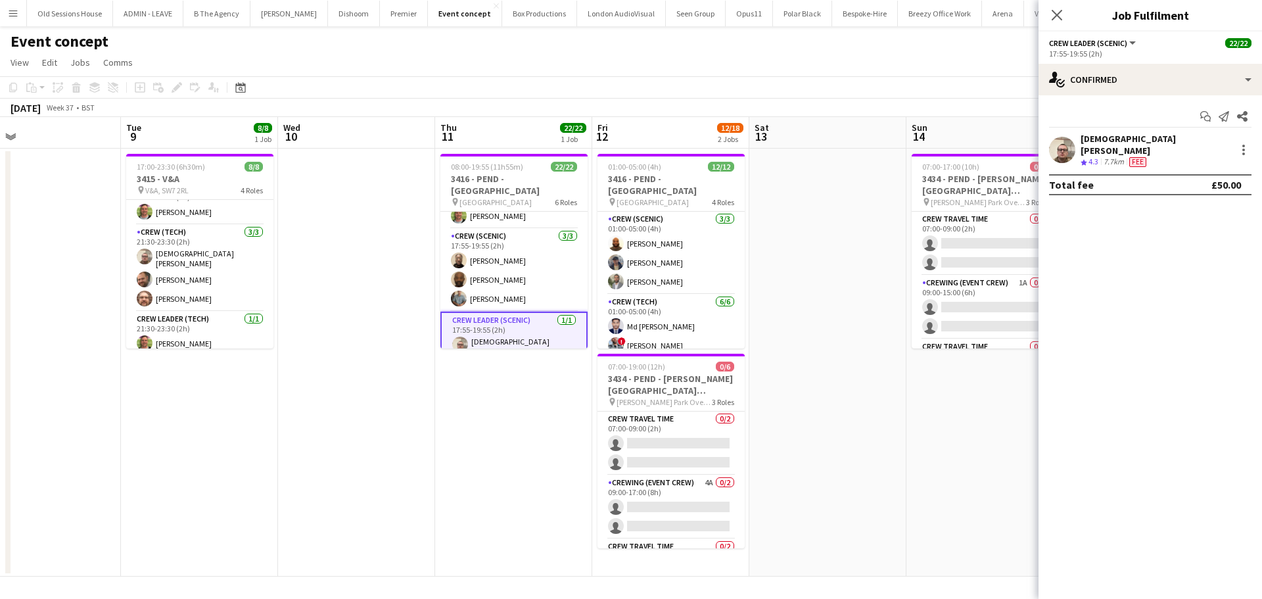
click at [1107, 141] on div "Christian Skinner" at bounding box center [1156, 145] width 150 height 24
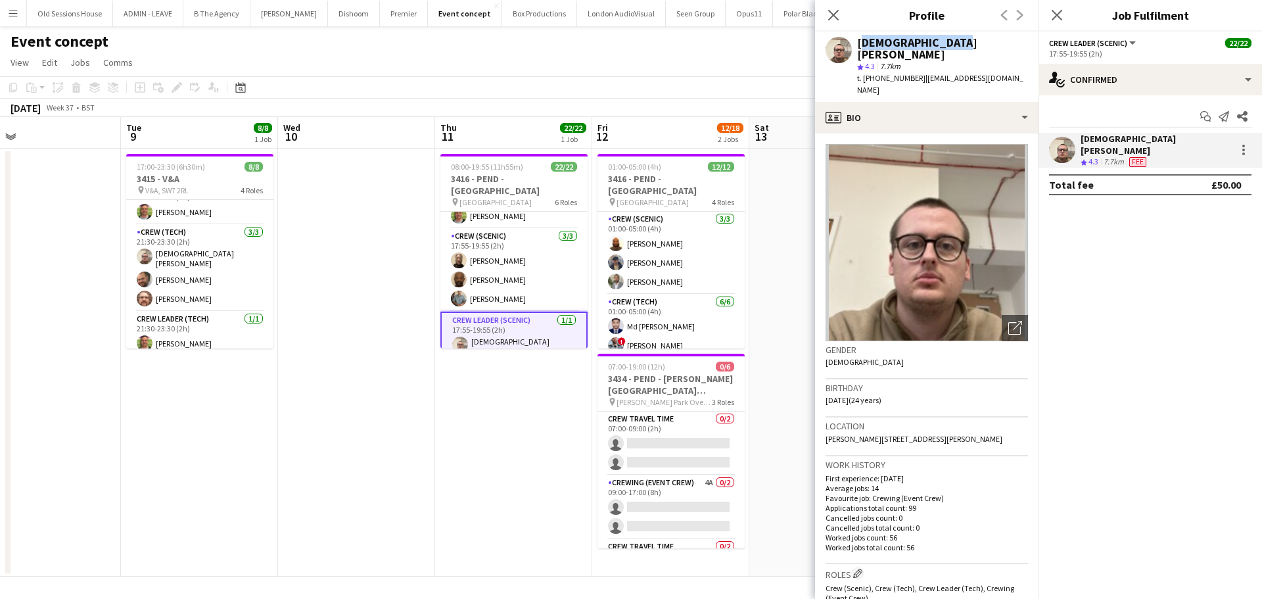
drag, startPoint x: 857, startPoint y: 42, endPoint x: 944, endPoint y: 39, distance: 87.5
click at [944, 39] on div "Christian Skinner" at bounding box center [942, 49] width 171 height 24
click at [949, 40] on div "Christian Skinner" at bounding box center [942, 49] width 171 height 24
drag, startPoint x: 950, startPoint y: 40, endPoint x: 856, endPoint y: 45, distance: 93.4
click at [856, 45] on div "Christian Skinner star 4.3 7.7km t. +447549225241 | cmskinner21@gmail.com" at bounding box center [926, 67] width 223 height 70
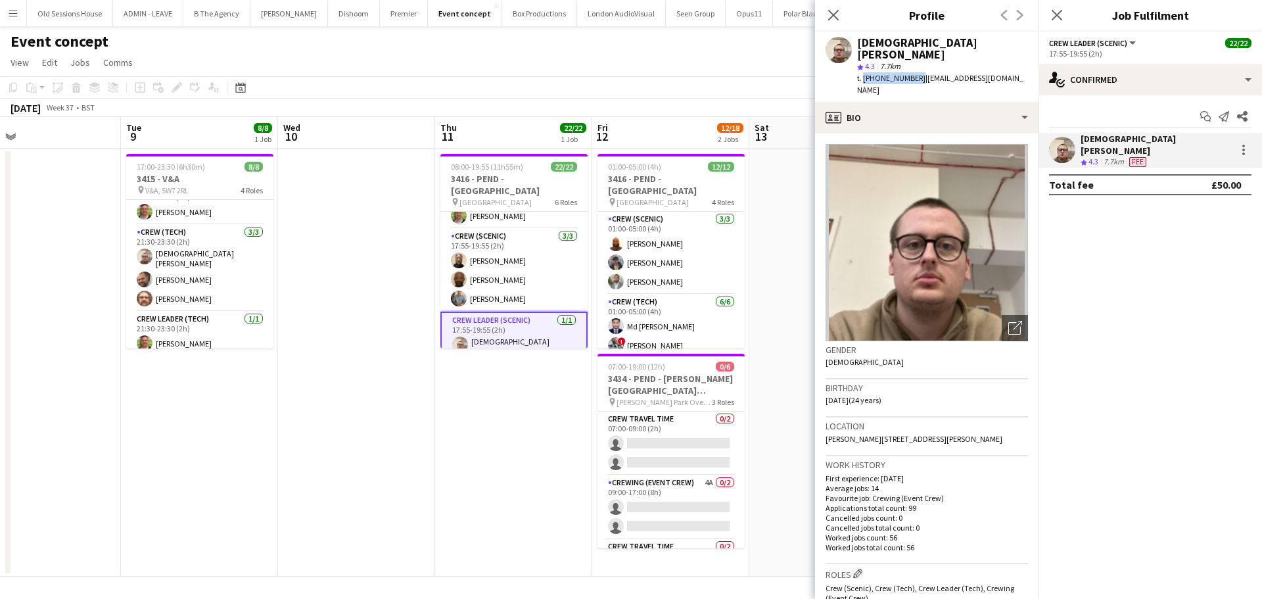
drag, startPoint x: 861, startPoint y: 68, endPoint x: 913, endPoint y: 70, distance: 51.9
click at [913, 73] on span "t. +447549225241" at bounding box center [891, 78] width 68 height 10
drag, startPoint x: 507, startPoint y: 258, endPoint x: 538, endPoint y: 263, distance: 31.9
click at [507, 258] on app-card-role "Crew (Scenic) 3/3 17:55-19:55 (2h) Phillip Dimonga Okandju Kevin Olanrewaju Dan…" at bounding box center [513, 270] width 147 height 83
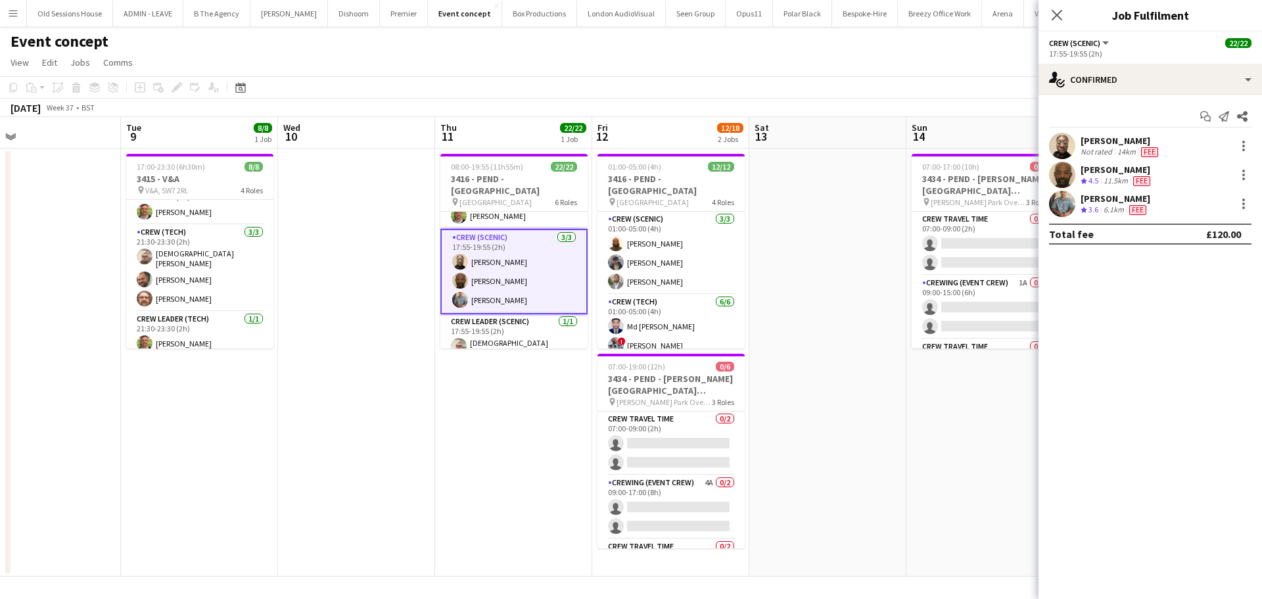
click at [1094, 141] on div "Phillip Dimonga Okandju" at bounding box center [1121, 141] width 80 height 12
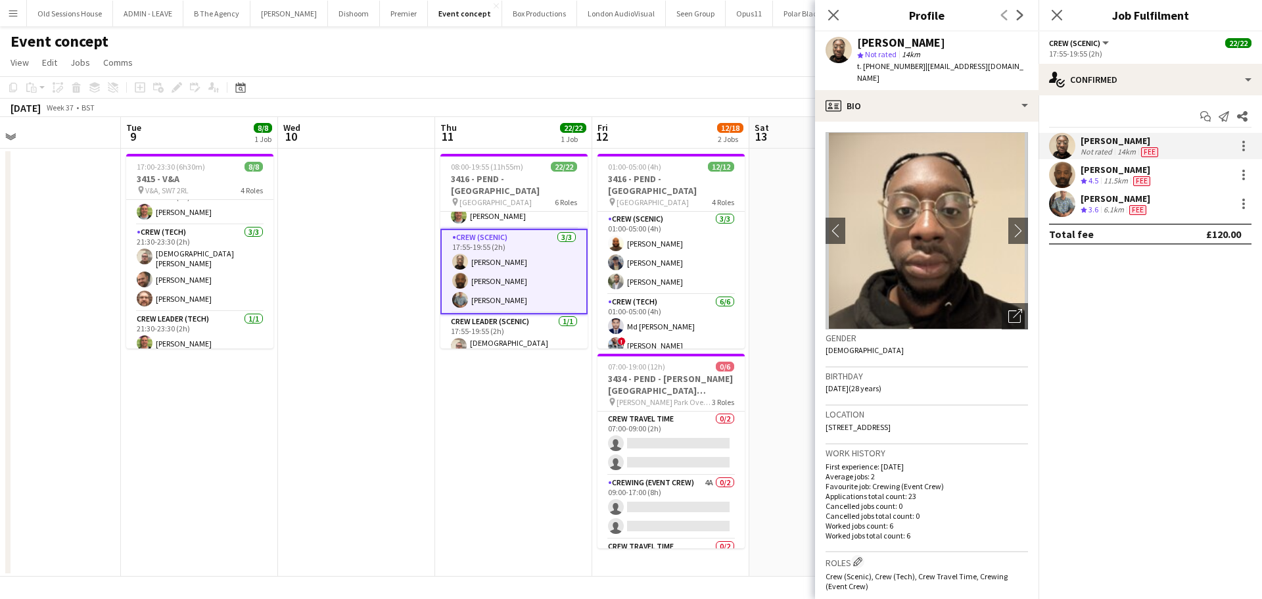
drag, startPoint x: 856, startPoint y: 41, endPoint x: 992, endPoint y: 41, distance: 136.7
click at [992, 41] on div "Phillip Dimonga Okandju star Not rated 14km t. +447916963987 | phillipokandju@g…" at bounding box center [926, 61] width 223 height 58
drag, startPoint x: 1109, startPoint y: 168, endPoint x: 1042, endPoint y: 155, distance: 68.2
click at [1109, 168] on div "Kevin Olanrewaju" at bounding box center [1117, 170] width 72 height 12
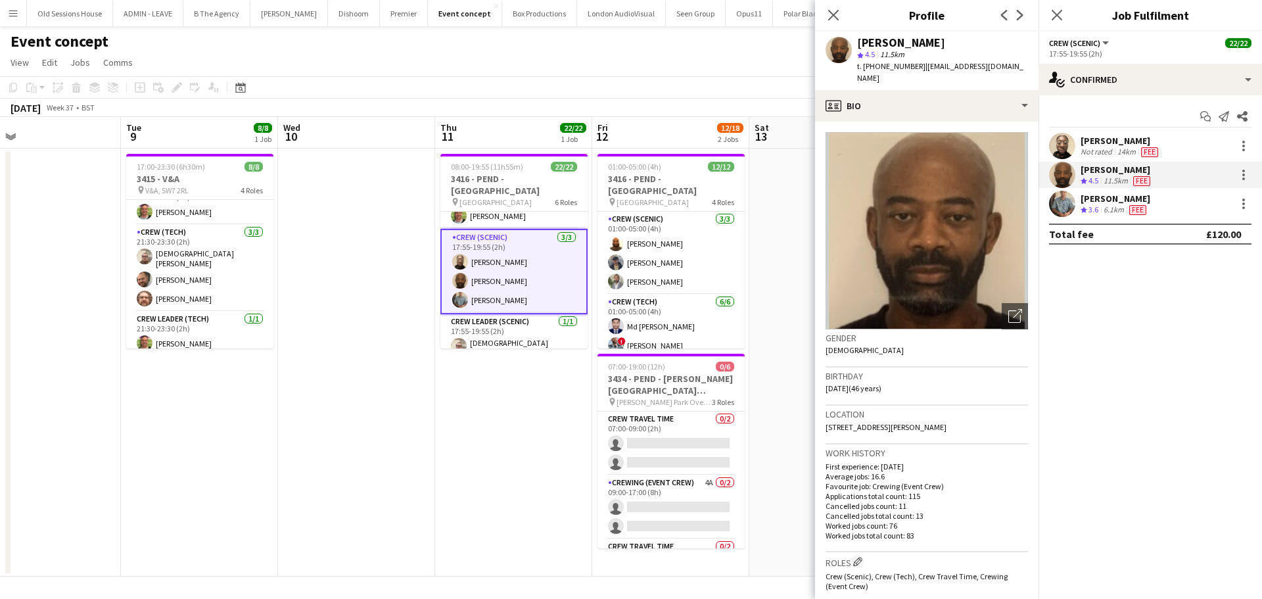
drag, startPoint x: 856, startPoint y: 43, endPoint x: 947, endPoint y: 45, distance: 91.4
click at [956, 45] on div "Kevin Olanrewaju star 4.5 11.5km t. +447446908300 | kevinlanre@googlemail.com" at bounding box center [926, 61] width 223 height 58
click at [1093, 199] on div "Daniel Slack" at bounding box center [1116, 199] width 70 height 12
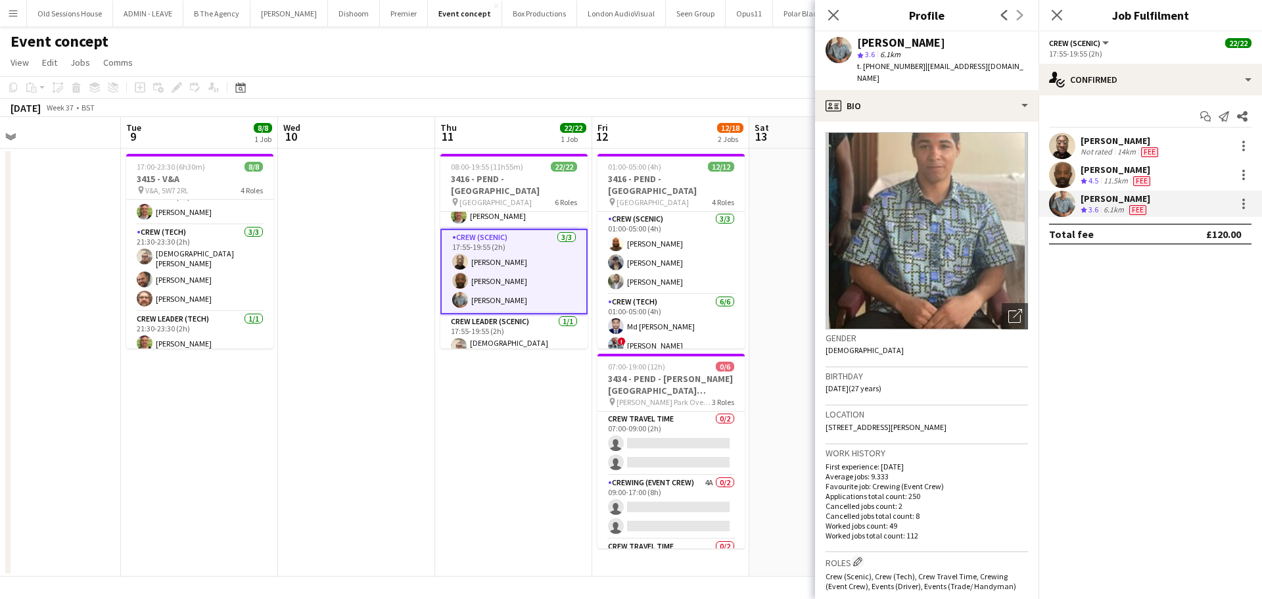
drag, startPoint x: 856, startPoint y: 41, endPoint x: 929, endPoint y: 53, distance: 73.8
click at [970, 54] on div "Daniel Slack star 3.6 6.1km t. +4407761650349 | danielslack92@gmail.com" at bounding box center [926, 61] width 223 height 58
click at [904, 49] on div "star 3.6 6.1km" at bounding box center [942, 55] width 171 height 12
click at [899, 45] on div "Daniel Slack" at bounding box center [901, 43] width 88 height 12
drag, startPoint x: 858, startPoint y: 44, endPoint x: 921, endPoint y: 43, distance: 63.1
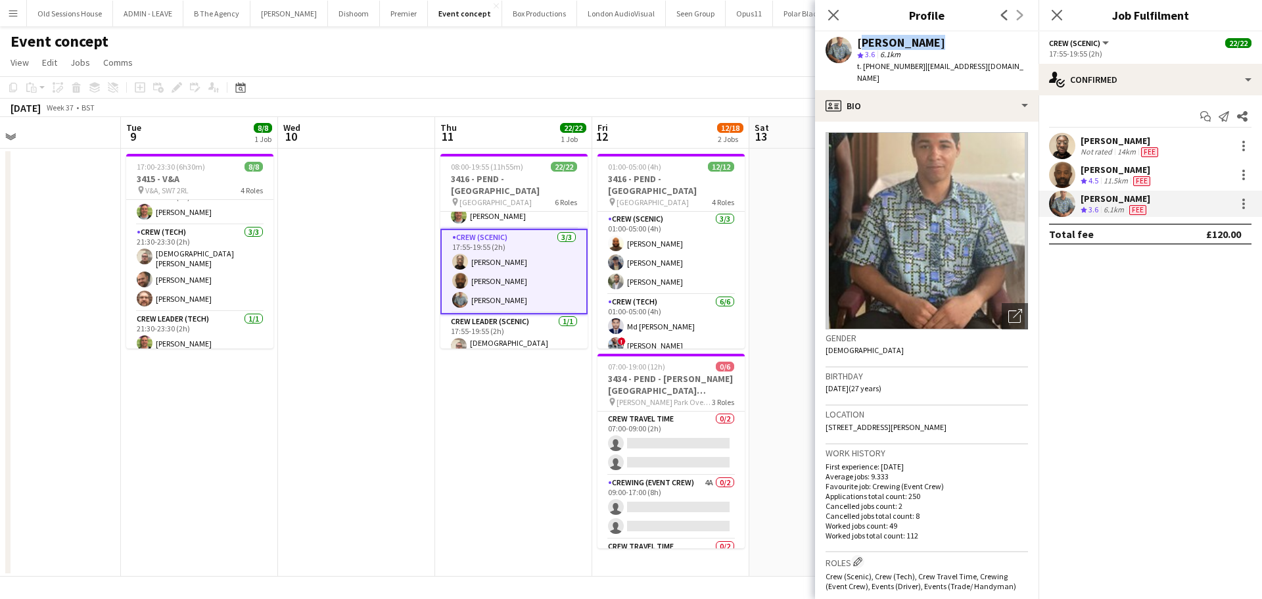
click at [921, 43] on div "Daniel Slack" at bounding box center [942, 43] width 171 height 12
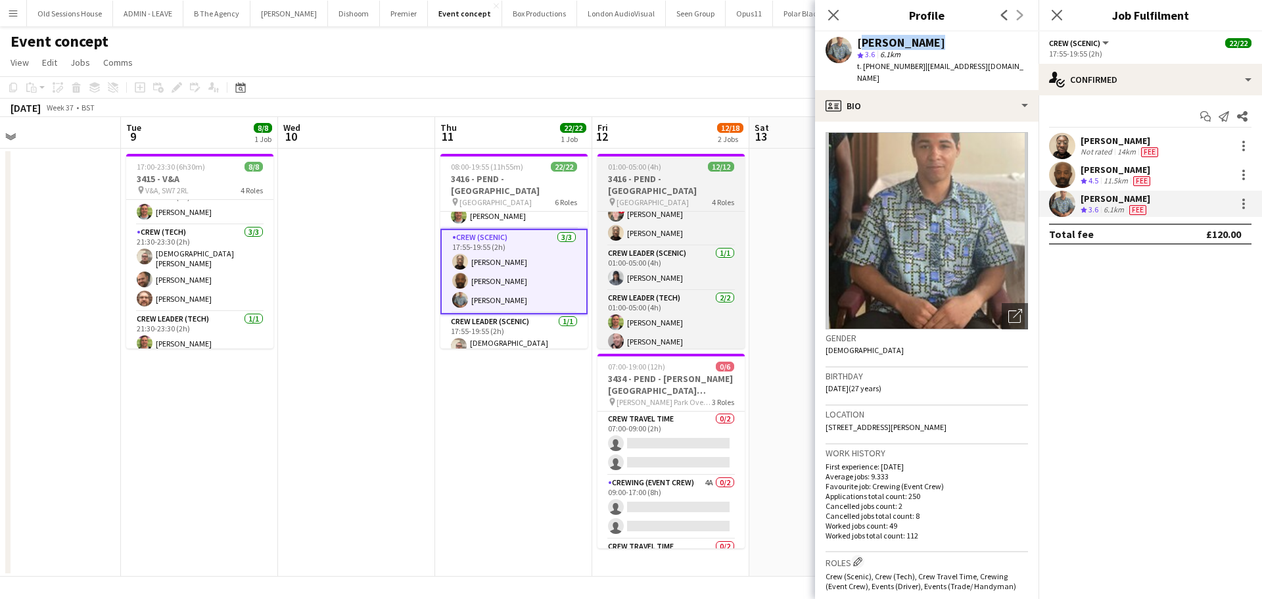
scroll to position [195, 0]
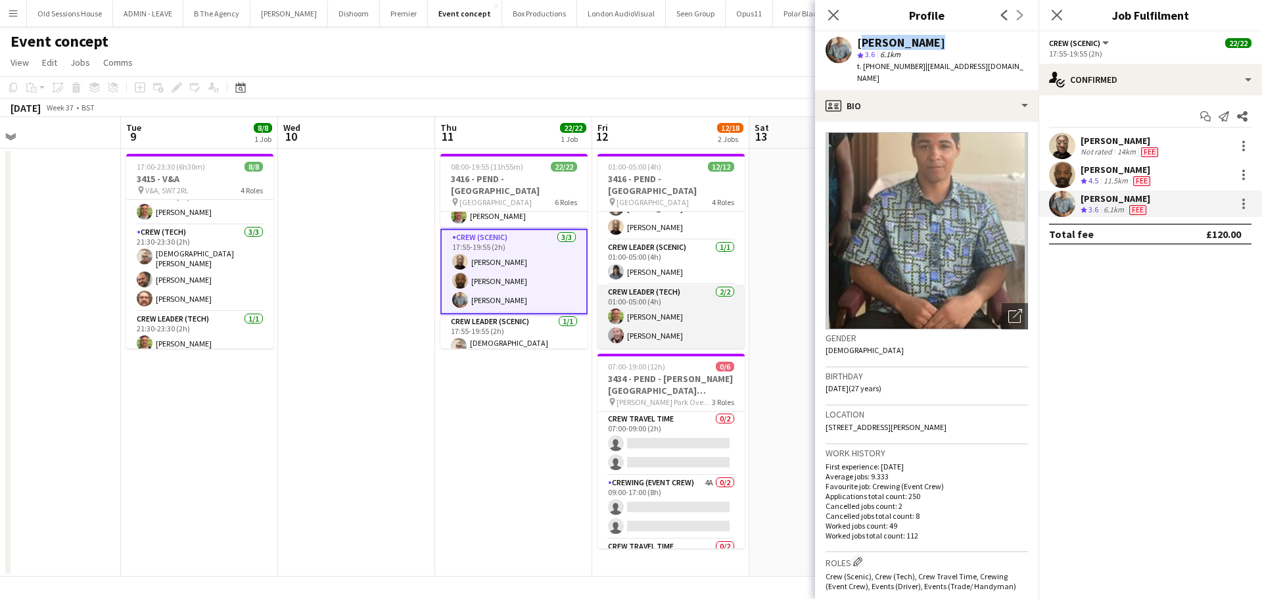
click at [699, 323] on app-card-role "Crew Leader (Tech) 2/2 01:00-05:00 (4h) Allan Horsfield Eldon Taylor" at bounding box center [670, 317] width 147 height 64
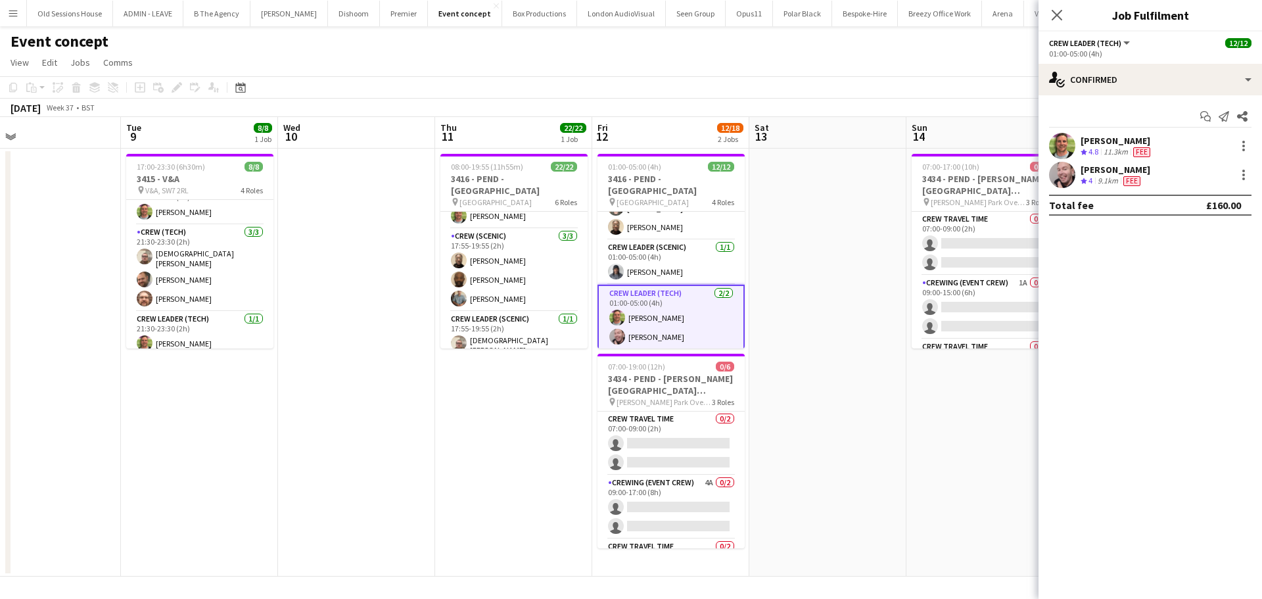
click at [1092, 143] on div "Allan Horsfield" at bounding box center [1117, 141] width 72 height 12
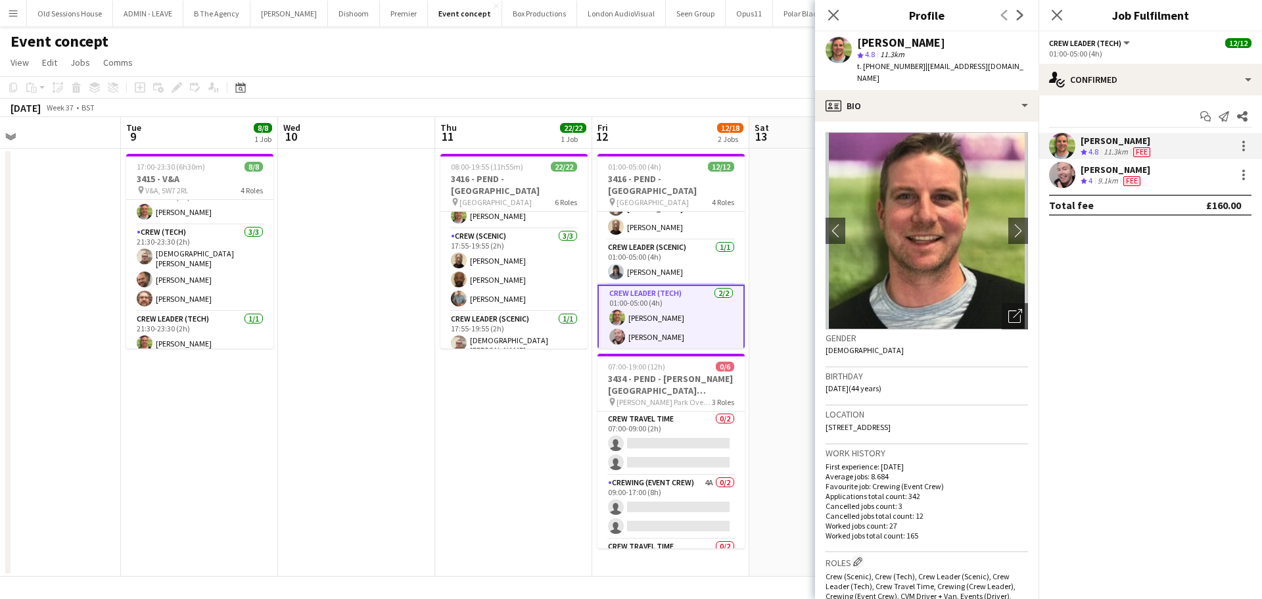
drag, startPoint x: 852, startPoint y: 41, endPoint x: 944, endPoint y: 41, distance: 91.4
click at [967, 41] on div "Allan Horsfield star 4.8 11.3km t. +447770743136 | alhorsfieldlimited@gmail.com" at bounding box center [926, 61] width 223 height 58
drag, startPoint x: 862, startPoint y: 68, endPoint x: 910, endPoint y: 68, distance: 48.6
click at [913, 68] on span "t. +447770743136" at bounding box center [891, 66] width 68 height 10
drag, startPoint x: 1109, startPoint y: 170, endPoint x: 1103, endPoint y: 168, distance: 6.9
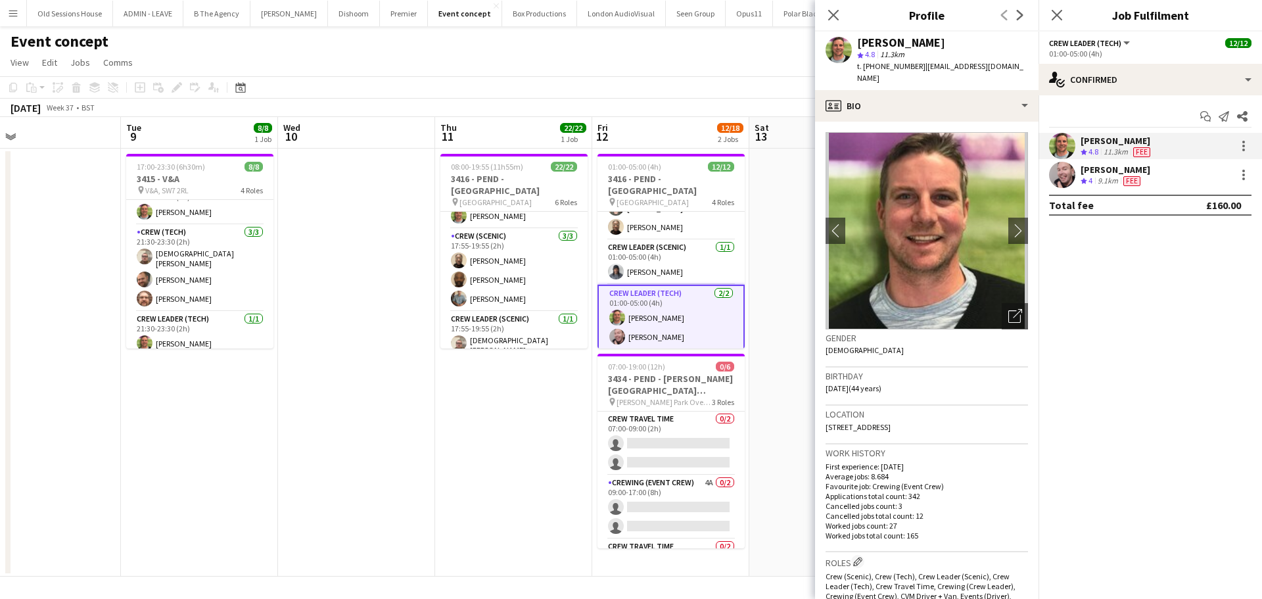
click at [1109, 170] on div "Eldon Taylor" at bounding box center [1116, 170] width 70 height 12
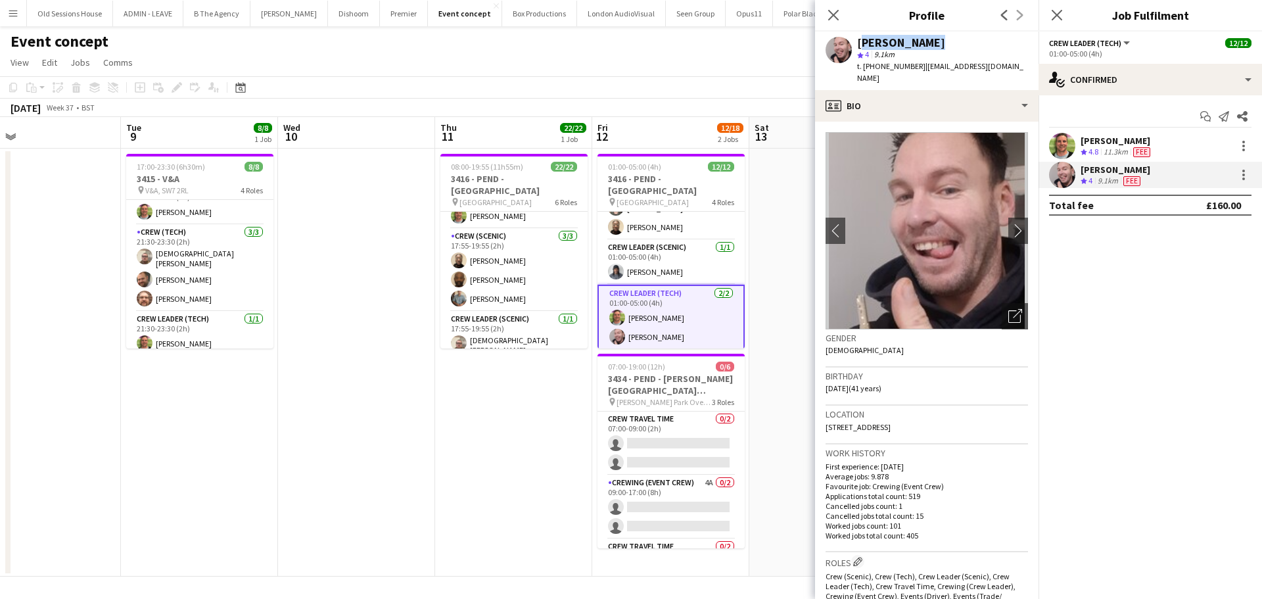
drag, startPoint x: 857, startPoint y: 43, endPoint x: 926, endPoint y: 39, distance: 69.1
click at [926, 39] on div "Eldon Taylor" at bounding box center [942, 43] width 171 height 12
drag, startPoint x: 883, startPoint y: 68, endPoint x: 913, endPoint y: 63, distance: 30.0
click at [913, 63] on span "t. +447853246368" at bounding box center [891, 66] width 68 height 10
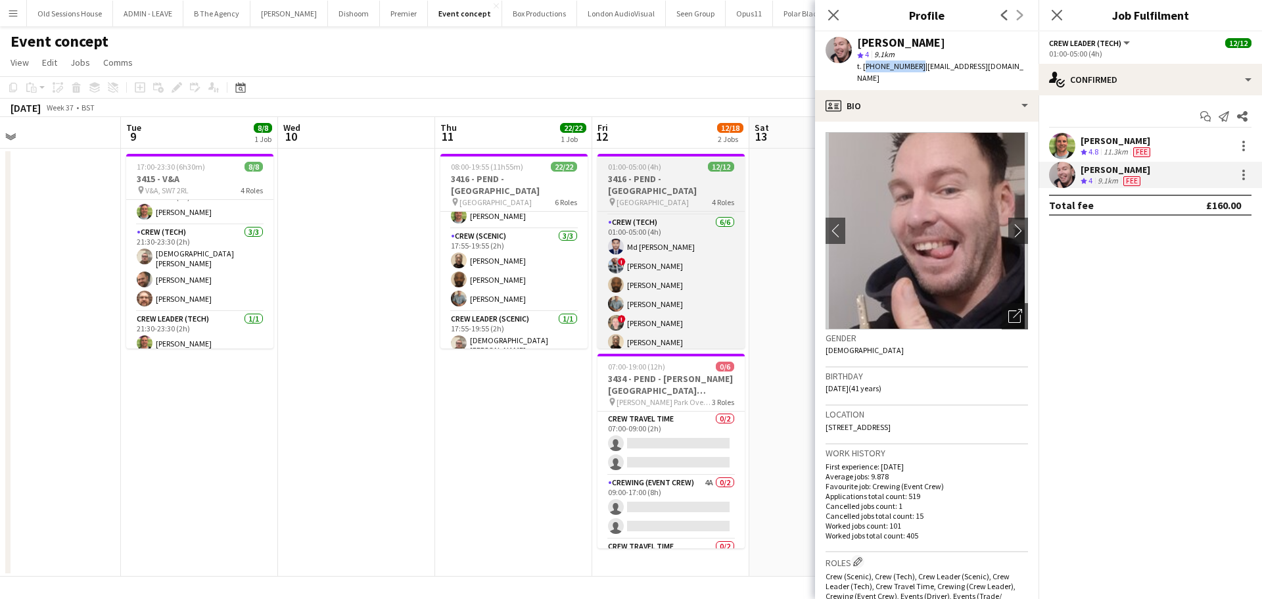
scroll to position [81, 0]
drag, startPoint x: 667, startPoint y: 282, endPoint x: 687, endPoint y: 269, distance: 23.9
click at [667, 281] on app-card-role "Crew (Tech) 6/6 01:00-05:00 (4h) Md Mosabbit Hridoy ! Kieran Brooks Kevin Olanr…" at bounding box center [670, 284] width 147 height 140
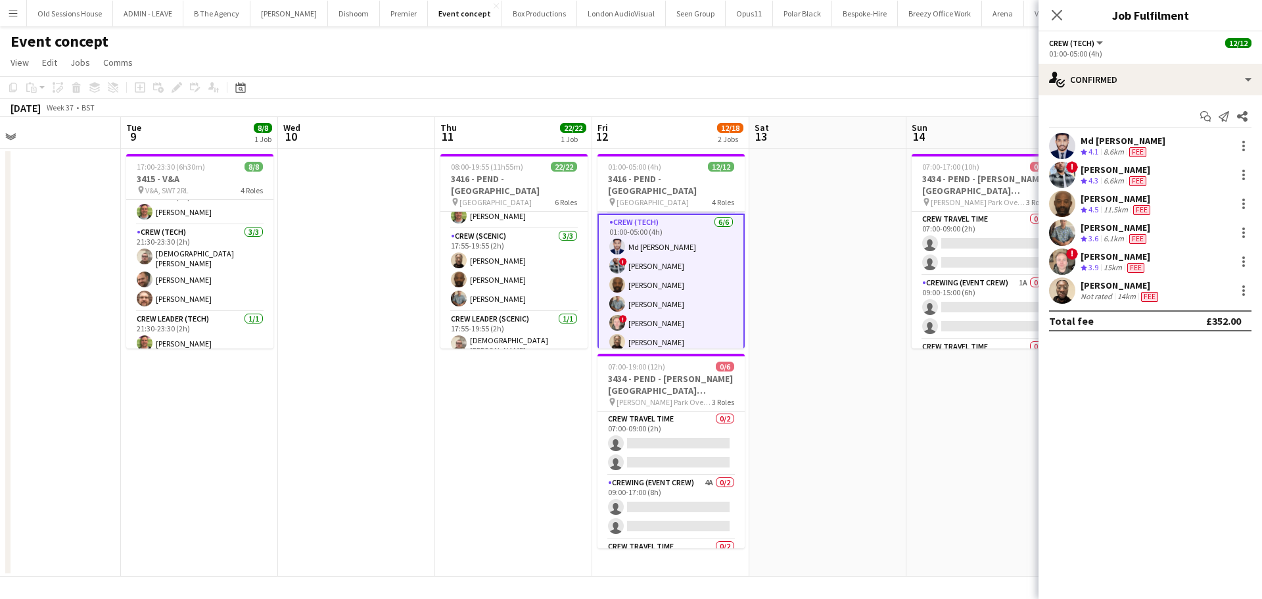
click at [1111, 141] on div "Md Mosabbit Hridoy" at bounding box center [1123, 141] width 85 height 12
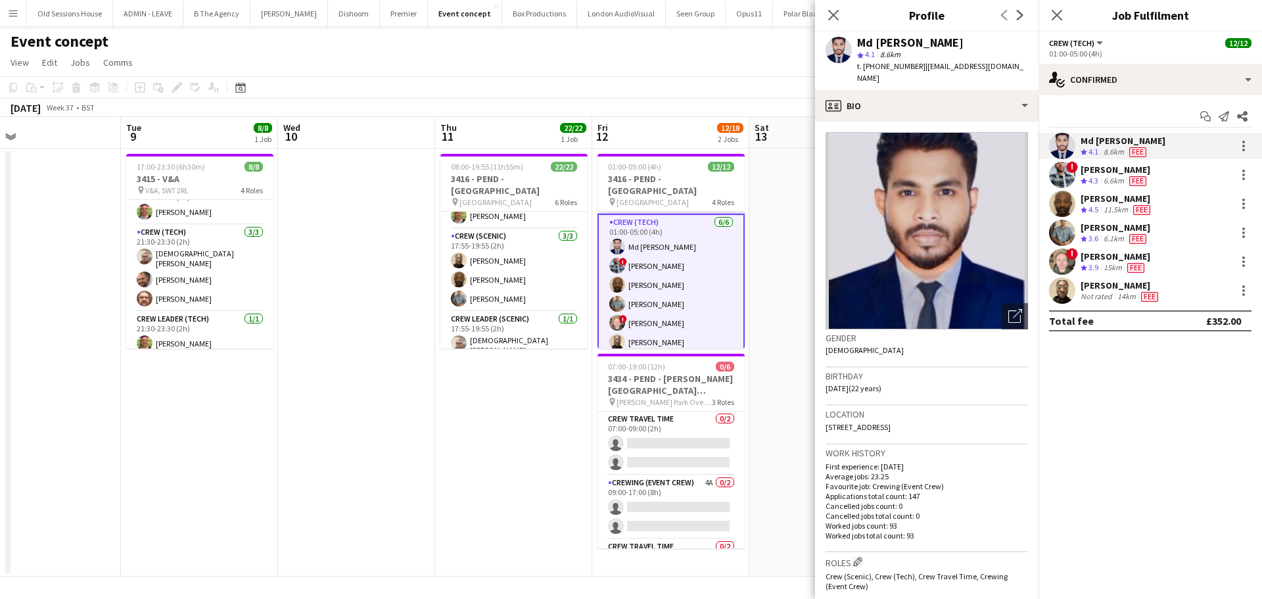
drag, startPoint x: 855, startPoint y: 43, endPoint x: 962, endPoint y: 36, distance: 107.4
click at [962, 36] on div "Md Mosabbit Hridoy star 4.1 8.6km t. +447940749875 | mosabbithridoy22@gmail.com" at bounding box center [926, 61] width 223 height 58
drag, startPoint x: 1098, startPoint y: 170, endPoint x: 1079, endPoint y: 168, distance: 18.4
click at [1098, 170] on div "Kieran Brooks" at bounding box center [1116, 170] width 70 height 12
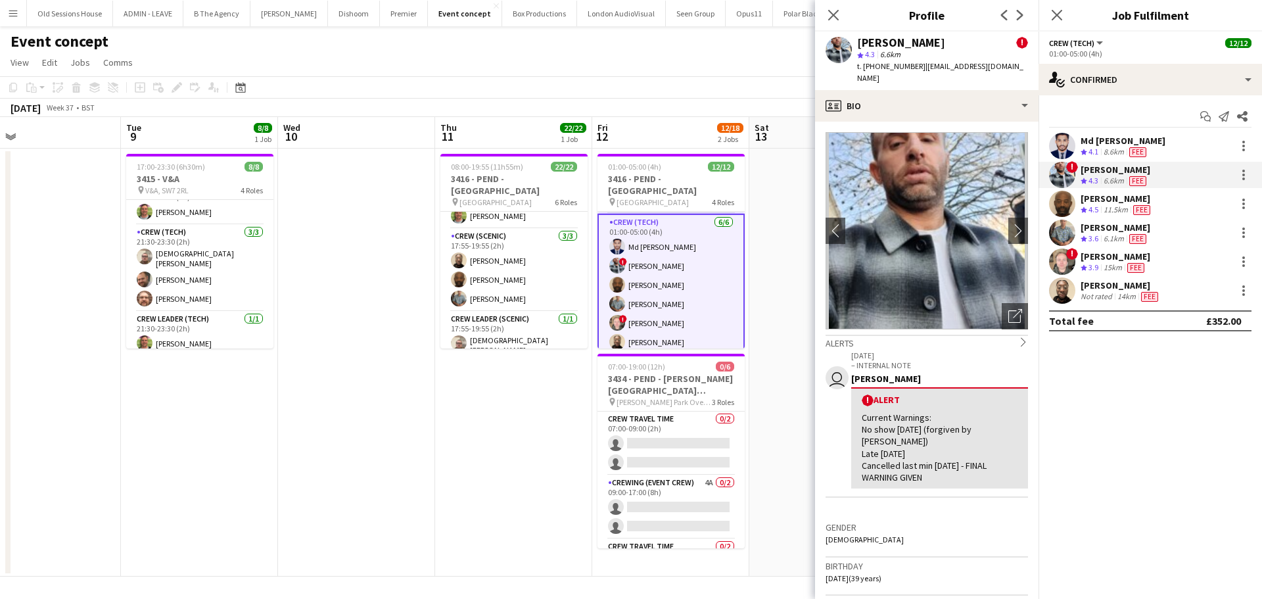
drag, startPoint x: 857, startPoint y: 41, endPoint x: 935, endPoint y: 40, distance: 77.6
click at [935, 40] on div "Kieran Brooks !" at bounding box center [942, 43] width 171 height 12
click at [1097, 193] on div "Kevin Olanrewaju" at bounding box center [1117, 199] width 72 height 12
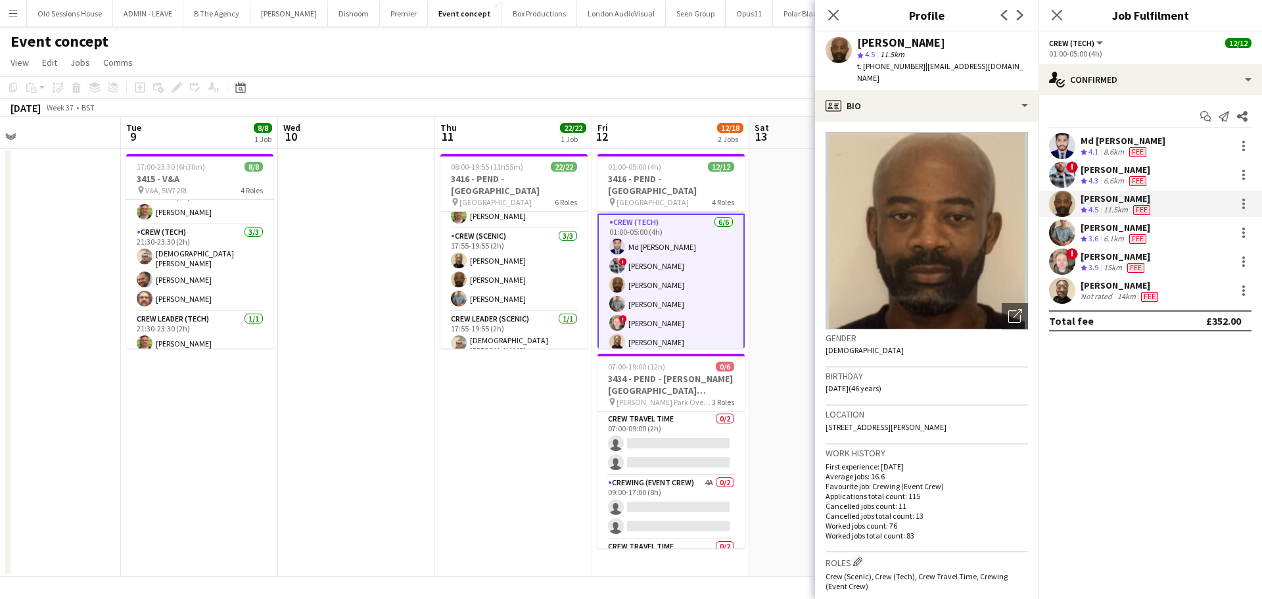
drag, startPoint x: 862, startPoint y: 39, endPoint x: 950, endPoint y: 45, distance: 88.9
click at [981, 45] on div "Kevin Olanrewaju star 4.5 11.5km t. +447446908300 | kevinlanre@googlemail.com" at bounding box center [926, 61] width 223 height 58
drag, startPoint x: 1106, startPoint y: 228, endPoint x: 1097, endPoint y: 231, distance: 9.8
click at [1106, 228] on div "Daniel Slack" at bounding box center [1116, 227] width 70 height 12
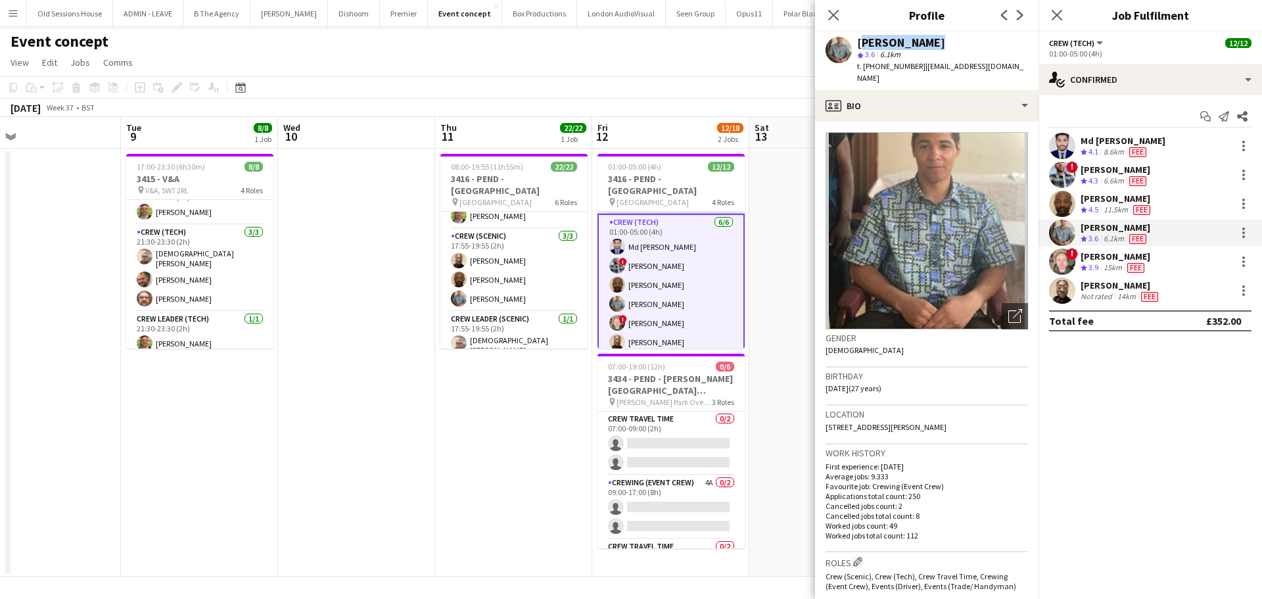
drag, startPoint x: 857, startPoint y: 40, endPoint x: 922, endPoint y: 39, distance: 65.1
click at [931, 39] on div "Daniel Slack" at bounding box center [942, 43] width 171 height 12
drag, startPoint x: 1094, startPoint y: 255, endPoint x: 1085, endPoint y: 247, distance: 11.6
click at [1094, 255] on div "Calum Ward" at bounding box center [1116, 256] width 70 height 12
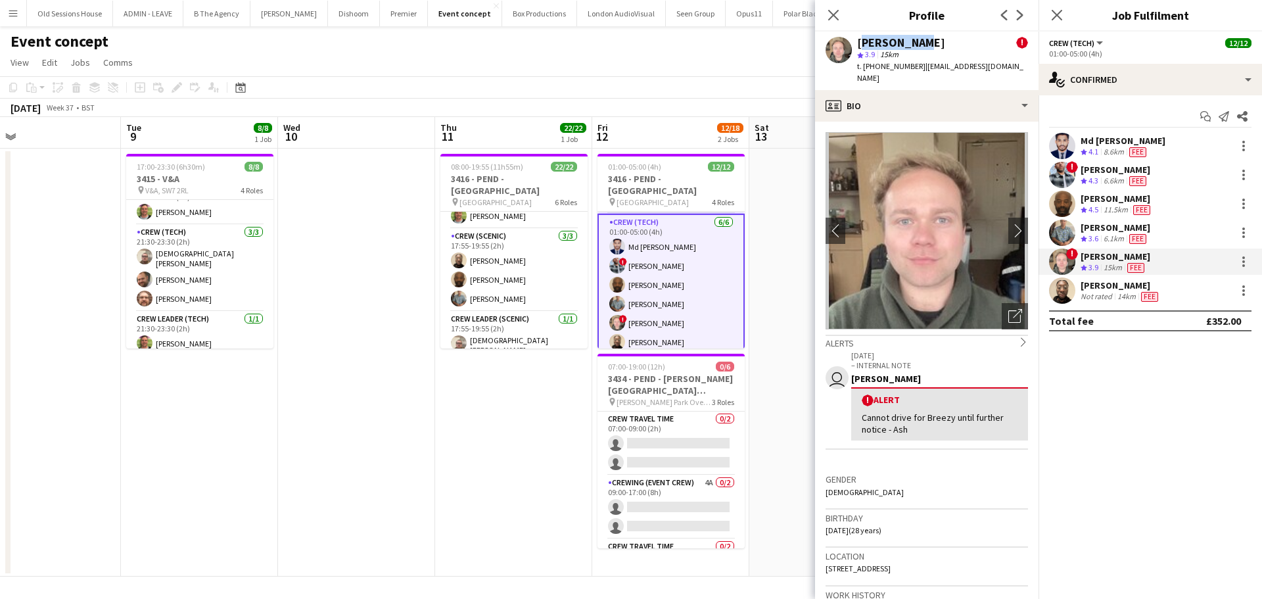
drag, startPoint x: 857, startPoint y: 43, endPoint x: 922, endPoint y: 35, distance: 65.5
click at [939, 34] on div "Calum Ward ! star 3.9 15km t. +4407531876351 | calumjward97@gmail.com" at bounding box center [926, 61] width 223 height 58
drag, startPoint x: 1123, startPoint y: 283, endPoint x: 1077, endPoint y: 237, distance: 64.6
click at [1123, 283] on div "Phillip Dimonga Okandju" at bounding box center [1121, 285] width 80 height 12
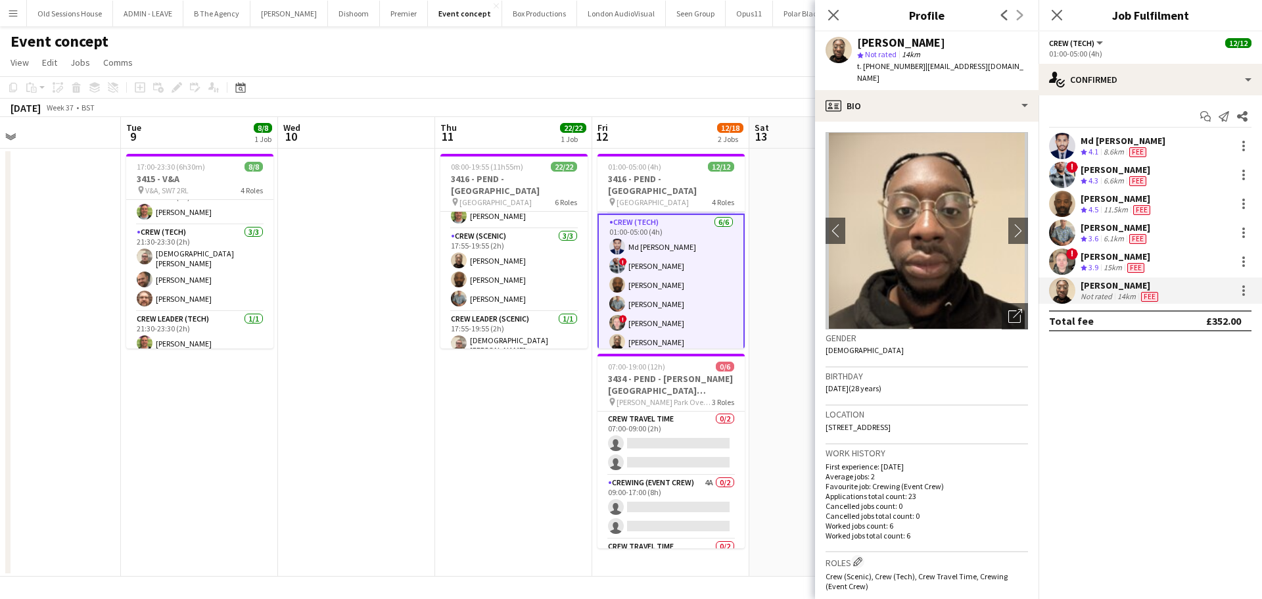
drag, startPoint x: 858, startPoint y: 44, endPoint x: 987, endPoint y: 44, distance: 129.5
click at [987, 44] on div "Phillip Dimonga Okandju" at bounding box center [942, 43] width 171 height 12
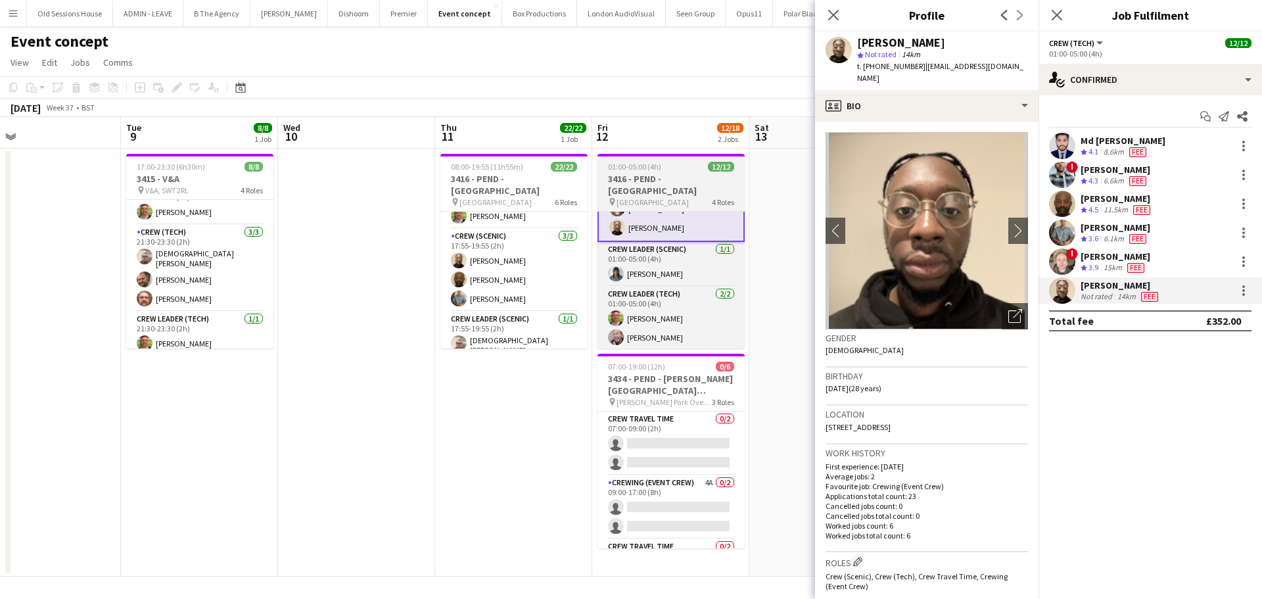
scroll to position [193, 0]
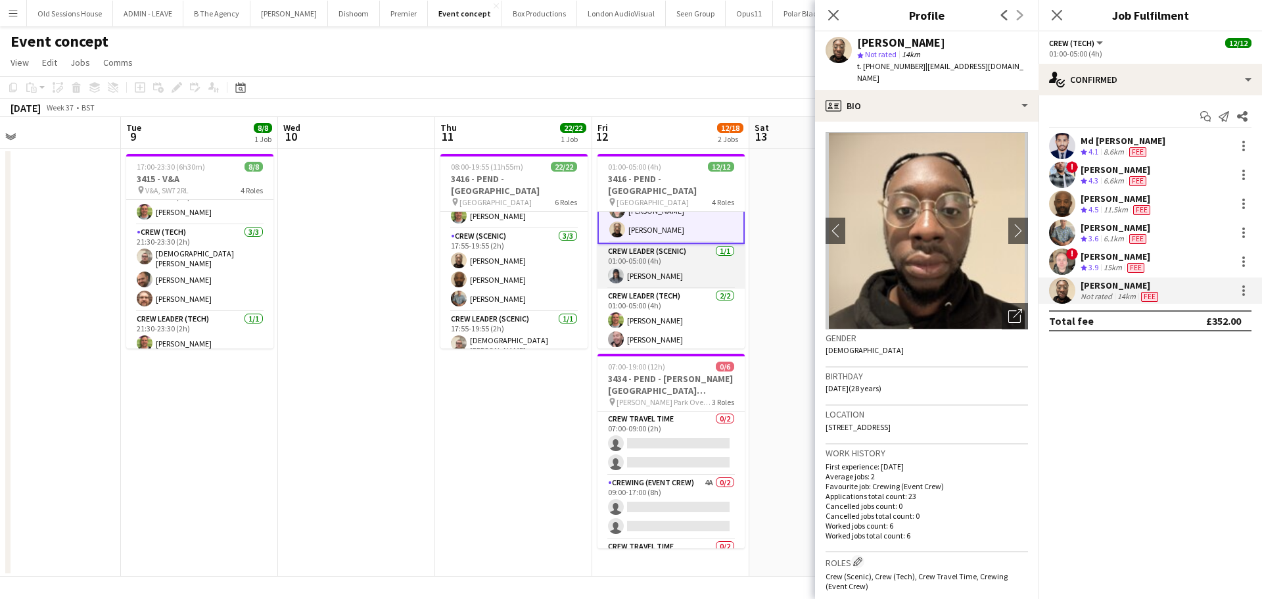
drag, startPoint x: 674, startPoint y: 262, endPoint x: 701, endPoint y: 270, distance: 28.1
click at [675, 262] on app-card-role "Crew Leader (Scenic) 1/1 01:00-05:00 (4h) Kaine Caldeira" at bounding box center [670, 266] width 147 height 45
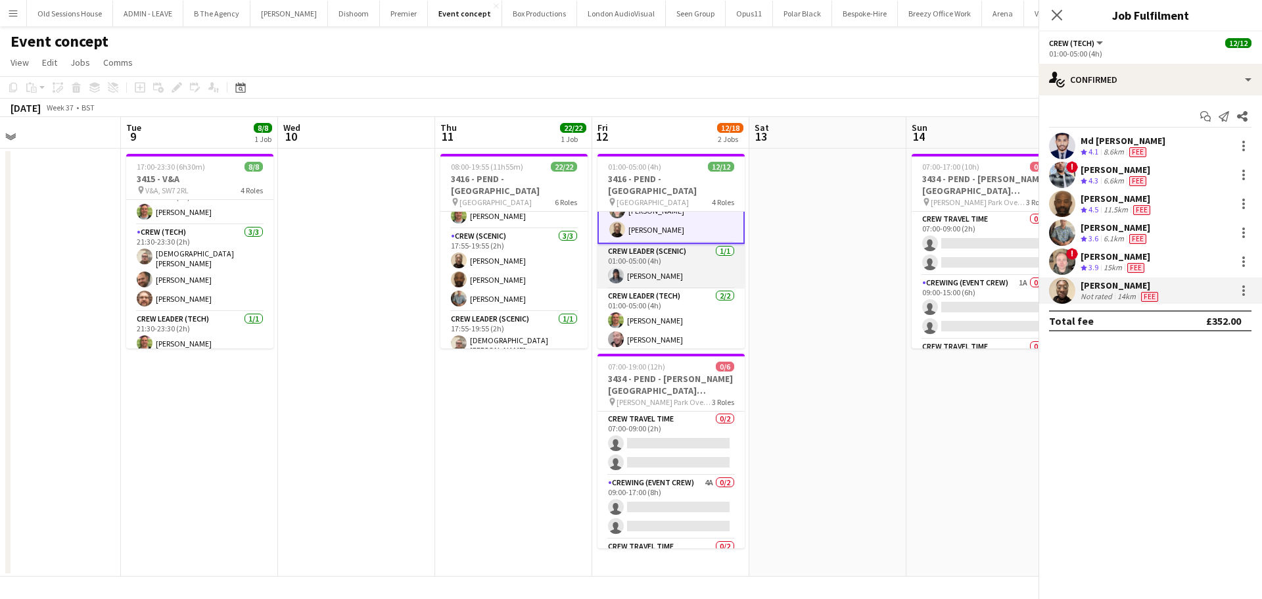
scroll to position [192, 0]
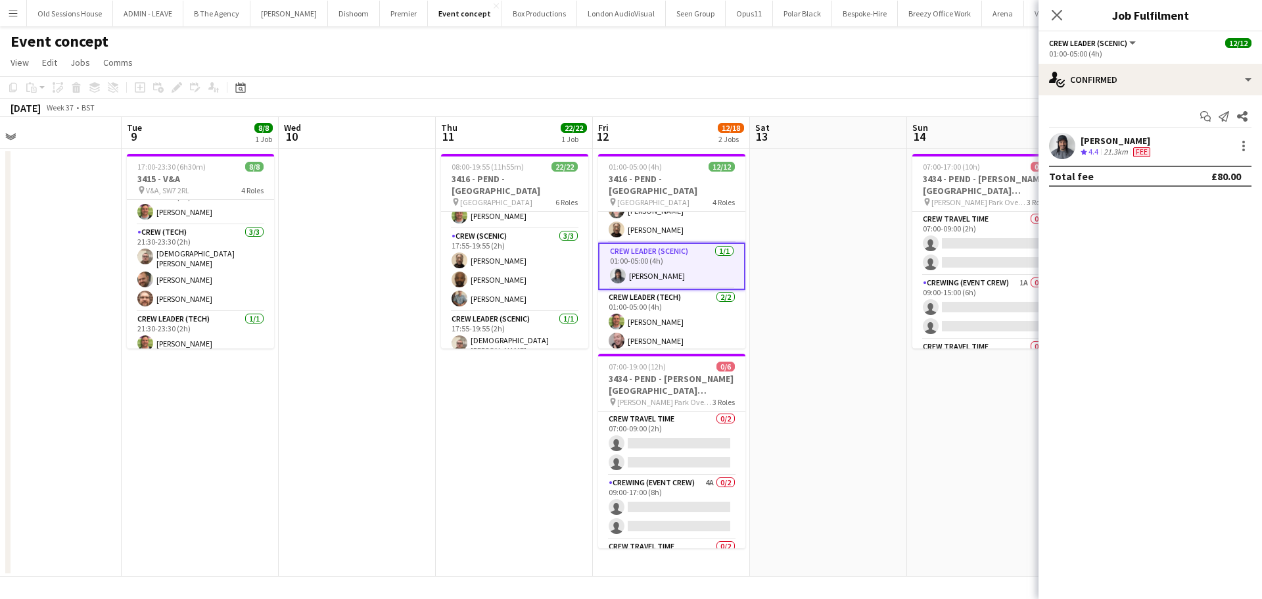
click at [1119, 136] on div "Kaine Caldeira" at bounding box center [1117, 141] width 72 height 12
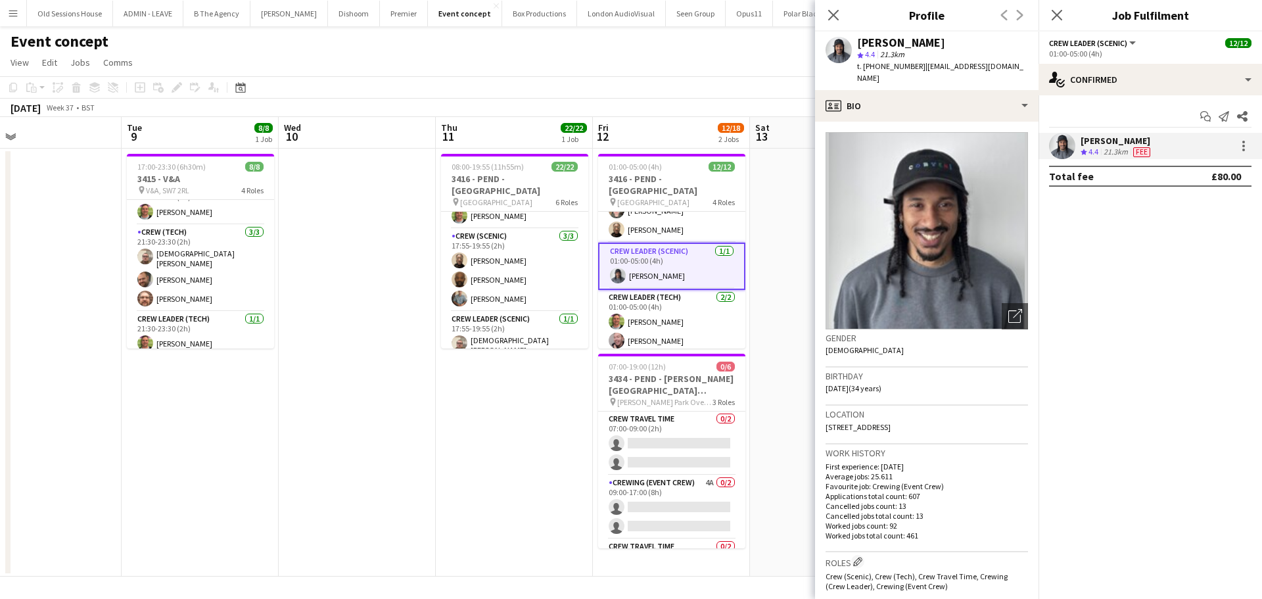
drag, startPoint x: 856, startPoint y: 44, endPoint x: 956, endPoint y: 43, distance: 99.9
click at [956, 43] on div "Kaine Caldeira star 4.4 21.3km t. +4407507381322 | kainecaldeira@hotmail.co.uk" at bounding box center [926, 61] width 223 height 58
drag, startPoint x: 862, startPoint y: 67, endPoint x: 917, endPoint y: 67, distance: 55.2
click at [917, 67] on span "t. +4407507381322" at bounding box center [891, 66] width 68 height 10
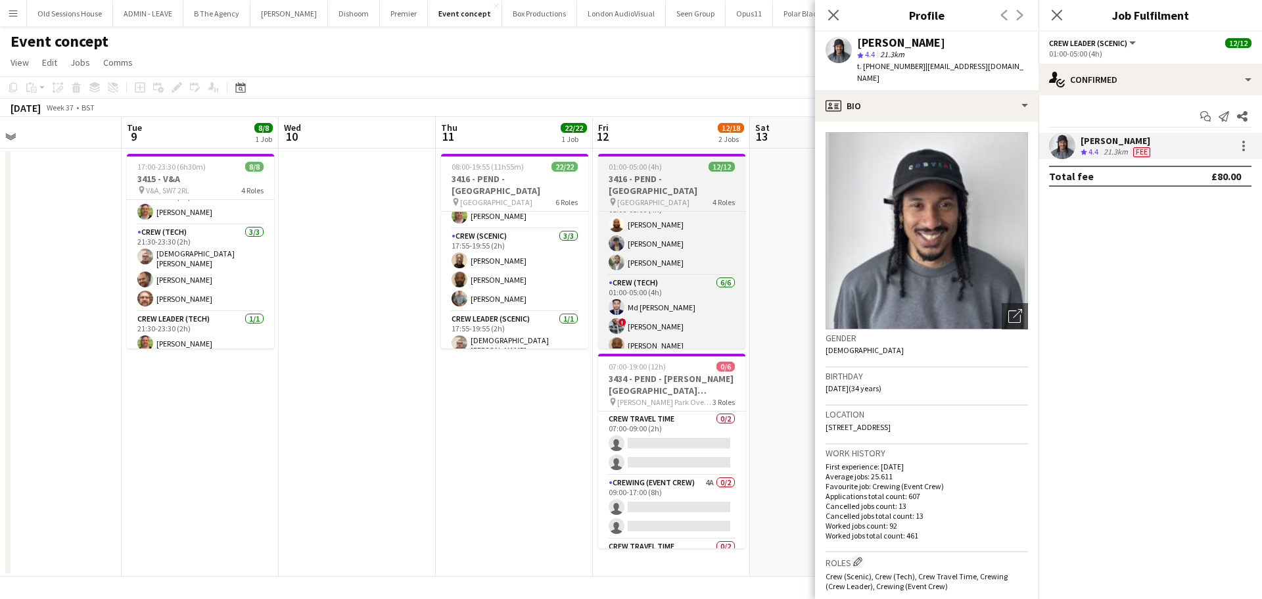
scroll to position [0, 0]
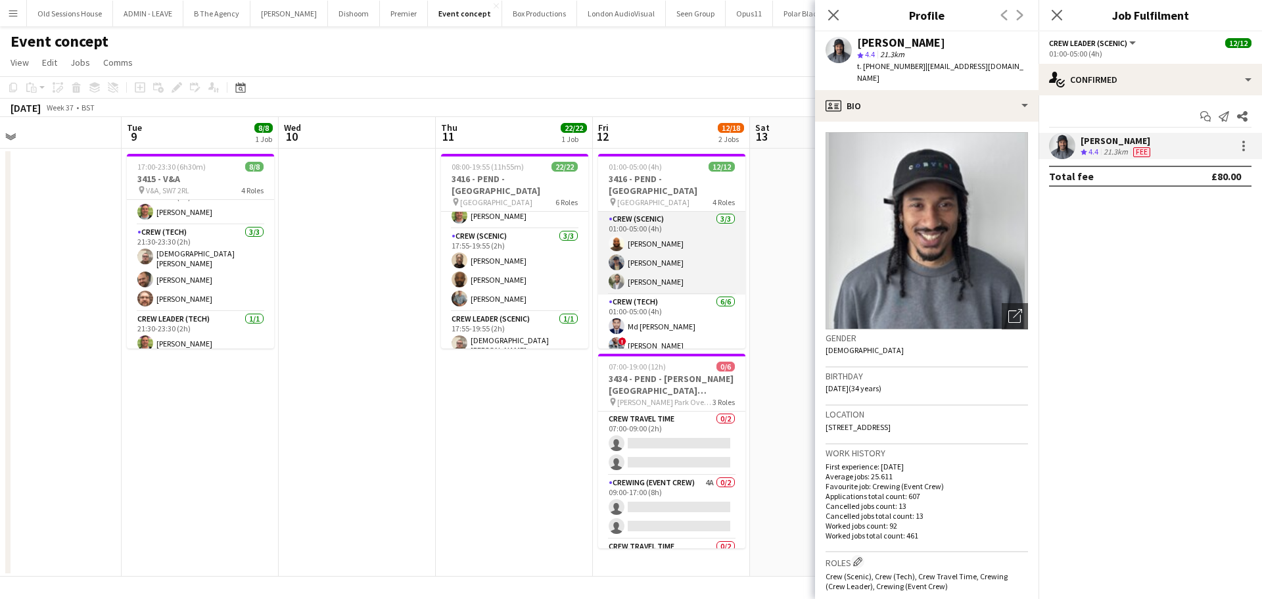
click at [685, 251] on app-card-role "Crew (Scenic) 3/3 01:00-05:00 (4h) Mark Dear William Connor Kian Chauhan" at bounding box center [671, 253] width 147 height 83
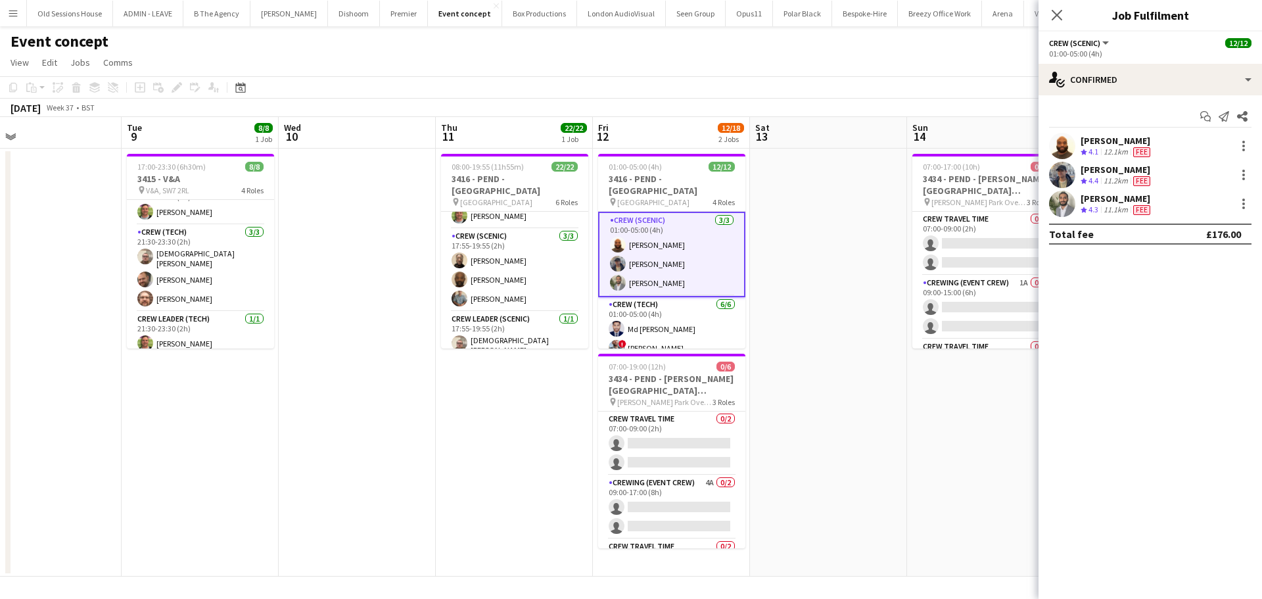
click at [1105, 135] on div "Mark Dear" at bounding box center [1117, 141] width 72 height 12
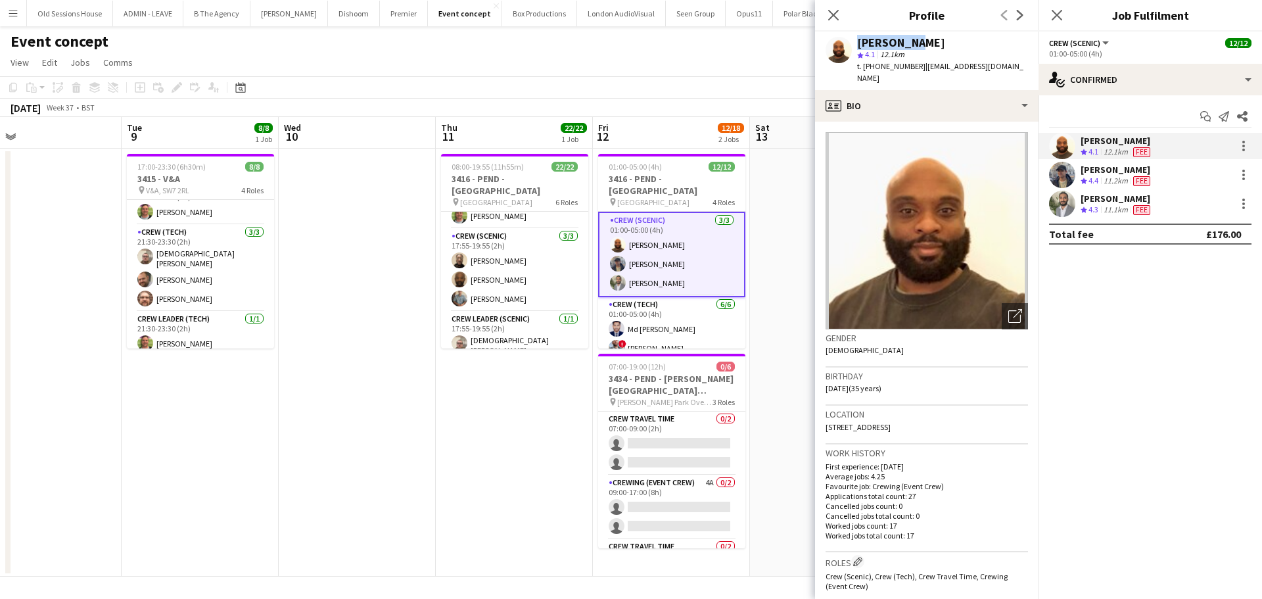
drag, startPoint x: 852, startPoint y: 37, endPoint x: 904, endPoint y: 45, distance: 52.4
click at [942, 47] on div "Mark Dear star 4.1 12.1km t. +447492084855 | markjustindear@gmail.com" at bounding box center [926, 61] width 223 height 58
click at [1086, 168] on div "William Connor" at bounding box center [1117, 170] width 72 height 12
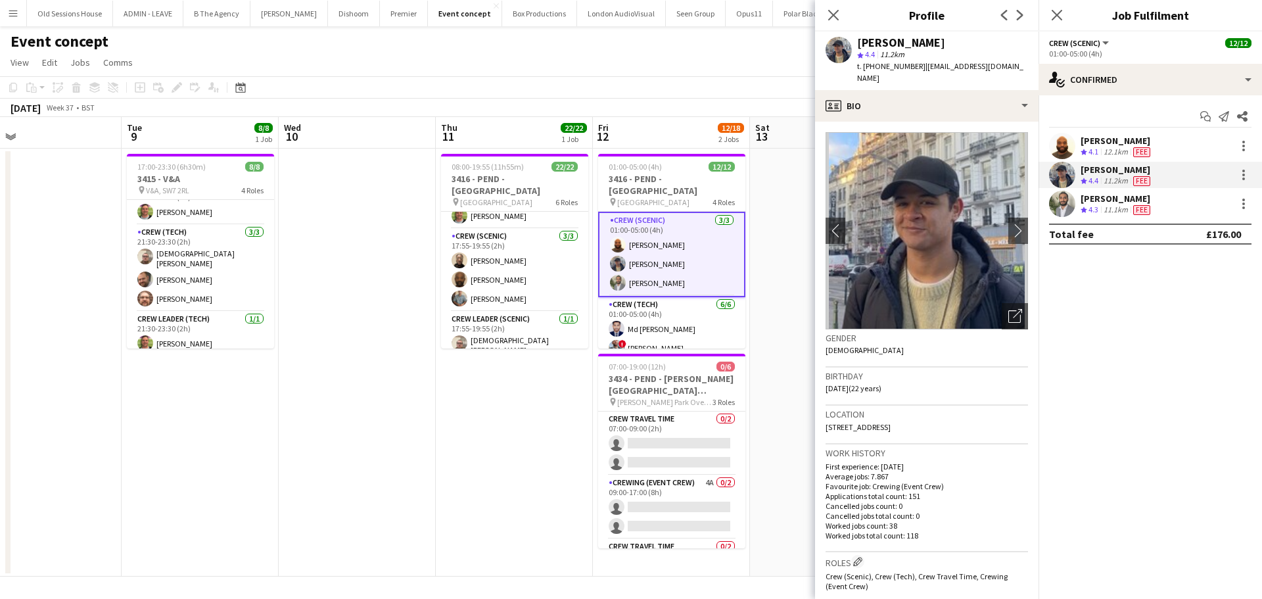
drag, startPoint x: 858, startPoint y: 42, endPoint x: 946, endPoint y: 41, distance: 88.1
click at [946, 41] on div "William Connor" at bounding box center [942, 43] width 171 height 12
drag, startPoint x: 1107, startPoint y: 197, endPoint x: 1088, endPoint y: 199, distance: 19.2
click at [1107, 197] on div "Kian Chauhan" at bounding box center [1117, 199] width 72 height 12
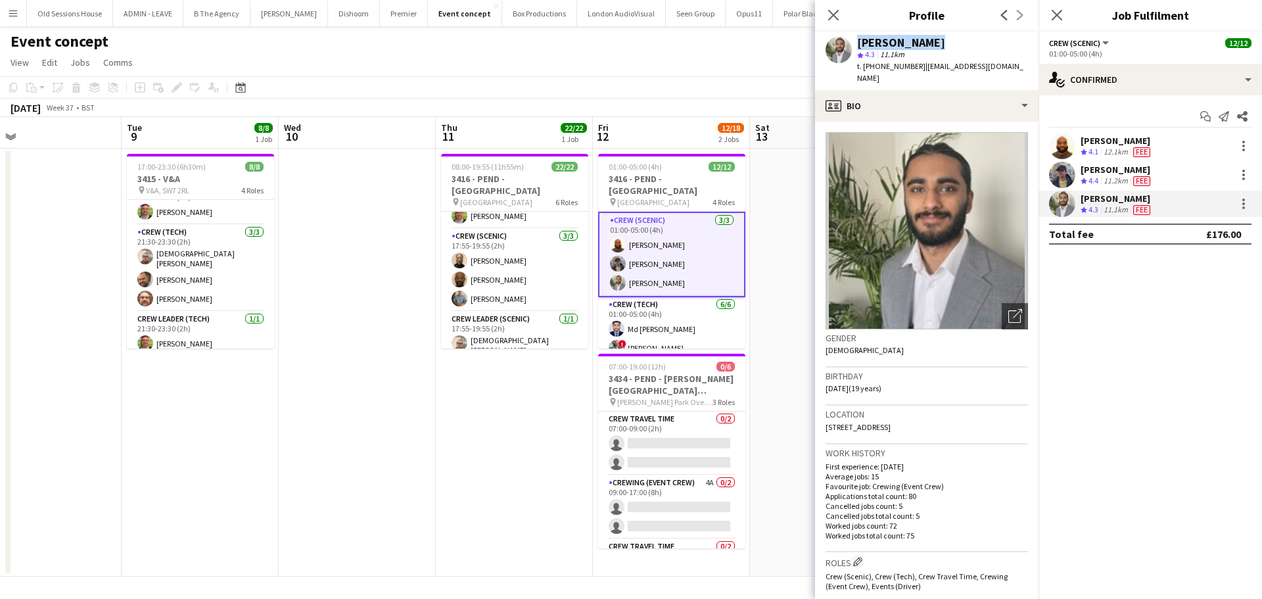
drag, startPoint x: 855, startPoint y: 41, endPoint x: 933, endPoint y: 35, distance: 78.4
click at [933, 35] on div "Kian Chauhan star 4.3 11.1km t. +447908972474 | kian.chauhan@icloud.com" at bounding box center [926, 61] width 223 height 58
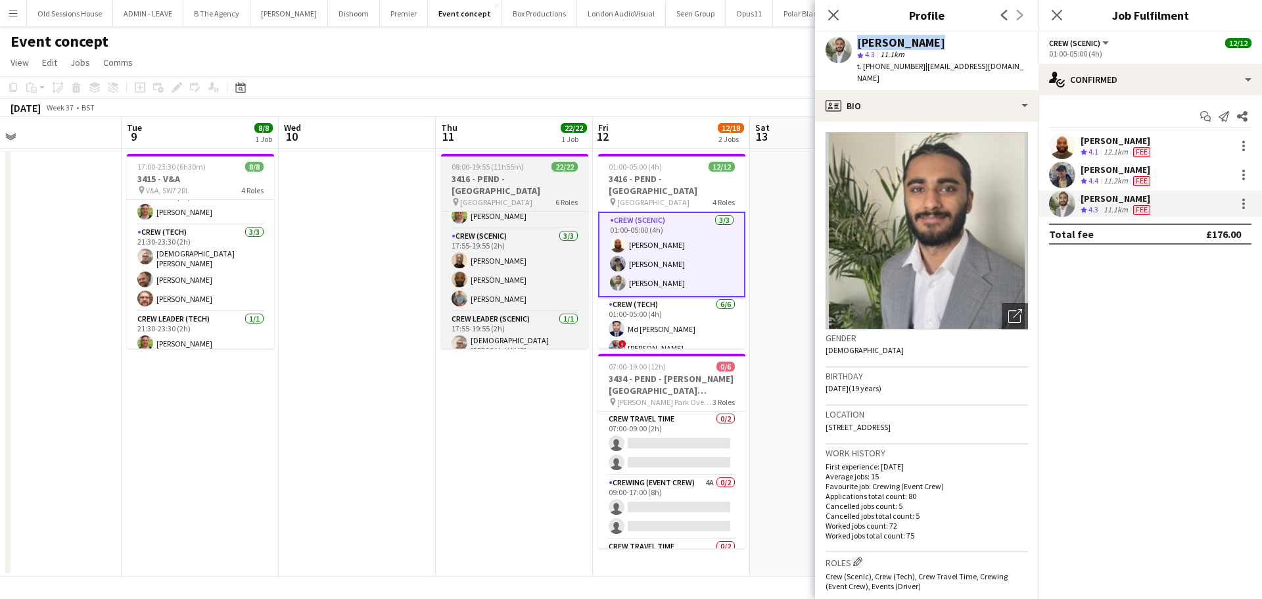
click at [475, 175] on h3 "3416 - PEND - Natural History Museum" at bounding box center [514, 185] width 147 height 24
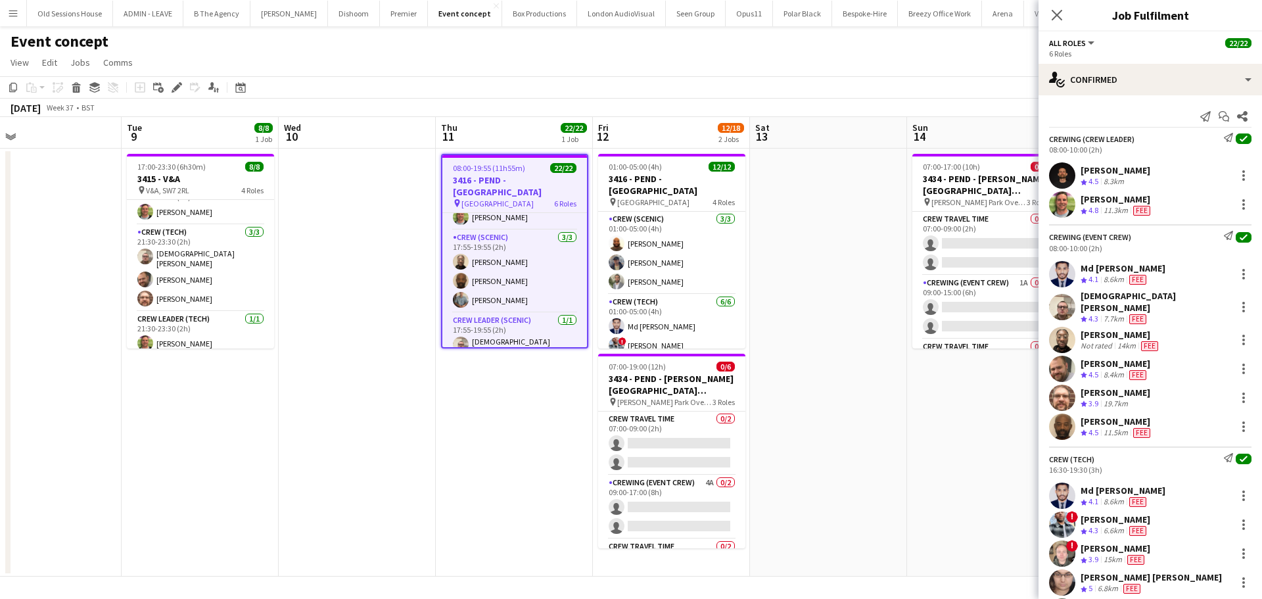
drag, startPoint x: 183, startPoint y: 89, endPoint x: 277, endPoint y: 135, distance: 104.1
click at [183, 89] on div "Edit" at bounding box center [177, 88] width 16 height 16
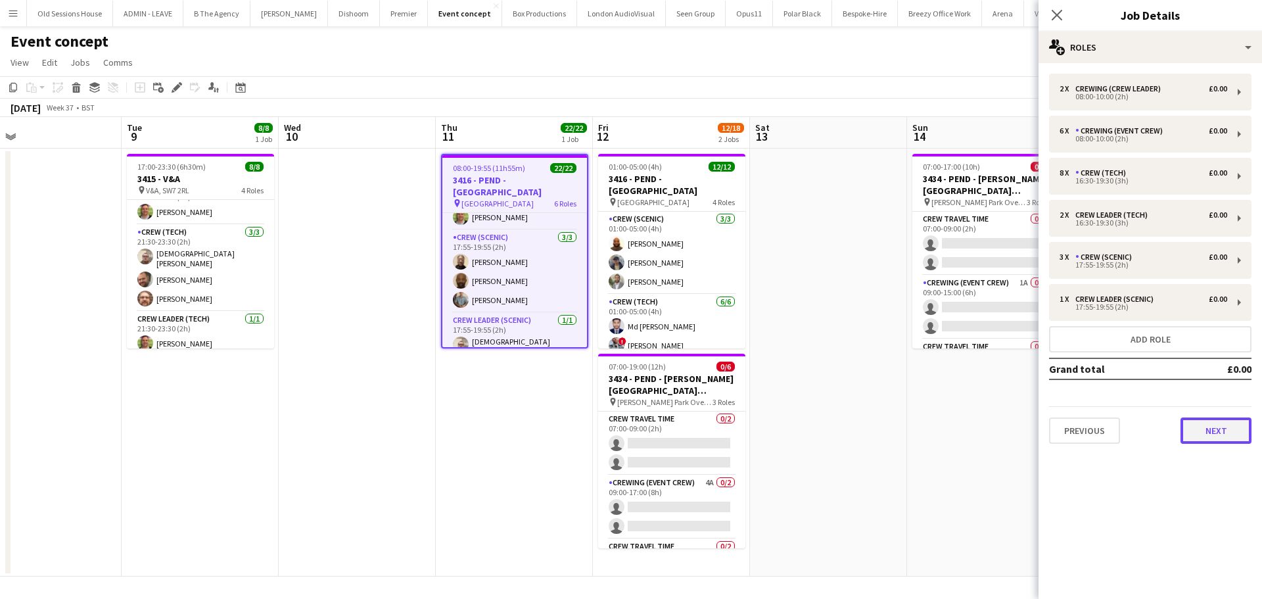
click at [1227, 435] on button "Next" at bounding box center [1215, 430] width 71 height 26
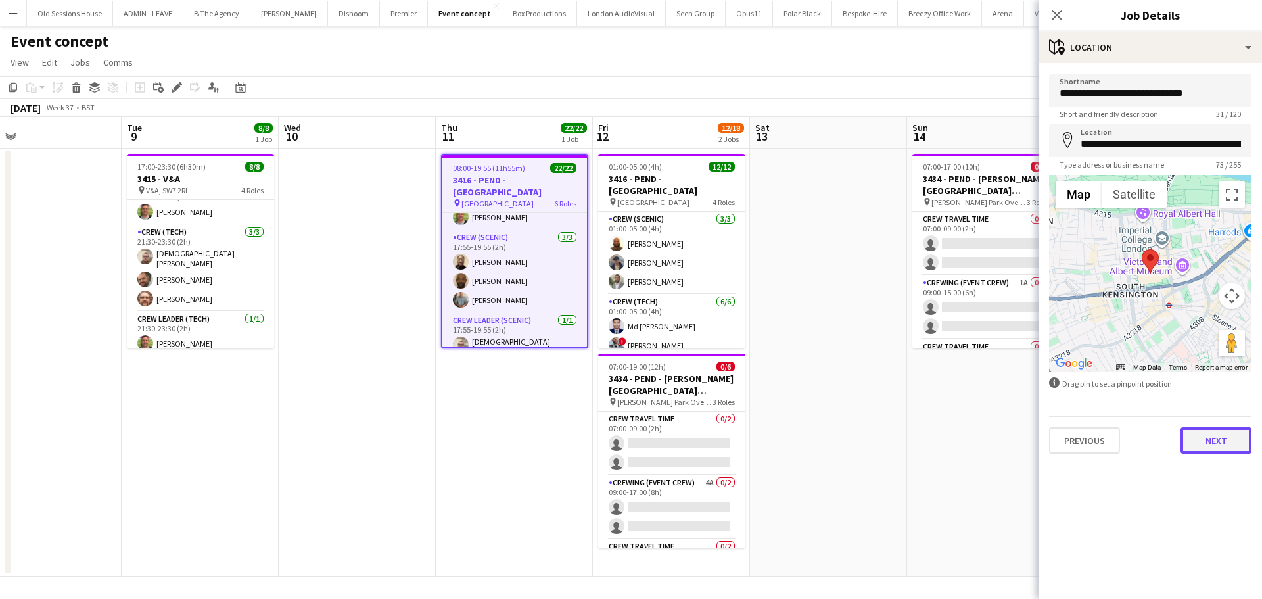
click at [1207, 432] on button "Next" at bounding box center [1215, 440] width 71 height 26
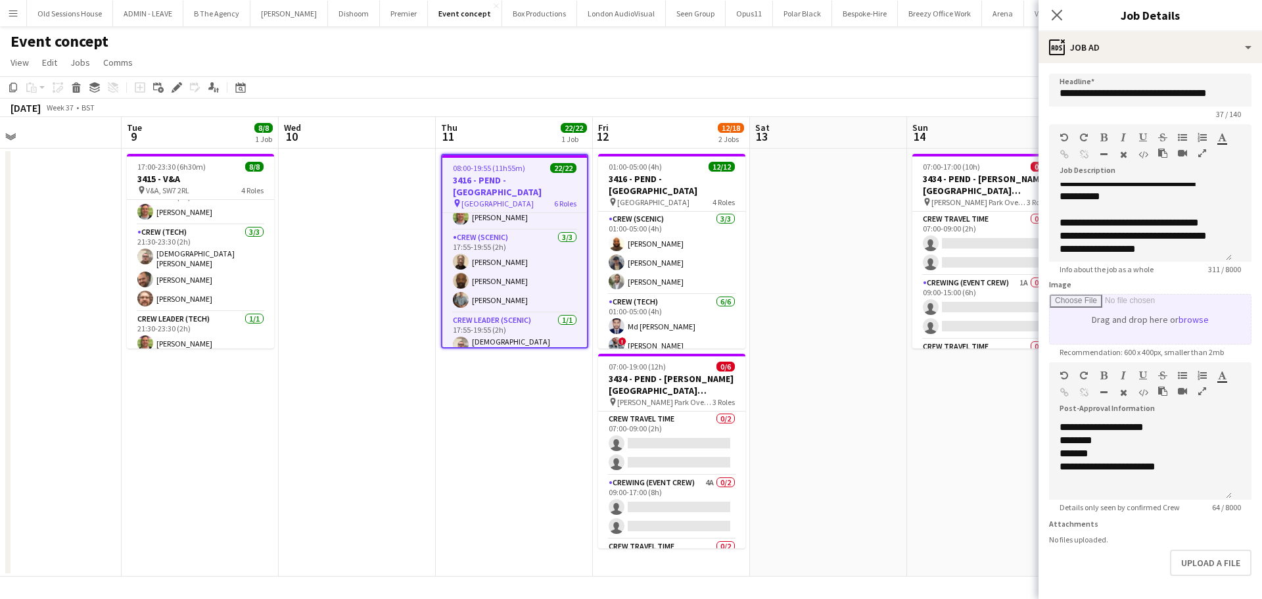
scroll to position [142, 0]
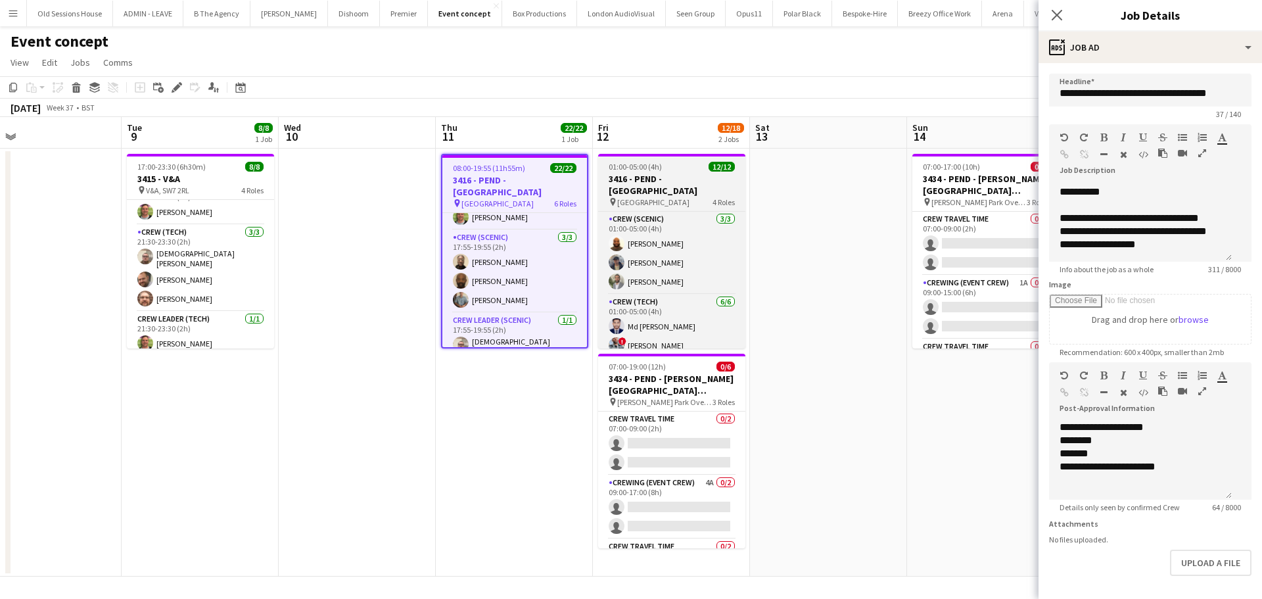
click at [624, 167] on span "01:00-05:00 (4h)" at bounding box center [635, 167] width 53 height 10
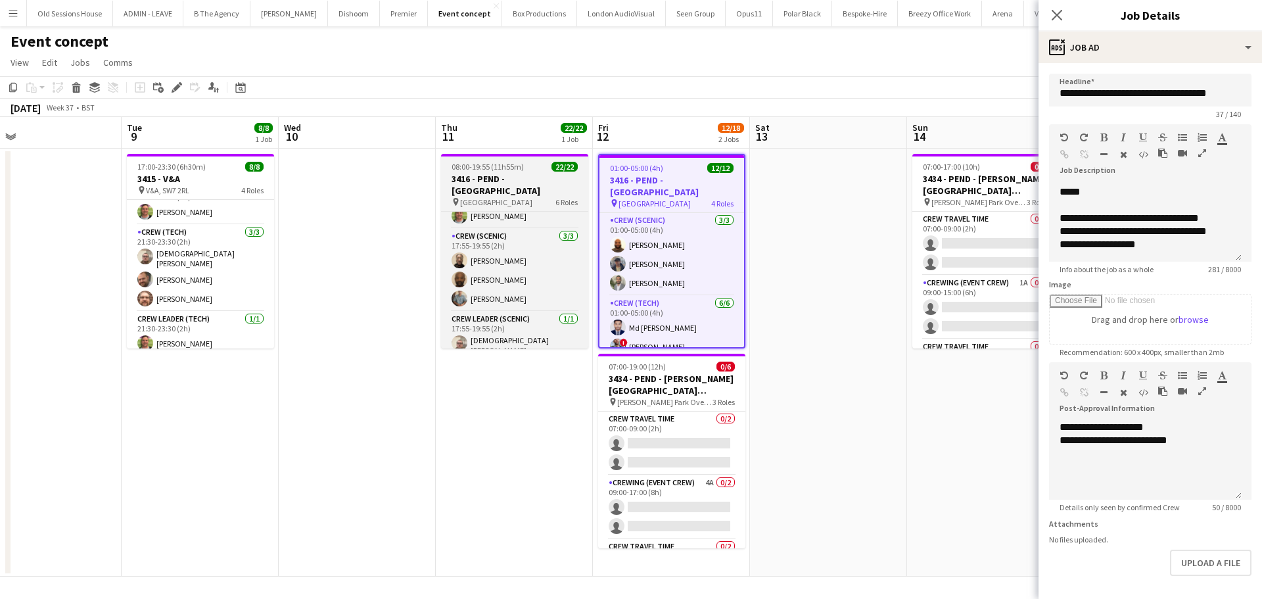
click at [515, 175] on h3 "3416 - PEND - Natural History Museum" at bounding box center [514, 185] width 147 height 24
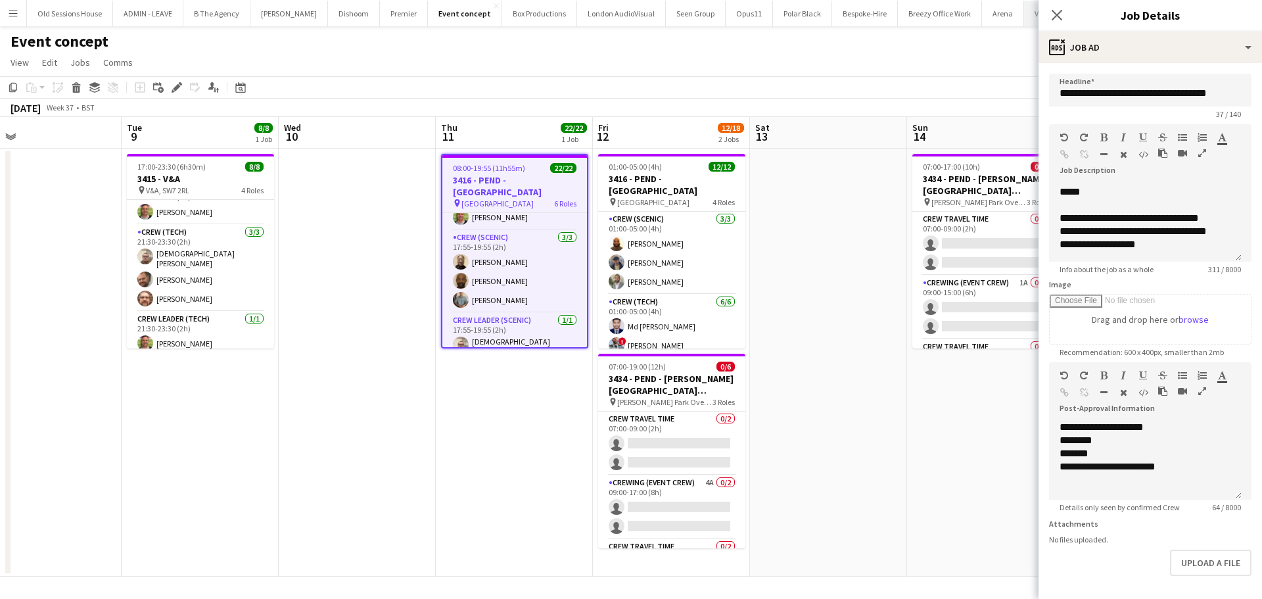
drag, startPoint x: 1059, startPoint y: 16, endPoint x: 1034, endPoint y: 22, distance: 25.7
click at [1059, 16] on icon "Close pop-in" at bounding box center [1057, 15] width 11 height 11
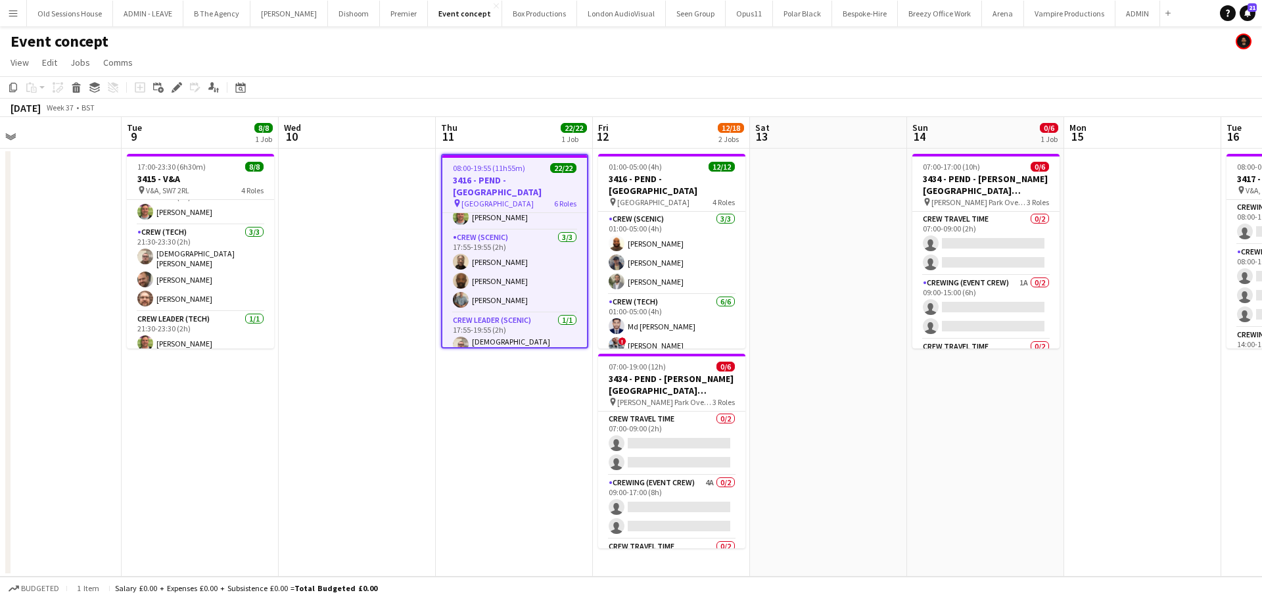
drag, startPoint x: 500, startPoint y: 424, endPoint x: 500, endPoint y: 406, distance: 18.4
click at [501, 423] on app-date-cell "08:00-19:55 (11h55m) 22/22 3416 - PEND - Natural History Museum pin Natural His…" at bounding box center [514, 363] width 157 height 428
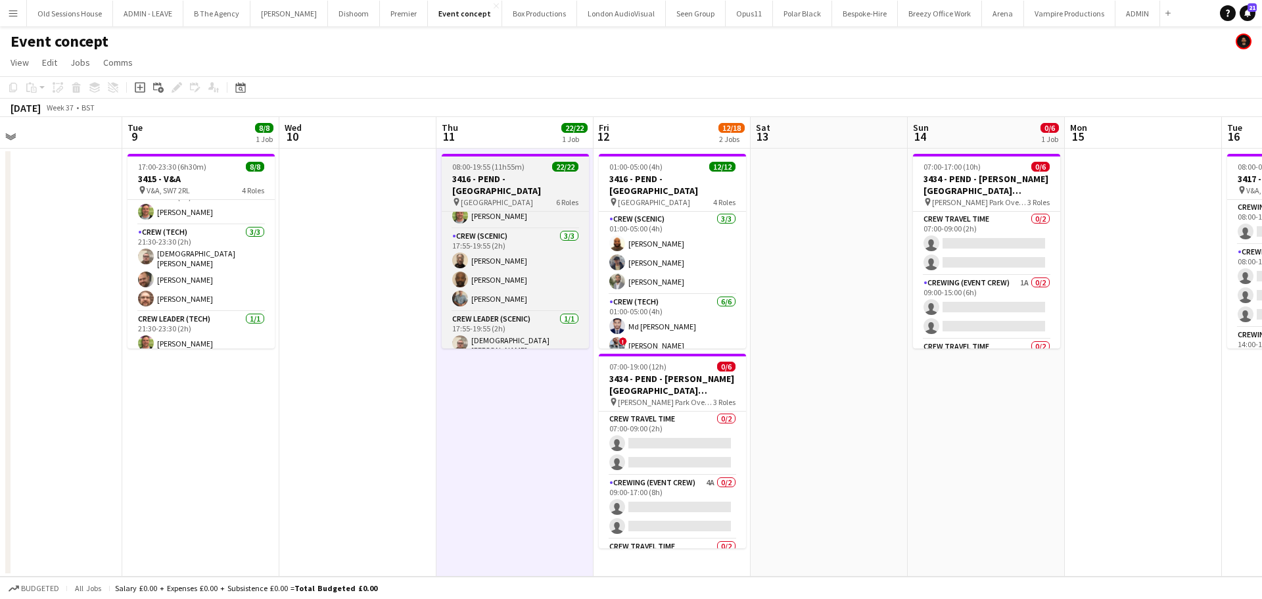
click at [504, 183] on h3 "3416 - PEND - Natural History Museum" at bounding box center [515, 185] width 147 height 24
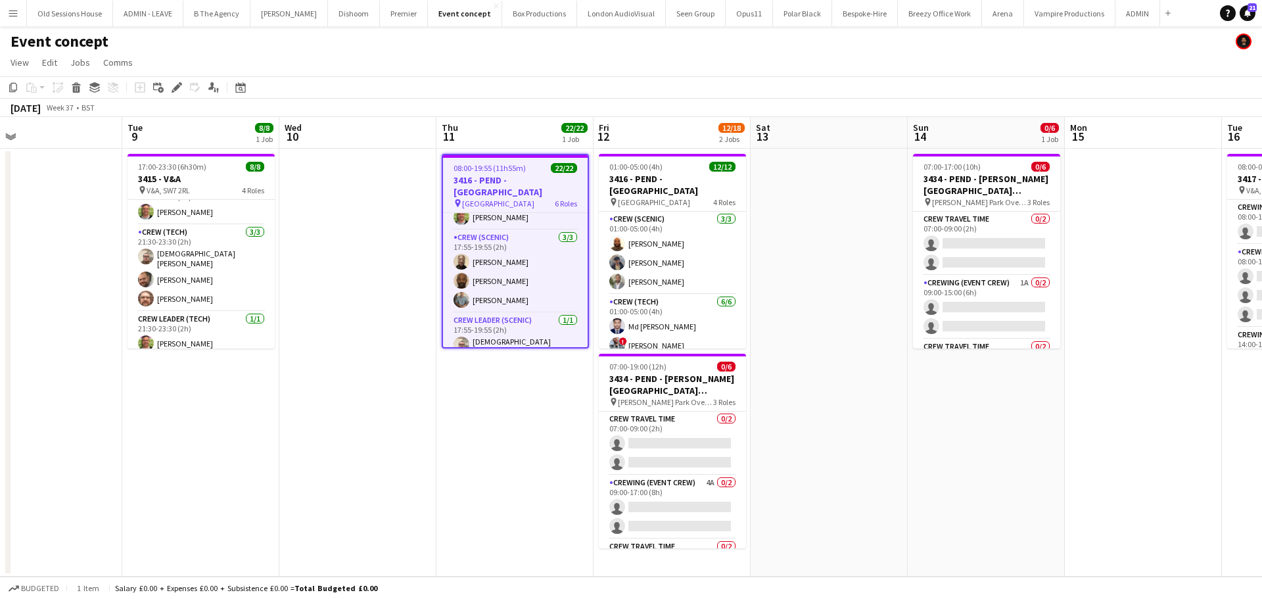
scroll to position [0, 507]
click at [179, 87] on icon at bounding box center [176, 87] width 7 height 7
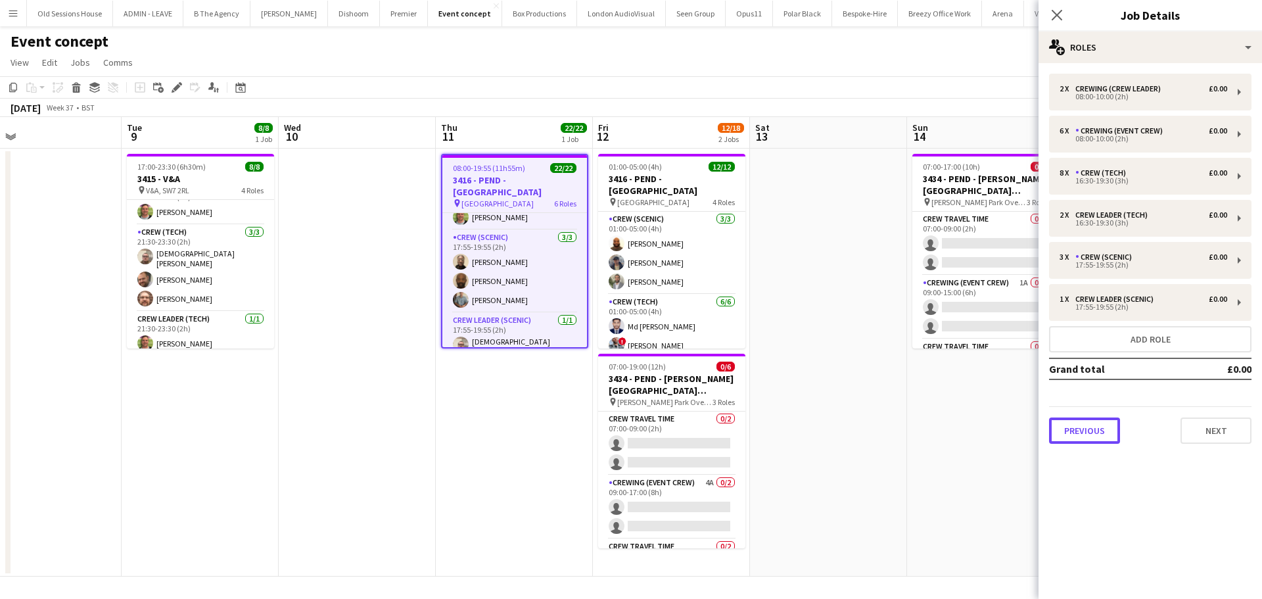
drag, startPoint x: 1081, startPoint y: 427, endPoint x: 1067, endPoint y: 264, distance: 164.3
click at [1082, 427] on button "Previous" at bounding box center [1084, 430] width 71 height 26
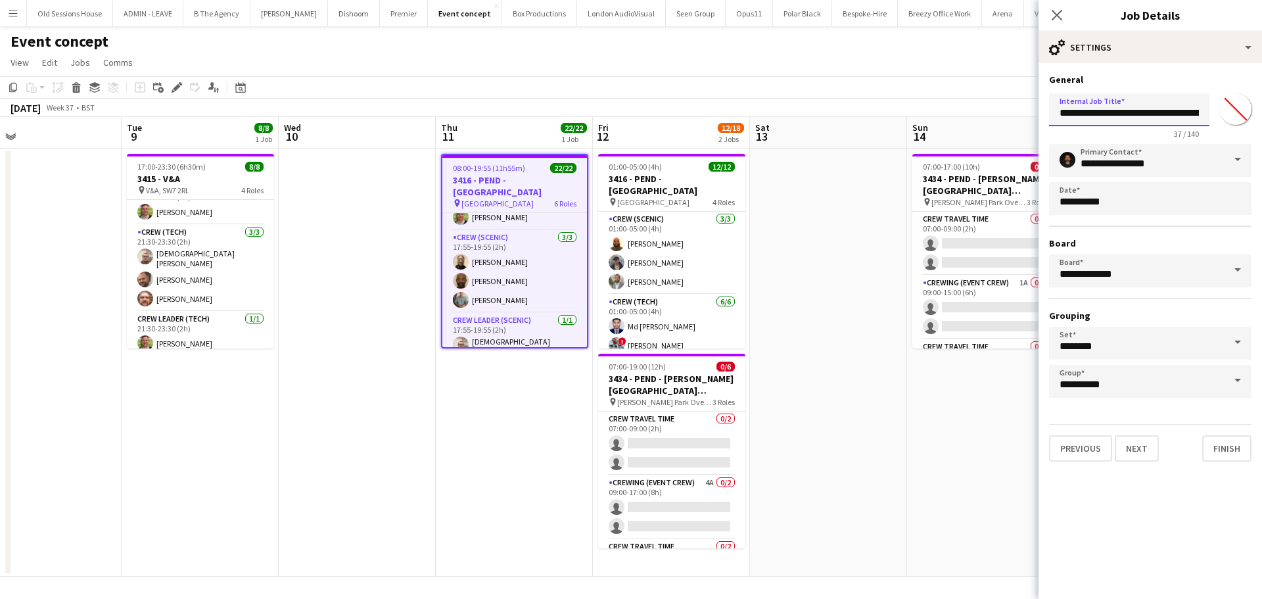
drag, startPoint x: 1111, startPoint y: 110, endPoint x: 1080, endPoint y: 118, distance: 32.5
click at [1080, 118] on input "**********" at bounding box center [1129, 109] width 160 height 33
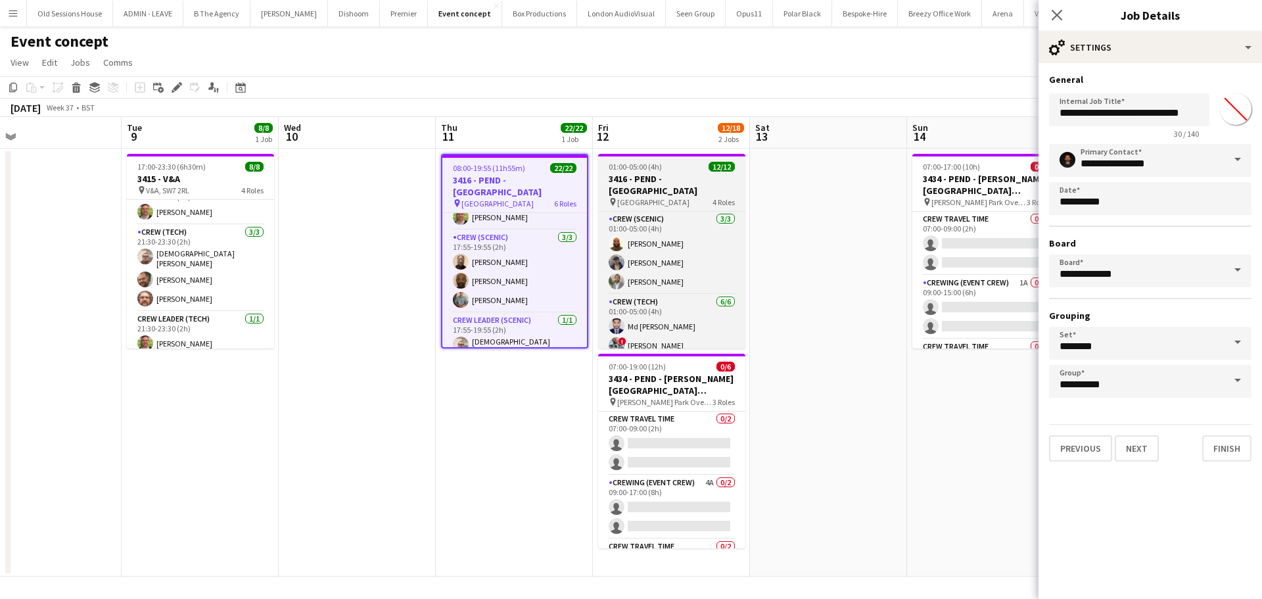
click at [659, 176] on h3 "3416 - PEND - Natural History Museum" at bounding box center [671, 185] width 147 height 24
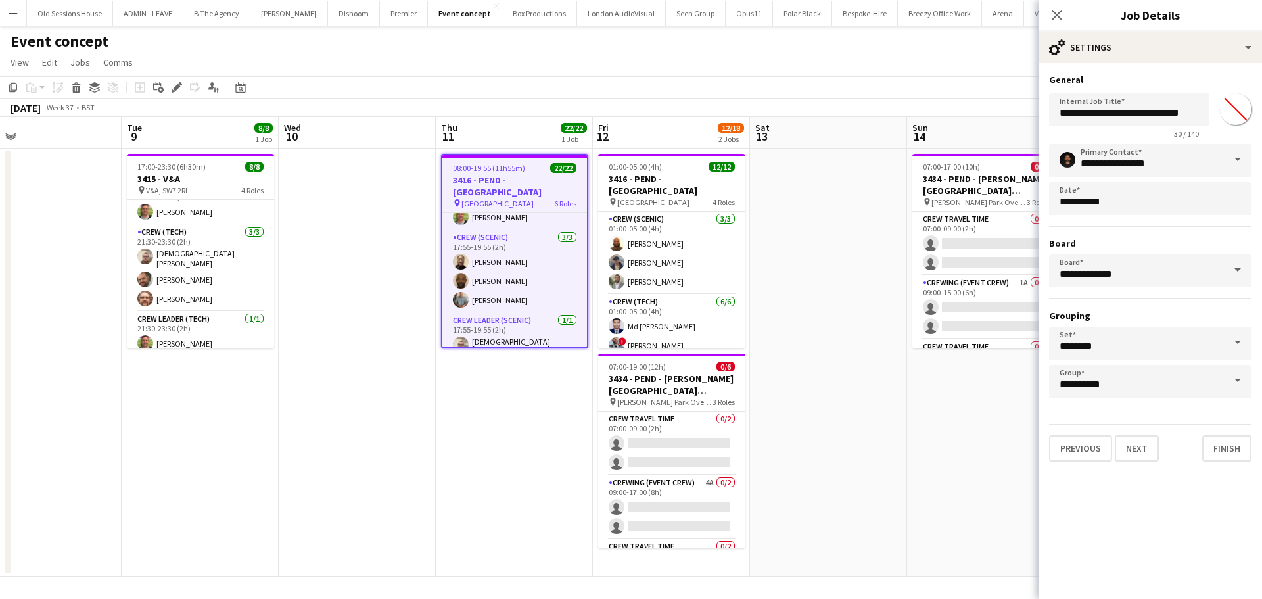
type input "**********"
type input "*******"
type input "**********"
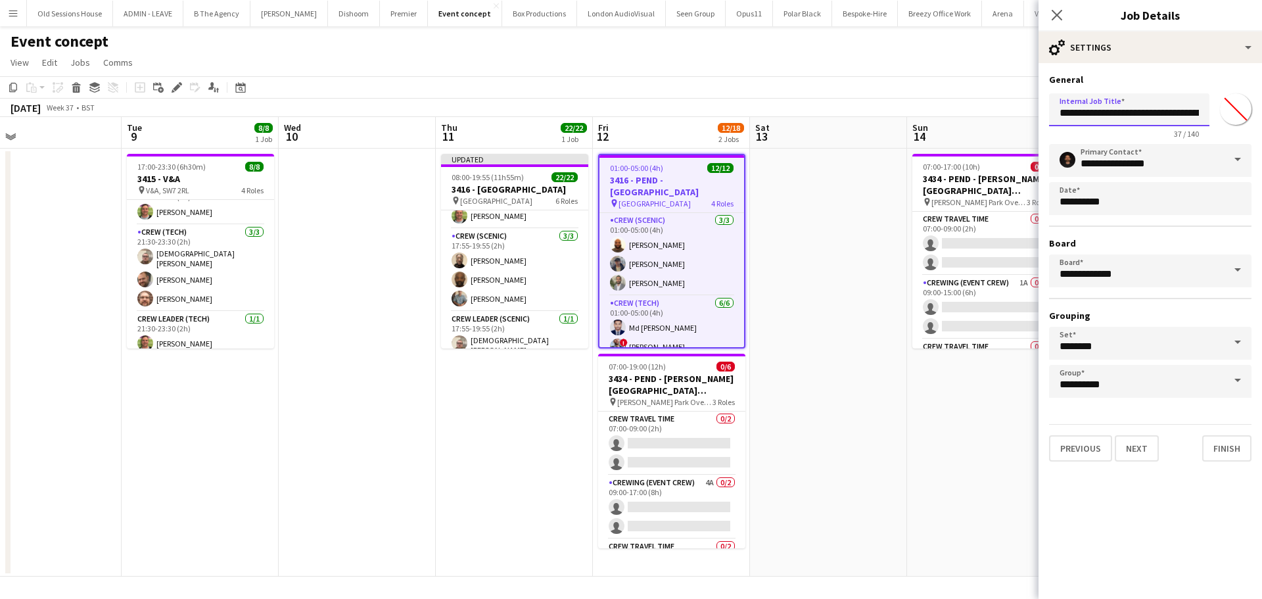
drag, startPoint x: 1111, startPoint y: 114, endPoint x: 1082, endPoint y: 115, distance: 28.9
click at [1081, 116] on input "**********" at bounding box center [1129, 109] width 160 height 33
type input "**********"
click at [491, 406] on app-date-cell "Updated 08:00-19:55 (11h55m) 22/22 3416 - Natural History Museum pin Natural Hi…" at bounding box center [514, 363] width 157 height 428
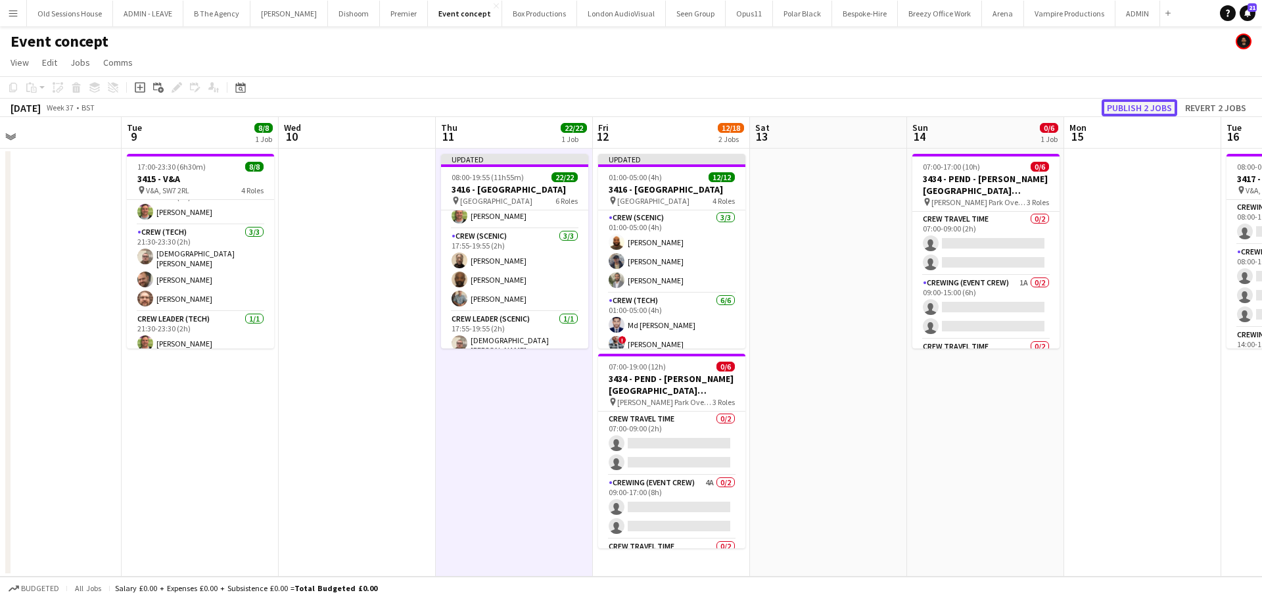
click at [1119, 105] on button "Publish 2 jobs" at bounding box center [1140, 107] width 76 height 17
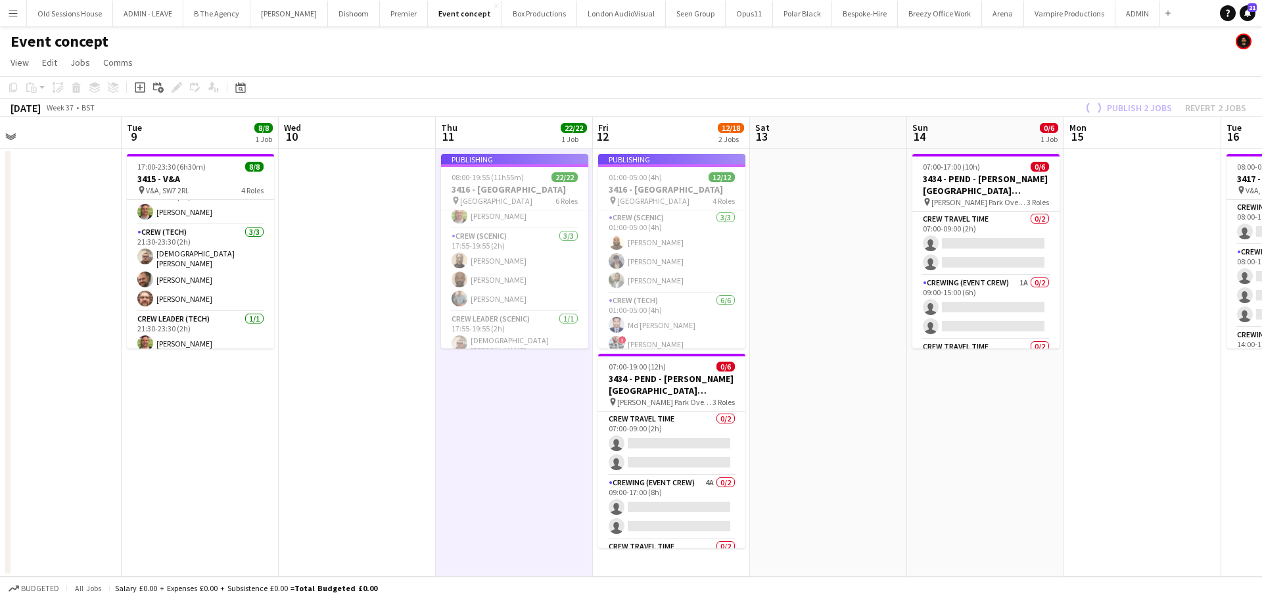
scroll to position [425, 0]
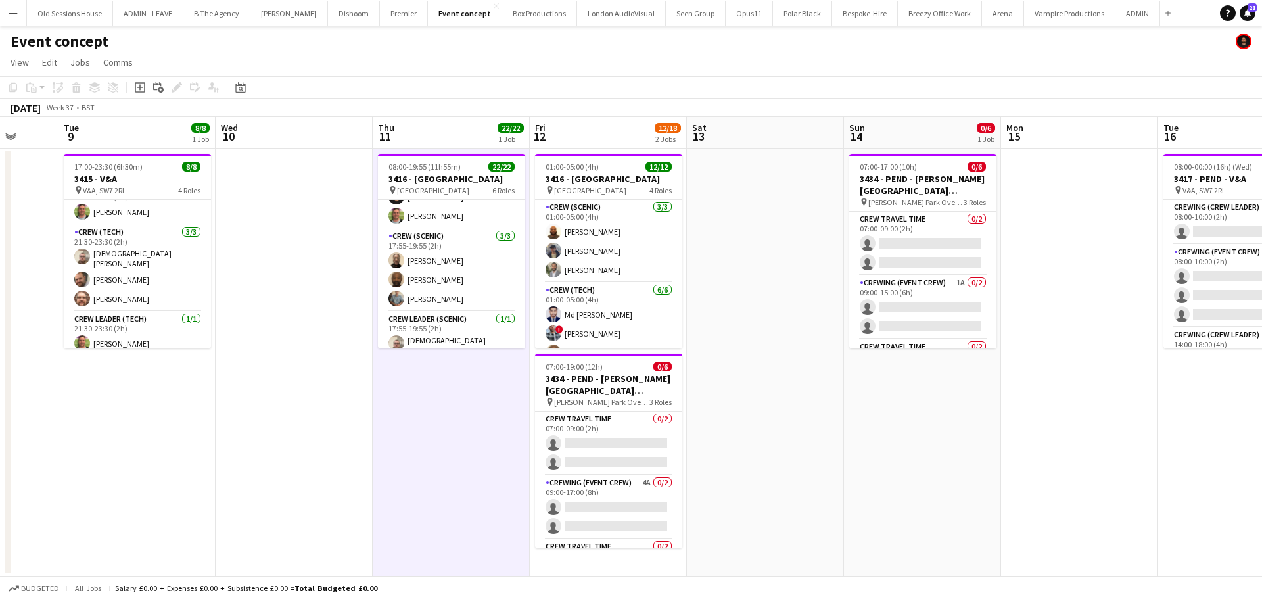
drag, startPoint x: 810, startPoint y: 276, endPoint x: 742, endPoint y: 283, distance: 68.7
click at [745, 283] on app-calendar-viewport "Fri 5 6/6 1 Job Sat 6 Sun 7 Mon 8 Tue 9 8/8 1 Job Wed 10 Thu 11 22/22 1 Job Fri…" at bounding box center [631, 346] width 1262 height 459
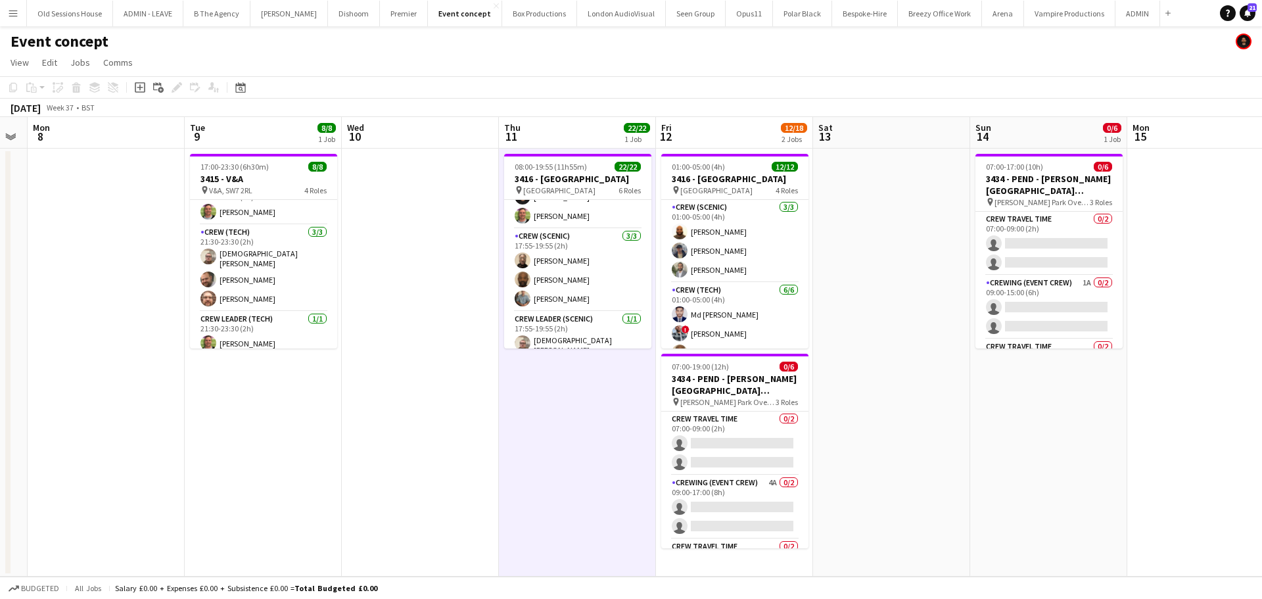
drag, startPoint x: 721, startPoint y: 424, endPoint x: 542, endPoint y: 438, distance: 180.0
click at [540, 438] on app-calendar-viewport "Fri 5 6/6 1 Job Sat 6 Sun 7 Mon 8 Tue 9 8/8 1 Job Wed 10 Thu 11 22/22 1 Job Fri…" at bounding box center [631, 346] width 1262 height 459
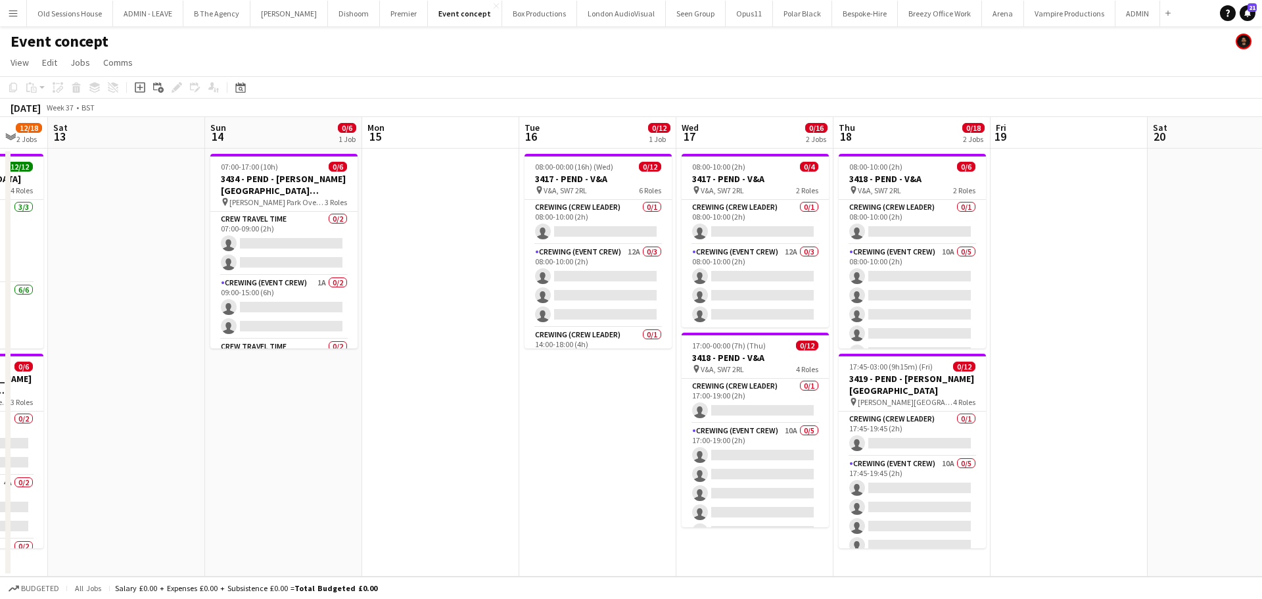
drag, startPoint x: 740, startPoint y: 437, endPoint x: 365, endPoint y: 438, distance: 375.3
click at [297, 442] on app-calendar-viewport "Tue 9 8/8 1 Job Wed 10 Thu 11 22/22 1 Job Fri 12 12/18 2 Jobs Sat 13 Sun 14 0/6…" at bounding box center [631, 346] width 1262 height 459
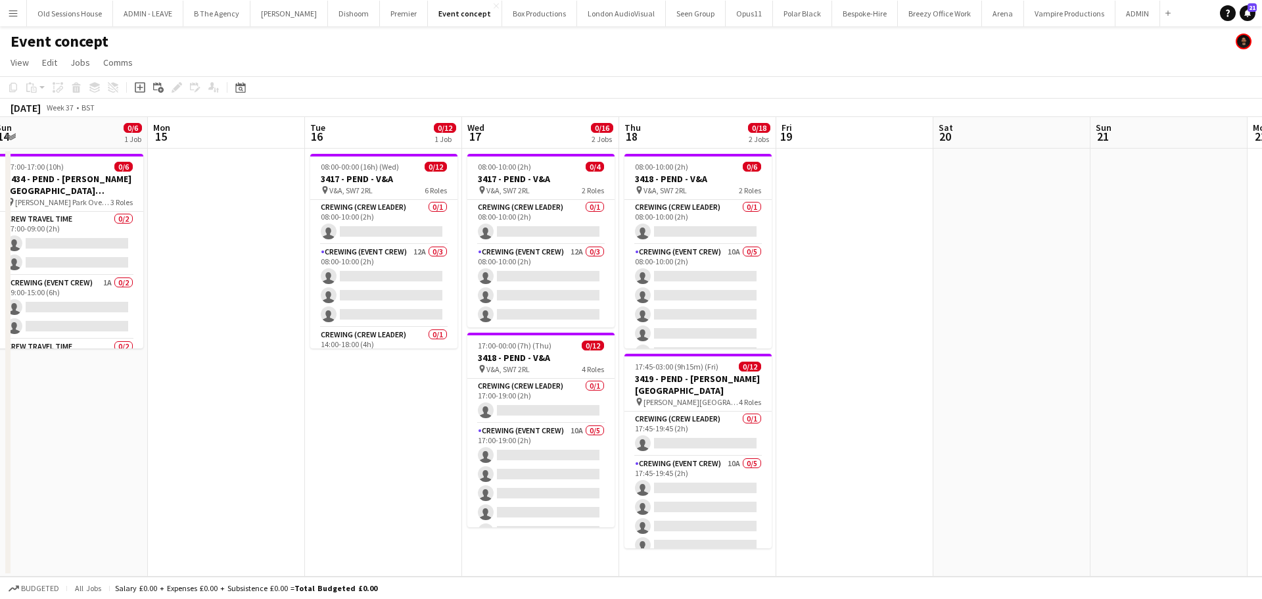
drag, startPoint x: 622, startPoint y: 435, endPoint x: 429, endPoint y: 423, distance: 193.6
click at [432, 428] on app-calendar-viewport "Thu 11 22/22 1 Job Fri 12 12/18 2 Jobs Sat 13 Sun 14 0/6 1 Job Mon 15 Tue 16 0/…" at bounding box center [631, 346] width 1262 height 459
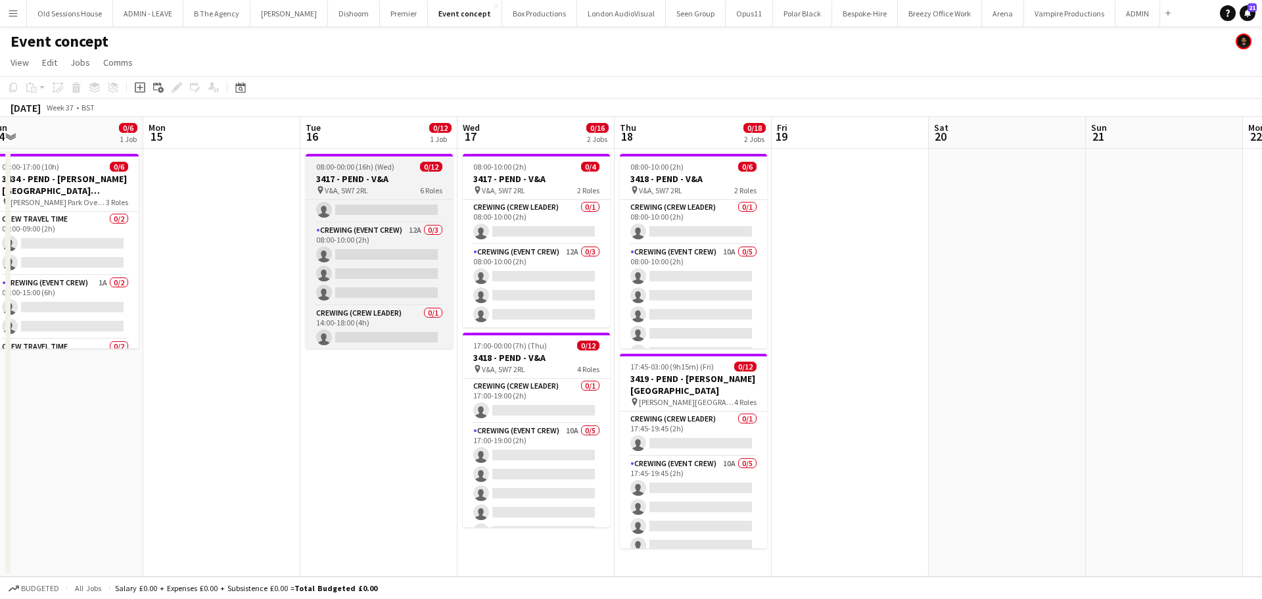
scroll to position [0, 0]
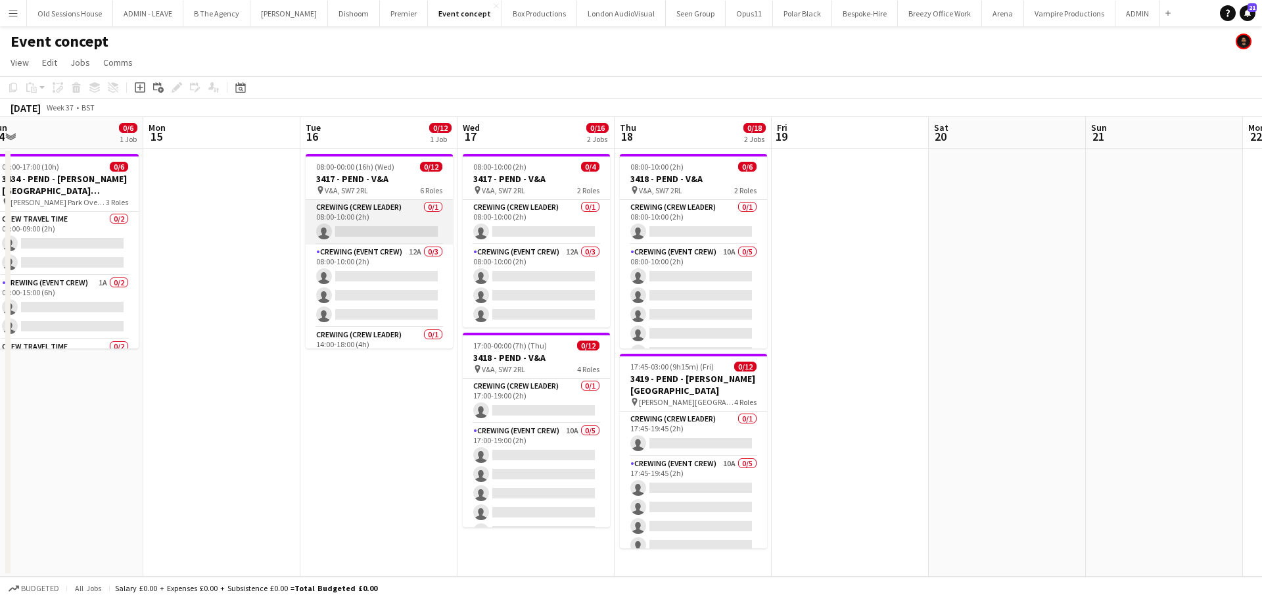
click at [358, 215] on app-card-role "Crewing (Crew Leader) 0/1 08:00-10:00 (2h) single-neutral-actions" at bounding box center [379, 222] width 147 height 45
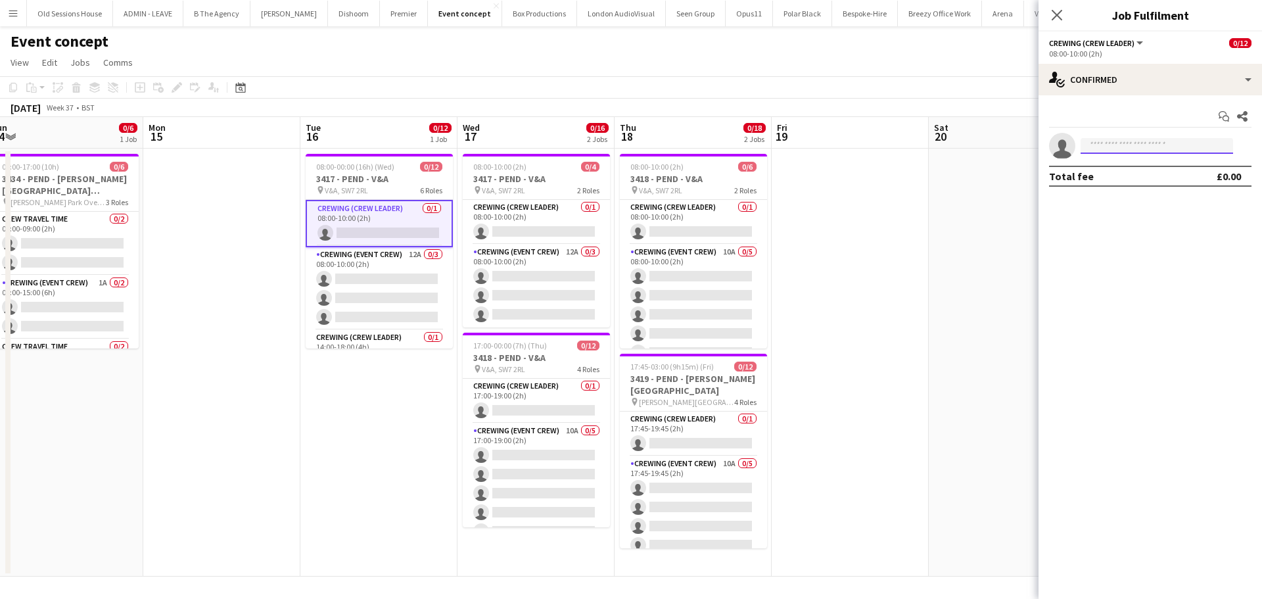
click at [1089, 145] on input at bounding box center [1157, 146] width 152 height 16
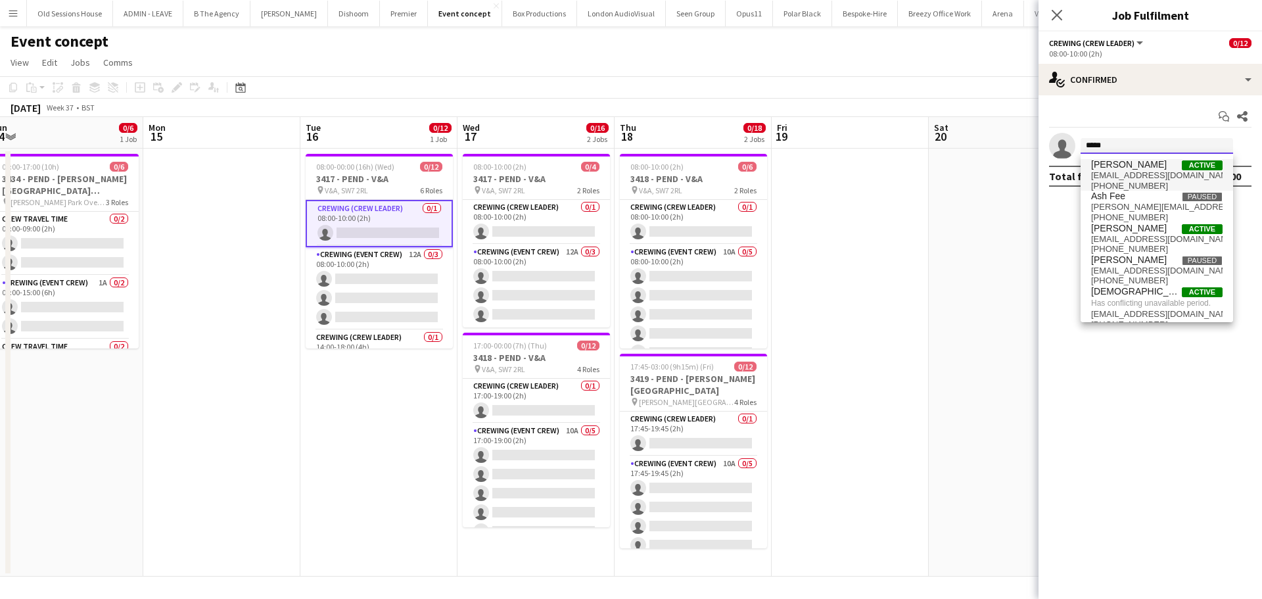
type input "*****"
click at [1136, 170] on span "chrisames385@gmail.com" at bounding box center [1156, 175] width 131 height 11
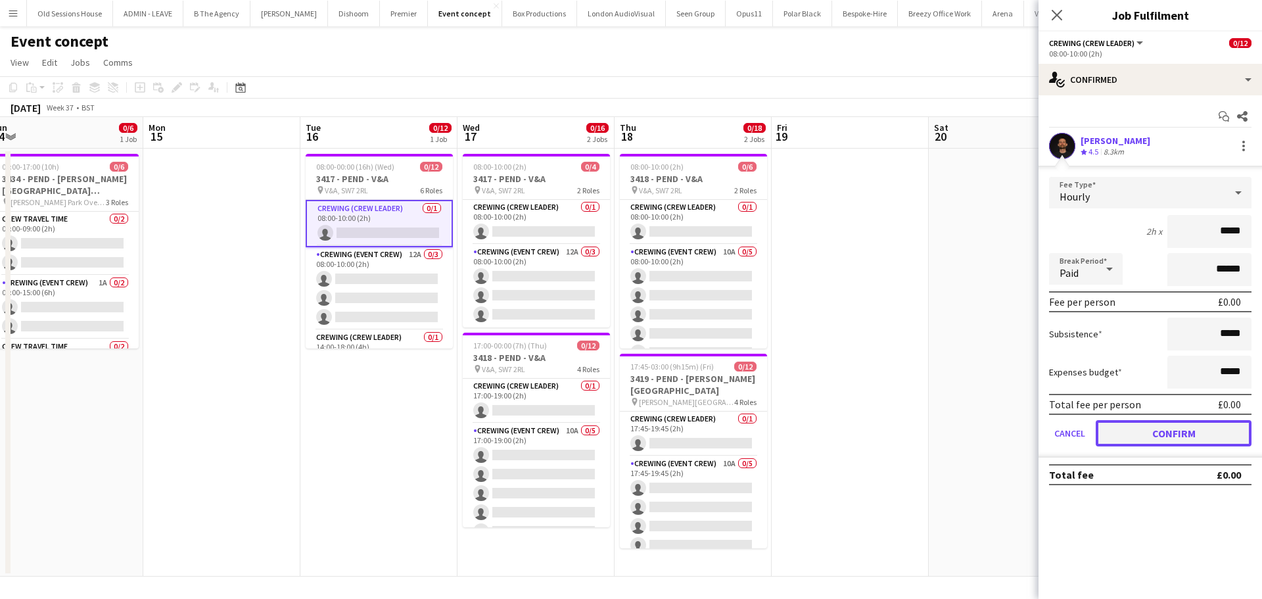
click at [1169, 431] on button "Confirm" at bounding box center [1174, 433] width 156 height 26
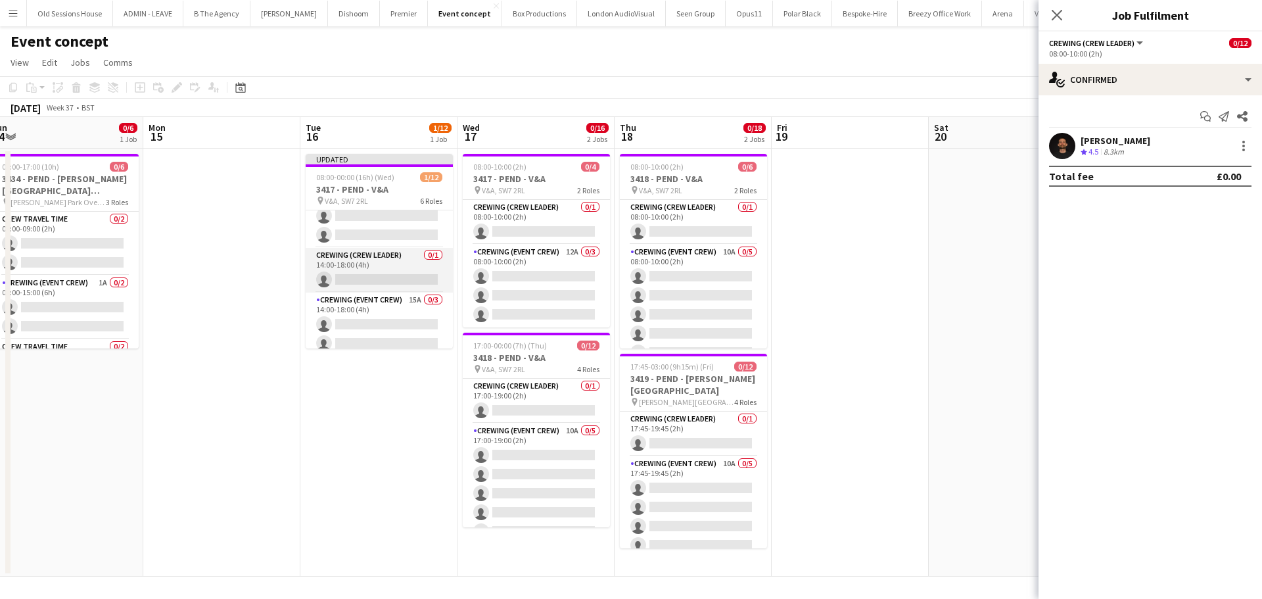
click at [377, 273] on app-card-role "Crewing (Crew Leader) 0/1 14:00-18:00 (4h) single-neutral-actions" at bounding box center [379, 270] width 147 height 45
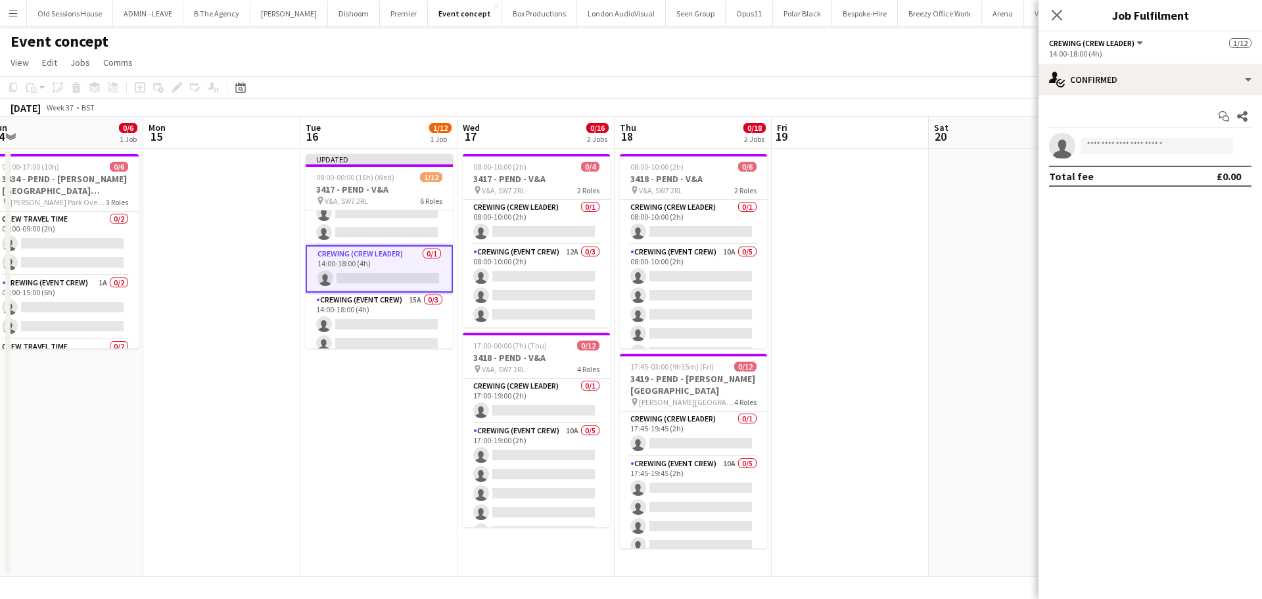
scroll to position [90, 0]
click at [1111, 149] on input at bounding box center [1157, 146] width 152 height 16
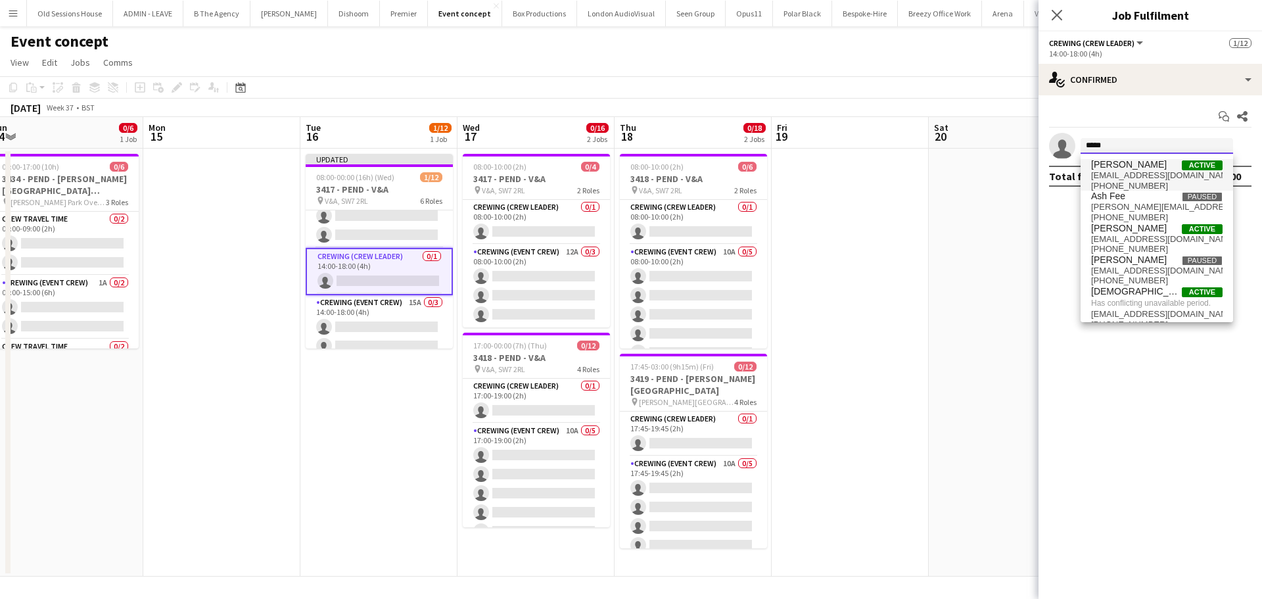
type input "*****"
click at [1122, 179] on span "chrisames385@gmail.com" at bounding box center [1156, 175] width 131 height 11
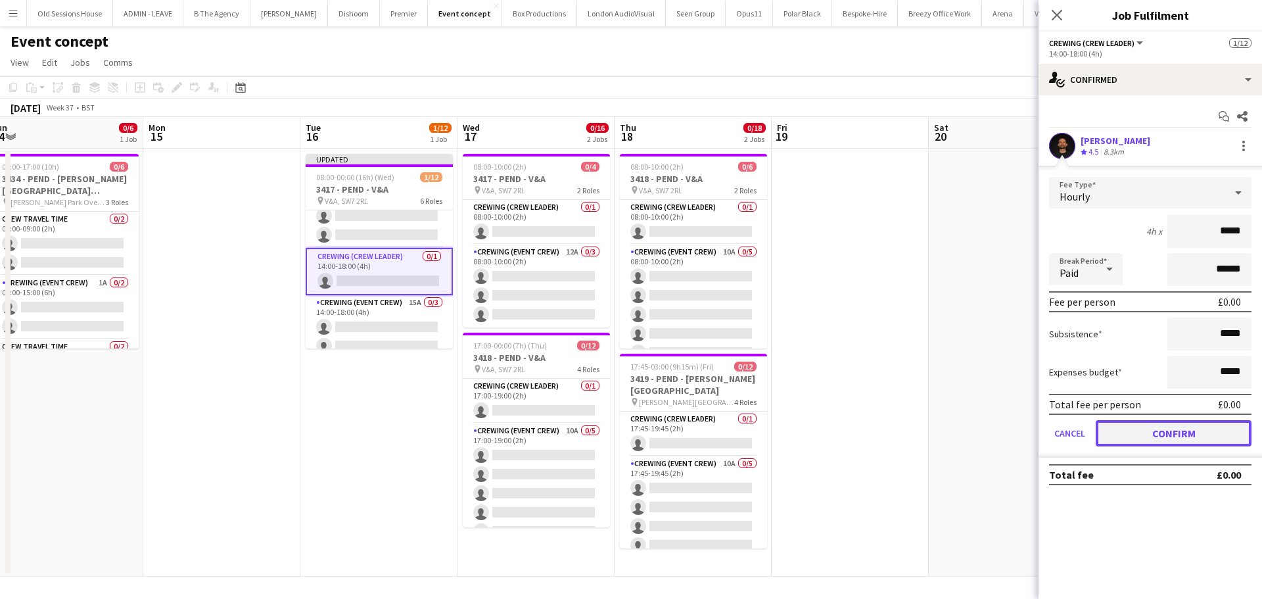
click at [1137, 433] on button "Confirm" at bounding box center [1174, 433] width 156 height 26
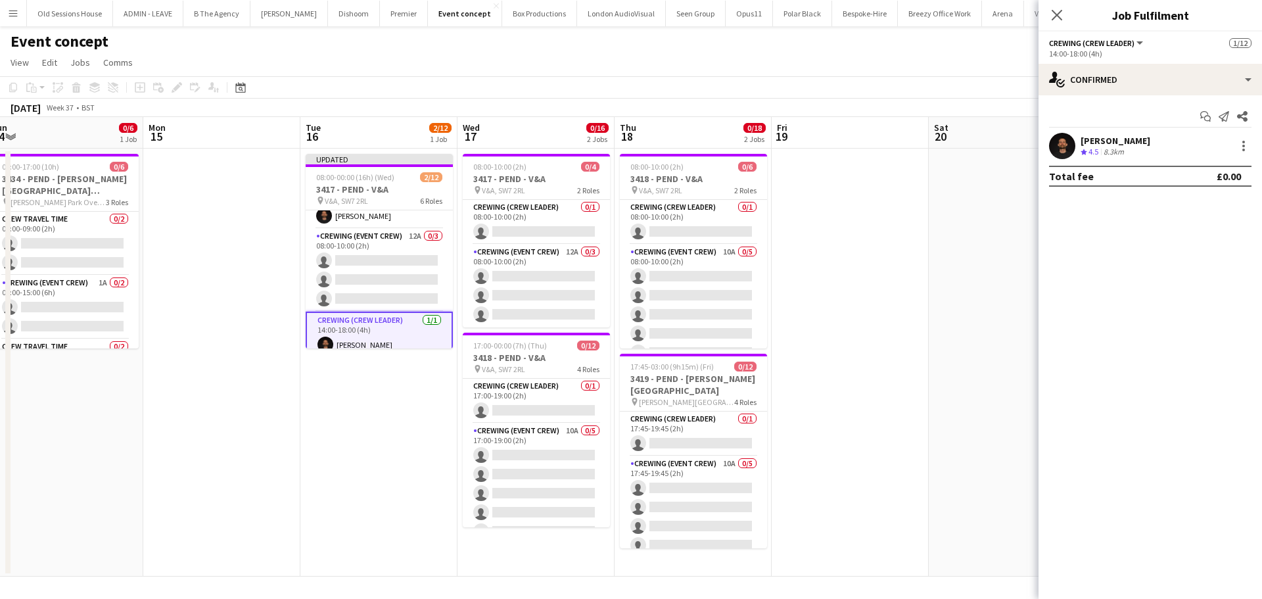
scroll to position [0, 0]
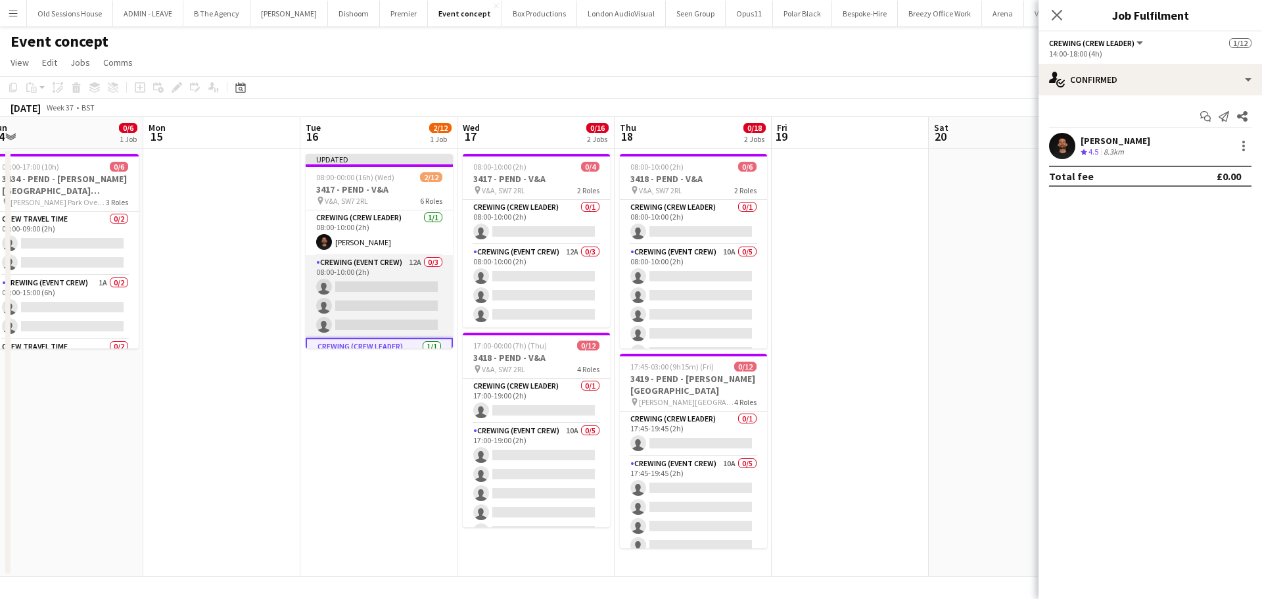
click at [384, 289] on app-card-role "Crewing (Event Crew) 12A 0/3 08:00-10:00 (2h) single-neutral-actions single-neu…" at bounding box center [379, 296] width 147 height 83
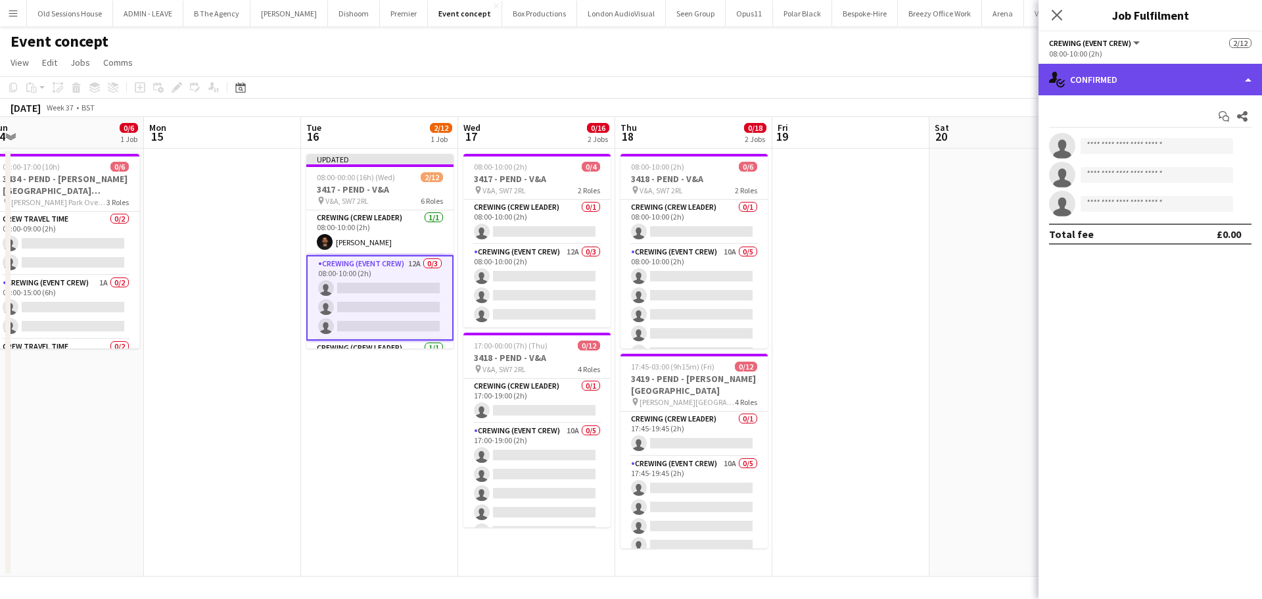
click at [1095, 81] on div "single-neutral-actions-check-2 Confirmed" at bounding box center [1149, 80] width 223 height 32
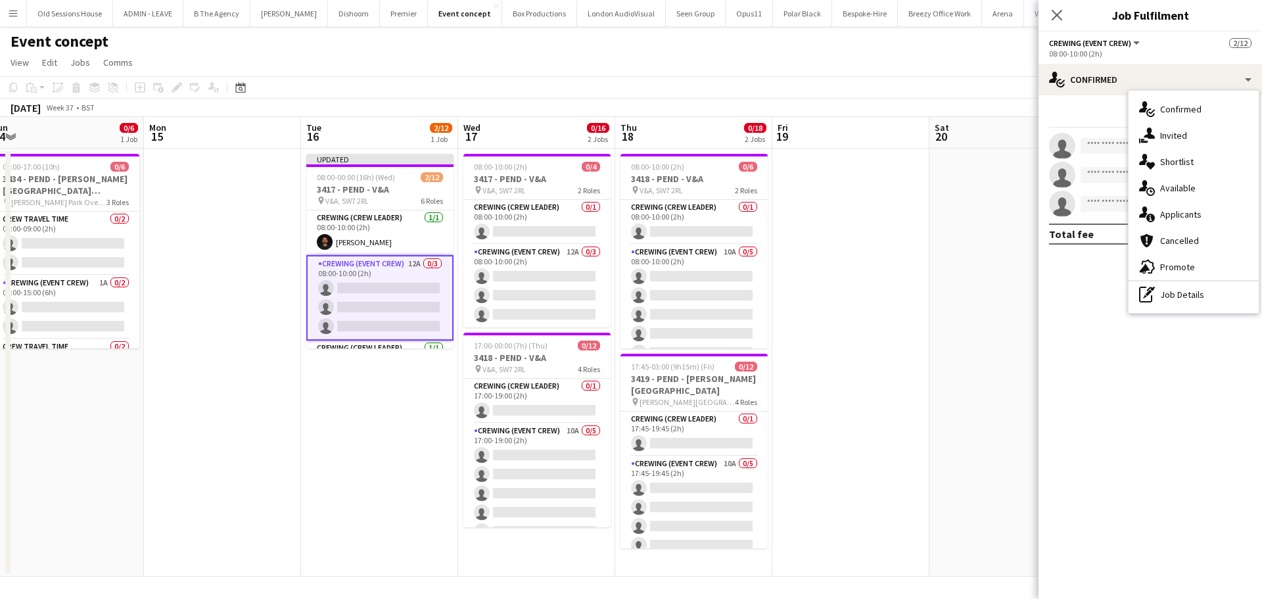
click at [1173, 216] on div "single-neutral-actions-information Applicants" at bounding box center [1194, 214] width 130 height 26
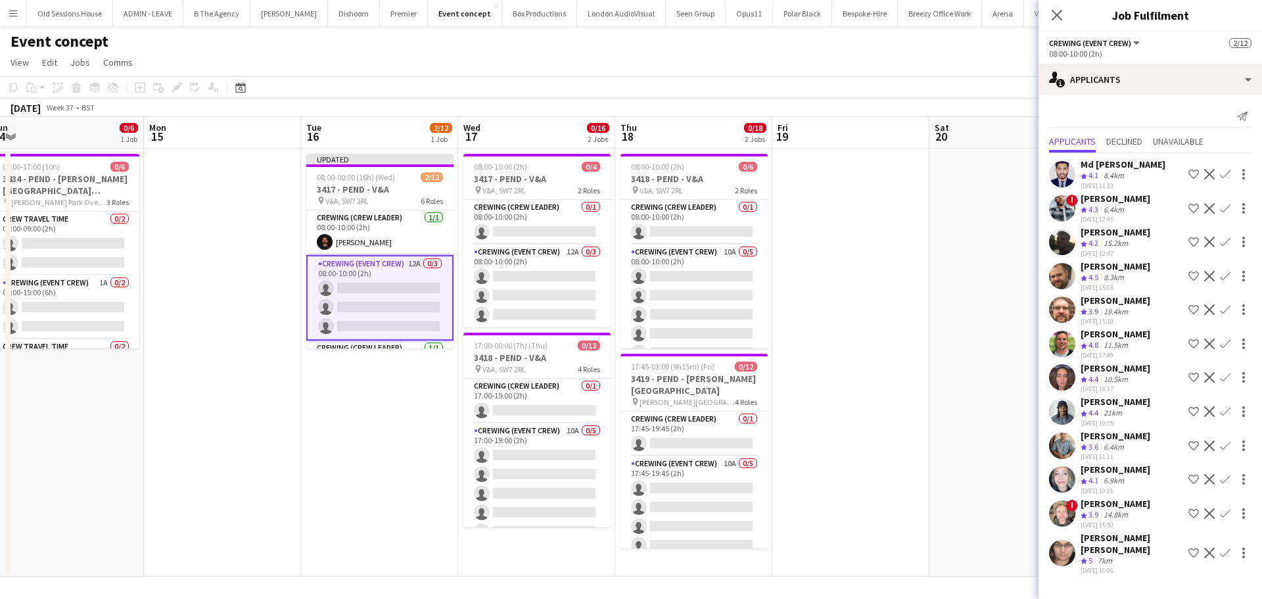
scroll to position [12, 0]
click at [1220, 304] on app-icon "Confirm" at bounding box center [1225, 309] width 11 height 11
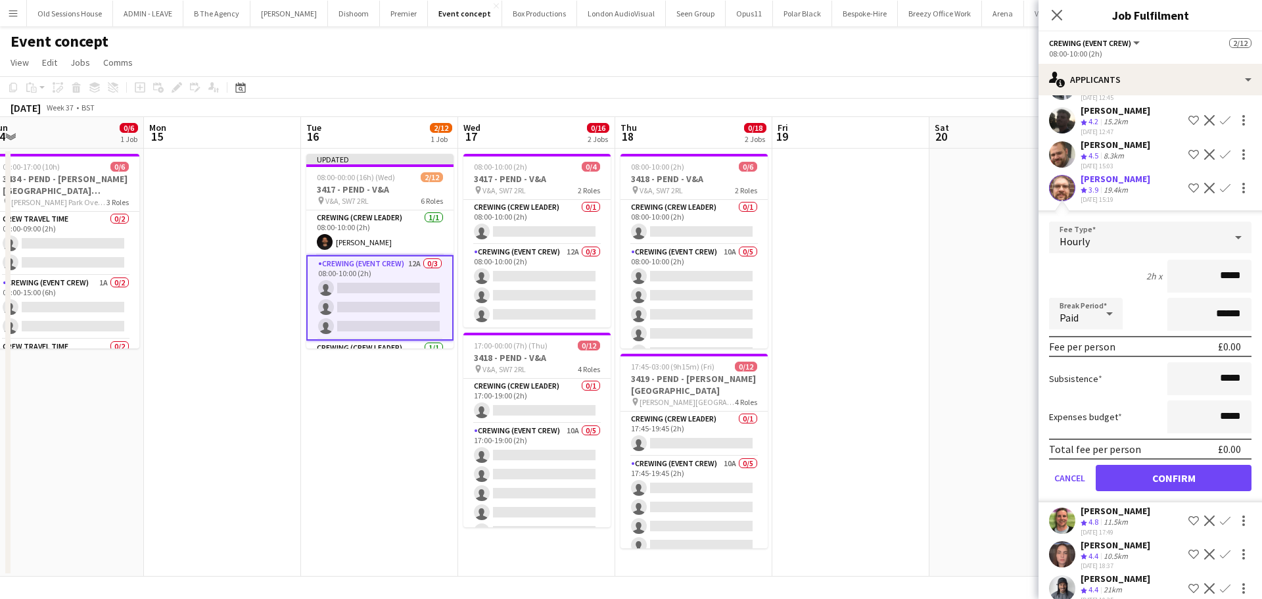
scroll to position [131, 0]
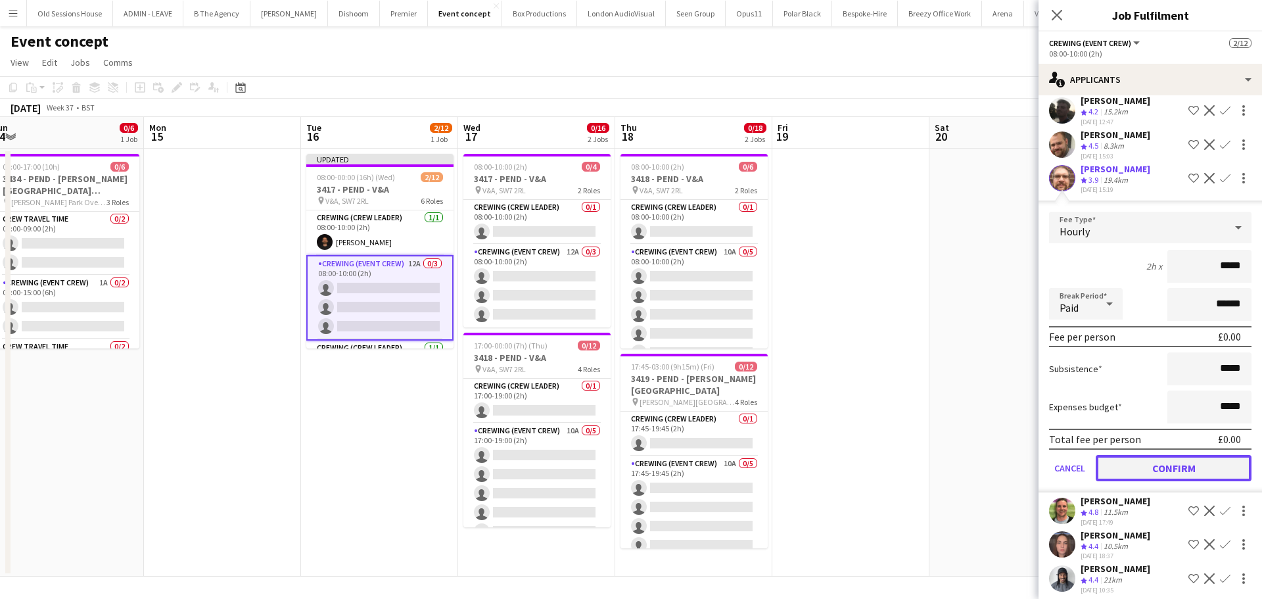
drag, startPoint x: 1164, startPoint y: 473, endPoint x: 1159, endPoint y: 467, distance: 7.9
click at [1164, 472] on button "Confirm" at bounding box center [1174, 468] width 156 height 26
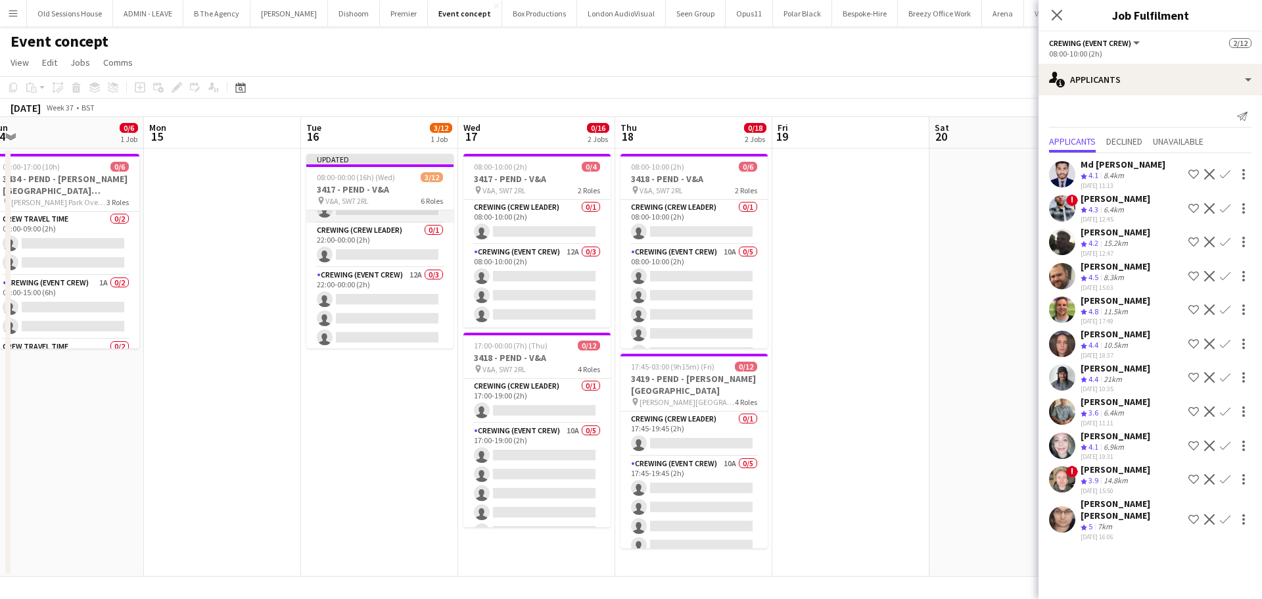
scroll to position [247, 0]
click at [390, 296] on app-card-role "Crewing (Event Crew) 12A 0/3 22:00-00:00 (2h) single-neutral-actions single-neu…" at bounding box center [379, 307] width 147 height 83
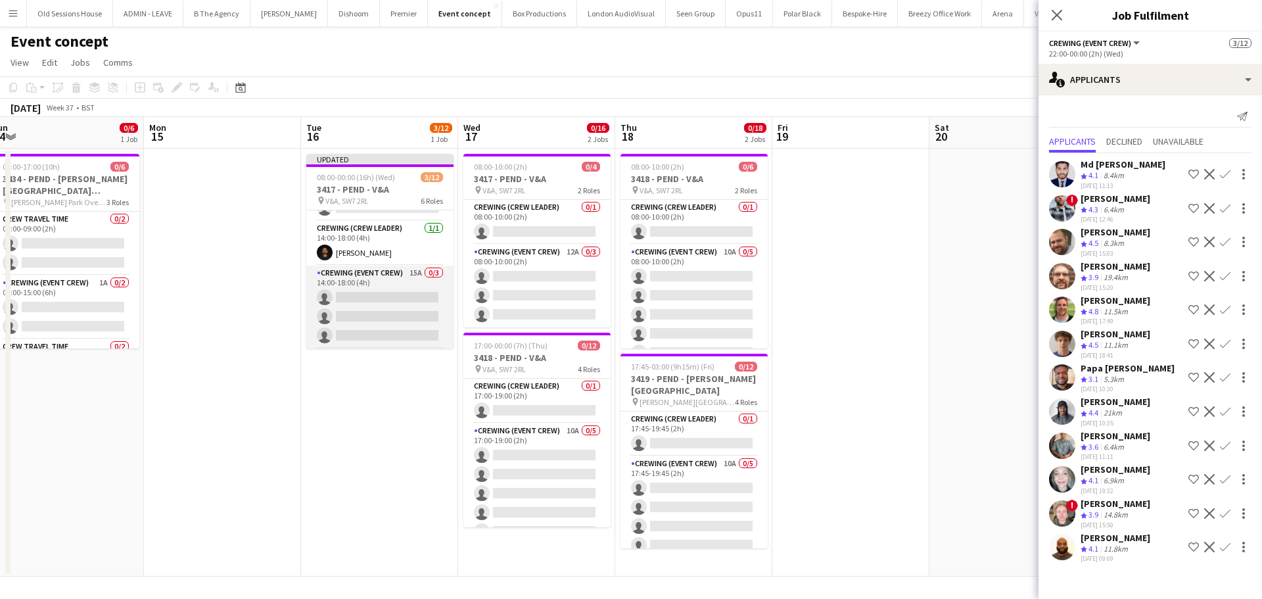
scroll to position [116, 0]
click at [375, 294] on app-card-role "Crewing (Event Crew) 15A 0/3 14:00-18:00 (4h) single-neutral-actions single-neu…" at bounding box center [379, 308] width 147 height 83
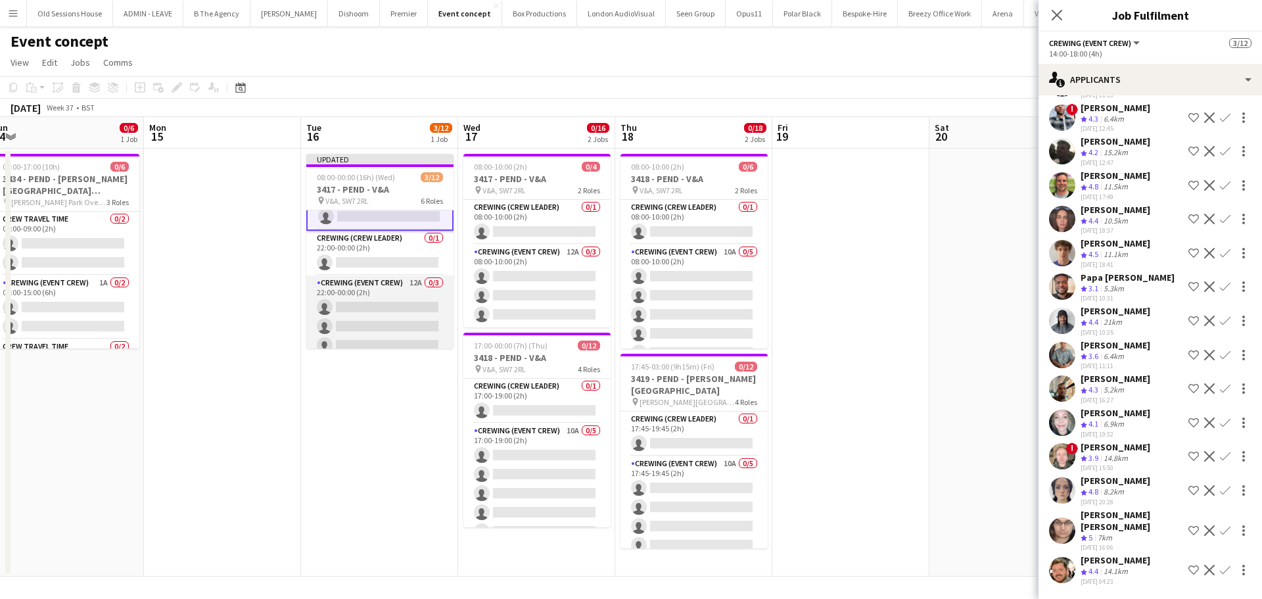
scroll to position [247, 0]
click at [379, 302] on app-card-role "Crewing (Event Crew) 12A 0/3 22:00-00:00 (2h) single-neutral-actions single-neu…" at bounding box center [379, 307] width 147 height 83
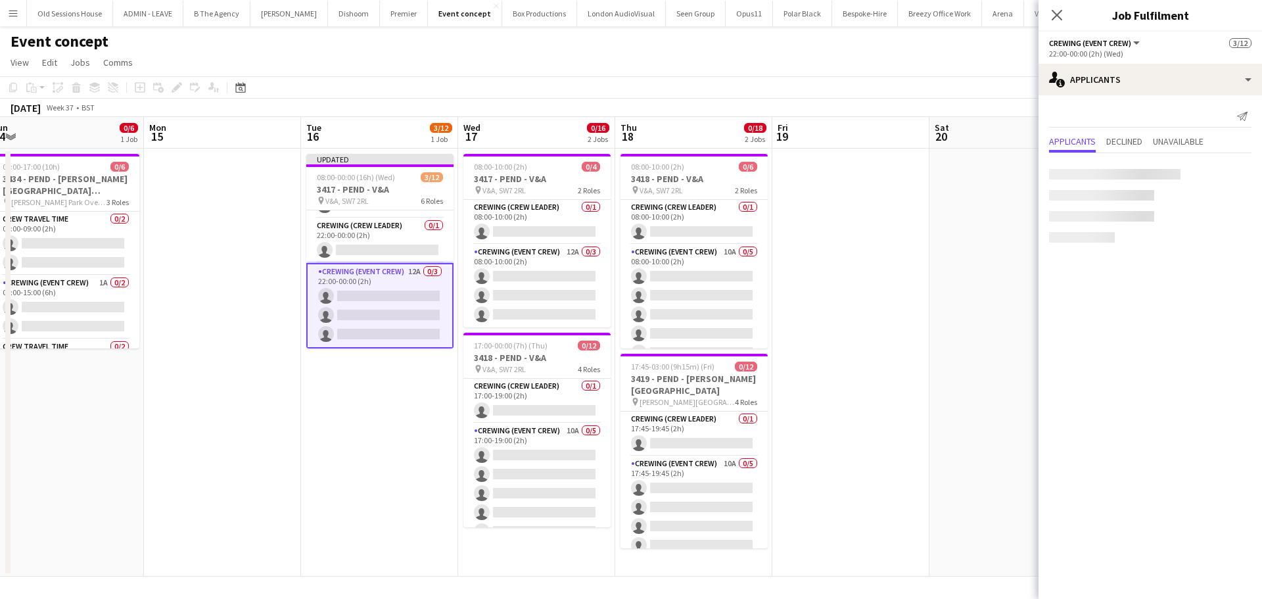
scroll to position [246, 0]
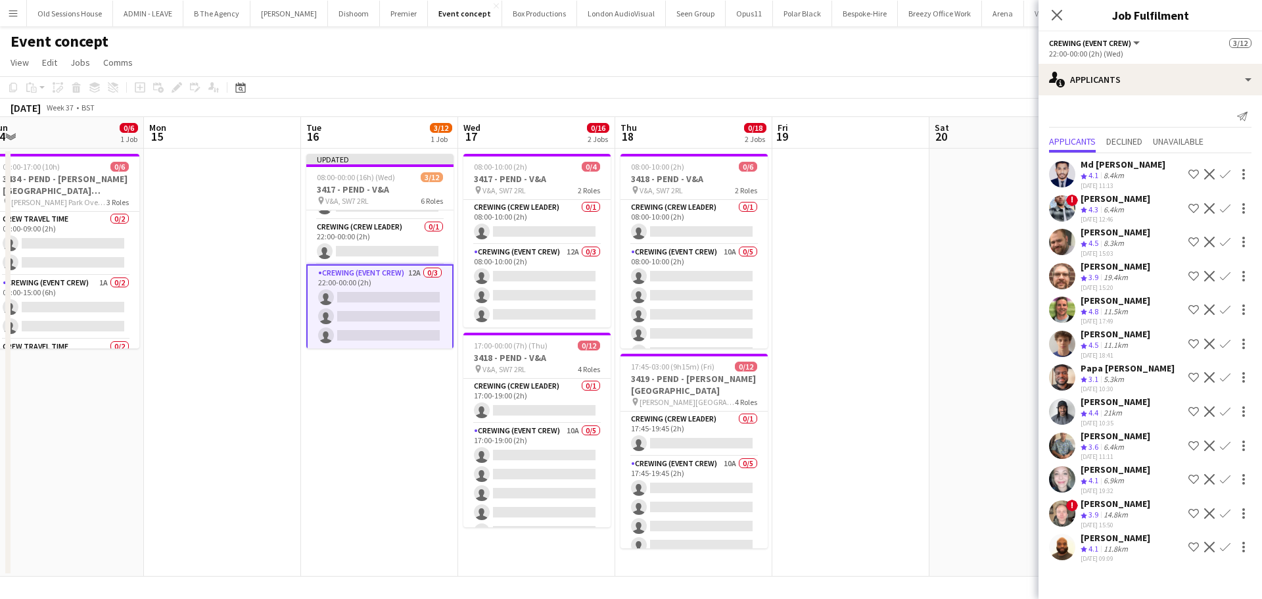
click at [1223, 271] on app-icon "Confirm" at bounding box center [1225, 276] width 11 height 11
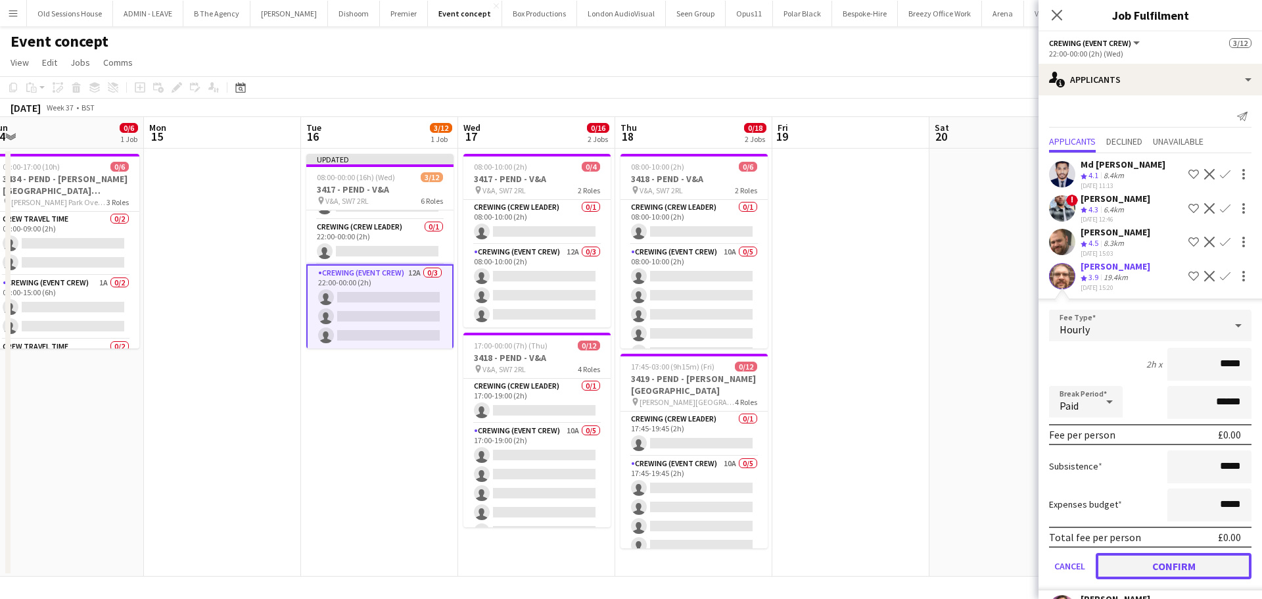
click at [1143, 570] on button "Confirm" at bounding box center [1174, 566] width 156 height 26
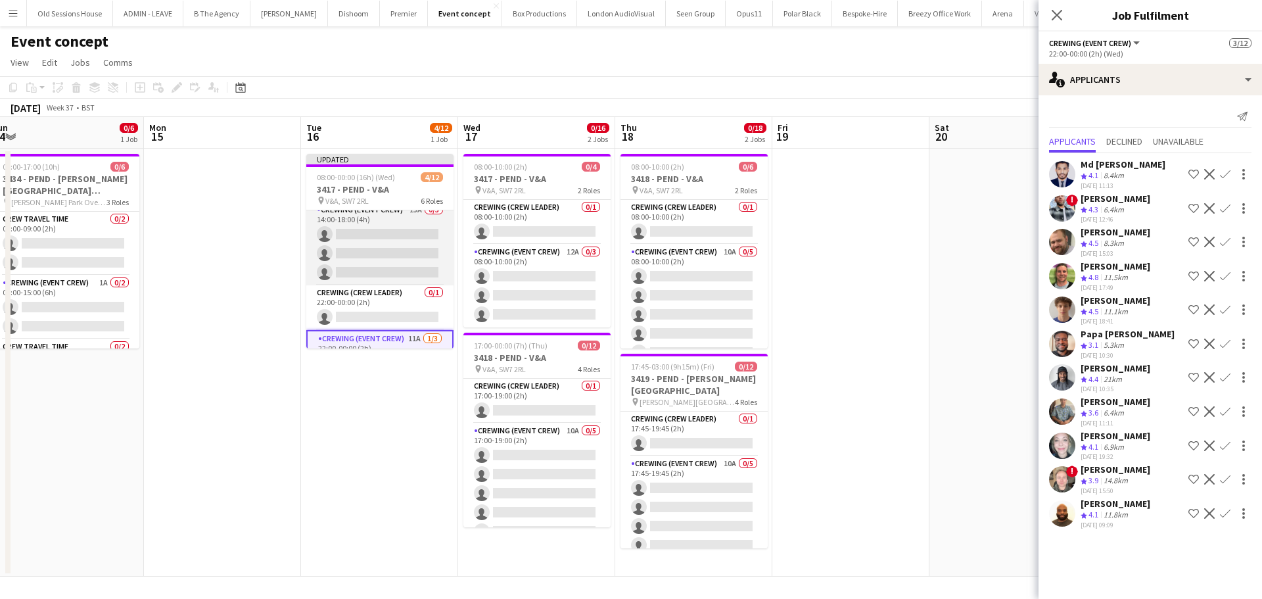
click at [383, 258] on app-card-role "Crewing (Event Crew) 15A 0/3 14:00-18:00 (4h) single-neutral-actions single-neu…" at bounding box center [379, 243] width 147 height 83
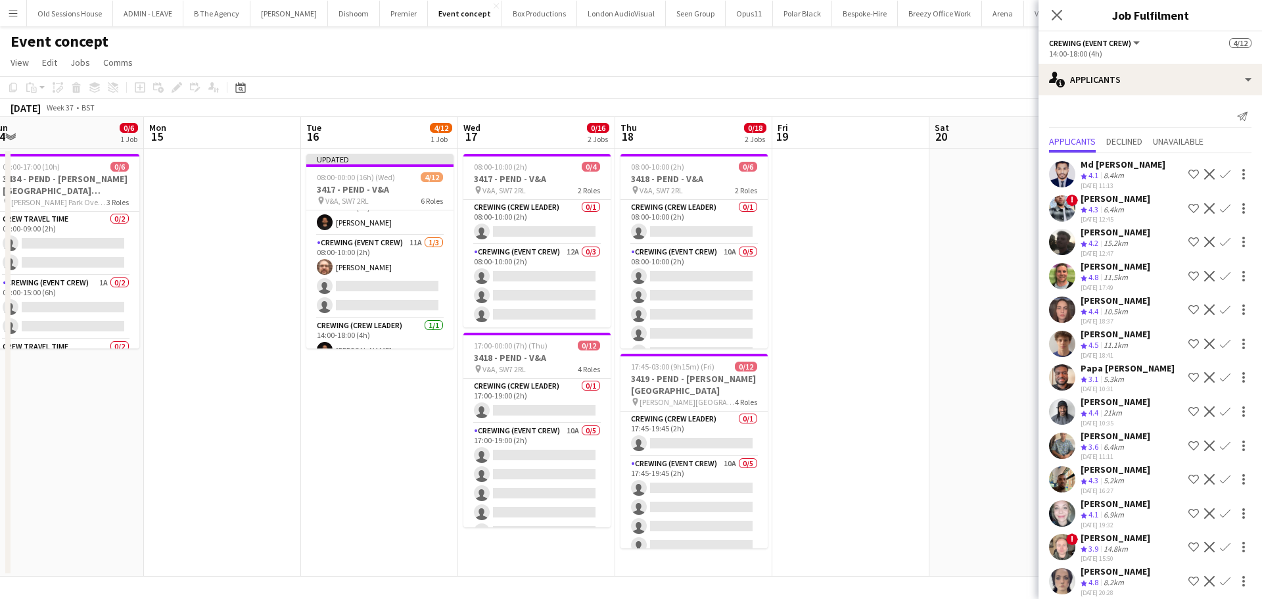
scroll to position [0, 0]
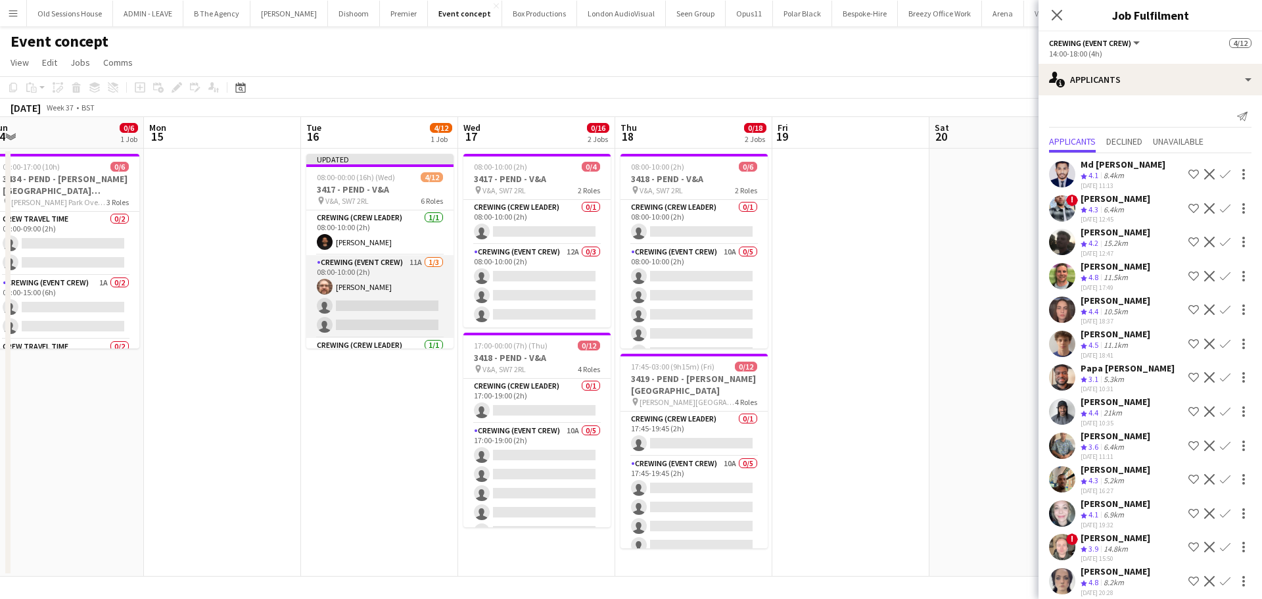
click at [405, 298] on app-card-role "Crewing (Event Crew) 11A 1/3 08:00-10:00 (2h) Corey Arnold single-neutral-actio…" at bounding box center [379, 296] width 147 height 83
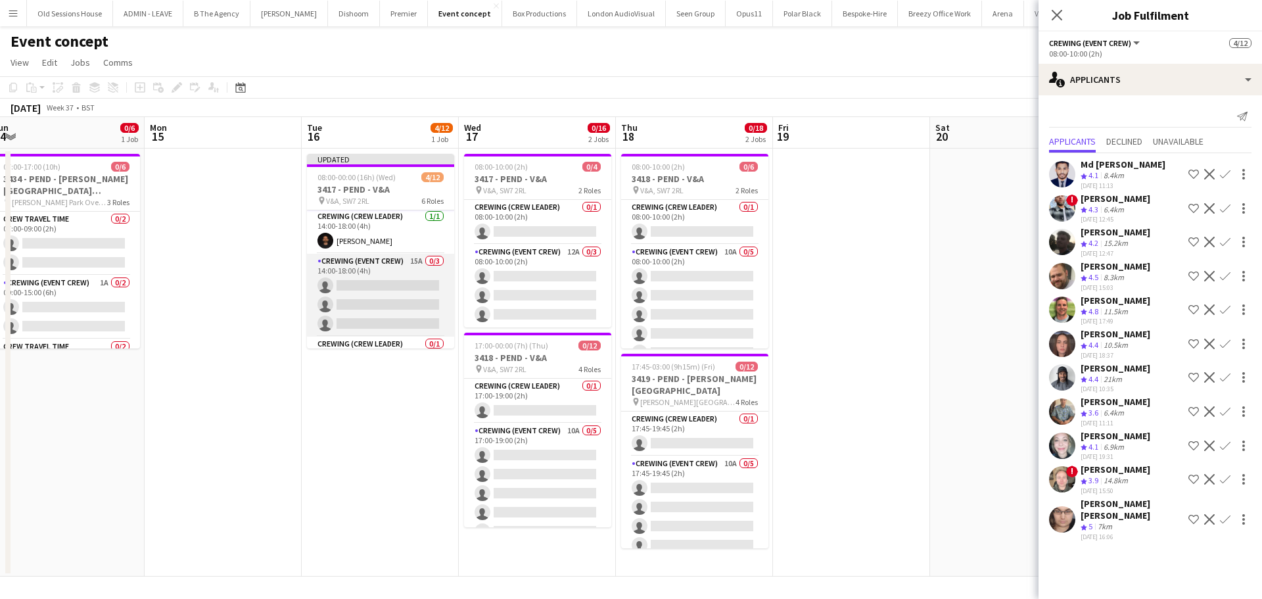
click at [367, 284] on app-card-role "Crewing (Event Crew) 15A 0/3 14:00-18:00 (4h) single-neutral-actions single-neu…" at bounding box center [380, 295] width 147 height 83
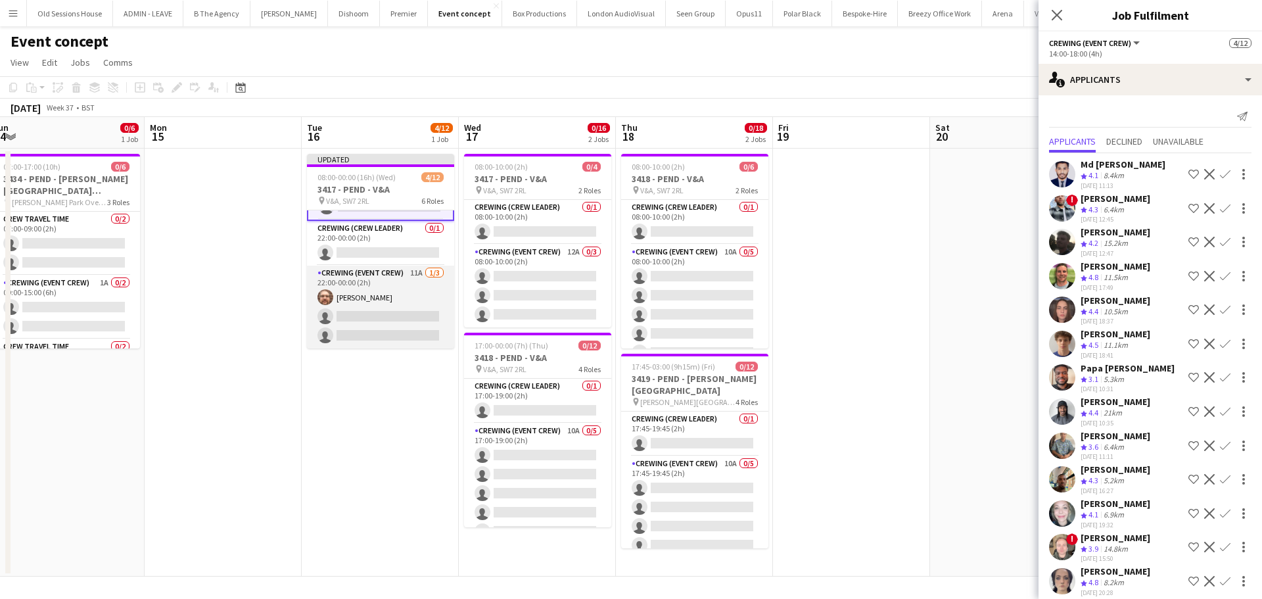
click at [371, 294] on app-card-role "Crewing (Event Crew) 11A 1/3 22:00-00:00 (2h) Corey Arnold single-neutral-actio…" at bounding box center [380, 307] width 147 height 83
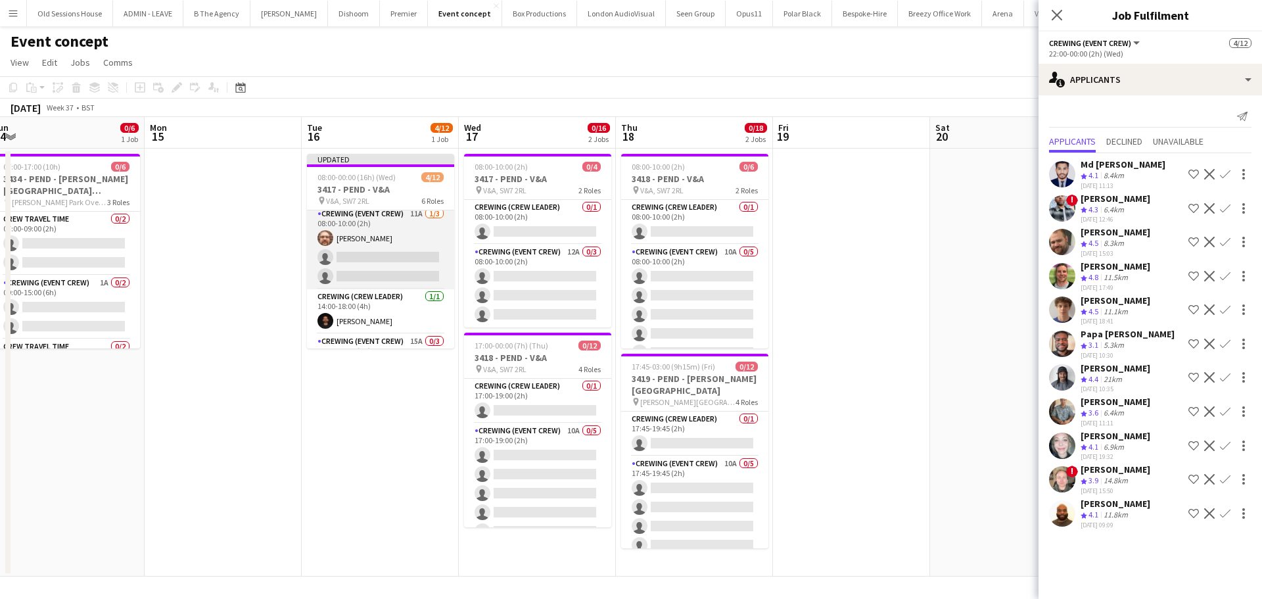
click at [374, 260] on app-card-role "Crewing (Event Crew) 11A 1/3 08:00-10:00 (2h) Corey Arnold single-neutral-actio…" at bounding box center [380, 247] width 147 height 83
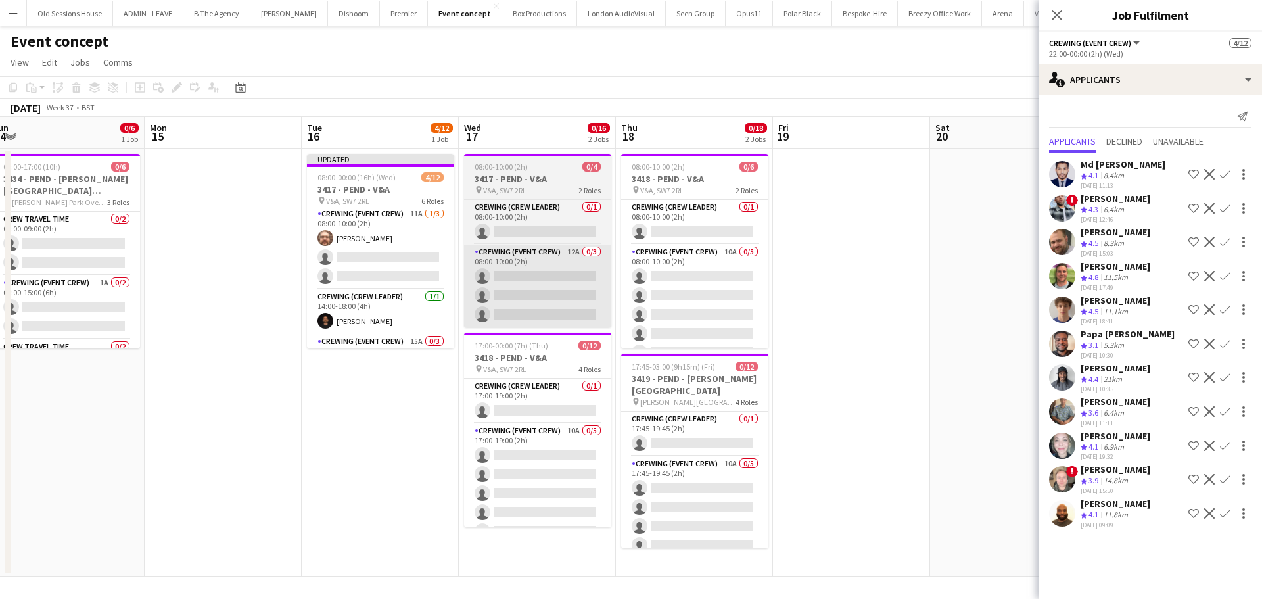
scroll to position [50, 0]
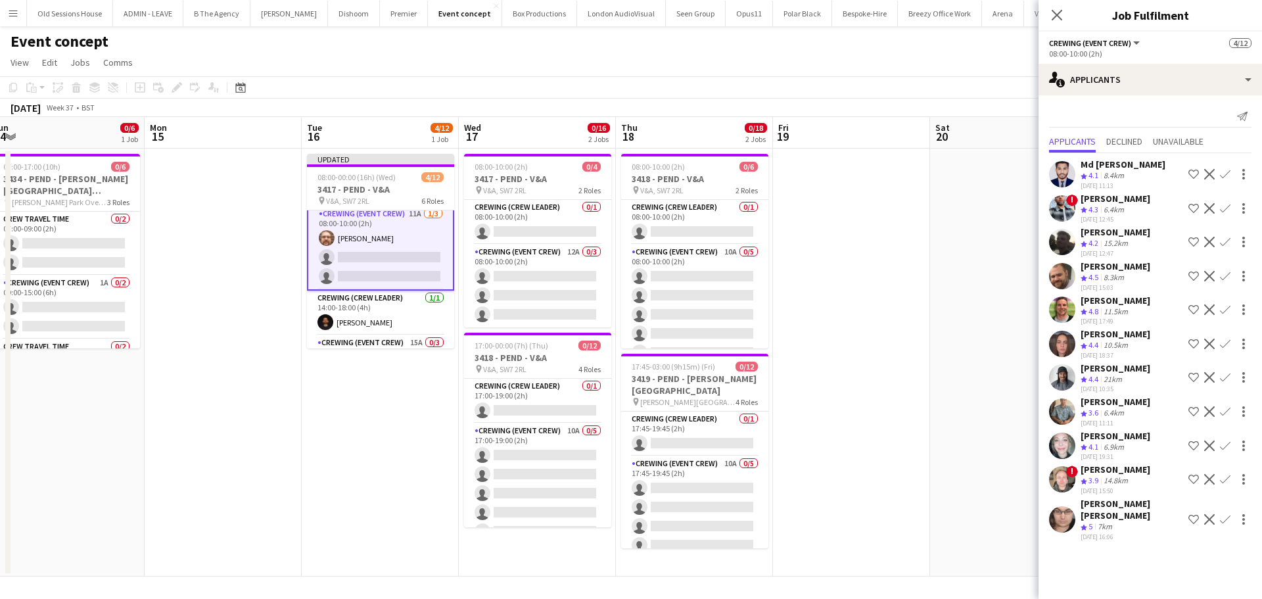
click at [1224, 173] on app-icon "Confirm" at bounding box center [1225, 174] width 11 height 11
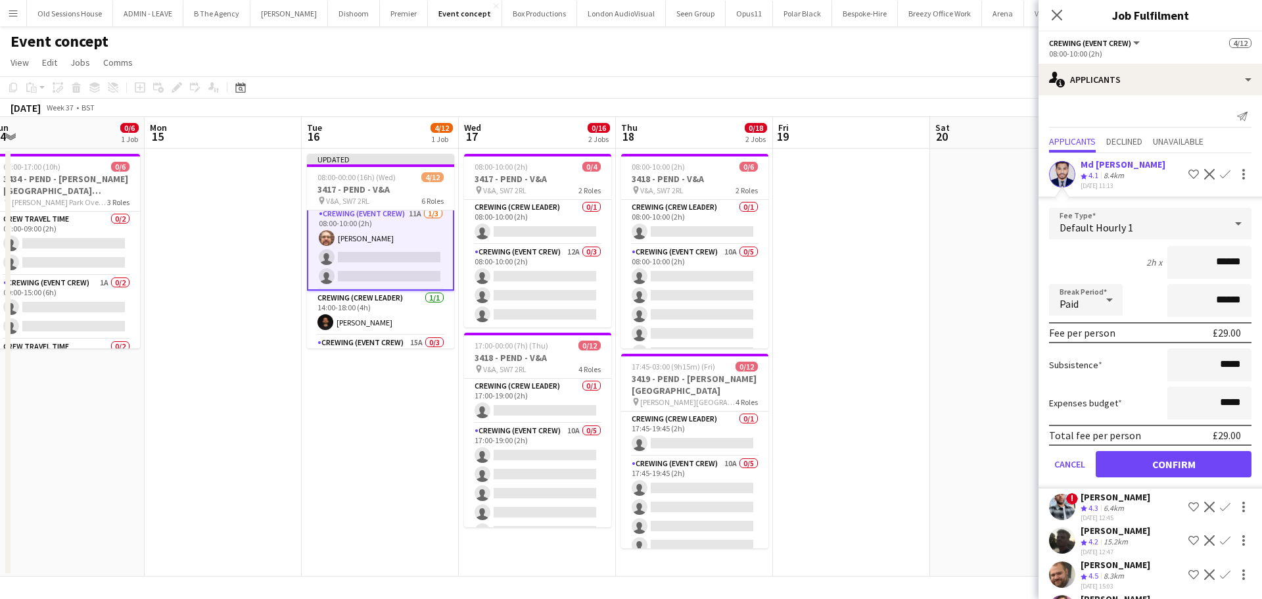
drag, startPoint x: 1169, startPoint y: 264, endPoint x: 1127, endPoint y: 264, distance: 41.4
click at [1127, 264] on div "2h x ******" at bounding box center [1150, 262] width 202 height 33
type input "***"
click at [1122, 250] on div "2h x ***" at bounding box center [1150, 262] width 202 height 33
click at [1141, 456] on button "Confirm" at bounding box center [1174, 464] width 156 height 26
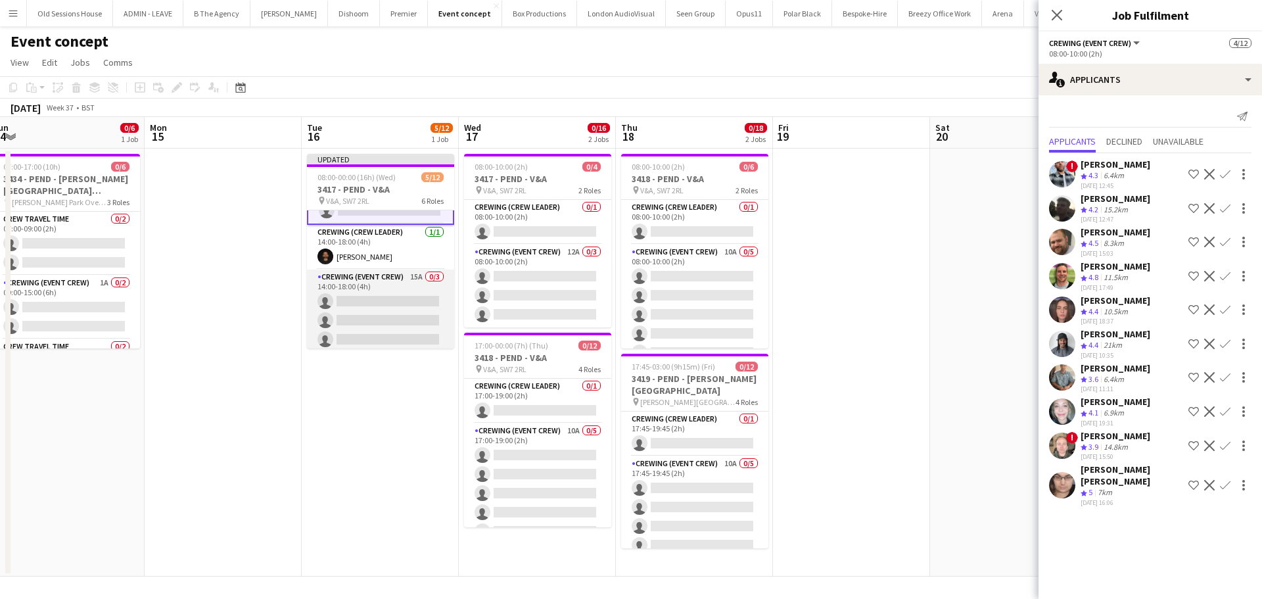
click at [383, 300] on app-card-role "Crewing (Event Crew) 15A 0/3 14:00-18:00 (4h) single-neutral-actions single-neu…" at bounding box center [380, 310] width 147 height 83
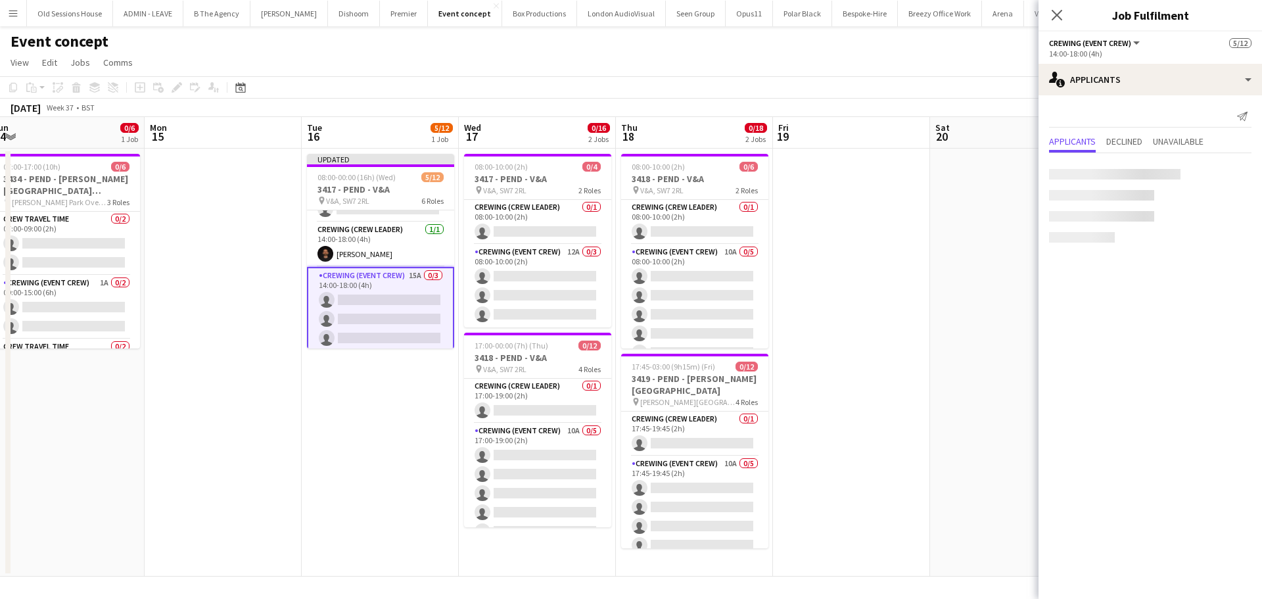
scroll to position [114, 0]
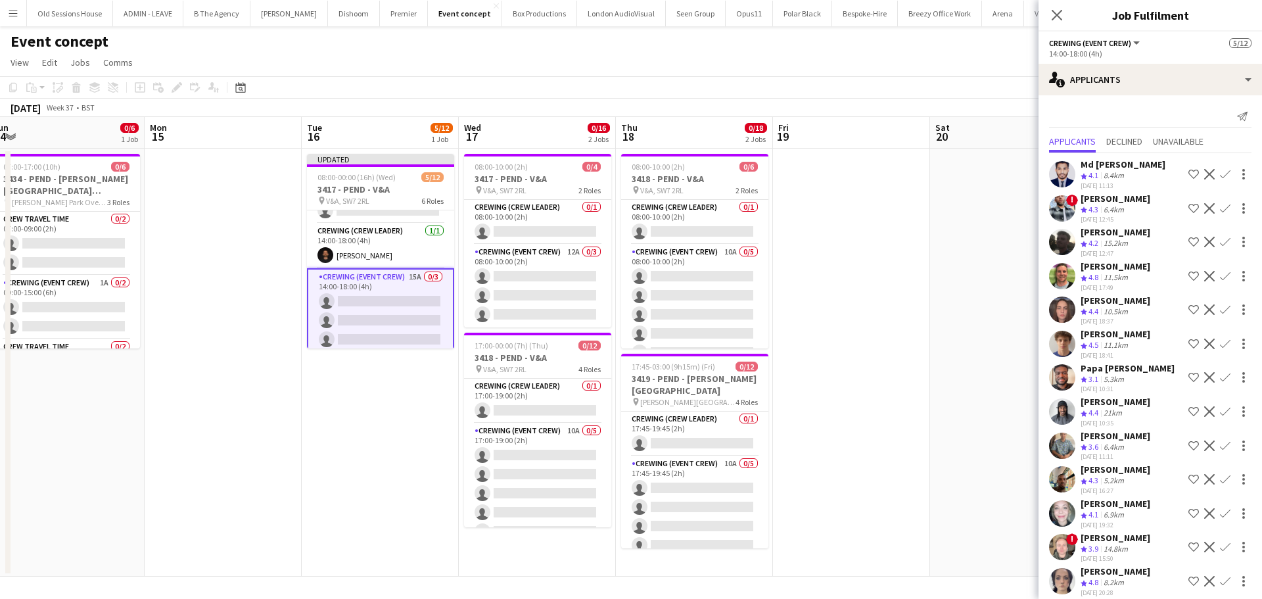
click at [1220, 174] on app-icon "Confirm" at bounding box center [1225, 174] width 11 height 11
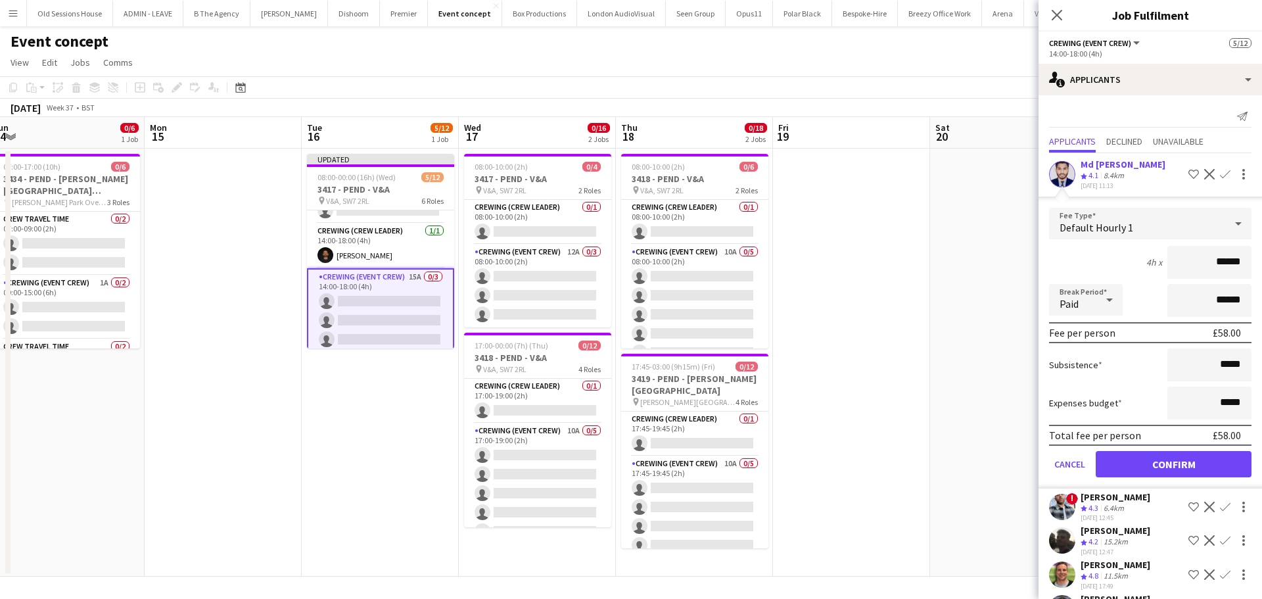
drag, startPoint x: 1234, startPoint y: 261, endPoint x: 1130, endPoint y: 268, distance: 104.1
click at [1130, 268] on div "4h x ******" at bounding box center [1150, 262] width 202 height 33
type input "***"
drag, startPoint x: 1086, startPoint y: 262, endPoint x: 1094, endPoint y: 273, distance: 13.7
click at [1086, 262] on div "4h x ***" at bounding box center [1150, 262] width 202 height 33
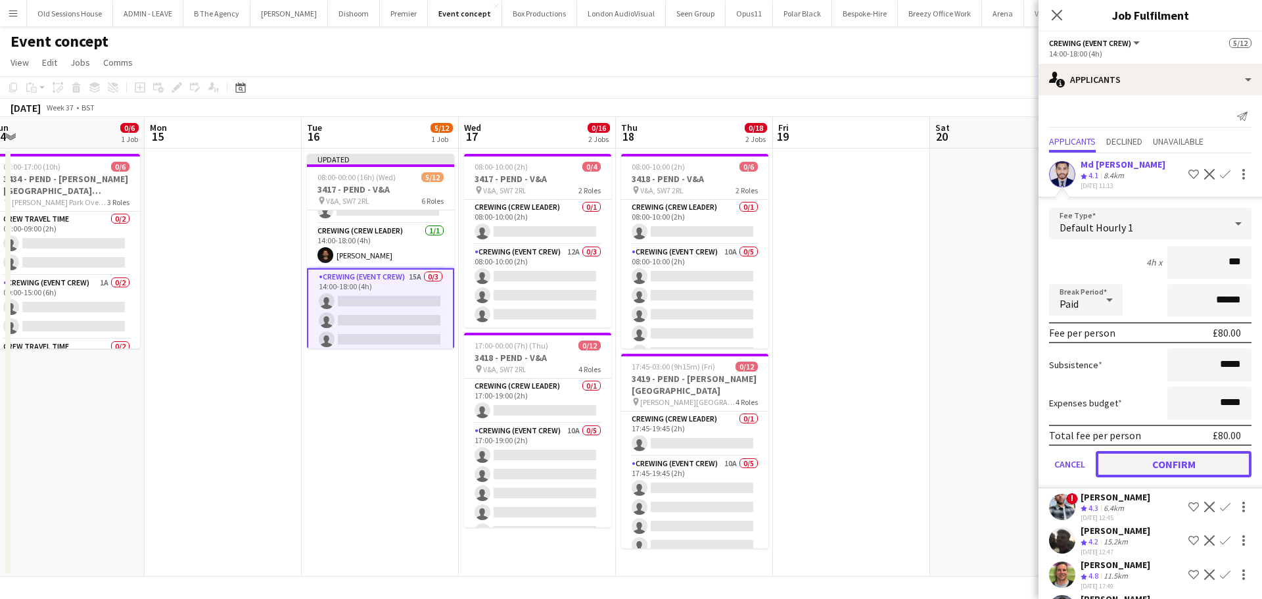
drag, startPoint x: 1137, startPoint y: 461, endPoint x: 701, endPoint y: 376, distance: 443.9
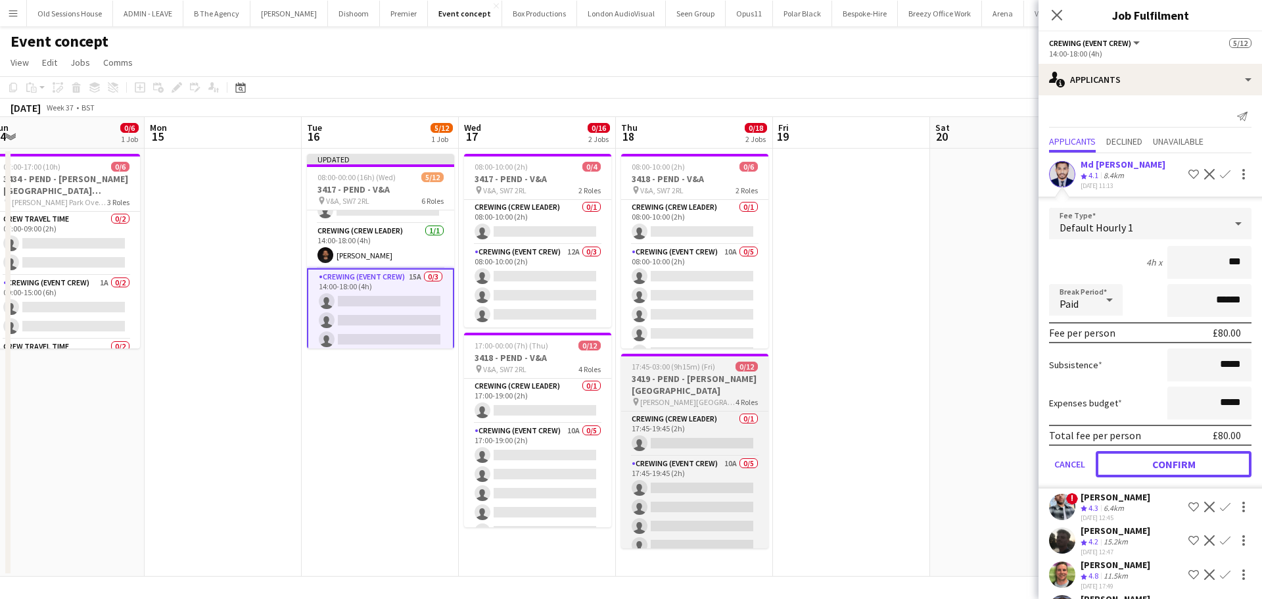
click at [1137, 459] on button "Confirm" at bounding box center [1174, 464] width 156 height 26
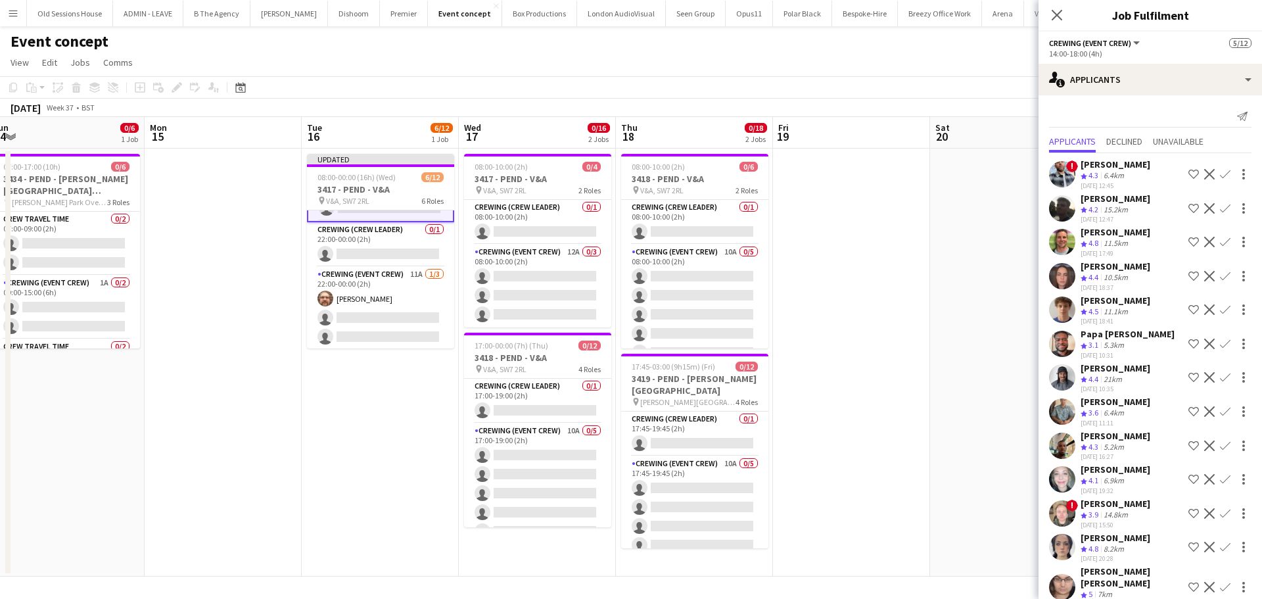
drag, startPoint x: 354, startPoint y: 304, endPoint x: 795, endPoint y: 279, distance: 441.1
click at [354, 304] on app-card-role "Crewing (Event Crew) 11A 1/3 22:00-00:00 (2h) Corey Arnold single-neutral-actio…" at bounding box center [380, 308] width 147 height 83
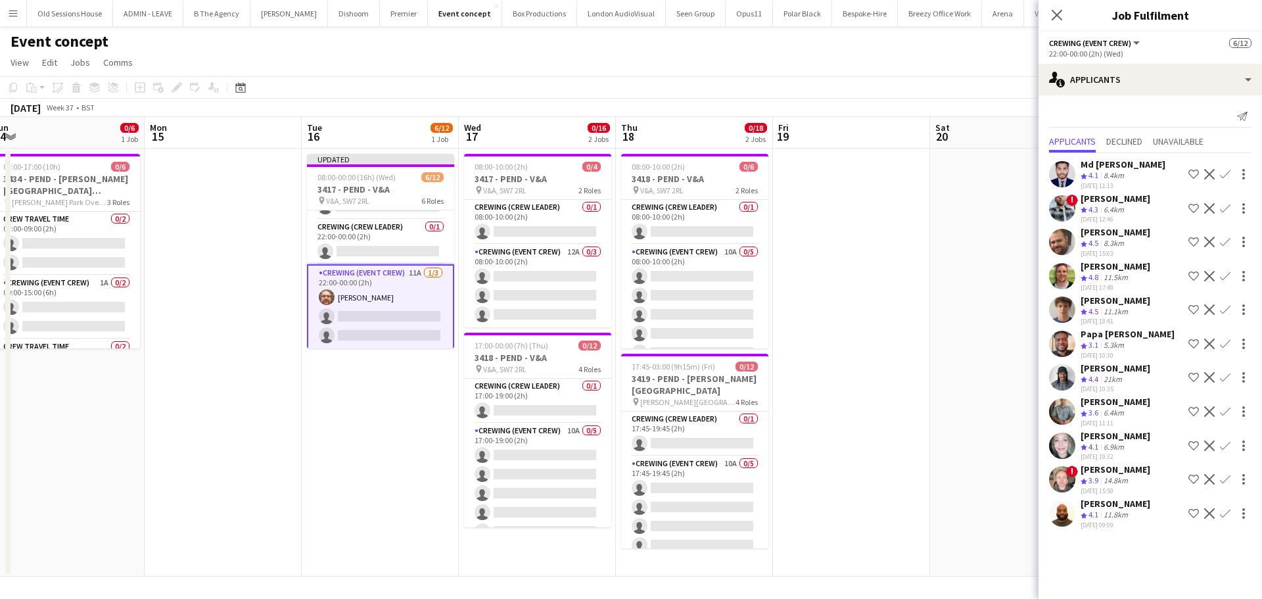
scroll to position [244, 0]
click at [1229, 172] on app-icon "Confirm" at bounding box center [1225, 174] width 11 height 11
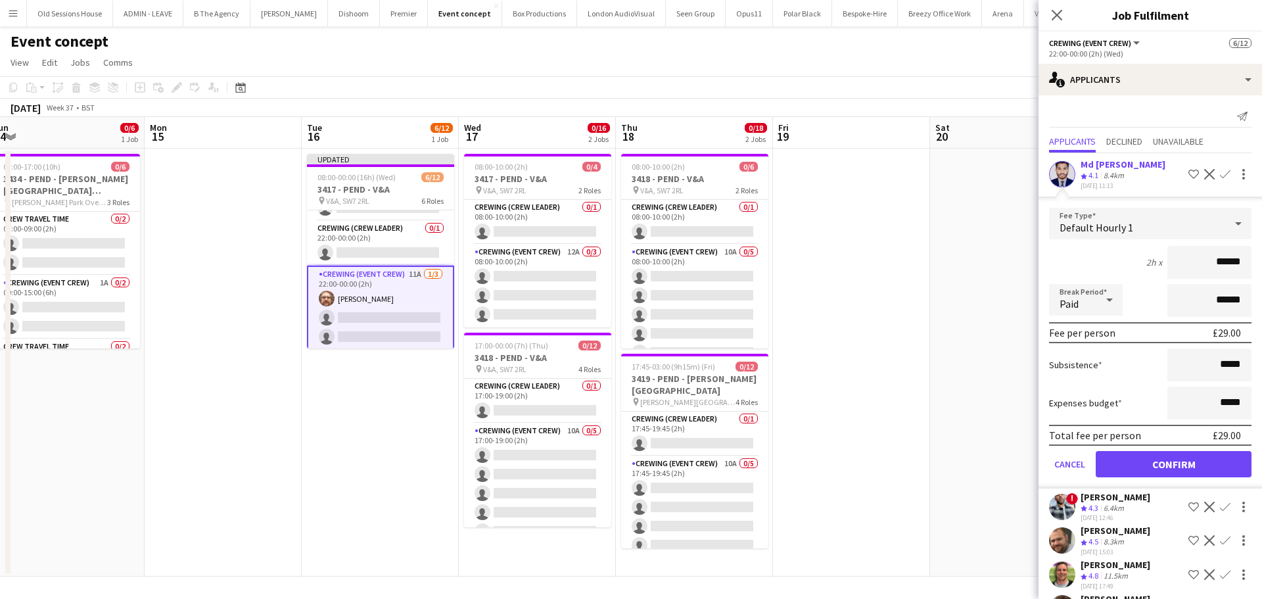
drag, startPoint x: 1234, startPoint y: 262, endPoint x: 1138, endPoint y: 262, distance: 96.0
click at [1138, 262] on div "2h x ******" at bounding box center [1150, 262] width 202 height 33
type input "***"
click at [1105, 262] on div "2h x ***" at bounding box center [1150, 262] width 202 height 33
click at [1154, 465] on button "Confirm" at bounding box center [1174, 464] width 156 height 26
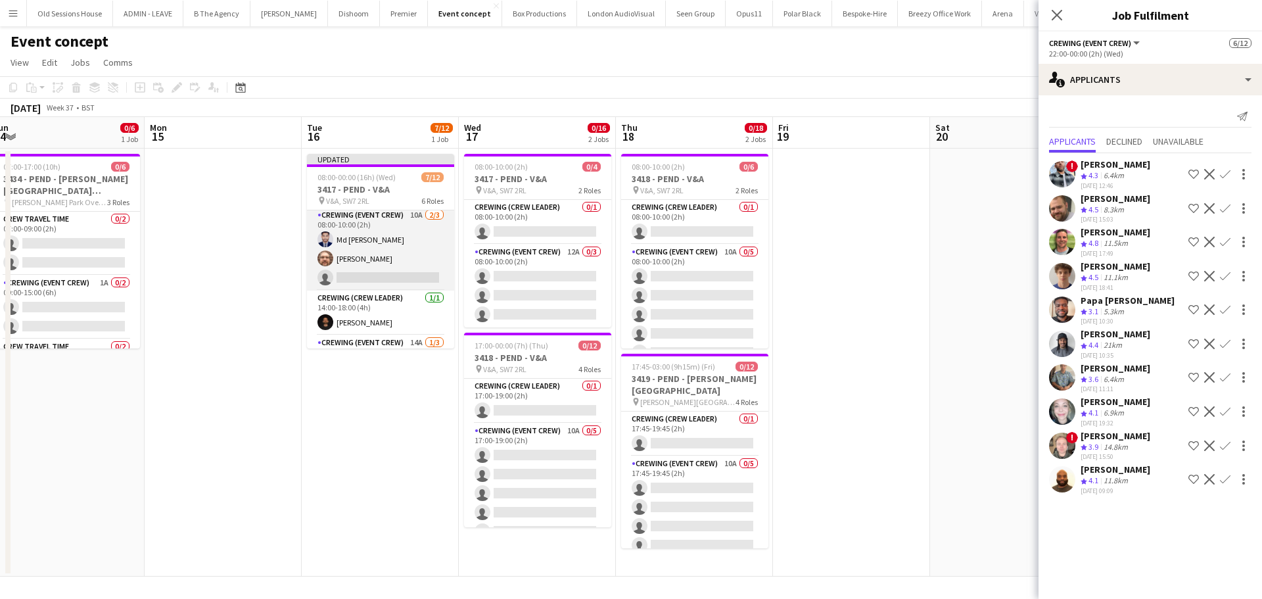
click at [380, 264] on app-card-role "Crewing (Event Crew) 10A 2/3 08:00-10:00 (2h) Md Mosabbit Hridoy Corey Arnold s…" at bounding box center [380, 249] width 147 height 83
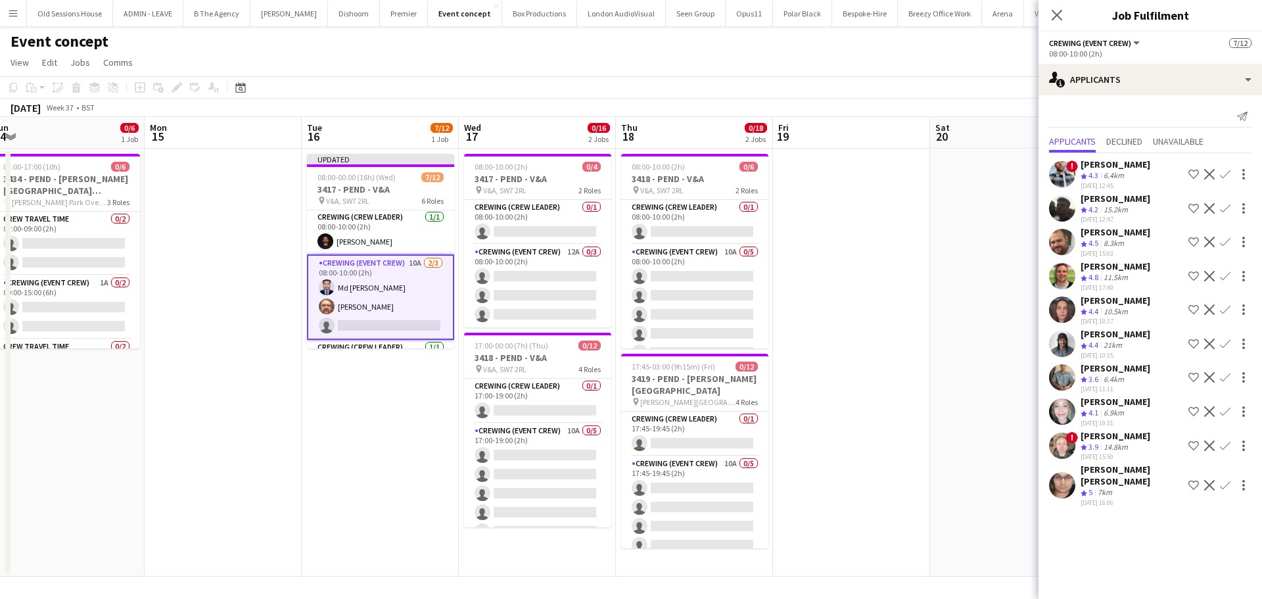
scroll to position [0, 0]
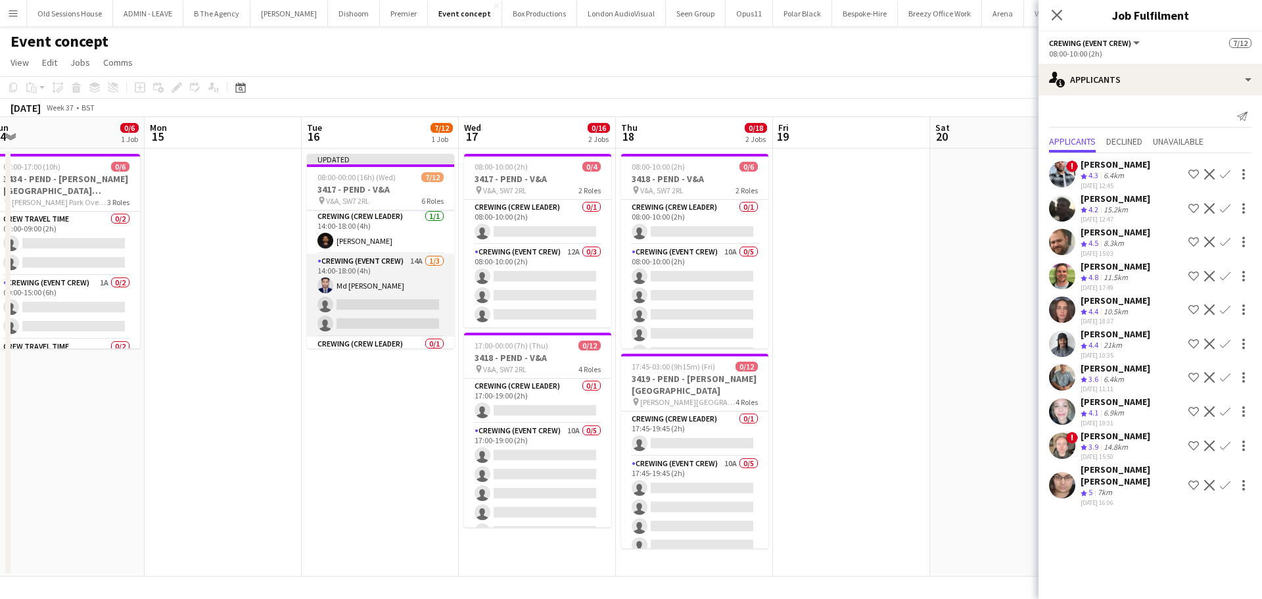
click at [356, 289] on app-card-role "Crewing (Event Crew) 14A 1/3 14:00-18:00 (4h) Md Mosabbit Hridoy single-neutral…" at bounding box center [380, 295] width 147 height 83
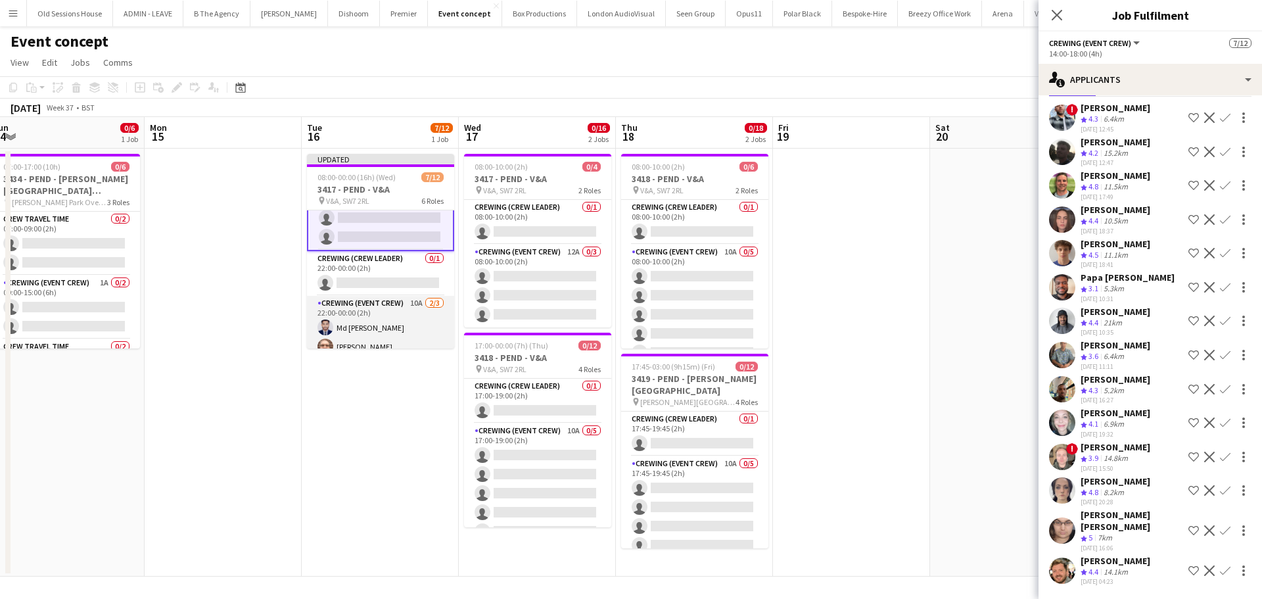
scroll to position [247, 0]
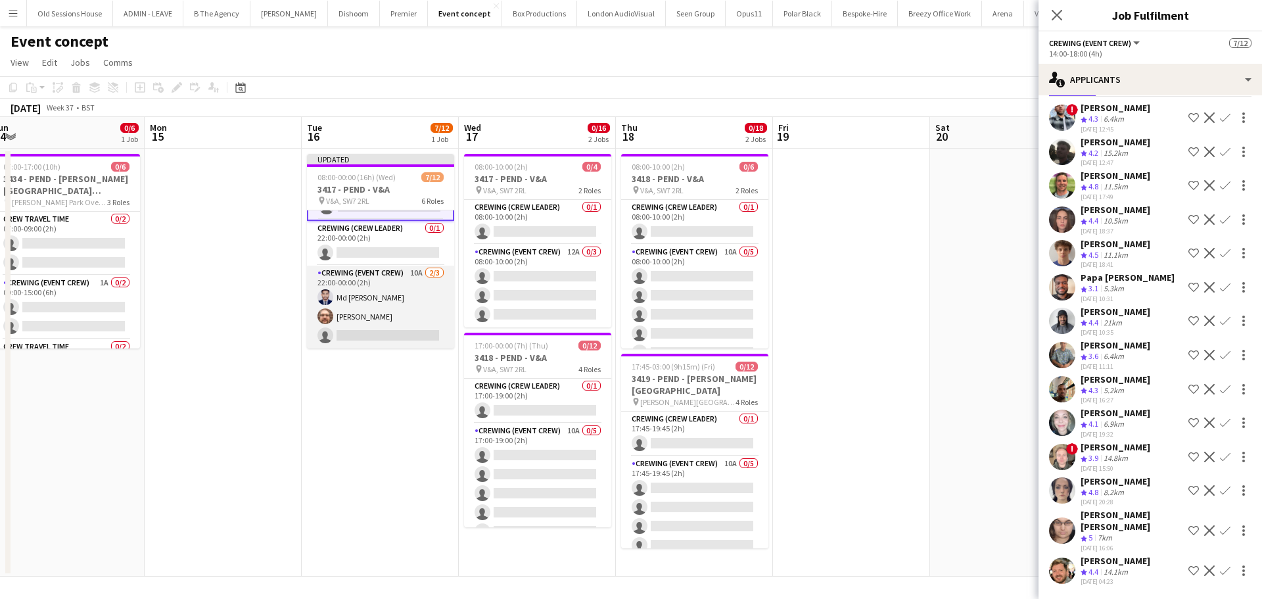
click at [373, 308] on app-card-role "Crewing (Event Crew) 10A 2/3 22:00-00:00 (2h) Md Mosabbit Hridoy Corey Arnold s…" at bounding box center [380, 307] width 147 height 83
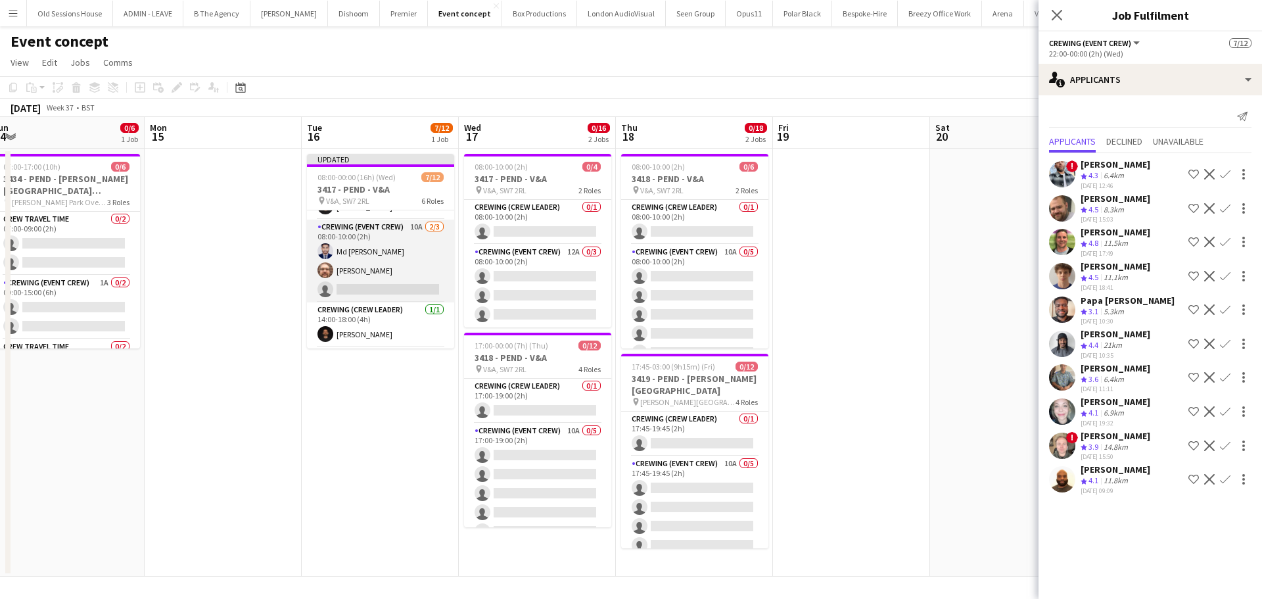
scroll to position [0, 0]
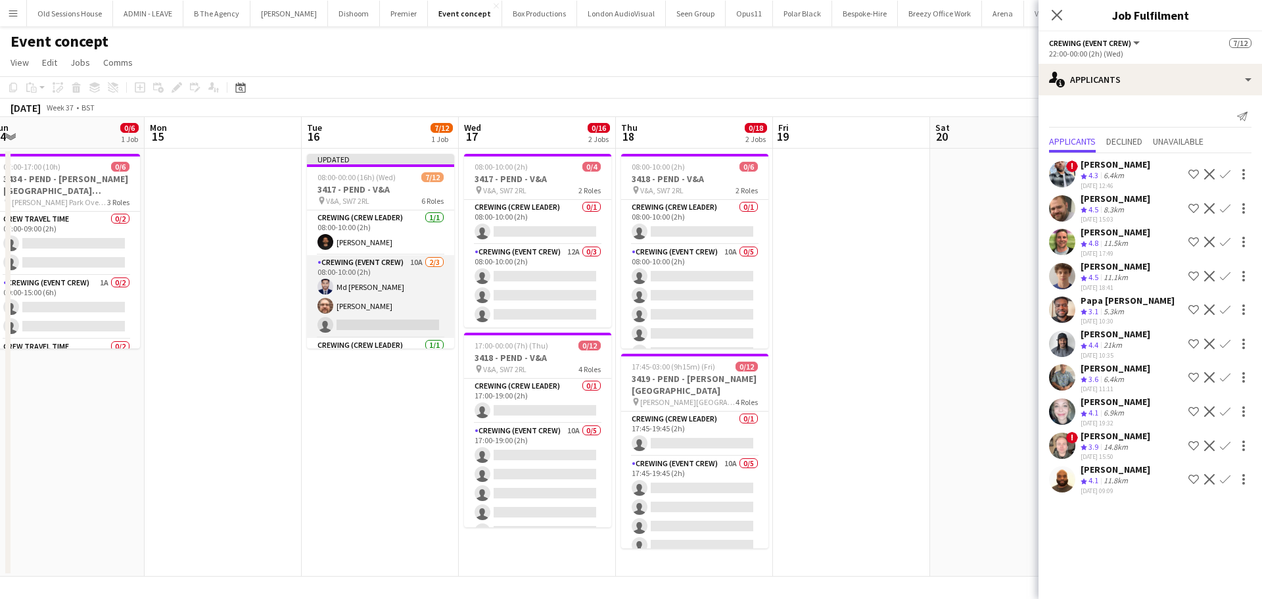
click at [386, 288] on app-card-role "Crewing (Event Crew) 10A 2/3 08:00-10:00 (2h) Md Mosabbit Hridoy Corey Arnold s…" at bounding box center [380, 296] width 147 height 83
click at [377, 293] on app-card-role "Crewing (Event Crew) 14A 1/3 14:00-18:00 (4h) Md Mosabbit Hridoy single-neutral…" at bounding box center [380, 295] width 147 height 83
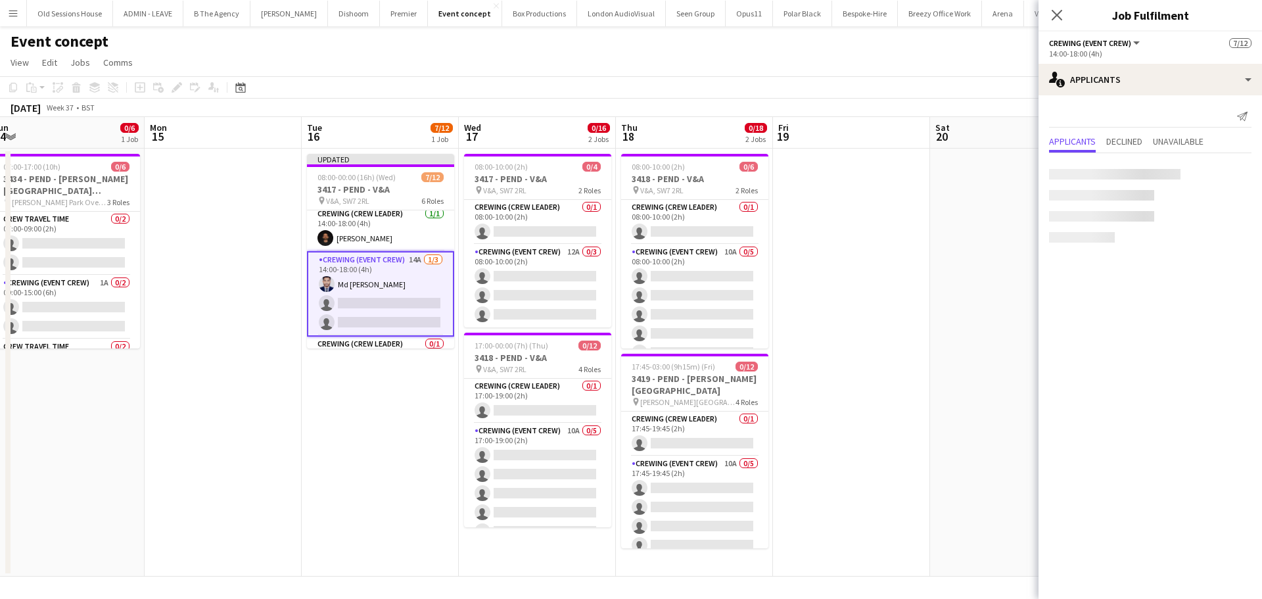
scroll to position [129, 0]
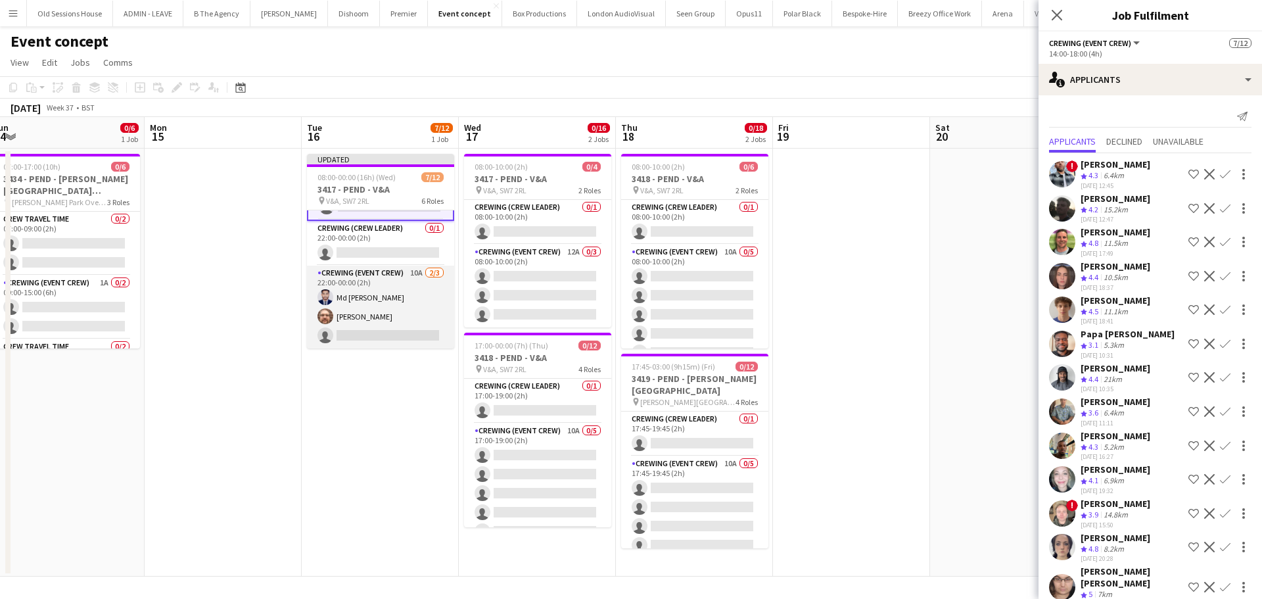
click at [373, 294] on app-card-role "Crewing (Event Crew) 10A 2/3 22:00-00:00 (2h) Md Mosabbit Hridoy Corey Arnold s…" at bounding box center [380, 307] width 147 height 83
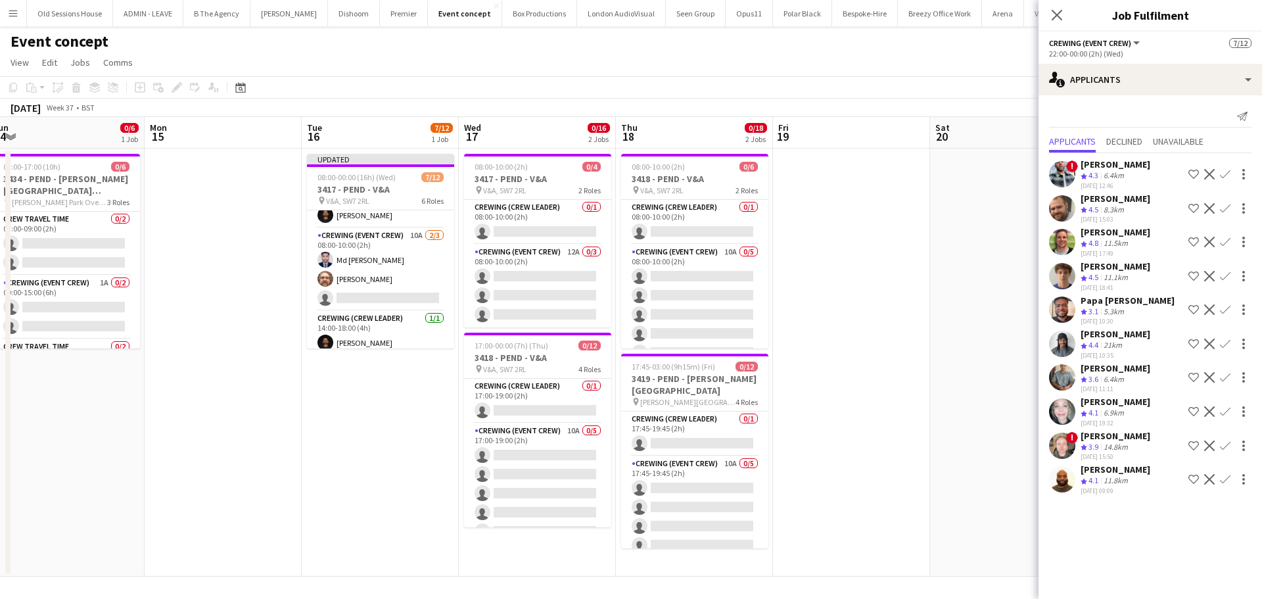
scroll to position [0, 0]
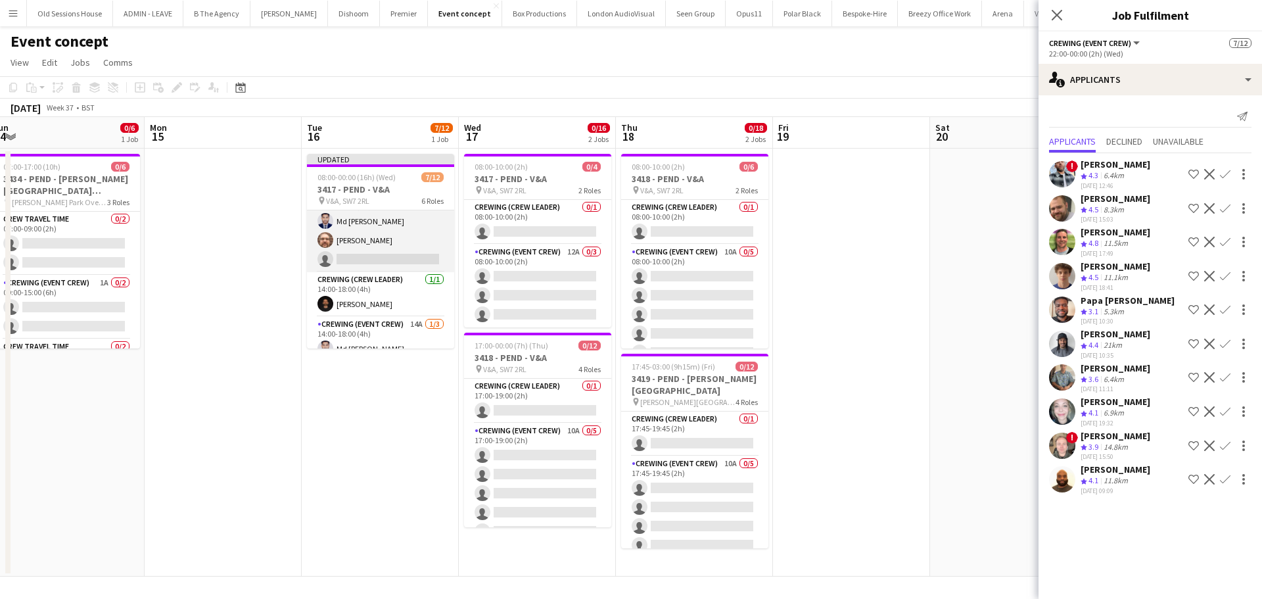
click at [384, 239] on app-card-role "Crewing (Event Crew) 10A 2/3 08:00-10:00 (2h) Md Mosabbit Hridoy Corey Arnold s…" at bounding box center [380, 230] width 147 height 83
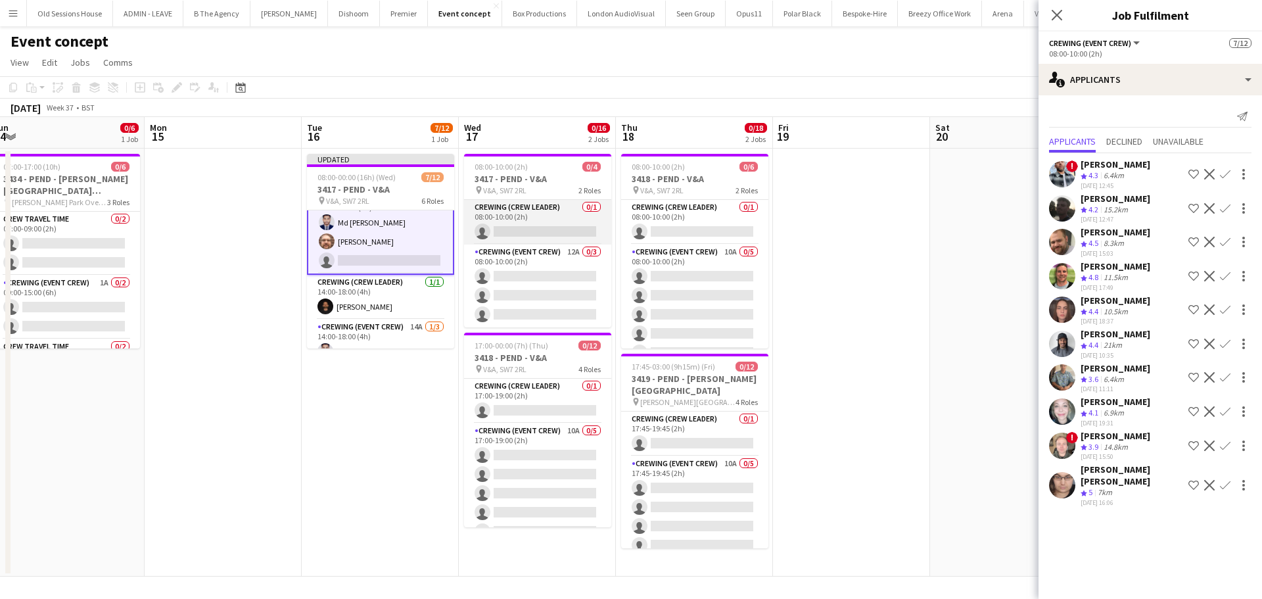
scroll to position [67, 0]
click at [1224, 277] on app-icon "Confirm" at bounding box center [1225, 276] width 11 height 11
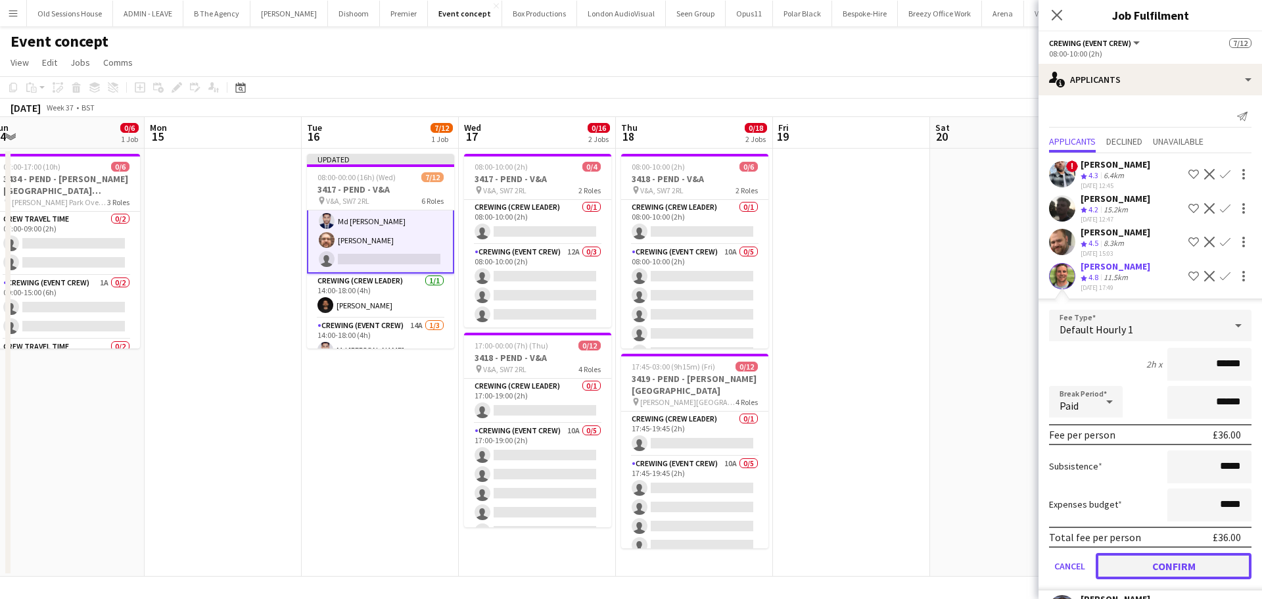
click at [1161, 567] on button "Confirm" at bounding box center [1174, 566] width 156 height 26
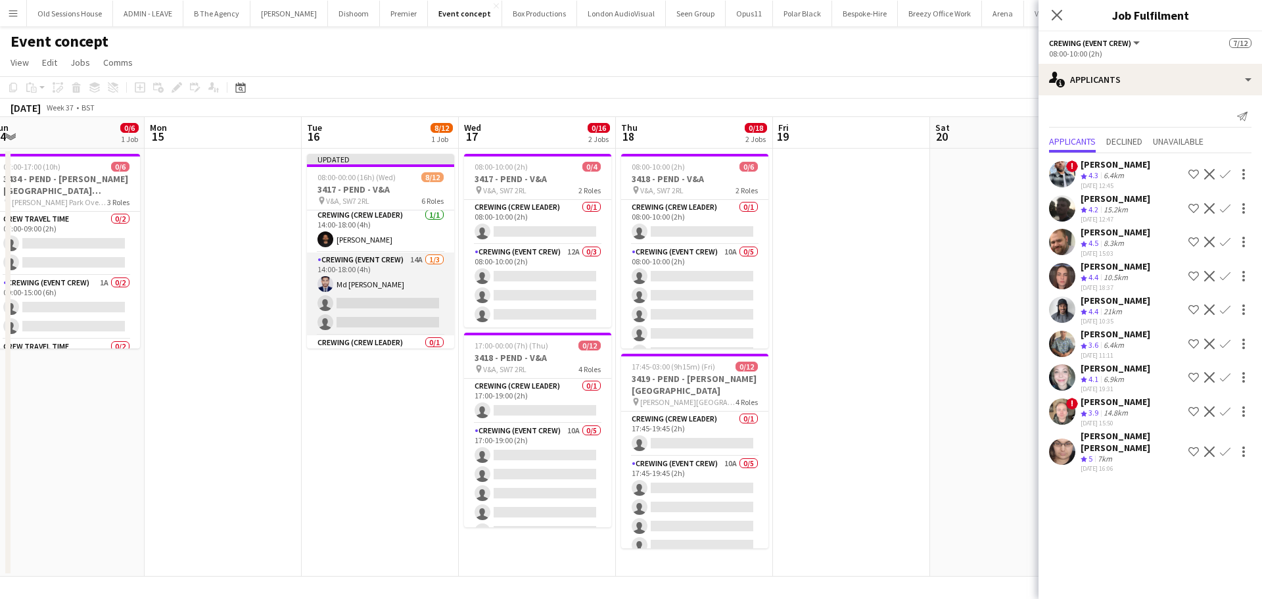
click at [382, 291] on app-card-role "Crewing (Event Crew) 14A 1/3 14:00-18:00 (4h) Md Mosabbit Hridoy single-neutral…" at bounding box center [380, 293] width 147 height 83
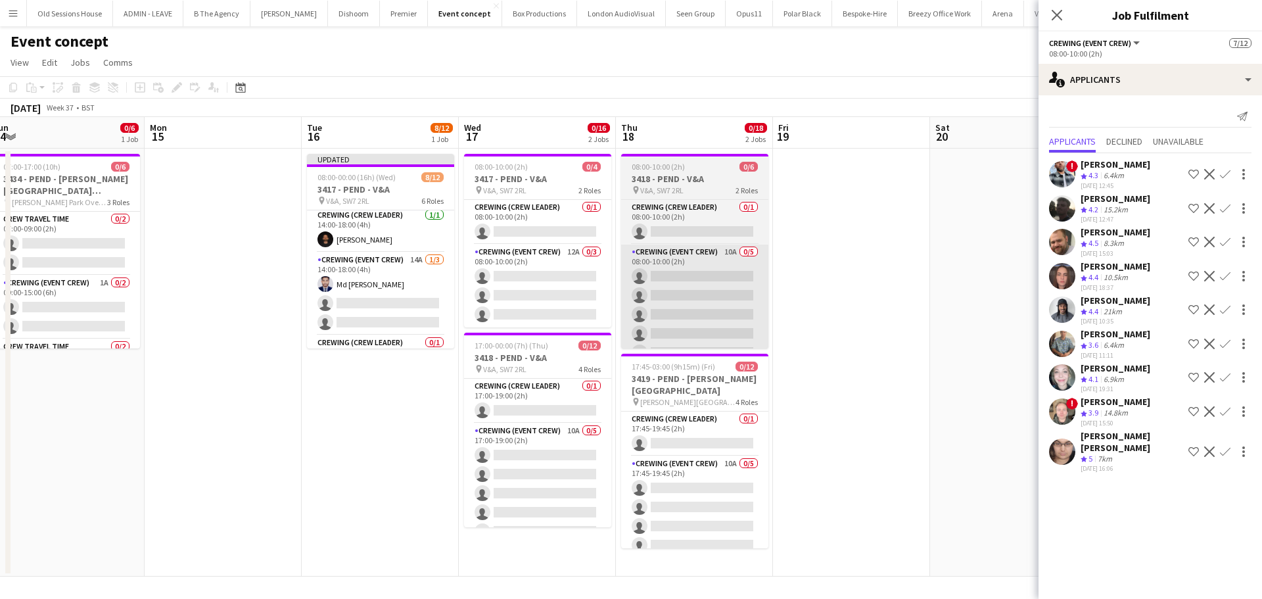
scroll to position [130, 0]
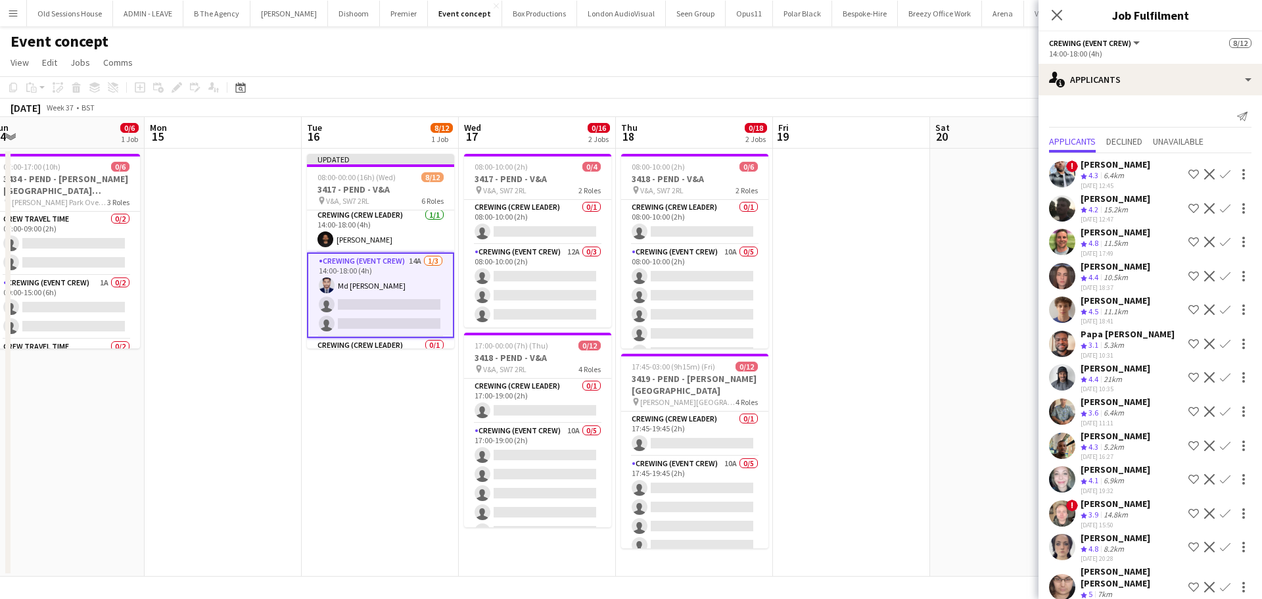
click at [1220, 242] on app-icon "Confirm" at bounding box center [1225, 242] width 11 height 11
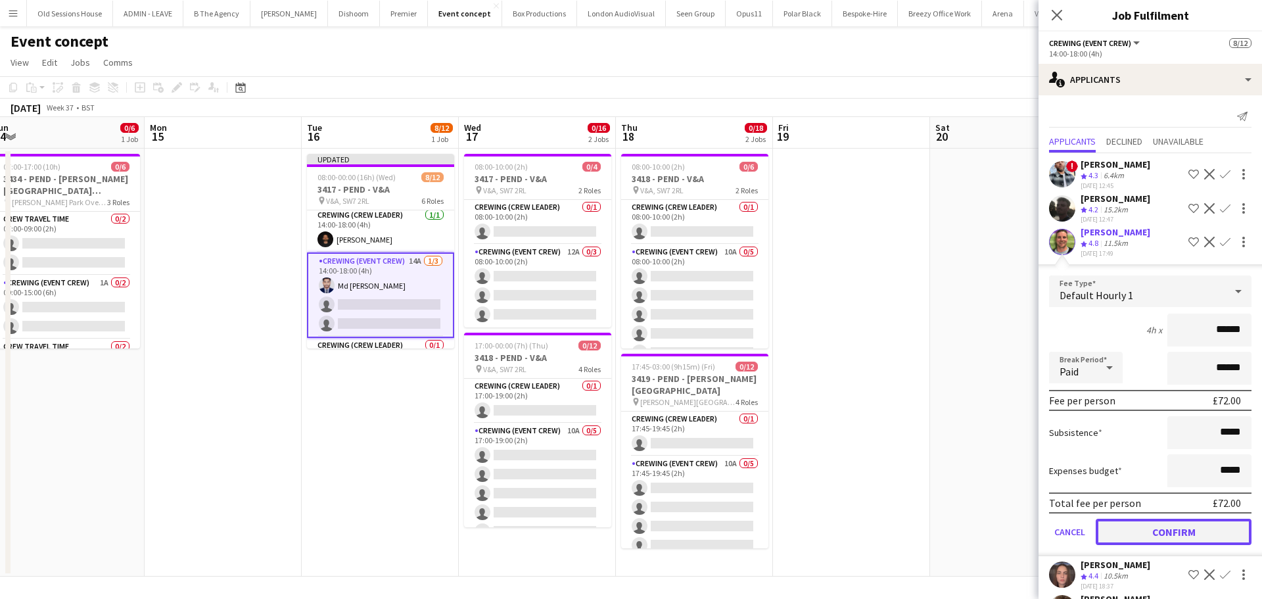
drag, startPoint x: 1159, startPoint y: 532, endPoint x: 1027, endPoint y: 503, distance: 135.1
click at [1158, 531] on button "Confirm" at bounding box center [1174, 532] width 156 height 26
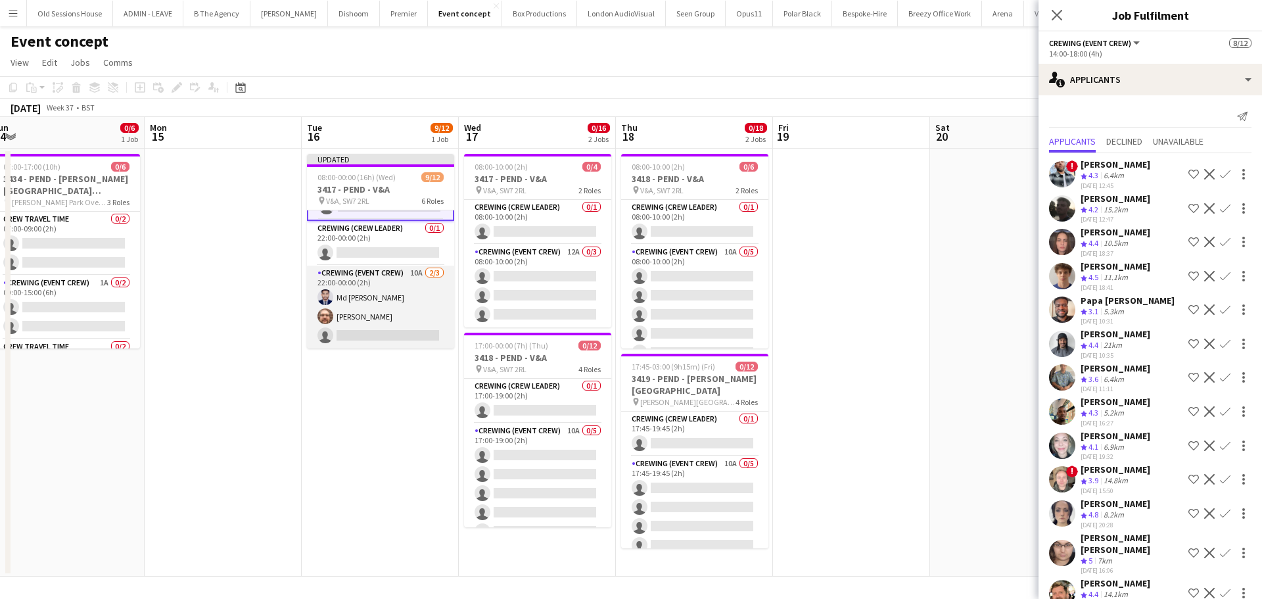
click at [366, 299] on app-card-role "Crewing (Event Crew) 10A 2/3 22:00-00:00 (2h) Md Mosabbit Hridoy Corey Arnold s…" at bounding box center [380, 307] width 147 height 83
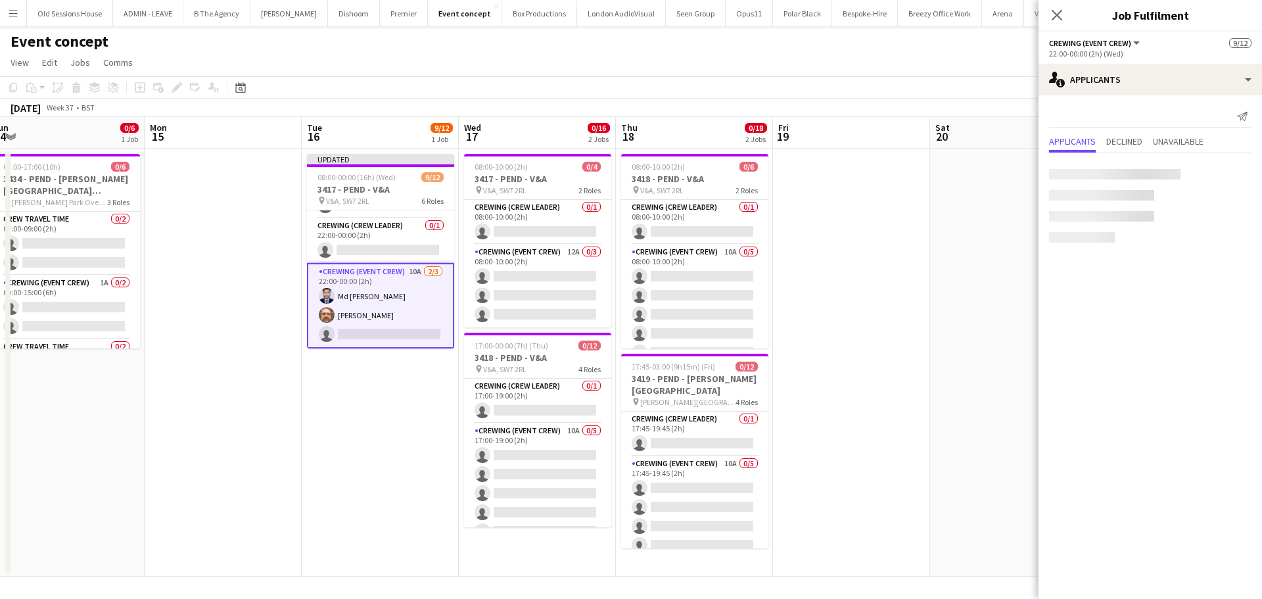
scroll to position [246, 0]
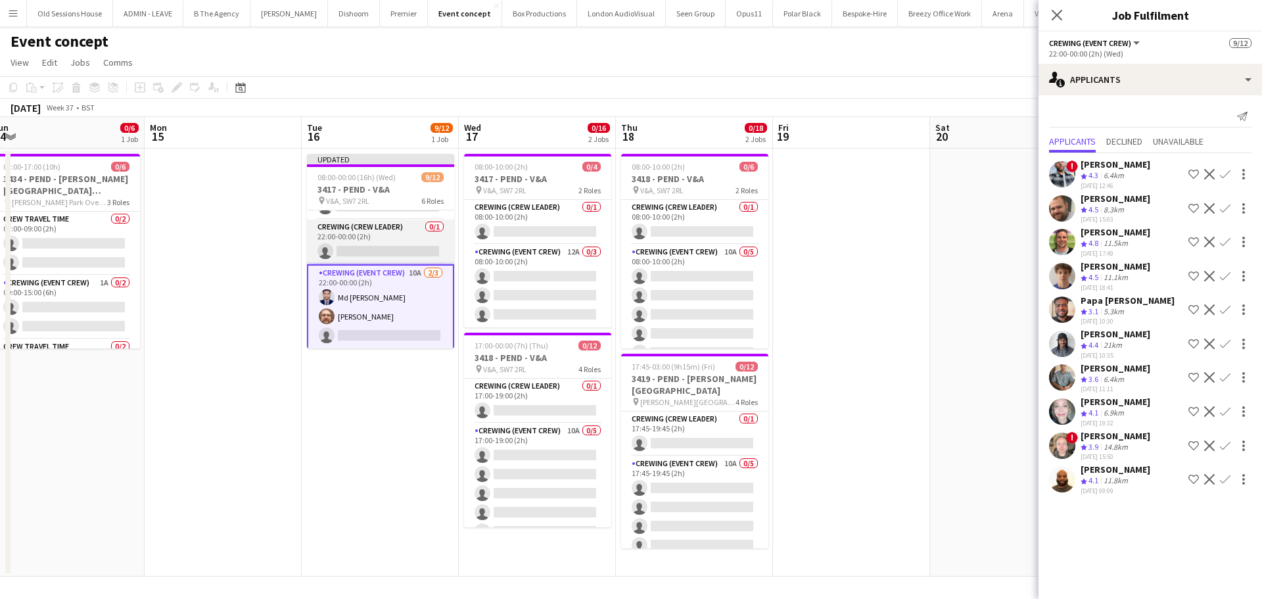
click at [375, 237] on app-card-role "Crewing (Crew Leader) 0/1 22:00-00:00 (2h) single-neutral-actions" at bounding box center [380, 242] width 147 height 45
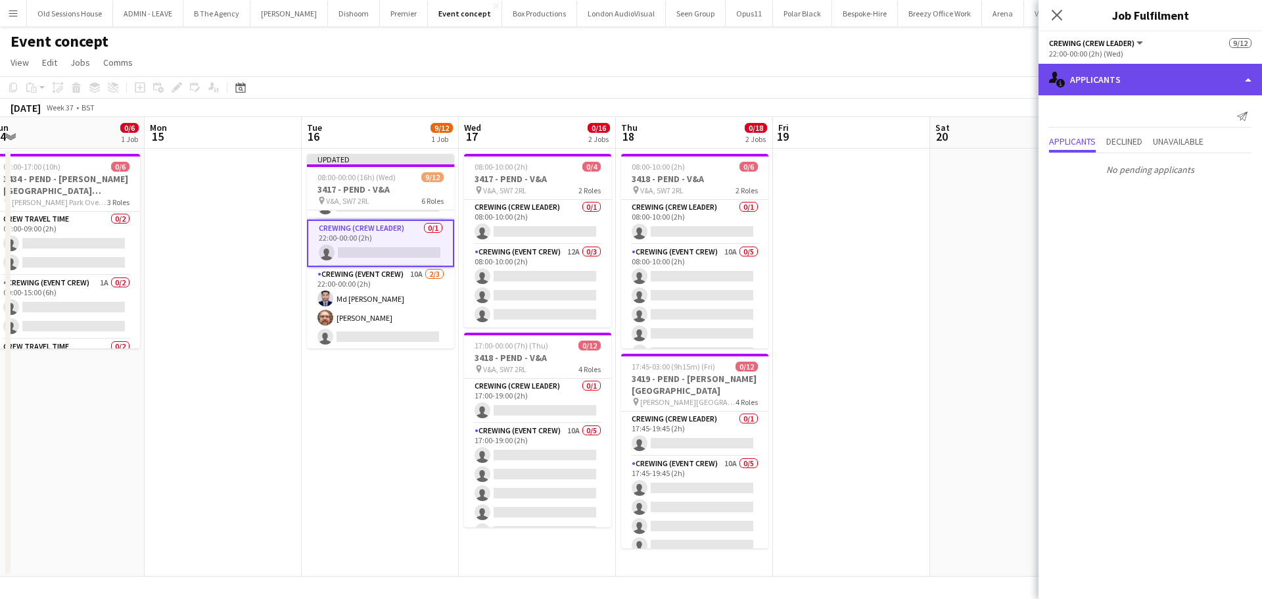
click at [1149, 87] on div "single-neutral-actions-information Applicants" at bounding box center [1149, 80] width 223 height 32
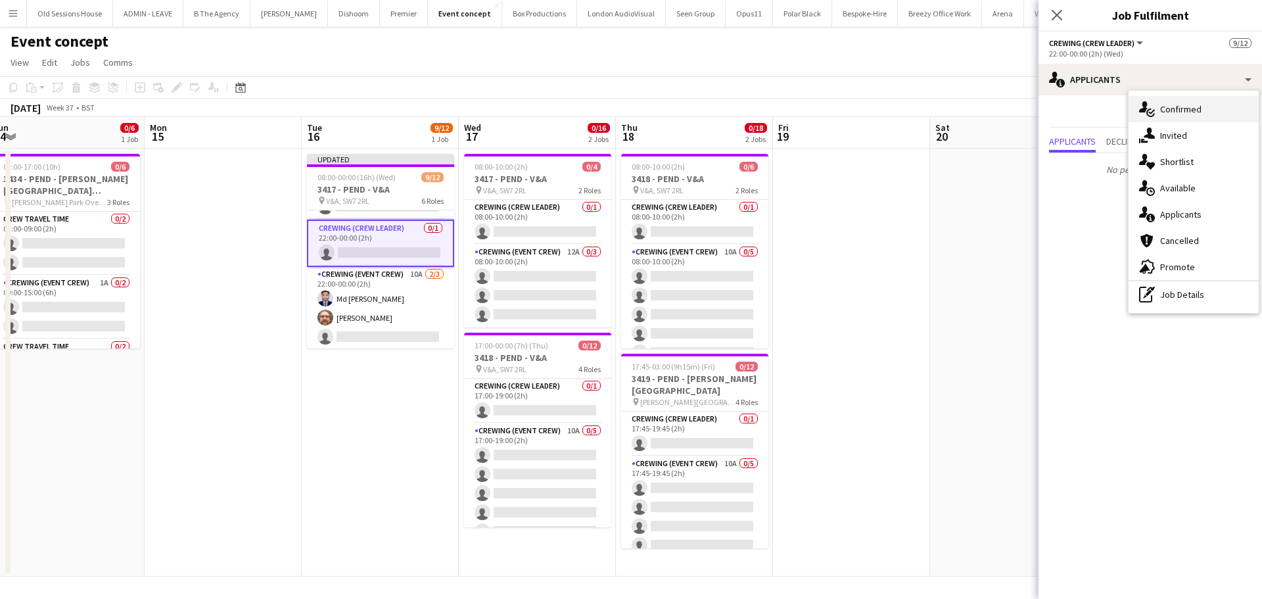
click at [1161, 108] on div "single-neutral-actions-check-2 Confirmed" at bounding box center [1194, 109] width 130 height 26
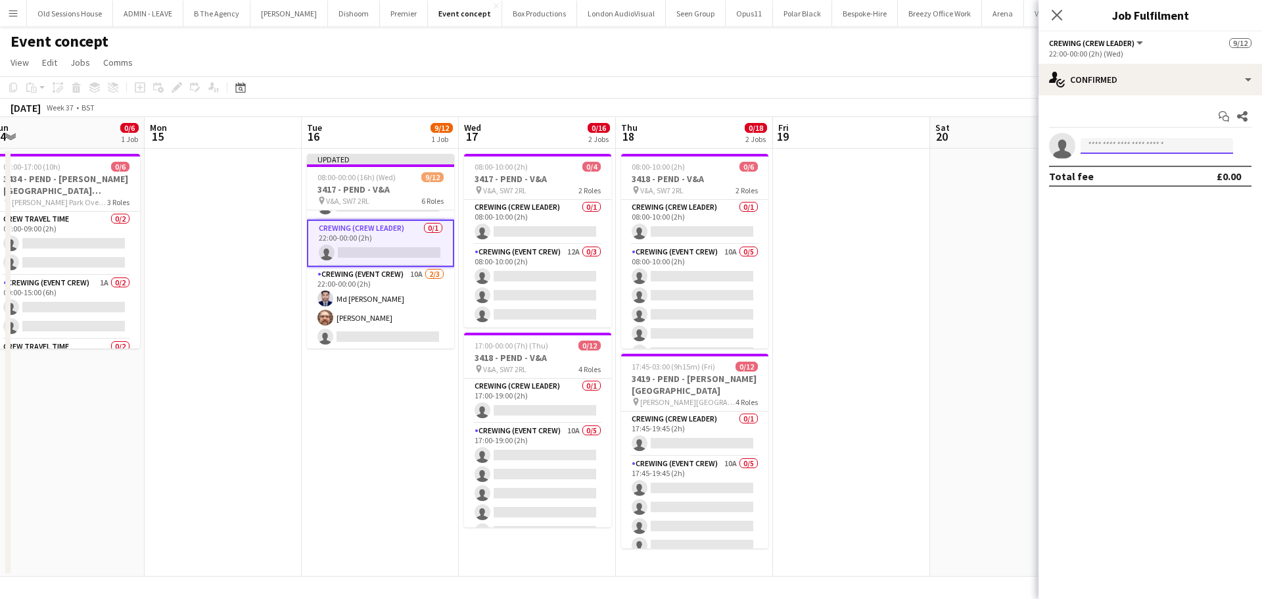
click at [1112, 147] on input at bounding box center [1157, 146] width 152 height 16
type input "***"
click at [1114, 166] on span "Allan Horsfield" at bounding box center [1129, 164] width 76 height 11
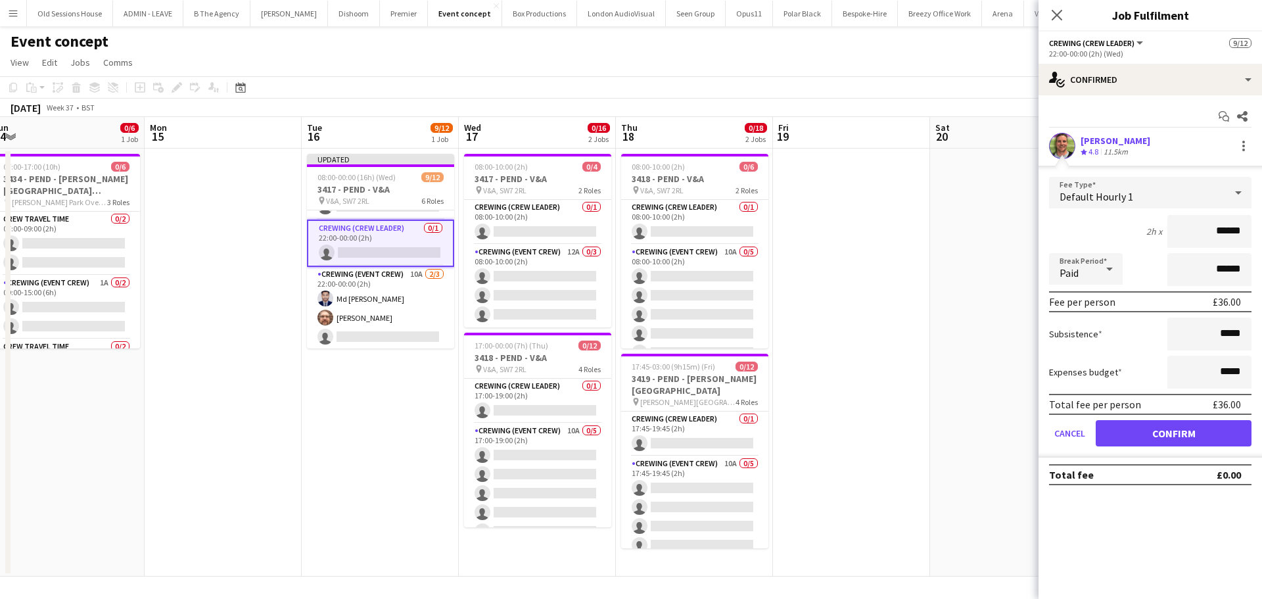
drag, startPoint x: 1246, startPoint y: 226, endPoint x: 1096, endPoint y: 228, distance: 149.9
click at [1096, 228] on div "2h x ******" at bounding box center [1150, 231] width 202 height 33
type input "***"
click at [1090, 228] on div "2h x ***" at bounding box center [1150, 231] width 202 height 33
click at [1167, 431] on button "Confirm" at bounding box center [1174, 433] width 156 height 26
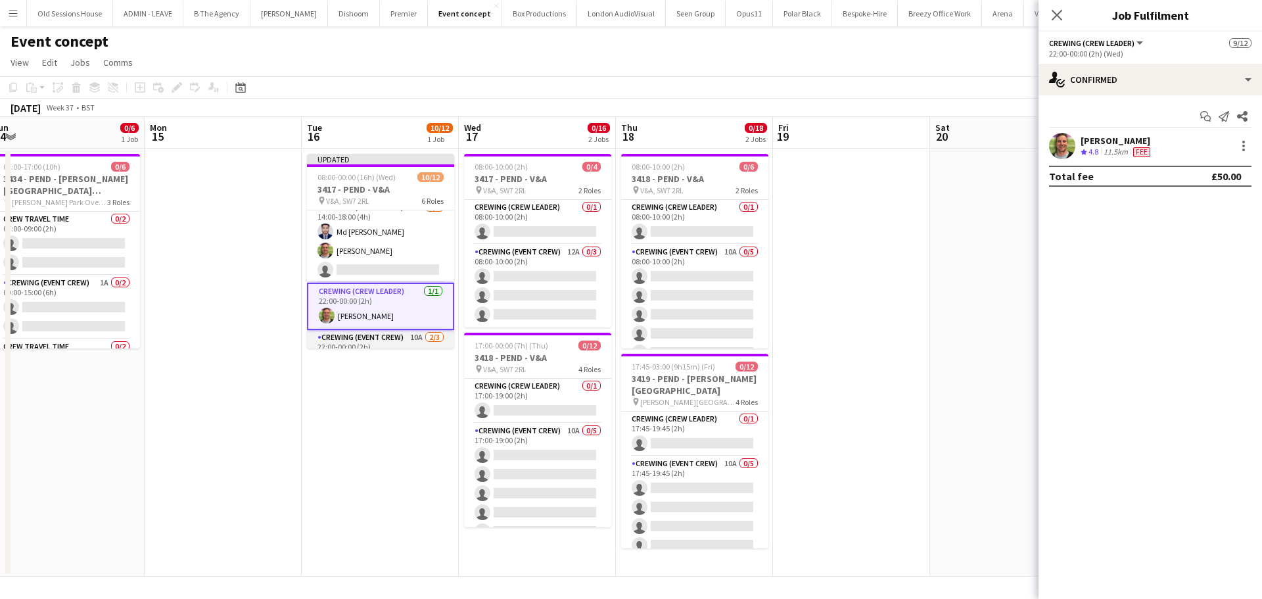
scroll to position [181, 0]
click at [388, 252] on app-card-role "Crewing (Event Crew) 13A 2/3 14:00-18:00 (4h) Md Mosabbit Hridoy Allan Horsfiel…" at bounding box center [380, 242] width 147 height 83
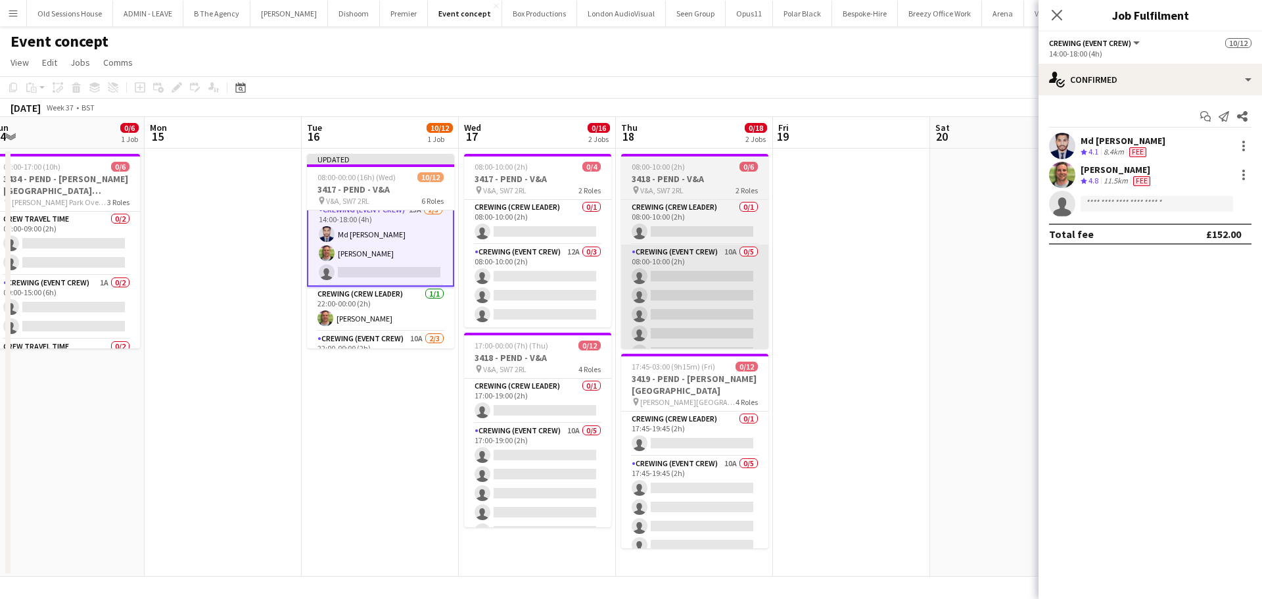
scroll to position [183, 0]
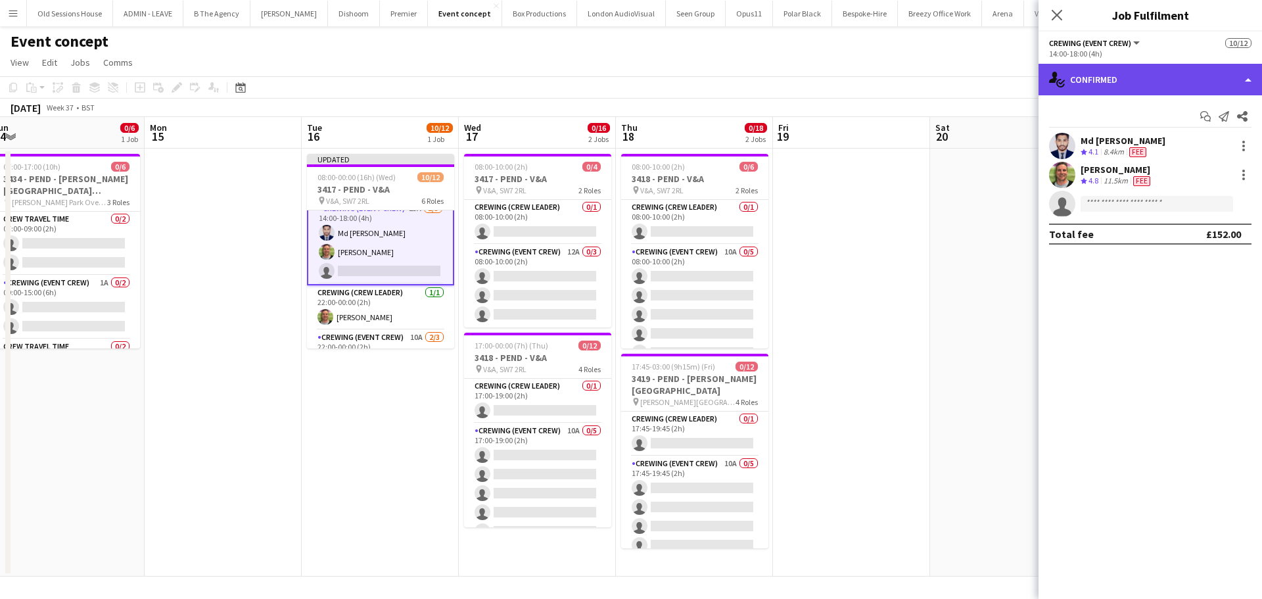
click at [1148, 80] on div "single-neutral-actions-check-2 Confirmed" at bounding box center [1149, 80] width 223 height 32
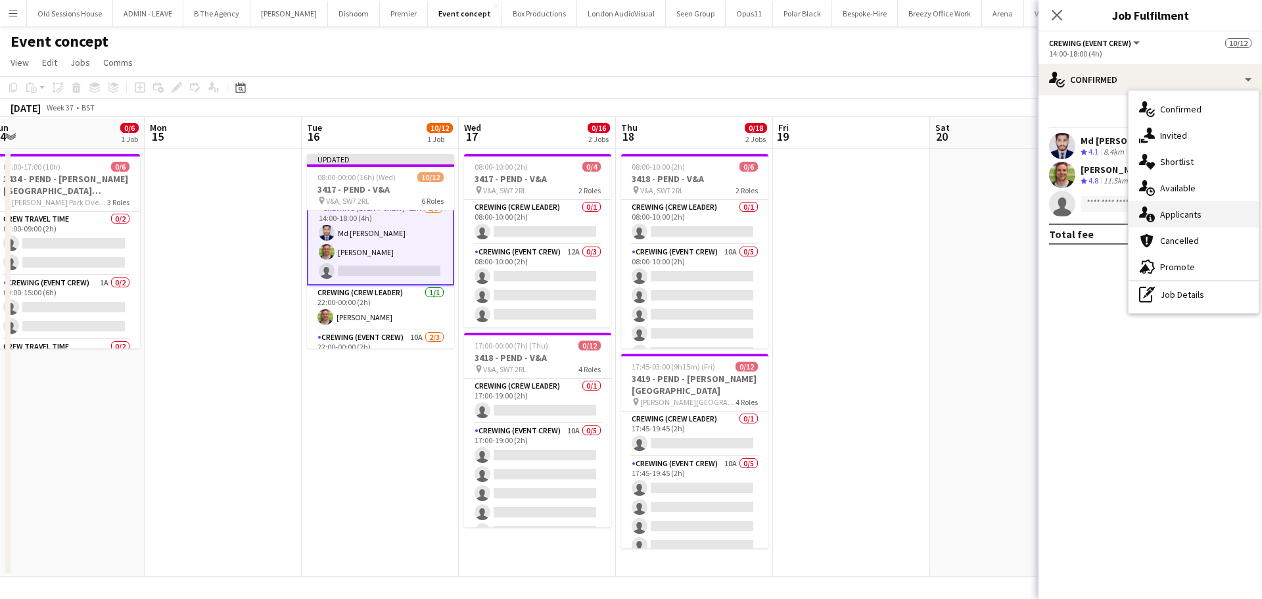
click at [1178, 210] on div "single-neutral-actions-information Applicants" at bounding box center [1194, 214] width 130 height 26
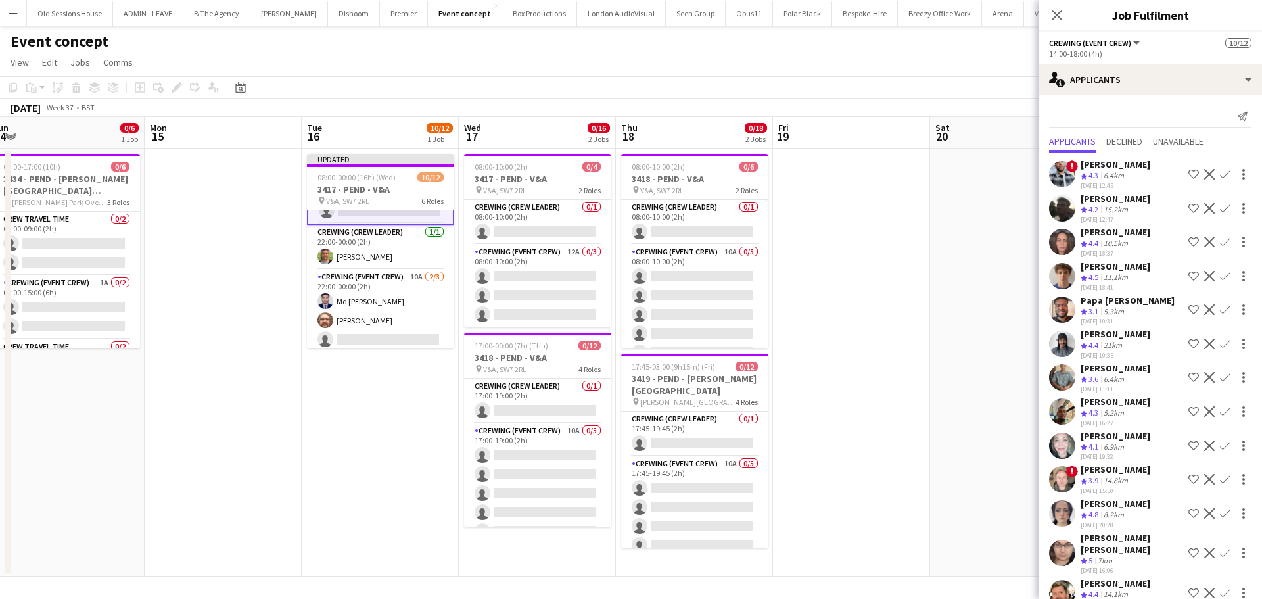
scroll to position [23, 0]
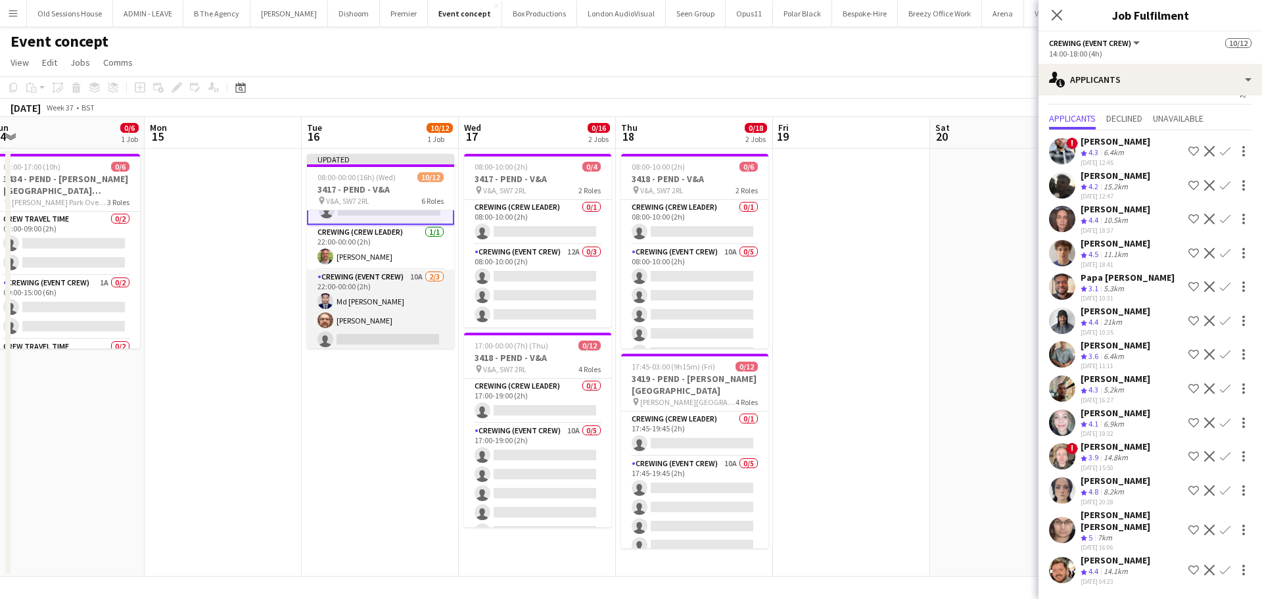
click at [369, 319] on app-card-role "Crewing (Event Crew) 10A 2/3 22:00-00:00 (2h) Md Mosabbit Hridoy Corey Arnold s…" at bounding box center [380, 310] width 147 height 83
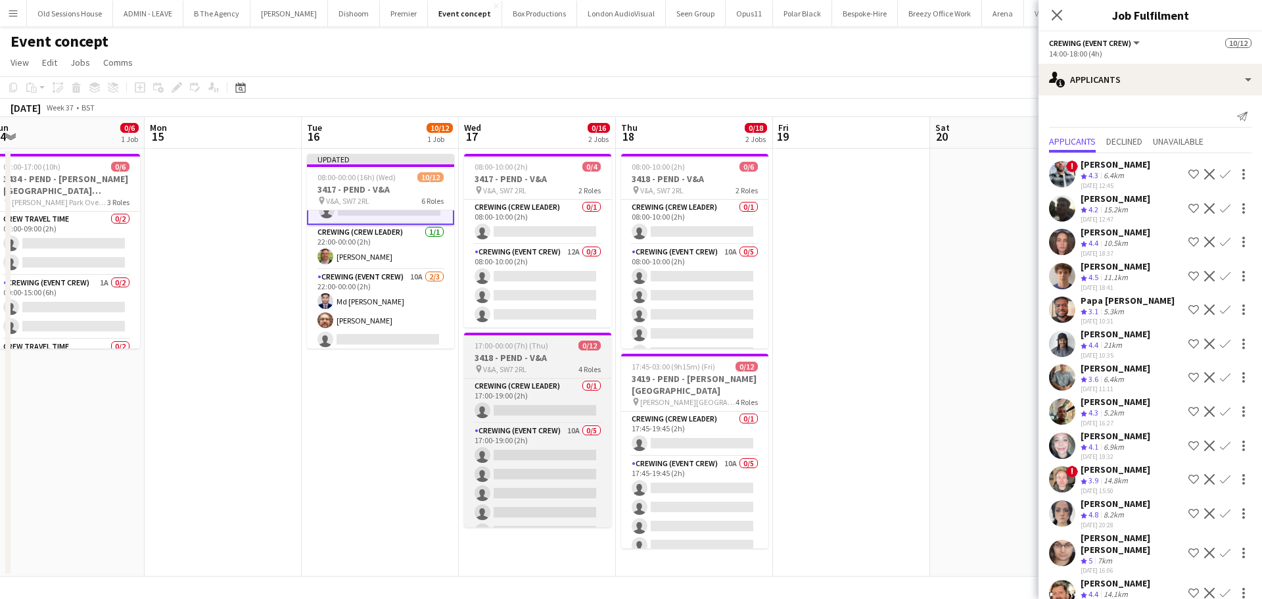
scroll to position [242, 0]
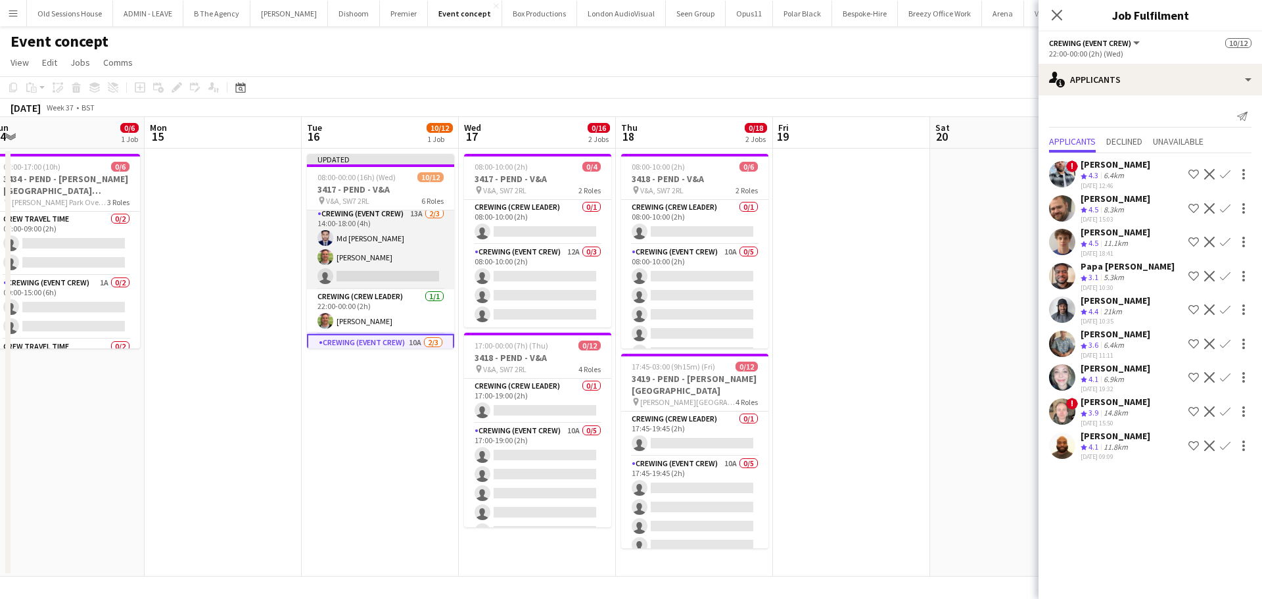
click at [388, 259] on app-card-role "Crewing (Event Crew) 13A 2/3 14:00-18:00 (4h) Md Mosabbit Hridoy Allan Horsfiel…" at bounding box center [380, 247] width 147 height 83
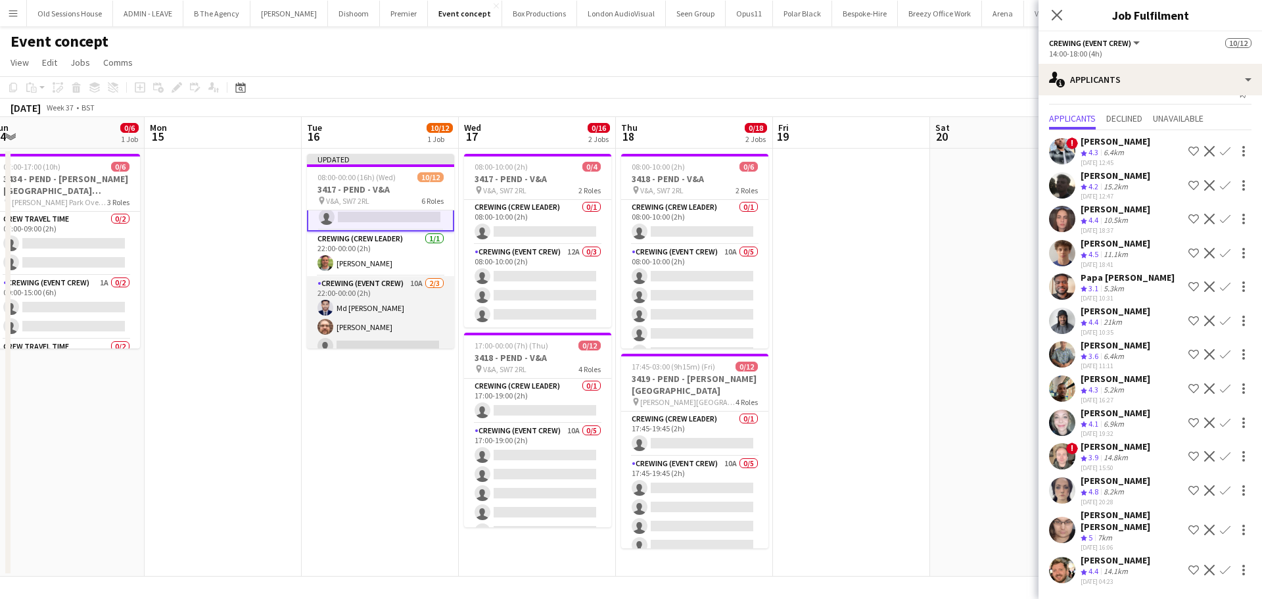
scroll to position [247, 0]
click at [375, 299] on app-card-role "Crewing (Event Crew) 10A 2/3 22:00-00:00 (2h) Md Mosabbit Hridoy Corey Arnold s…" at bounding box center [380, 307] width 147 height 83
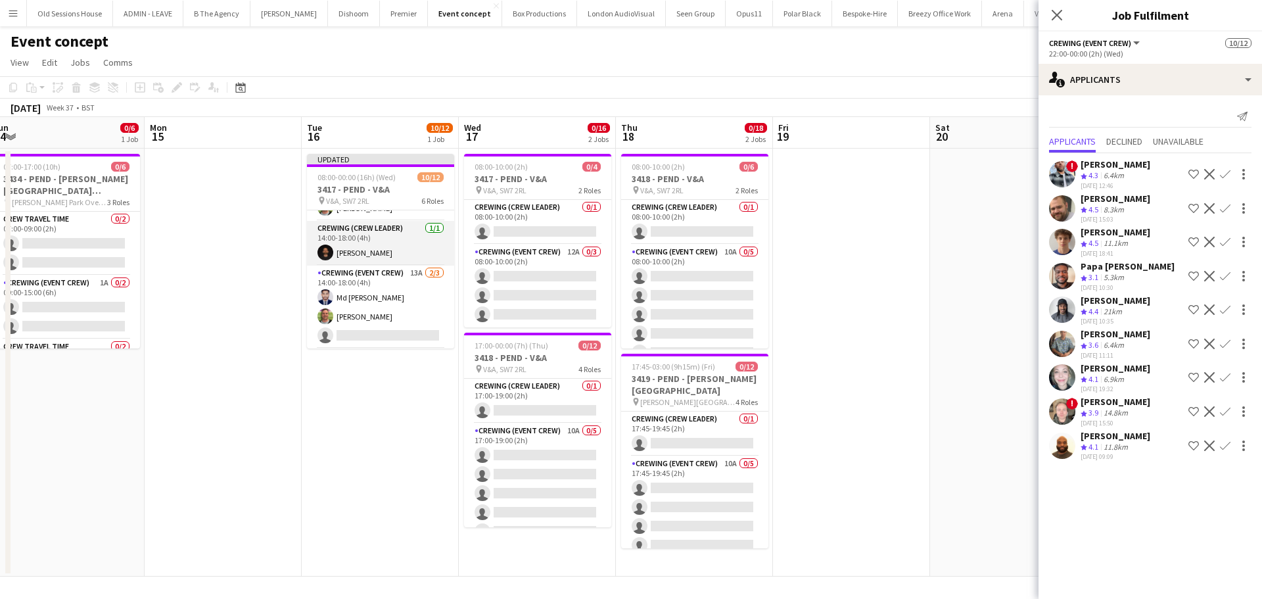
scroll to position [114, 0]
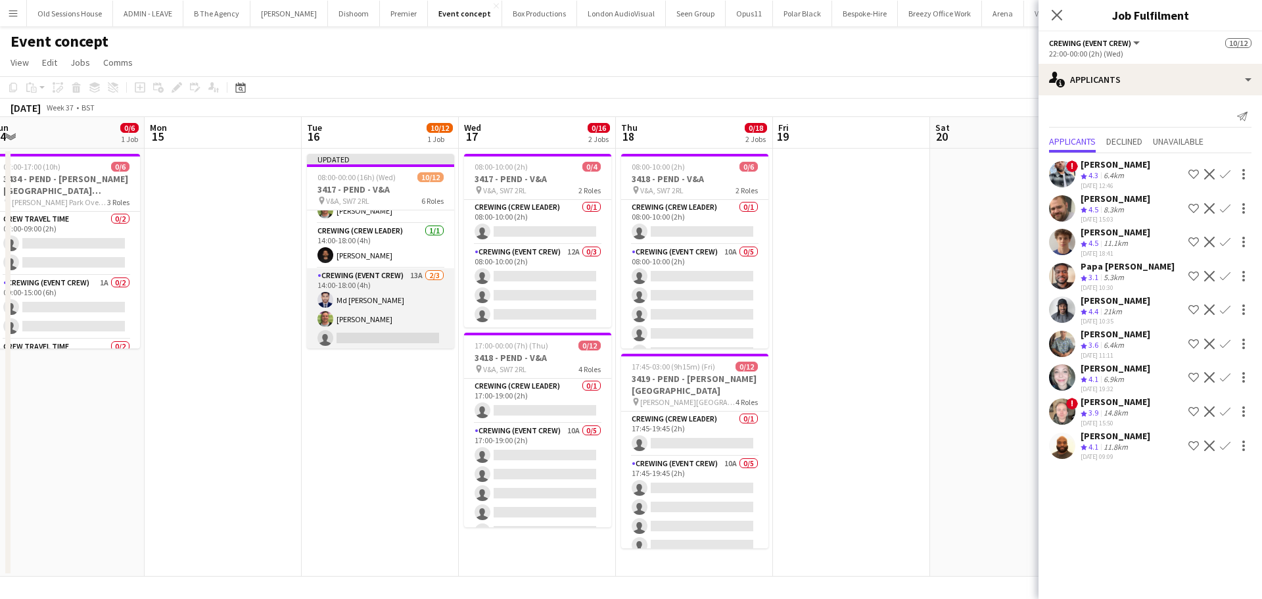
click at [396, 315] on app-card-role "Crewing (Event Crew) 13A 2/3 14:00-18:00 (4h) Md Mosabbit Hridoy Allan Horsfiel…" at bounding box center [380, 309] width 147 height 83
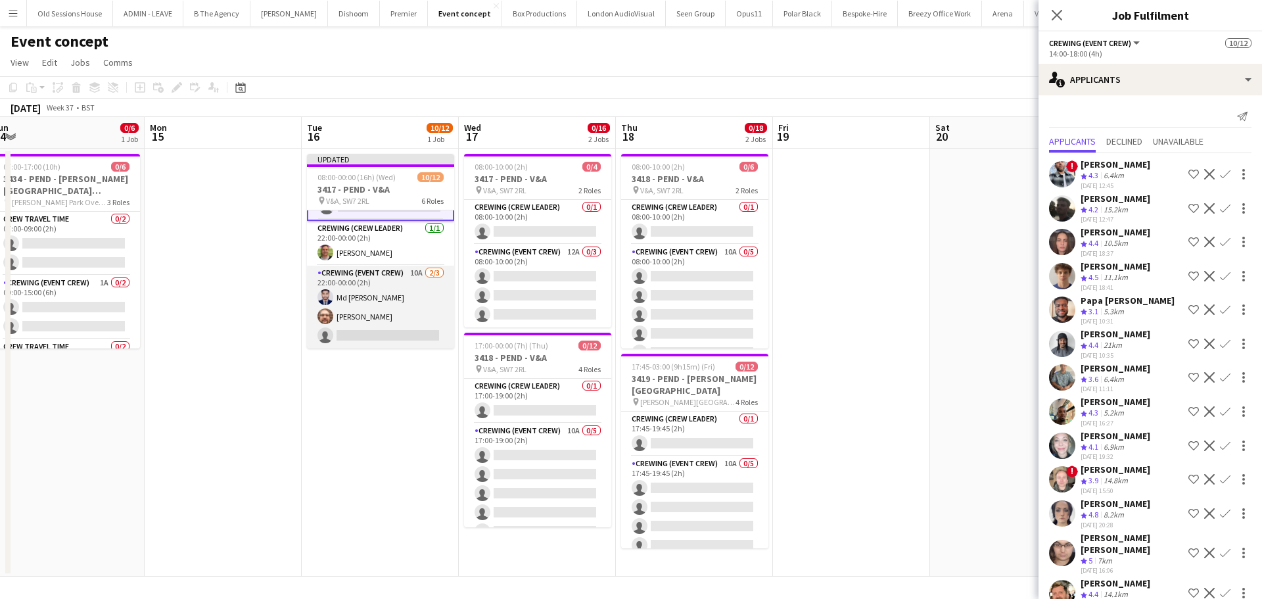
click at [402, 308] on app-card-role "Crewing (Event Crew) 10A 2/3 22:00-00:00 (2h) Md Mosabbit Hridoy Corey Arnold s…" at bounding box center [380, 307] width 147 height 83
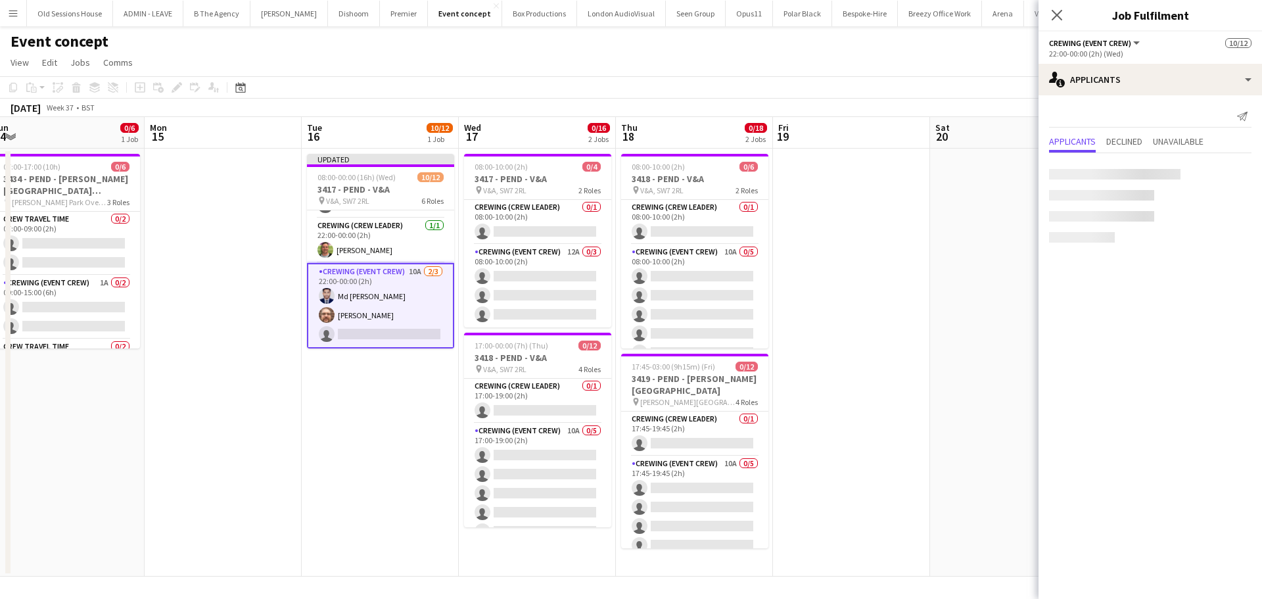
scroll to position [246, 0]
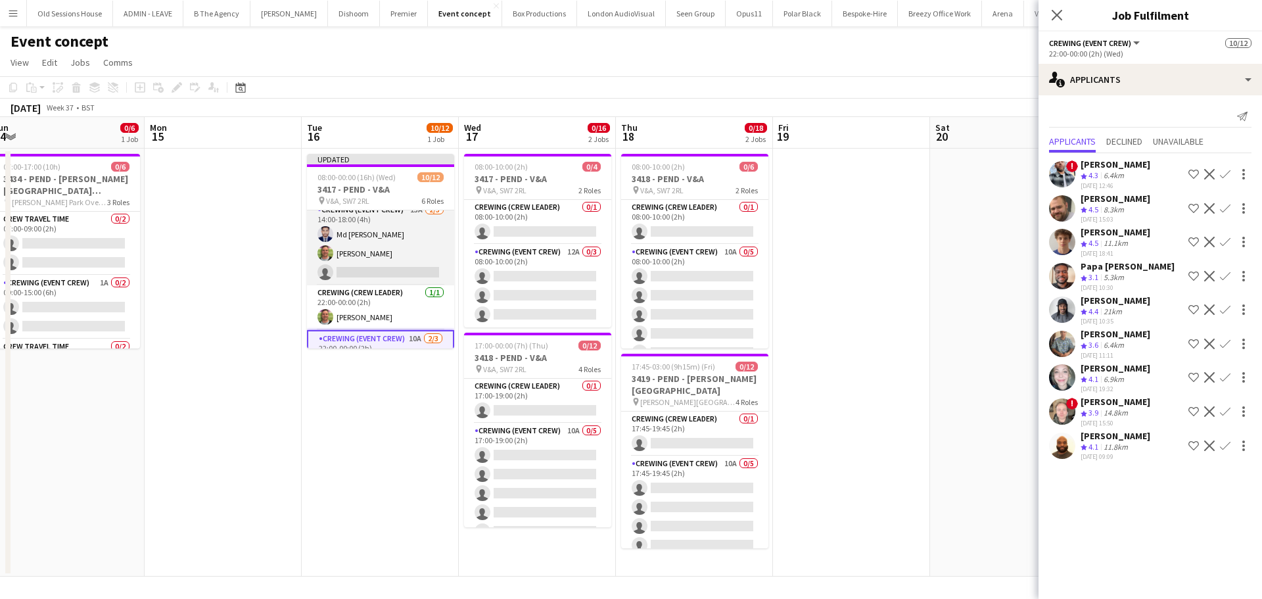
click at [391, 259] on app-card-role "Crewing (Event Crew) 13A 2/3 14:00-18:00 (4h) Md Mosabbit Hridoy Allan Horsfiel…" at bounding box center [380, 243] width 147 height 83
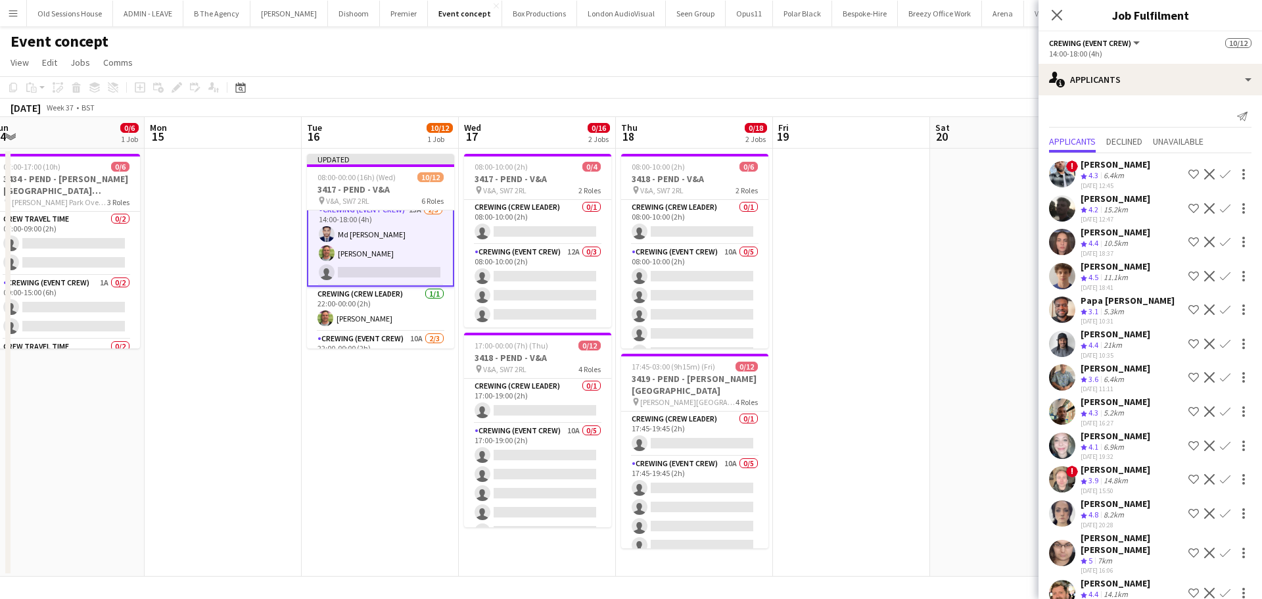
click at [1220, 342] on app-icon "Confirm" at bounding box center [1225, 343] width 11 height 11
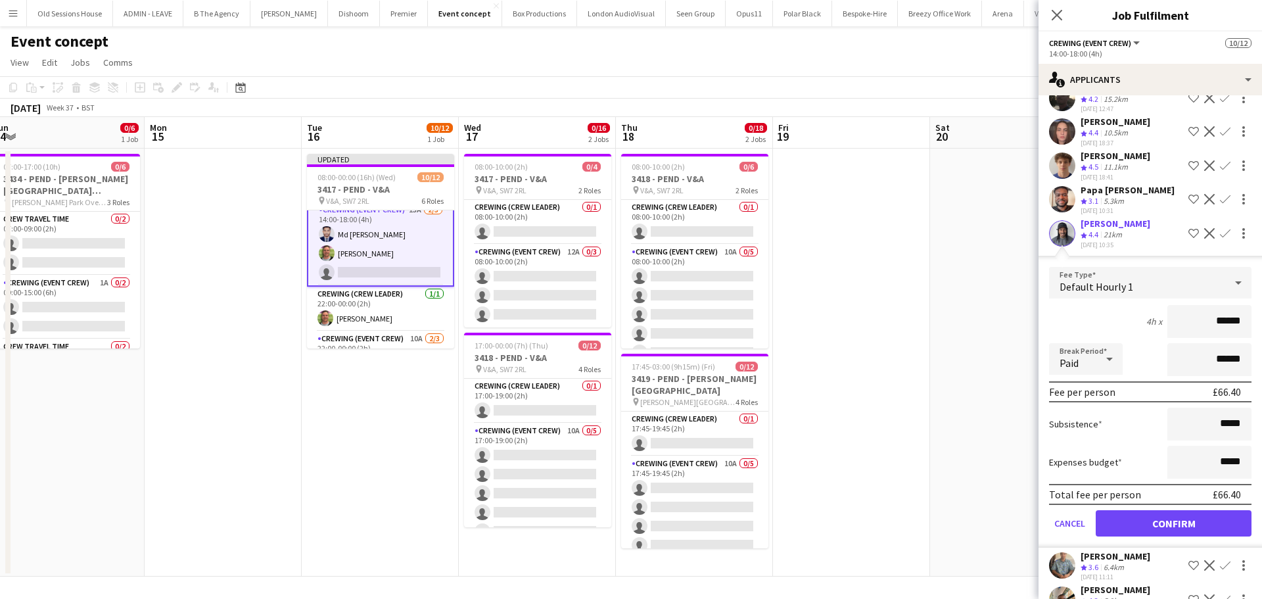
scroll to position [131, 0]
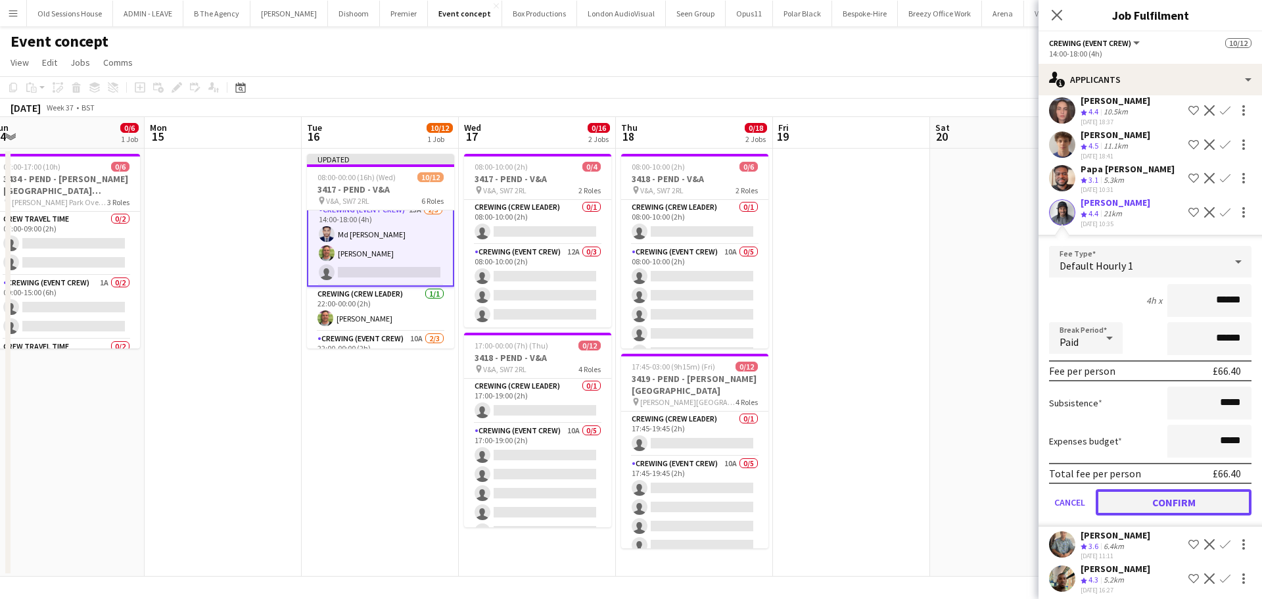
click at [1129, 498] on button "Confirm" at bounding box center [1174, 502] width 156 height 26
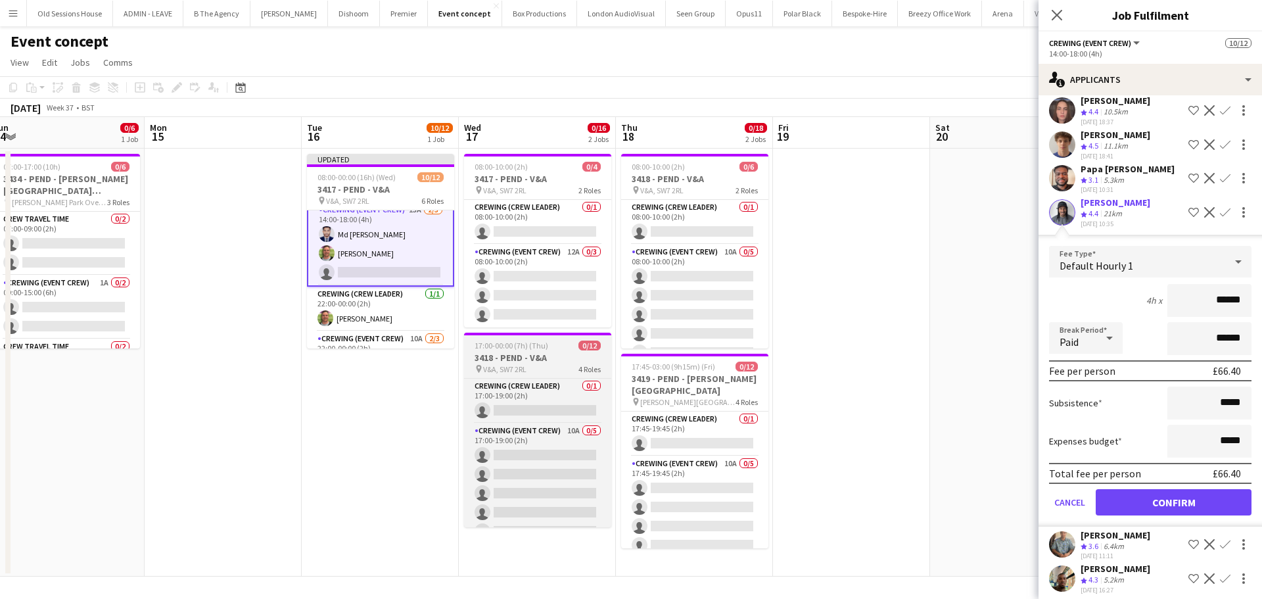
scroll to position [0, 0]
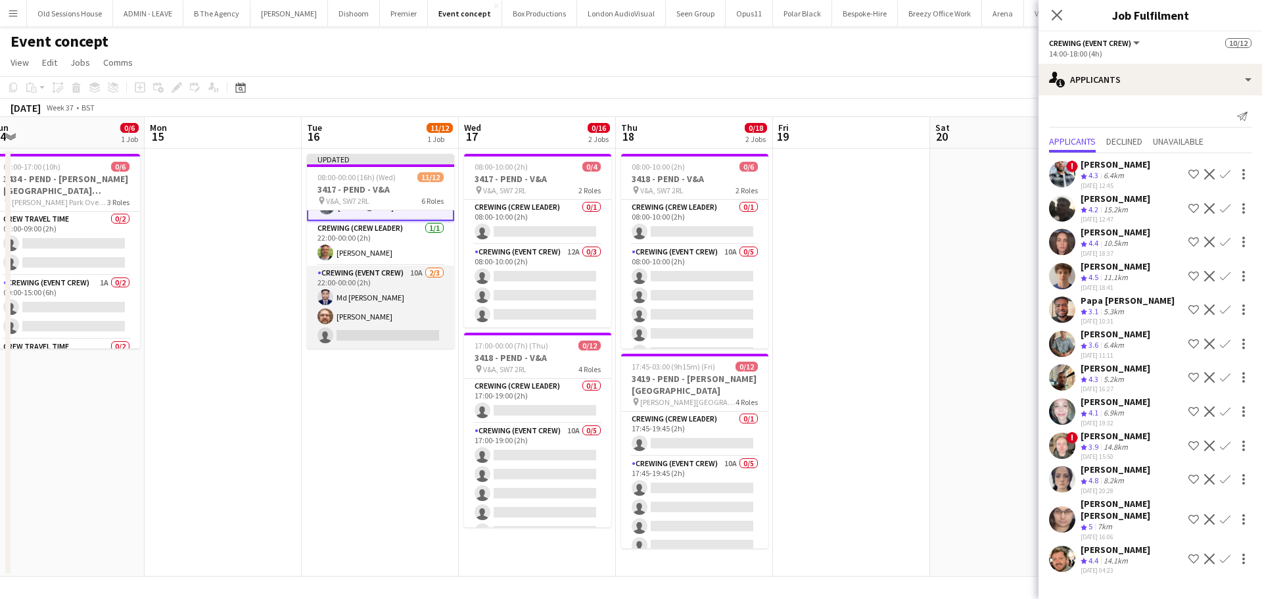
click at [365, 313] on app-card-role "Crewing (Event Crew) 10A 2/3 22:00-00:00 (2h) Md Mosabbit Hridoy Corey Arnold s…" at bounding box center [380, 307] width 147 height 83
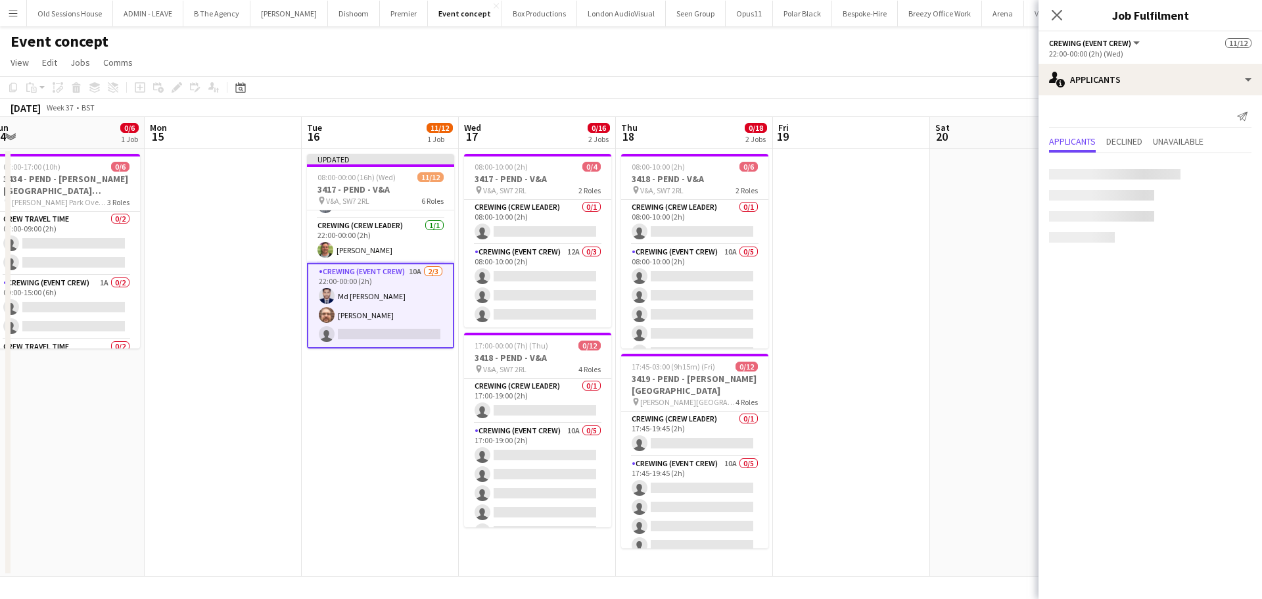
scroll to position [246, 0]
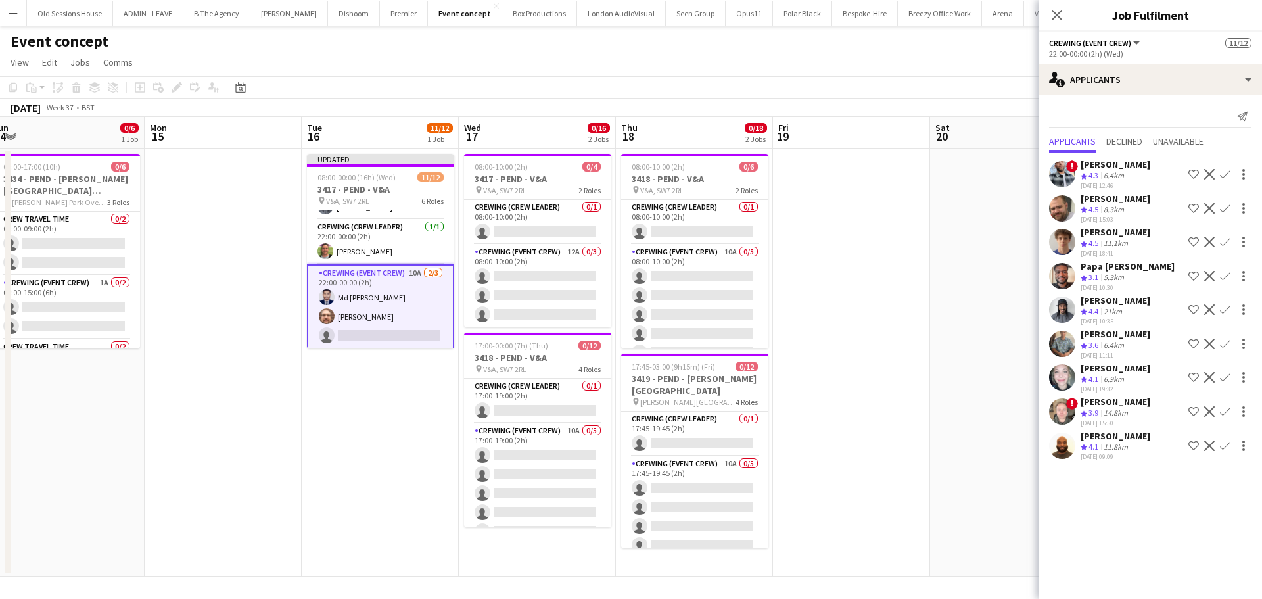
click at [1223, 310] on app-icon "Confirm" at bounding box center [1225, 309] width 11 height 11
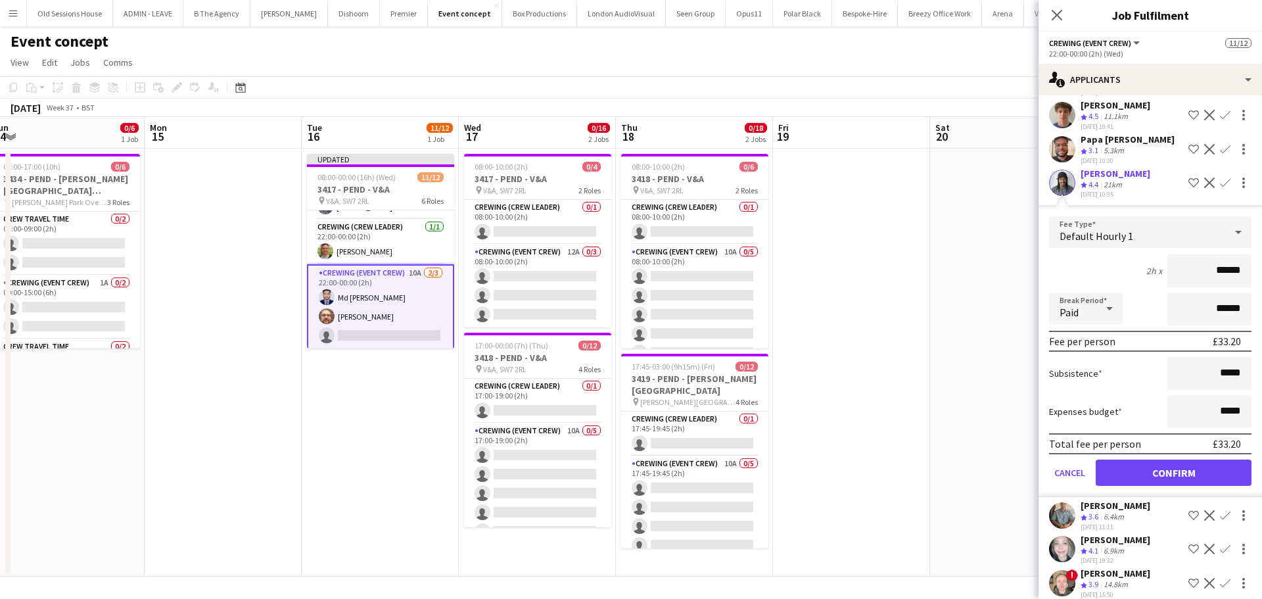
scroll to position [131, 0]
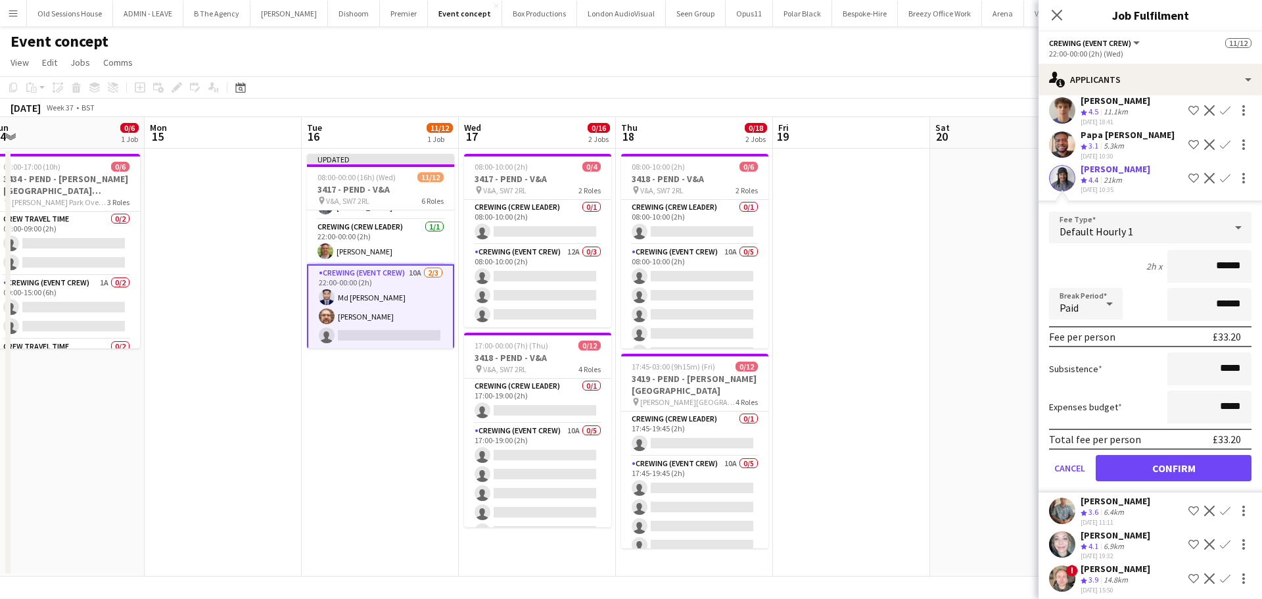
click at [1144, 268] on div "2h x ******" at bounding box center [1150, 266] width 202 height 33
type input "***"
click at [1086, 272] on div "2h x ***" at bounding box center [1150, 266] width 202 height 33
drag, startPoint x: 1152, startPoint y: 461, endPoint x: 1046, endPoint y: 438, distance: 107.6
click at [1151, 461] on button "Confirm" at bounding box center [1174, 468] width 156 height 26
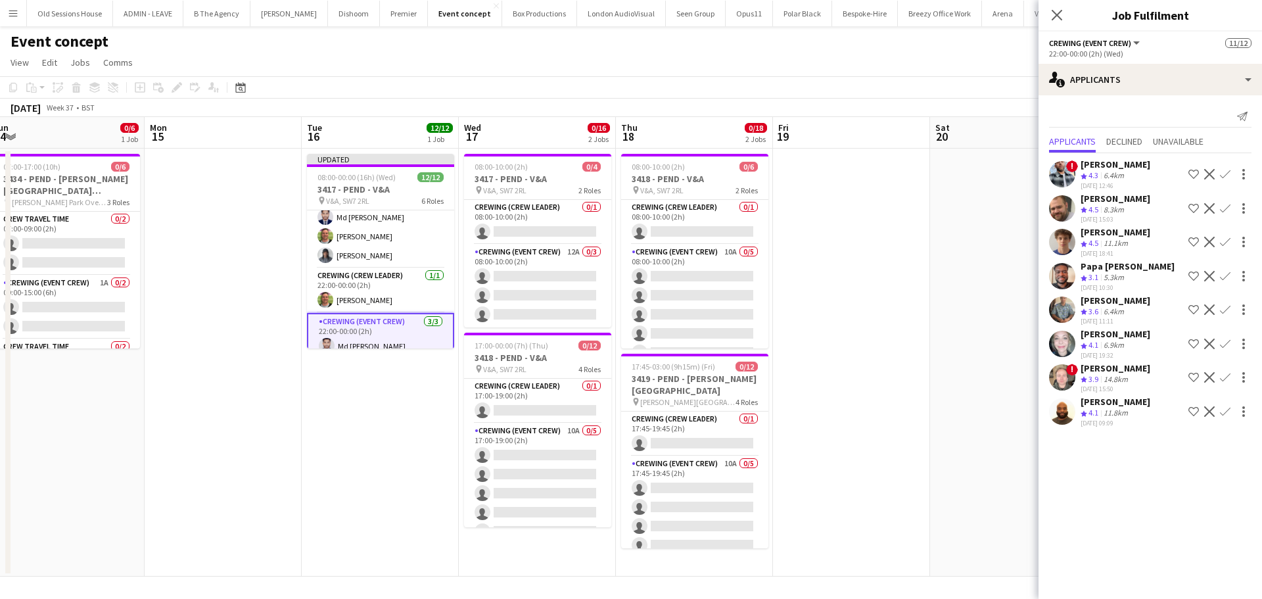
scroll to position [0, 0]
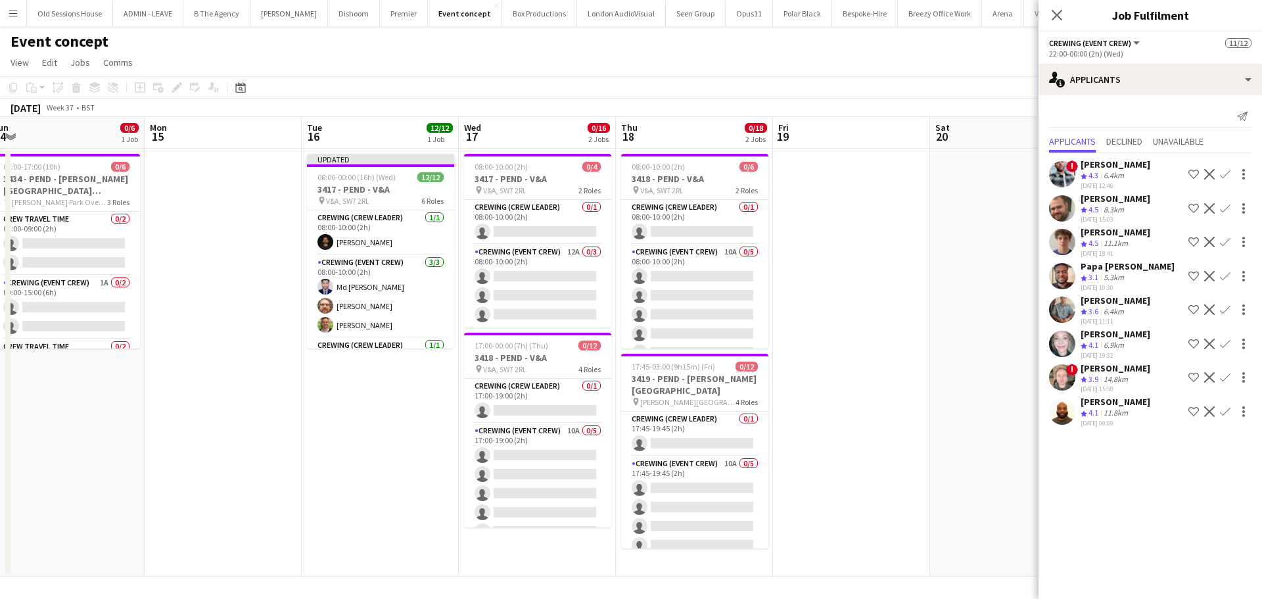
click at [374, 394] on app-date-cell "Updated 08:00-00:00 (16h) (Wed) 12/12 3417 - PEND - V&A pin V&A, SW7 2RL 6 Role…" at bounding box center [380, 363] width 157 height 428
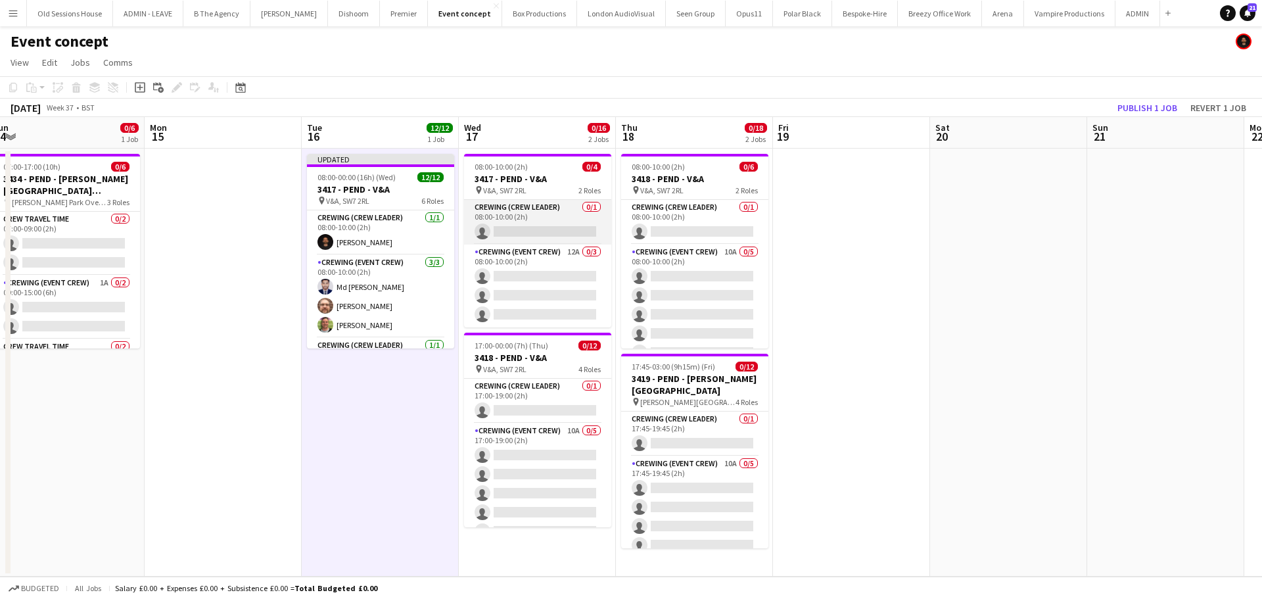
click at [542, 222] on app-card-role "Crewing (Crew Leader) 0/1 08:00-10:00 (2h) single-neutral-actions" at bounding box center [537, 222] width 147 height 45
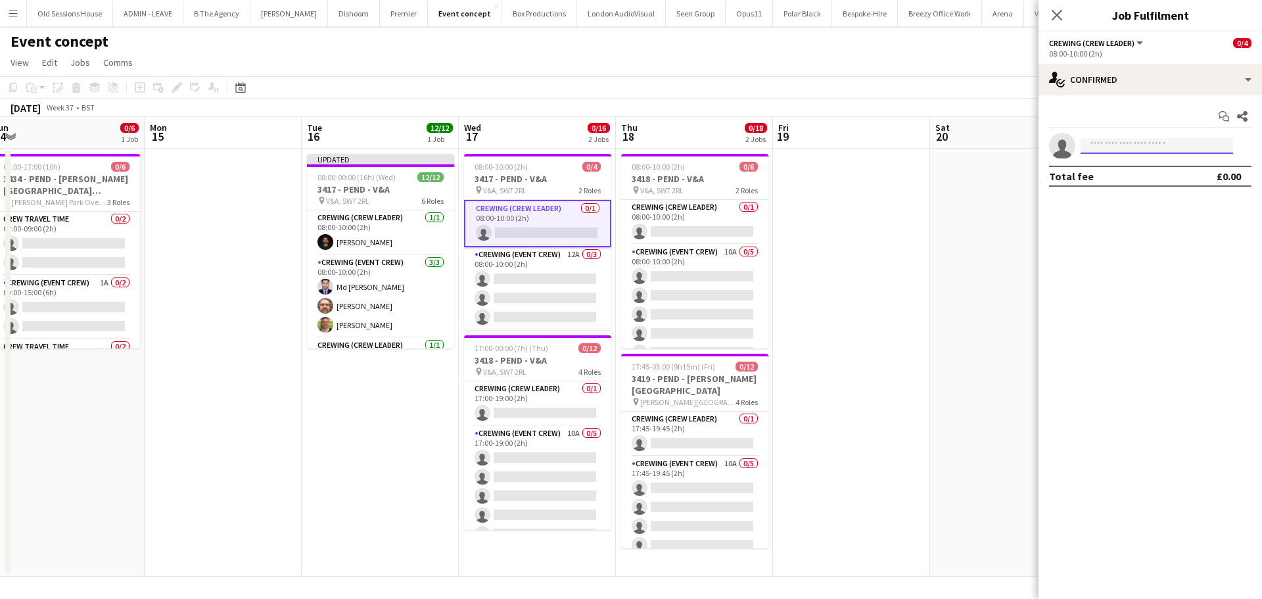
click at [1153, 140] on input at bounding box center [1157, 146] width 152 height 16
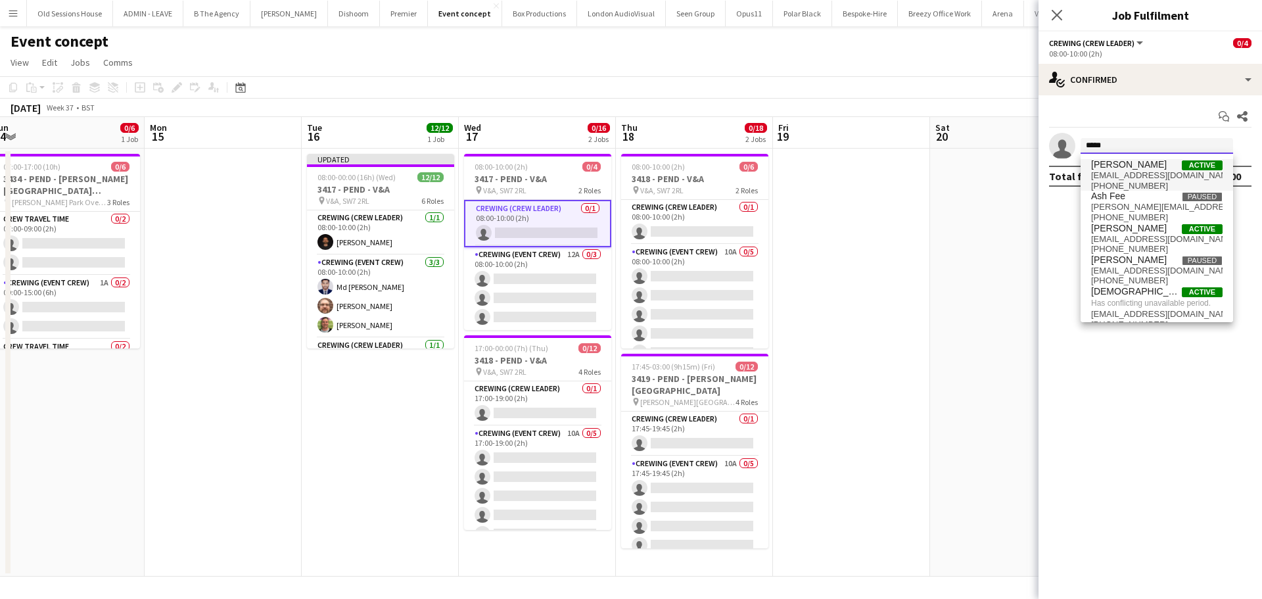
type input "*****"
click at [1142, 175] on span "chrisames385@gmail.com" at bounding box center [1156, 175] width 131 height 11
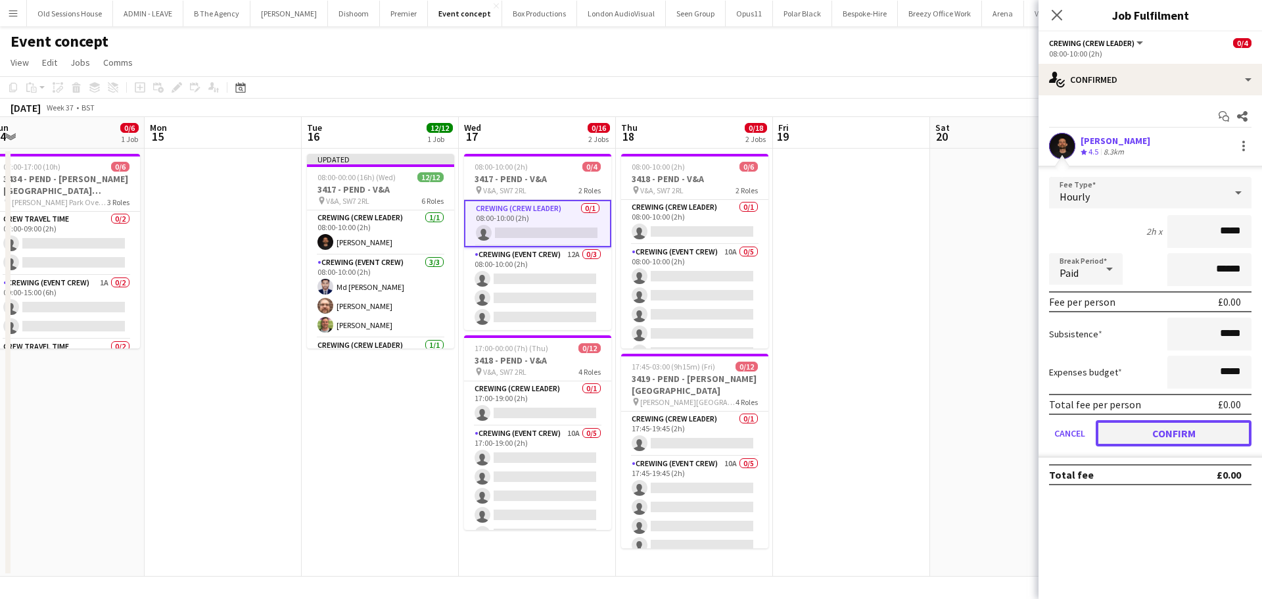
click at [1167, 437] on button "Confirm" at bounding box center [1174, 433] width 156 height 26
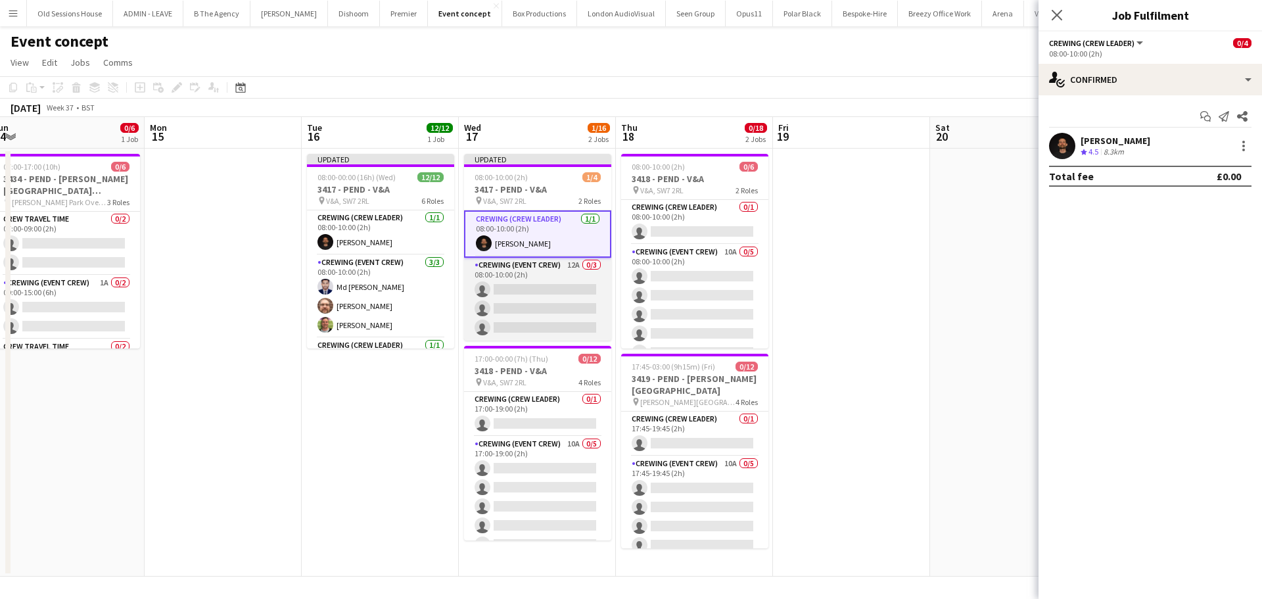
click at [558, 291] on app-card-role "Crewing (Event Crew) 12A 0/3 08:00-10:00 (2h) single-neutral-actions single-neu…" at bounding box center [537, 299] width 147 height 83
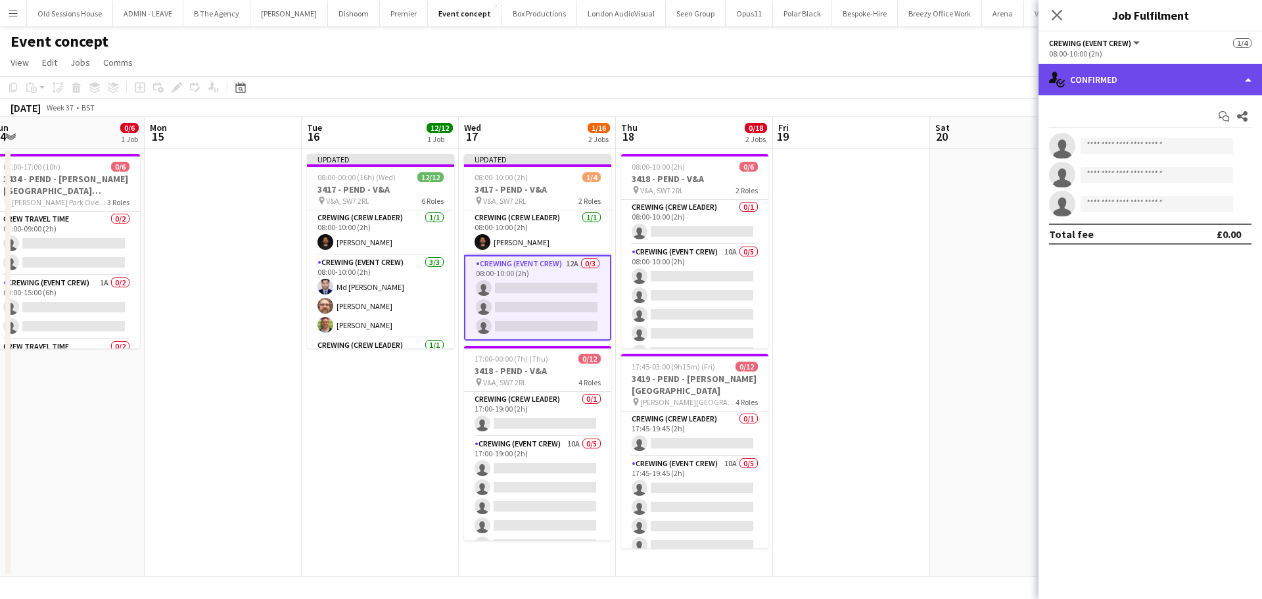
click at [1148, 73] on div "single-neutral-actions-check-2 Confirmed" at bounding box center [1149, 80] width 223 height 32
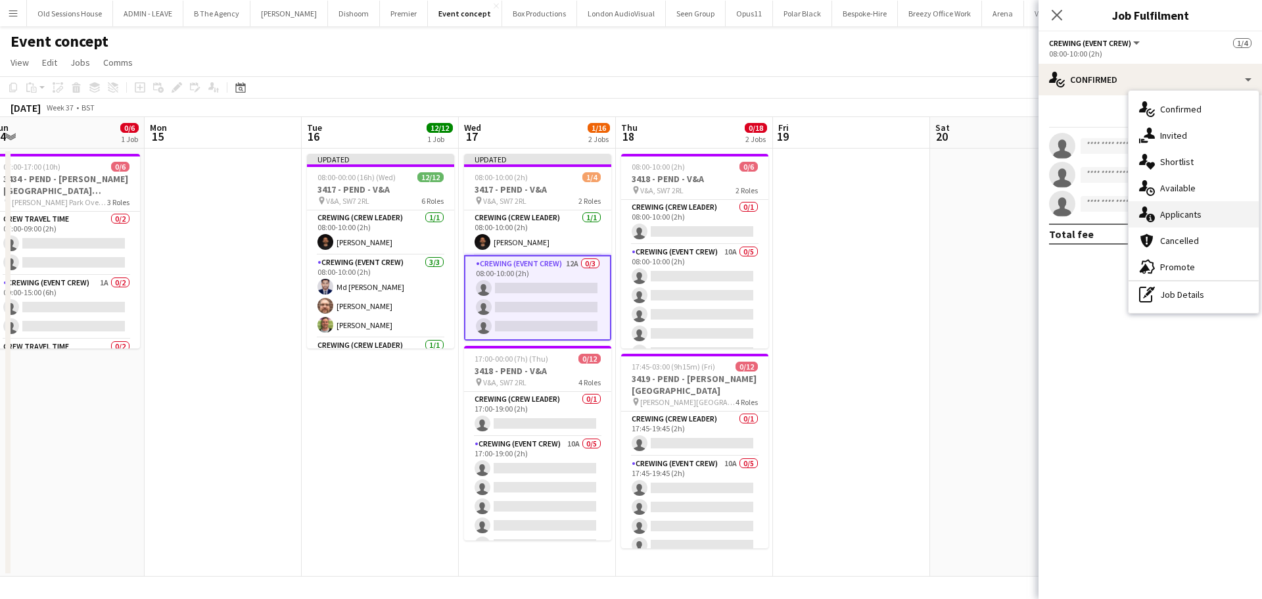
click at [1200, 220] on div "single-neutral-actions-information Applicants" at bounding box center [1194, 214] width 130 height 26
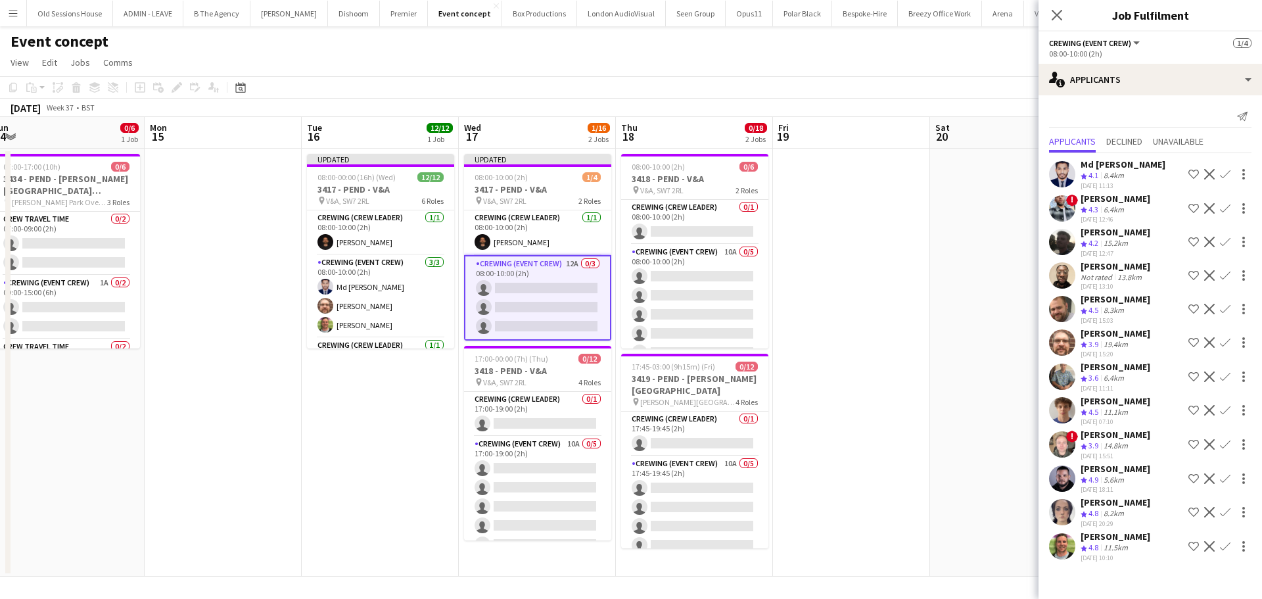
scroll to position [12, 0]
click at [1220, 478] on app-icon "Confirm" at bounding box center [1225, 478] width 11 height 11
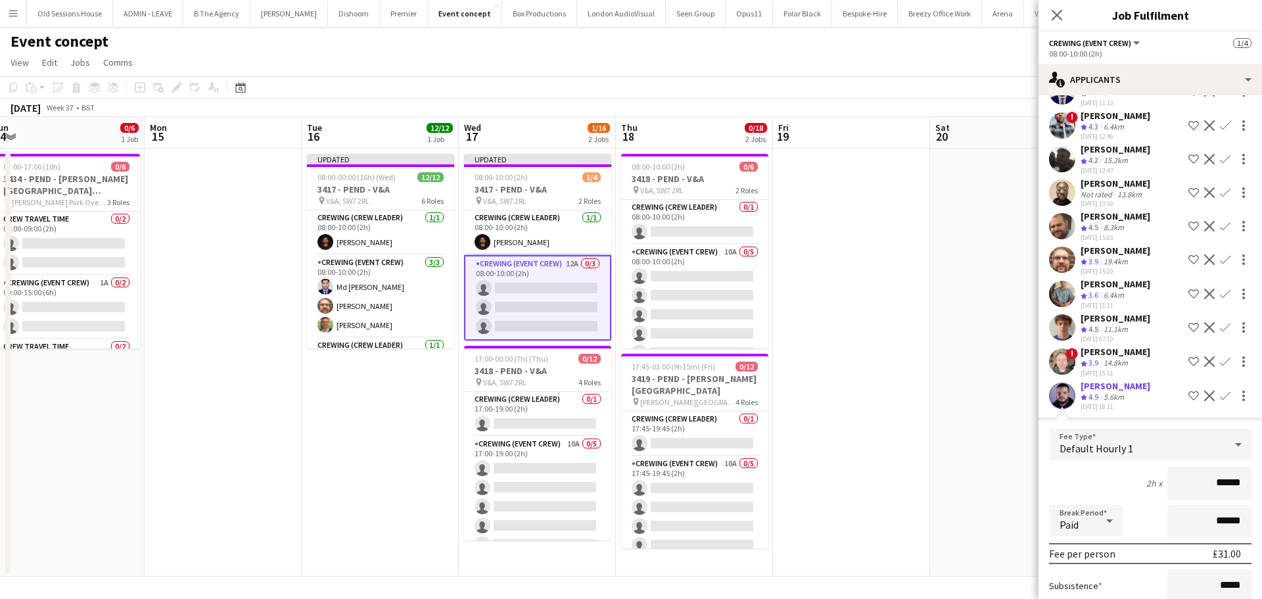
scroll to position [131, 0]
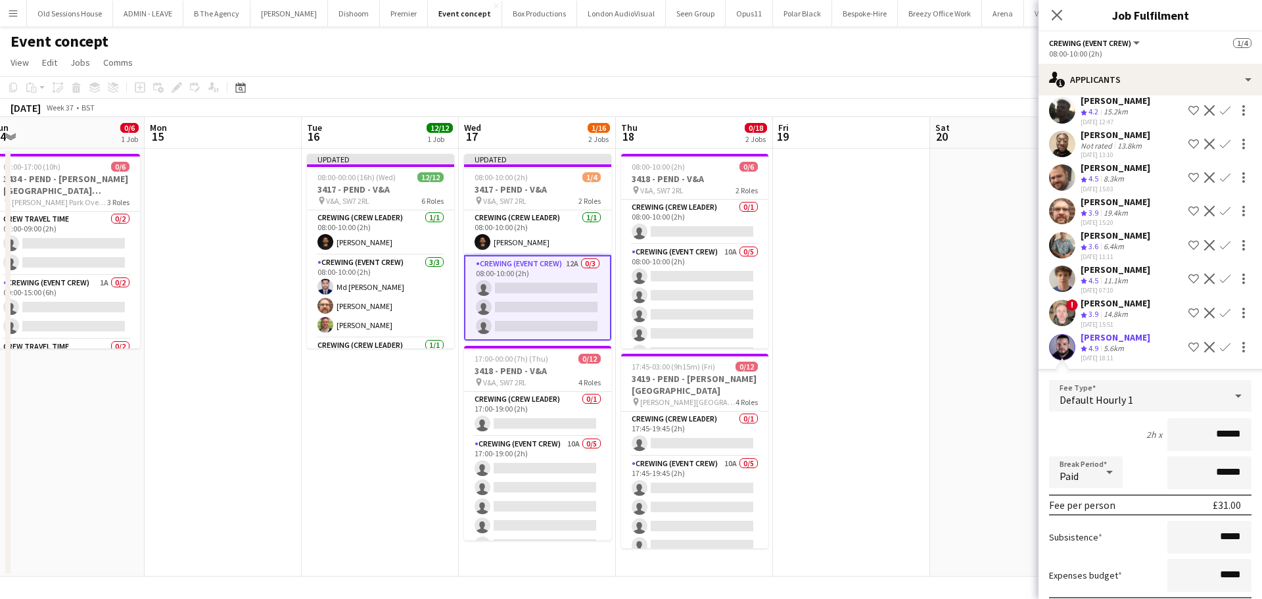
drag, startPoint x: 1236, startPoint y: 448, endPoint x: 1071, endPoint y: 446, distance: 165.0
click at [1071, 446] on div "2h x ******" at bounding box center [1150, 434] width 202 height 33
type input "***"
click at [1073, 435] on div "2h x ***" at bounding box center [1150, 434] width 202 height 33
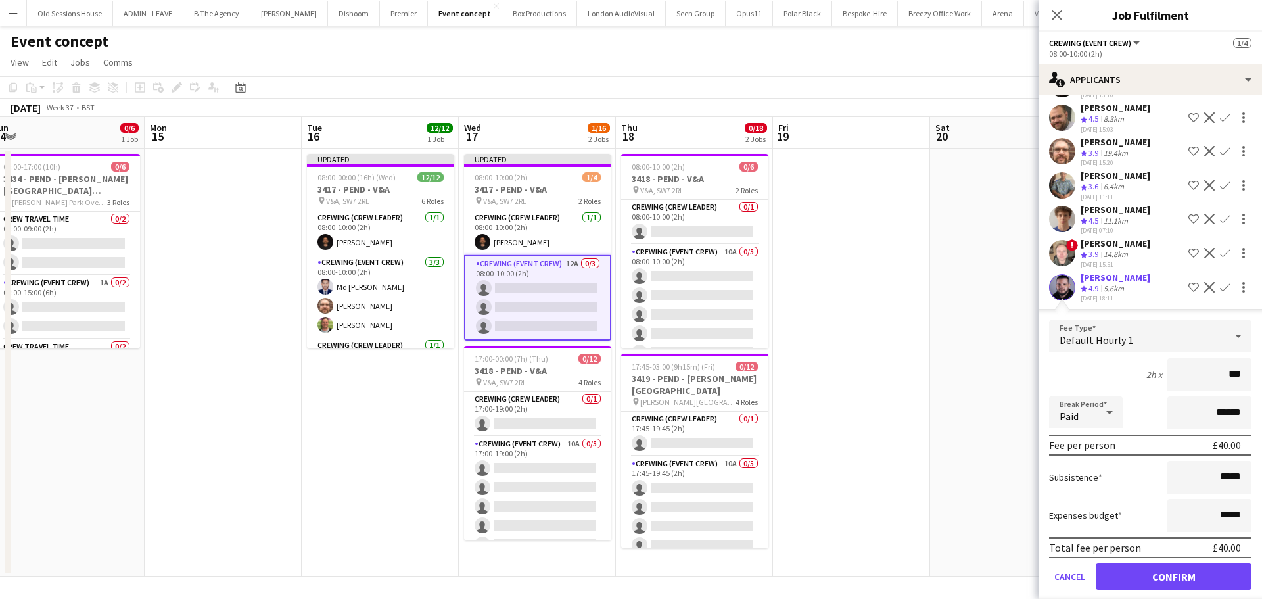
scroll to position [286, 0]
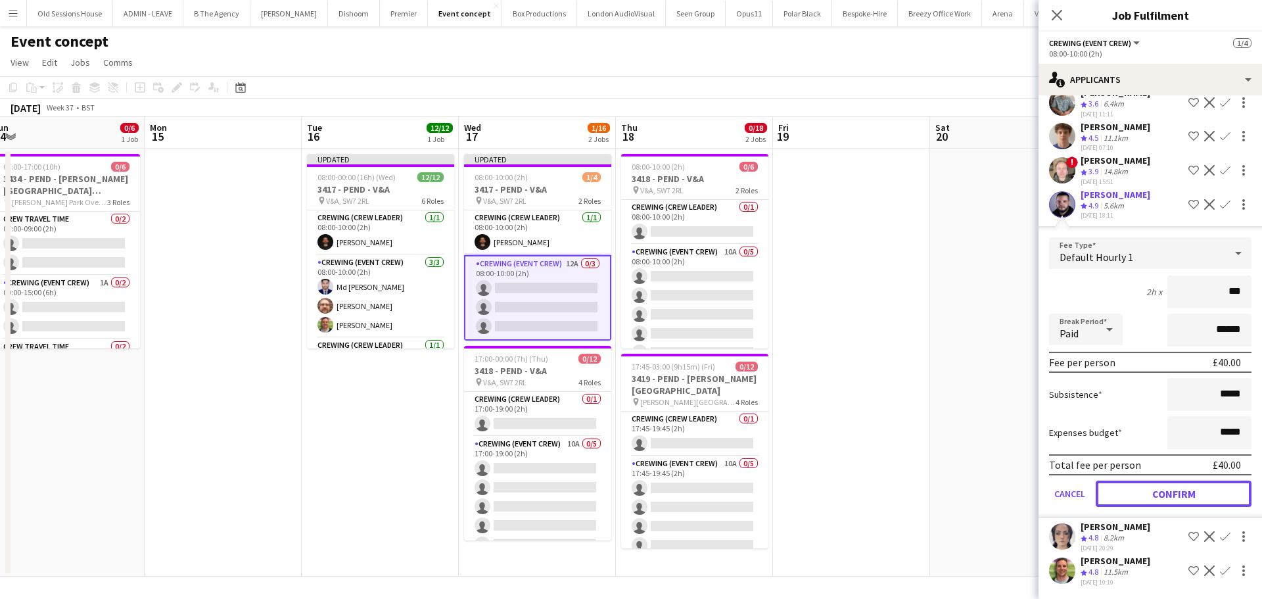
click at [1140, 487] on button "Confirm" at bounding box center [1174, 493] width 156 height 26
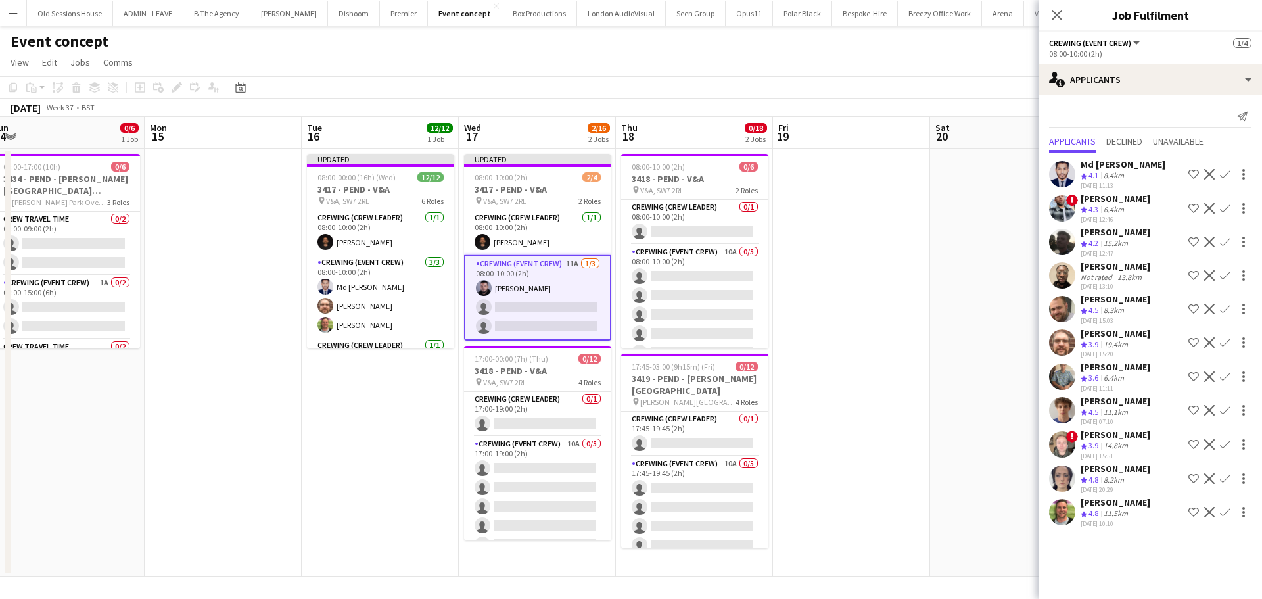
scroll to position [0, 0]
click at [1223, 307] on app-icon "Confirm" at bounding box center [1225, 309] width 11 height 11
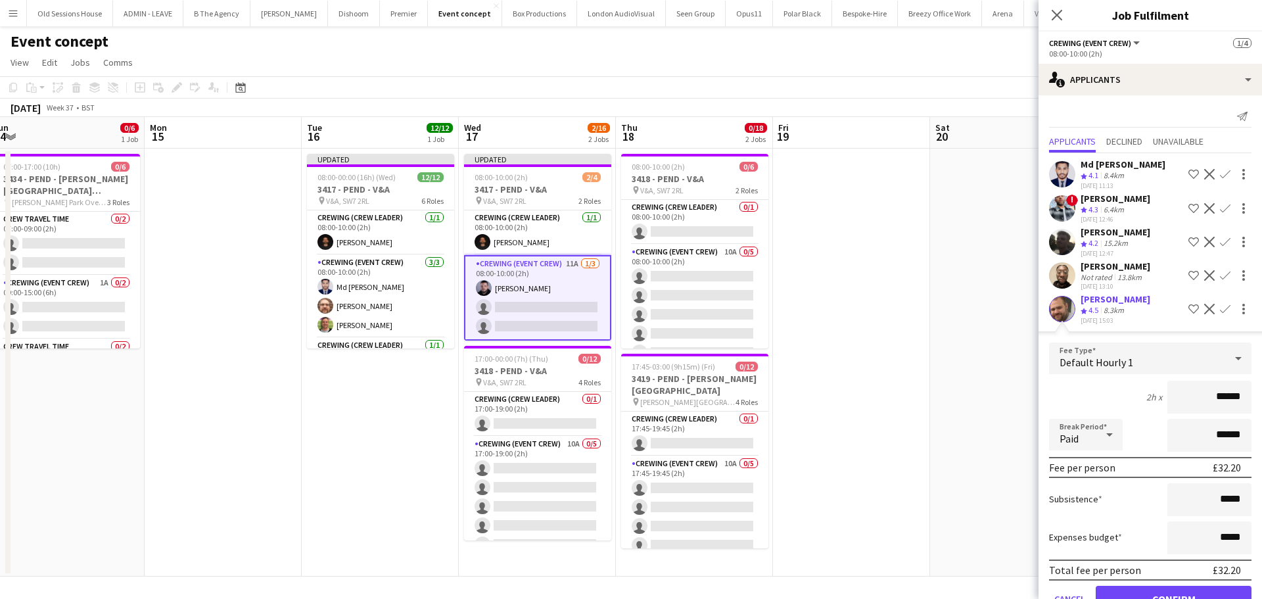
drag, startPoint x: 1237, startPoint y: 409, endPoint x: 1161, endPoint y: 409, distance: 75.6
click at [1167, 409] on input "******" at bounding box center [1209, 397] width 84 height 33
type input "***"
click at [1118, 401] on div "2h x ***" at bounding box center [1150, 397] width 202 height 33
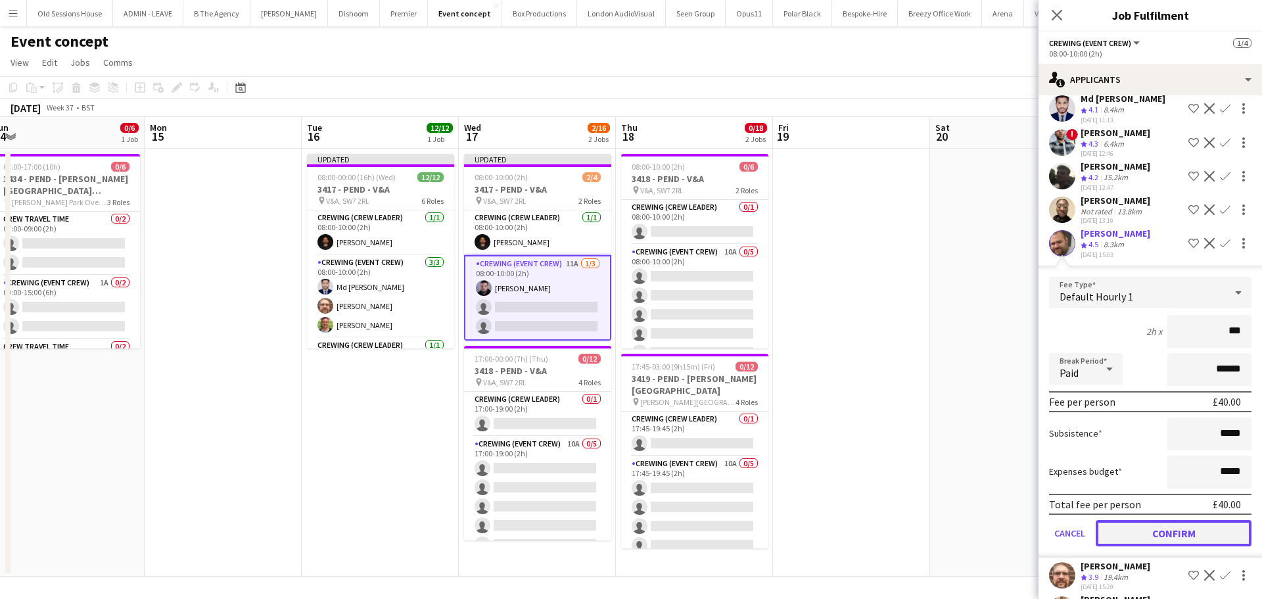
click at [1134, 538] on button "Confirm" at bounding box center [1174, 533] width 156 height 26
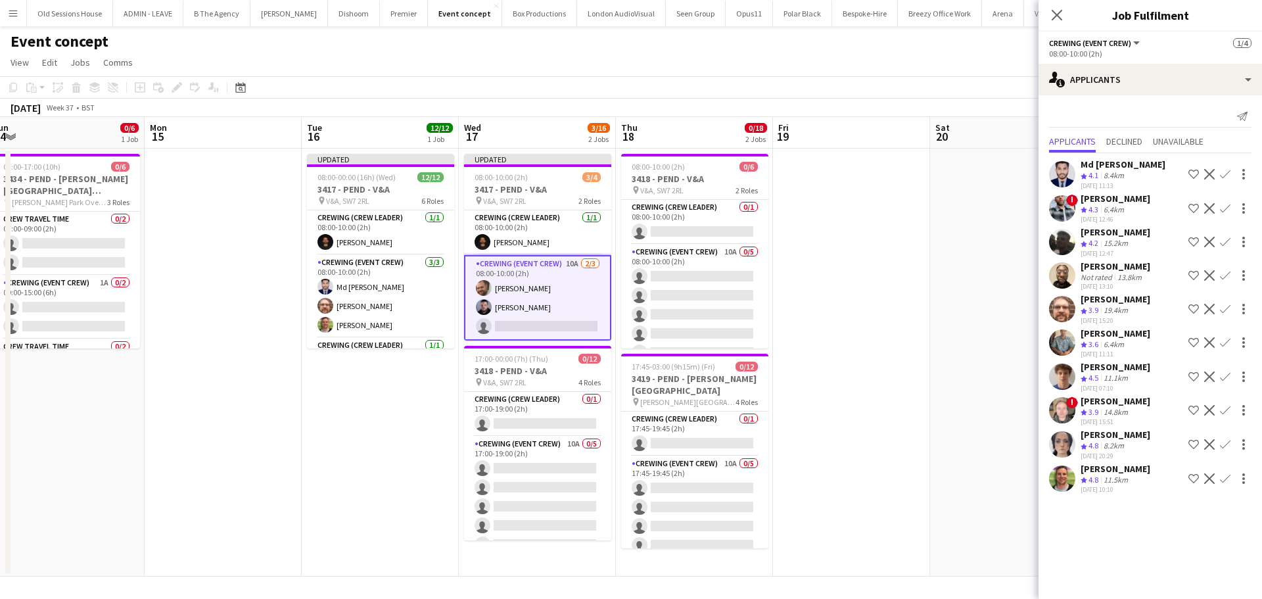
scroll to position [0, 0]
click at [1226, 306] on app-icon "Confirm" at bounding box center [1225, 309] width 11 height 11
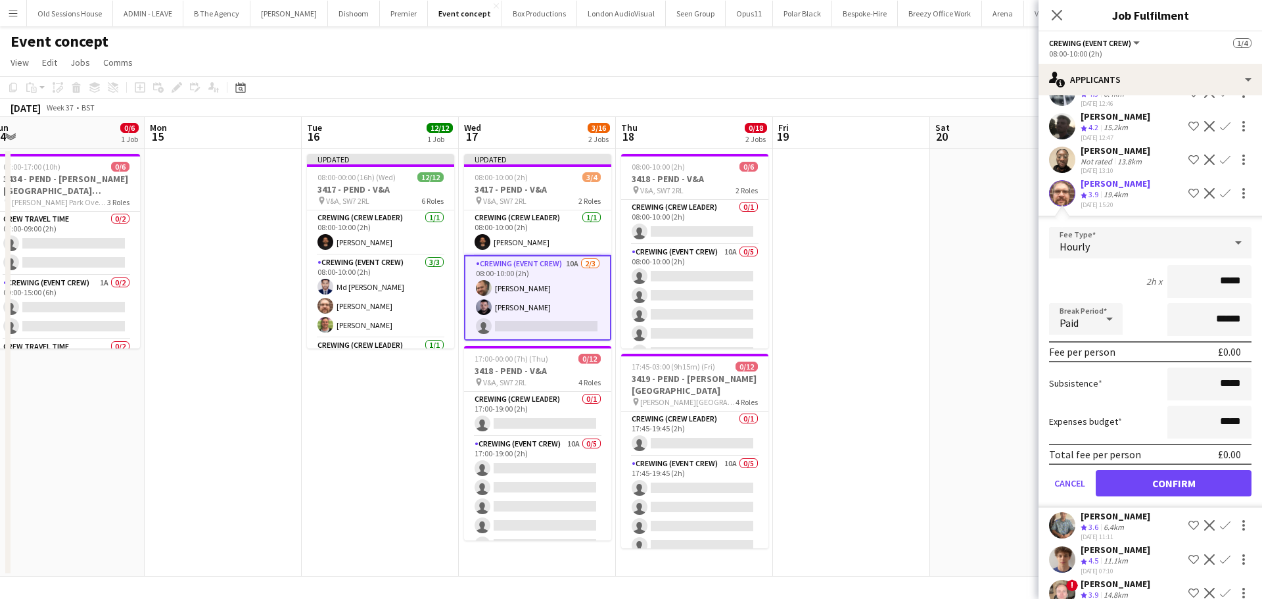
scroll to position [131, 0]
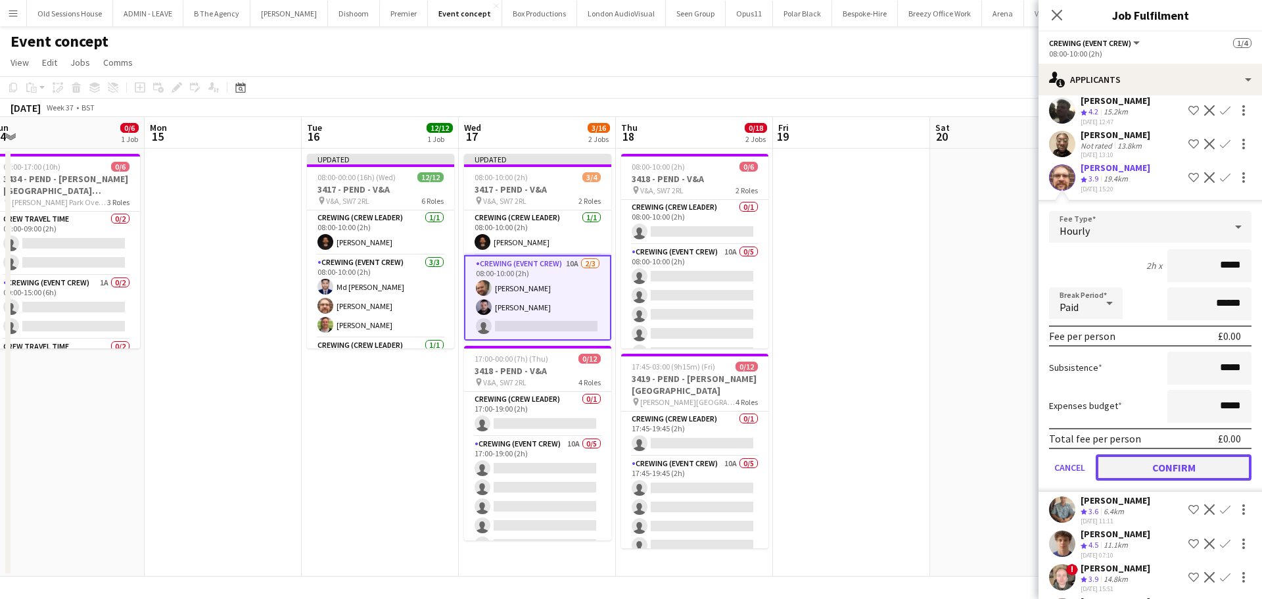
click at [1148, 478] on button "Confirm" at bounding box center [1174, 467] width 156 height 26
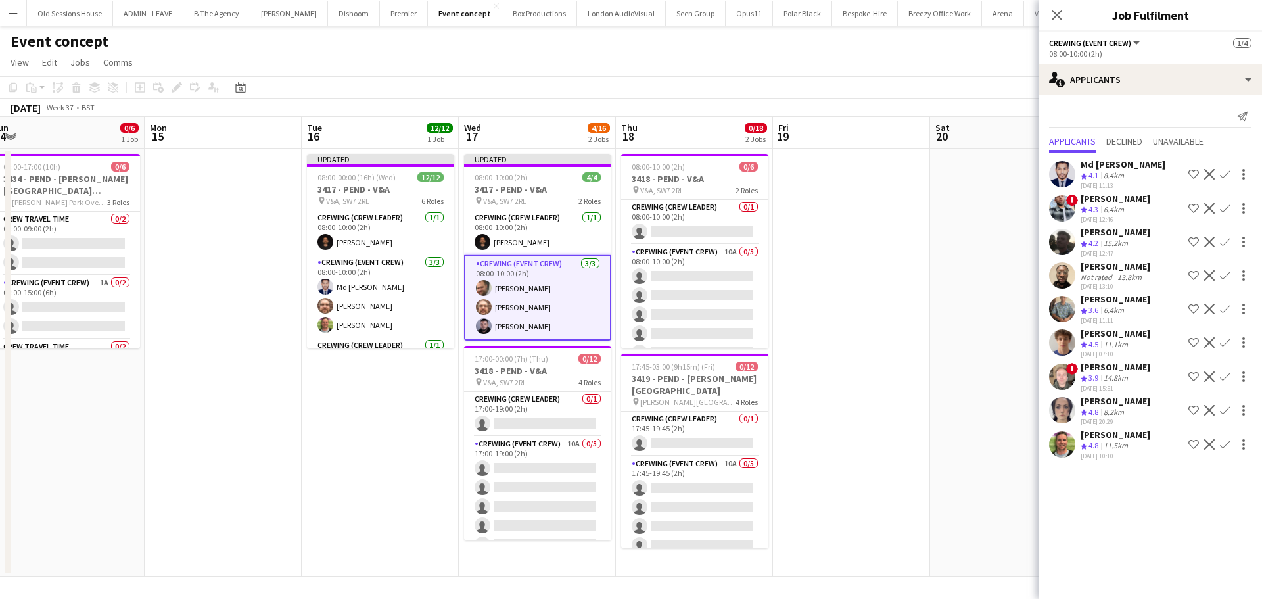
scroll to position [0, 0]
click at [526, 555] on app-date-cell "Updated 08:00-10:00 (2h) 4/4 3417 - PEND - V&A pin V&A, SW7 2RL 2 Roles Crewing…" at bounding box center [537, 363] width 157 height 428
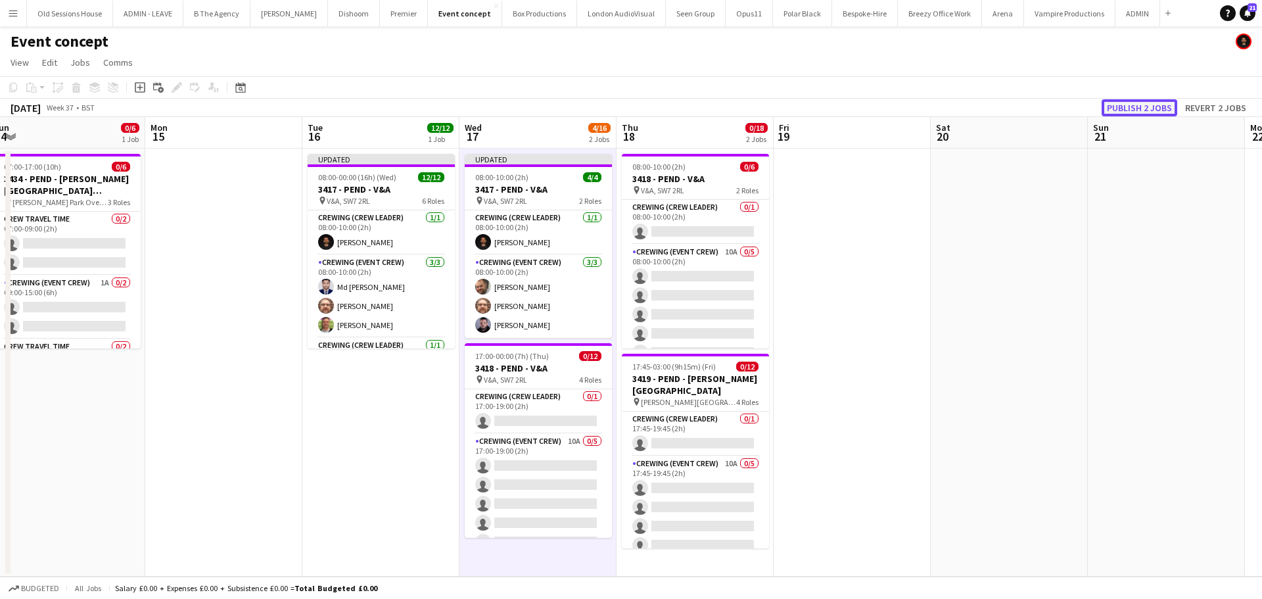
click at [1143, 109] on button "Publish 2 jobs" at bounding box center [1140, 107] width 76 height 17
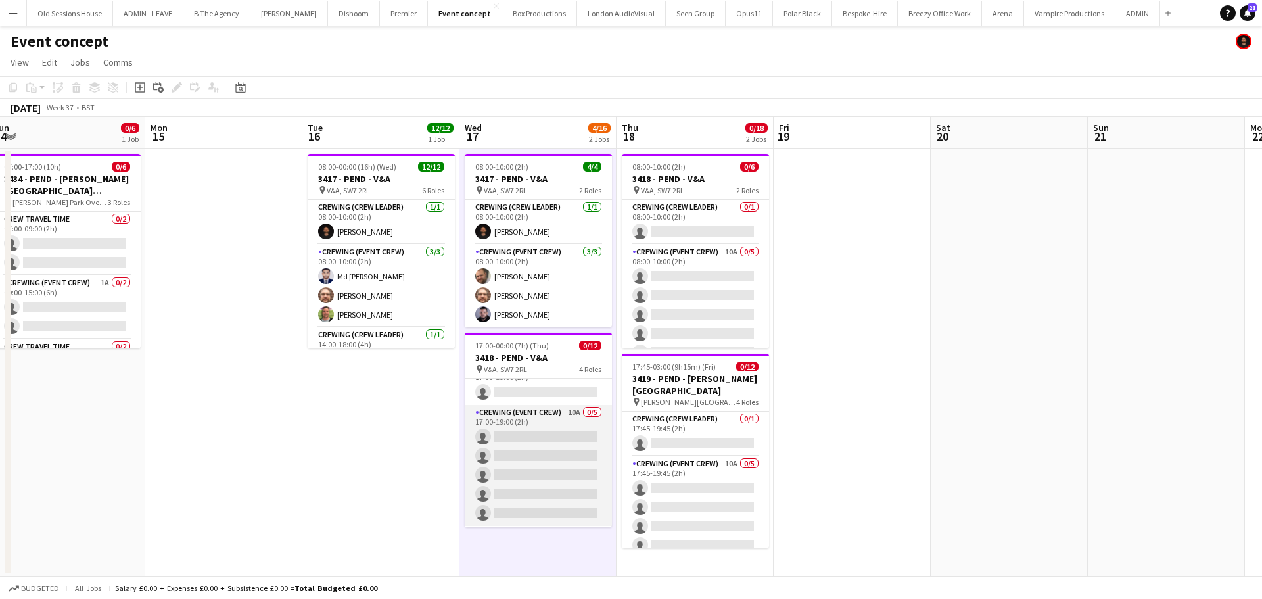
scroll to position [0, 0]
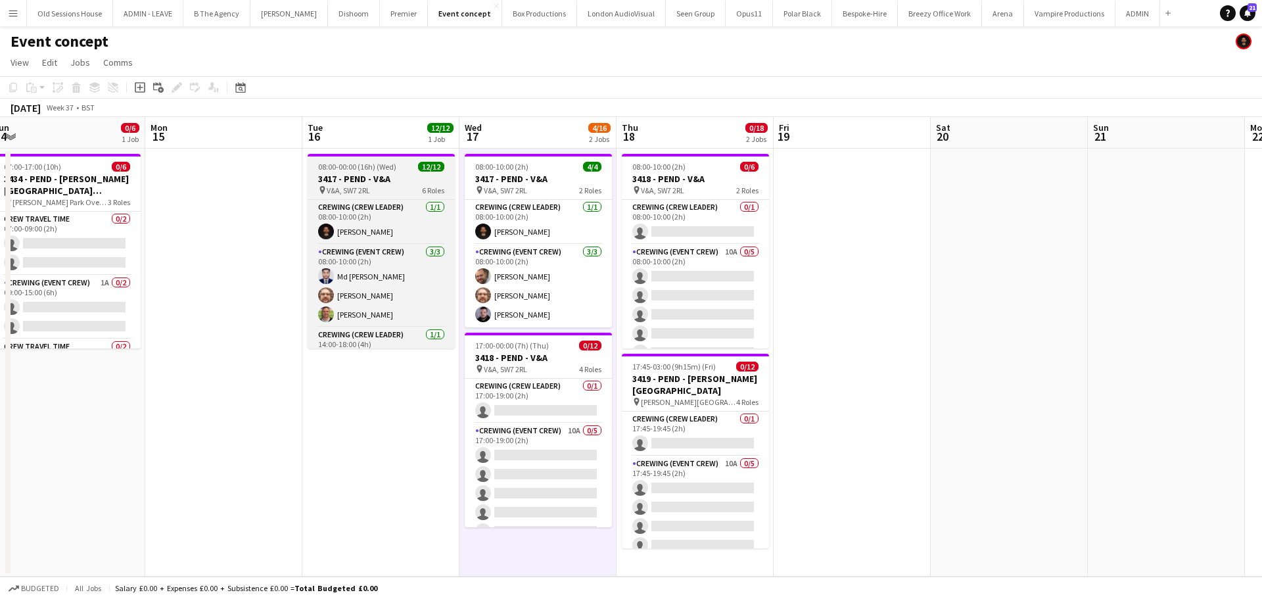
click at [367, 181] on h3 "3417 - PEND - V&A" at bounding box center [381, 179] width 147 height 12
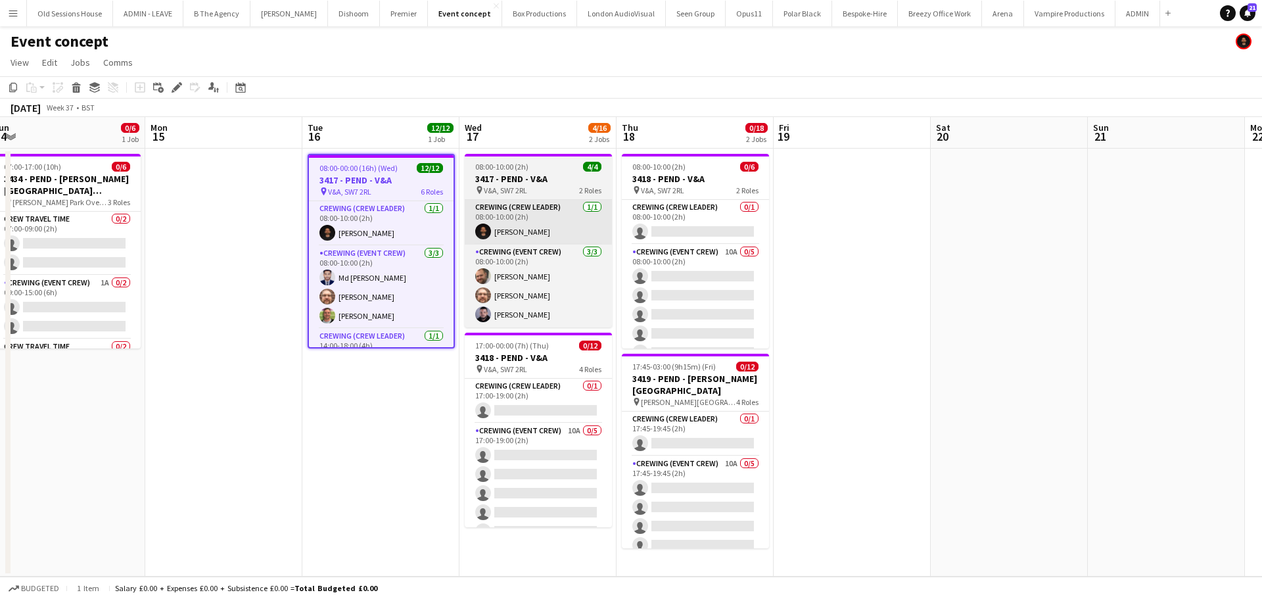
drag, startPoint x: 367, startPoint y: 218, endPoint x: 505, endPoint y: 200, distance: 139.8
click at [367, 218] on app-card-role "Crewing (Crew Leader) 1/1 08:00-10:00 (2h) Christopher Ames" at bounding box center [381, 223] width 145 height 45
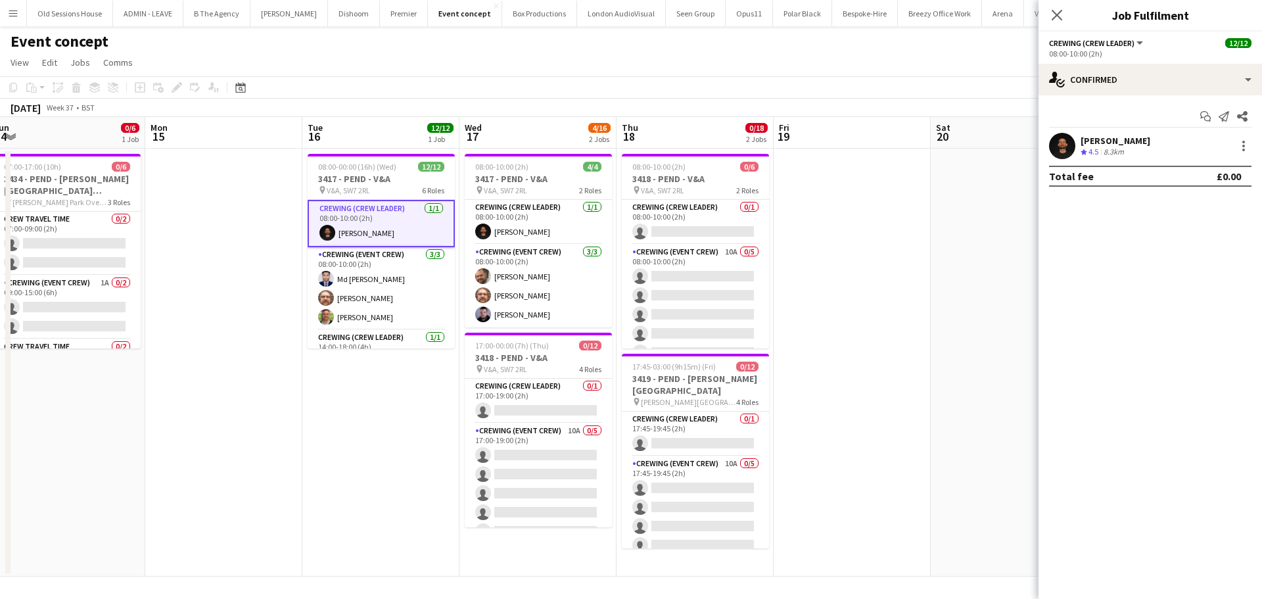
click at [1096, 137] on div "Christopher Ames" at bounding box center [1116, 141] width 70 height 12
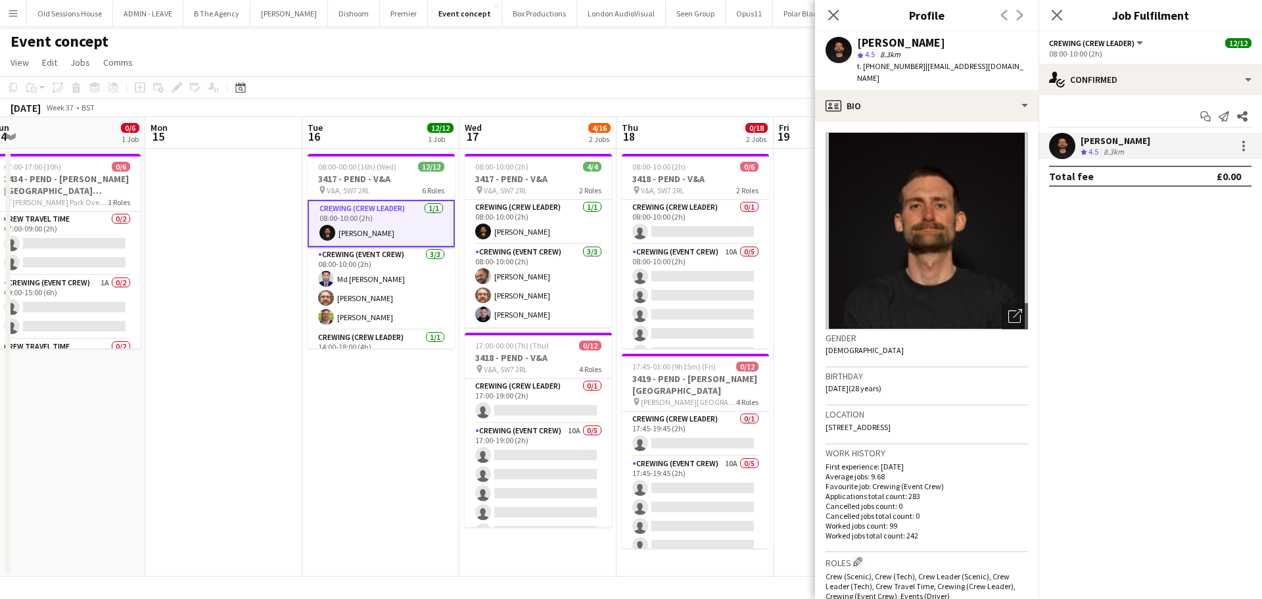
drag, startPoint x: 855, startPoint y: 44, endPoint x: 998, endPoint y: 44, distance: 143.3
click at [998, 44] on div "Christopher Ames star 4.5 8.3km t. +447931872242 | chrisames385@gmail.com" at bounding box center [926, 61] width 223 height 58
drag, startPoint x: 863, startPoint y: 66, endPoint x: 915, endPoint y: 65, distance: 51.9
click at [915, 65] on span "t. +447931872242" at bounding box center [891, 66] width 68 height 10
click at [377, 285] on app-card-role "Crewing (Event Crew) 3/3 08:00-10:00 (2h) Md Mosabbit Hridoy Corey Arnold Allan…" at bounding box center [381, 288] width 147 height 83
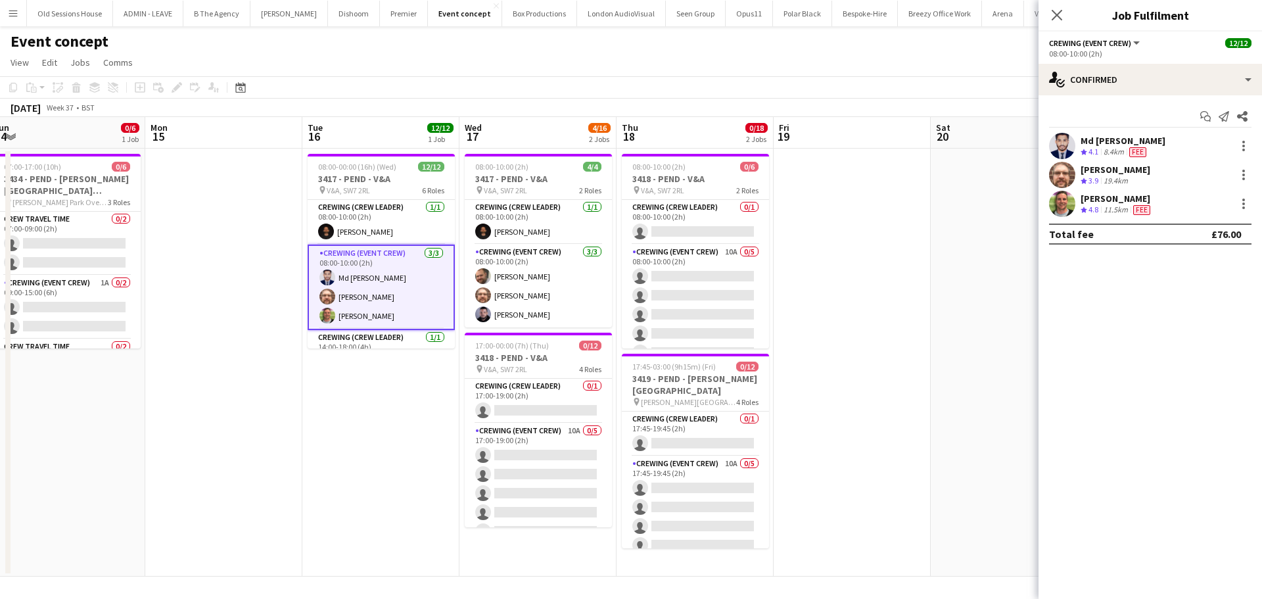
click at [1087, 139] on div "Md Mosabbit Hridoy" at bounding box center [1123, 141] width 85 height 12
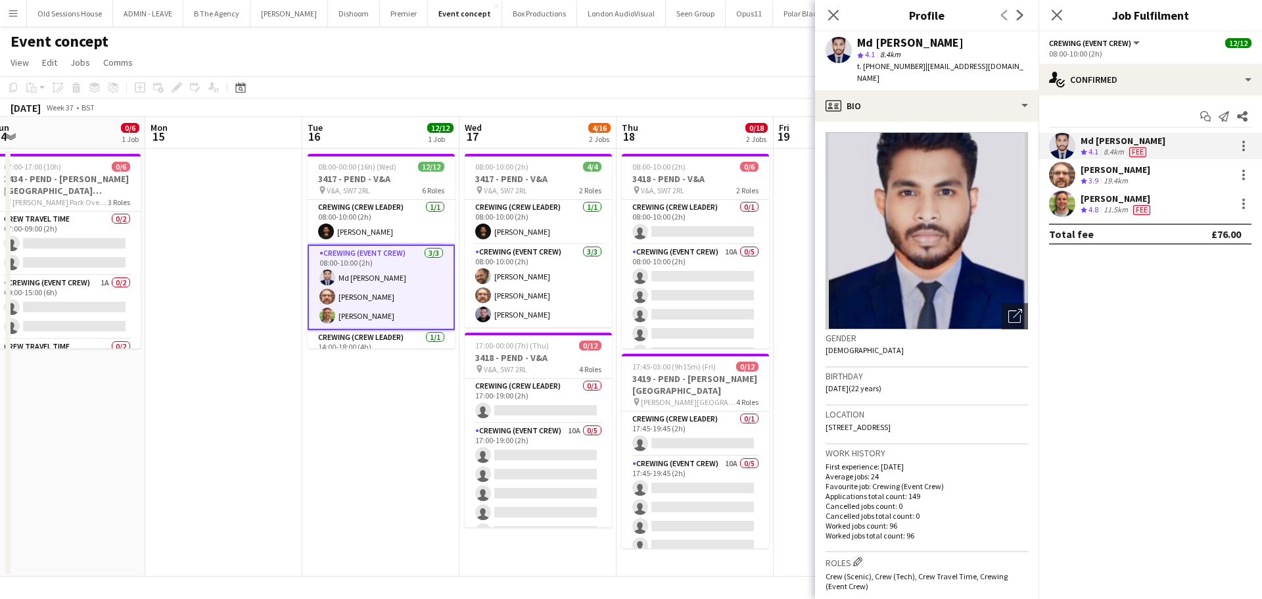
drag, startPoint x: 854, startPoint y: 41, endPoint x: 948, endPoint y: 39, distance: 93.4
click at [1002, 39] on div "Md Mosabbit Hridoy star 4.1 8.4km t. +447940749875 | mosabbithridoy22@gmail.com" at bounding box center [926, 61] width 223 height 58
drag, startPoint x: 1114, startPoint y: 166, endPoint x: 1054, endPoint y: 158, distance: 60.4
click at [1114, 166] on div "Corey Arnold" at bounding box center [1116, 170] width 70 height 12
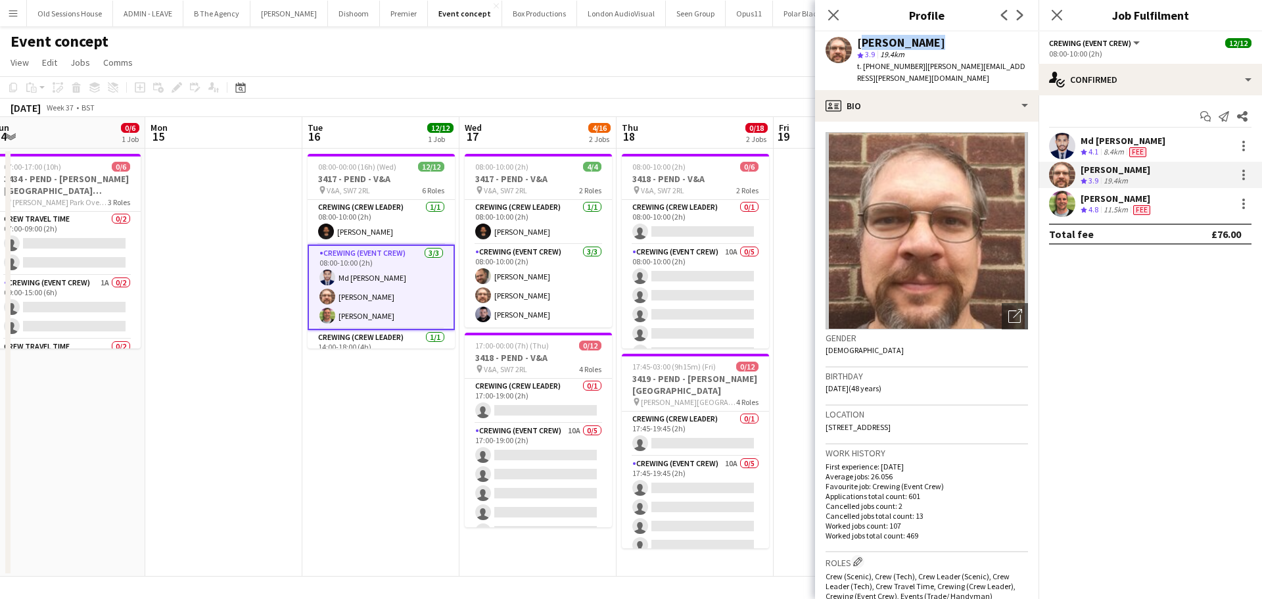
drag, startPoint x: 856, startPoint y: 45, endPoint x: 945, endPoint y: 45, distance: 89.4
click at [947, 45] on div "Corey Arnold star 3.9 19.4km t. +447305480906 | corey.arnold@juno.com" at bounding box center [926, 61] width 223 height 58
click at [1119, 195] on div "Allan Horsfield" at bounding box center [1117, 199] width 72 height 12
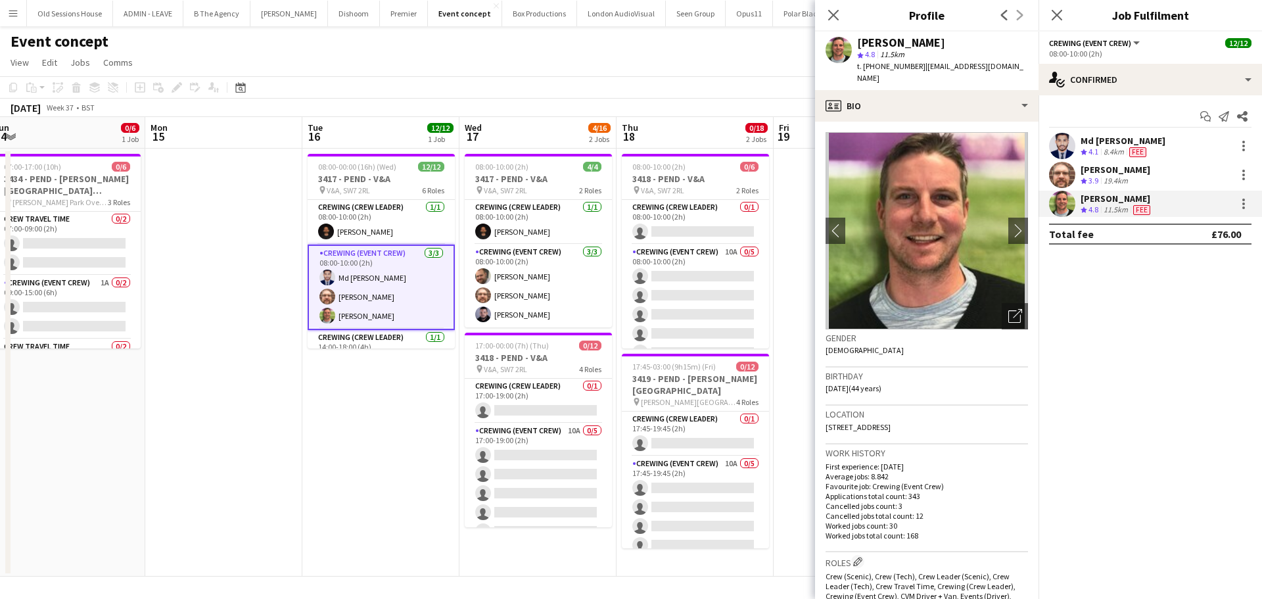
drag, startPoint x: 855, startPoint y: 39, endPoint x: 939, endPoint y: 45, distance: 84.3
click at [939, 45] on div "Allan Horsfield star 4.8 11.5km t. +447770743136 | alhorsfieldlimited@gmail.com" at bounding box center [926, 61] width 223 height 58
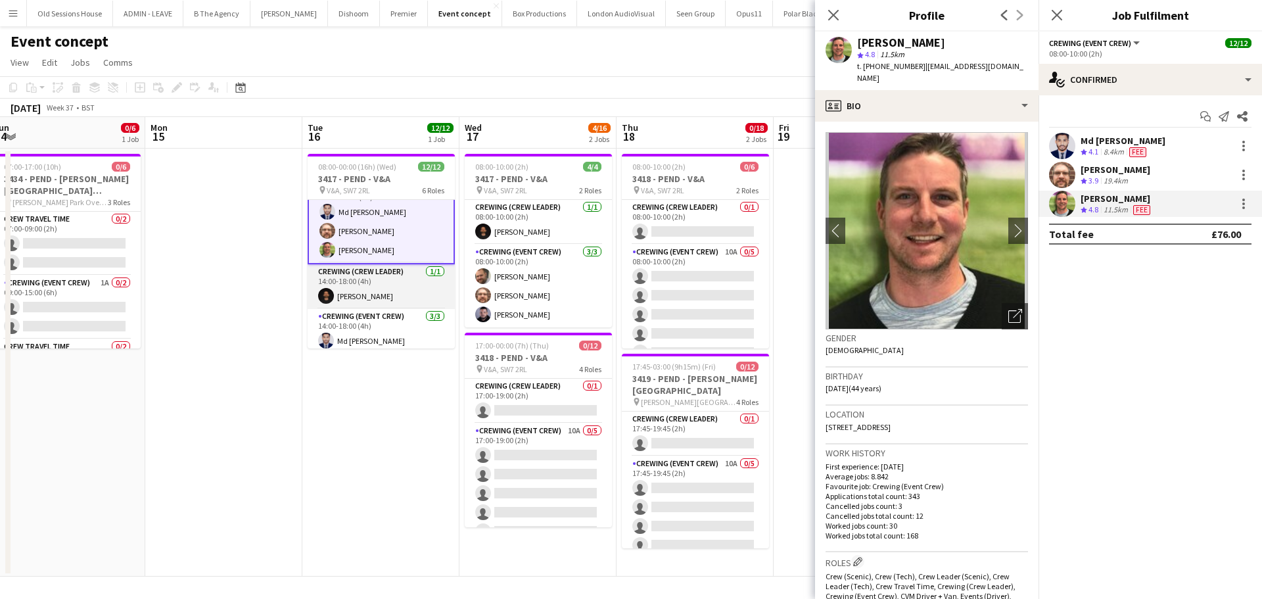
click at [370, 286] on app-card-role "Crewing (Crew Leader) 1/1 14:00-18:00 (4h) Christopher Ames" at bounding box center [381, 286] width 147 height 45
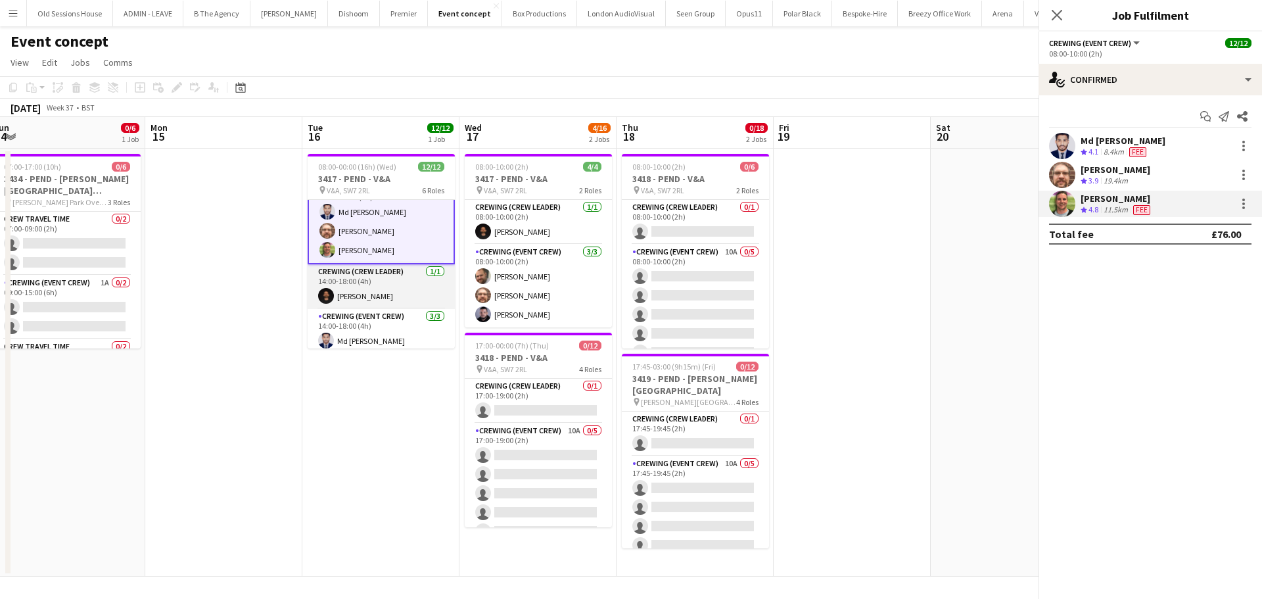
scroll to position [64, 0]
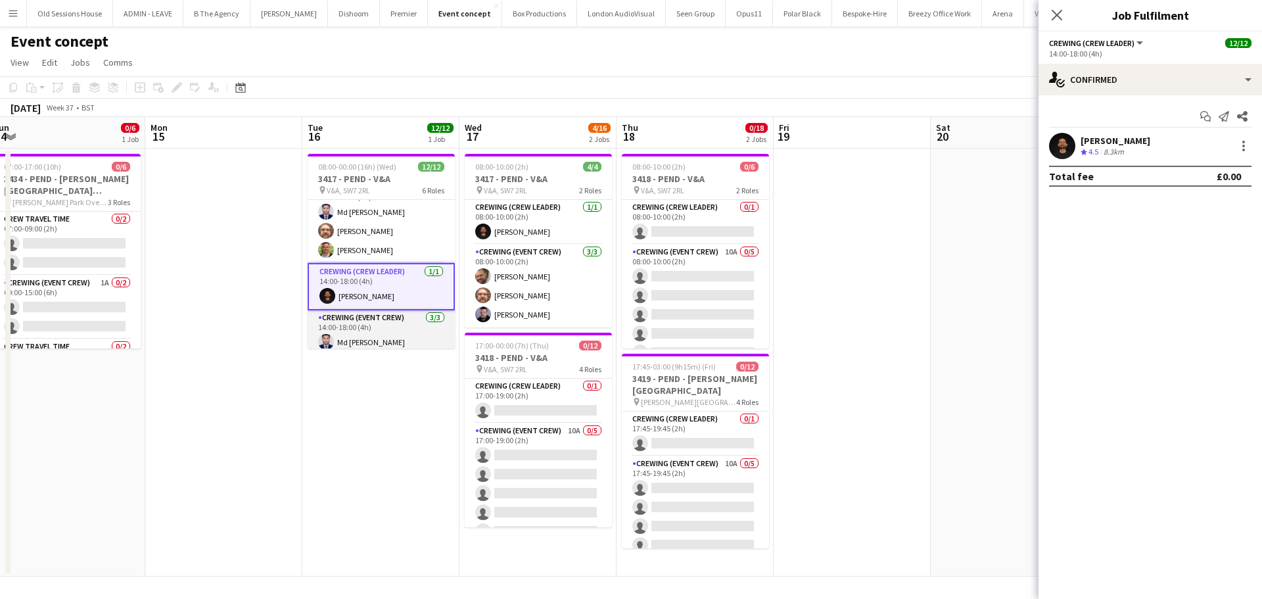
click at [390, 322] on app-card-role "Crewing (Event Crew) 3/3 14:00-18:00 (4h) Md Mosabbit Hridoy Allan Horsfield Ka…" at bounding box center [381, 351] width 147 height 83
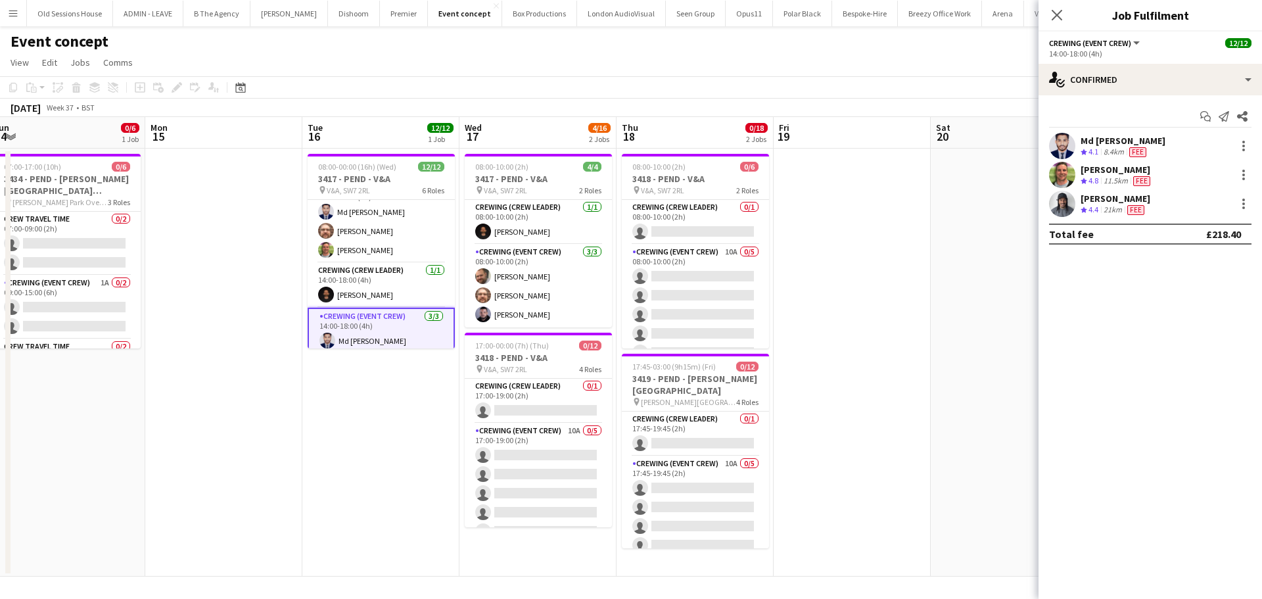
click at [1107, 141] on div "Md Mosabbit Hridoy" at bounding box center [1123, 141] width 85 height 12
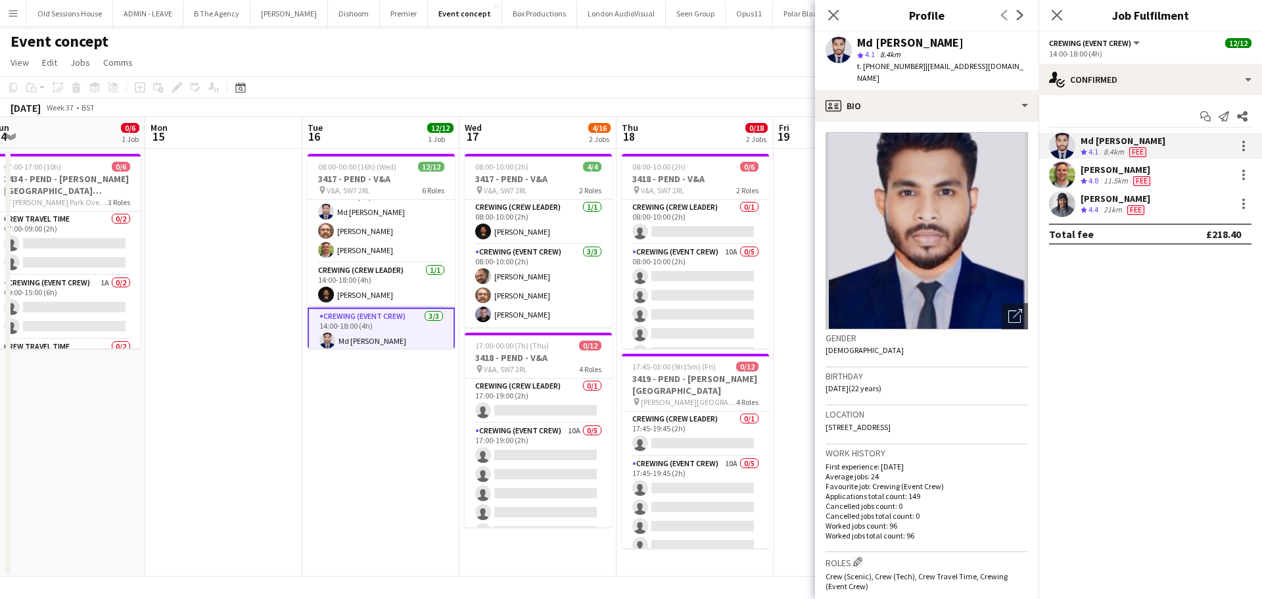
drag, startPoint x: 881, startPoint y: 44, endPoint x: 964, endPoint y: 52, distance: 83.2
click at [964, 52] on div "Md Mosabbit Hridoy star 4.1 8.4km t. +447940749875 | mosabbithridoy22@gmail.com" at bounding box center [926, 61] width 223 height 58
click at [960, 49] on div "star 4.1 8.4km" at bounding box center [942, 55] width 171 height 12
drag, startPoint x: 962, startPoint y: 41, endPoint x: 863, endPoint y: 44, distance: 98.6
click at [858, 45] on div "Md Mosabbit Hridoy" at bounding box center [942, 43] width 171 height 12
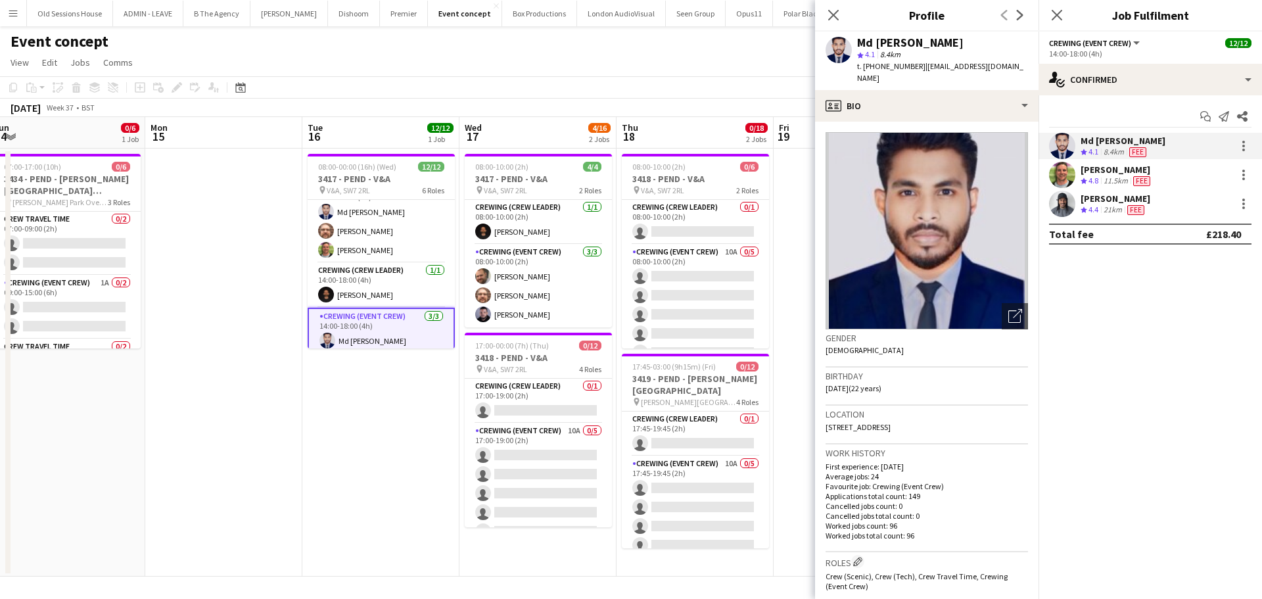
drag, startPoint x: 1098, startPoint y: 168, endPoint x: 1072, endPoint y: 156, distance: 28.8
click at [1098, 168] on div "Allan Horsfield" at bounding box center [1117, 170] width 72 height 12
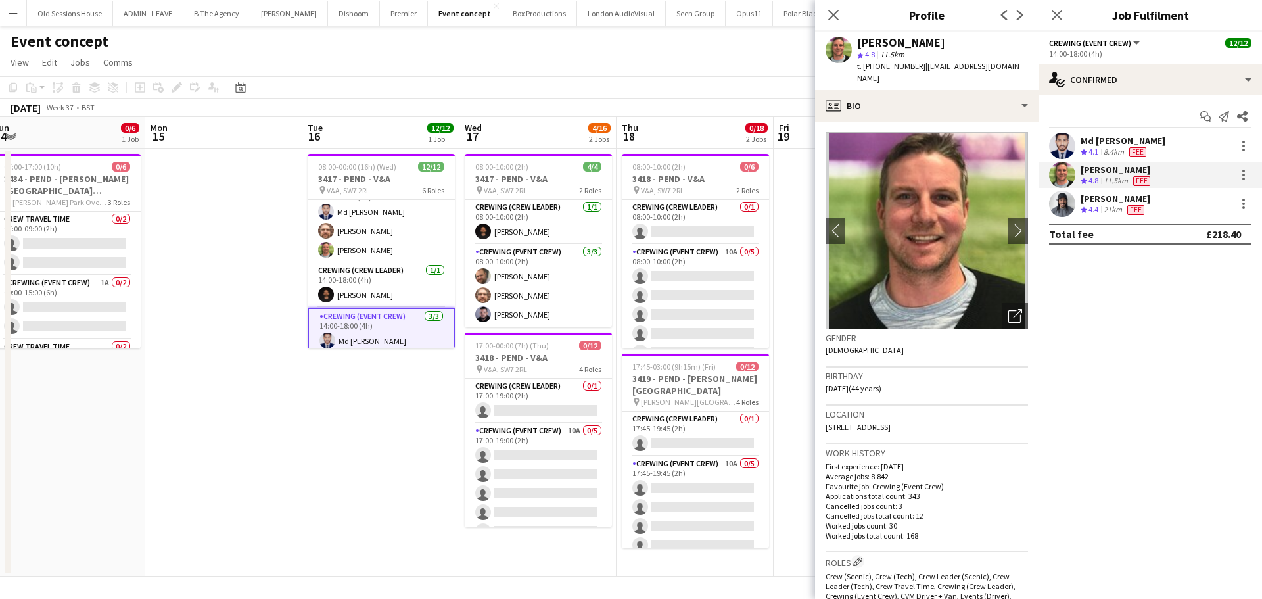
drag, startPoint x: 856, startPoint y: 39, endPoint x: 937, endPoint y: 41, distance: 80.2
click at [937, 41] on div "Allan Horsfield star 4.8 11.5km t. +447770743136 | alhorsfieldlimited@gmail.com" at bounding box center [926, 61] width 223 height 58
drag, startPoint x: 1106, startPoint y: 197, endPoint x: 1096, endPoint y: 193, distance: 11.0
click at [1106, 196] on div "Kaine Caldeira" at bounding box center [1116, 199] width 70 height 12
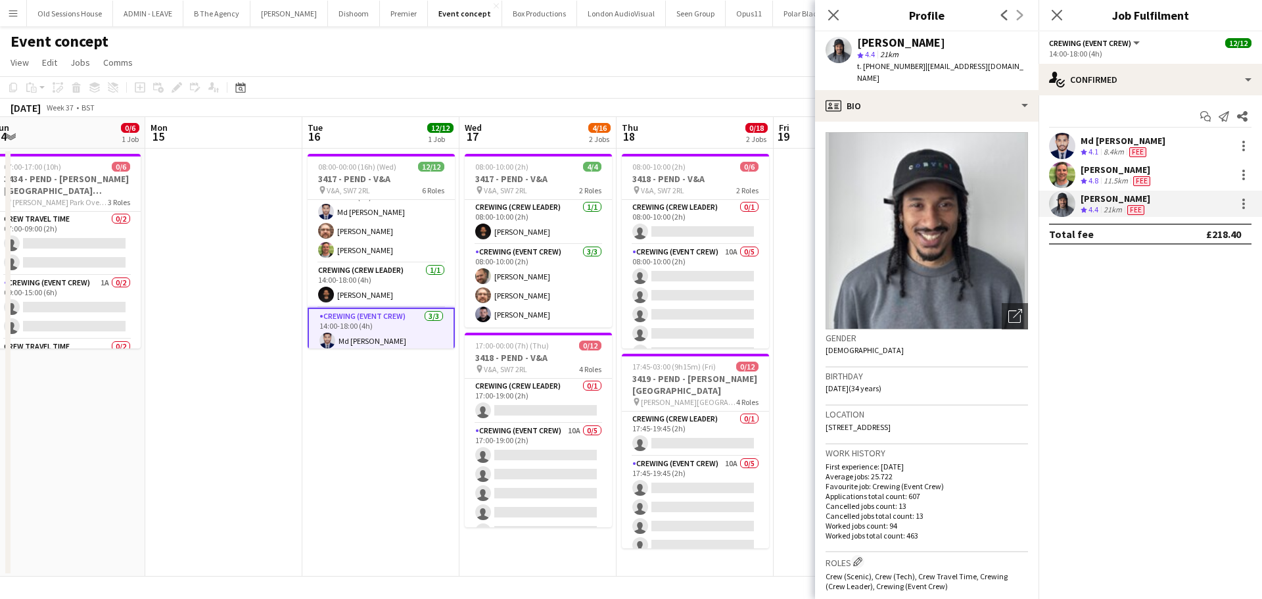
drag, startPoint x: 855, startPoint y: 42, endPoint x: 934, endPoint y: 45, distance: 78.9
click at [934, 45] on div "Kaine Caldeira star 4.4 21km t. +4407507381322 | kainecaldeira@hotmail.co.uk" at bounding box center [926, 61] width 223 height 58
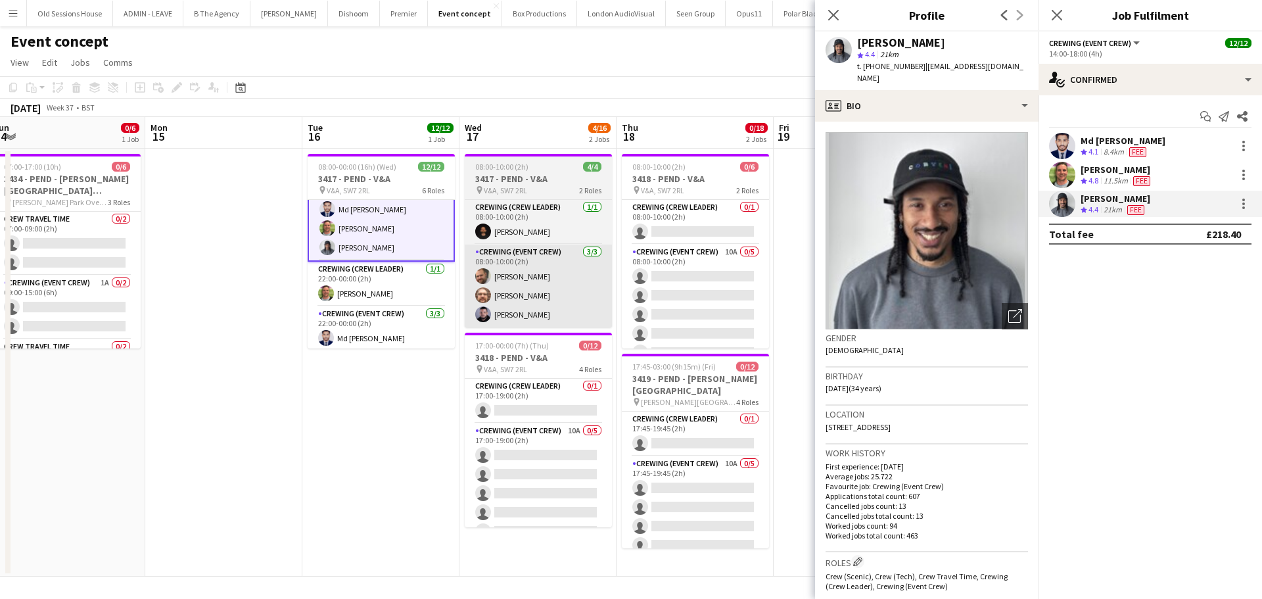
drag, startPoint x: 391, startPoint y: 287, endPoint x: 487, endPoint y: 305, distance: 97.6
click at [391, 287] on app-card-role "Crewing (Crew Leader) 1/1 22:00-00:00 (2h) Allan Horsfield" at bounding box center [381, 284] width 147 height 45
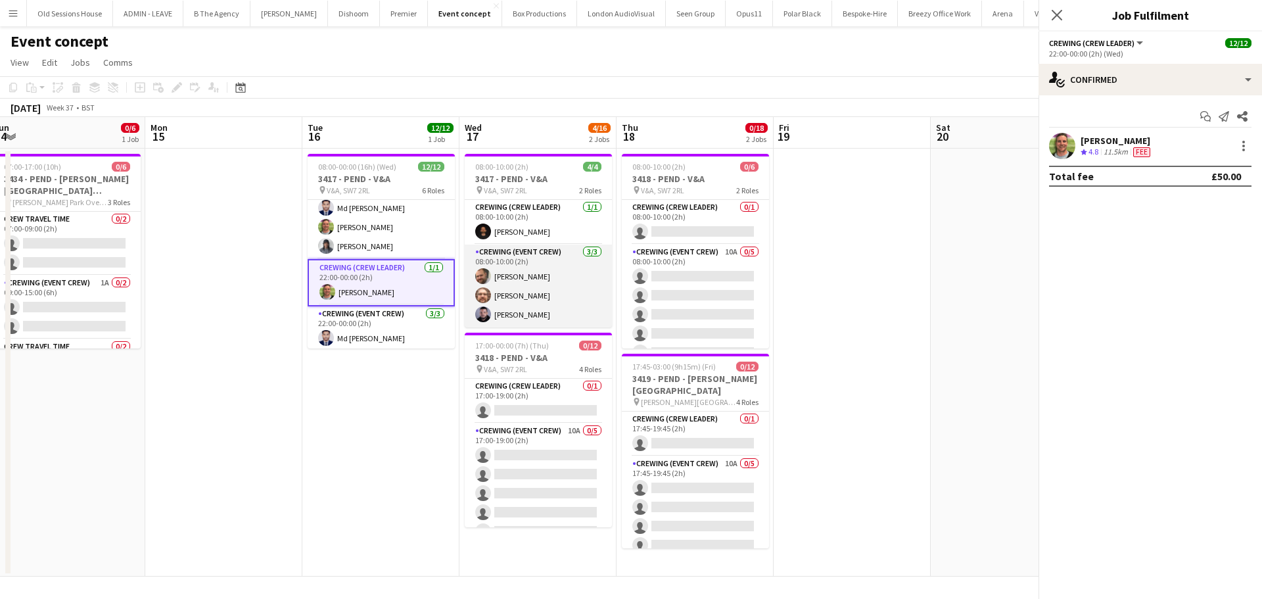
scroll to position [195, 0]
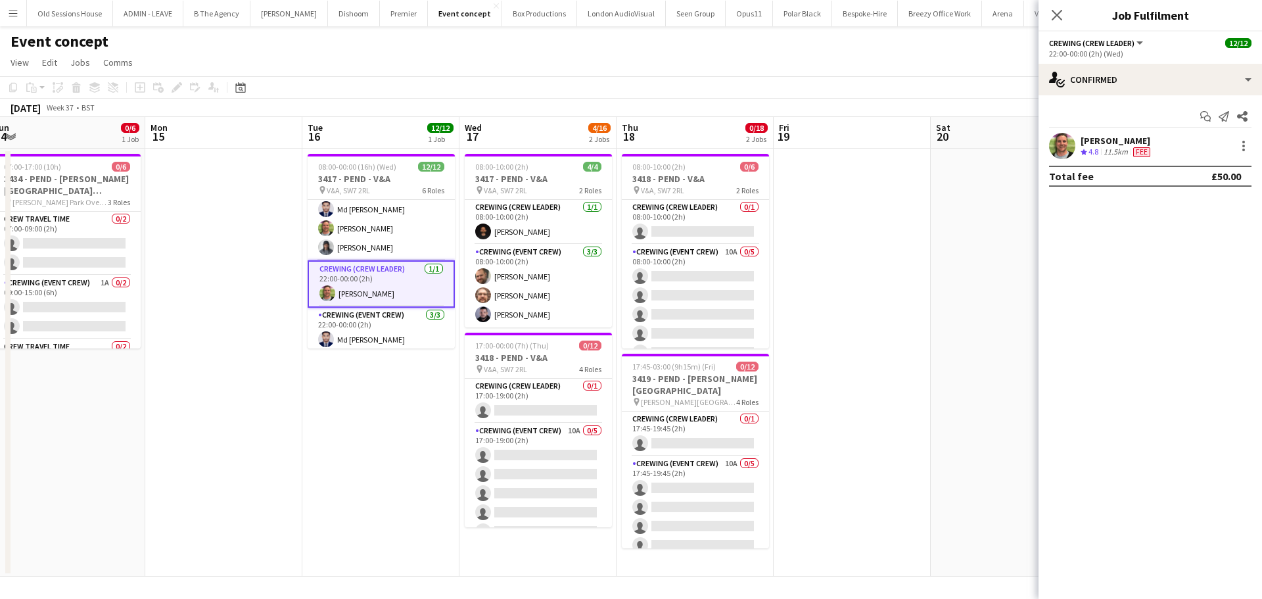
click at [1102, 139] on div "Allan Horsfield" at bounding box center [1117, 141] width 72 height 12
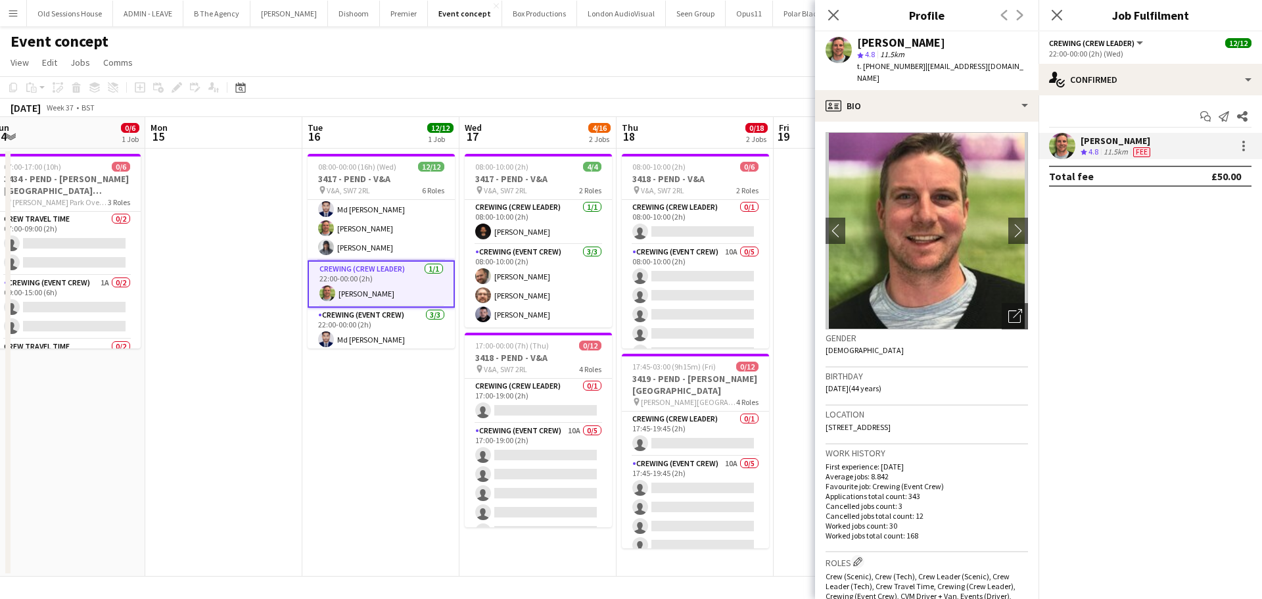
drag, startPoint x: 874, startPoint y: 41, endPoint x: 926, endPoint y: 39, distance: 52.0
click at [952, 41] on div "Allan Horsfield star 4.8 11.5km t. +447770743136 | alhorsfieldlimited@gmail.com" at bounding box center [926, 61] width 223 height 58
drag, startPoint x: 864, startPoint y: 66, endPoint x: 914, endPoint y: 70, distance: 50.1
click at [914, 70] on span "t. +447770743136" at bounding box center [891, 66] width 68 height 10
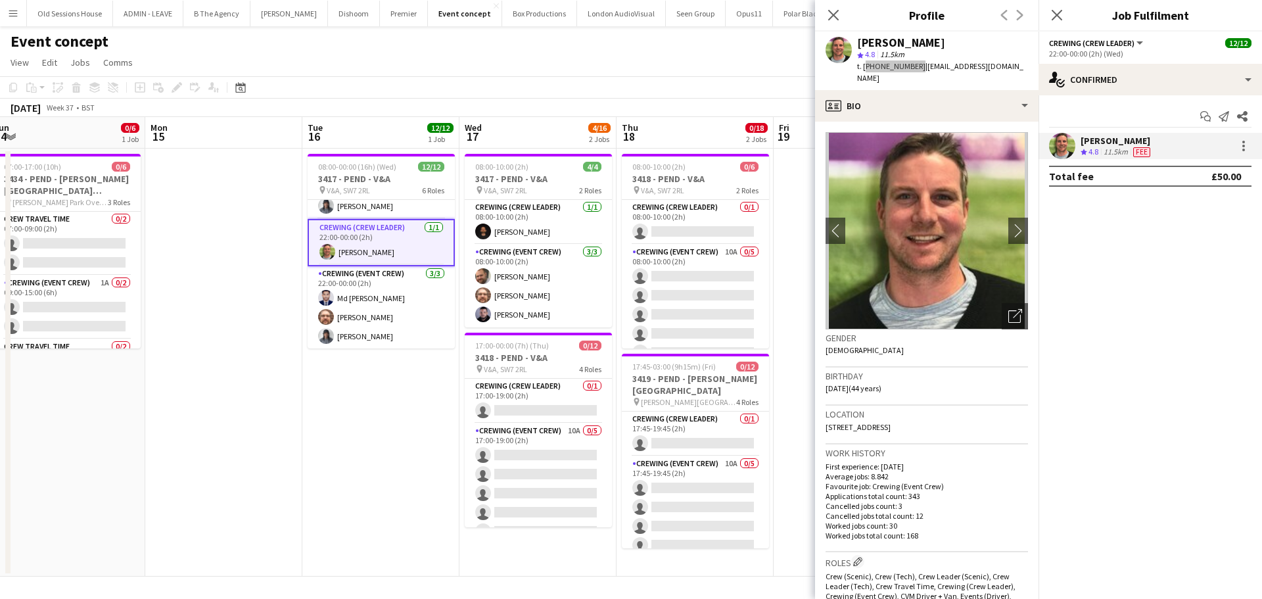
scroll to position [237, 0]
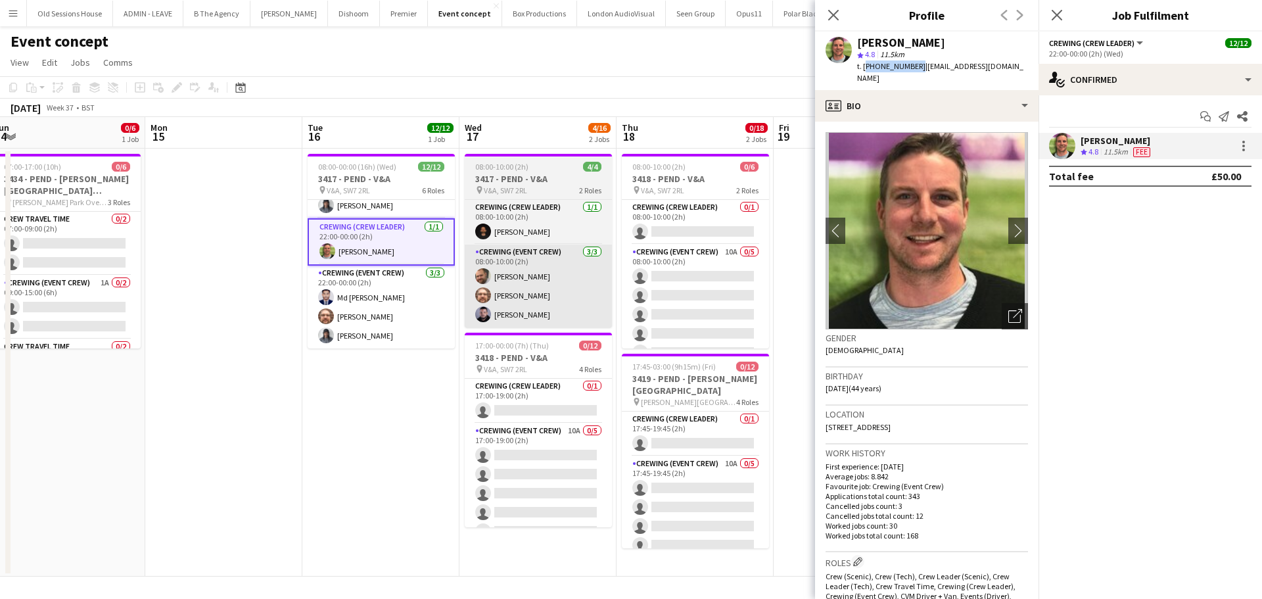
drag, startPoint x: 367, startPoint y: 321, endPoint x: 466, endPoint y: 317, distance: 98.7
click at [367, 321] on app-card-role "Crewing (Event Crew) 3/3 22:00-00:00 (2h) Md Mosabbit Hridoy Corey Arnold Kaine…" at bounding box center [381, 307] width 147 height 83
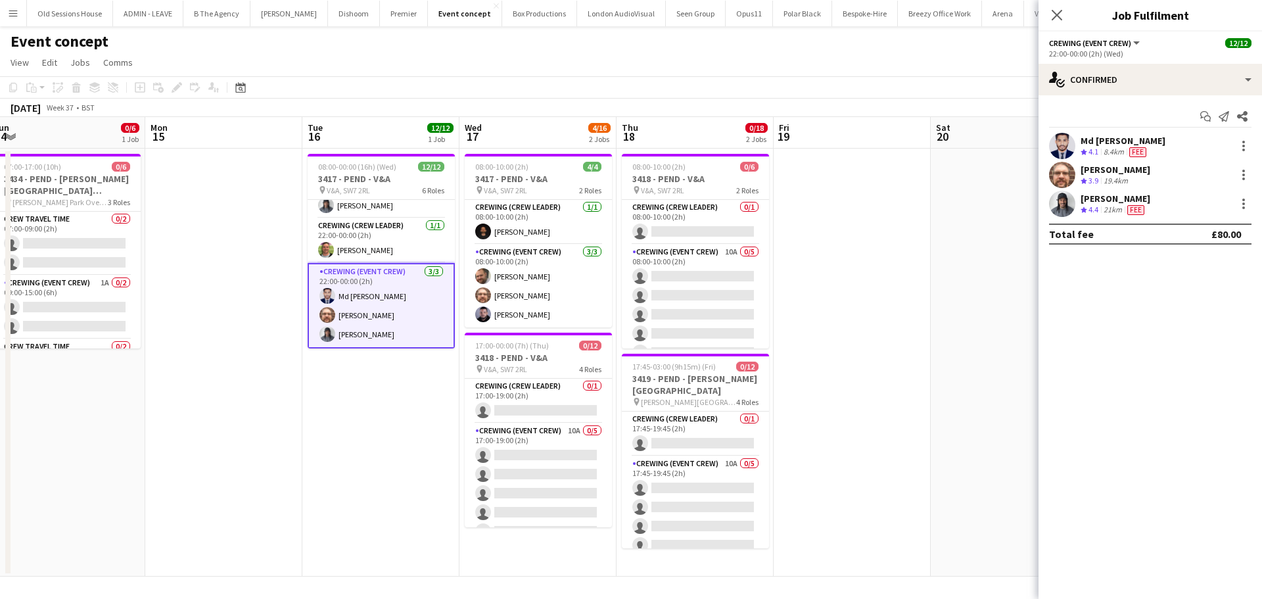
click at [1098, 133] on div "Md Mosabbit Hridoy Crew rating 4.1 8.4km Fee" at bounding box center [1149, 146] width 223 height 26
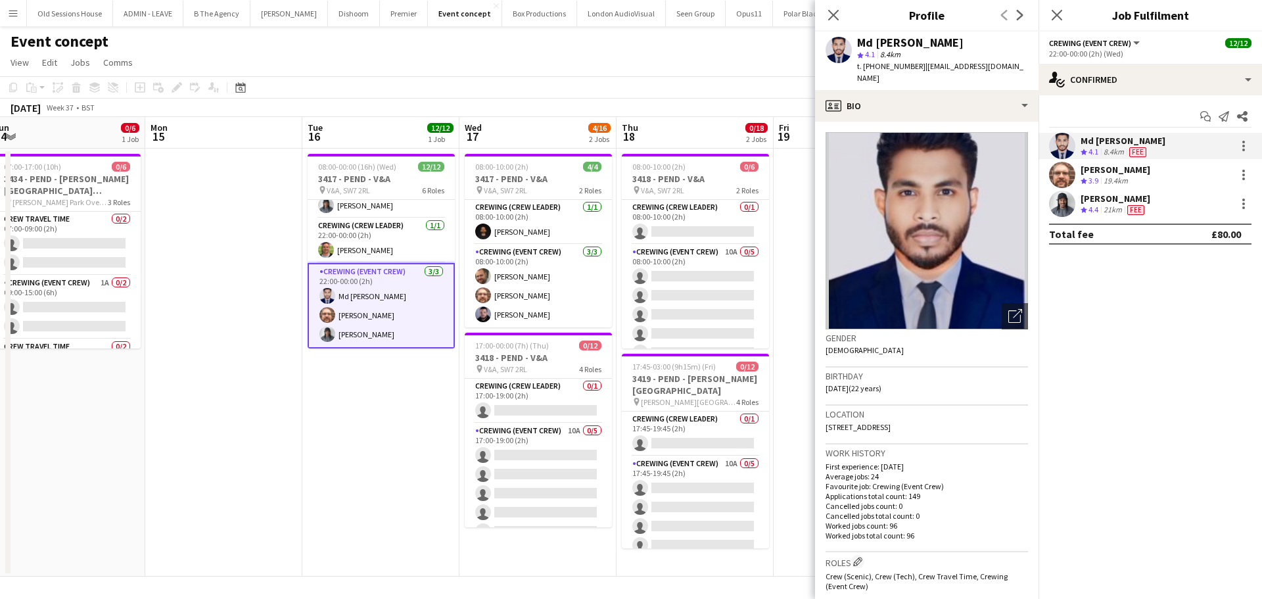
drag, startPoint x: 858, startPoint y: 40, endPoint x: 962, endPoint y: 38, distance: 104.5
click at [962, 38] on div "Md Mosabbit Hridoy" at bounding box center [942, 43] width 171 height 12
drag, startPoint x: 1101, startPoint y: 172, endPoint x: 1050, endPoint y: 156, distance: 53.2
click at [1101, 172] on div "Corey Arnold" at bounding box center [1116, 170] width 70 height 12
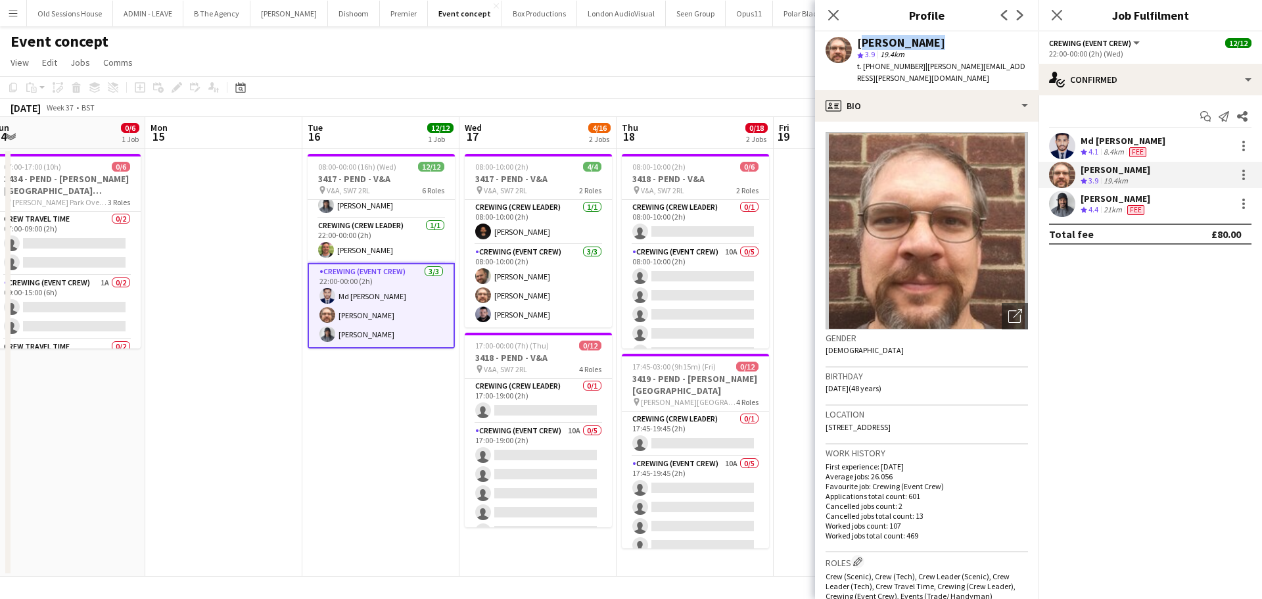
drag, startPoint x: 858, startPoint y: 43, endPoint x: 951, endPoint y: 45, distance: 93.4
click at [951, 45] on div "Corey Arnold" at bounding box center [942, 43] width 171 height 12
click at [1094, 198] on div "Kaine Caldeira" at bounding box center [1116, 199] width 70 height 12
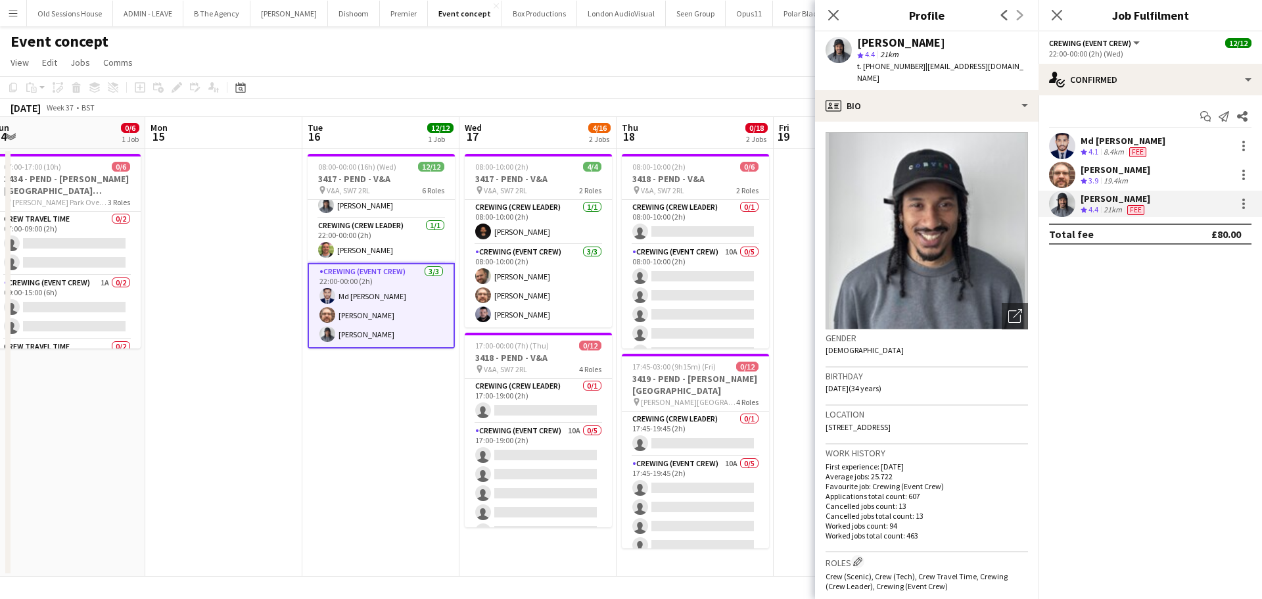
drag, startPoint x: 858, startPoint y: 41, endPoint x: 936, endPoint y: 44, distance: 78.3
click at [937, 44] on div "Kaine Caldeira star 4.4 21km t. +4407507381322 | kainecaldeira@hotmail.co.uk" at bounding box center [926, 61] width 223 height 58
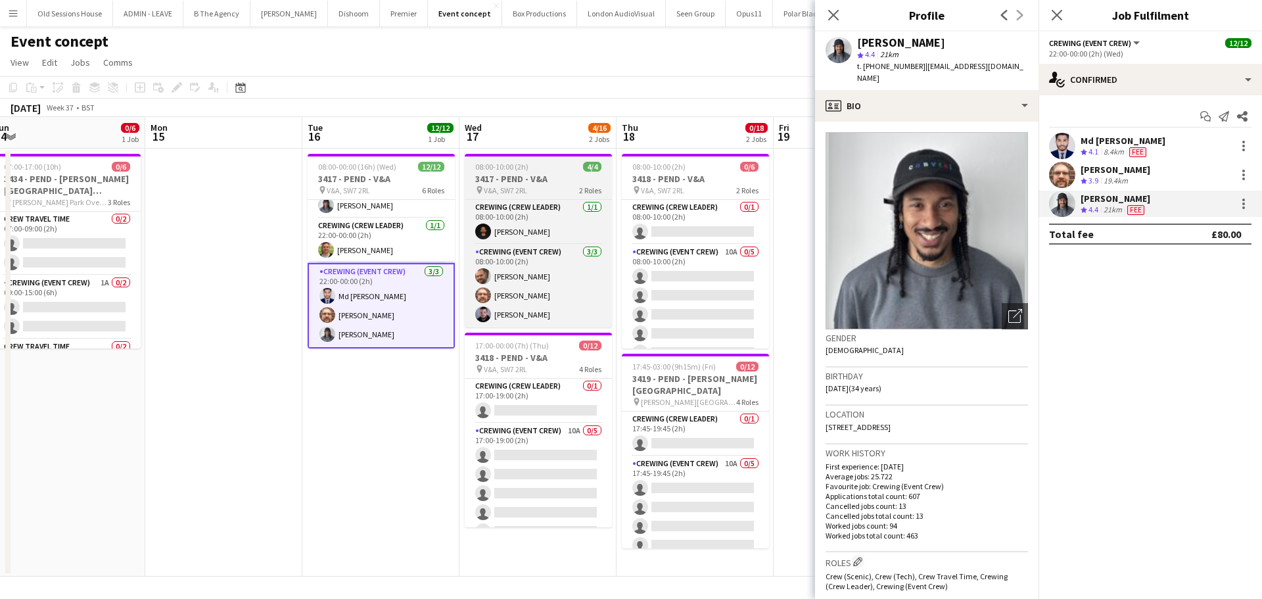
click at [542, 174] on h3 "3417 - PEND - V&A" at bounding box center [538, 179] width 147 height 12
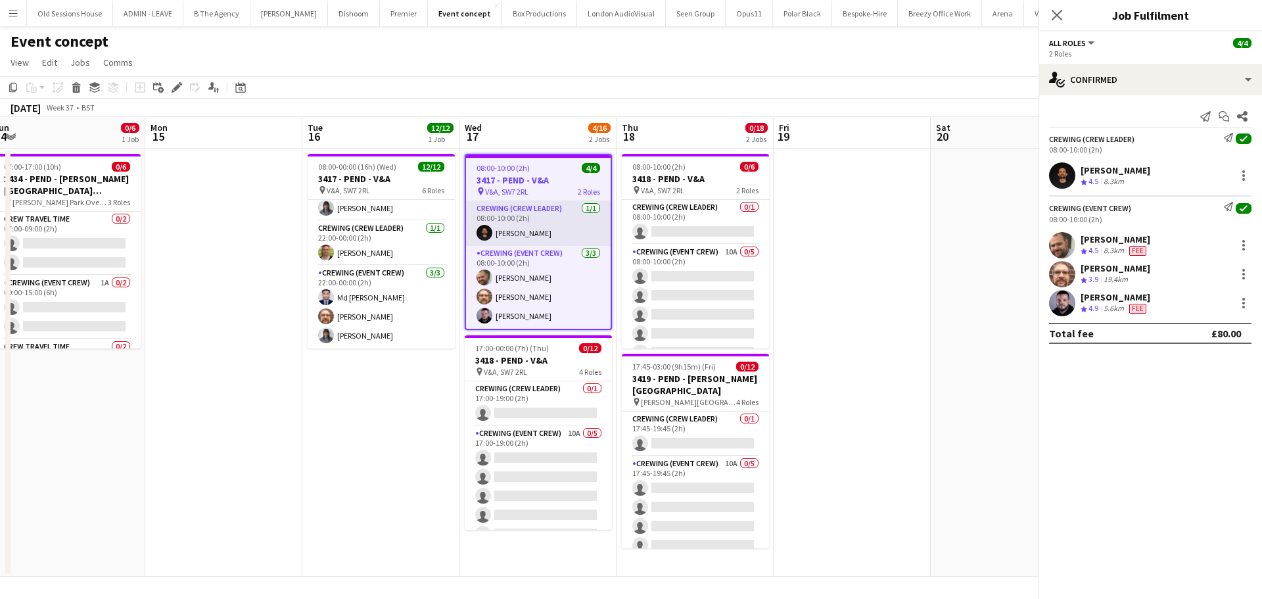
scroll to position [234, 0]
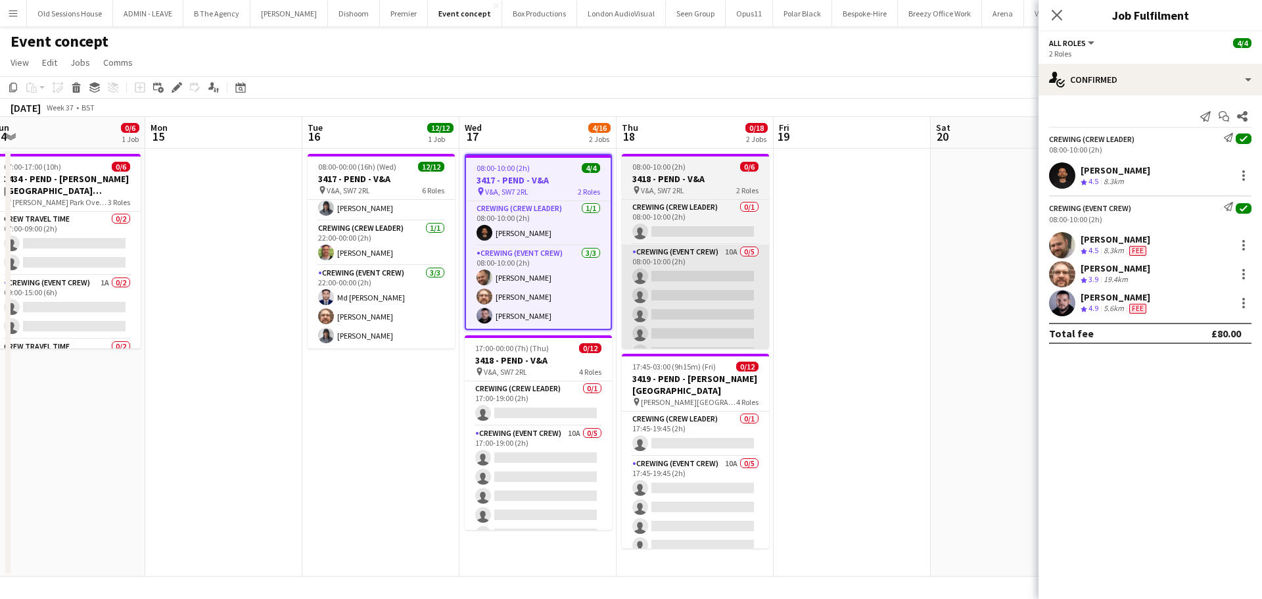
click at [524, 280] on app-card-role "Crewing (Event Crew) 3/3 08:00-10:00 (2h) Ben Turner Corey Arnold Paul Fisk" at bounding box center [538, 287] width 145 height 83
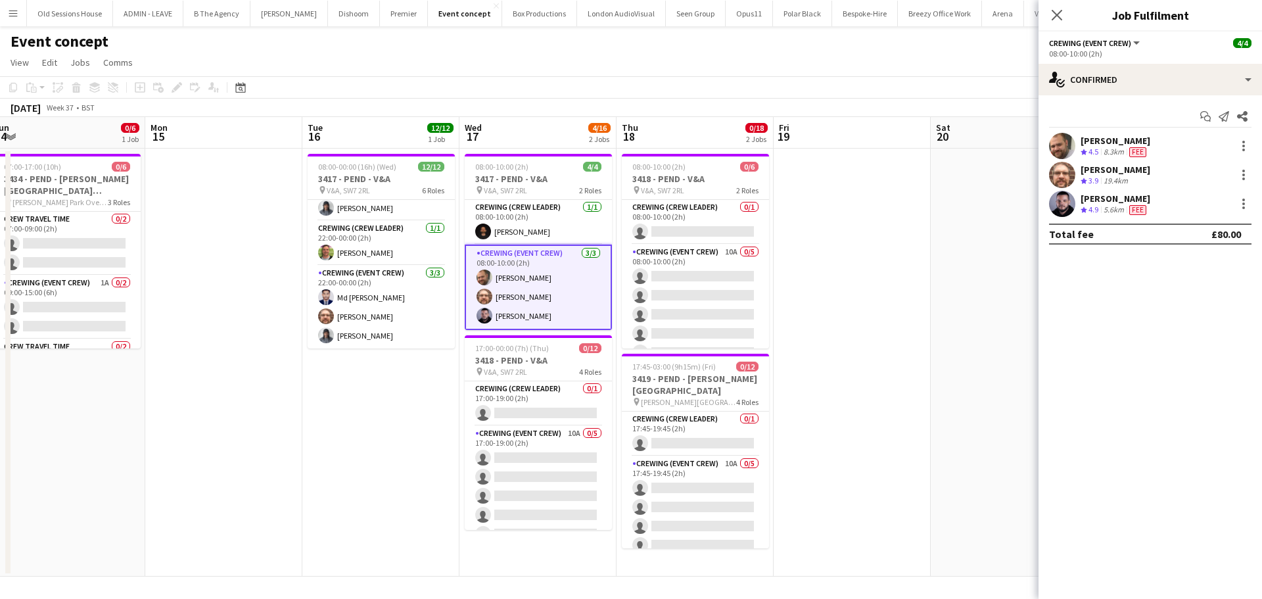
click at [1089, 138] on div "Ben Turner" at bounding box center [1116, 141] width 70 height 12
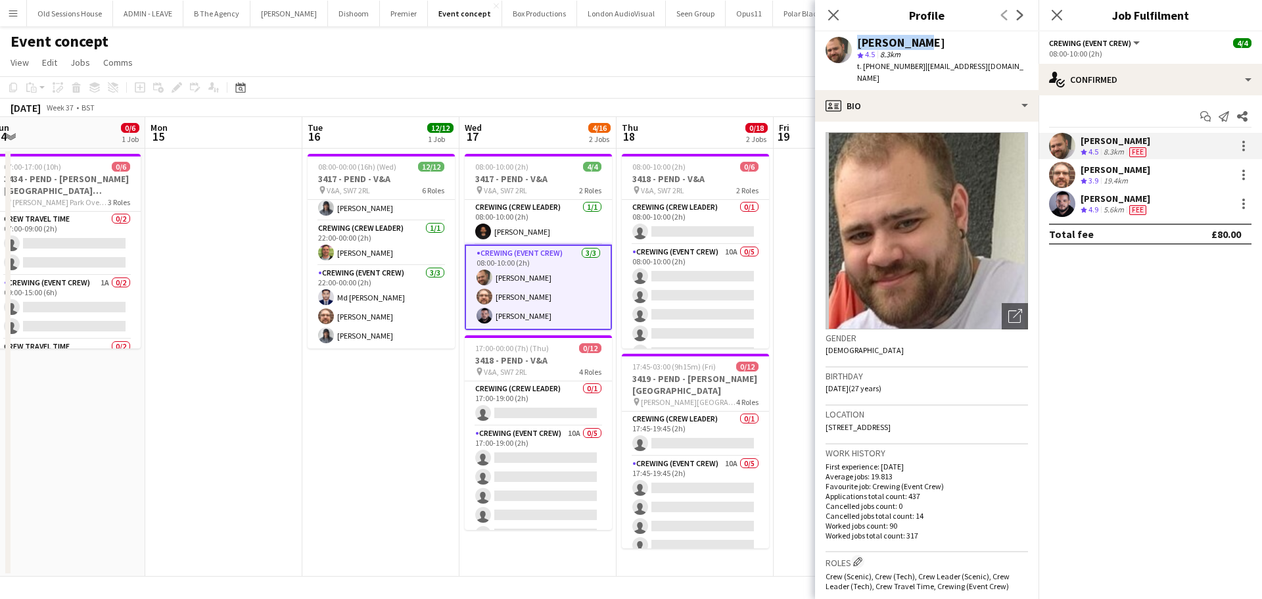
drag, startPoint x: 854, startPoint y: 40, endPoint x: 916, endPoint y: 40, distance: 62.4
click at [916, 40] on div "Ben Turner star 4.5 8.3km t. +447907802000 | benpaulturner0@gmail.com" at bounding box center [926, 61] width 223 height 58
drag, startPoint x: 1115, startPoint y: 167, endPoint x: 1085, endPoint y: 148, distance: 35.2
click at [1115, 167] on div "Corey Arnold" at bounding box center [1116, 170] width 70 height 12
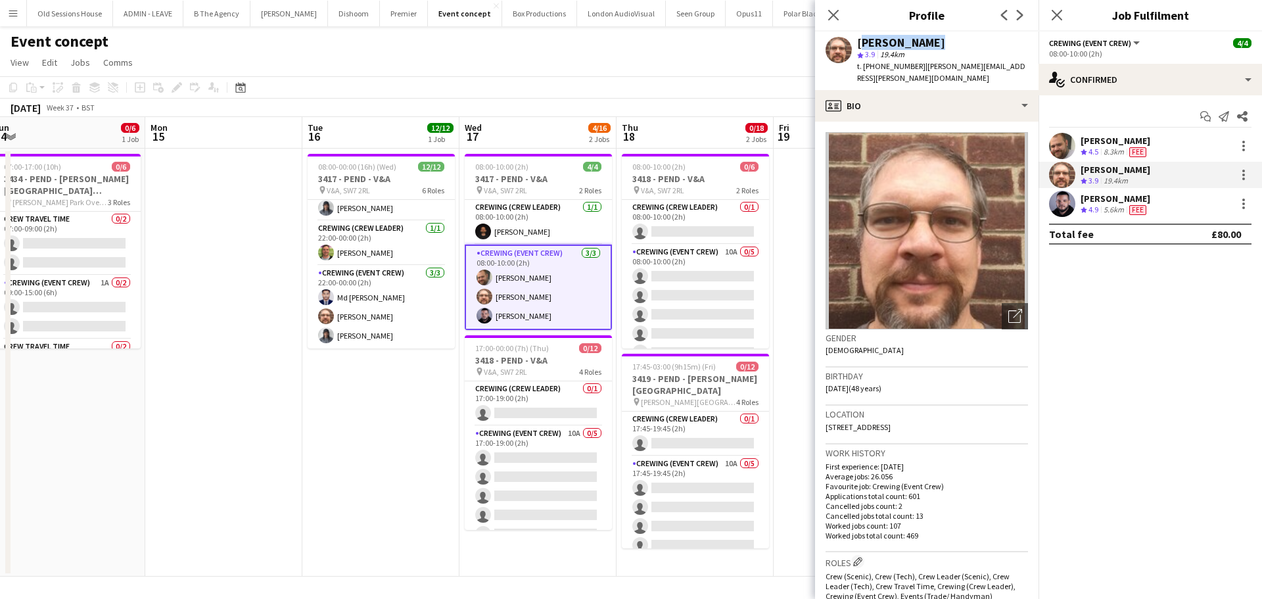
drag, startPoint x: 856, startPoint y: 43, endPoint x: 919, endPoint y: 44, distance: 63.8
click at [928, 45] on div "Corey Arnold star 3.9 19.4km t. +447305480906 | corey.arnold@juno.com" at bounding box center [926, 61] width 223 height 58
drag, startPoint x: 1099, startPoint y: 196, endPoint x: 1077, endPoint y: 187, distance: 23.9
click at [1099, 196] on div "Paul Fisk" at bounding box center [1116, 199] width 70 height 12
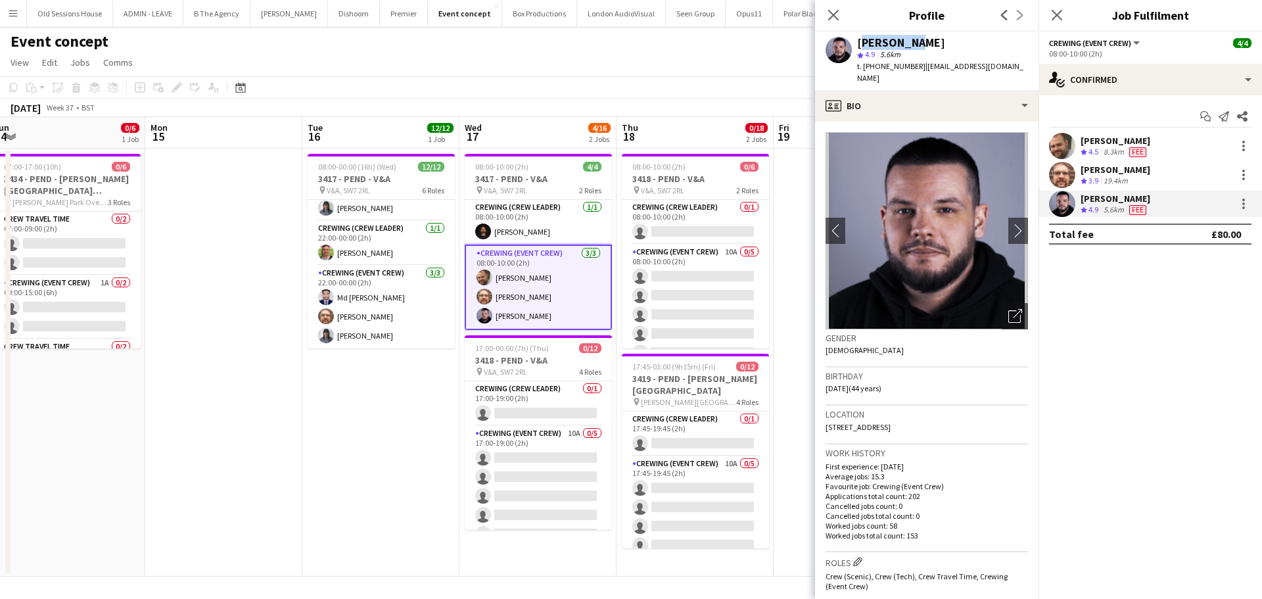
drag, startPoint x: 855, startPoint y: 43, endPoint x: 910, endPoint y: 39, distance: 55.3
click at [910, 39] on div "Paul Fisk star 4.9 5.6km t. +447399953371 | fiskymusic01@gmail.com" at bounding box center [926, 61] width 223 height 58
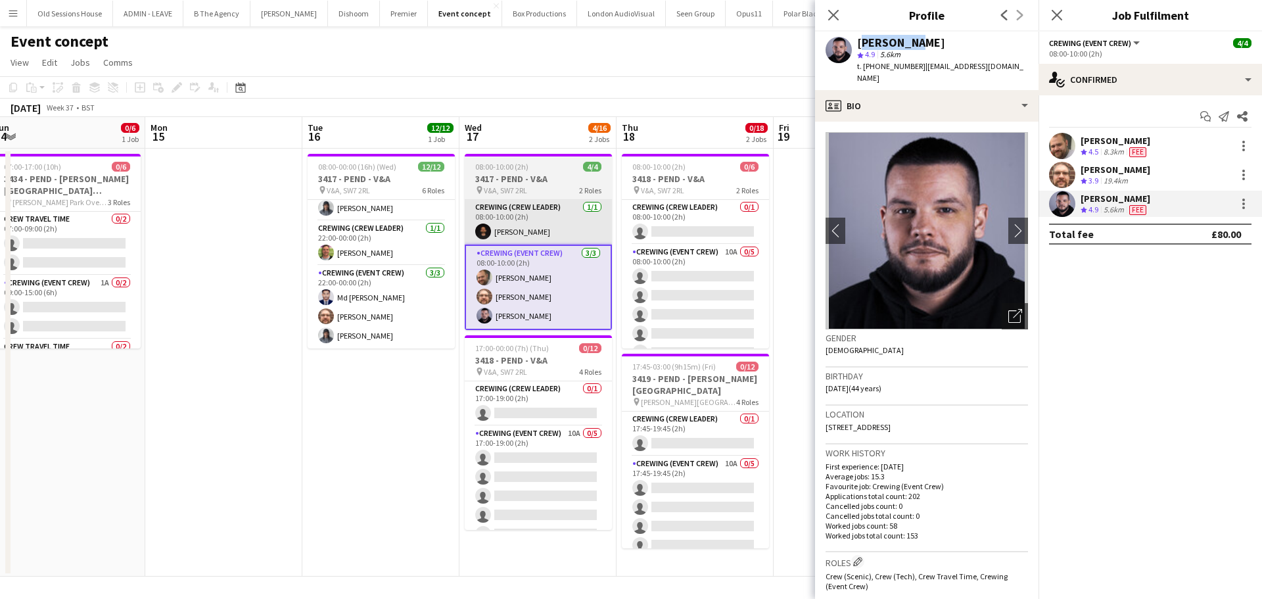
drag, startPoint x: 377, startPoint y: 179, endPoint x: 594, endPoint y: 227, distance: 222.3
click at [377, 179] on h3 "3417 - PEND - V&A" at bounding box center [381, 179] width 147 height 12
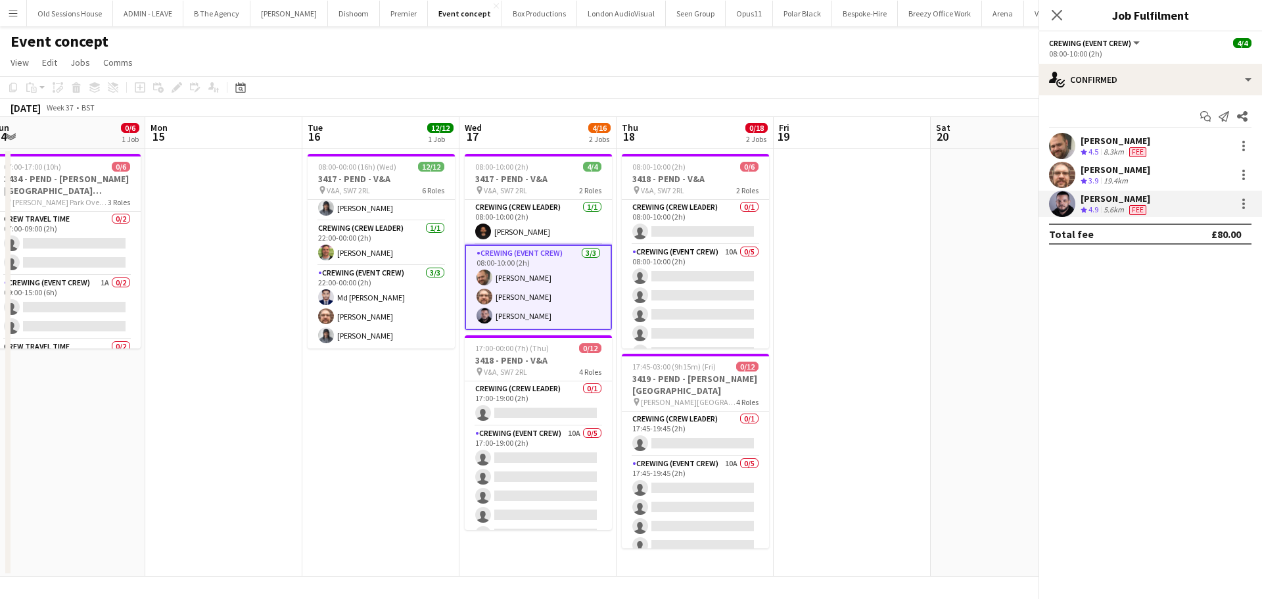
scroll to position [237, 0]
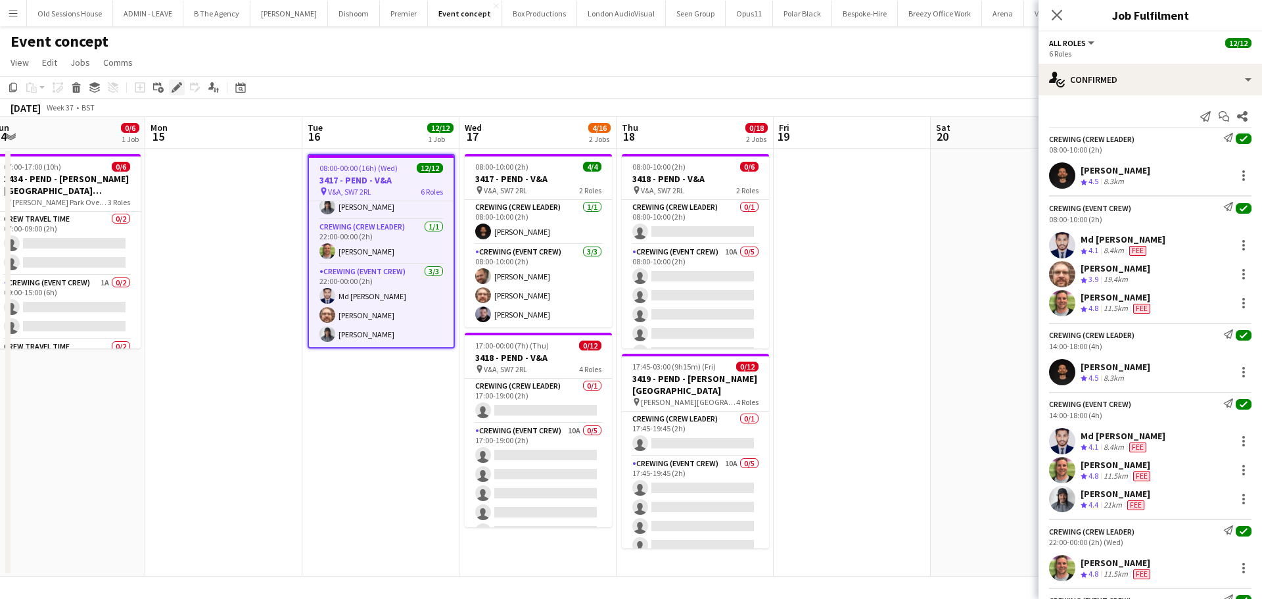
click at [179, 83] on icon at bounding box center [180, 83] width 3 height 3
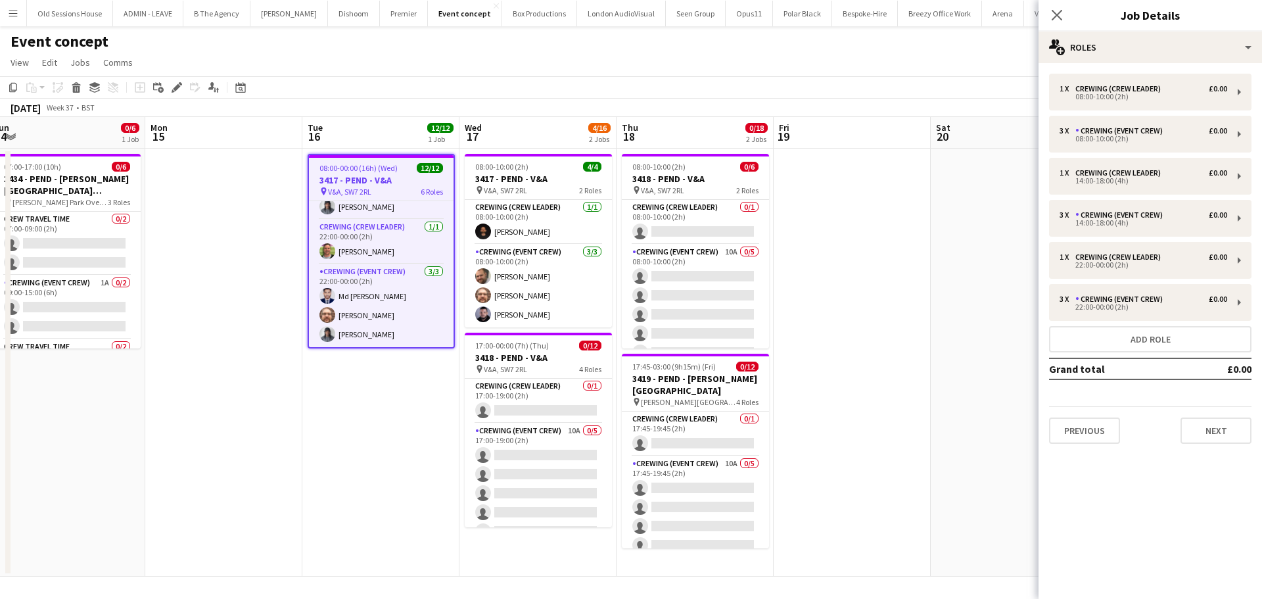
click at [1199, 452] on div "1 x Crewing (Crew Leader) £0.00 08:00-10:00 (2h) 3 x Crewing (Event Crew) £0.00…" at bounding box center [1149, 258] width 223 height 391
click at [1207, 436] on button "Next" at bounding box center [1215, 430] width 71 height 26
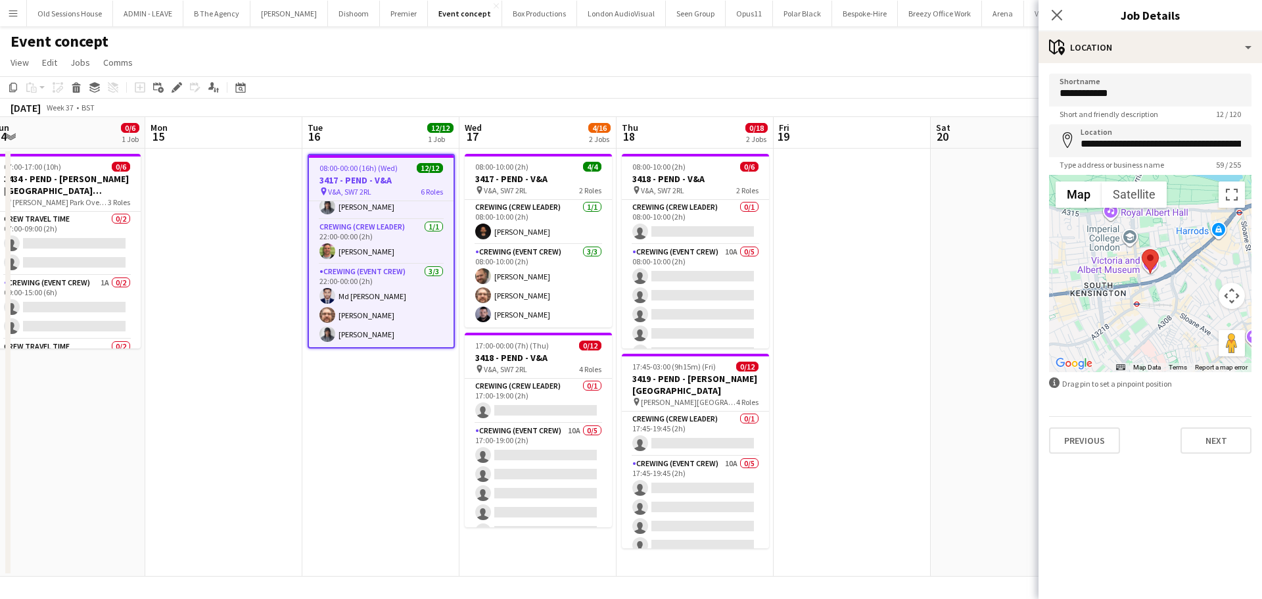
click at [1203, 455] on div "**********" at bounding box center [1149, 263] width 223 height 401
click at [1209, 448] on button "Next" at bounding box center [1215, 440] width 71 height 26
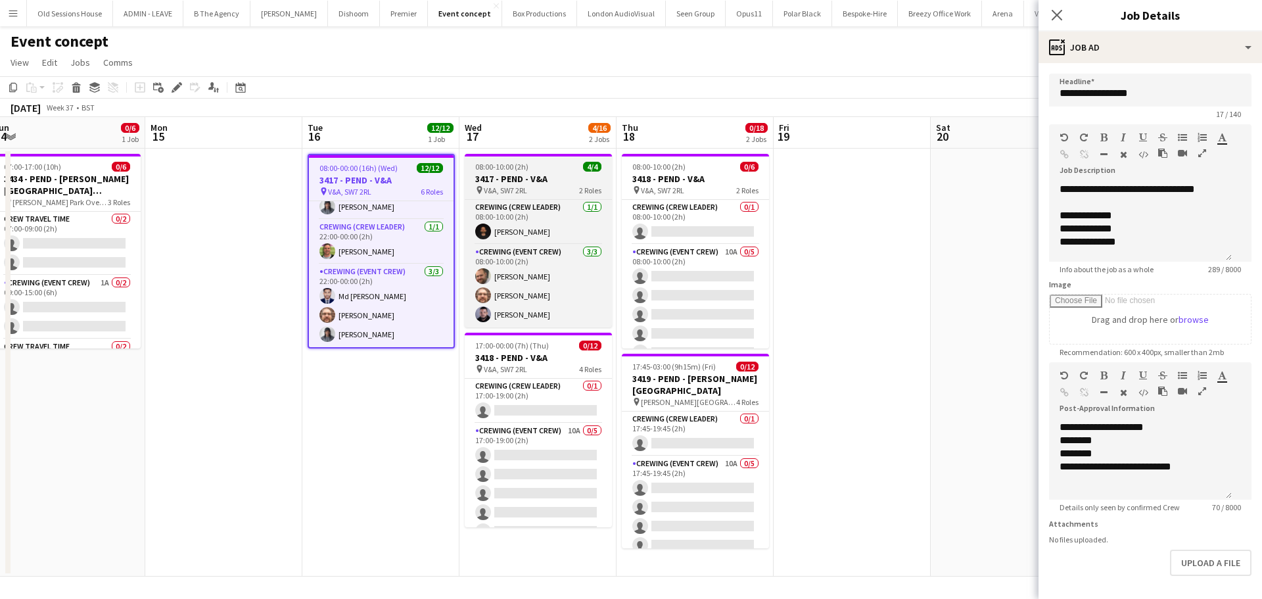
click at [516, 164] on span "08:00-10:00 (2h)" at bounding box center [501, 167] width 53 height 10
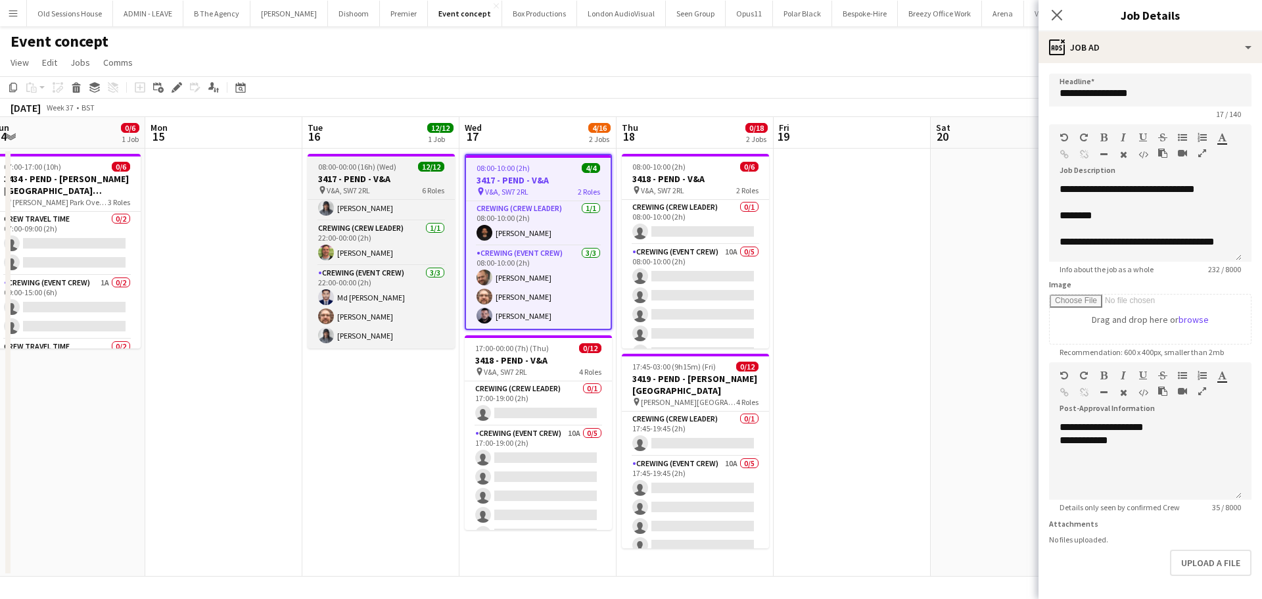
click at [367, 184] on h3 "3417 - PEND - V&A" at bounding box center [381, 179] width 147 height 12
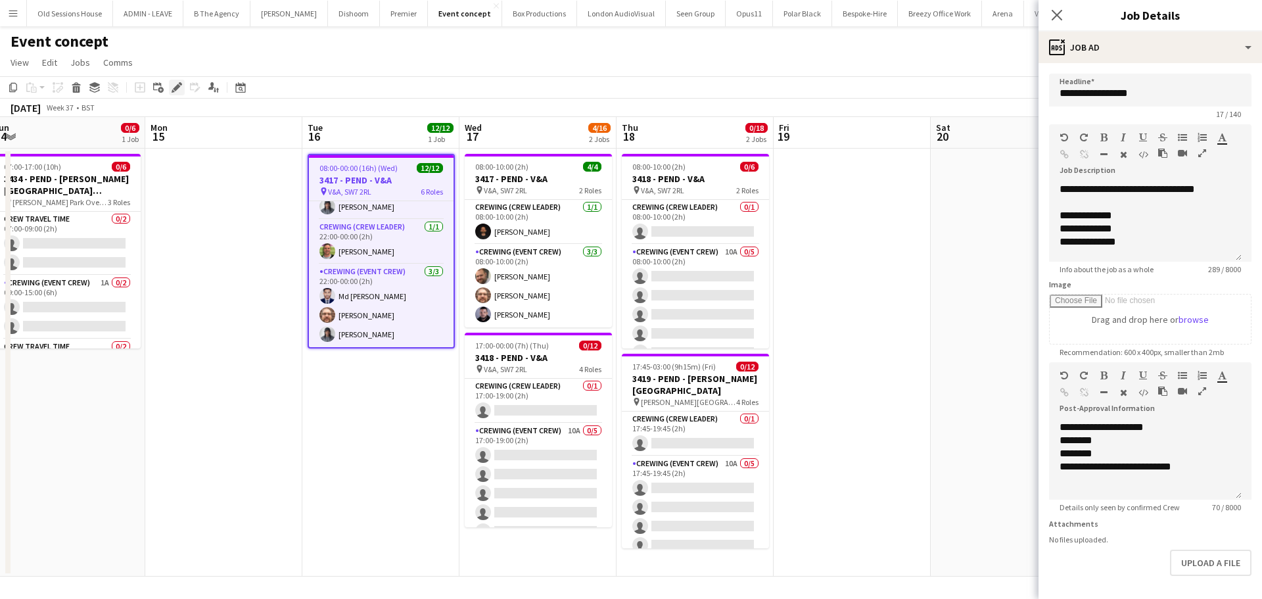
click at [179, 91] on icon "Edit" at bounding box center [177, 87] width 11 height 11
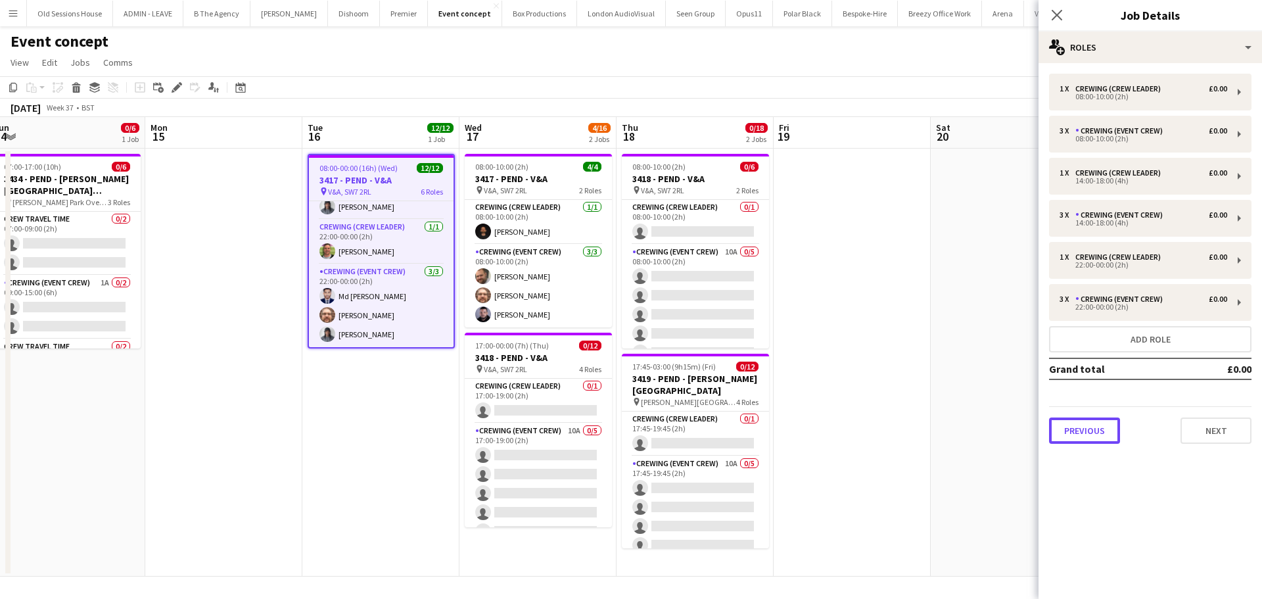
drag, startPoint x: 1098, startPoint y: 432, endPoint x: 1100, endPoint y: 337, distance: 94.7
click at [1098, 431] on button "Previous" at bounding box center [1084, 430] width 71 height 26
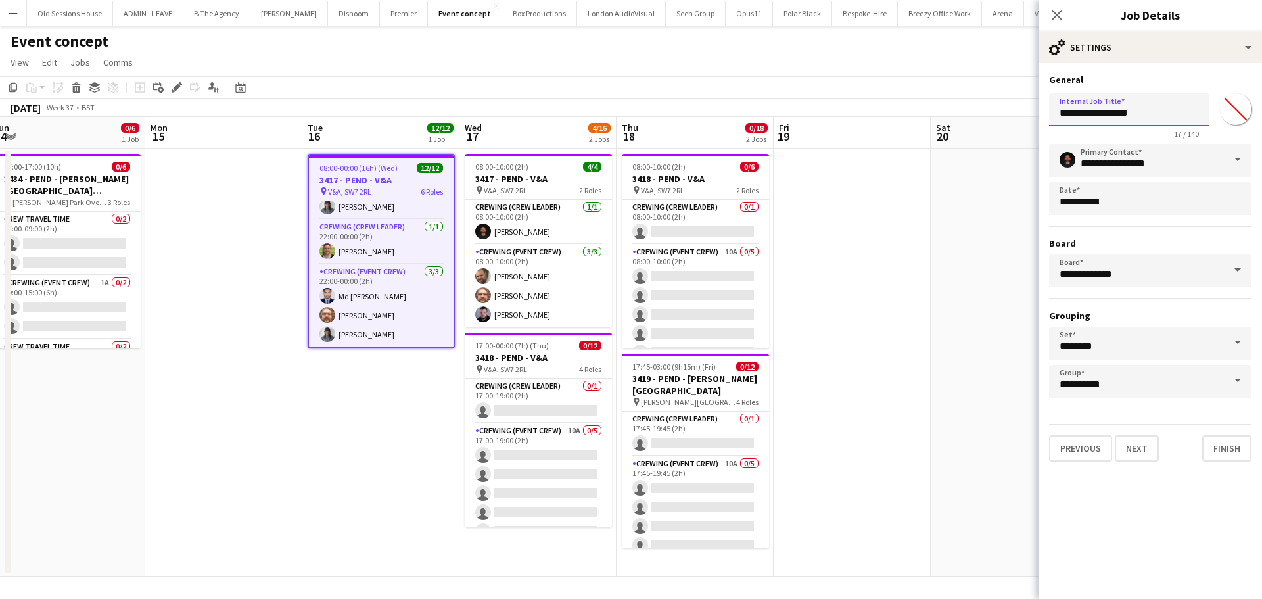
drag, startPoint x: 1112, startPoint y: 110, endPoint x: 1111, endPoint y: 129, distance: 19.1
click at [1080, 116] on input "**********" at bounding box center [1129, 109] width 160 height 33
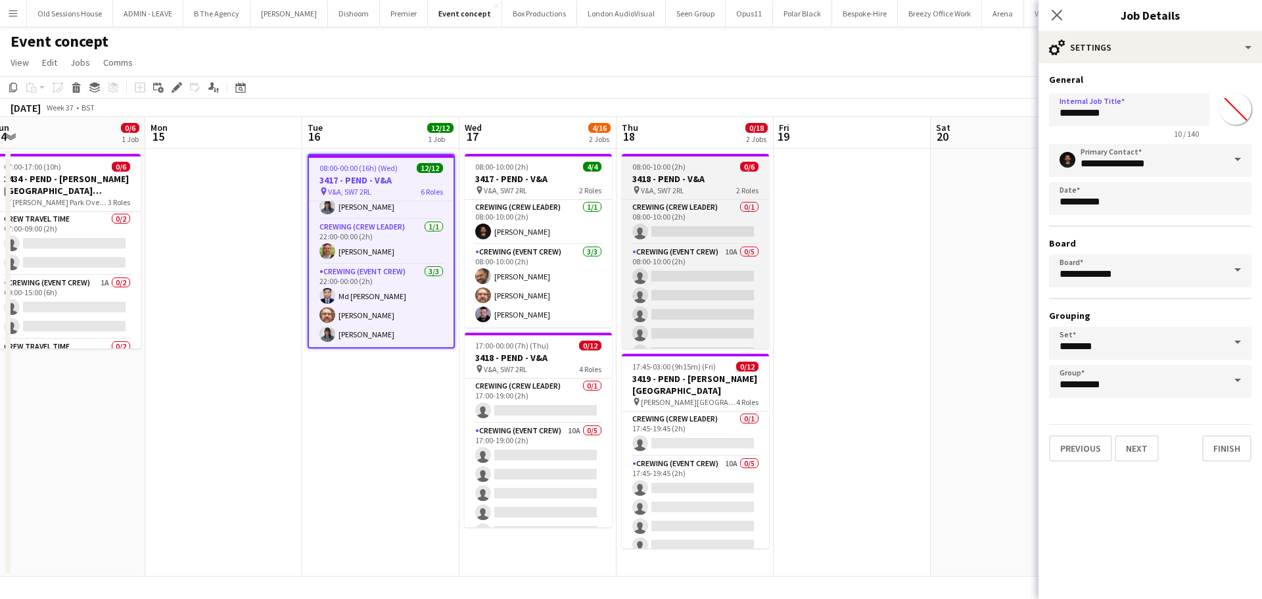
drag, startPoint x: 498, startPoint y: 177, endPoint x: 732, endPoint y: 188, distance: 234.2
click at [498, 177] on h3 "3417 - PEND - V&A" at bounding box center [538, 179] width 147 height 12
type input "**********"
type input "*******"
type input "**********"
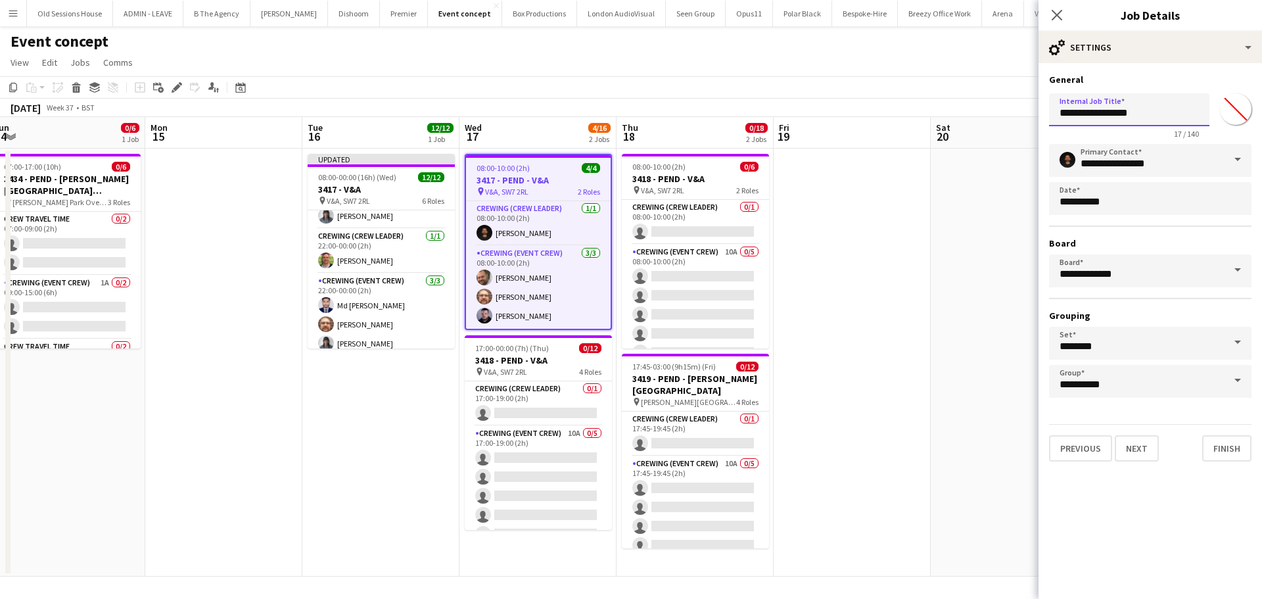
drag, startPoint x: 1111, startPoint y: 114, endPoint x: 1085, endPoint y: 128, distance: 29.4
click at [1079, 120] on input "**********" at bounding box center [1129, 109] width 160 height 33
type input "**********"
click at [841, 310] on app-date-cell at bounding box center [852, 363] width 157 height 428
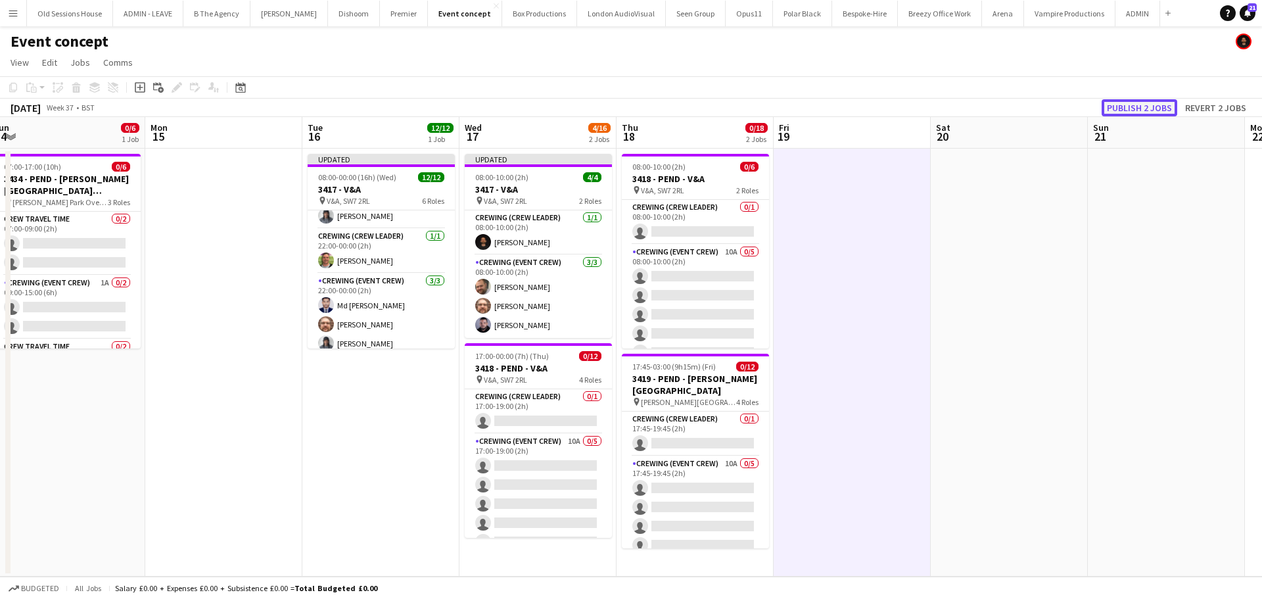
click at [1141, 105] on button "Publish 2 jobs" at bounding box center [1140, 107] width 76 height 17
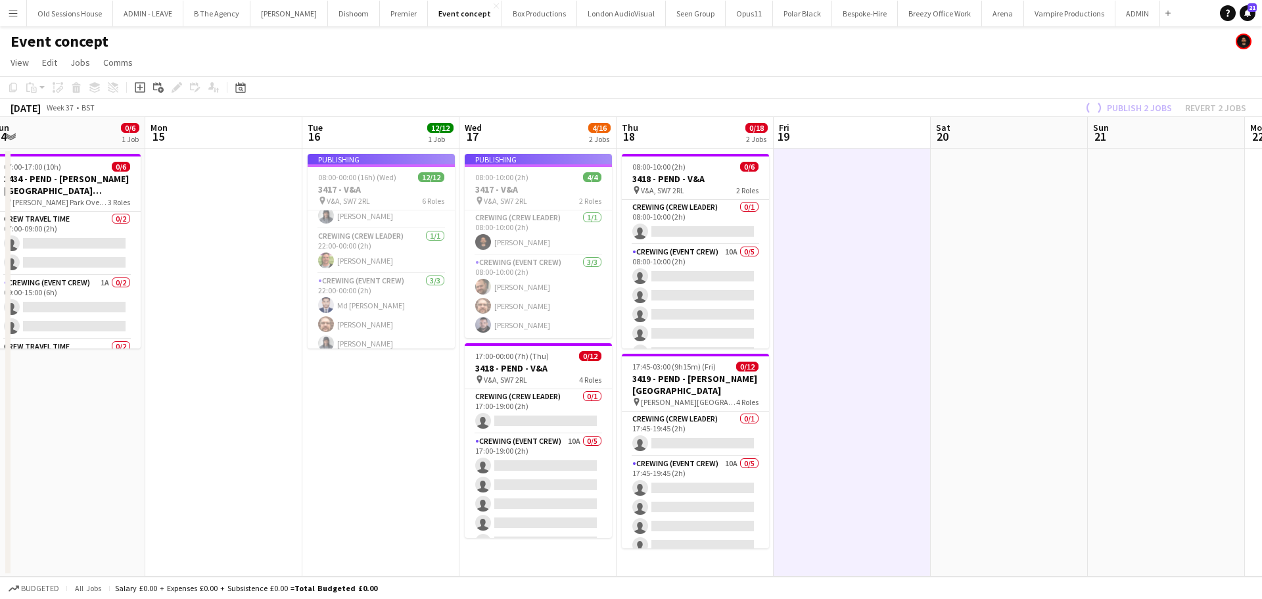
scroll to position [234, 0]
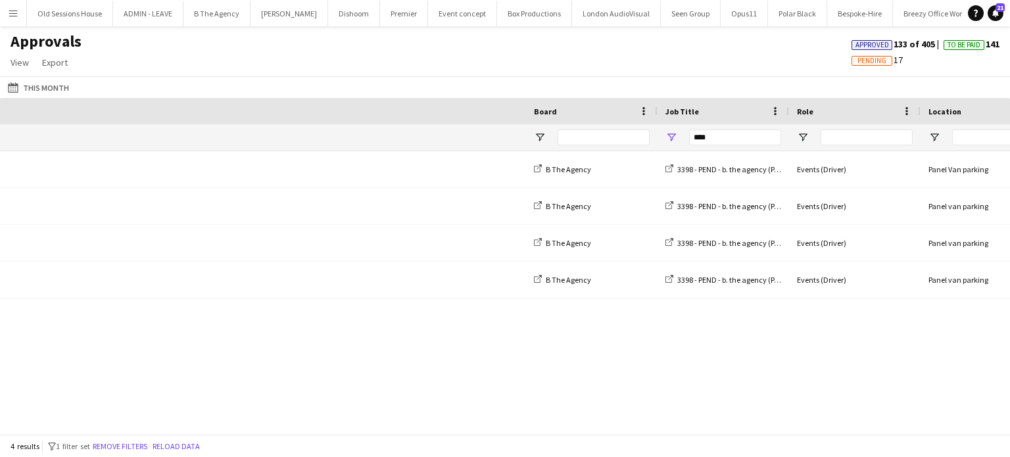
scroll to position [0, 689]
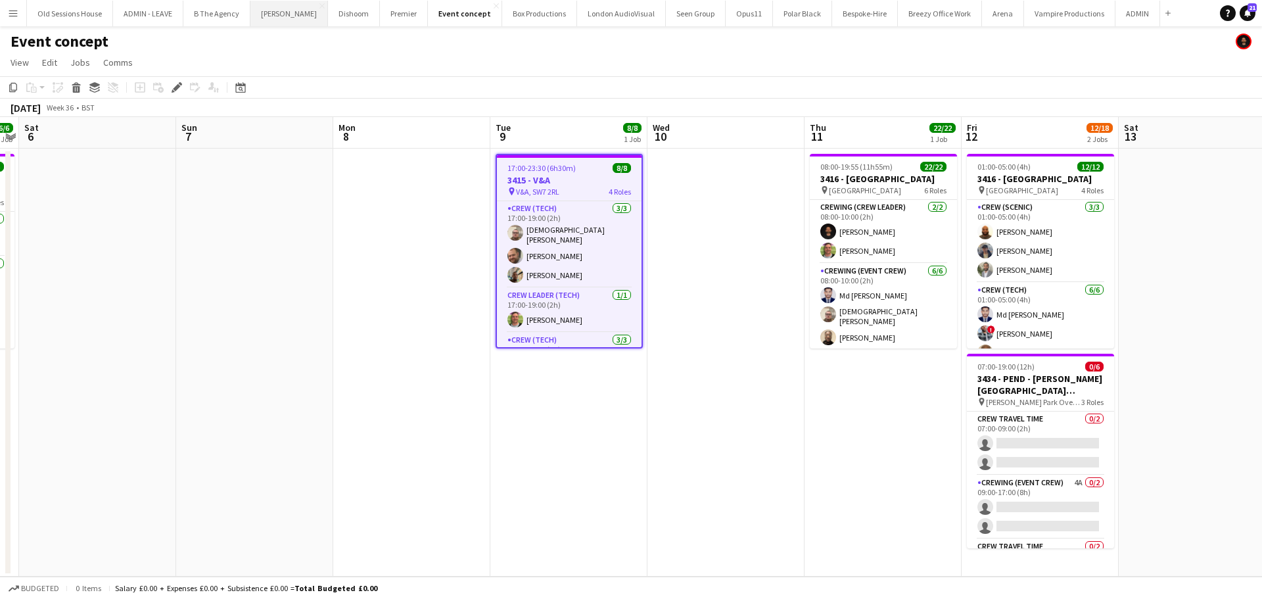
click at [285, 14] on button "Veevers Carter Close" at bounding box center [289, 14] width 78 height 26
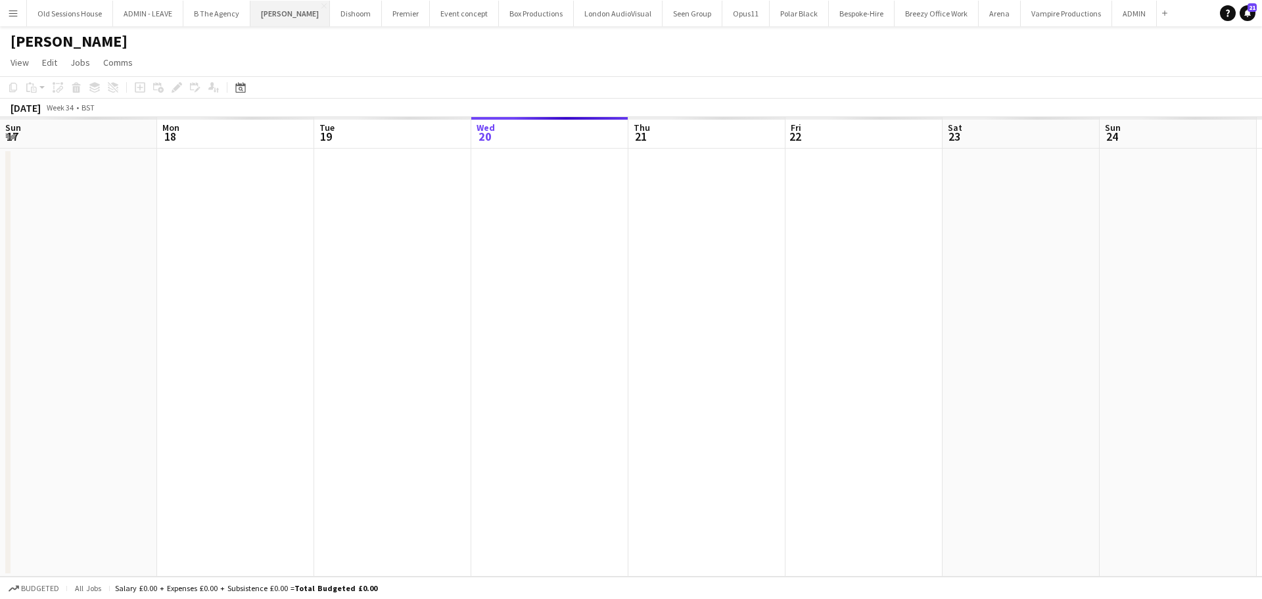
scroll to position [0, 314]
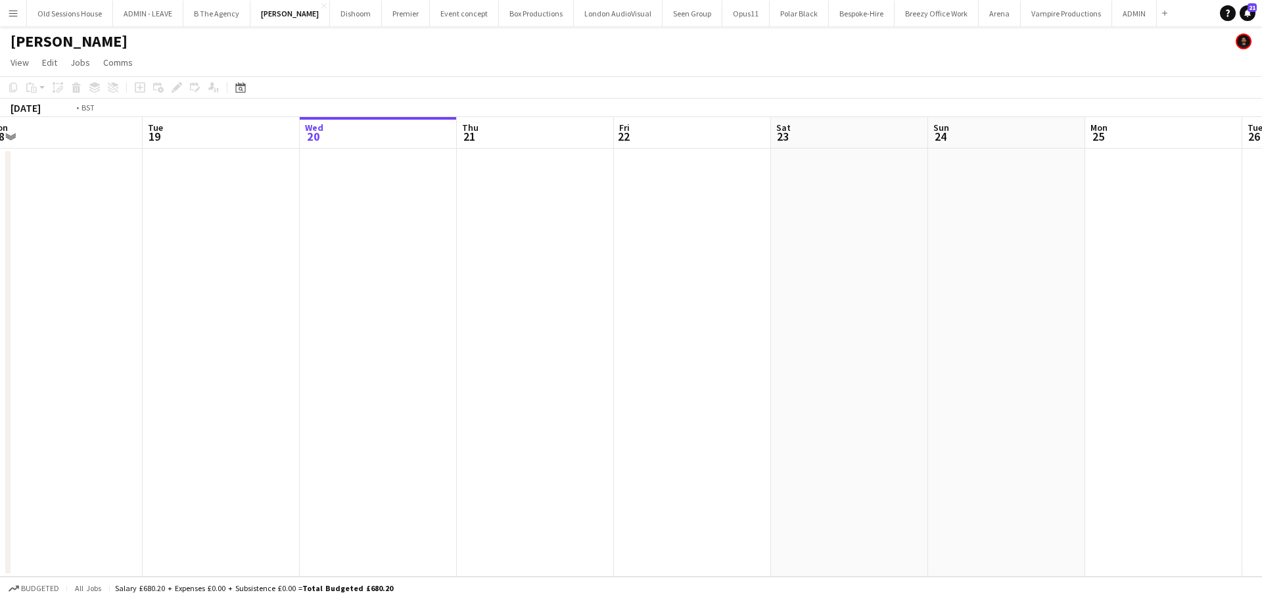
drag, startPoint x: 449, startPoint y: 287, endPoint x: 314, endPoint y: 281, distance: 135.5
click at [585, 273] on app-calendar-viewport "Sat 16 Sun 17 Mon 18 Tue 19 Wed 20 Thu 21 Fri 22 Sat 23 Sun 24 Mon 25 Tue 26 We…" at bounding box center [631, 346] width 1262 height 459
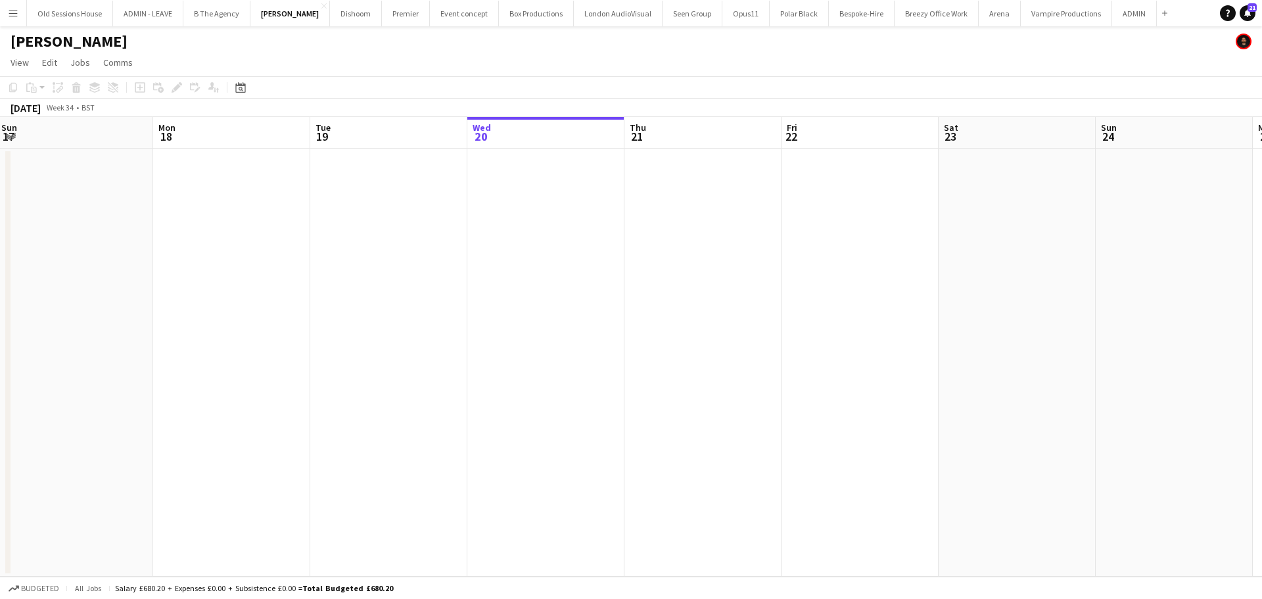
click at [617, 273] on app-calendar-viewport "Fri 15 Sat 16 Sun 17 Mon 18 Tue 19 Wed 20 Thu 21 Fri 22 Sat 23 Sun 24 Mon 25 Tu…" at bounding box center [631, 346] width 1262 height 459
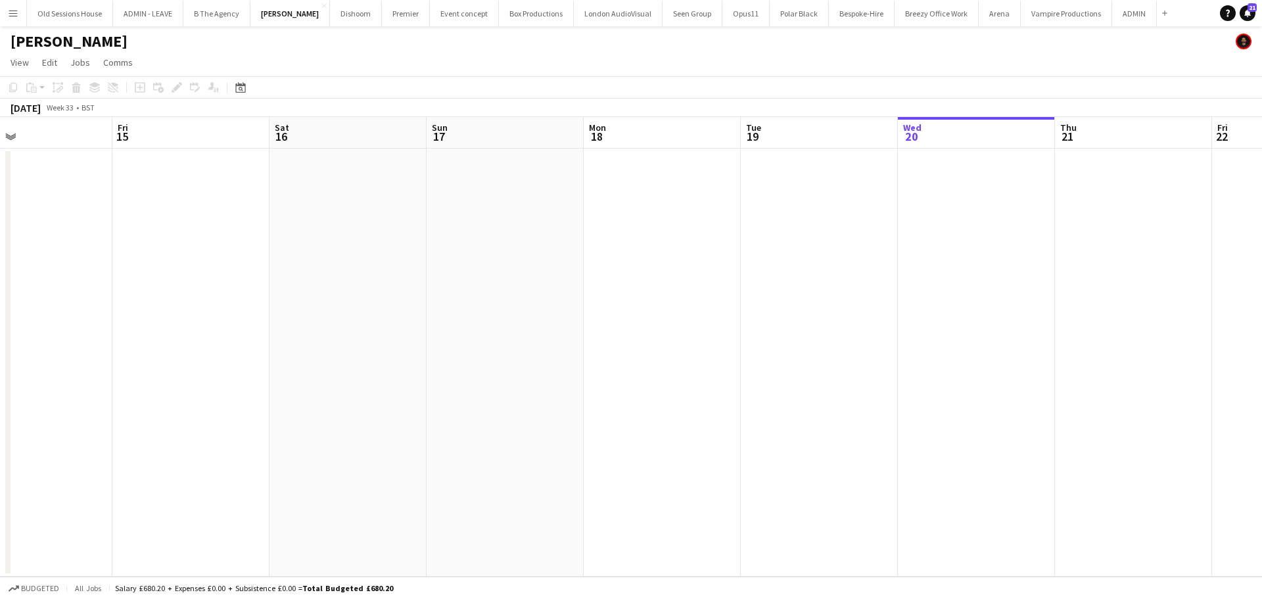
drag, startPoint x: 263, startPoint y: 319, endPoint x: 576, endPoint y: 309, distance: 313.7
click at [557, 312] on app-calendar-viewport "Wed 13 Thu 14 Fri 15 Sat 16 Sun 17 Mon 18 Tue 19 Wed 20 Thu 21 Fri 22 Sat 23 Su…" at bounding box center [631, 346] width 1262 height 459
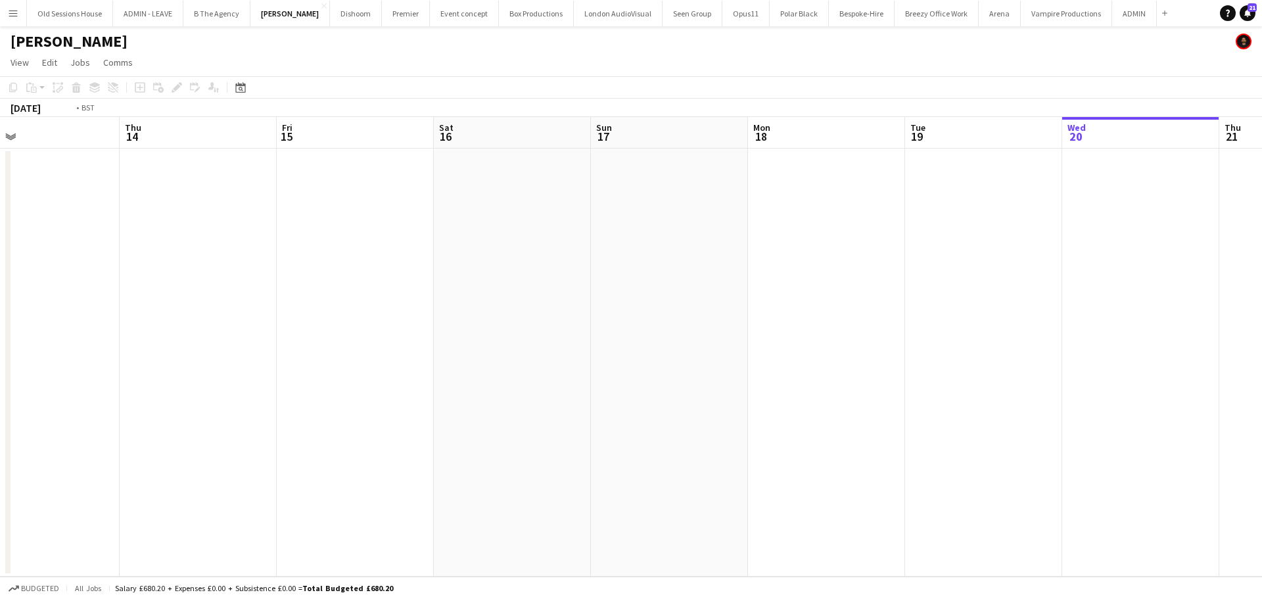
drag, startPoint x: 264, startPoint y: 324, endPoint x: 643, endPoint y: 324, distance: 379.9
click at [641, 324] on app-calendar-viewport "Mon 11 Tue 12 1/1 1 Job Wed 13 Thu 14 Fri 15 Sat 16 Sun 17 Mon 18 Tue 19 Wed 20…" at bounding box center [631, 346] width 1262 height 459
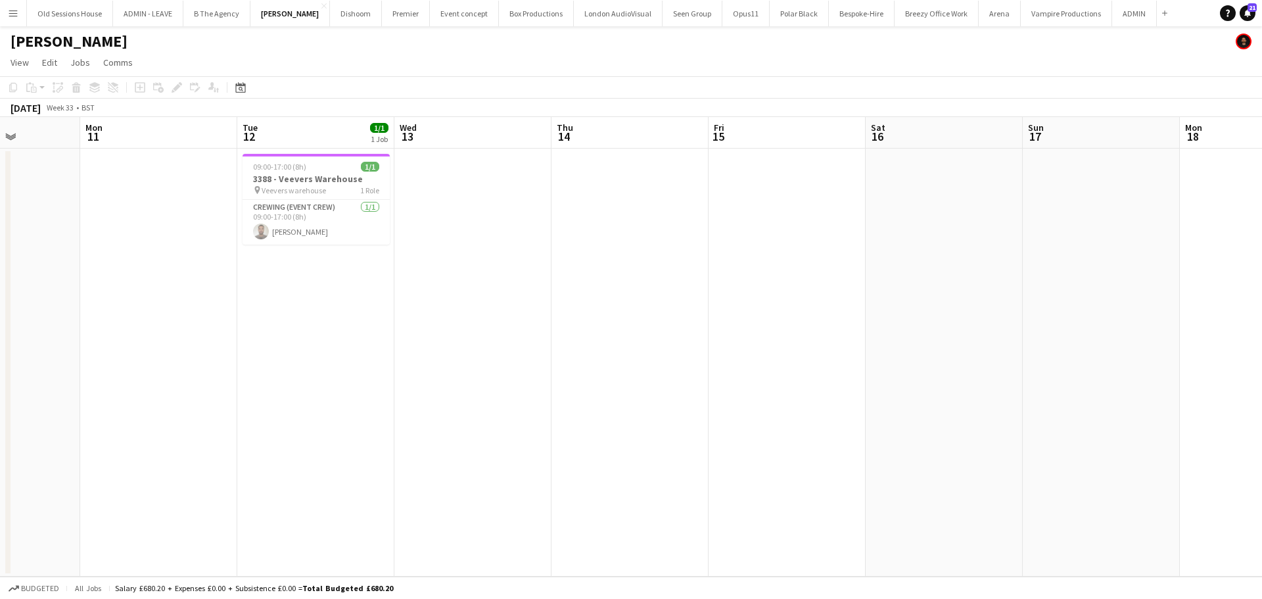
drag, startPoint x: 264, startPoint y: 344, endPoint x: 296, endPoint y: 343, distance: 32.9
click at [296, 344] on app-calendar-viewport "Fri 8 1/1 1 Job Sat 9 Sun 10 Mon 11 Tue 12 1/1 1 Job Wed 13 Thu 14 Fri 15 Sat 1…" at bounding box center [631, 346] width 1262 height 459
click at [308, 166] on div "09:00-17:00 (8h) 1/1" at bounding box center [318, 167] width 147 height 10
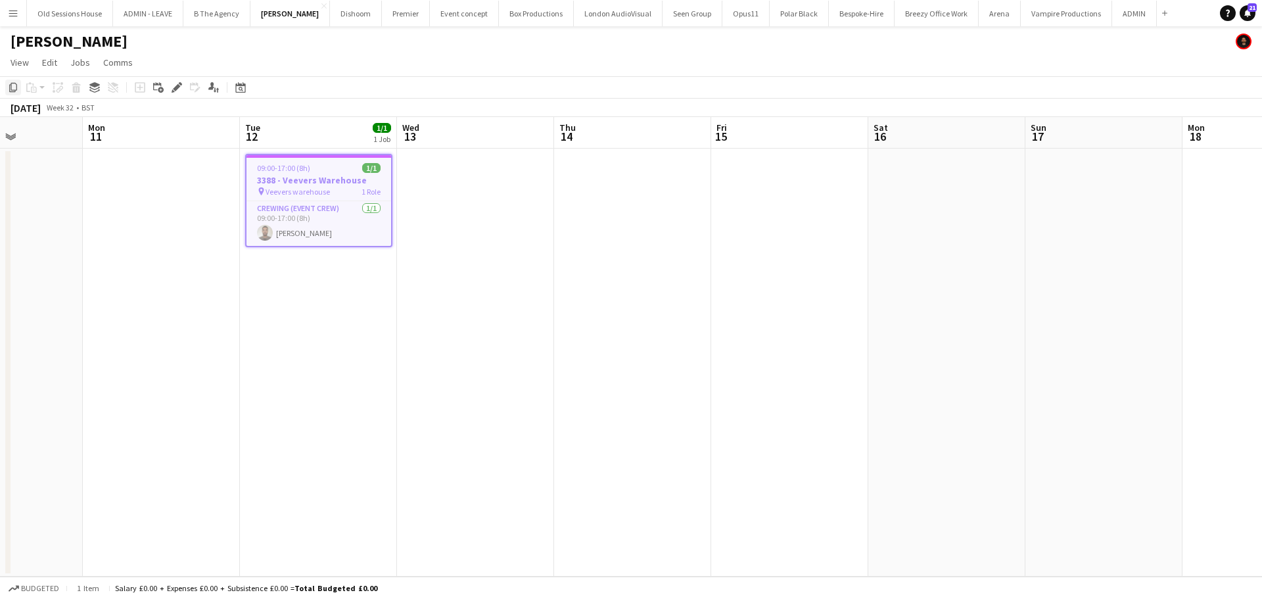
click at [8, 85] on icon "Copy" at bounding box center [13, 87] width 11 height 11
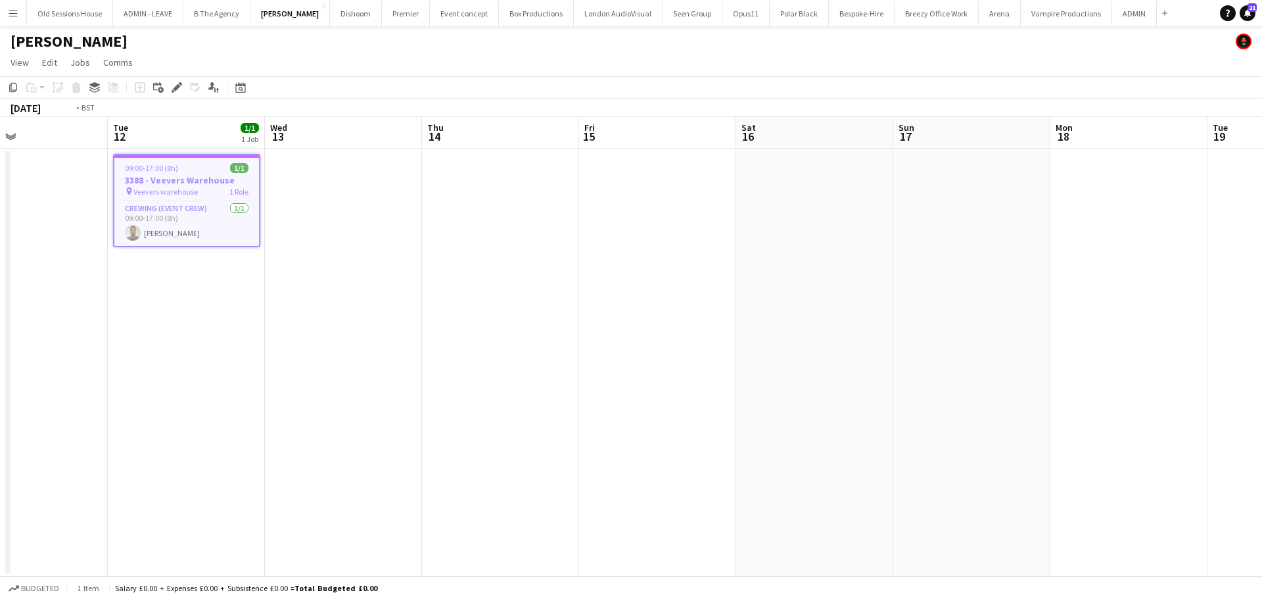
drag, startPoint x: 807, startPoint y: 294, endPoint x: 547, endPoint y: 298, distance: 260.3
click at [383, 300] on app-calendar-viewport "Fri 8 1/1 1 Job Sat 9 Sun 10 Mon 11 Tue 12 1/1 1 Job Wed 13 Thu 14 Fri 15 Sat 1…" at bounding box center [631, 346] width 1262 height 459
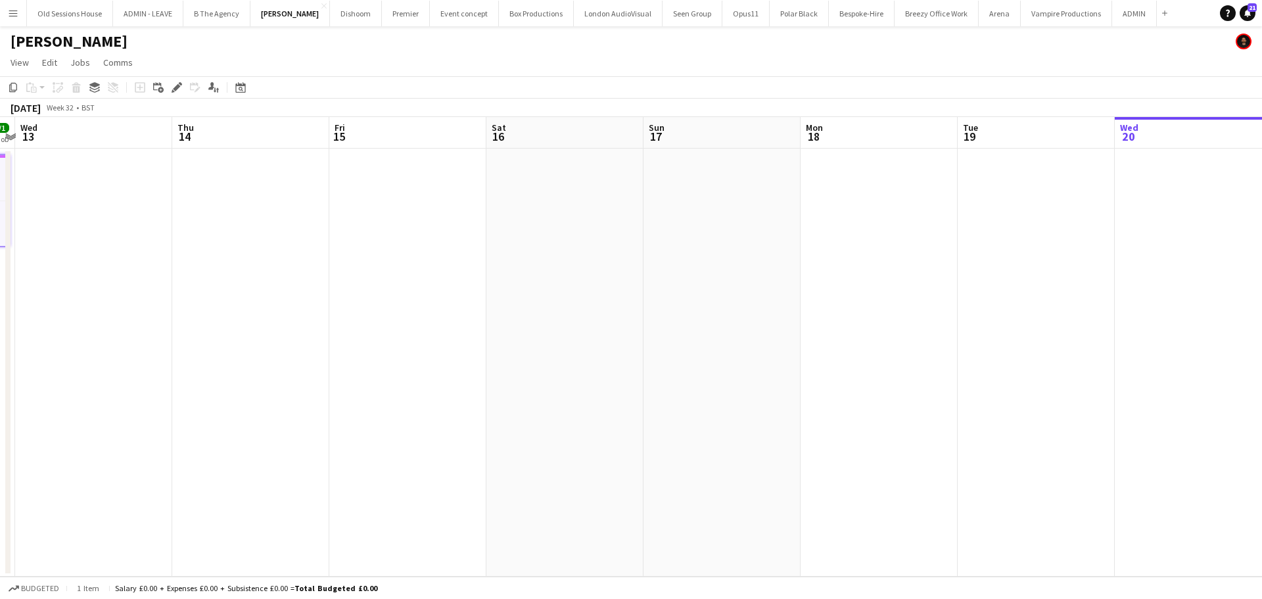
drag, startPoint x: 377, startPoint y: 306, endPoint x: 228, endPoint y: 300, distance: 149.3
click at [235, 302] on app-calendar-viewport "Sun 10 Mon 11 Tue 12 1/1 1 Job Wed 13 Thu 14 Fri 15 Sat 16 Sun 17 Mon 18 Tue 19…" at bounding box center [631, 346] width 1262 height 459
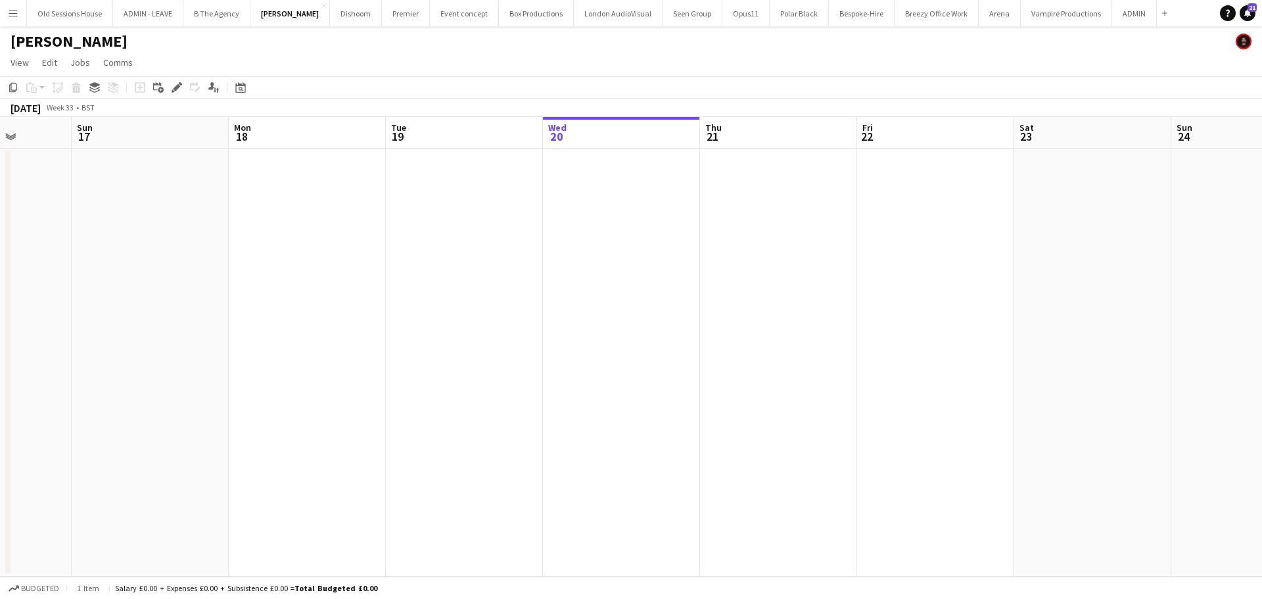
scroll to position [0, 426]
drag, startPoint x: 603, startPoint y: 304, endPoint x: 543, endPoint y: 274, distance: 66.7
click at [490, 300] on app-calendar-viewport "Thu 14 Fri 15 Sat 16 Sun 17 Mon 18 Tue 19 Wed 20 Thu 21 Fri 22 Sat 23 Sun 24 Mo…" at bounding box center [631, 346] width 1262 height 459
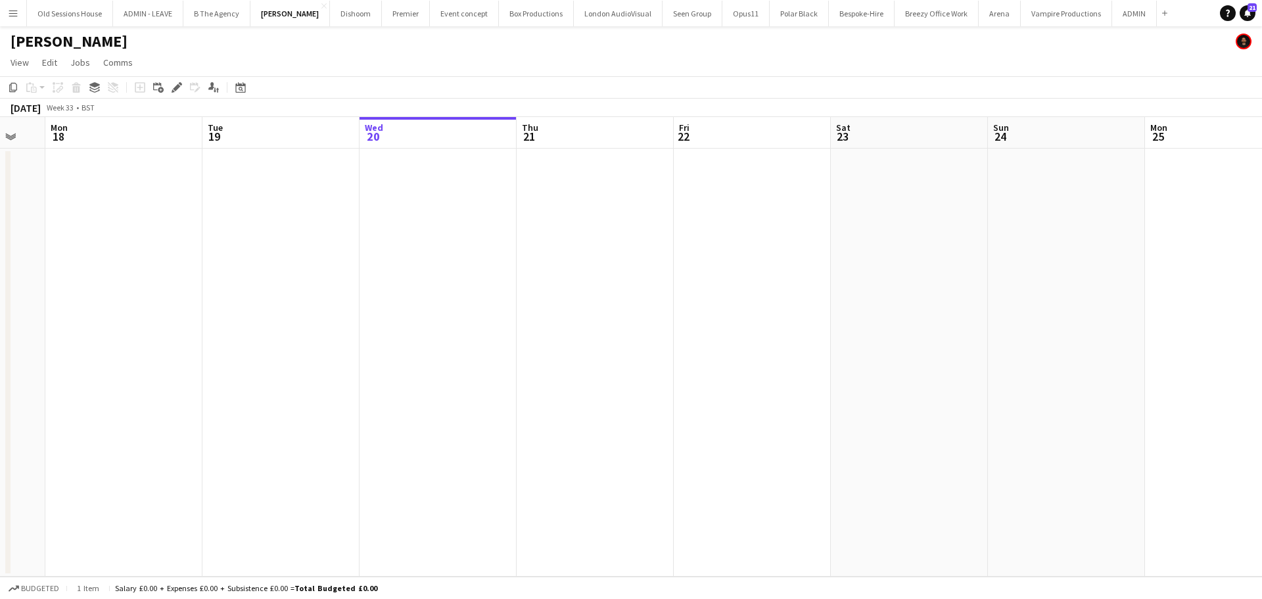
click at [640, 212] on app-date-cell at bounding box center [595, 363] width 157 height 428
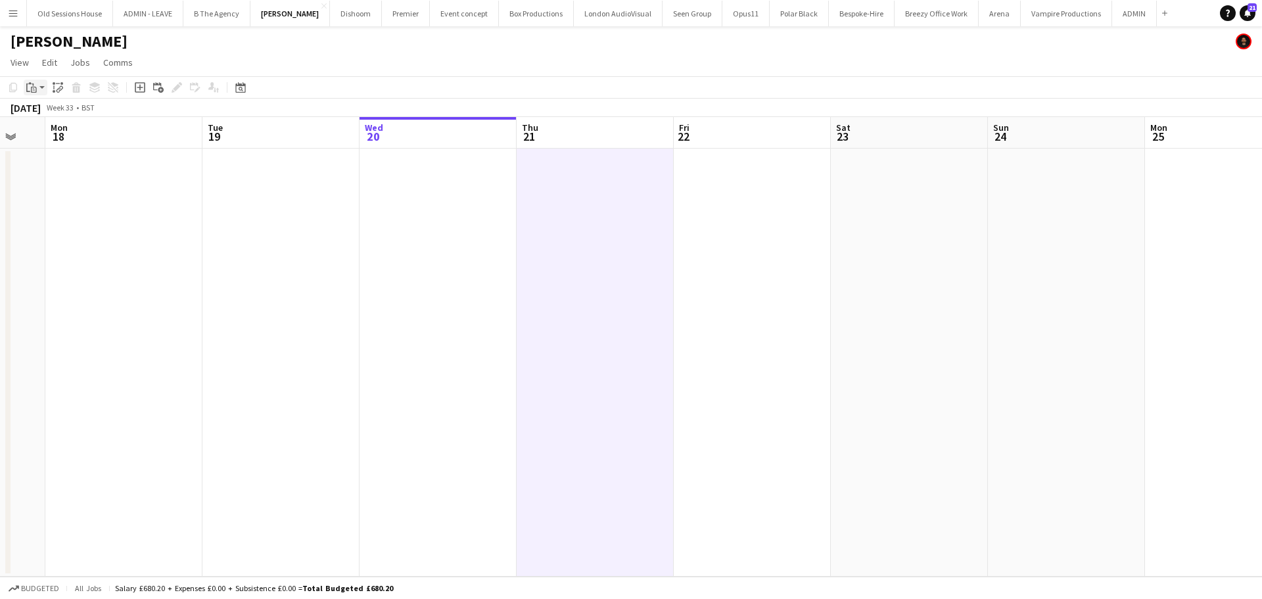
click at [35, 93] on div "Paste" at bounding box center [32, 88] width 16 height 16
click at [43, 111] on link "Paste Ctrl+V" at bounding box center [97, 112] width 124 height 12
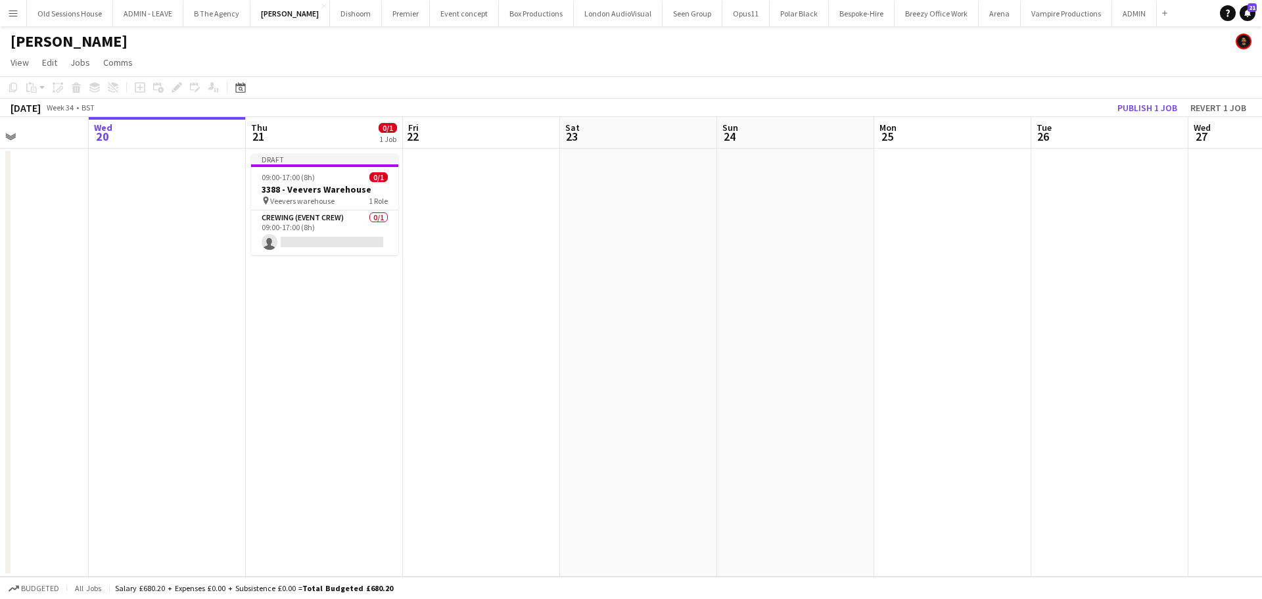
scroll to position [0, 375]
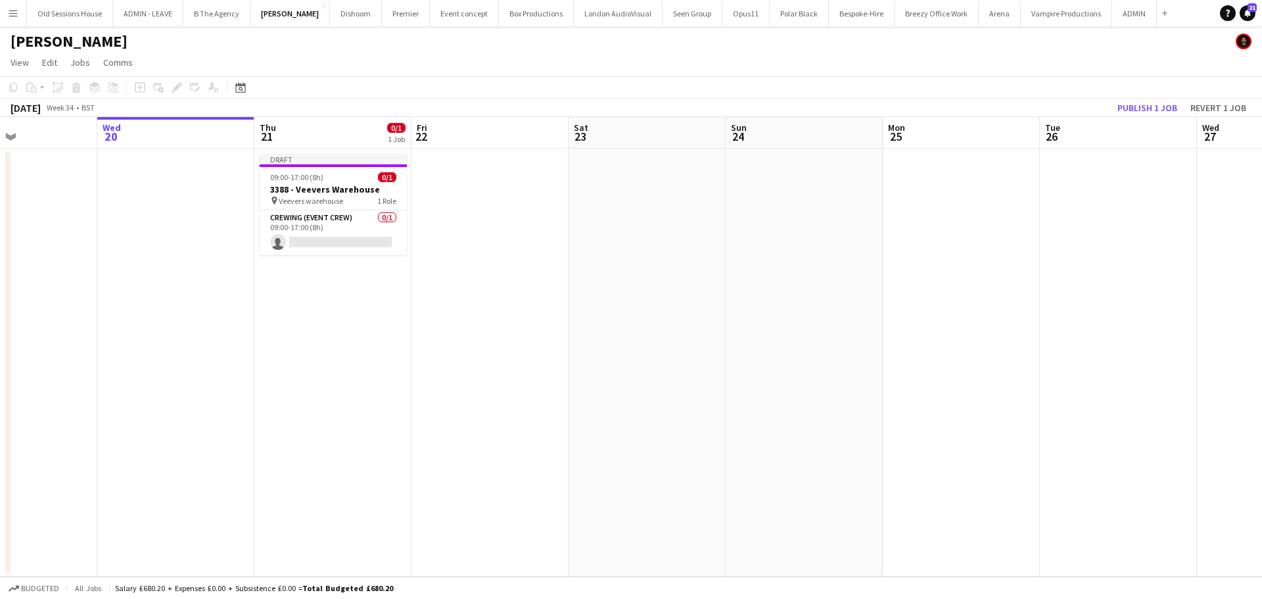
drag, startPoint x: 992, startPoint y: 342, endPoint x: 333, endPoint y: 334, distance: 659.3
click at [735, 347] on app-calendar-viewport "Sun 17 Mon 18 Tue 19 Wed 20 Thu 21 0/1 1 Job Fri 22 Sat 23 Sun 24 Mon 25 Tue 26…" at bounding box center [631, 346] width 1262 height 459
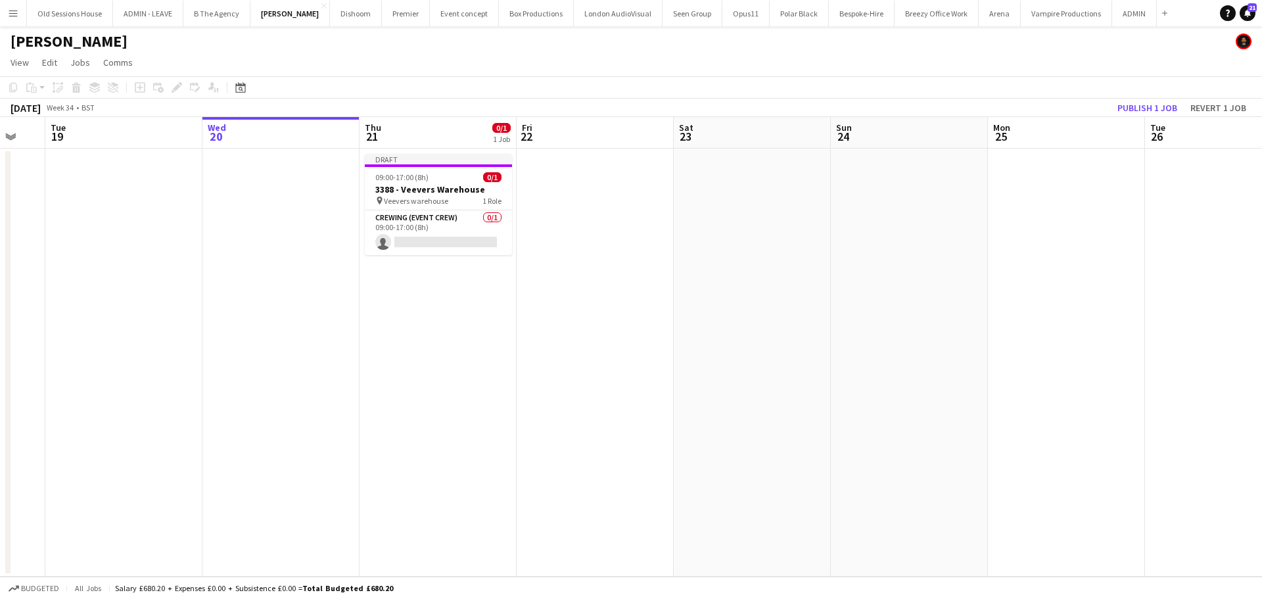
drag, startPoint x: 333, startPoint y: 325, endPoint x: 439, endPoint y: 326, distance: 106.5
click at [439, 326] on app-calendar-viewport "Sun 17 Mon 18 Tue 19 Wed 20 Thu 21 0/1 1 Job Fri 22 Sat 23 Sun 24 Mon 25 Tue 26…" at bounding box center [631, 346] width 1262 height 459
click at [450, 229] on app-card-role "Crewing (Event Crew) 0/1 09:00-17:00 (8h) single-neutral-actions" at bounding box center [440, 232] width 147 height 45
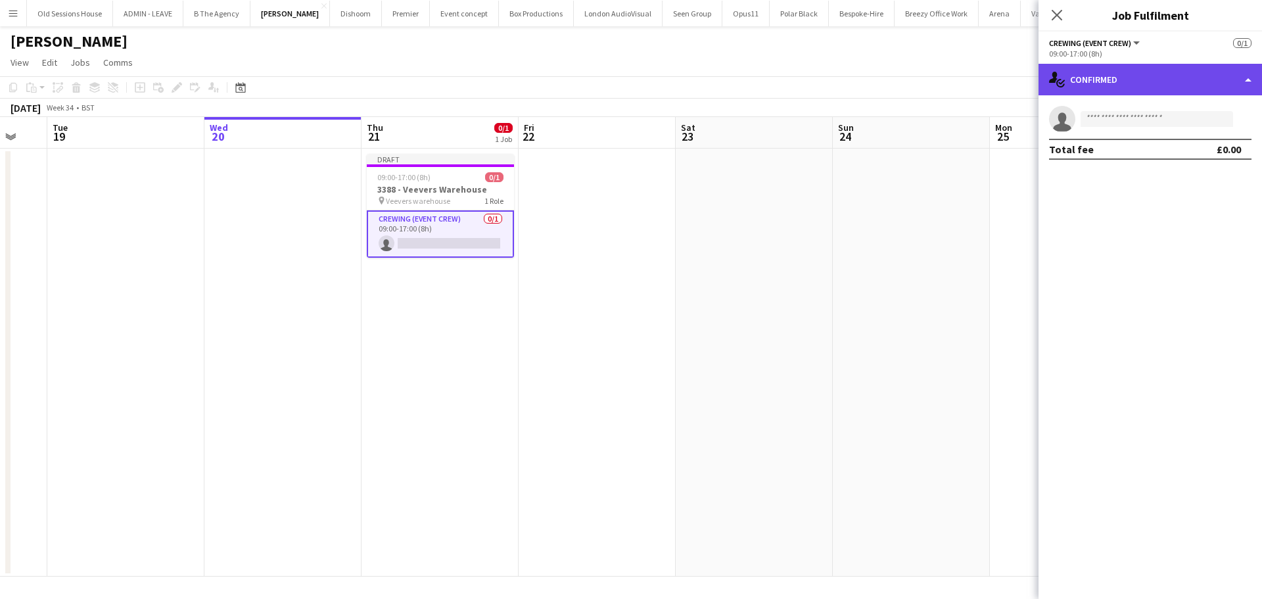
click at [1100, 80] on div "single-neutral-actions-check-2 Confirmed" at bounding box center [1149, 80] width 223 height 32
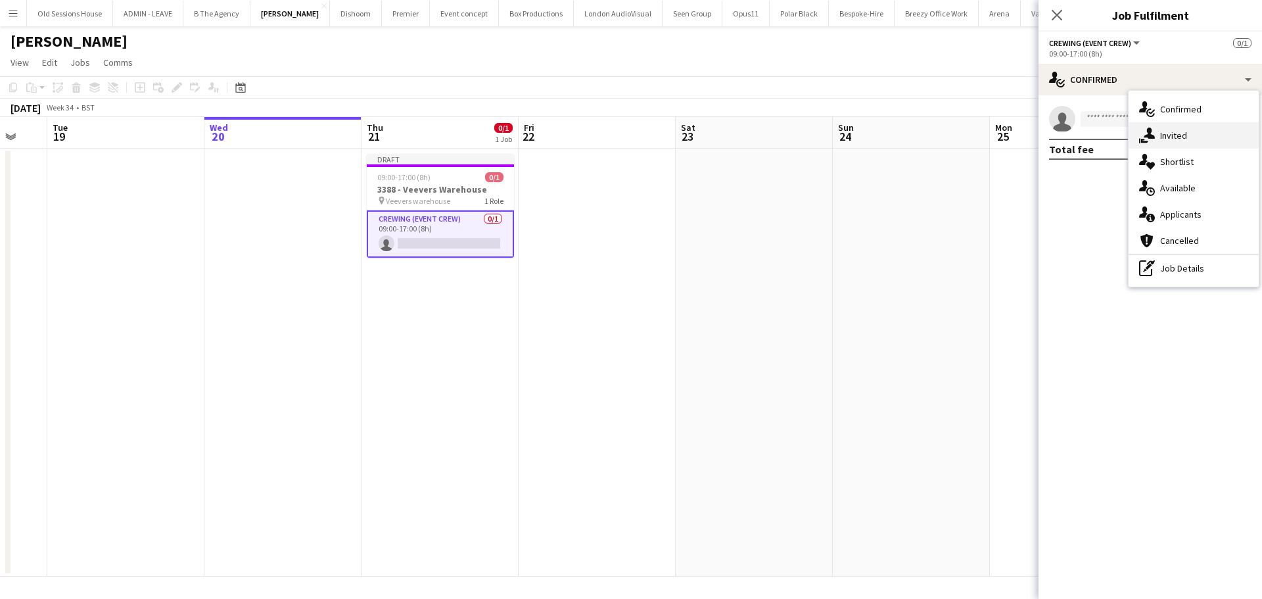
click at [1170, 135] on div "single-neutral-actions-share-1 Invited" at bounding box center [1194, 135] width 130 height 26
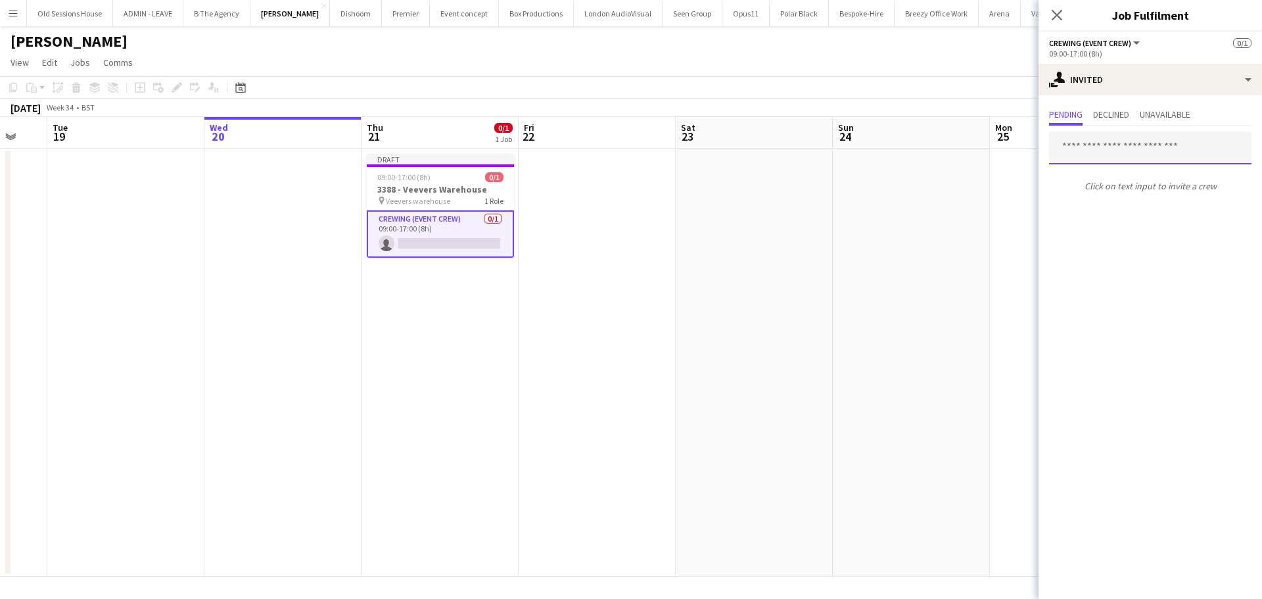
click at [1118, 152] on input "text" at bounding box center [1150, 147] width 202 height 33
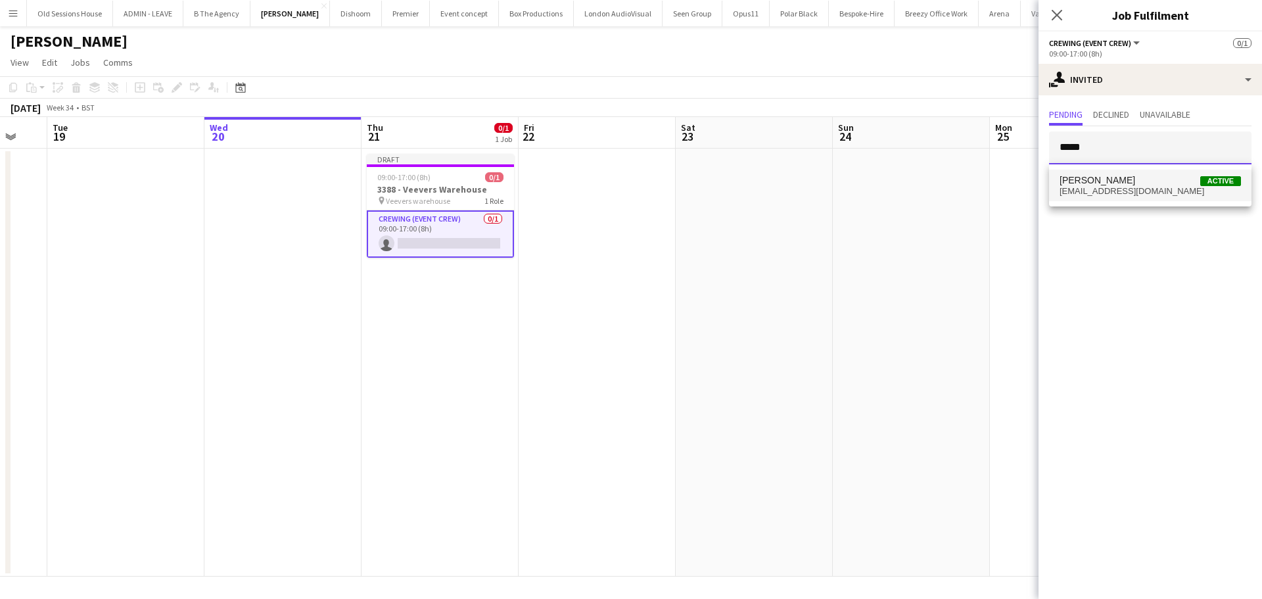
type input "*****"
click at [1108, 186] on span "[EMAIL_ADDRESS][DOMAIN_NAME]" at bounding box center [1149, 191] width 181 height 11
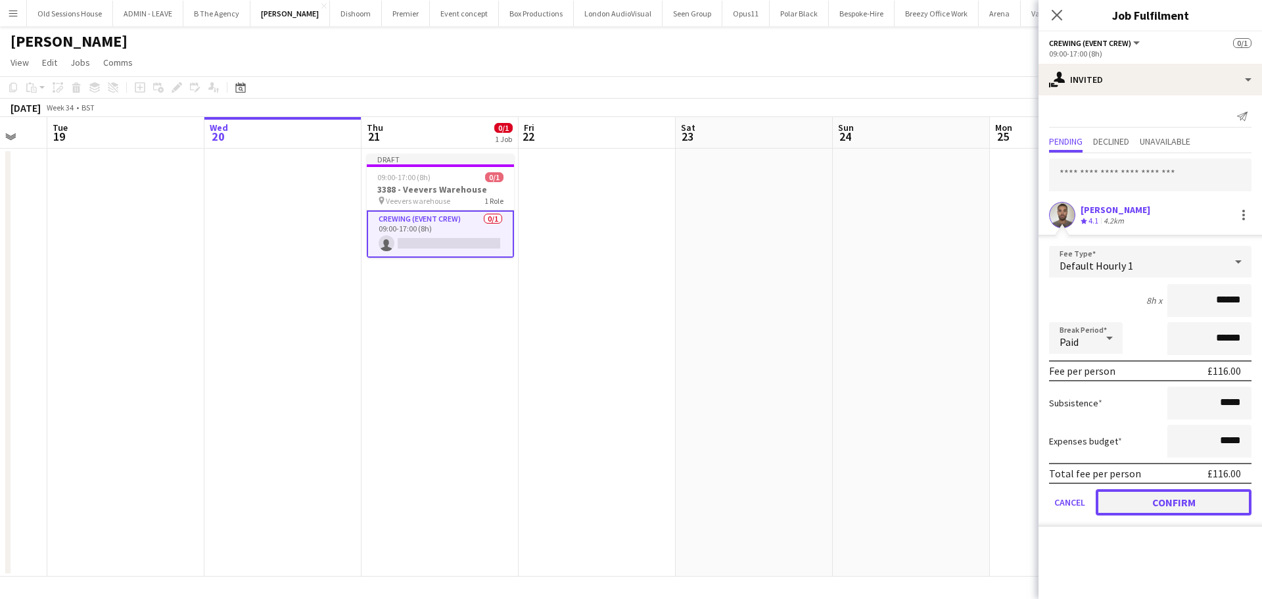
click at [1155, 501] on button "Confirm" at bounding box center [1174, 502] width 156 height 26
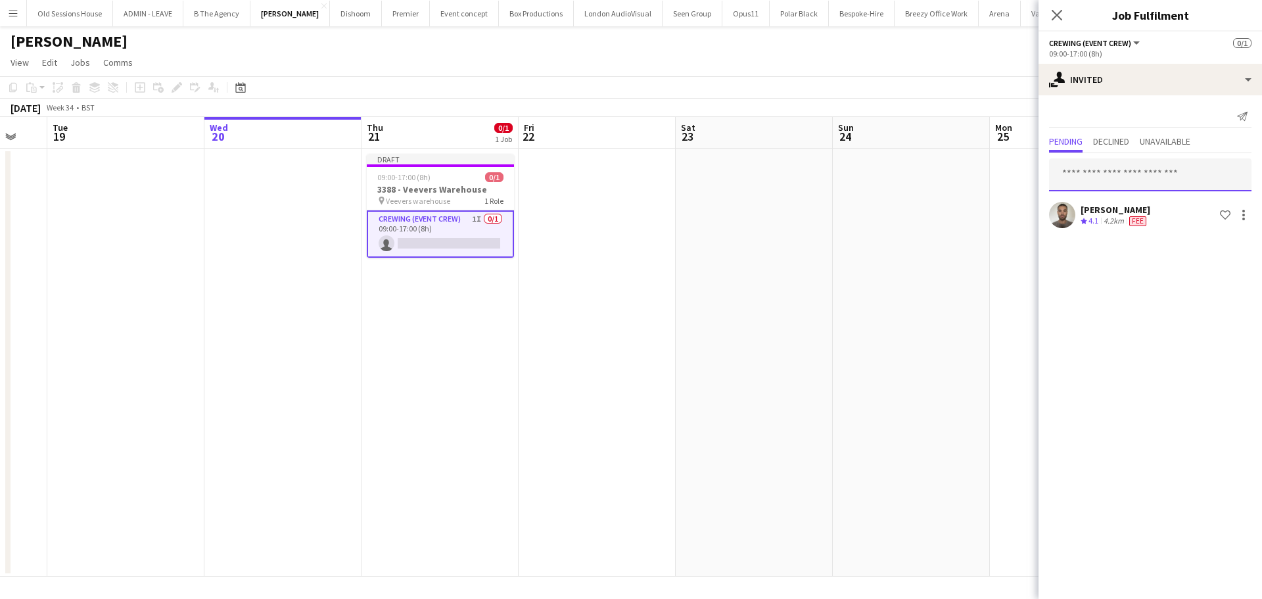
click at [1161, 177] on input "text" at bounding box center [1150, 174] width 202 height 33
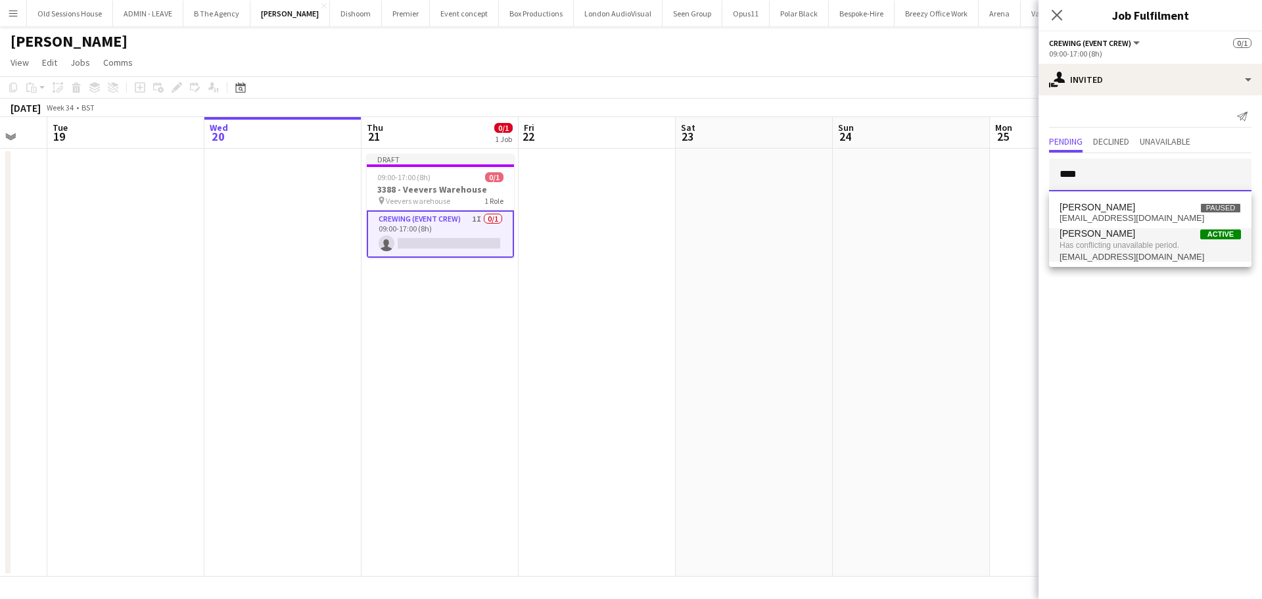
type input "****"
click at [1137, 250] on span "Has conflicting unavailable period." at bounding box center [1149, 245] width 181 height 12
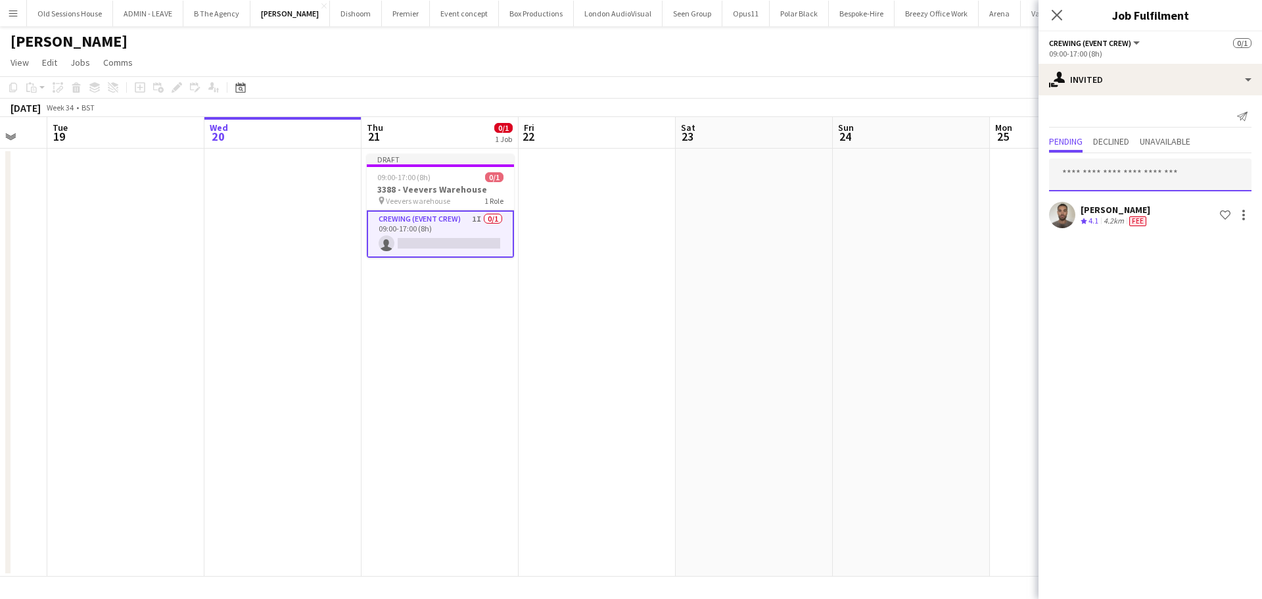
click at [1102, 170] on input "text" at bounding box center [1150, 174] width 202 height 33
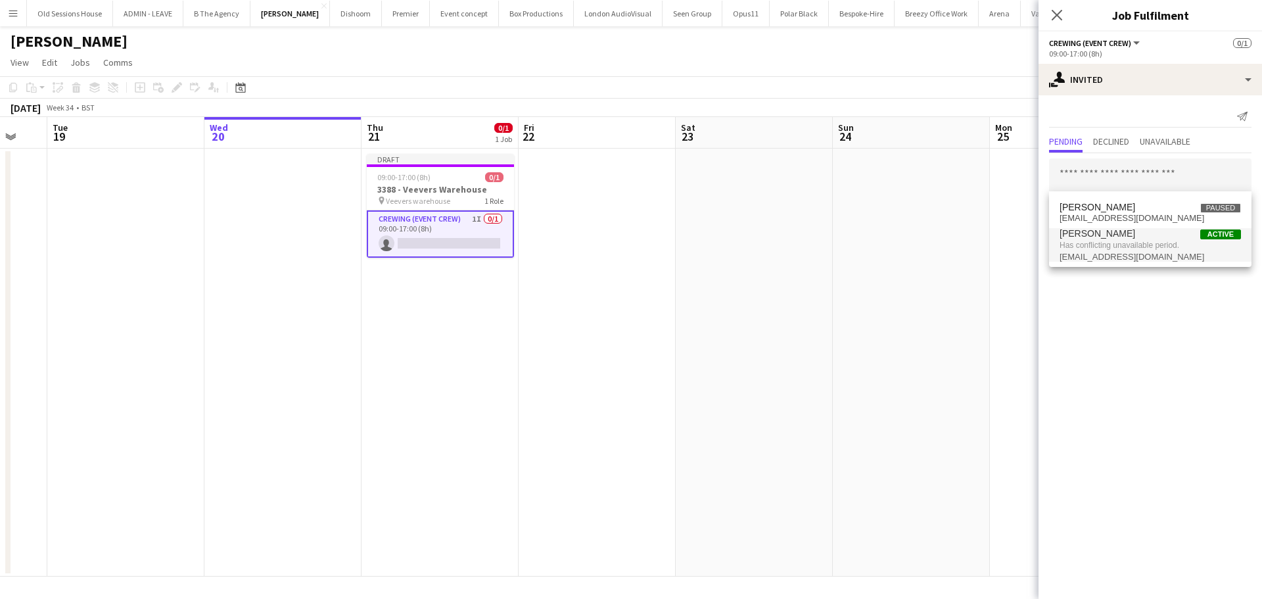
click at [1119, 350] on mat-expansion-panel "user-plus Invited Send notification Pending Declined Unavailable [PERSON_NAME] …" at bounding box center [1149, 346] width 223 height 503
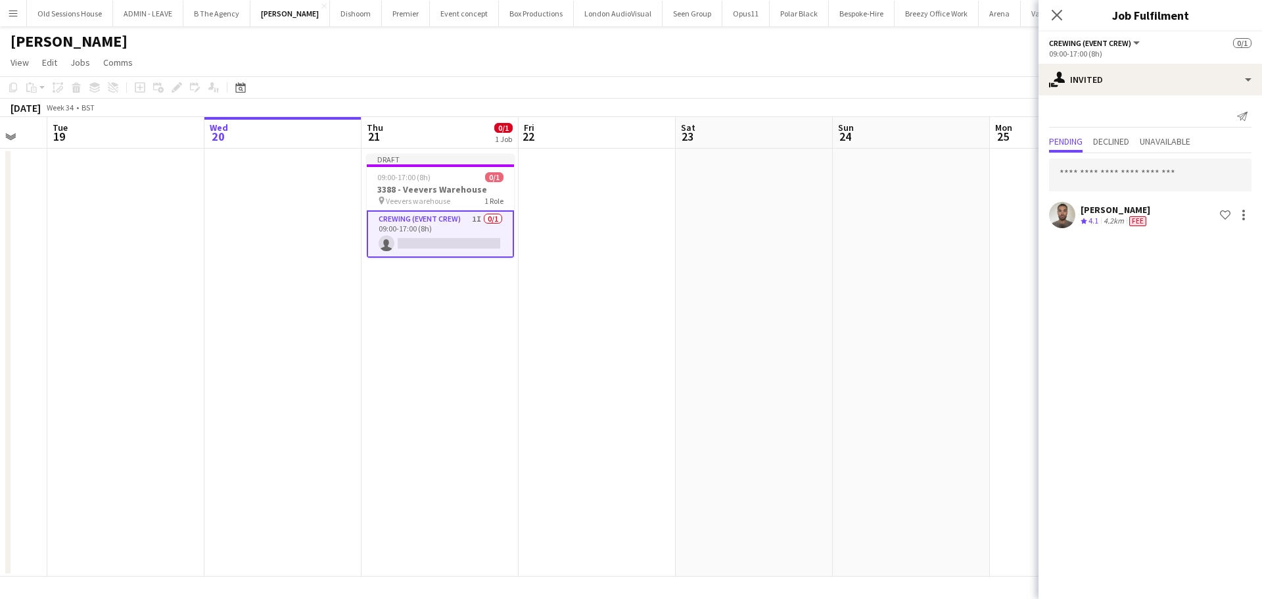
click at [436, 326] on app-date-cell "Draft 09:00-17:00 (8h) 0/1 3388 - Veevers Warehouse pin Veevers warehouse 1 Rol…" at bounding box center [439, 363] width 157 height 428
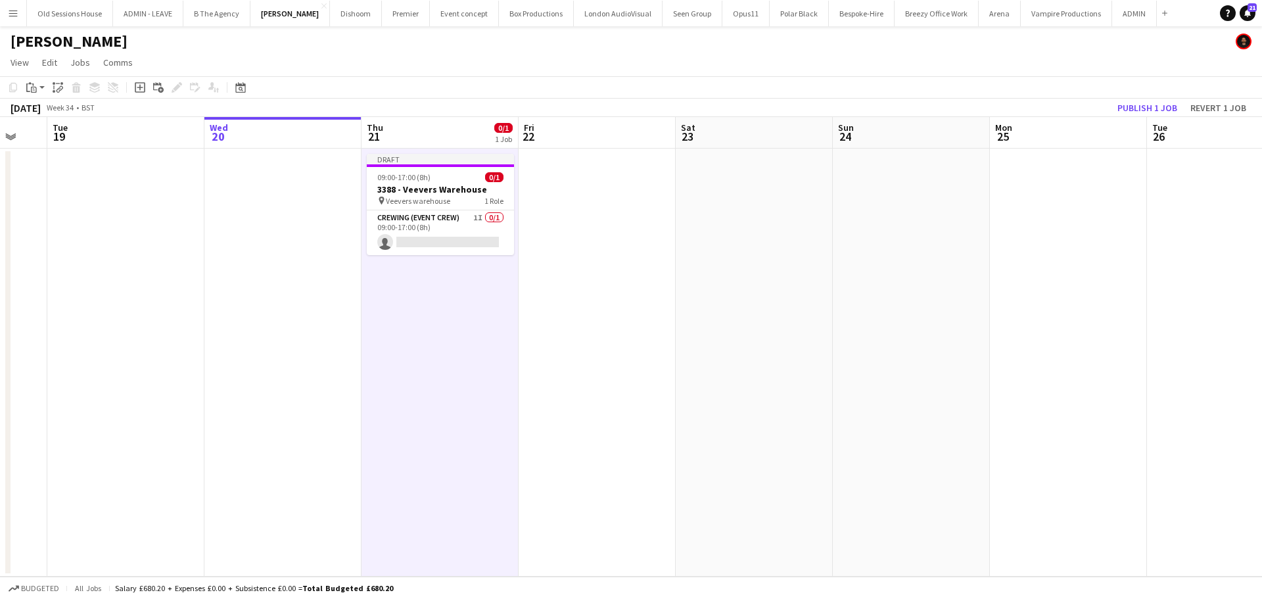
scroll to position [0, 266]
click at [1138, 108] on button "Publish 1 job" at bounding box center [1147, 107] width 70 height 17
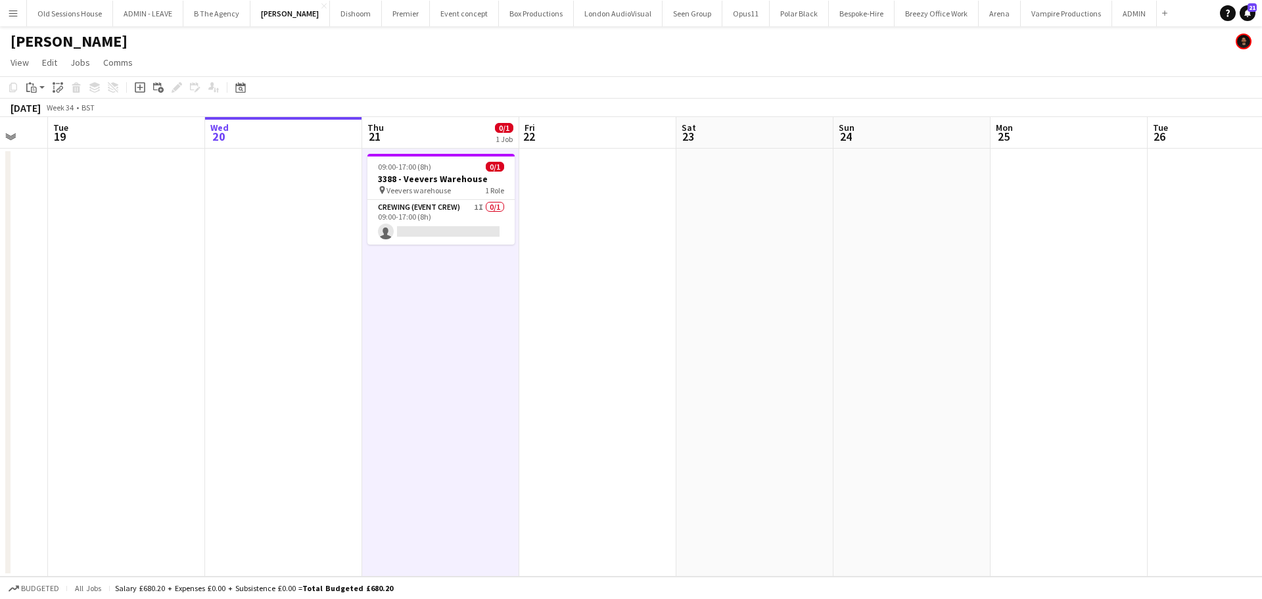
click at [12, 12] on app-icon "Menu" at bounding box center [13, 13] width 11 height 11
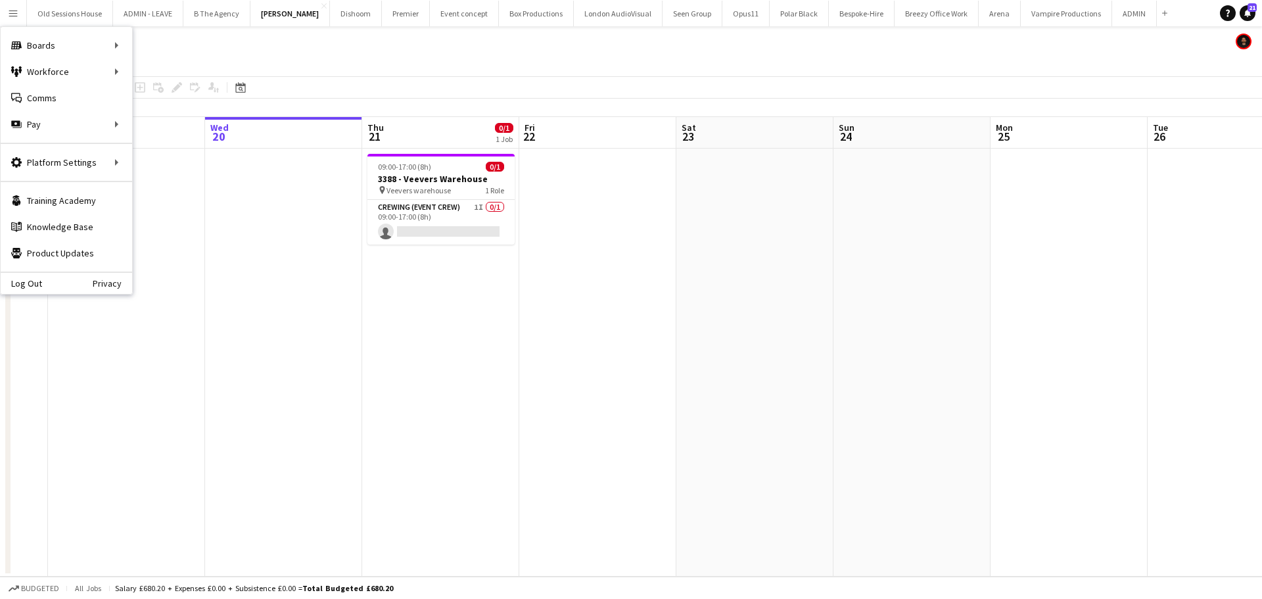
click at [286, 261] on app-date-cell at bounding box center [283, 363] width 157 height 428
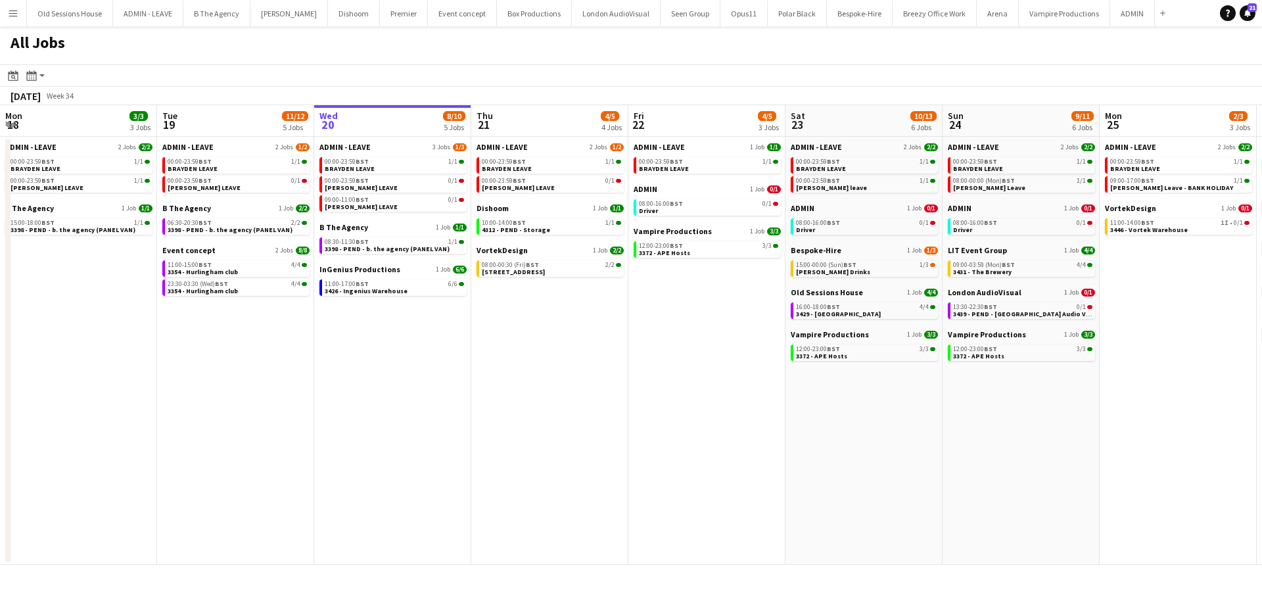
scroll to position [0, 401]
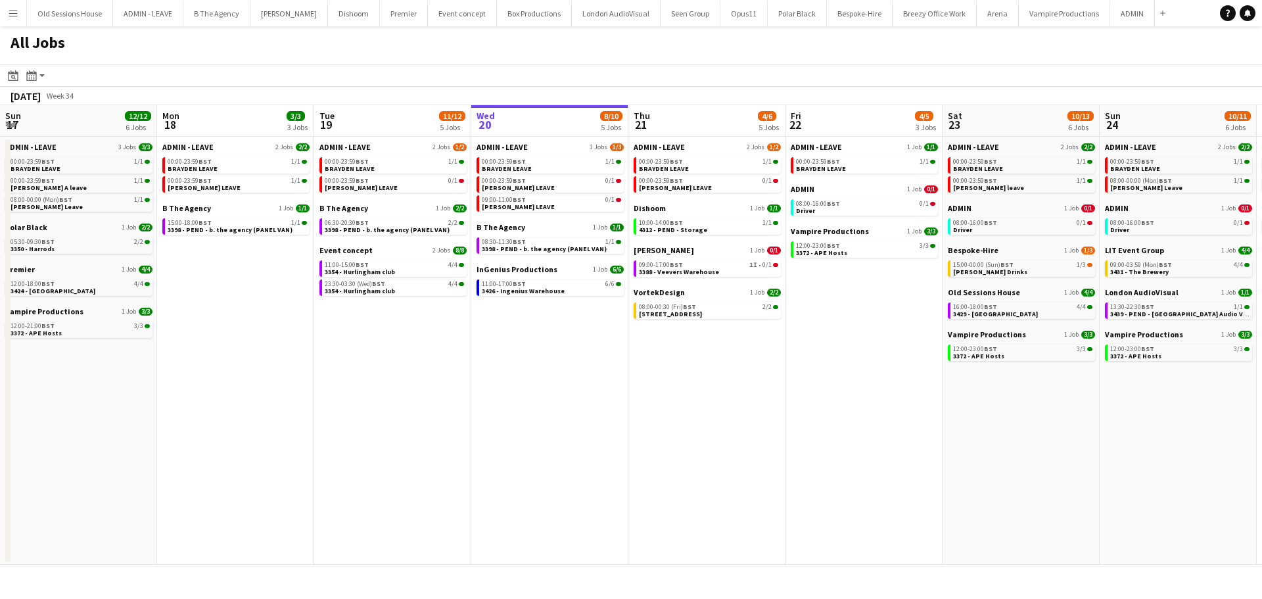
scroll to position [0, 314]
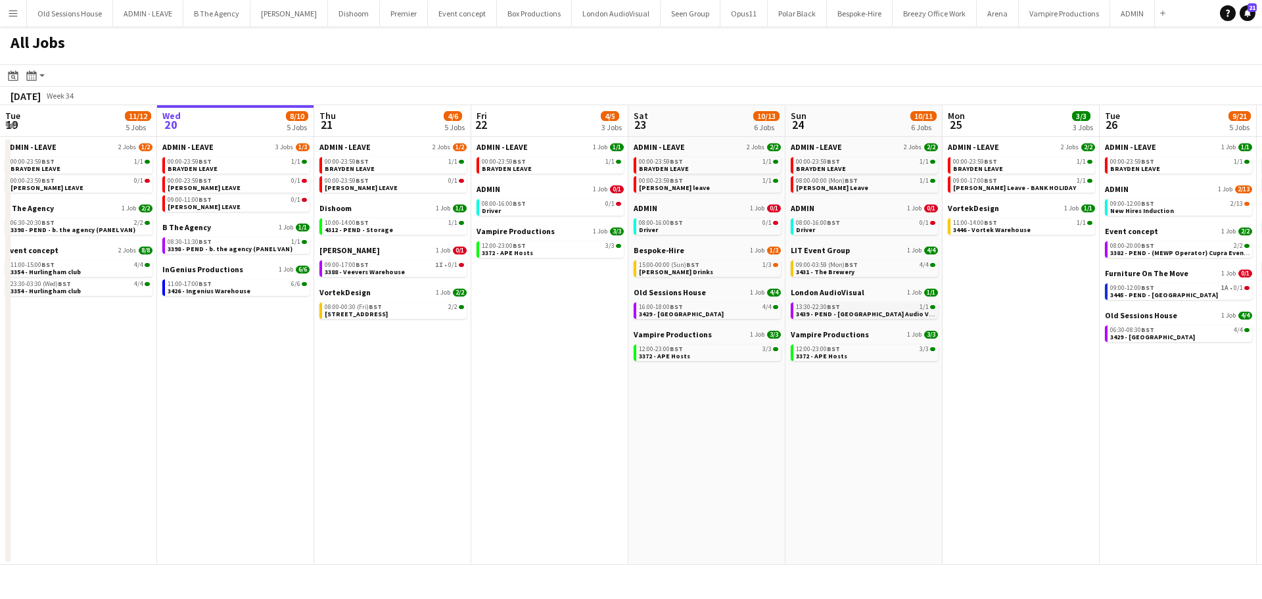
click at [820, 311] on span "3439 - PEND - [GEOGRAPHIC_DATA] Audio Visual" at bounding box center [870, 314] width 148 height 9
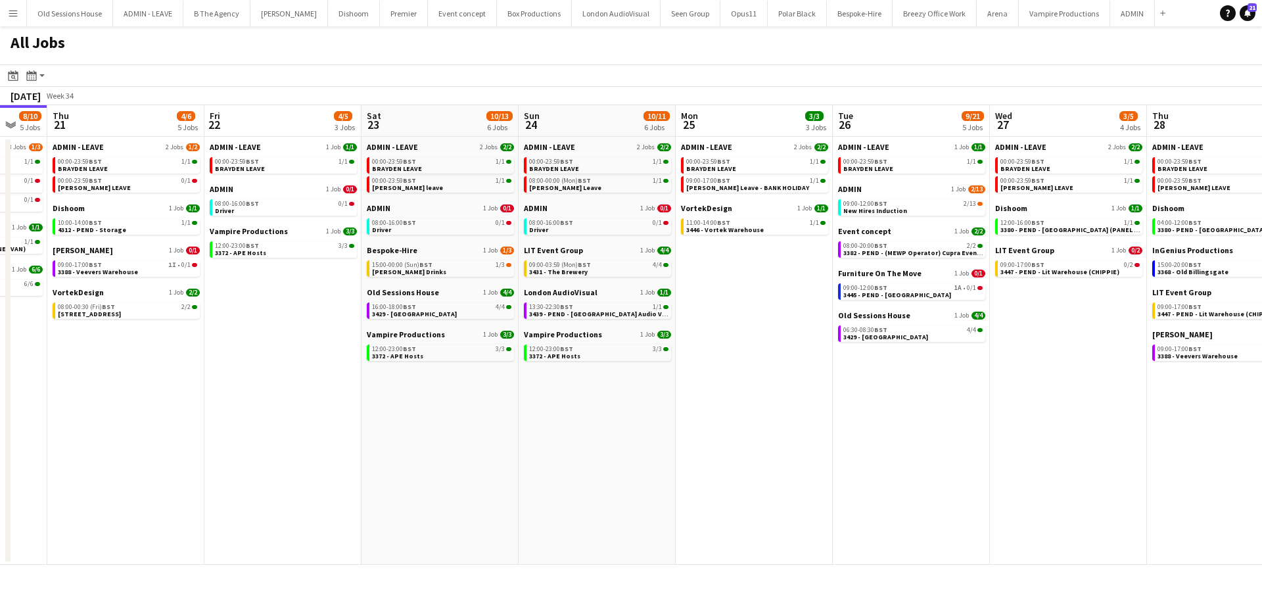
drag, startPoint x: 440, startPoint y: 425, endPoint x: 558, endPoint y: 423, distance: 118.3
click at [401, 423] on app-calendar-viewport "Sun 17 12/12 6 Jobs Mon 18 3/3 3 Jobs Tue 19 11/12 5 Jobs Wed 20 8/10 5 Jobs Th…" at bounding box center [631, 334] width 1262 height 459
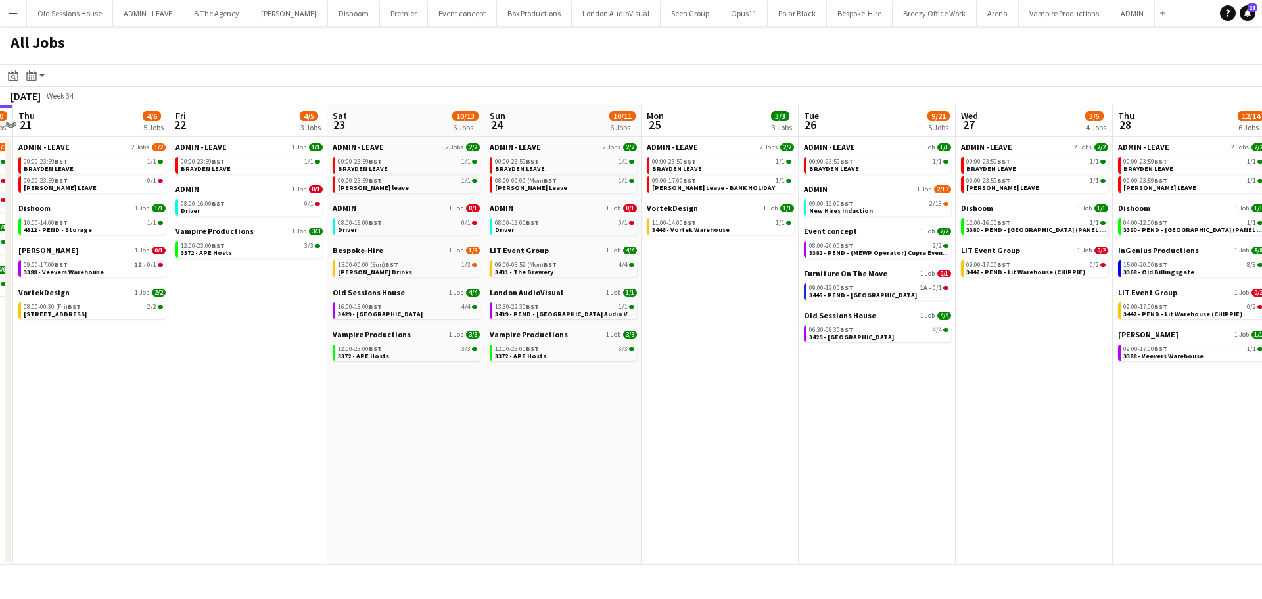
drag, startPoint x: 755, startPoint y: 432, endPoint x: 664, endPoint y: 427, distance: 91.5
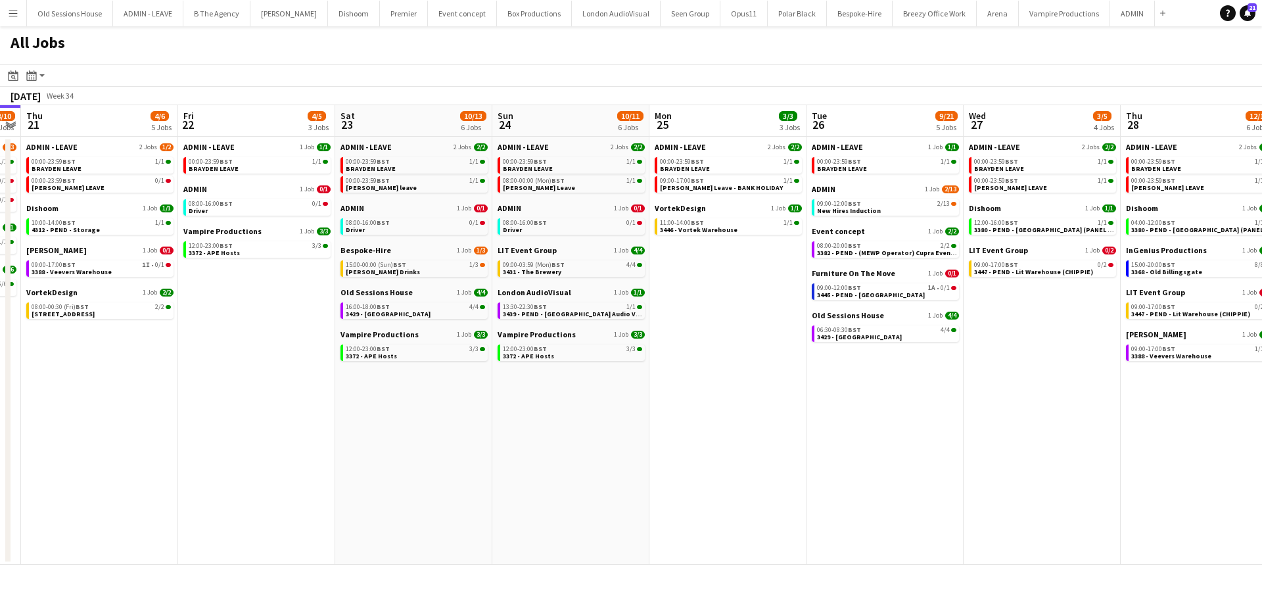
click at [528, 432] on app-calendar-viewport "Sun 17 12/12 6 Jobs Mon 18 3/3 3 Jobs Tue 19 11/12 5 Jobs Wed 20 8/10 5 Jobs Th…" at bounding box center [631, 334] width 1262 height 459
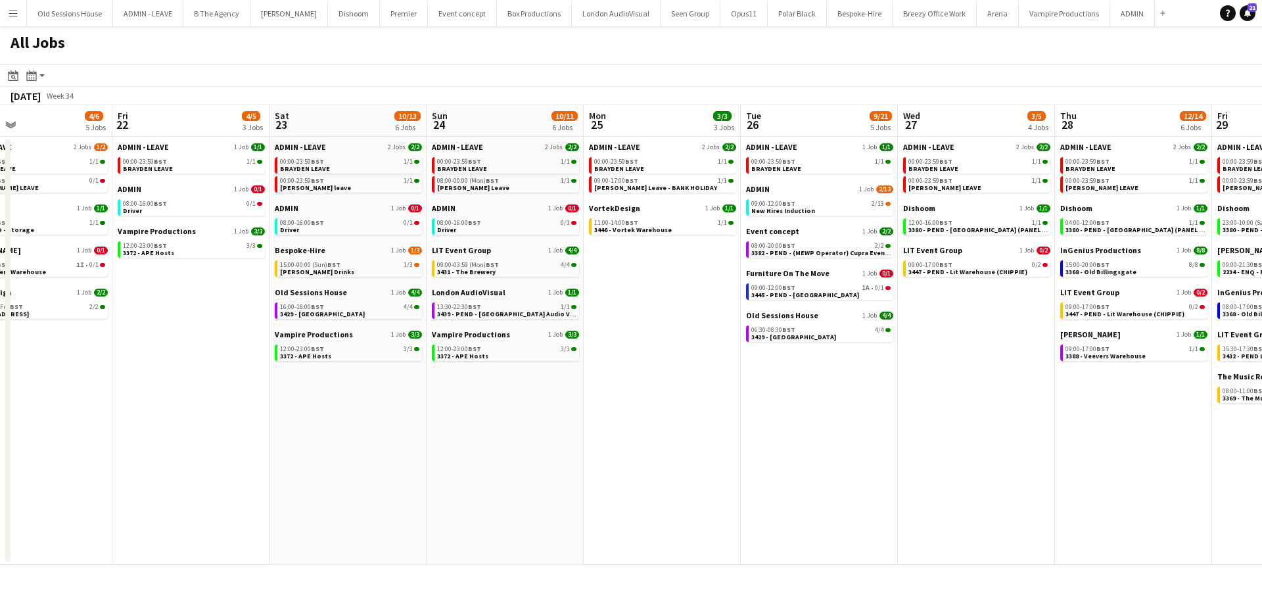
click at [393, 332] on app-all-jobs "All Jobs Date picker [DATE] [DATE] [DATE] M [DATE] T [DATE] W [DATE] T [DATE] F…" at bounding box center [631, 295] width 1262 height 538
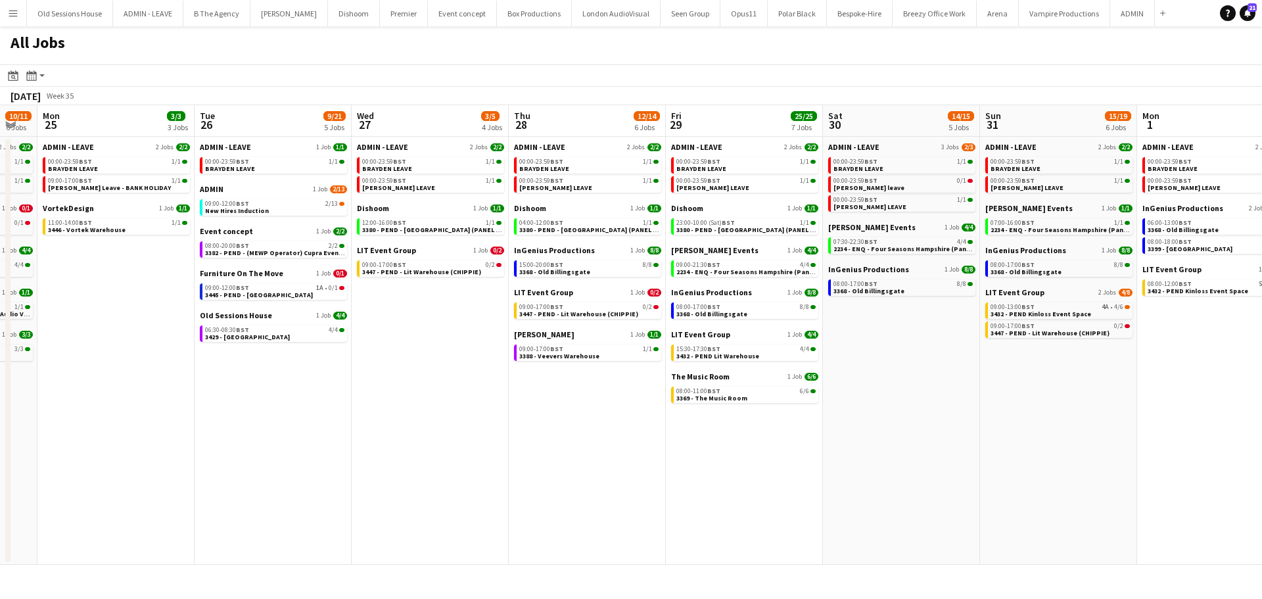
drag, startPoint x: 921, startPoint y: 350, endPoint x: 845, endPoint y: 384, distance: 83.3
click at [536, 365] on app-calendar-viewport "Fri 22 4/5 3 Jobs Sat 23 10/13 6 Jobs Sun 24 10/11 6 Jobs Mon 25 3/3 3 Jobs Tue…" at bounding box center [631, 334] width 1262 height 459
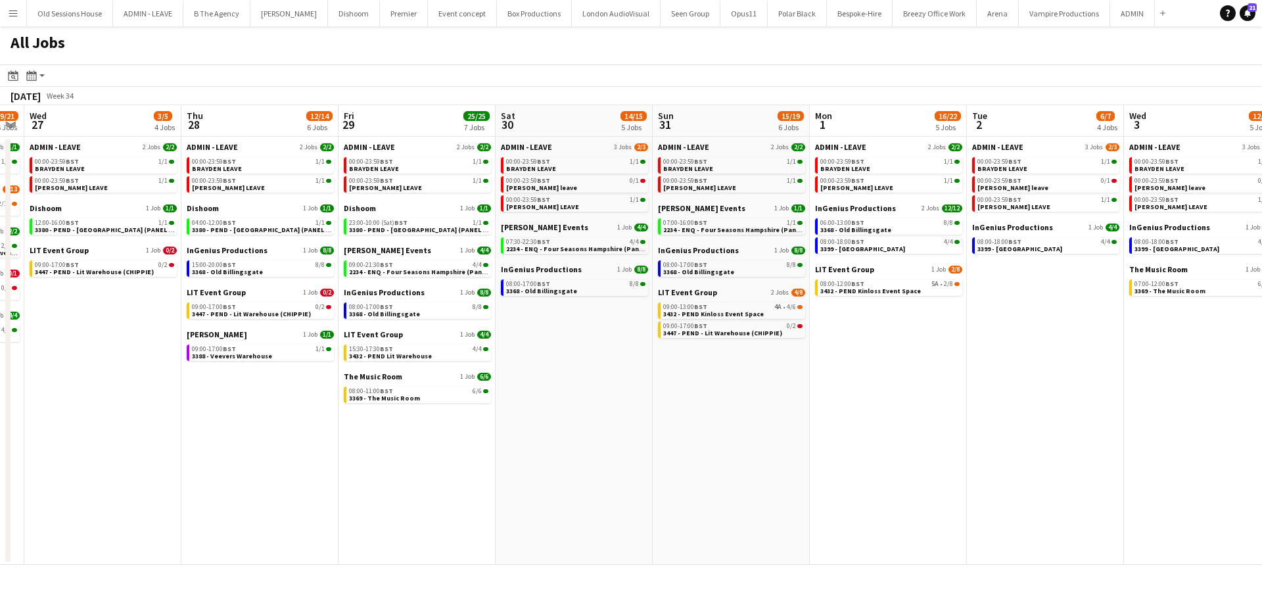
click at [519, 383] on app-all-jobs "All Jobs Date picker [DATE] [DATE] [DATE] M [DATE] T [DATE] W [DATE] T [DATE] F…" at bounding box center [631, 295] width 1262 height 538
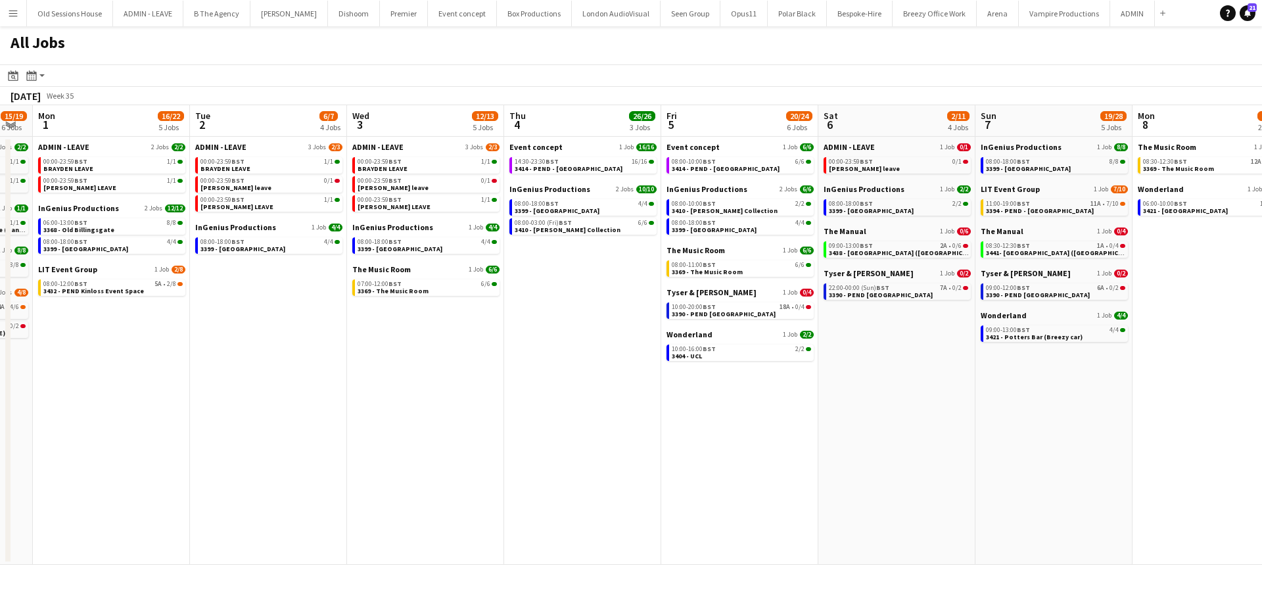
drag, startPoint x: 1011, startPoint y: 383, endPoint x: 510, endPoint y: 394, distance: 501.0
click at [515, 396] on app-calendar-viewport "Thu 28 12/14 6 Jobs Fri 29 25/25 7 Jobs Sat 30 14/15 5 Jobs Sun 31 15/19 6 Jobs…" at bounding box center [631, 334] width 1262 height 459
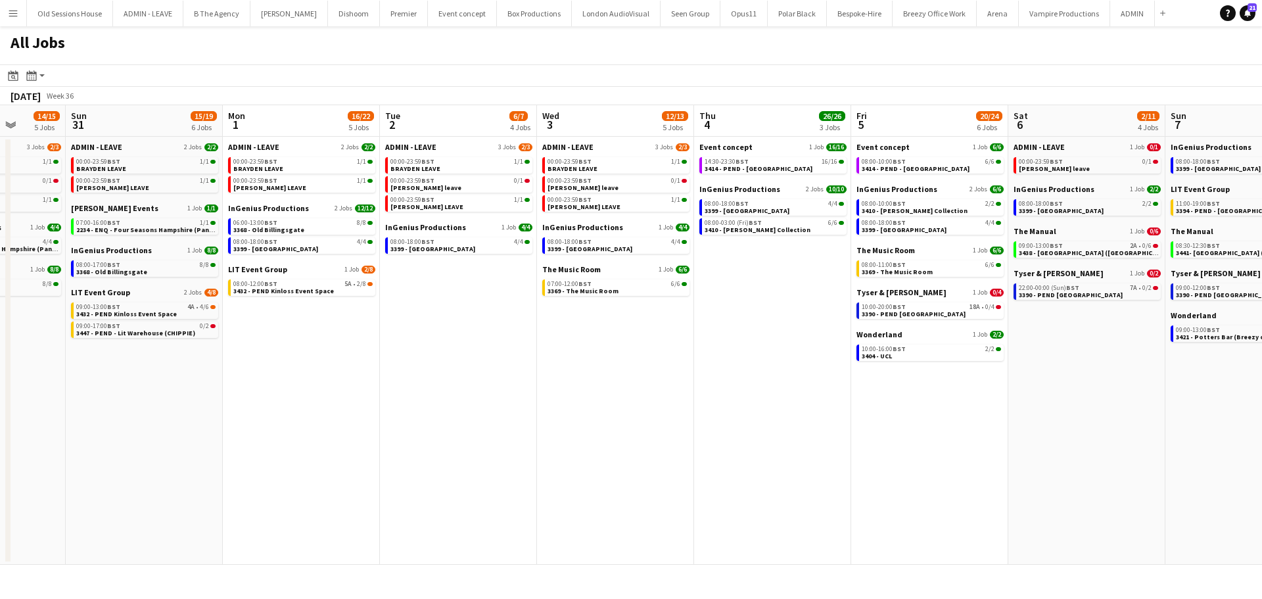
click at [444, 399] on app-all-jobs "All Jobs Date picker [DATE] [DATE] [DATE] M [DATE] T [DATE] W [DATE] T [DATE] F…" at bounding box center [631, 295] width 1262 height 538
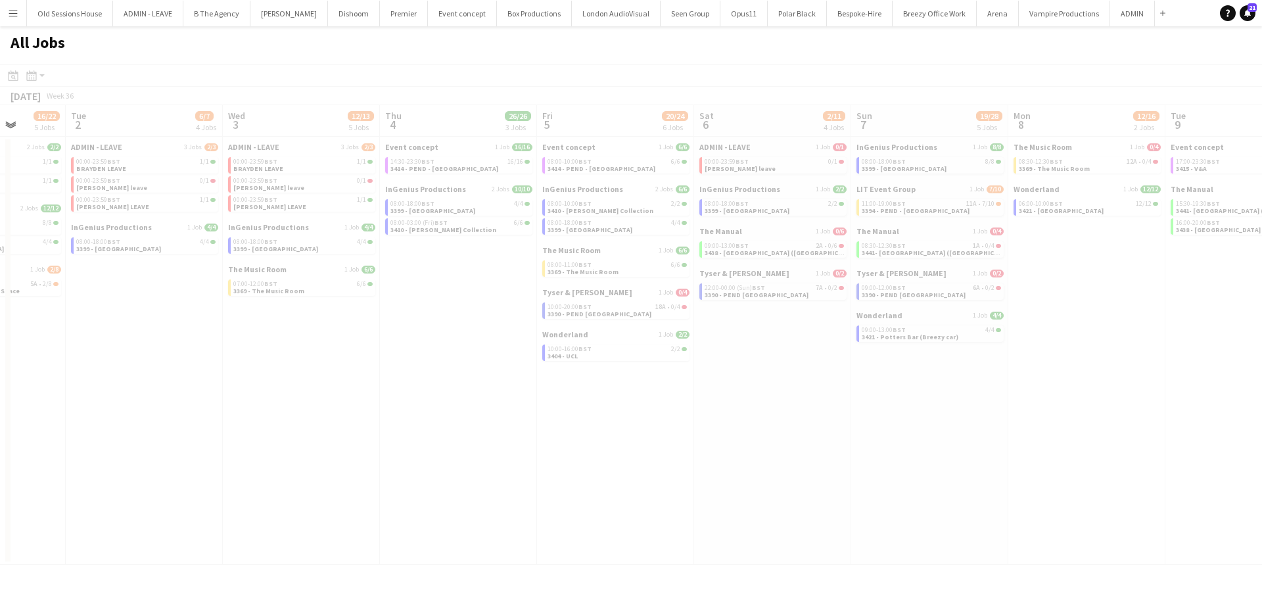
drag, startPoint x: 871, startPoint y: 394, endPoint x: 653, endPoint y: 374, distance: 218.4
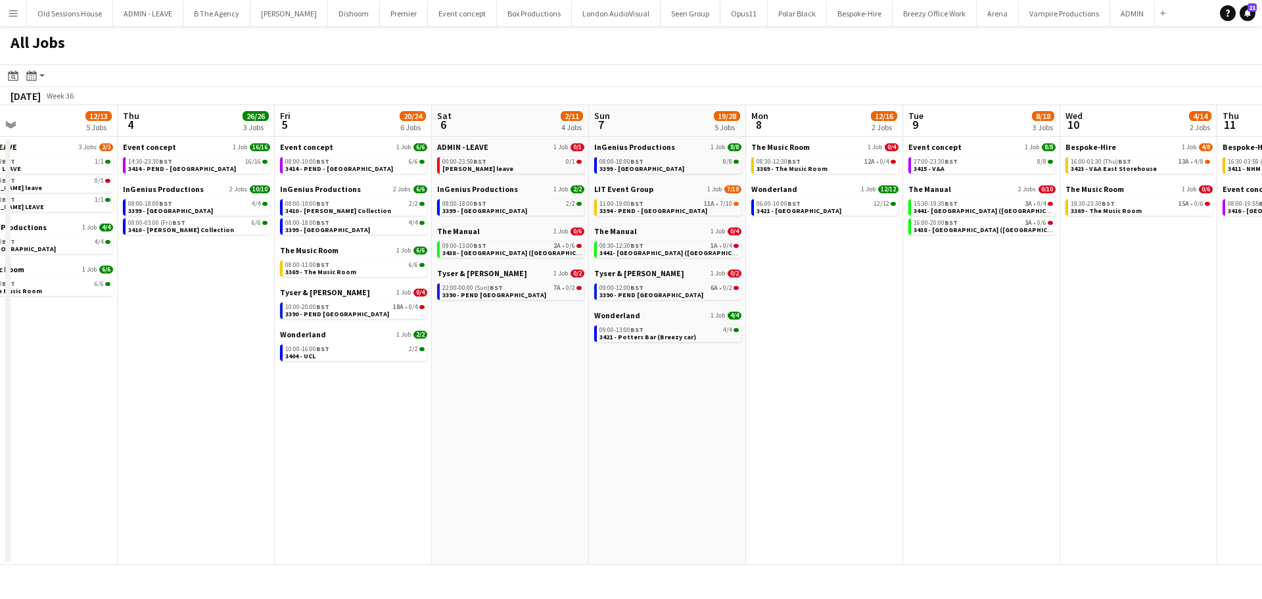
drag, startPoint x: 1021, startPoint y: 410, endPoint x: 856, endPoint y: 405, distance: 165.1
click at [686, 409] on app-calendar-viewport "Sat 30 14/15 5 Jobs Sun 31 15/19 6 Jobs Mon 1 16/22 5 Jobs Tue 2 6/7 4 Jobs Wed…" at bounding box center [631, 334] width 1262 height 459
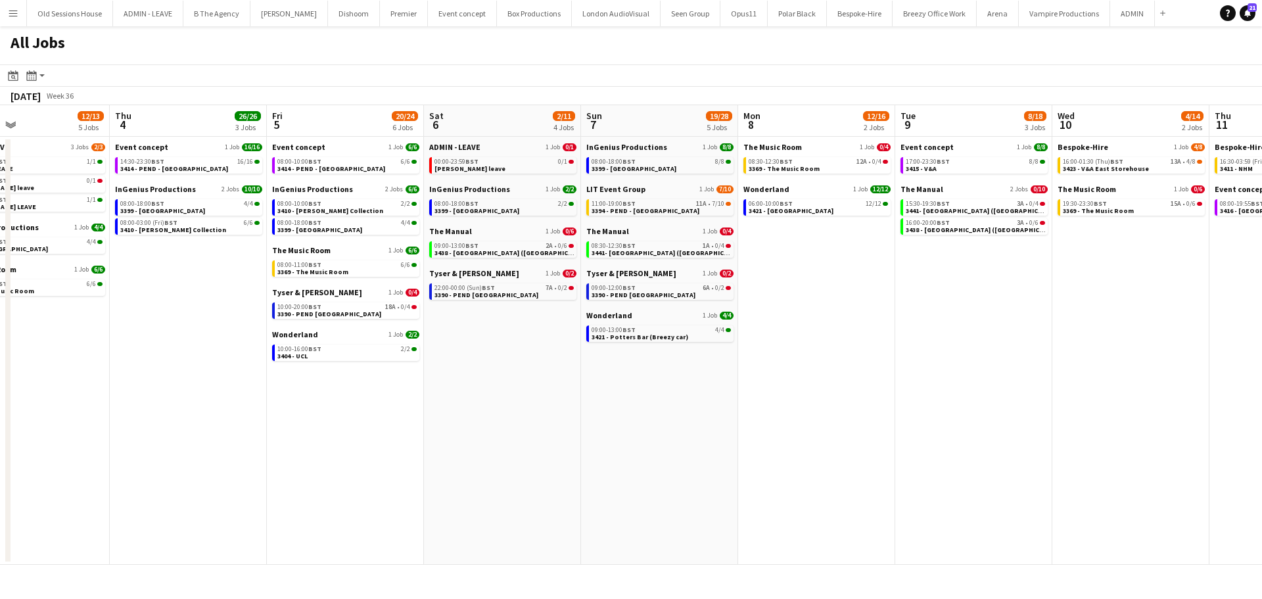
click at [789, 400] on app-all-jobs "All Jobs Date picker [DATE] [DATE] [DATE] M [DATE] T [DATE] W [DATE] T [DATE] F…" at bounding box center [631, 295] width 1262 height 538
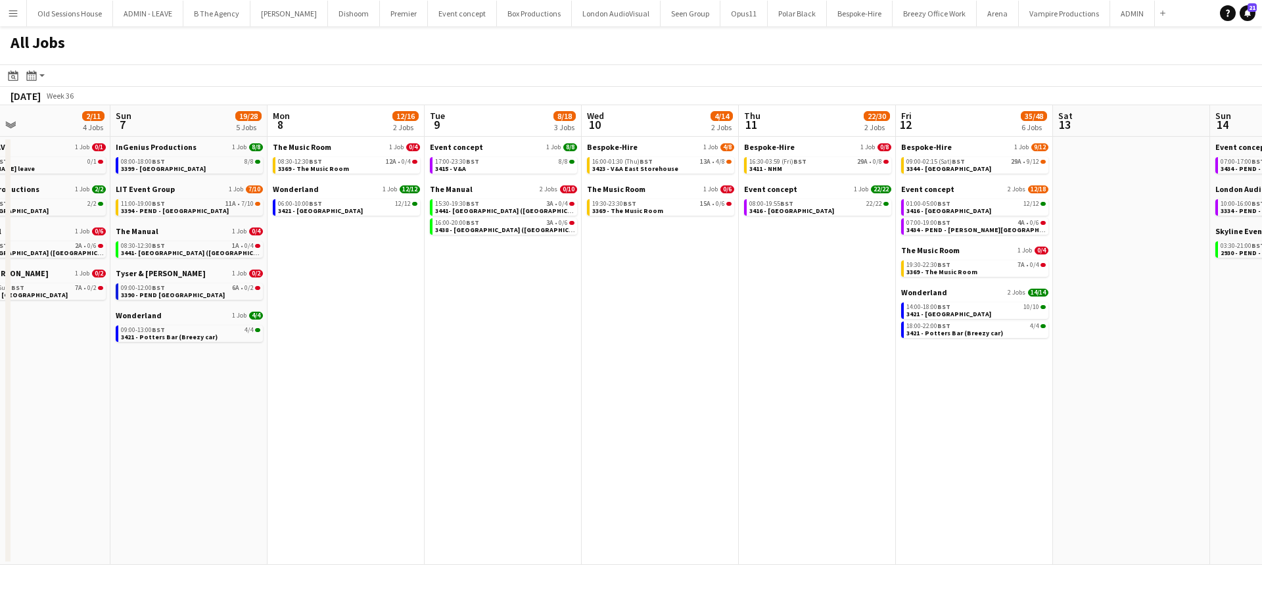
drag, startPoint x: 948, startPoint y: 368, endPoint x: 561, endPoint y: 346, distance: 388.4
click at [546, 349] on app-calendar-viewport "Wed 3 12/13 5 Jobs Thu 4 26/26 3 Jobs Fri 5 20/24 6 Jobs Sat 6 2/11 4 Jobs Sun …" at bounding box center [631, 334] width 1262 height 459
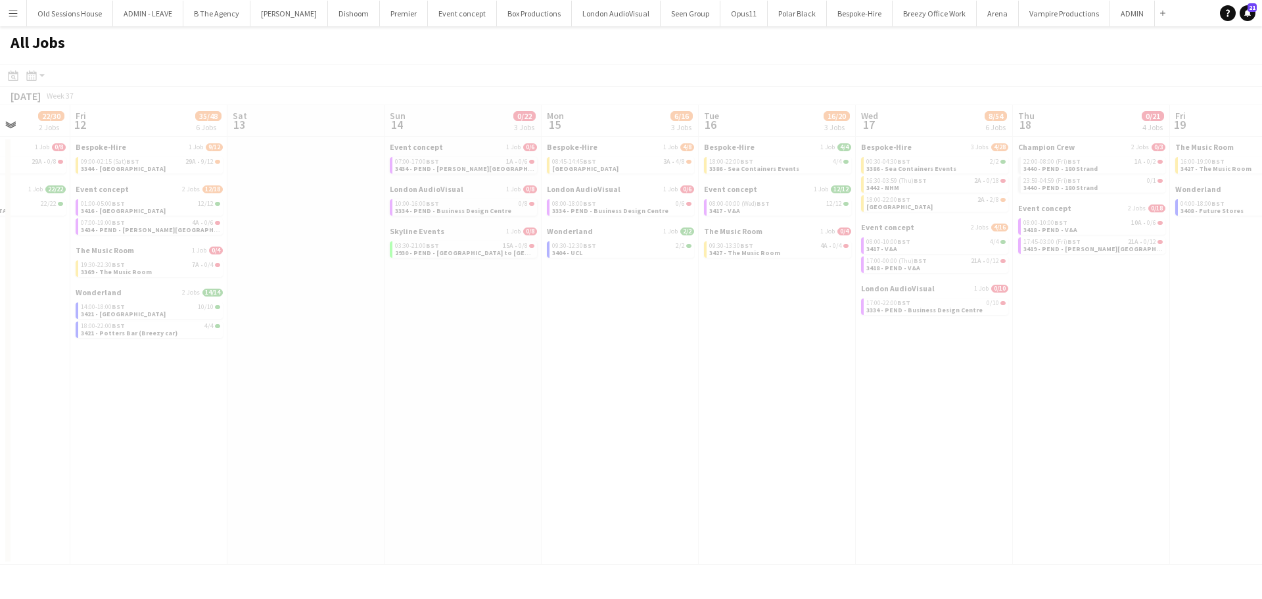
drag, startPoint x: 816, startPoint y: 369, endPoint x: 561, endPoint y: 371, distance: 254.4
click at [561, 371] on app-all-jobs "All Jobs Date picker [DATE] [DATE] [DATE] M [DATE] T [DATE] W [DATE] T [DATE] F…" at bounding box center [631, 295] width 1262 height 538
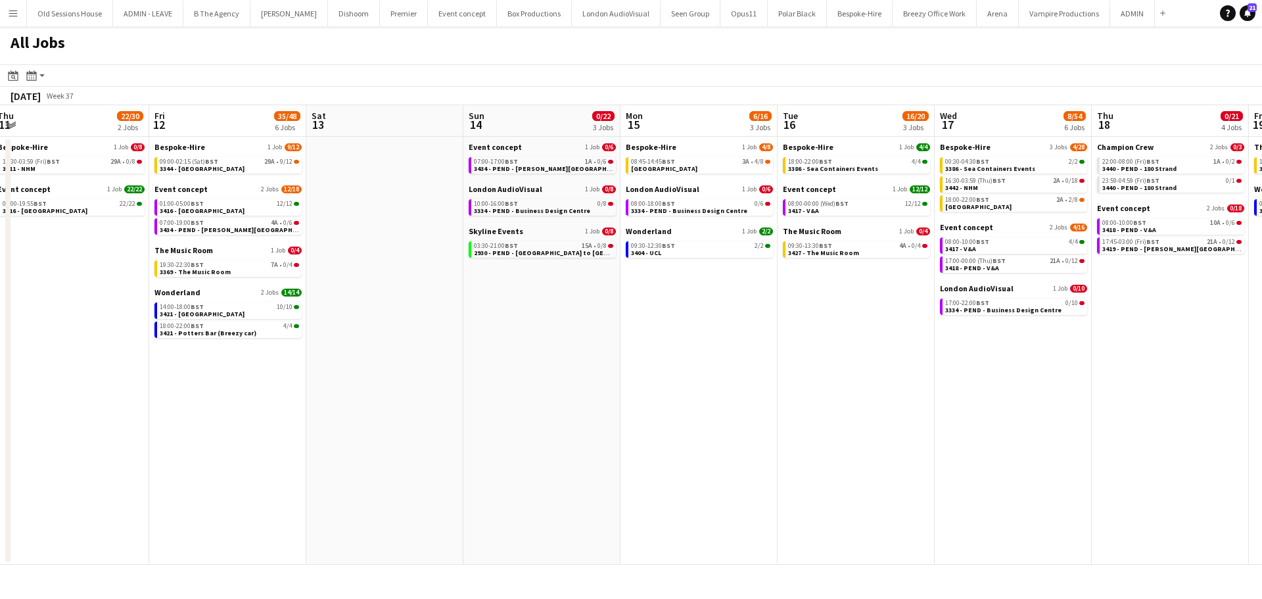
drag, startPoint x: 905, startPoint y: 364, endPoint x: 763, endPoint y: 352, distance: 142.5
click at [763, 352] on app-calendar-viewport "Sun 7 19/28 5 Jobs Mon 8 12/16 2 Jobs Tue 9 8/18 3 Jobs Wed 10 4/14 2 Jobs Thu …" at bounding box center [631, 334] width 1262 height 459
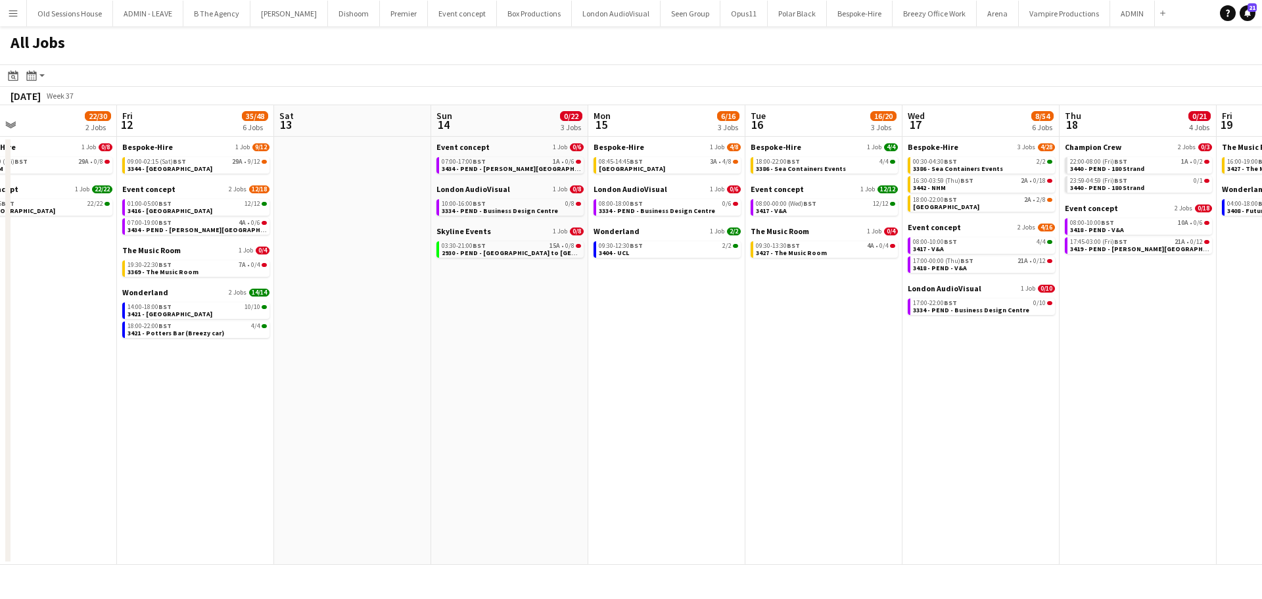
scroll to position [0, 363]
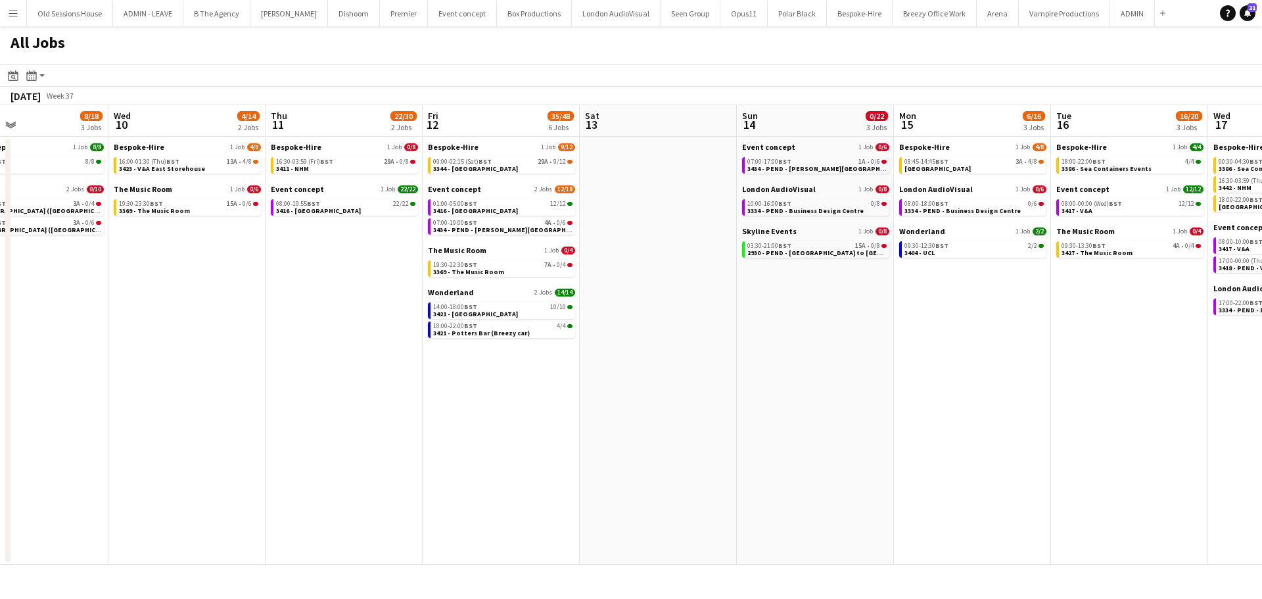
click at [649, 394] on app-all-jobs "All Jobs Date picker [DATE] [DATE] [DATE] M [DATE] T [DATE] W [DATE] T [DATE] F…" at bounding box center [631, 295] width 1262 height 538
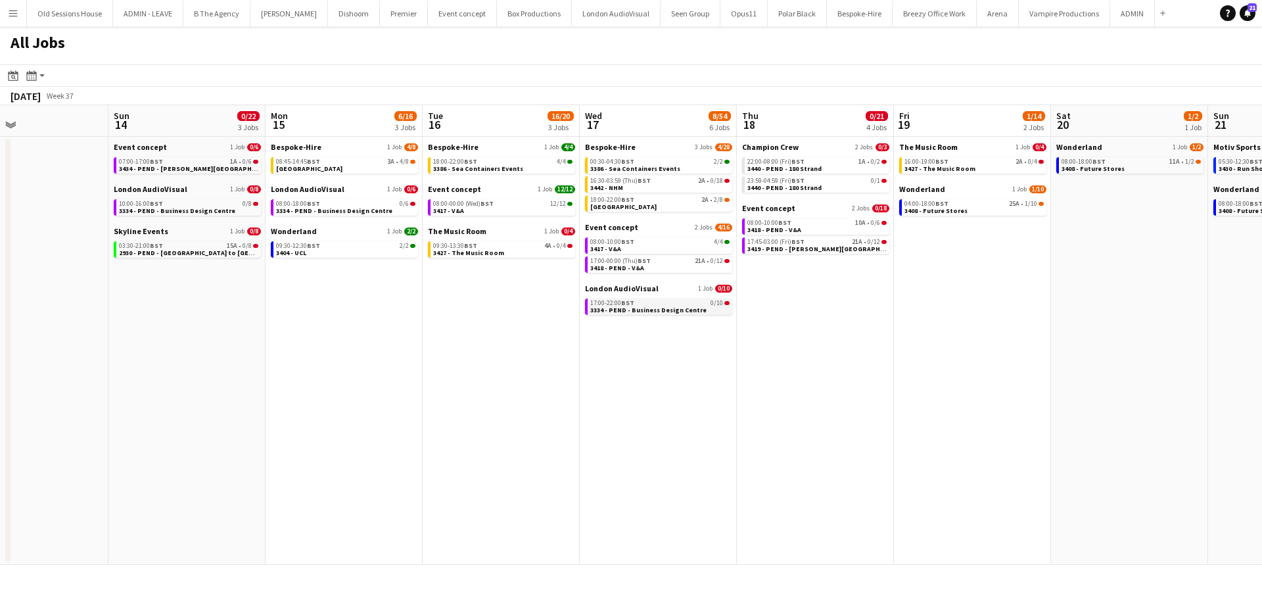
click at [650, 308] on span "3334 - PEND - Business Design Centre" at bounding box center [648, 310] width 116 height 9
click at [12, 16] on app-icon "Menu" at bounding box center [13, 13] width 11 height 11
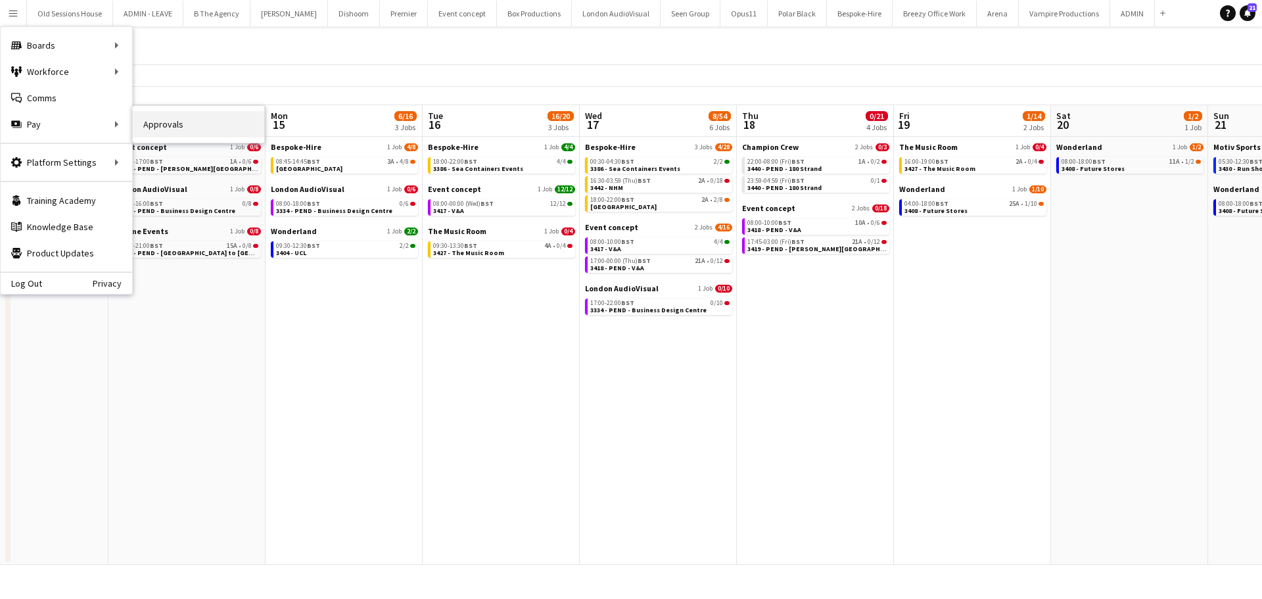
click at [142, 128] on link "Approvals" at bounding box center [198, 124] width 131 height 26
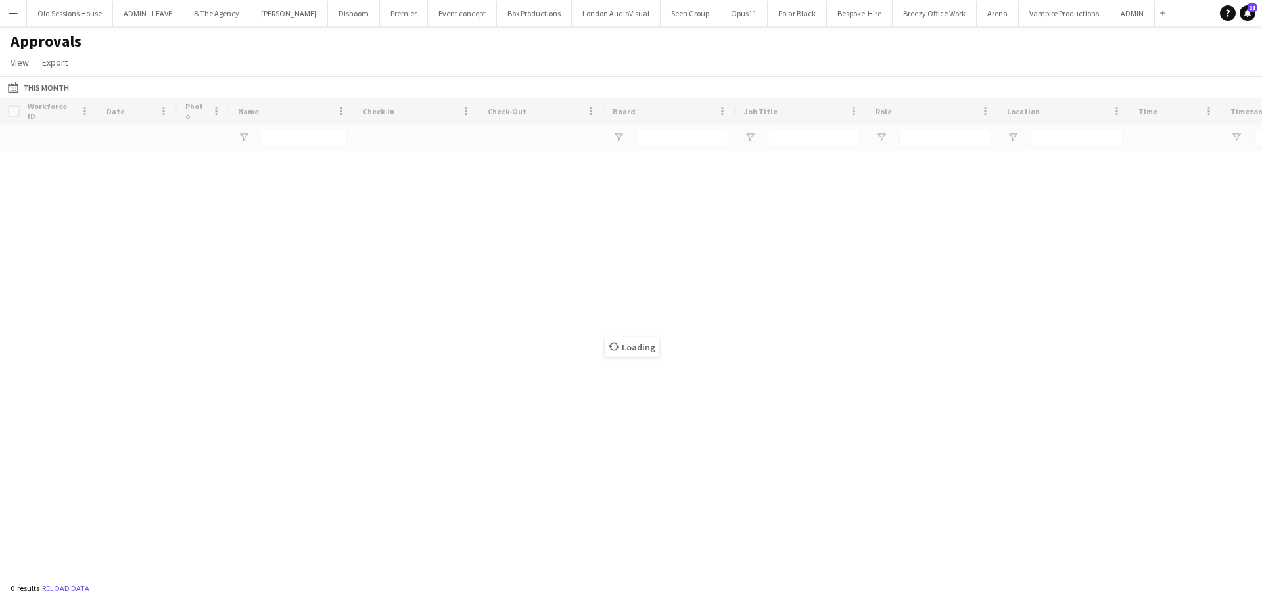
type input "****"
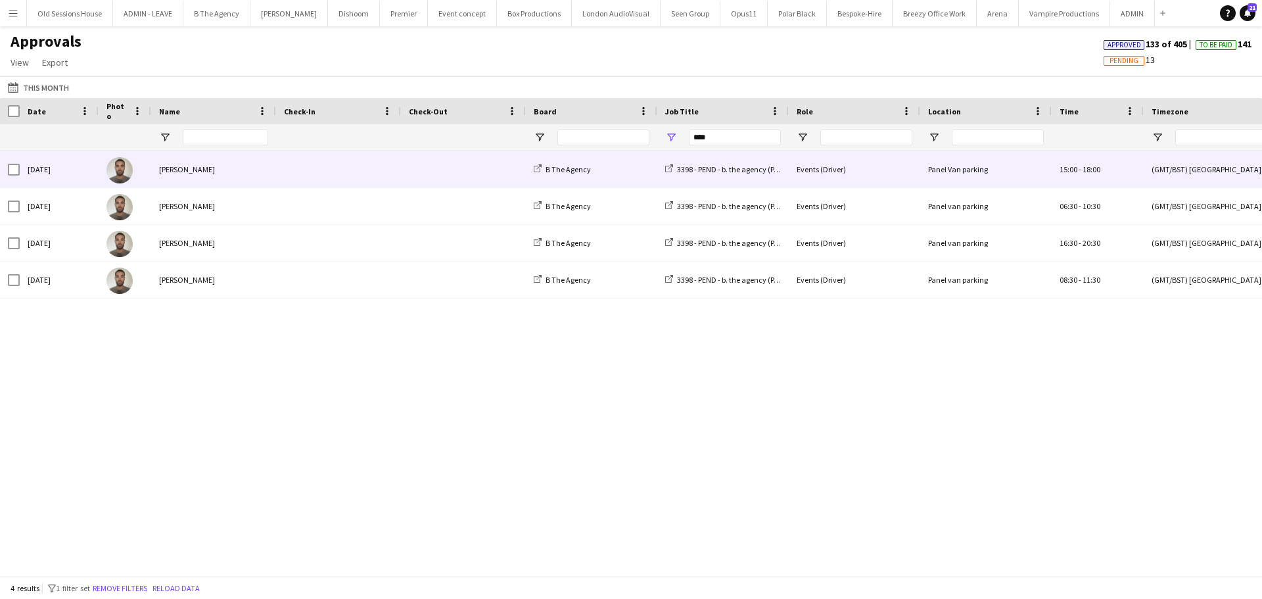
click at [175, 168] on div "[PERSON_NAME]" at bounding box center [213, 169] width 125 height 36
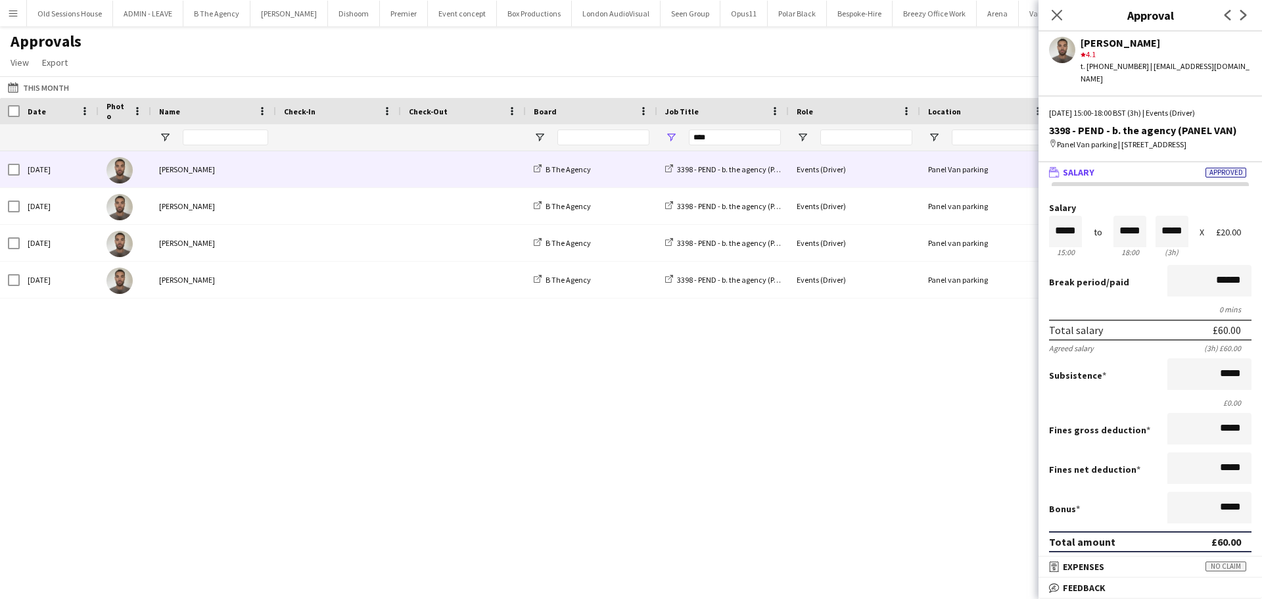
click at [1108, 41] on div "[PERSON_NAME]" at bounding box center [1166, 43] width 171 height 12
click at [1046, 53] on div "[PERSON_NAME] star 4.1 t. [PHONE_NUMBER] | [EMAIL_ADDRESS][DOMAIN_NAME]" at bounding box center [1149, 58] width 223 height 53
click at [1056, 50] on app-user-avatar at bounding box center [1062, 50] width 26 height 26
click at [1056, 17] on icon "Close pop-in" at bounding box center [1056, 15] width 12 height 12
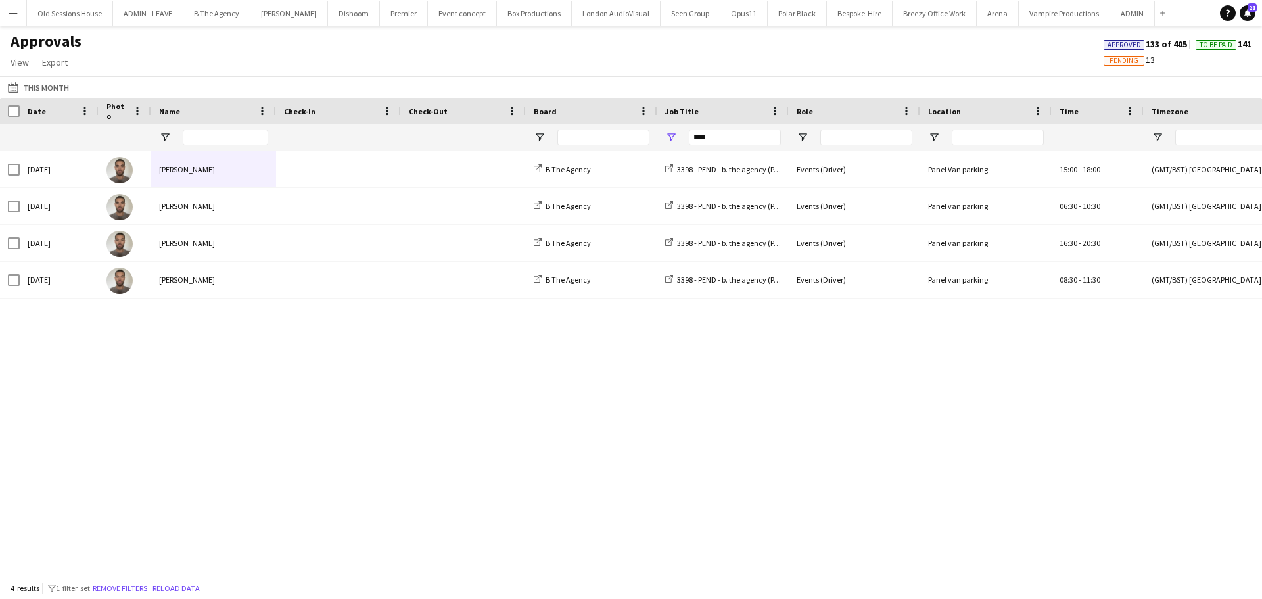
drag, startPoint x: 3, startPoint y: 13, endPoint x: 47, endPoint y: 34, distance: 49.1
click at [2, 12] on button "Menu" at bounding box center [13, 13] width 26 height 26
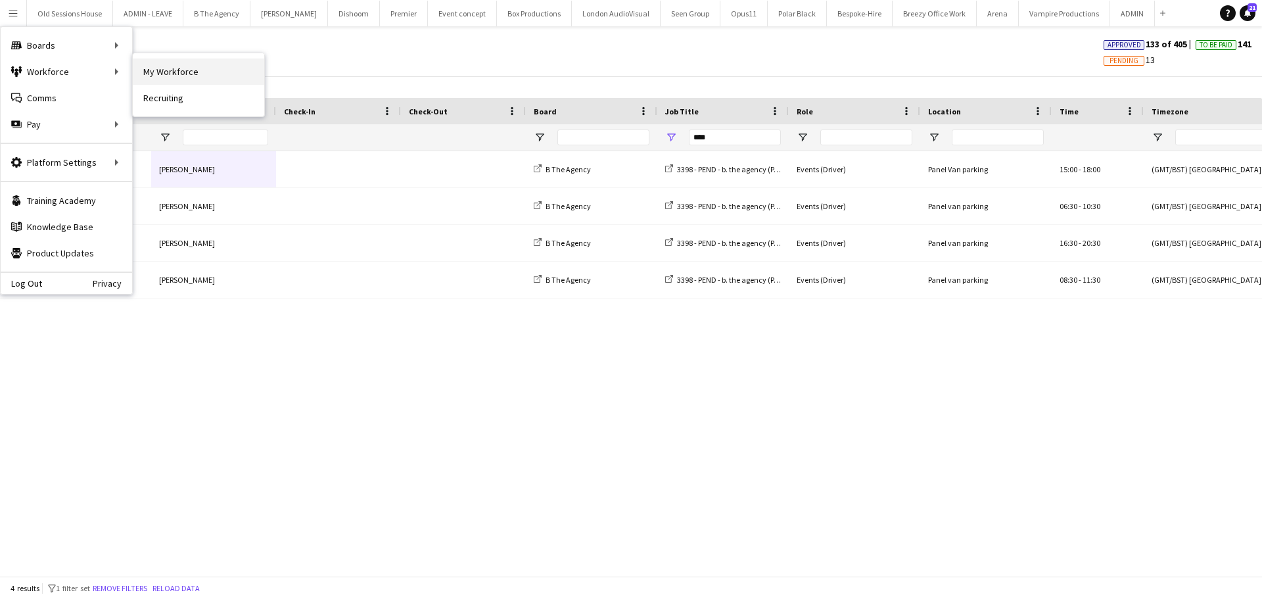
click at [157, 68] on link "My Workforce" at bounding box center [198, 71] width 131 height 26
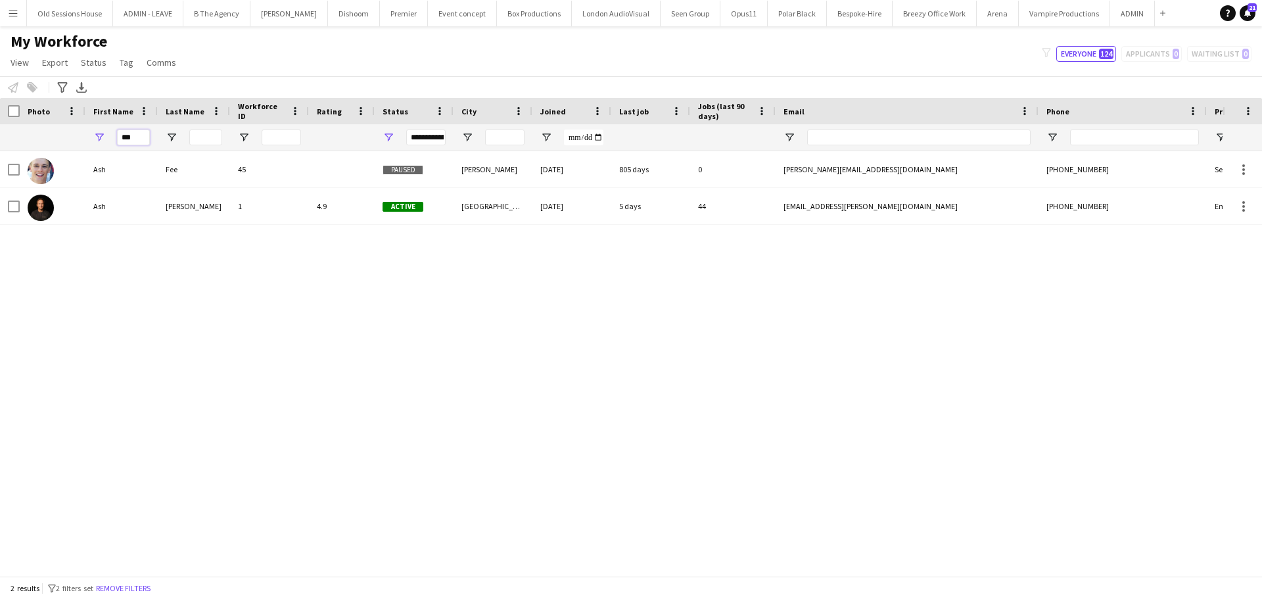
drag, startPoint x: 135, startPoint y: 142, endPoint x: 71, endPoint y: 135, distance: 64.8
click at [73, 136] on div "***" at bounding box center [712, 137] width 1425 height 26
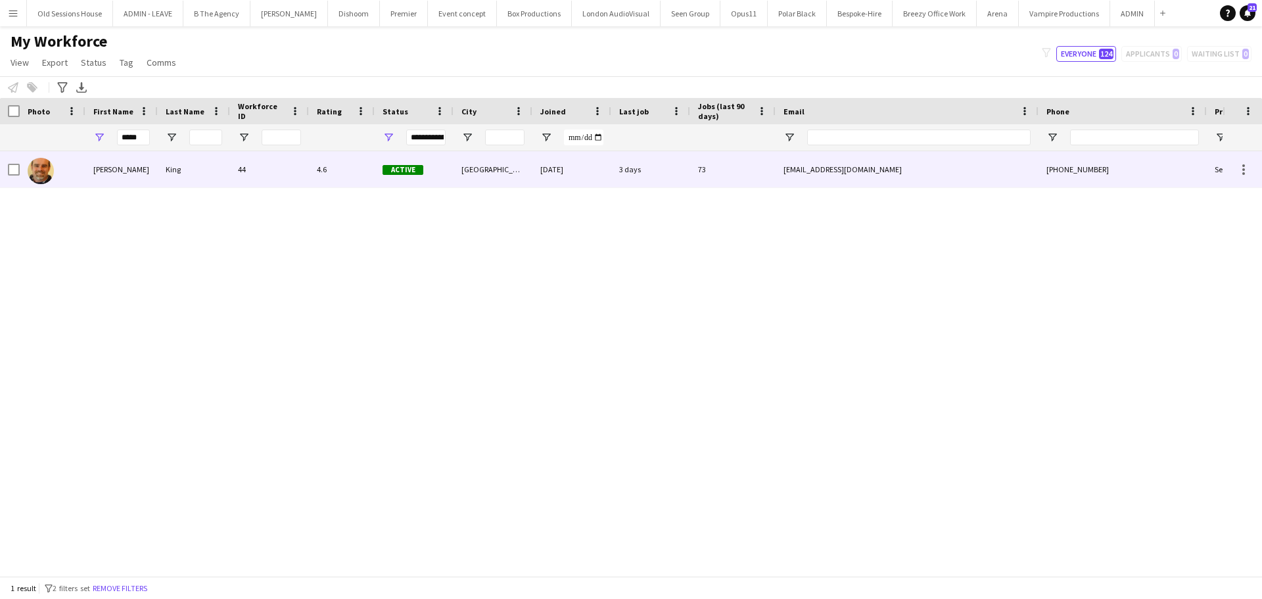
click at [143, 170] on div "[PERSON_NAME]" at bounding box center [121, 169] width 72 height 36
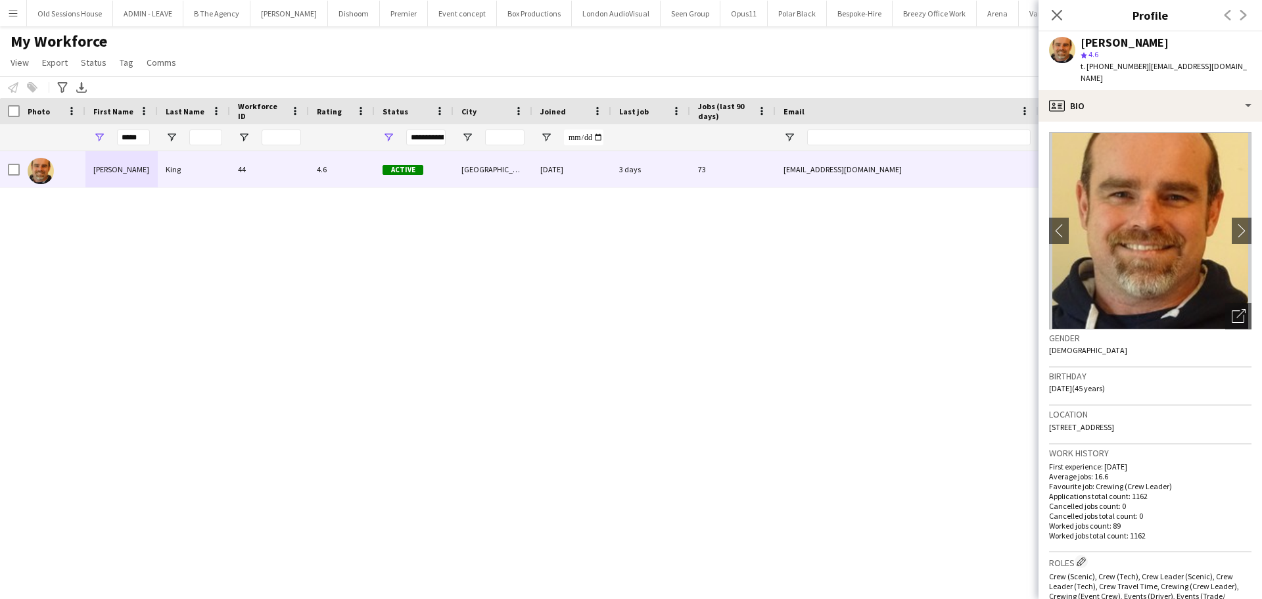
drag, startPoint x: 1175, startPoint y: 417, endPoint x: 1047, endPoint y: 421, distance: 127.6
click at [1047, 421] on app-crew-profile-bio "chevron-left chevron-right Open photos pop-in Gender [DEMOGRAPHIC_DATA] Birthda…" at bounding box center [1149, 360] width 223 height 477
copy span "[STREET_ADDRESS]"
click at [123, 136] on input "*****" at bounding box center [133, 137] width 33 height 16
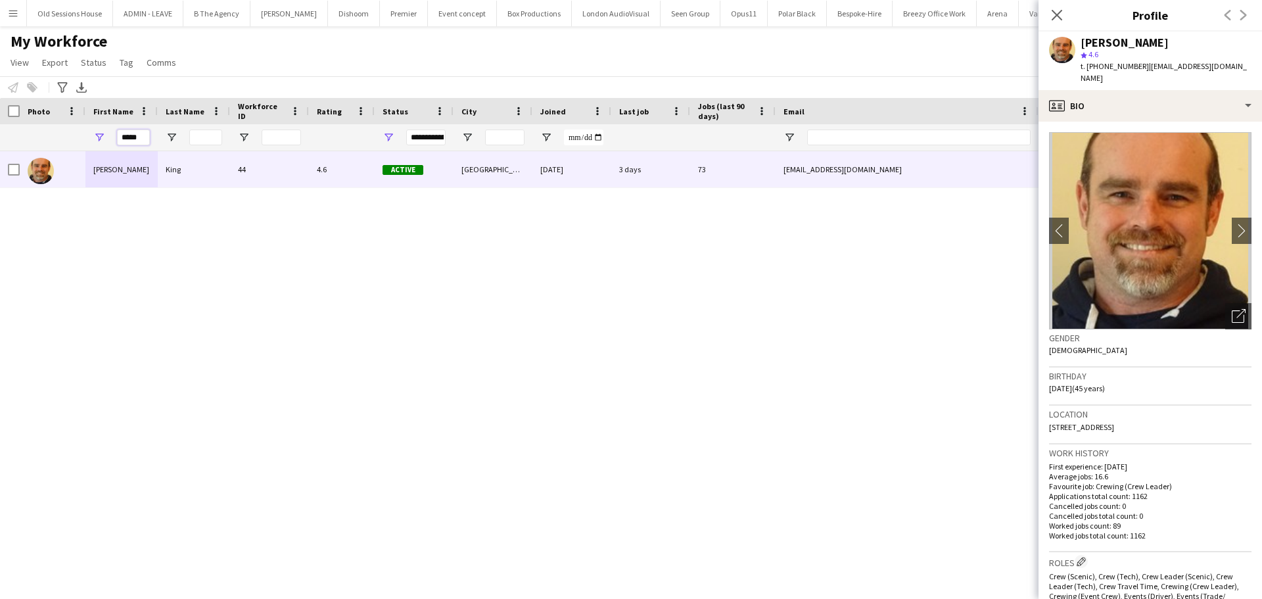
click at [123, 136] on input "*****" at bounding box center [133, 137] width 33 height 16
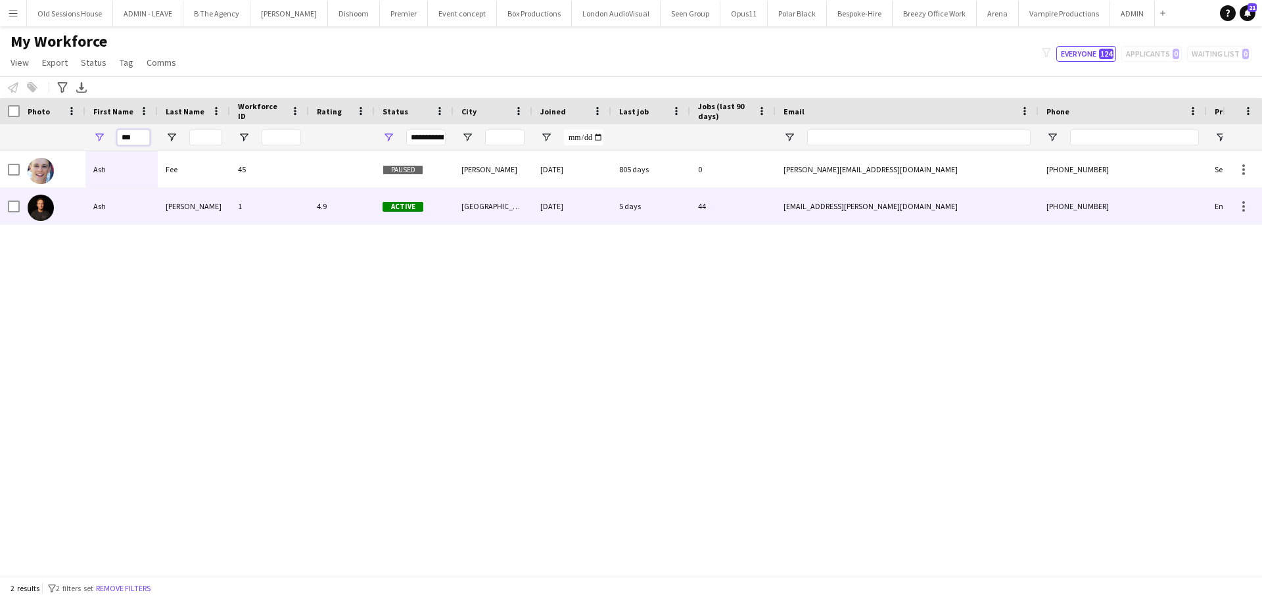
type input "***"
click at [101, 204] on div "Ash" at bounding box center [121, 206] width 72 height 36
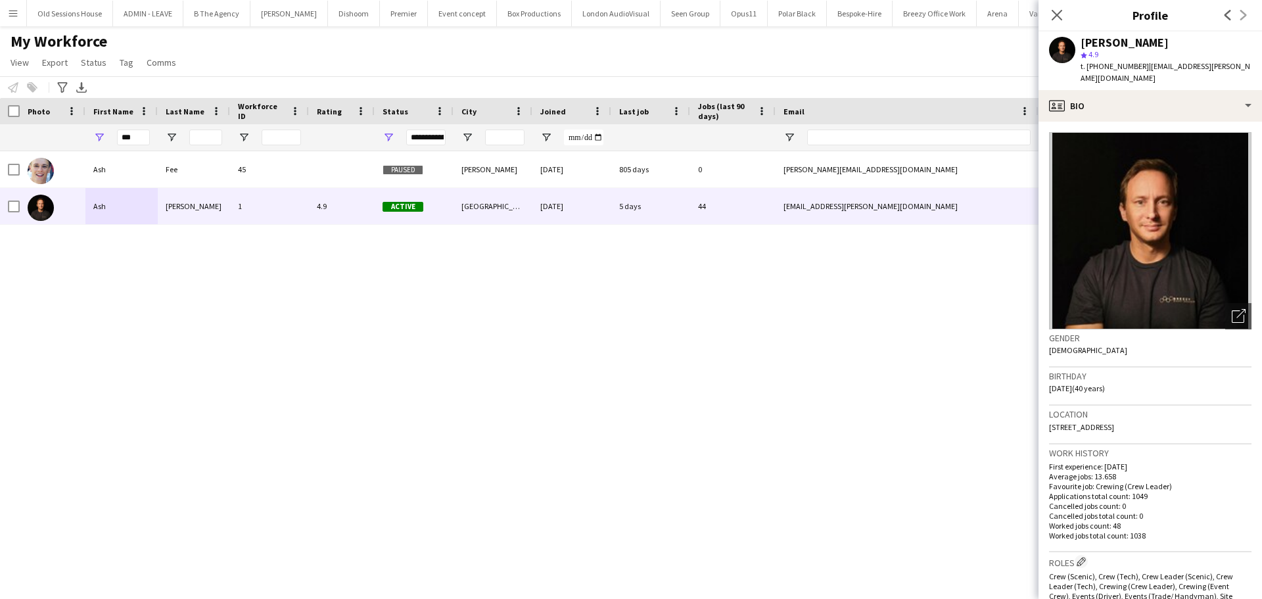
drag, startPoint x: 1052, startPoint y: 11, endPoint x: 1048, endPoint y: 18, distance: 8.8
click at [1052, 11] on icon at bounding box center [1057, 15] width 11 height 11
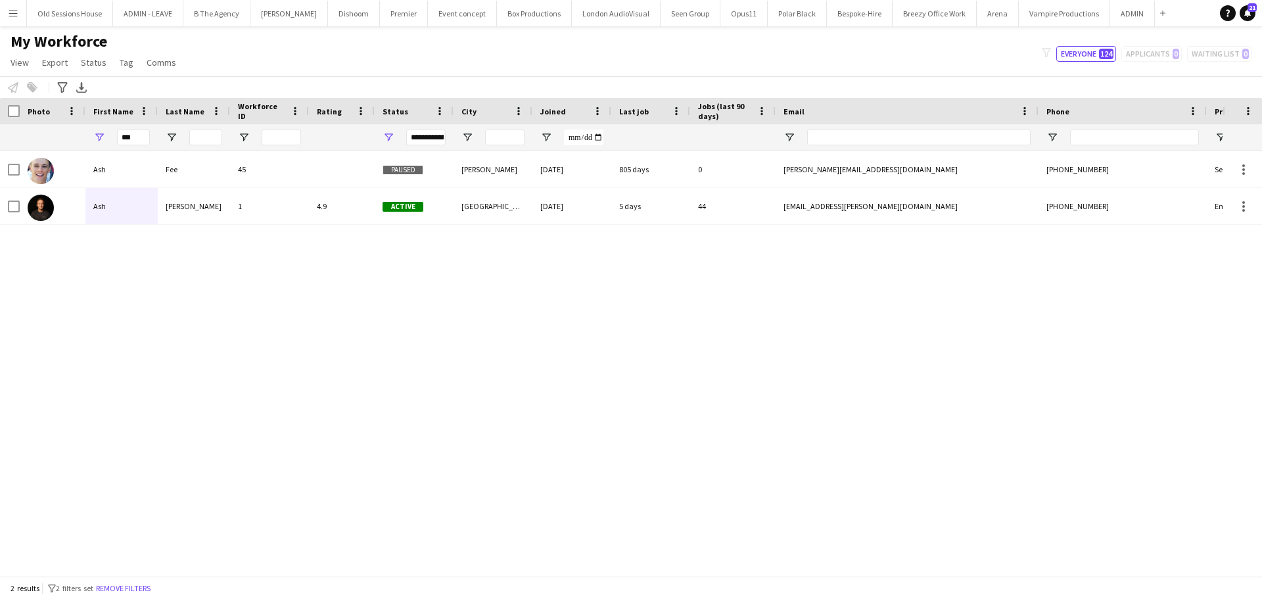
click at [515, 385] on div "Ash Fee 45 Paused Crawley 31-10-2019 805 days 0 chris.a.fee@gmail.com +44752540…" at bounding box center [611, 358] width 1222 height 415
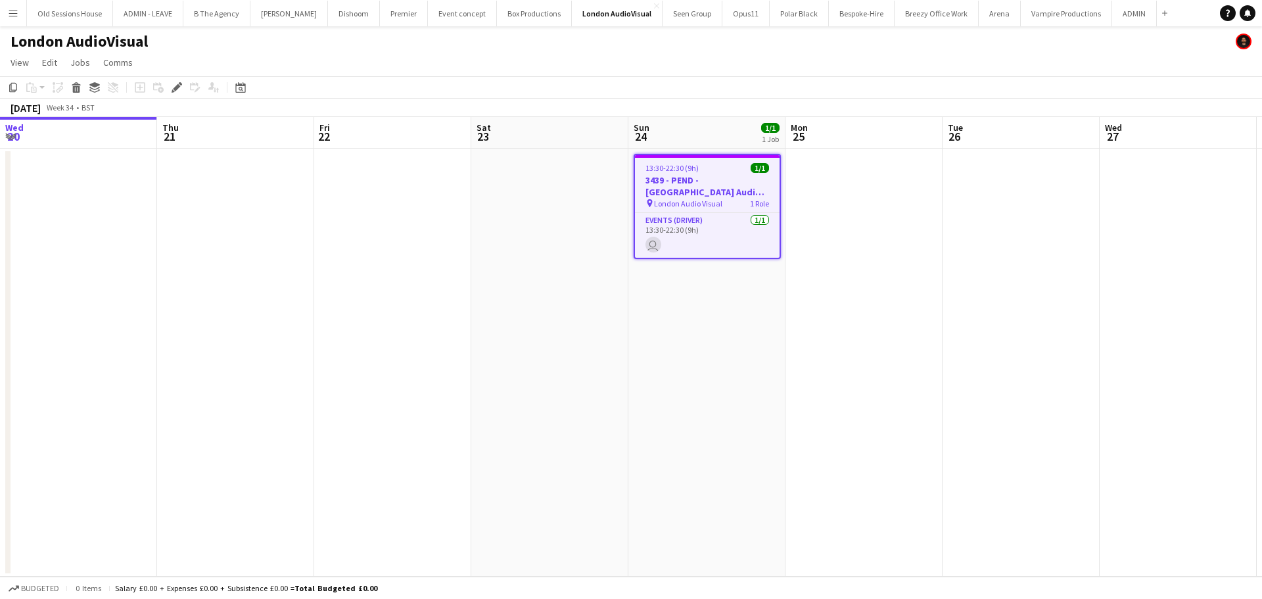
scroll to position [0, 452]
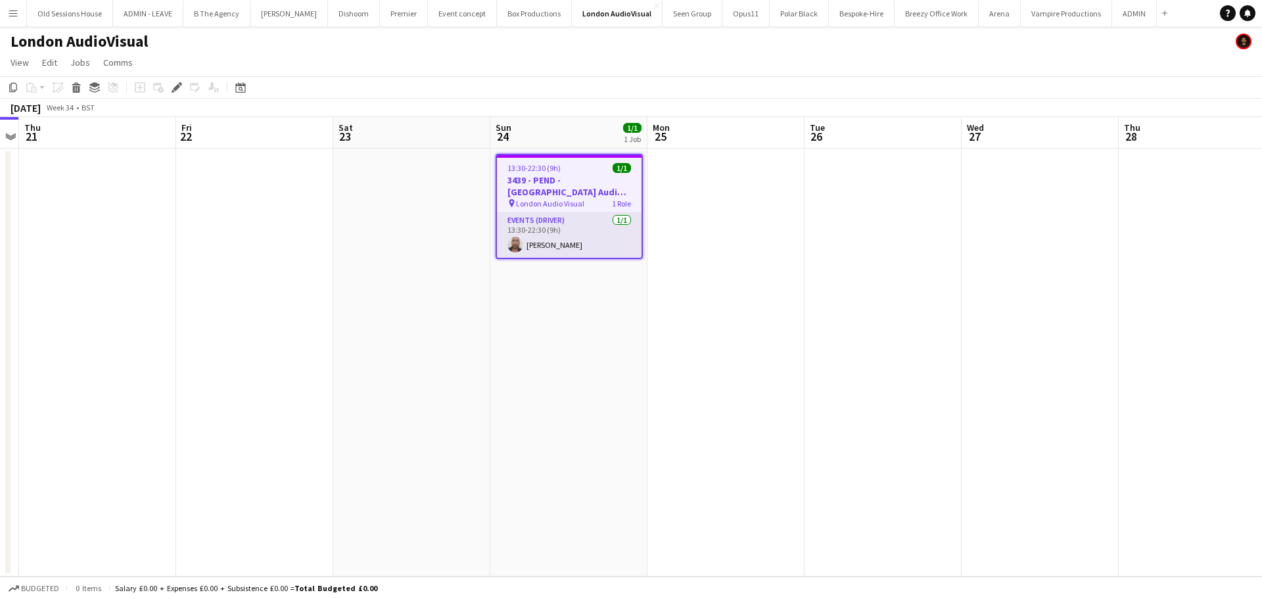
click at [537, 234] on app-card-role "Events (Driver) [DATE] 13:30-22:30 (9h) [PERSON_NAME]" at bounding box center [569, 235] width 145 height 45
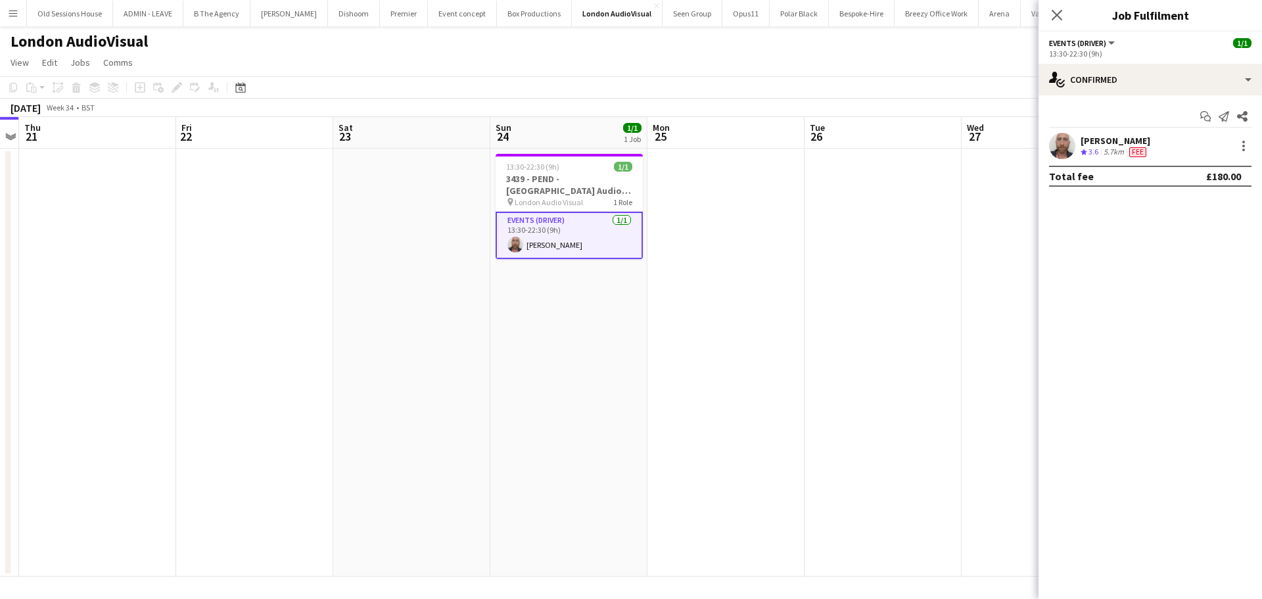
click at [1115, 136] on div "[PERSON_NAME]" at bounding box center [1116, 141] width 70 height 12
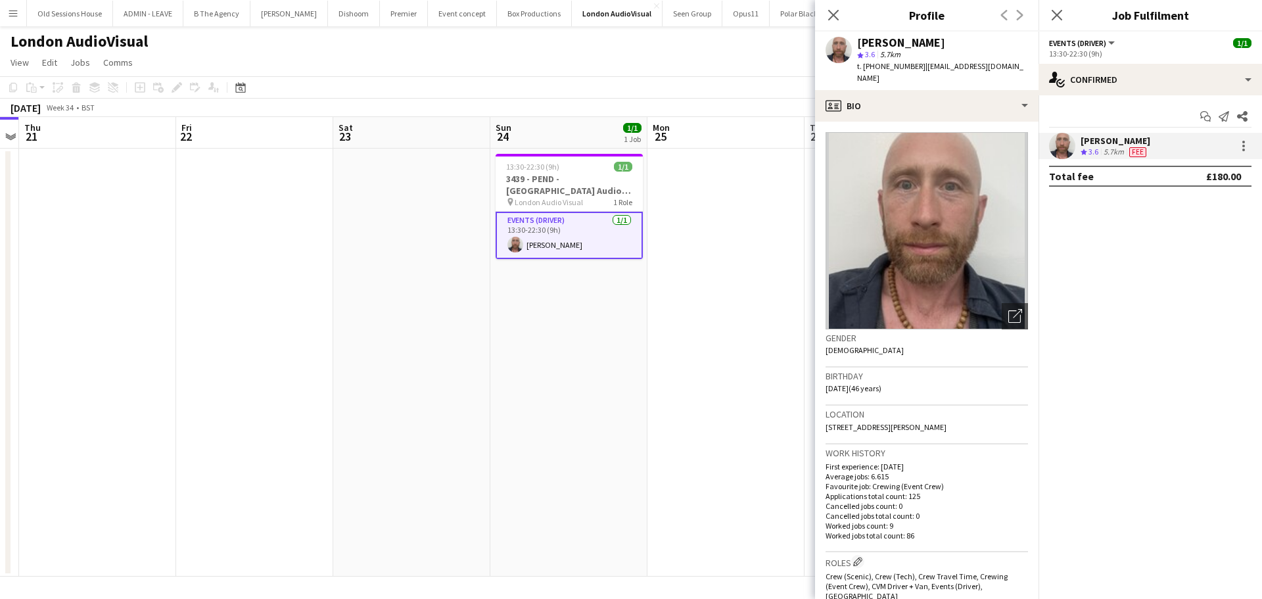
drag, startPoint x: 856, startPoint y: 39, endPoint x: 943, endPoint y: 45, distance: 87.7
click at [943, 45] on div "[PERSON_NAME] star 3.6 5.7km t. [PHONE_NUMBER] | [PERSON_NAME][EMAIL_ADDRESS][D…" at bounding box center [926, 61] width 223 height 58
copy div "[PERSON_NAME]"
drag, startPoint x: 863, startPoint y: 66, endPoint x: 913, endPoint y: 68, distance: 50.0
click at [913, 68] on span "t. [PHONE_NUMBER]" at bounding box center [891, 66] width 68 height 10
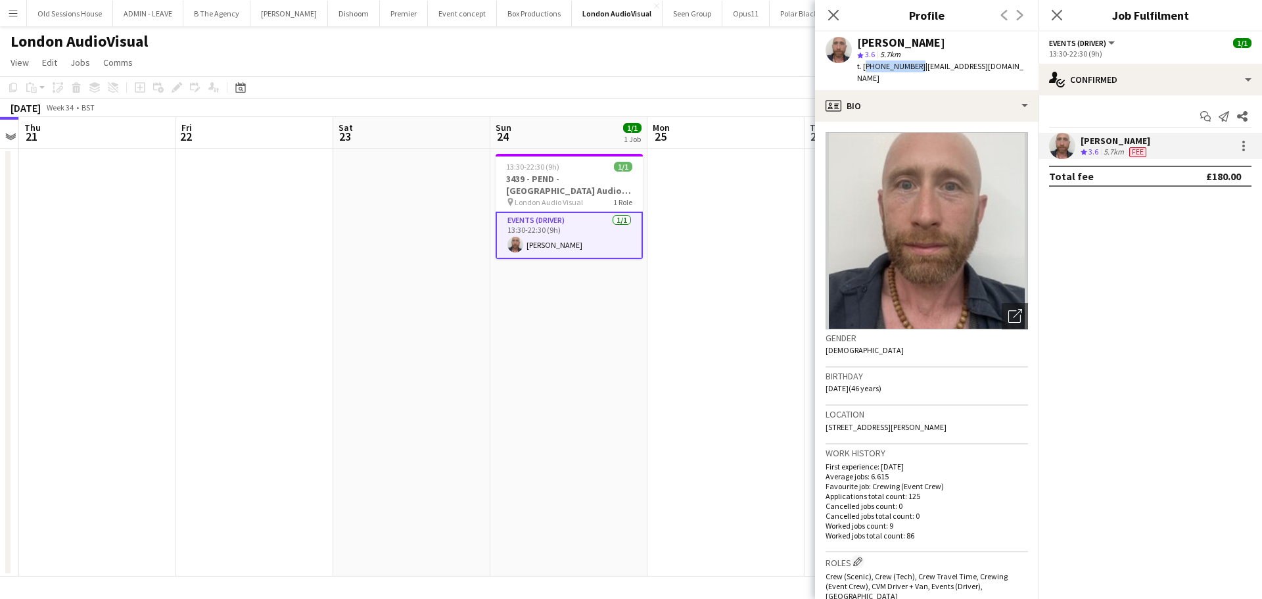
copy span "[PHONE_NUMBER]"
click at [561, 178] on h3 "3439 - PEND - [GEOGRAPHIC_DATA] Audio Visual" at bounding box center [569, 185] width 147 height 24
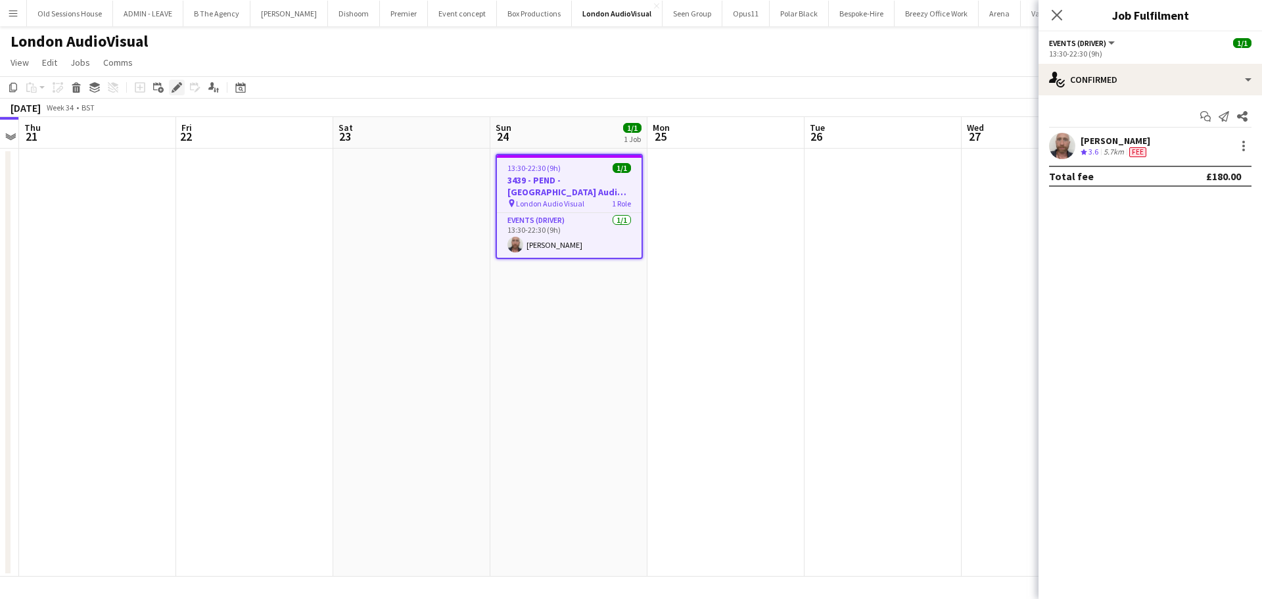
click at [174, 84] on icon "Edit" at bounding box center [177, 87] width 11 height 11
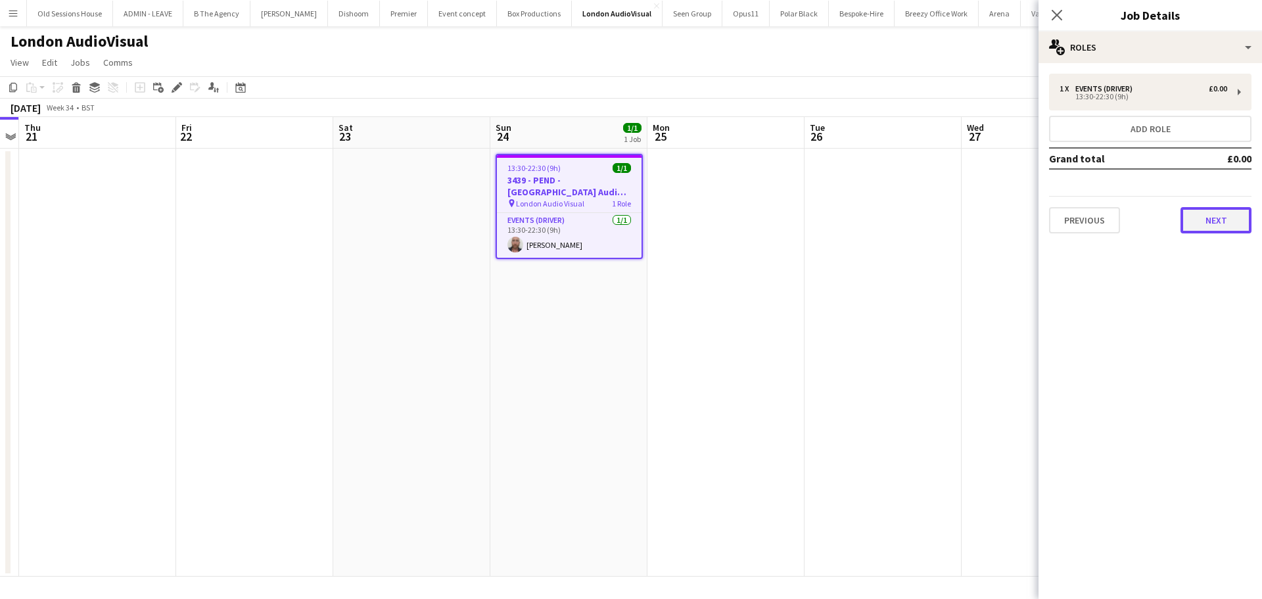
click at [1222, 221] on button "Next" at bounding box center [1215, 220] width 71 height 26
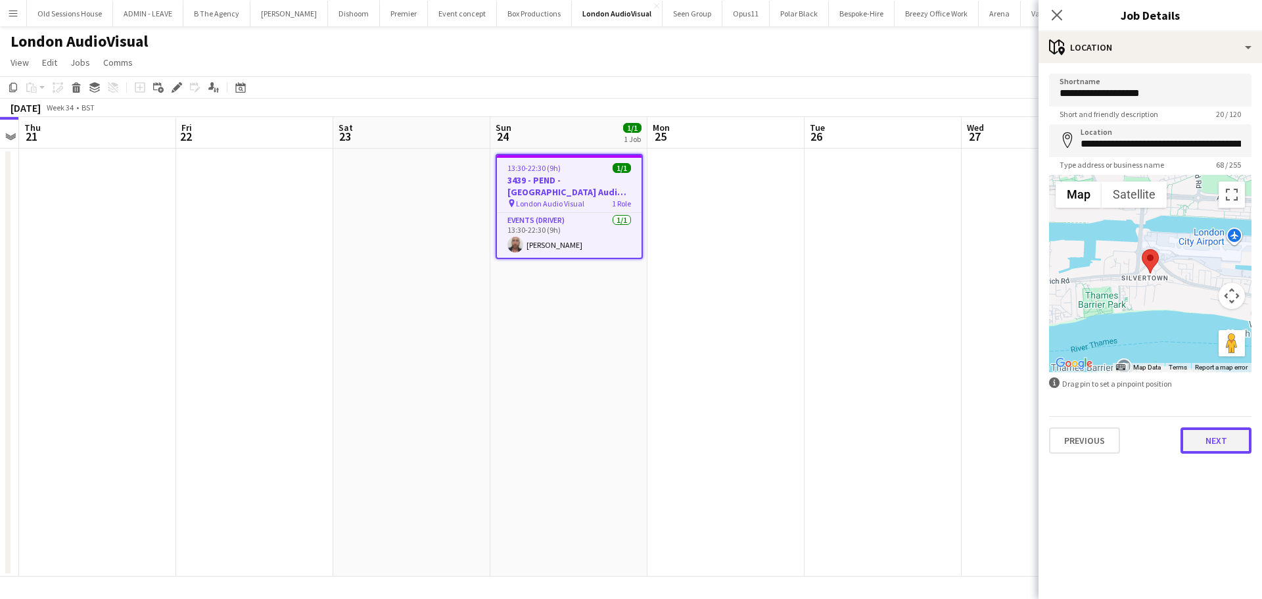
click at [1232, 446] on button "Next" at bounding box center [1215, 440] width 71 height 26
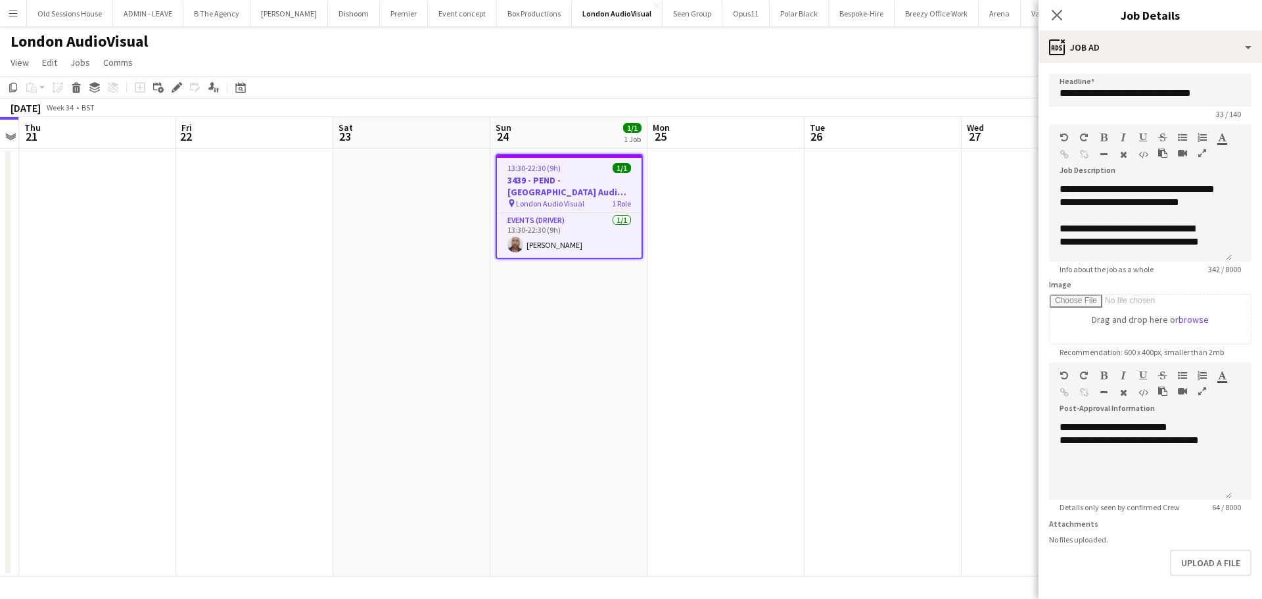
drag, startPoint x: 611, startPoint y: 348, endPoint x: 634, endPoint y: 471, distance: 125.2
click at [611, 347] on app-date-cell "13:30-22:30 (9h) 1/1 3439 - PEND - London Audio Visual pin London Audio Visual …" at bounding box center [568, 363] width 157 height 428
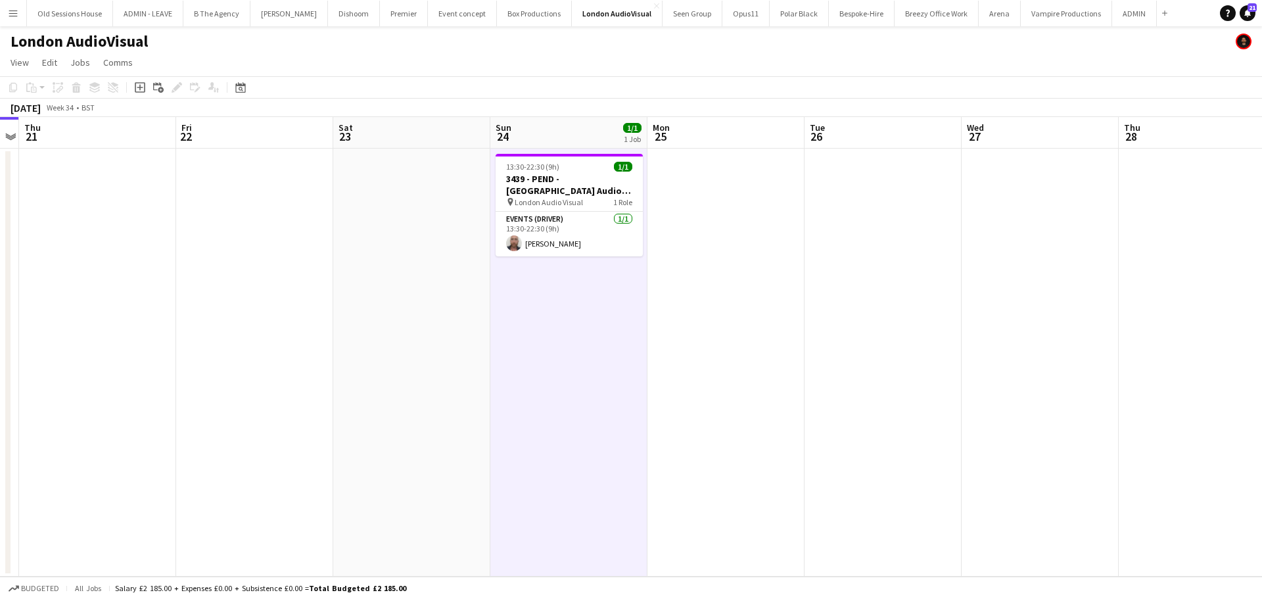
drag, startPoint x: 534, startPoint y: 179, endPoint x: 395, endPoint y: 162, distance: 140.4
click at [534, 177] on h3 "3439 - PEND - [GEOGRAPHIC_DATA] Audio Visual" at bounding box center [569, 185] width 147 height 24
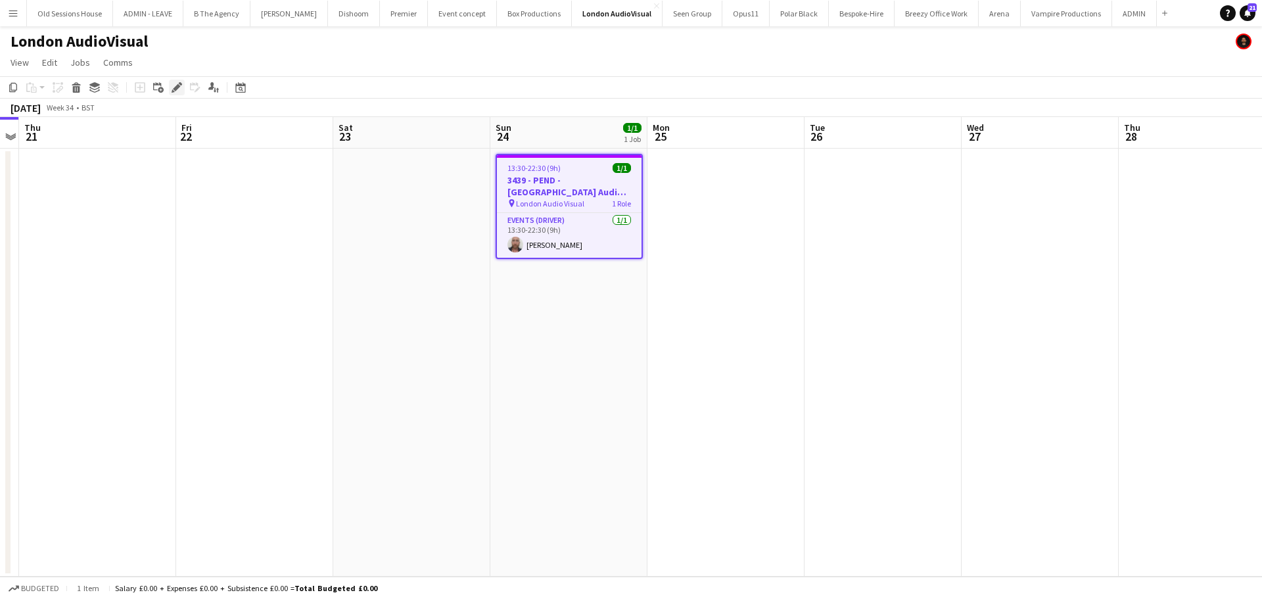
click at [177, 83] on icon "Edit" at bounding box center [177, 87] width 11 height 11
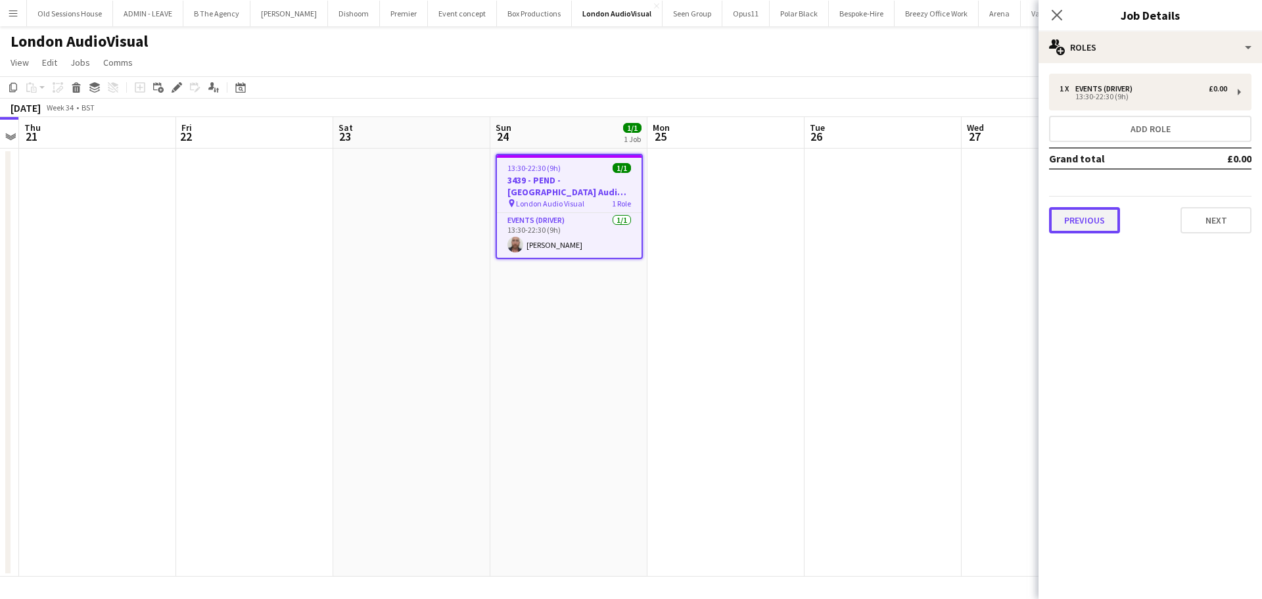
click at [1065, 223] on button "Previous" at bounding box center [1084, 220] width 71 height 26
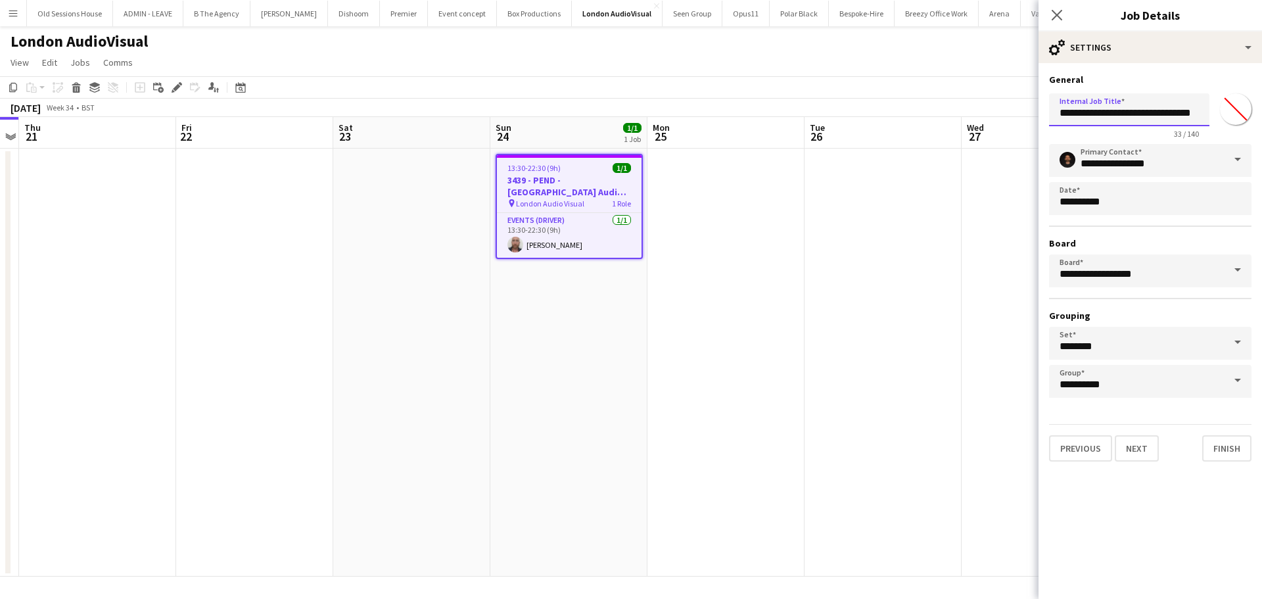
drag, startPoint x: 1111, startPoint y: 113, endPoint x: 1081, endPoint y: 117, distance: 31.1
click at [1081, 117] on input "**********" at bounding box center [1129, 109] width 160 height 33
type input "**********"
click at [534, 304] on app-date-cell "13:30-22:30 (9h) 1/1 3439 - PEND - London Audio Visual pin London Audio Visual …" at bounding box center [568, 363] width 157 height 428
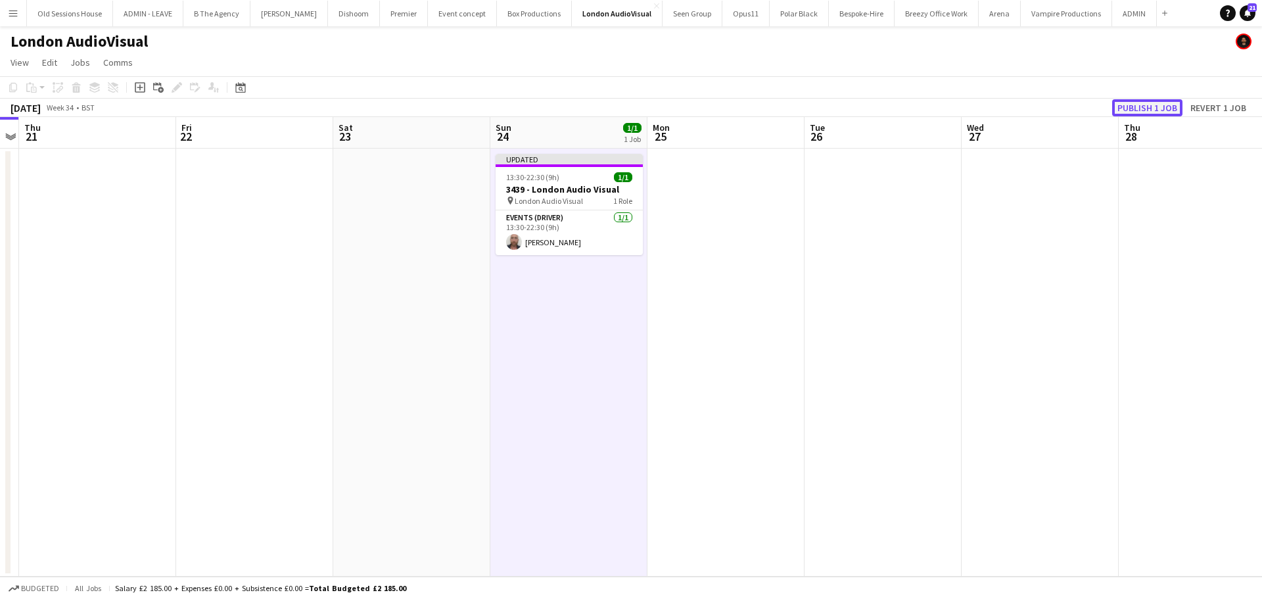
click at [1155, 110] on button "Publish 1 job" at bounding box center [1147, 107] width 70 height 17
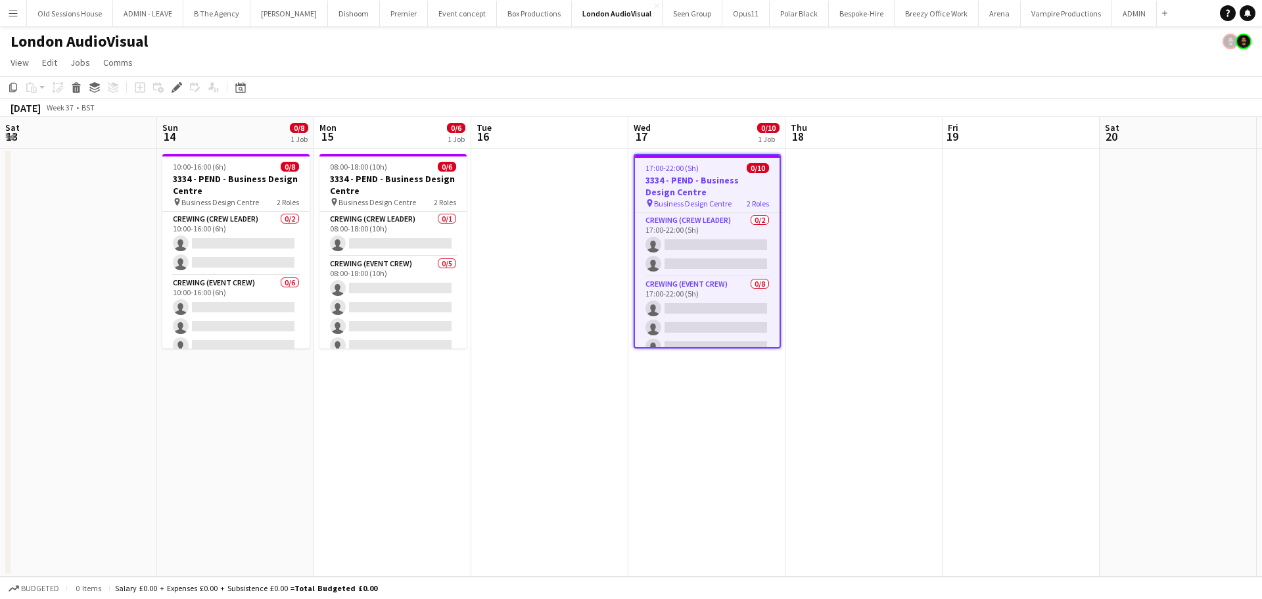
scroll to position [0, 452]
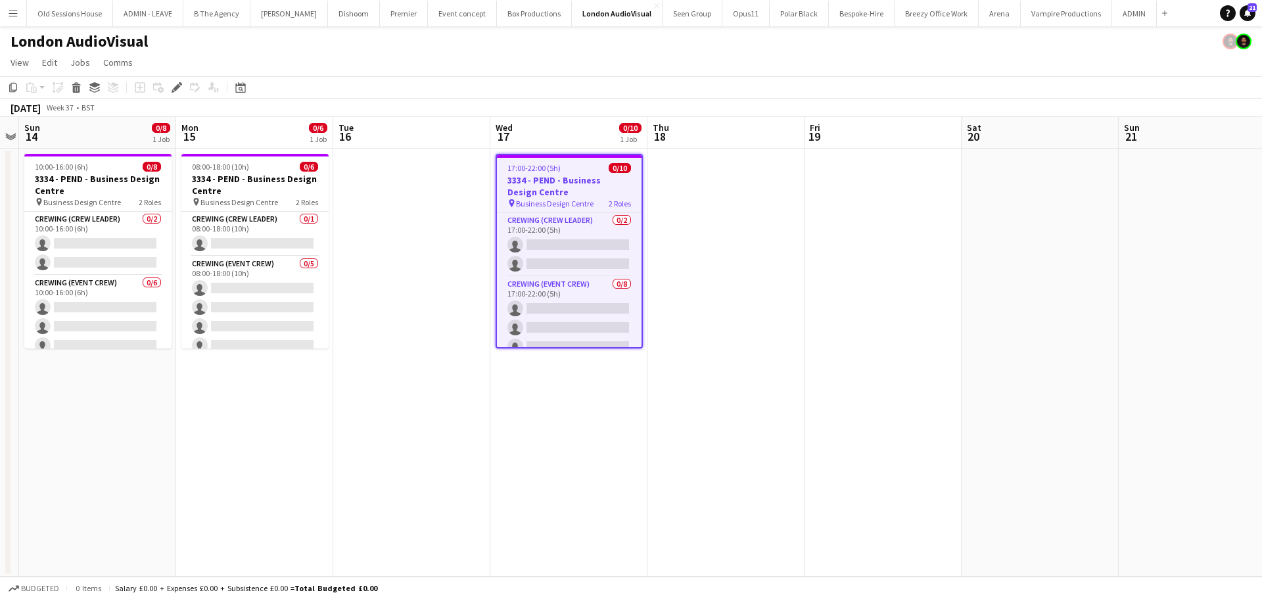
click at [572, 189] on h3 "3334 - PEND - Business Design Centre" at bounding box center [569, 186] width 145 height 24
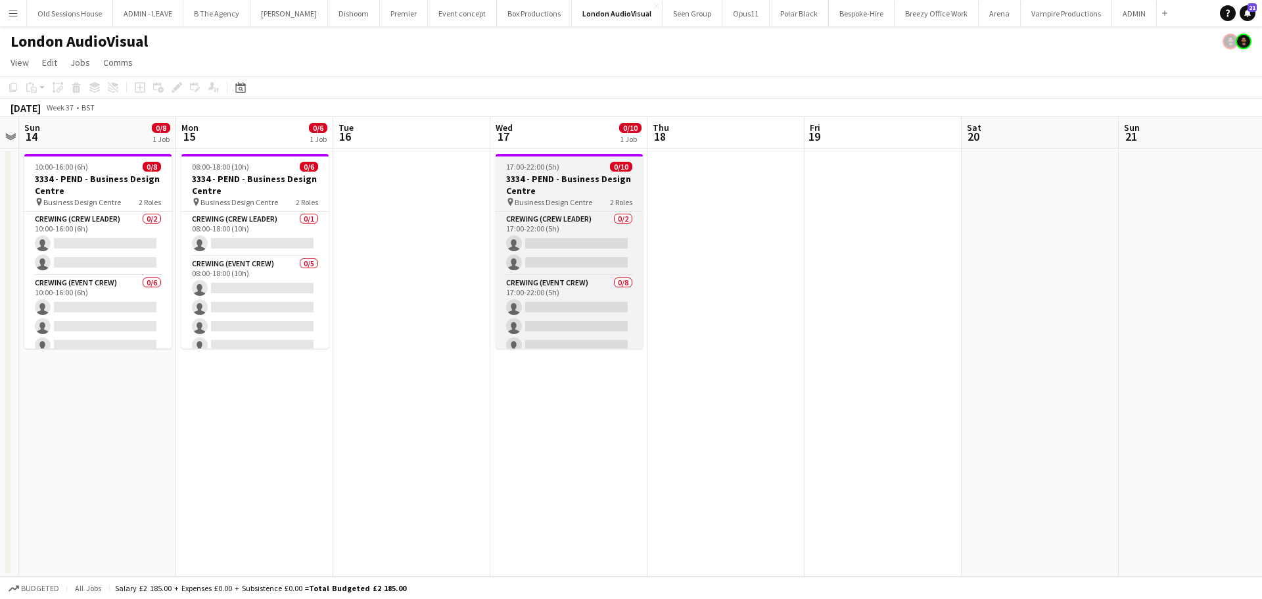
click at [572, 189] on h3 "3334 - PEND - Business Design Centre" at bounding box center [569, 185] width 147 height 24
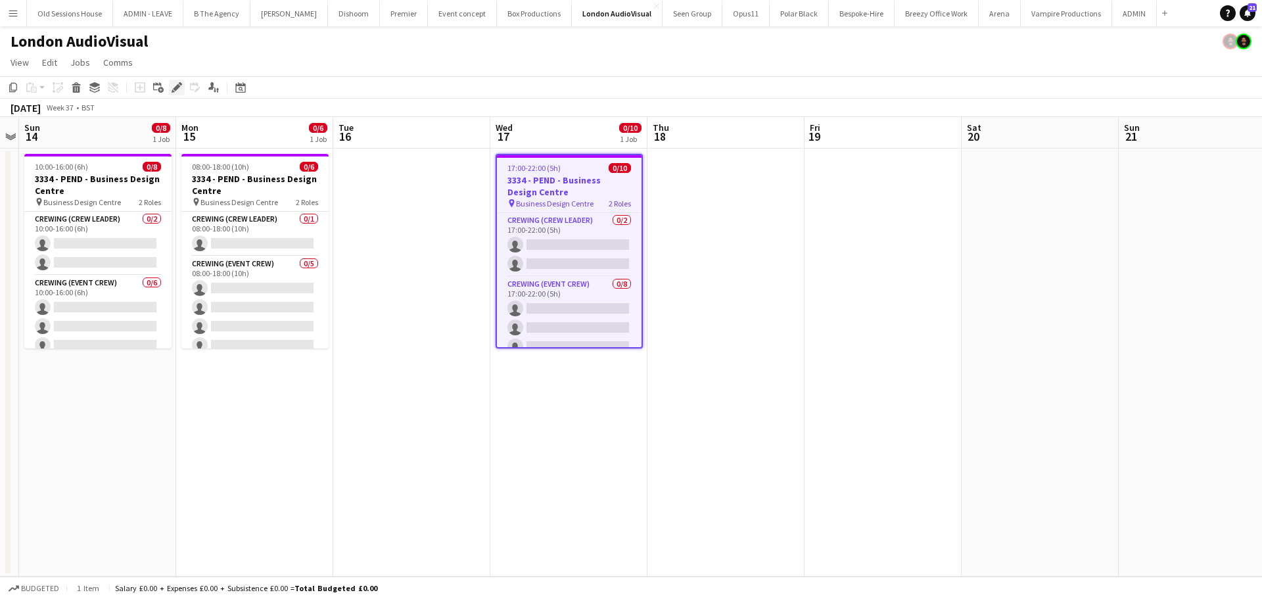
click at [176, 85] on icon "Edit" at bounding box center [177, 87] width 11 height 11
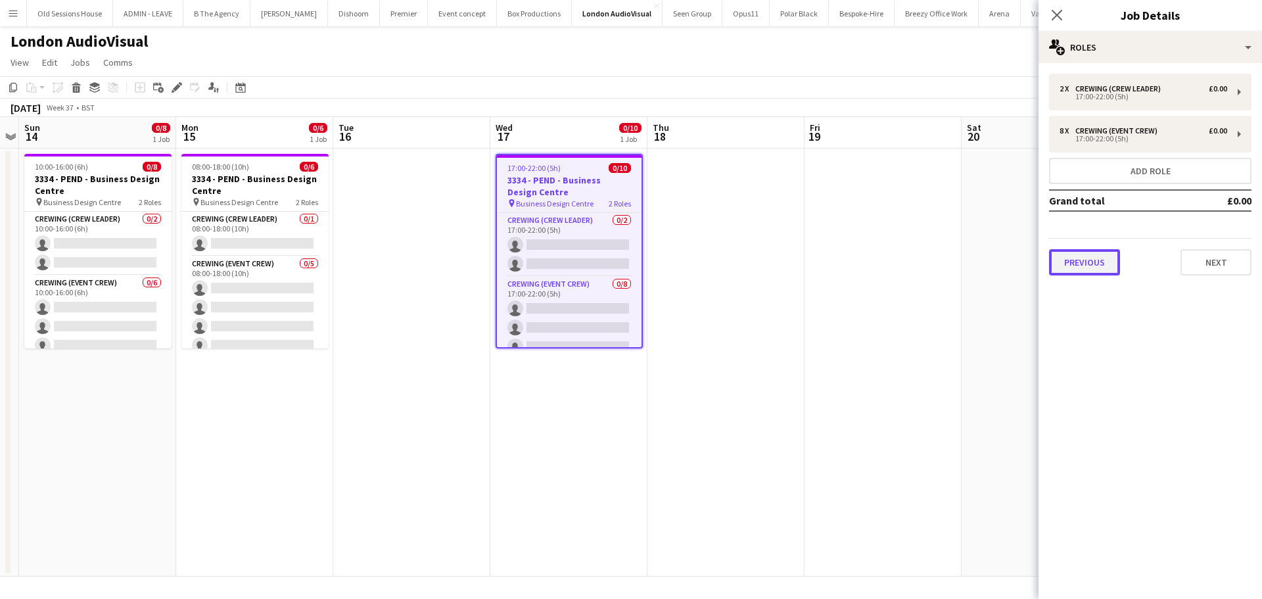
click at [1098, 259] on button "Previous" at bounding box center [1084, 262] width 71 height 26
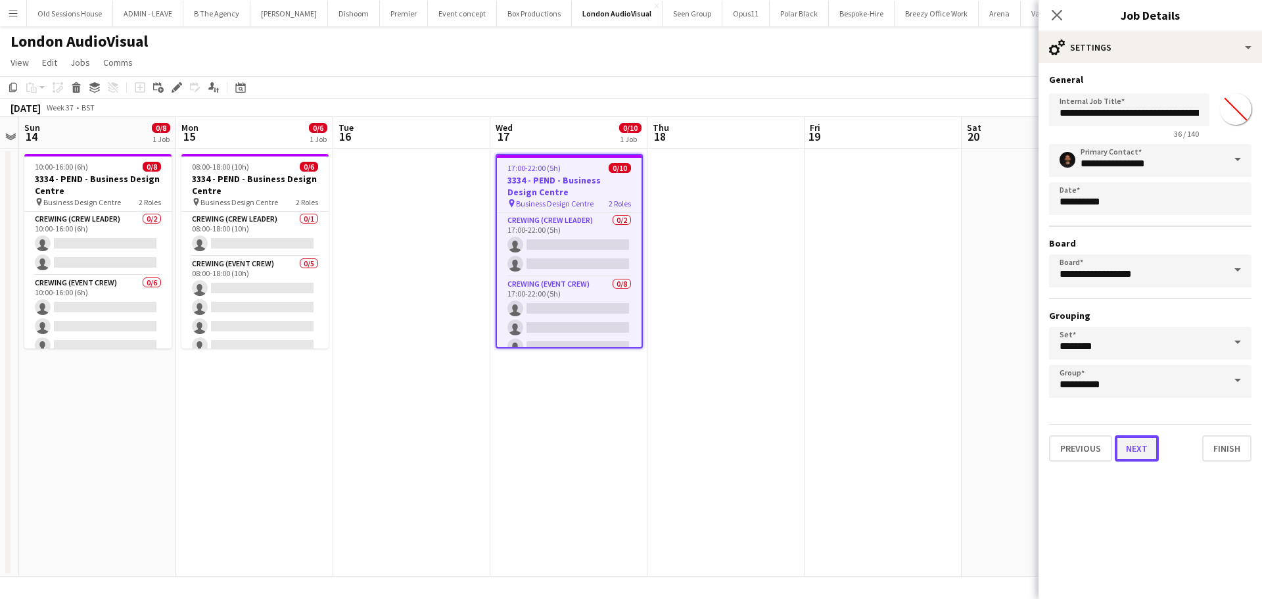
click at [1135, 445] on button "Next" at bounding box center [1137, 448] width 44 height 26
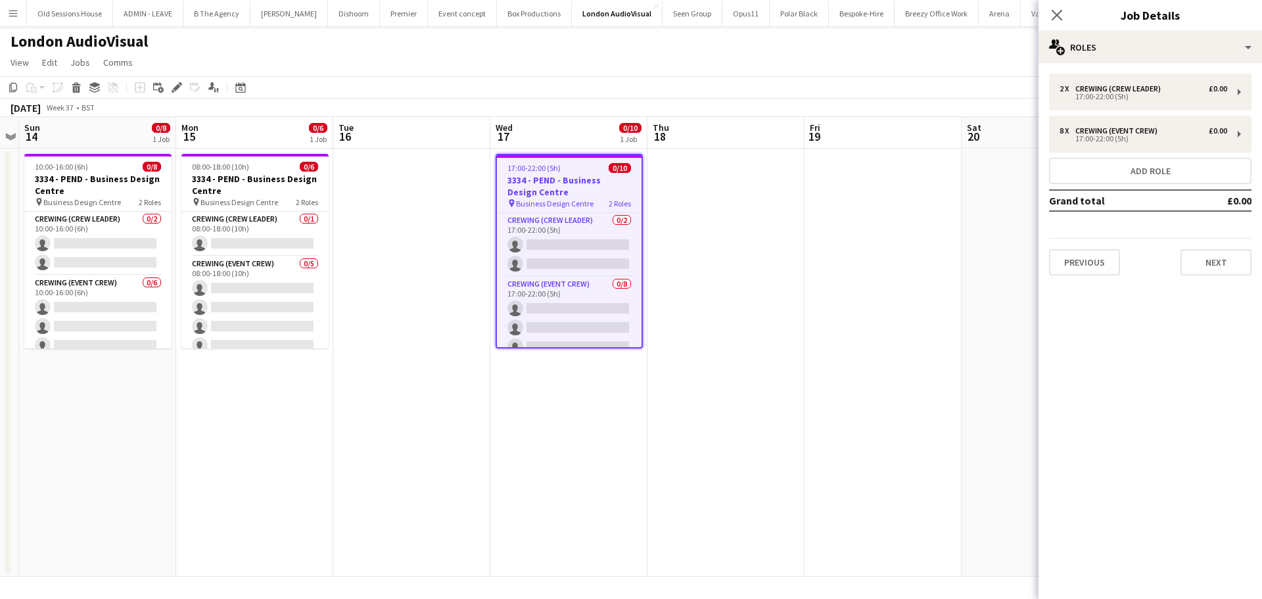
click at [591, 445] on app-date-cell "17:00-22:00 (5h) 0/10 3334 - PEND - Business Design Centre pin Business Design …" at bounding box center [568, 363] width 157 height 428
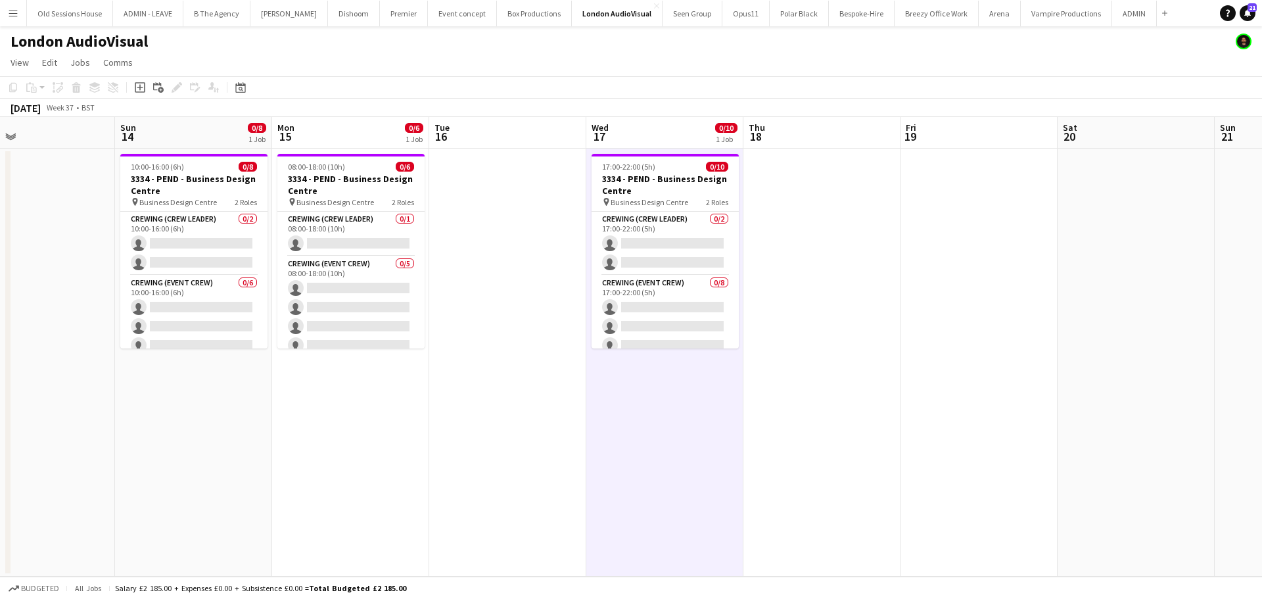
drag, startPoint x: 269, startPoint y: 423, endPoint x: 578, endPoint y: 372, distance: 312.5
click at [601, 372] on app-calendar-viewport "Thu 11 Fri 12 Sat 13 Sun 14 0/8 1 Job Mon 15 0/6 1 Job Tue 16 Wed 17 0/10 1 Job…" at bounding box center [631, 346] width 1262 height 459
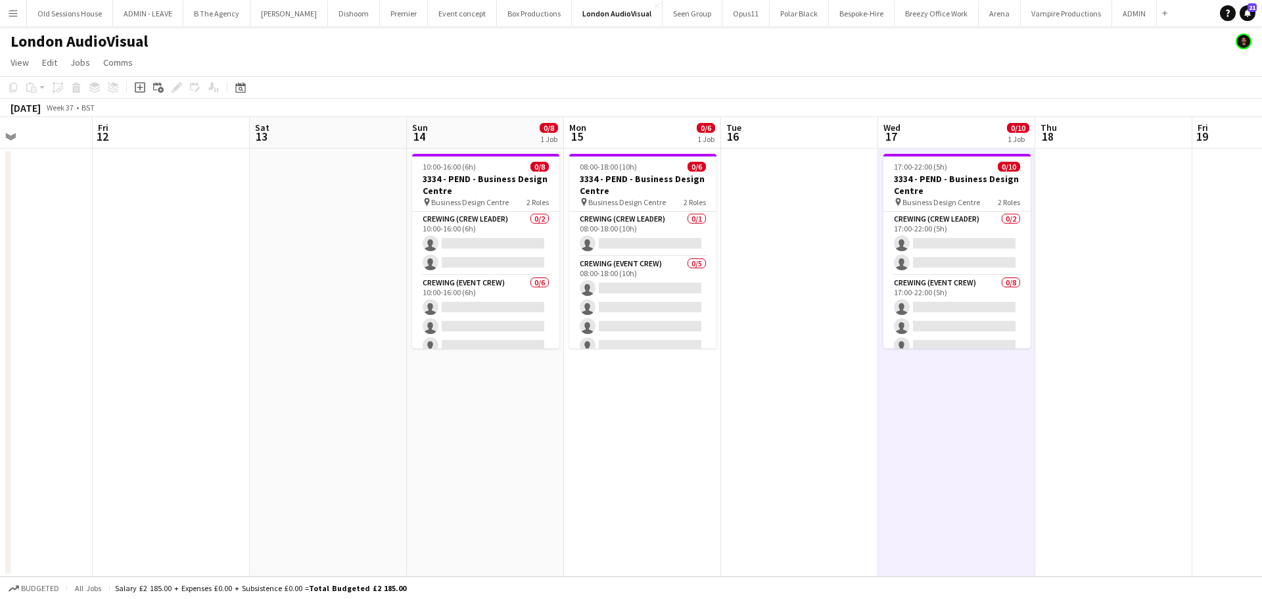
drag, startPoint x: 433, startPoint y: 372, endPoint x: 719, endPoint y: 338, distance: 287.9
click at [718, 338] on app-calendar-viewport "Tue 9 Wed 10 Thu 11 Fri 12 Sat 13 Sun 14 0/8 1 Job Mon 15 0/6 1 Job Tue 16 Wed …" at bounding box center [631, 346] width 1262 height 459
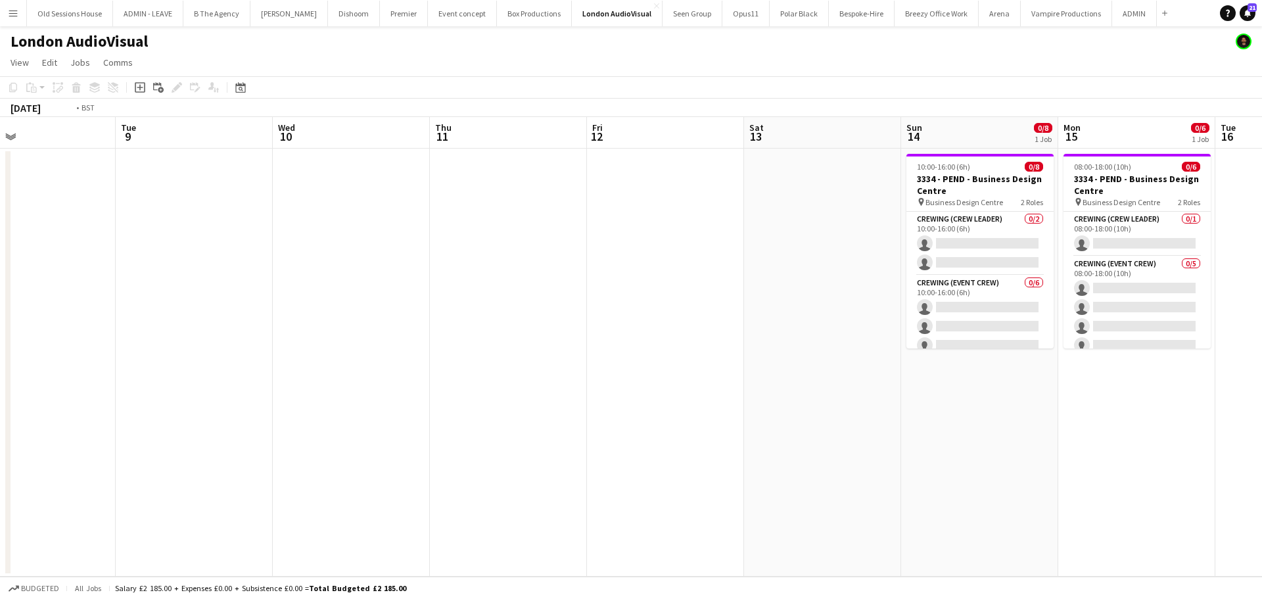
drag, startPoint x: 432, startPoint y: 365, endPoint x: 671, endPoint y: 312, distance: 244.5
click at [743, 313] on app-calendar-viewport "Sat 6 Sun 7 Mon 8 Tue 9 Wed 10 Thu 11 Fri 12 Sat 13 Sun 14 0/8 1 Job Mon 15 0/6…" at bounding box center [631, 346] width 1262 height 459
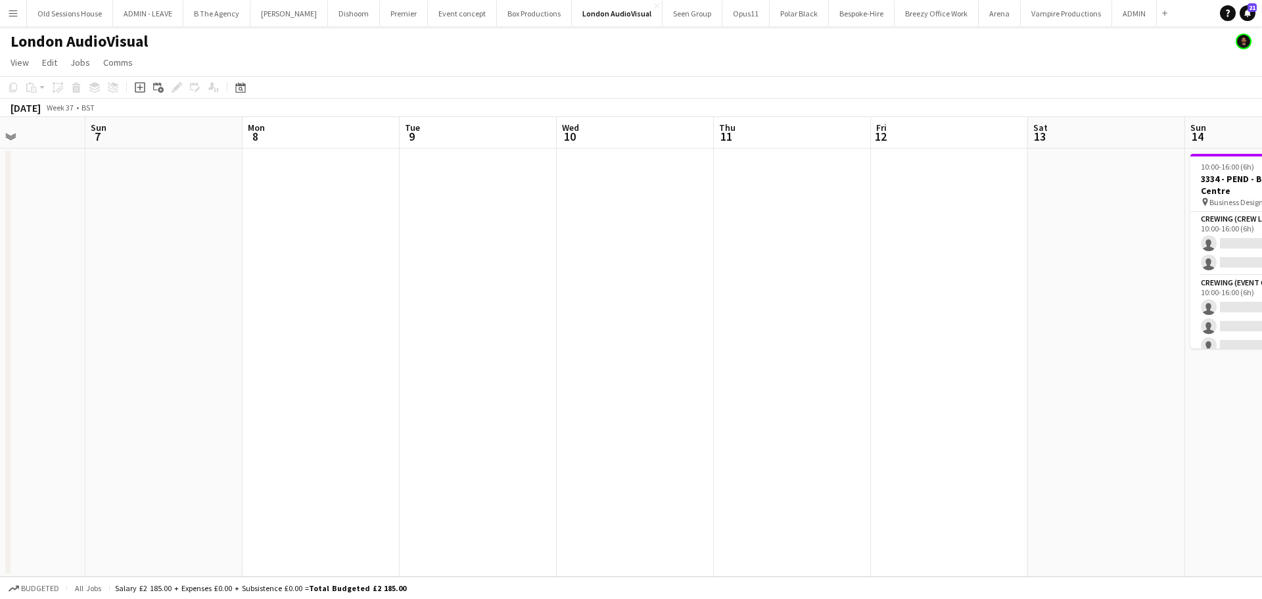
drag, startPoint x: 567, startPoint y: 311, endPoint x: 607, endPoint y: 292, distance: 44.1
click at [759, 291] on app-calendar-viewport "Thu 4 Fri 5 Sat 6 Sun 7 Mon 8 Tue 9 Wed 10 Thu 11 Fri 12 Sat 13 Sun 14 0/8 1 Jo…" at bounding box center [631, 346] width 1262 height 459
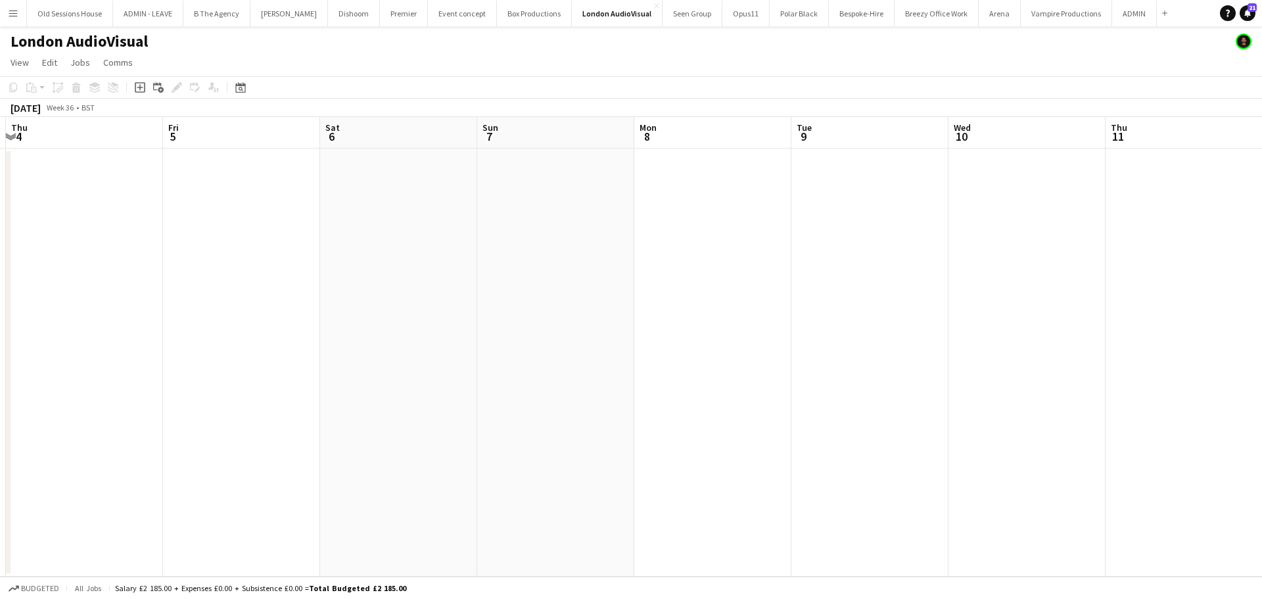
drag, startPoint x: 411, startPoint y: 310, endPoint x: 768, endPoint y: 305, distance: 356.9
click at [804, 306] on app-calendar-viewport "Tue 2 Wed 3 Thu 4 Fri 5 Sat 6 Sun 7 Mon 8 Tue 9 Wed 10 Thu 11 Fri 12 Sat 13 Sun…" at bounding box center [631, 346] width 1262 height 459
drag, startPoint x: 580, startPoint y: 306, endPoint x: 891, endPoint y: 292, distance: 311.8
click at [926, 292] on app-calendar-viewport "Sun 31 Mon 1 Tue 2 Wed 3 Thu 4 Fri 5 Sat 6 Sun 7 Mon 8 Tue 9 Wed 10 Thu 11 Fri …" at bounding box center [631, 346] width 1262 height 459
drag, startPoint x: 398, startPoint y: 296, endPoint x: 732, endPoint y: 294, distance: 333.9
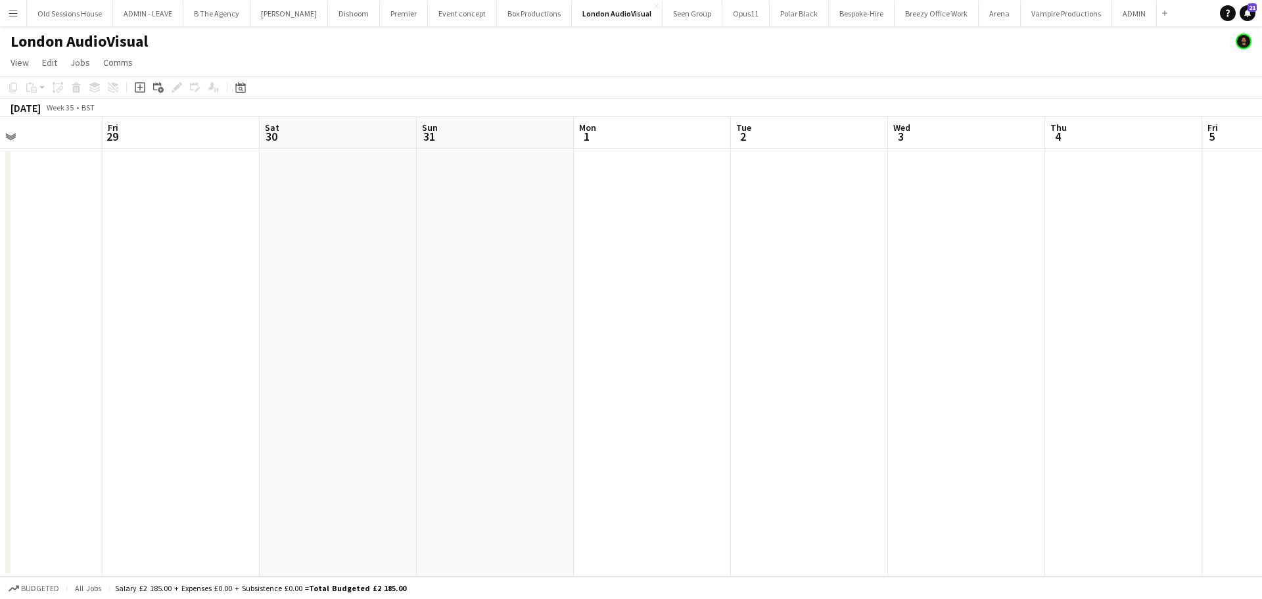
click at [753, 296] on app-calendar-viewport "Tue 26 Wed 27 Thu 28 Fri 29 Sat 30 Sun 31 Mon 1 Tue 2 Wed 3 Thu 4 Fri 5 Sat 6 S…" at bounding box center [631, 346] width 1262 height 459
drag, startPoint x: 517, startPoint y: 320, endPoint x: 715, endPoint y: 291, distance: 199.9
click at [842, 285] on app-calendar-viewport "Mon 25 Tue 26 Wed 27 Thu 28 Fri 29 Sat 30 Sun 31 Mon 1 Tue 2 Wed 3 Thu 4 Fri 5 …" at bounding box center [631, 346] width 1262 height 459
drag, startPoint x: 511, startPoint y: 329, endPoint x: 717, endPoint y: 304, distance: 207.9
click at [925, 305] on app-calendar-viewport "Sun 24 1/1 1 Job Mon 25 Tue 26 Wed 27 Thu 28 Fri 29 Sat 30 Sun 31 Mon 1 Tue 2 W…" at bounding box center [631, 346] width 1262 height 459
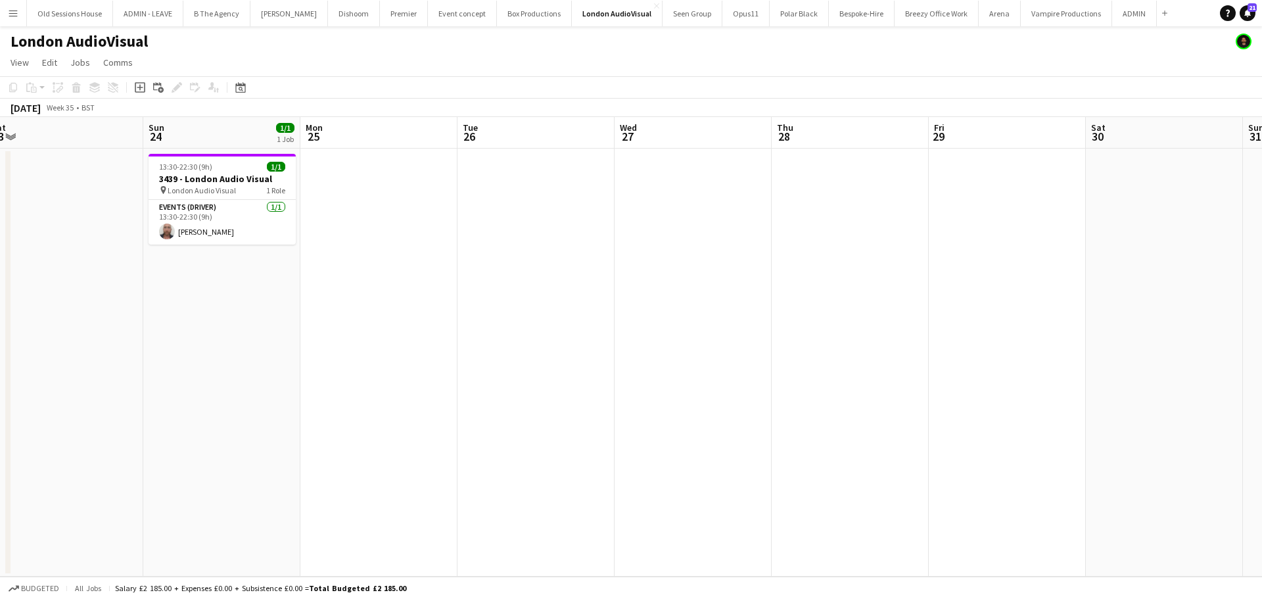
drag, startPoint x: 748, startPoint y: 304, endPoint x: 523, endPoint y: 340, distance: 227.8
click at [756, 303] on app-calendar-viewport "Thu 21 Fri 22 Sat 23 Sun 24 1/1 1 Job Mon 25 Tue 26 Wed 27 Thu 28 Fri 29 Sat 30…" at bounding box center [631, 346] width 1262 height 459
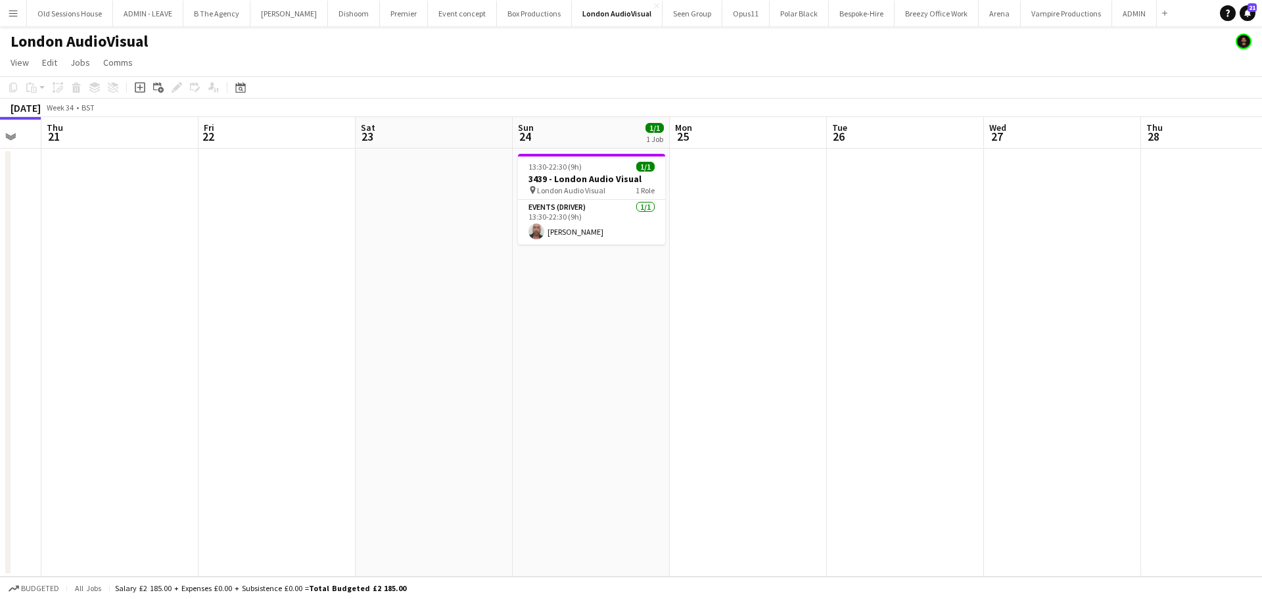
drag, startPoint x: 490, startPoint y: 336, endPoint x: 535, endPoint y: 265, distance: 83.9
click at [509, 333] on app-calendar-viewport "Tue 19 Wed 20 Thu 21 Fri 22 Sat 23 Sun 24 1/1 1 Job Mon 25 Tue 26 Wed 27 Thu 28…" at bounding box center [631, 346] width 1262 height 459
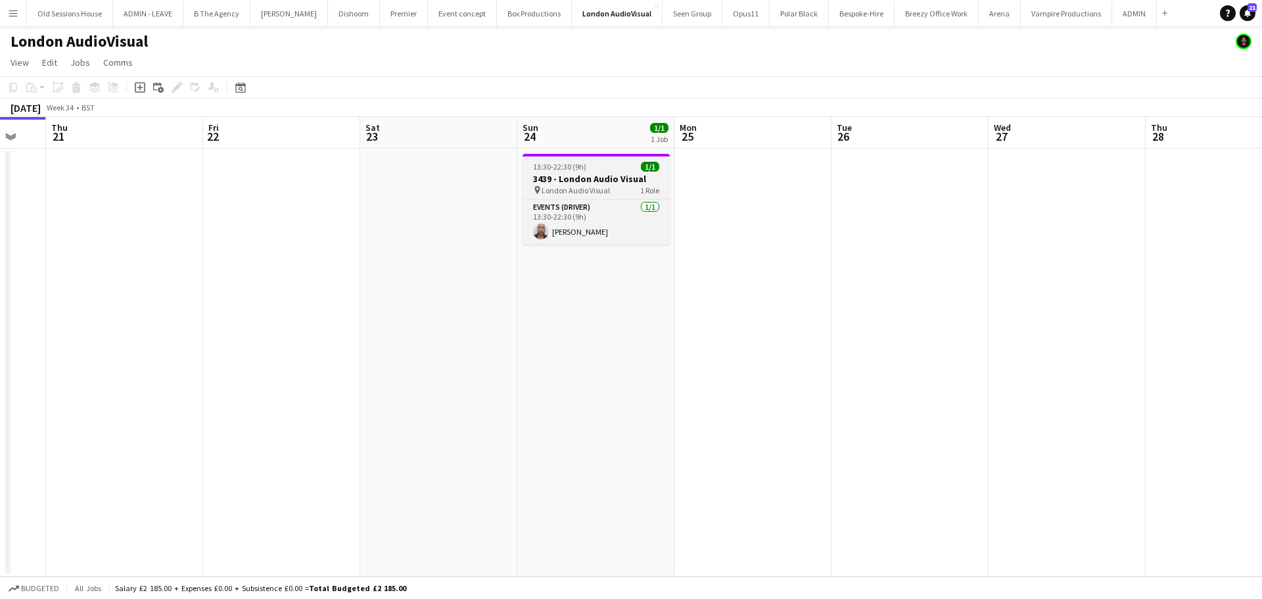
click at [580, 164] on span "13:30-22:30 (9h)" at bounding box center [559, 167] width 53 height 10
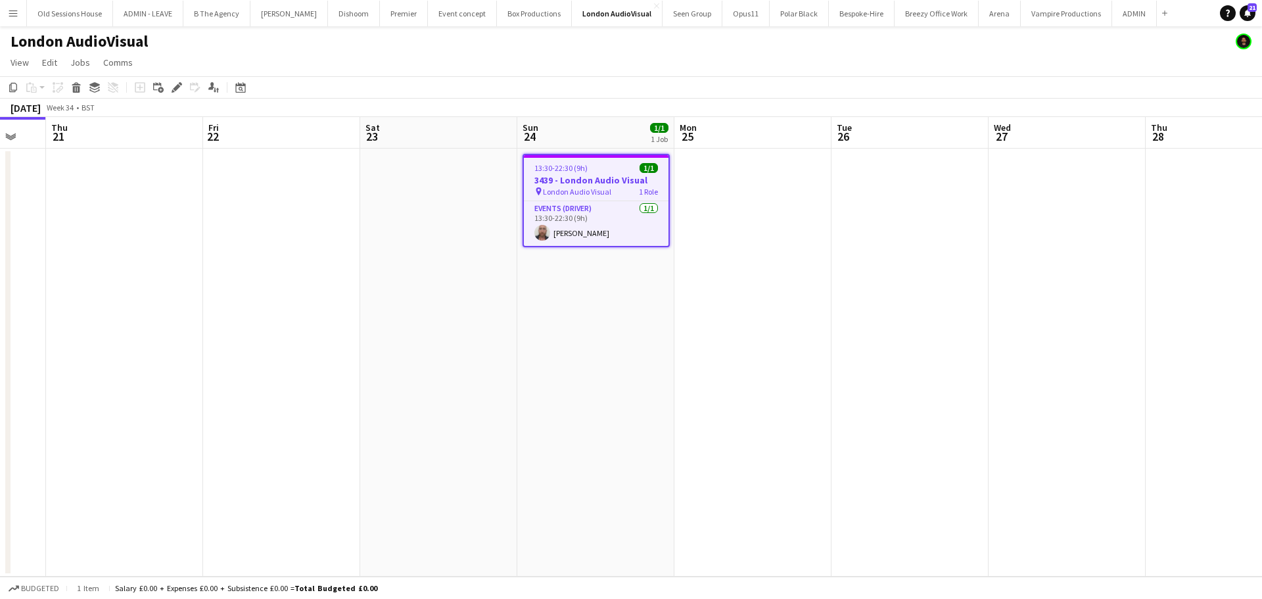
click at [174, 83] on icon "Edit" at bounding box center [177, 87] width 11 height 11
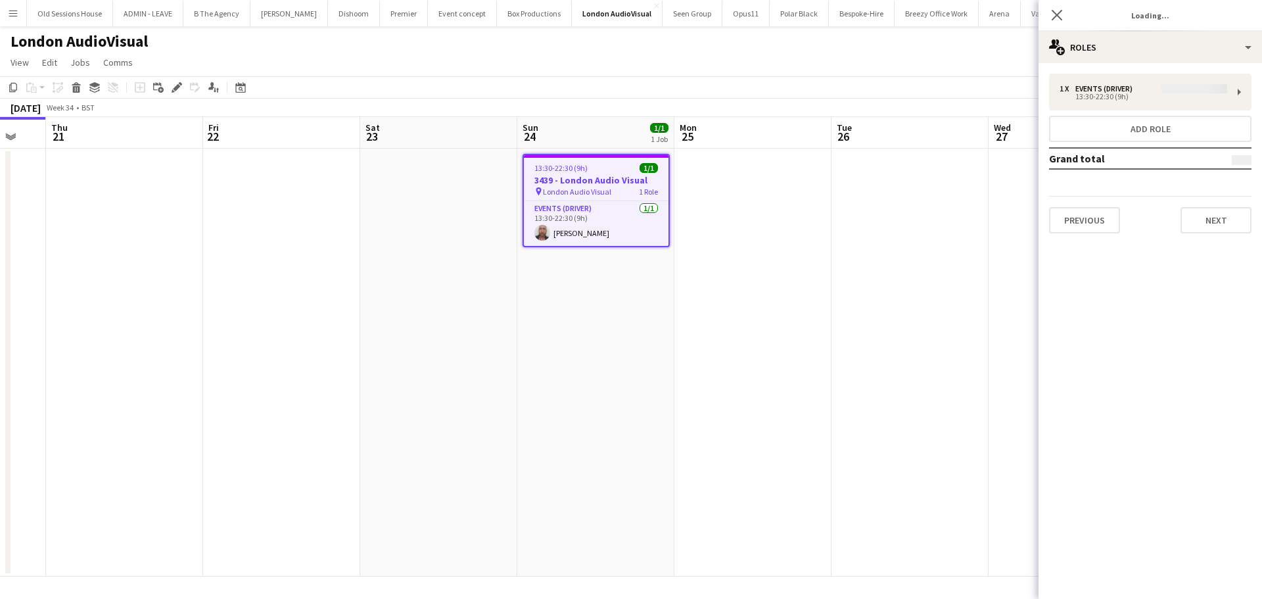
type input "**********"
click at [1199, 229] on button "Next" at bounding box center [1215, 220] width 71 height 26
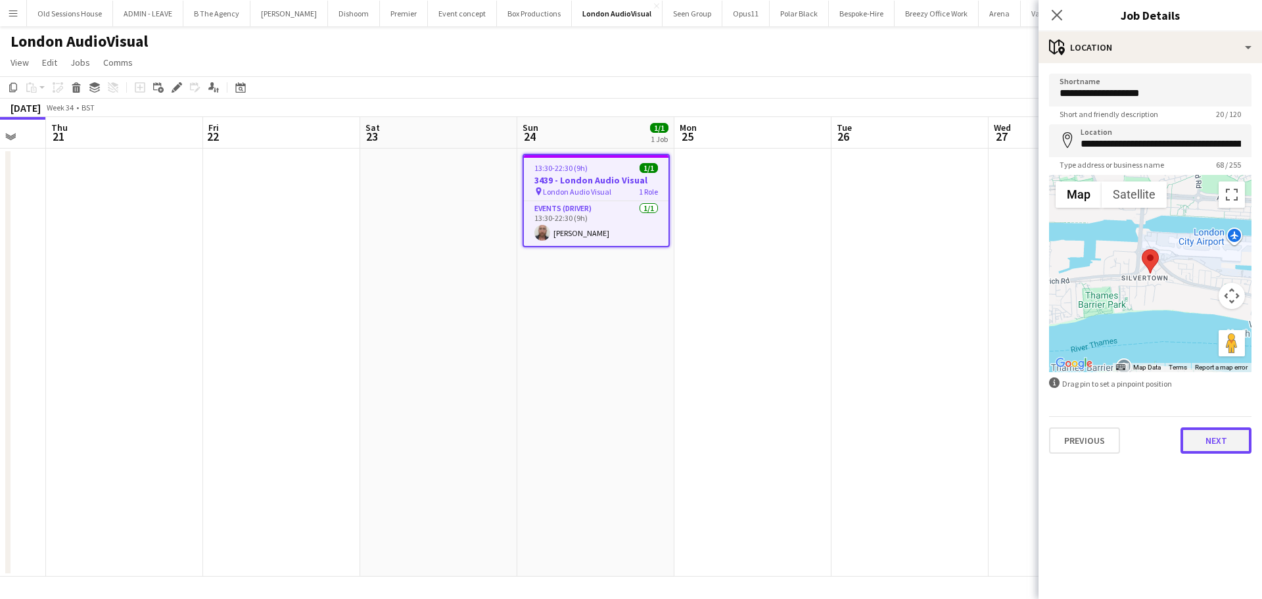
click at [1211, 435] on button "Next" at bounding box center [1215, 440] width 71 height 26
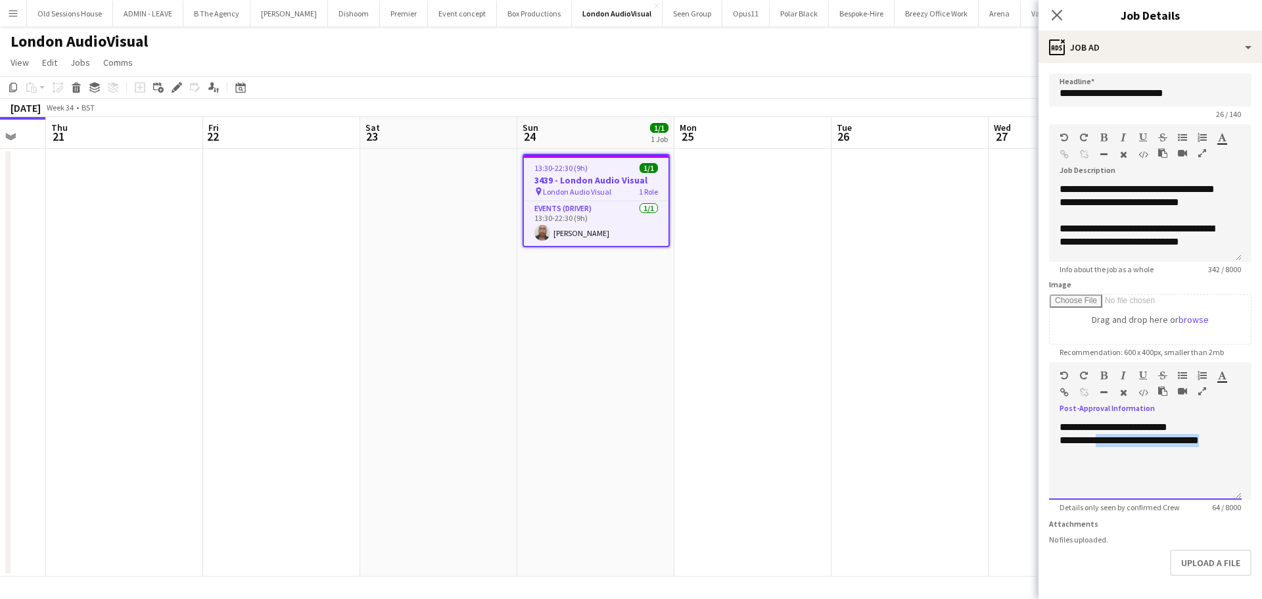
drag, startPoint x: 1221, startPoint y: 473, endPoint x: 1100, endPoint y: 477, distance: 121.7
click at [1100, 477] on div "**********" at bounding box center [1145, 460] width 193 height 79
paste div
click at [1106, 475] on div "**********" at bounding box center [1145, 460] width 193 height 79
drag, startPoint x: 613, startPoint y: 411, endPoint x: 635, endPoint y: 392, distance: 28.9
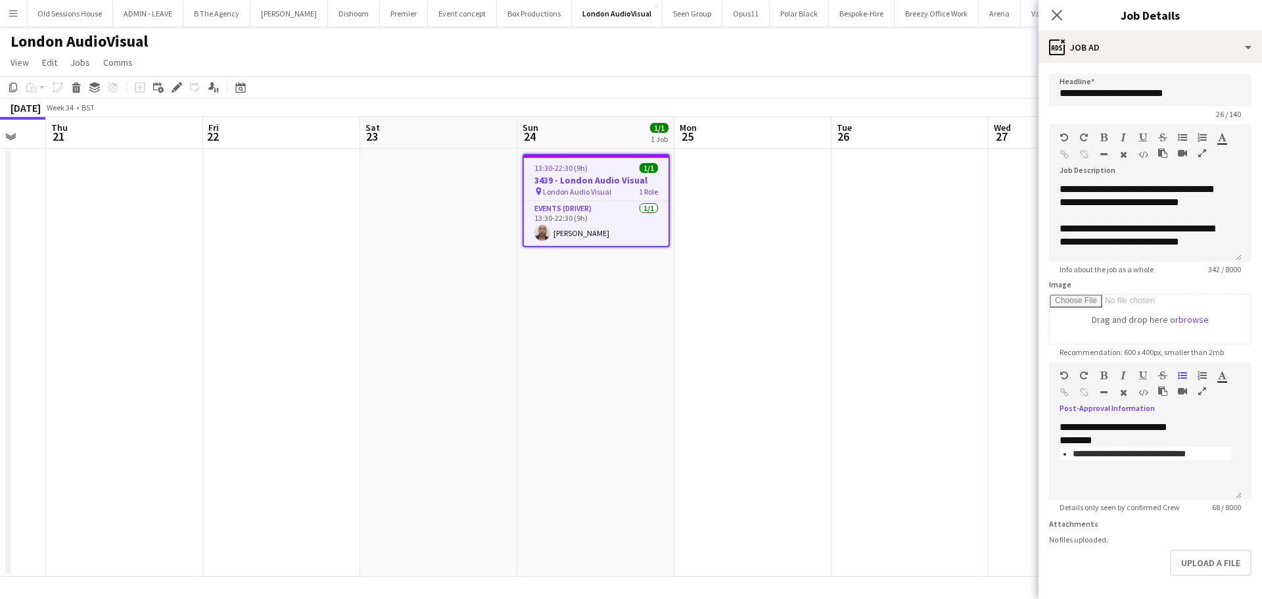
click at [613, 410] on app-date-cell "13:30-22:30 (9h) 1/1 3439 - London Audio Visual pin London Audio Visual 1 Role …" at bounding box center [595, 363] width 157 height 428
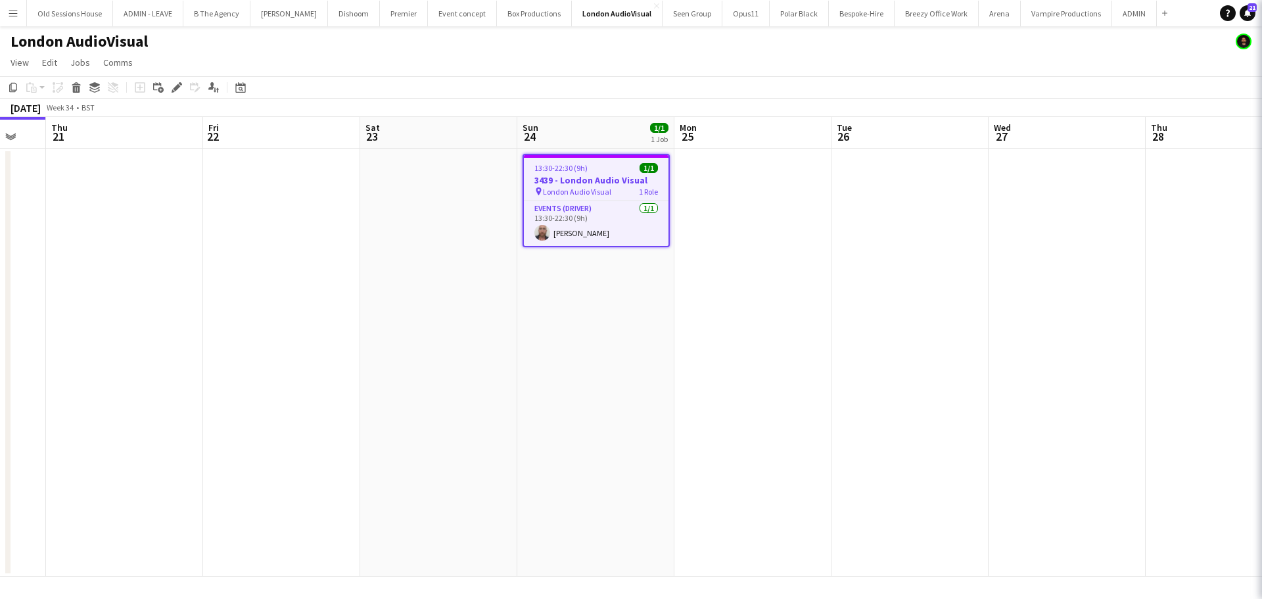
scroll to position [0, 268]
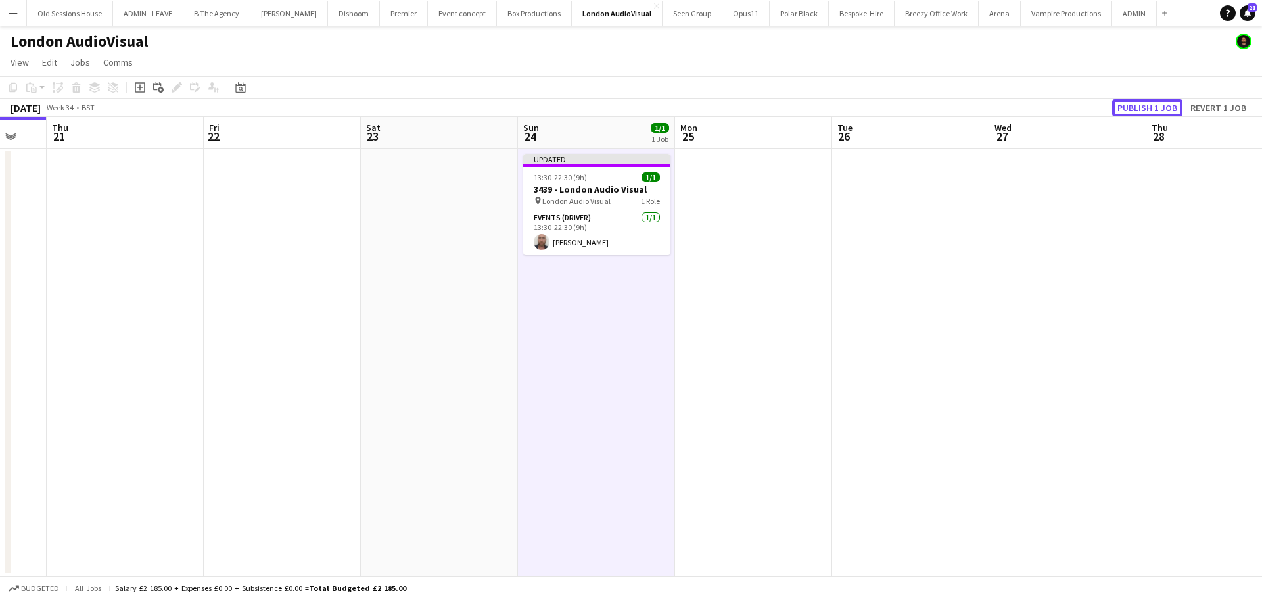
click at [1140, 108] on button "Publish 1 job" at bounding box center [1147, 107] width 70 height 17
